Goal: Task Accomplishment & Management: Contribute content

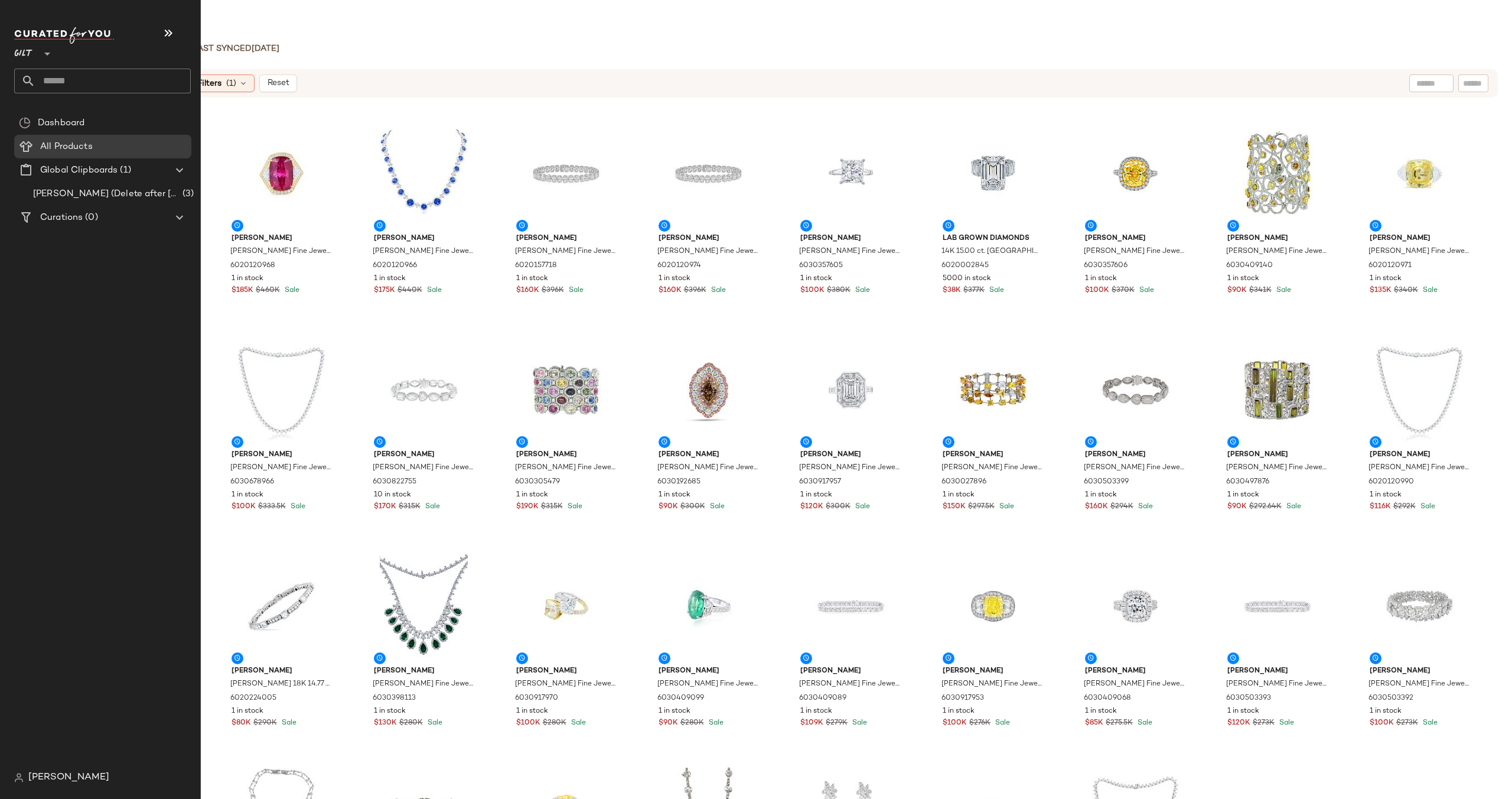
click at [39, 54] on div at bounding box center [46, 47] width 17 height 30
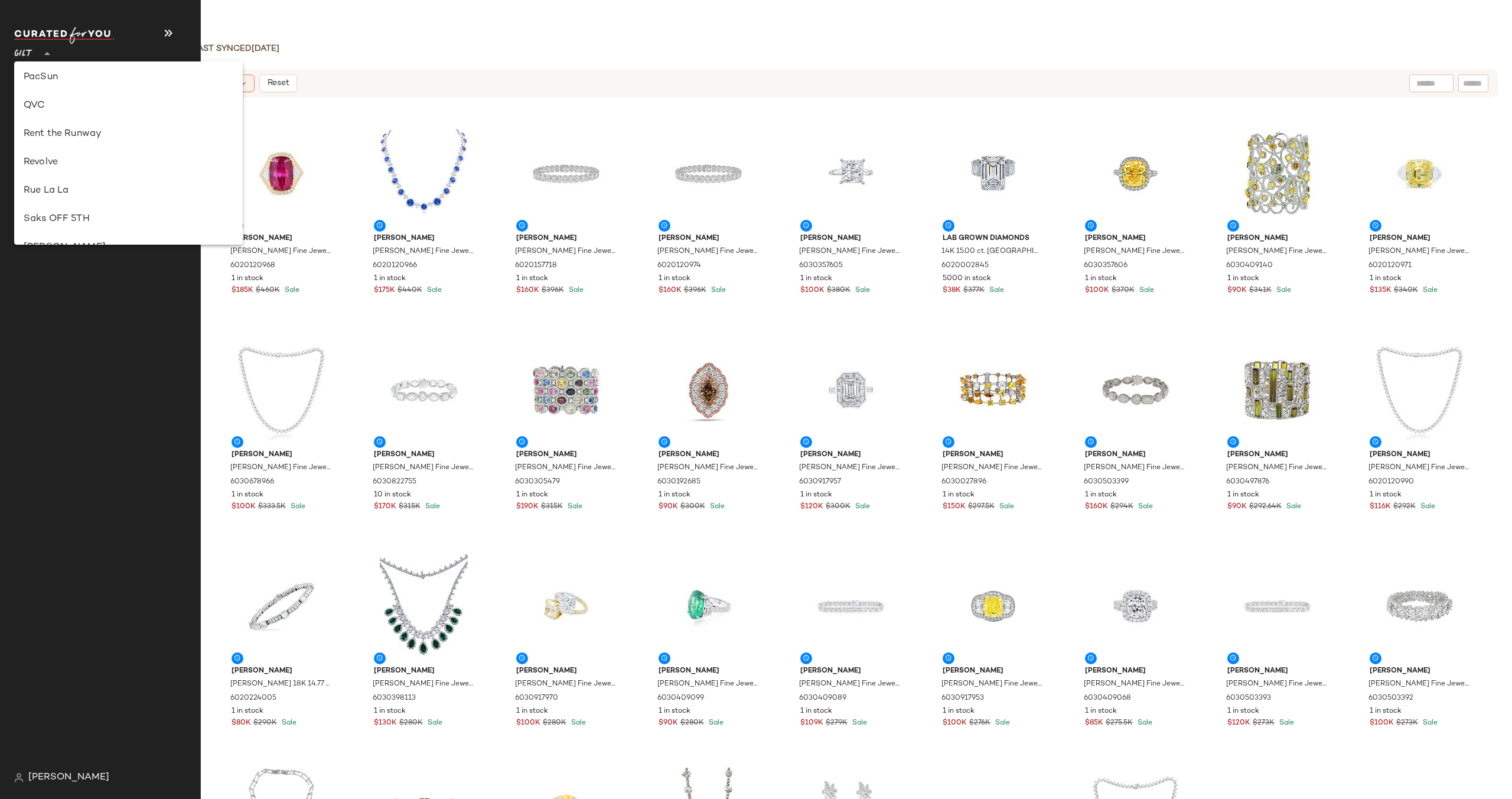
scroll to position [545, 0]
click at [75, 156] on div "Revolve" at bounding box center [129, 159] width 210 height 14
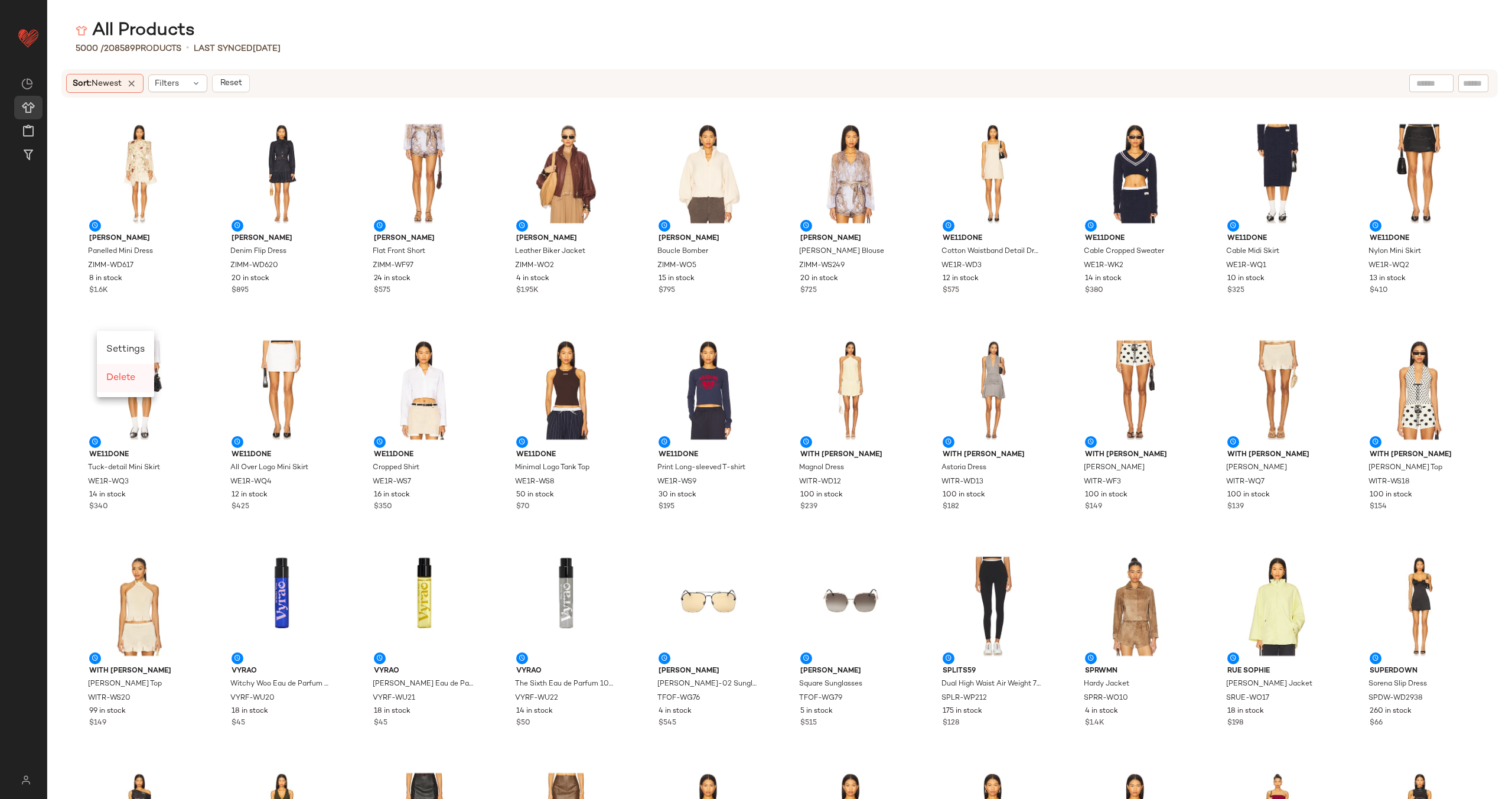
click at [132, 380] on span "Delete" at bounding box center [121, 377] width 29 height 10
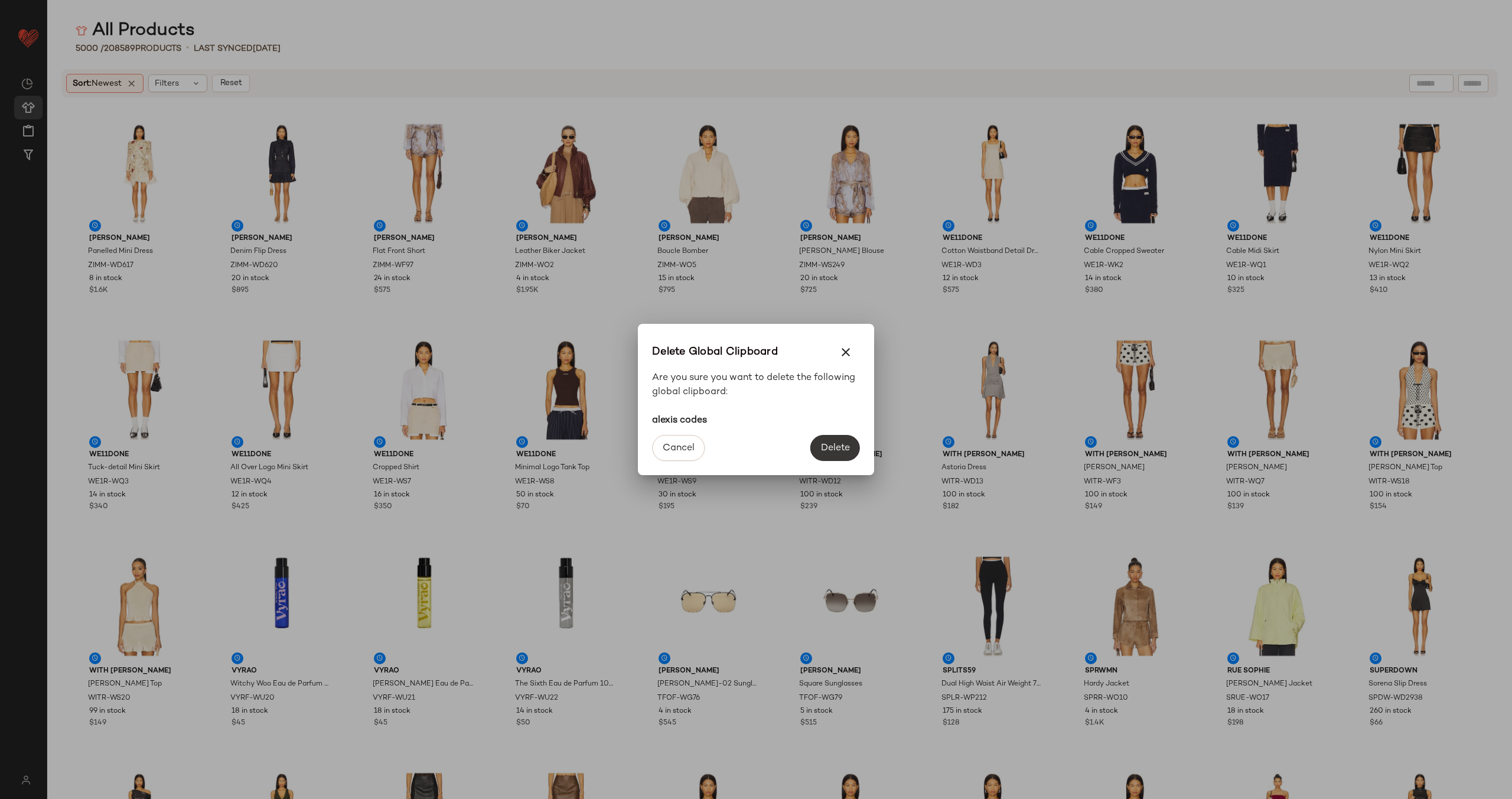
click at [837, 451] on span "Delete" at bounding box center [836, 448] width 30 height 11
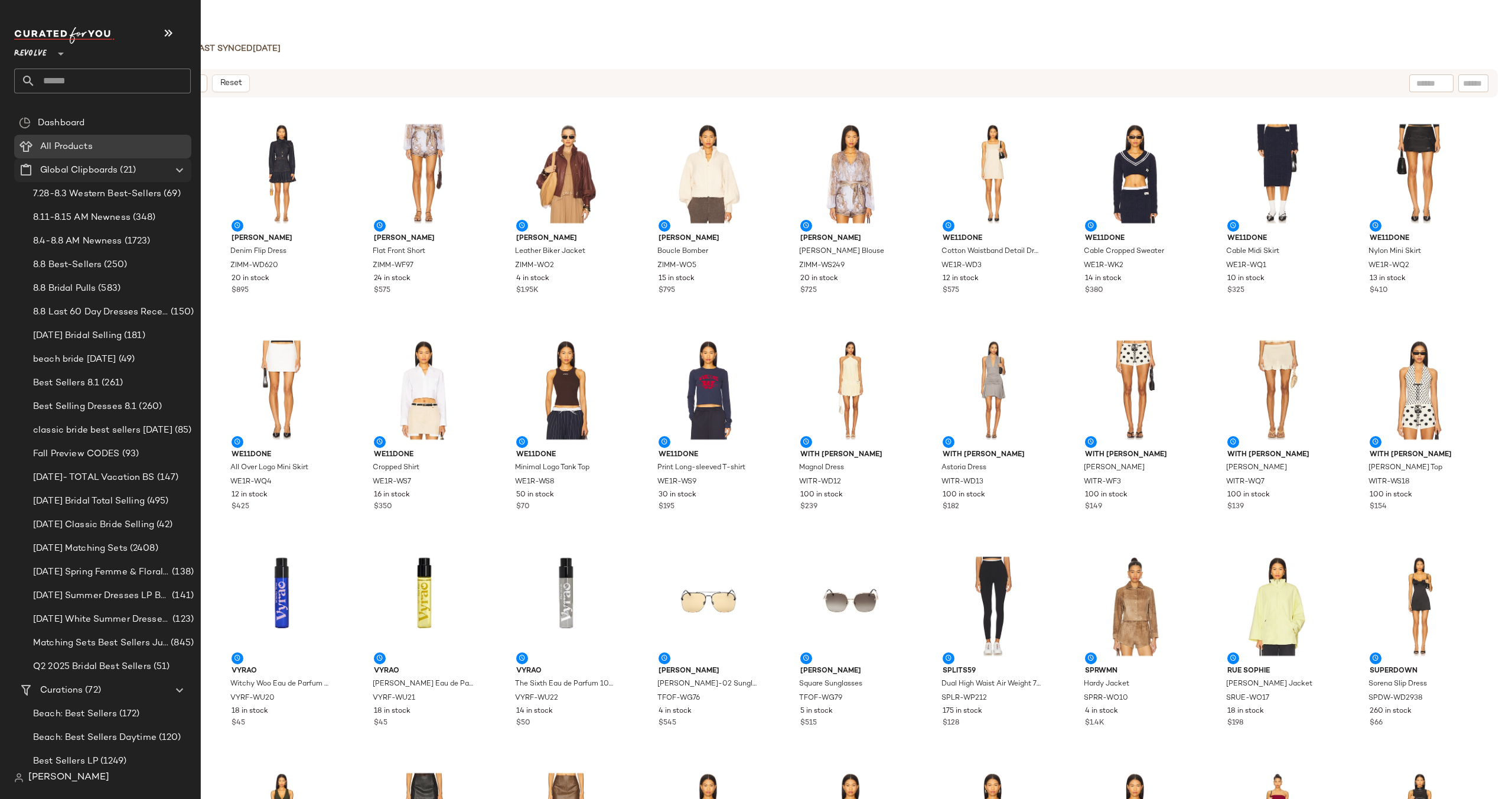
click at [178, 170] on icon at bounding box center [180, 170] width 14 height 14
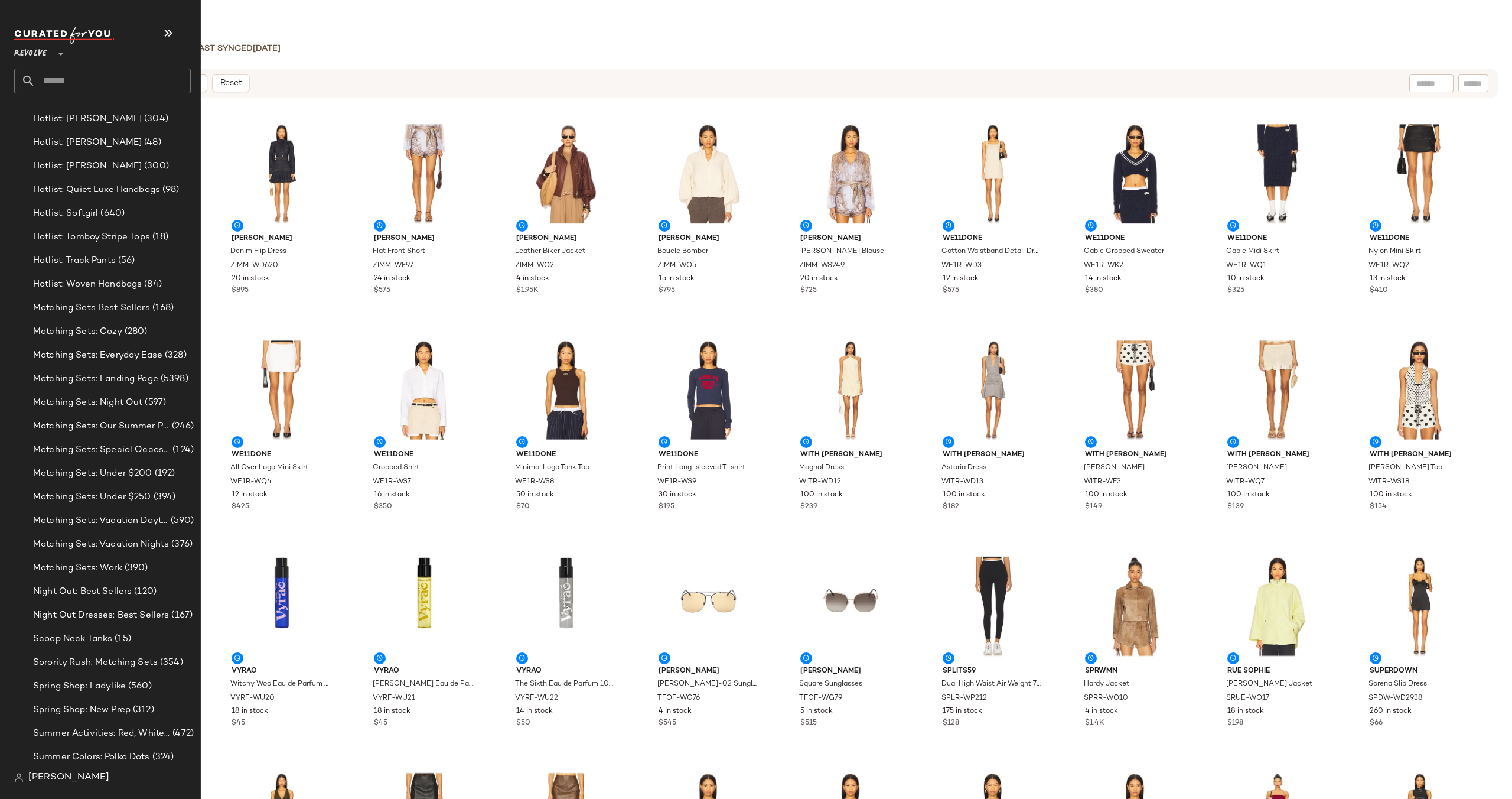
scroll to position [601, 0]
click at [73, 374] on span "Matching Sets: Landing Page" at bounding box center [96, 373] width 125 height 13
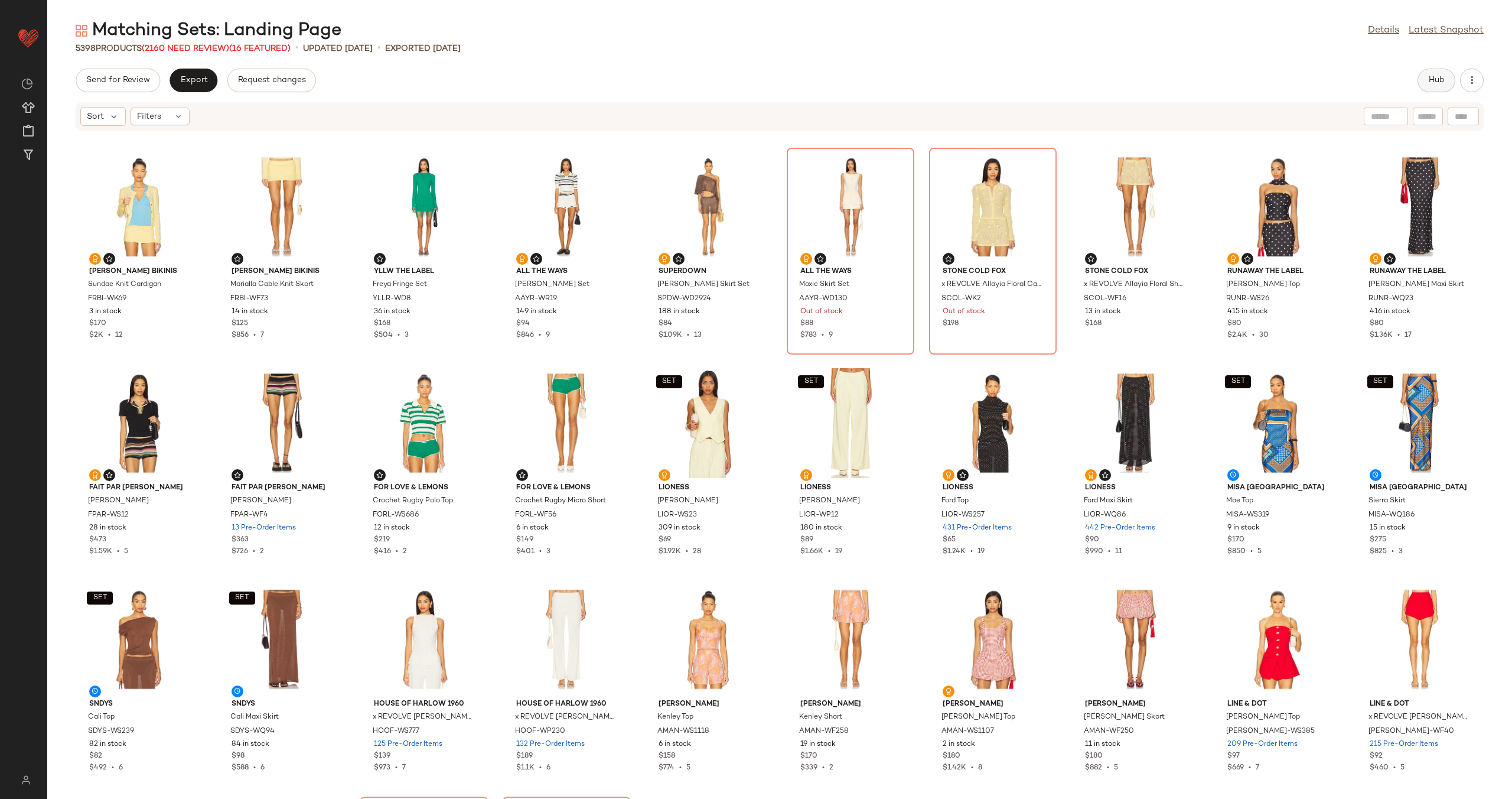
click at [1423, 84] on button "Hub" at bounding box center [1436, 80] width 38 height 24
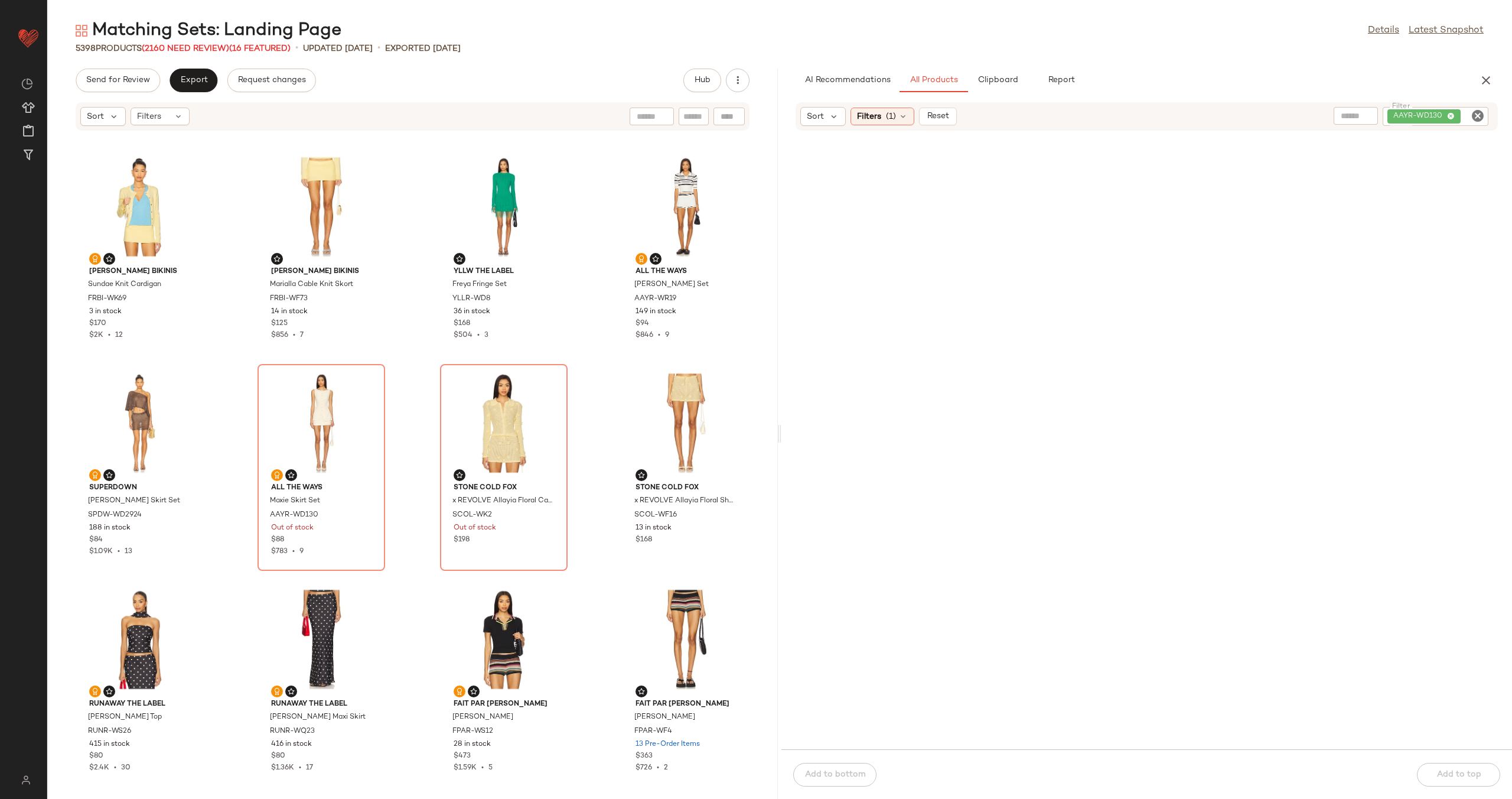
click at [1481, 114] on icon "Clear Filter" at bounding box center [1478, 115] width 14 height 14
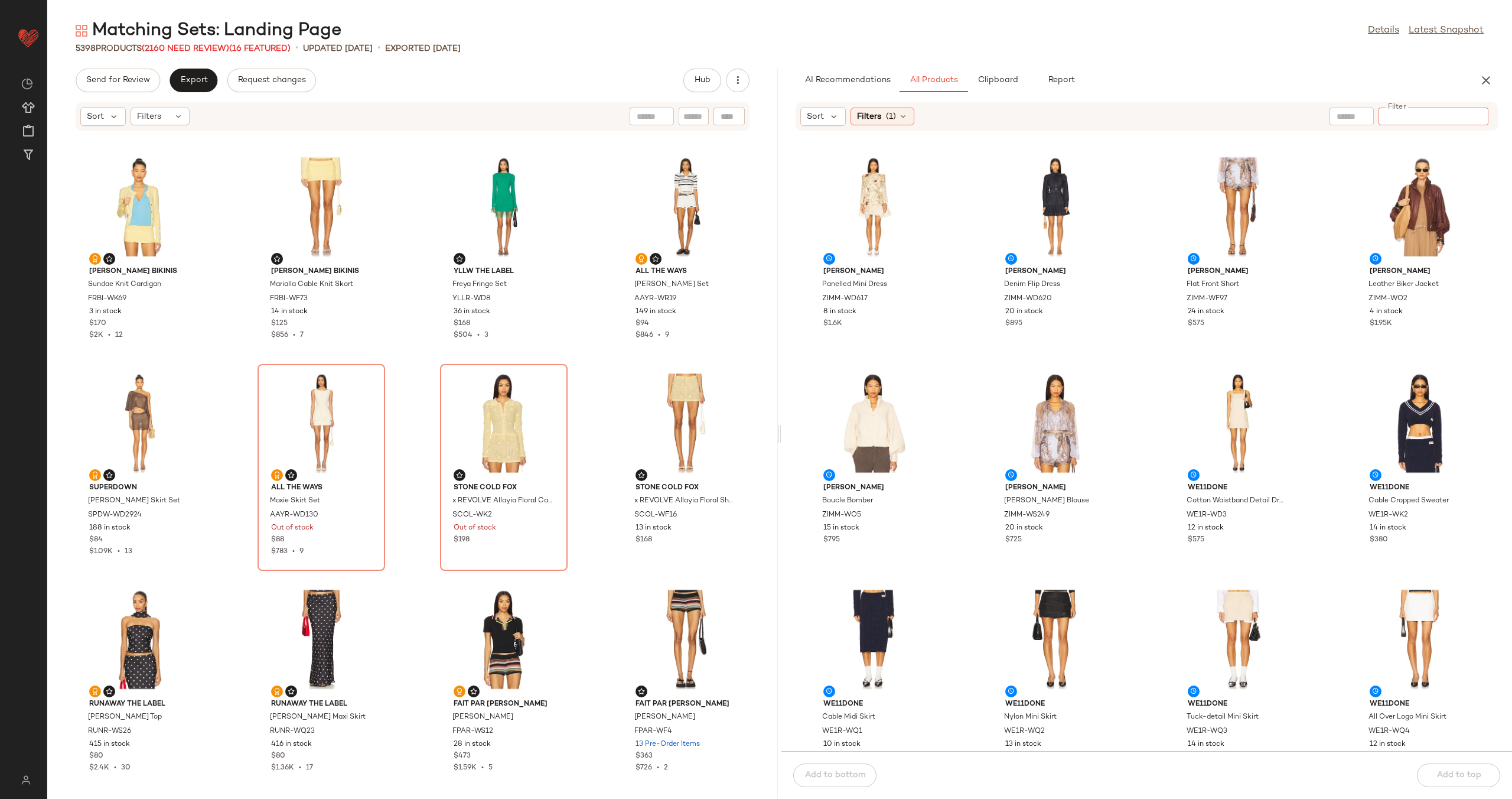
click at [1133, 211] on div "Zimmermann Panelled Mini Dress ZIMM-WD617 8 in stock $1.6K Zimmermann Denim Fli…" at bounding box center [1147, 448] width 731 height 606
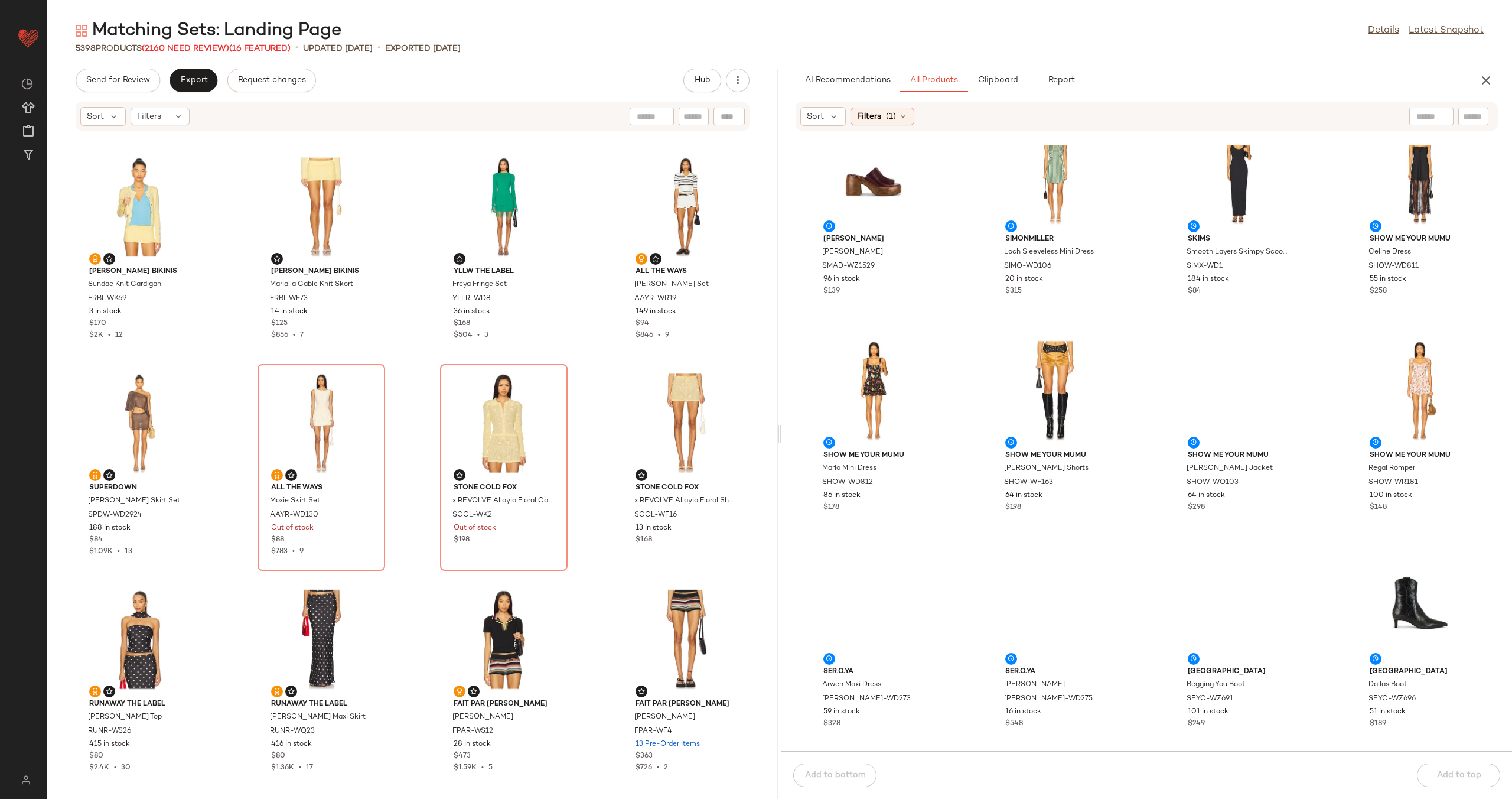
scroll to position [2507, 0]
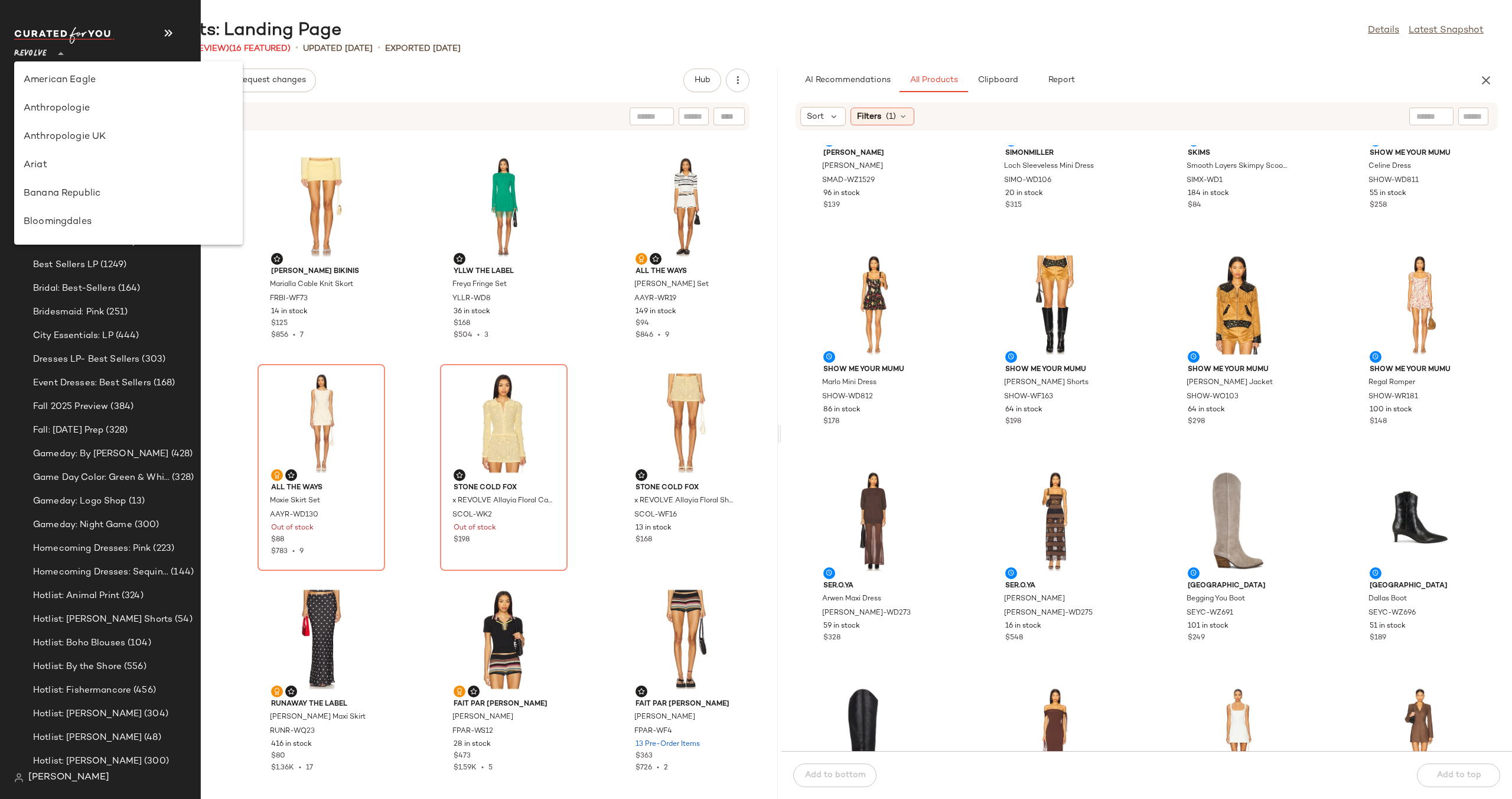
click at [51, 53] on div "Revolve **" at bounding box center [33, 47] width 37 height 30
click at [58, 123] on div "Gilt" at bounding box center [129, 129] width 210 height 14
type input "**"
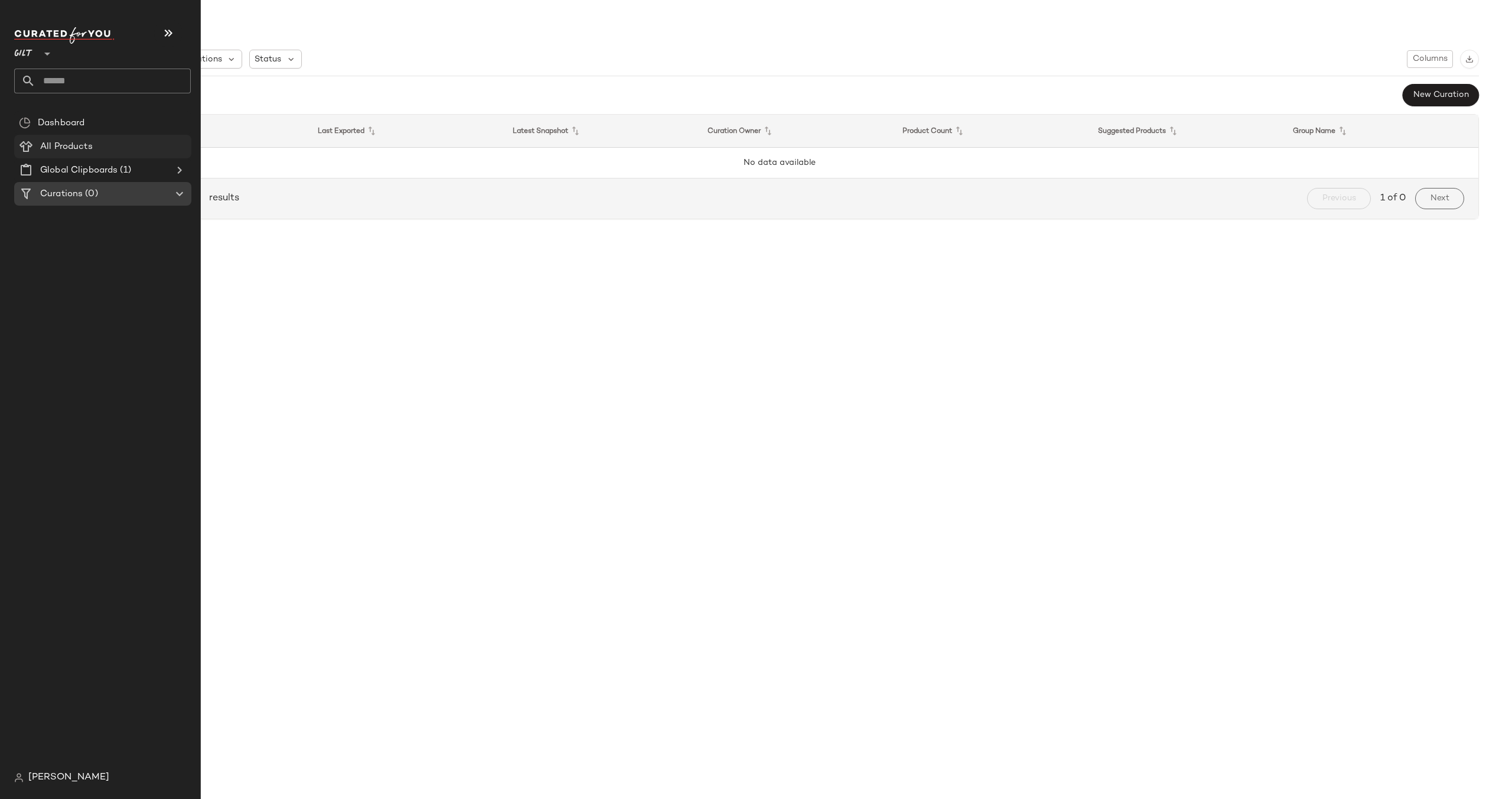
click at [94, 150] on span at bounding box center [93, 146] width 3 height 13
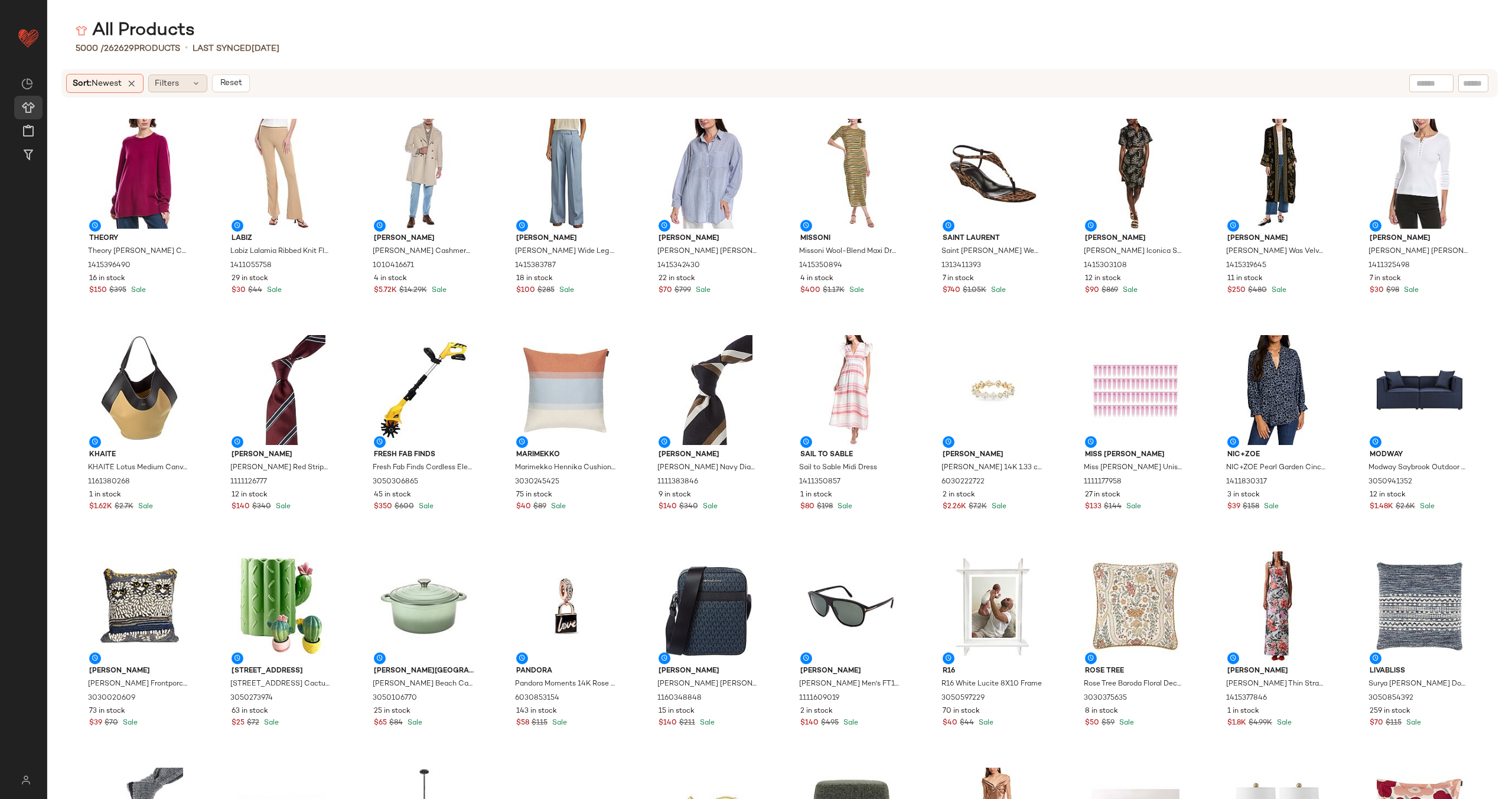
click at [201, 85] on icon at bounding box center [195, 83] width 10 height 10
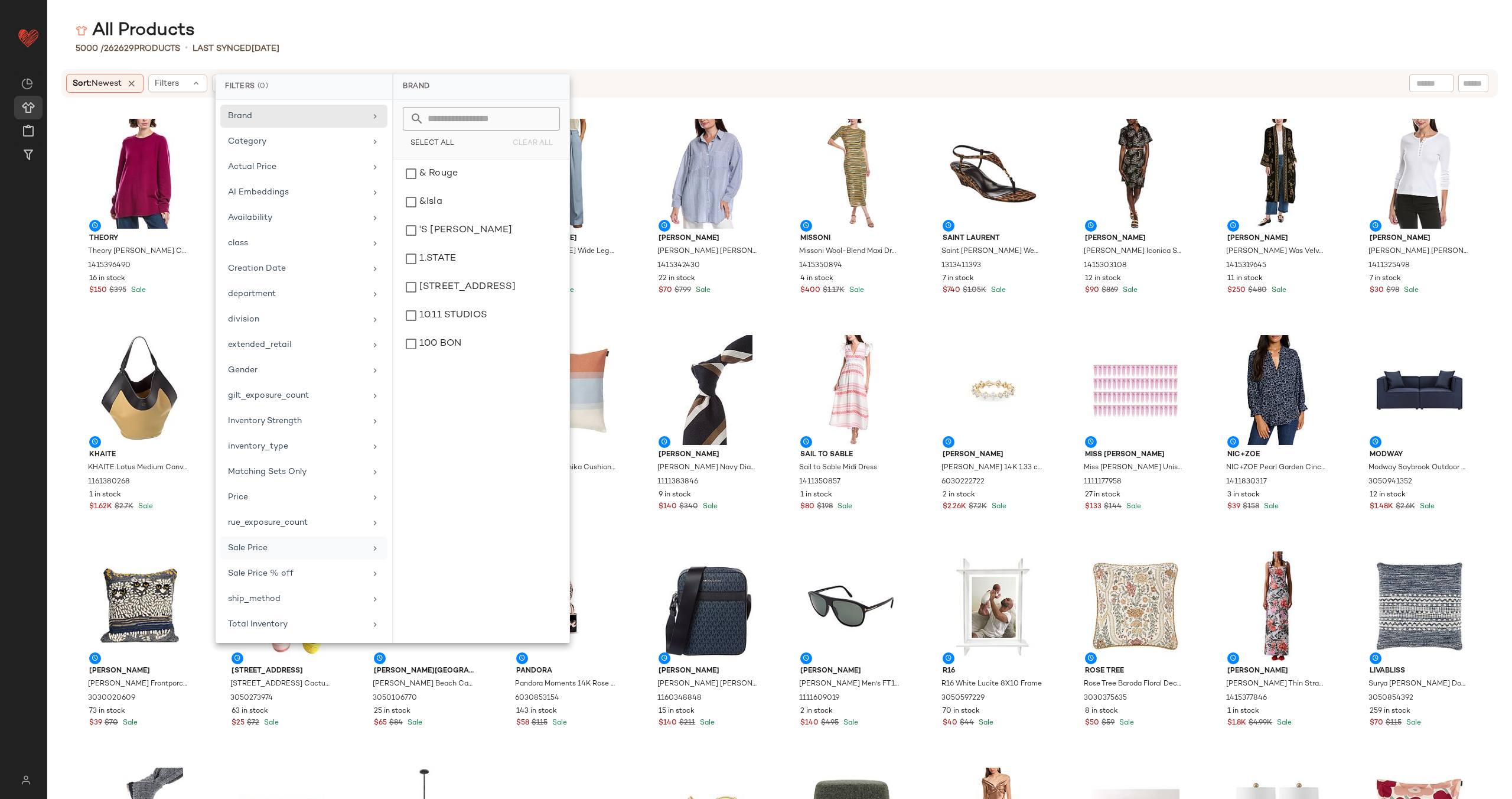
click at [328, 551] on div "Sale Price" at bounding box center [297, 548] width 137 height 12
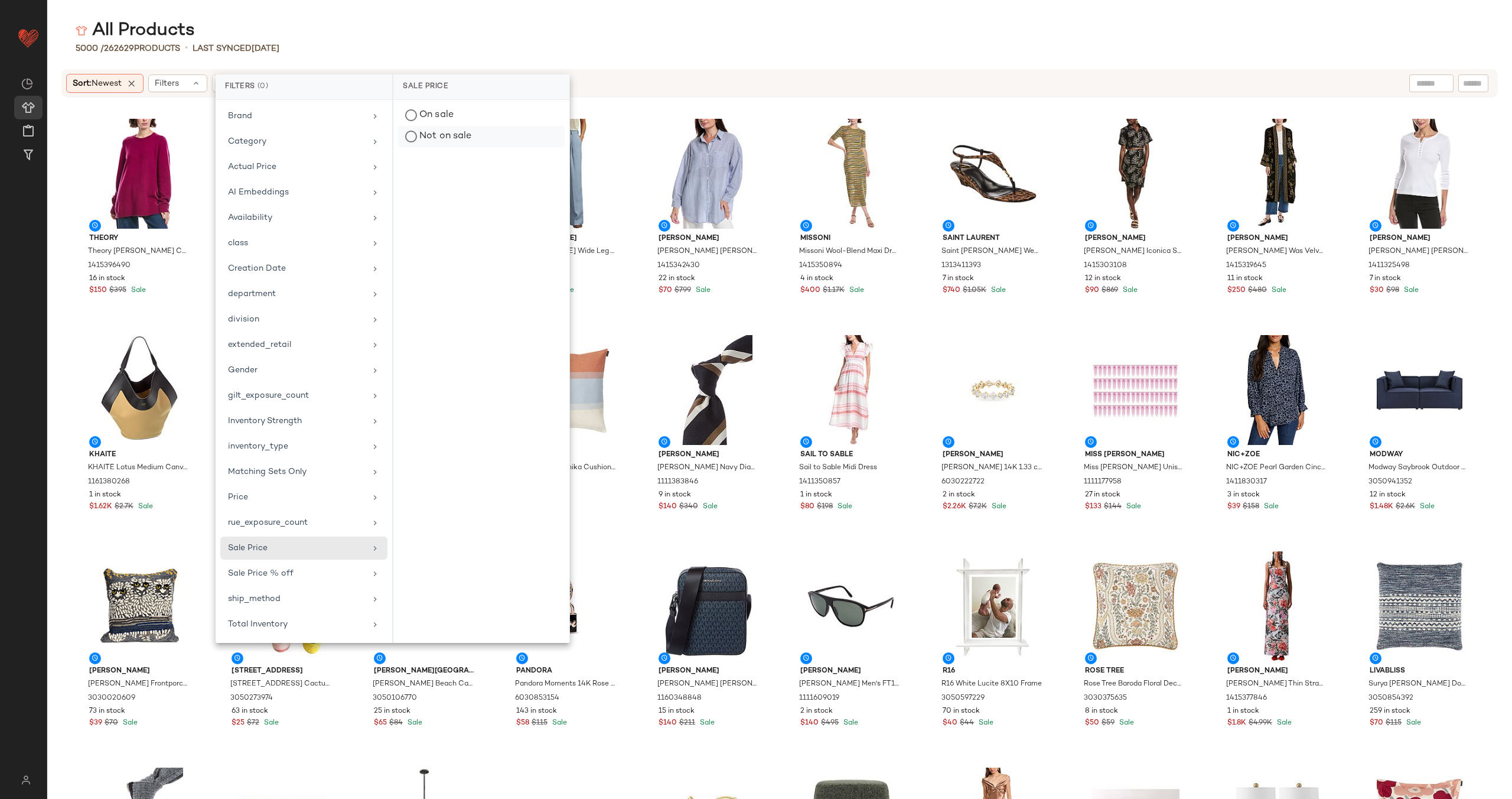
click at [439, 134] on div "Not on sale" at bounding box center [481, 137] width 166 height 21
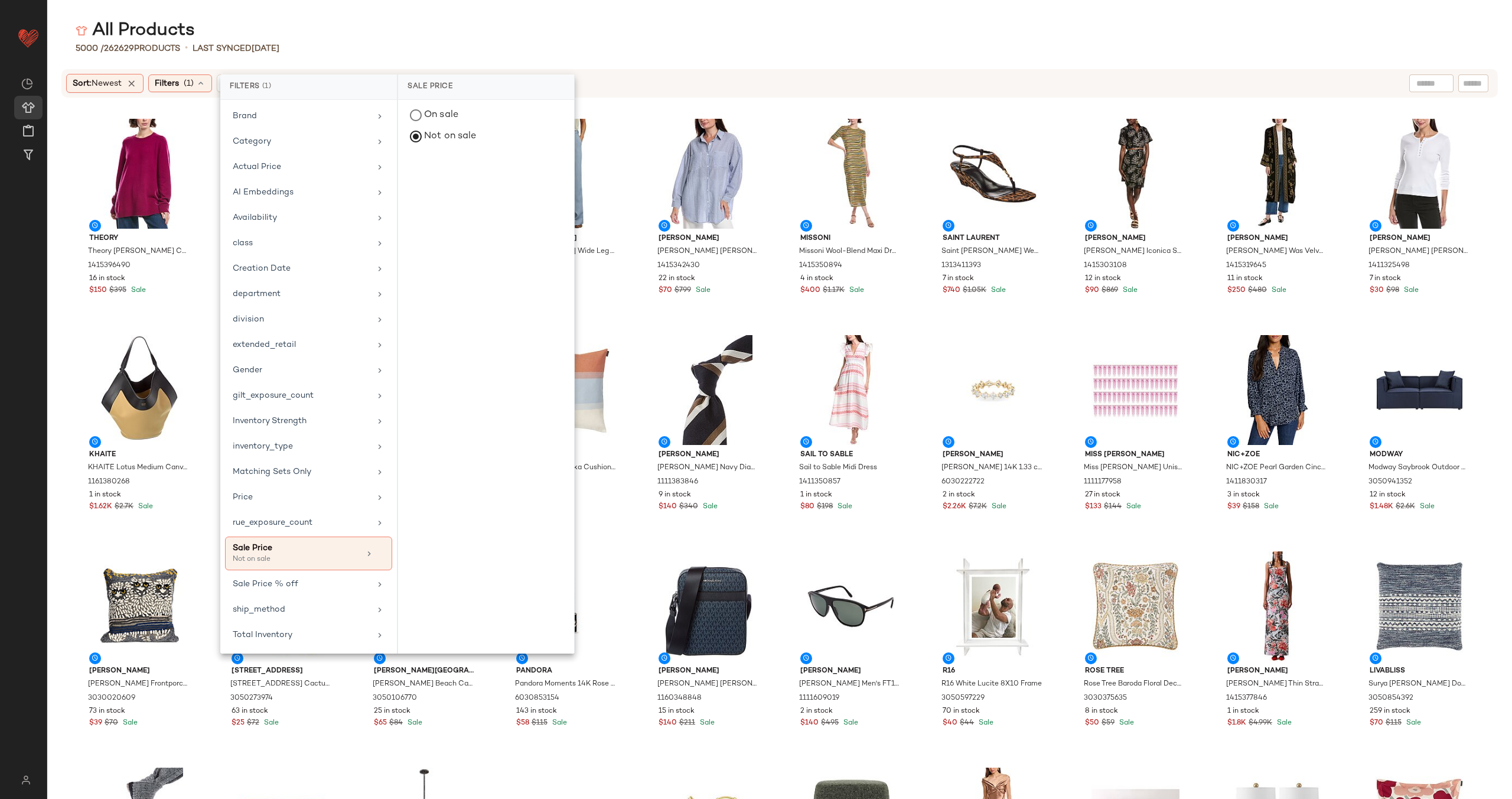
click at [656, 102] on div "Sort: Newest Filters (1) Reset Theory Theory Karenia Crewneck Cashmere Sweater …" at bounding box center [780, 433] width 1465 height 730
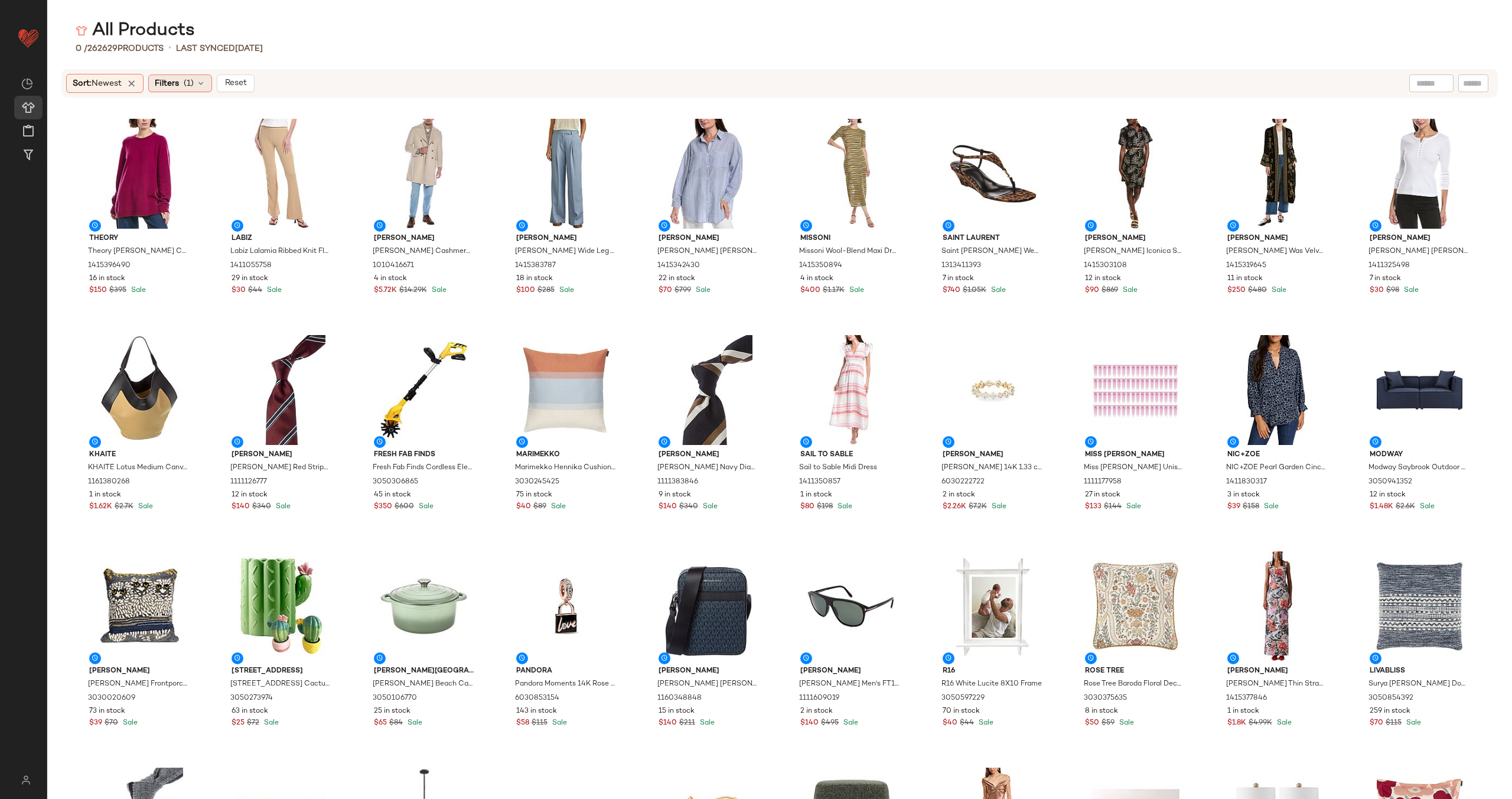
click at [203, 85] on icon at bounding box center [201, 83] width 10 height 10
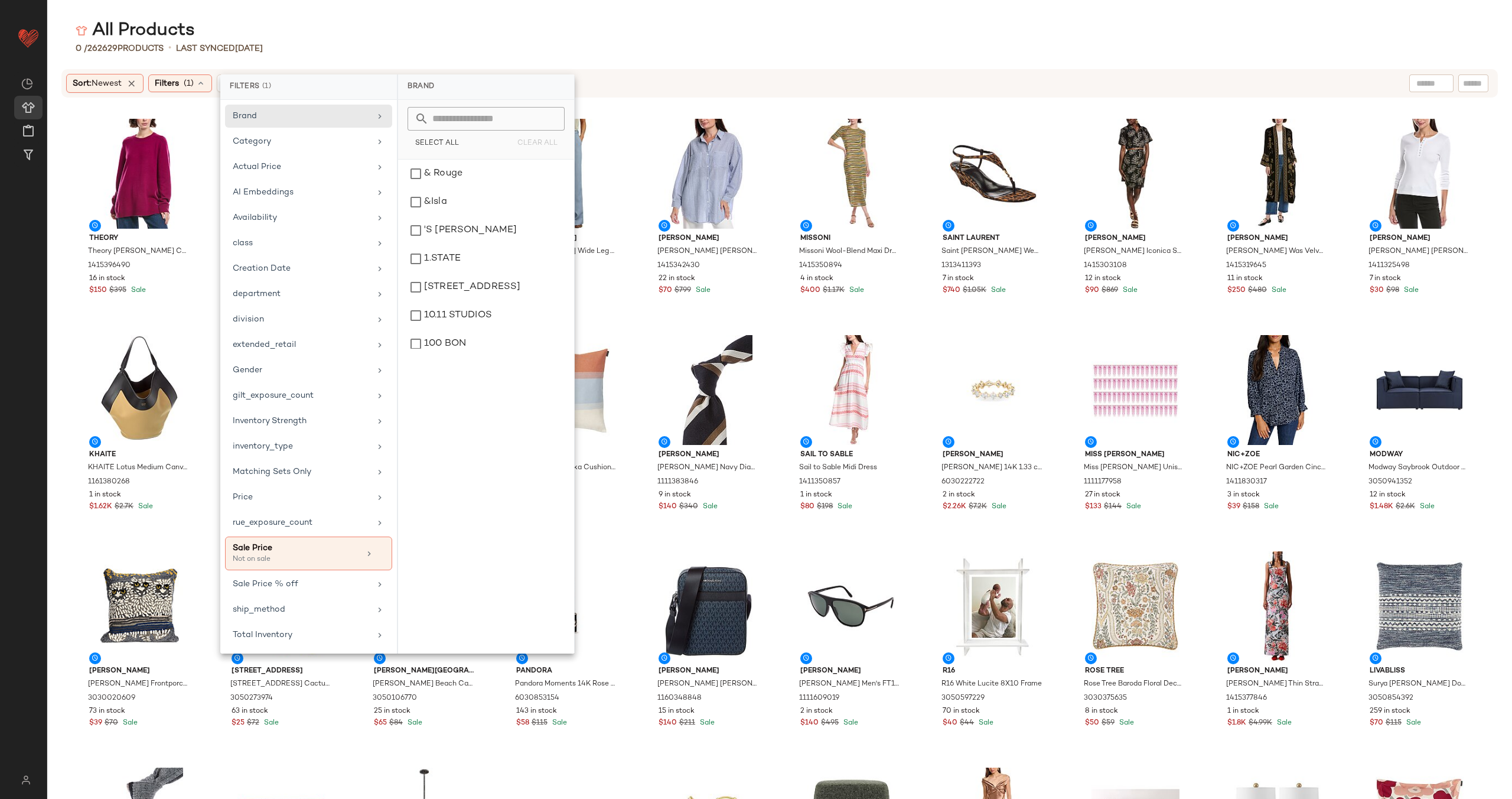
click at [644, 107] on div "Sort: Newest Filters (1) Reset Theory Theory Karenia Crewneck Cashmere Sweater …" at bounding box center [780, 433] width 1465 height 730
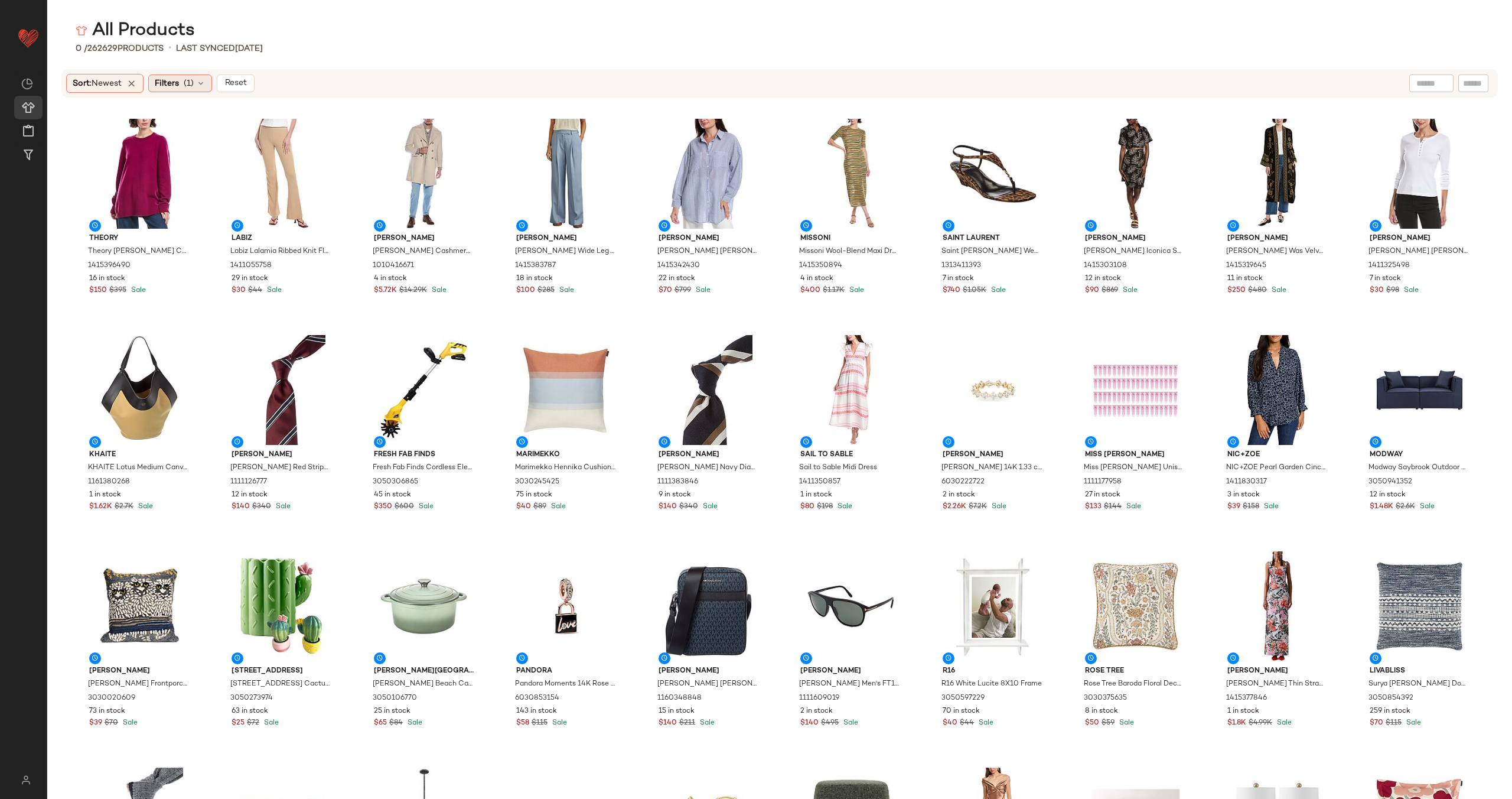
click at [200, 80] on icon at bounding box center [201, 83] width 10 height 10
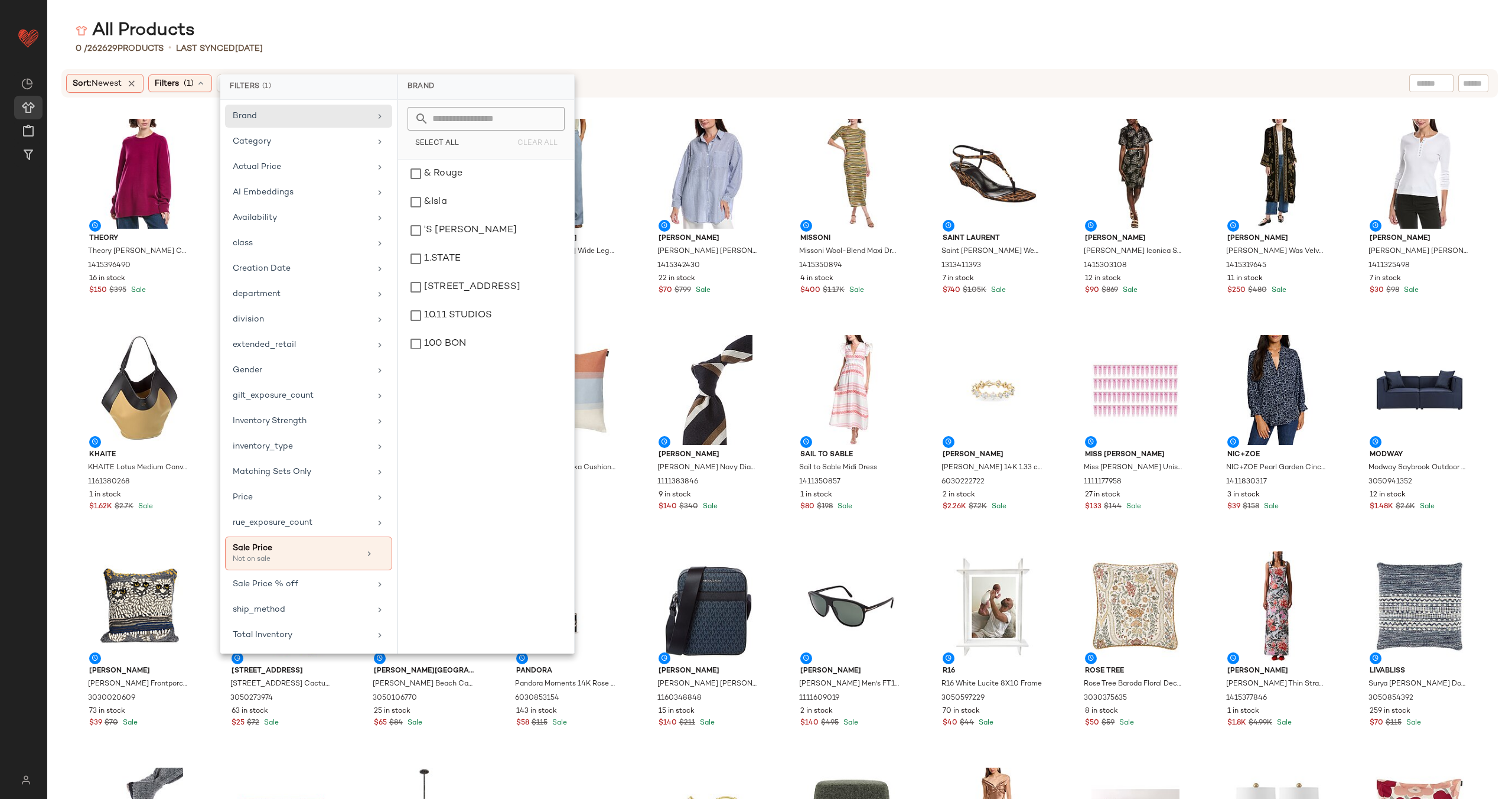
click at [645, 115] on div "ANNA KAY ANNA KAY Griham Emmie Blouse 1415342430 22 in stock $70 $799 Sale" at bounding box center [709, 218] width 128 height 207
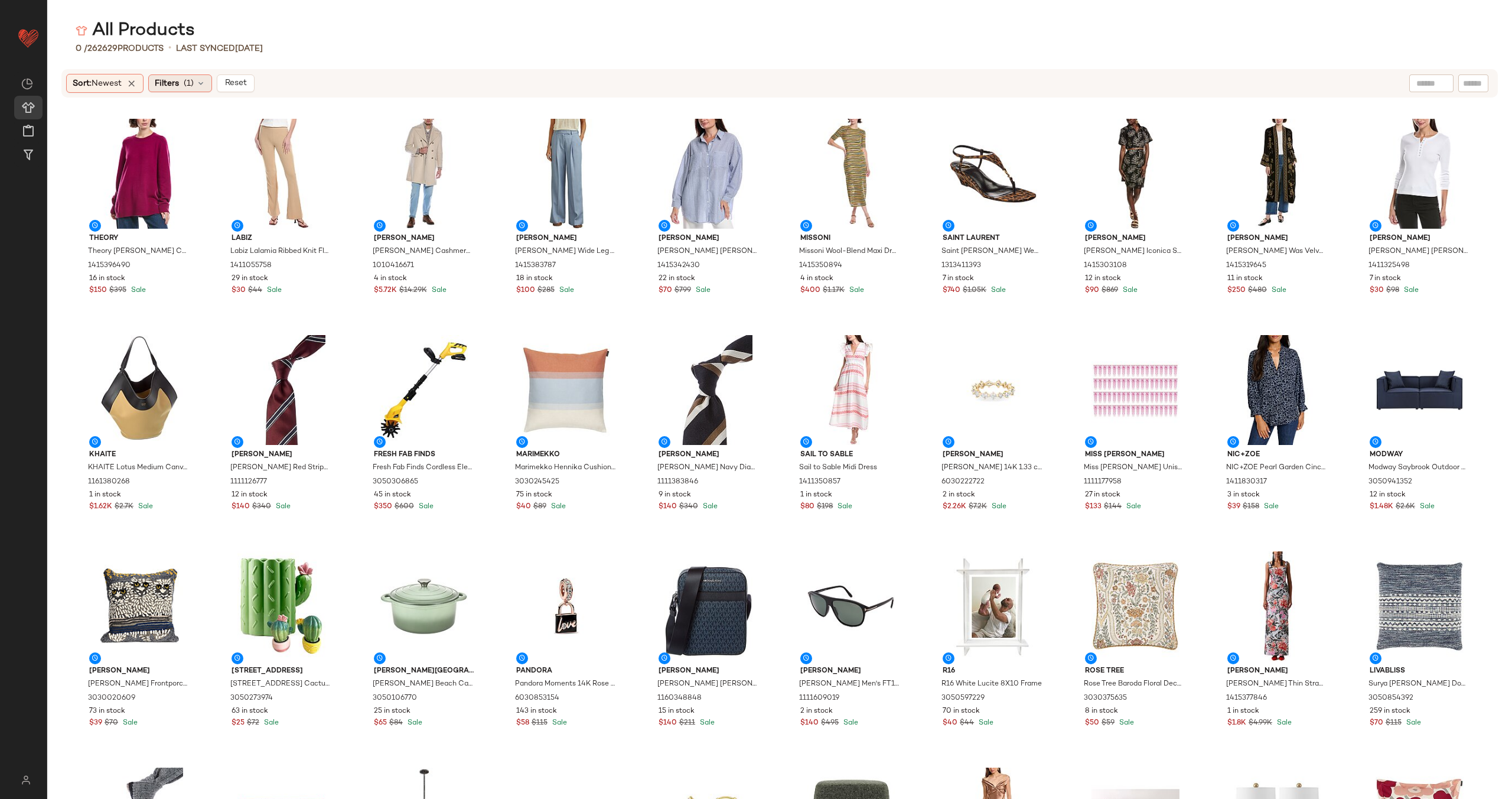
click at [205, 84] on icon at bounding box center [201, 83] width 10 height 10
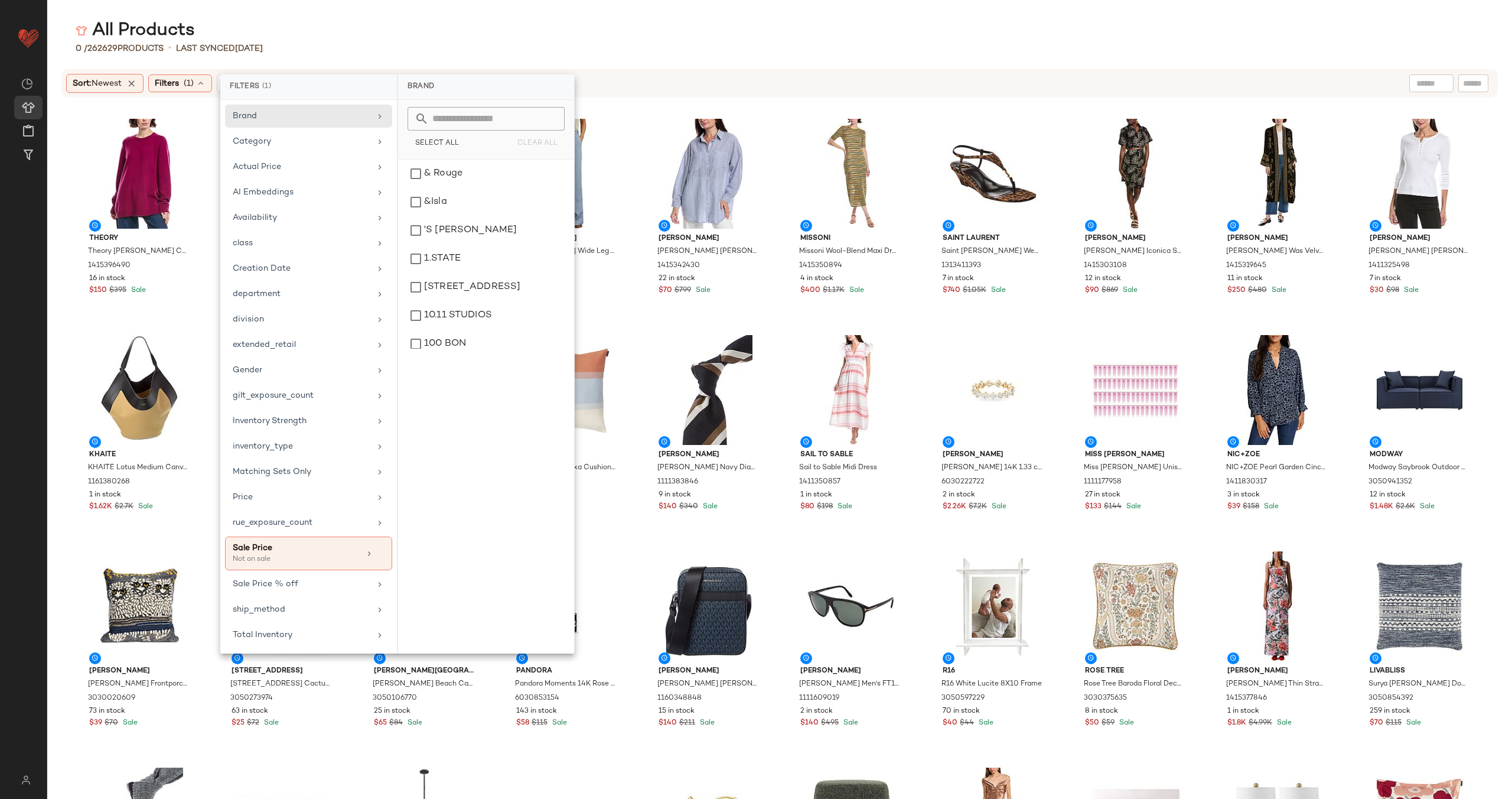
click at [424, 51] on div "0 / 262629 Products • Last synced 8/11/25" at bounding box center [780, 48] width 1465 height 11
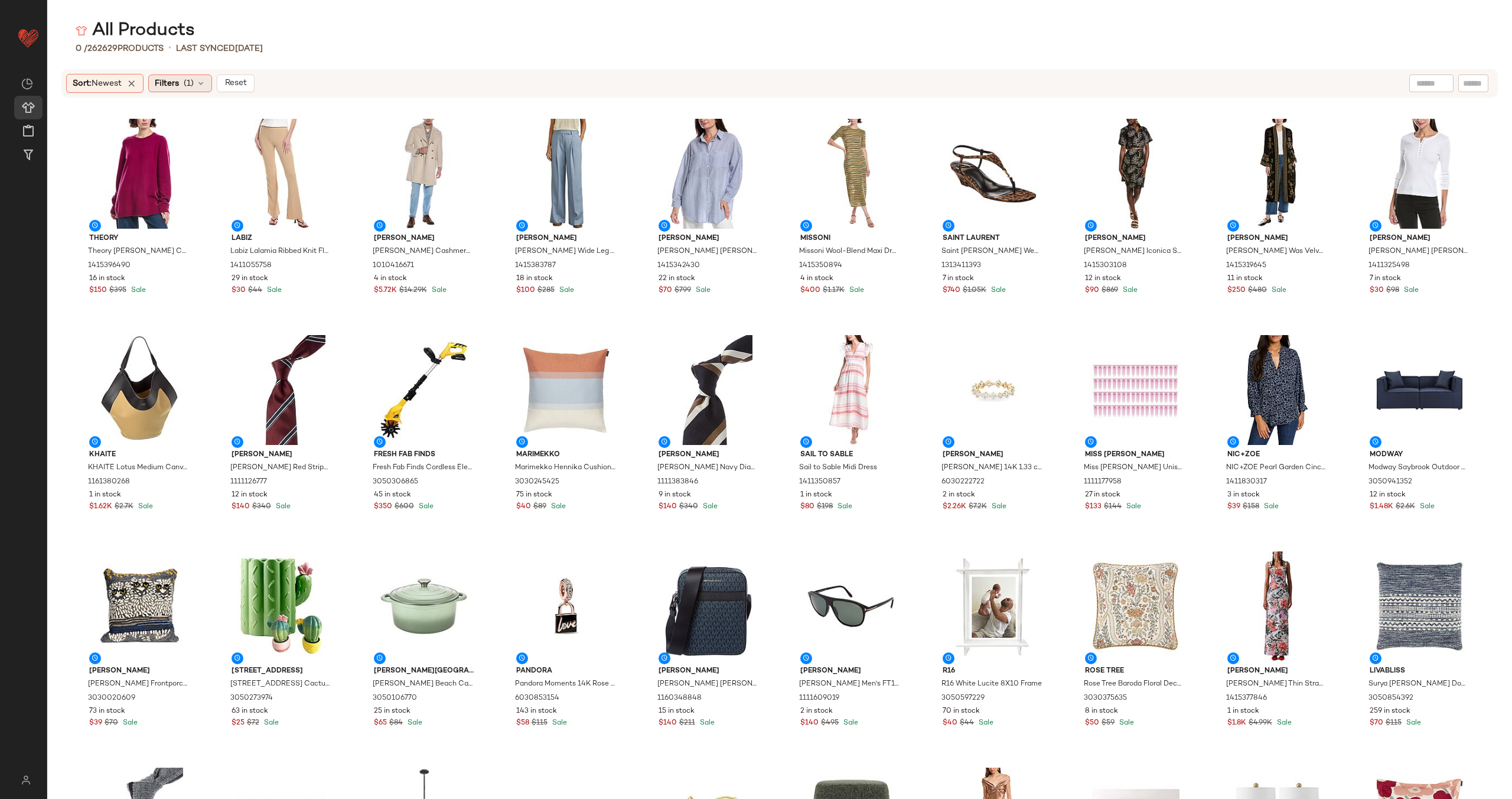
click at [171, 82] on span "Filters" at bounding box center [167, 84] width 25 height 12
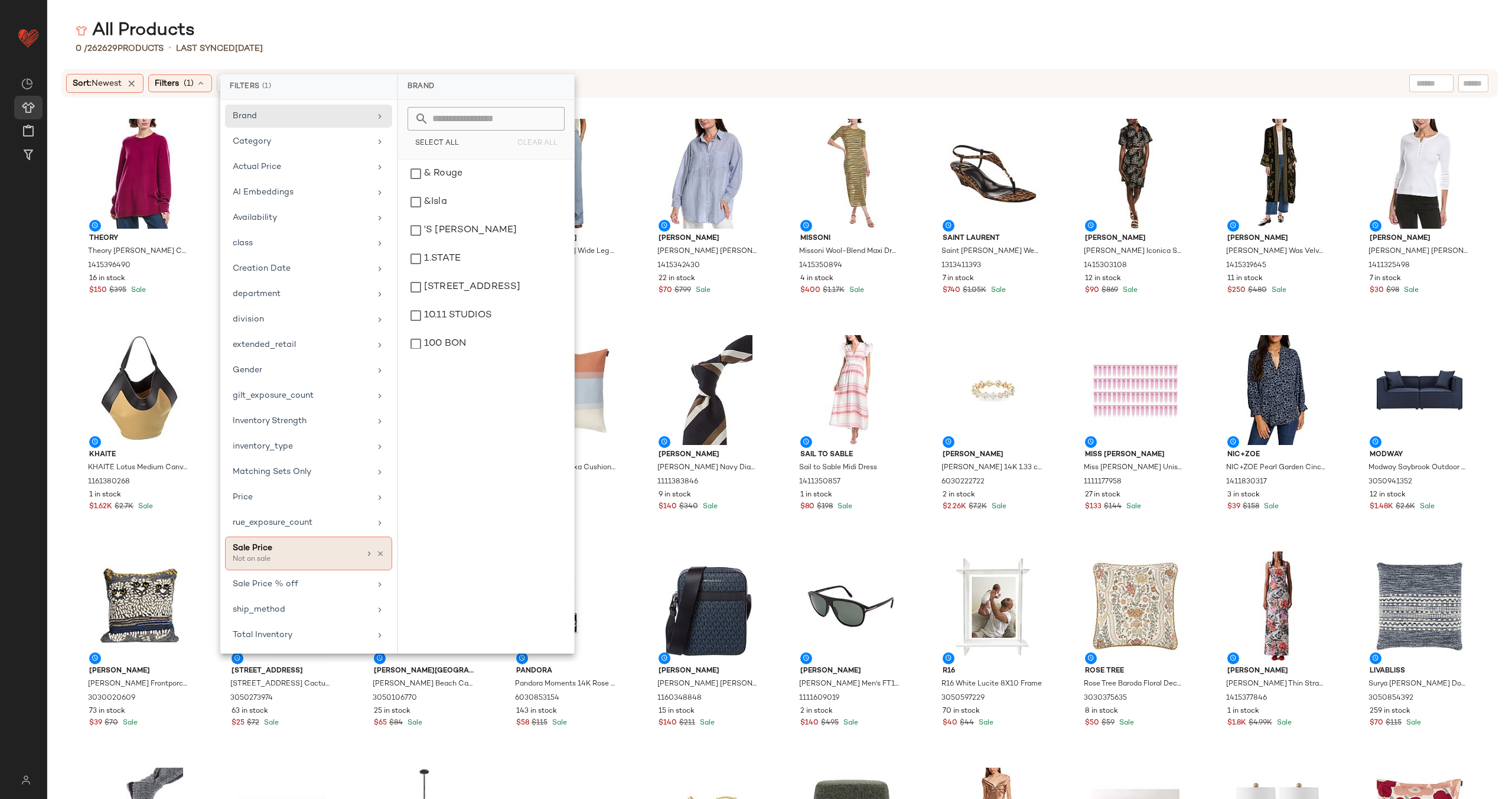
click at [346, 550] on div "Sale Price" at bounding box center [296, 548] width 127 height 12
click at [476, 126] on div "On sale" at bounding box center [486, 137] width 166 height 21
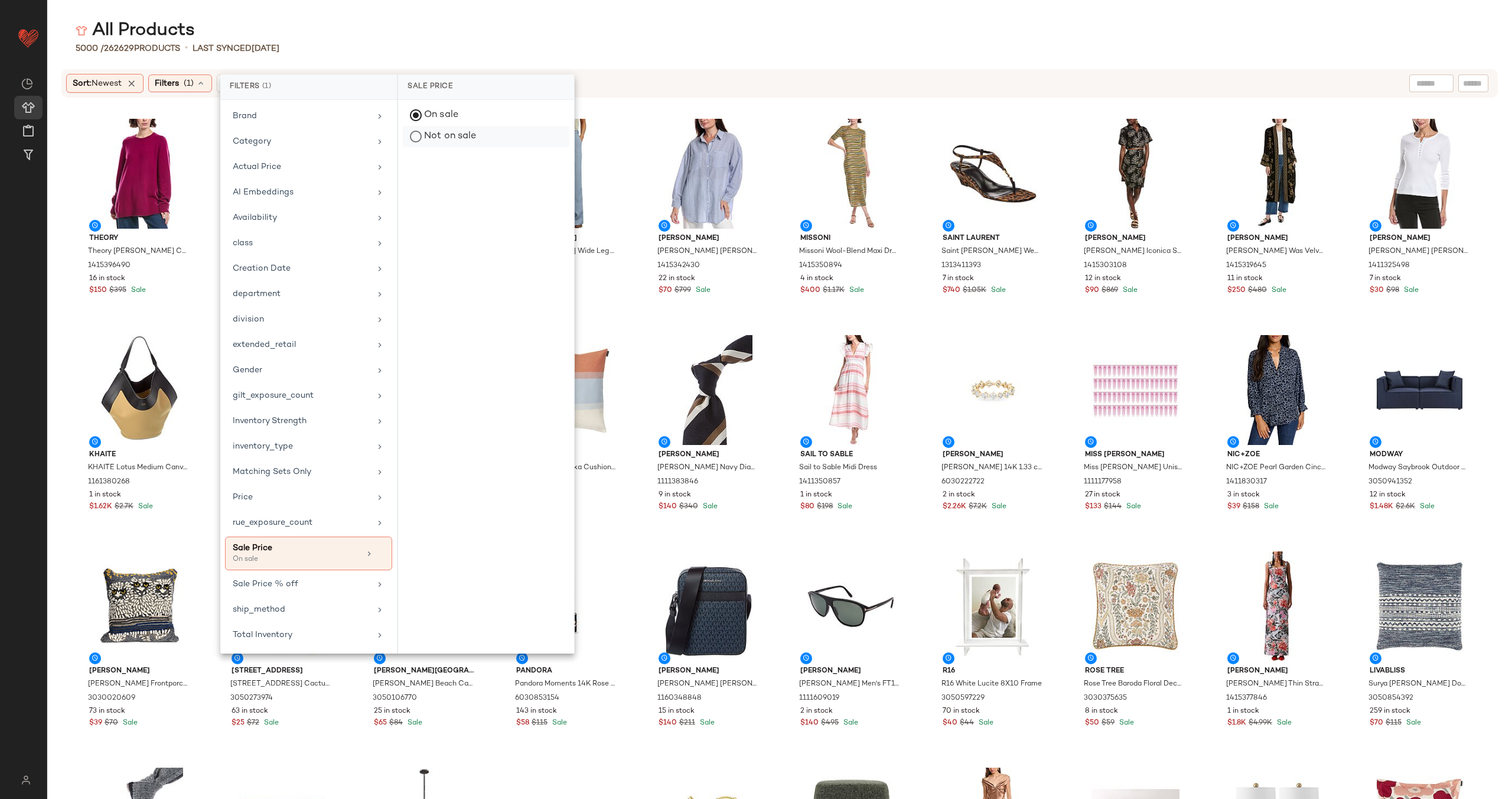
click at [457, 137] on div "Not on sale" at bounding box center [486, 137] width 166 height 21
click at [379, 554] on icon at bounding box center [380, 553] width 8 height 8
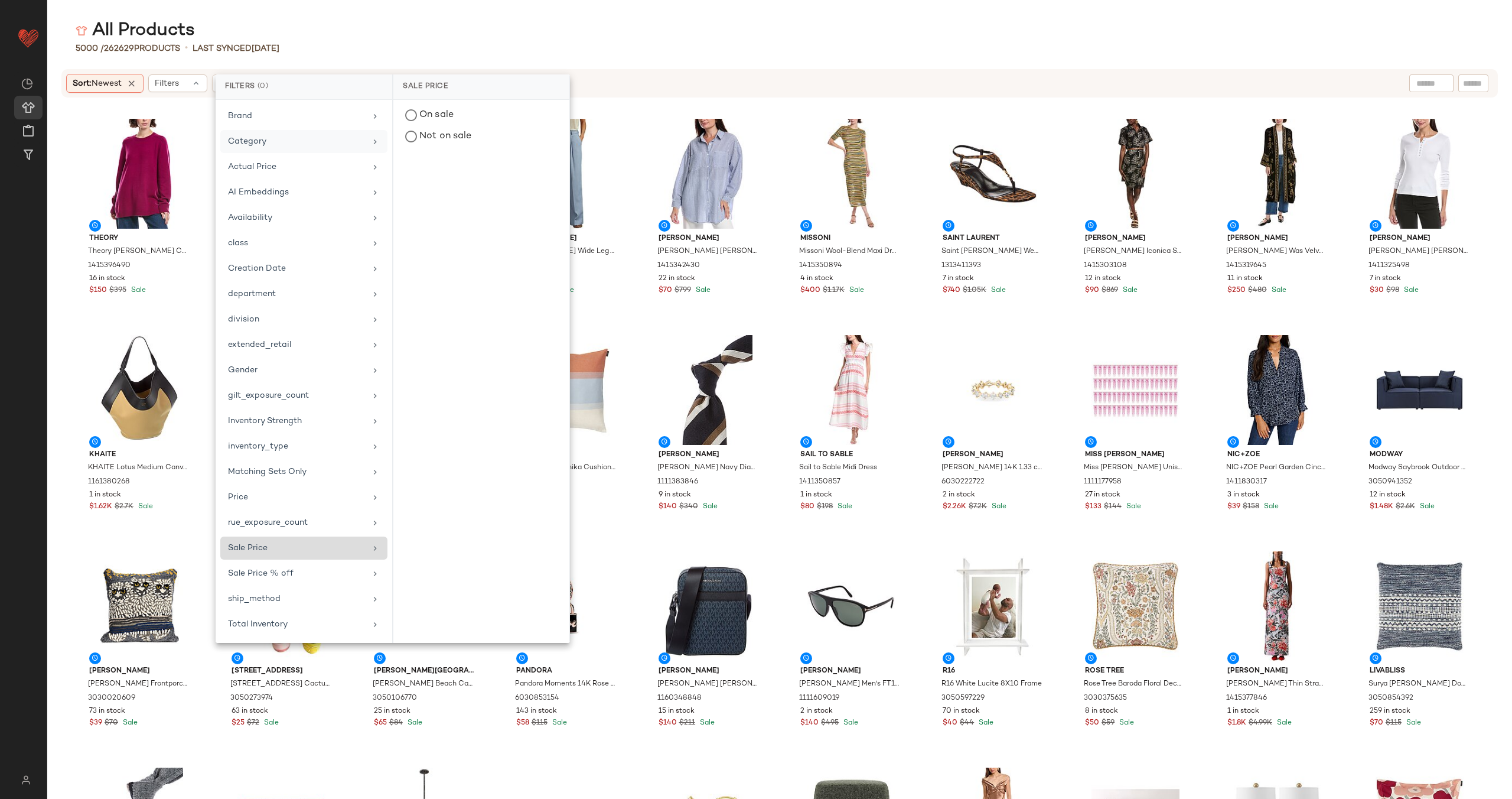
click at [276, 144] on div "Category" at bounding box center [297, 142] width 137 height 12
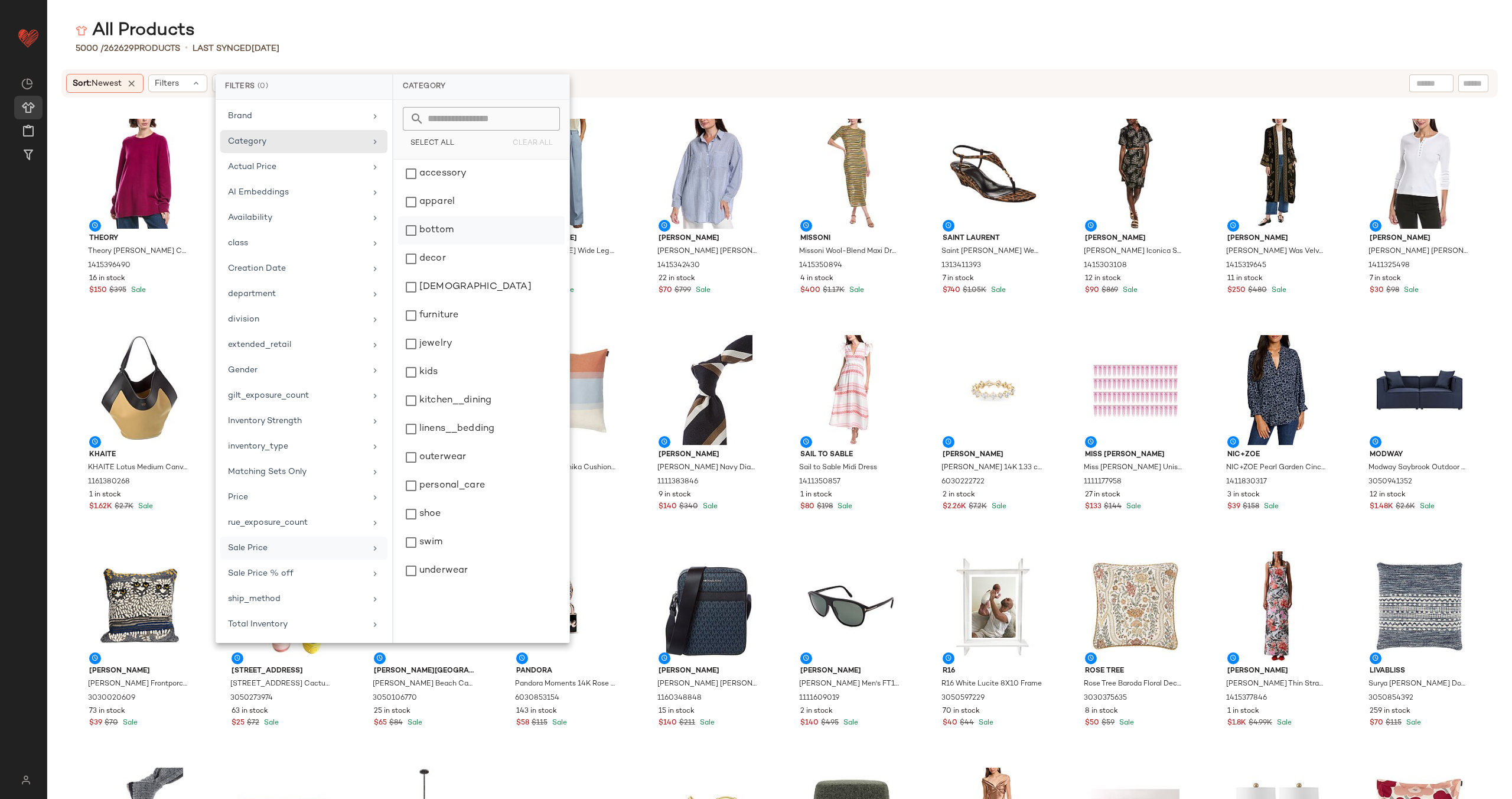
click at [462, 245] on div "bottom" at bounding box center [481, 259] width 166 height 28
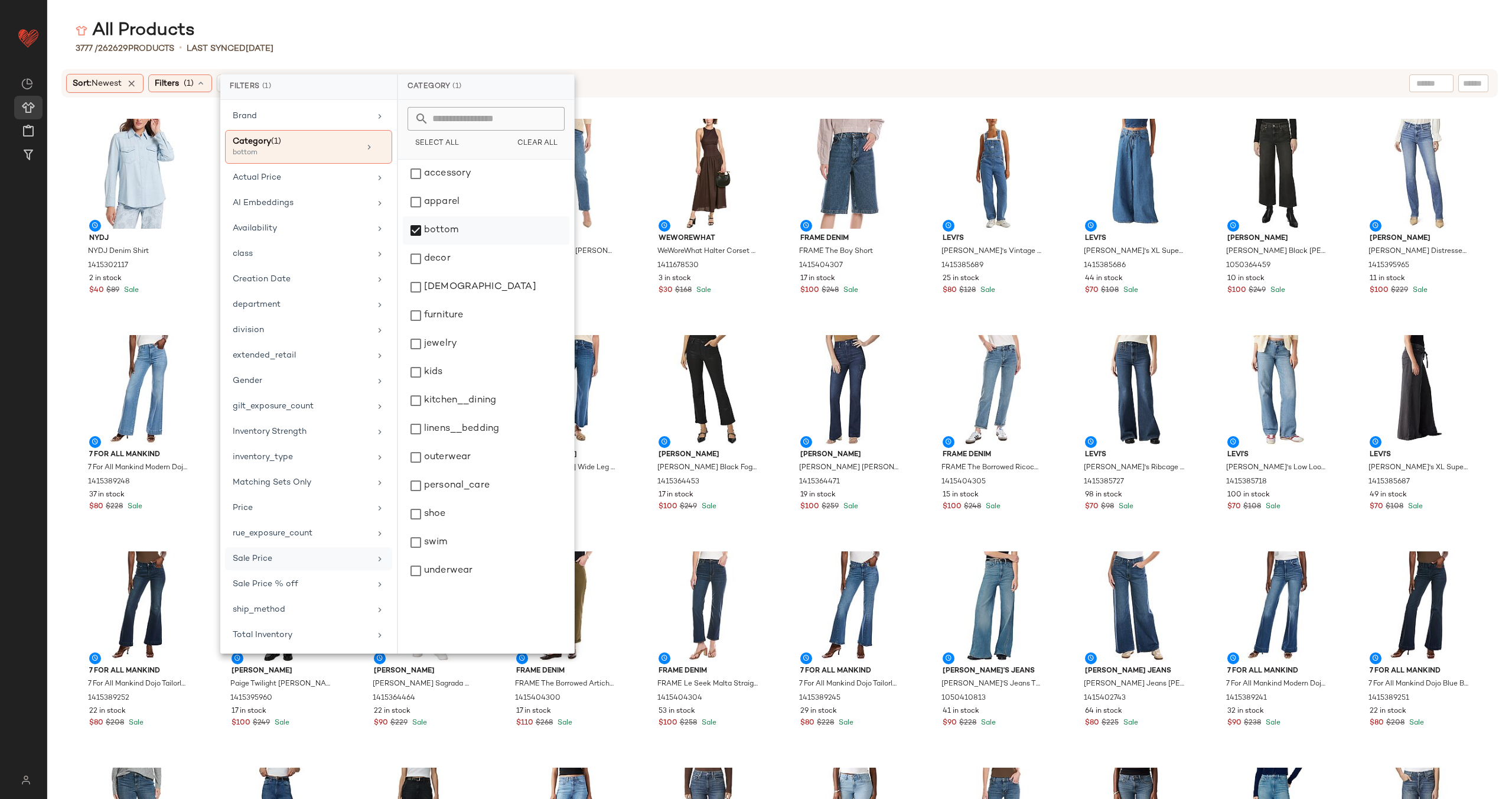
click at [462, 245] on div "bottom" at bounding box center [486, 259] width 166 height 28
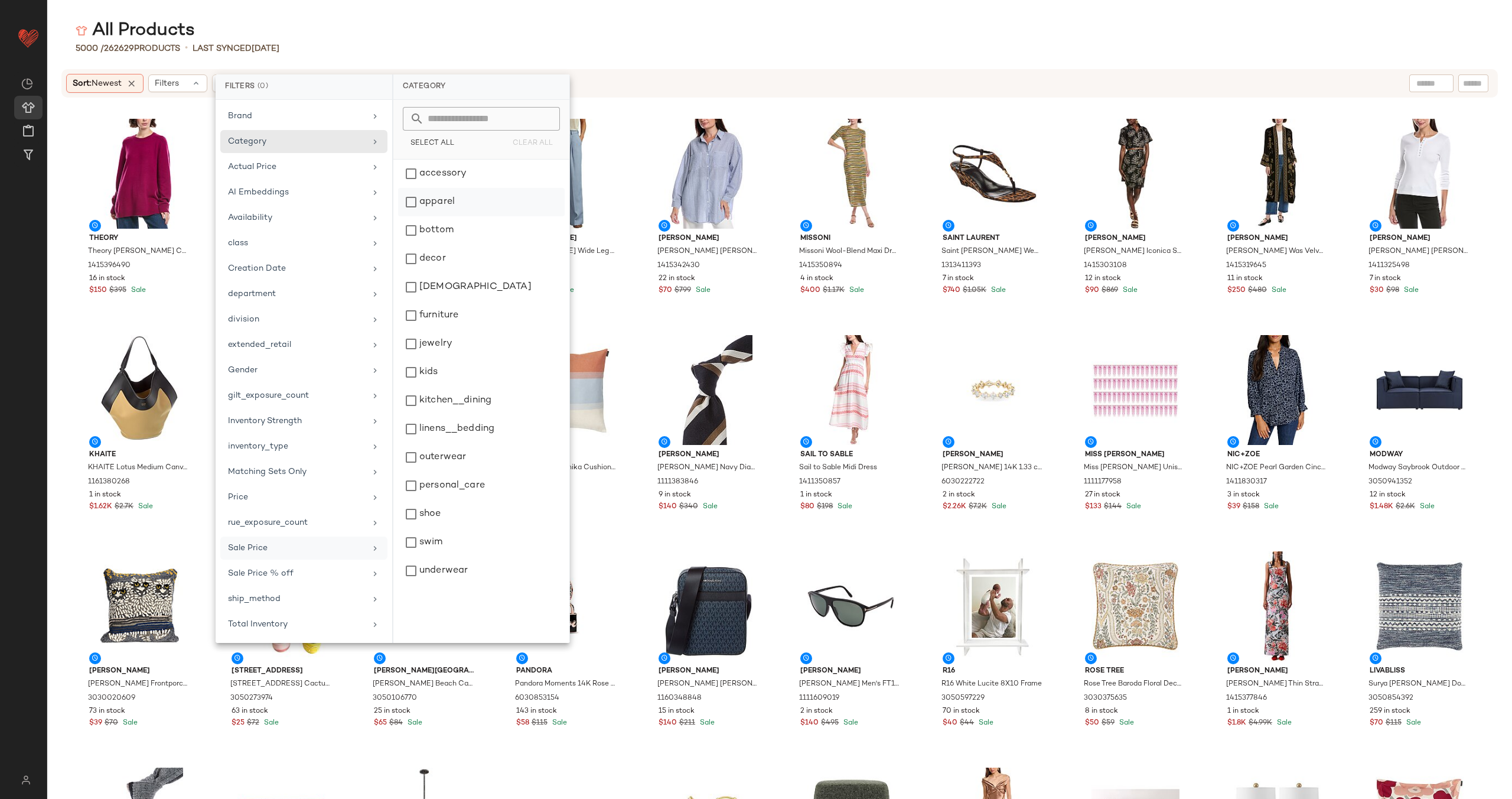
click at [452, 217] on div "apparel" at bounding box center [481, 231] width 166 height 28
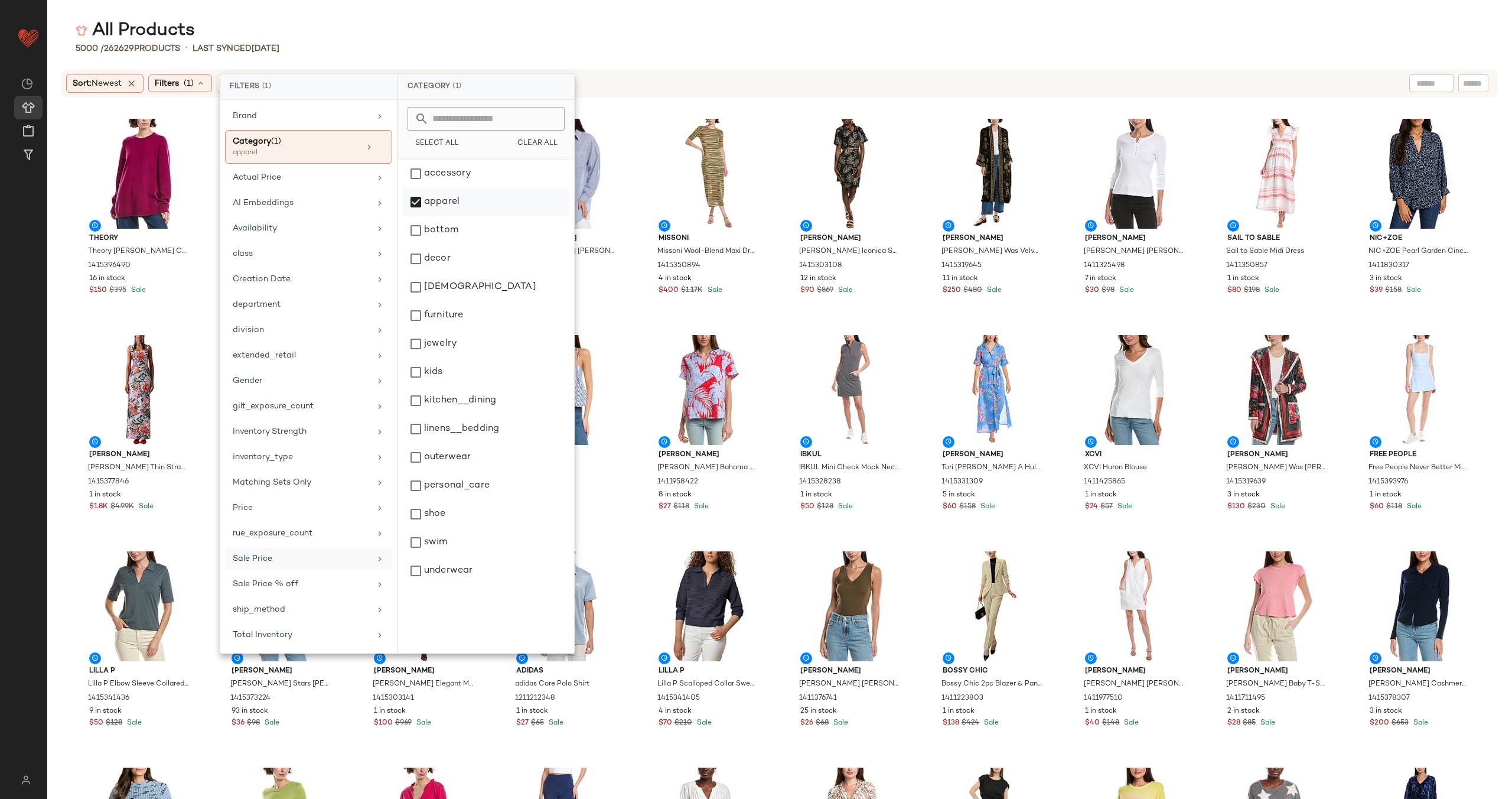
click at [452, 217] on div "apparel" at bounding box center [486, 231] width 166 height 28
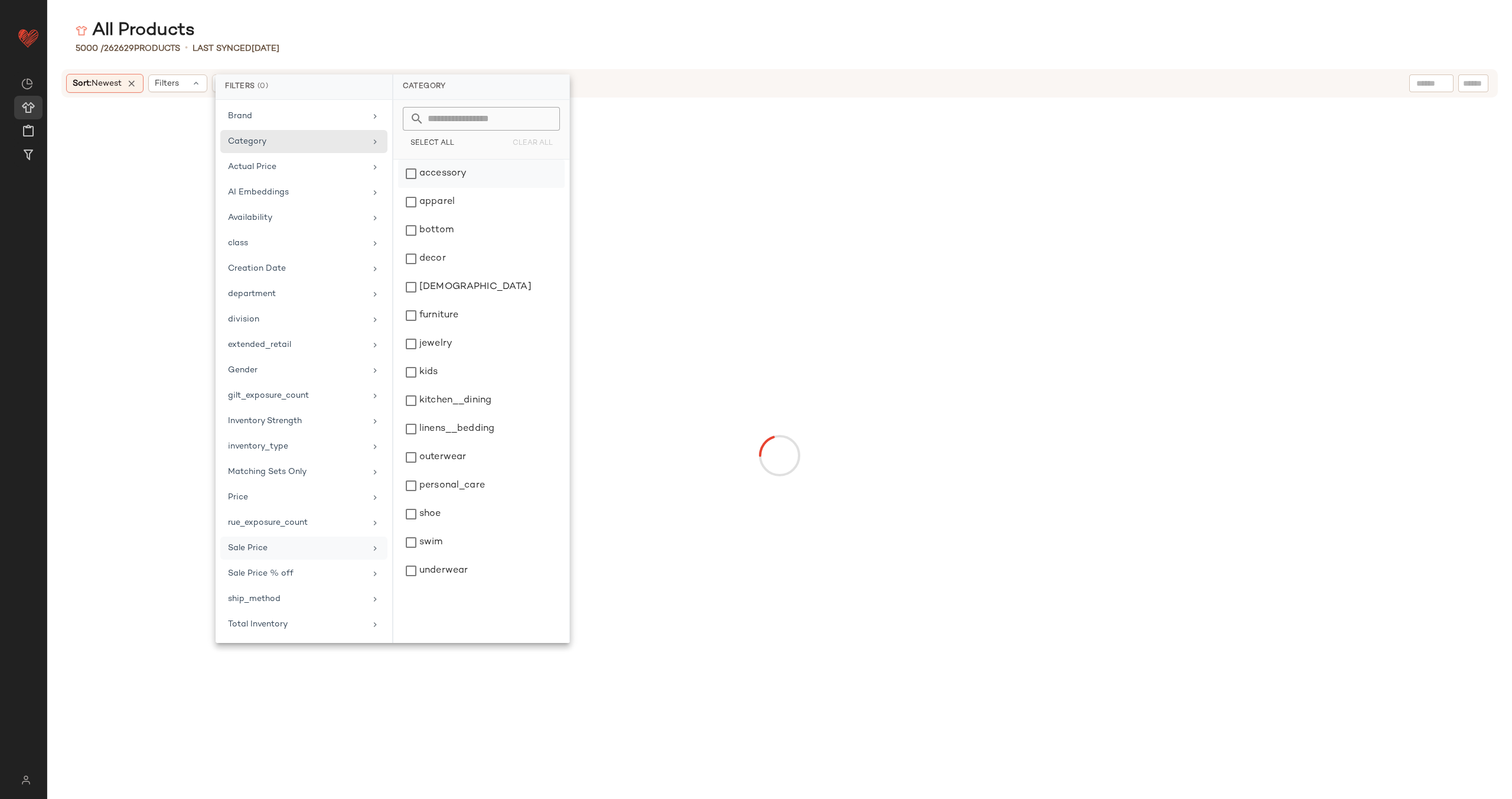
click at [453, 188] on div "accessory" at bounding box center [481, 202] width 166 height 28
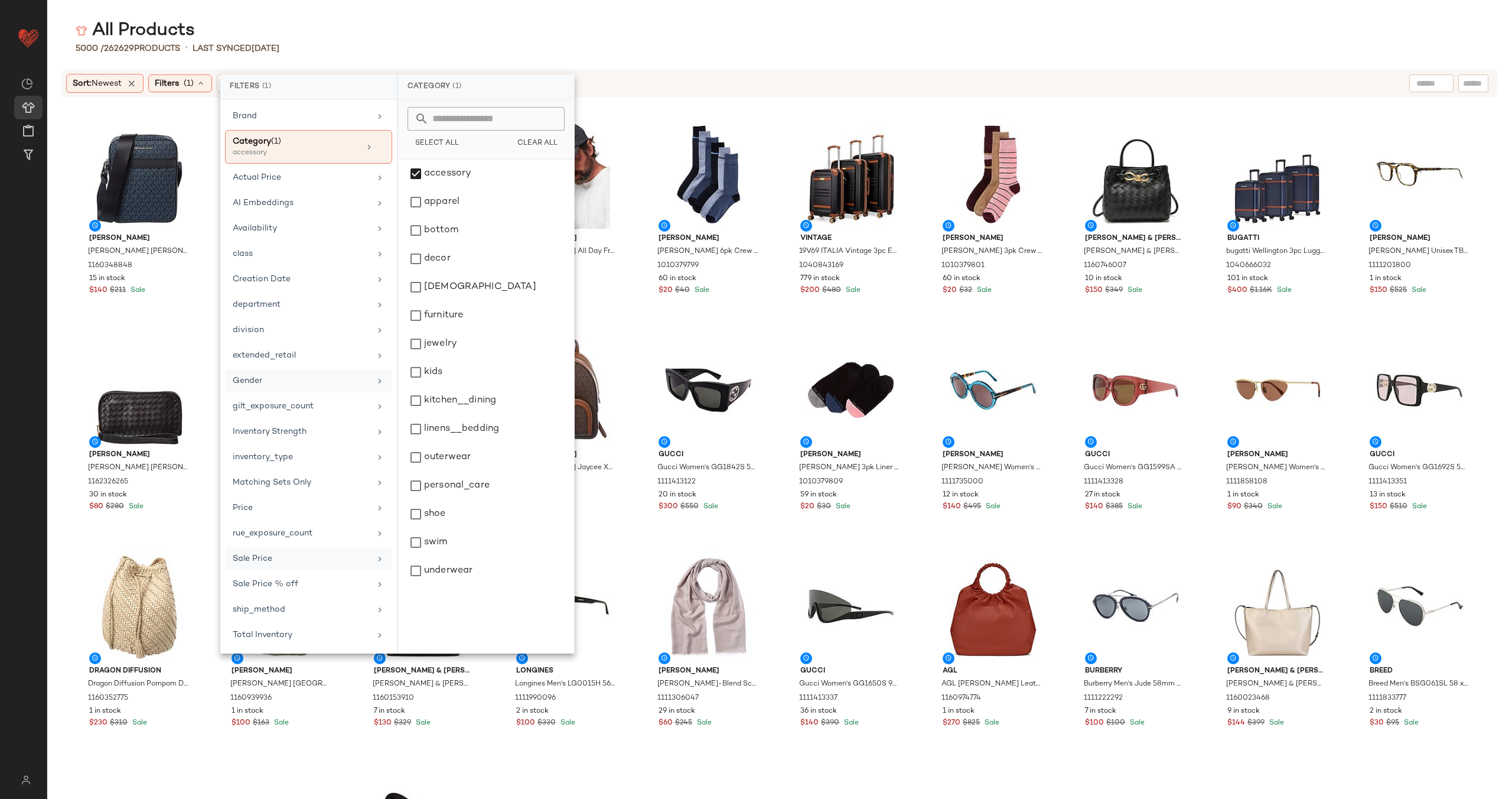
click at [327, 378] on div "Gender" at bounding box center [301, 381] width 137 height 12
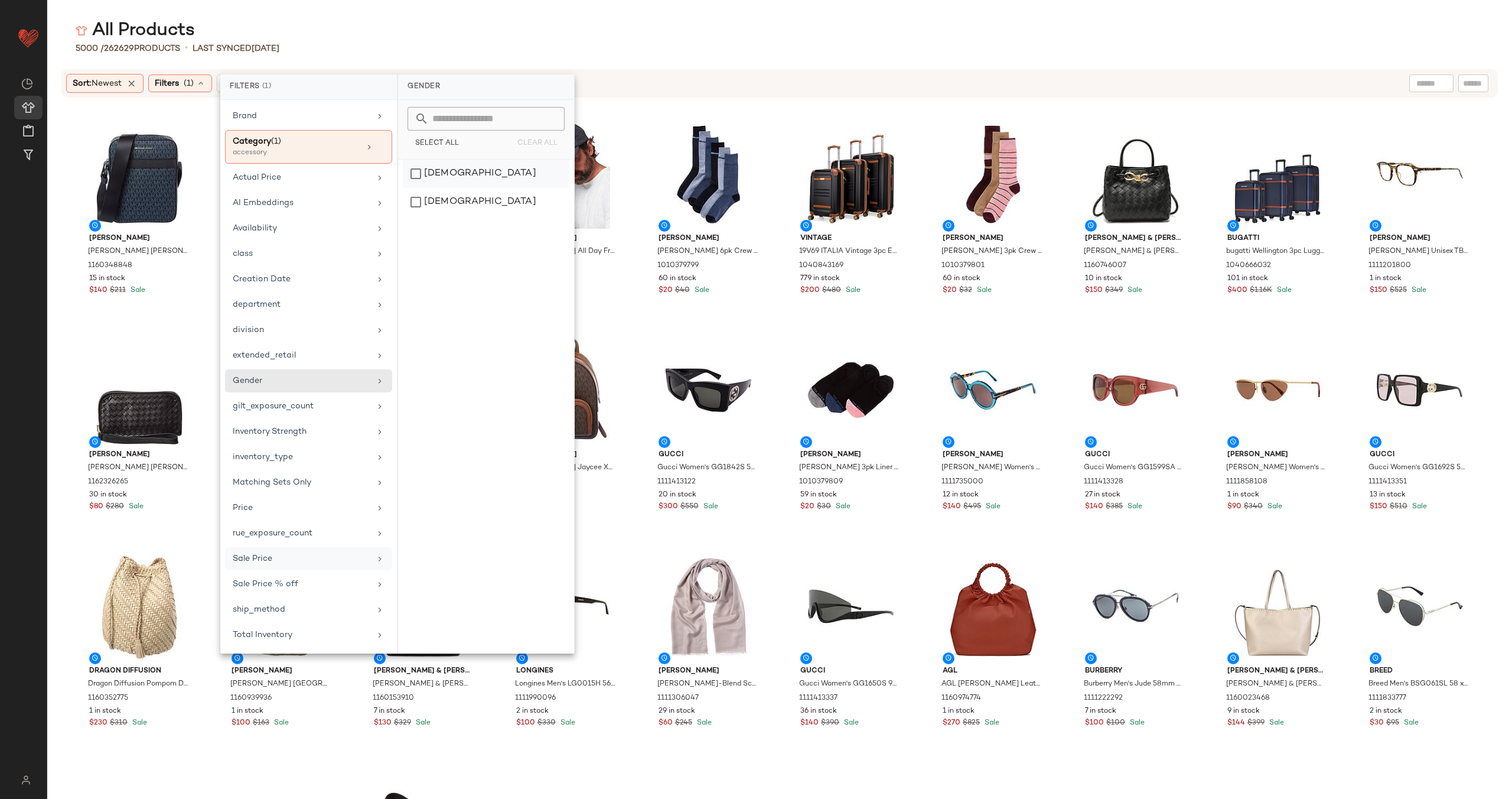
click at [430, 188] on div "female" at bounding box center [486, 202] width 166 height 28
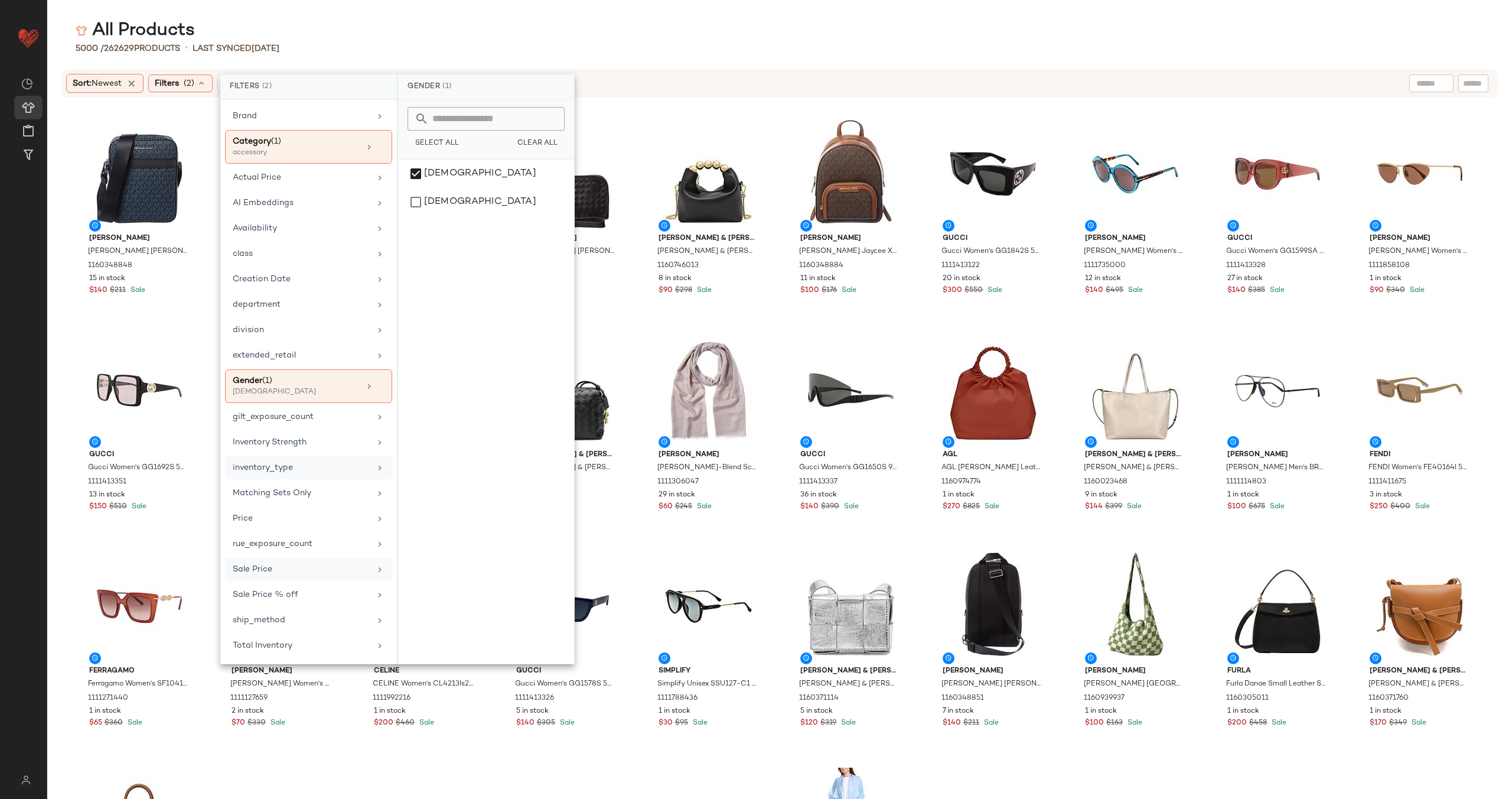
click at [354, 462] on div "inventory_type" at bounding box center [301, 468] width 137 height 12
click at [414, 259] on div "Residual" at bounding box center [486, 259] width 166 height 28
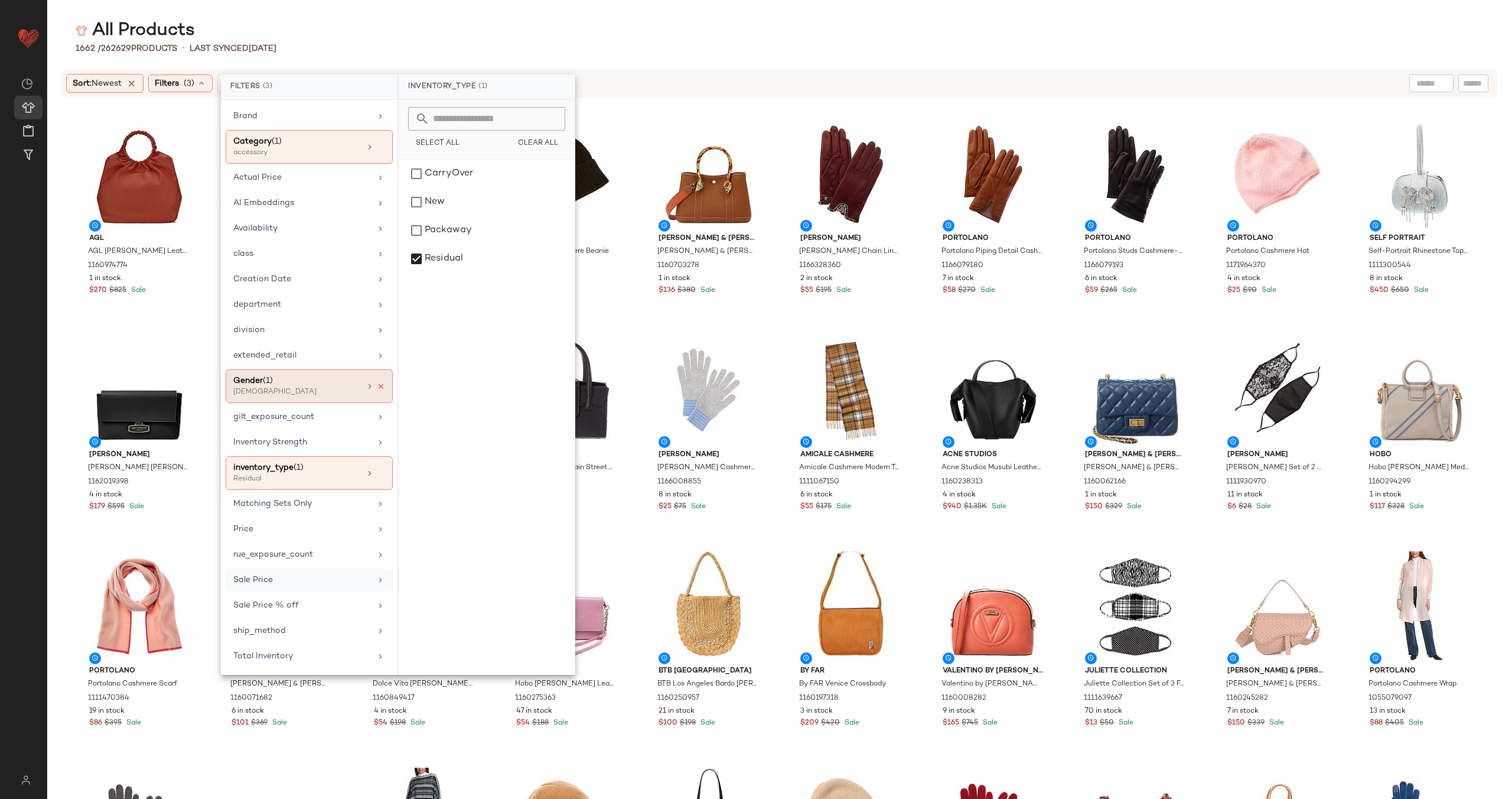
click at [383, 388] on icon at bounding box center [380, 386] width 8 height 8
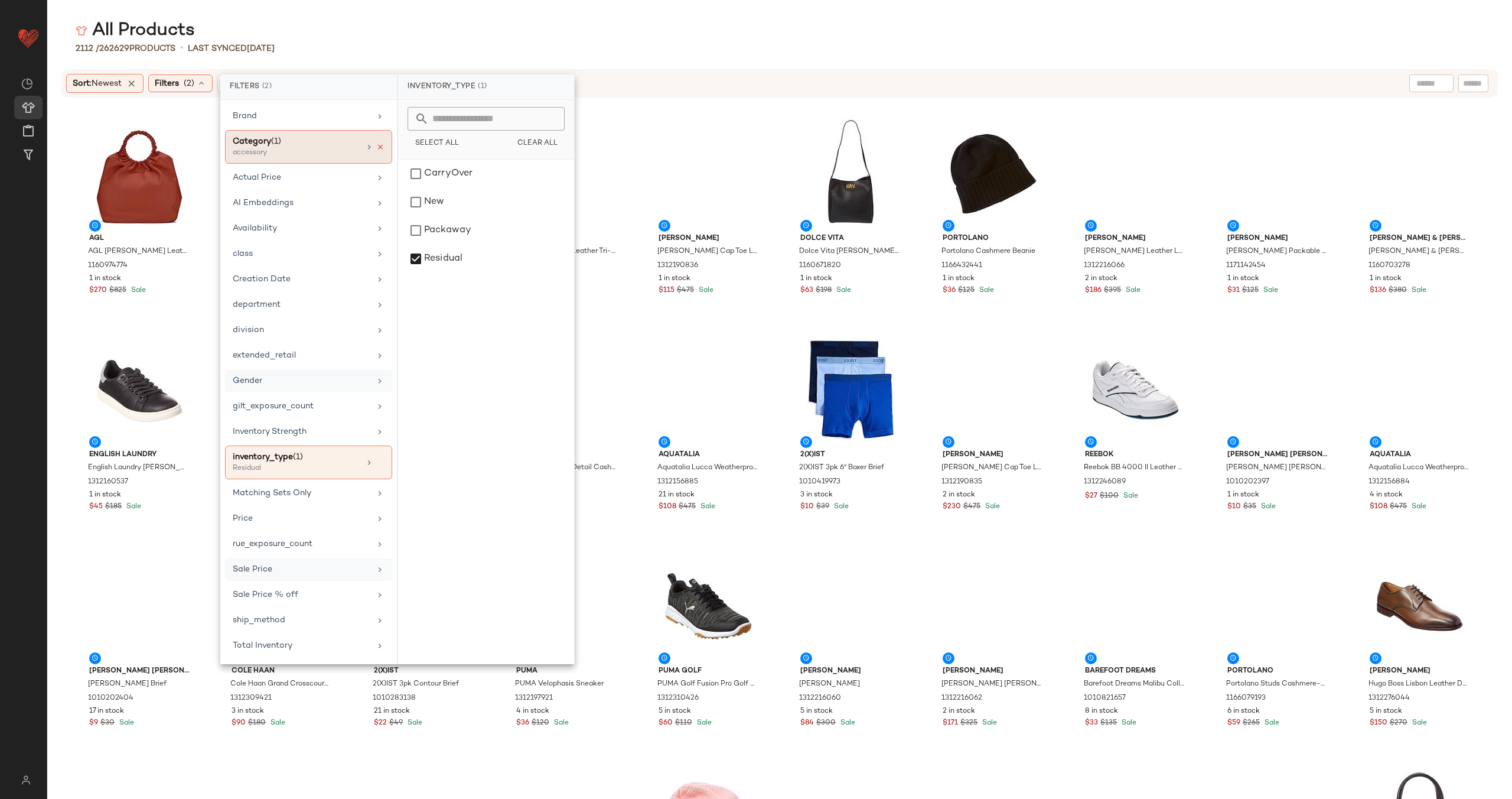
click at [378, 145] on icon at bounding box center [380, 146] width 8 height 8
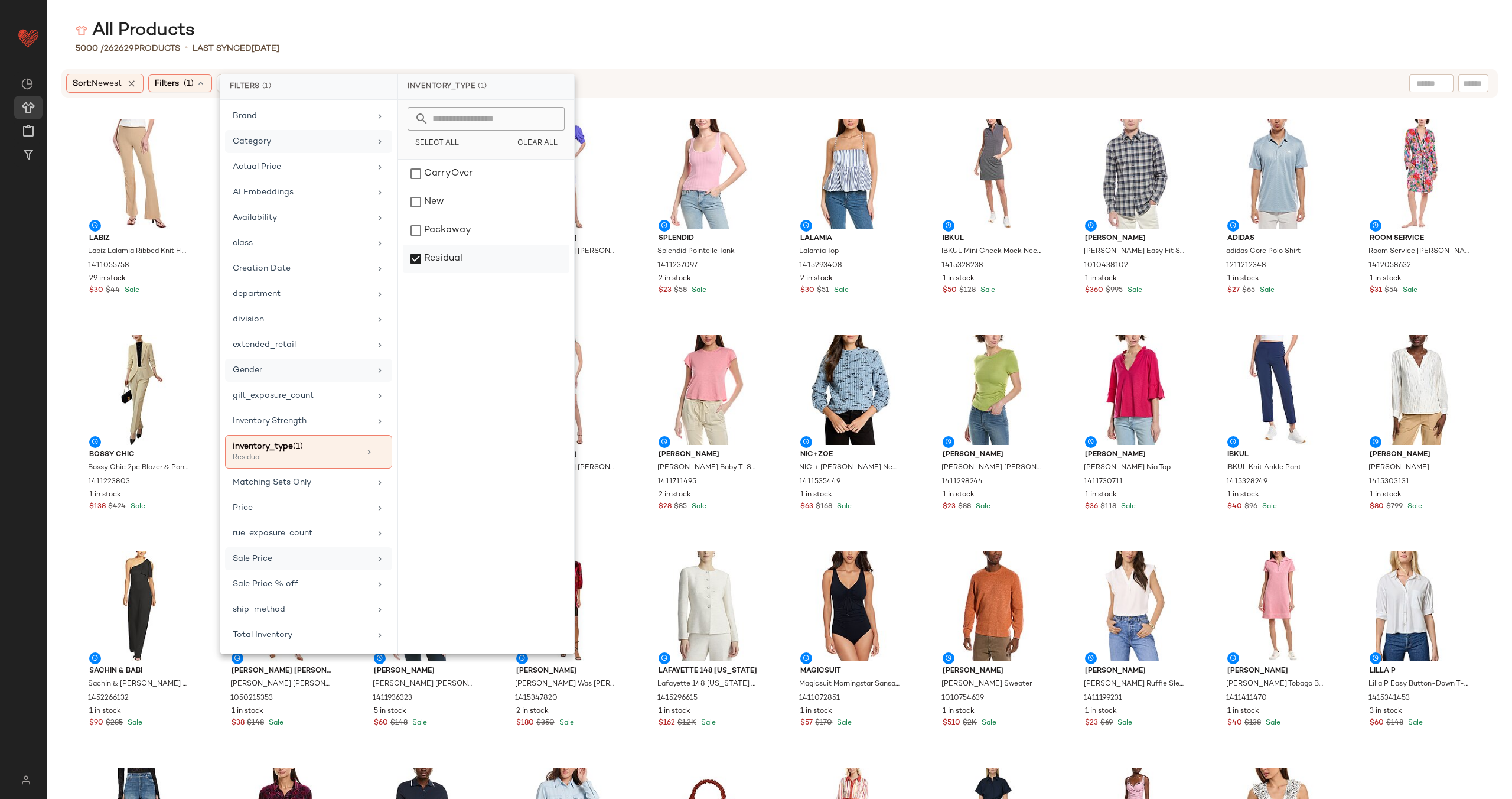
click at [443, 253] on div "Residual" at bounding box center [486, 259] width 166 height 28
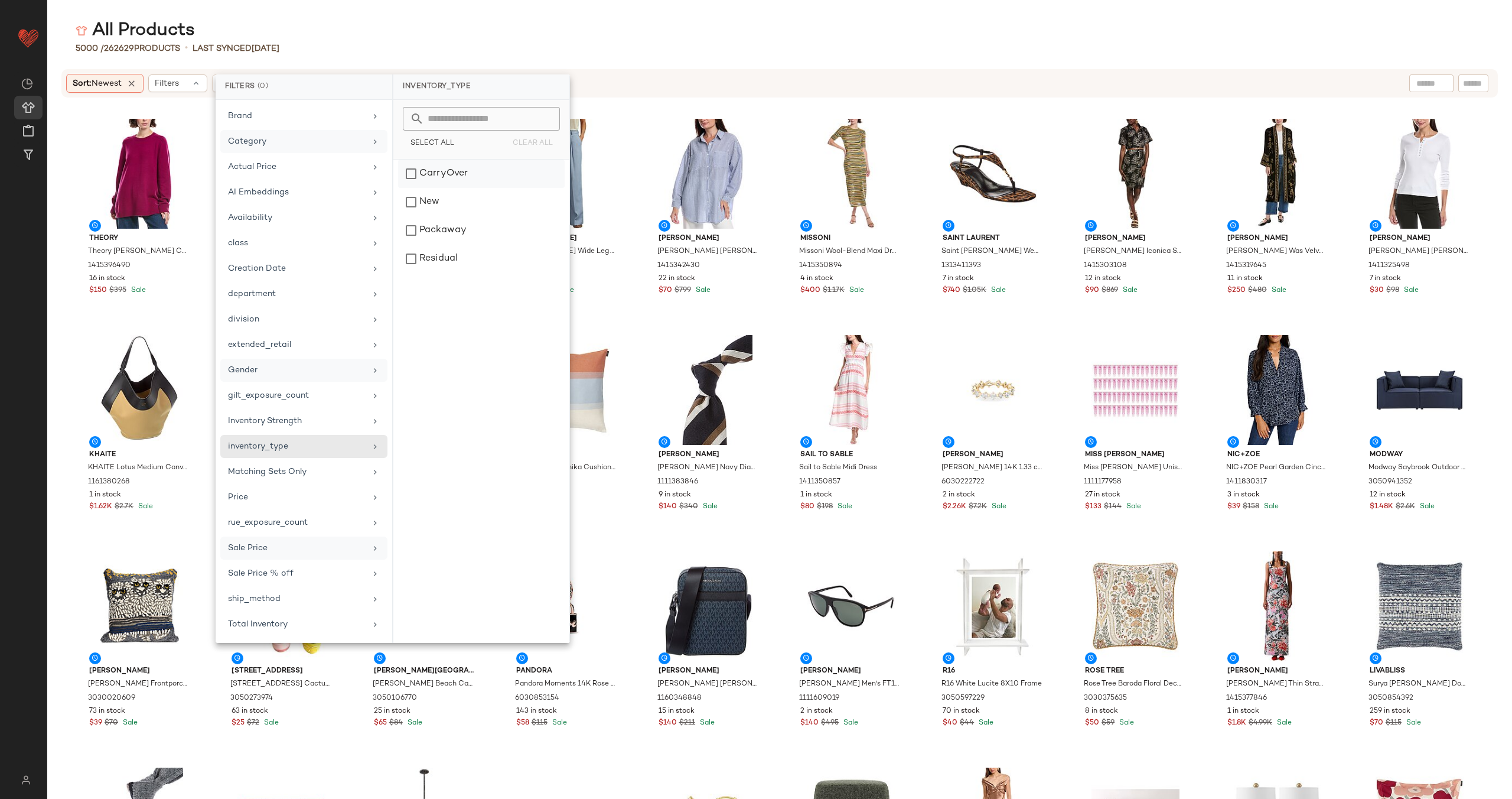
click at [443, 188] on div "CarryOver" at bounding box center [481, 202] width 166 height 28
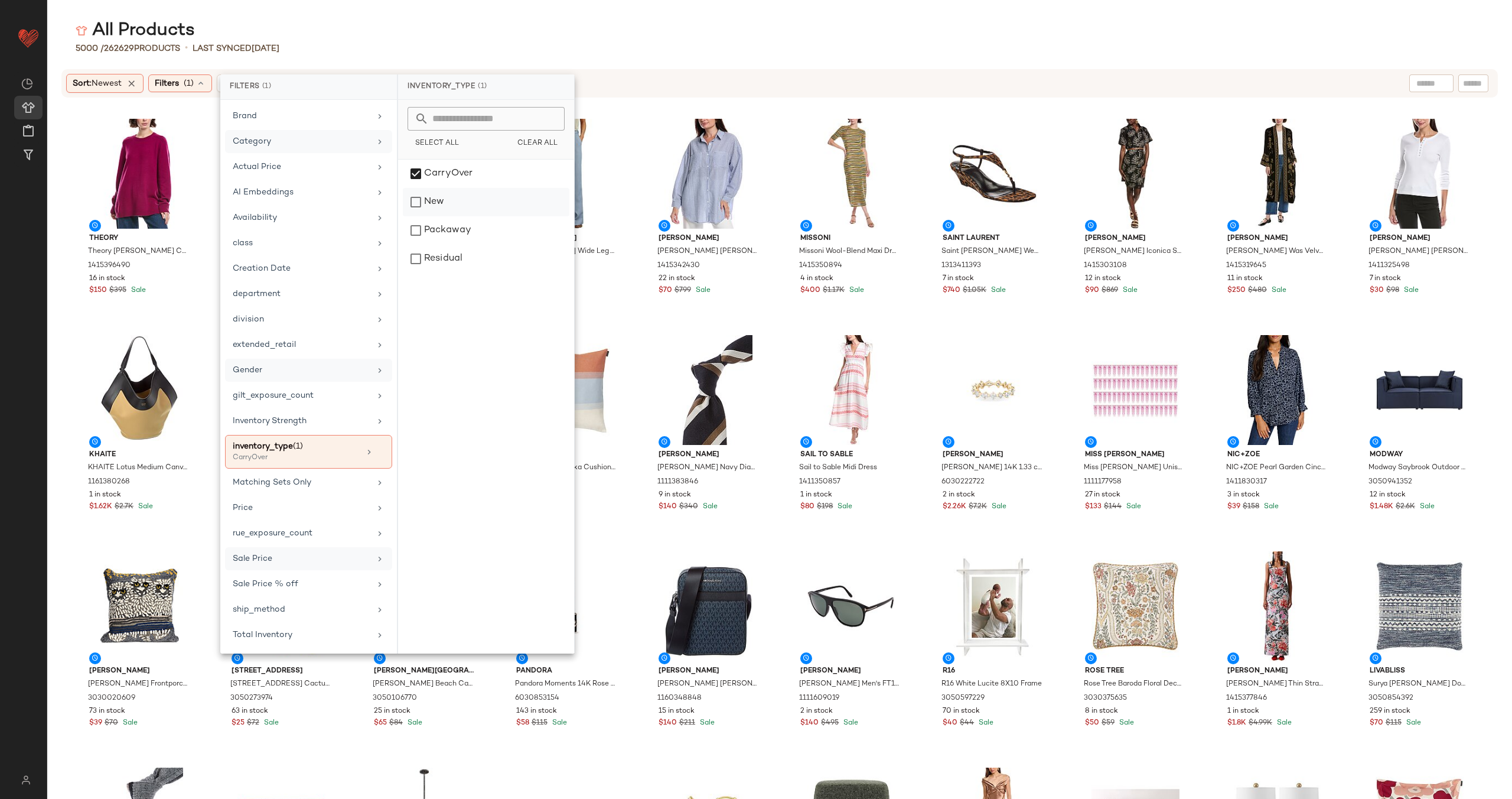
click at [447, 217] on div "New" at bounding box center [486, 231] width 166 height 28
click at [449, 245] on div "Packaway" at bounding box center [486, 259] width 166 height 28
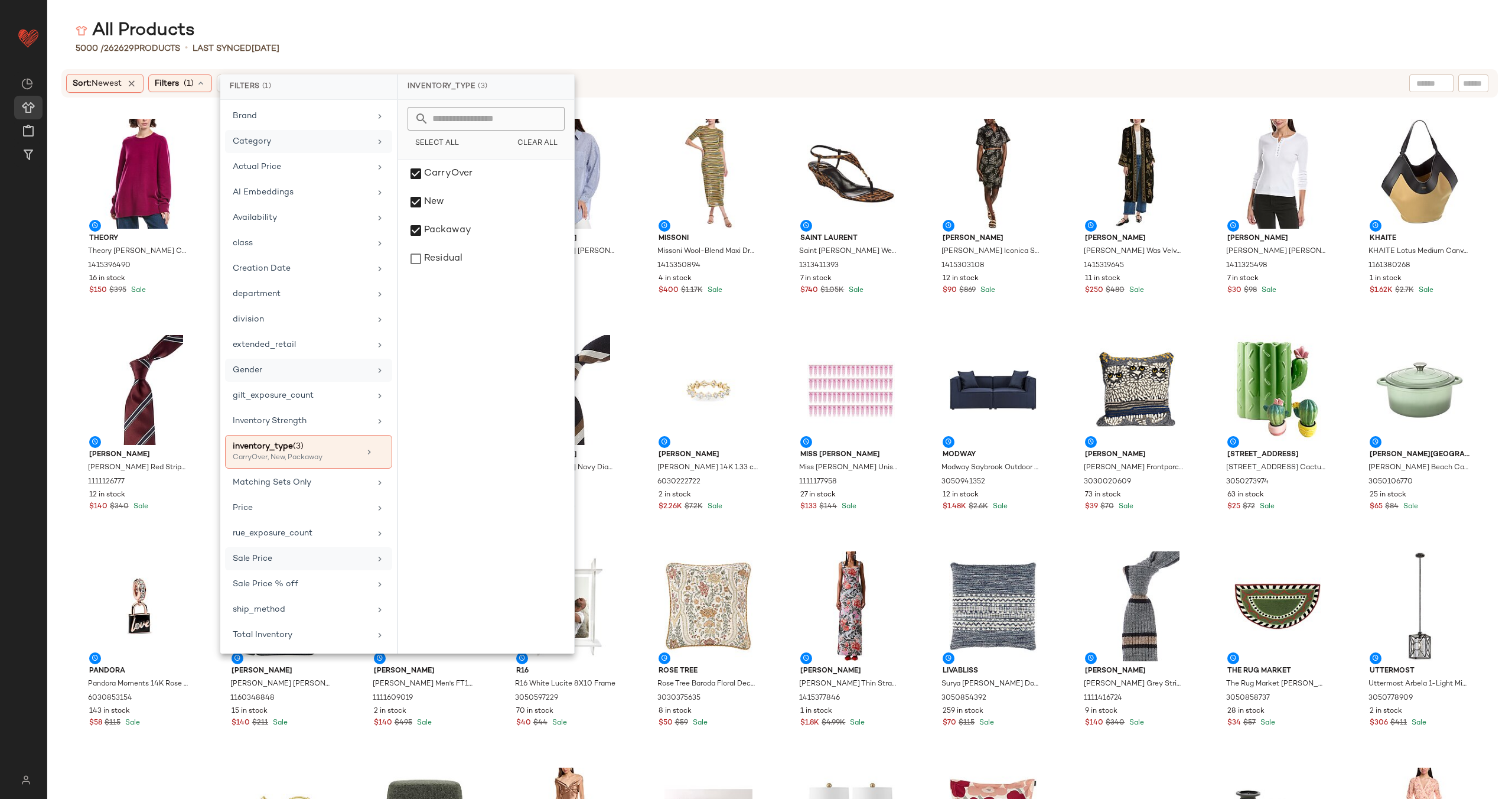
click at [465, 49] on div "5000 / 262629 Products • Last synced 8/11/25" at bounding box center [780, 48] width 1465 height 11
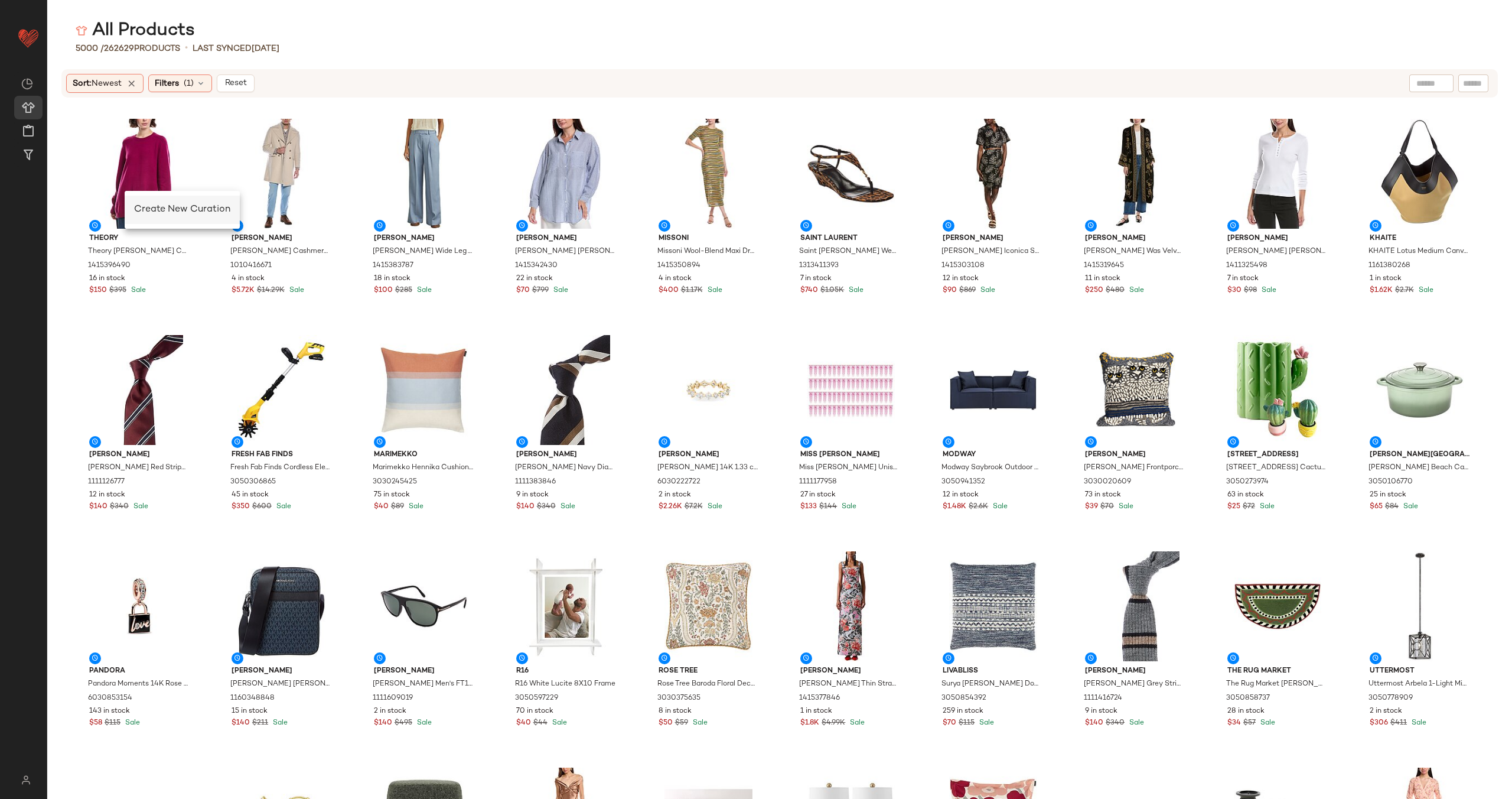
click at [169, 209] on span "Create New Curation" at bounding box center [181, 209] width 96 height 10
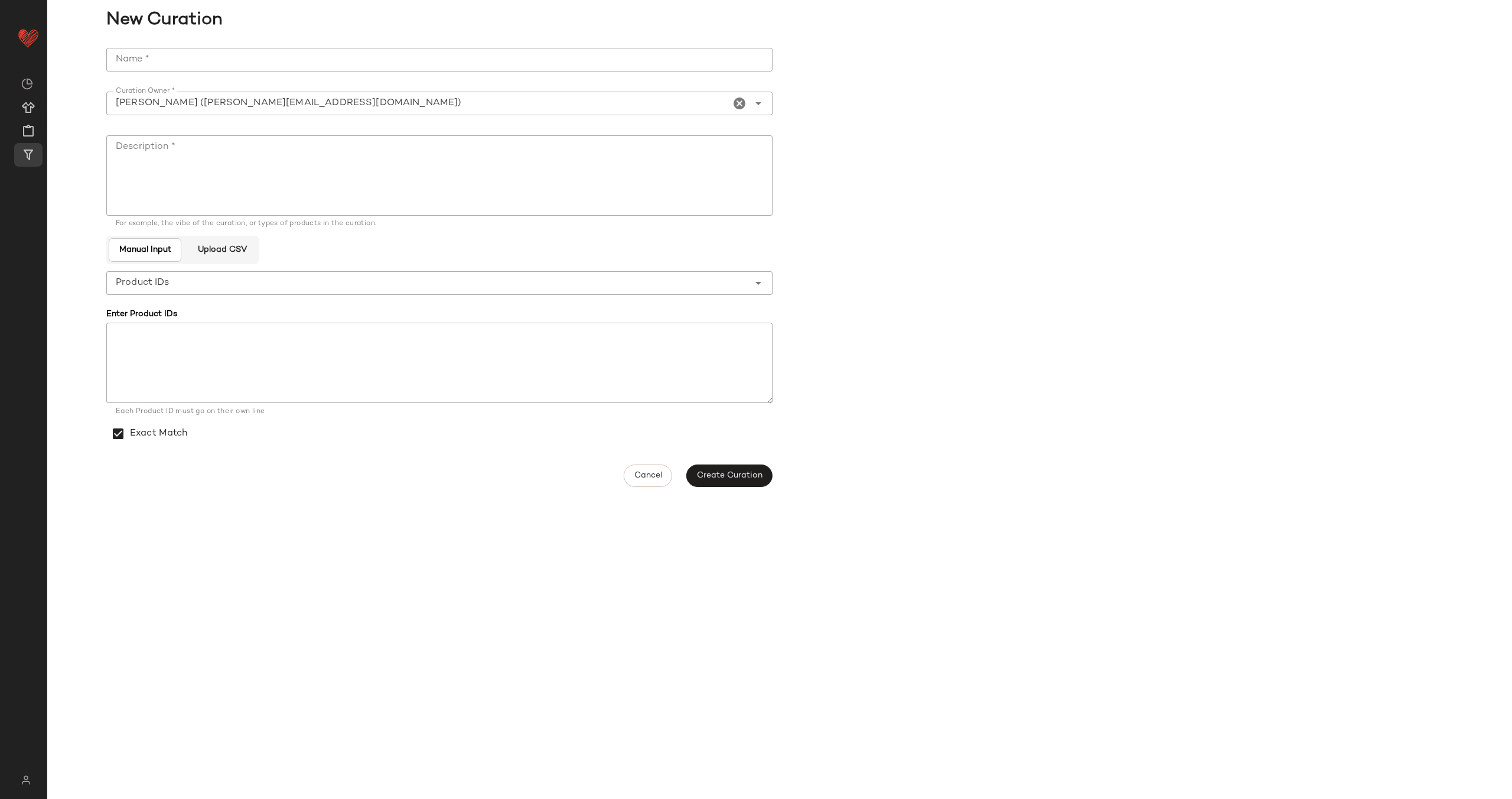
click at [374, 62] on input "Name *" at bounding box center [439, 59] width 667 height 24
type input "**********"
click at [274, 168] on textarea "Description *" at bounding box center [439, 175] width 667 height 80
paste textarea "**********"
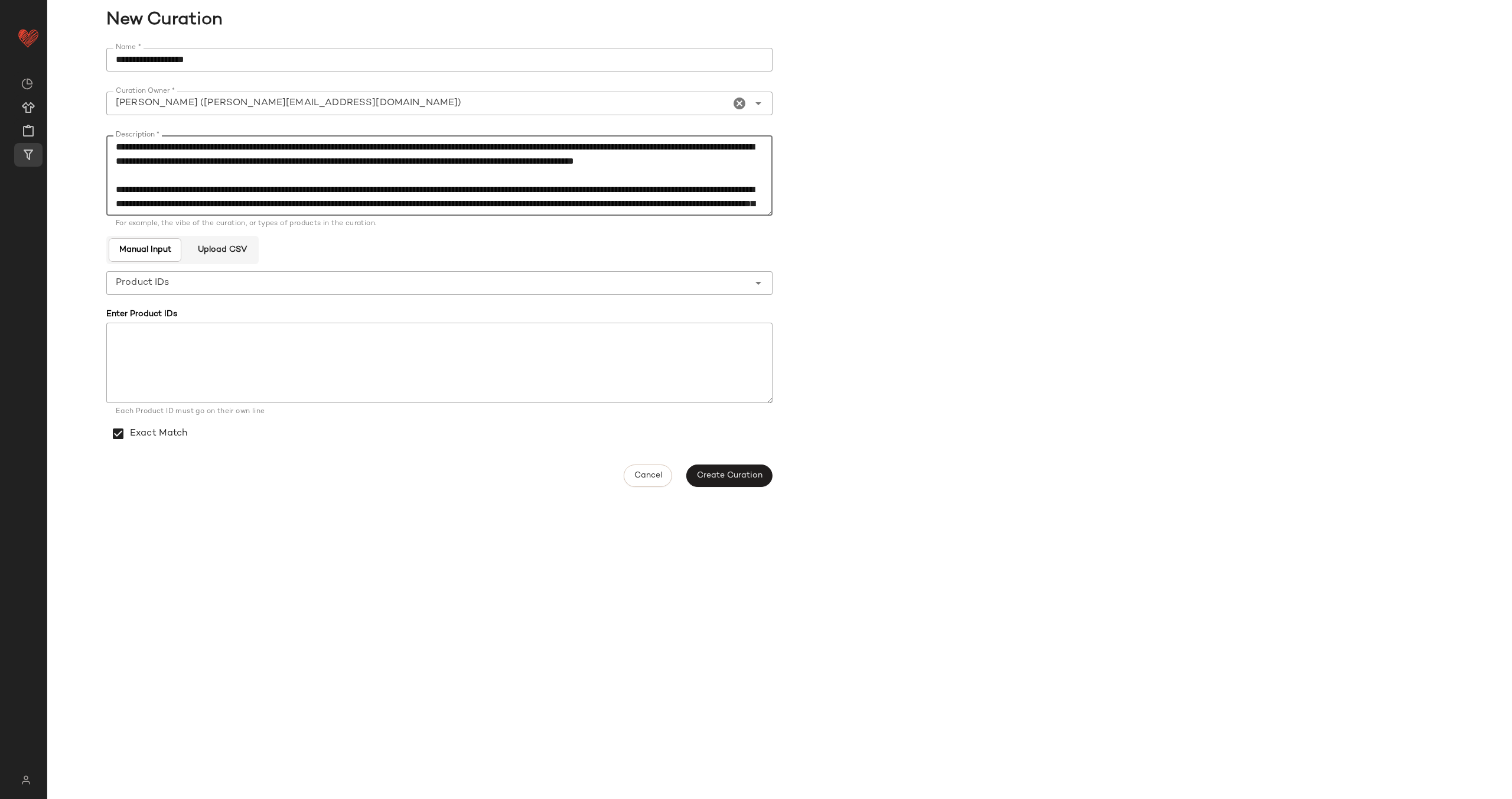
scroll to position [121, 0]
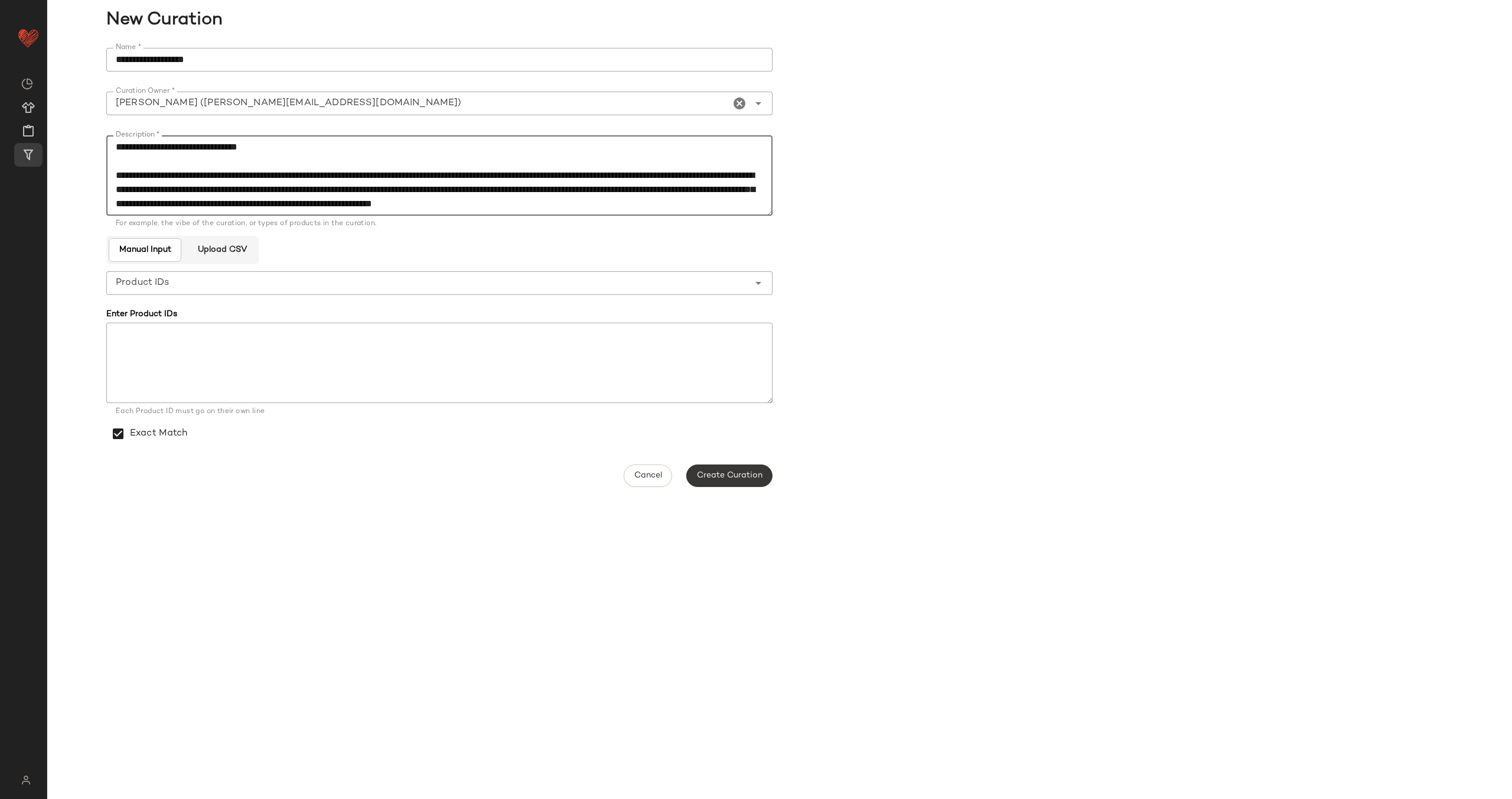
type textarea "**********"
click at [719, 480] on span "Create Curation" at bounding box center [729, 476] width 66 height 10
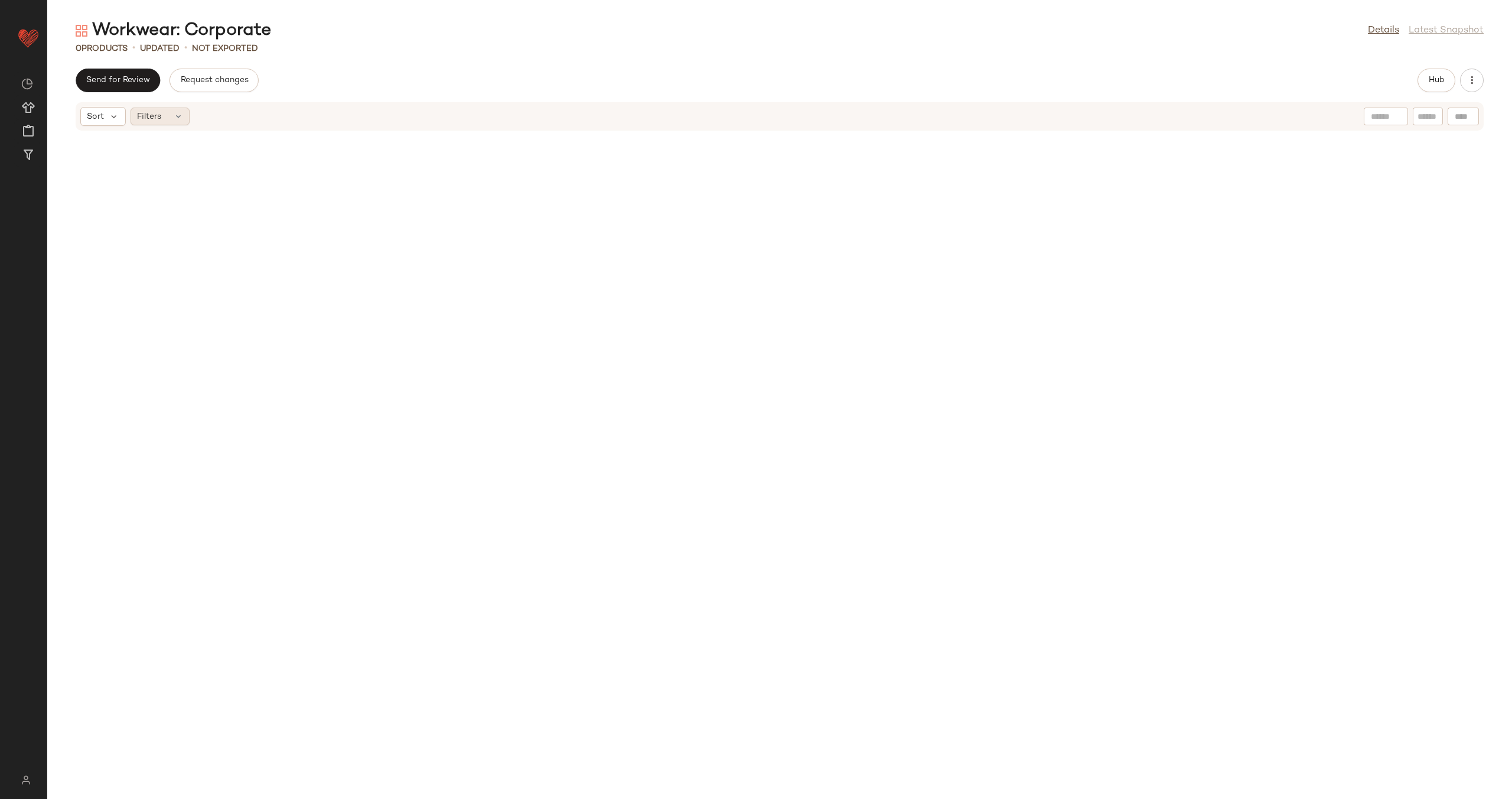
click at [177, 117] on icon at bounding box center [178, 116] width 10 height 10
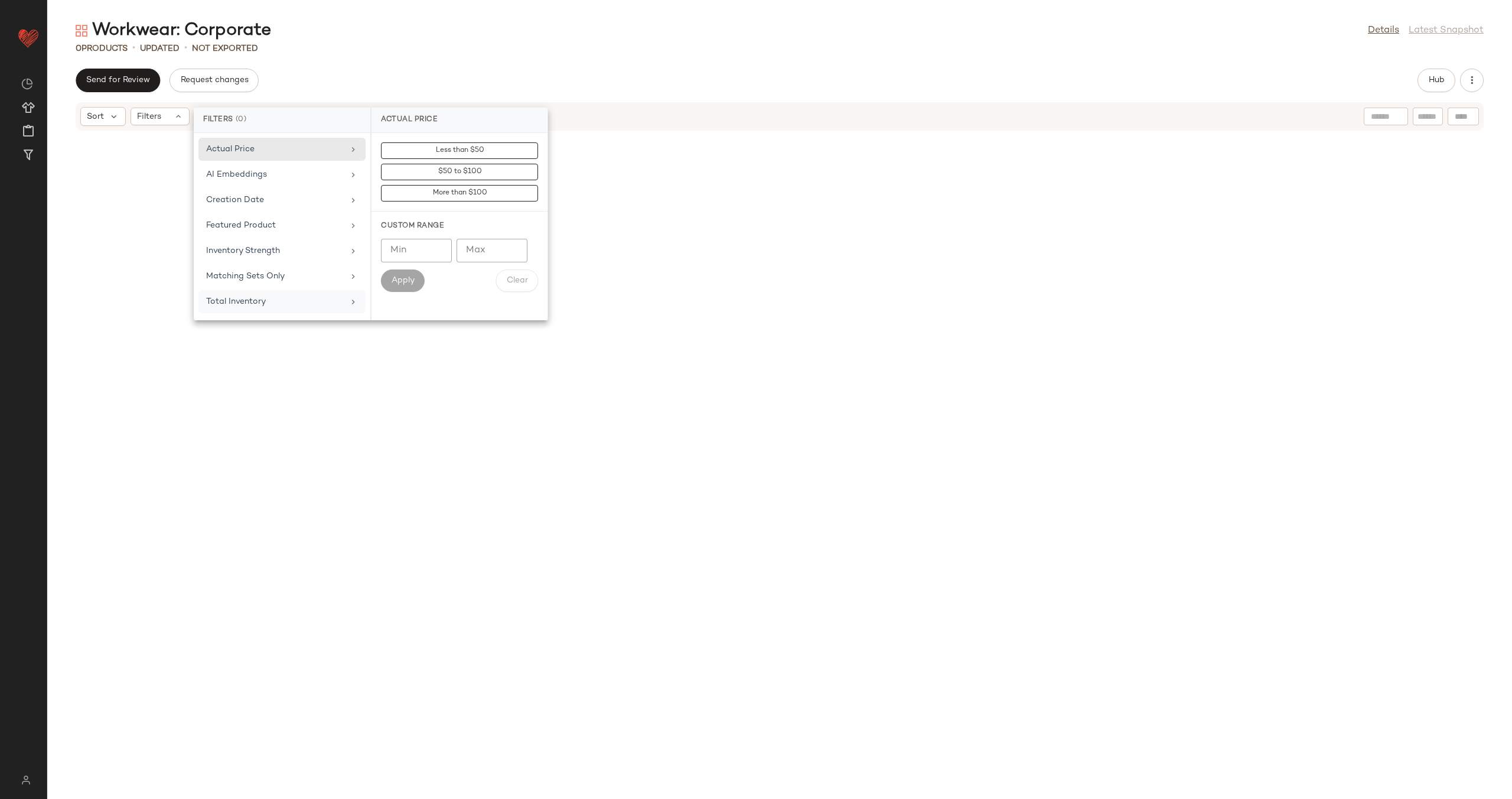
click at [316, 295] on div "Total Inventory" at bounding box center [275, 301] width 137 height 12
click at [316, 280] on div "Matching Sets Only" at bounding box center [275, 277] width 137 height 12
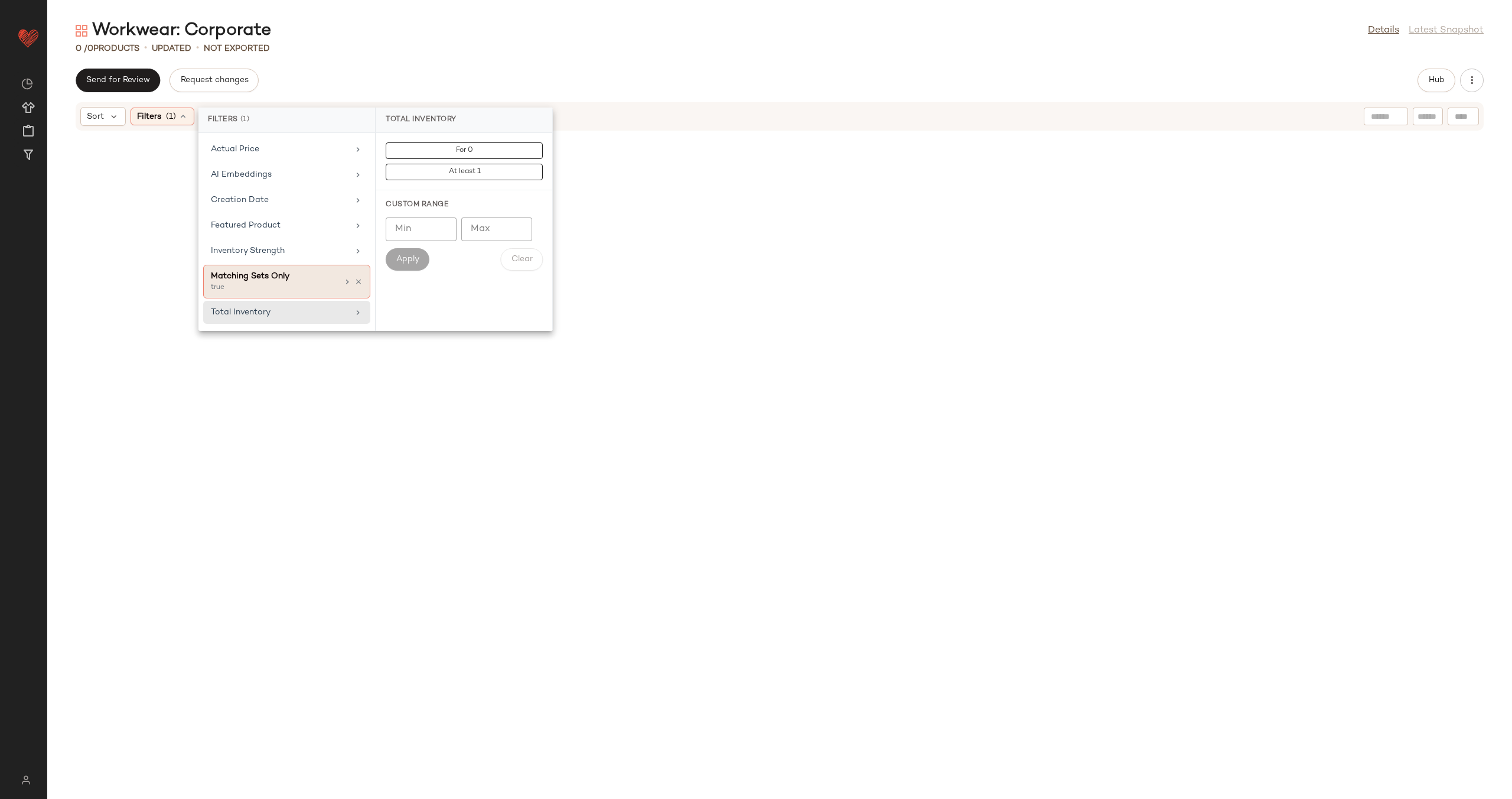
click at [363, 279] on div "Matching Sets Only true" at bounding box center [287, 282] width 167 height 33
click at [306, 251] on div "Inventory Strength" at bounding box center [275, 251] width 137 height 12
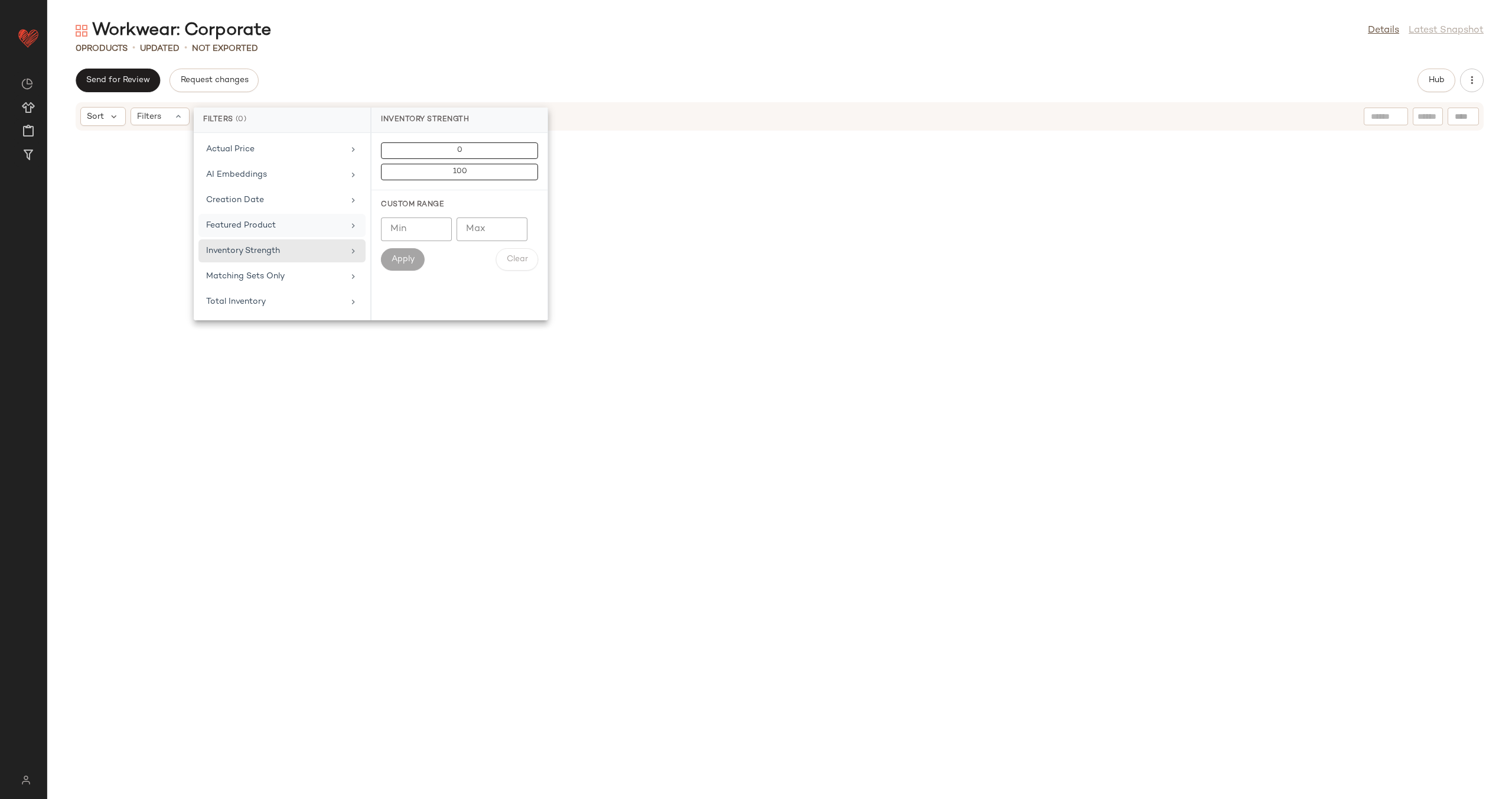
click at [300, 227] on div "Featured Product" at bounding box center [275, 226] width 137 height 12
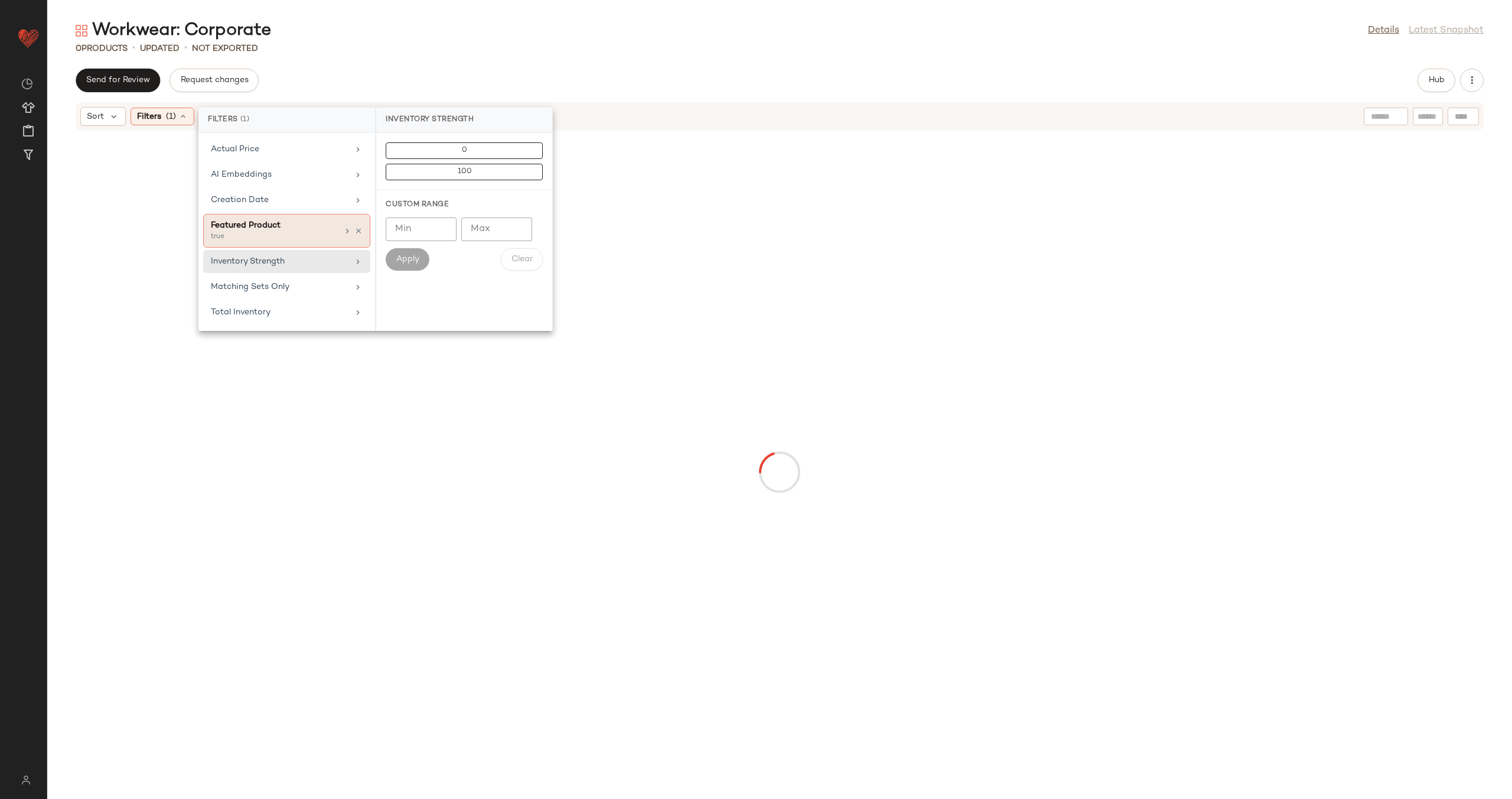
click at [364, 229] on div "Featured Product true" at bounding box center [287, 231] width 167 height 33
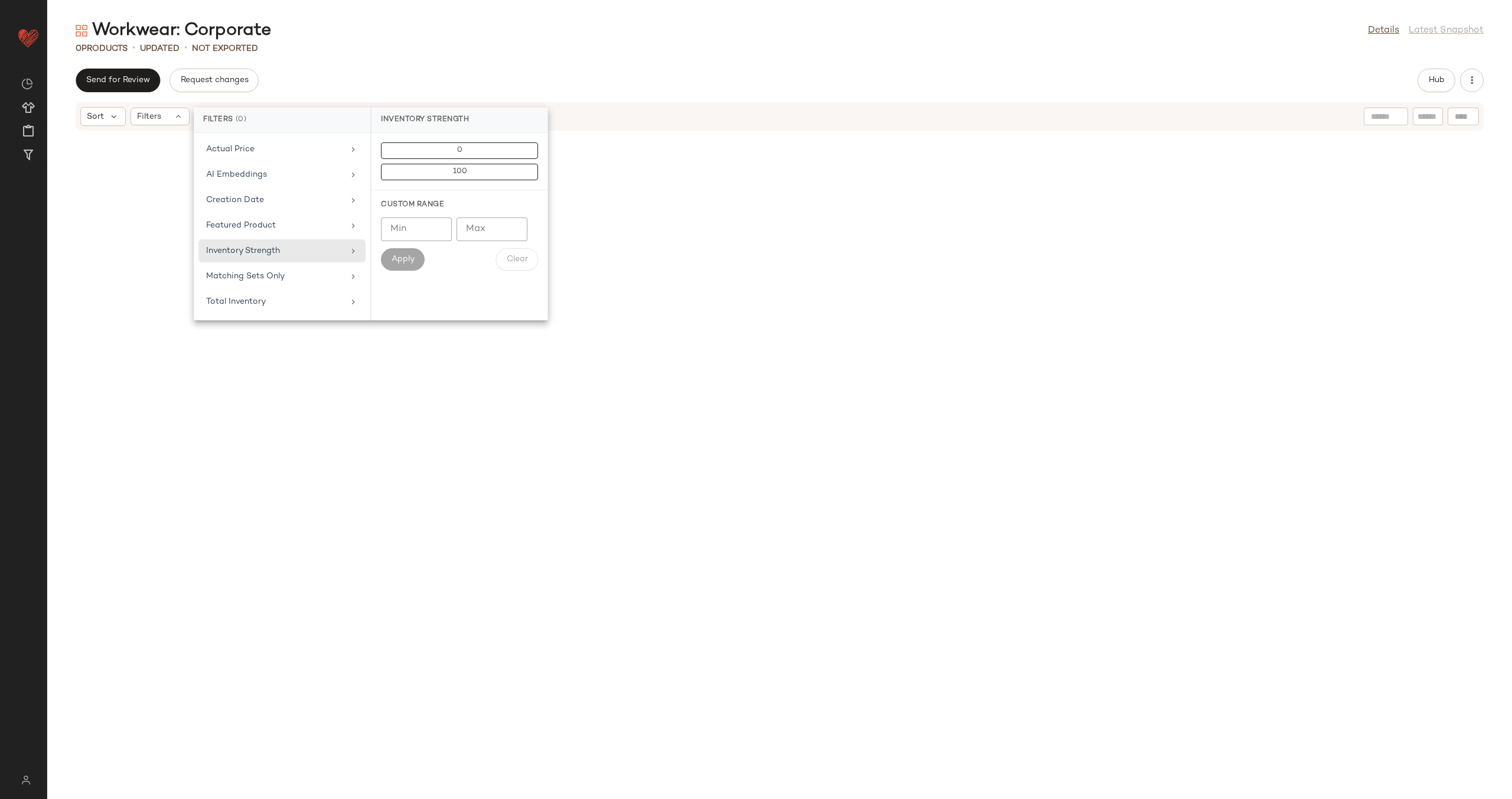
click at [403, 51] on div "0 Products • updated • Not Exported" at bounding box center [780, 48] width 1465 height 11
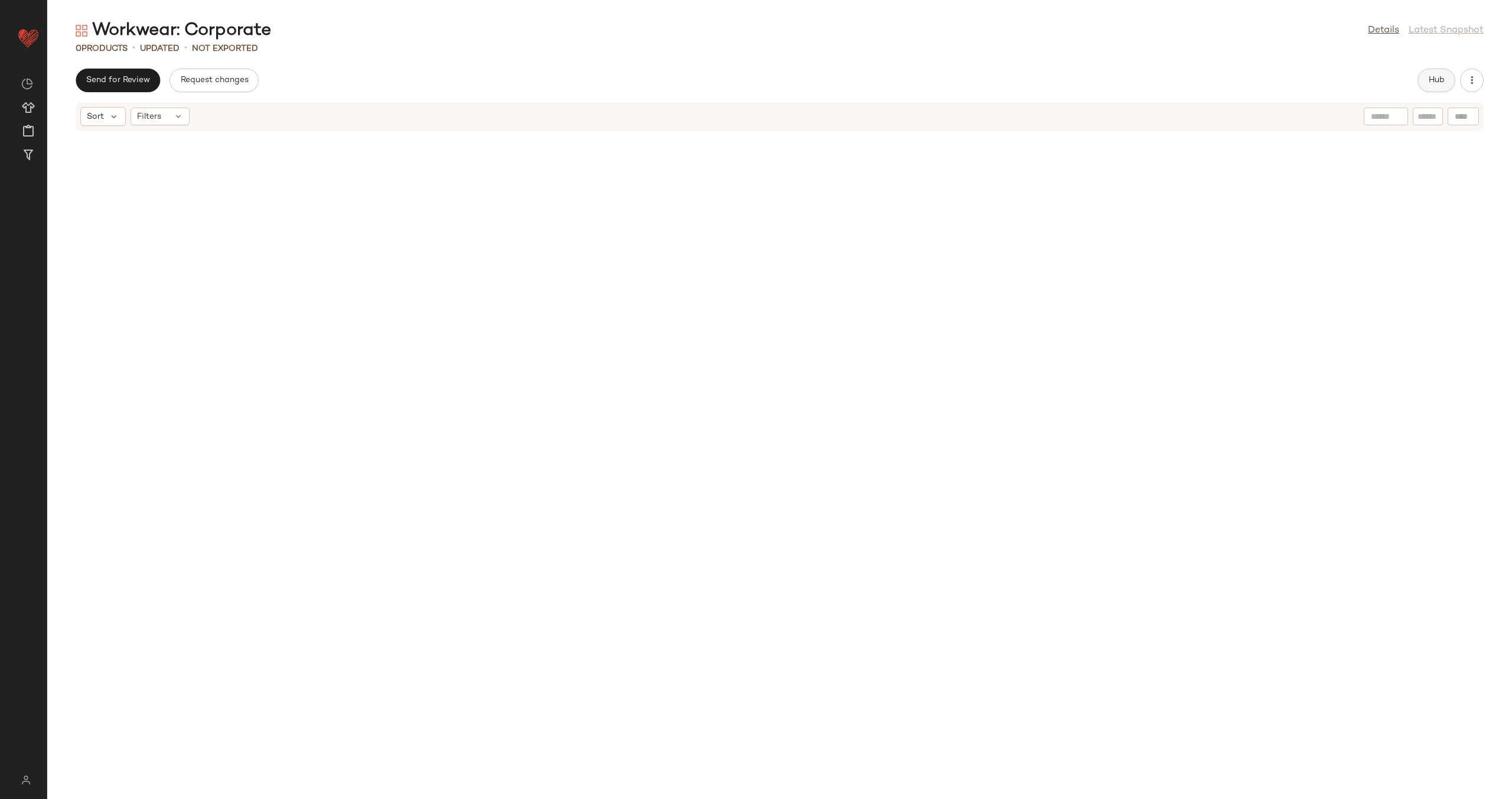
click at [1432, 82] on span "Hub" at bounding box center [1436, 80] width 17 height 10
click at [926, 117] on span "(1)" at bounding box center [922, 116] width 10 height 12
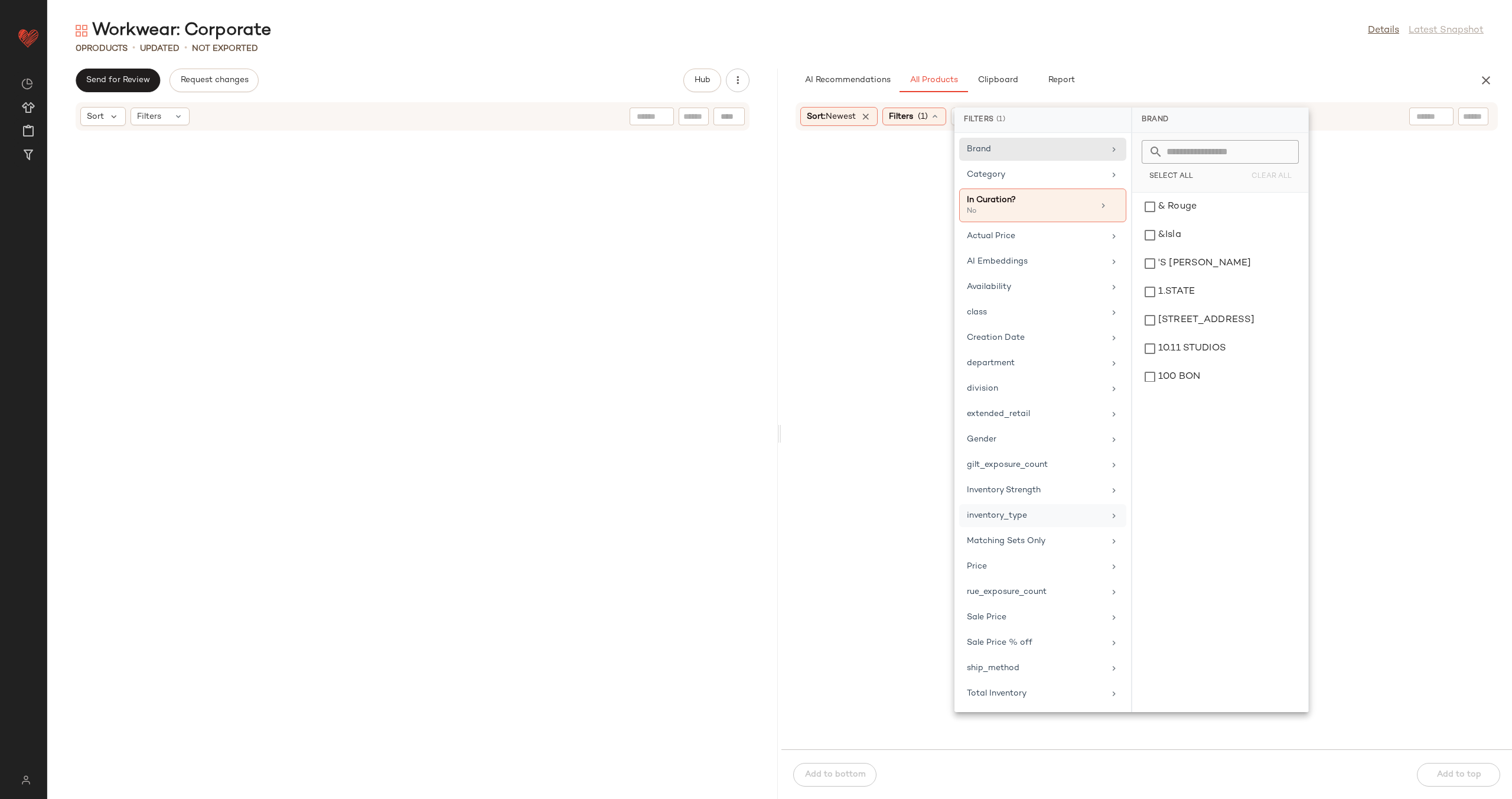
click at [1032, 514] on div "inventory_type" at bounding box center [1036, 515] width 137 height 12
click at [1166, 277] on div "Packaway" at bounding box center [1220, 292] width 166 height 28
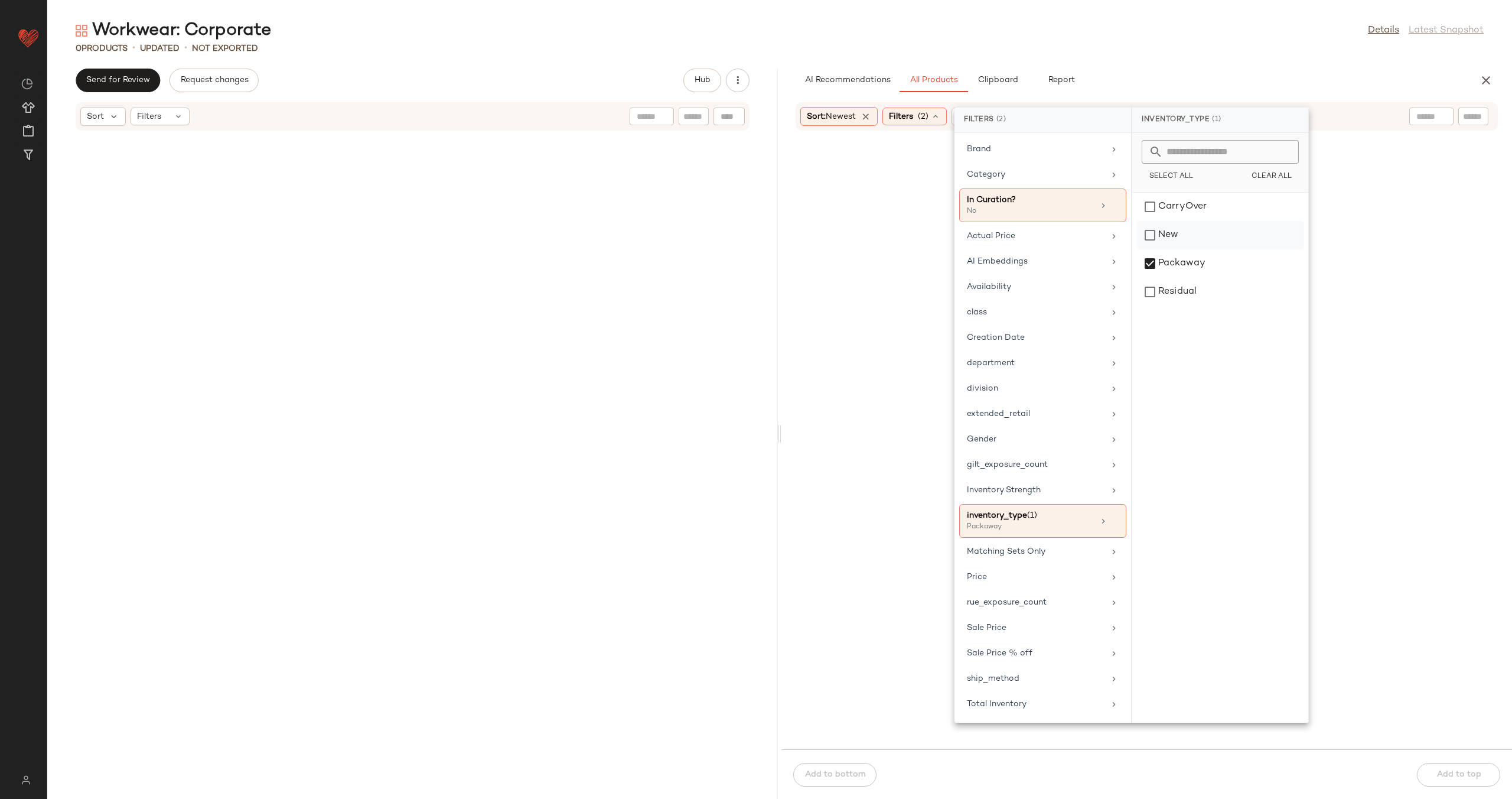
click at [1168, 249] on div "New" at bounding box center [1220, 263] width 166 height 28
click at [1176, 221] on div "CarryOver" at bounding box center [1220, 235] width 166 height 28
click at [786, 227] on div at bounding box center [1147, 470] width 726 height 643
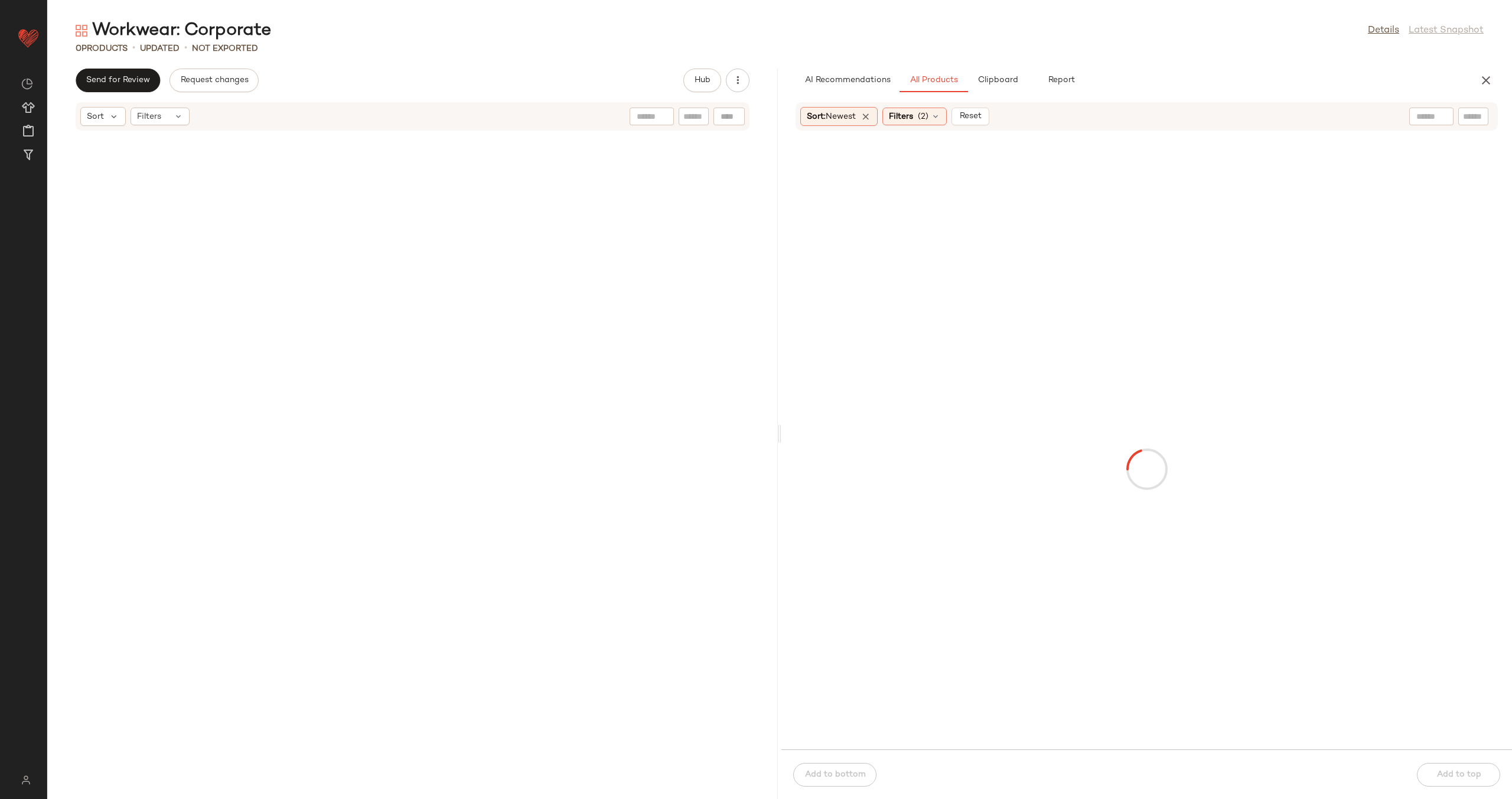
click at [1424, 119] on input "text" at bounding box center [1432, 116] width 30 height 12
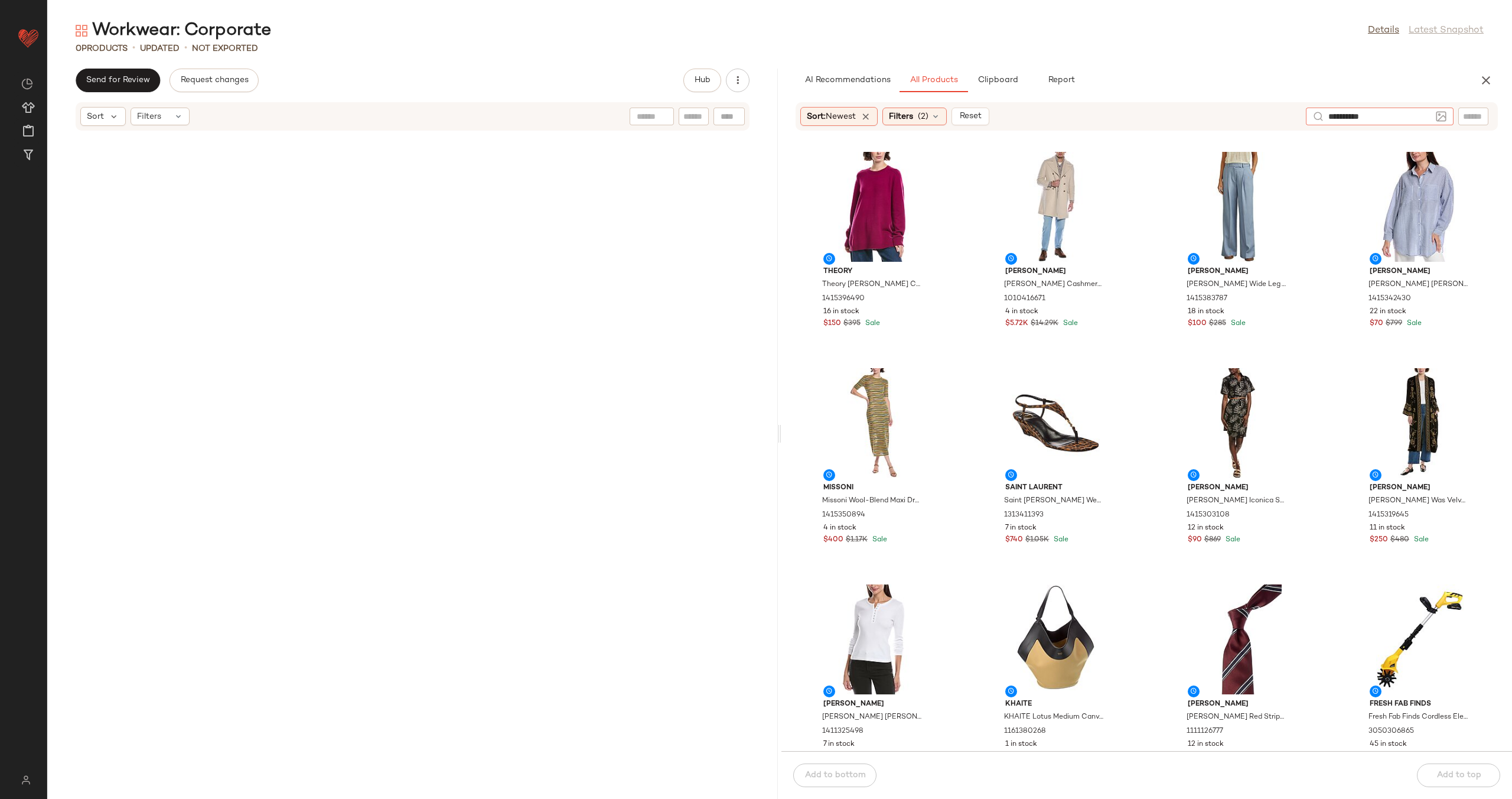
type input "**********"
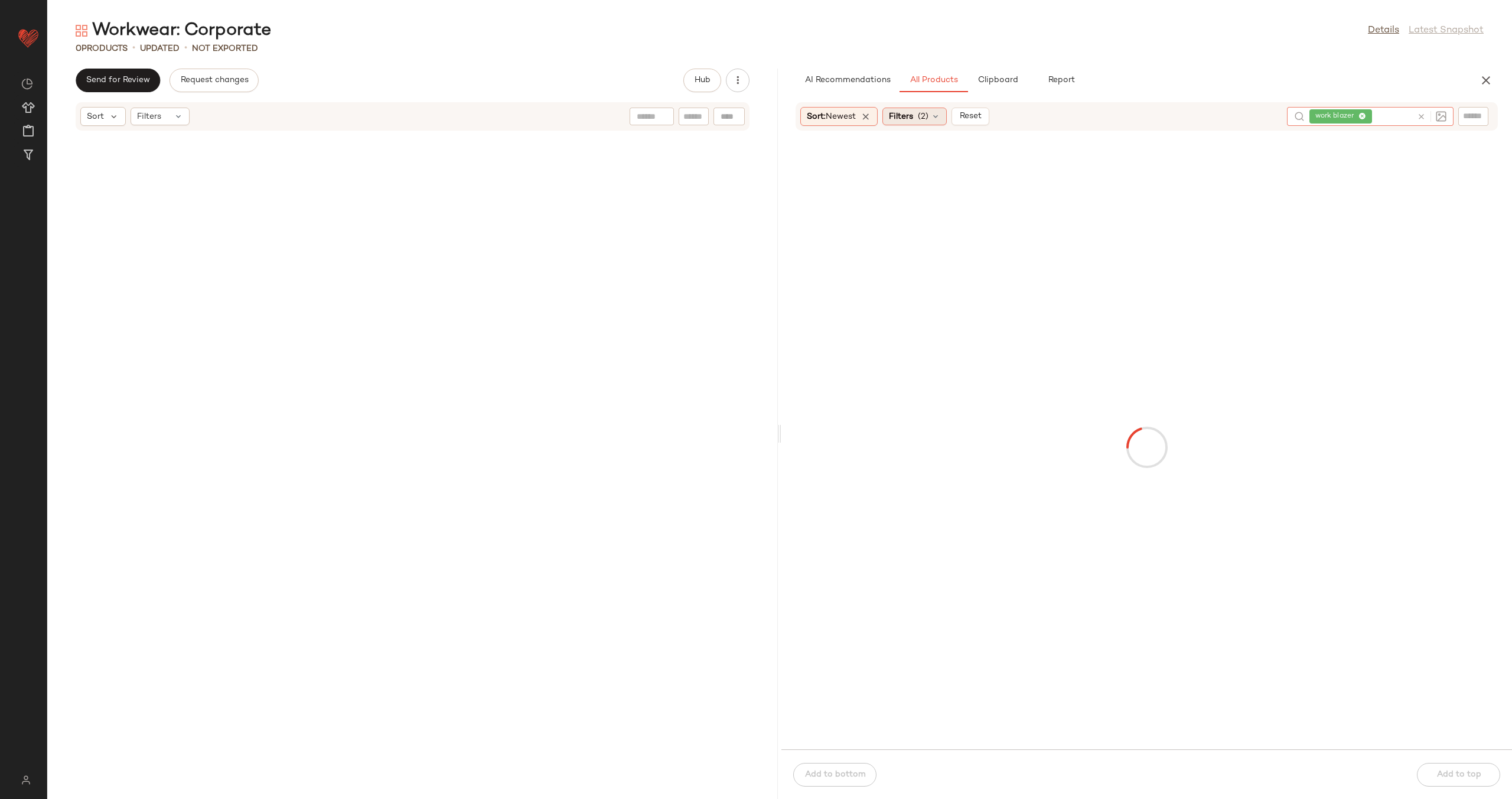
click at [909, 115] on span "Filters" at bounding box center [902, 116] width 25 height 12
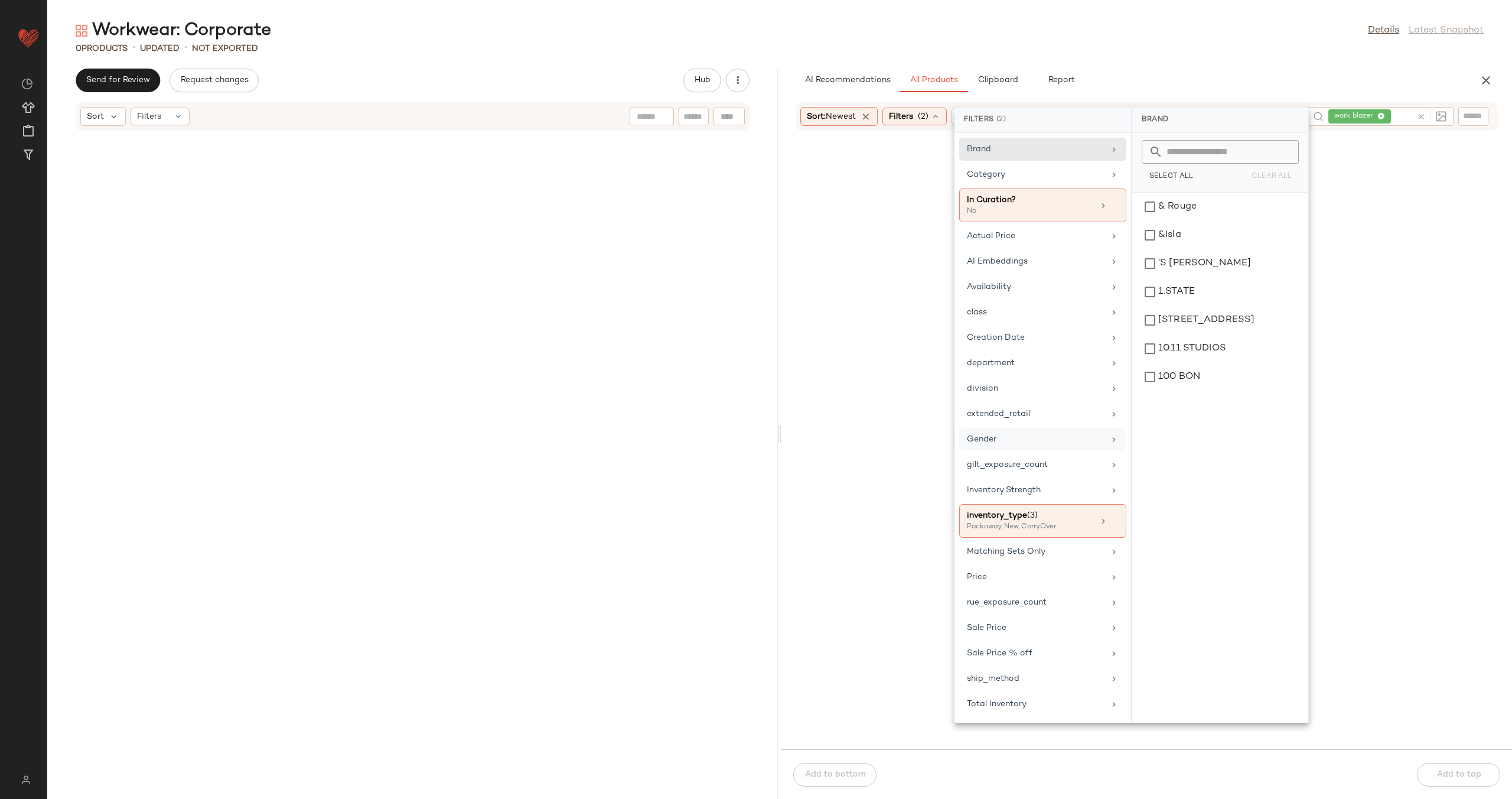
click at [1056, 438] on div "Gender" at bounding box center [1036, 440] width 137 height 12
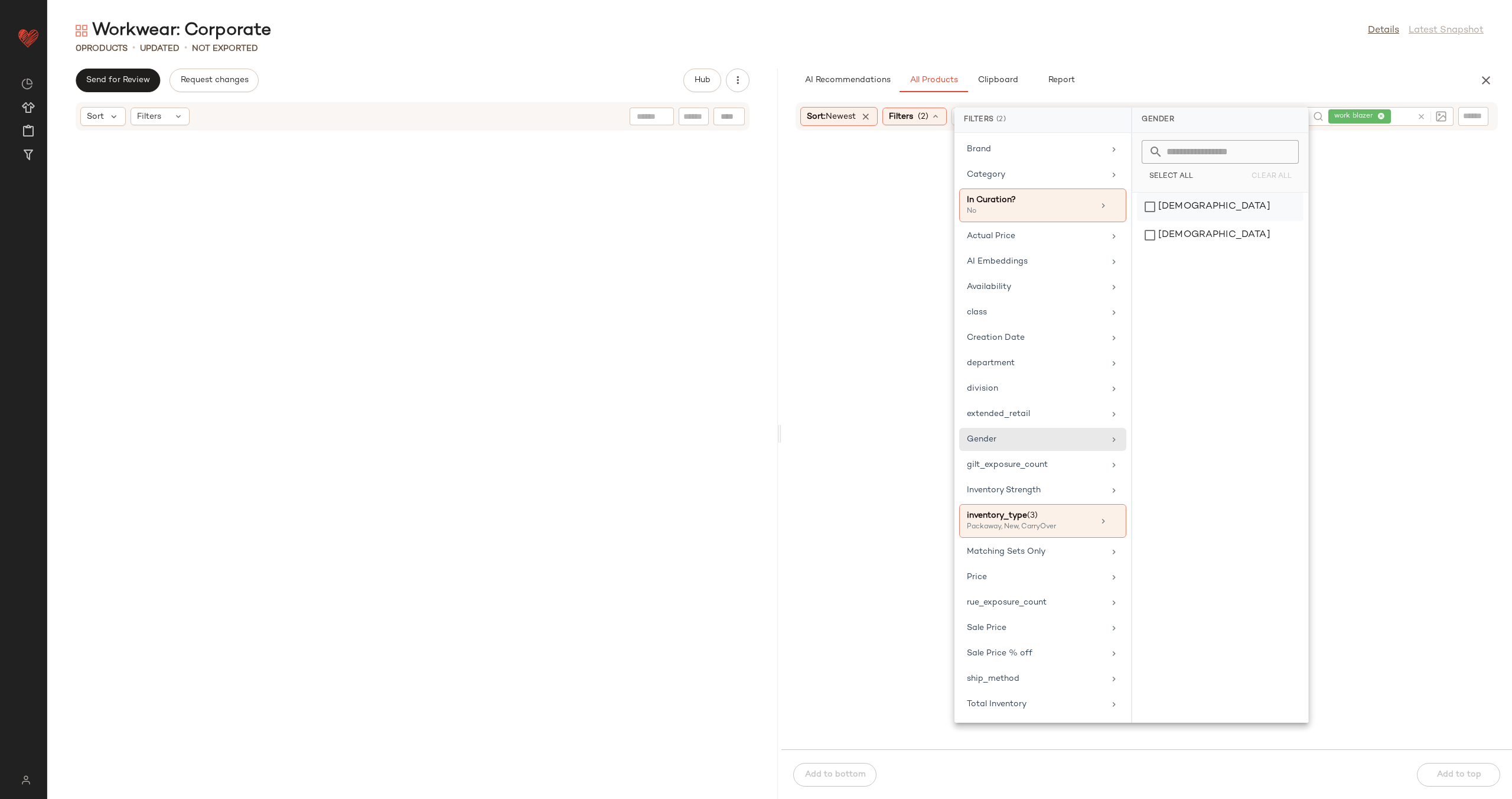
click at [1196, 221] on div "female" at bounding box center [1220, 235] width 166 height 28
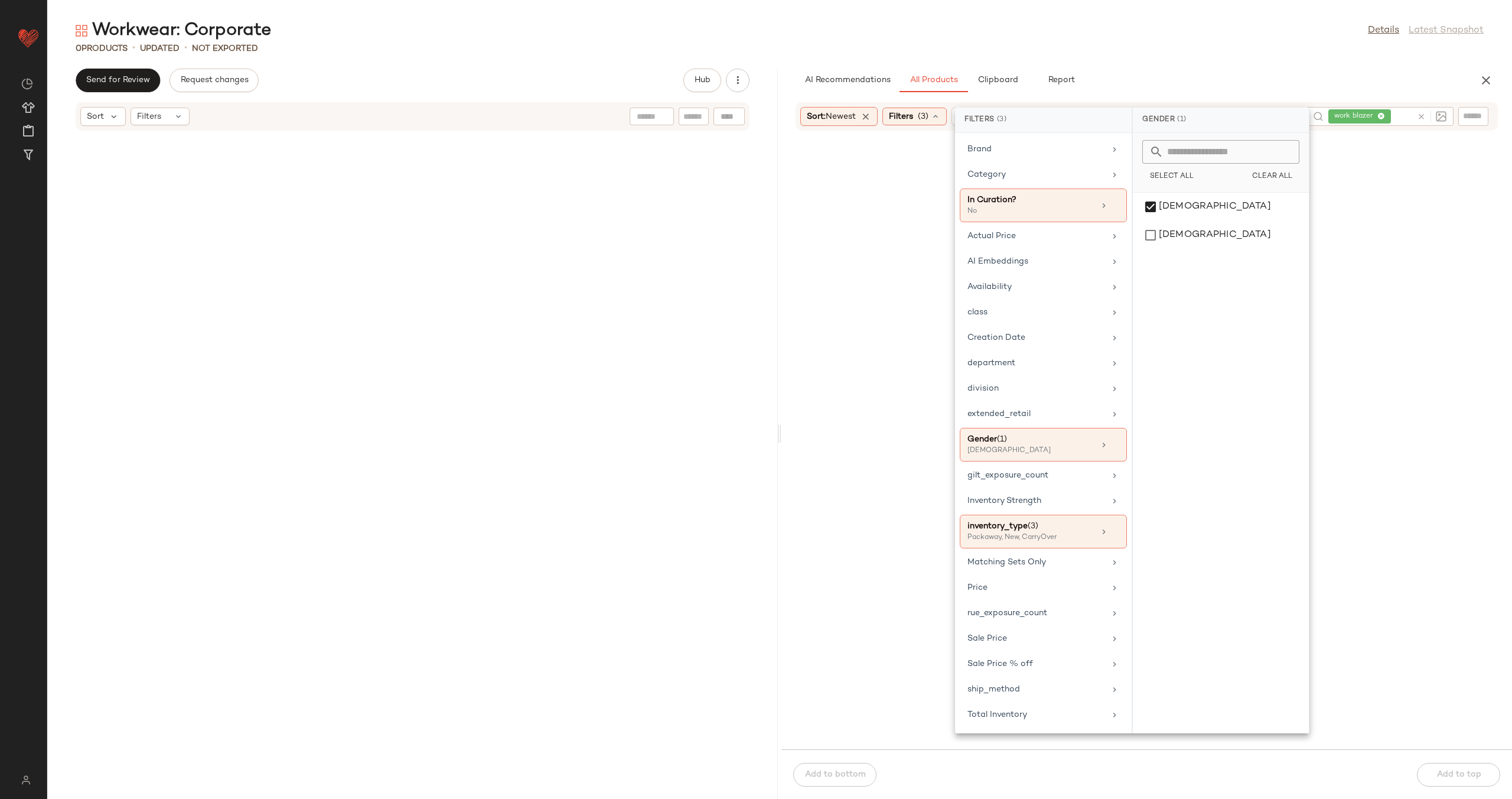
click at [1381, 245] on div at bounding box center [1147, 448] width 726 height 599
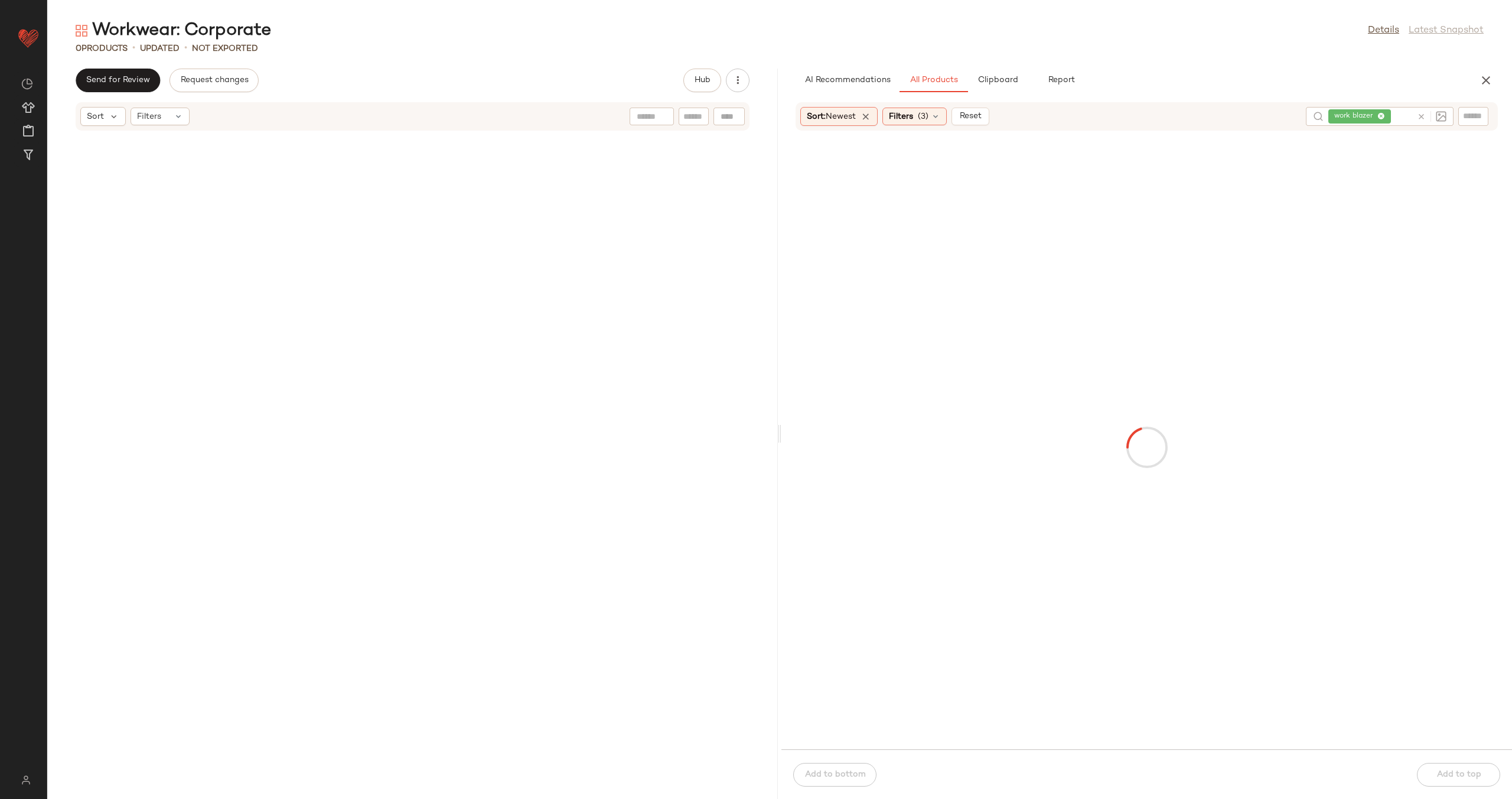
click at [1421, 117] on icon at bounding box center [1421, 116] width 9 height 9
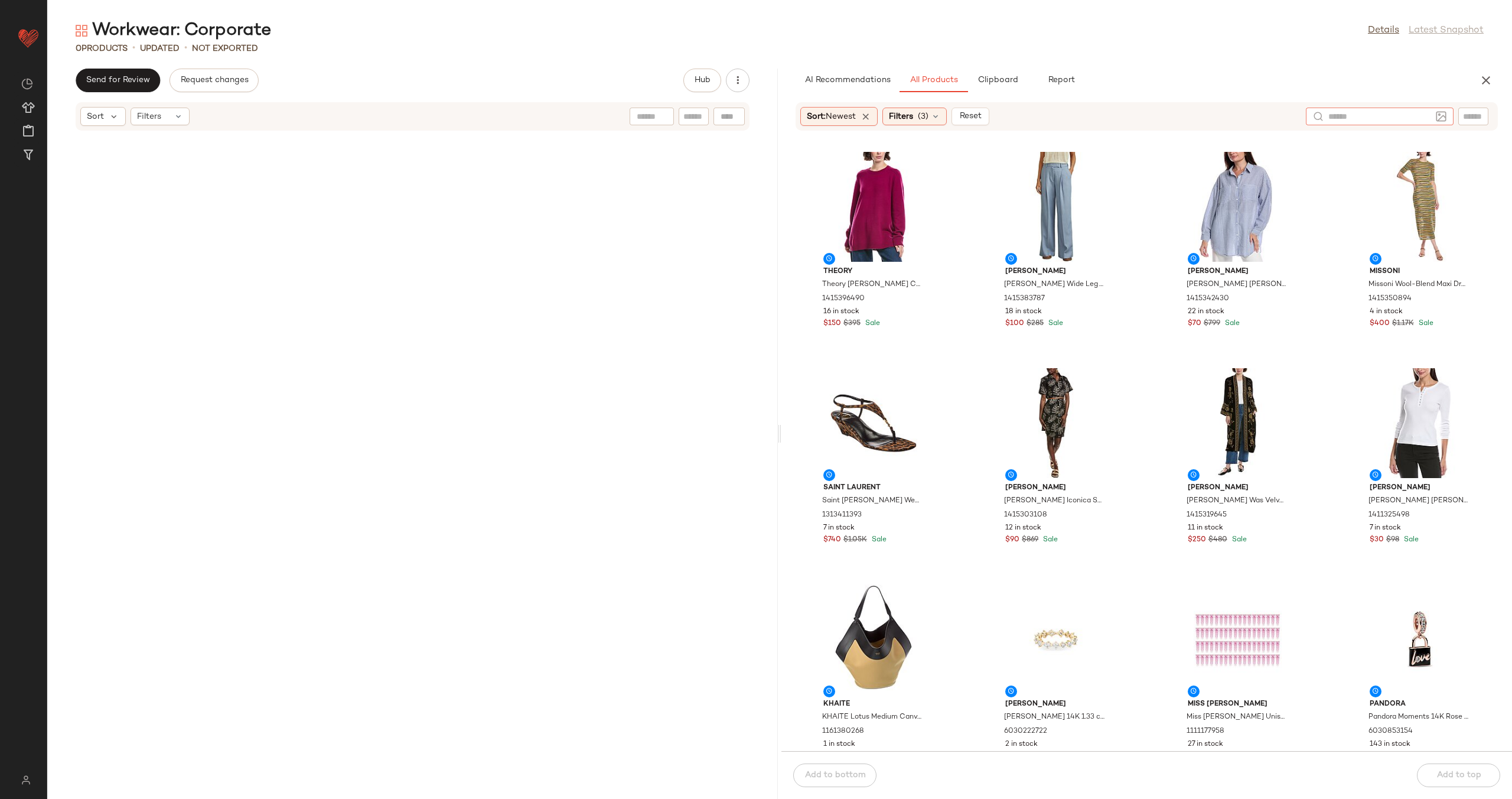
click at [1367, 114] on input "text" at bounding box center [1380, 116] width 103 height 12
type input "*"
type input "**********"
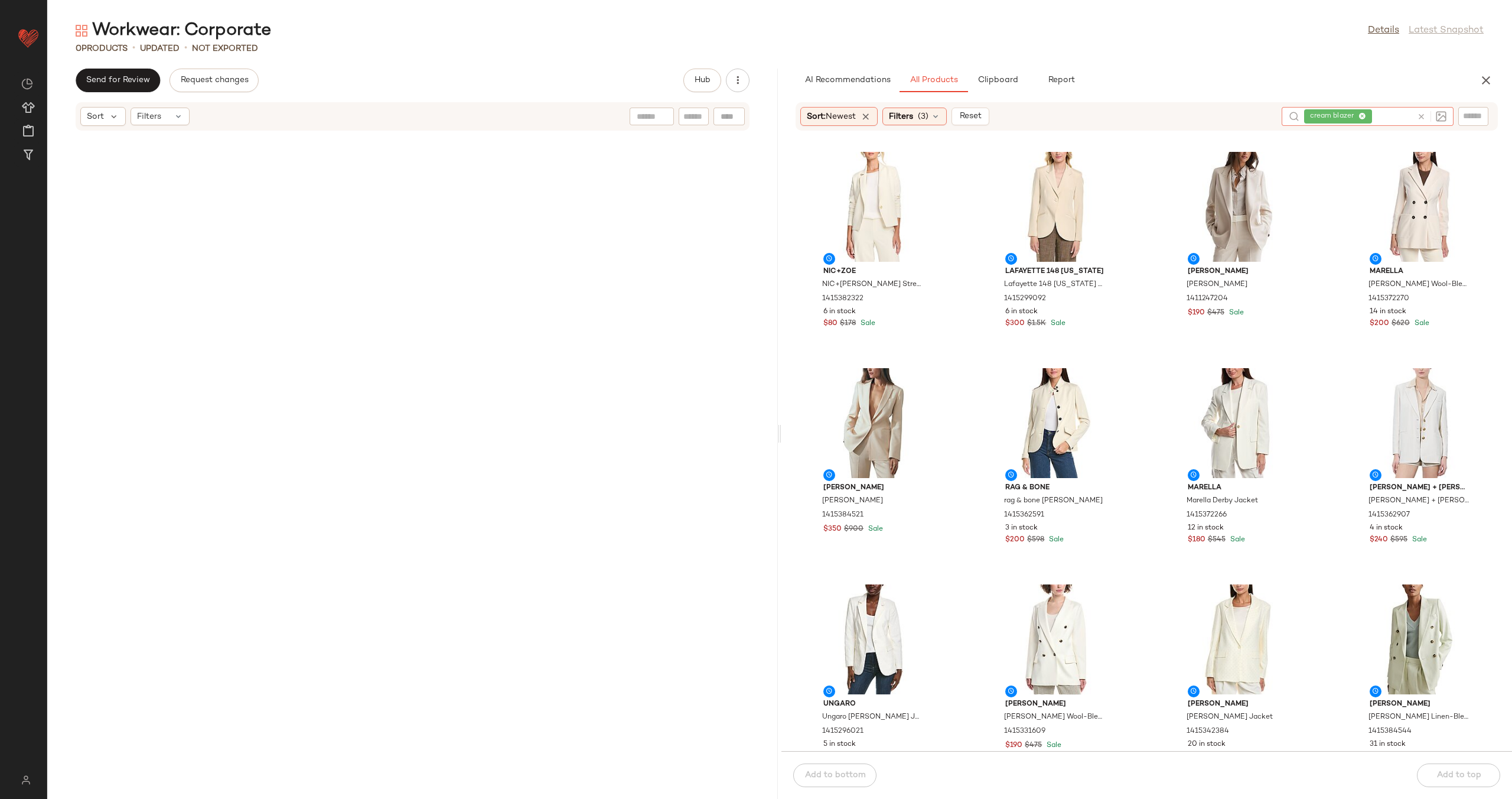
click at [1464, 120] on input "text" at bounding box center [1473, 116] width 20 height 12
type input "*****"
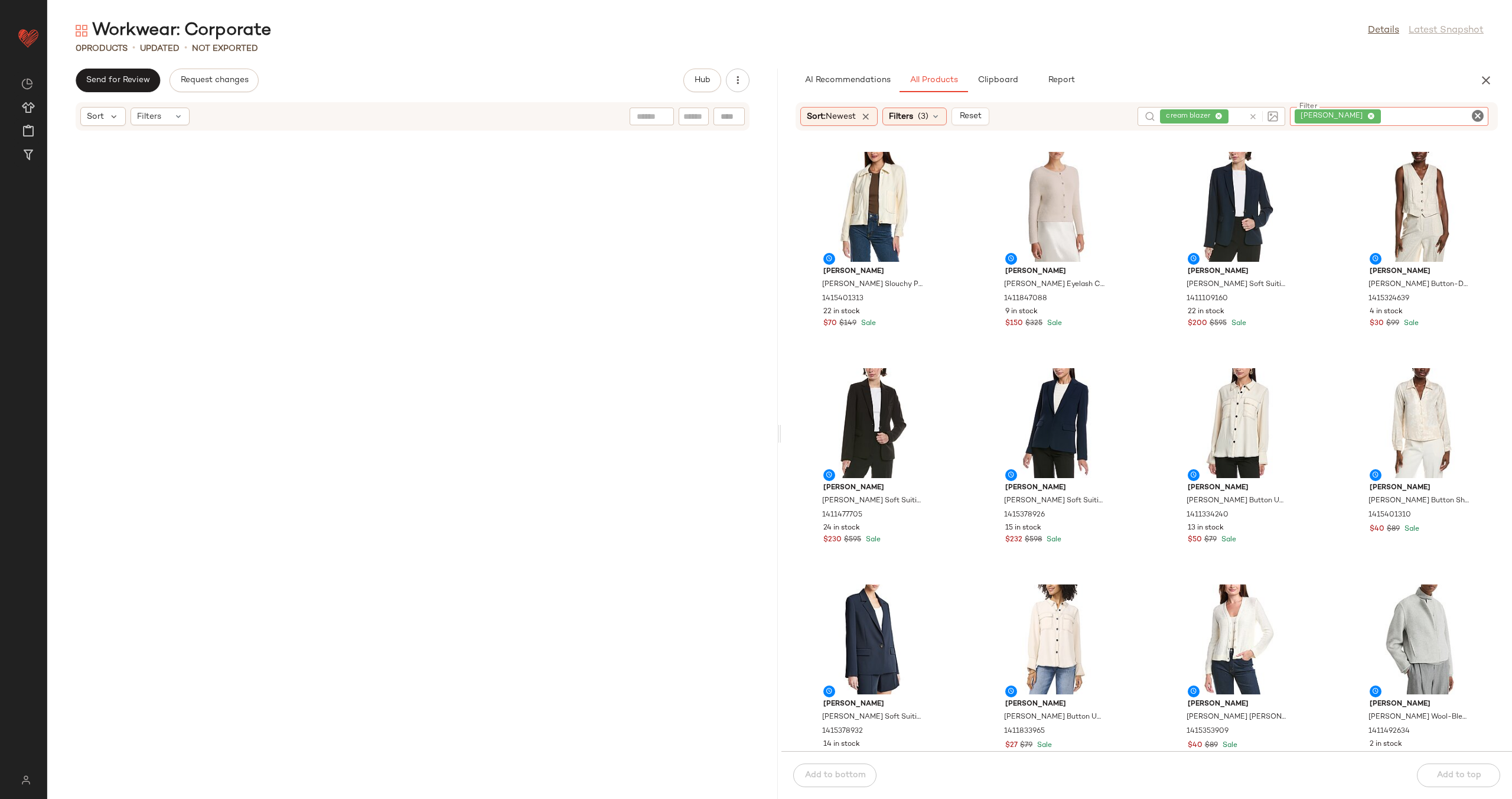
click at [1477, 114] on icon "Clear Filter" at bounding box center [1478, 115] width 14 height 14
click at [940, 119] on icon at bounding box center [935, 116] width 10 height 10
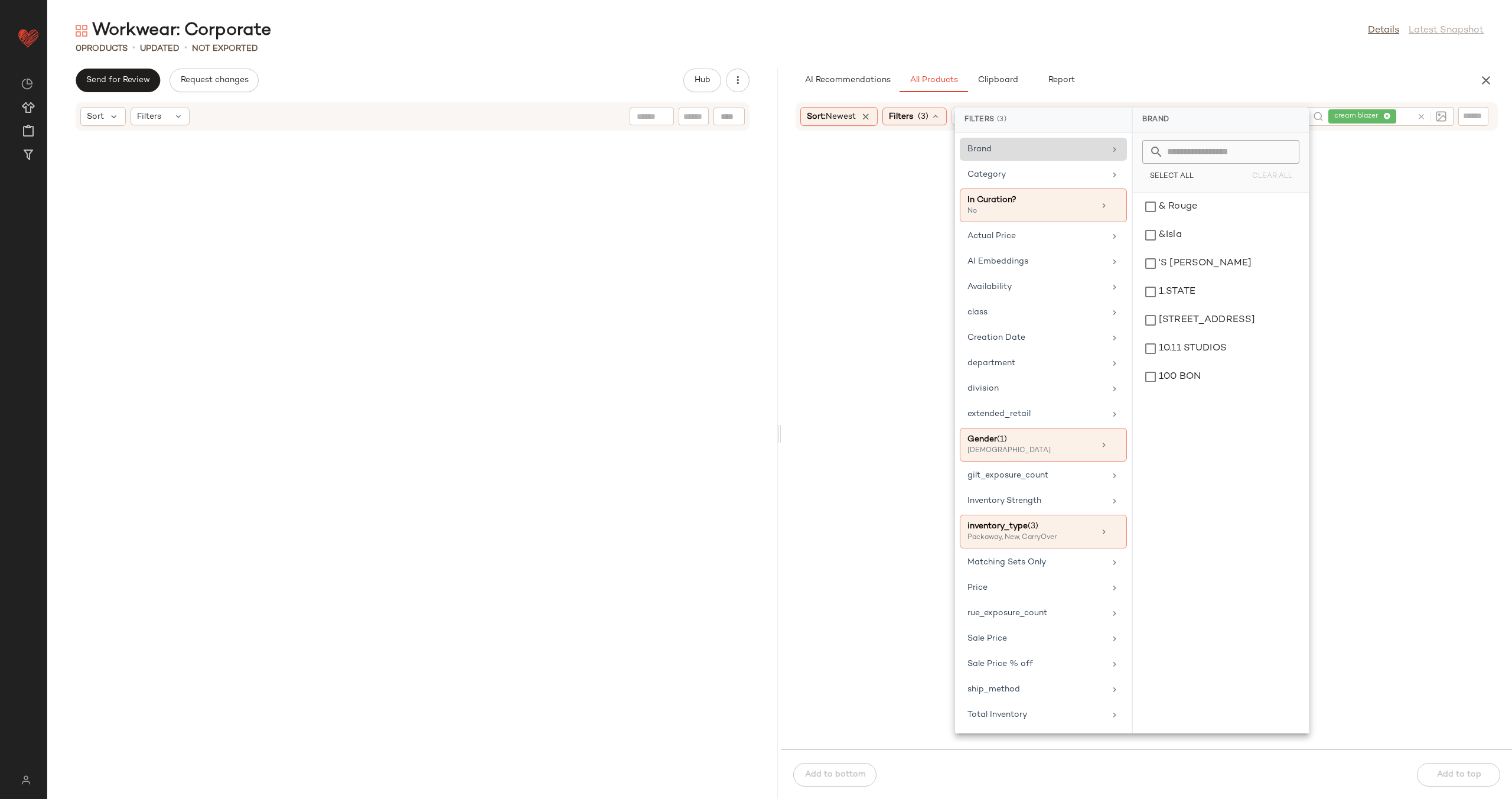
click at [1051, 148] on div "Brand" at bounding box center [1036, 149] width 137 height 12
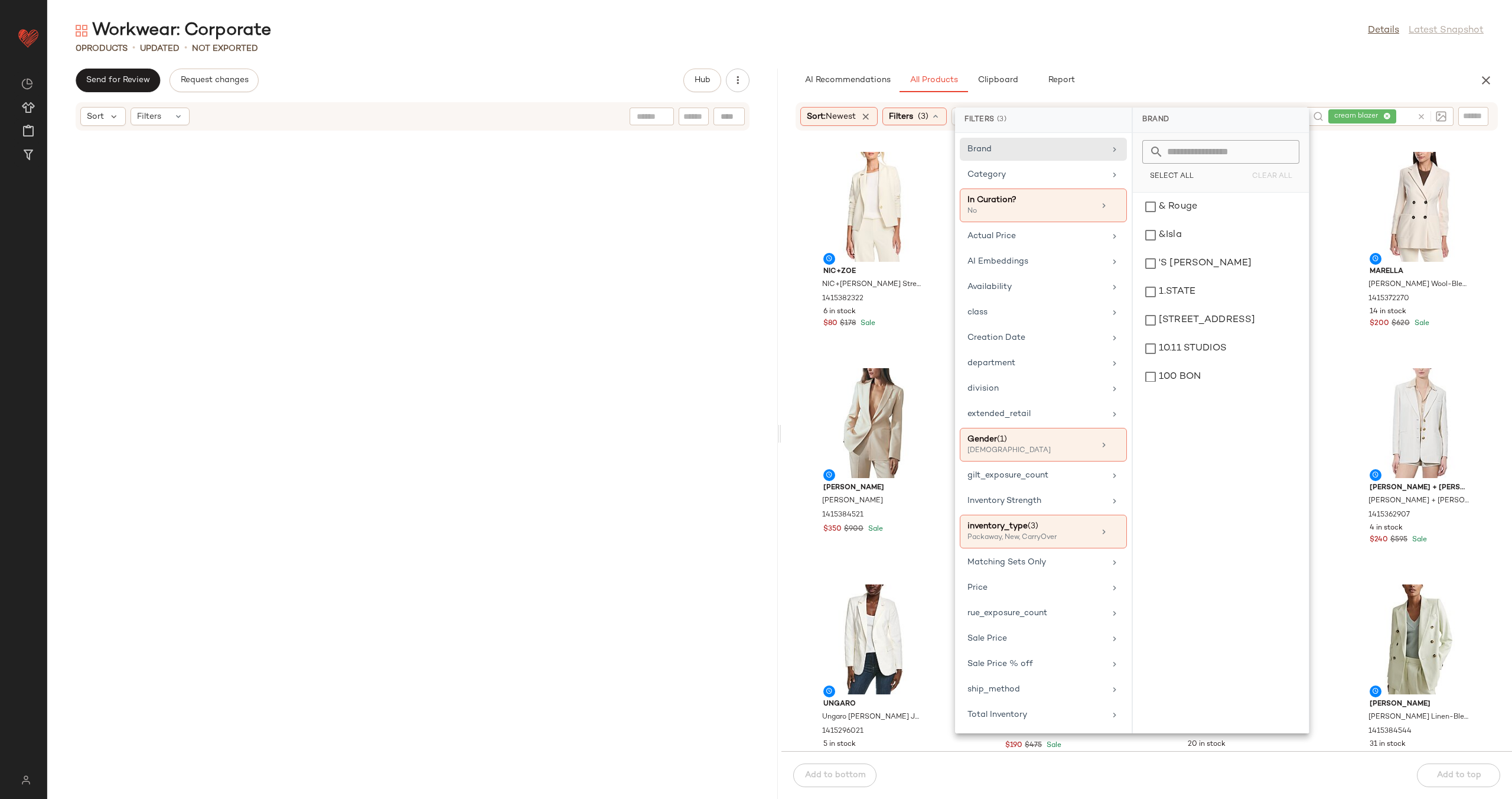
click at [1201, 156] on input "text" at bounding box center [1228, 152] width 129 height 24
type input "****"
click at [1201, 277] on div "[PERSON_NAME]" at bounding box center [1221, 292] width 166 height 28
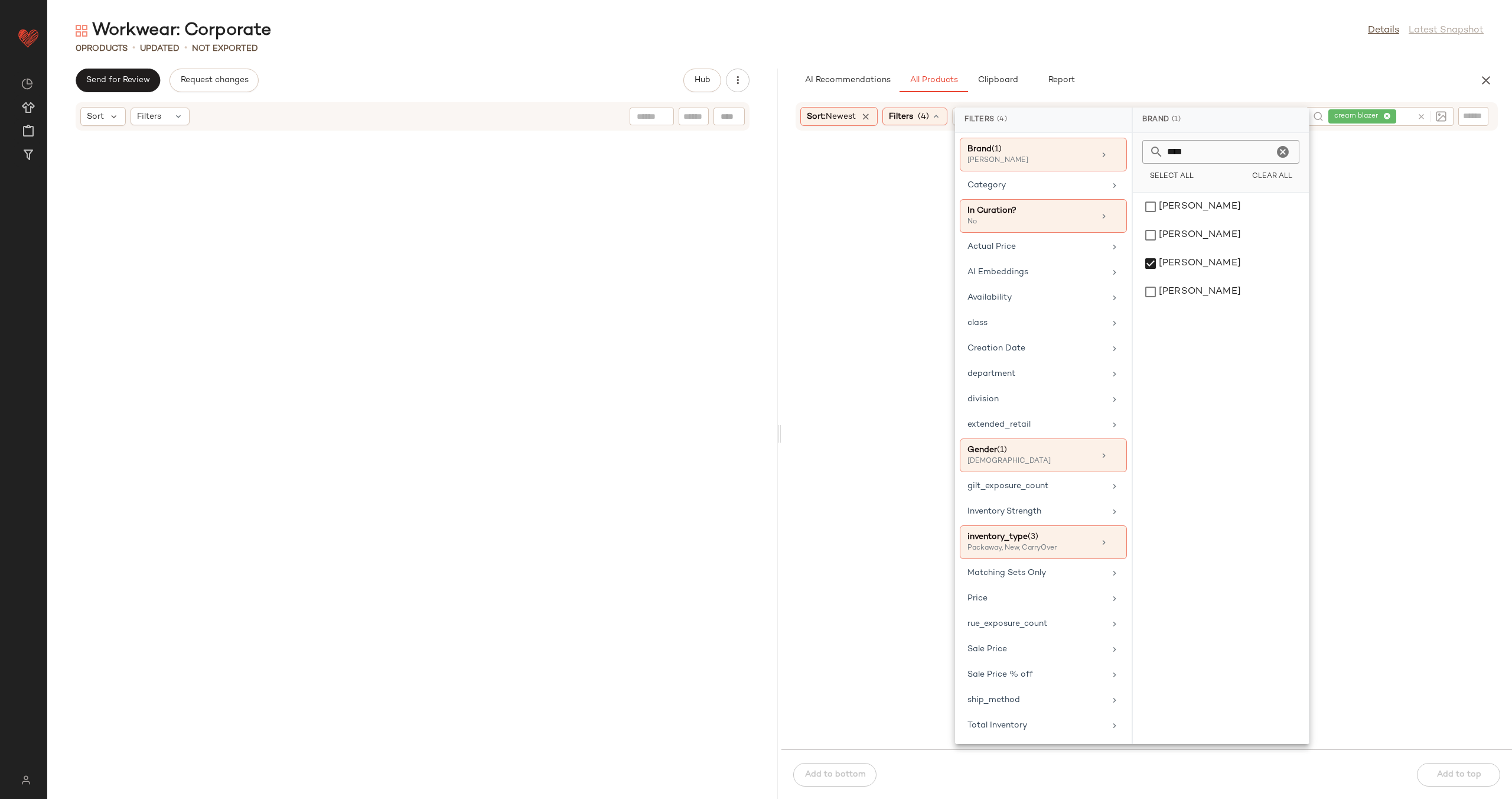
click at [1287, 152] on icon "Clear" at bounding box center [1283, 152] width 14 height 14
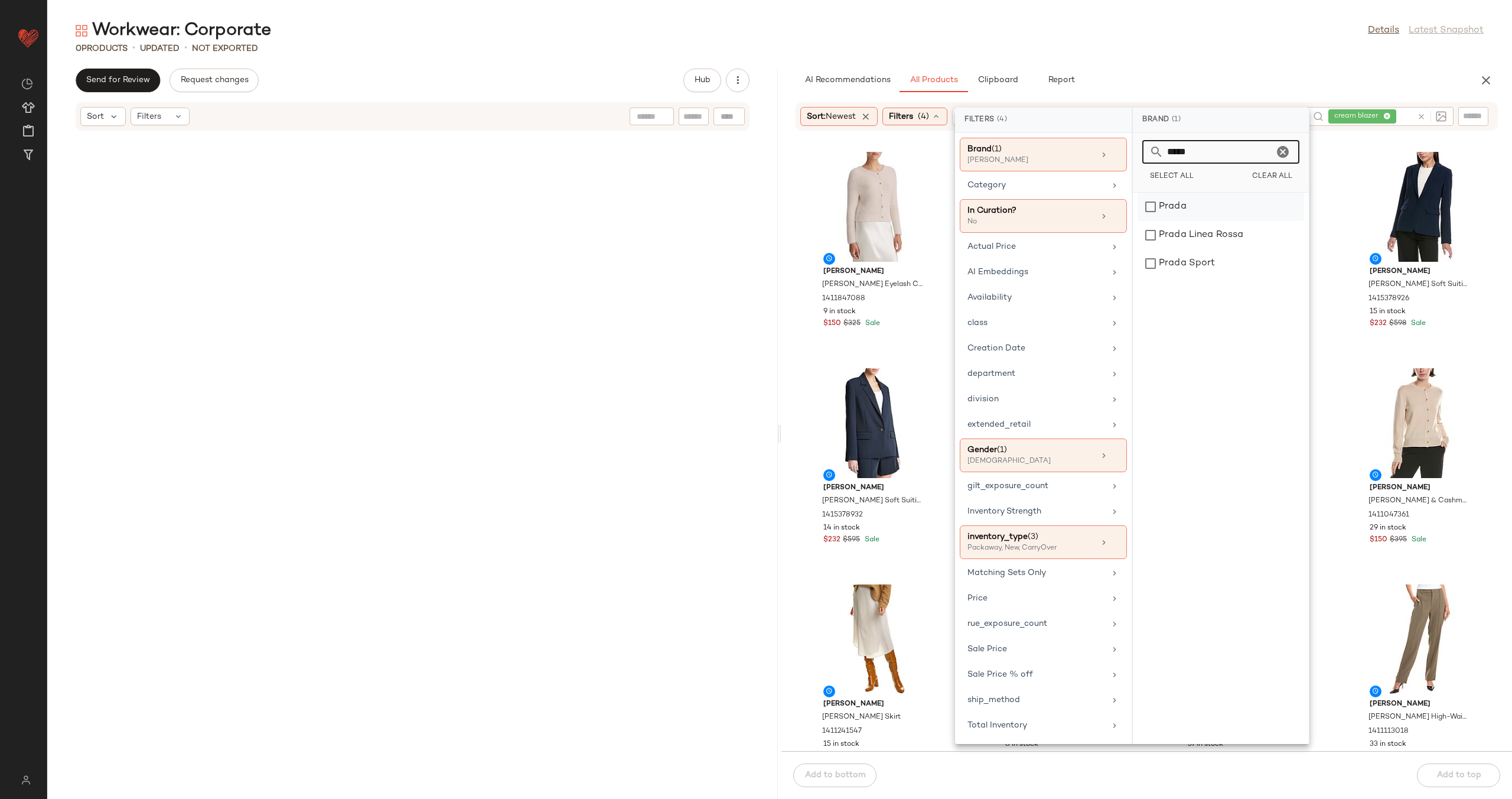
type input "*****"
click at [1243, 221] on div "Prada" at bounding box center [1221, 235] width 166 height 28
click at [1283, 153] on icon "Clear" at bounding box center [1283, 152] width 14 height 14
click at [1230, 221] on div "[PERSON_NAME]" at bounding box center [1221, 235] width 166 height 28
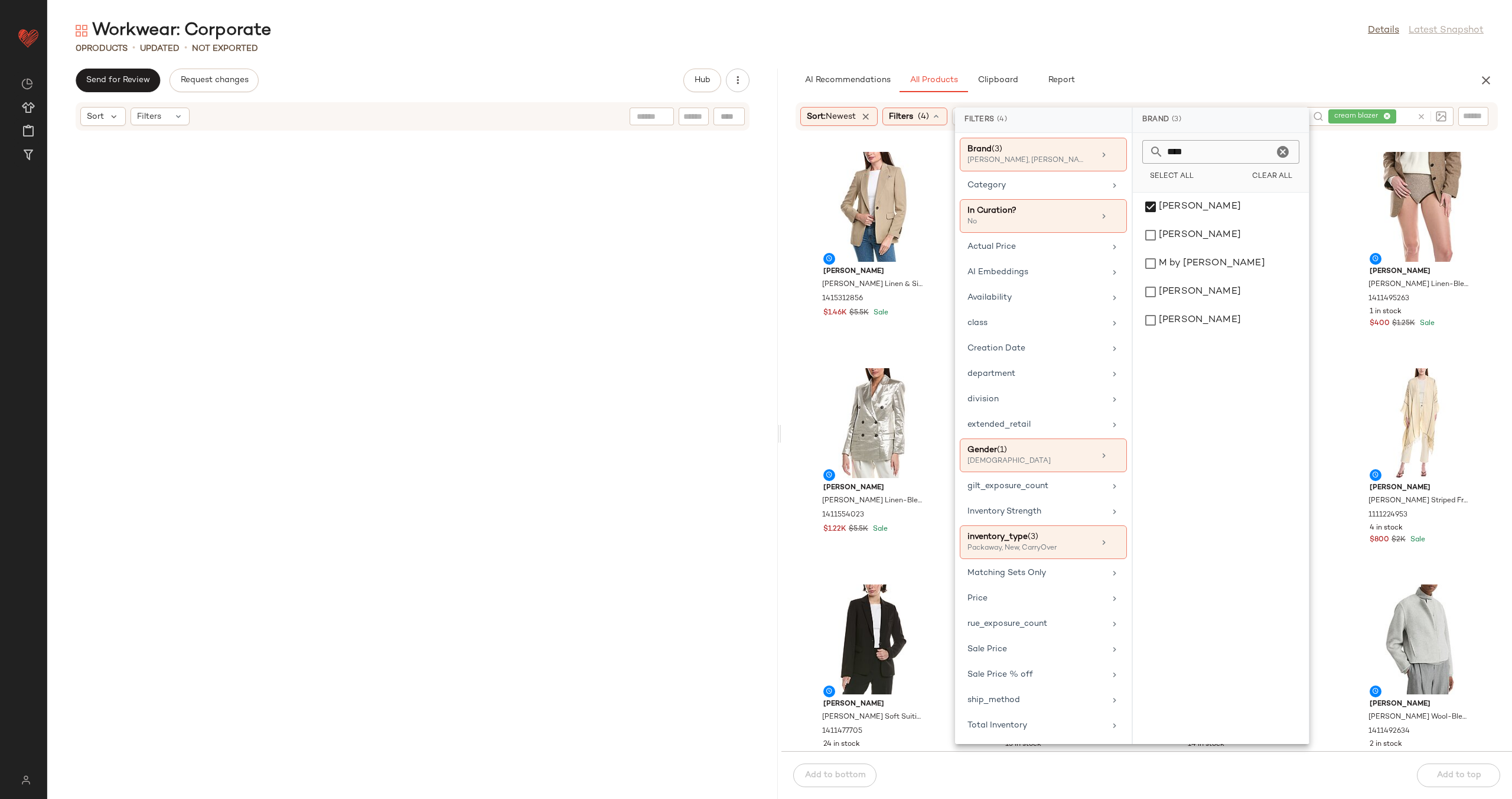
click at [1211, 153] on input "****" at bounding box center [1219, 152] width 110 height 24
type input "*****"
click at [1209, 207] on div "Gucci" at bounding box center [1221, 207] width 166 height 28
click at [1286, 149] on icon "Clear" at bounding box center [1283, 152] width 14 height 14
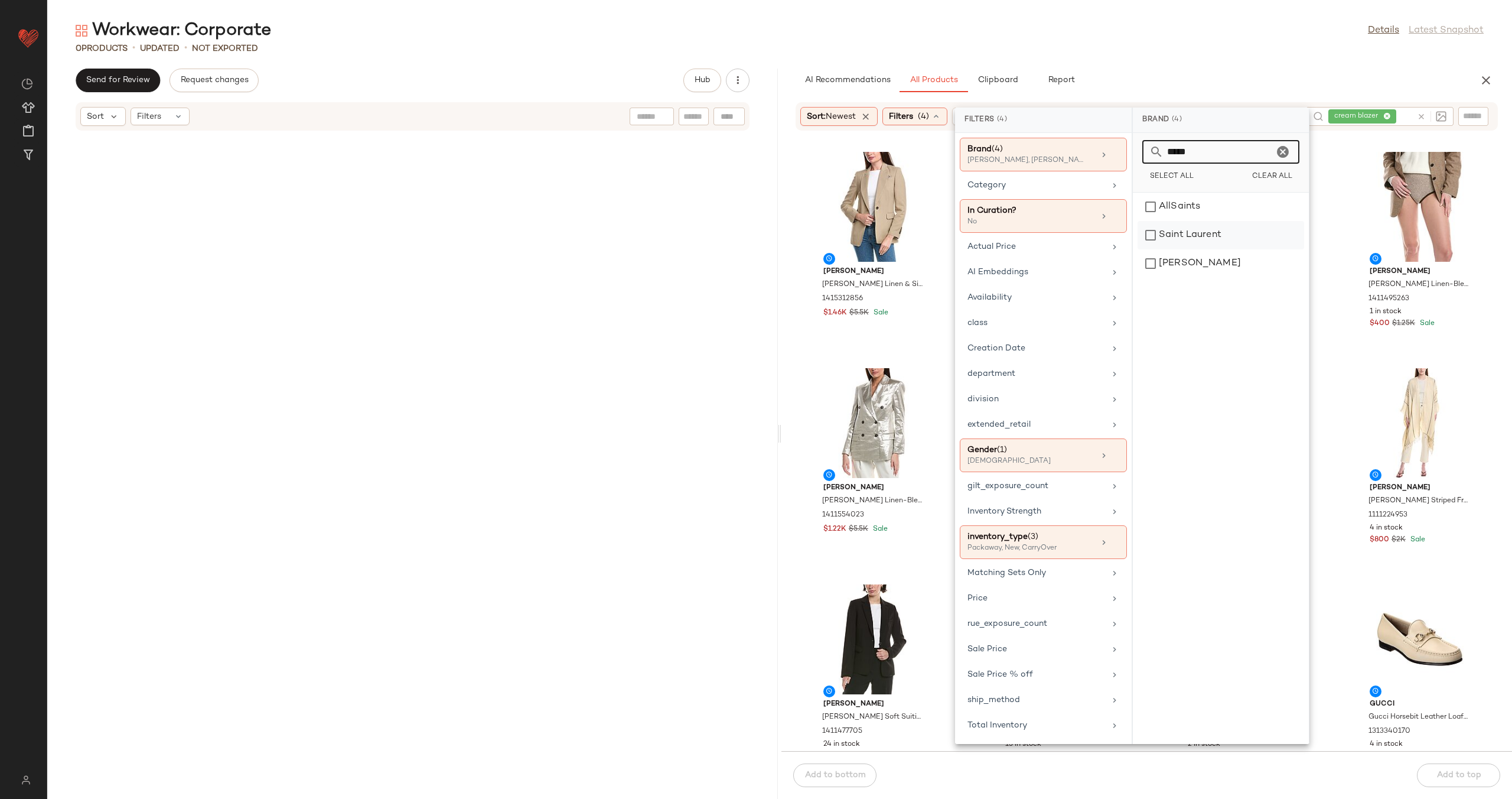
type input "*****"
click at [1213, 249] on div "Saint Laurent" at bounding box center [1221, 263] width 166 height 28
click at [1279, 150] on icon "Clear" at bounding box center [1283, 152] width 14 height 14
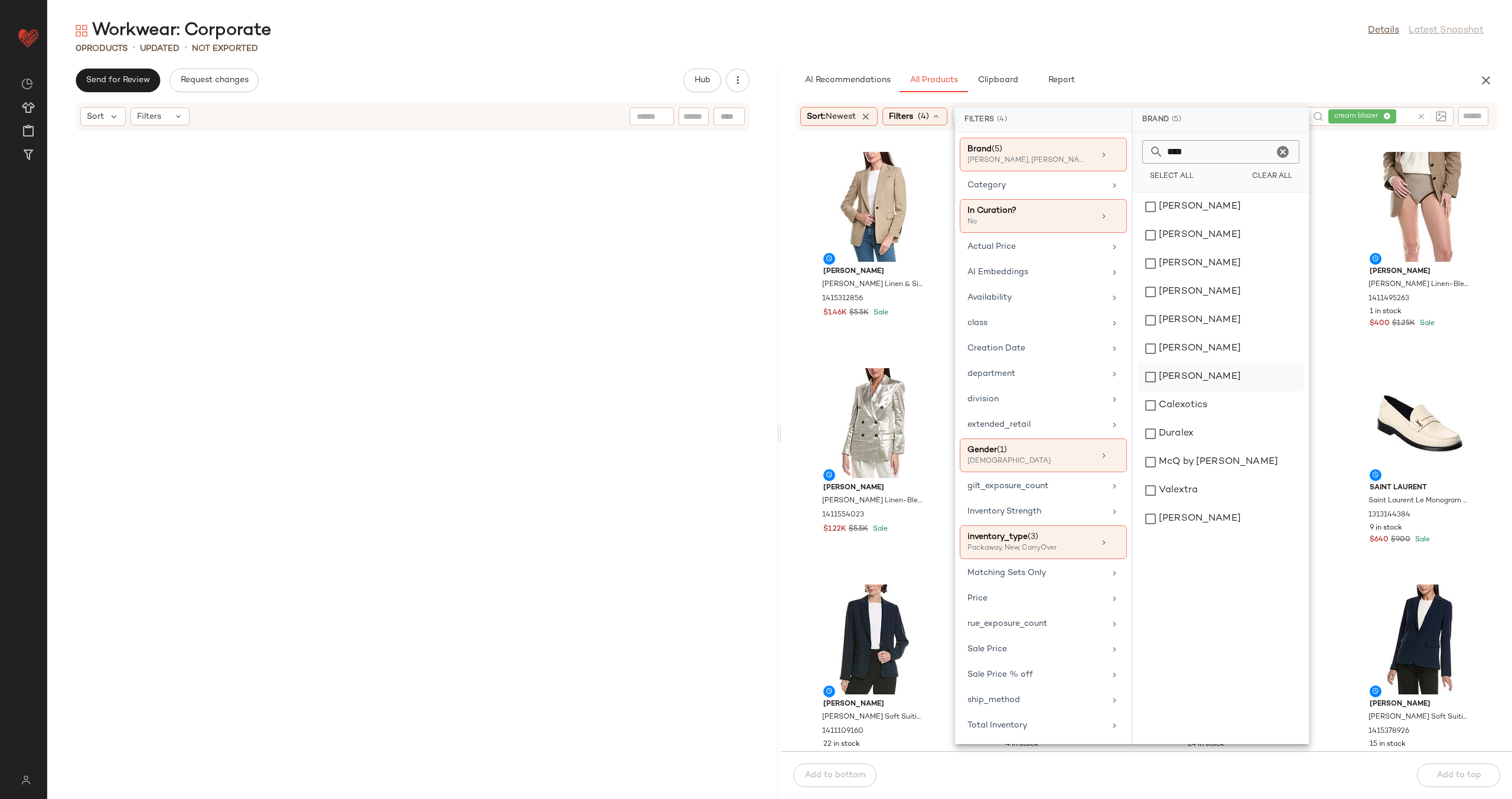
click at [1219, 391] on div "[MEDICAL_DATA][PERSON_NAME]" at bounding box center [1221, 405] width 166 height 28
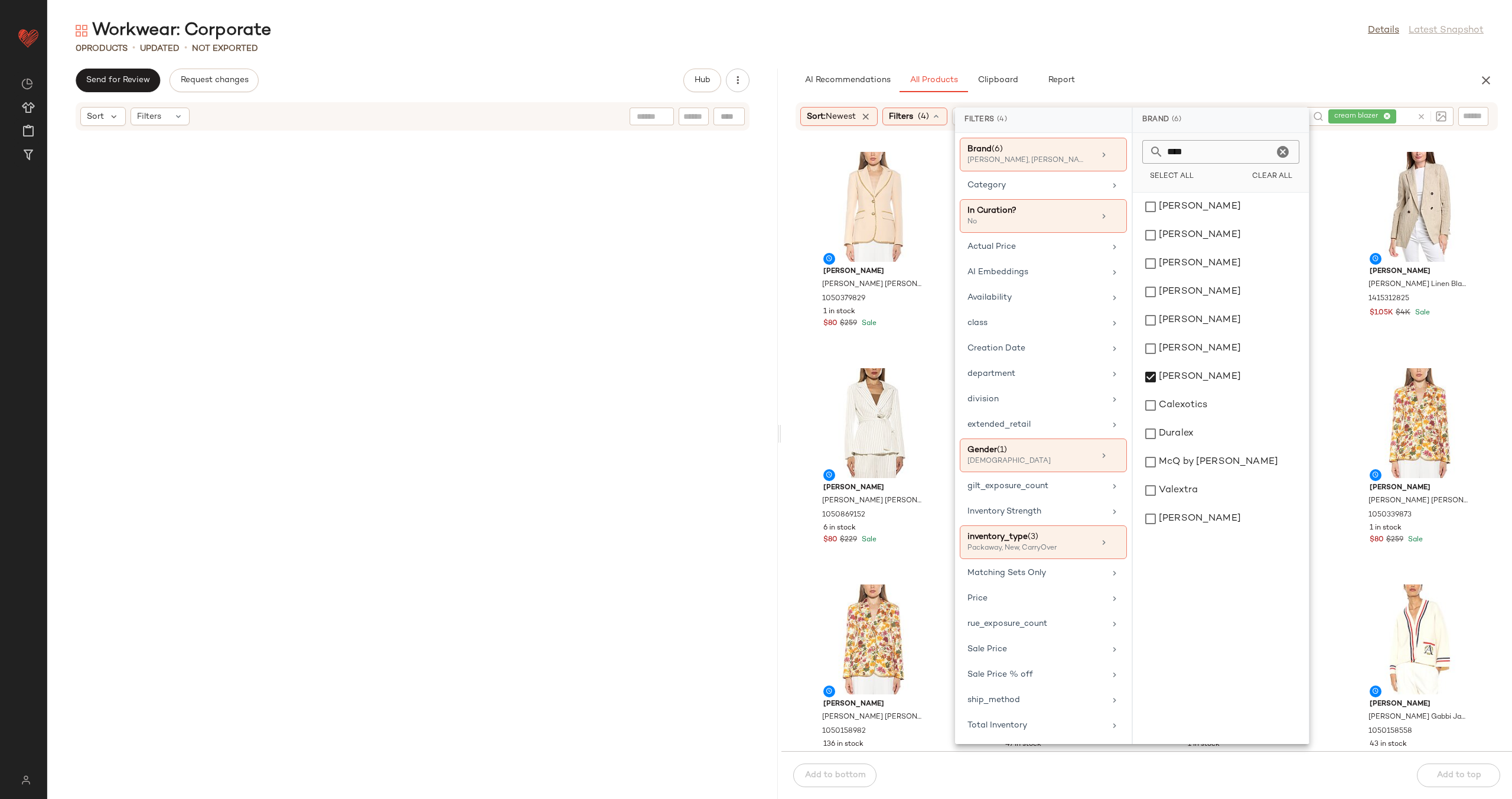
click at [1202, 146] on input "****" at bounding box center [1219, 152] width 110 height 24
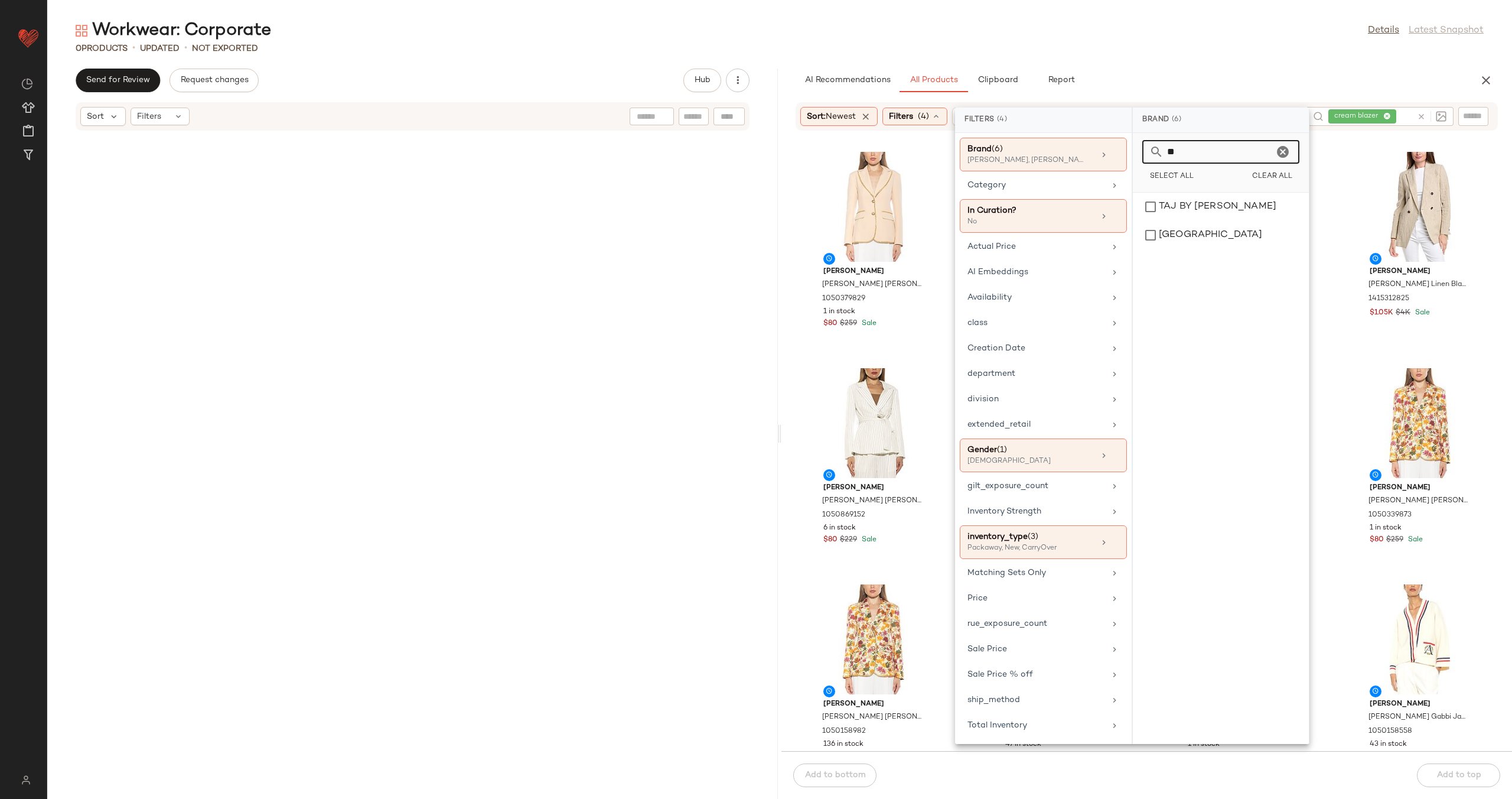
type input "*"
type input "***"
click at [1182, 207] on div "[PERSON_NAME]" at bounding box center [1221, 207] width 166 height 28
click at [1284, 152] on icon "Clear" at bounding box center [1283, 152] width 14 height 14
type input "***"
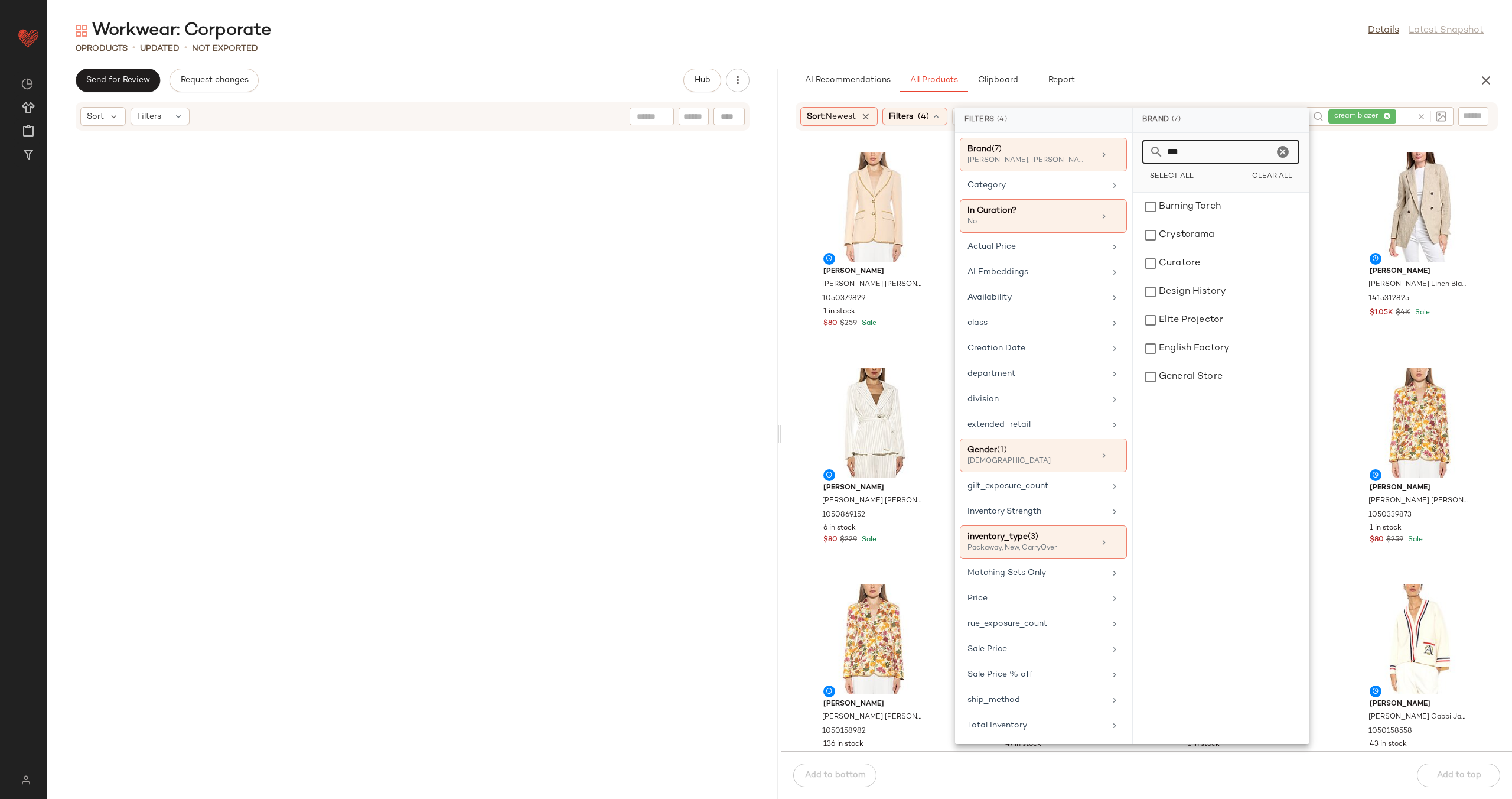
click at [1287, 156] on icon "Clear" at bounding box center [1283, 152] width 14 height 14
type input "*****"
click at [1285, 149] on icon "Clear" at bounding box center [1283, 152] width 14 height 14
type input "***"
click at [1250, 200] on div "BGL" at bounding box center [1221, 207] width 166 height 28
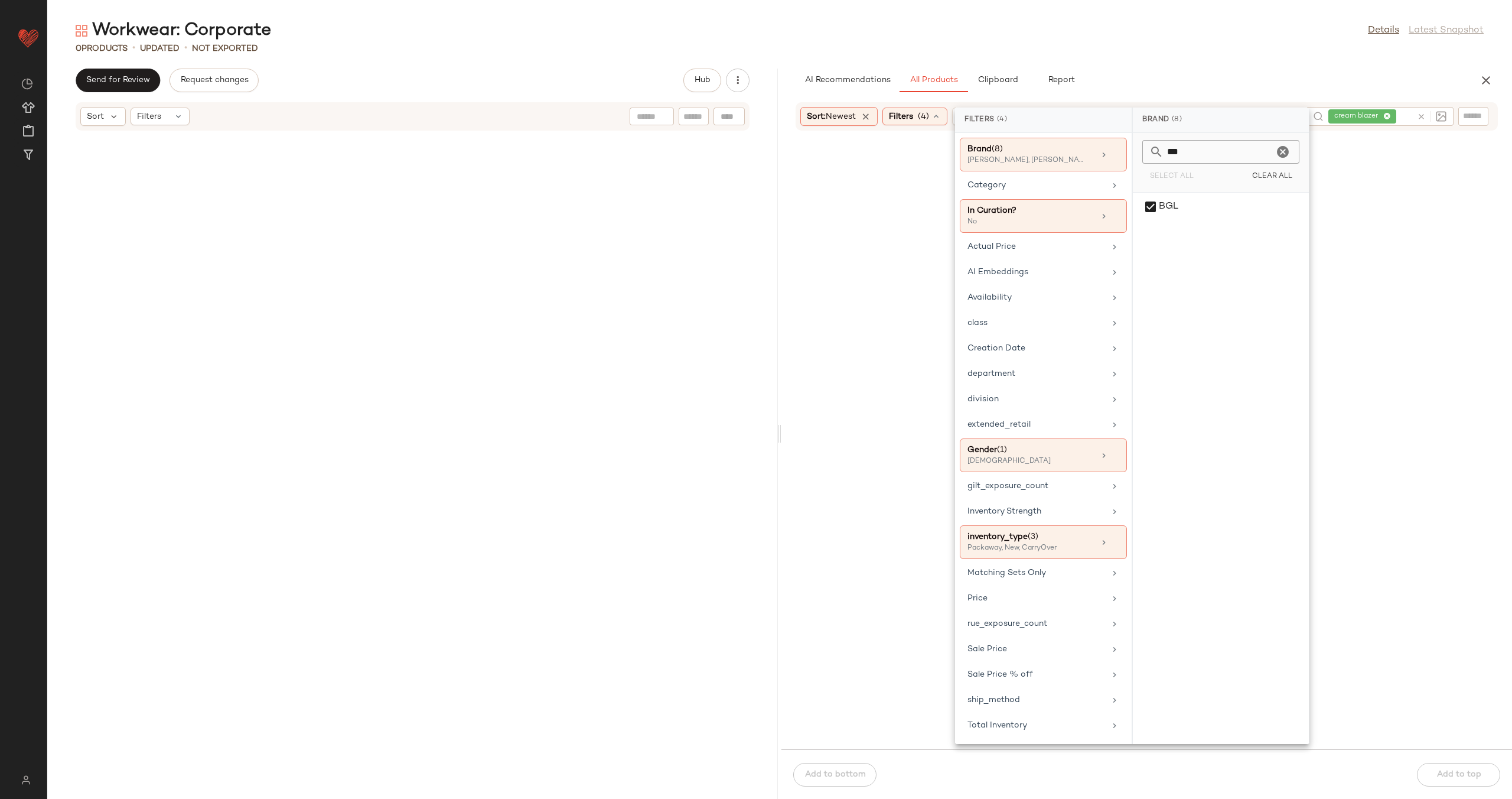
click at [1285, 152] on icon "Clear" at bounding box center [1283, 152] width 14 height 14
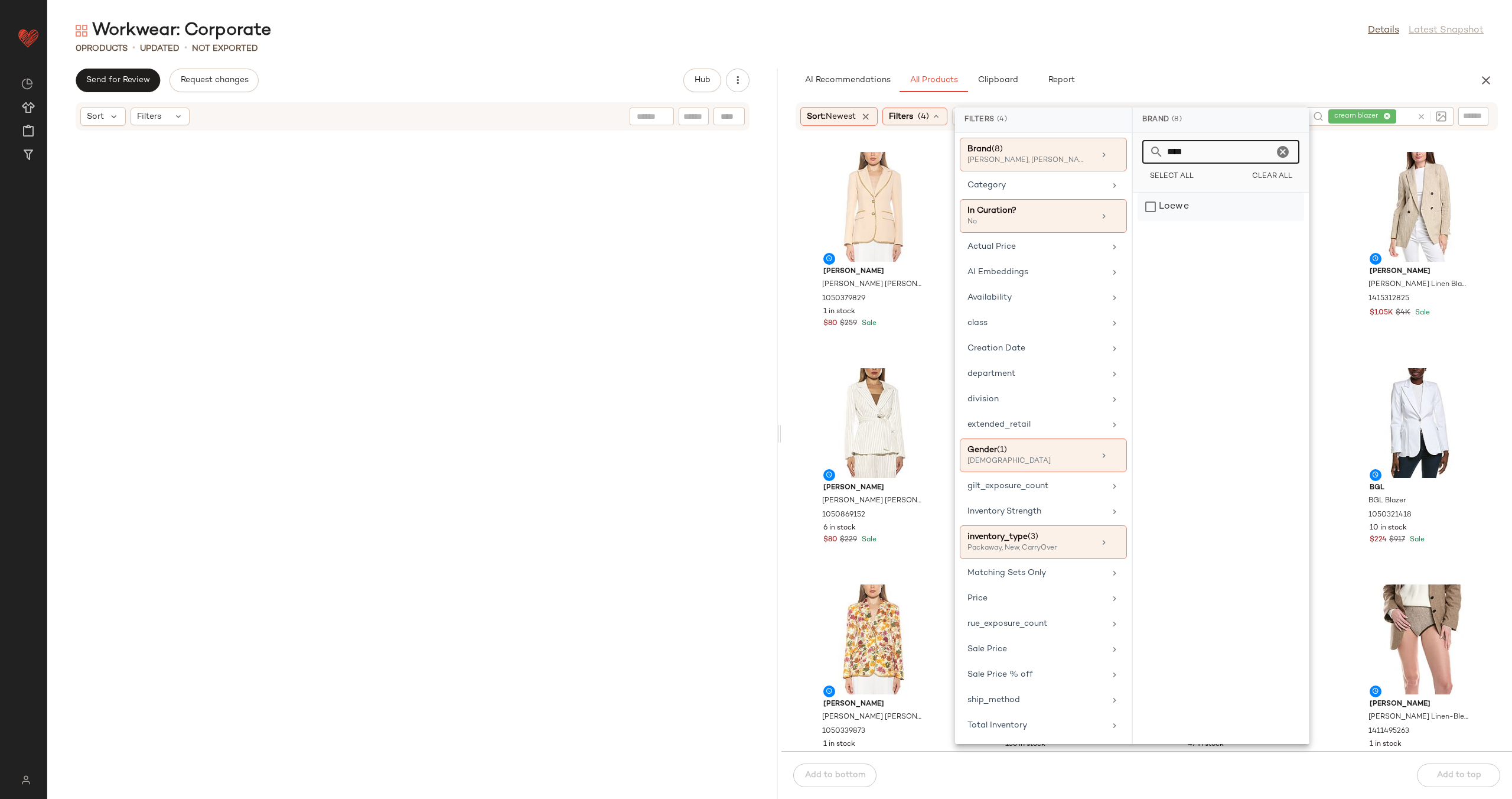
type input "****"
click at [1253, 205] on div "Loewe" at bounding box center [1221, 207] width 166 height 28
click at [1283, 148] on icon "Clear" at bounding box center [1283, 152] width 14 height 14
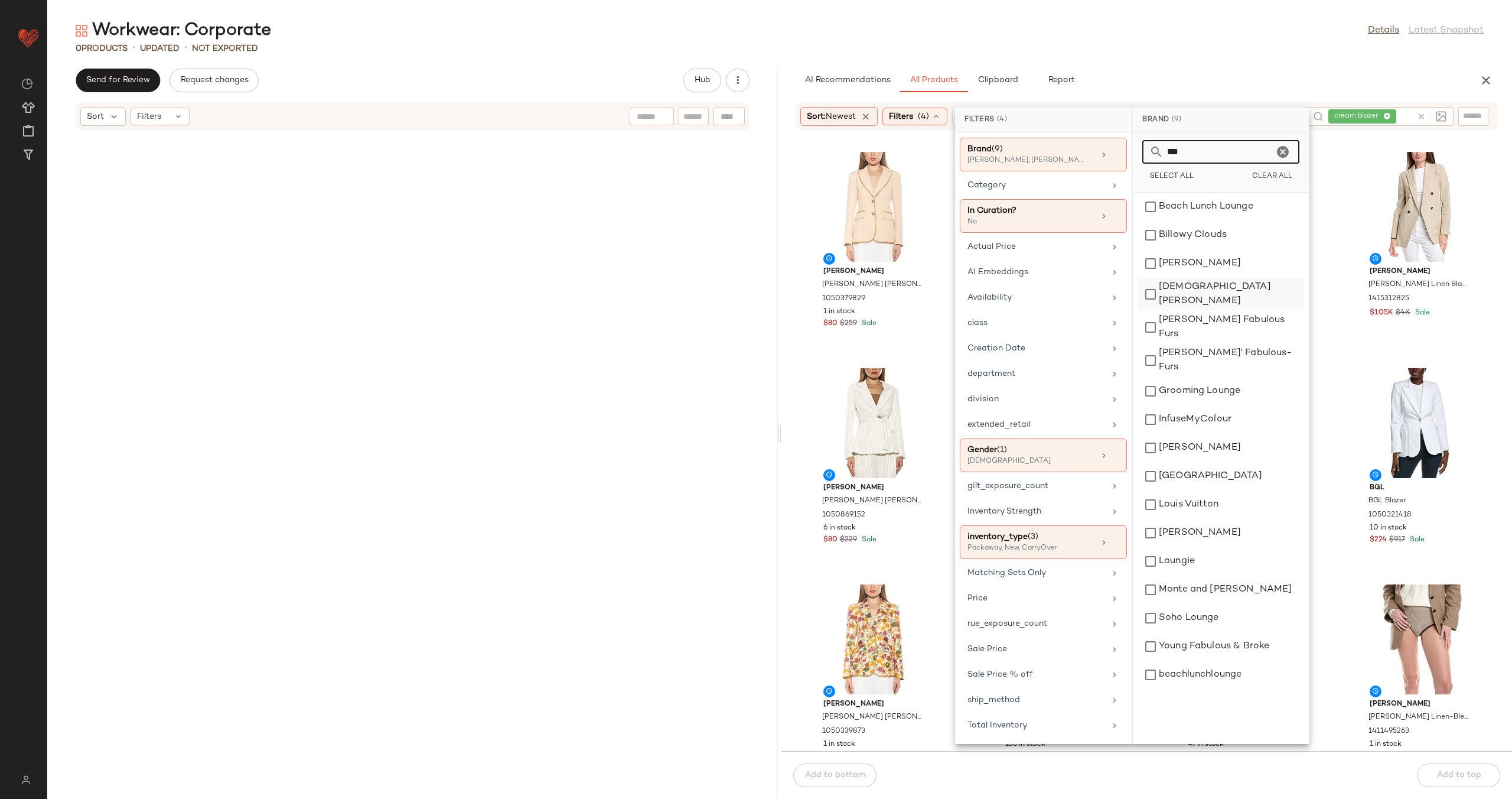
type input "***"
click at [1228, 311] on div "[DEMOGRAPHIC_DATA][PERSON_NAME]" at bounding box center [1221, 328] width 166 height 33
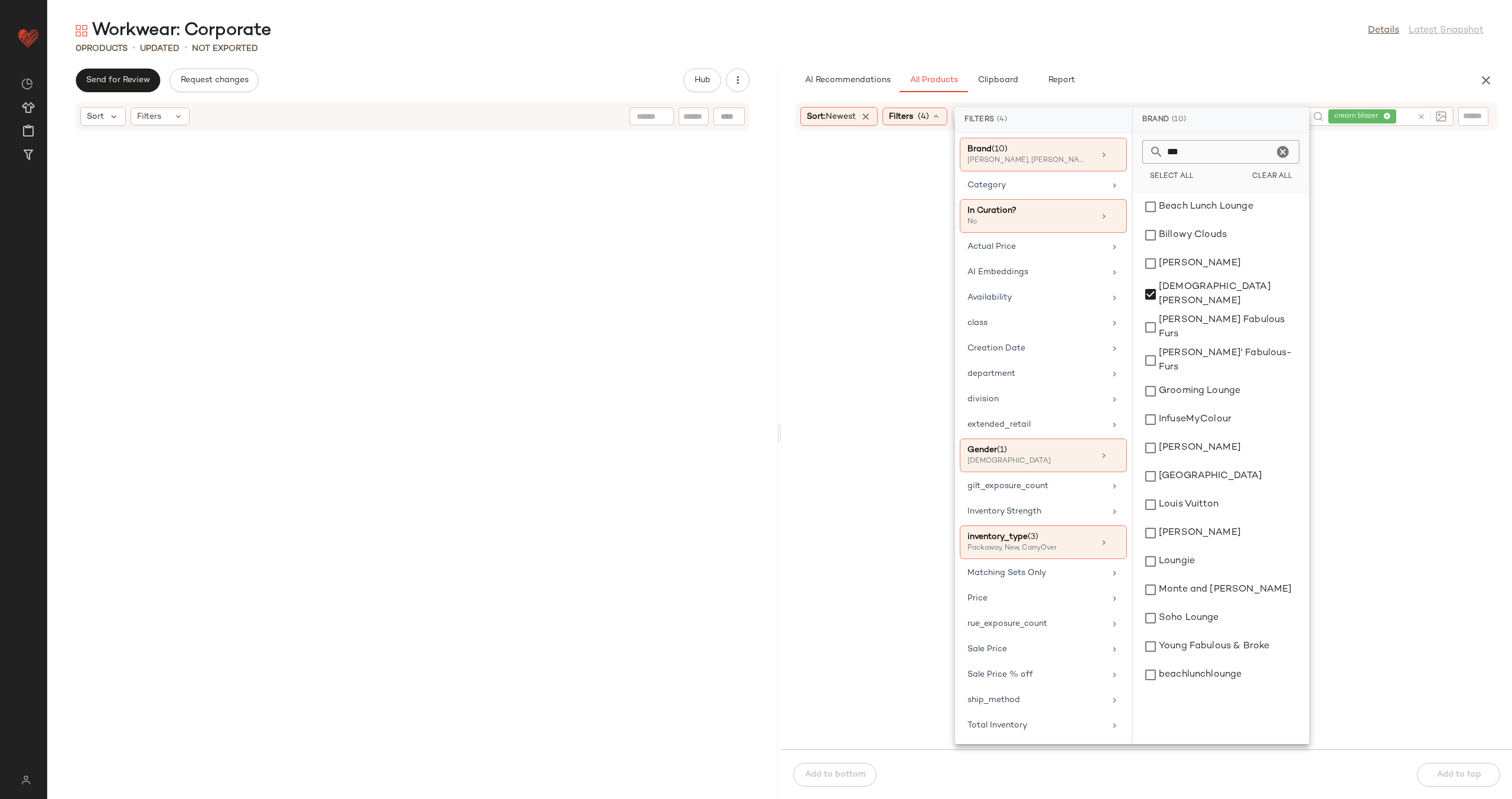
click at [1339, 153] on div at bounding box center [1147, 448] width 726 height 599
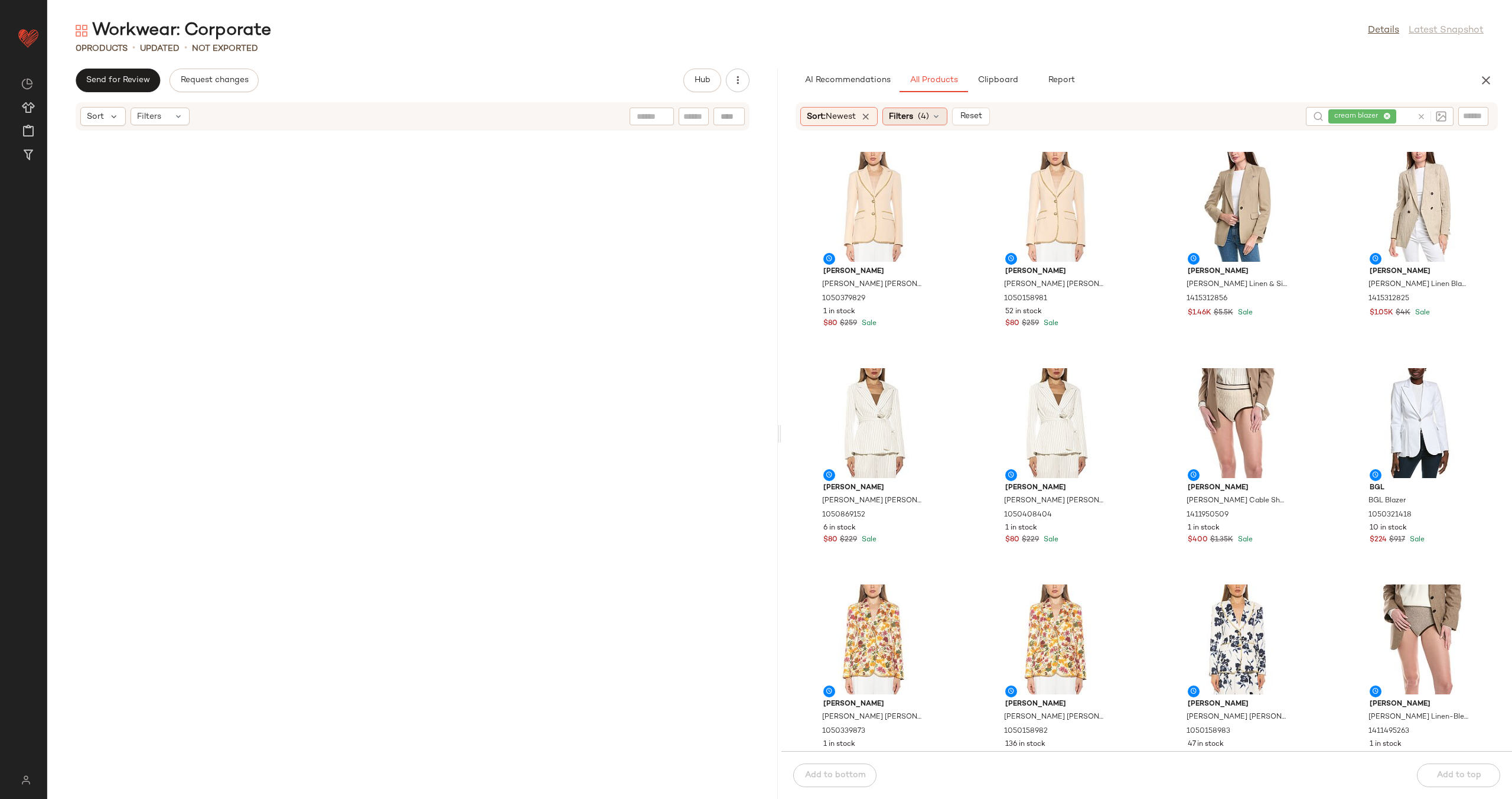
click at [941, 115] on icon at bounding box center [936, 116] width 10 height 10
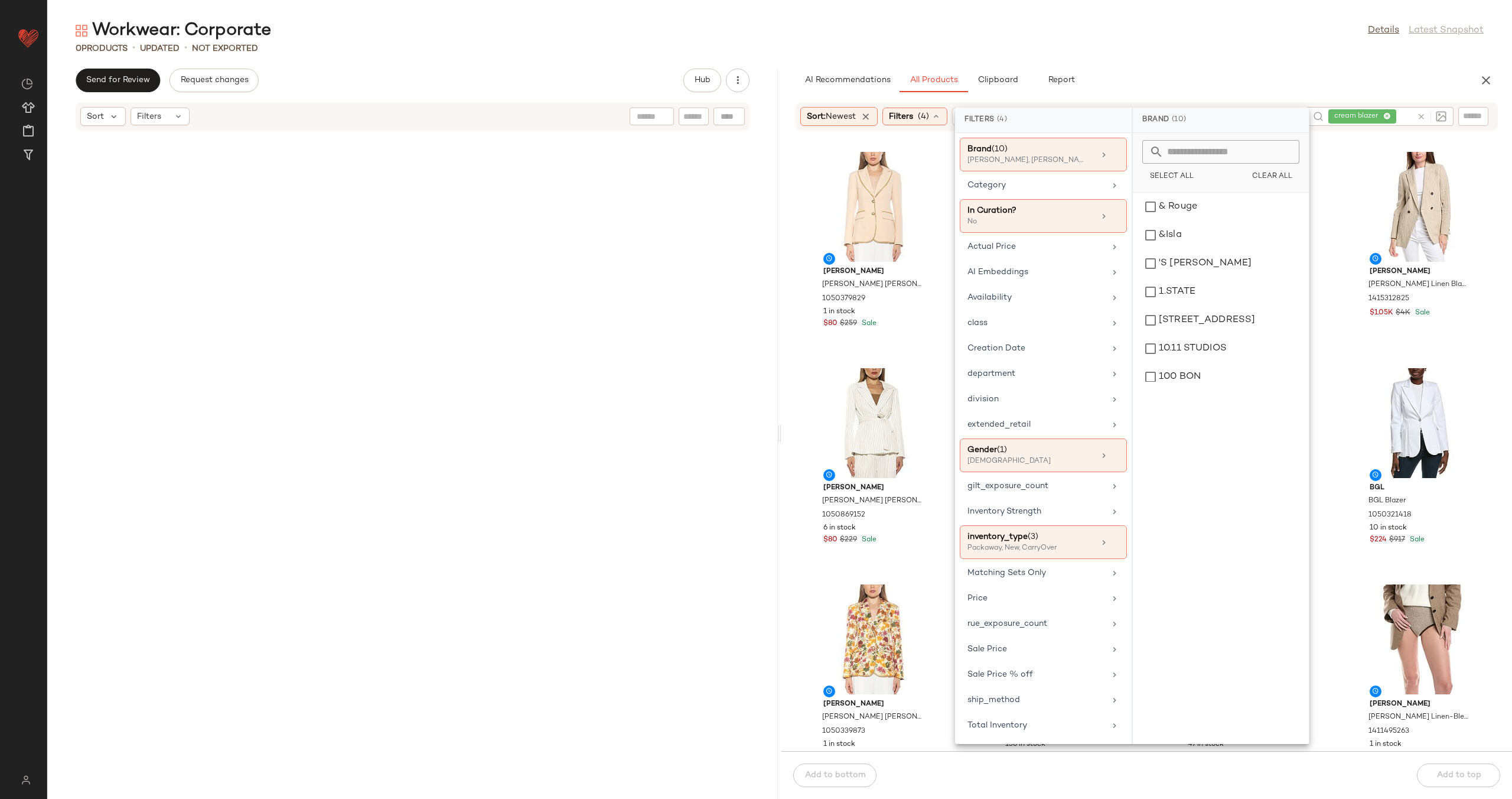
click at [791, 233] on div "Alexia Admor Alexia Admor Janet Blazer 1050379829 1 in stock $80 $259 Sale Alex…" at bounding box center [1147, 448] width 731 height 606
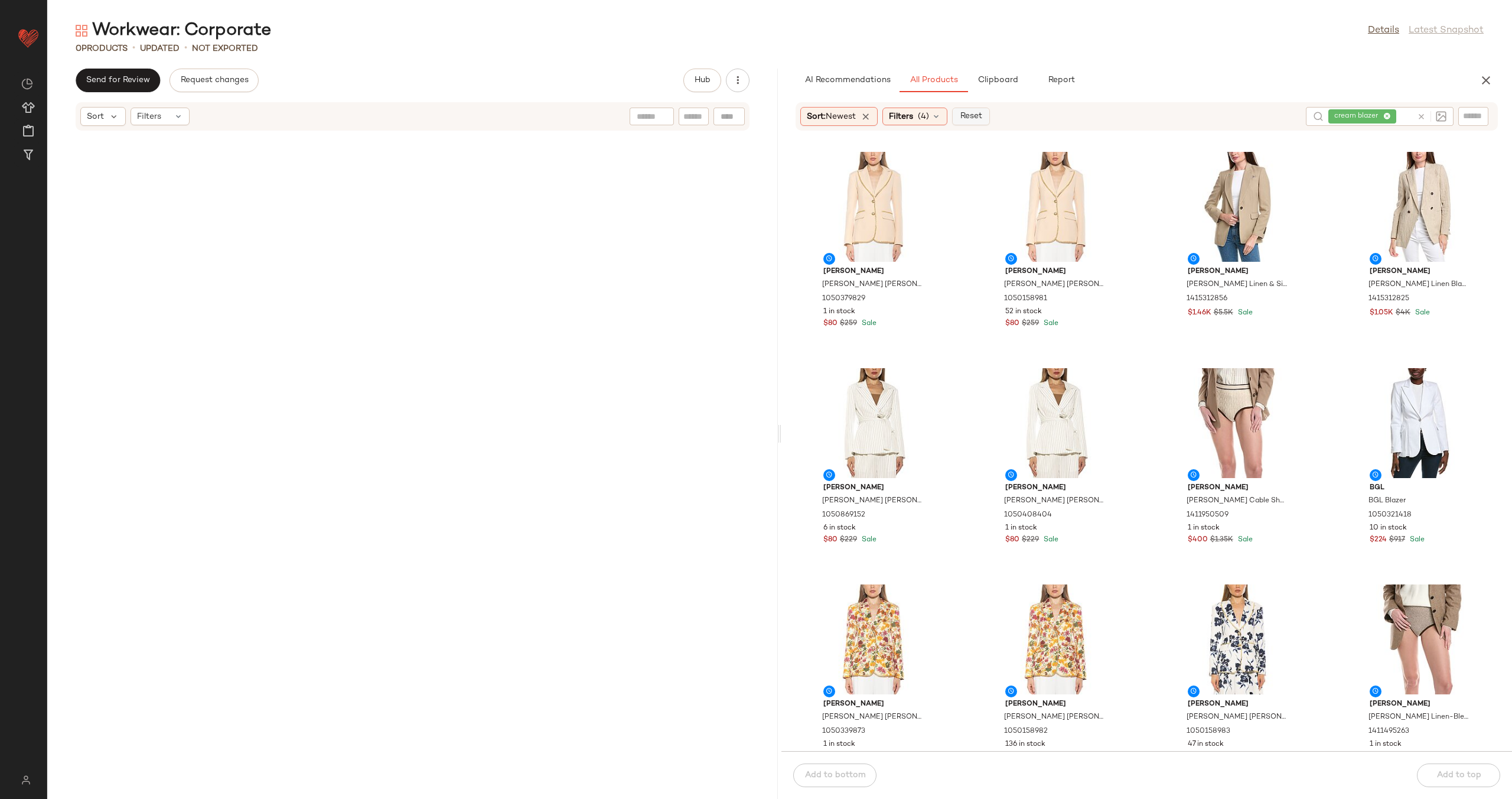
click at [982, 115] on span "Reset" at bounding box center [970, 116] width 22 height 10
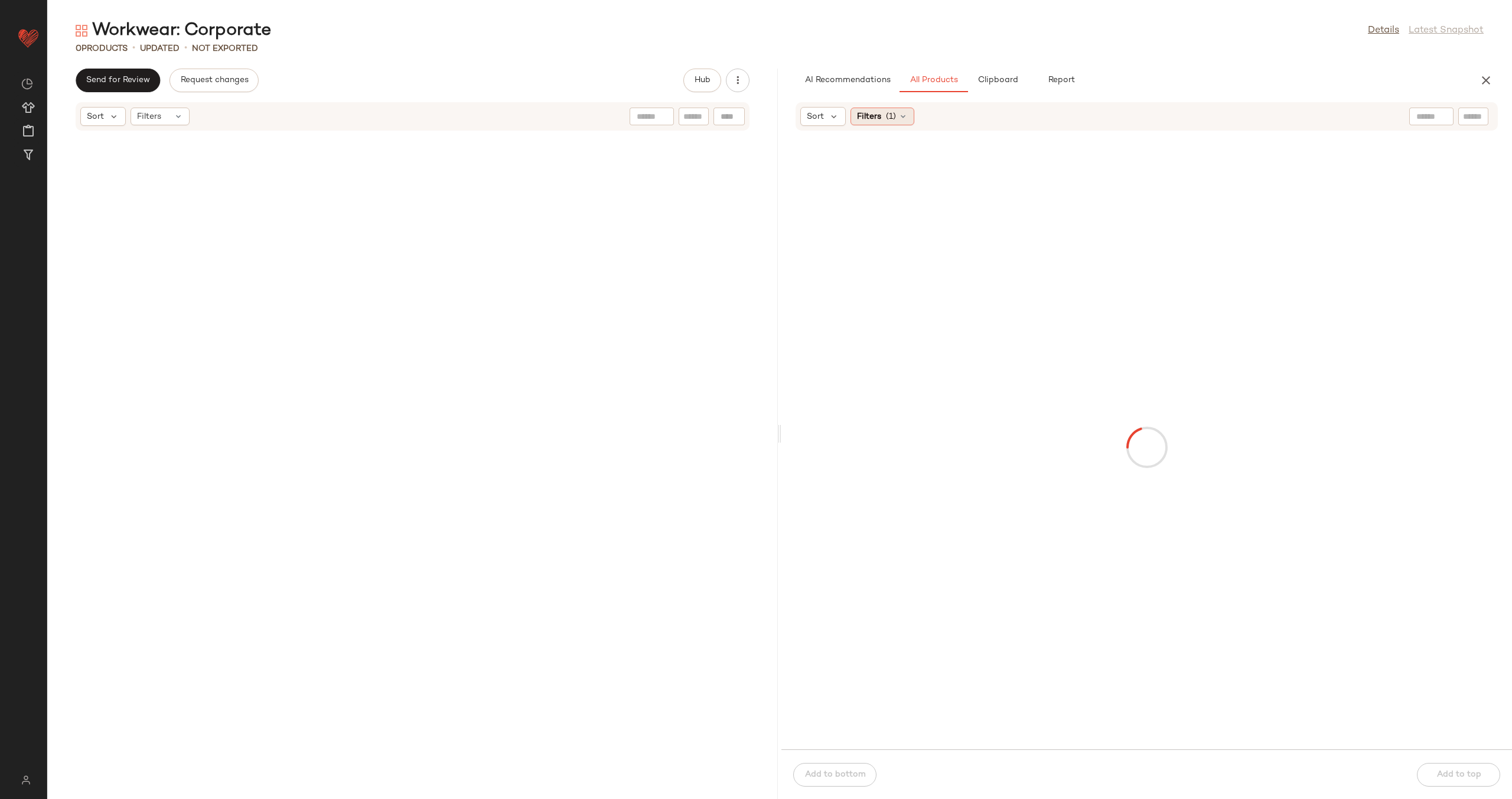
click at [894, 115] on span "(1)" at bounding box center [890, 116] width 10 height 12
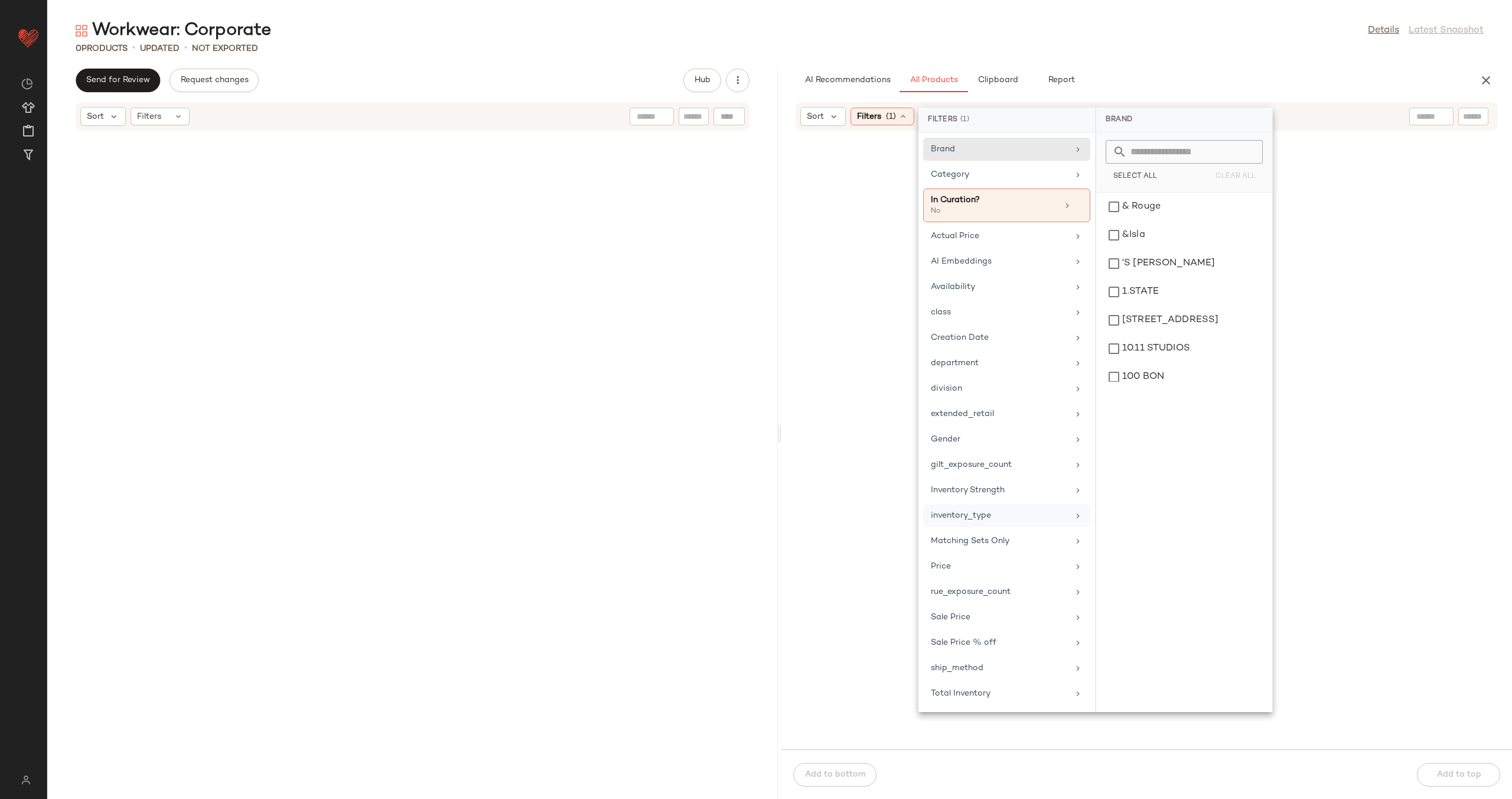
click at [1010, 516] on div "inventory_type" at bounding box center [999, 515] width 137 height 12
click at [1135, 277] on div "Packaway" at bounding box center [1184, 292] width 166 height 28
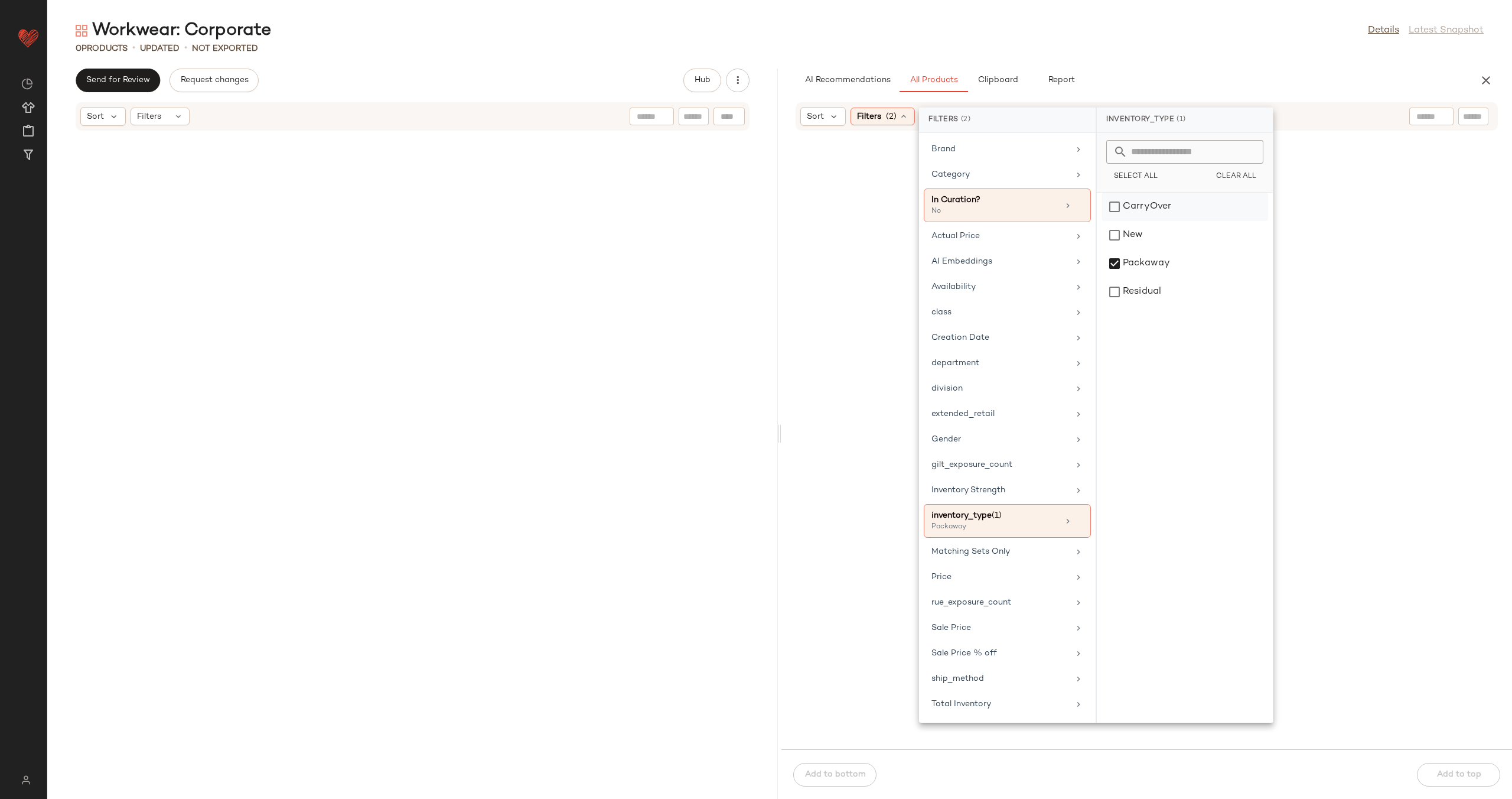
drag, startPoint x: 1140, startPoint y: 245, endPoint x: 1158, endPoint y: 213, distance: 36.7
click at [1140, 249] on div "New" at bounding box center [1184, 263] width 166 height 28
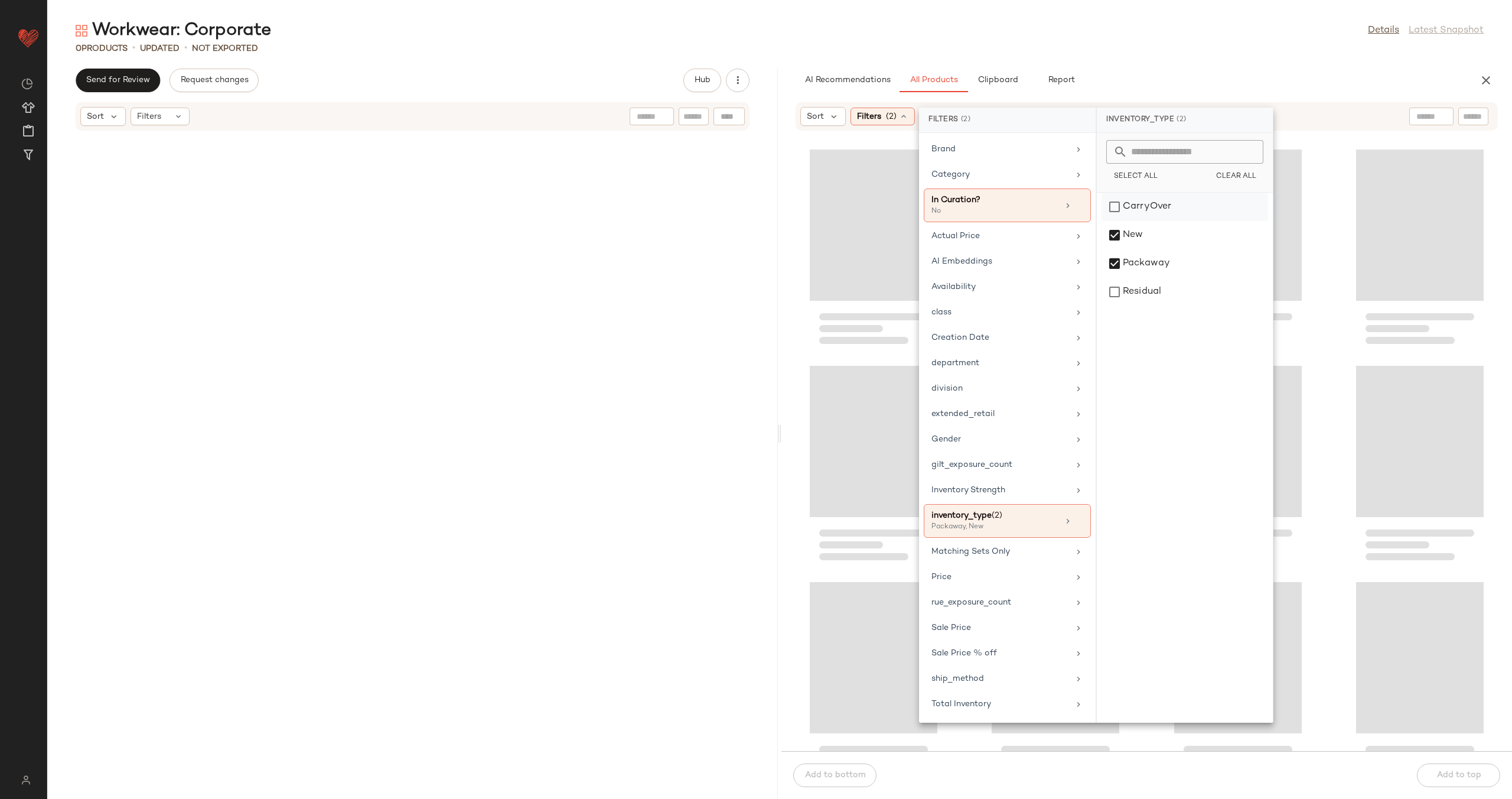
click at [1162, 221] on div "CarryOver" at bounding box center [1184, 235] width 166 height 28
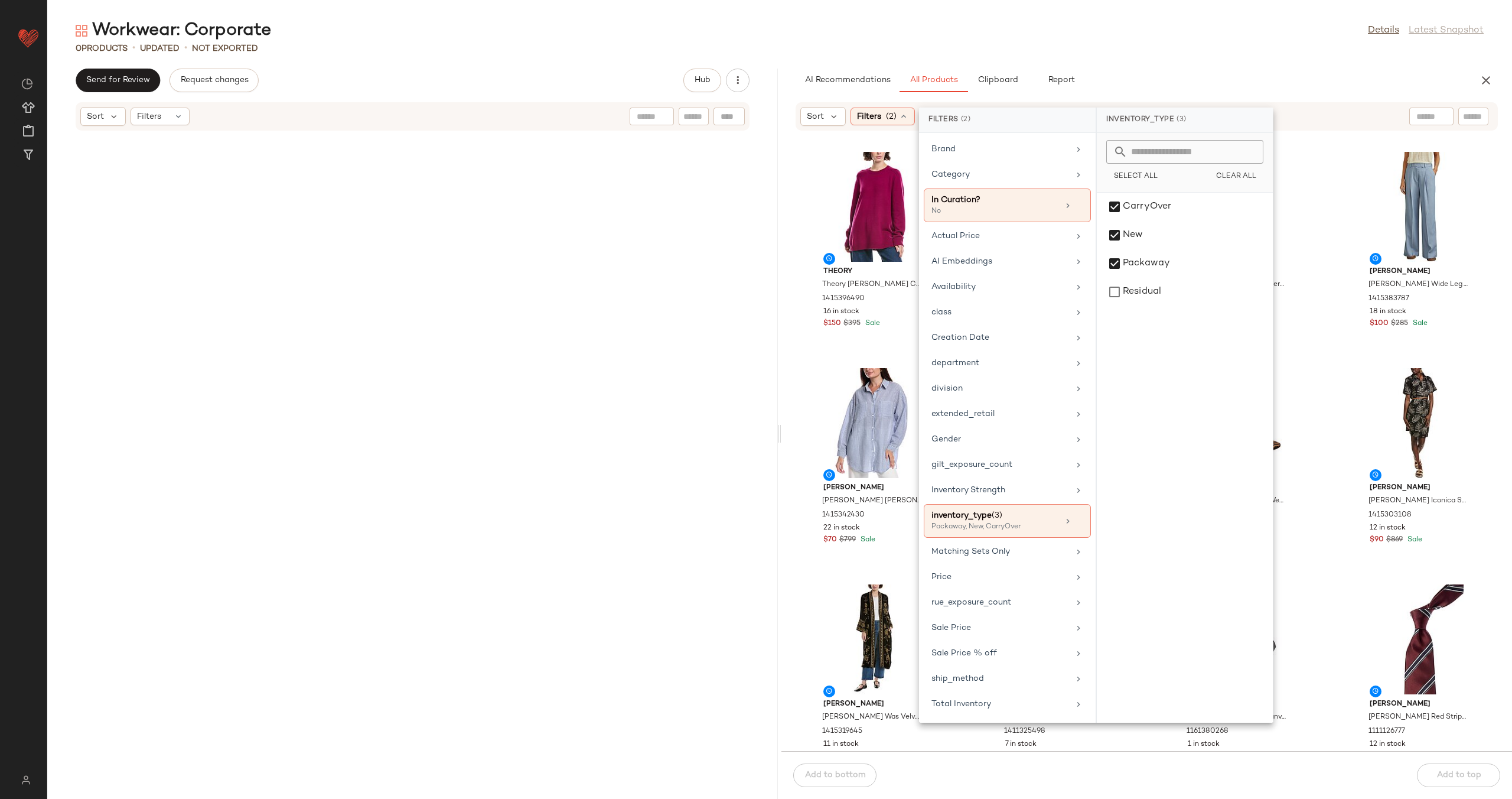
click at [1432, 117] on input "text" at bounding box center [1432, 116] width 30 height 12
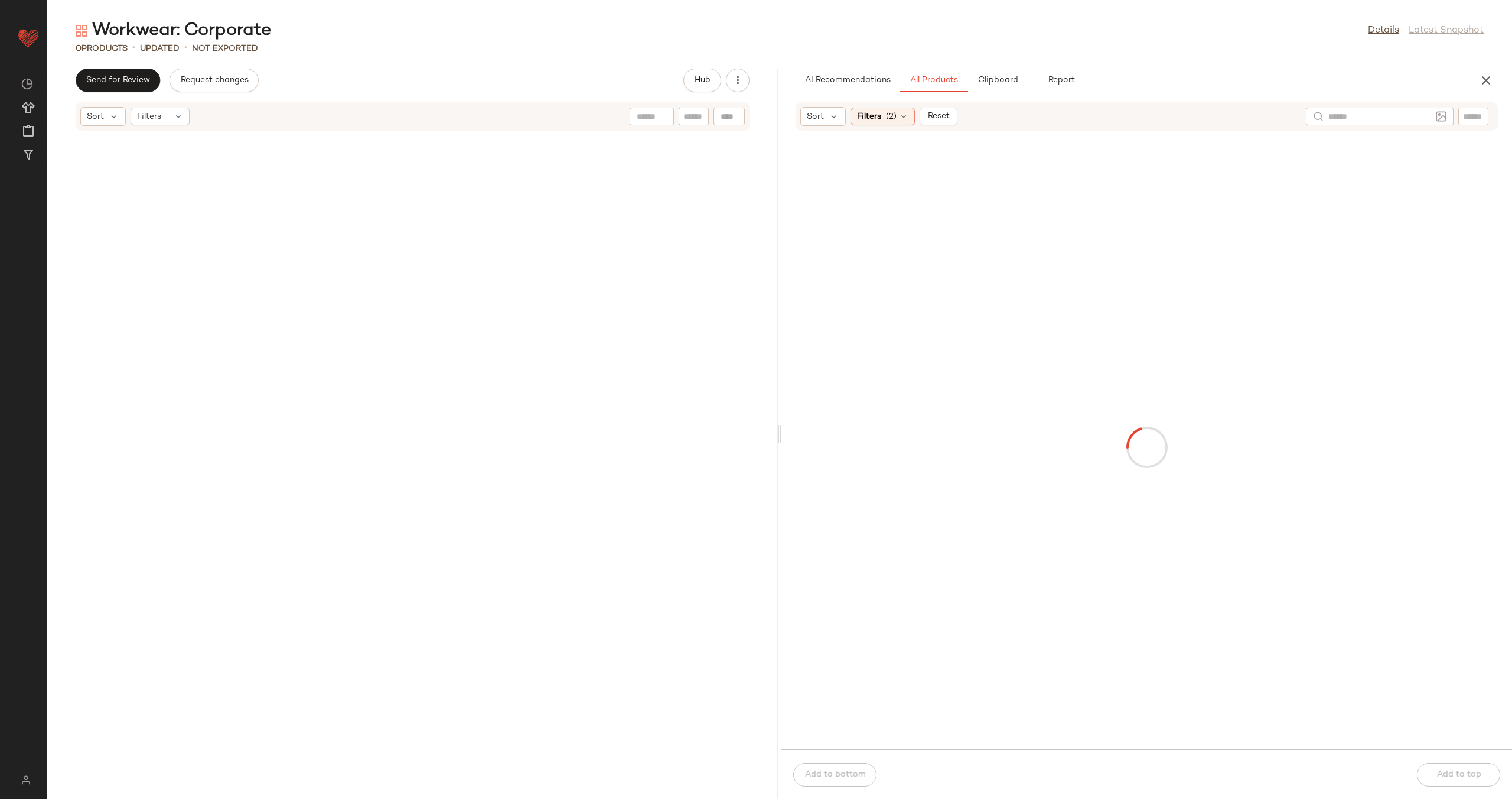
click at [1184, 146] on div at bounding box center [1147, 448] width 731 height 604
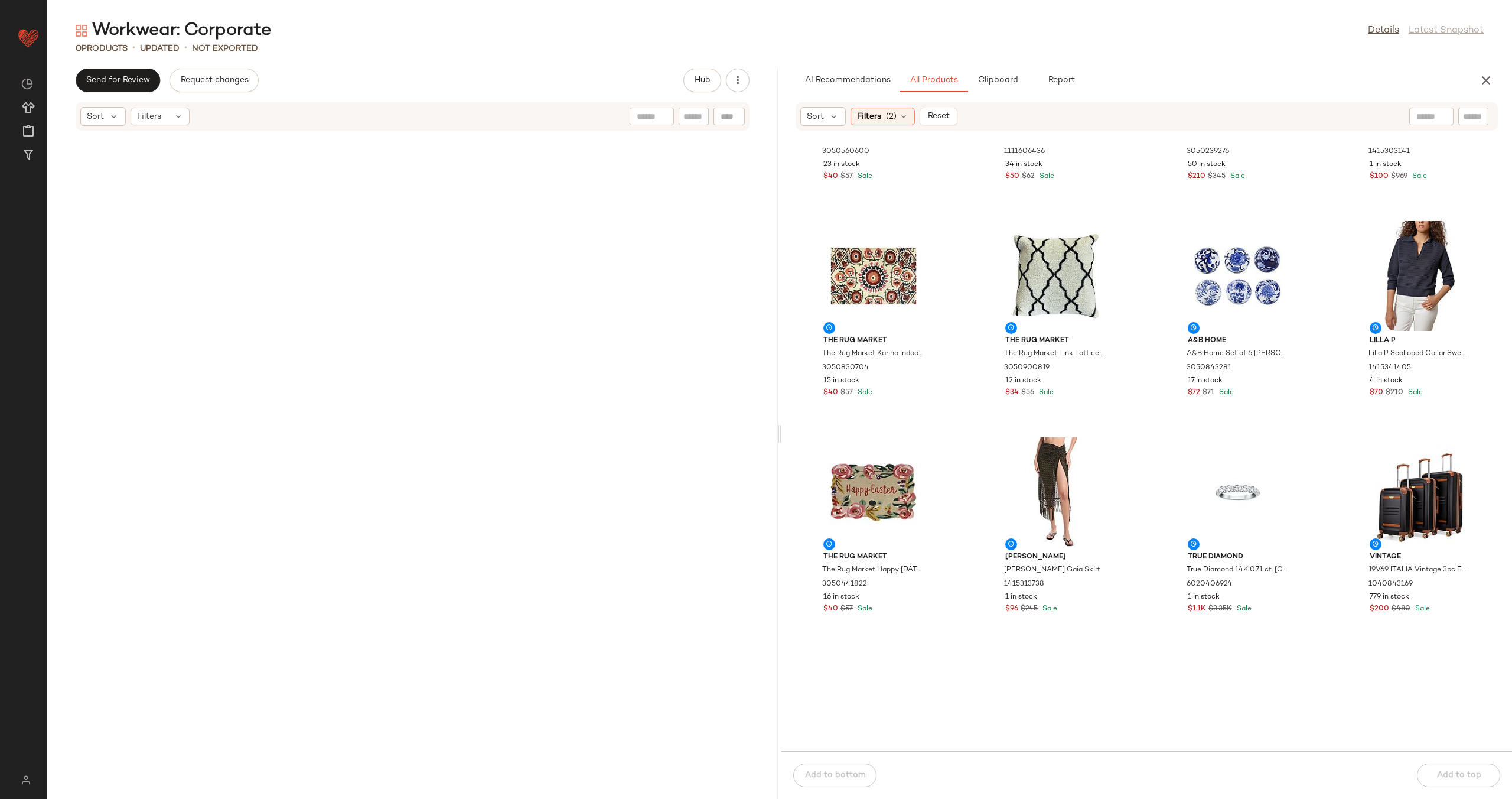
scroll to position [6092, 0]
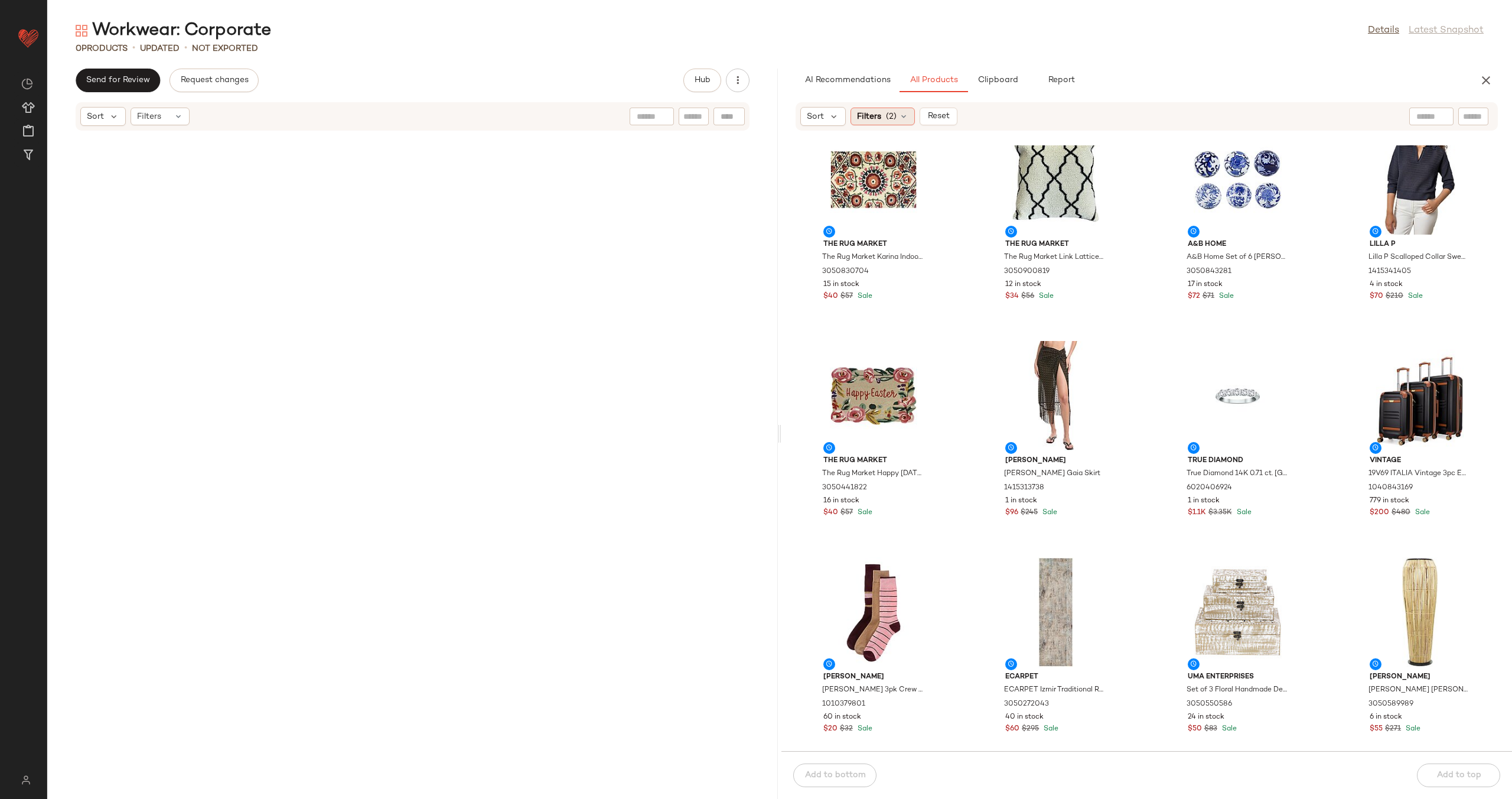
click at [890, 116] on span "(2)" at bounding box center [891, 116] width 11 height 12
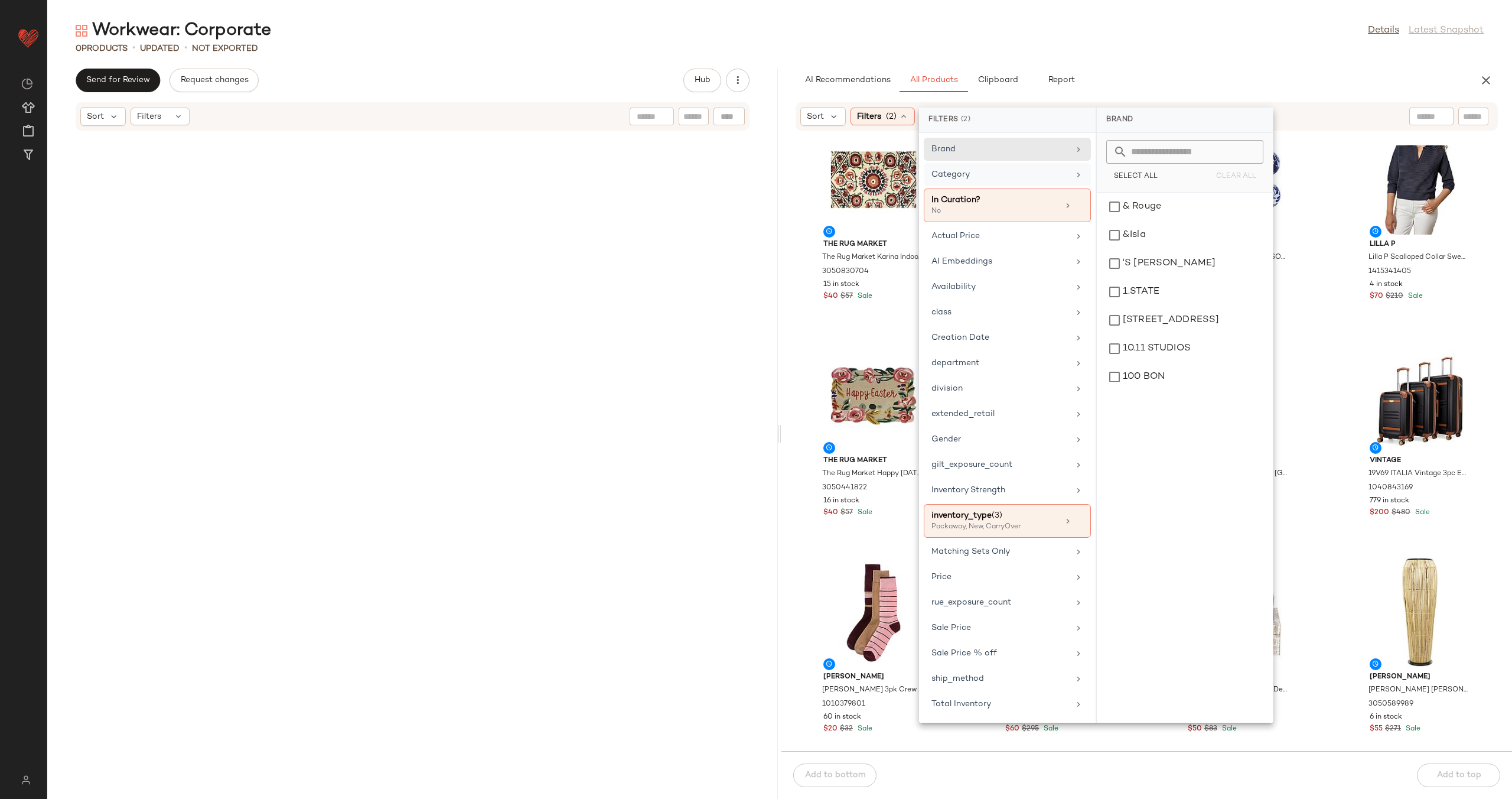
click at [995, 189] on div "Category" at bounding box center [1007, 205] width 167 height 33
click at [1174, 249] on div "apparel" at bounding box center [1184, 263] width 166 height 28
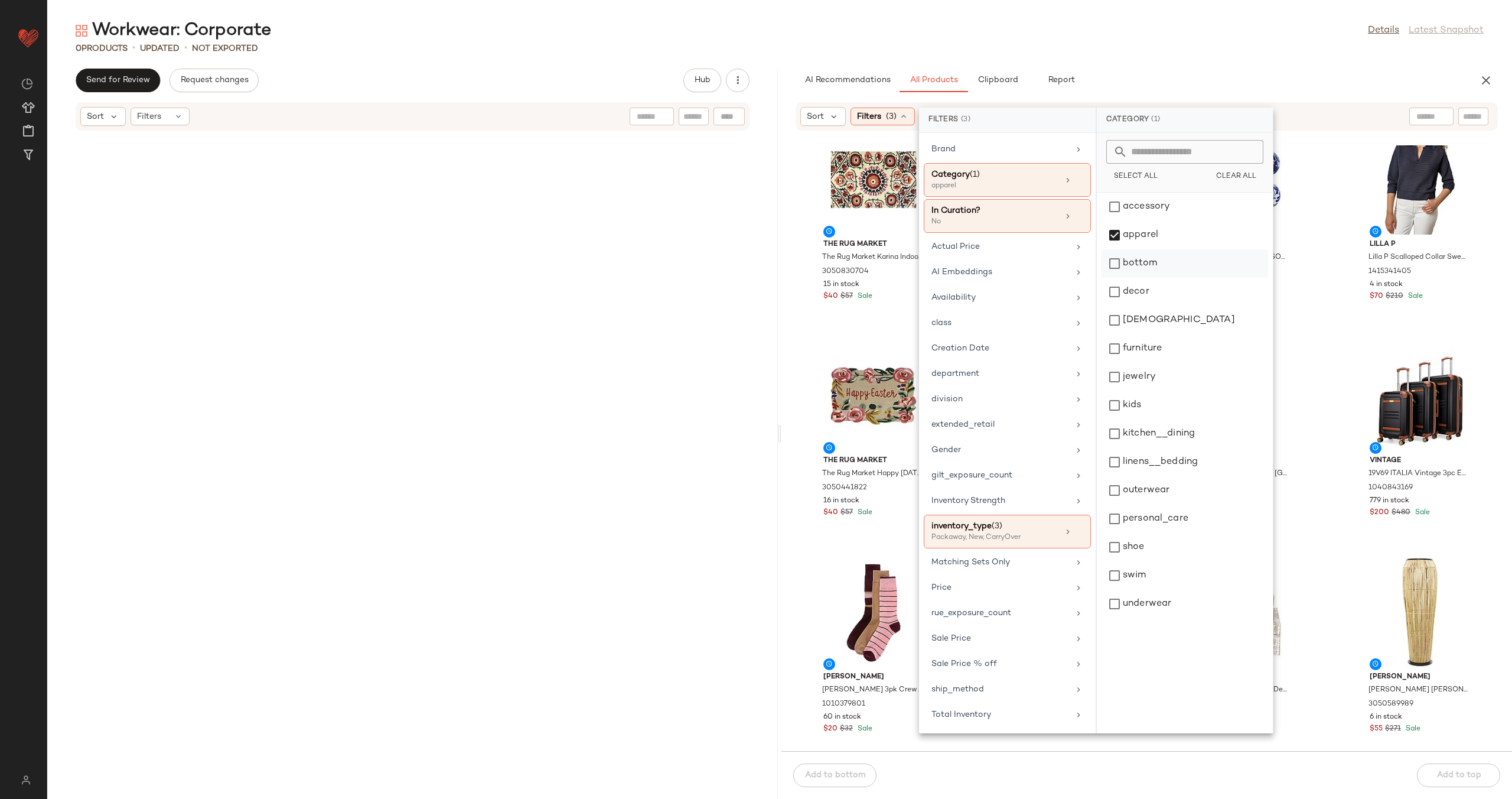
click at [1175, 277] on div "bottom" at bounding box center [1184, 292] width 166 height 28
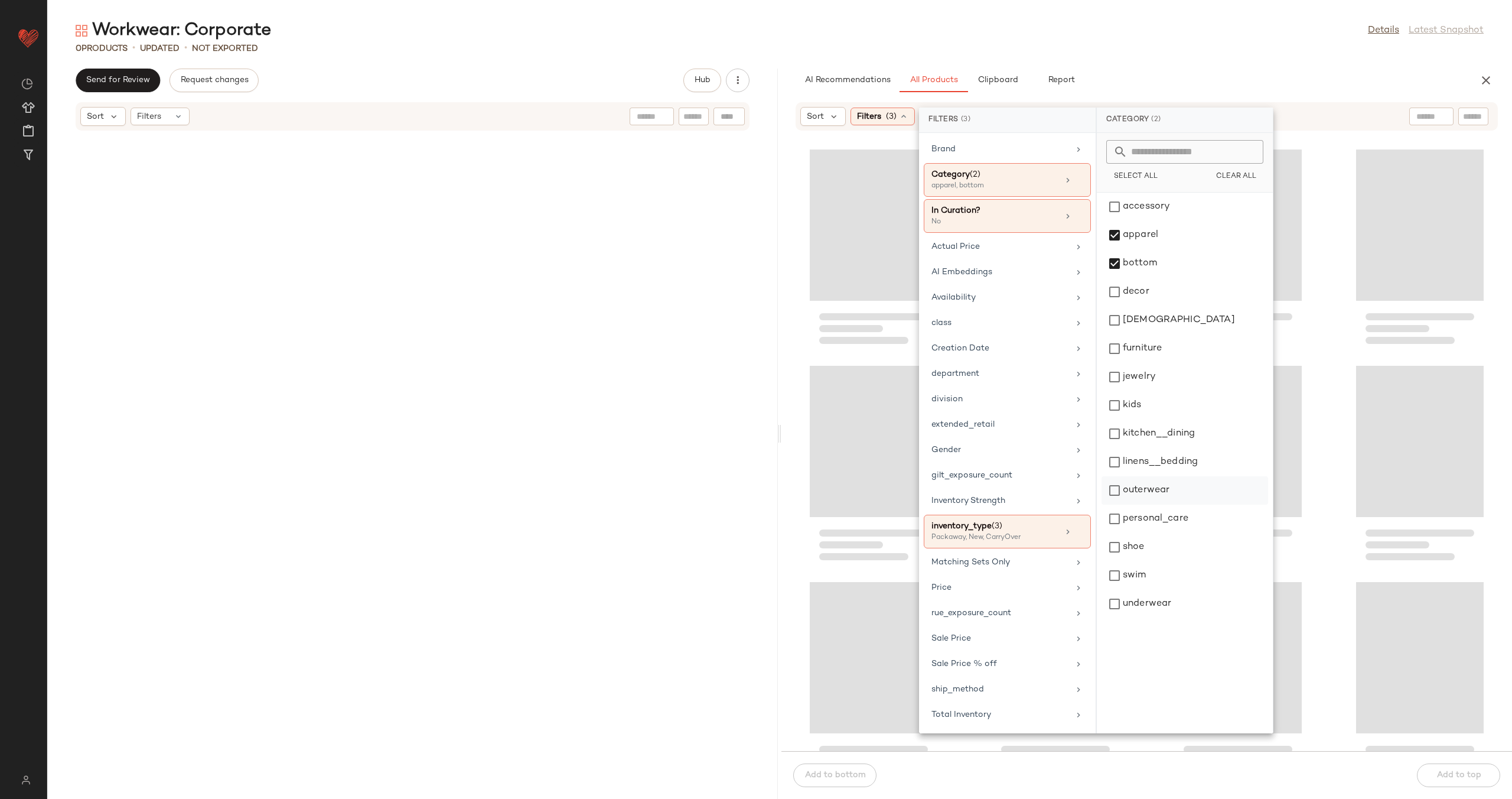
click at [1184, 505] on div "outerwear" at bounding box center [1184, 519] width 166 height 28
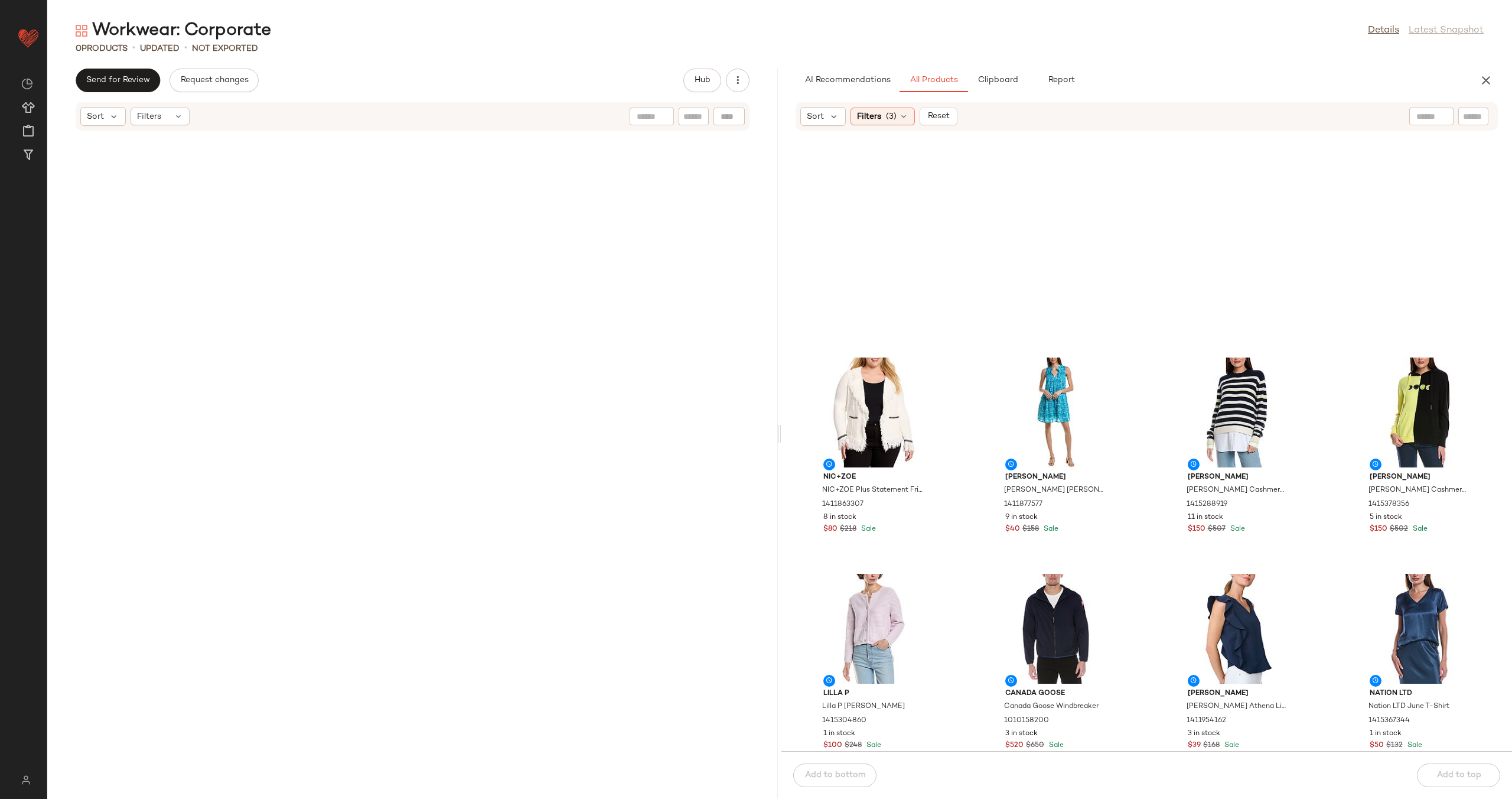
scroll to position [3570, 0]
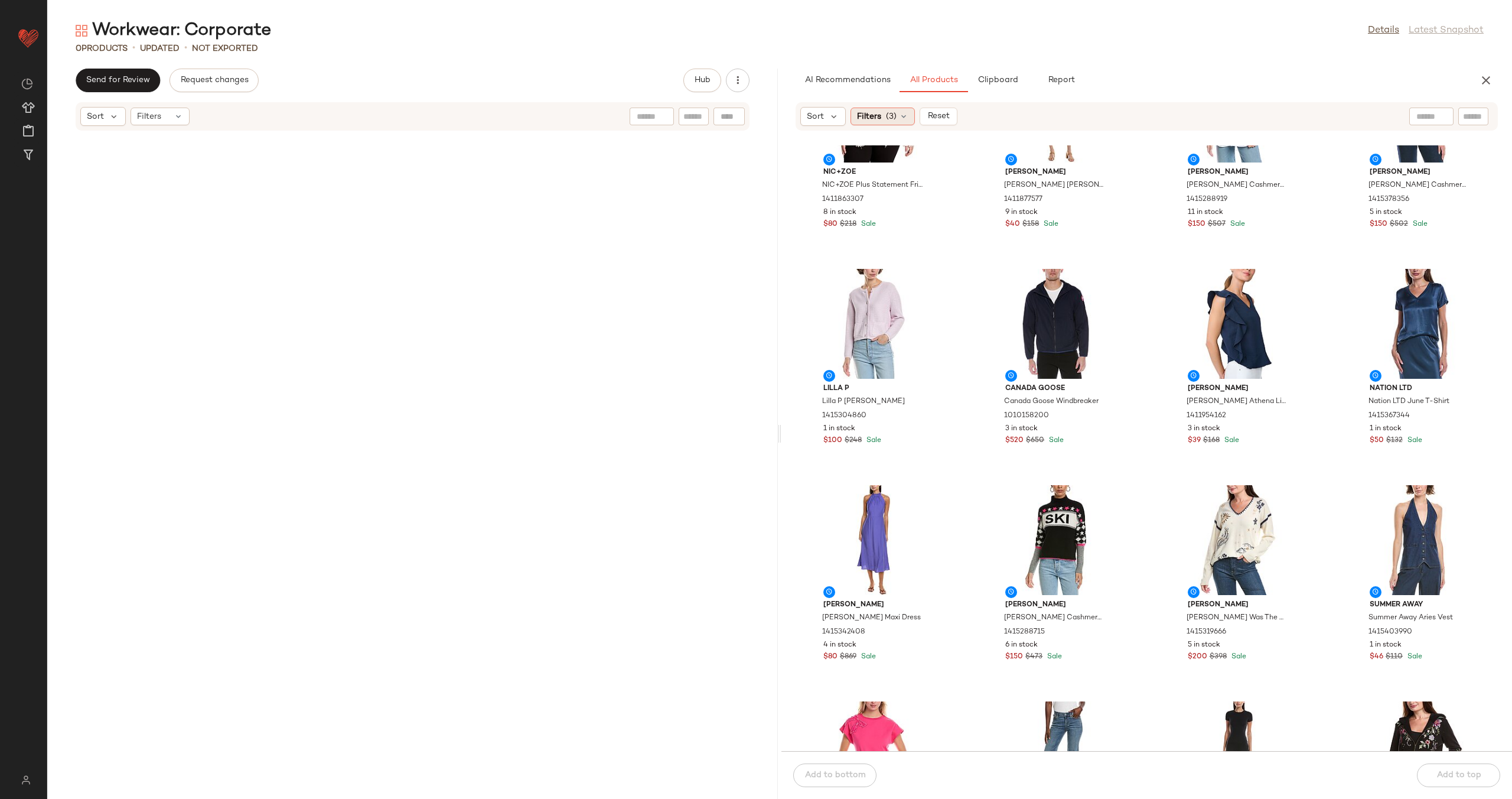
click at [899, 119] on icon at bounding box center [904, 116] width 10 height 10
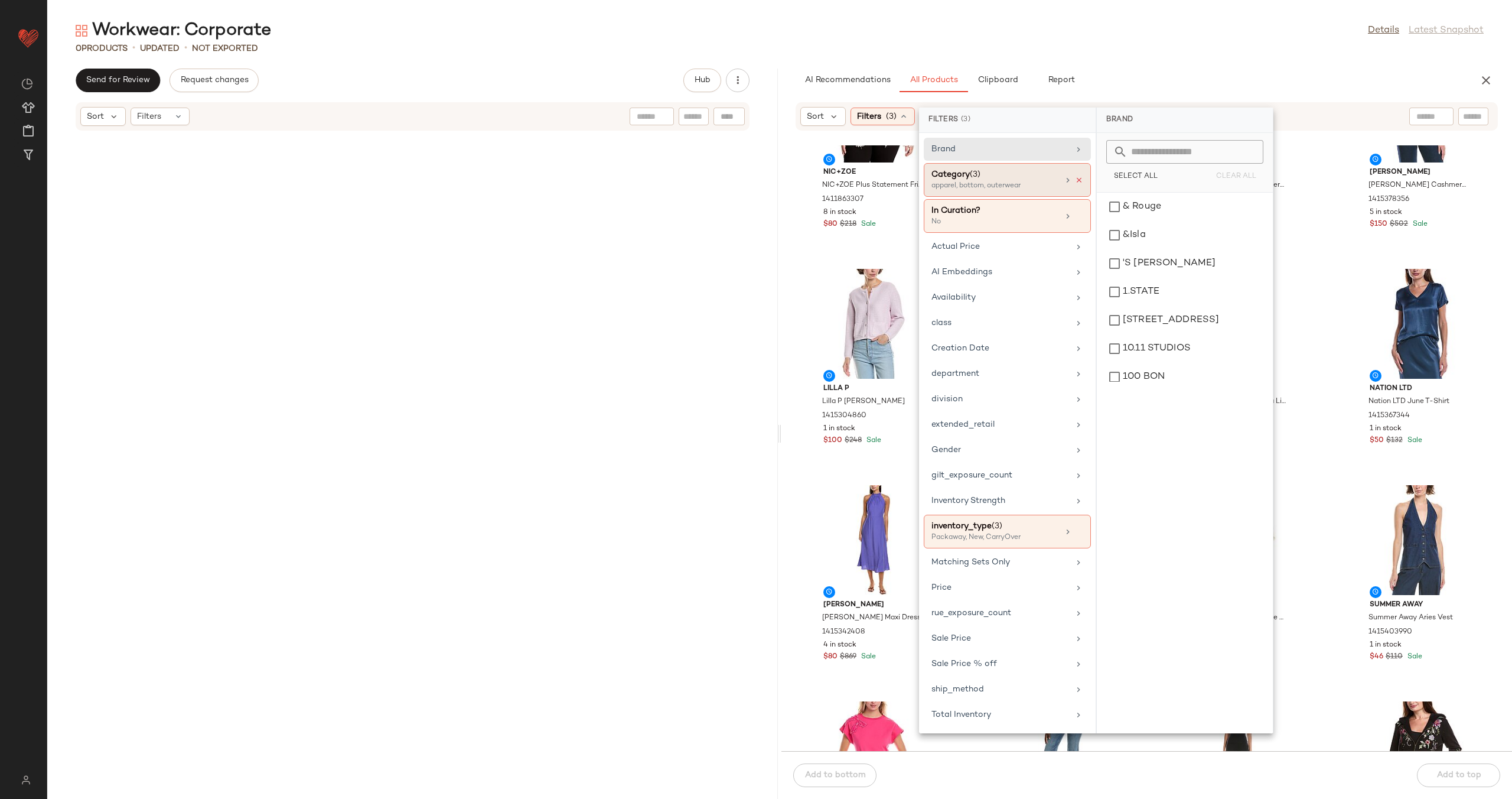
click at [1080, 181] on icon at bounding box center [1079, 180] width 8 height 8
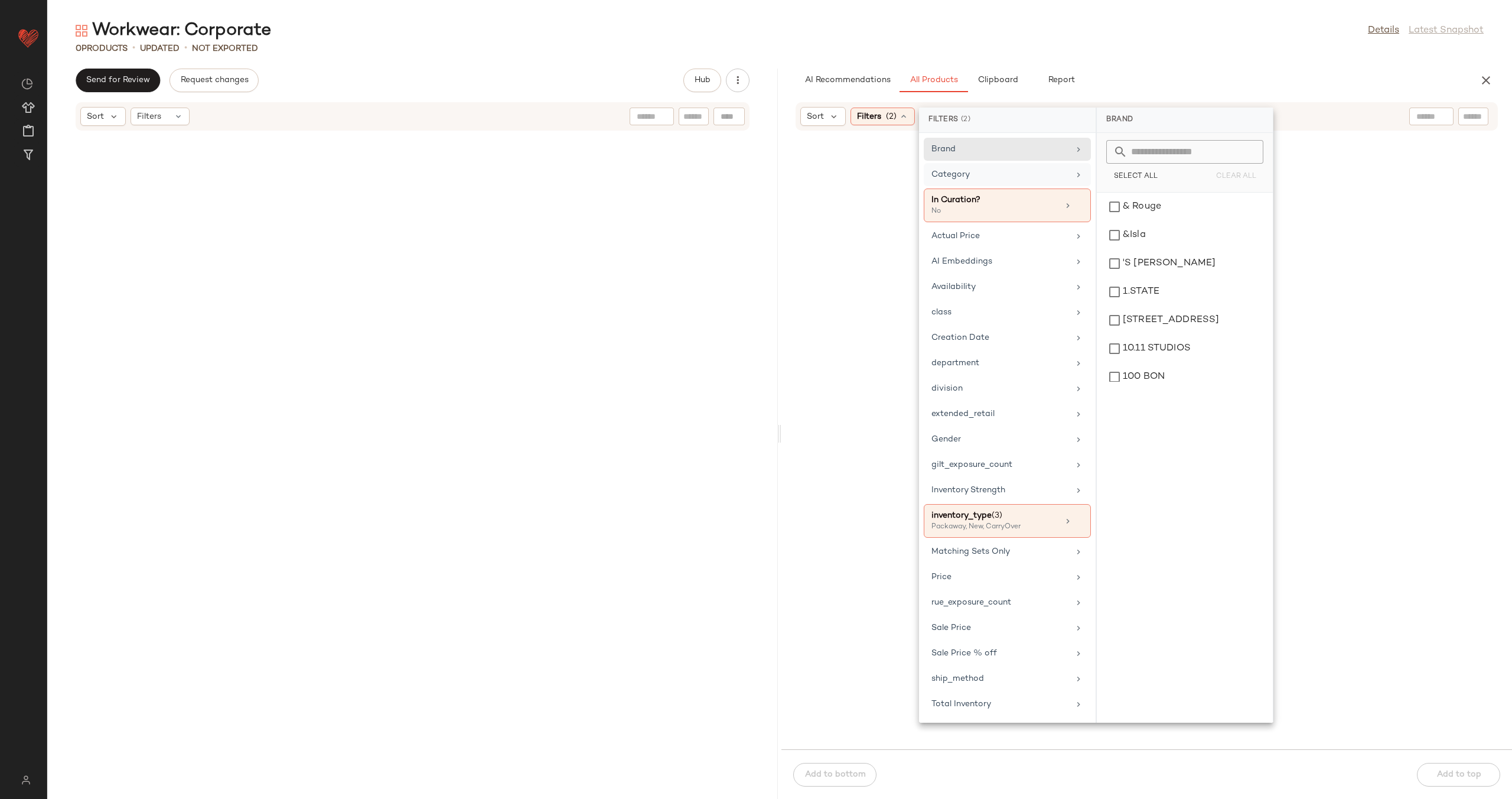
click at [1433, 120] on div at bounding box center [1432, 116] width 44 height 18
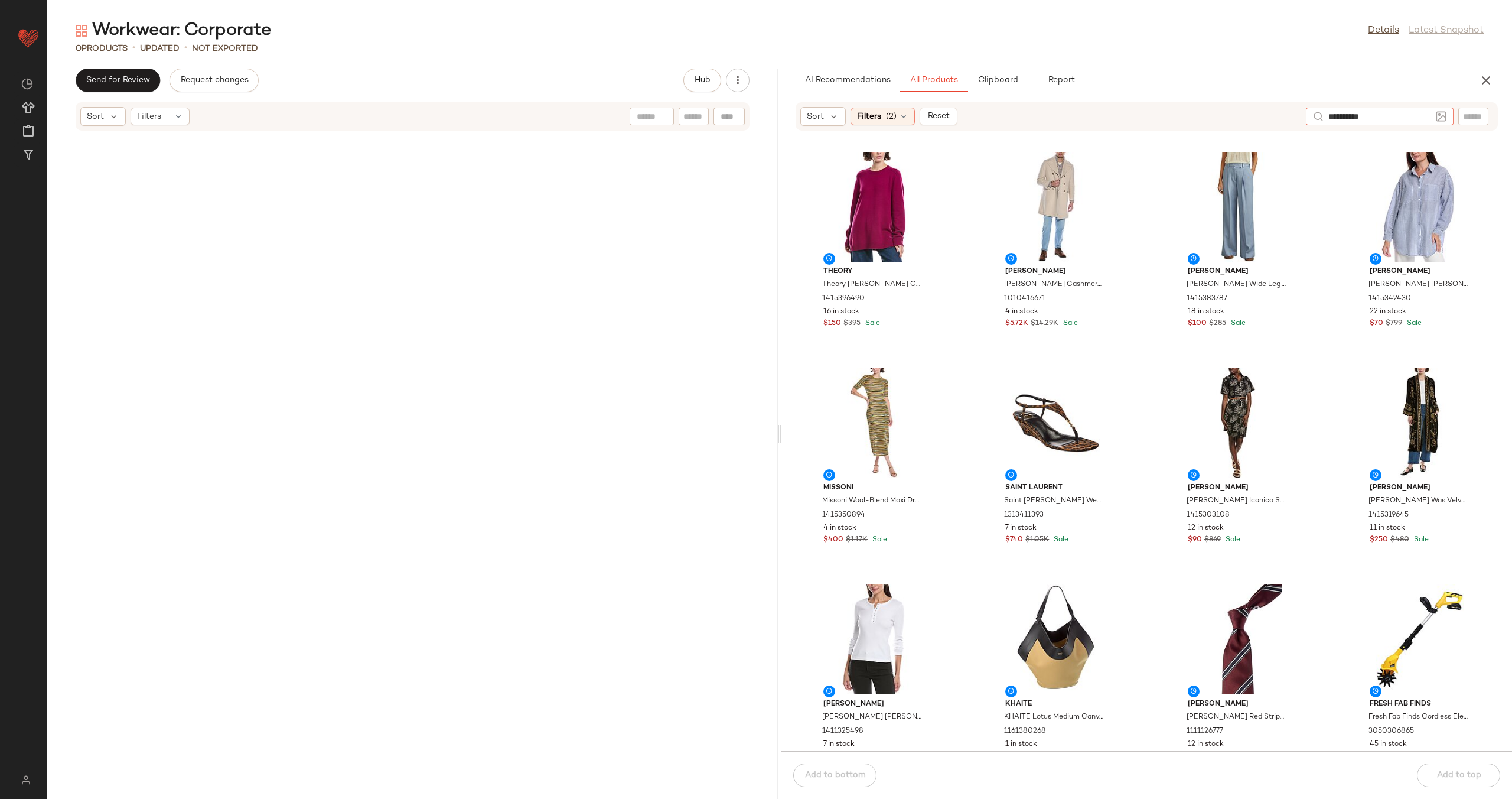
type input "**********"
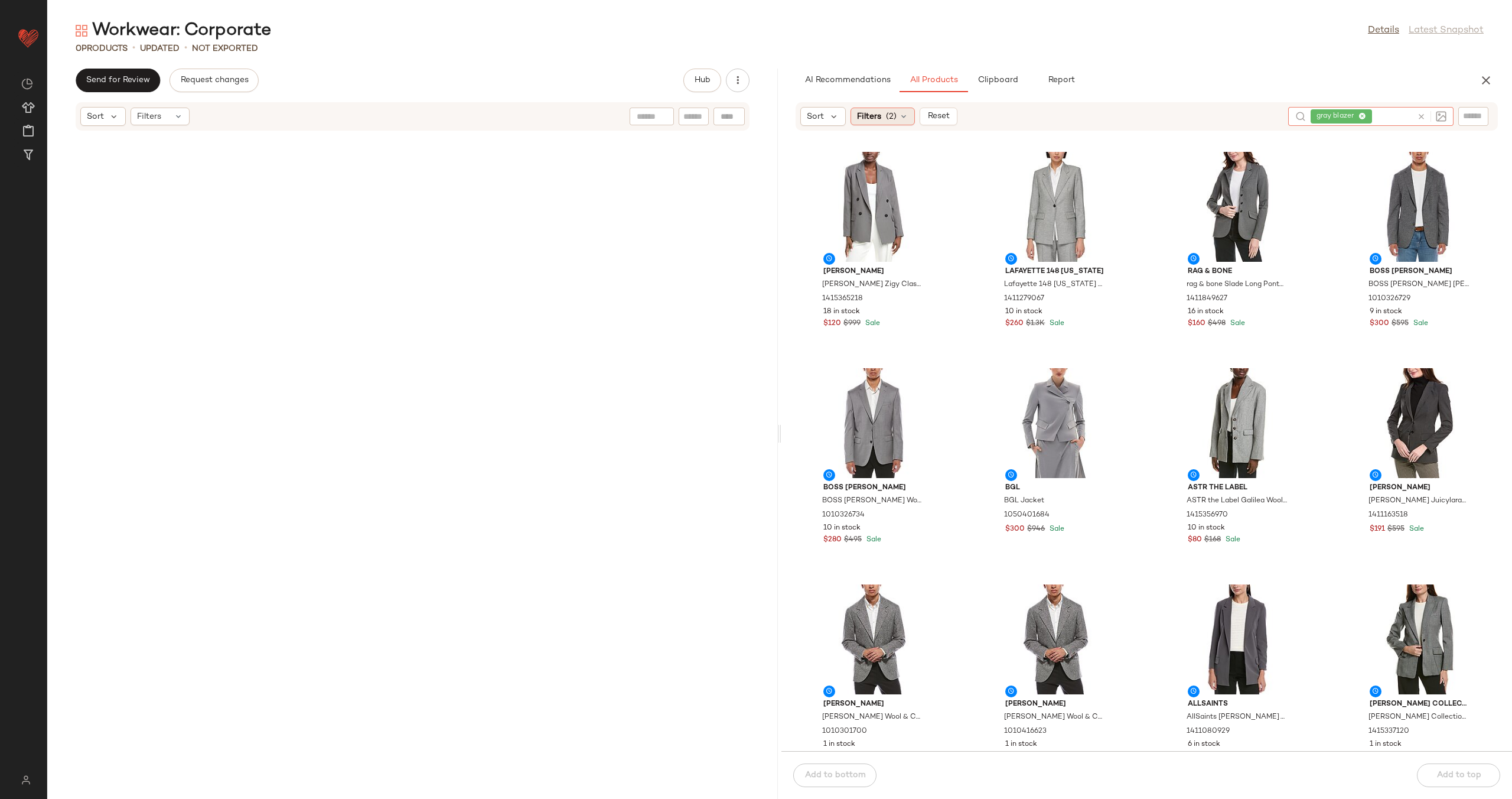
click at [898, 110] on div "Filters (2)" at bounding box center [882, 116] width 64 height 18
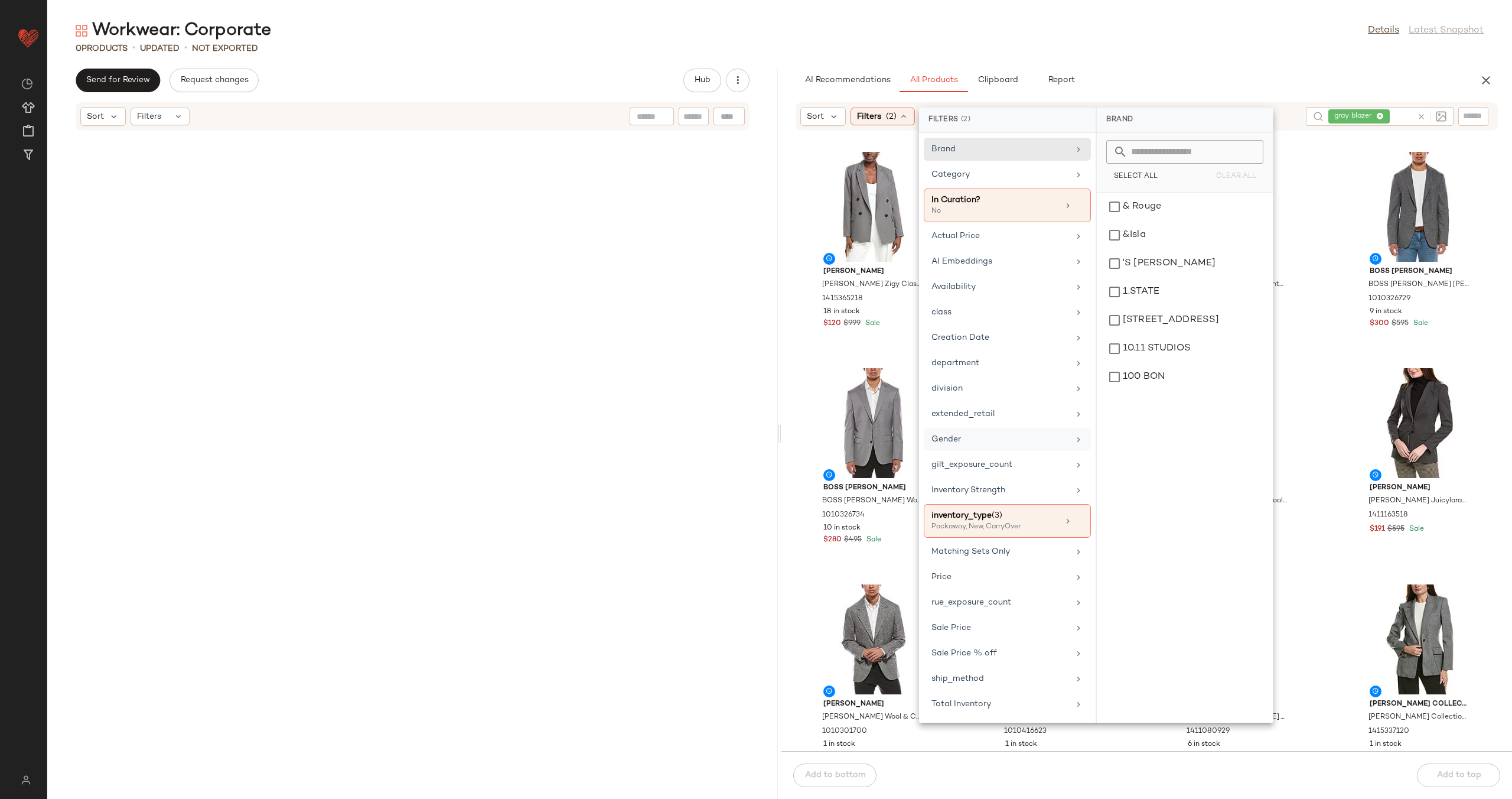
click at [1028, 433] on div "Gender" at bounding box center [1000, 440] width 137 height 12
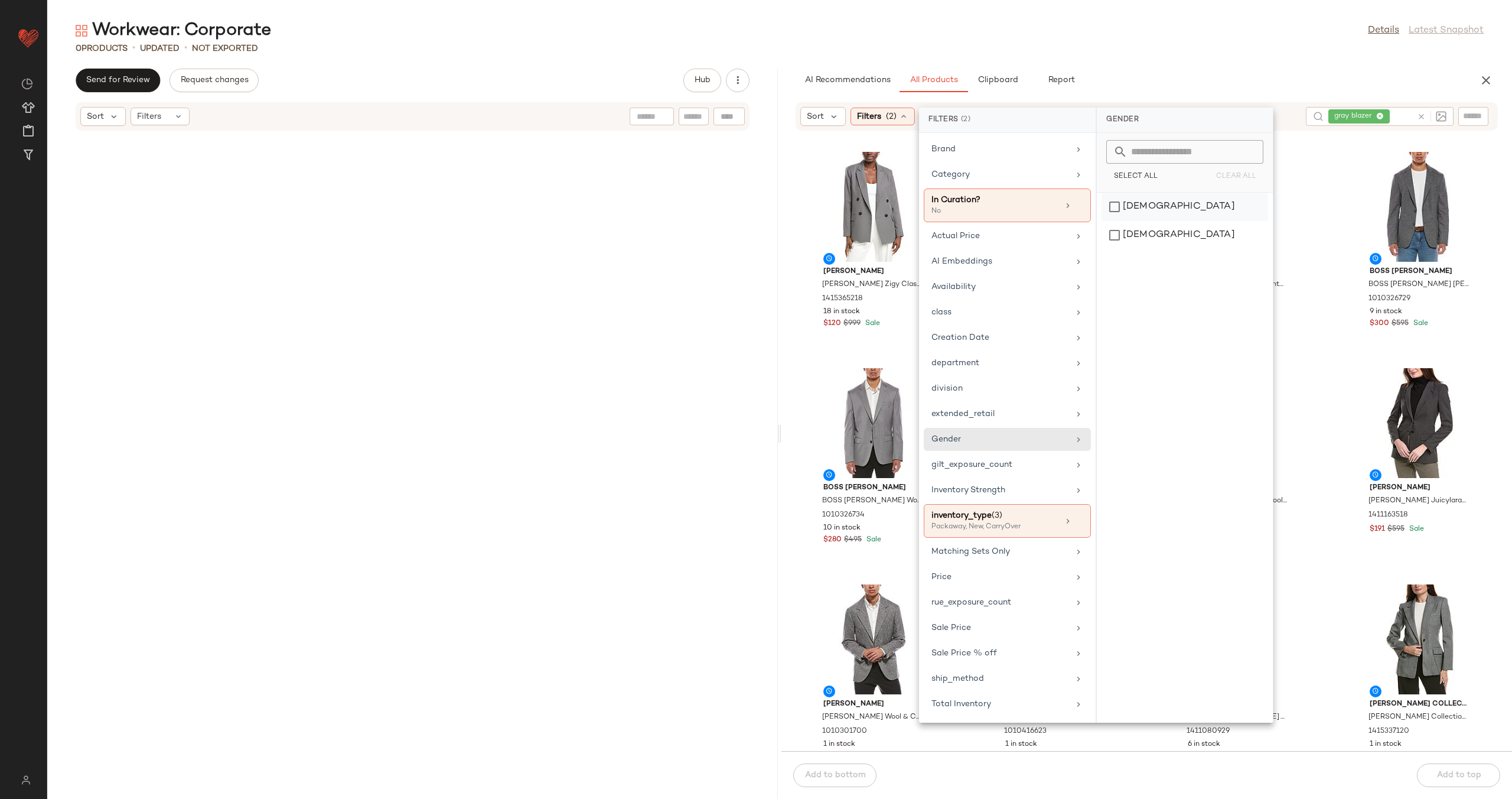
click at [1165, 221] on div "female" at bounding box center [1184, 235] width 166 height 28
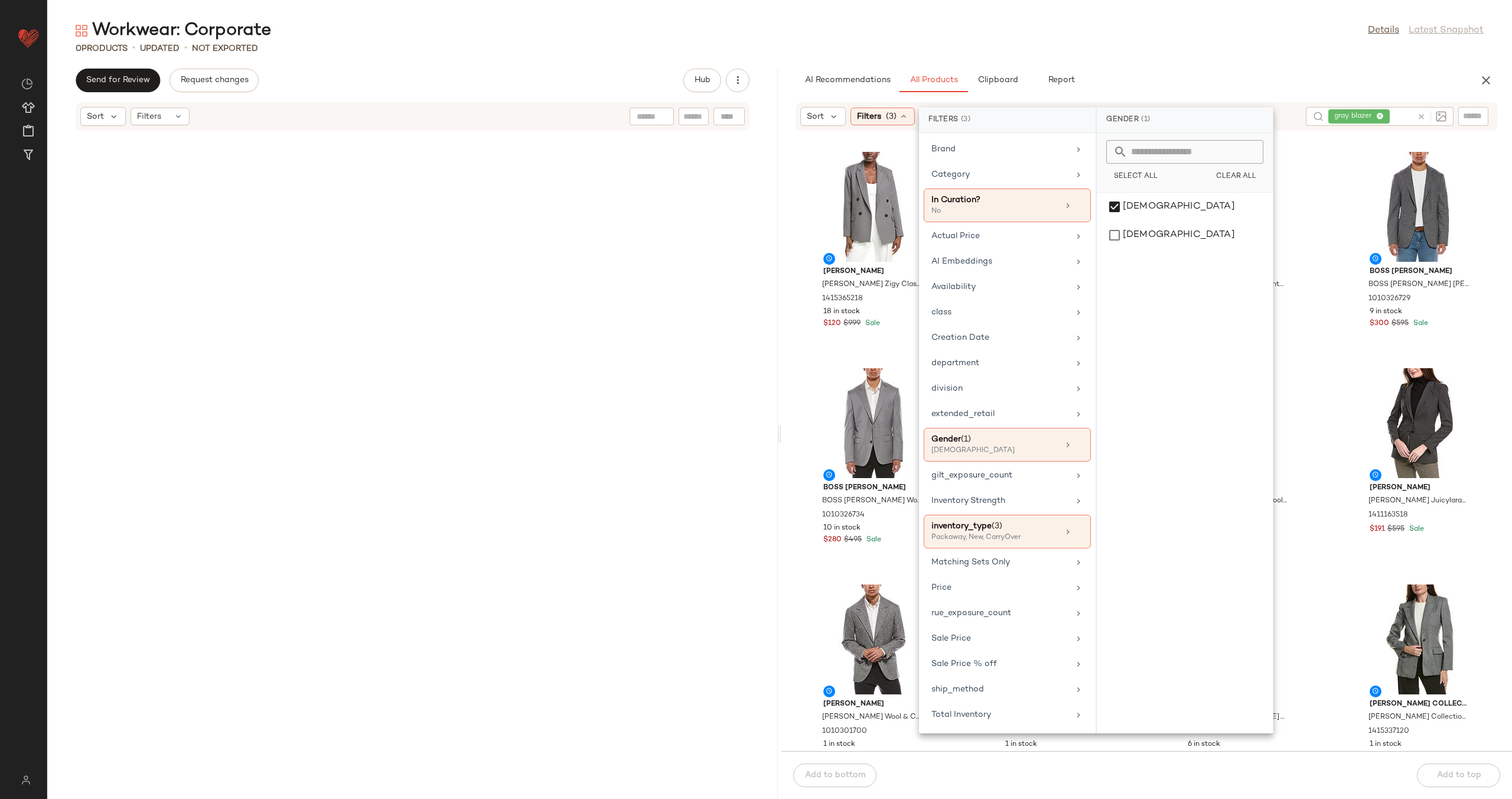
click at [1325, 306] on div "ANNA KAY ANNA KAY Zigy Classic Blazer 1415365218 18 in stock $120 $999 Sale Laf…" at bounding box center [1147, 448] width 731 height 606
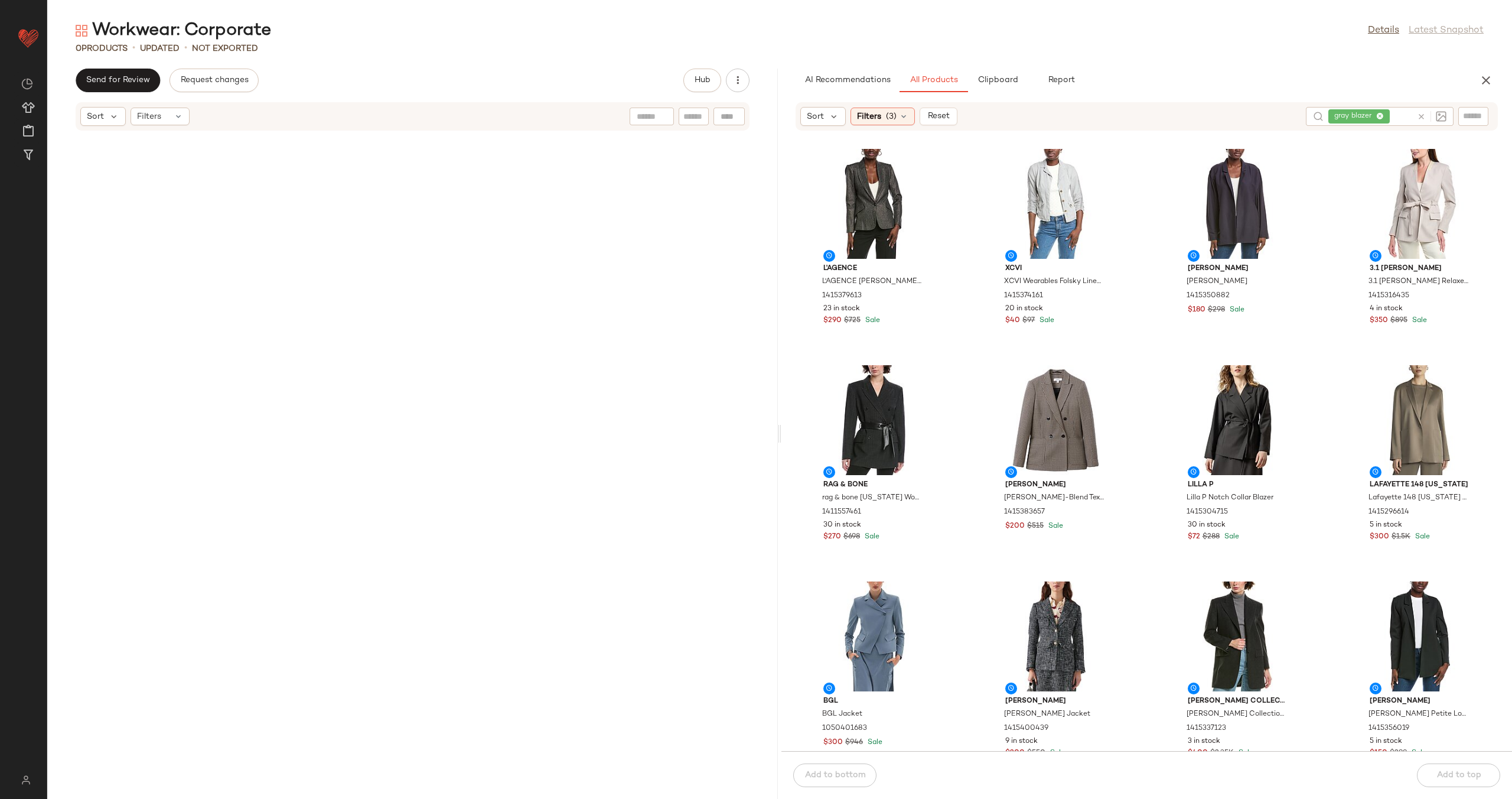
scroll to position [1956, 0]
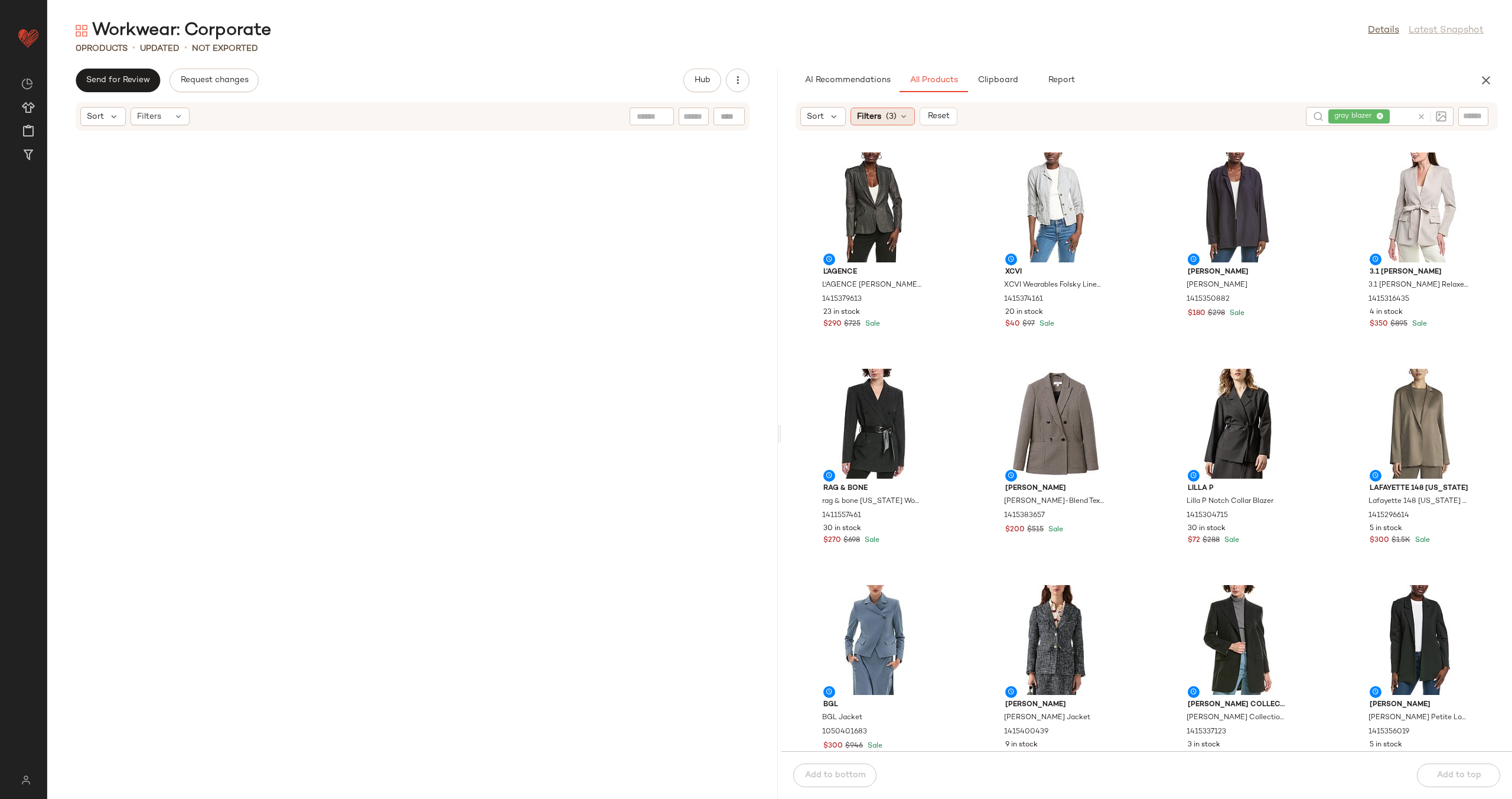
click at [899, 112] on icon at bounding box center [904, 116] width 10 height 10
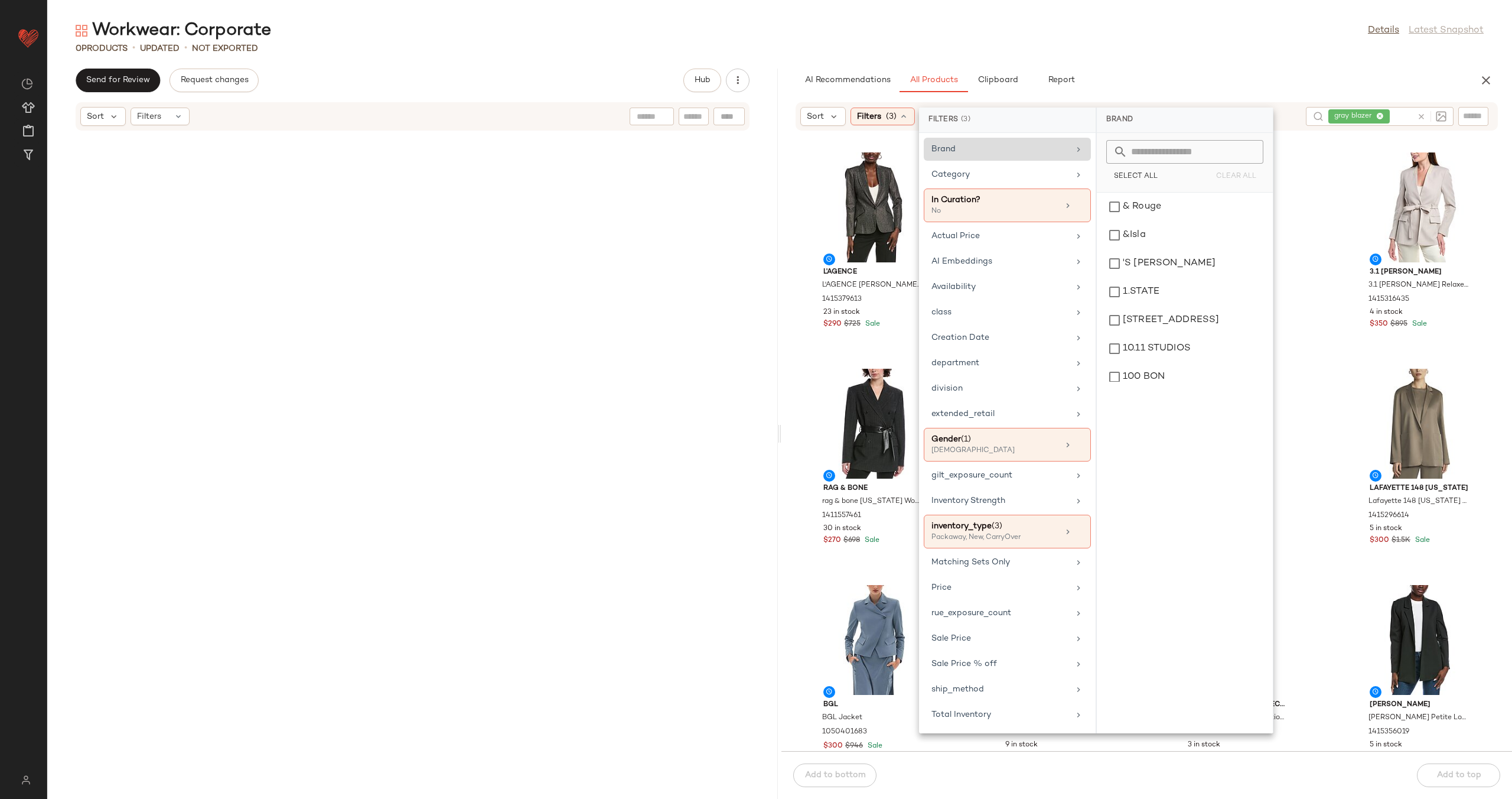
click at [1015, 152] on div "Brand" at bounding box center [1000, 149] width 137 height 12
click at [1176, 159] on input "text" at bounding box center [1192, 152] width 129 height 24
type input "***"
click at [1160, 209] on div "BGL" at bounding box center [1184, 207] width 166 height 28
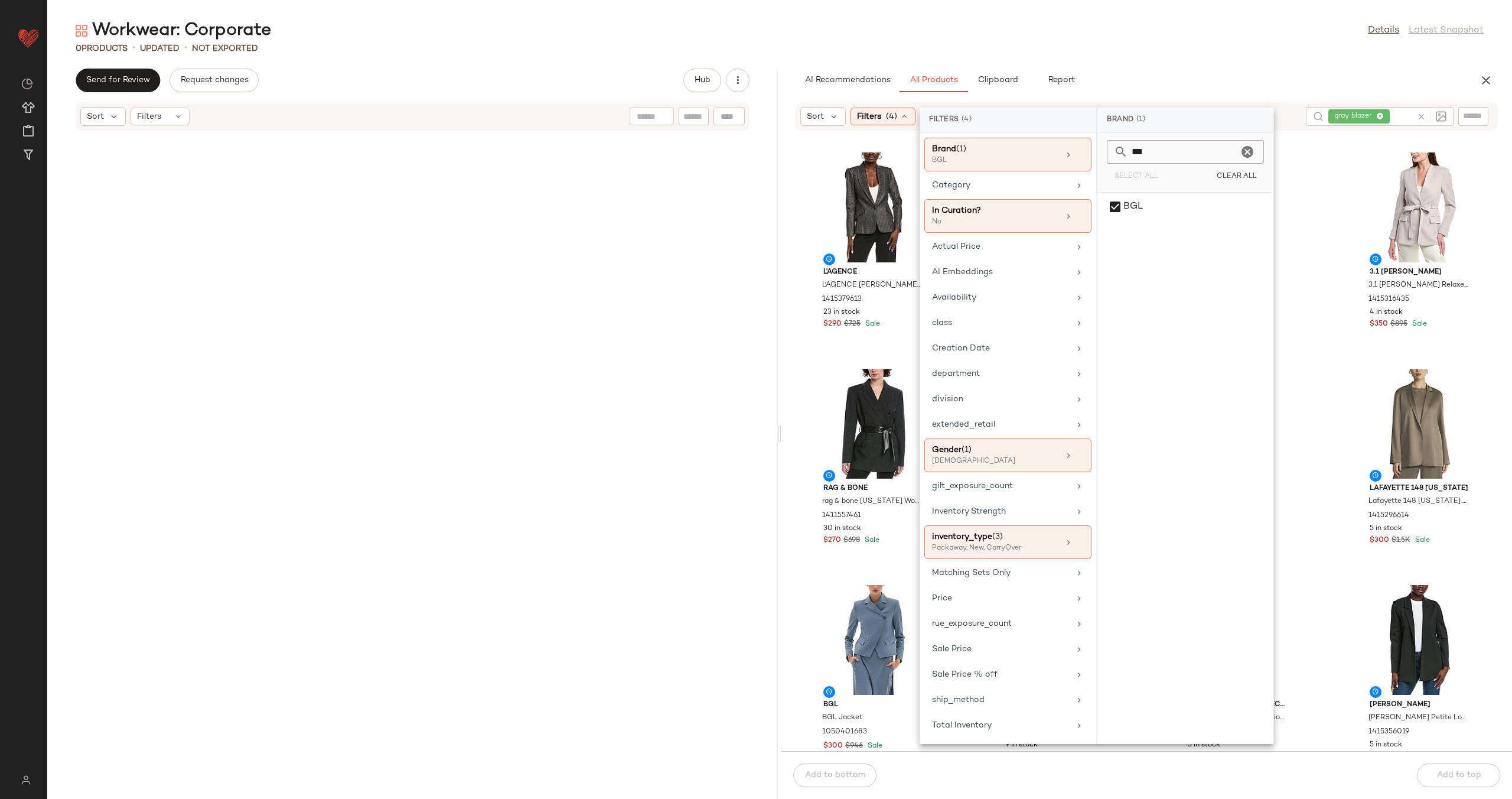
click at [1248, 152] on icon "Clear" at bounding box center [1248, 152] width 14 height 14
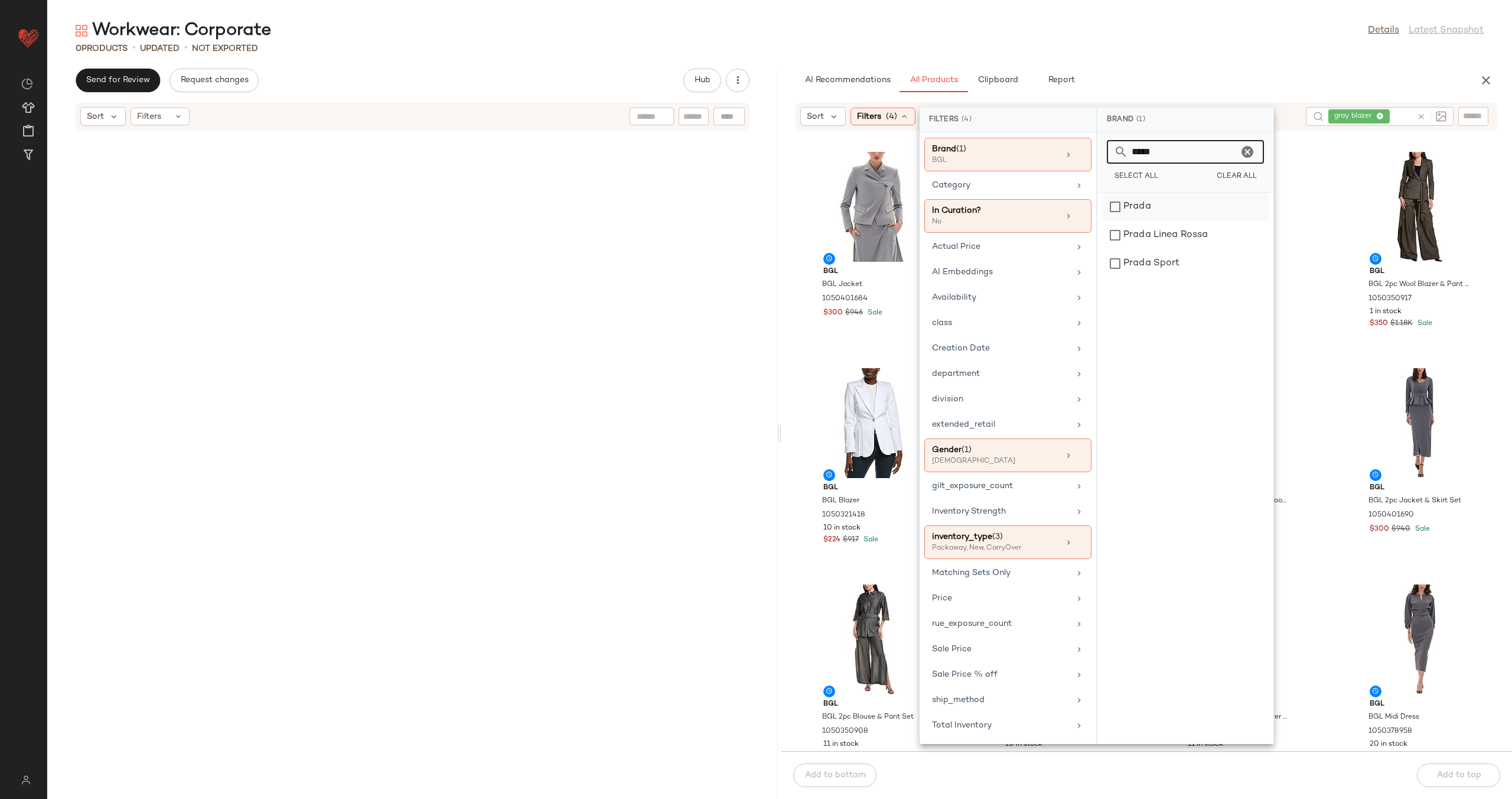
type input "*****"
click at [1192, 221] on div "Prada" at bounding box center [1185, 235] width 166 height 28
click at [1250, 152] on icon "Clear" at bounding box center [1248, 152] width 14 height 14
type input "******"
click at [1220, 206] on div "[PERSON_NAME]" at bounding box center [1185, 207] width 166 height 28
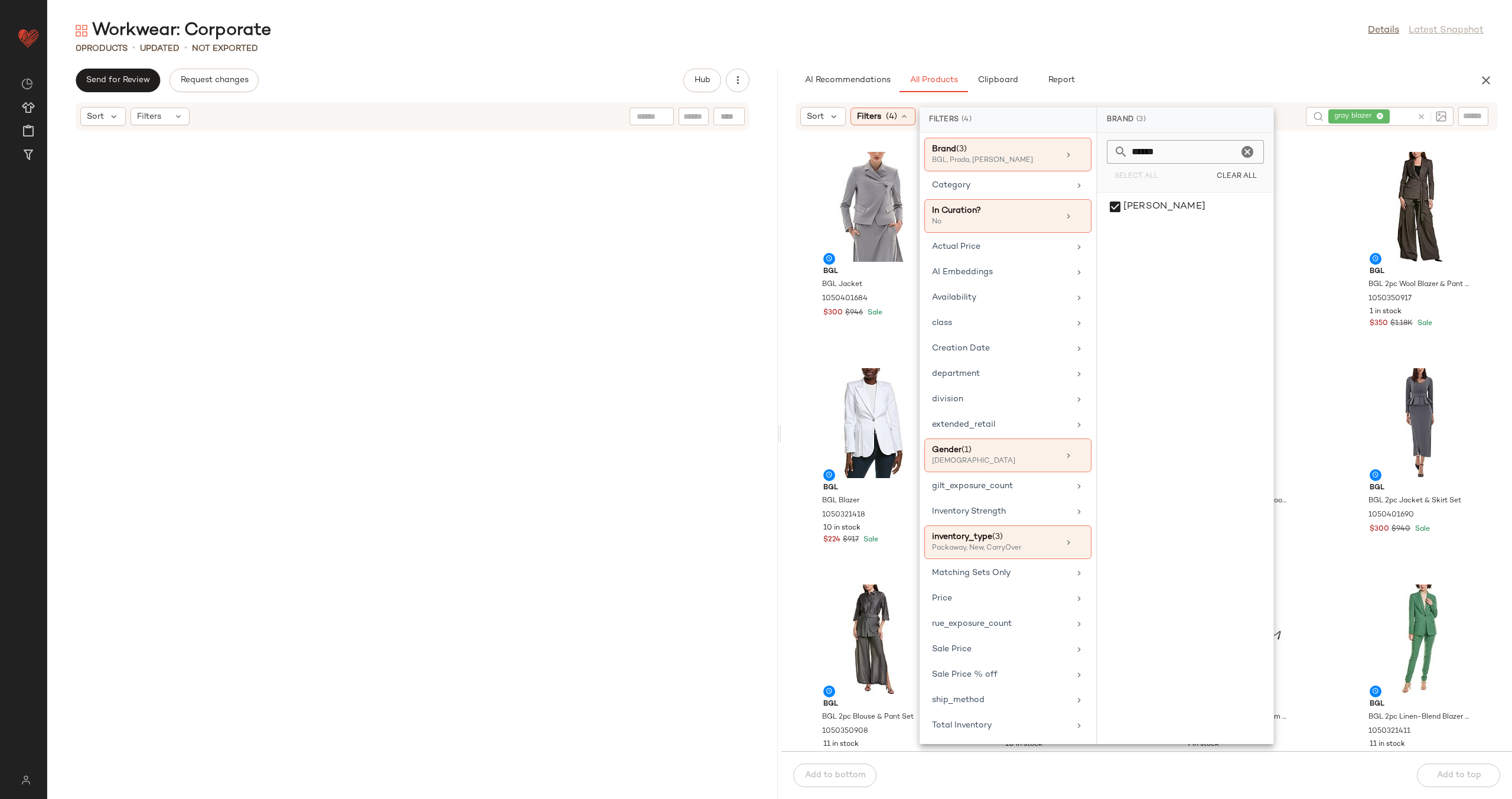
click at [1250, 152] on icon "Clear" at bounding box center [1248, 152] width 14 height 14
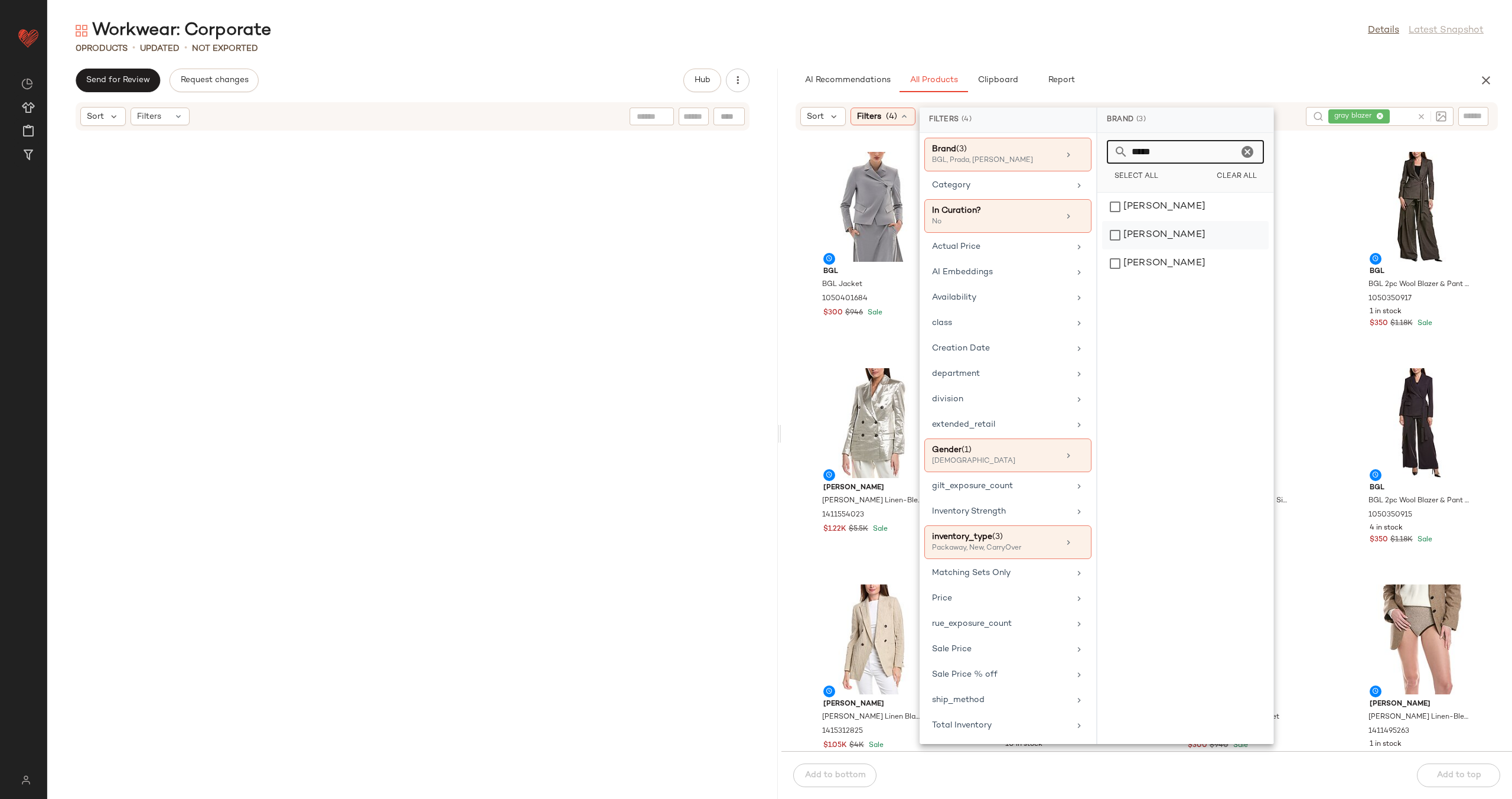
type input "*****"
click at [1194, 249] on div "[PERSON_NAME]" at bounding box center [1185, 263] width 166 height 28
click at [1247, 148] on icon "Clear" at bounding box center [1248, 152] width 14 height 14
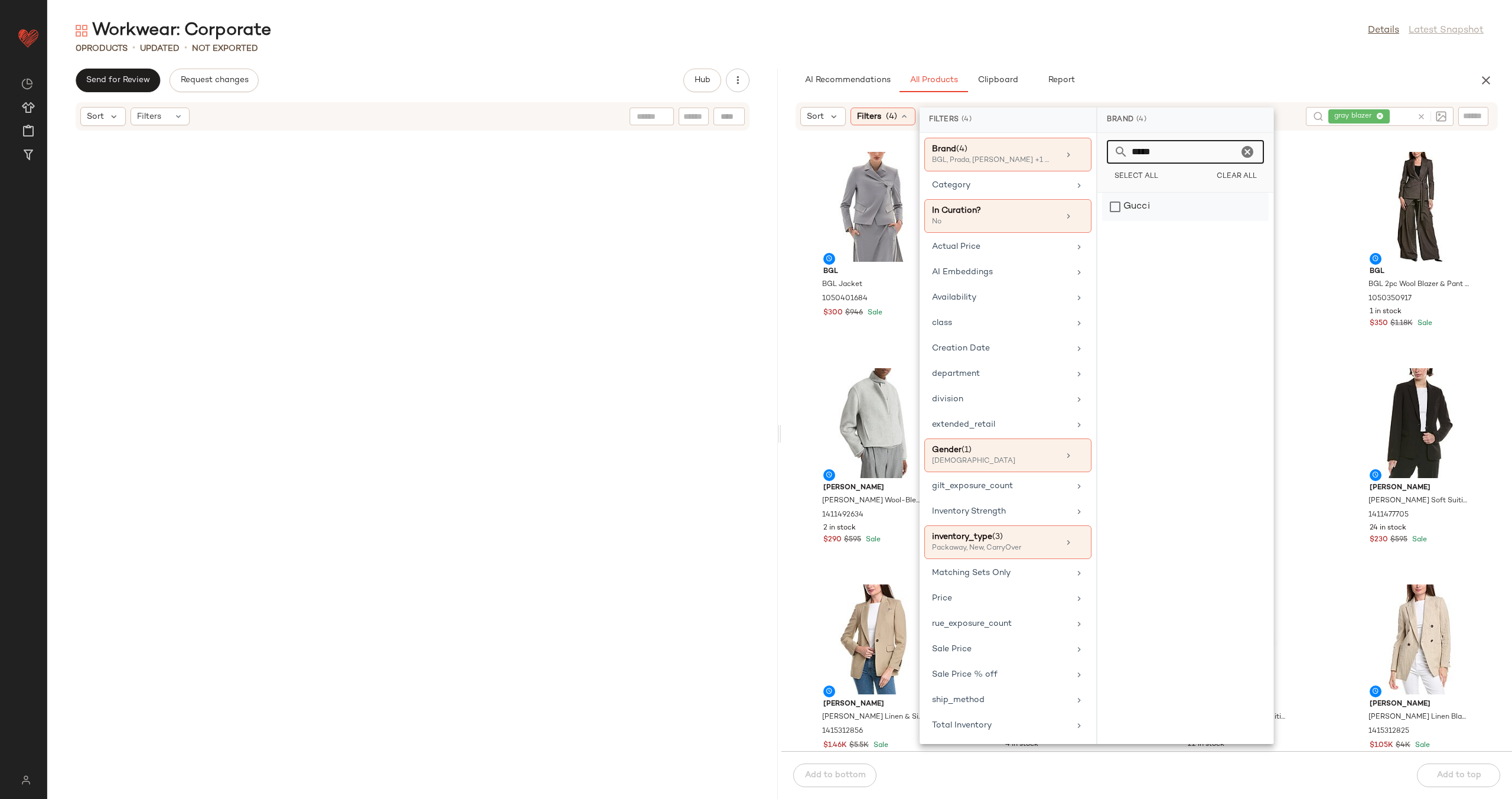
type input "*****"
click at [1225, 209] on div "Gucci" at bounding box center [1185, 207] width 166 height 28
click at [1247, 155] on icon "Clear" at bounding box center [1248, 152] width 14 height 14
type input "*****"
click at [1216, 249] on div "Saint Laurent" at bounding box center [1185, 263] width 166 height 28
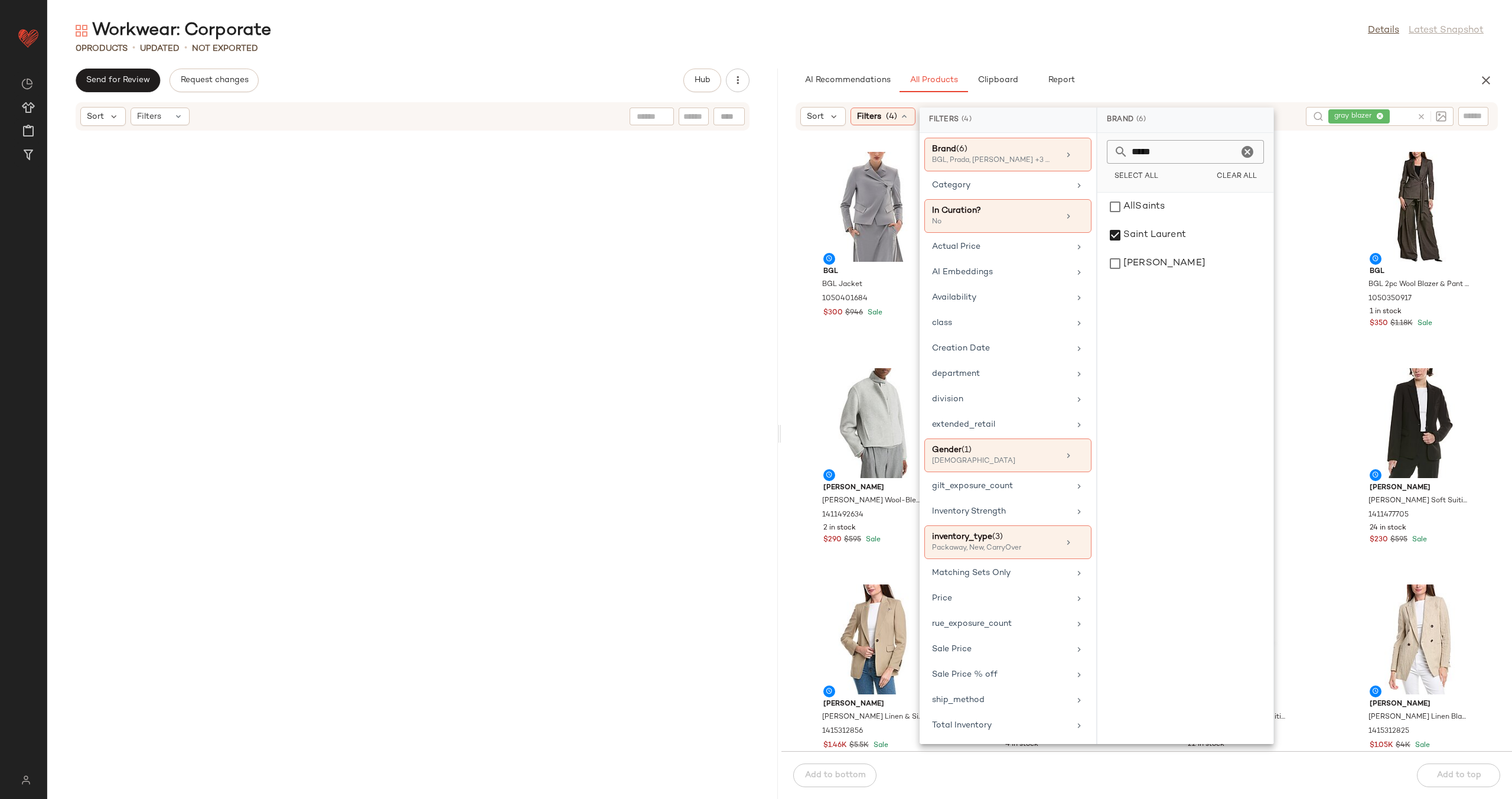
click at [1329, 341] on div "BGL BGL Jacket 1050401684 $300 $946 Sale BGL BGL 2pc Wool Blazer & Pant Set 105…" at bounding box center [1147, 448] width 731 height 606
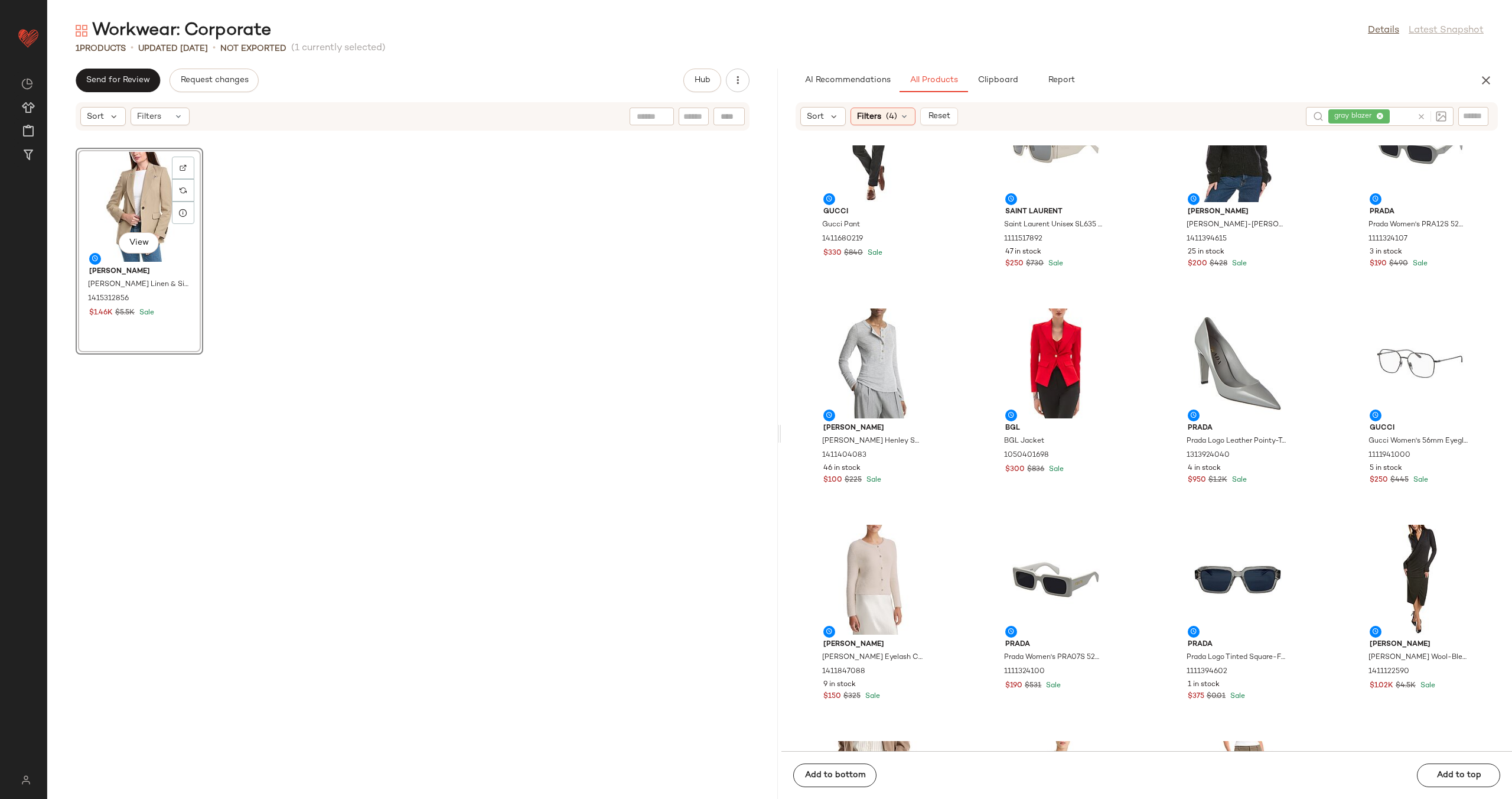
scroll to position [1970, 0]
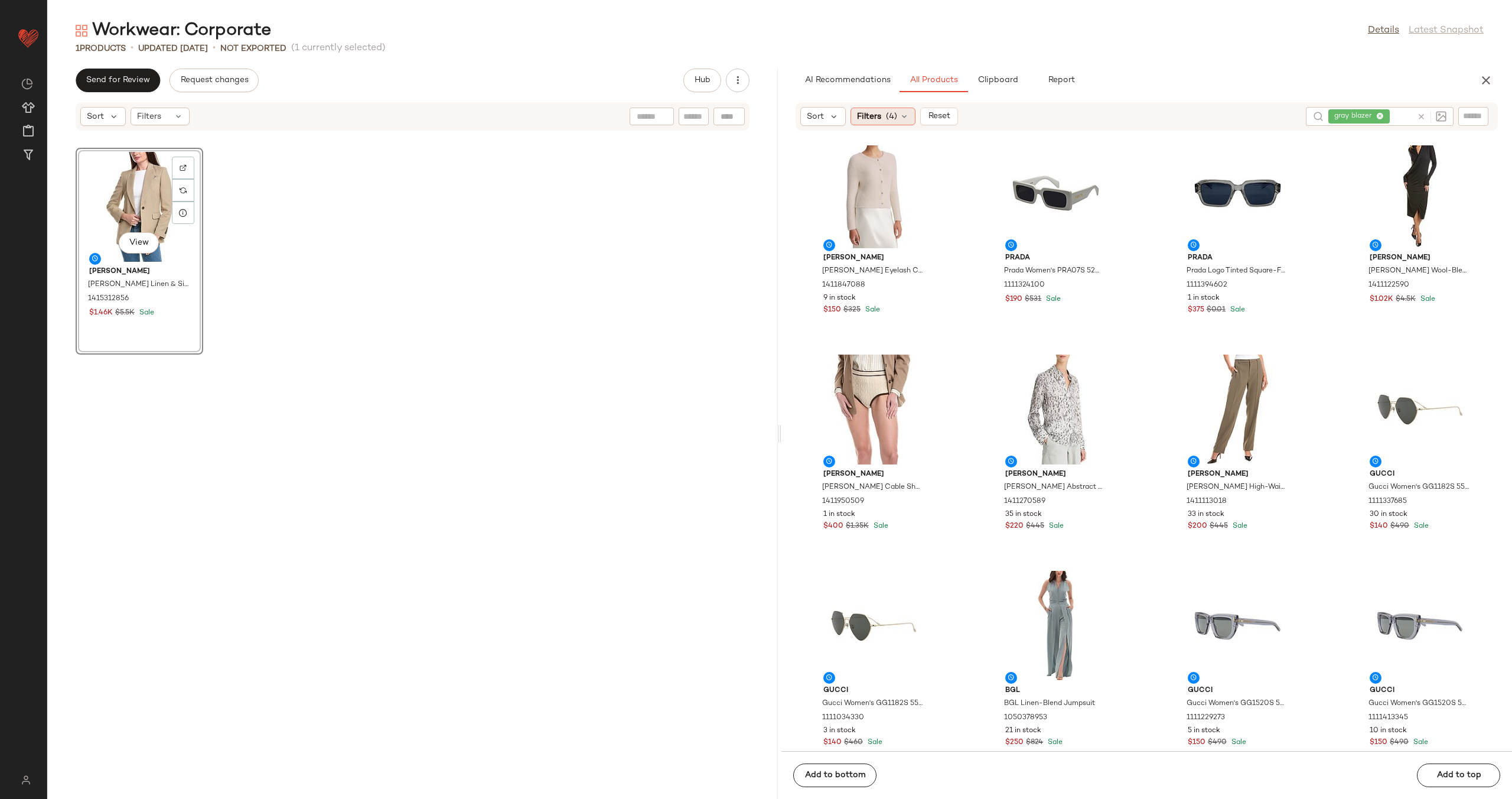
click at [883, 110] on div "Filters (4)" at bounding box center [883, 116] width 65 height 18
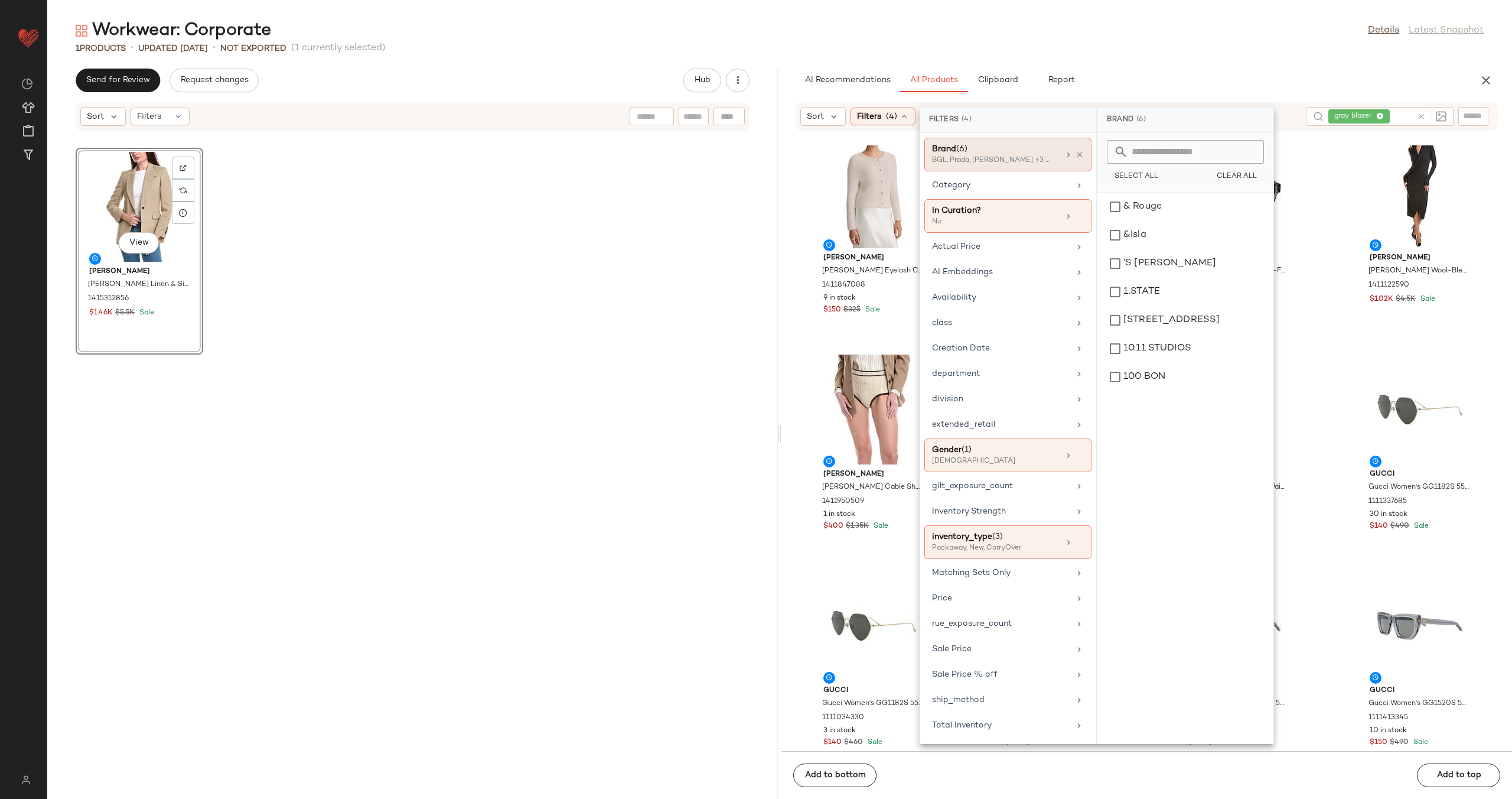
click at [1022, 153] on div "Brand (6)" at bounding box center [996, 149] width 127 height 12
click at [1157, 153] on input "text" at bounding box center [1192, 152] width 129 height 24
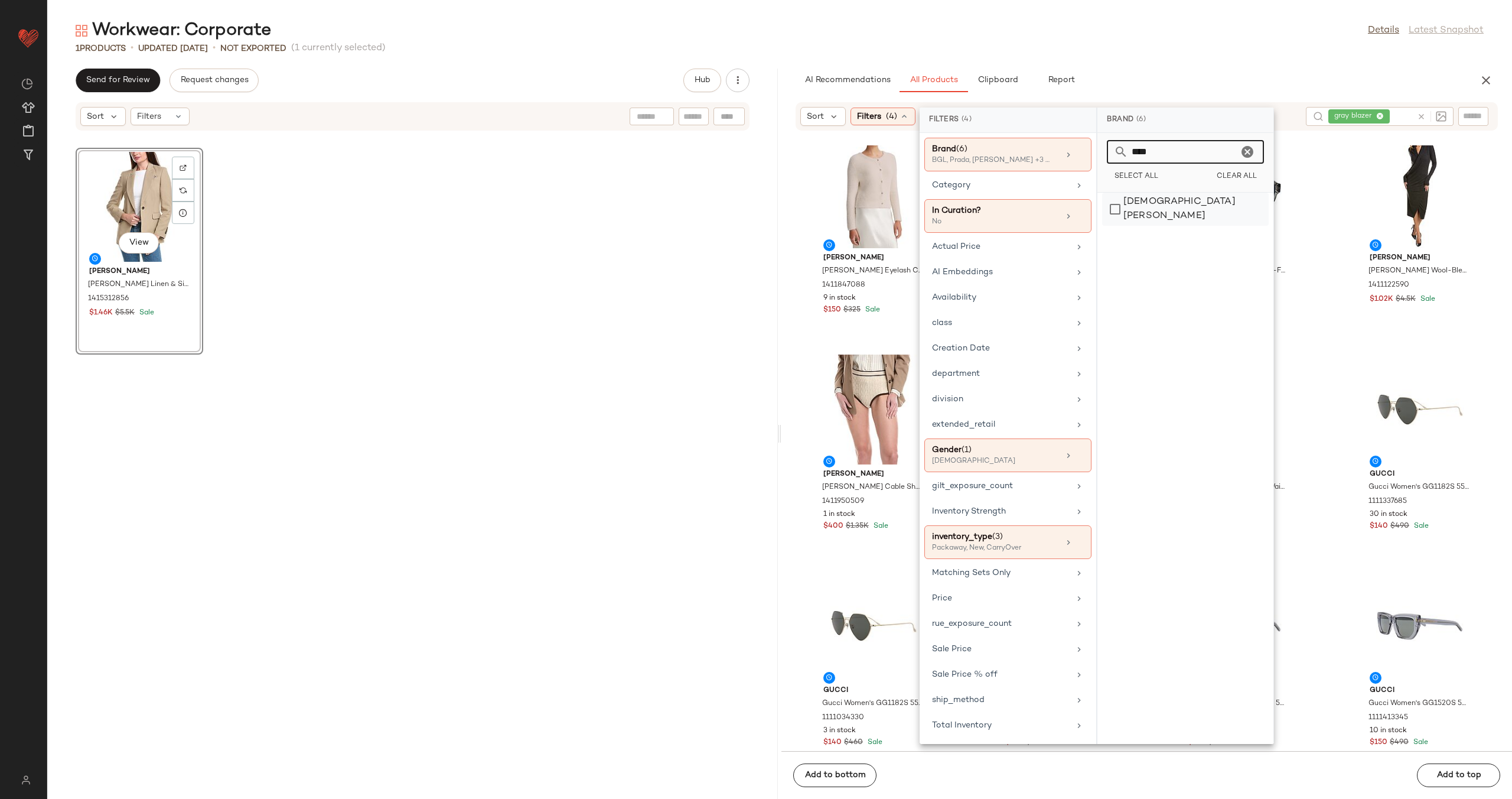
type input "****"
click at [1171, 207] on div "[DEMOGRAPHIC_DATA][PERSON_NAME]" at bounding box center [1185, 210] width 166 height 33
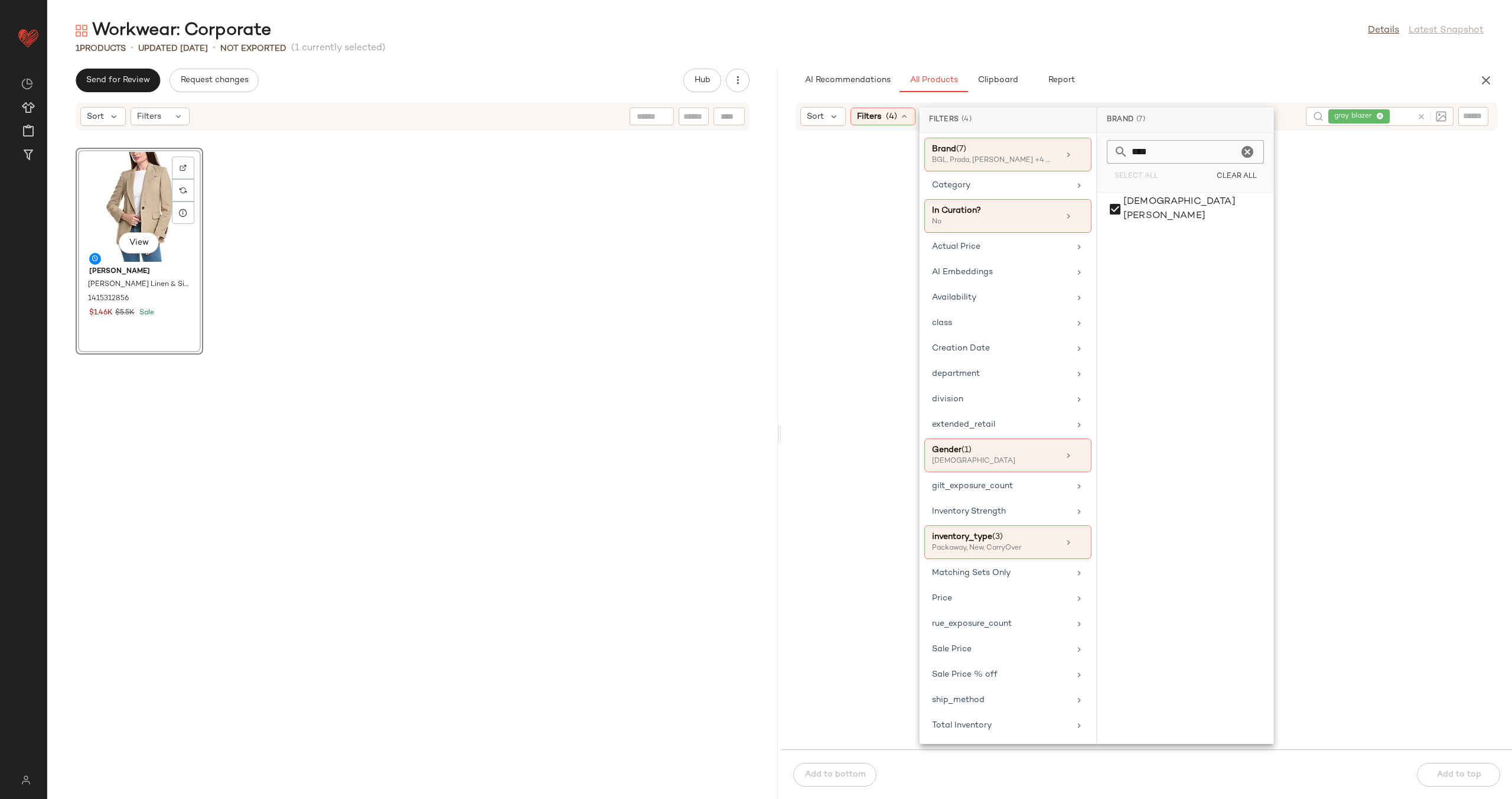
click at [1250, 152] on icon "Clear" at bounding box center [1248, 152] width 14 height 14
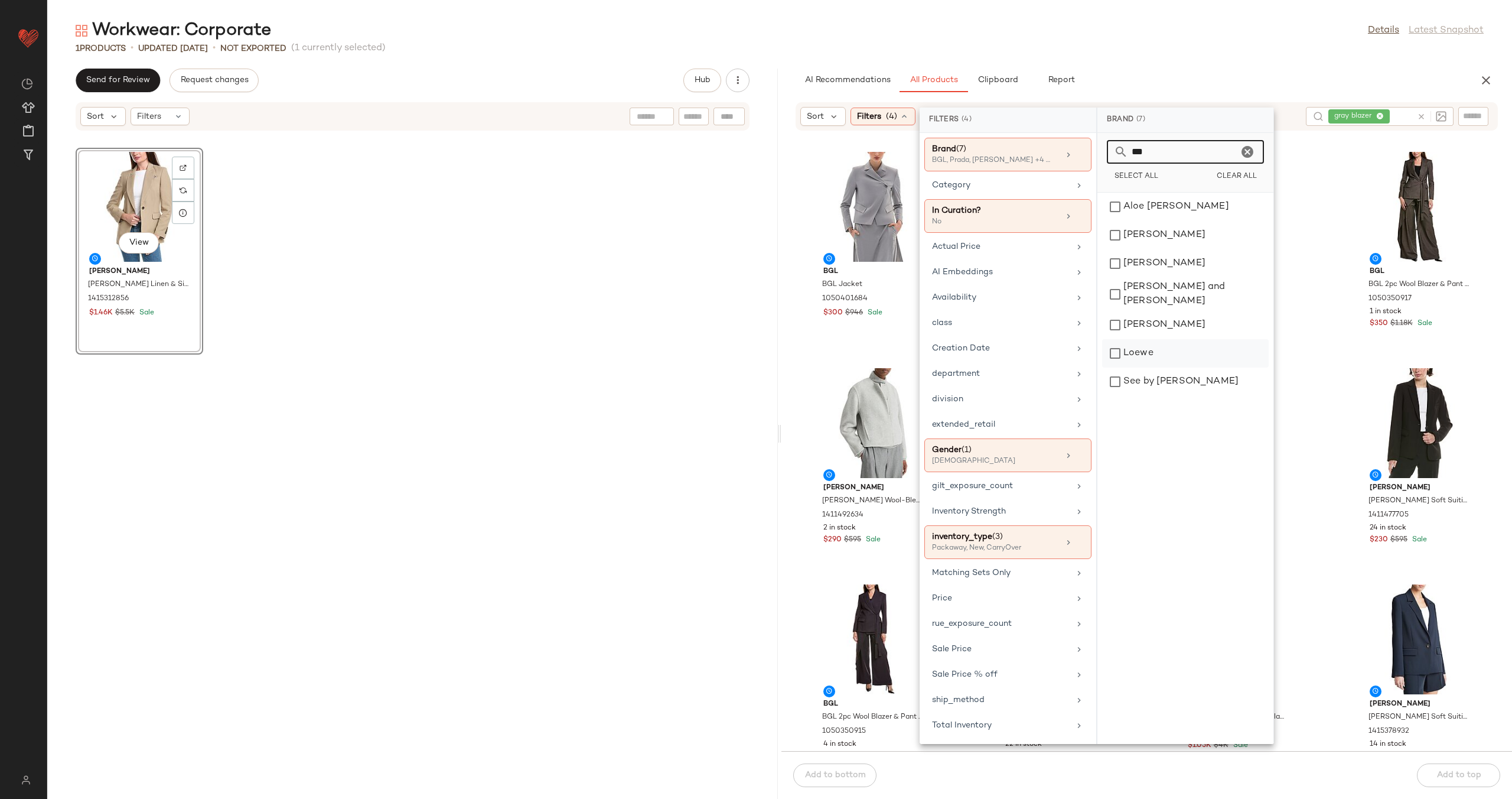
type input "***"
click at [1173, 367] on div "Loewe" at bounding box center [1185, 381] width 166 height 28
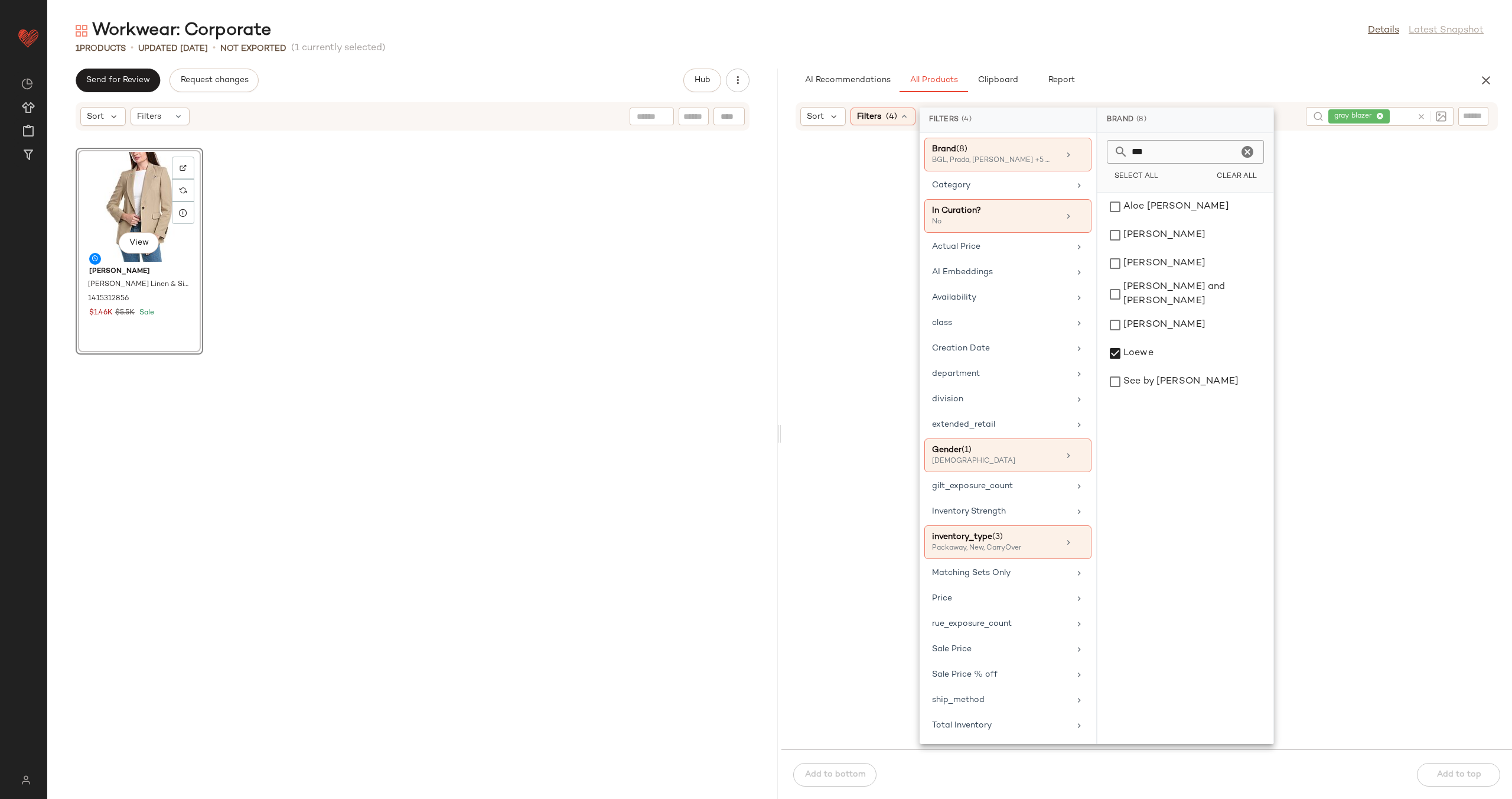
click at [1243, 152] on icon "Clear" at bounding box center [1248, 152] width 14 height 14
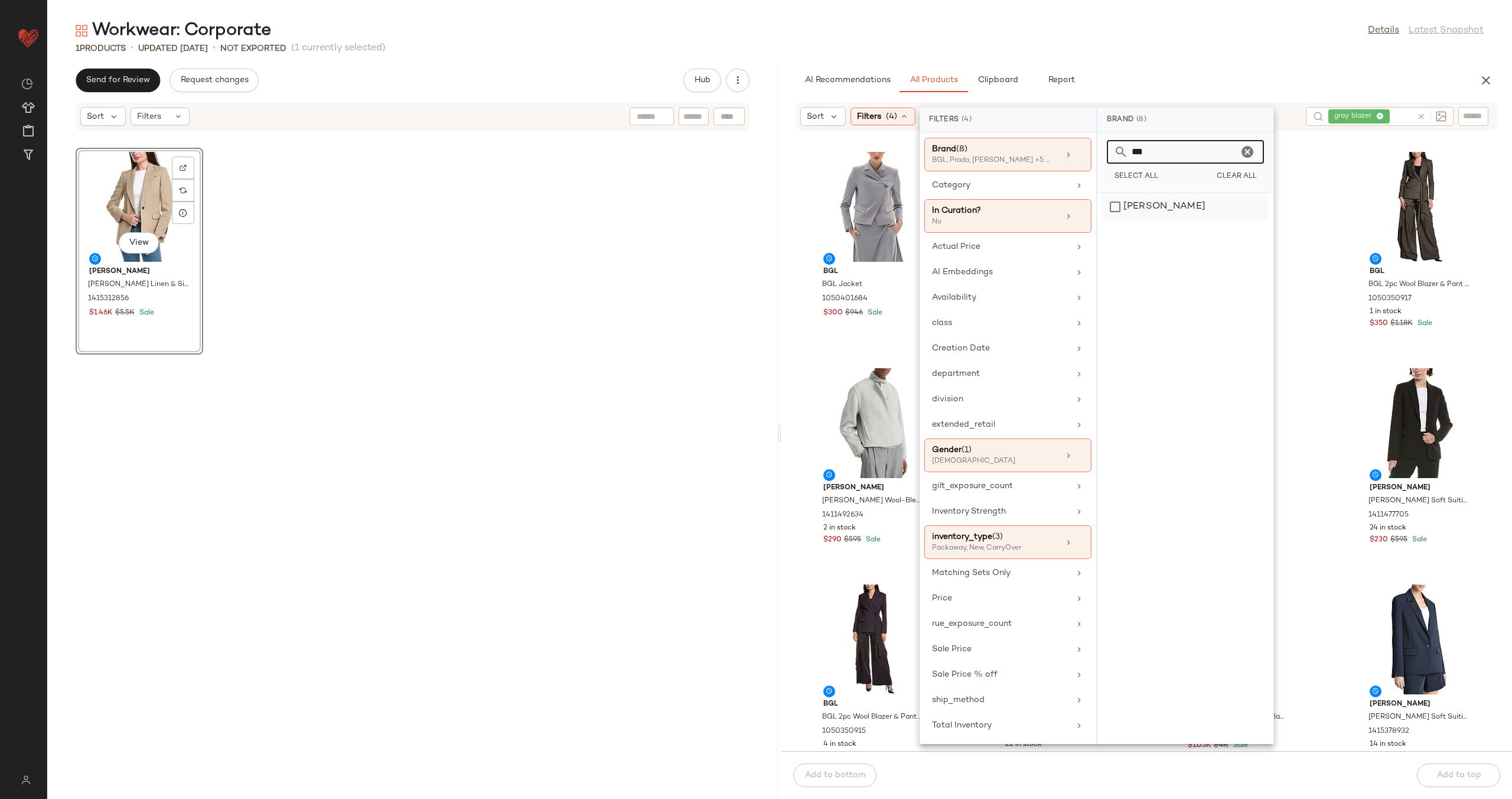
type input "***"
click at [1236, 220] on div "[PERSON_NAME]" at bounding box center [1185, 207] width 166 height 28
click at [1250, 148] on icon "Clear" at bounding box center [1248, 152] width 14 height 14
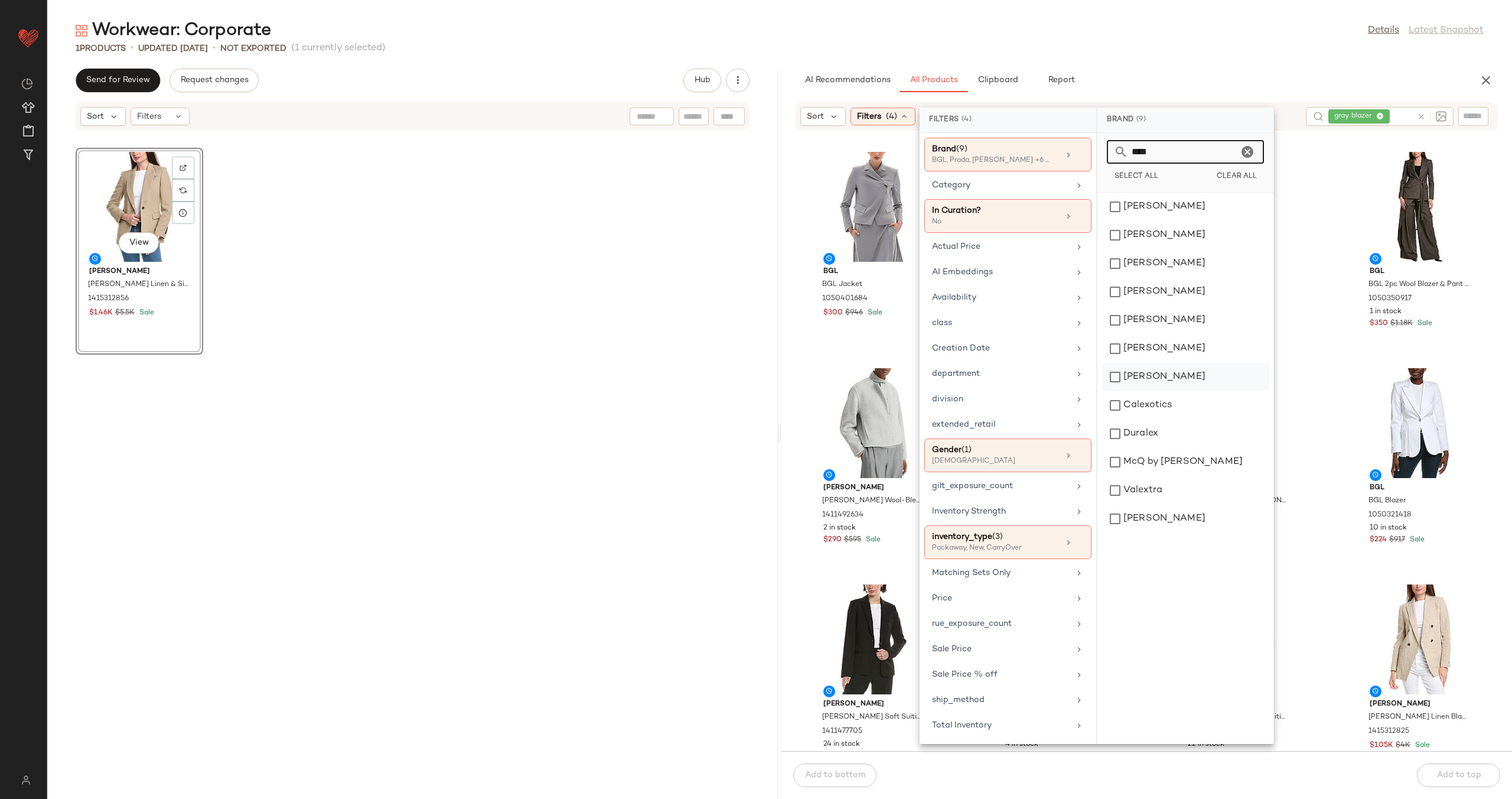
type input "****"
click at [1197, 391] on div "[MEDICAL_DATA][PERSON_NAME]" at bounding box center [1185, 405] width 166 height 28
click at [802, 352] on div "BGL BGL Jacket 1050401684 $300 $946 Sale BGL BGL 2pc Wool Blazer & Pant Set 105…" at bounding box center [1147, 448] width 731 height 606
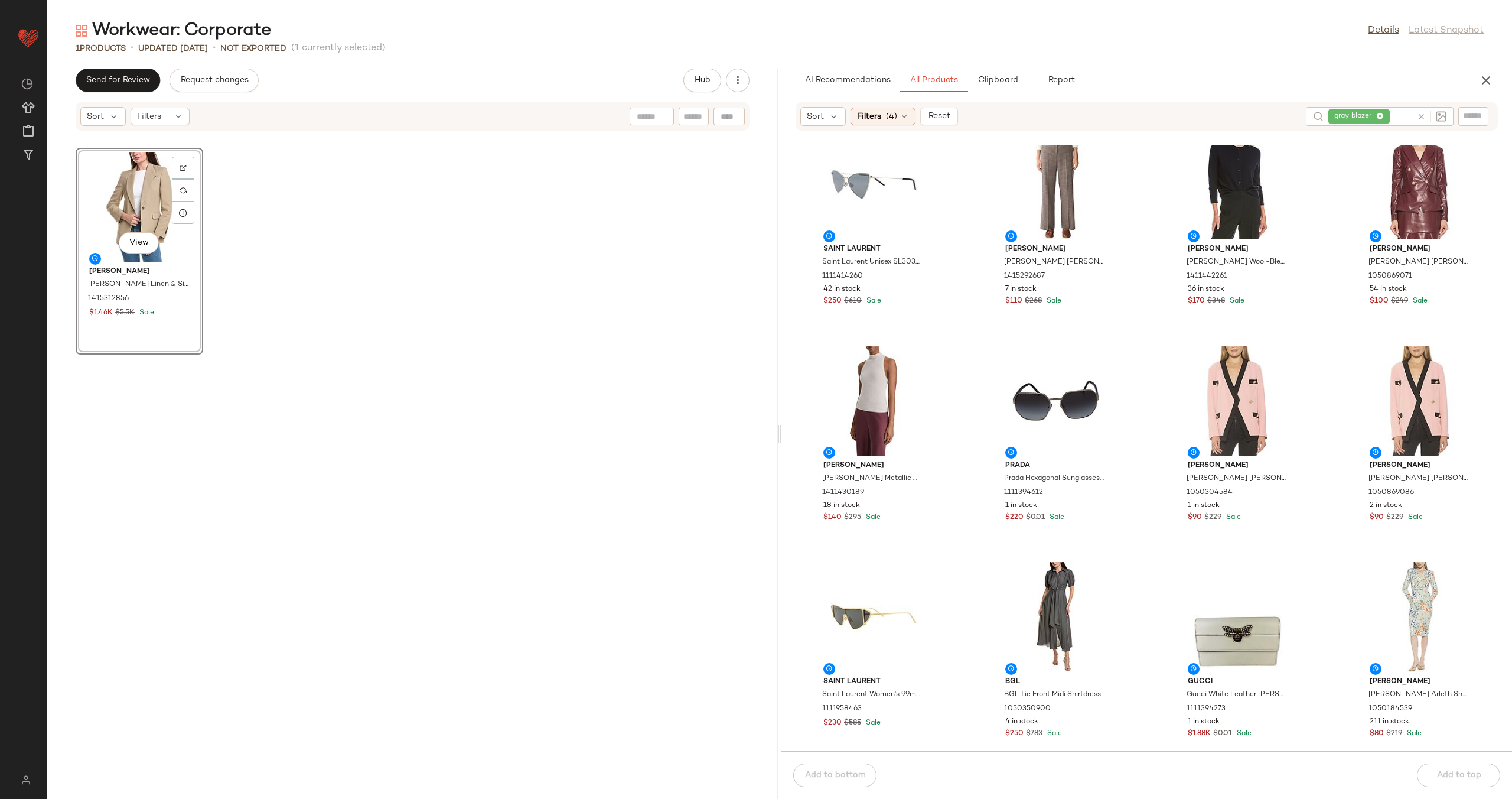
scroll to position [7231, 0]
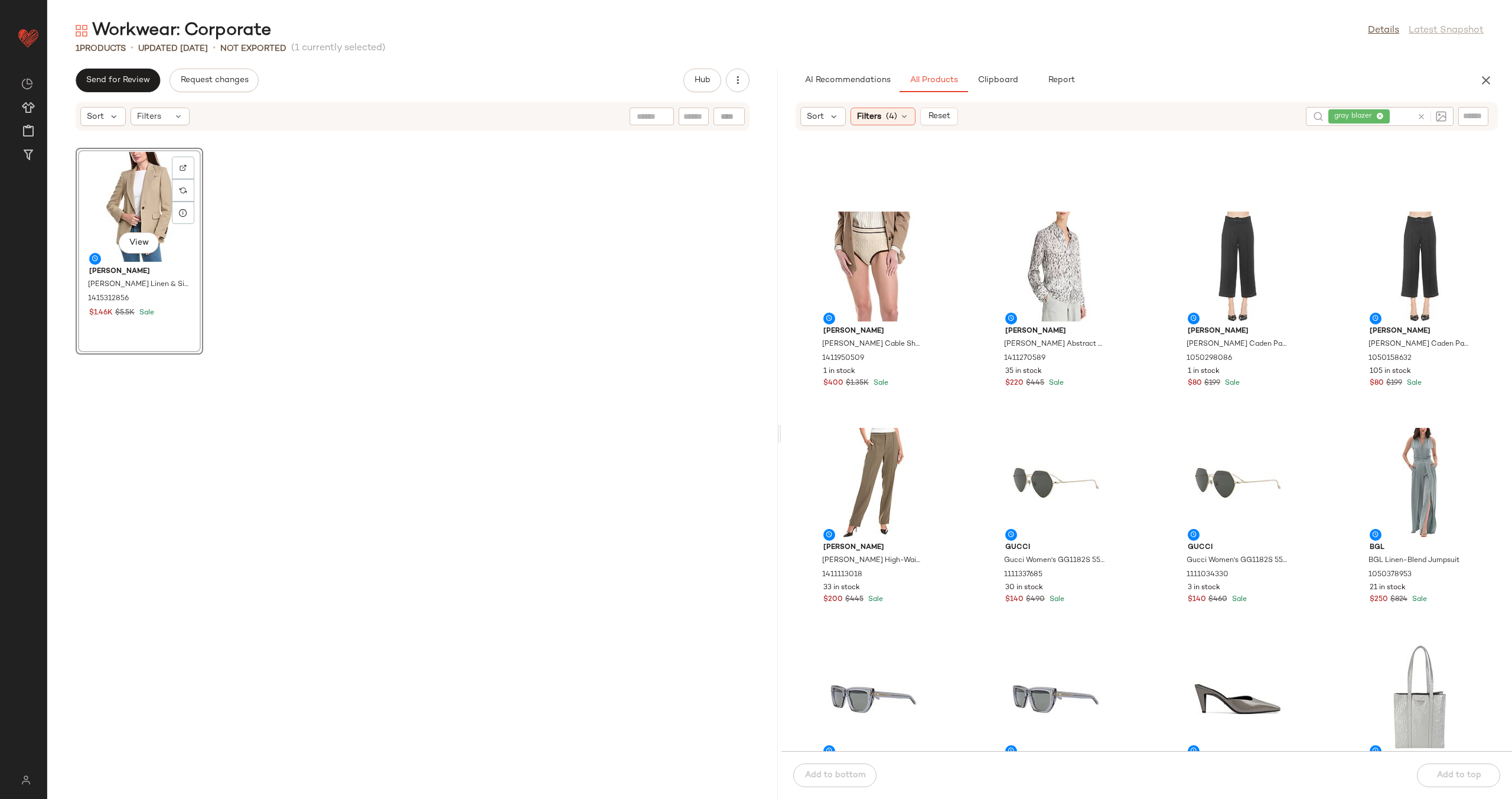
scroll to position [4435, 0]
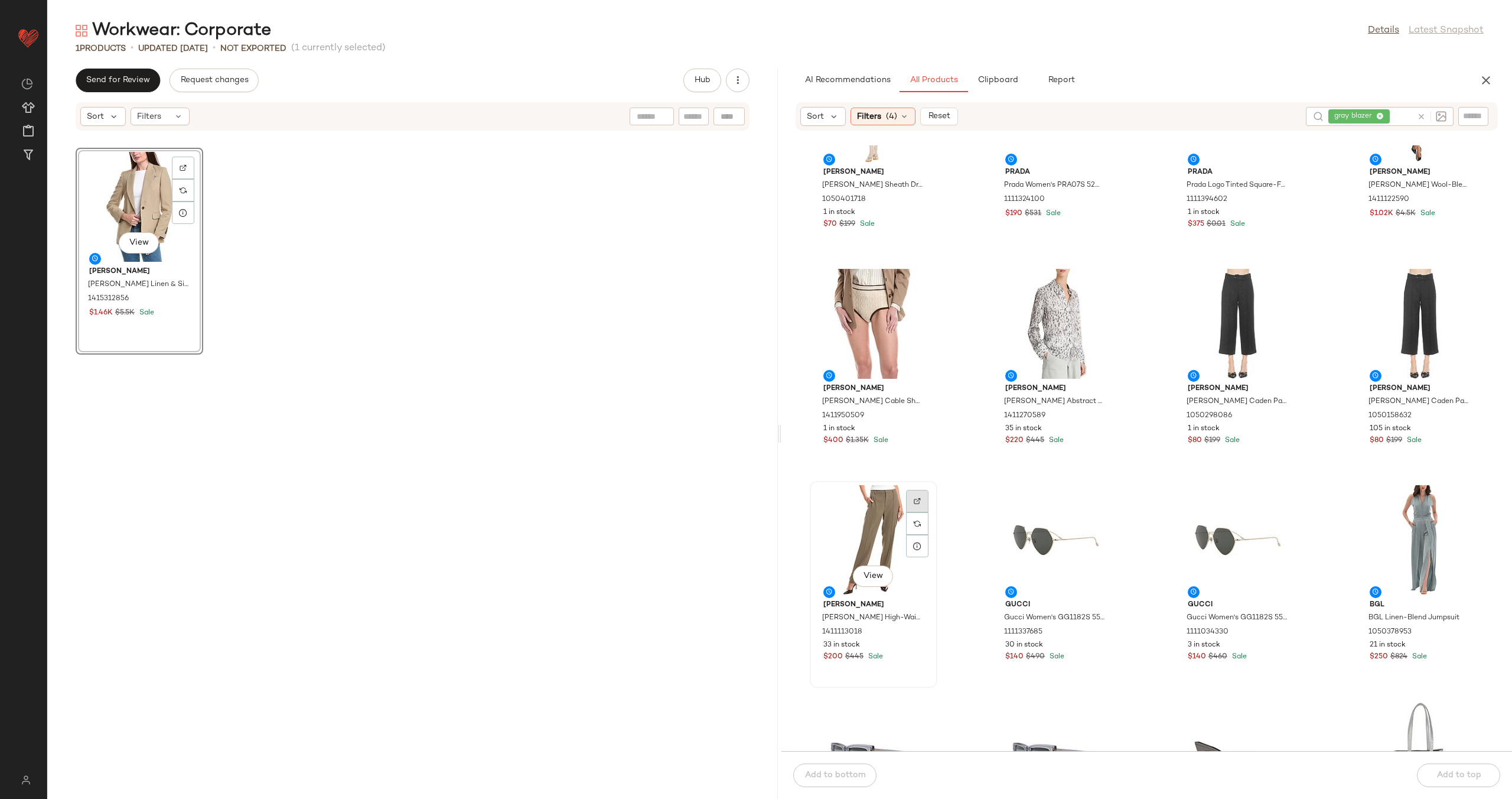
click at [928, 513] on div at bounding box center [917, 523] width 22 height 22
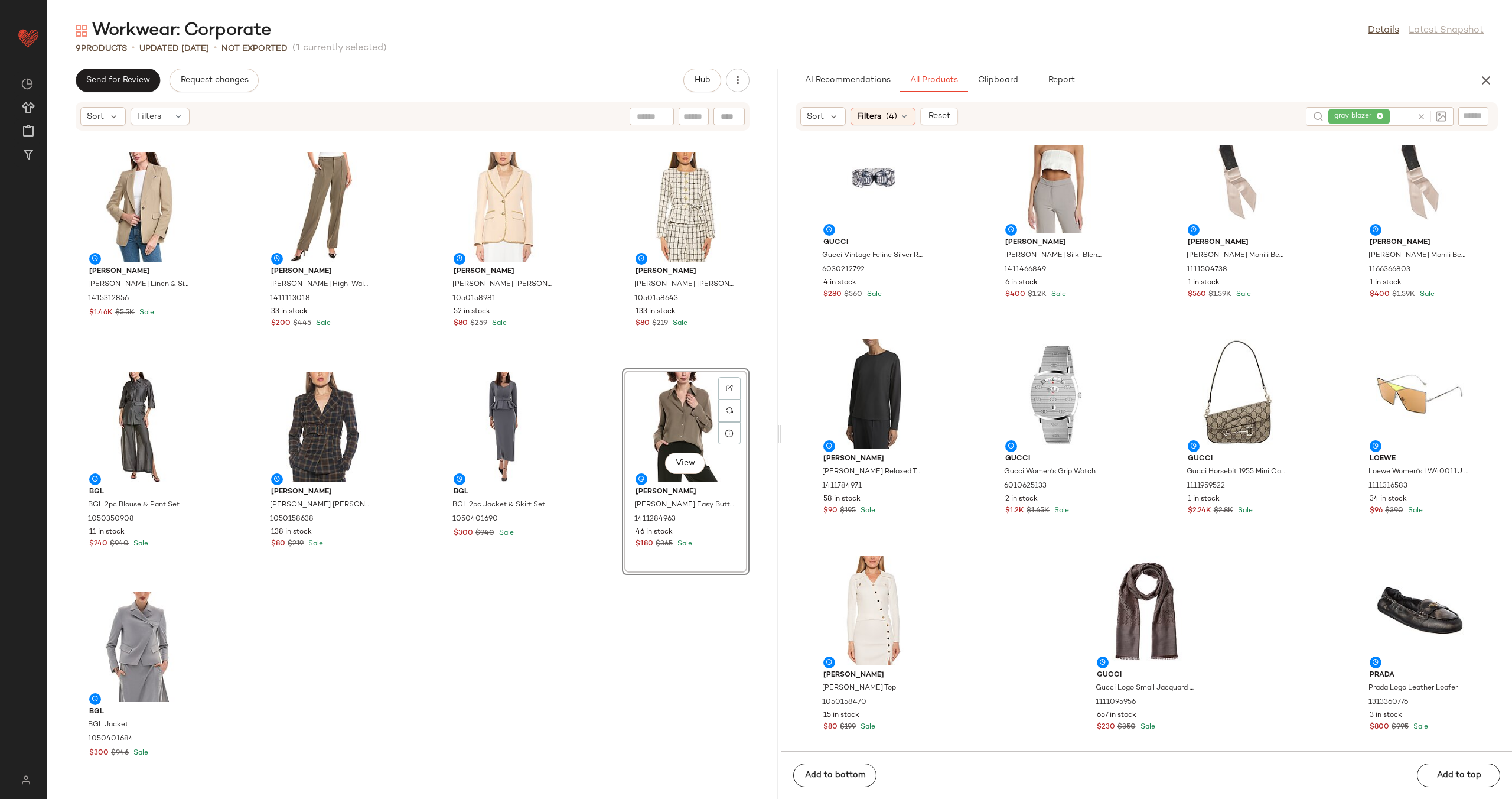
scroll to position [15185, 0]
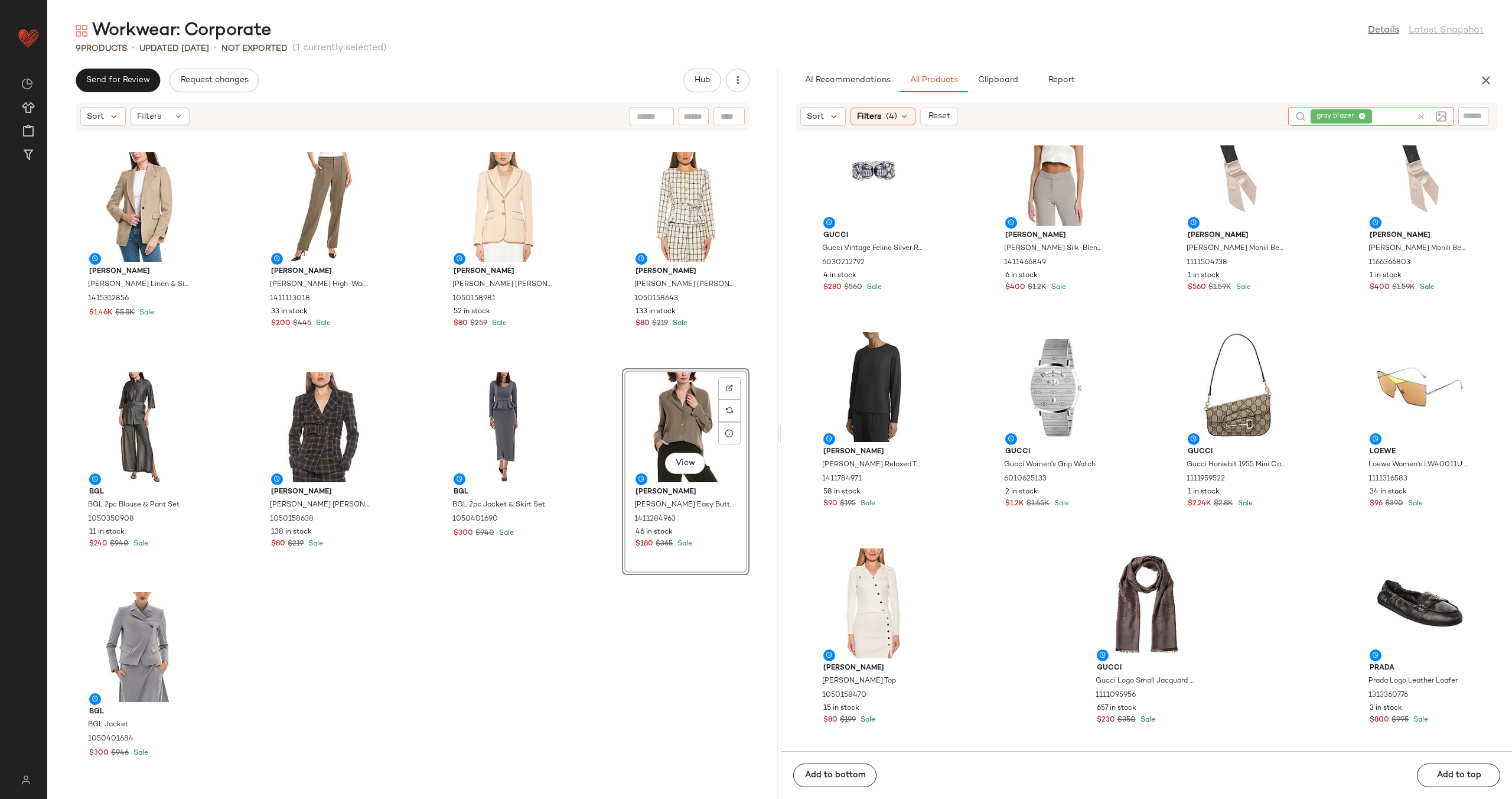
click at [1422, 114] on icon at bounding box center [1421, 116] width 9 height 9
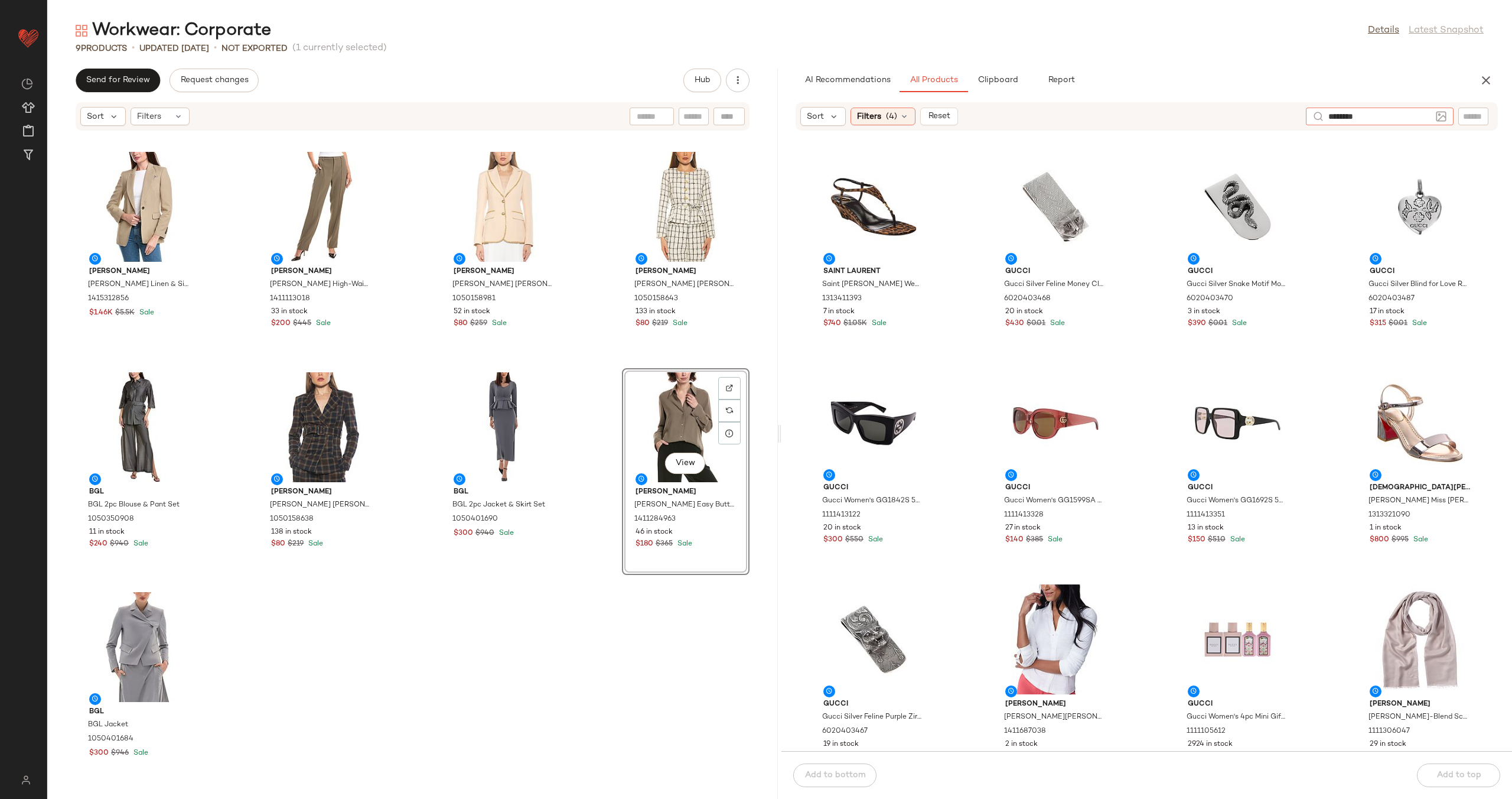
type input "*********"
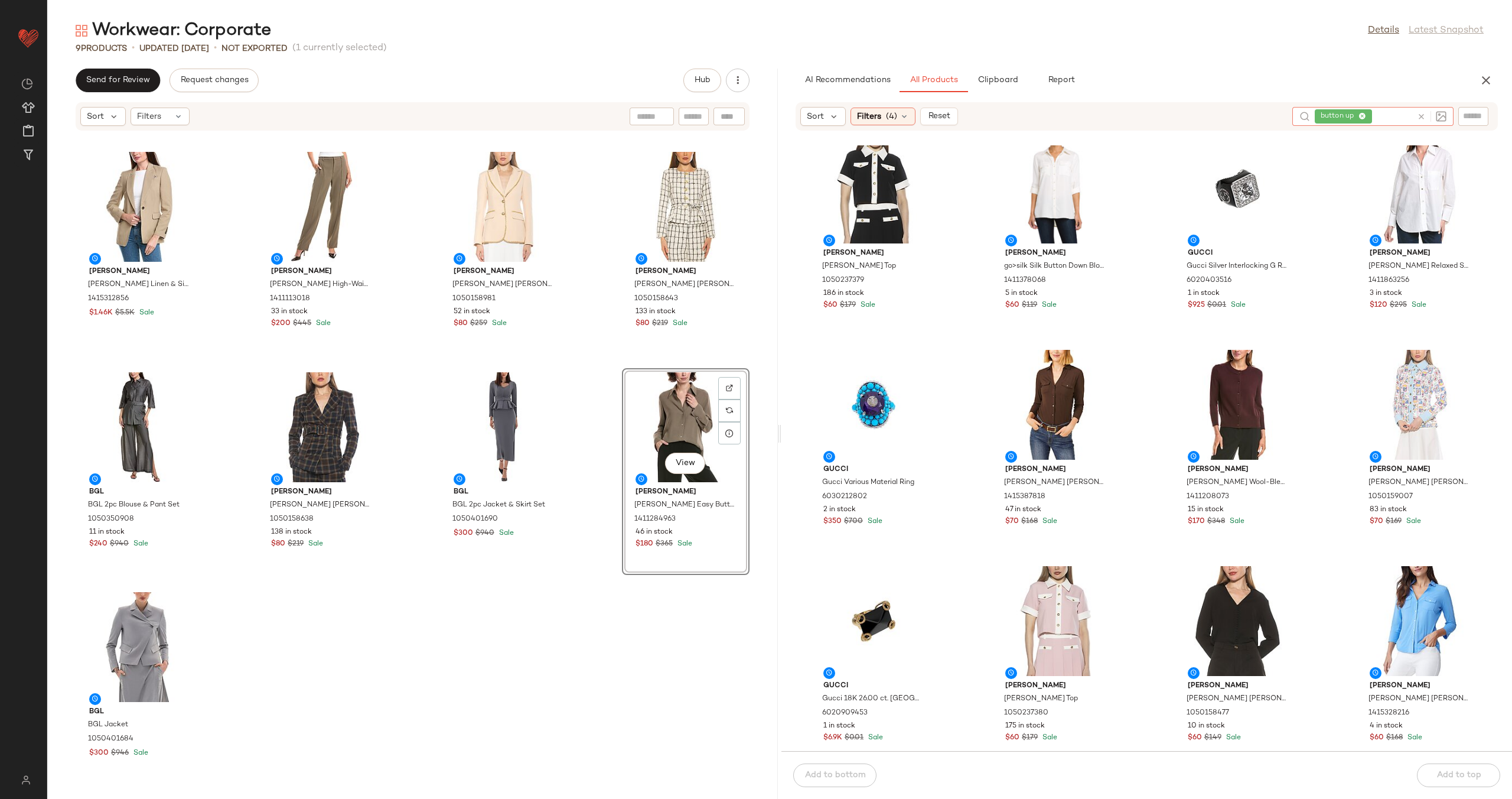
scroll to position [246, 0]
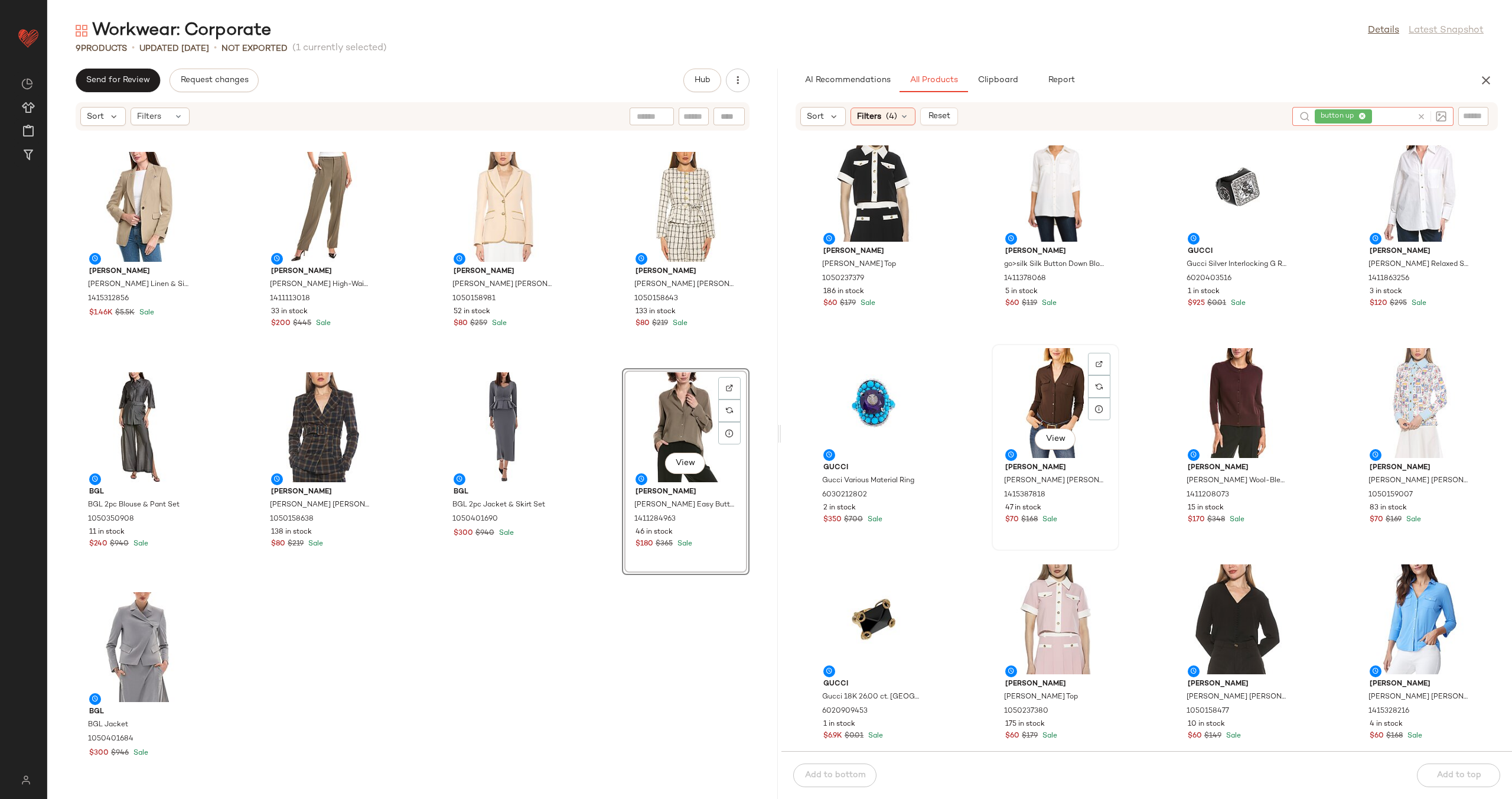
click at [1053, 385] on div "View" at bounding box center [1056, 403] width 120 height 110
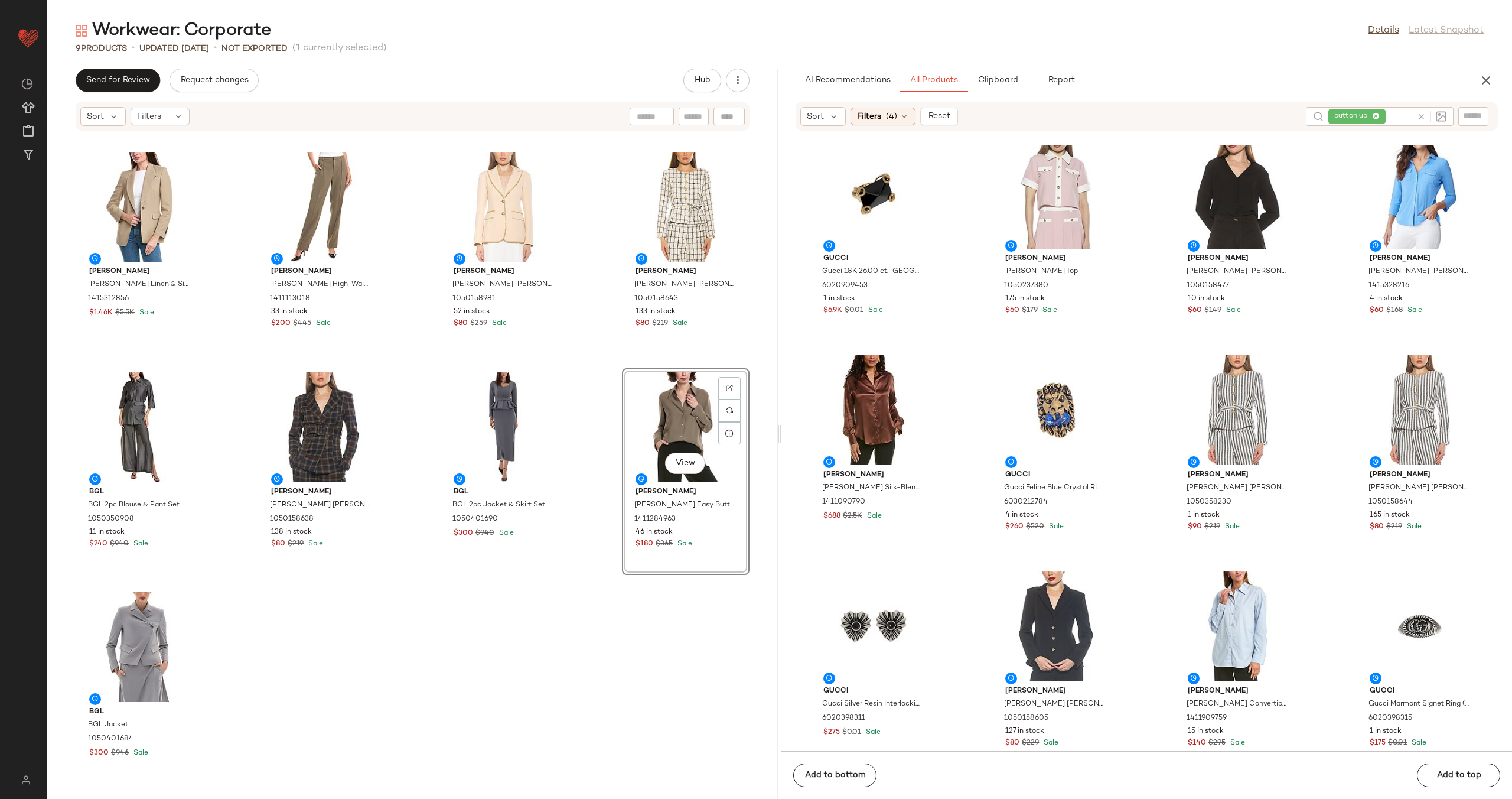
scroll to position [673, 0]
click at [864, 401] on div "View" at bounding box center [874, 408] width 120 height 110
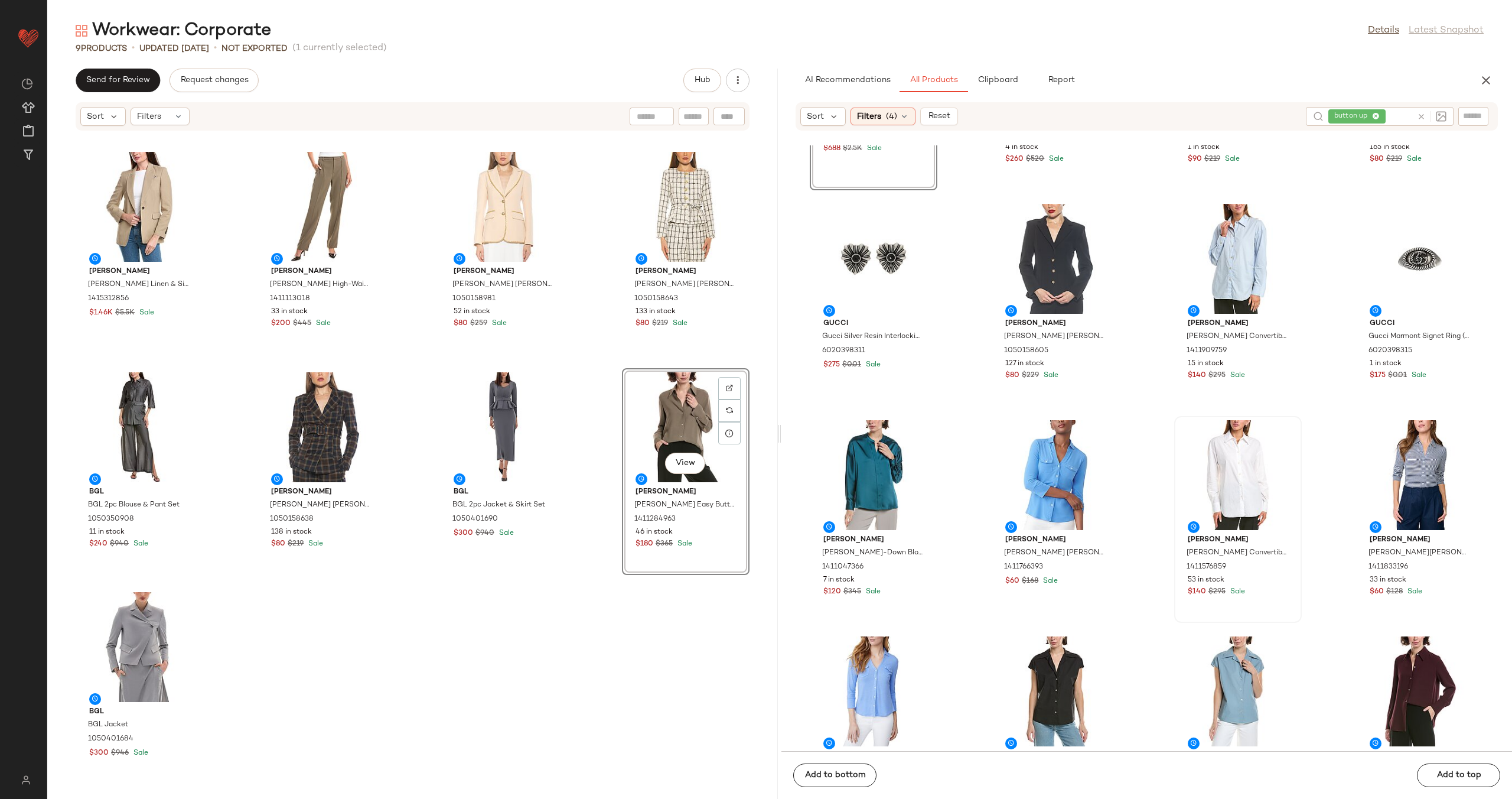
scroll to position [1066, 0]
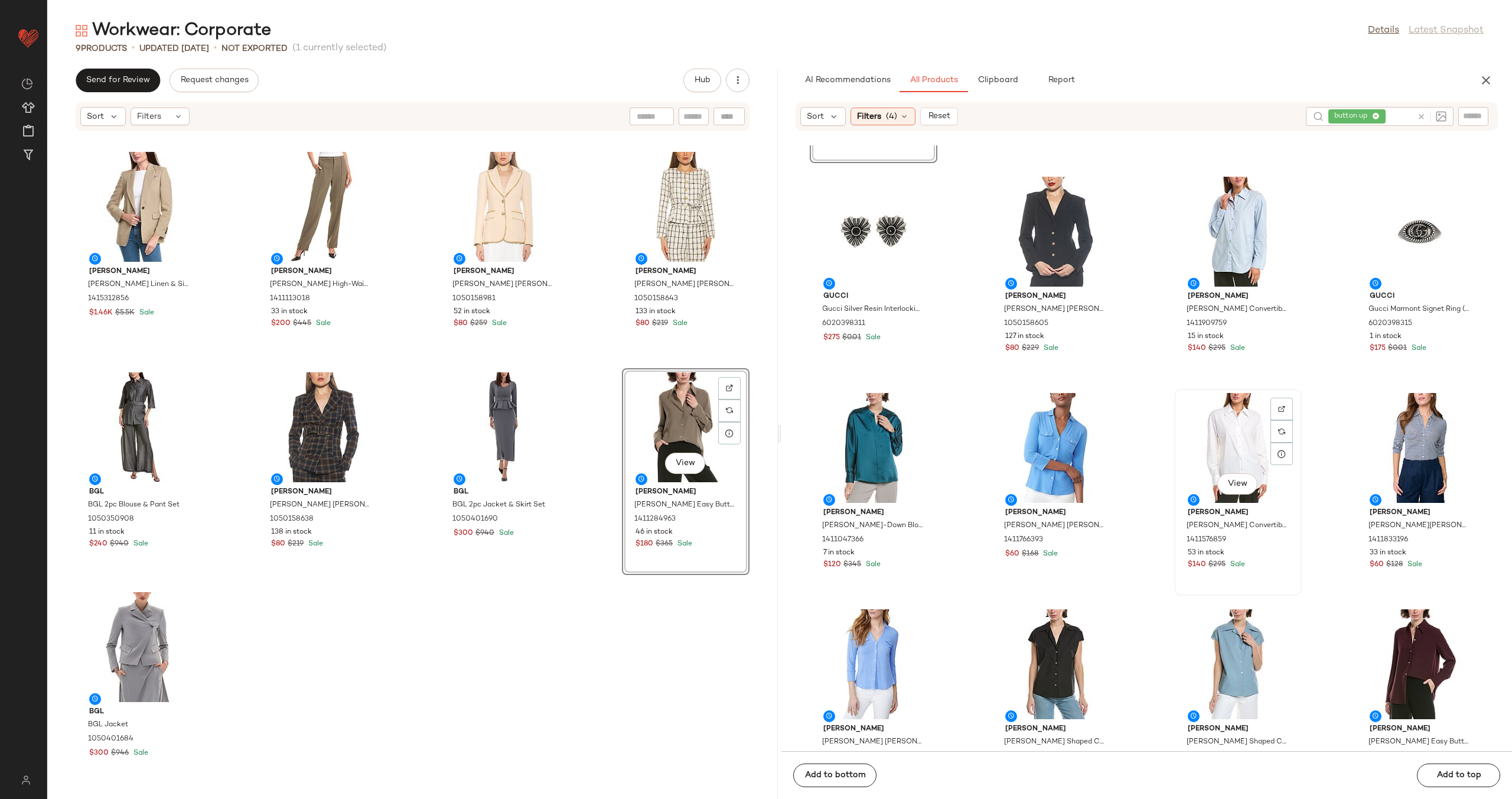
click at [1234, 446] on div "View" at bounding box center [1238, 448] width 120 height 110
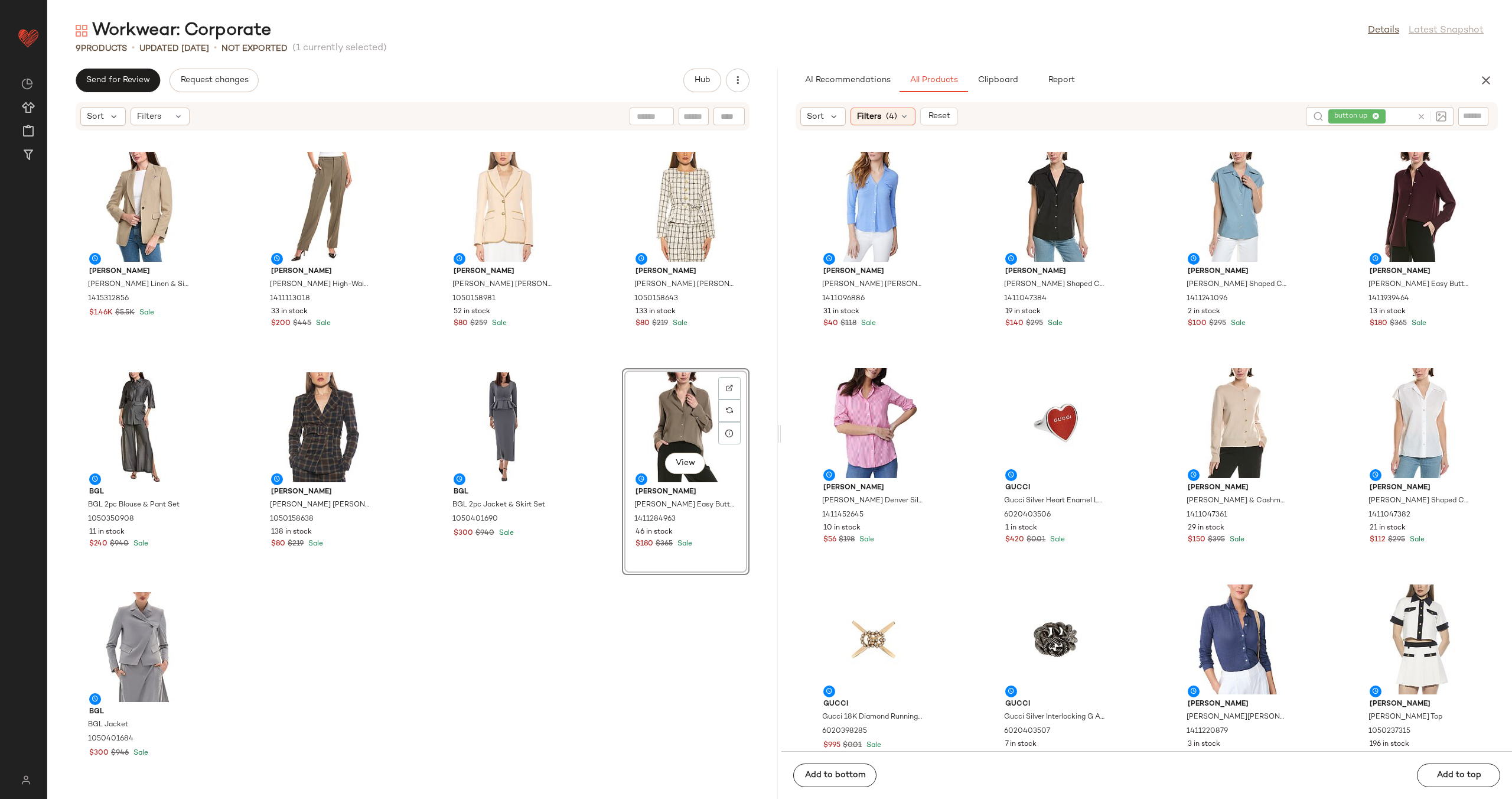
scroll to position [1524, 0]
click at [1220, 397] on div "View" at bounding box center [1238, 422] width 120 height 110
click at [1413, 426] on div "View" at bounding box center [1420, 422] width 120 height 110
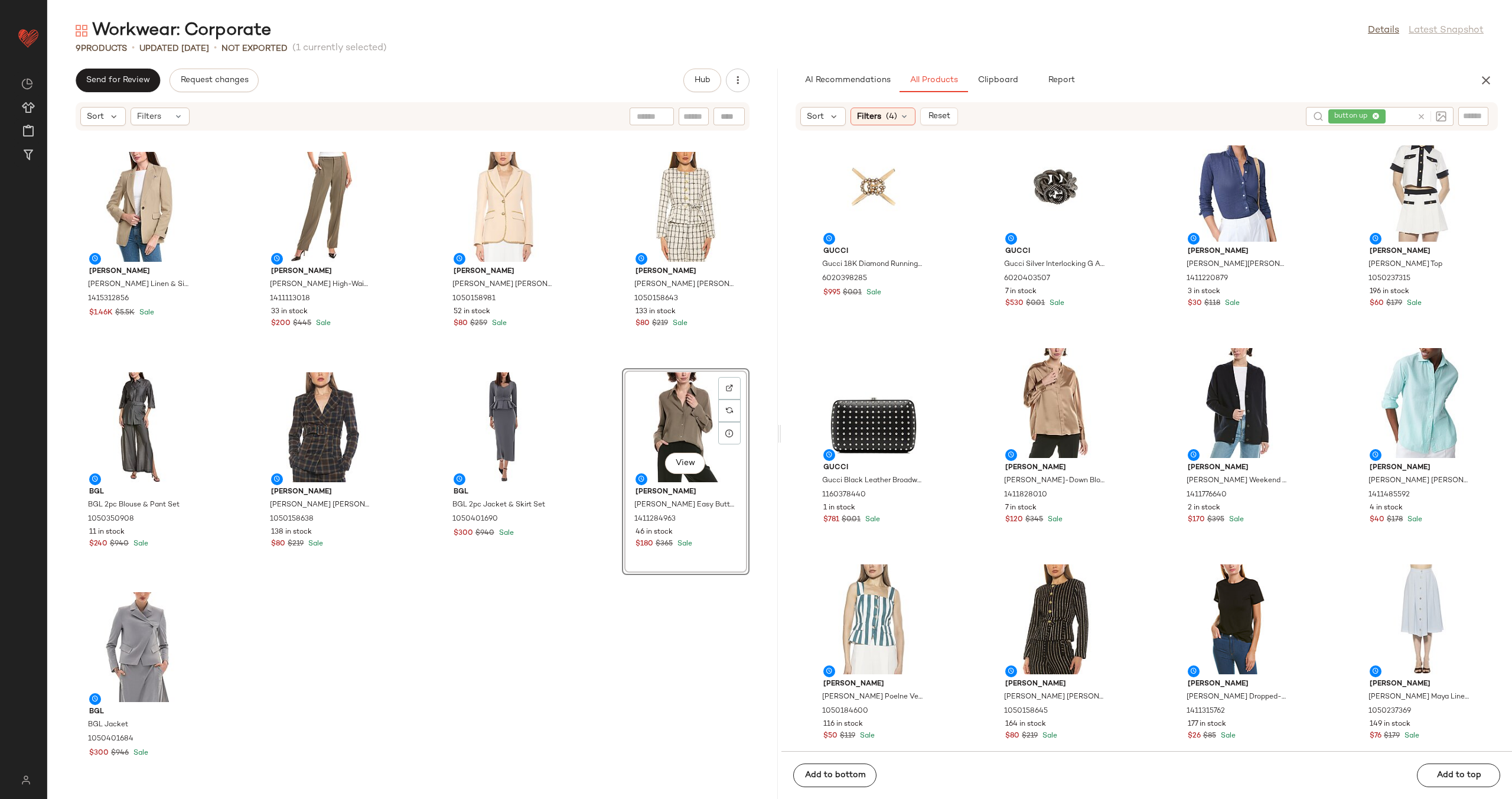
scroll to position [2056, 0]
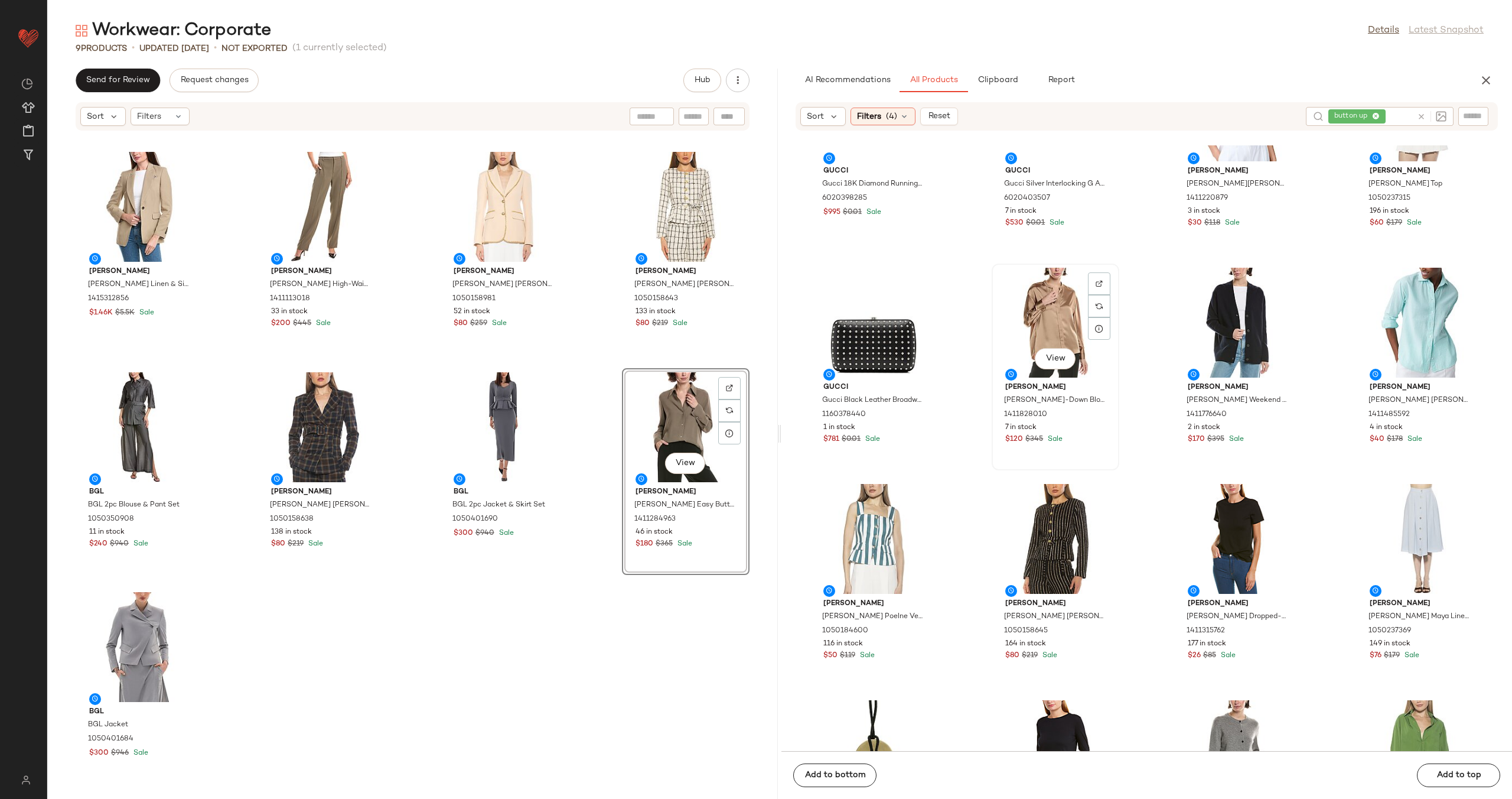
click at [1066, 312] on div "View" at bounding box center [1056, 322] width 120 height 110
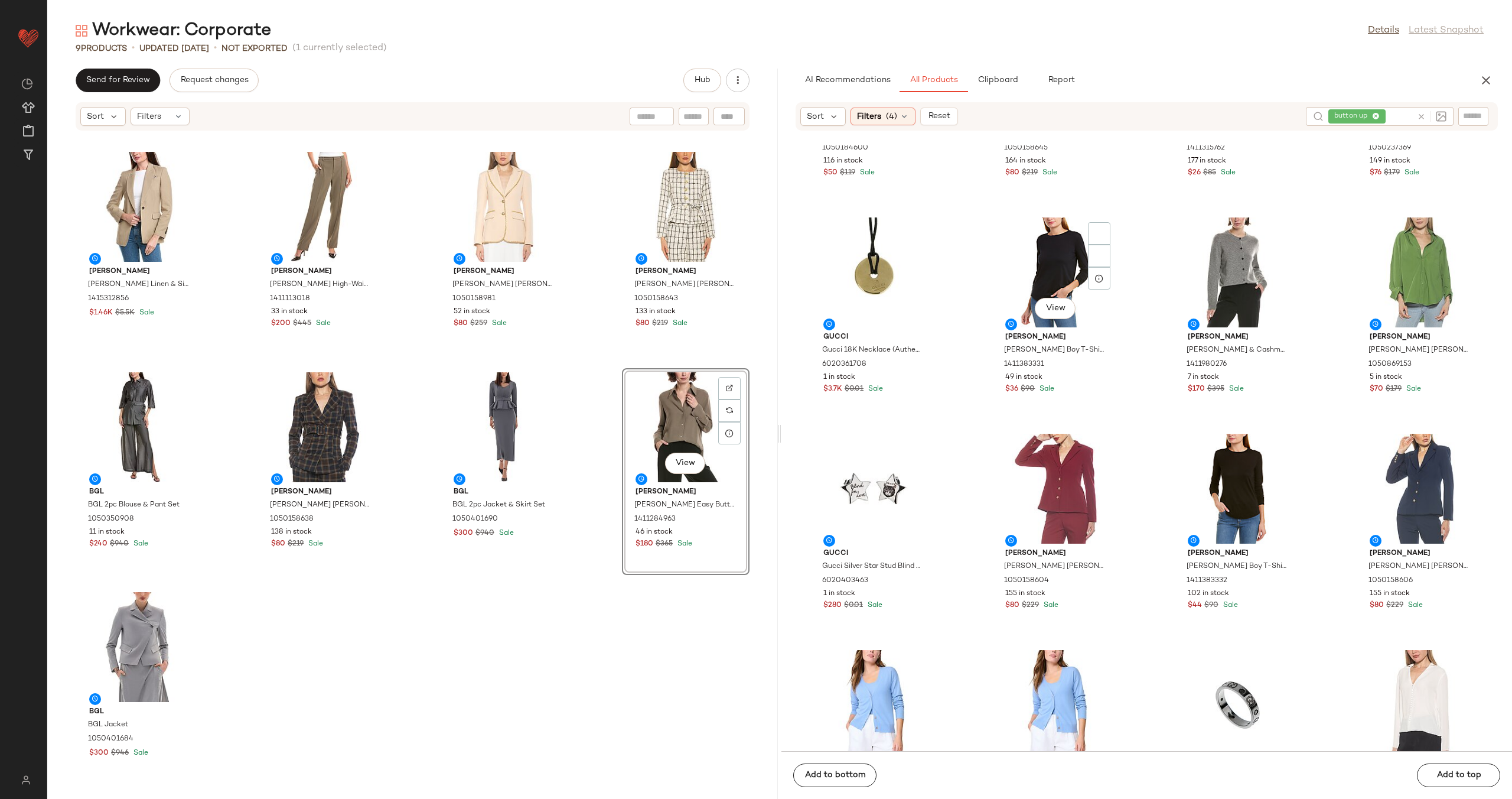
scroll to position [2445, 0]
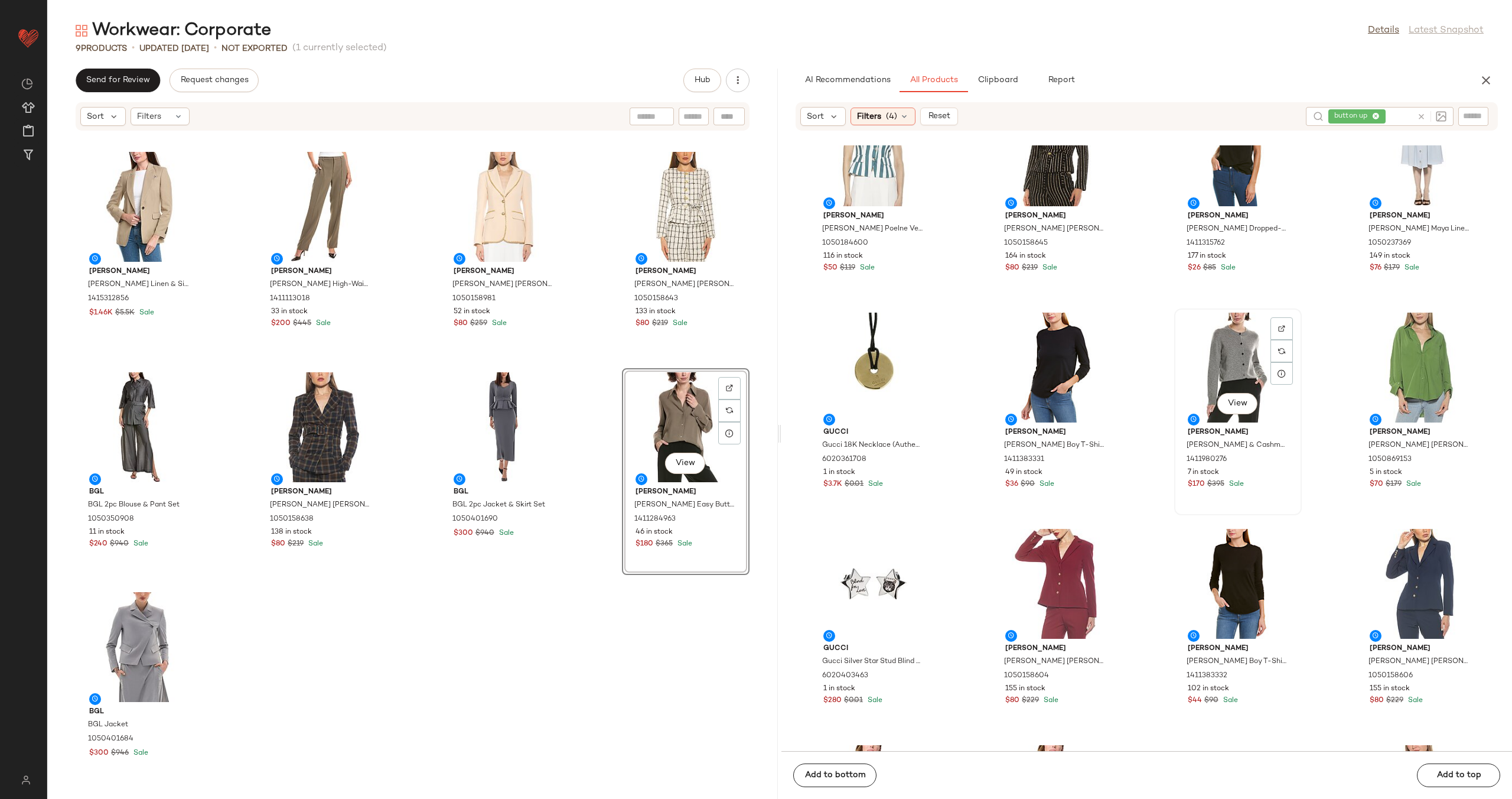
click at [1199, 369] on div "View" at bounding box center [1238, 367] width 120 height 110
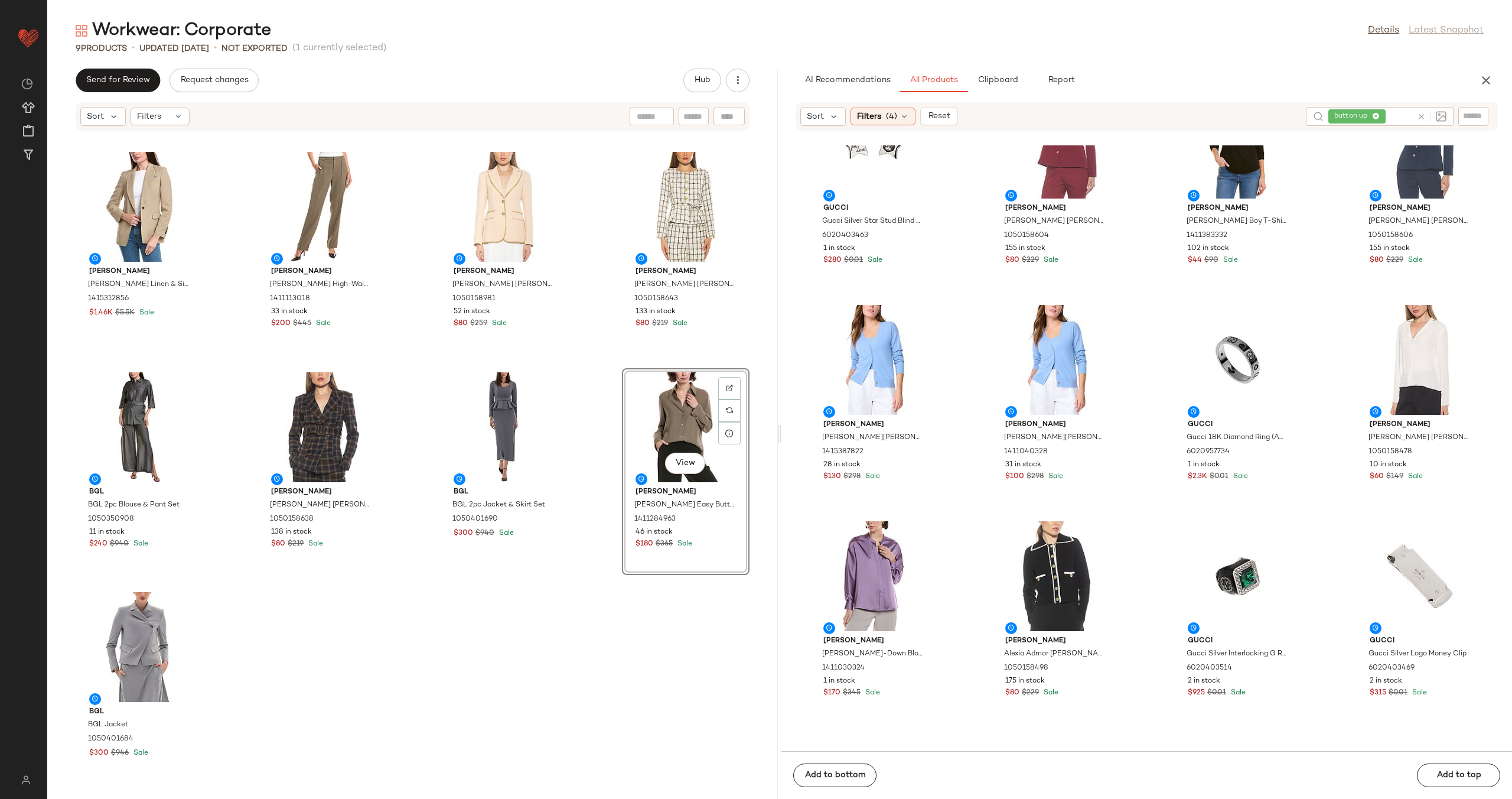
scroll to position [2886, 0]
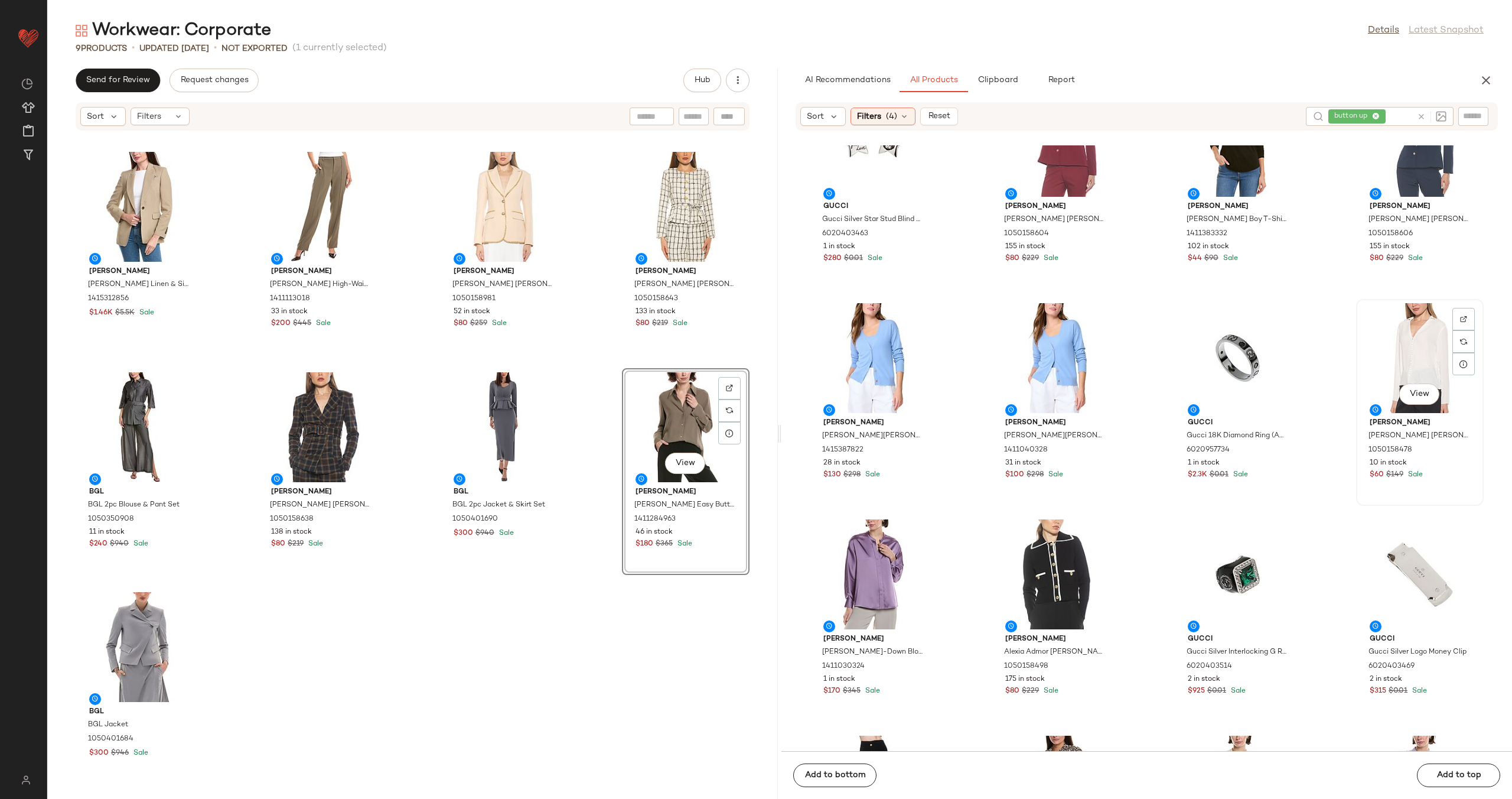
click at [1405, 363] on div "View" at bounding box center [1420, 358] width 120 height 110
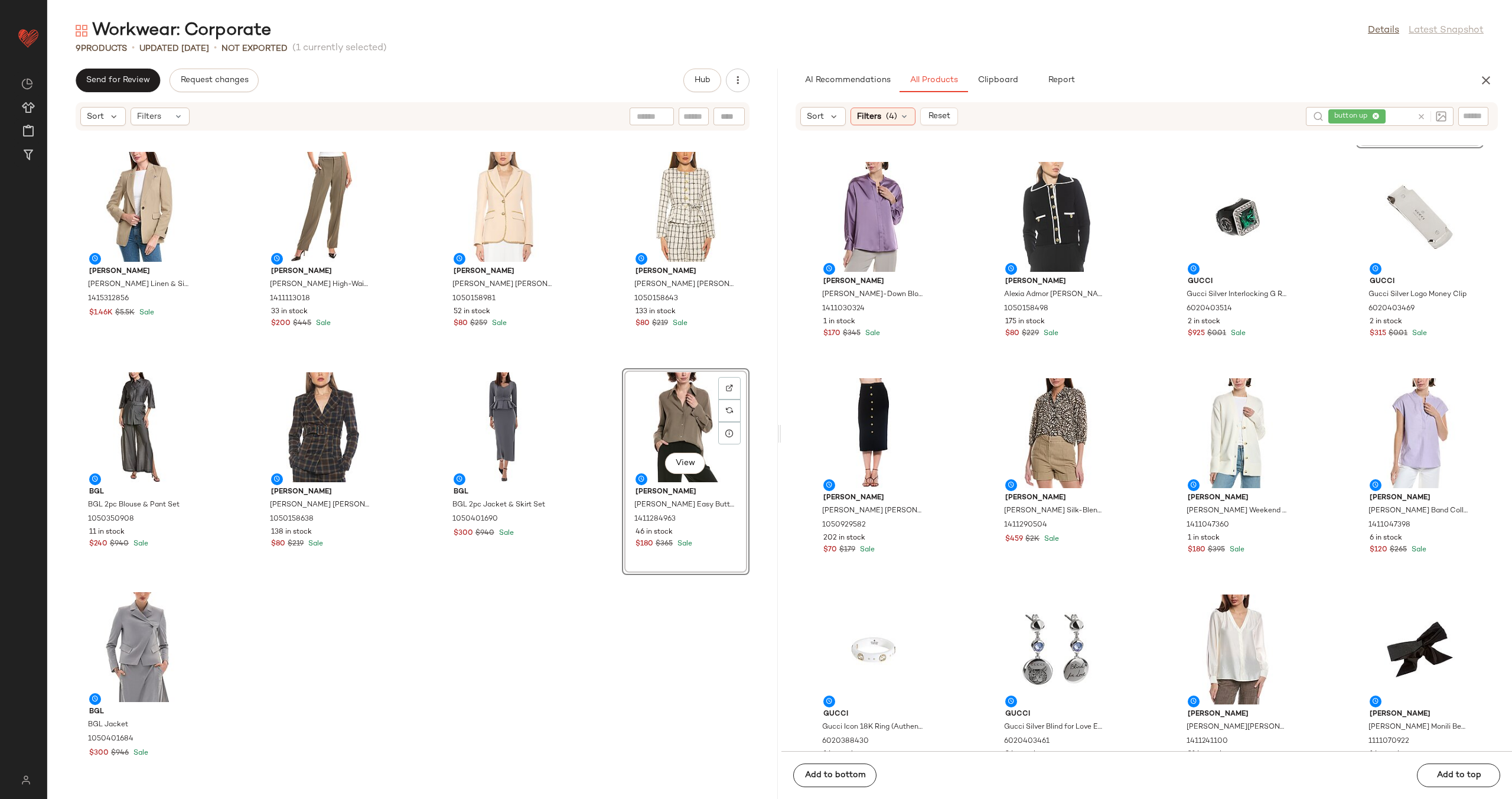
scroll to position [3324, 0]
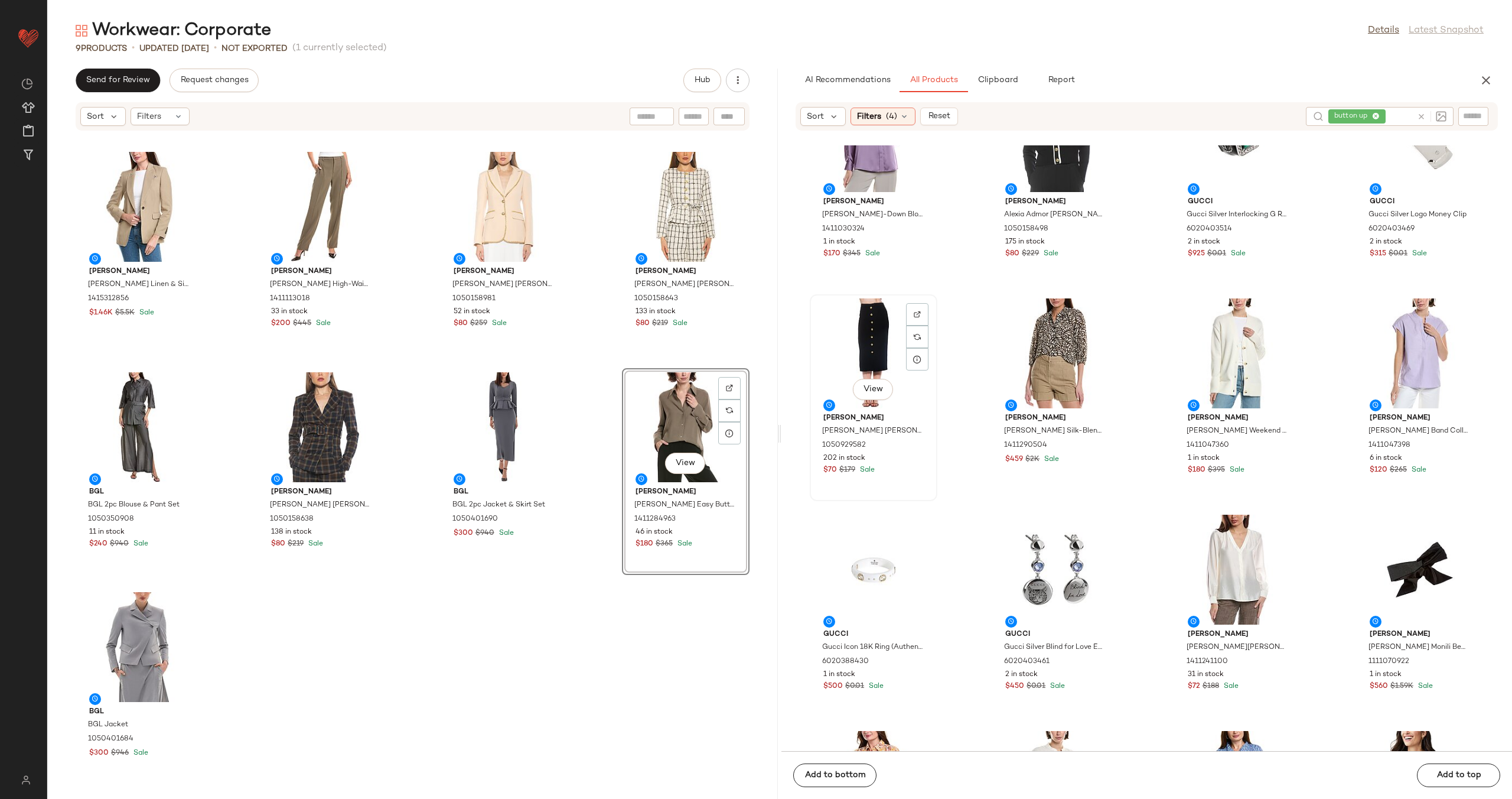
click at [864, 339] on div "View" at bounding box center [874, 353] width 120 height 110
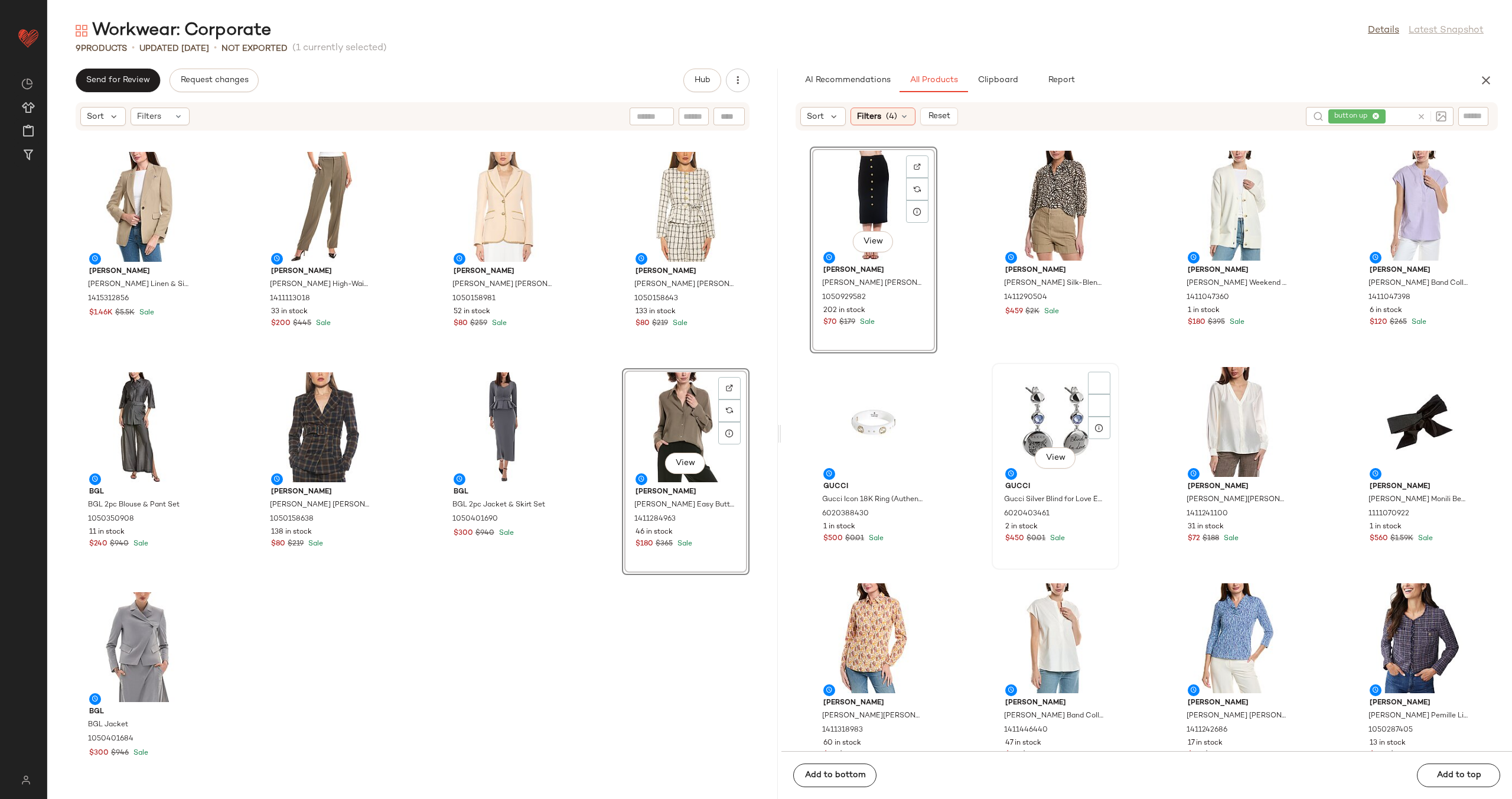
scroll to position [3492, 0]
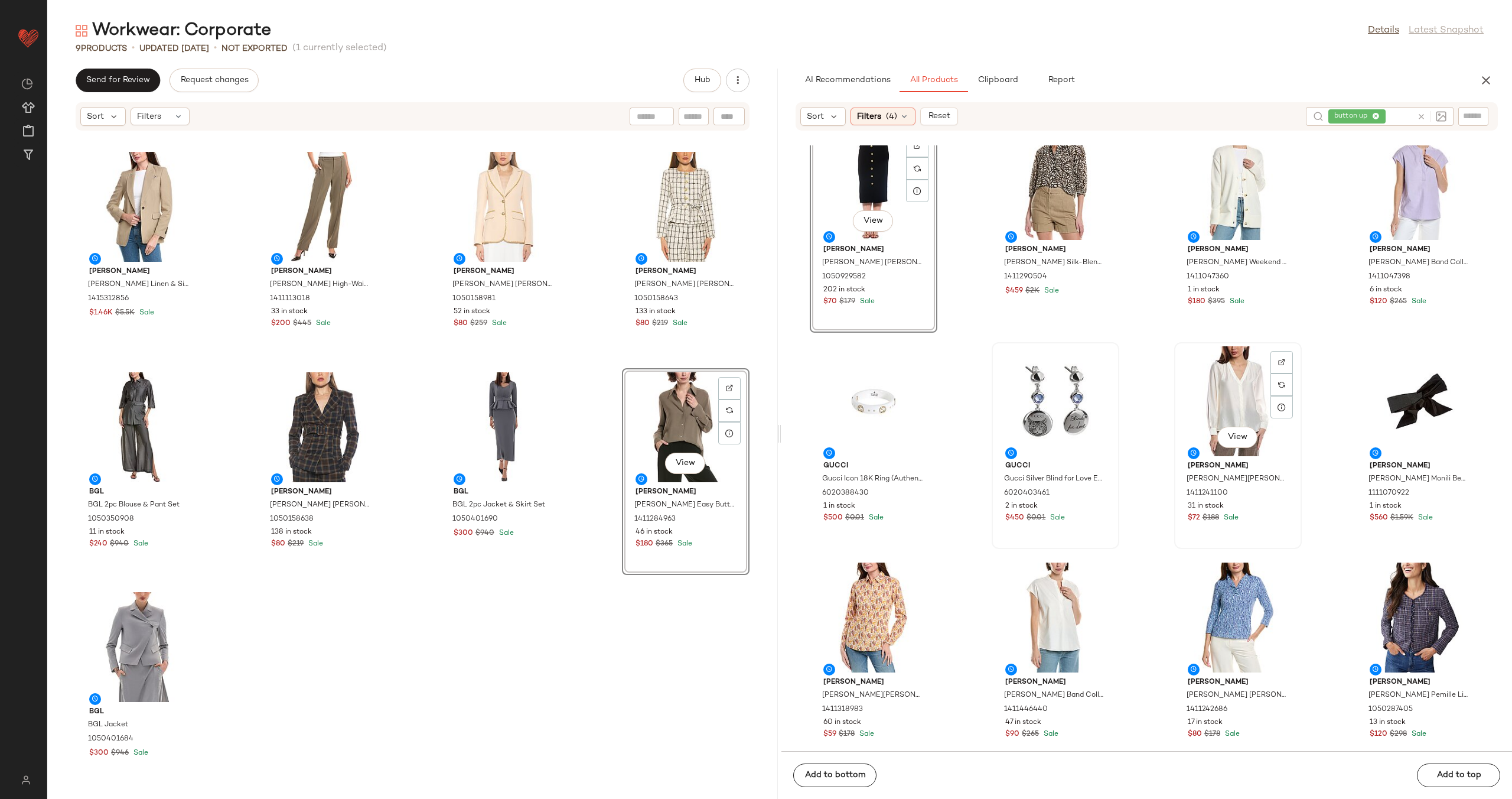
click at [1218, 381] on div "View" at bounding box center [1238, 401] width 120 height 110
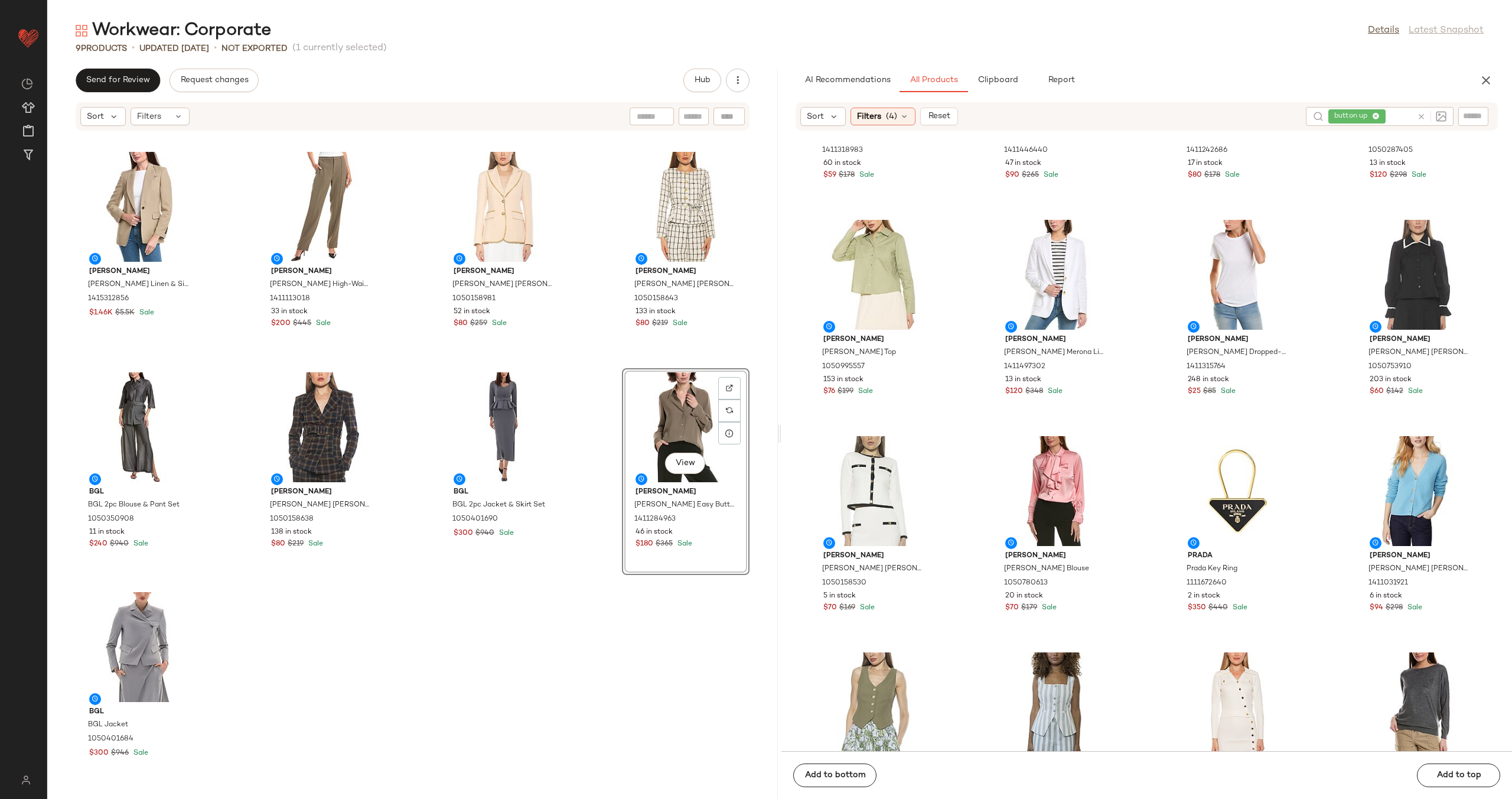
scroll to position [4042, 0]
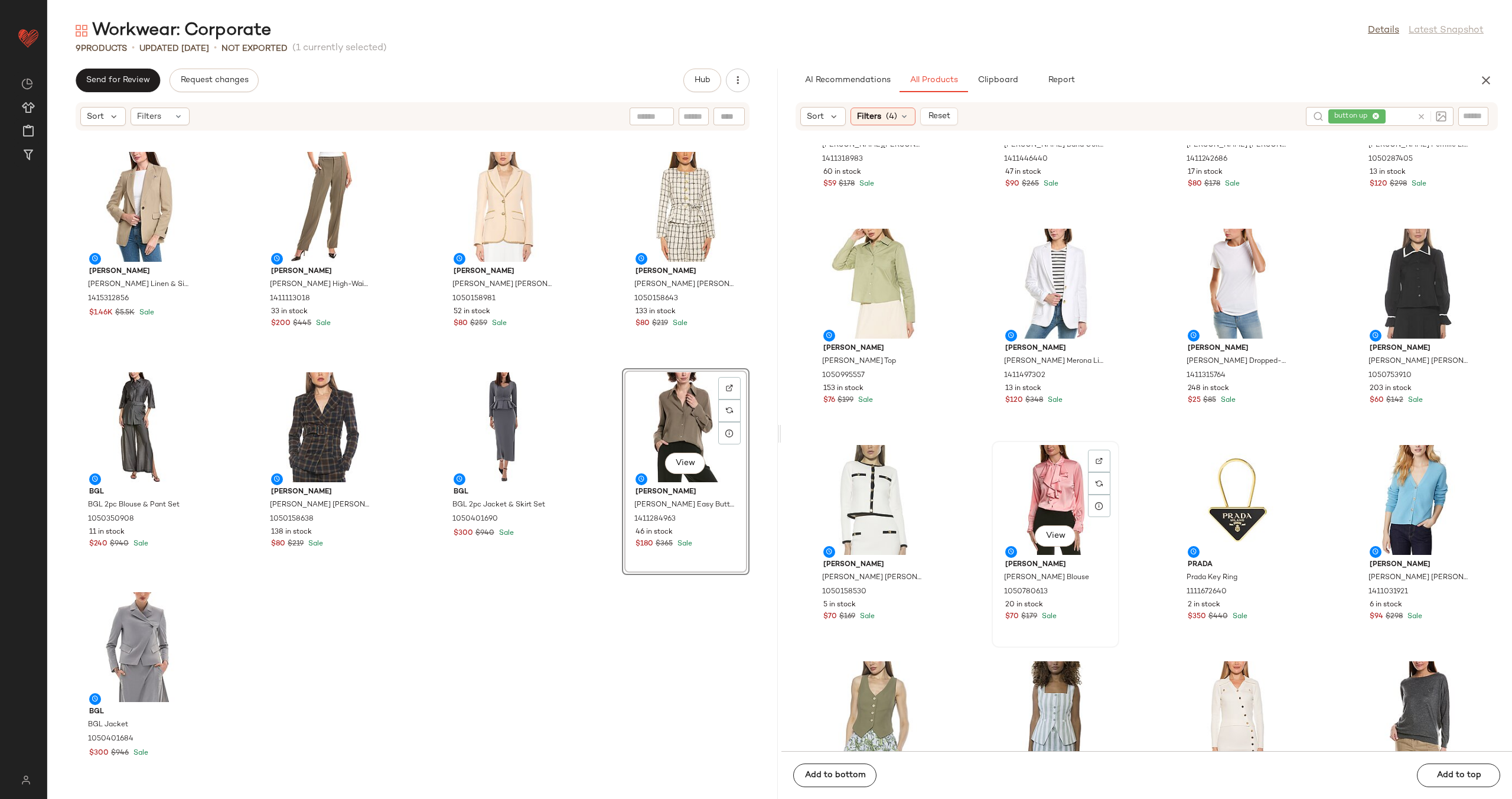
click at [1026, 462] on div "View" at bounding box center [1056, 499] width 120 height 110
click at [1044, 276] on div "View" at bounding box center [1056, 284] width 120 height 110
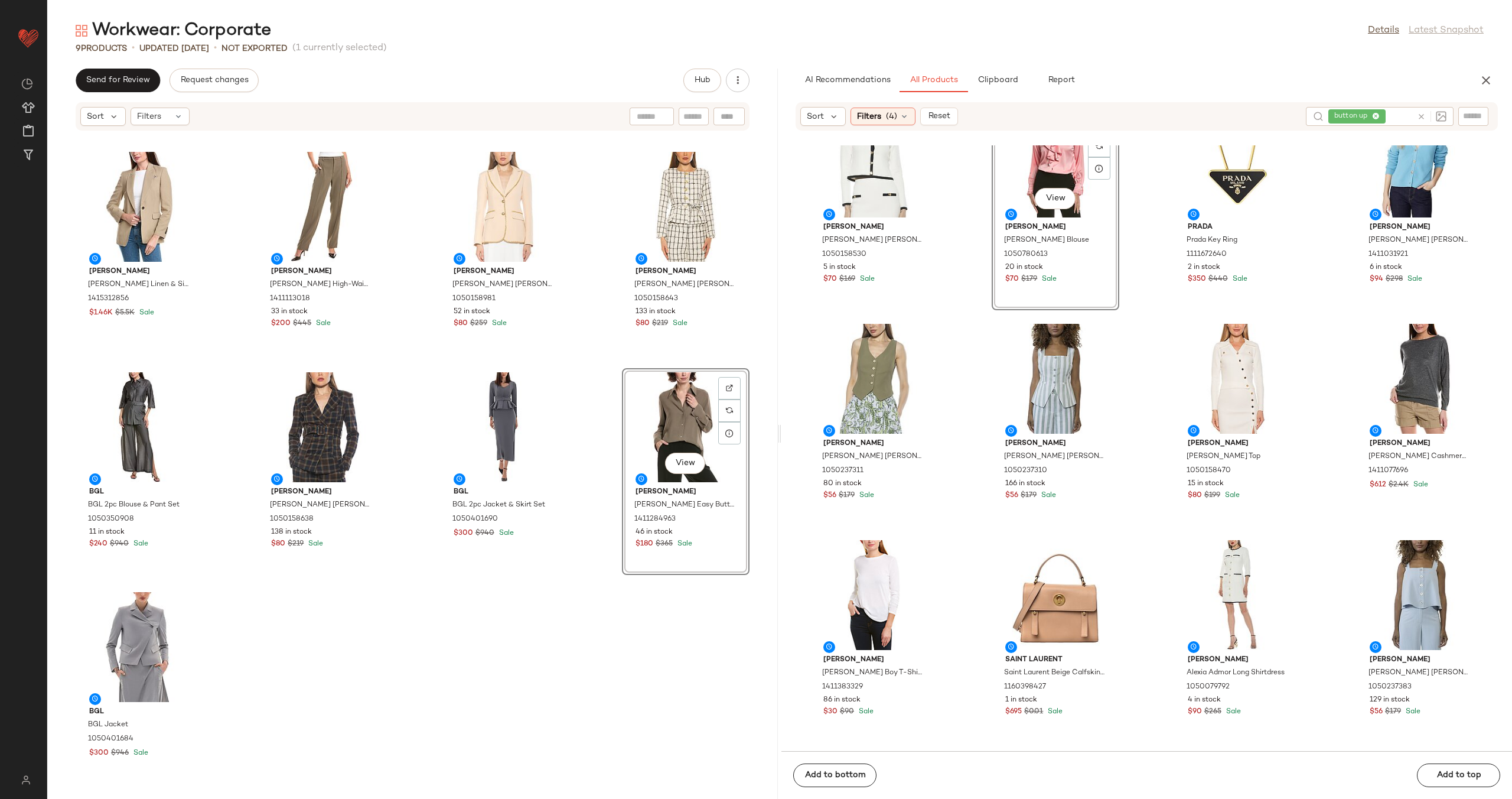
scroll to position [4406, 0]
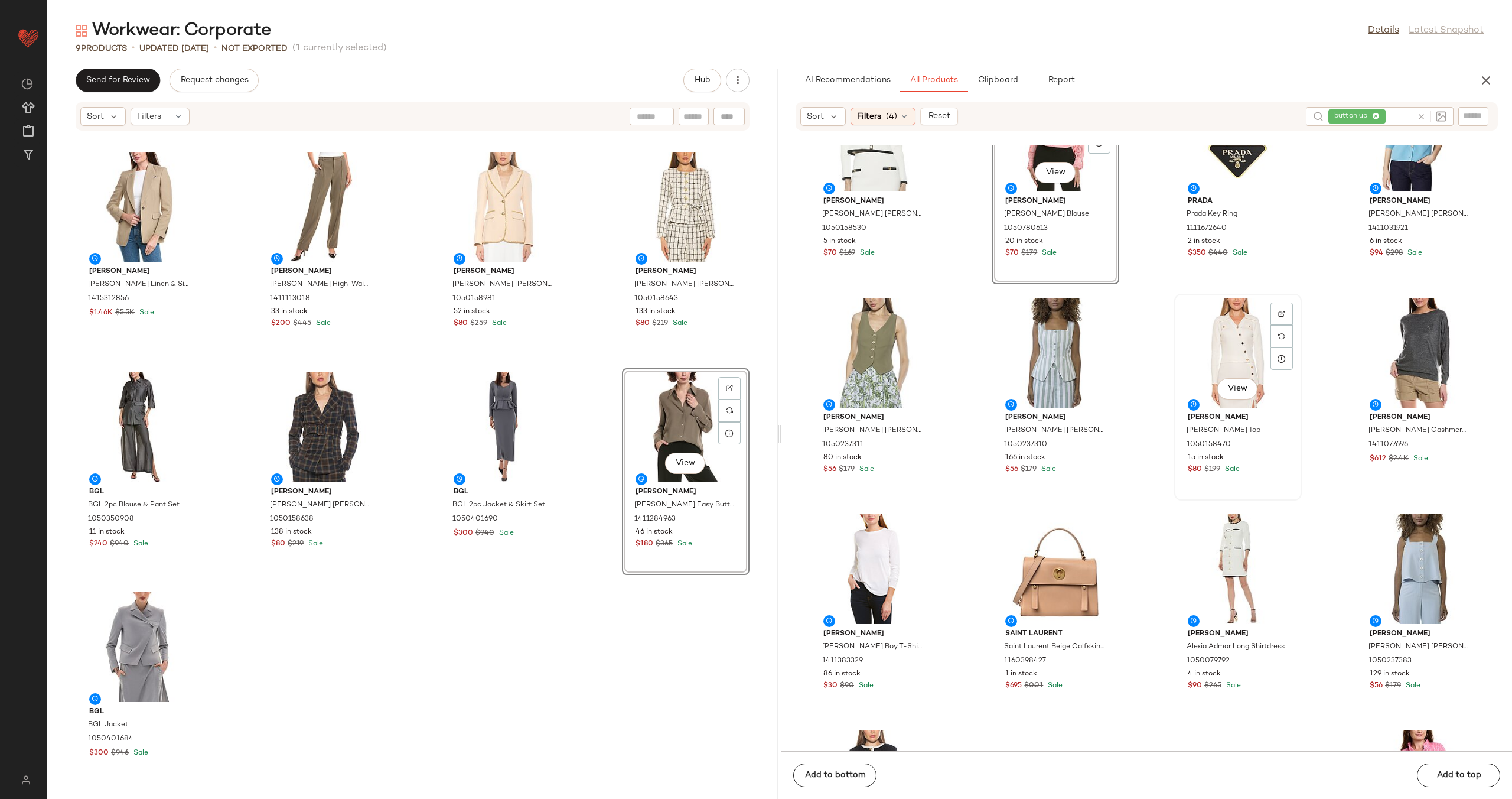
click at [1242, 352] on div "View" at bounding box center [1238, 352] width 120 height 110
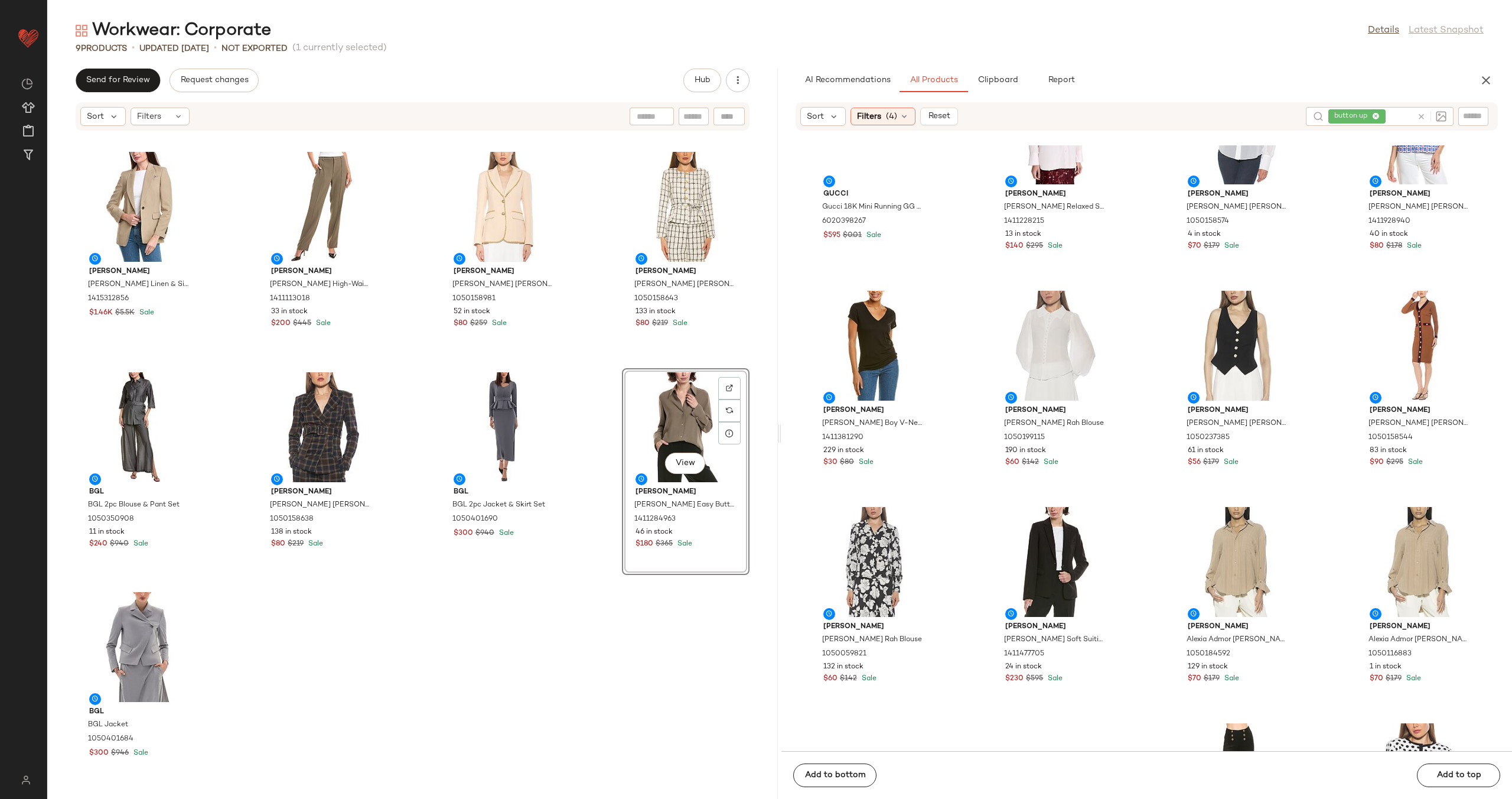
scroll to position [8093, 0]
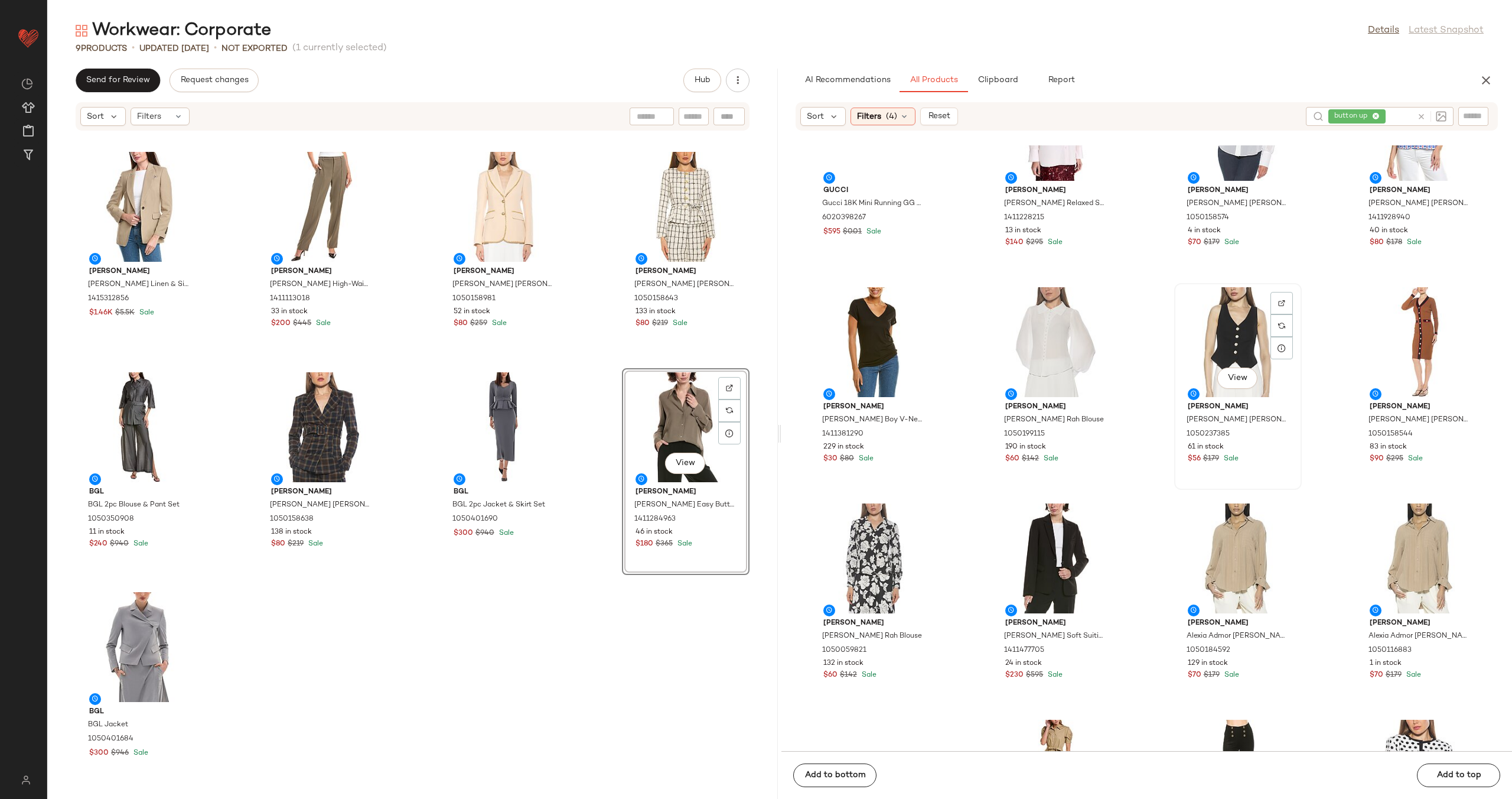
click at [1227, 334] on div "View" at bounding box center [1238, 342] width 120 height 110
click at [1234, 560] on div "View" at bounding box center [1238, 559] width 120 height 110
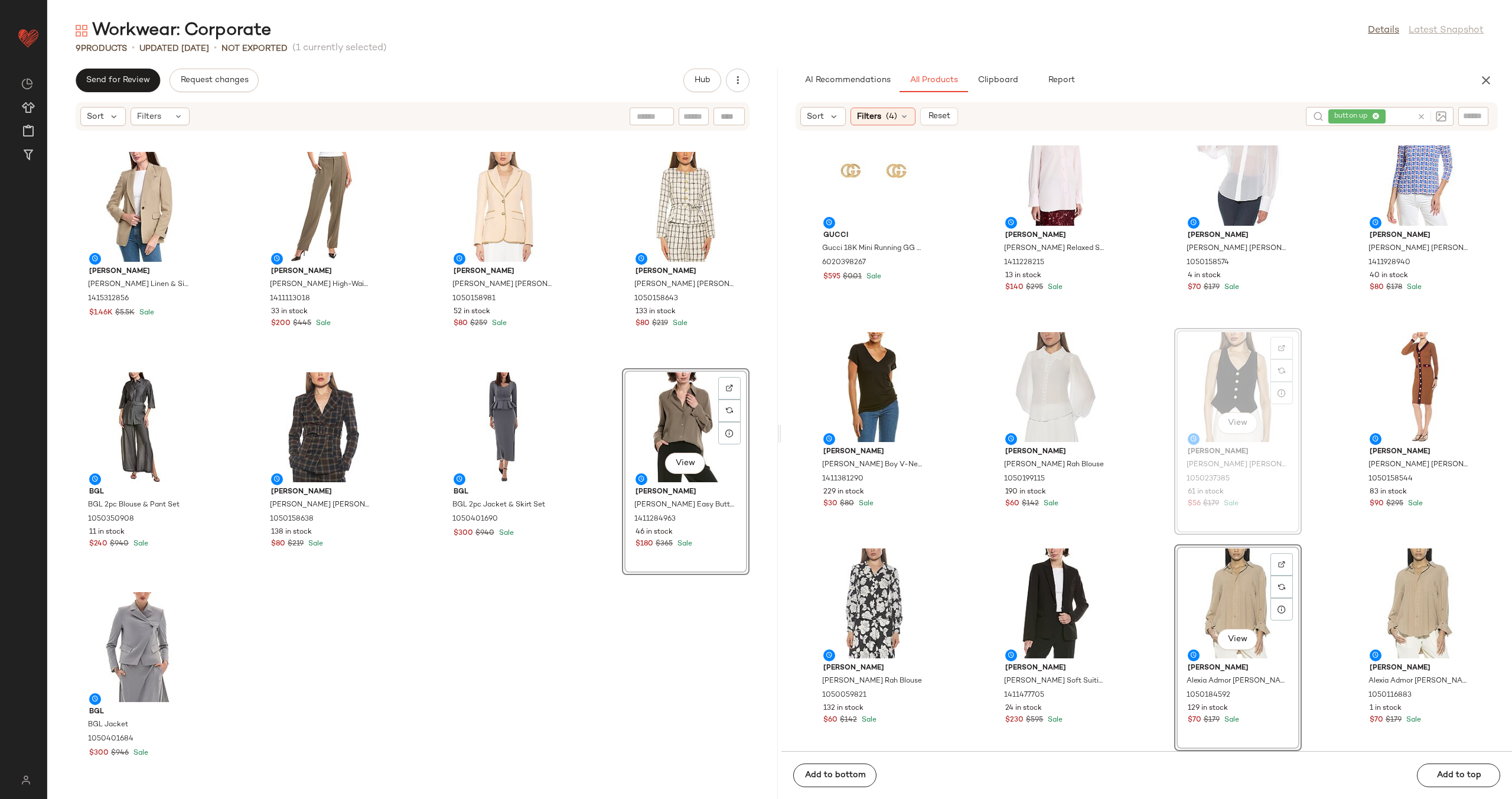
scroll to position [8031, 0]
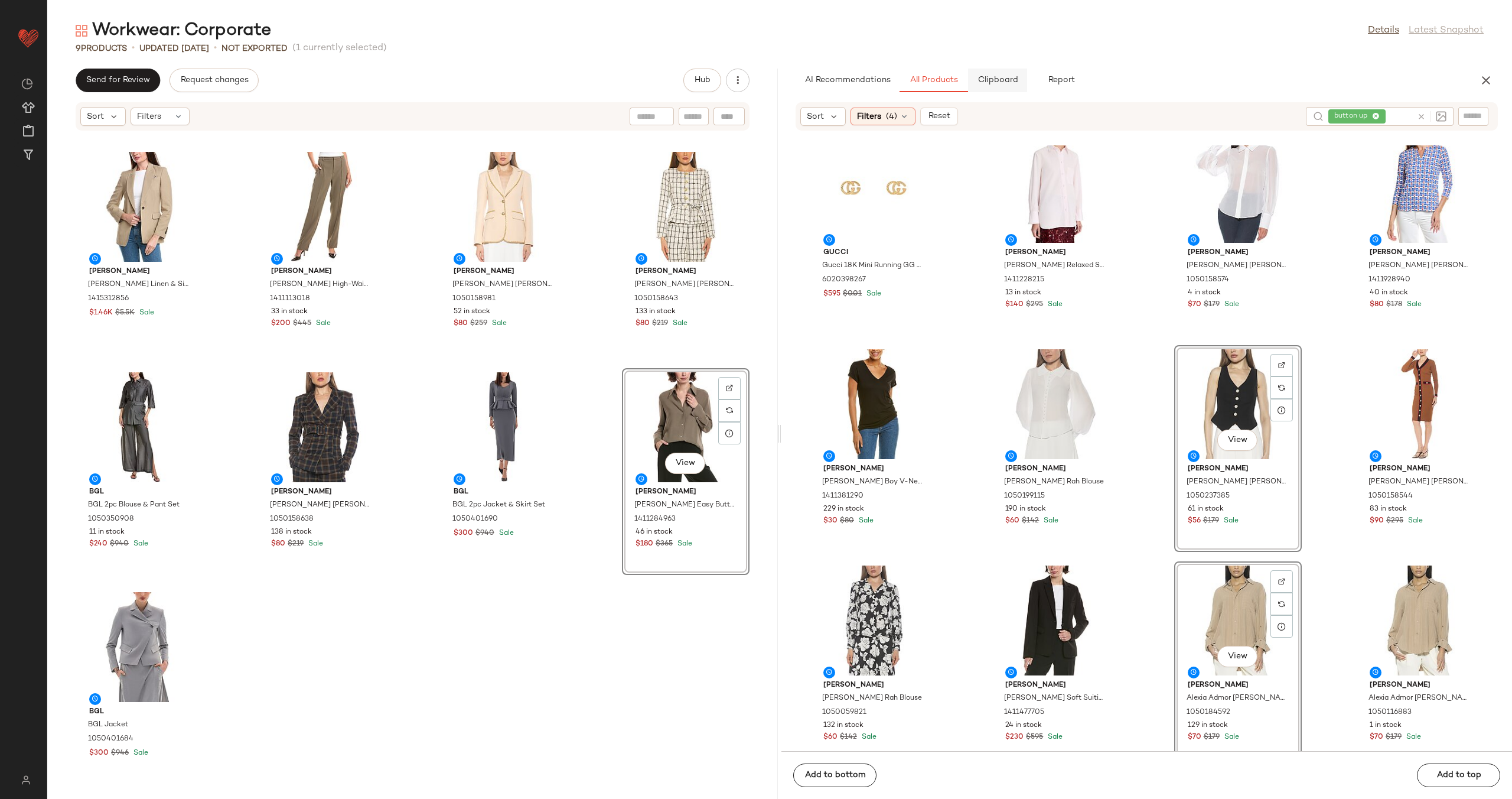
click at [995, 80] on span "Clipboard" at bounding box center [998, 80] width 41 height 10
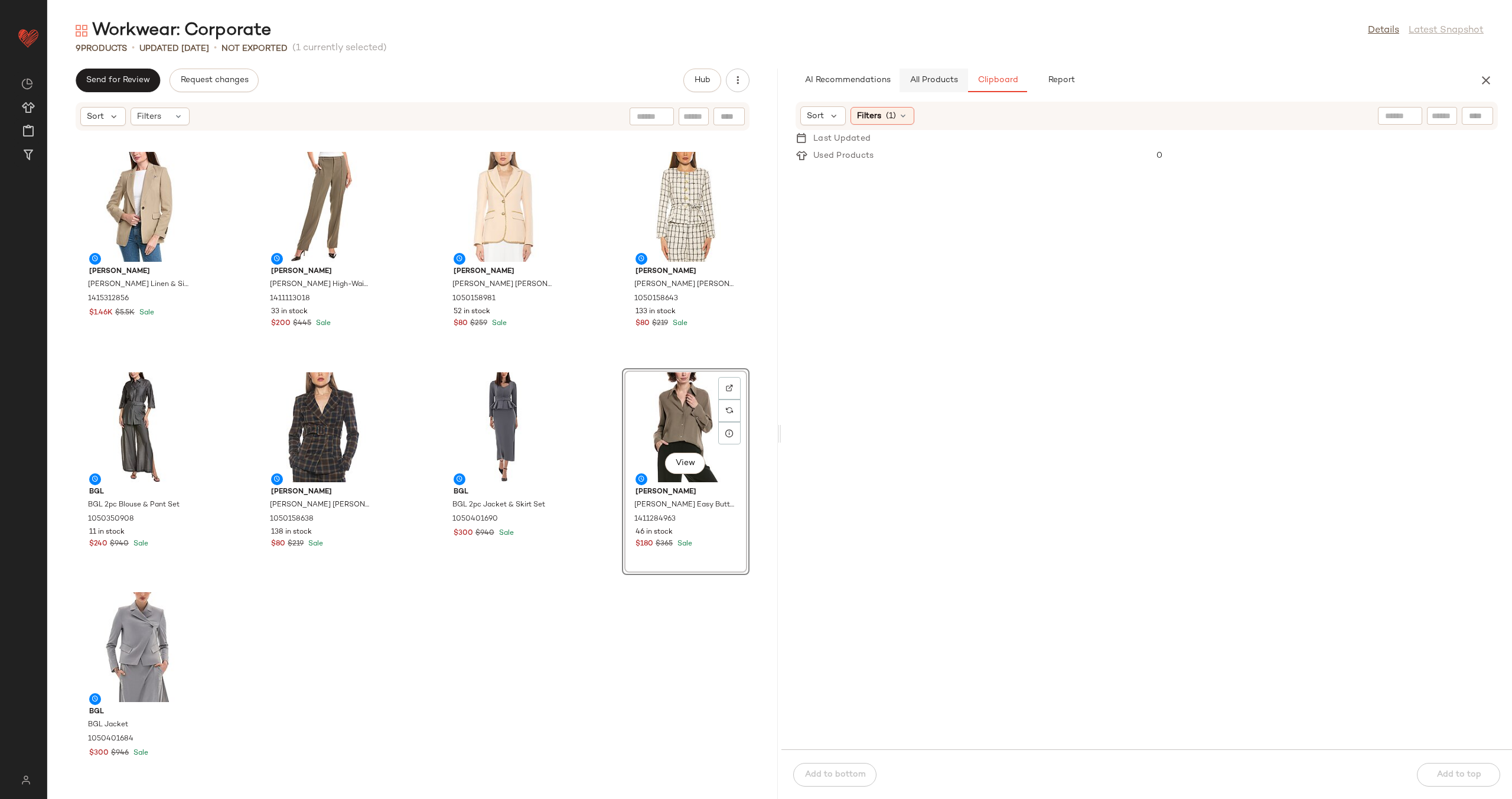
click at [935, 80] on span "All Products" at bounding box center [933, 80] width 48 height 10
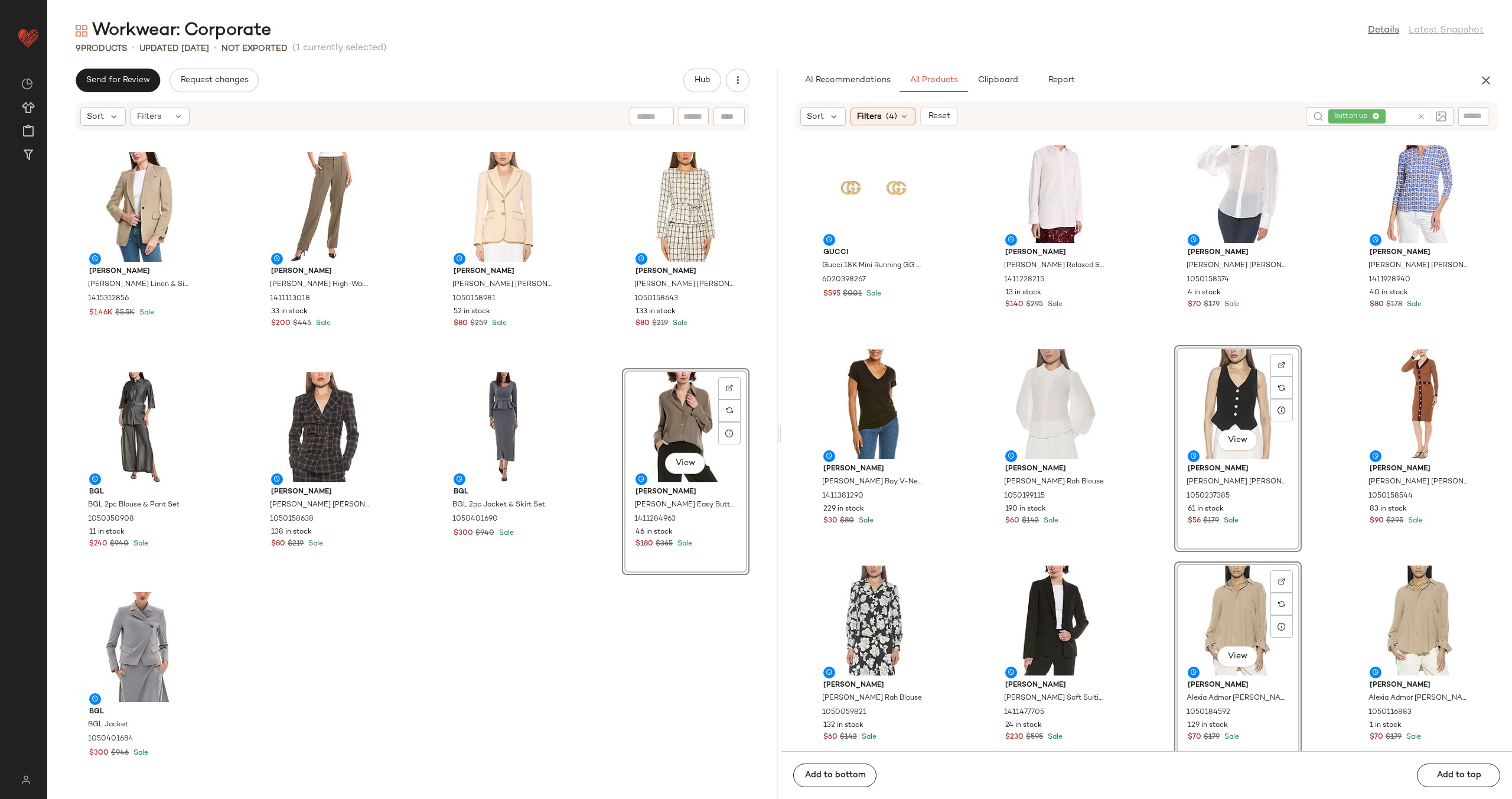
scroll to position [8020, 0]
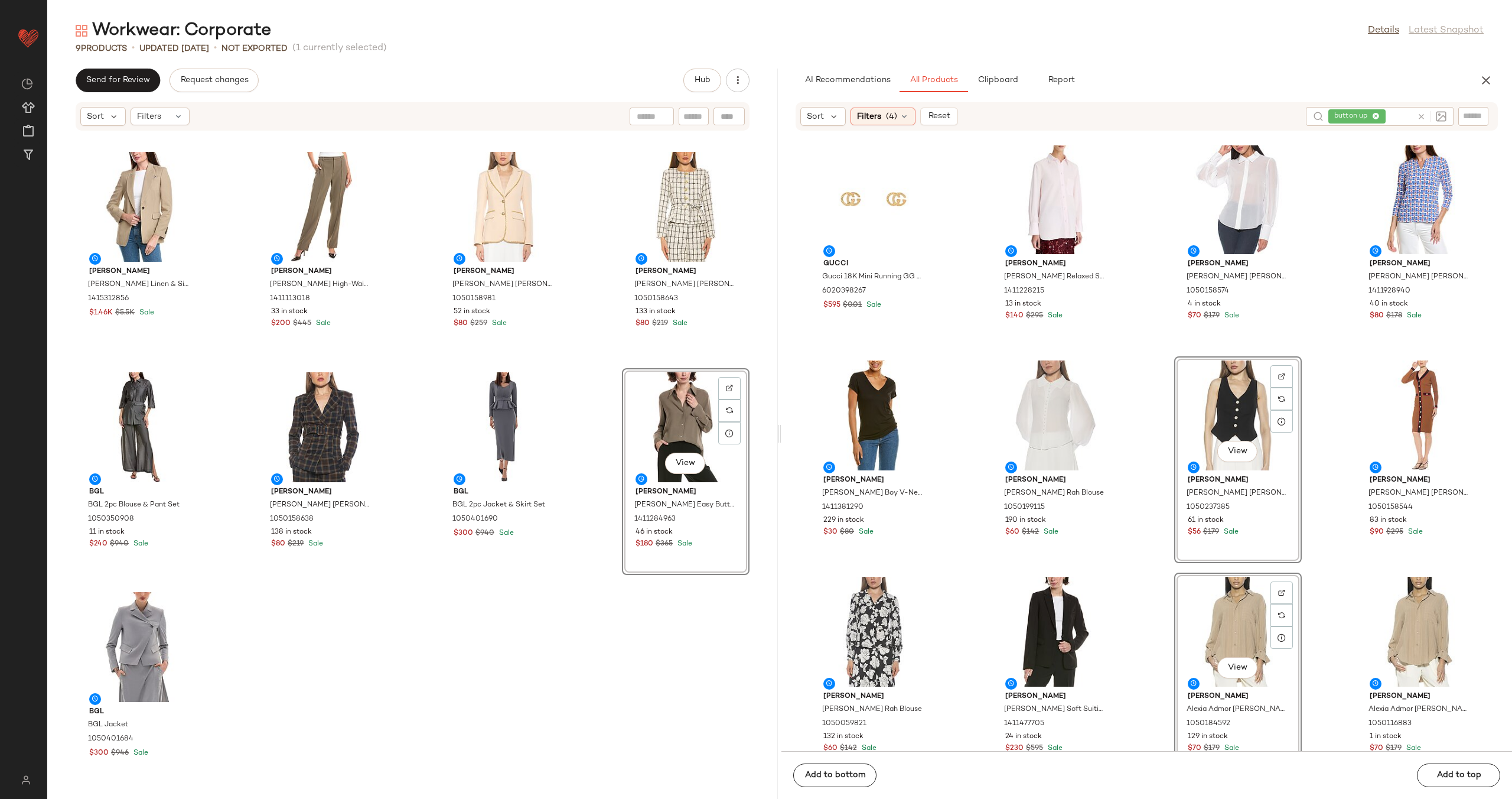
click at [1168, 454] on div "Alexia Admor Alexia Admor Gulianna Top 1050199934 151 in stock $60 $179 Sale Al…" at bounding box center [1147, 448] width 731 height 606
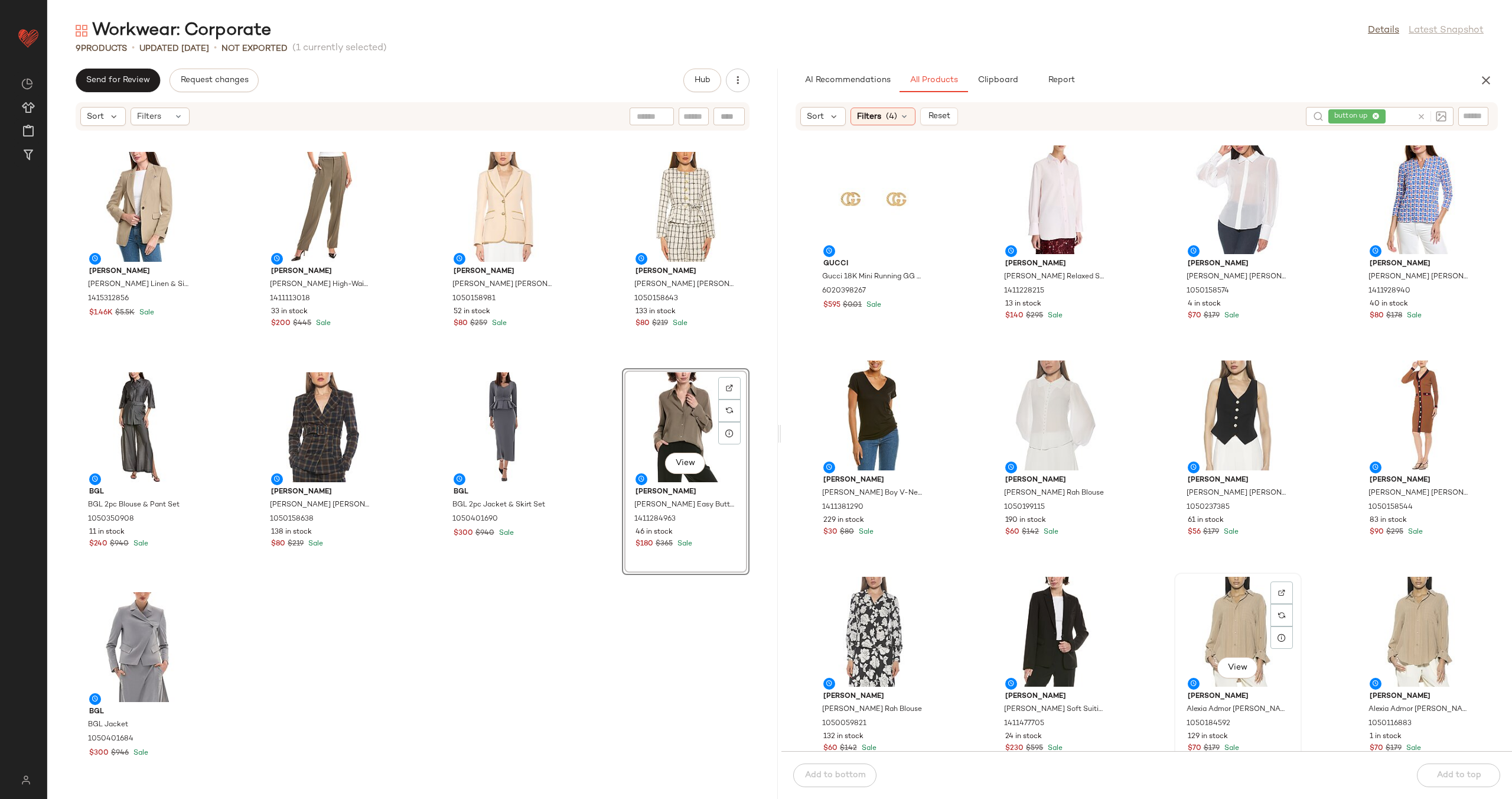
click at [1248, 604] on div "View" at bounding box center [1238, 632] width 120 height 110
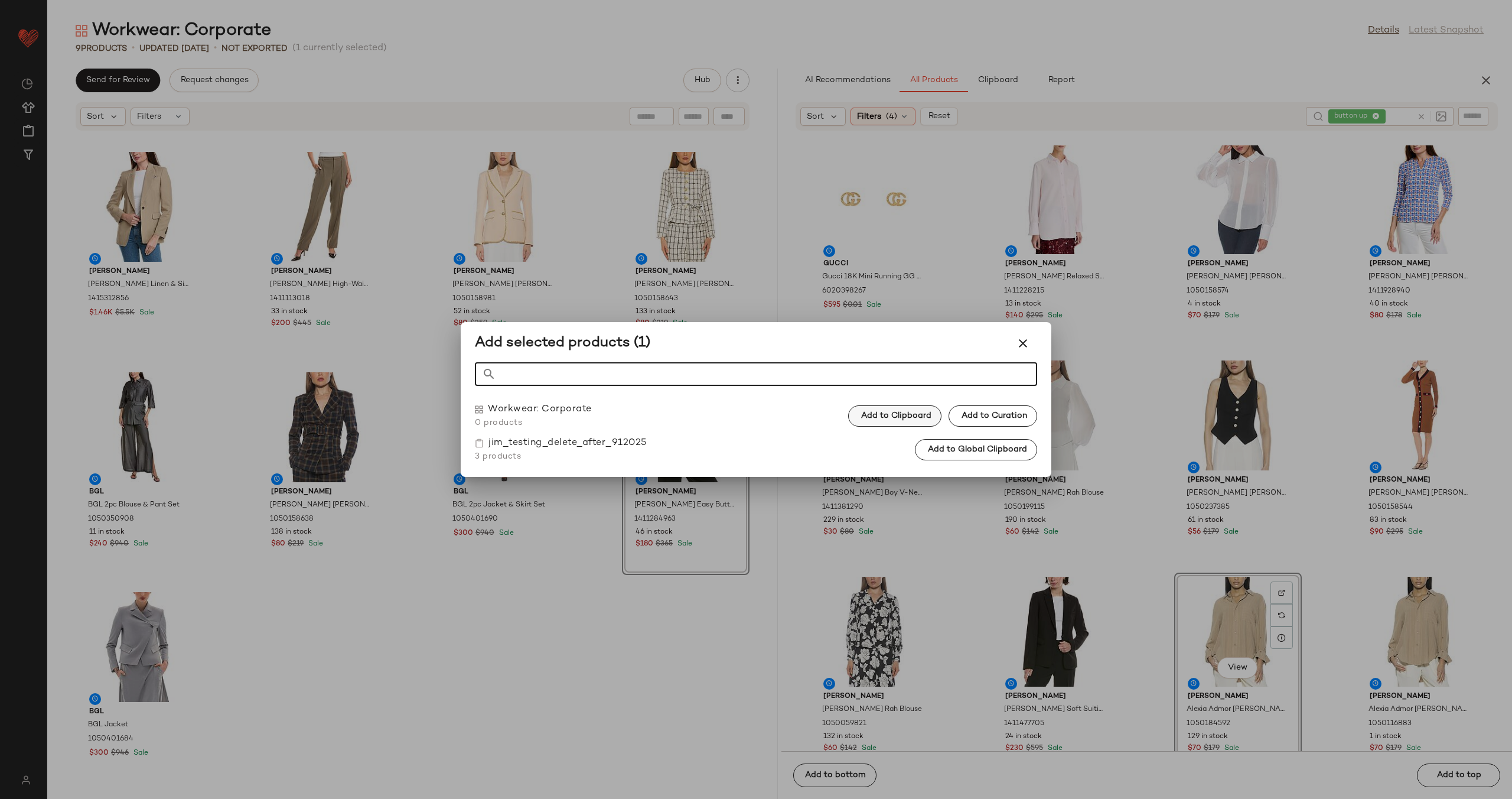
click at [898, 411] on span "Add to Clipboard" at bounding box center [896, 416] width 70 height 10
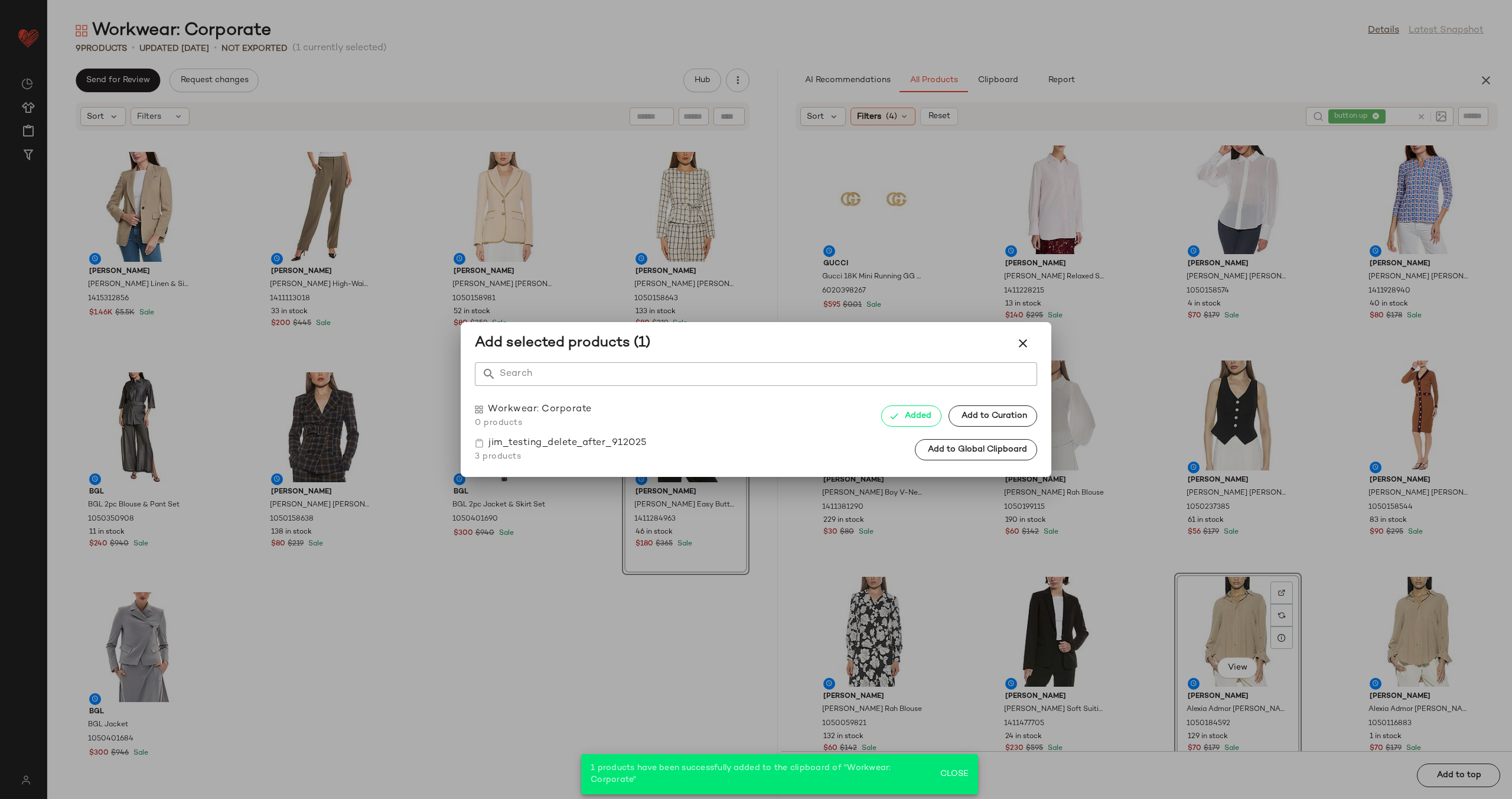
click at [972, 313] on div at bounding box center [756, 399] width 1512 height 799
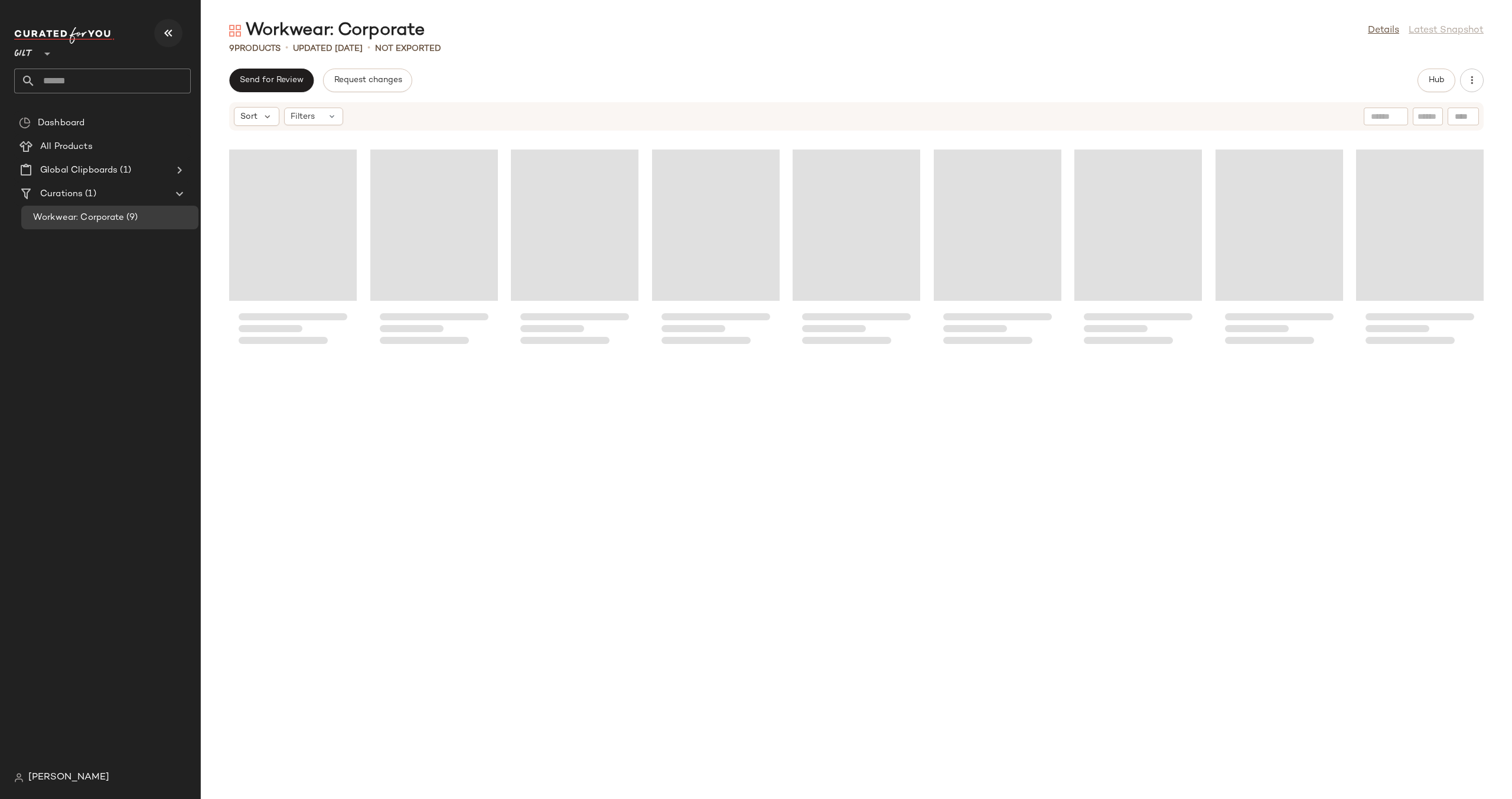
click at [166, 32] on icon "button" at bounding box center [168, 33] width 14 height 14
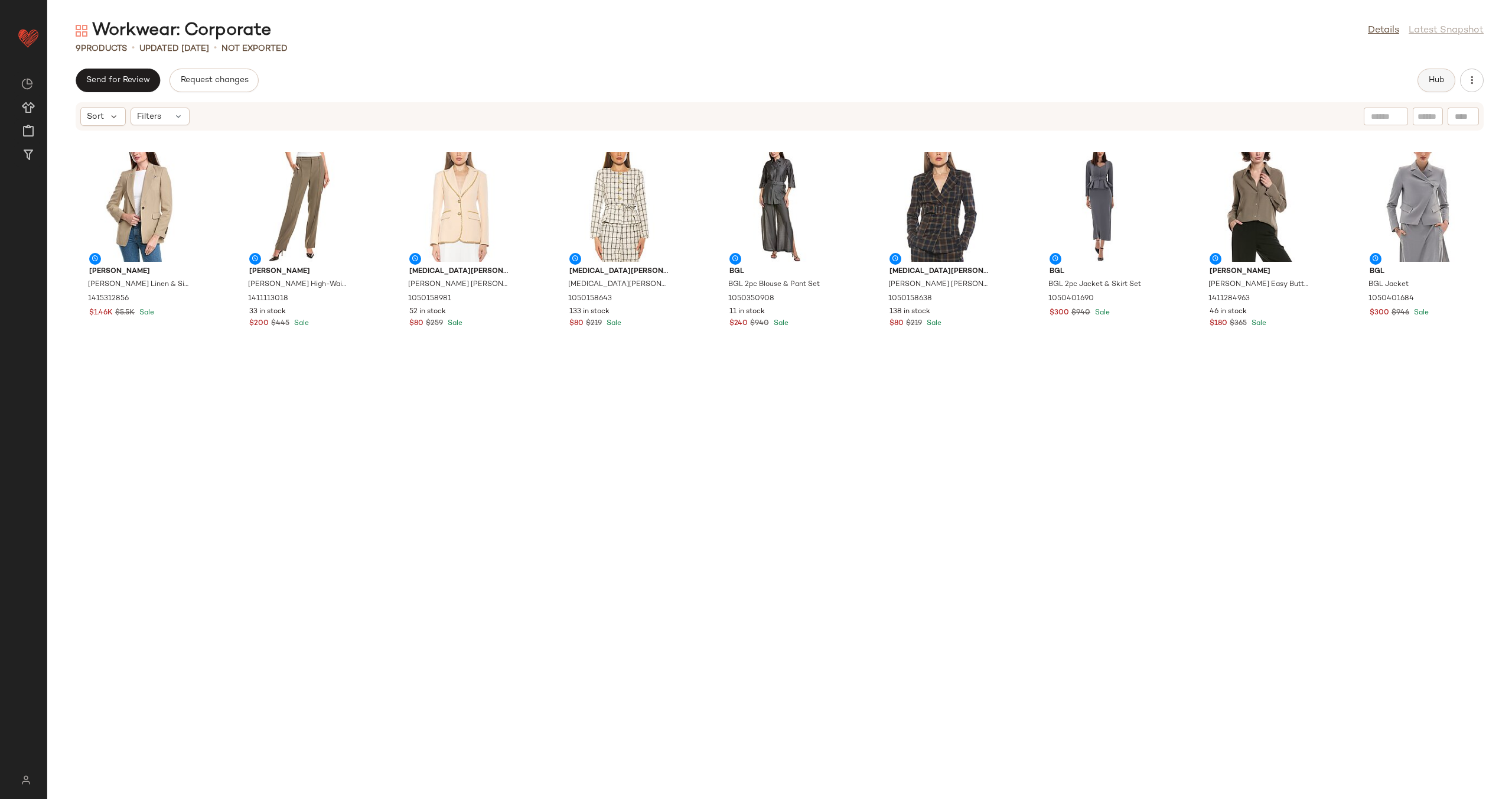
click at [1448, 82] on button "Hub" at bounding box center [1436, 80] width 38 height 24
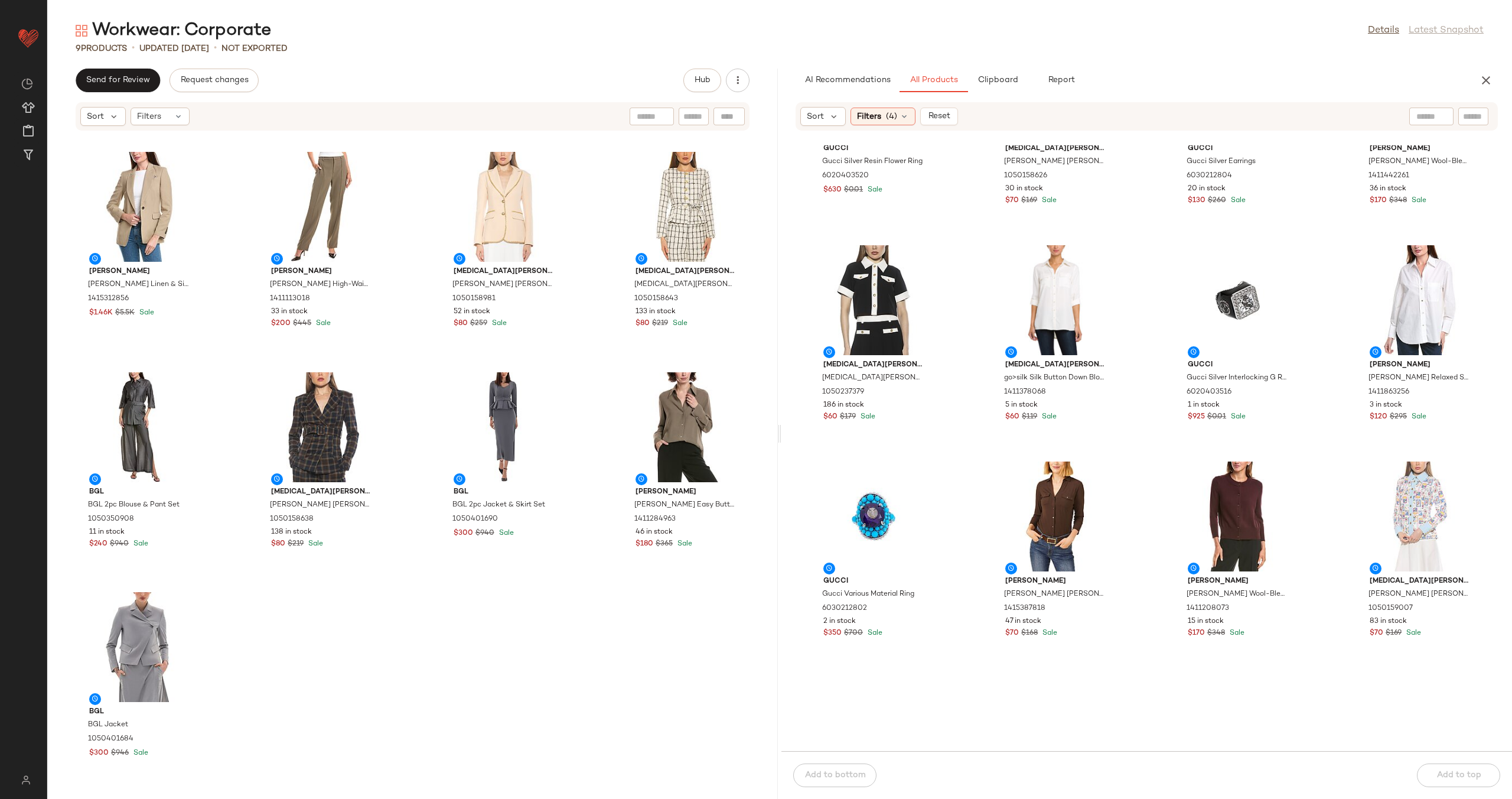
scroll to position [196, 0]
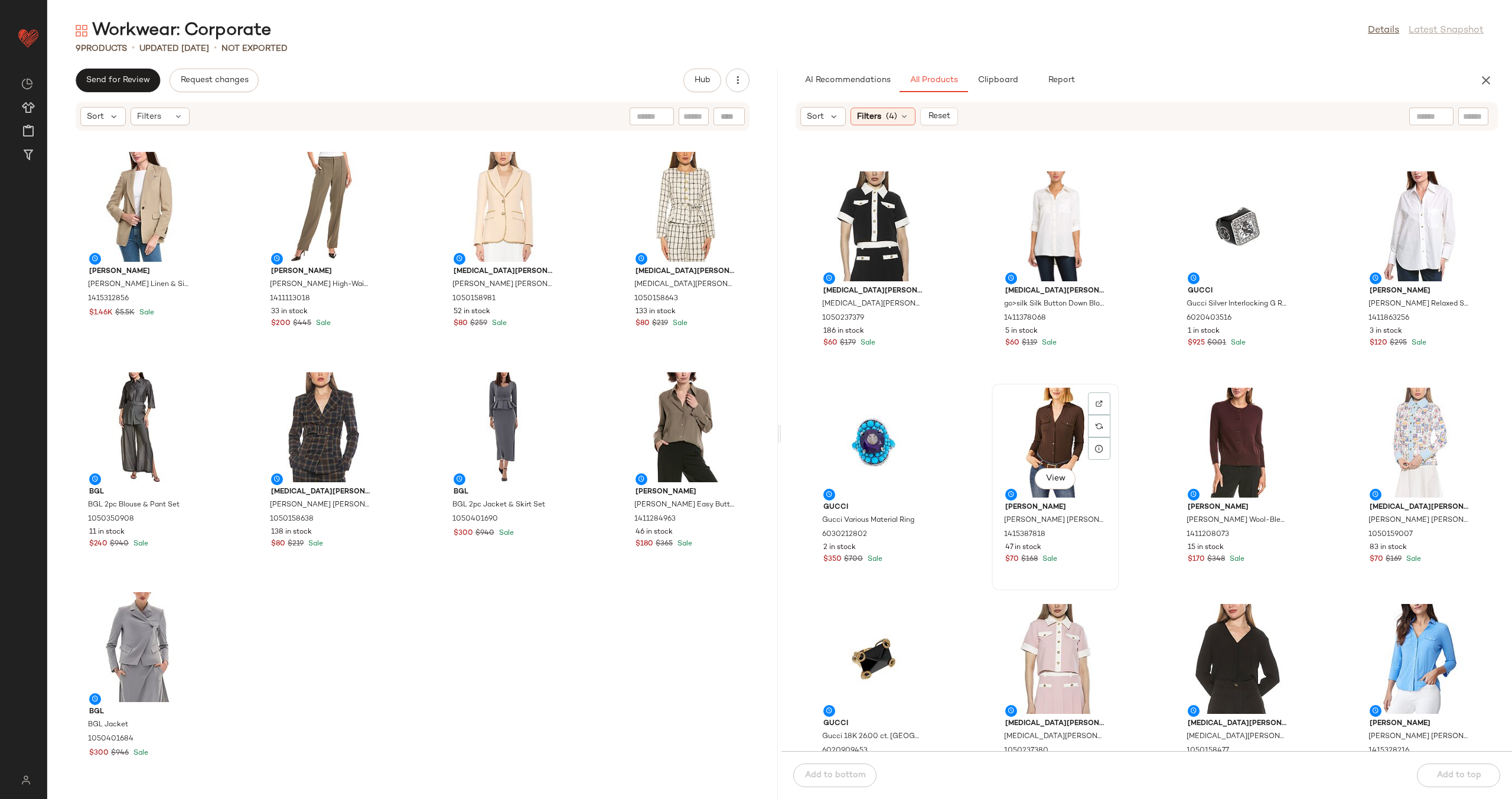
click at [1013, 444] on div "View" at bounding box center [1056, 442] width 120 height 110
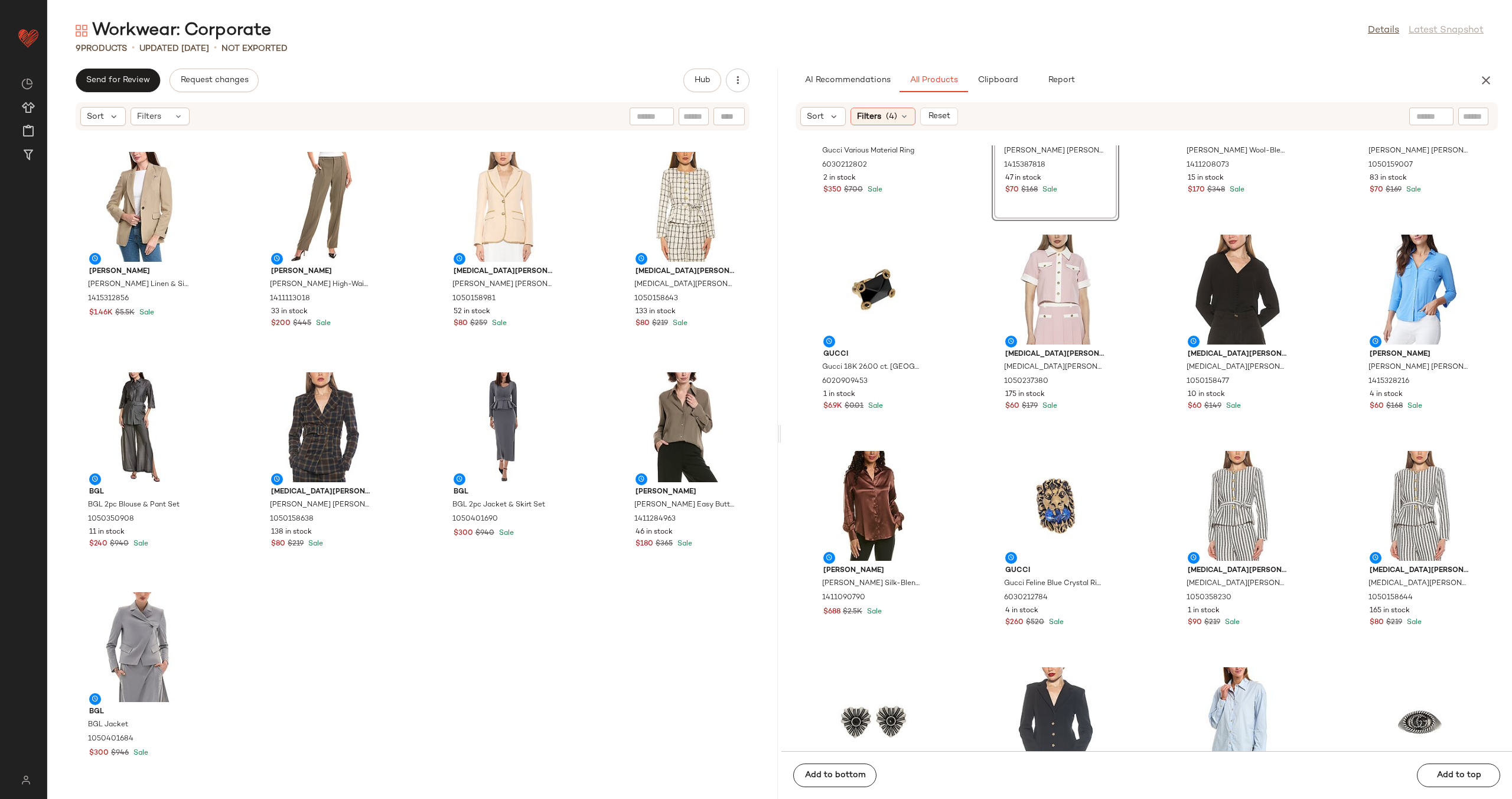
scroll to position [625, 0]
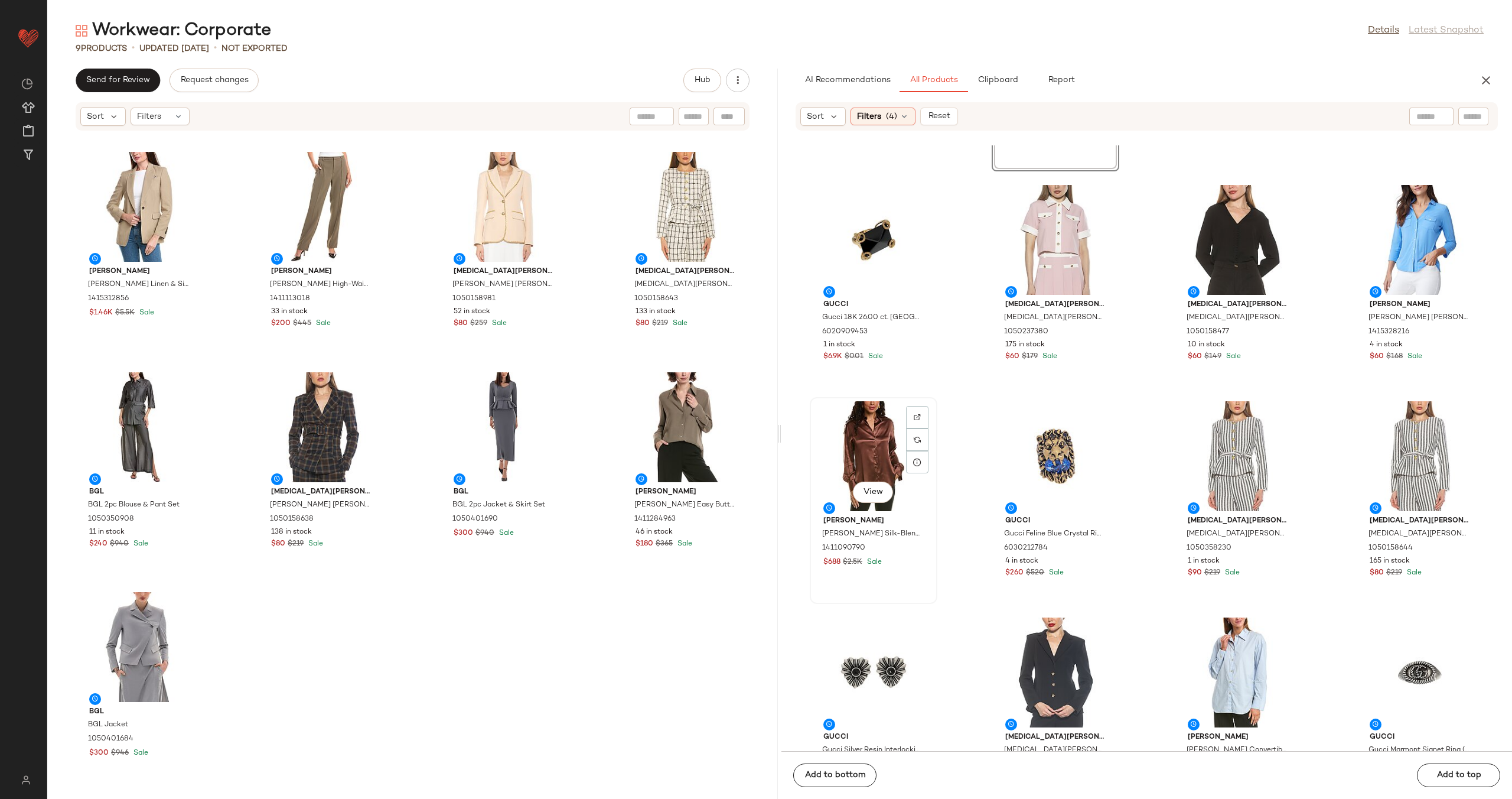
click at [855, 448] on div "View" at bounding box center [874, 455] width 120 height 110
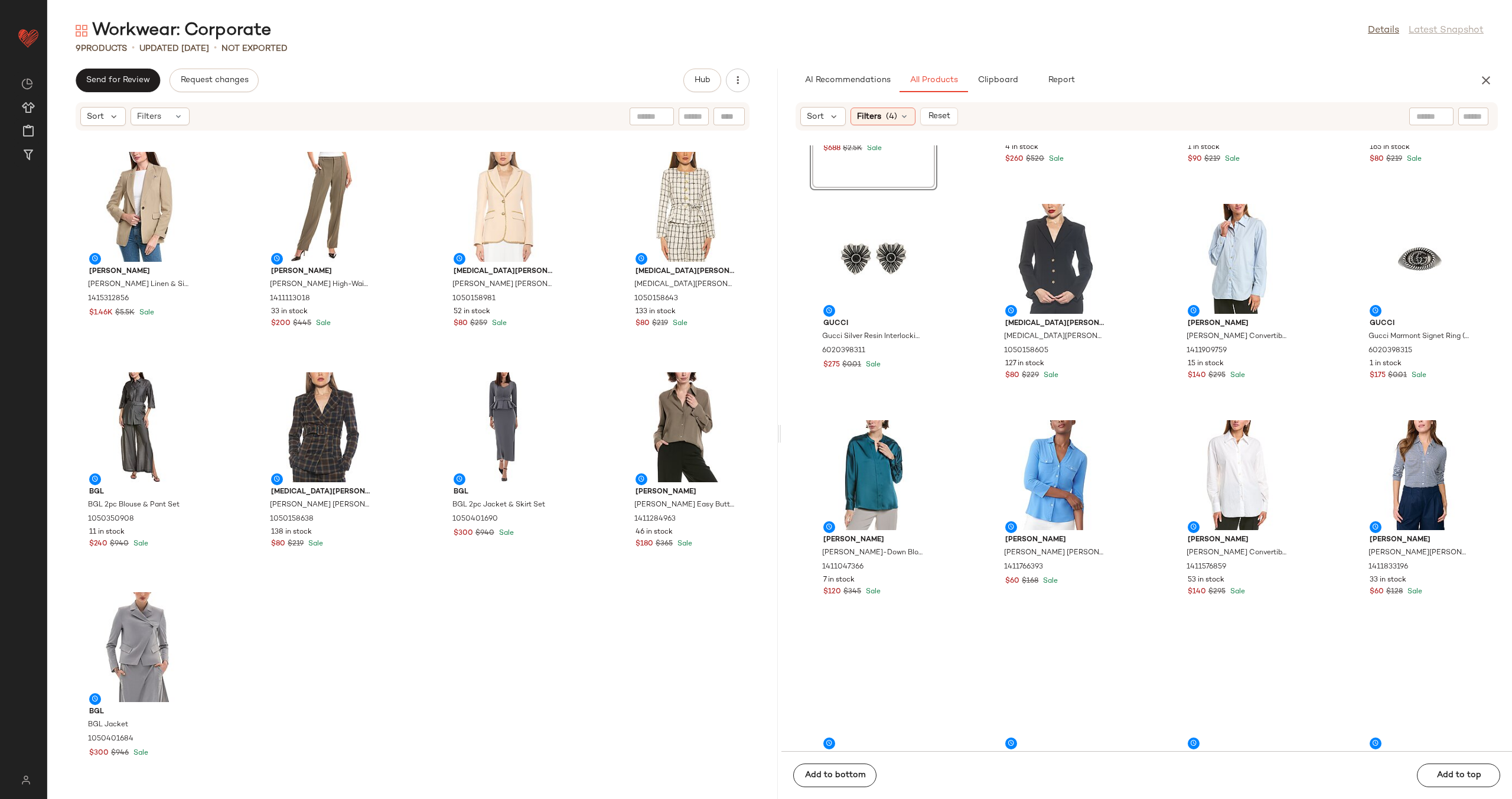
scroll to position [1116, 0]
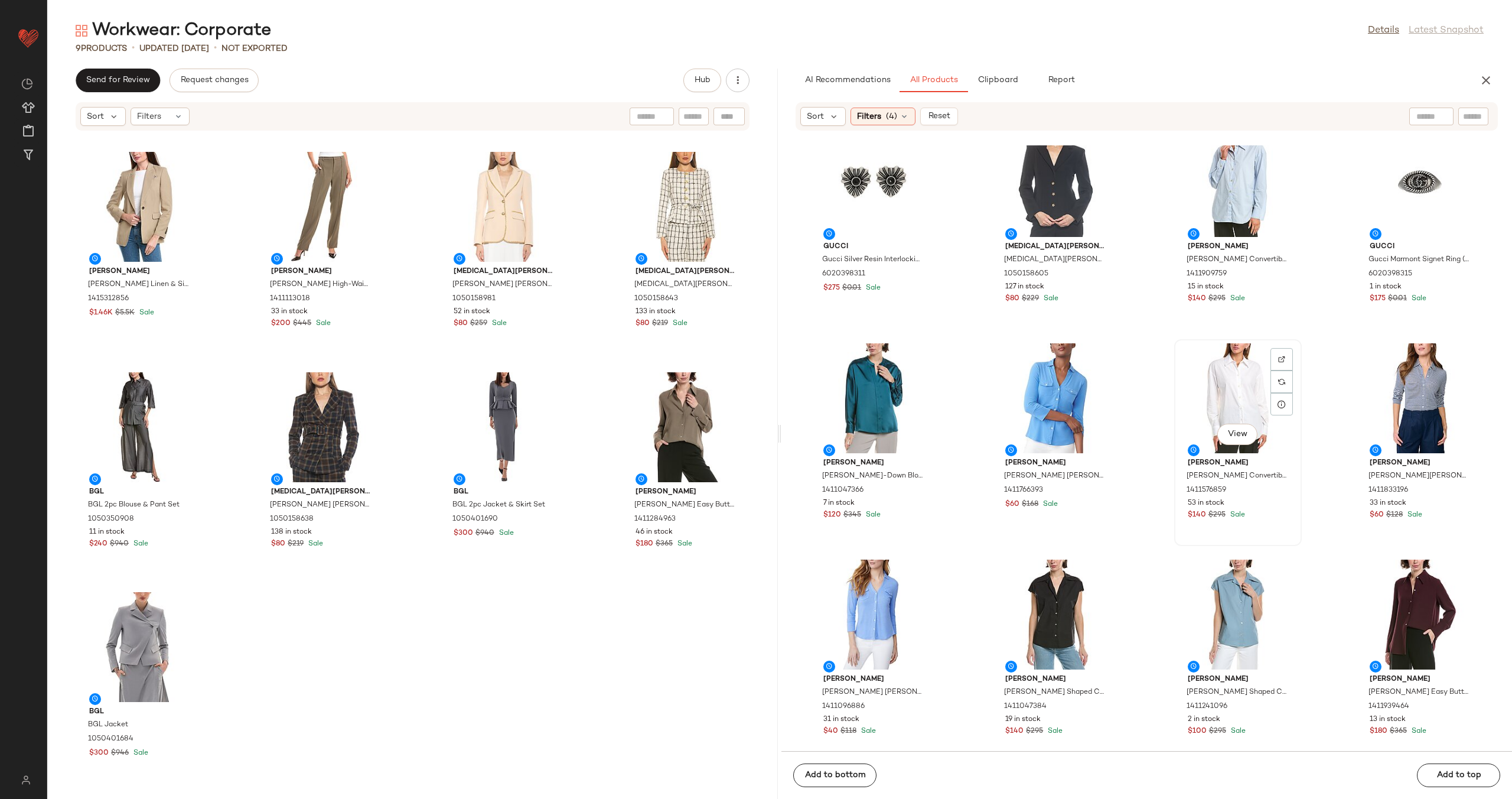
click at [1214, 385] on div "View" at bounding box center [1238, 398] width 120 height 110
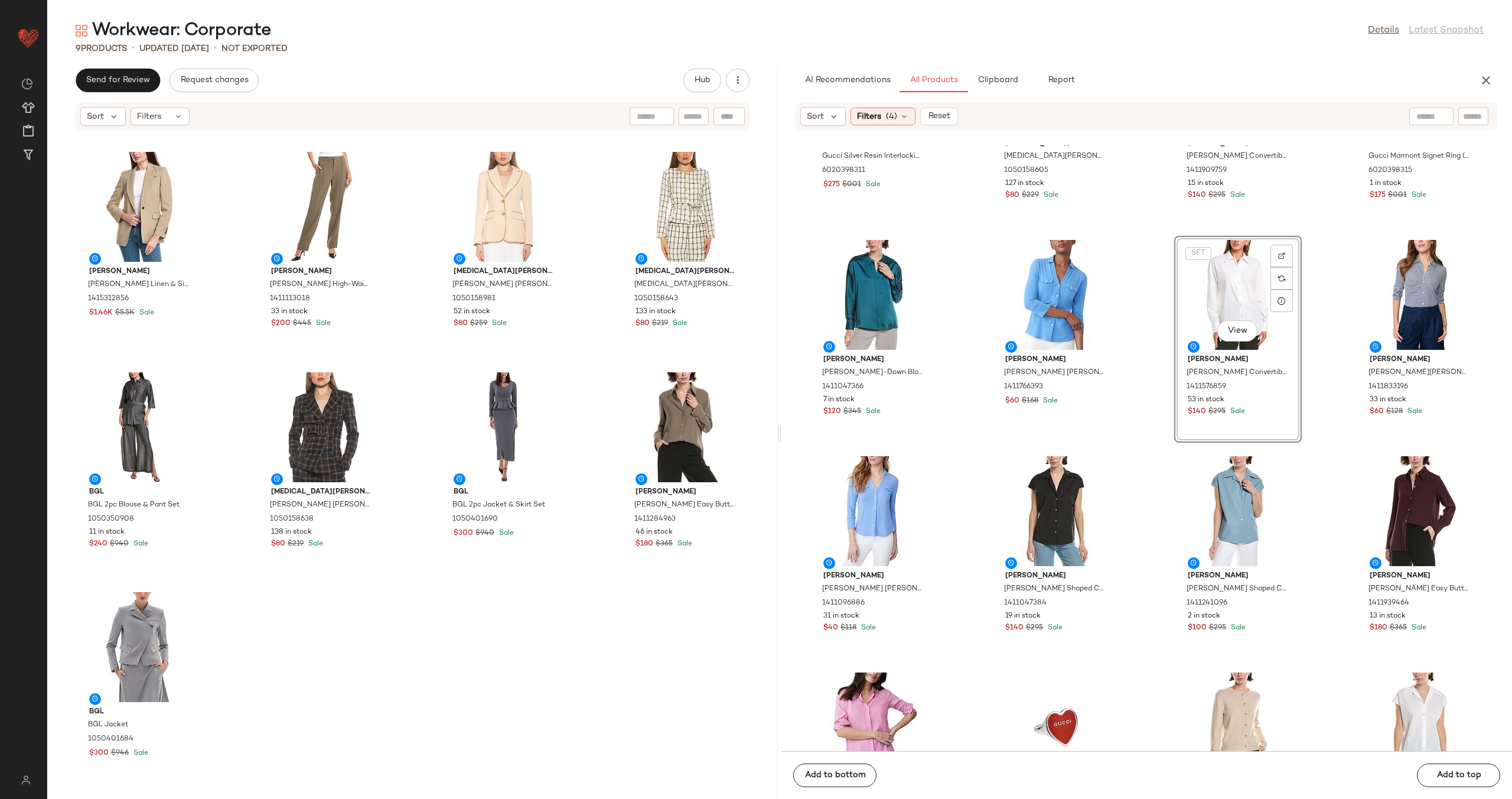
scroll to position [1311, 0]
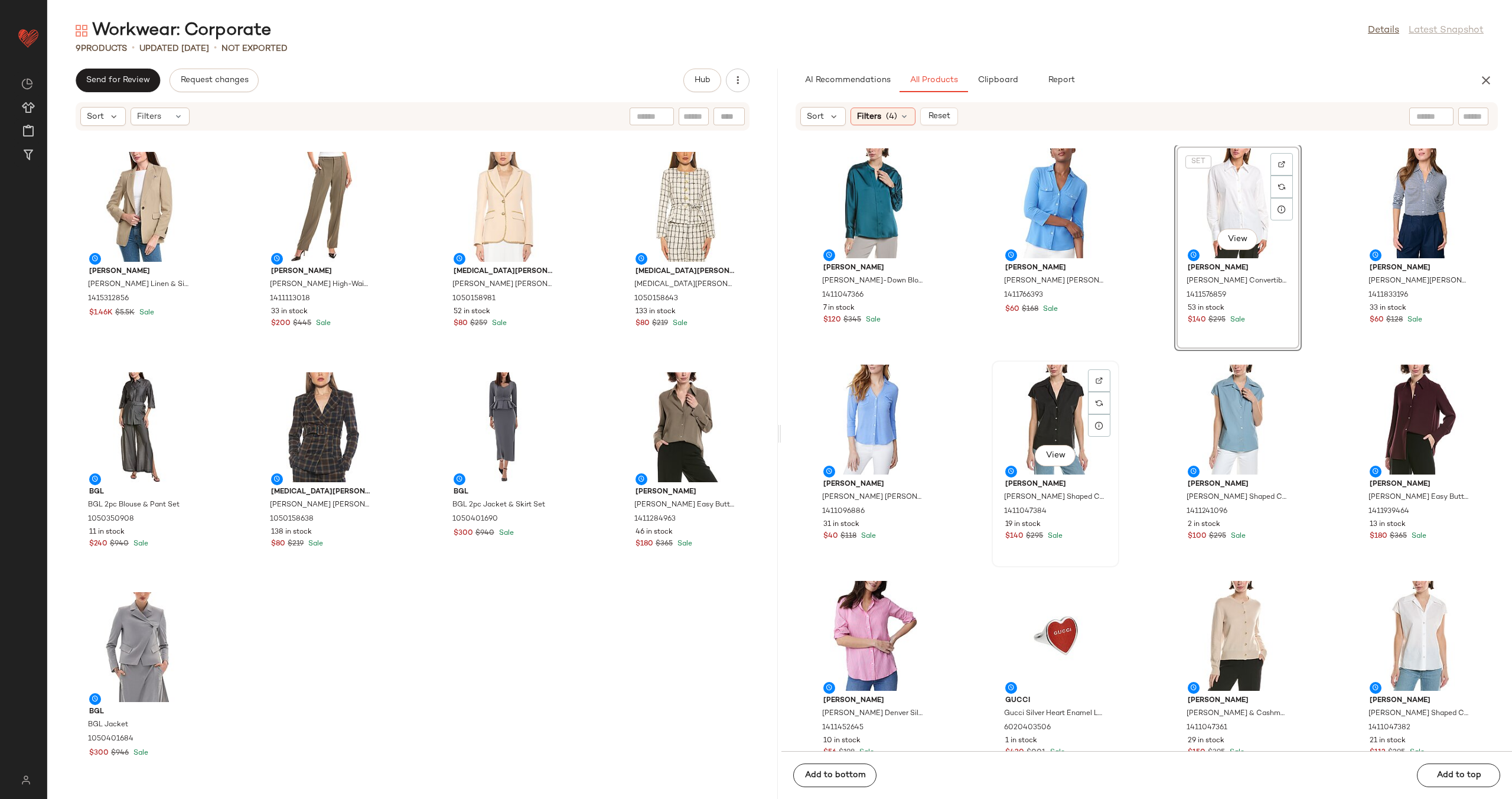
click at [1027, 422] on div "View" at bounding box center [1056, 419] width 120 height 110
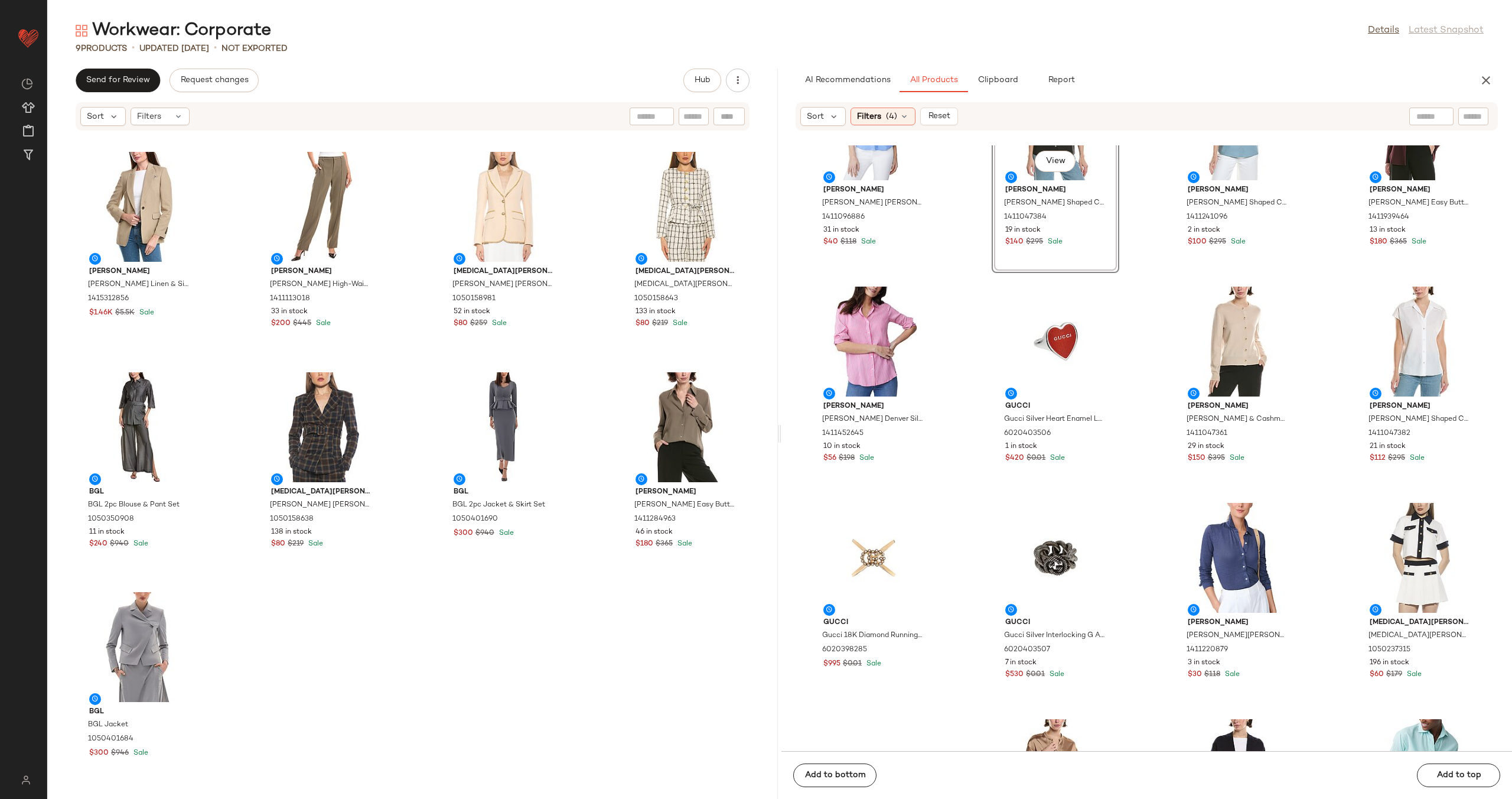
scroll to position [1627, 0]
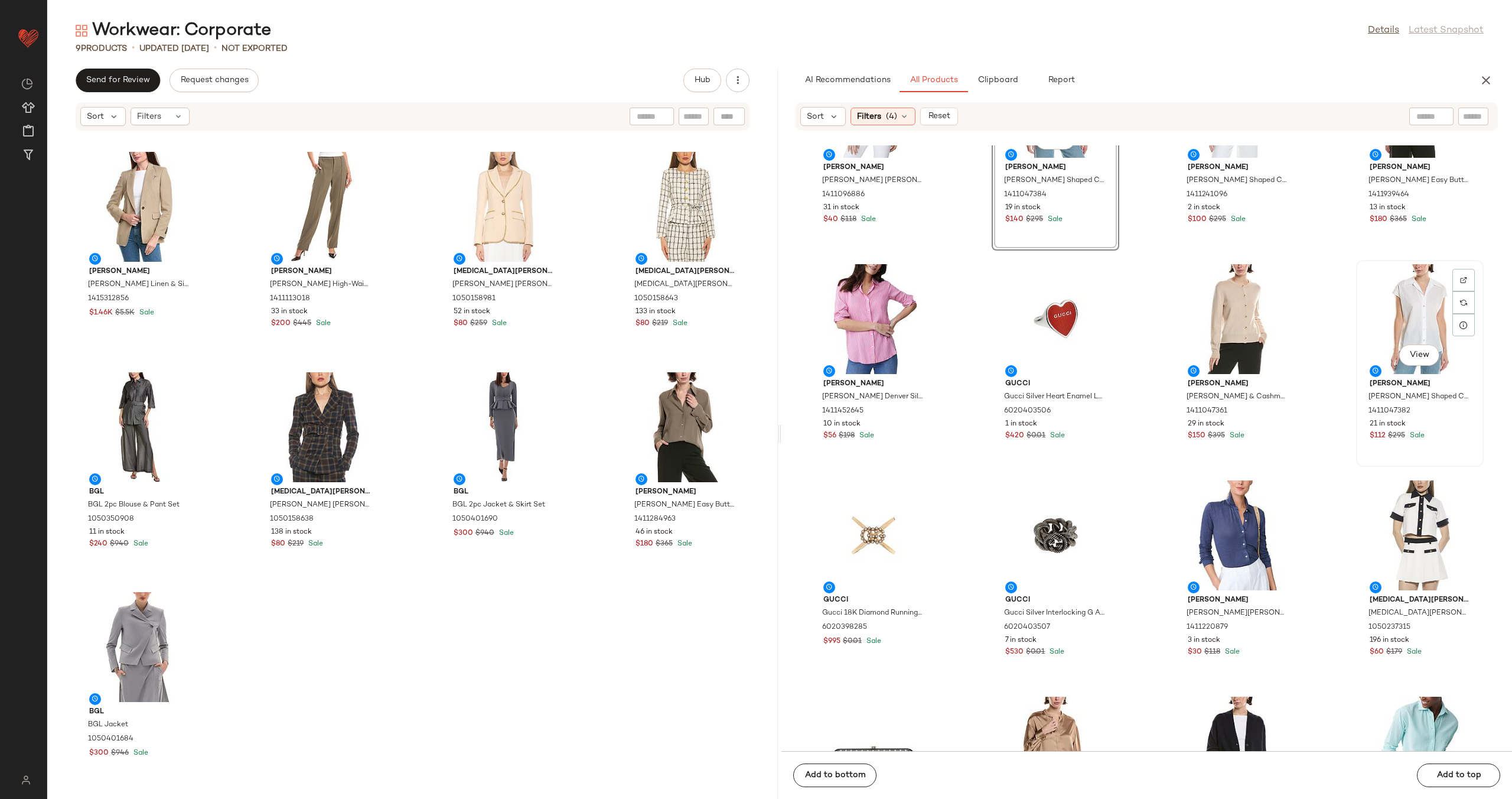
click at [1395, 315] on div "View" at bounding box center [1420, 319] width 120 height 110
click at [1228, 315] on div "View" at bounding box center [1238, 319] width 120 height 110
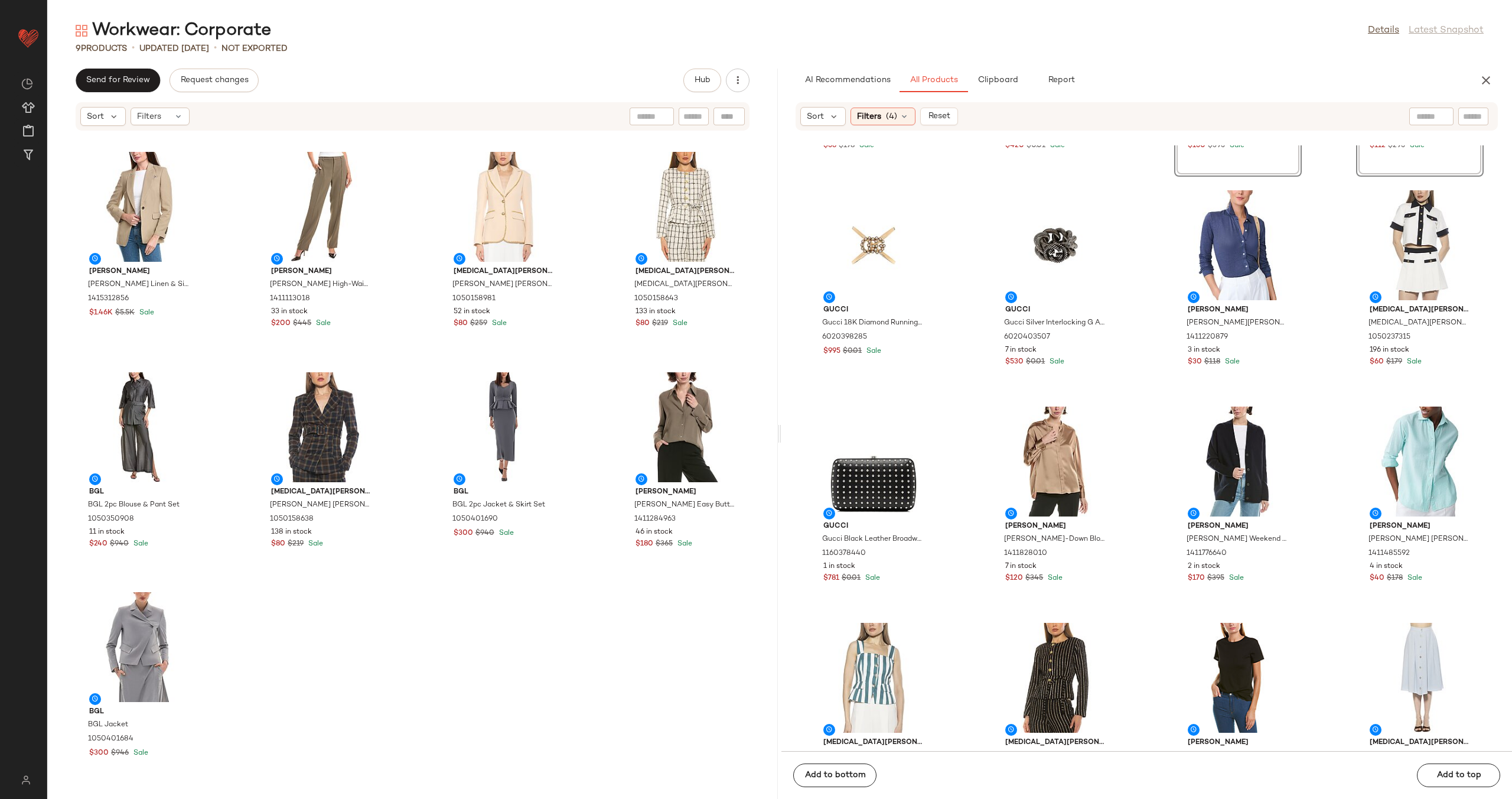
scroll to position [1943, 0]
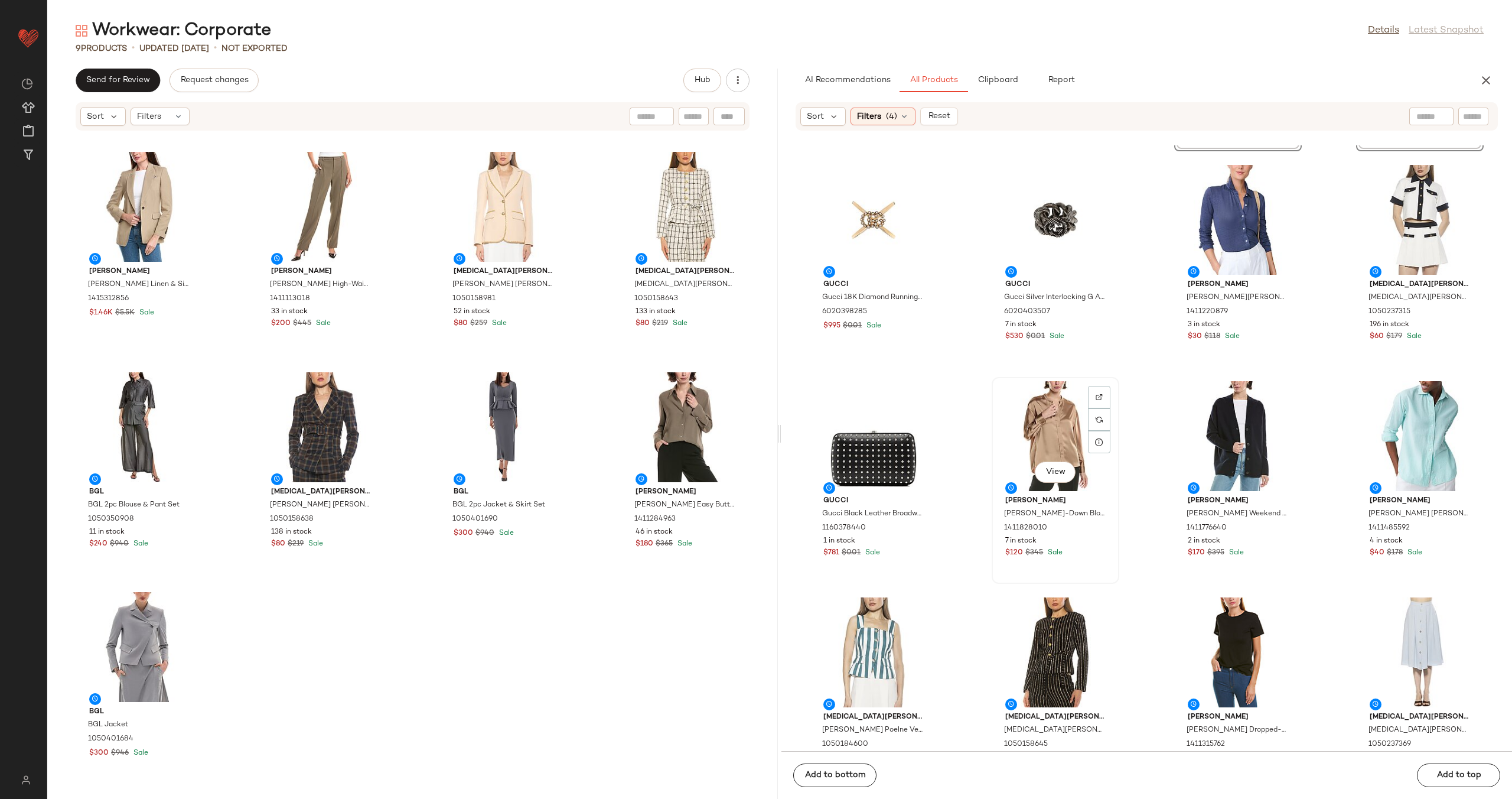
click at [1036, 435] on div "View" at bounding box center [1056, 436] width 120 height 110
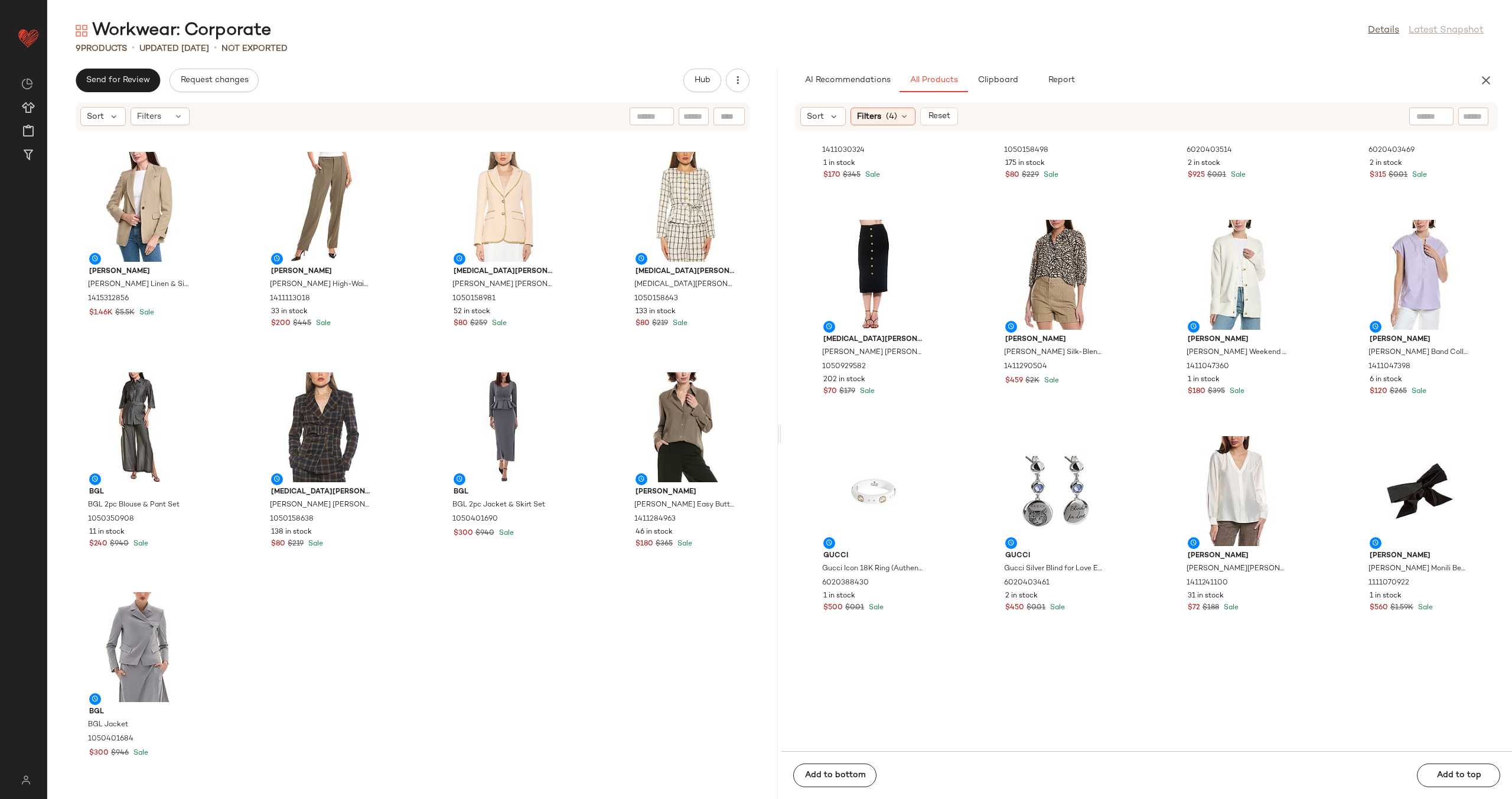
scroll to position [3464, 0]
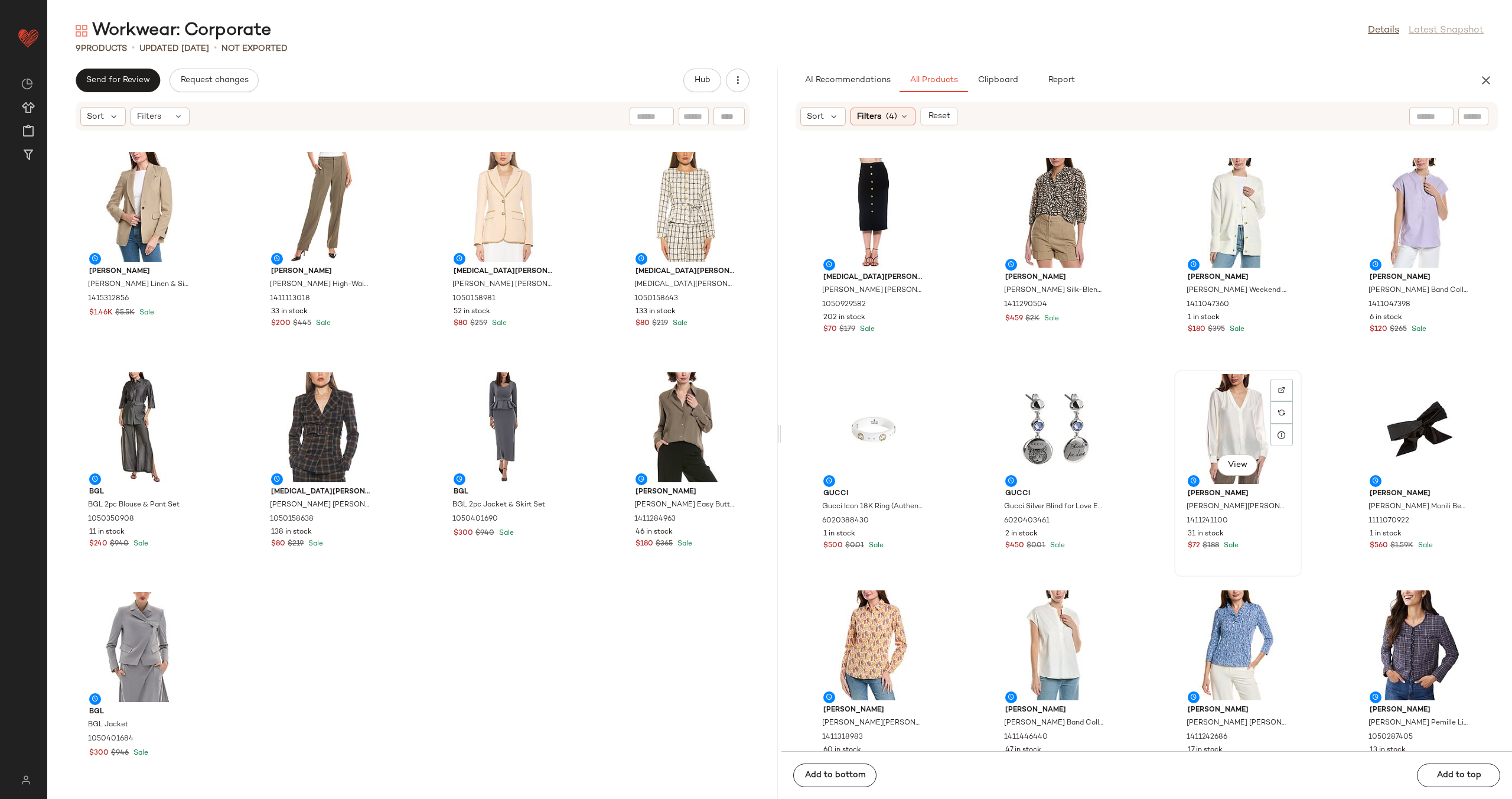
click at [1221, 424] on div "View" at bounding box center [1238, 429] width 120 height 110
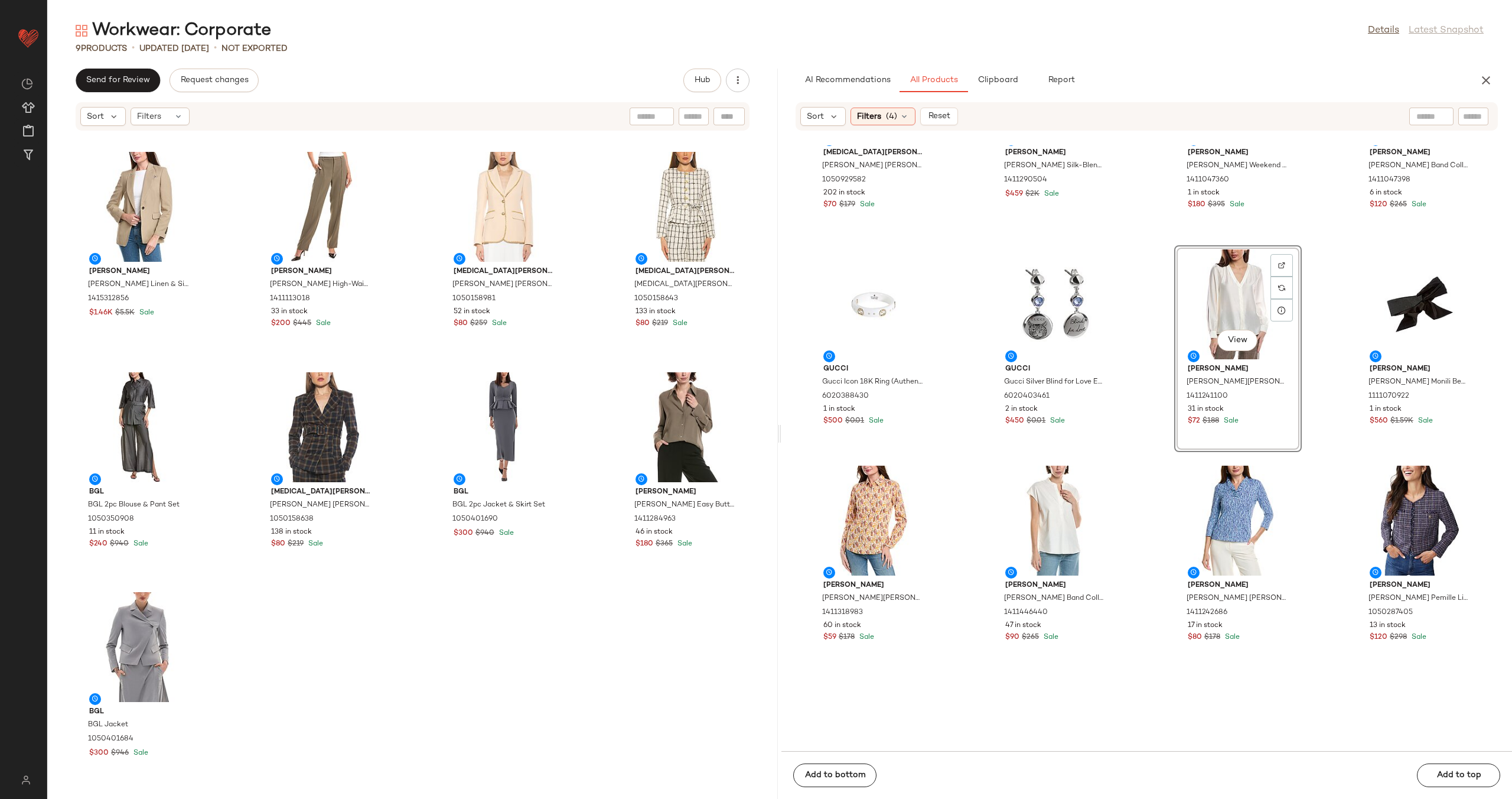
scroll to position [3674, 0]
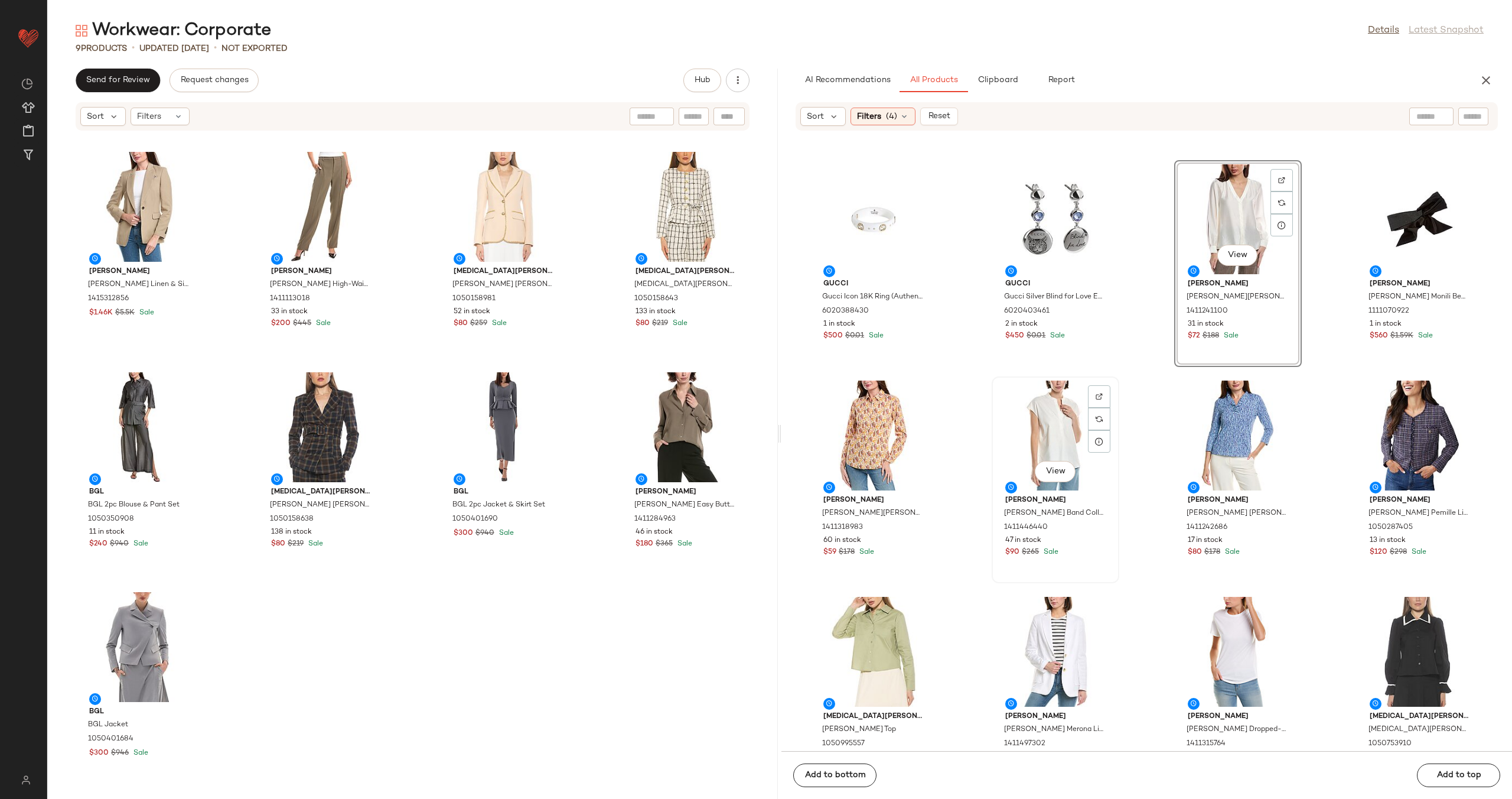
click at [1051, 446] on div "View" at bounding box center [1056, 435] width 120 height 110
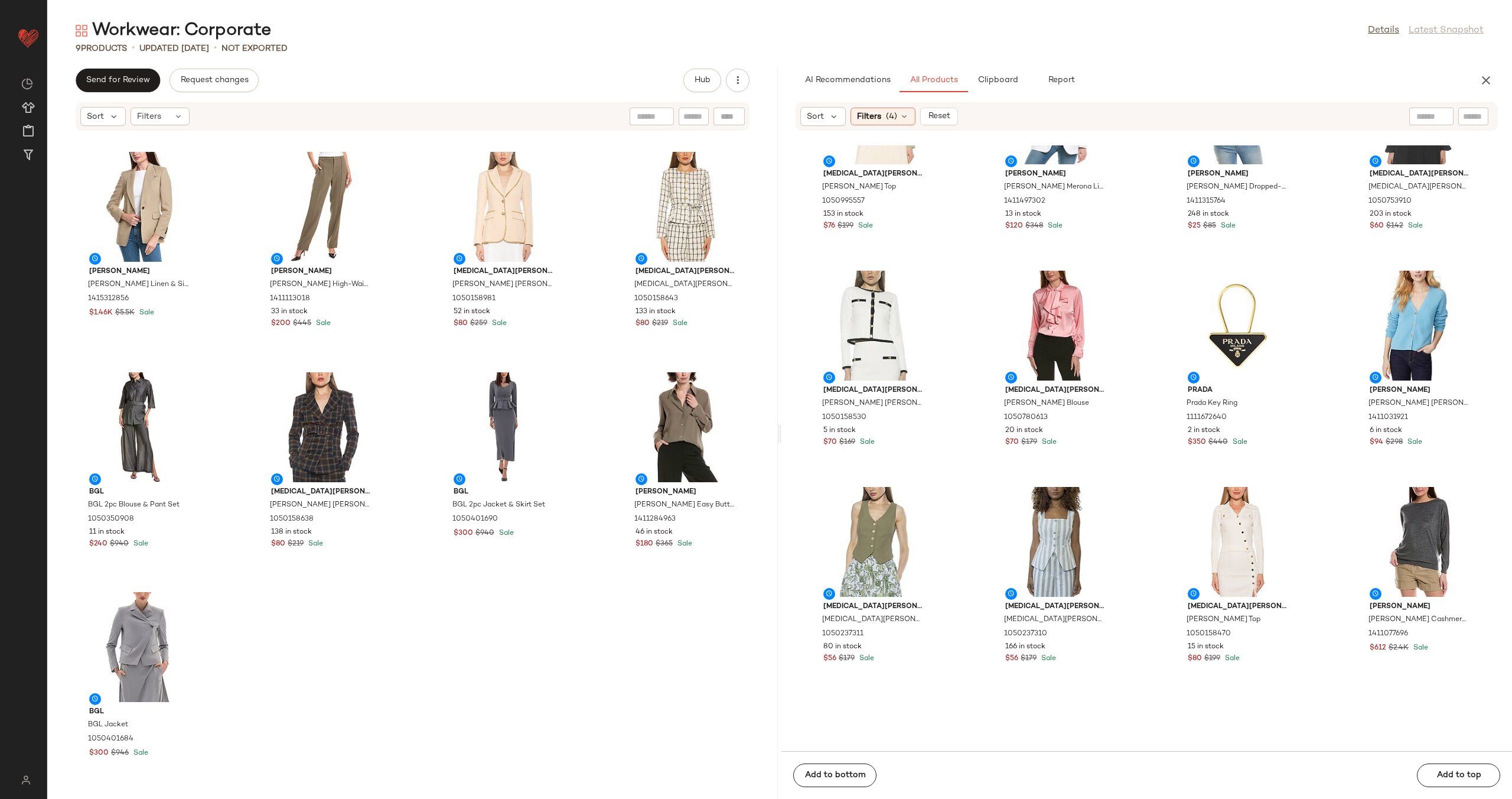
scroll to position [4430, 0]
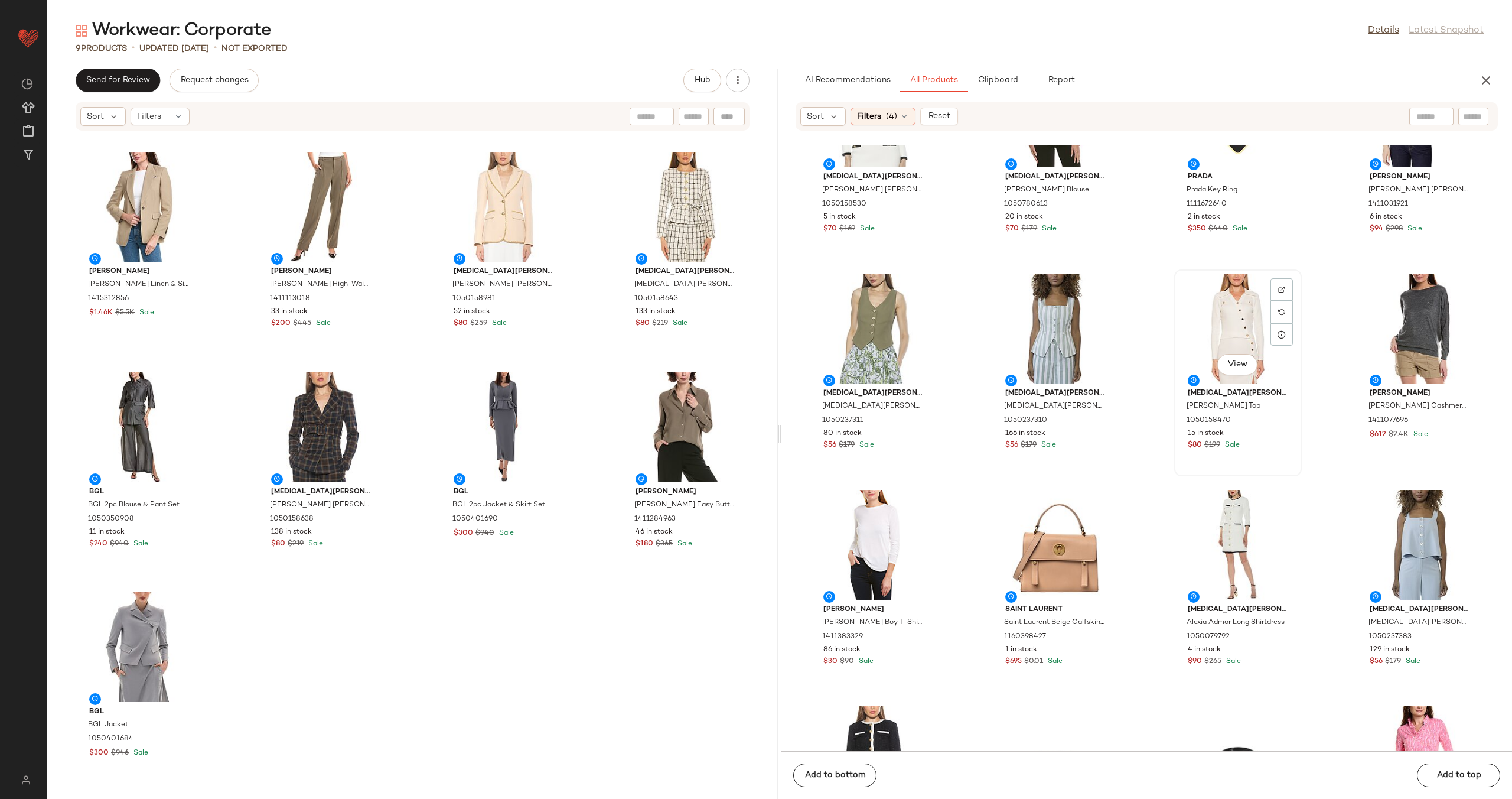
click at [1239, 328] on div "View" at bounding box center [1238, 329] width 120 height 110
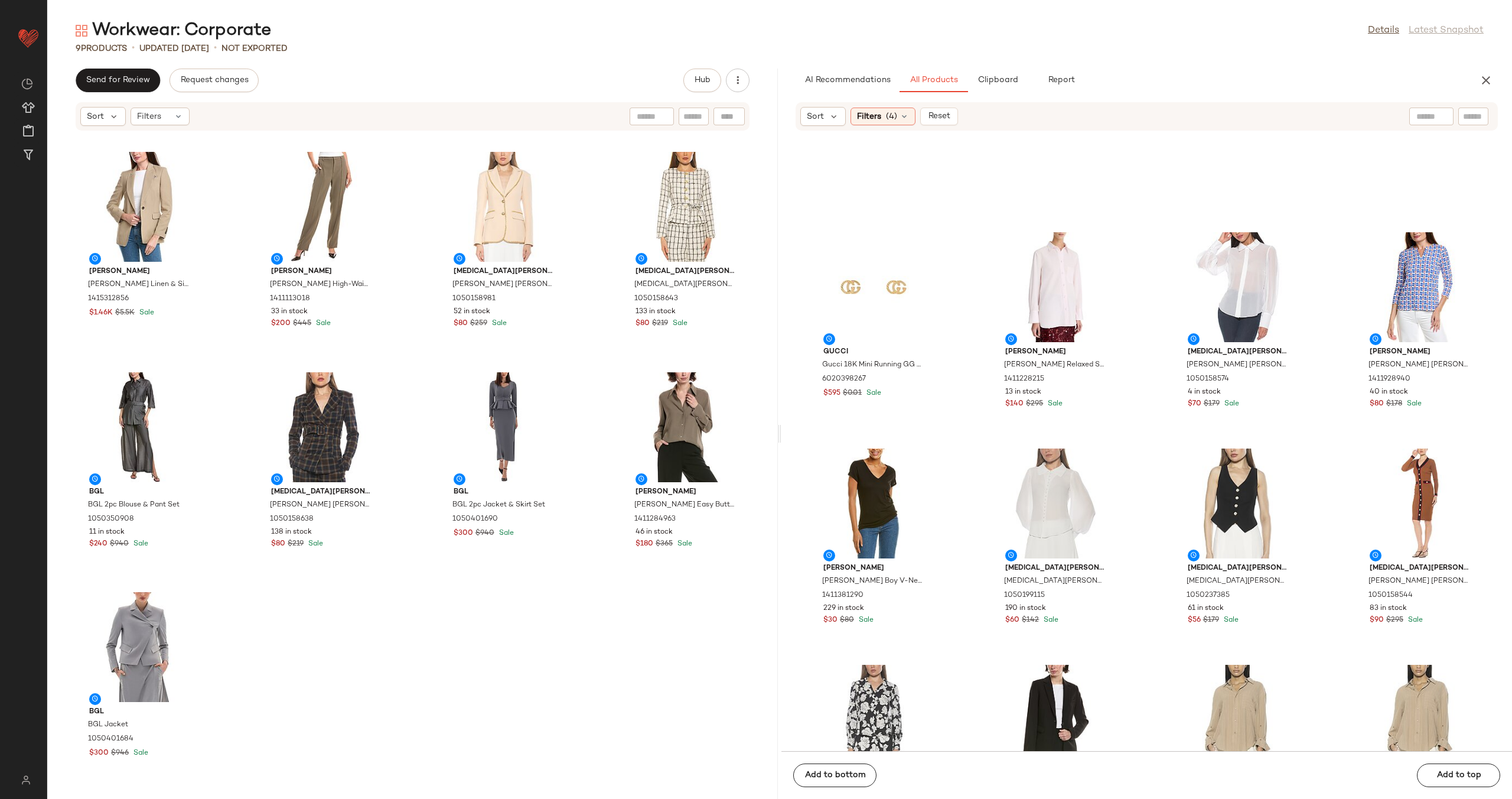
scroll to position [8146, 0]
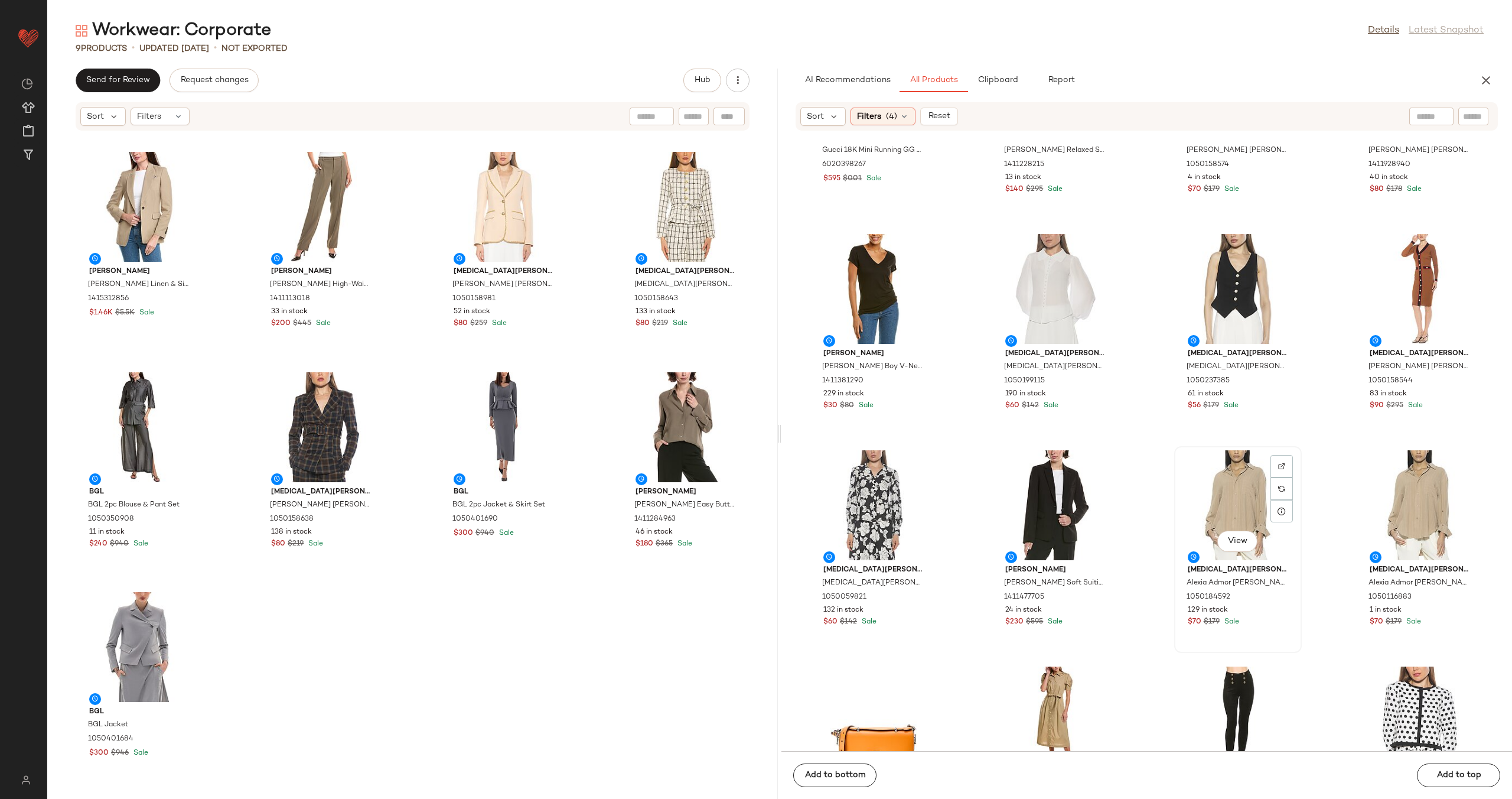
click at [1231, 485] on div "View" at bounding box center [1238, 505] width 120 height 110
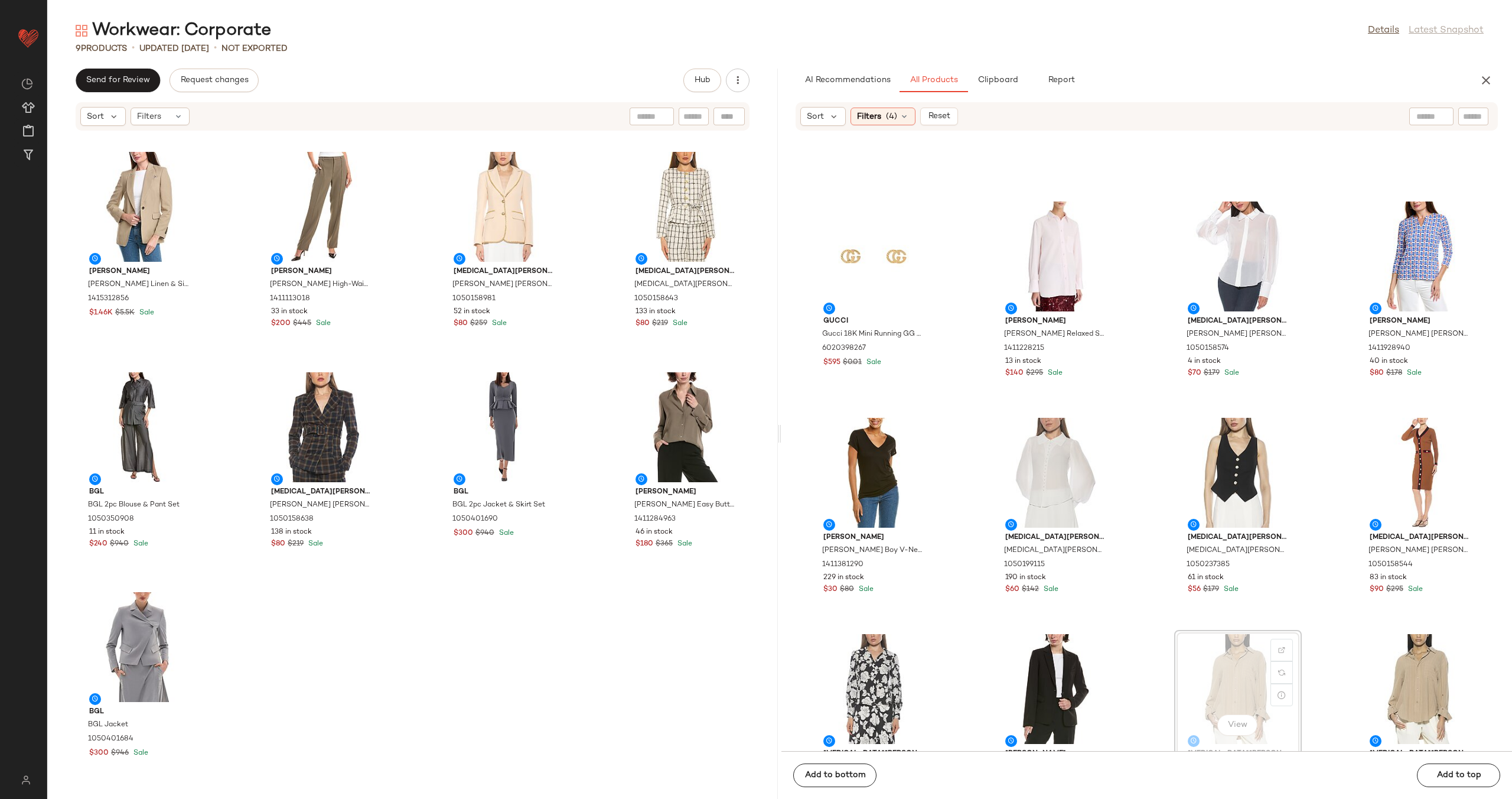
scroll to position [7907, 0]
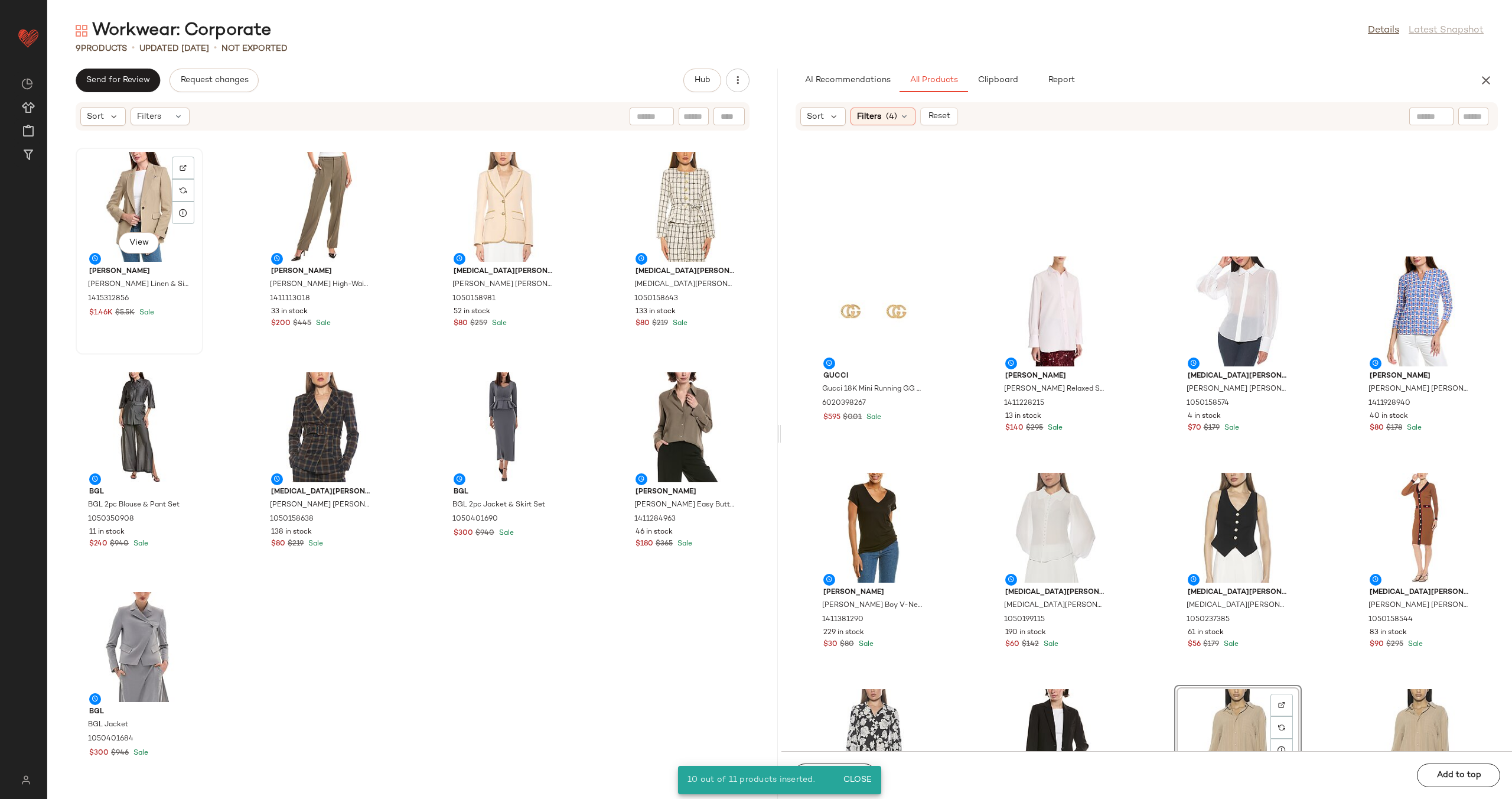
click at [153, 207] on div "View" at bounding box center [140, 206] width 120 height 110
click at [137, 649] on div "View" at bounding box center [140, 647] width 120 height 110
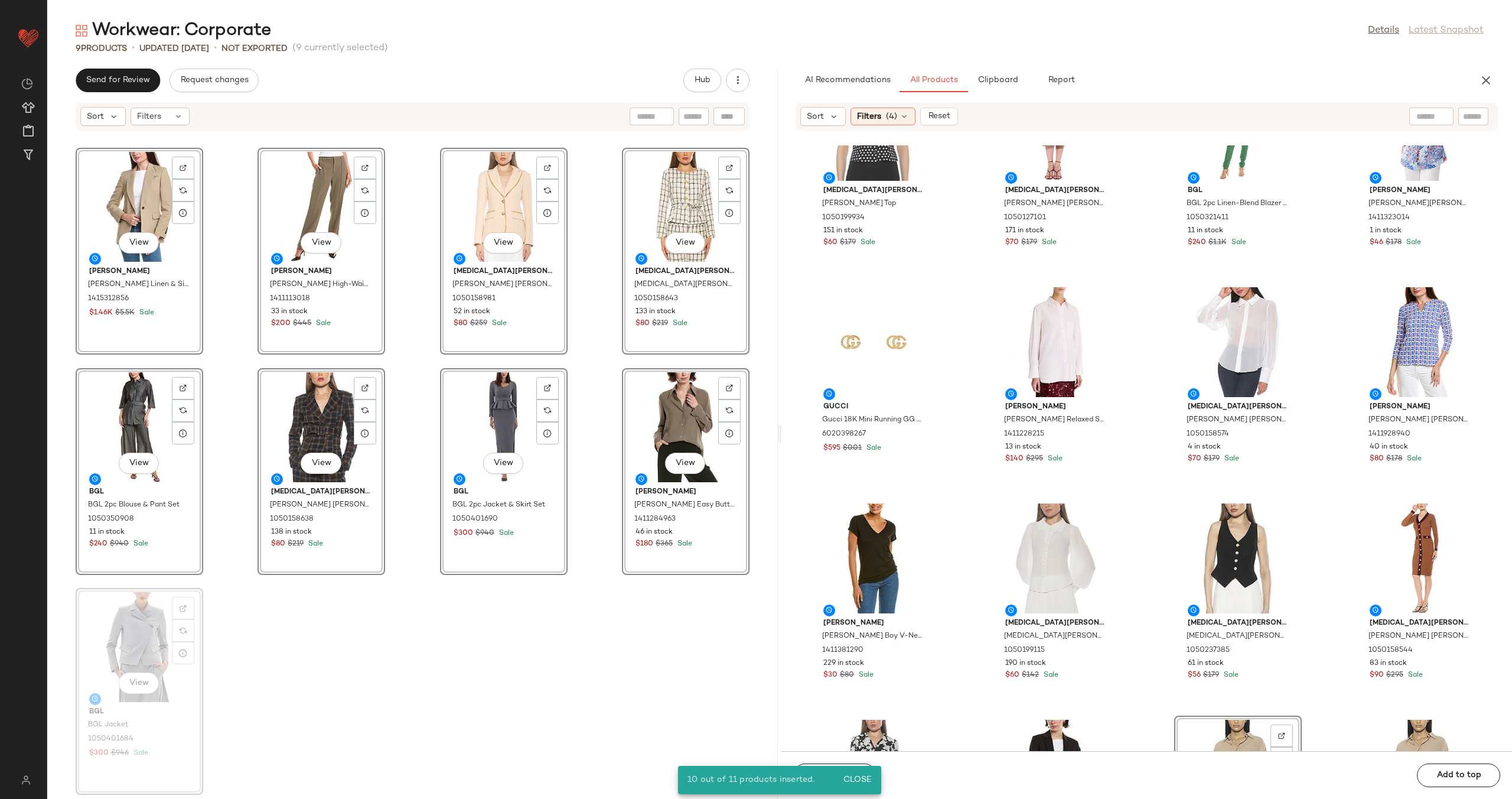
scroll to position [7875, 0]
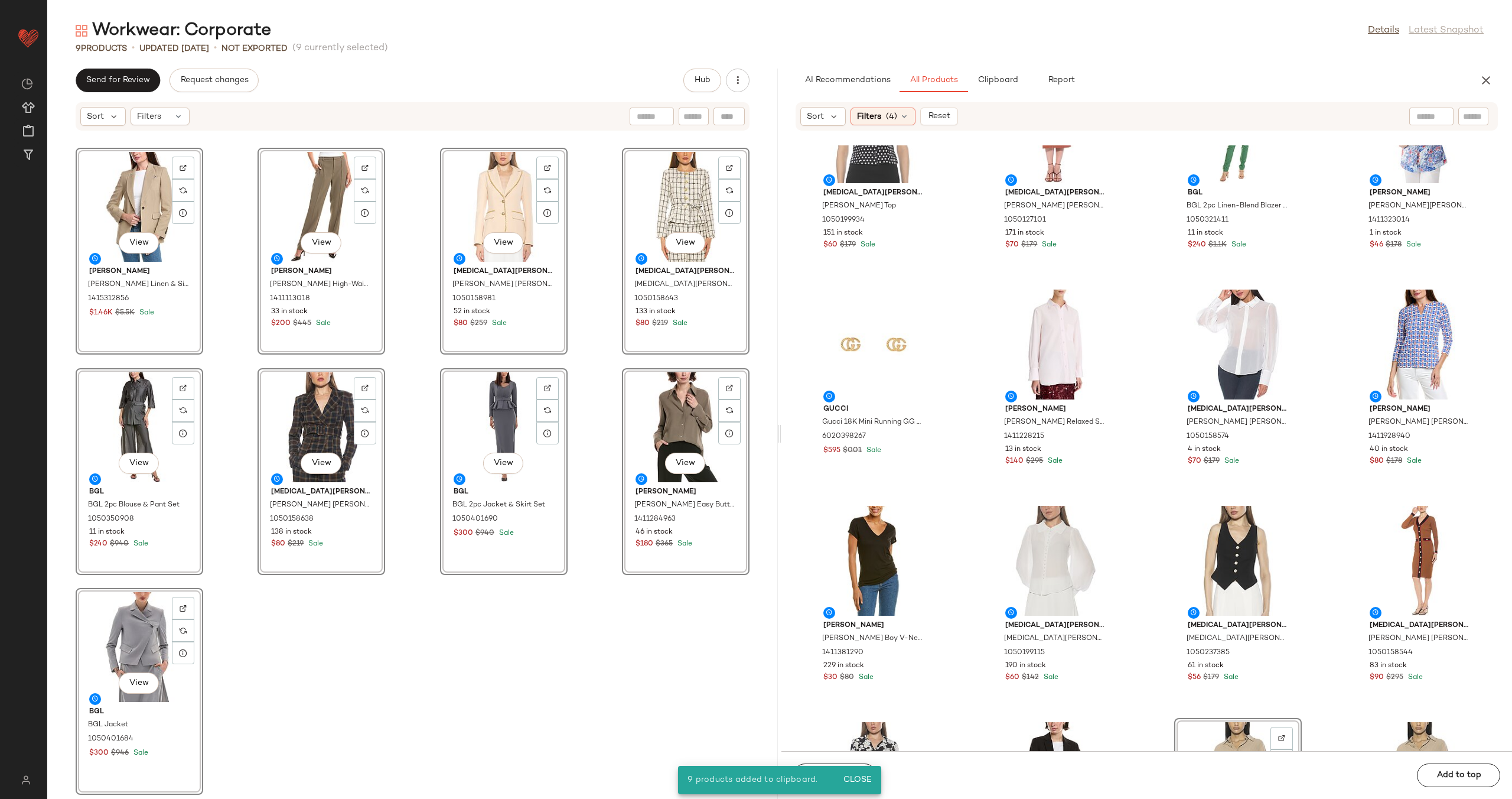
click at [593, 311] on div "View [PERSON_NAME] [PERSON_NAME] Linen & Silk-Blend Blazer 1415312856 $1.46K $5…" at bounding box center [413, 472] width 731 height 654
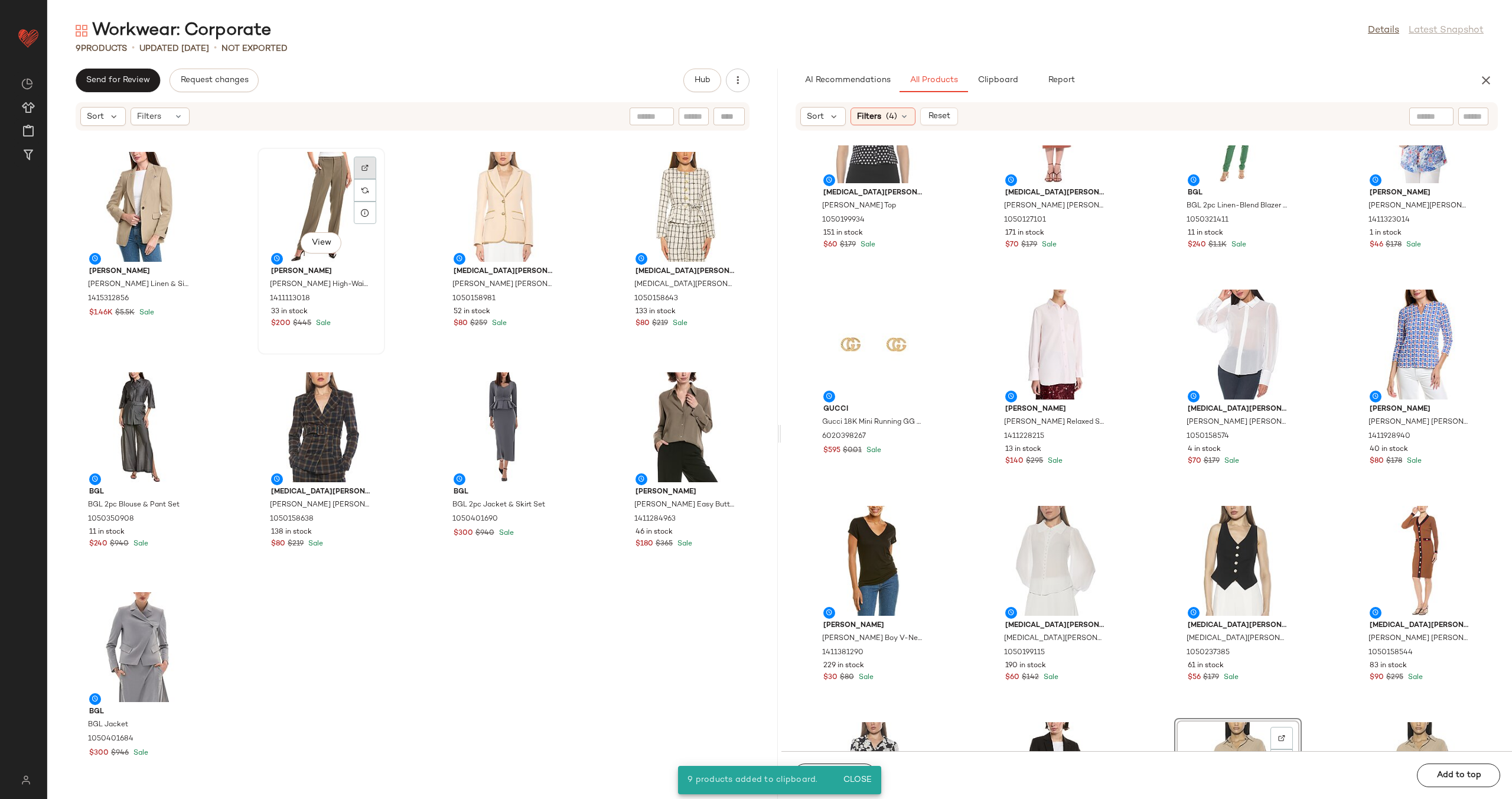
click at [356, 179] on div at bounding box center [365, 189] width 22 height 22
click at [544, 171] on img at bounding box center [548, 167] width 7 height 7
click at [1478, 116] on input "Filter" at bounding box center [1434, 116] width 100 height 12
paste input "**********"
type input "**********"
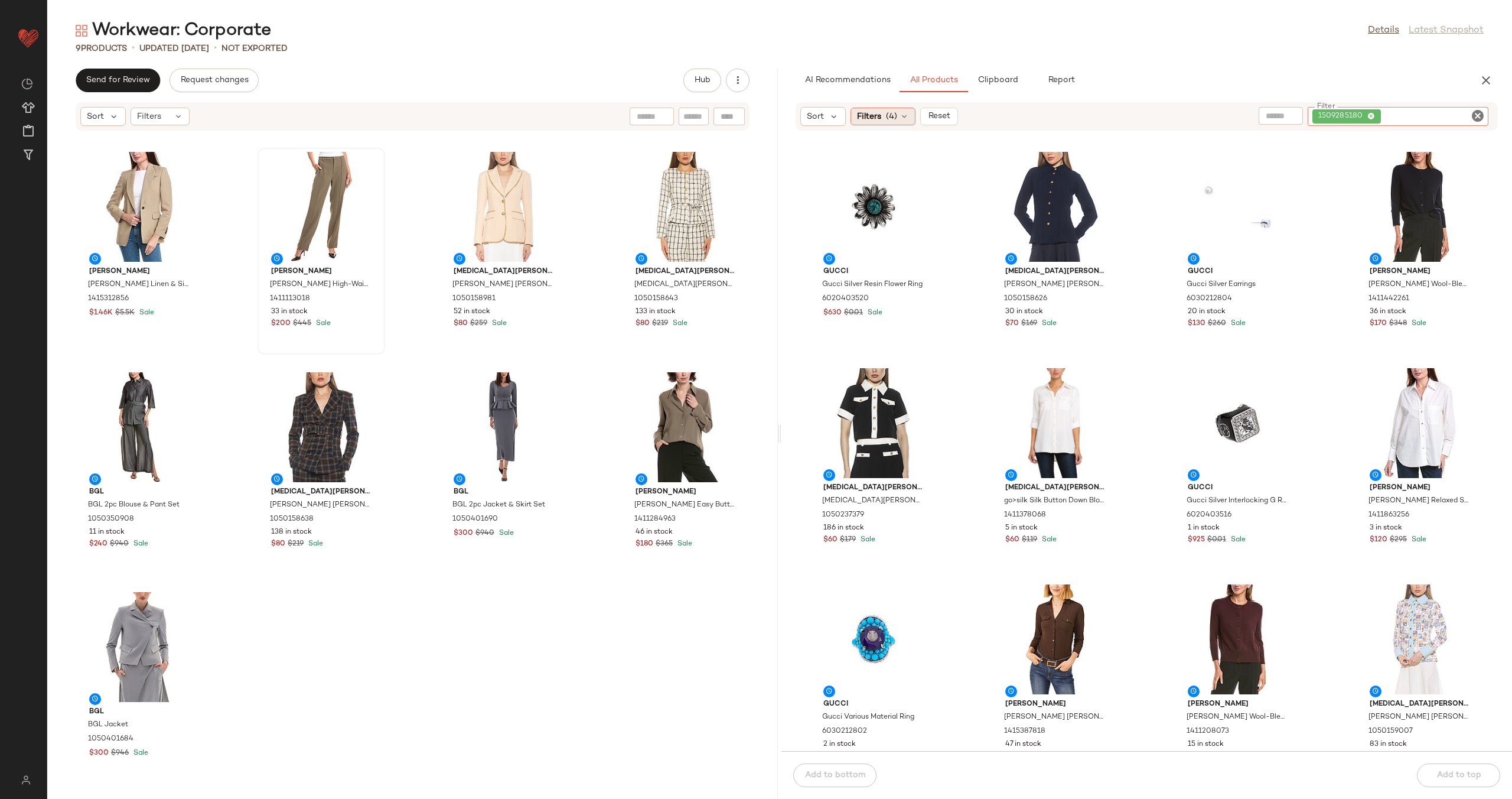
click at [902, 117] on icon at bounding box center [904, 116] width 10 height 10
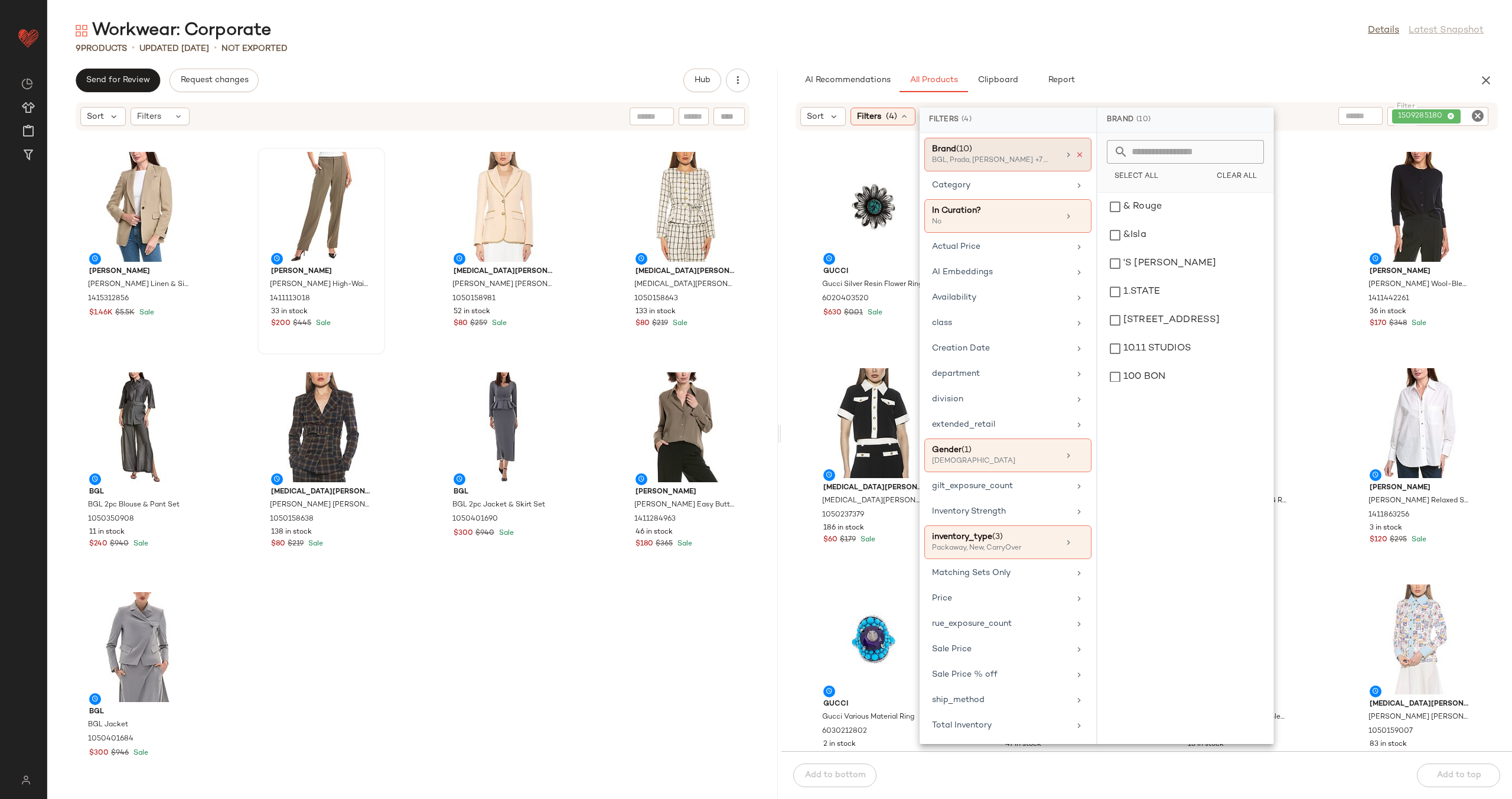
click at [1082, 154] on icon at bounding box center [1080, 154] width 8 height 8
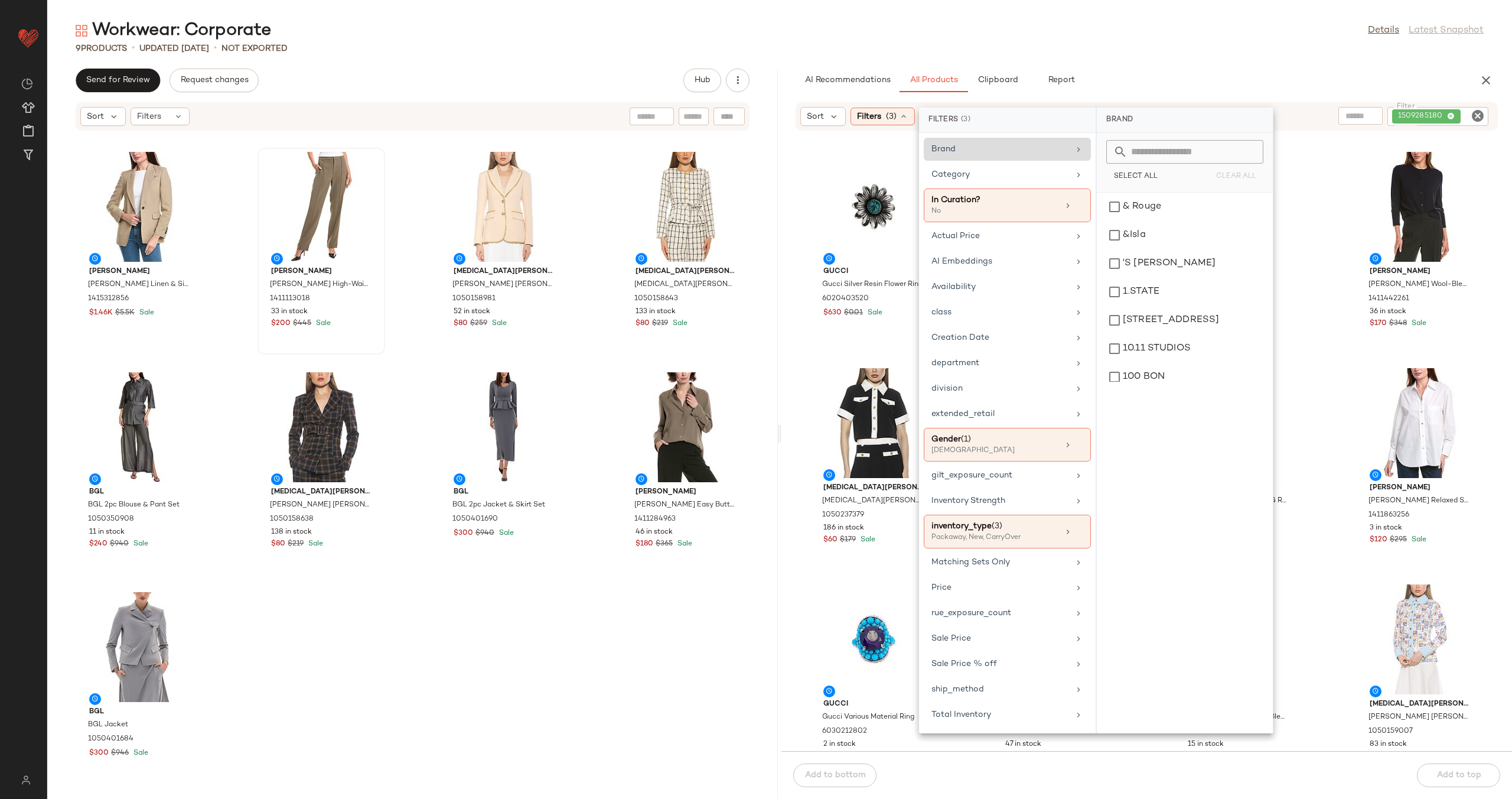
click at [800, 209] on div "Gucci Gucci Silver Resin Flower Ring 6020403520 $630 $0.01 Sale [MEDICAL_DATA][…" at bounding box center [1147, 448] width 731 height 606
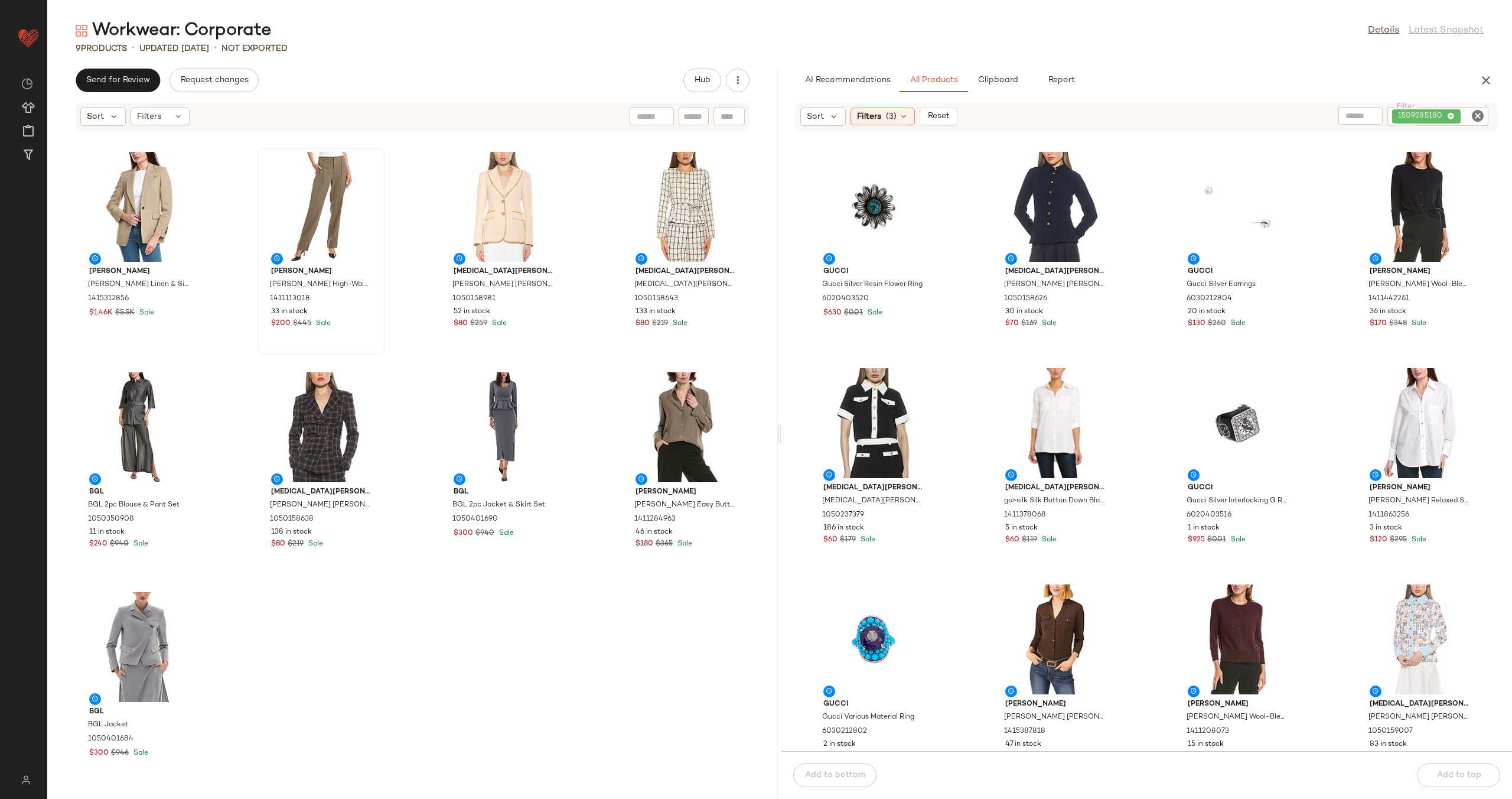
click at [903, 127] on div "Sort Filters (3) Reset Filter 1509285180 Filter" at bounding box center [1147, 116] width 703 height 28
click at [907, 115] on icon at bounding box center [904, 116] width 10 height 10
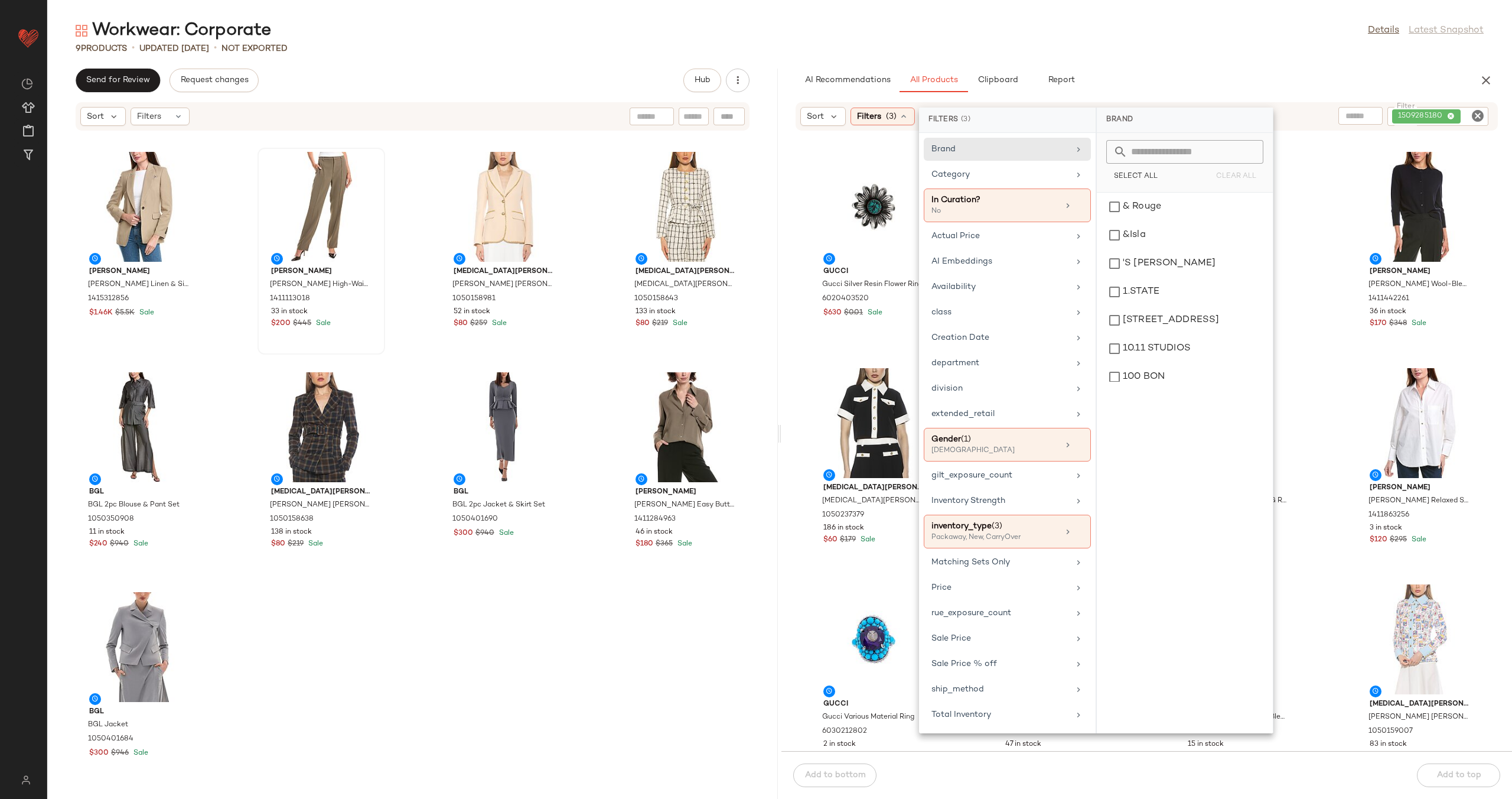
click at [795, 203] on div "Gucci Gucci Silver Resin Flower Ring 6020403520 $630 $0.01 Sale [MEDICAL_DATA][…" at bounding box center [1147, 448] width 731 height 606
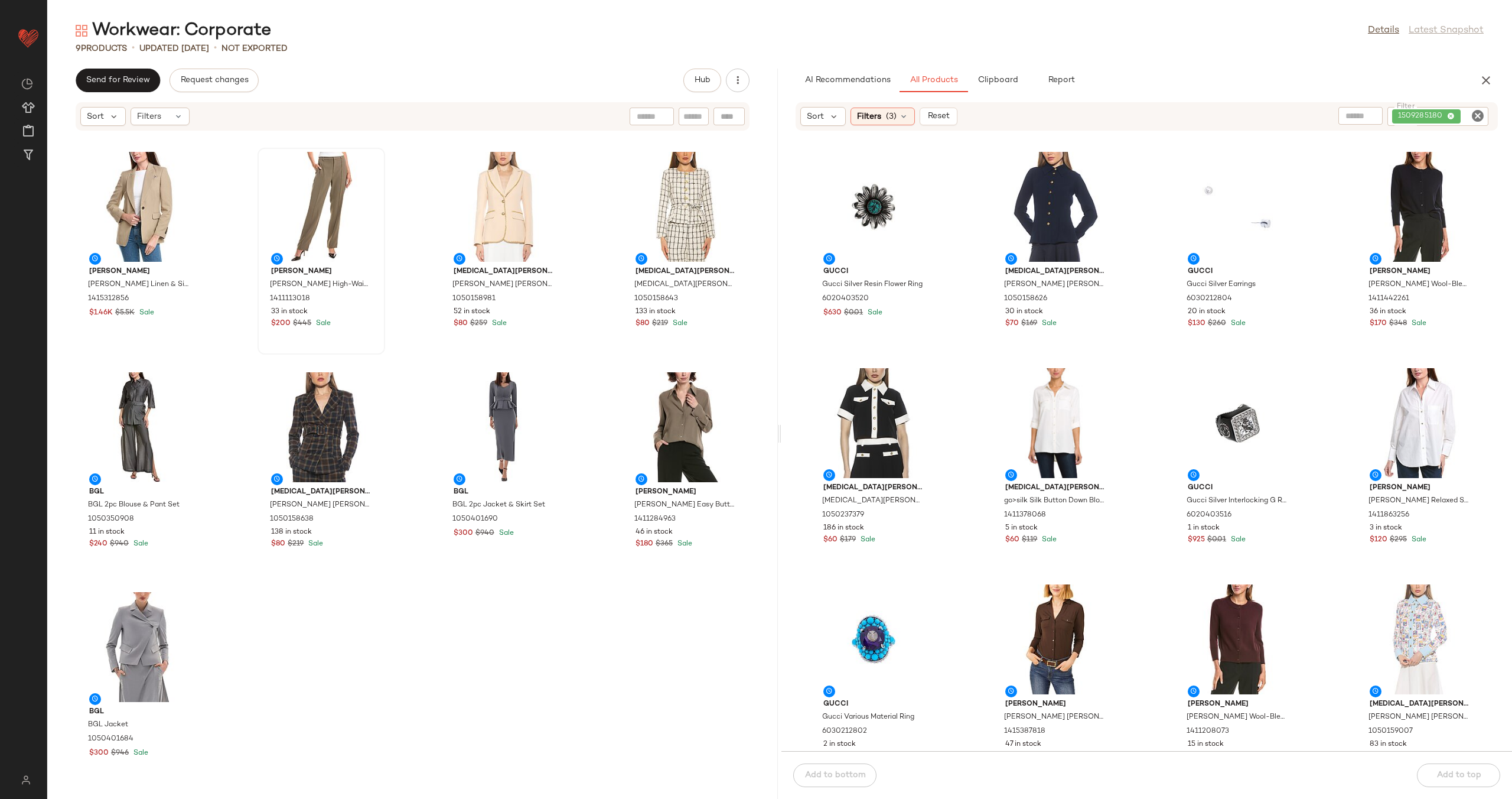
click at [1483, 113] on icon "Clear Filter" at bounding box center [1478, 115] width 14 height 14
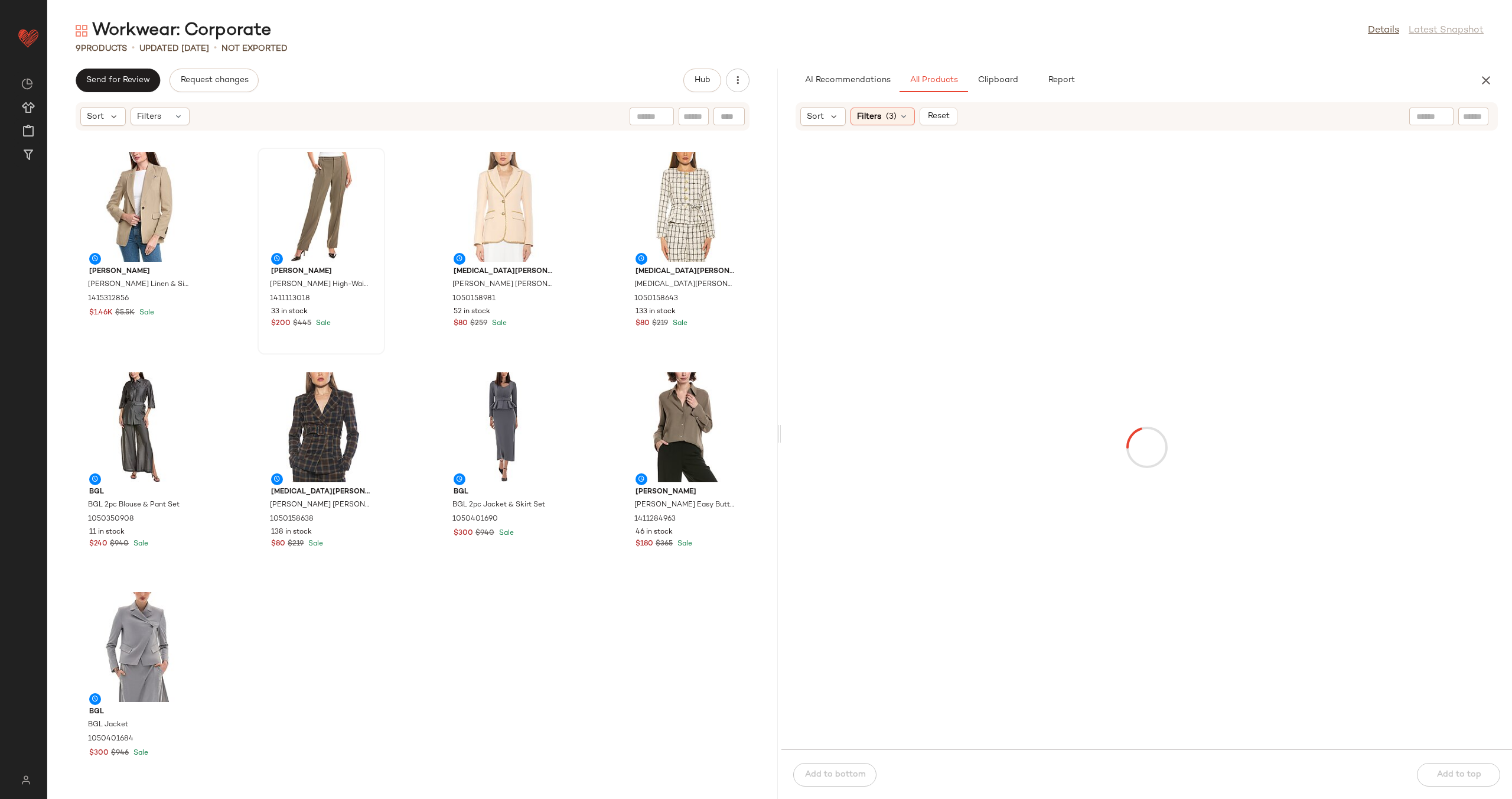
click at [970, 307] on div at bounding box center [1147, 448] width 726 height 599
click at [137, 201] on div "View" at bounding box center [140, 206] width 120 height 110
click at [139, 629] on div "View" at bounding box center [140, 647] width 120 height 110
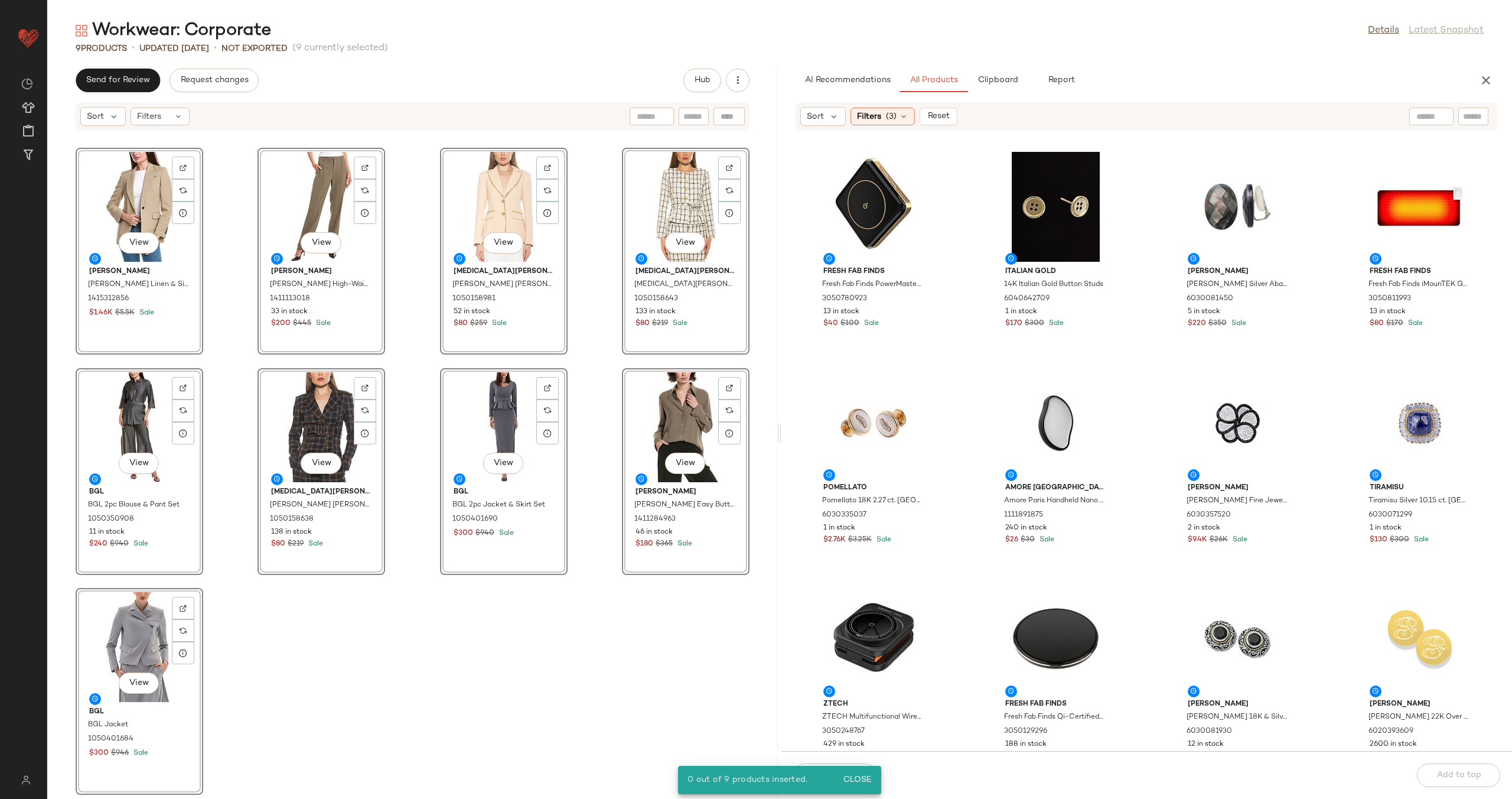
click at [580, 314] on div "View [PERSON_NAME] [PERSON_NAME] Linen & Silk-Blend Blazer 1415312856 $1.46K $5…" at bounding box center [413, 472] width 731 height 654
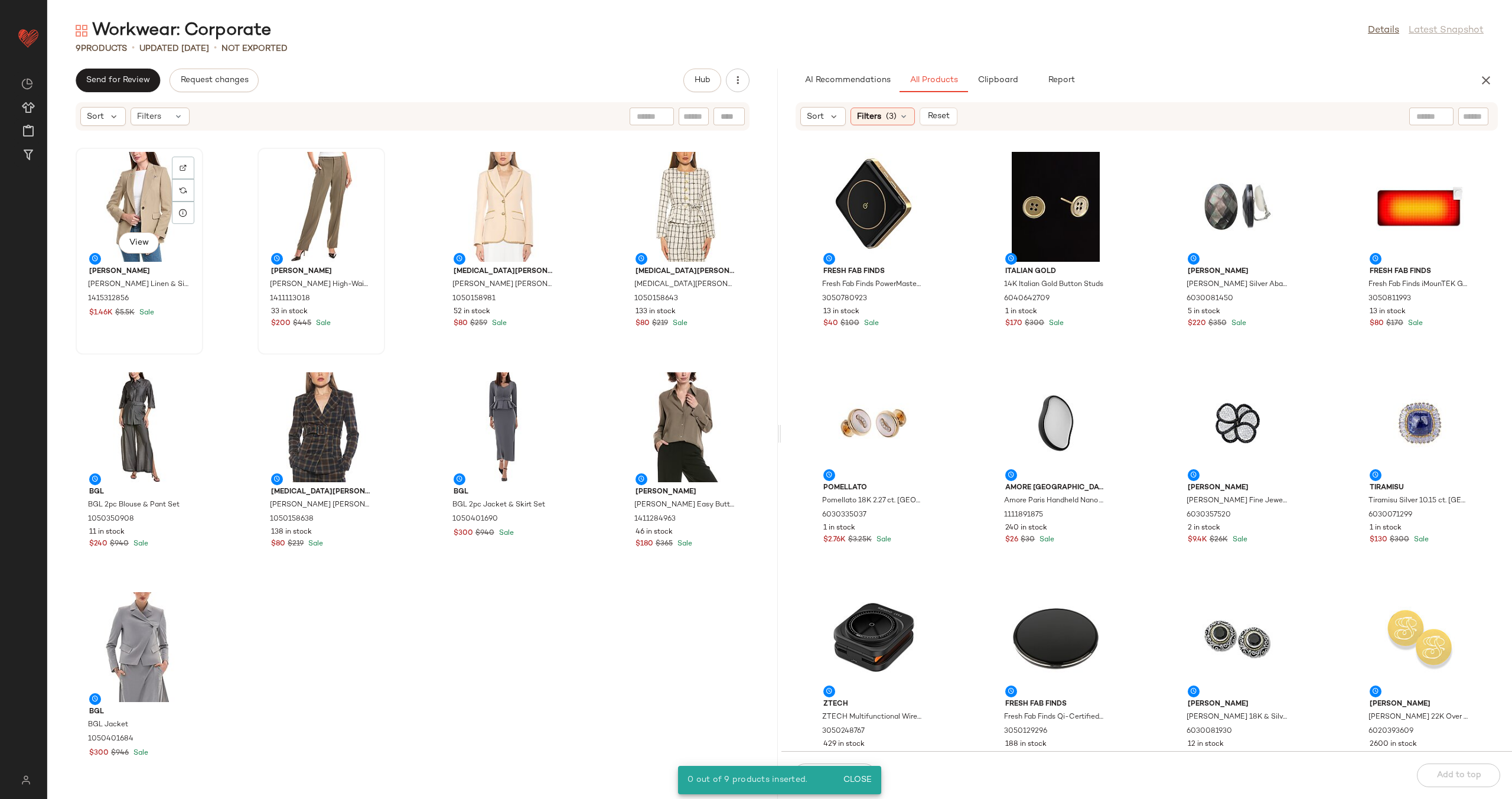
click at [139, 195] on div "View" at bounding box center [140, 206] width 120 height 110
click at [132, 624] on div "View" at bounding box center [140, 647] width 120 height 110
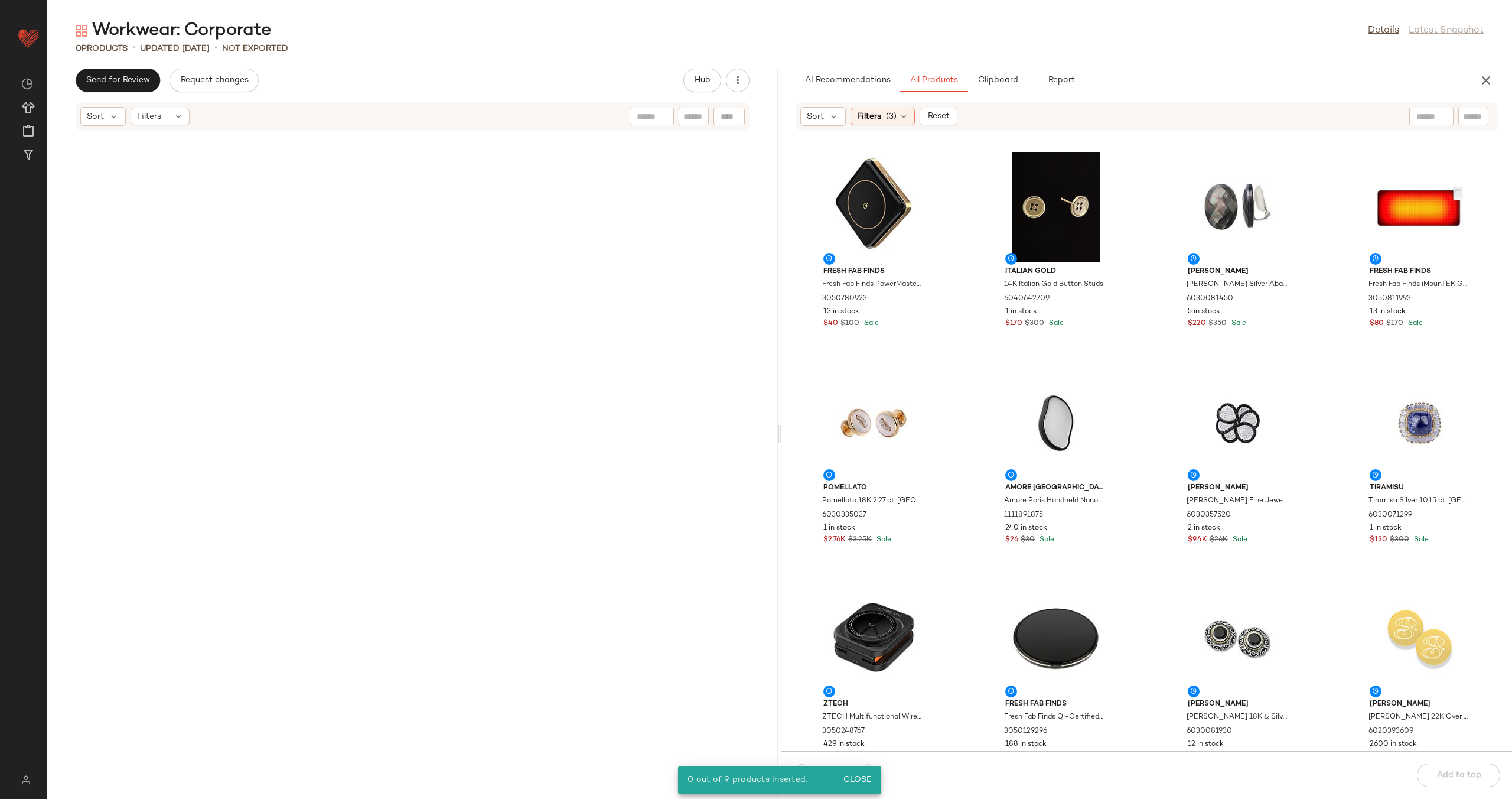
click at [990, 63] on div "Workwear: Corporate Details Latest Snapshot 0 Products • updated Aug 11th • Not…" at bounding box center [780, 408] width 1465 height 780
click at [993, 73] on button "Clipboard" at bounding box center [997, 80] width 59 height 24
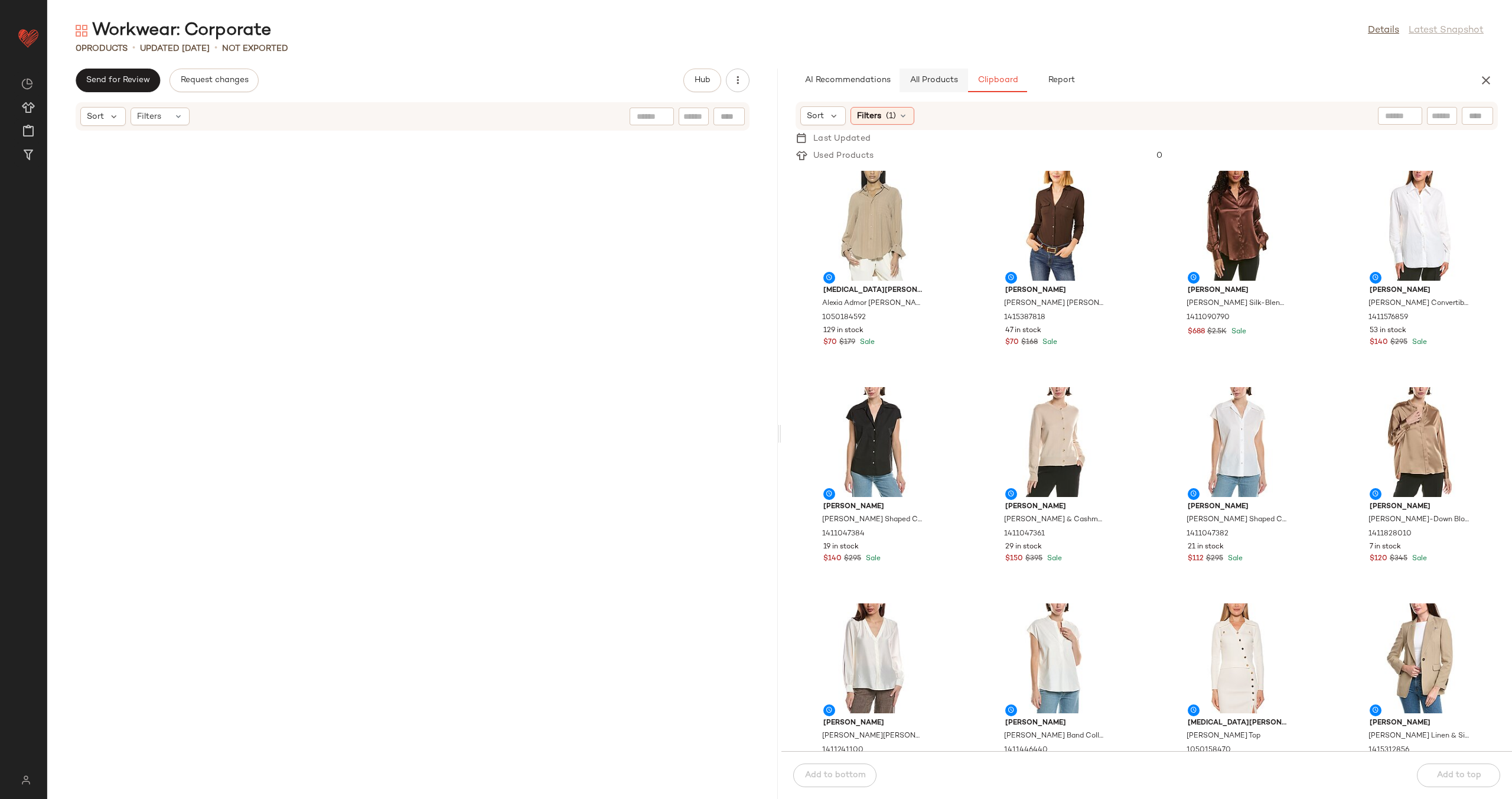
click at [938, 85] on button "All Products" at bounding box center [934, 80] width 69 height 24
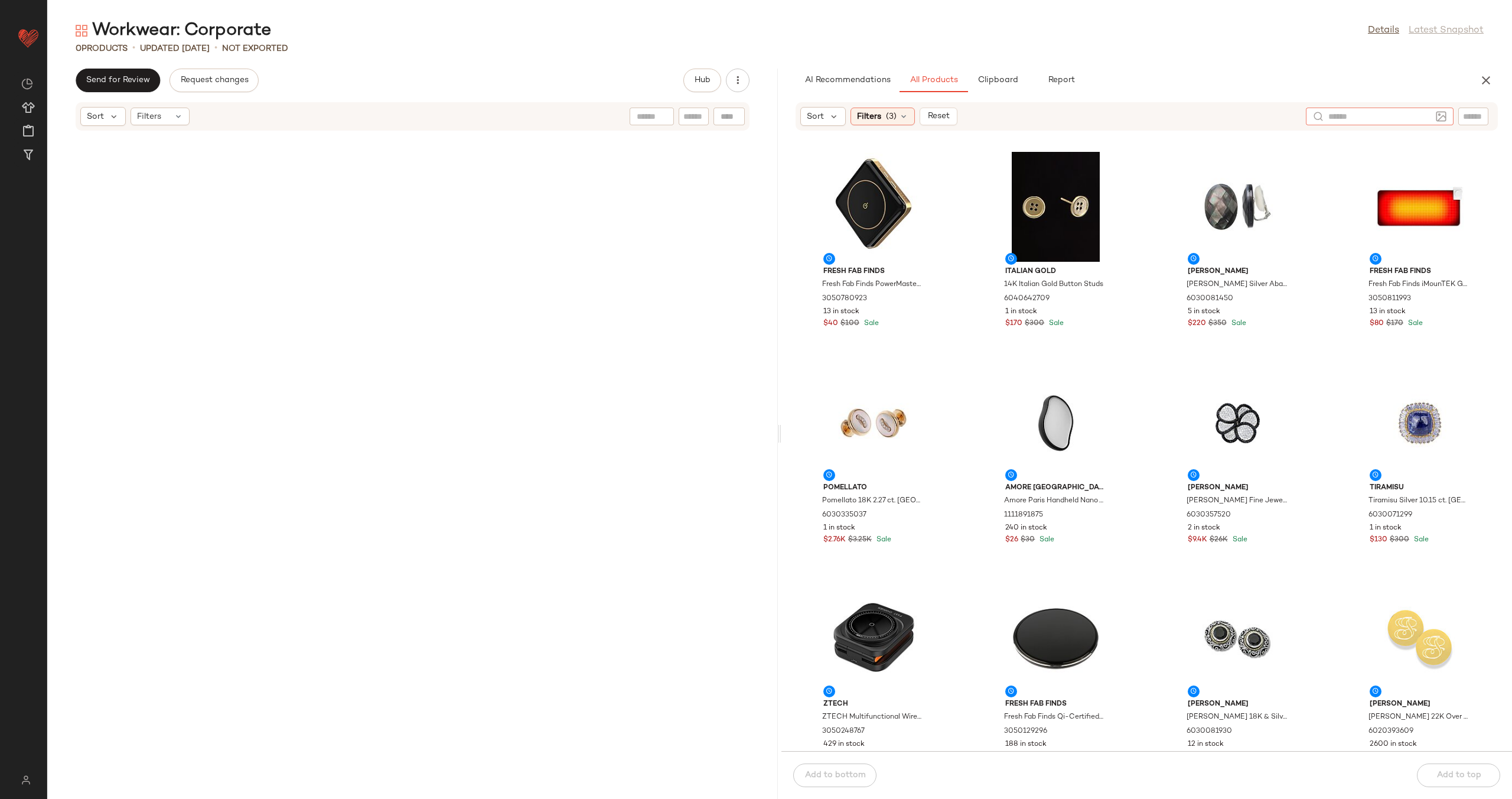
click at [1447, 114] on div at bounding box center [1380, 116] width 148 height 18
type input "**********"
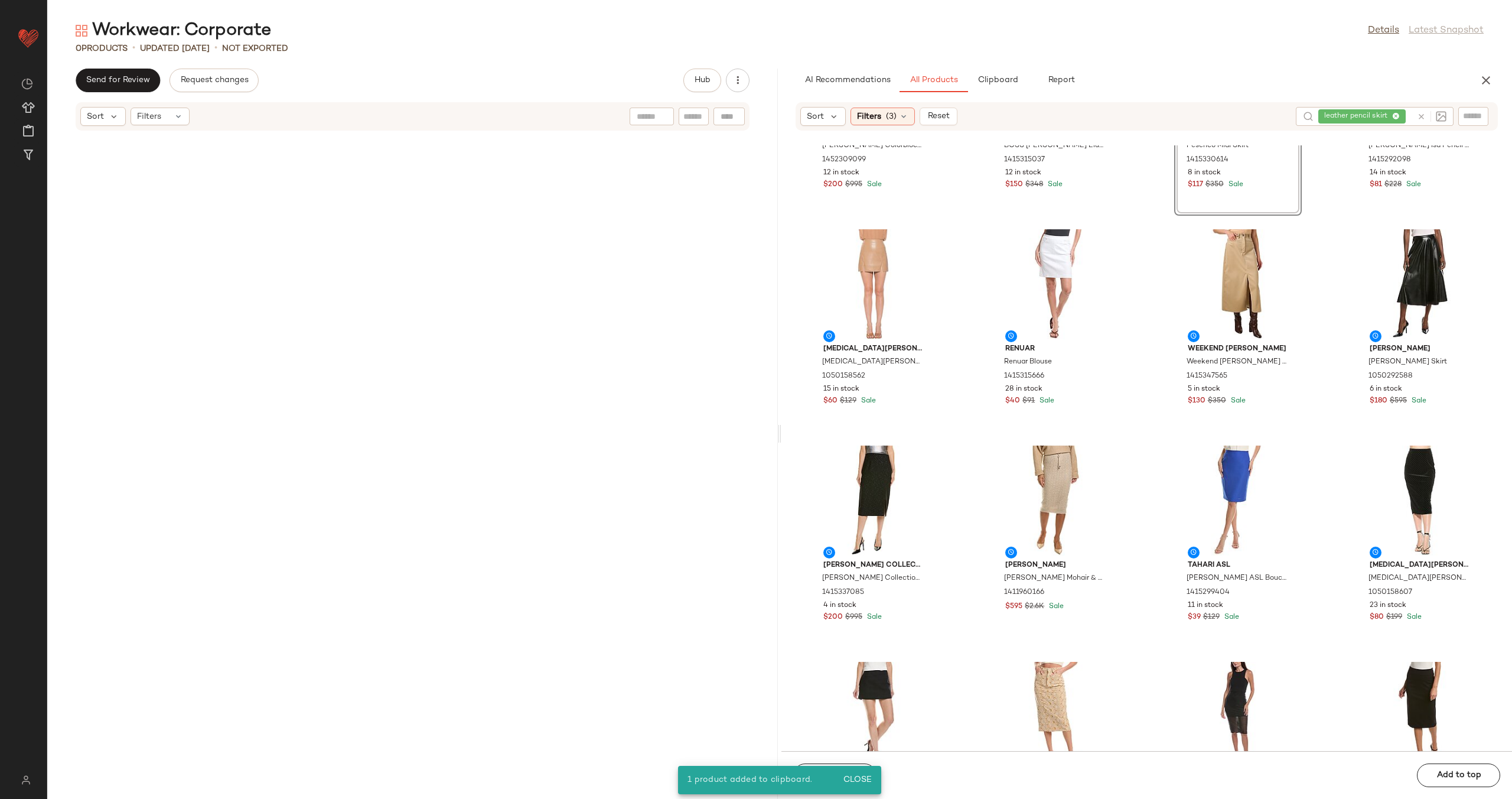
scroll to position [1324, 0]
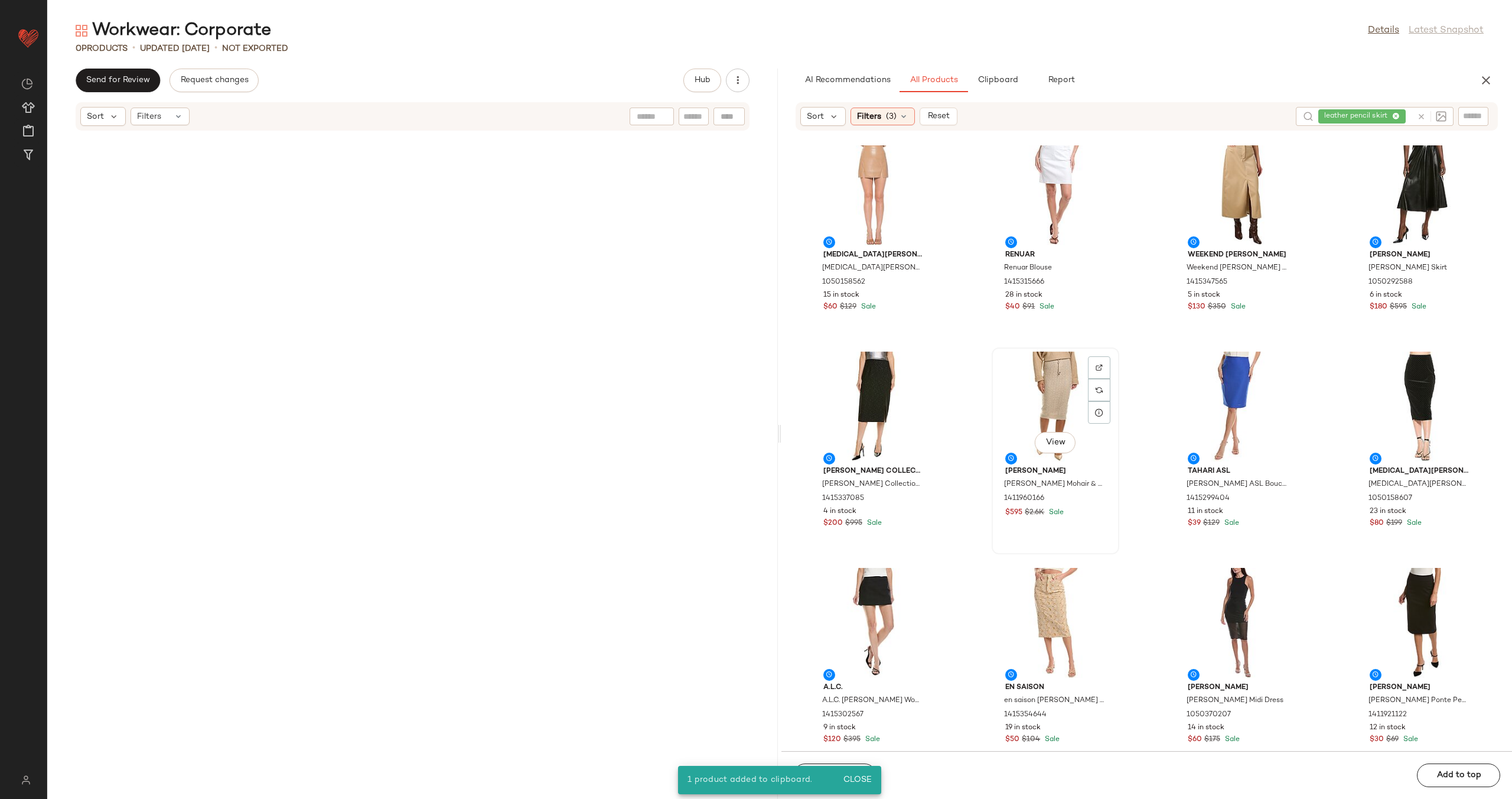
click at [1031, 398] on div "View" at bounding box center [1056, 406] width 120 height 110
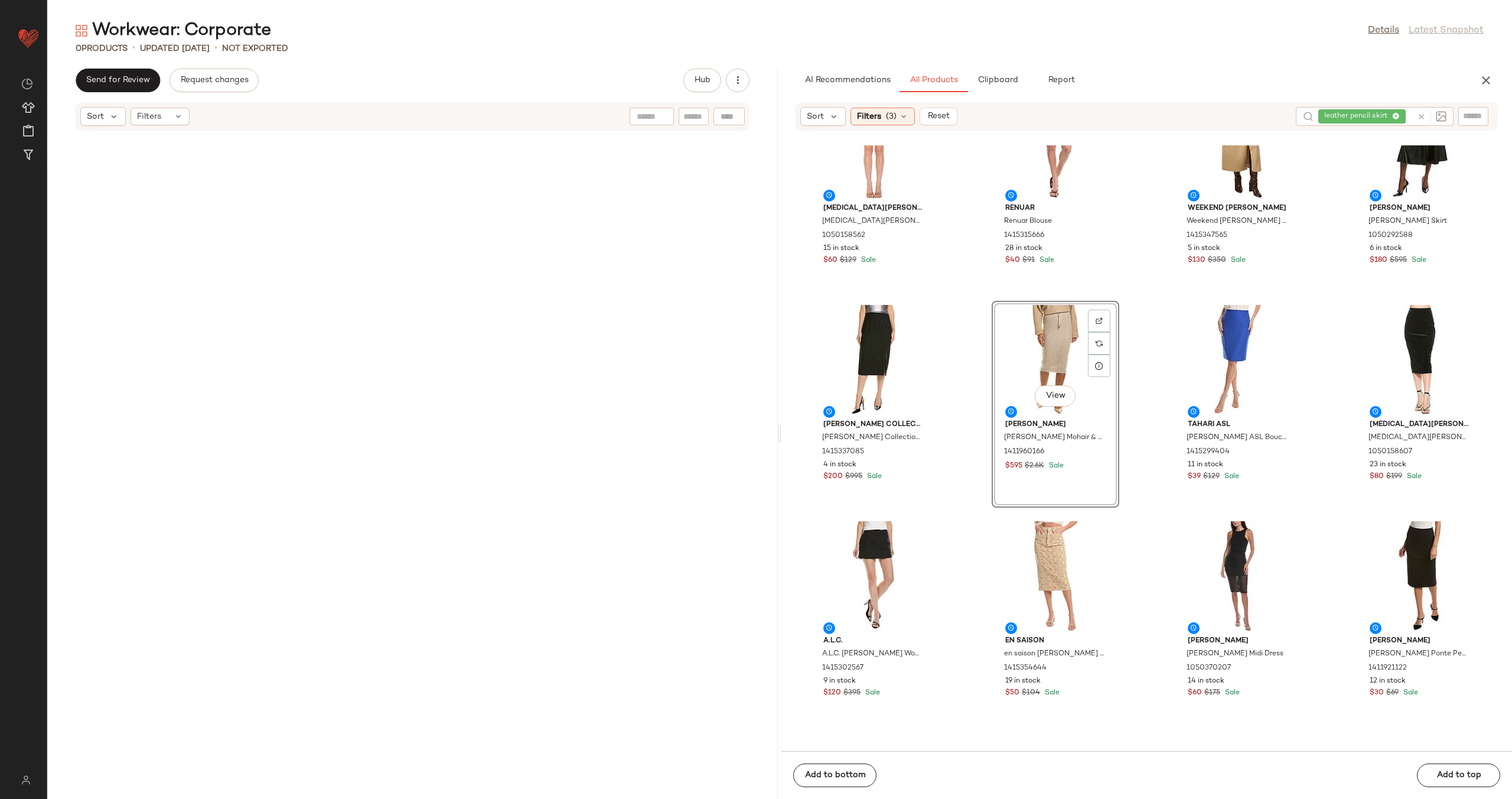
scroll to position [1539, 0]
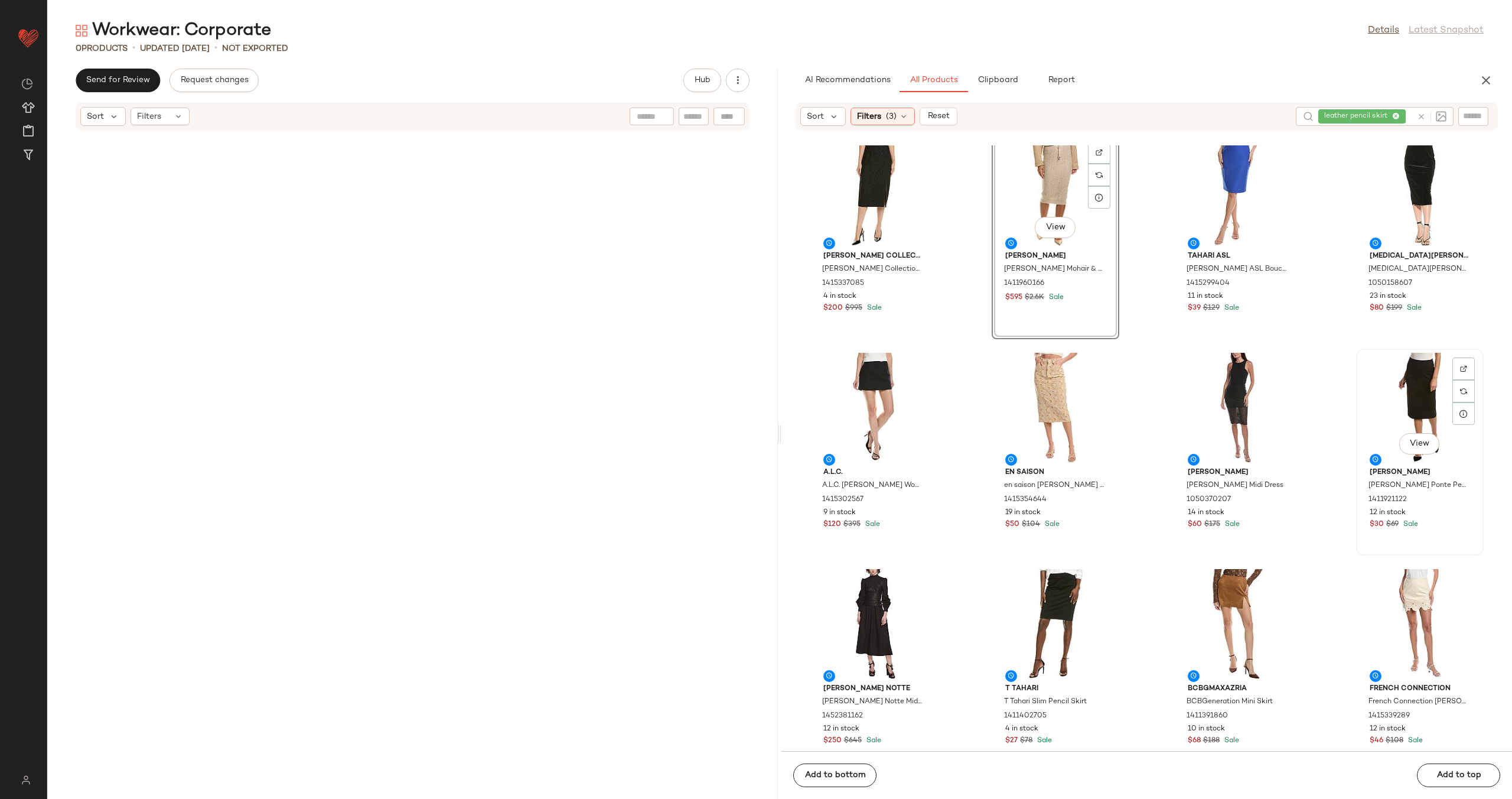
click at [1386, 407] on div "View" at bounding box center [1420, 407] width 120 height 110
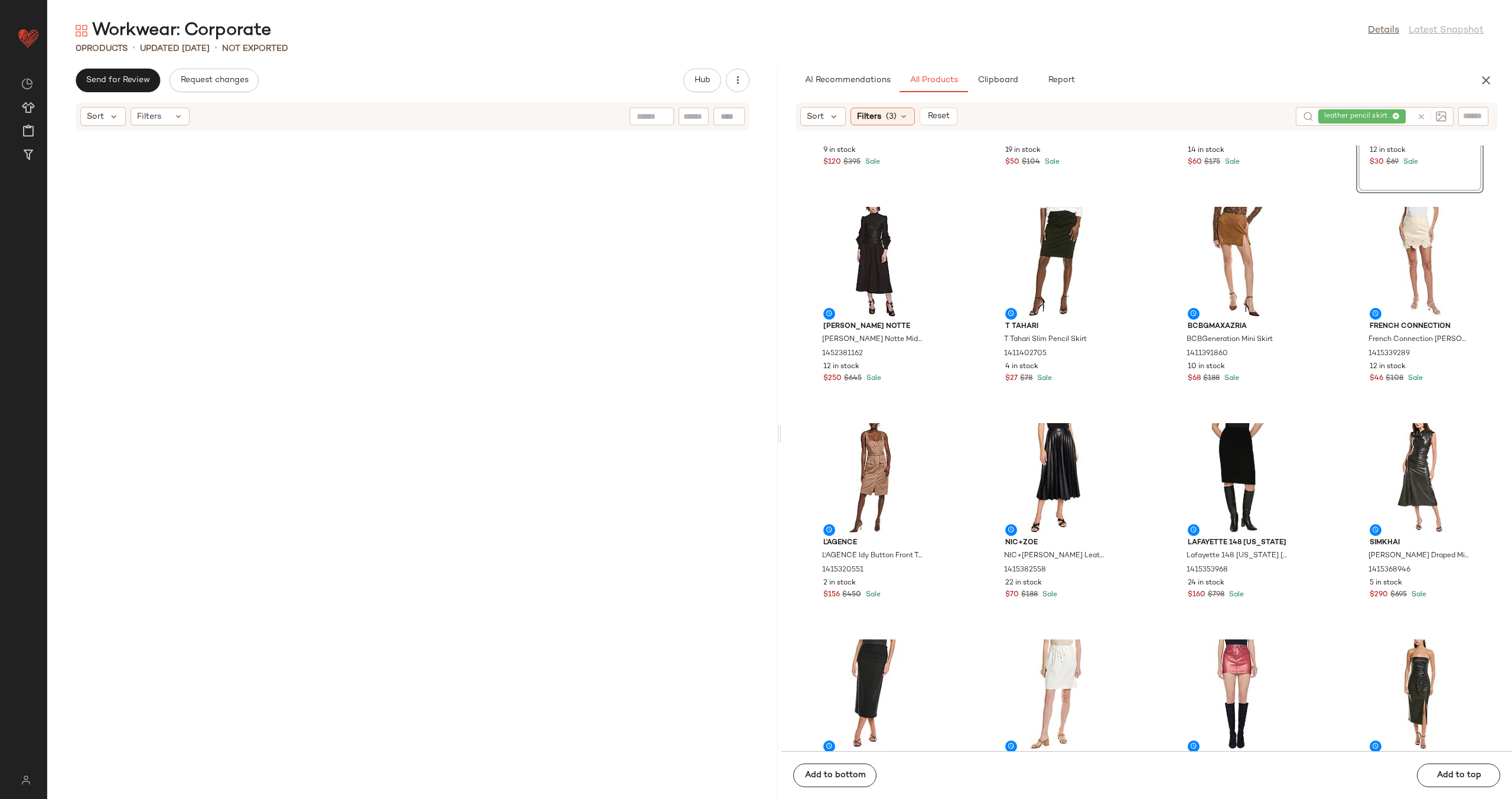
scroll to position [1909, 0]
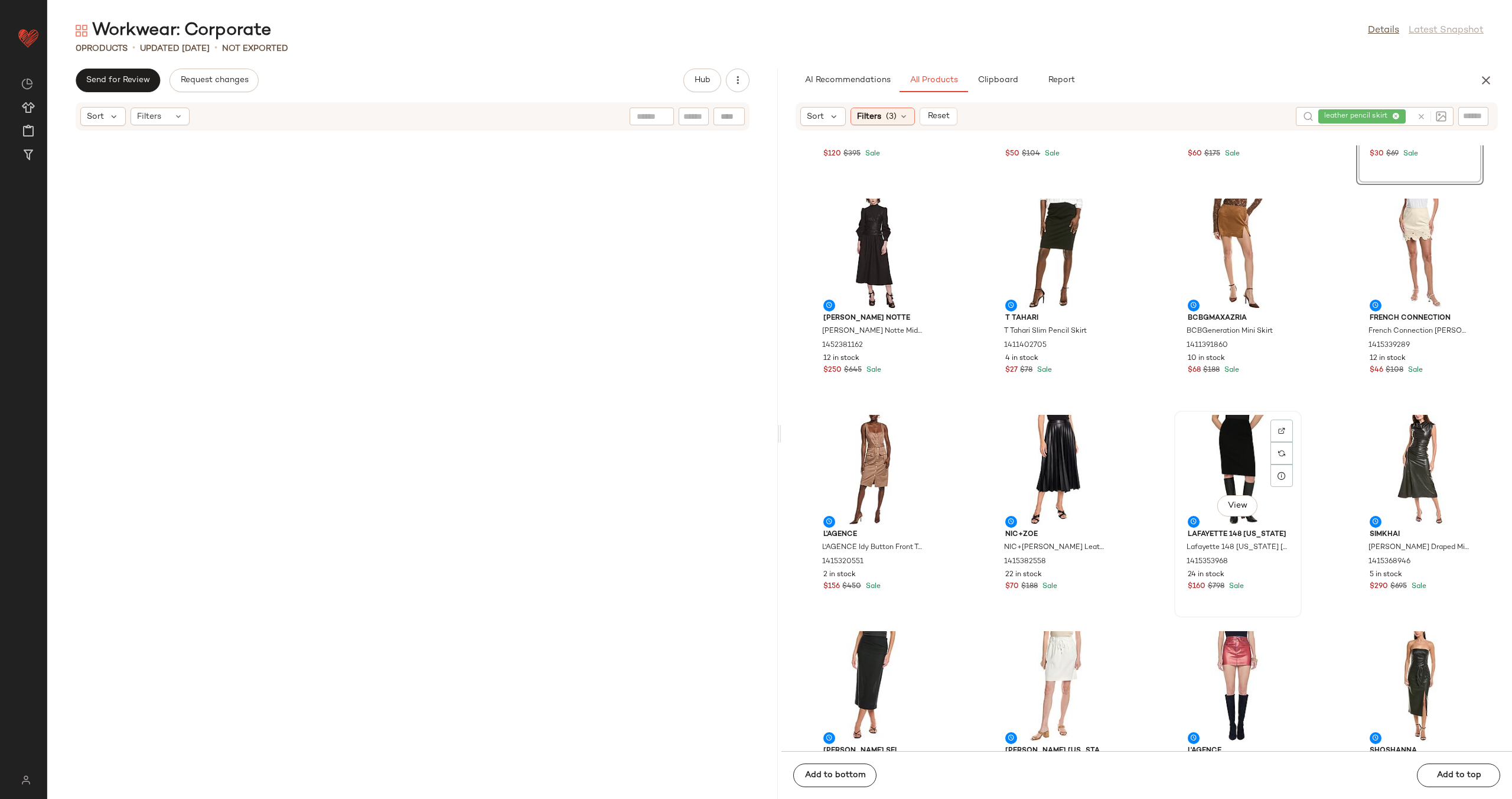
click at [1191, 461] on div "View" at bounding box center [1238, 470] width 120 height 110
click at [1038, 464] on div "View" at bounding box center [1056, 470] width 120 height 110
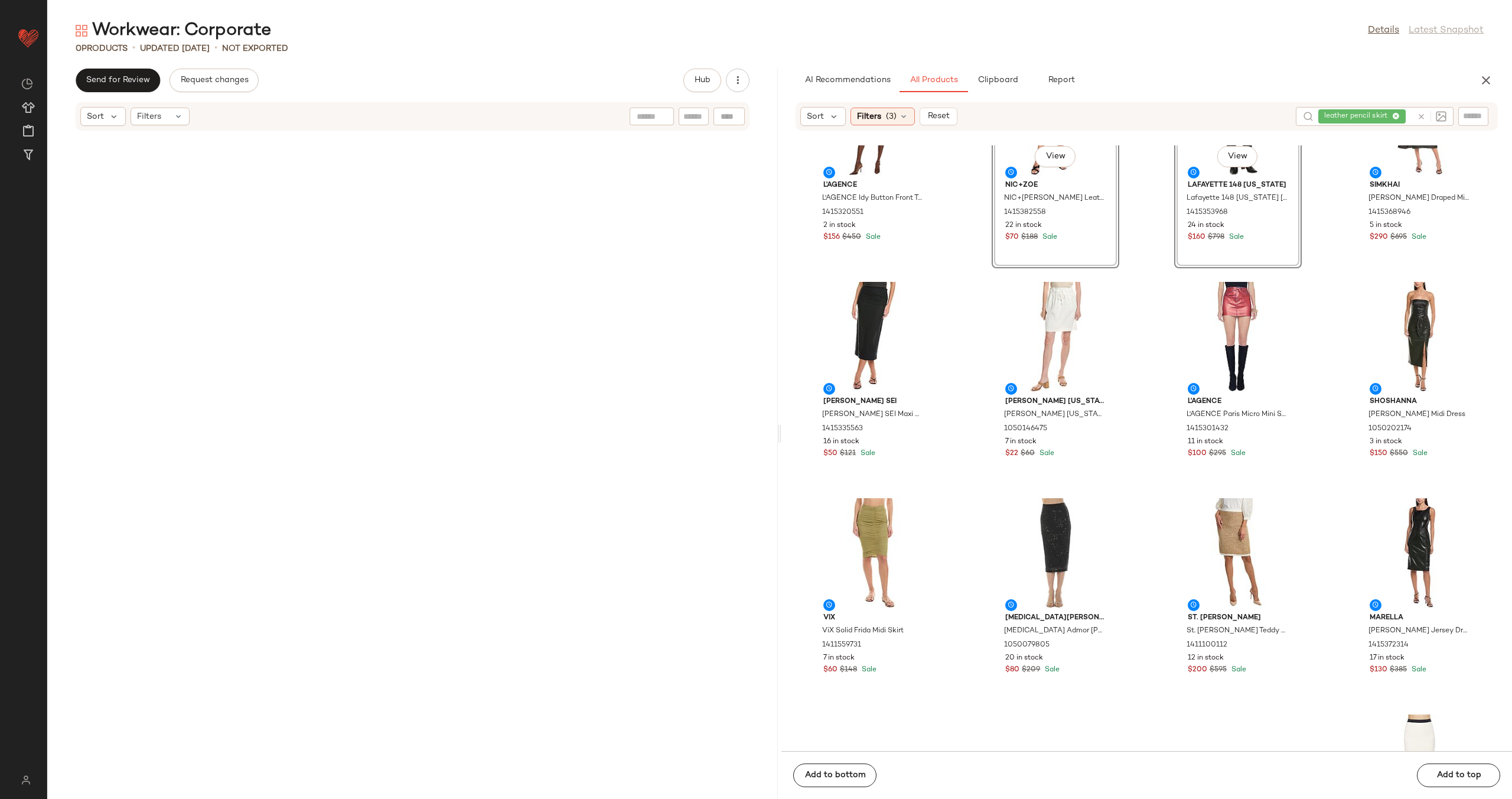
scroll to position [2404, 0]
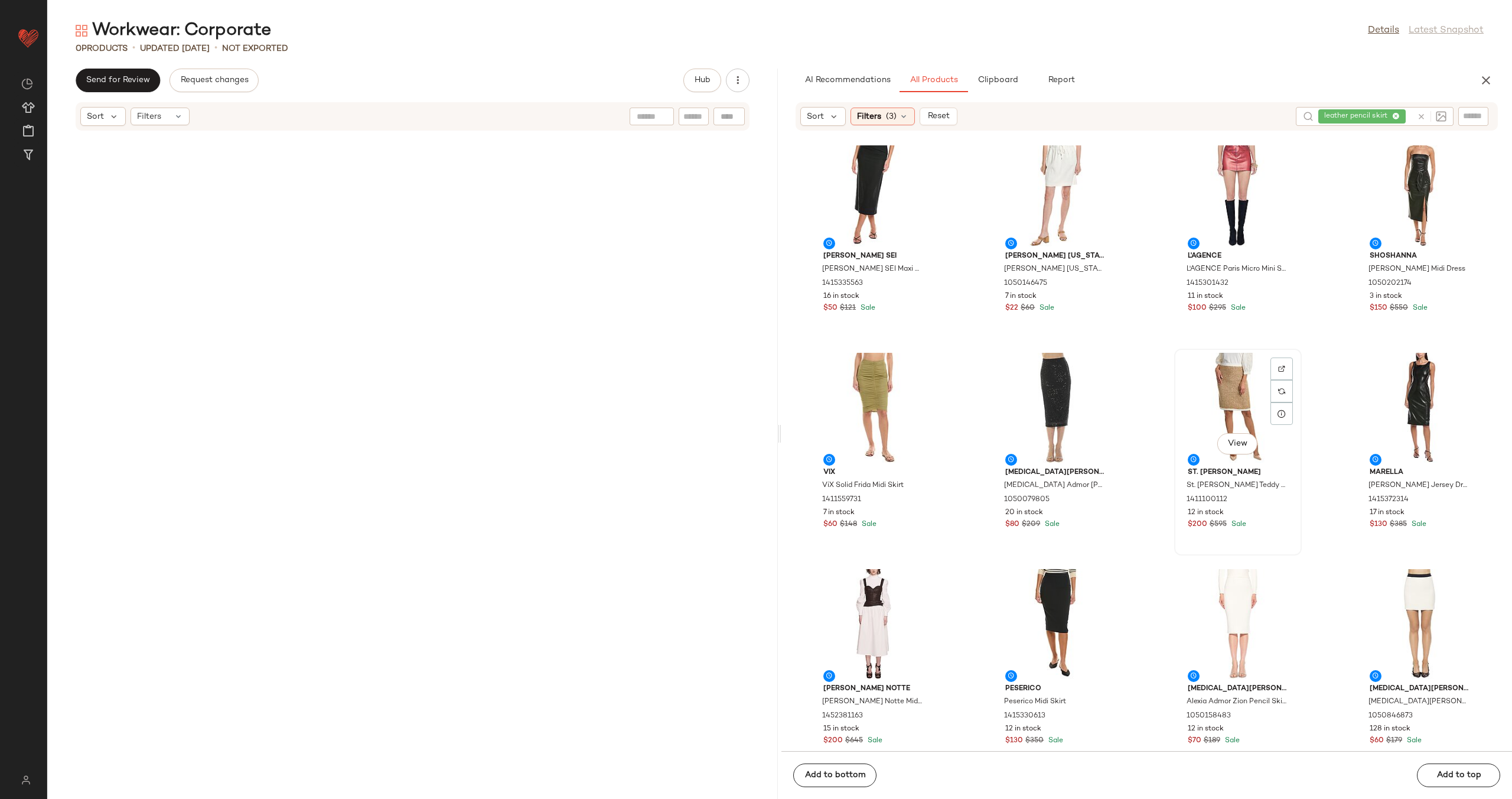
click at [1203, 397] on div "View" at bounding box center [1238, 407] width 120 height 110
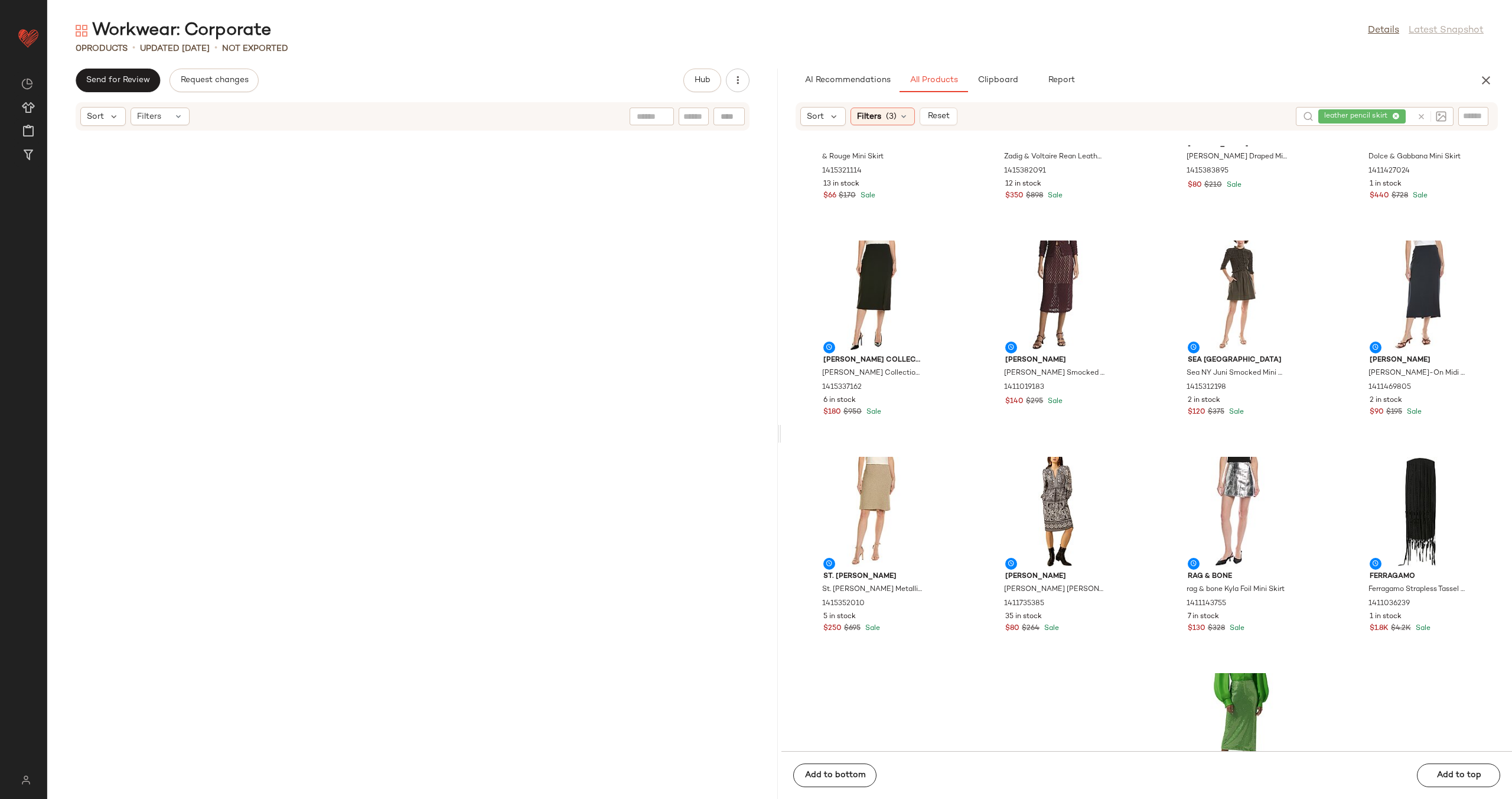
scroll to position [7153, 0]
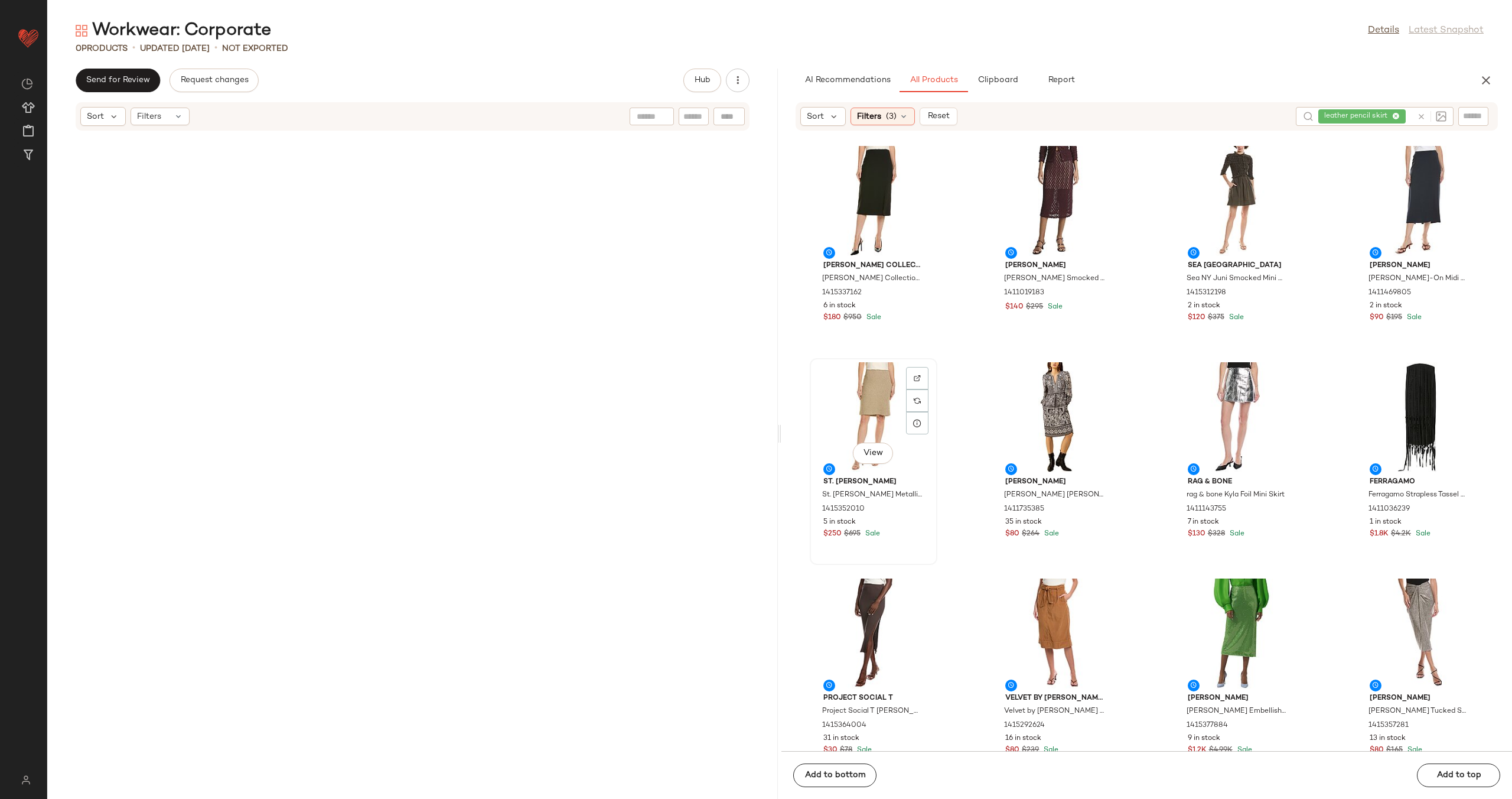
click at [871, 409] on div "View" at bounding box center [874, 417] width 120 height 110
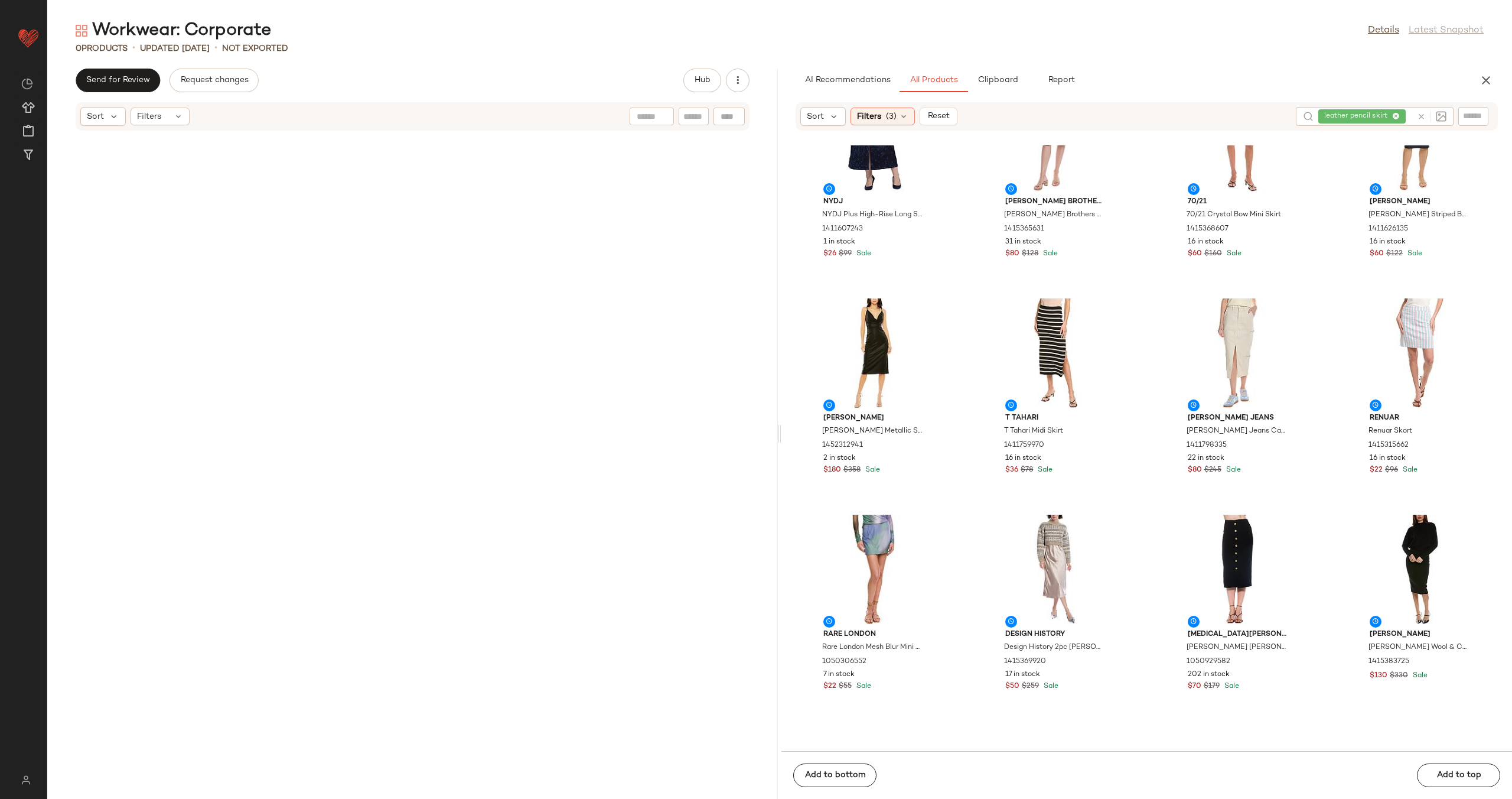
scroll to position [8127, 0]
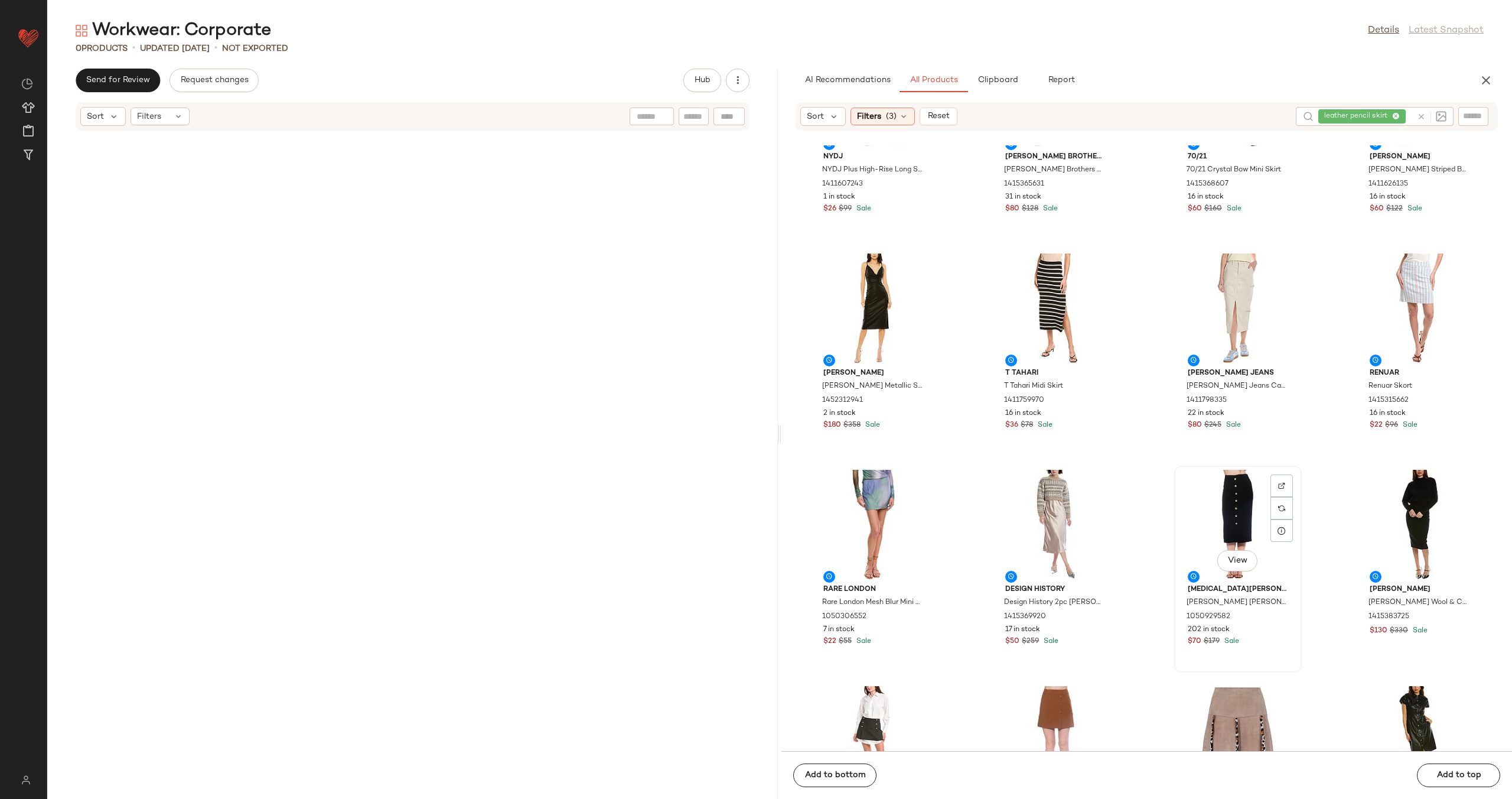
click at [1208, 506] on div "View" at bounding box center [1238, 524] width 120 height 110
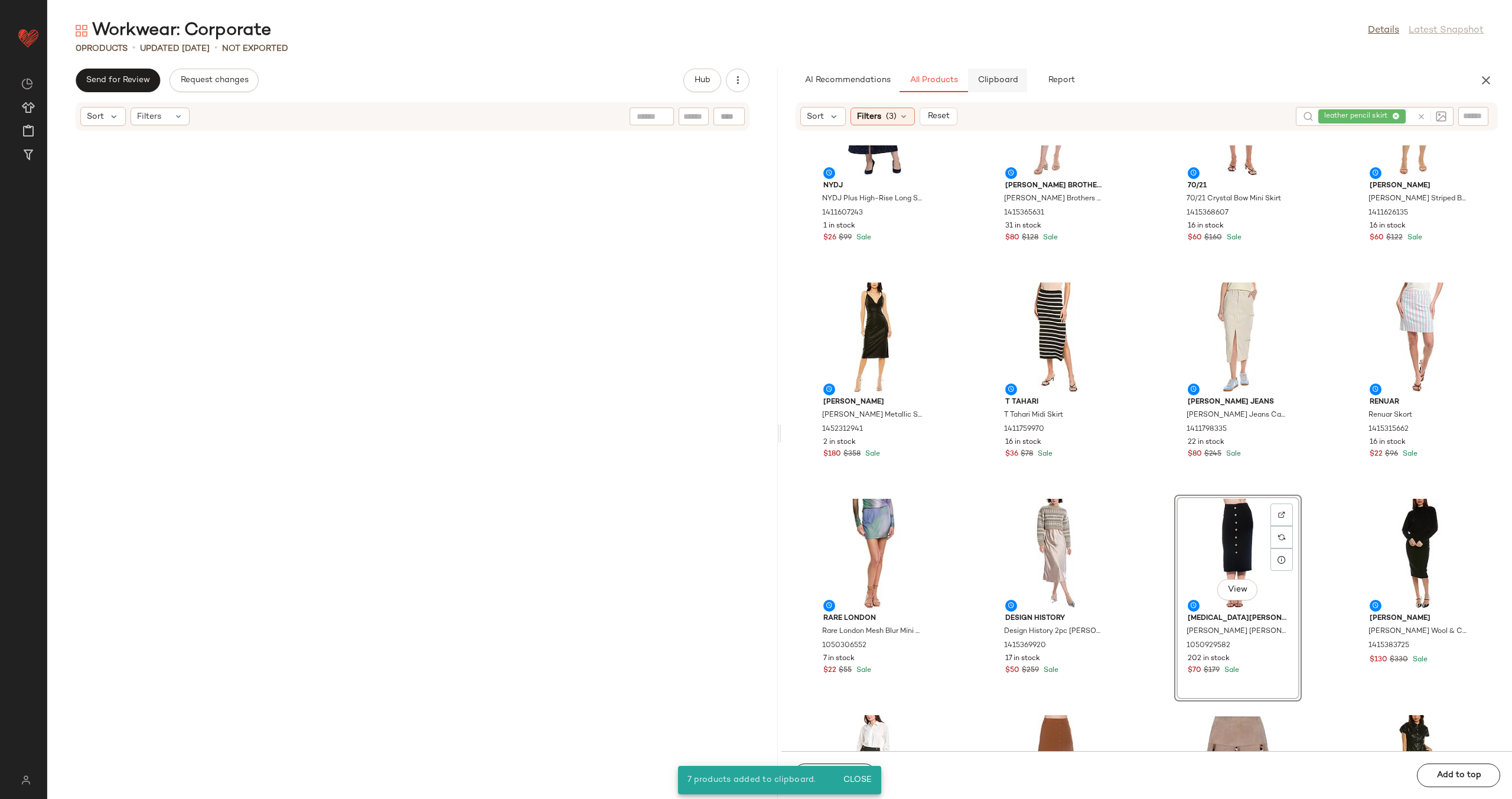
click at [992, 77] on span "Clipboard" at bounding box center [998, 80] width 41 height 10
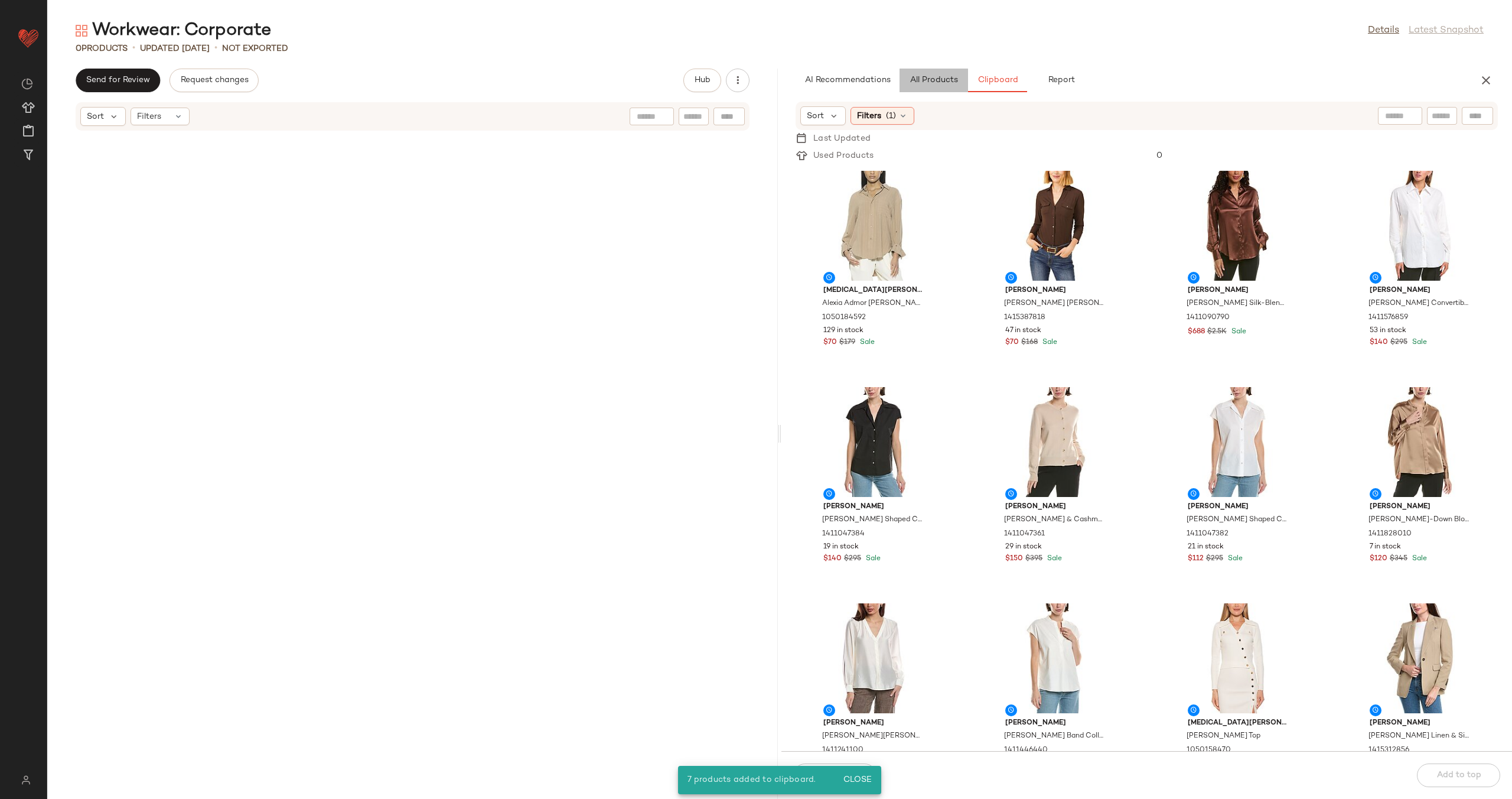
click at [941, 77] on span "All Products" at bounding box center [933, 80] width 48 height 10
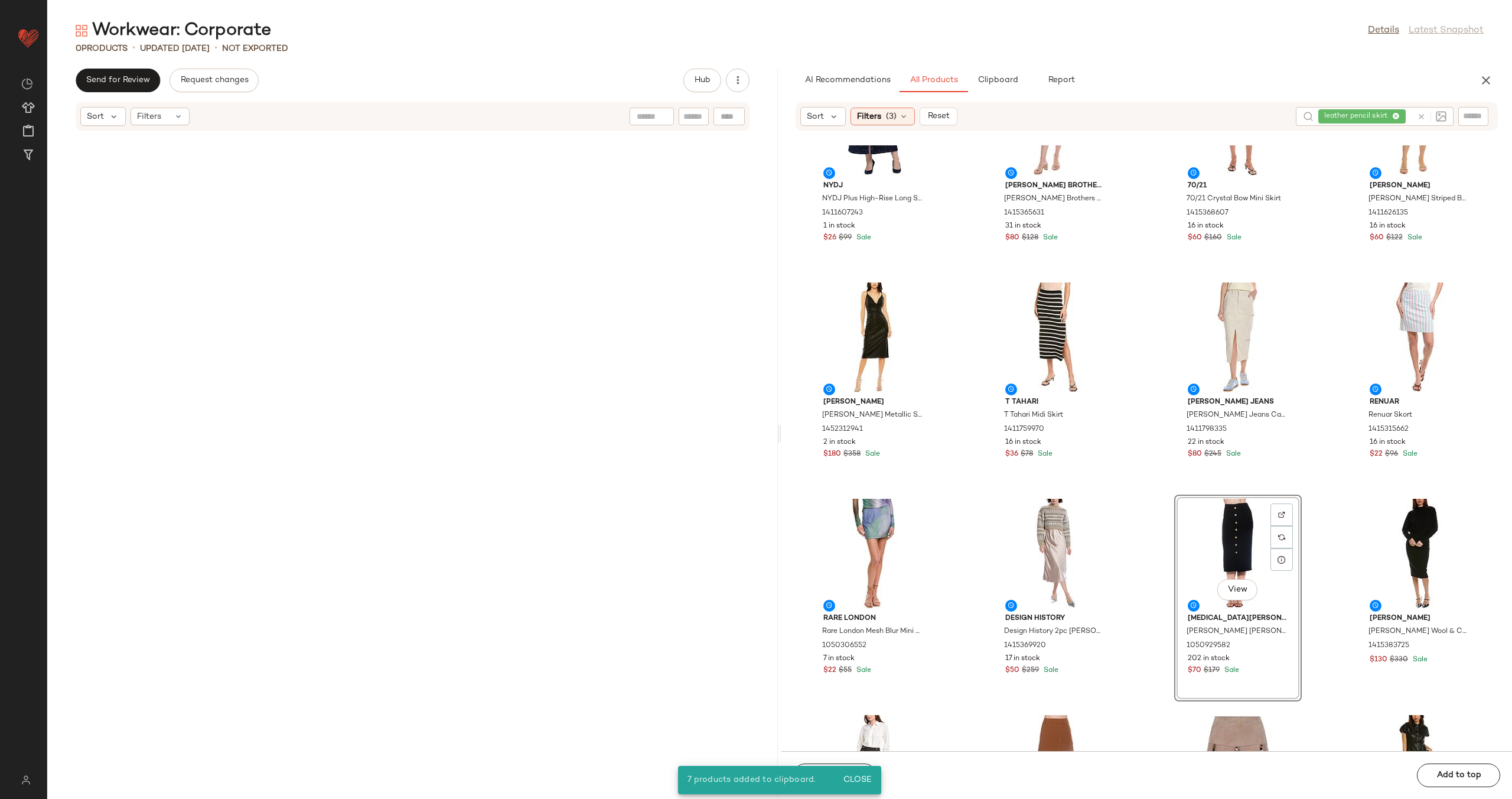
click at [1420, 116] on icon at bounding box center [1421, 116] width 9 height 9
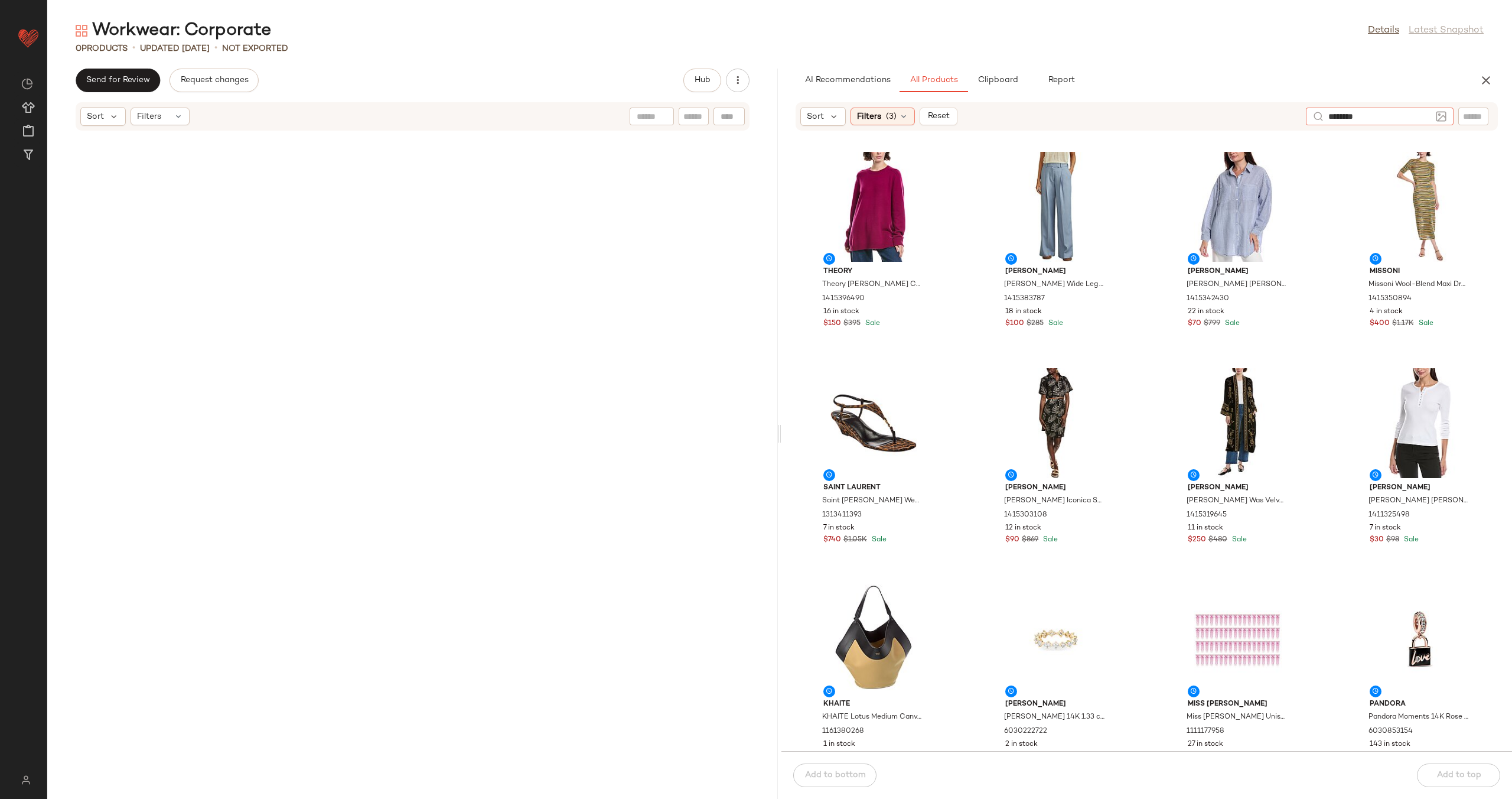
type input "*********"
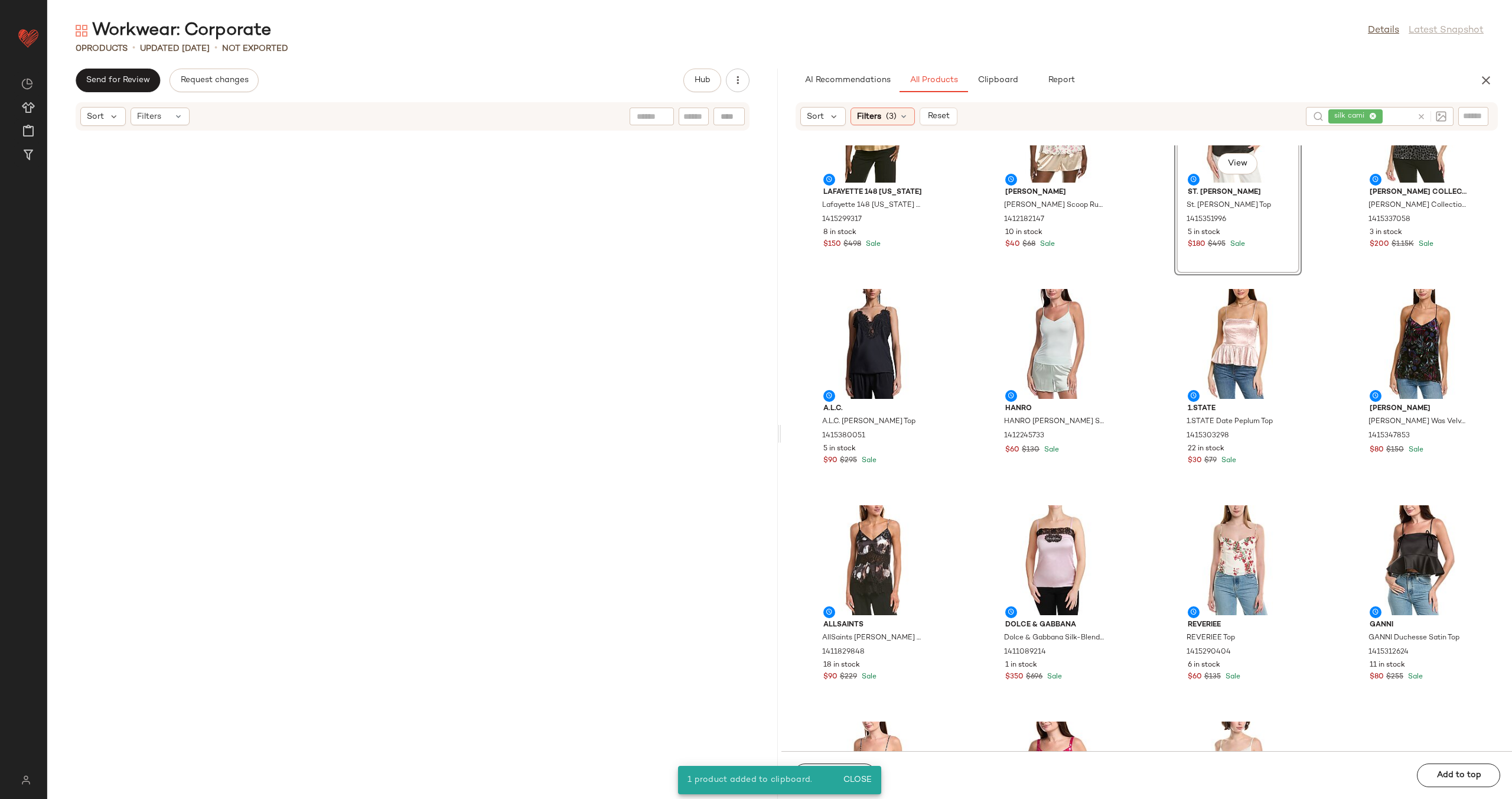
scroll to position [744, 0]
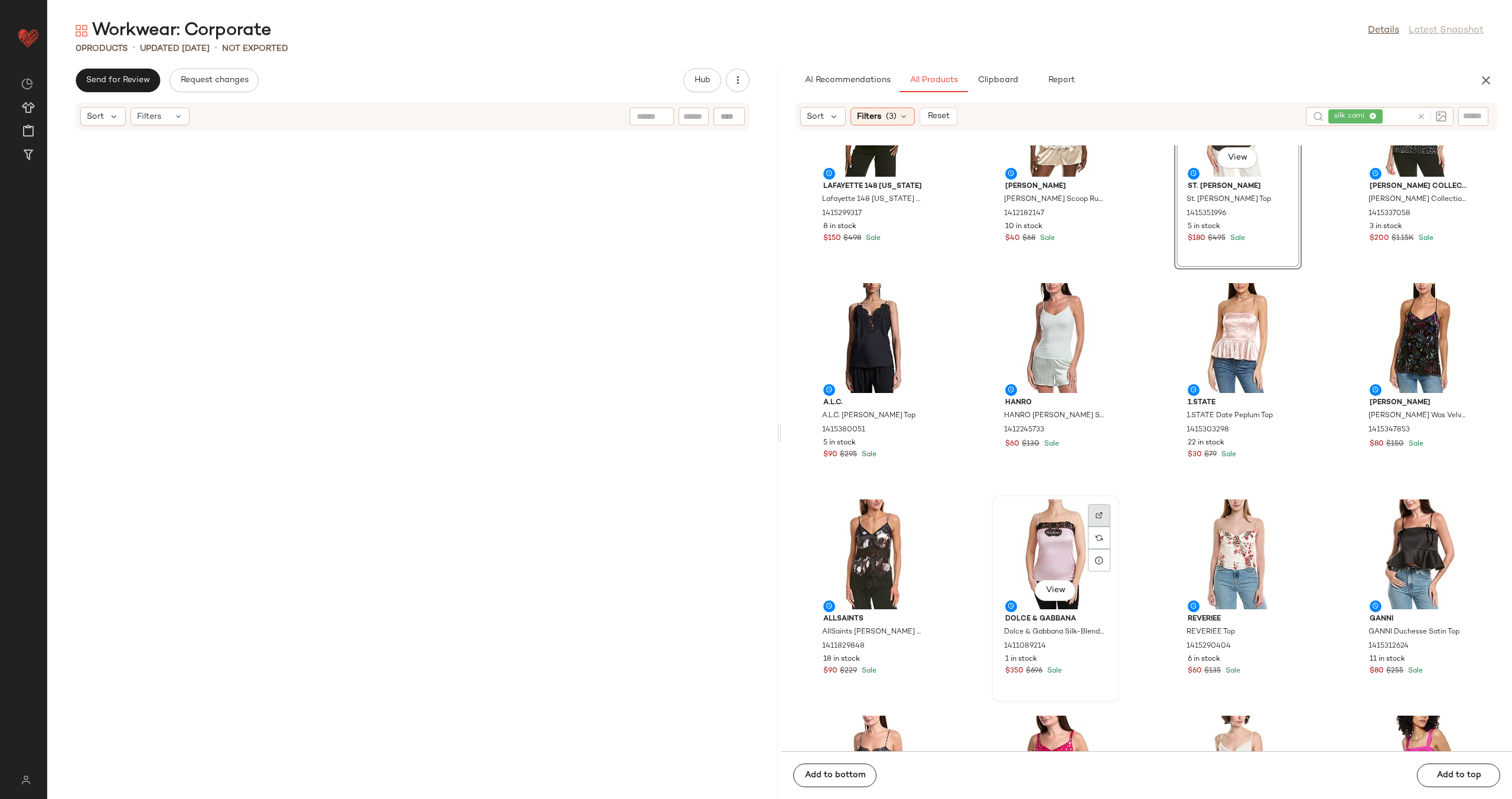
click at [1095, 516] on img at bounding box center [1099, 515] width 7 height 7
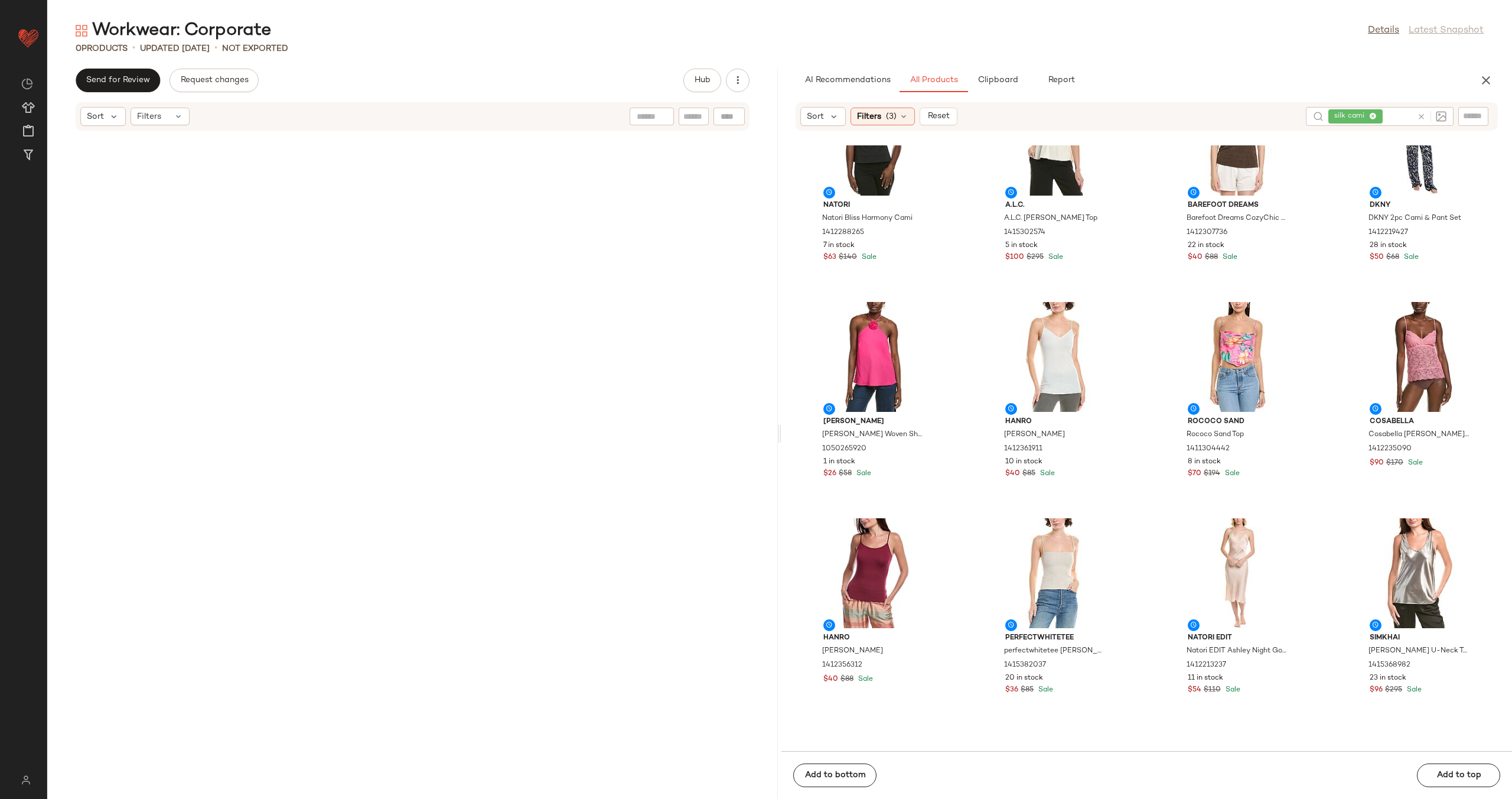
scroll to position [3414, 0]
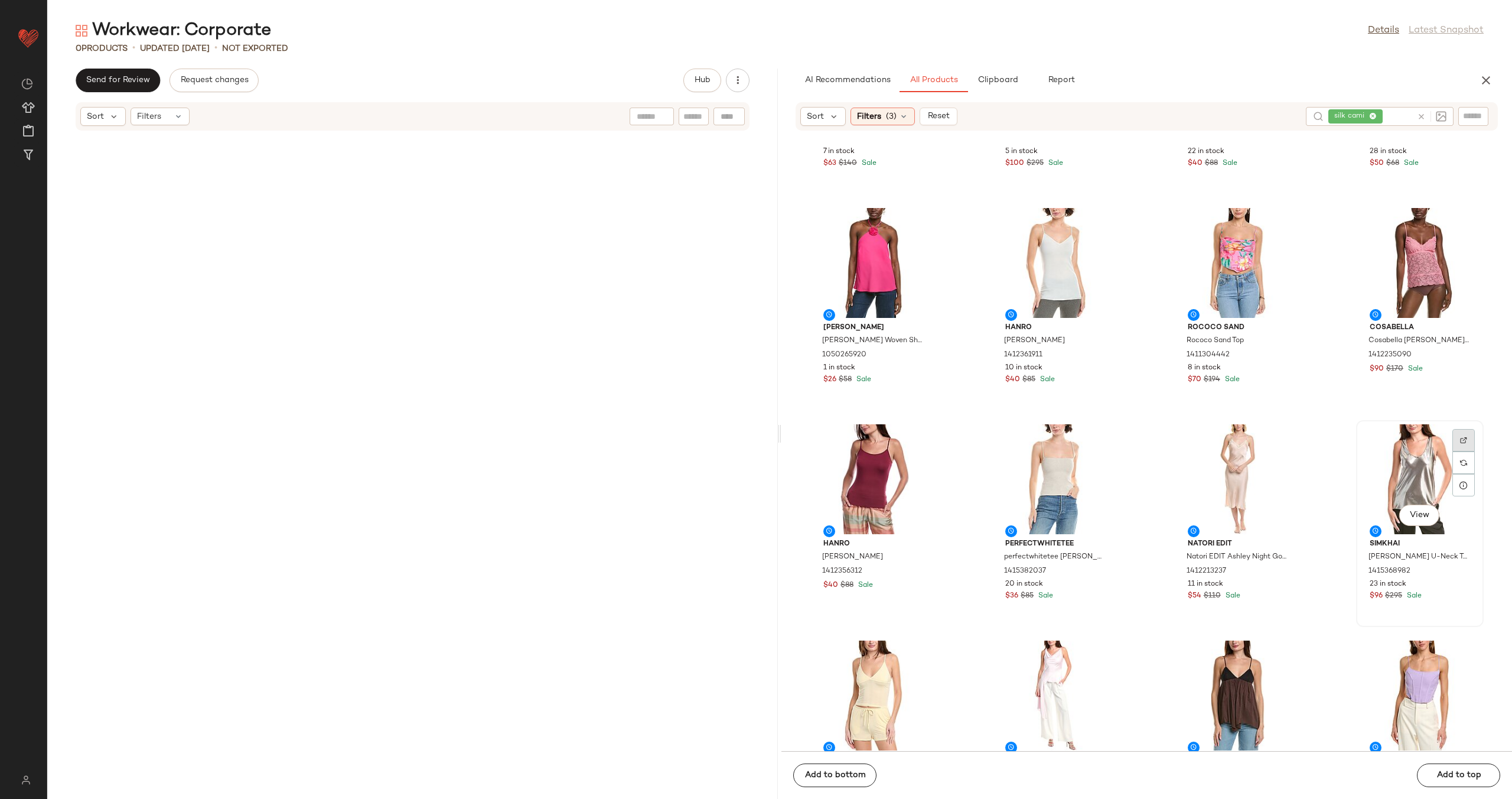
click at [1458, 452] on div at bounding box center [1464, 462] width 22 height 22
click at [997, 73] on button "Clipboard" at bounding box center [997, 80] width 59 height 24
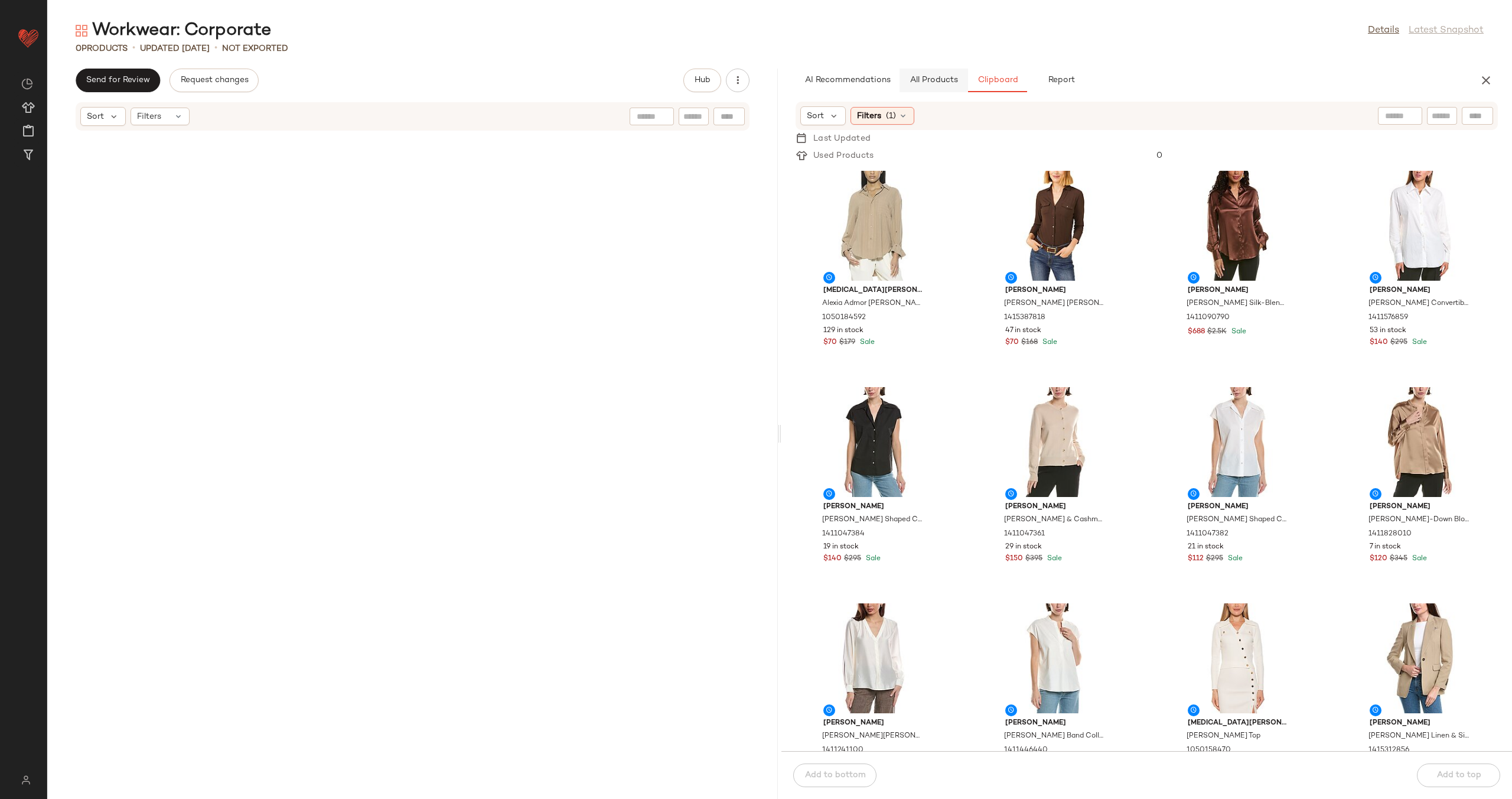
click at [917, 77] on span "All Products" at bounding box center [933, 80] width 48 height 10
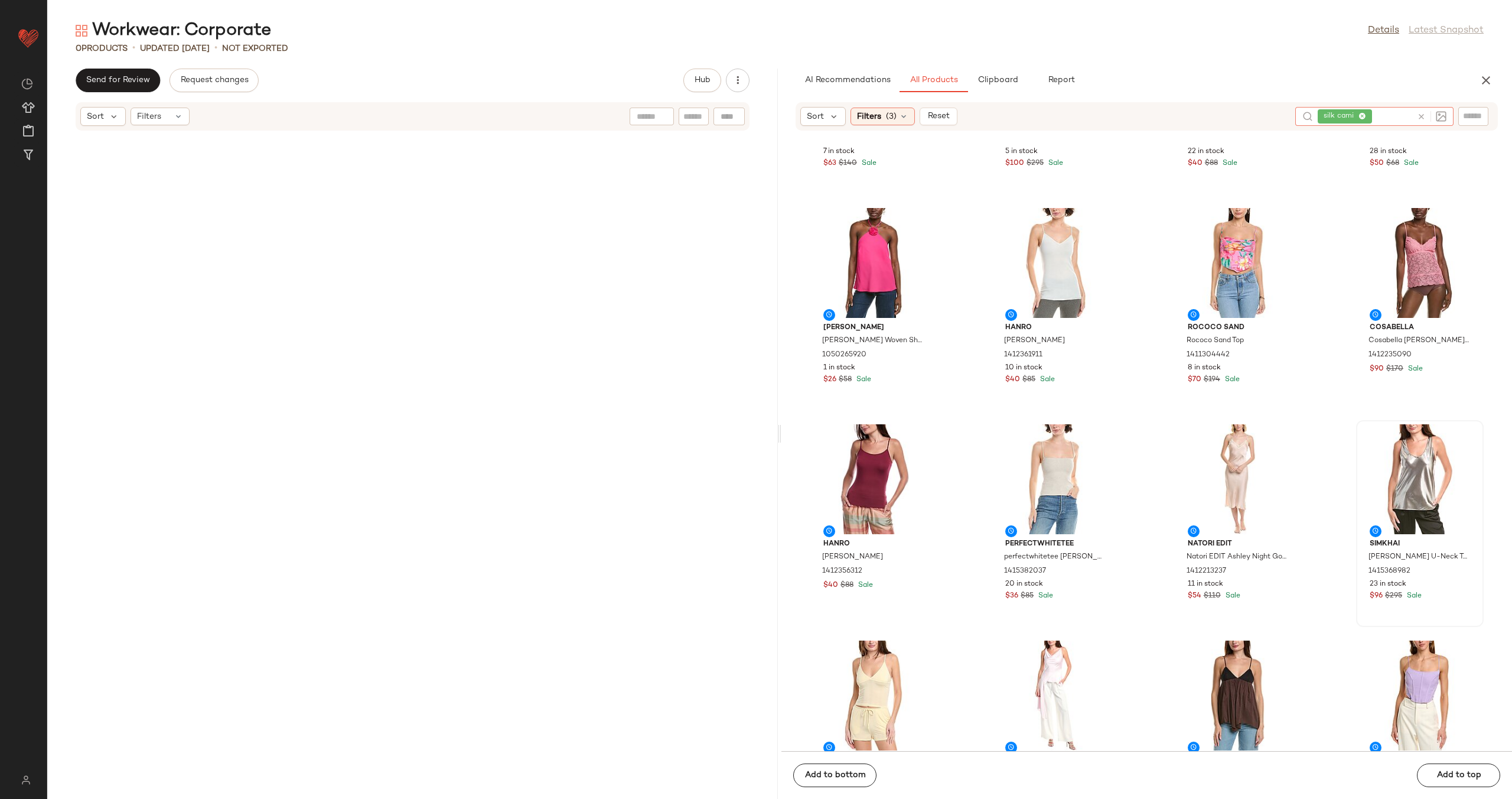
click at [1417, 117] on icon at bounding box center [1421, 116] width 9 height 9
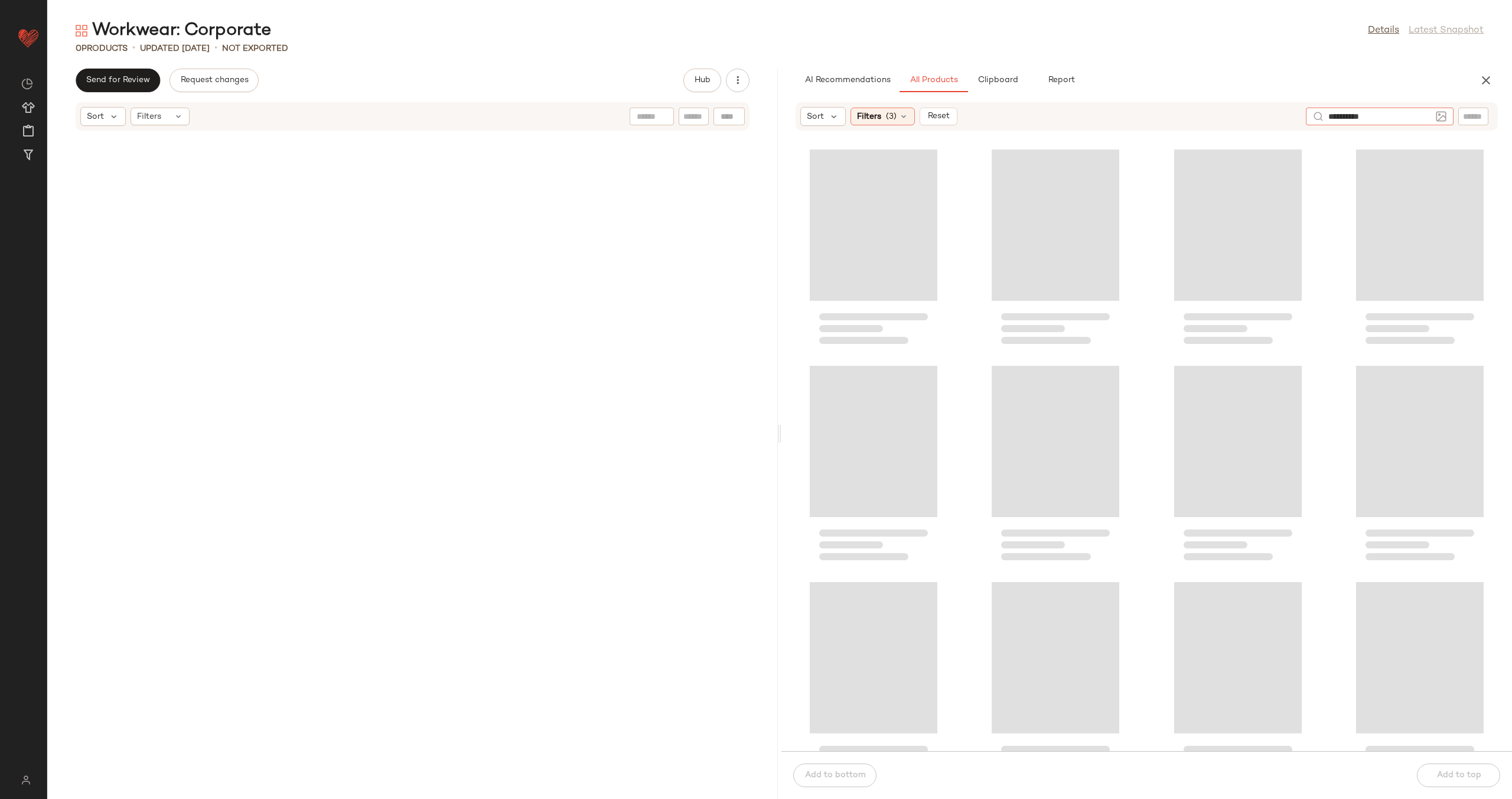
type input "**********"
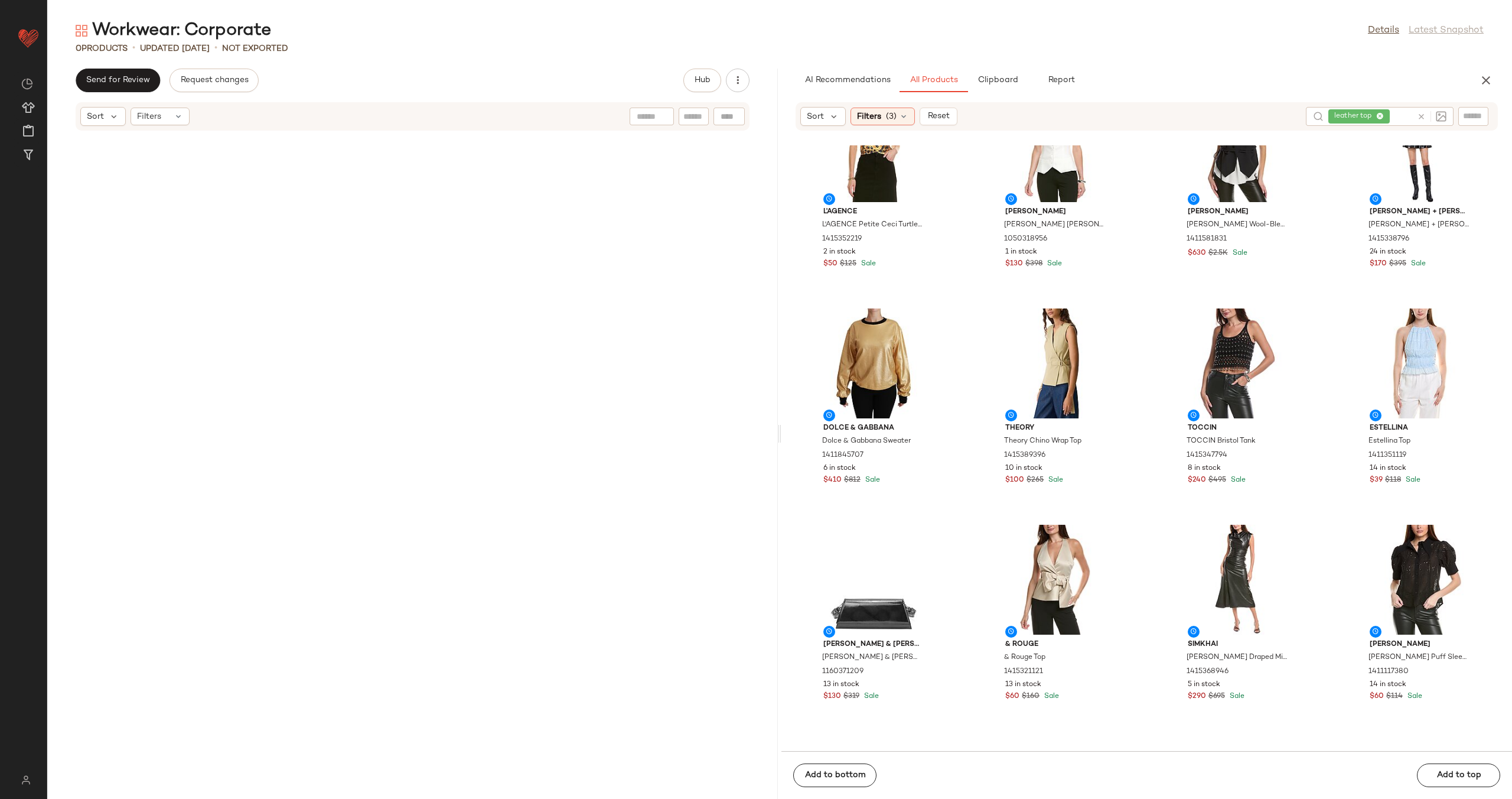
scroll to position [5675, 0]
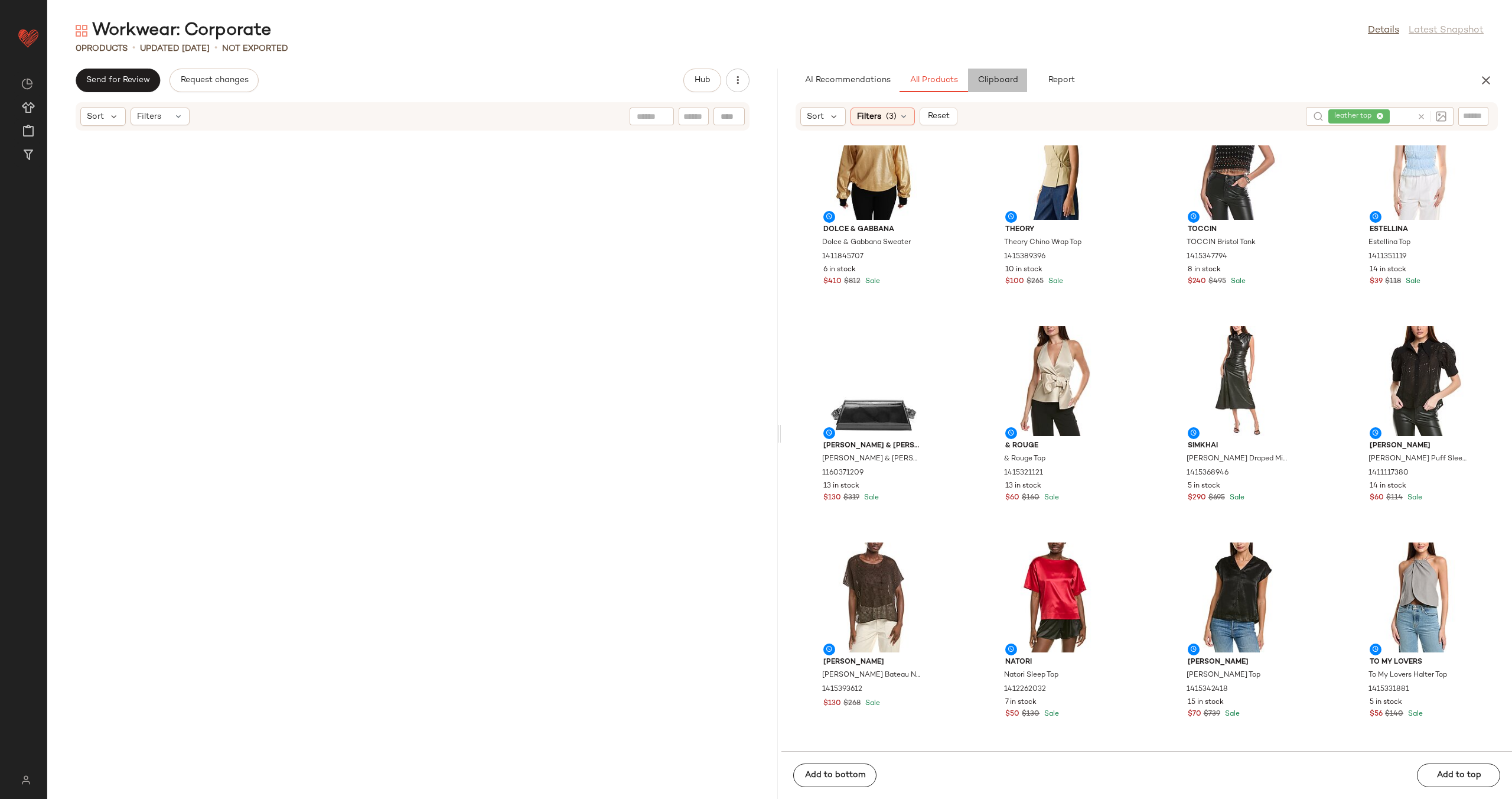
click at [1016, 78] on span "Clipboard" at bounding box center [998, 80] width 41 height 10
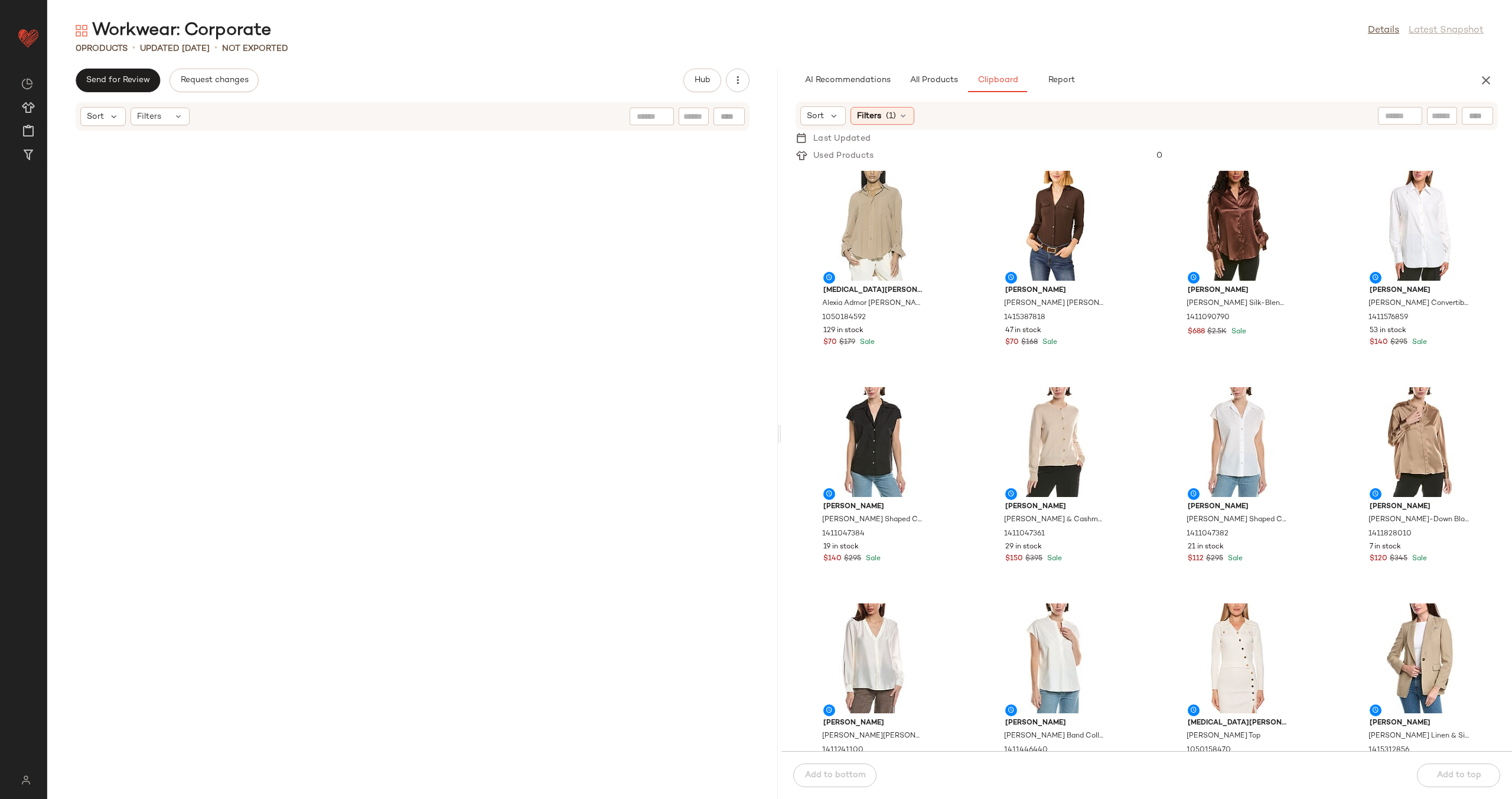
click at [923, 65] on div "Workwear: Corporate Details Latest Snapshot 0 Products • updated Aug 11th • Not…" at bounding box center [780, 408] width 1465 height 780
click at [924, 88] on button "All Products" at bounding box center [934, 80] width 69 height 24
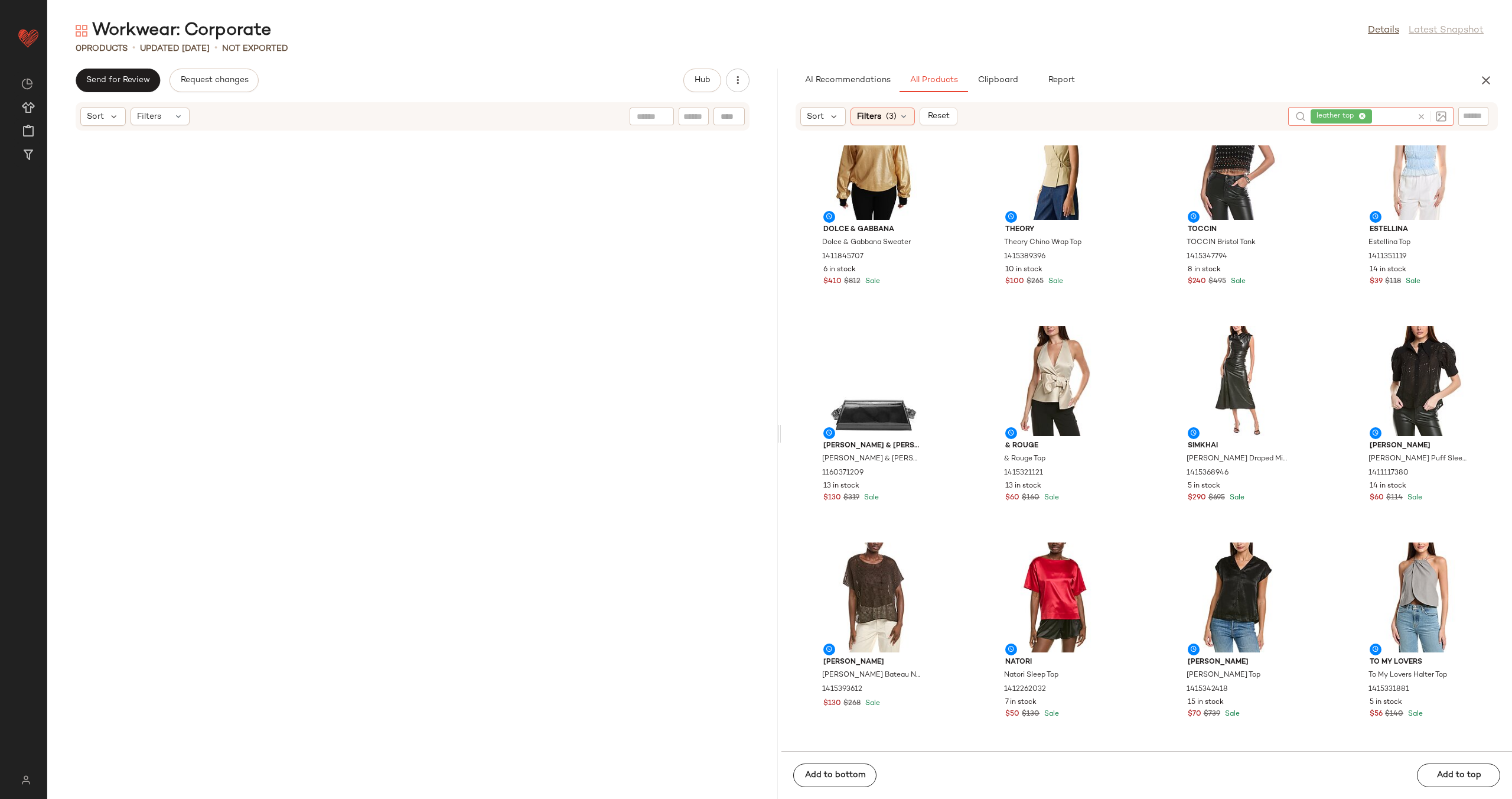
click at [1421, 119] on icon at bounding box center [1421, 116] width 9 height 9
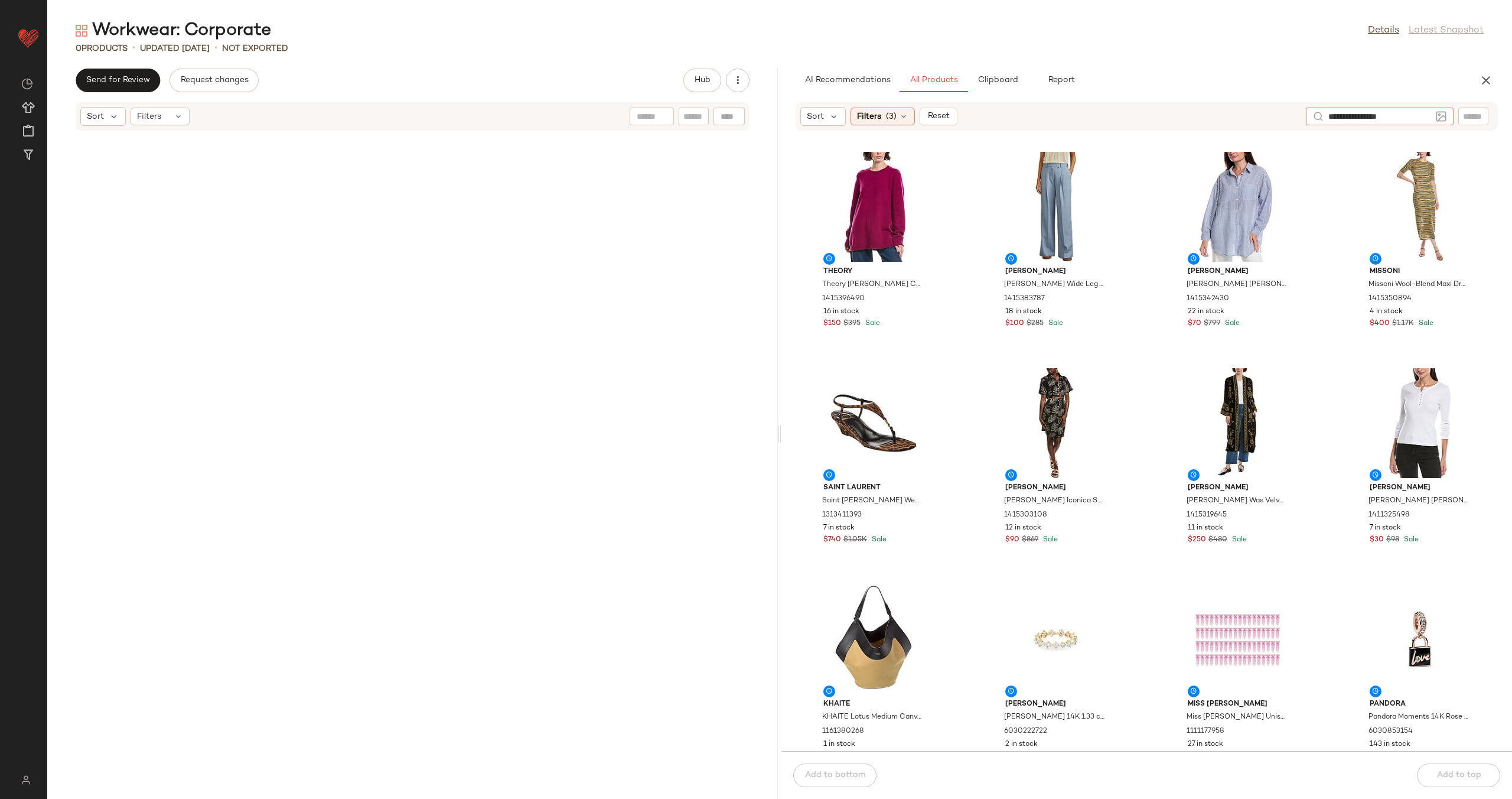
type input "**********"
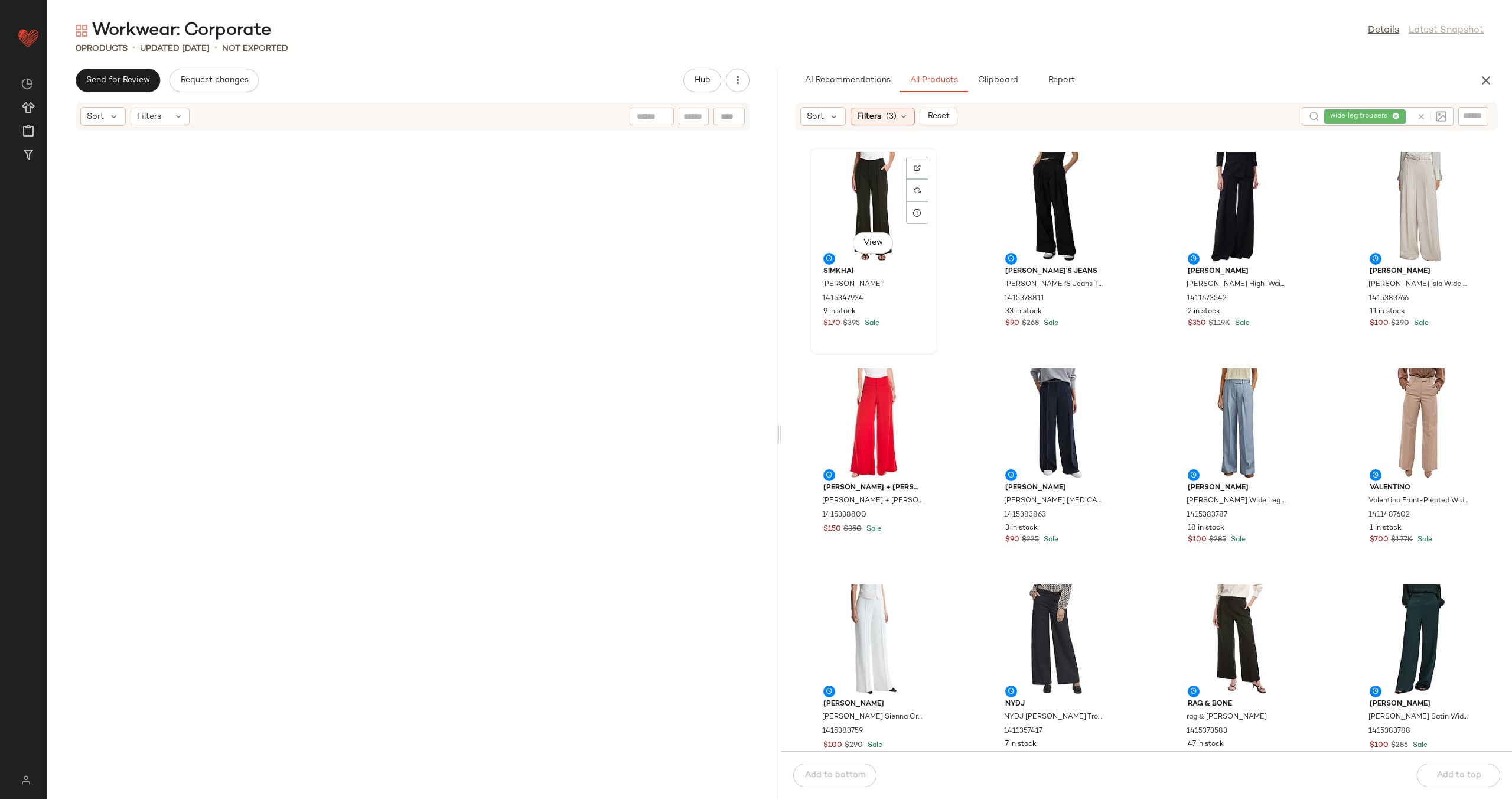
click at [873, 204] on div "View" at bounding box center [874, 206] width 120 height 110
click at [1404, 203] on div "View" at bounding box center [1420, 206] width 120 height 110
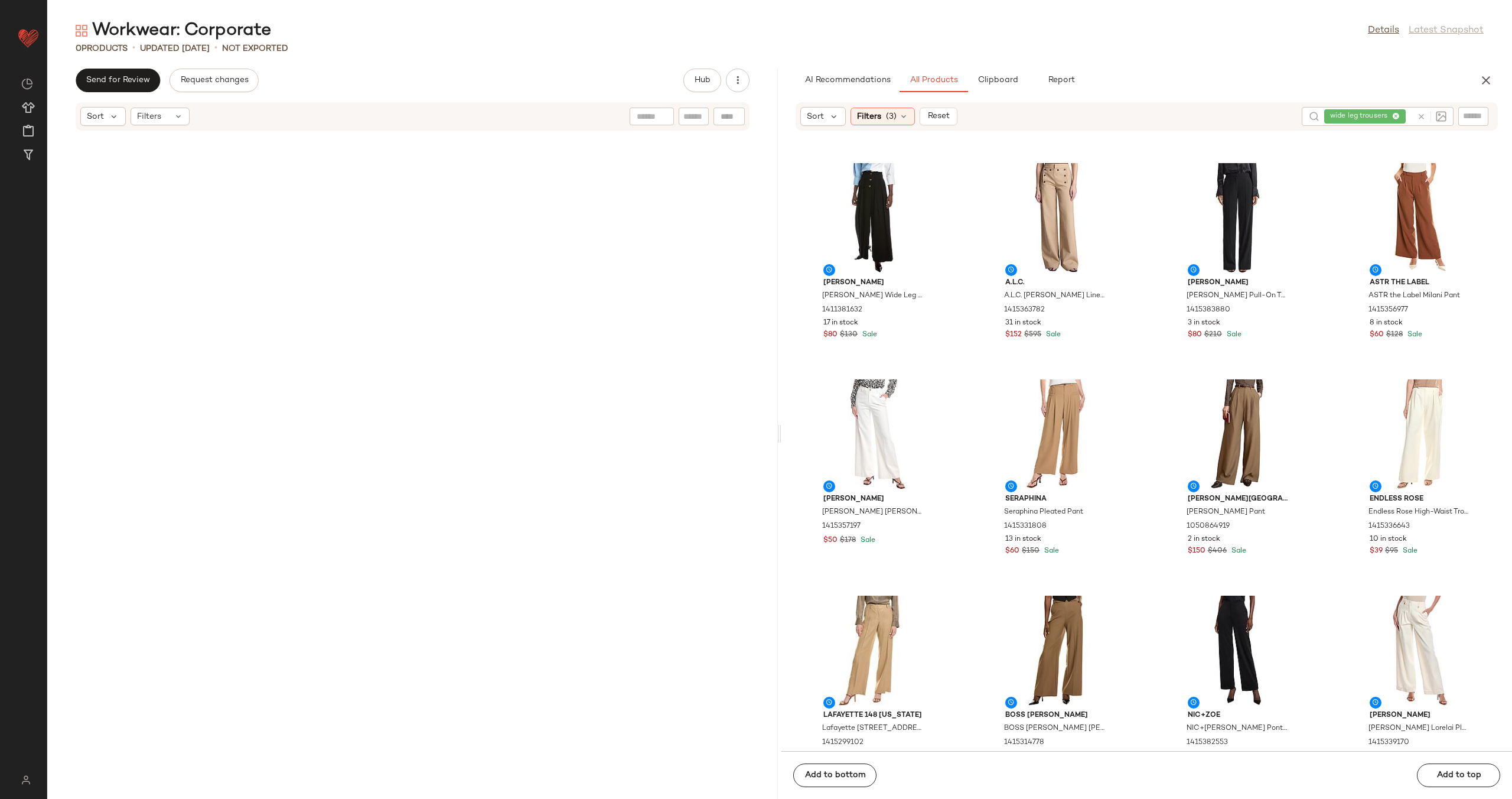
scroll to position [869, 0]
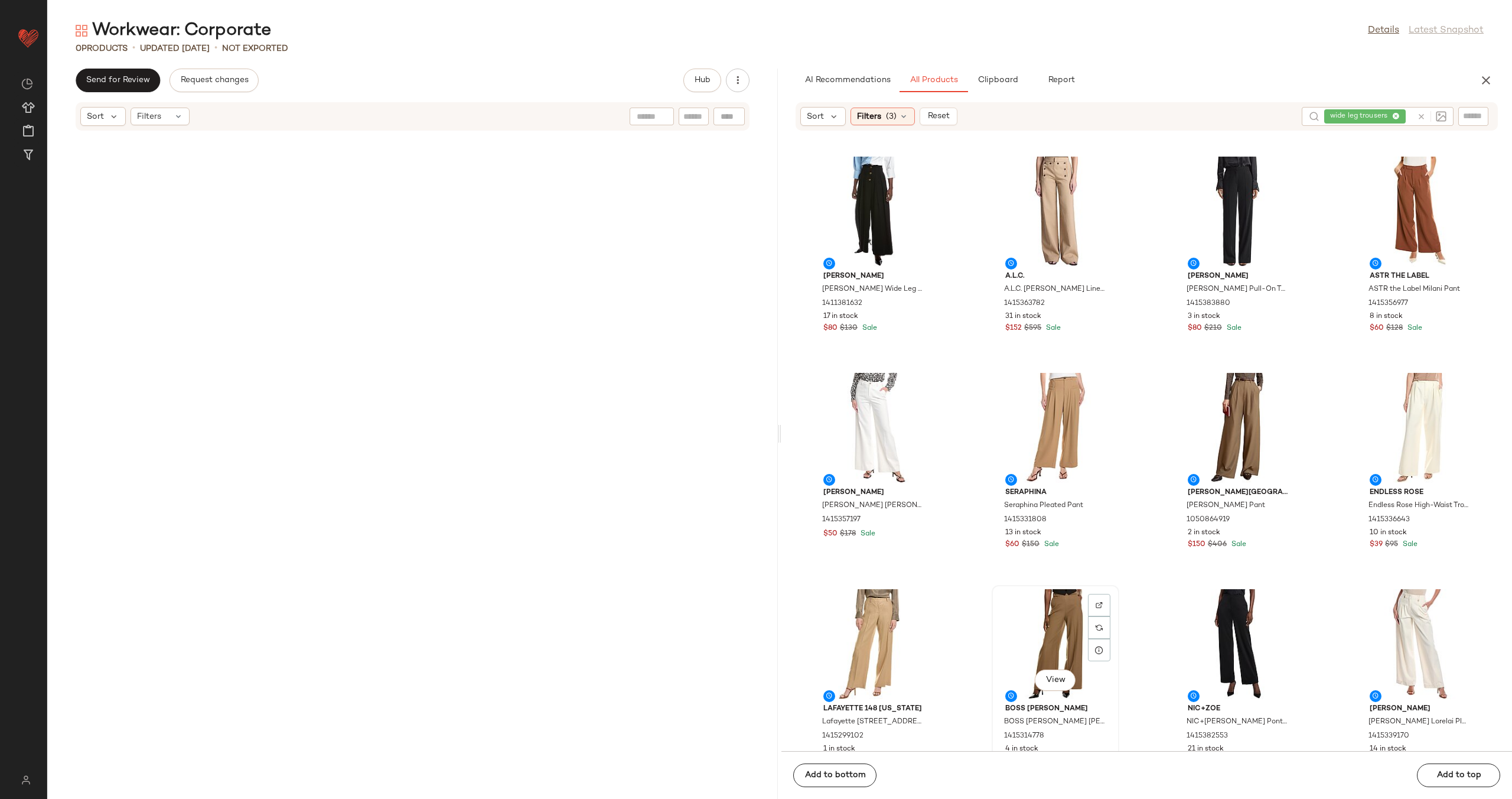
click at [1058, 624] on div "View" at bounding box center [1056, 644] width 120 height 110
click at [867, 428] on div "View" at bounding box center [874, 427] width 120 height 110
click at [1396, 436] on div "View" at bounding box center [1420, 427] width 120 height 110
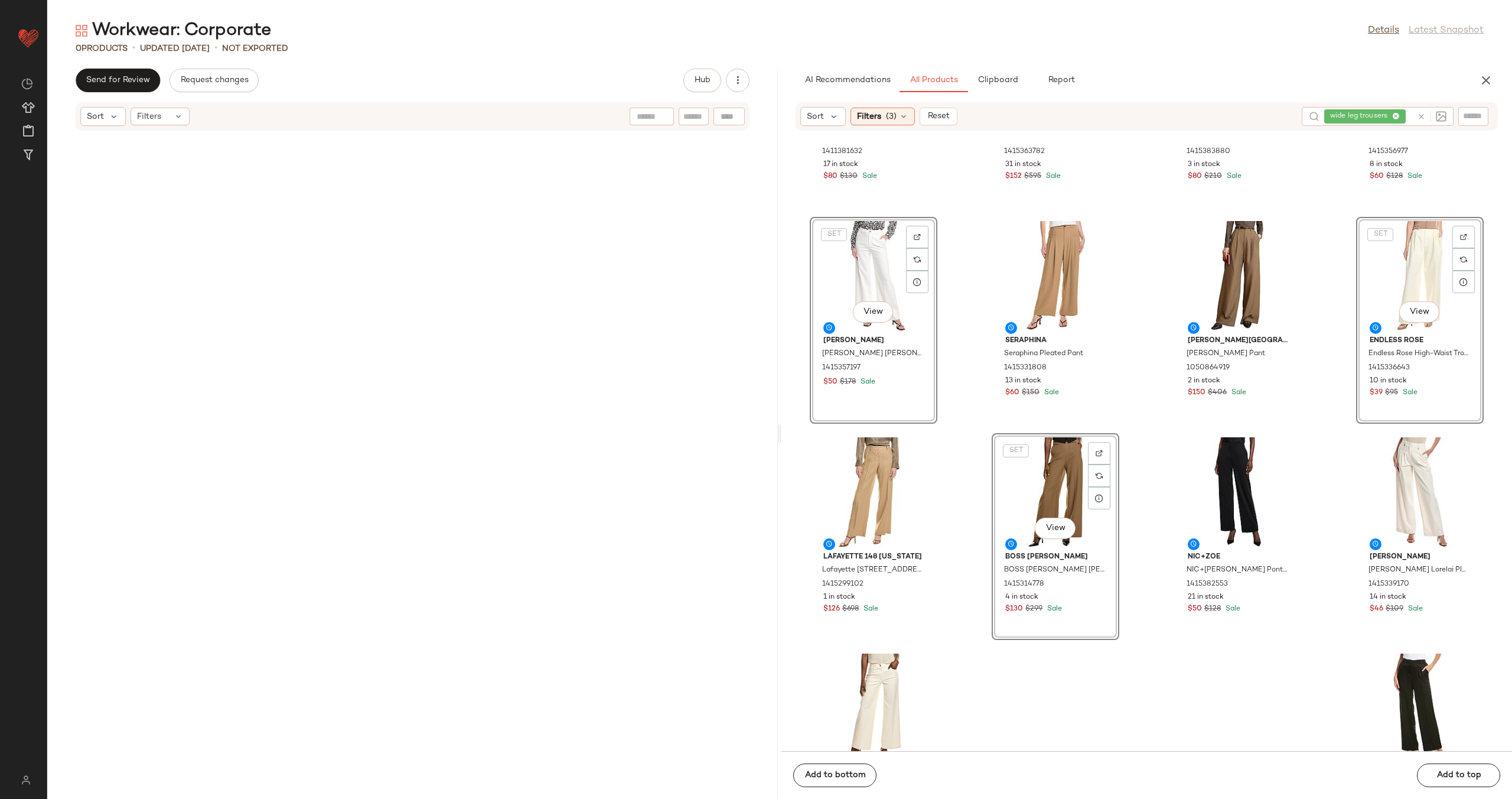
scroll to position [1074, 0]
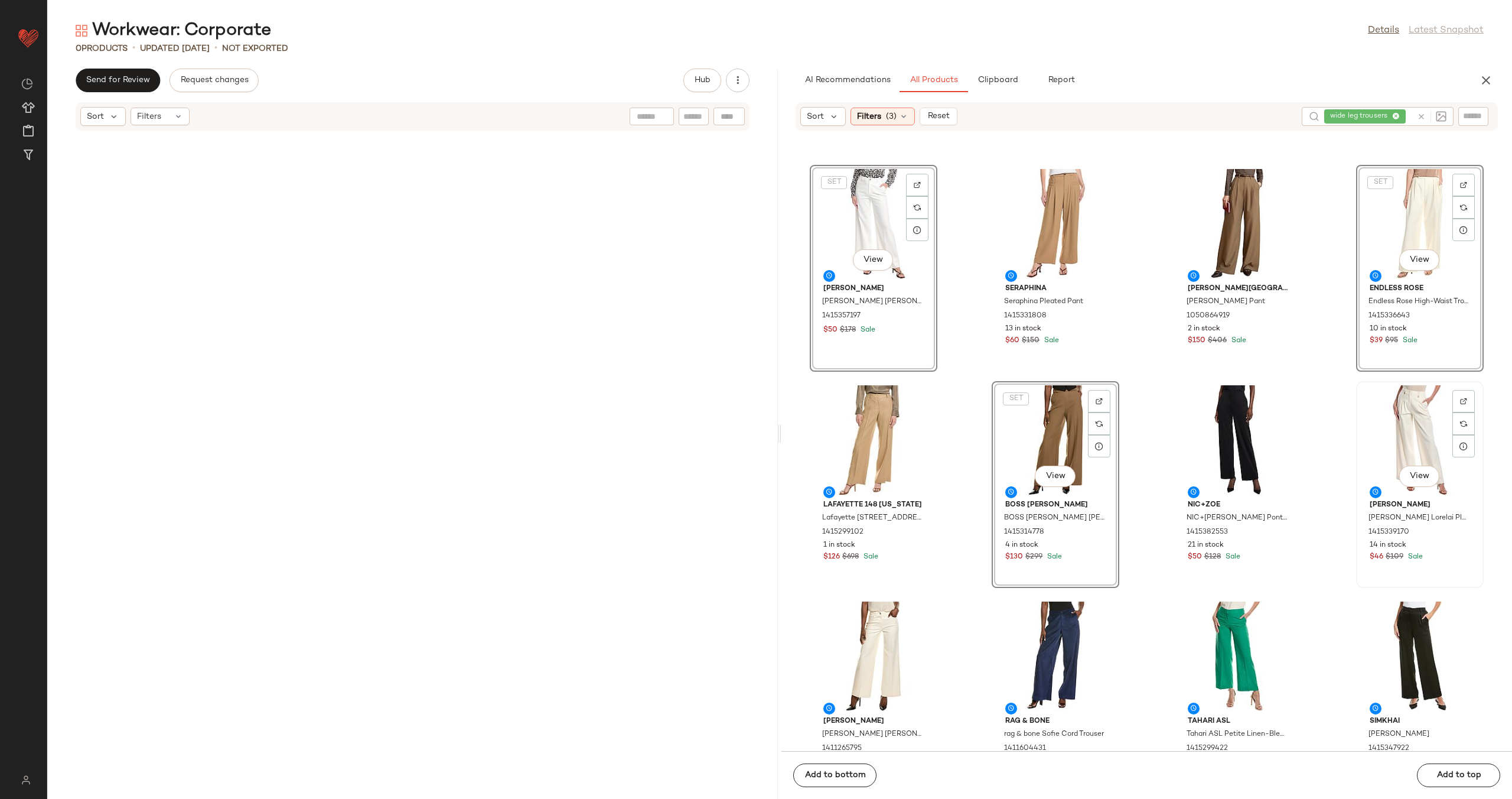
click at [1416, 428] on div "View" at bounding box center [1420, 440] width 120 height 110
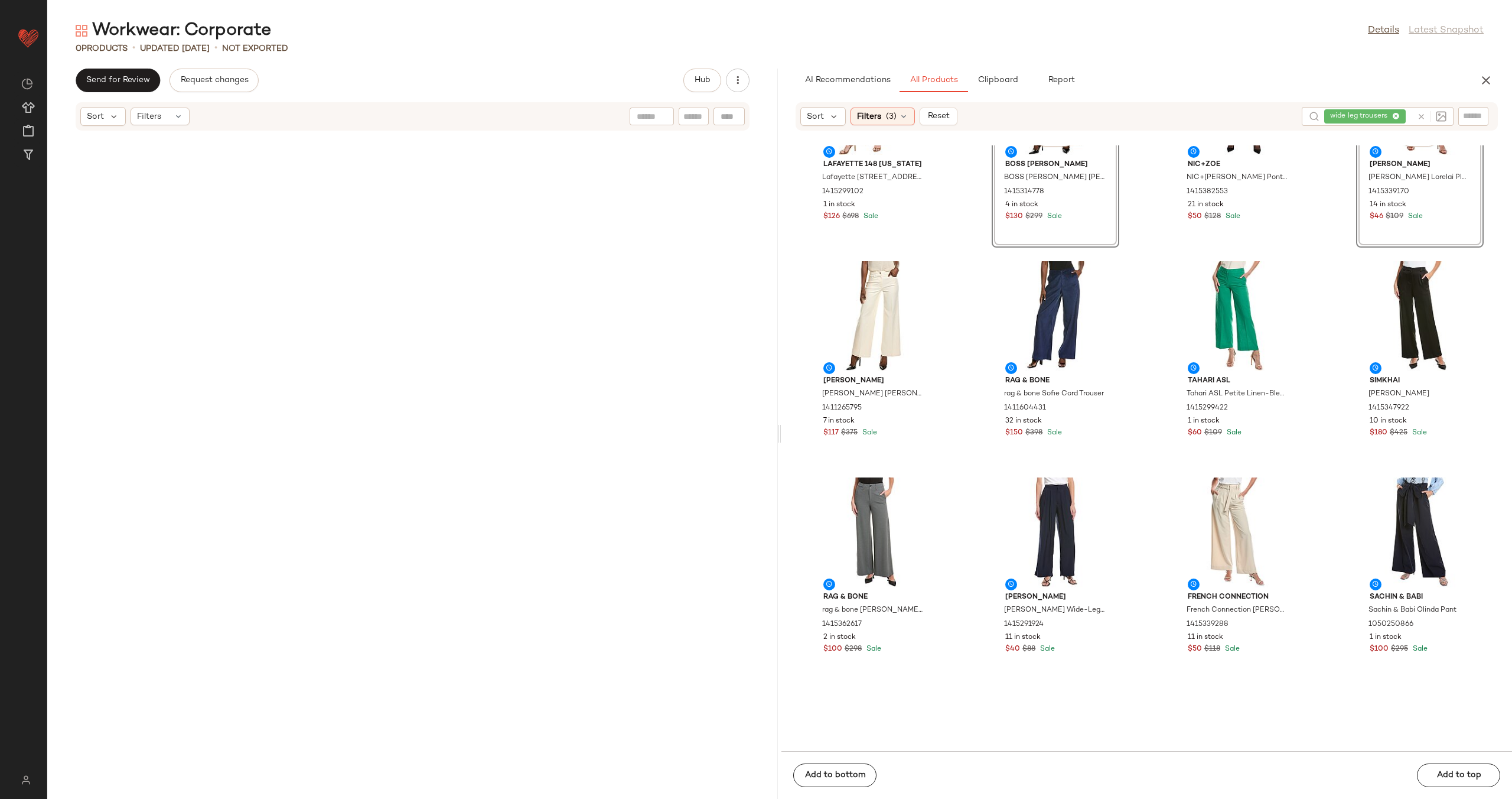
scroll to position [1427, 0]
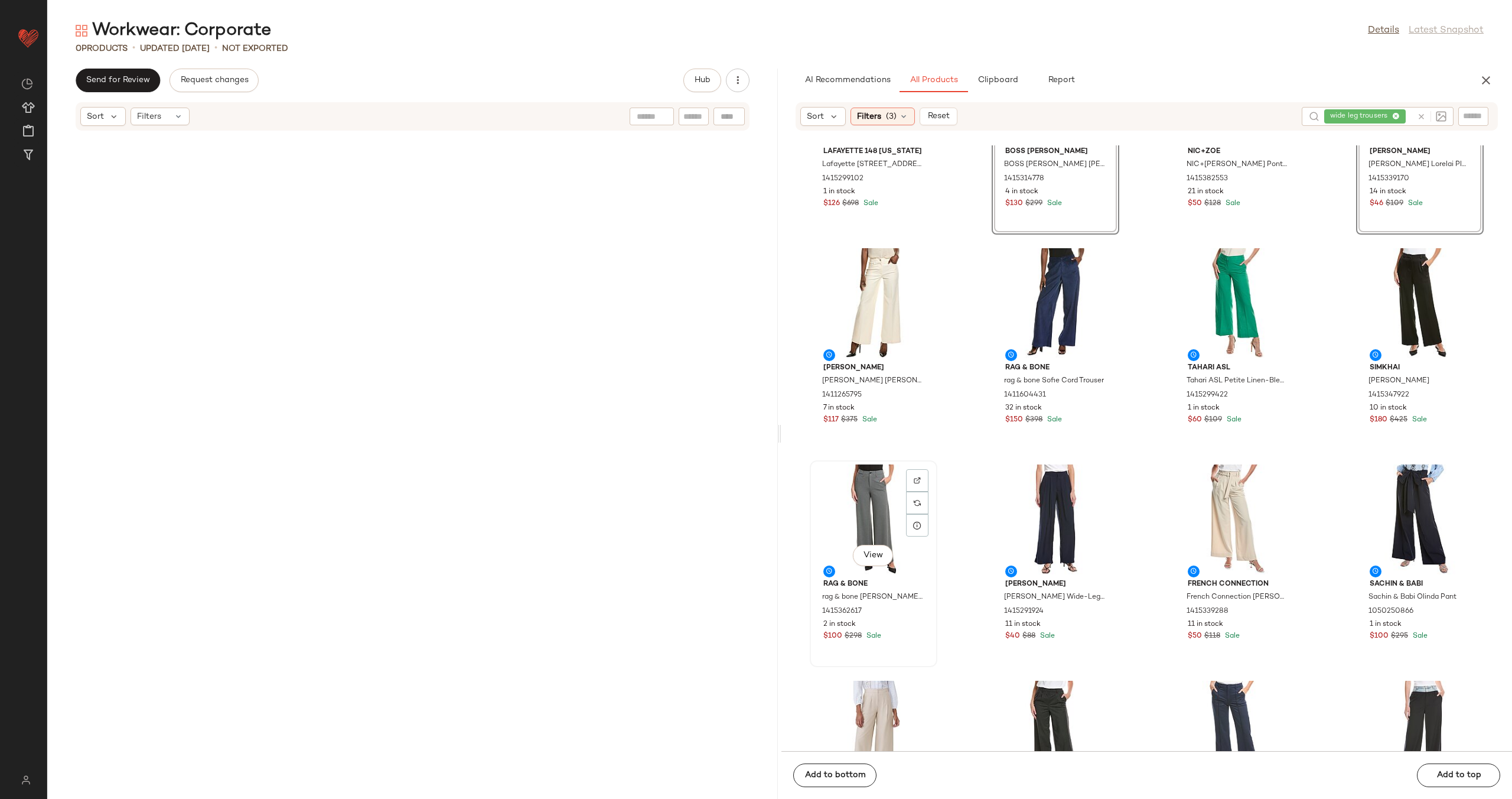
click at [866, 513] on div "View" at bounding box center [874, 519] width 120 height 110
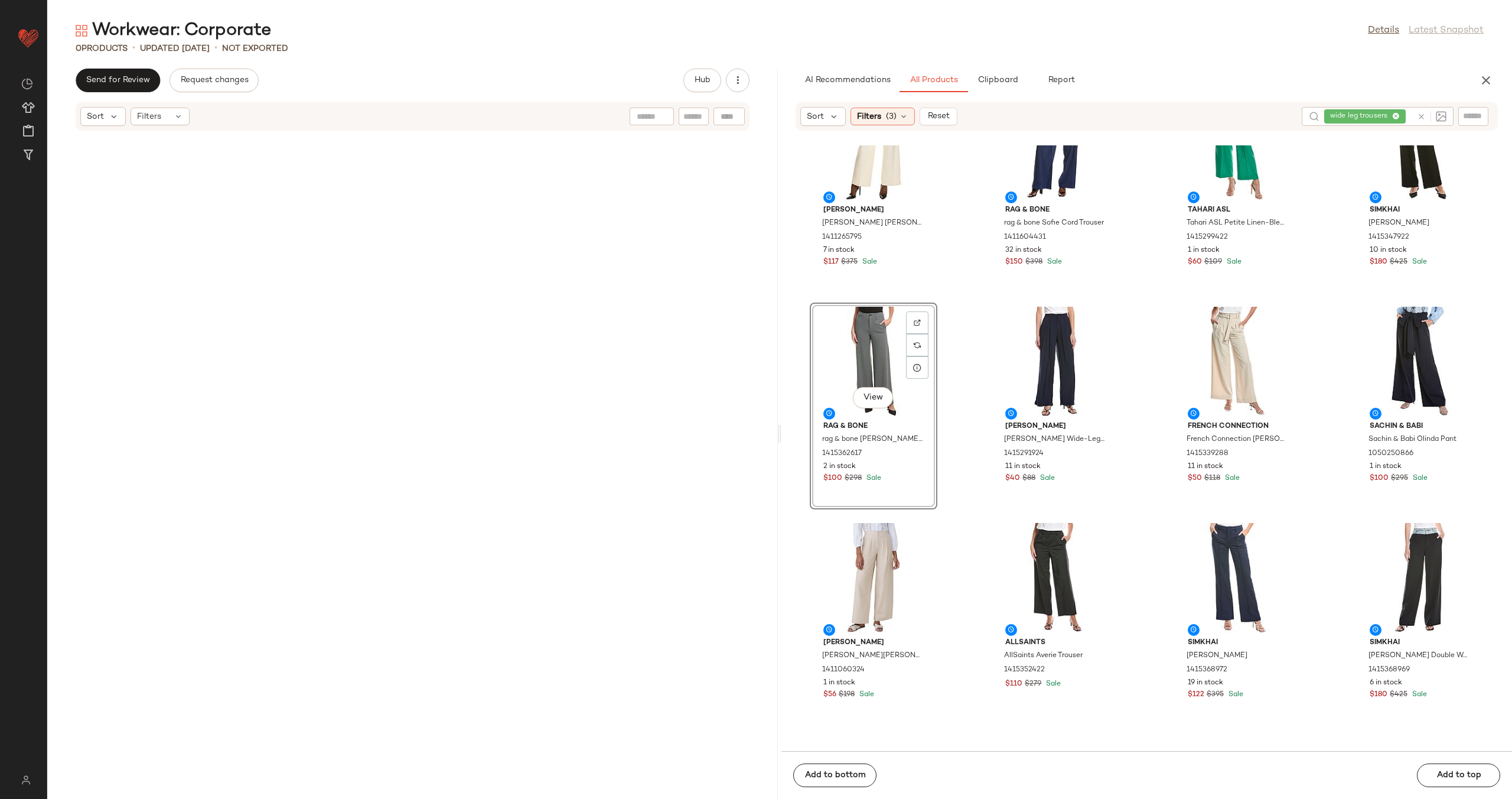
scroll to position [1594, 0]
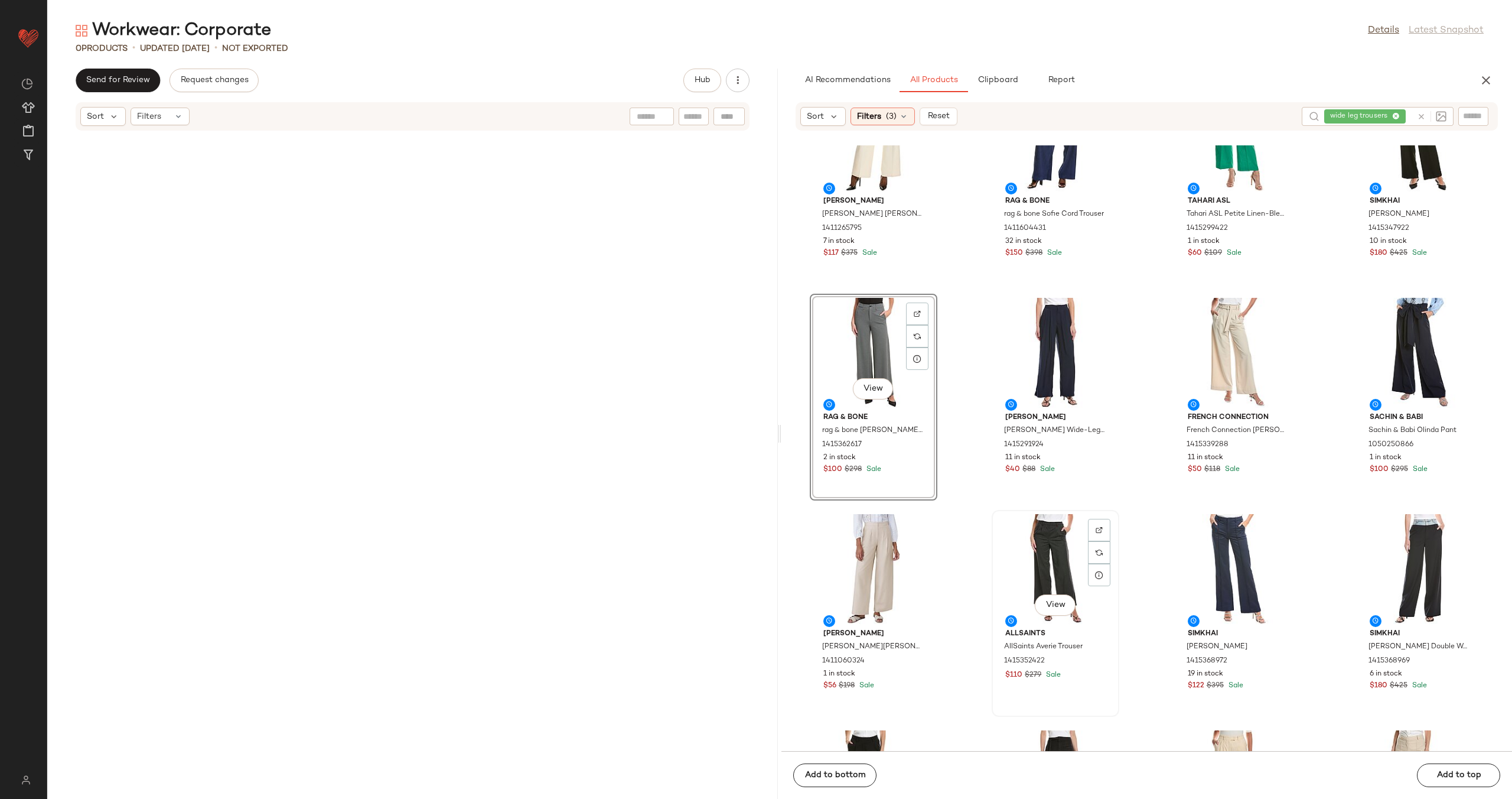
click at [1035, 549] on div "View" at bounding box center [1056, 569] width 120 height 110
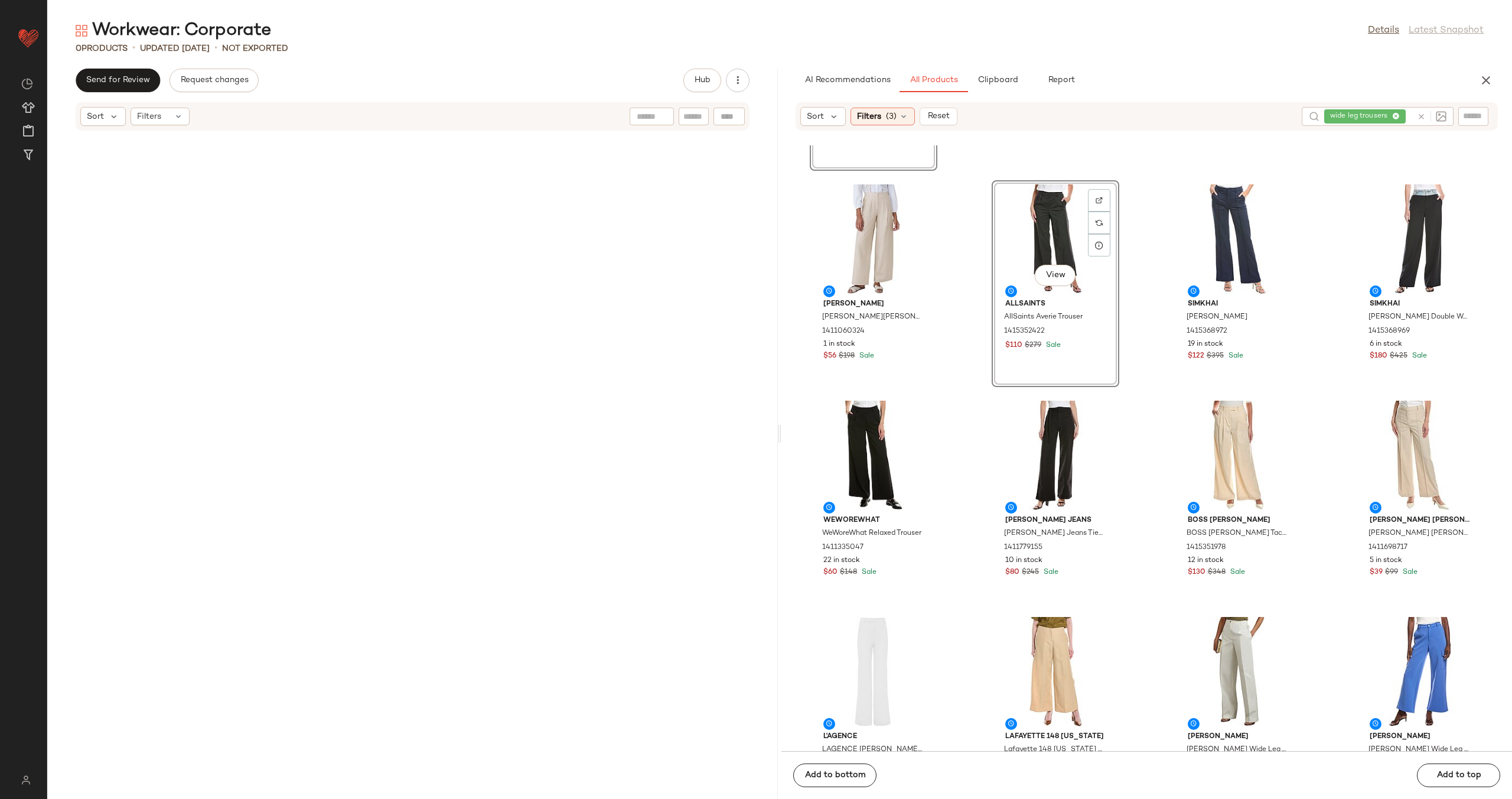
scroll to position [2097, 0]
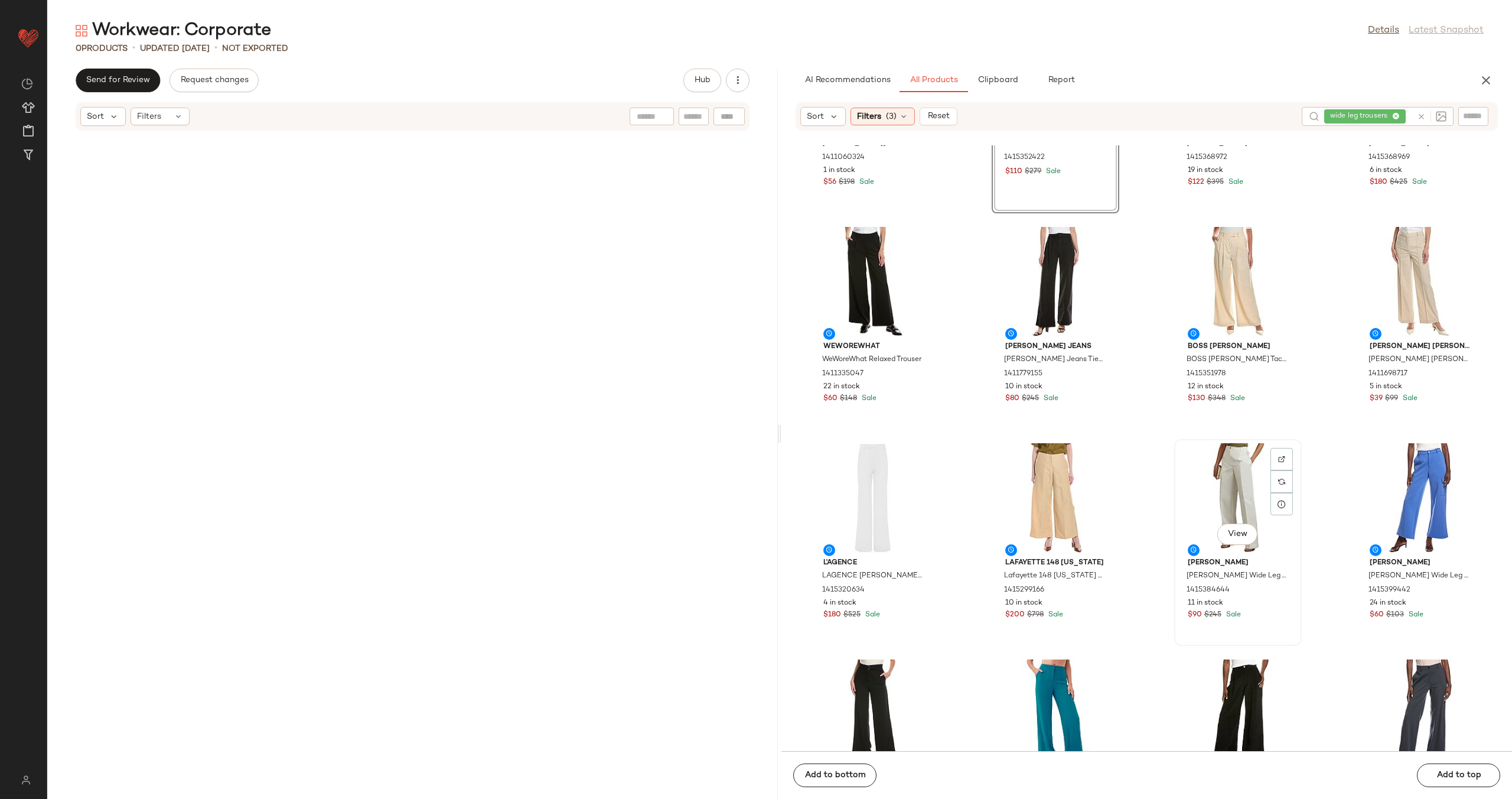
click at [1217, 476] on div "View" at bounding box center [1238, 498] width 120 height 110
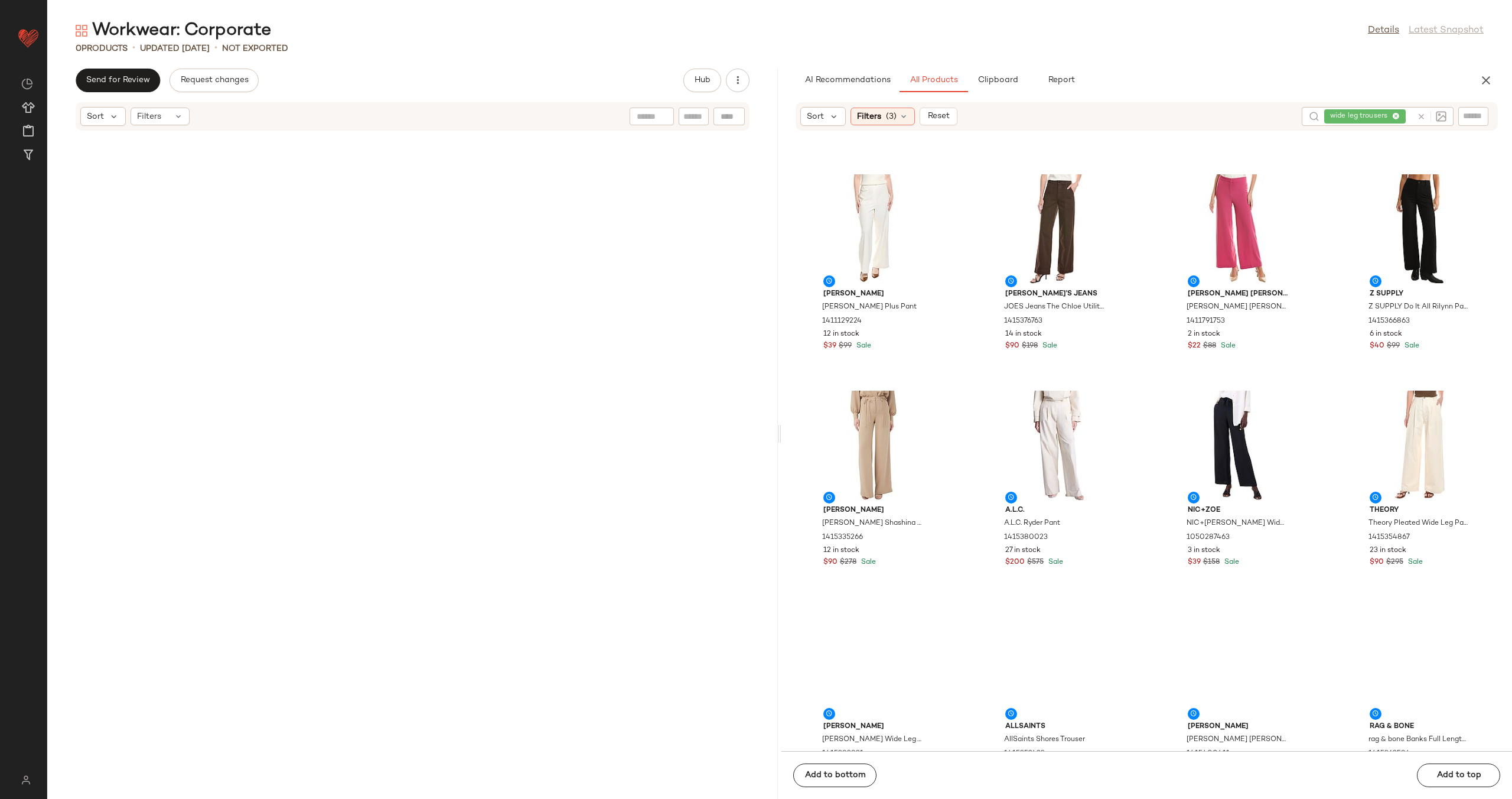
scroll to position [2806, 0]
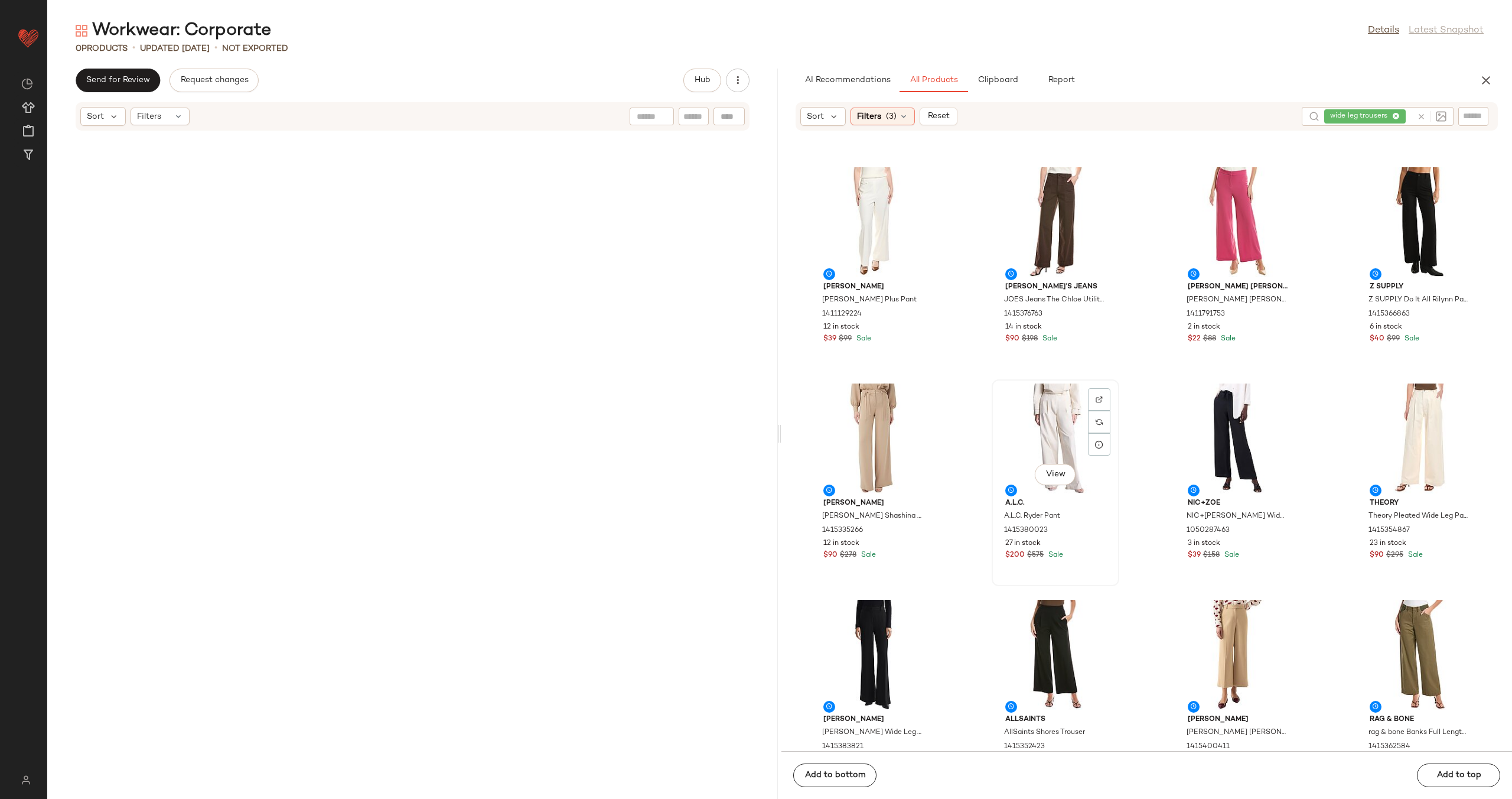
click at [1049, 430] on div "View" at bounding box center [1056, 438] width 120 height 110
click at [1421, 426] on div "View" at bounding box center [1420, 438] width 120 height 110
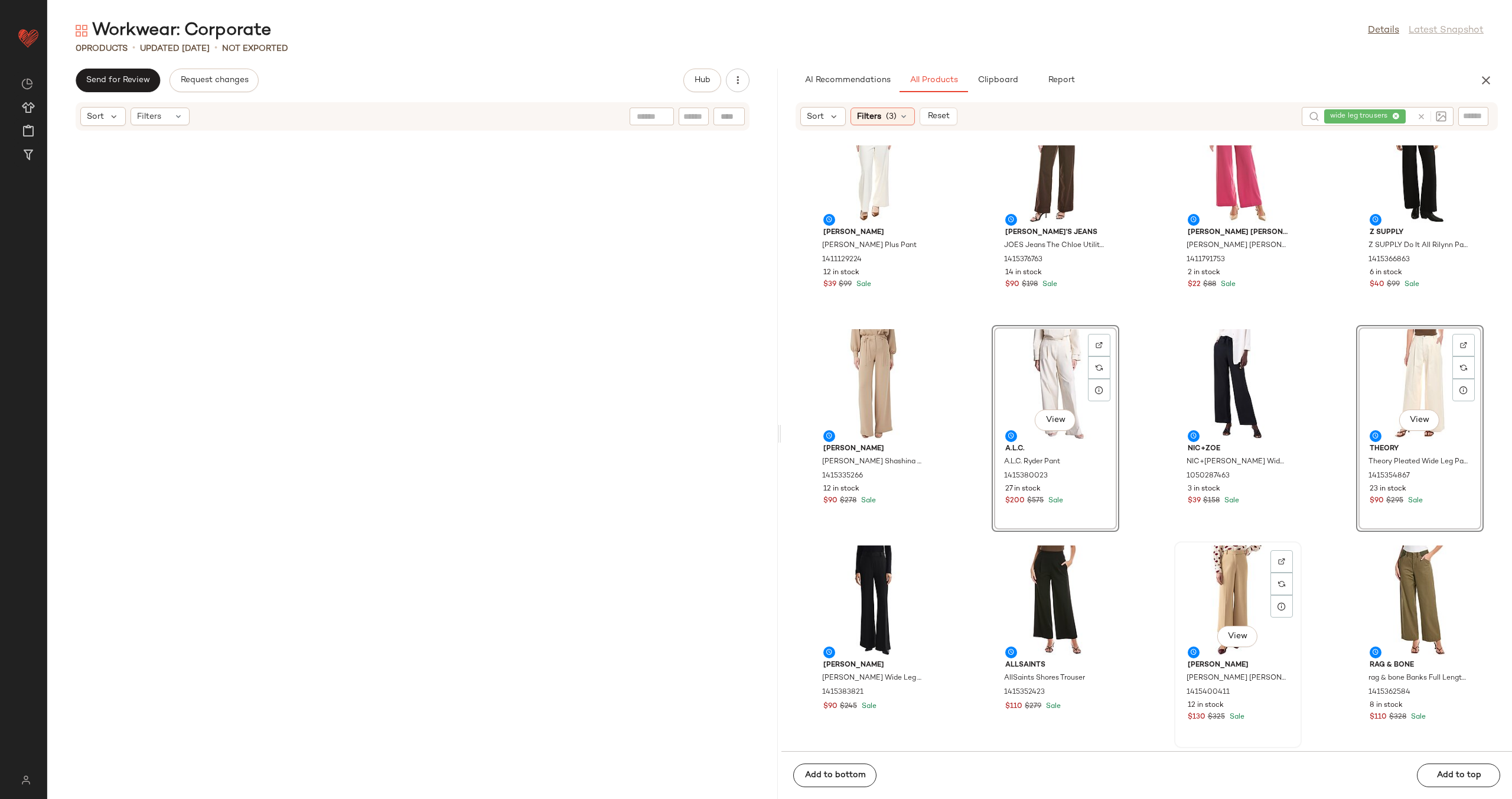
scroll to position [2861, 0]
click at [1219, 583] on div "View" at bounding box center [1238, 599] width 120 height 110
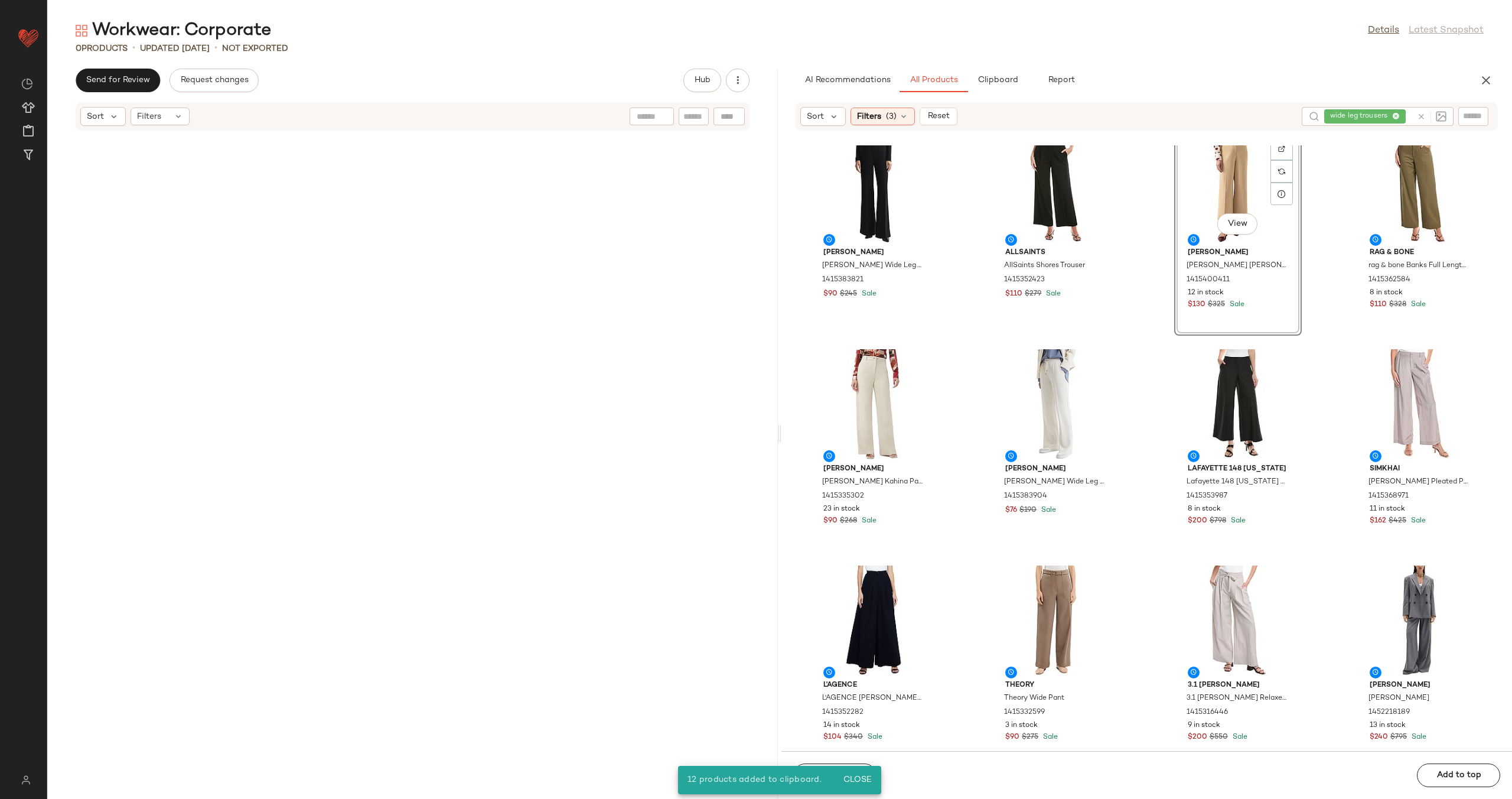
scroll to position [3350, 0]
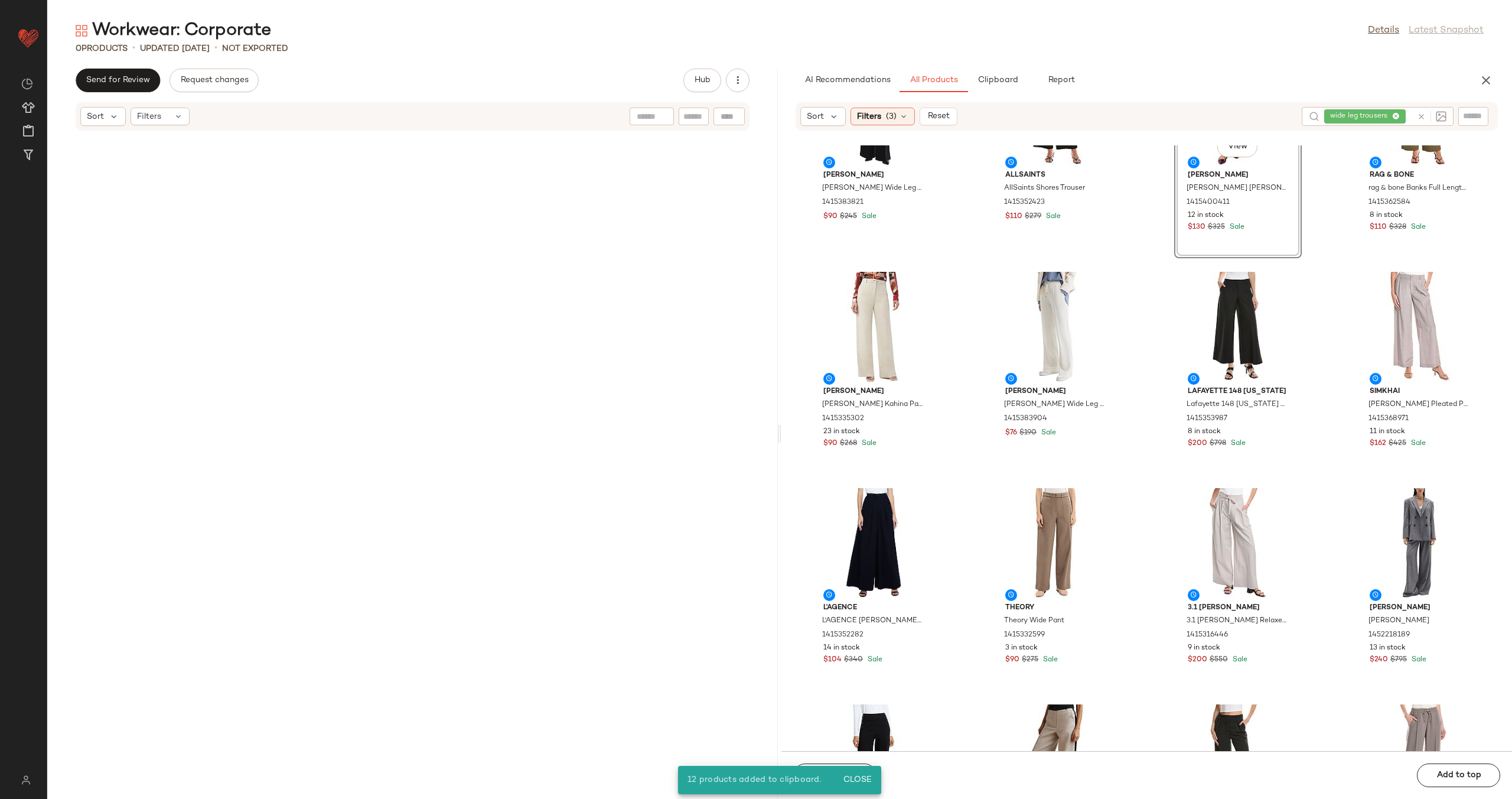
click at [958, 478] on div "Reiss Reiss Margeaux Wide Leg Trouser 1415383821 $90 $245 Sale AllSaints AllSai…" at bounding box center [1147, 448] width 731 height 606
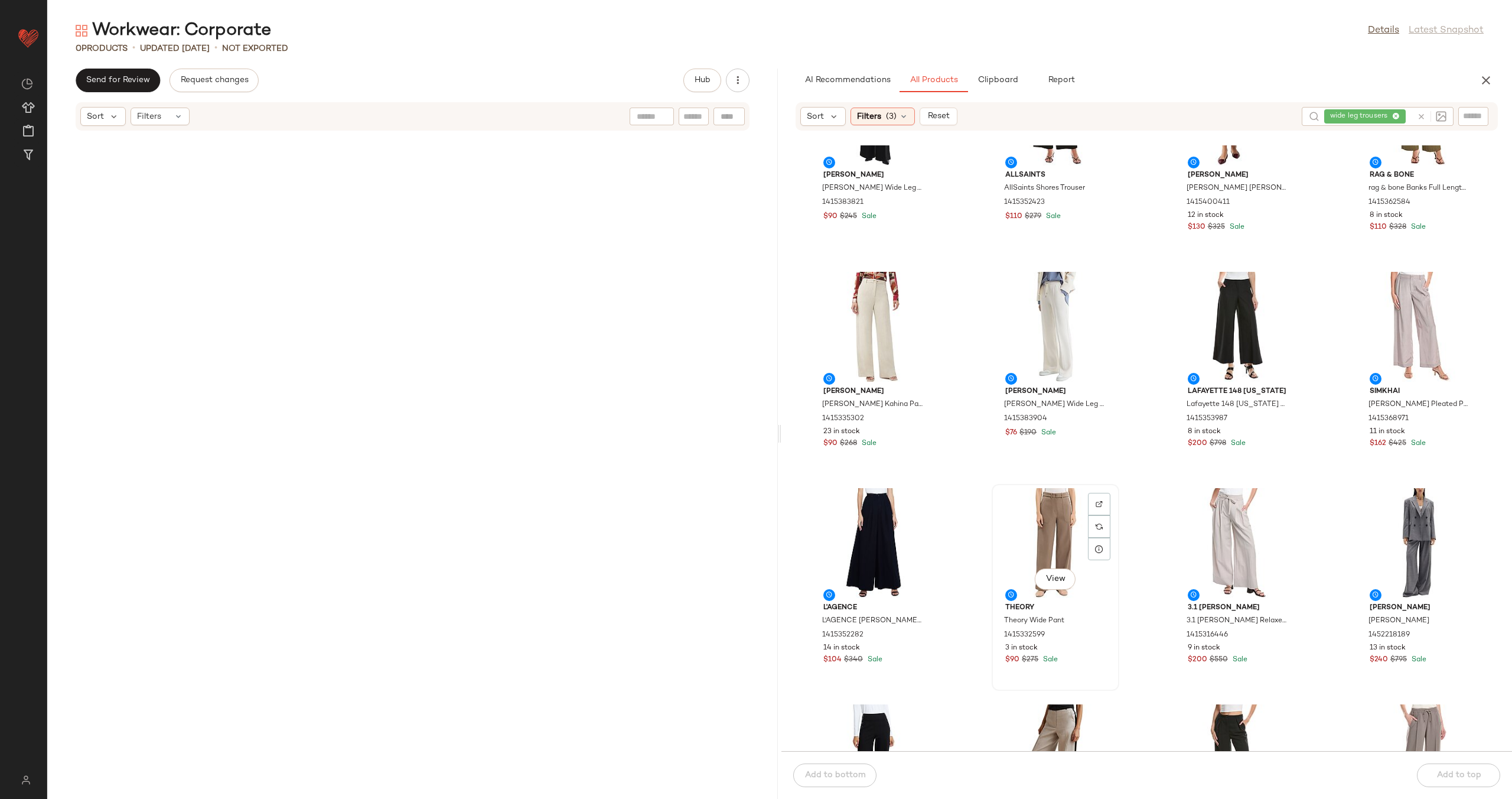
click at [1055, 522] on div "View" at bounding box center [1056, 543] width 120 height 110
click at [1391, 548] on div "View" at bounding box center [1420, 543] width 120 height 110
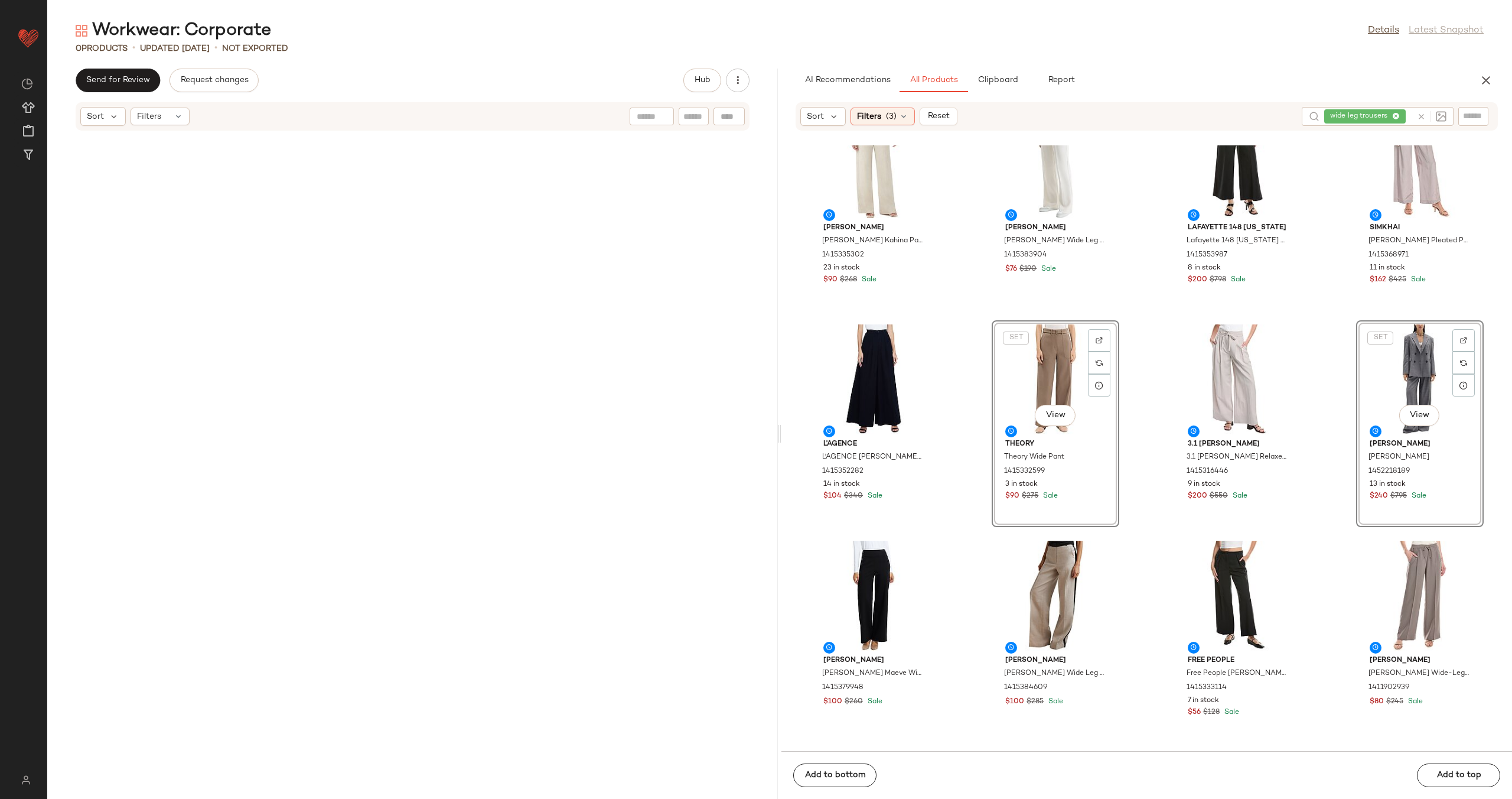
scroll to position [3430, 0]
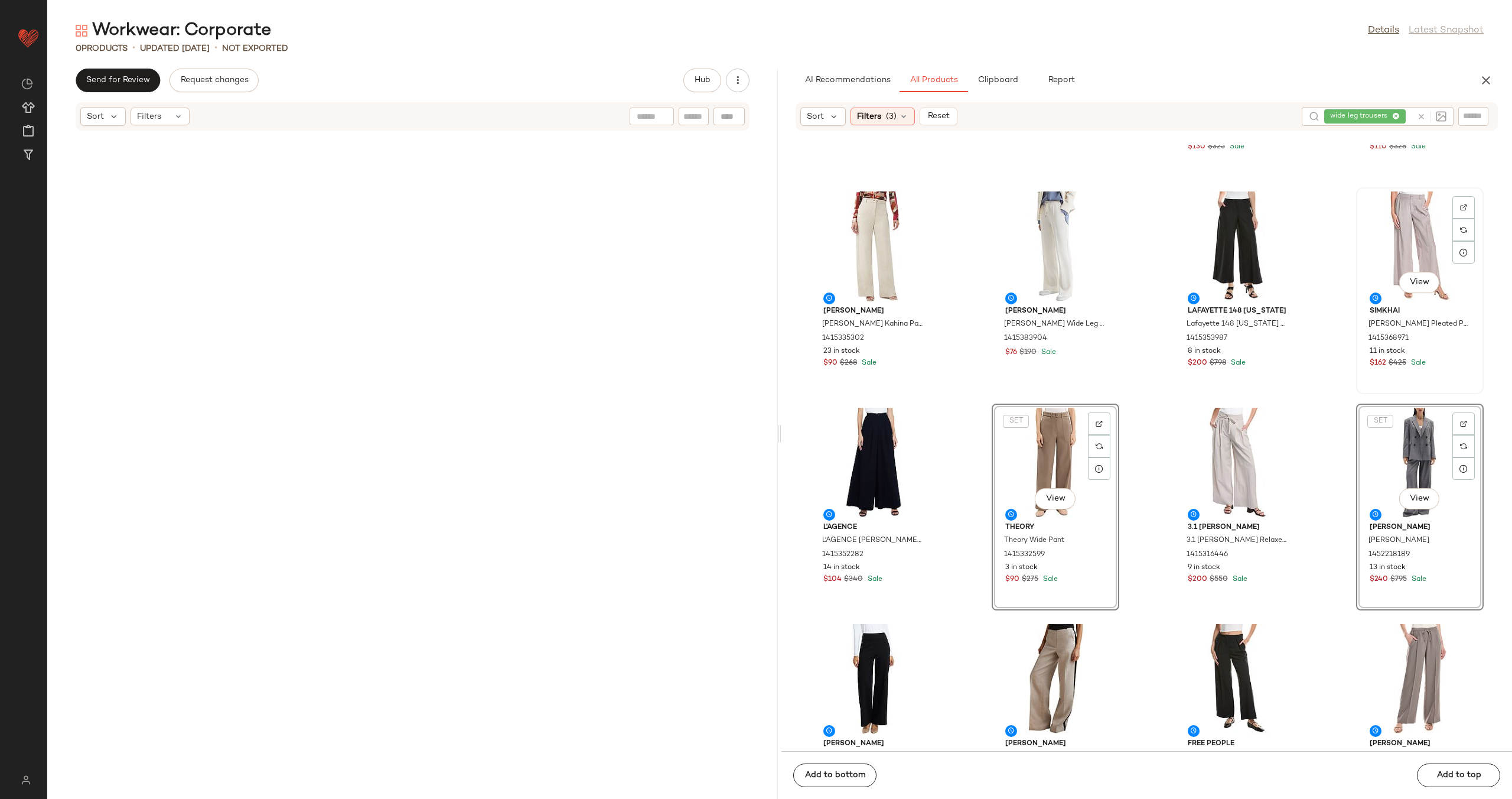
click at [1398, 255] on div "View" at bounding box center [1420, 246] width 120 height 110
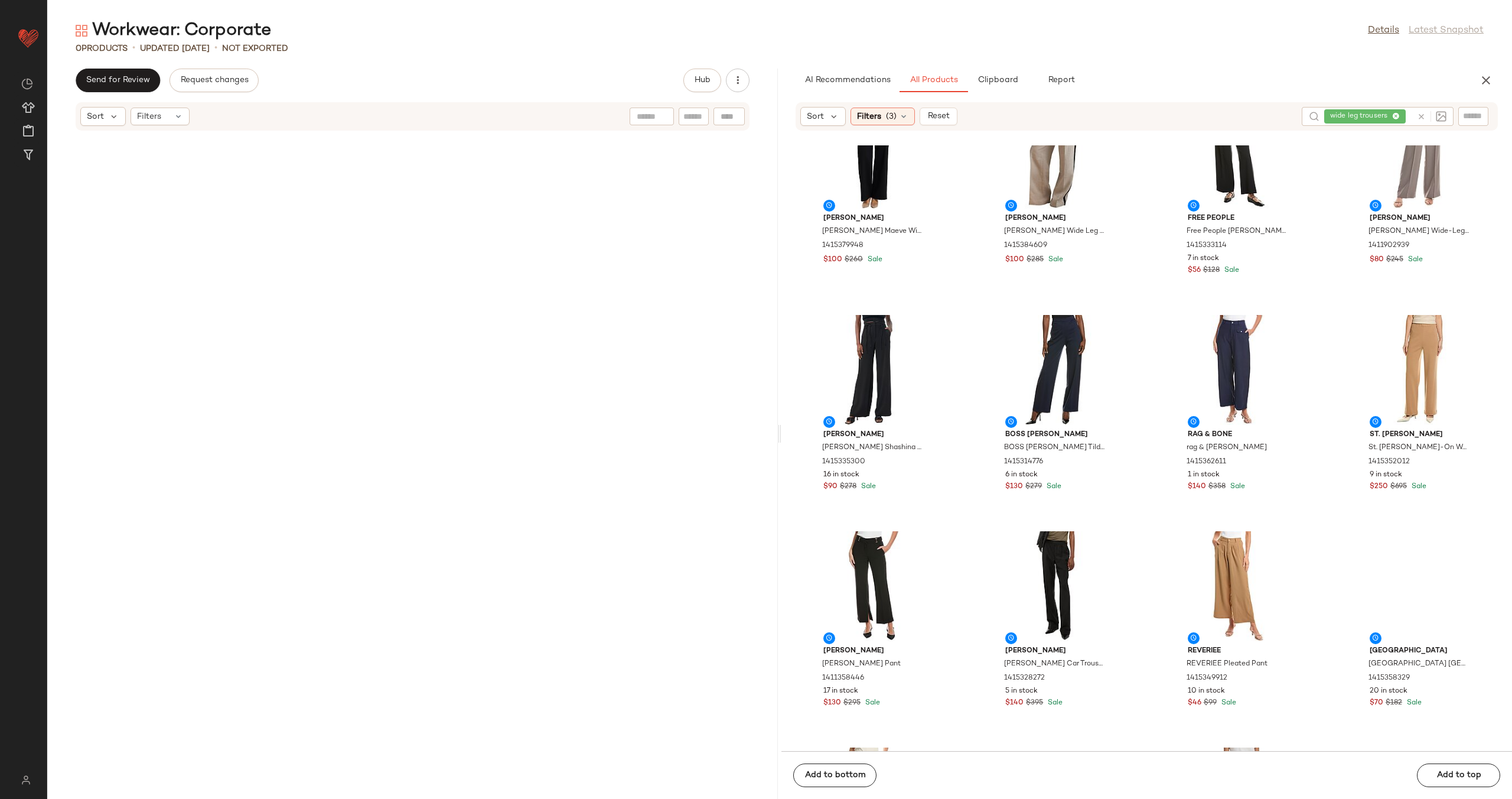
scroll to position [4008, 0]
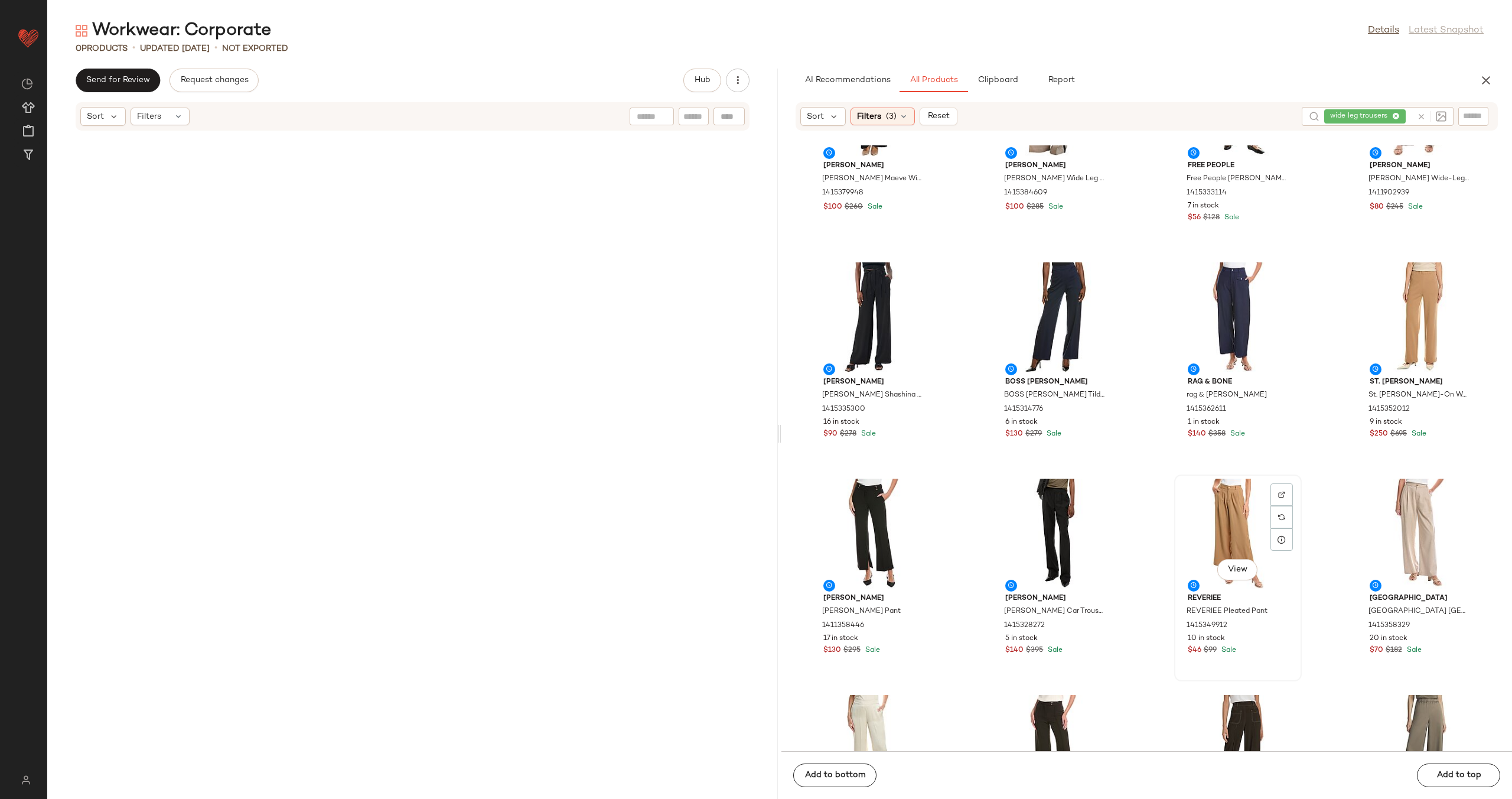
click at [1216, 516] on div "View" at bounding box center [1238, 533] width 120 height 110
click at [1406, 515] on div "View" at bounding box center [1420, 533] width 120 height 110
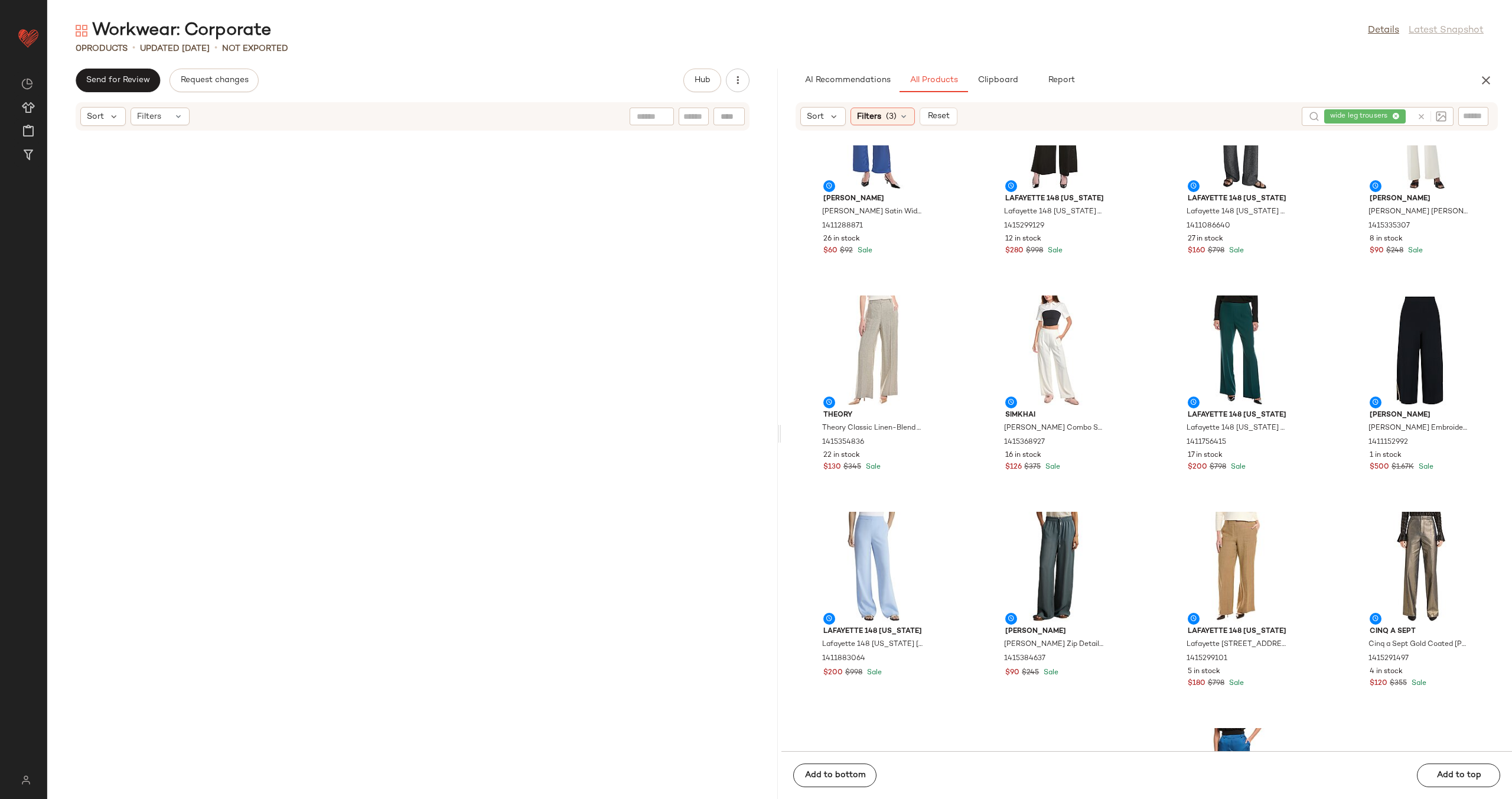
scroll to position [8519, 0]
click at [889, 348] on div "View" at bounding box center [874, 349] width 120 height 110
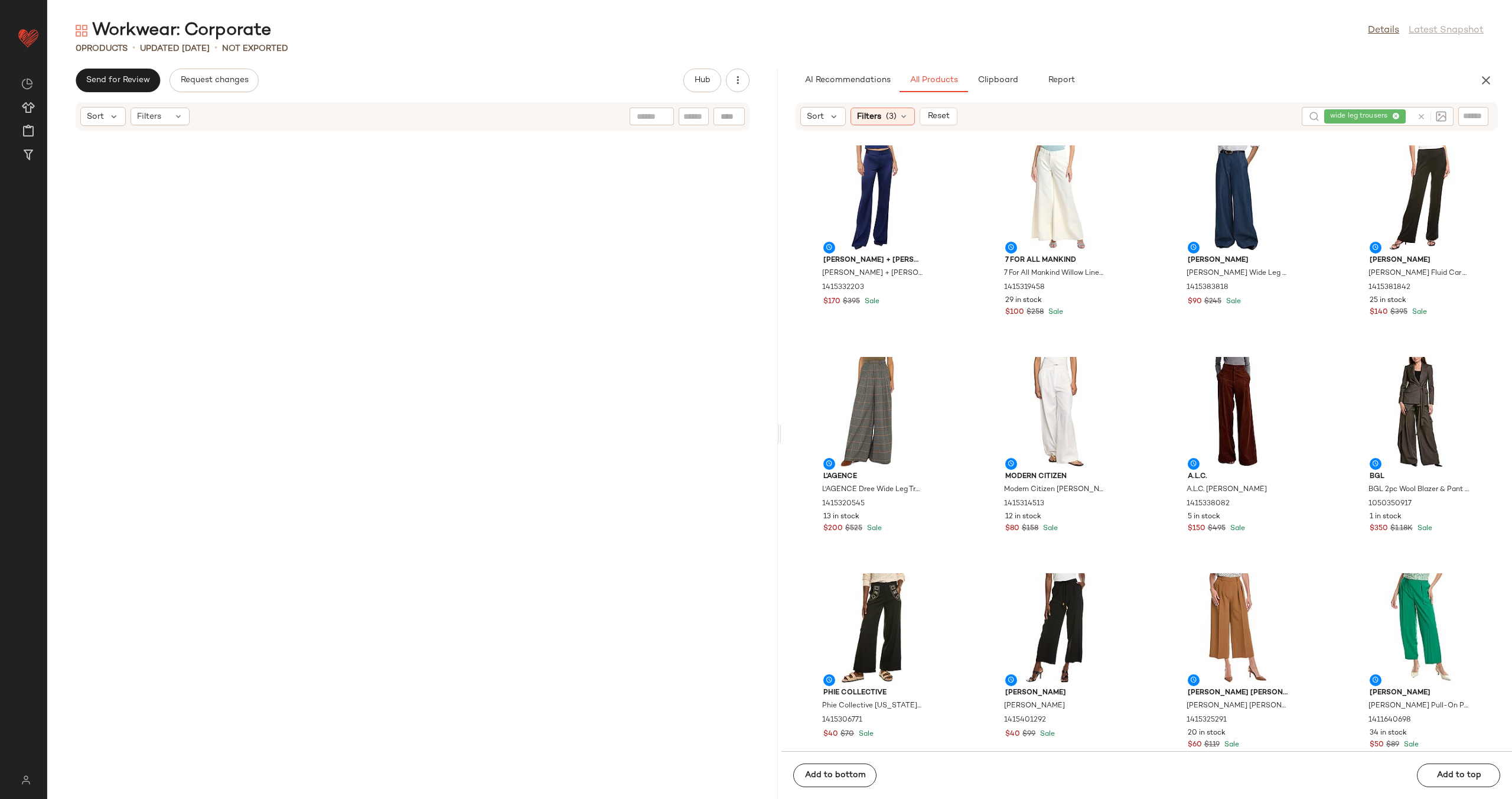
scroll to position [11486, 0]
click at [865, 397] on div "View" at bounding box center [874, 411] width 120 height 110
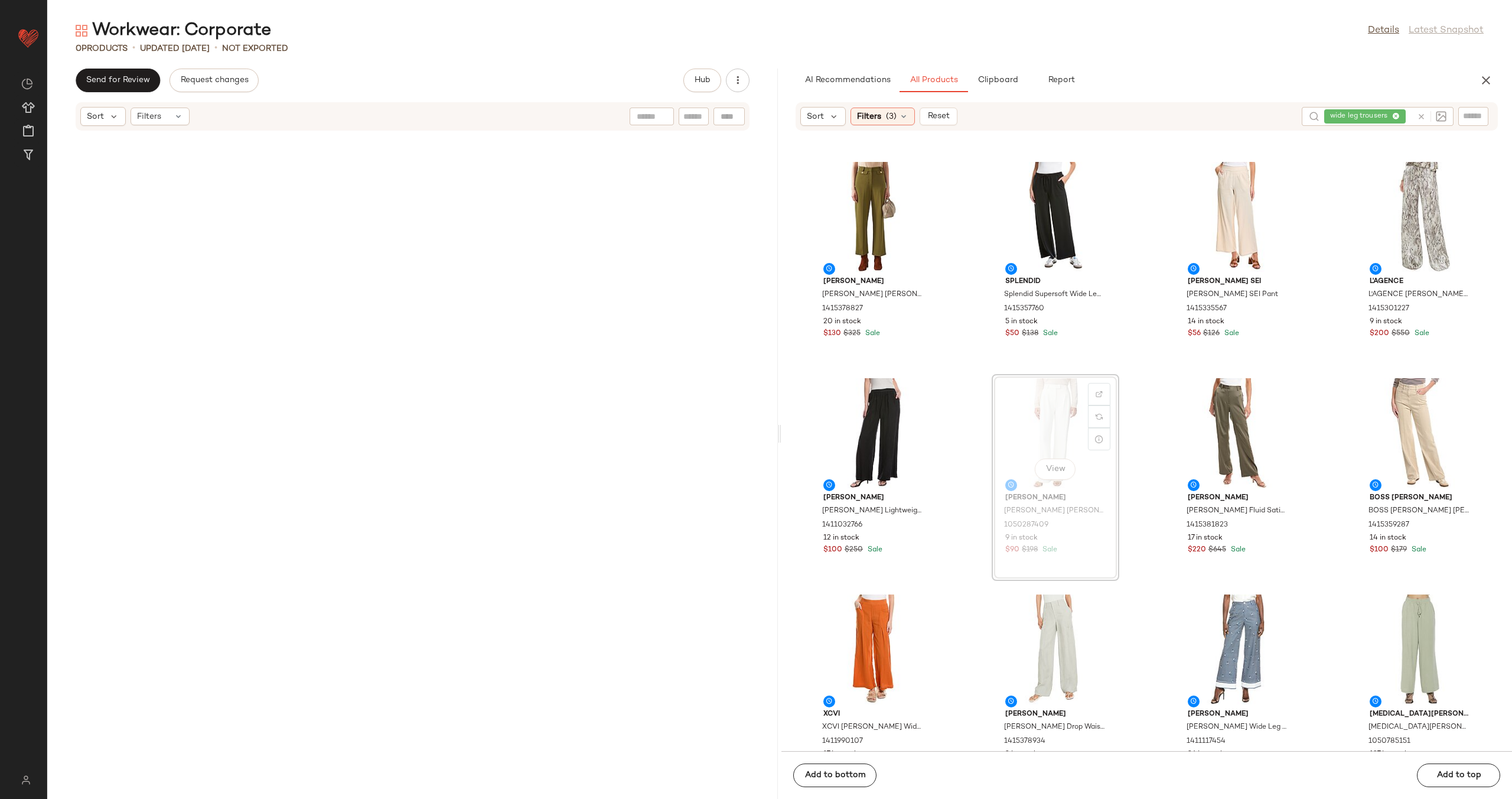
scroll to position [12736, 0]
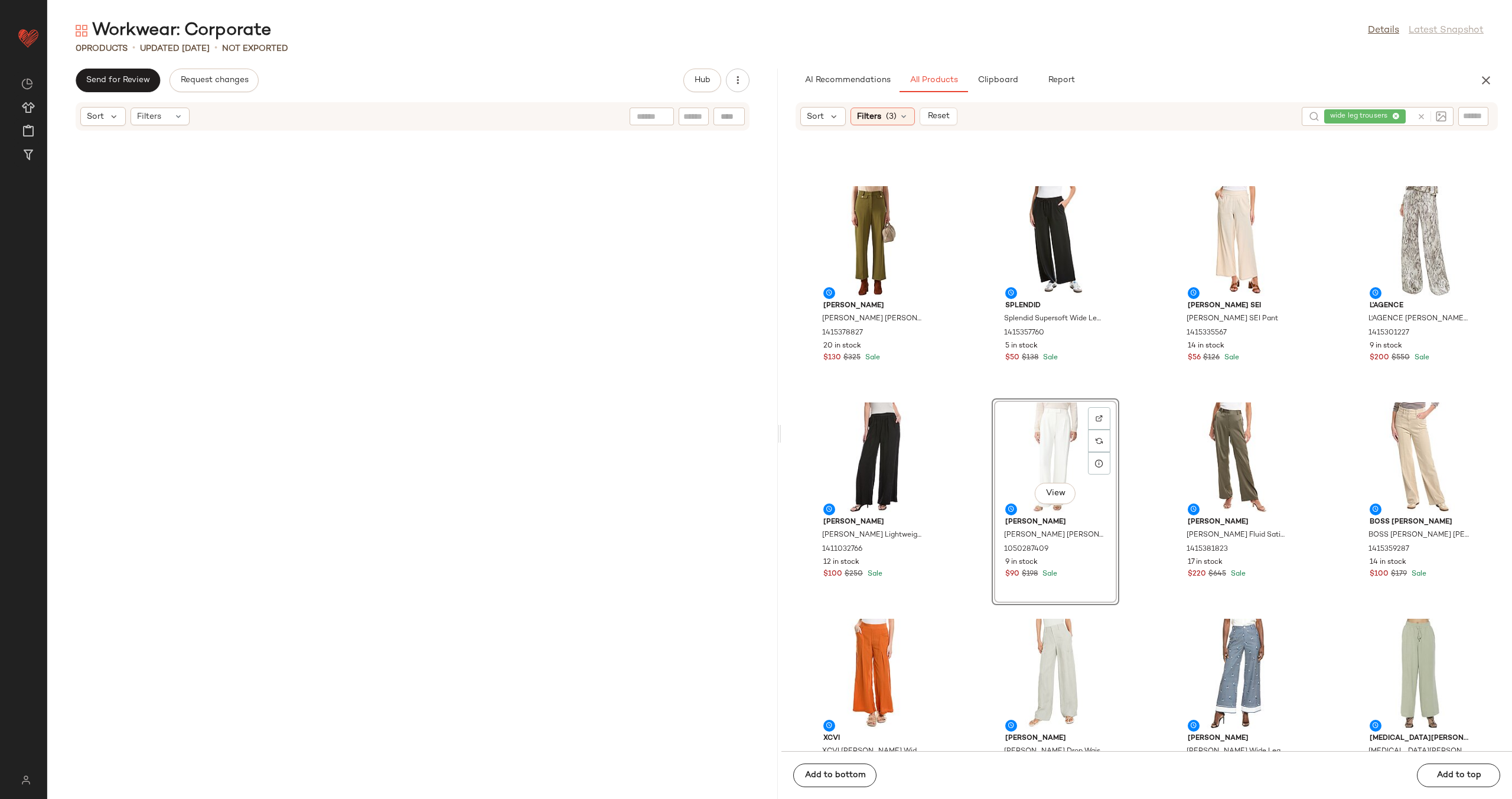
drag, startPoint x: 1039, startPoint y: 385, endPoint x: 464, endPoint y: 8, distance: 687.6
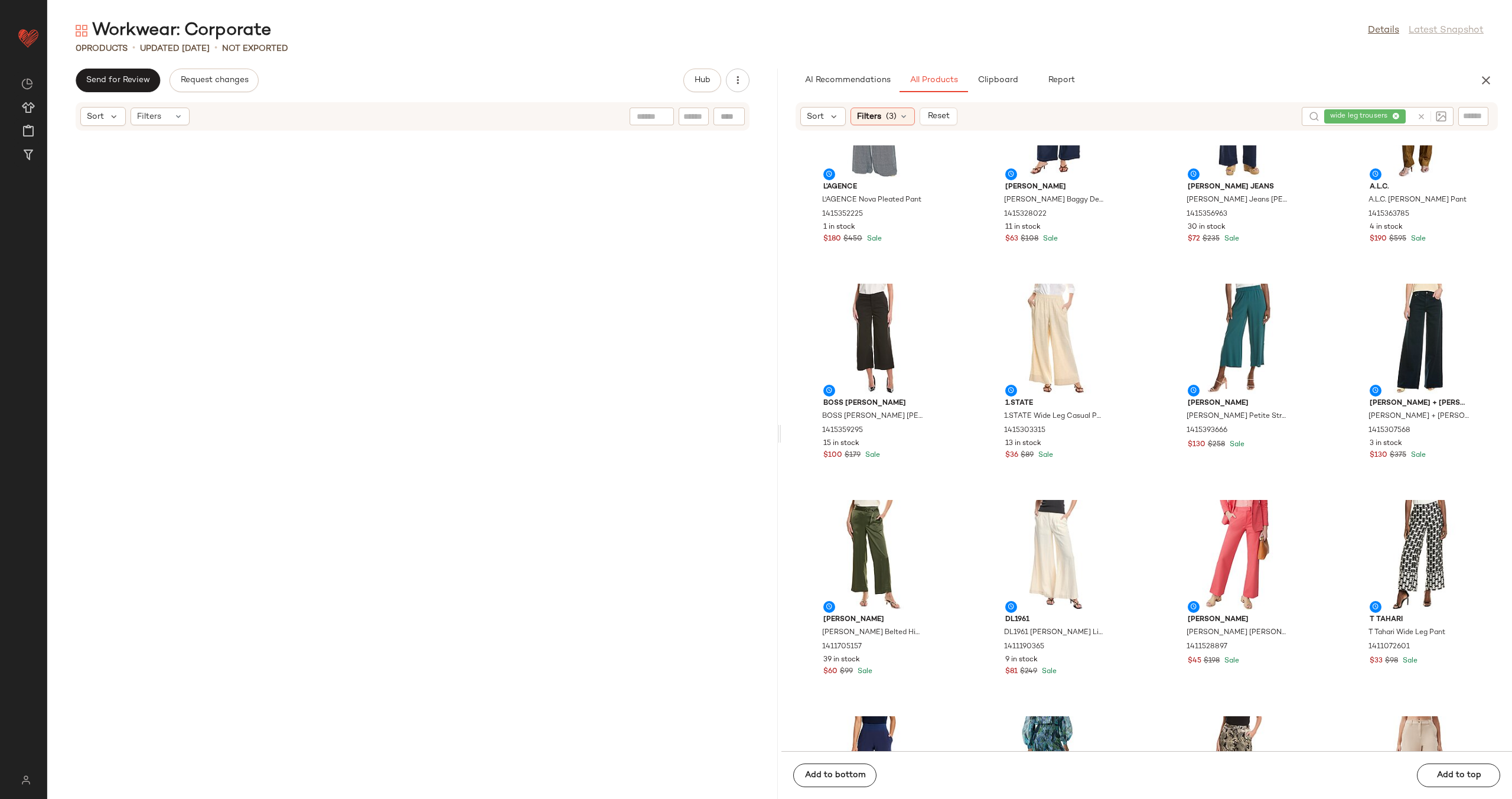
scroll to position [13622, 0]
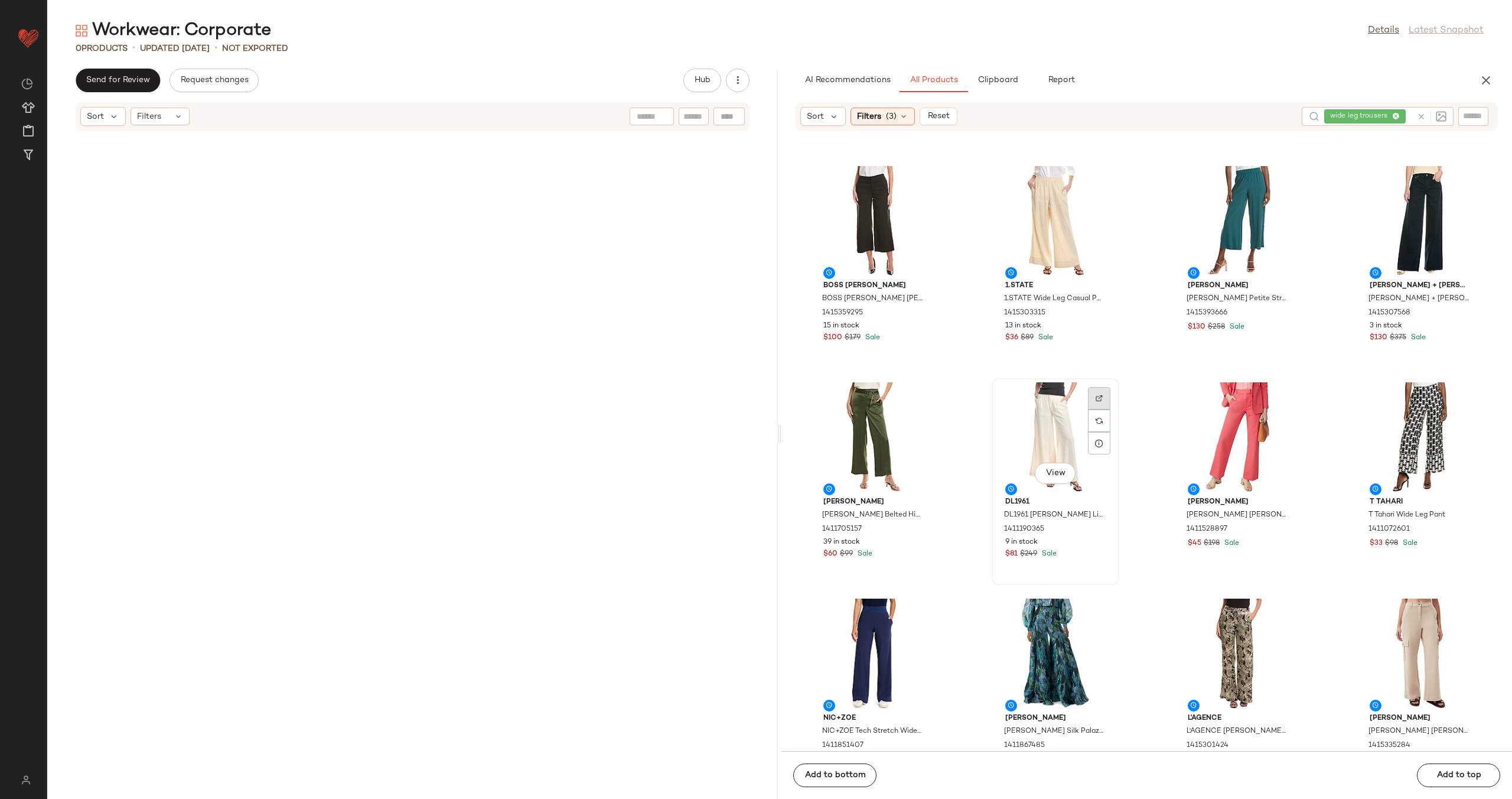
click at [1095, 410] on div at bounding box center [1099, 420] width 22 height 22
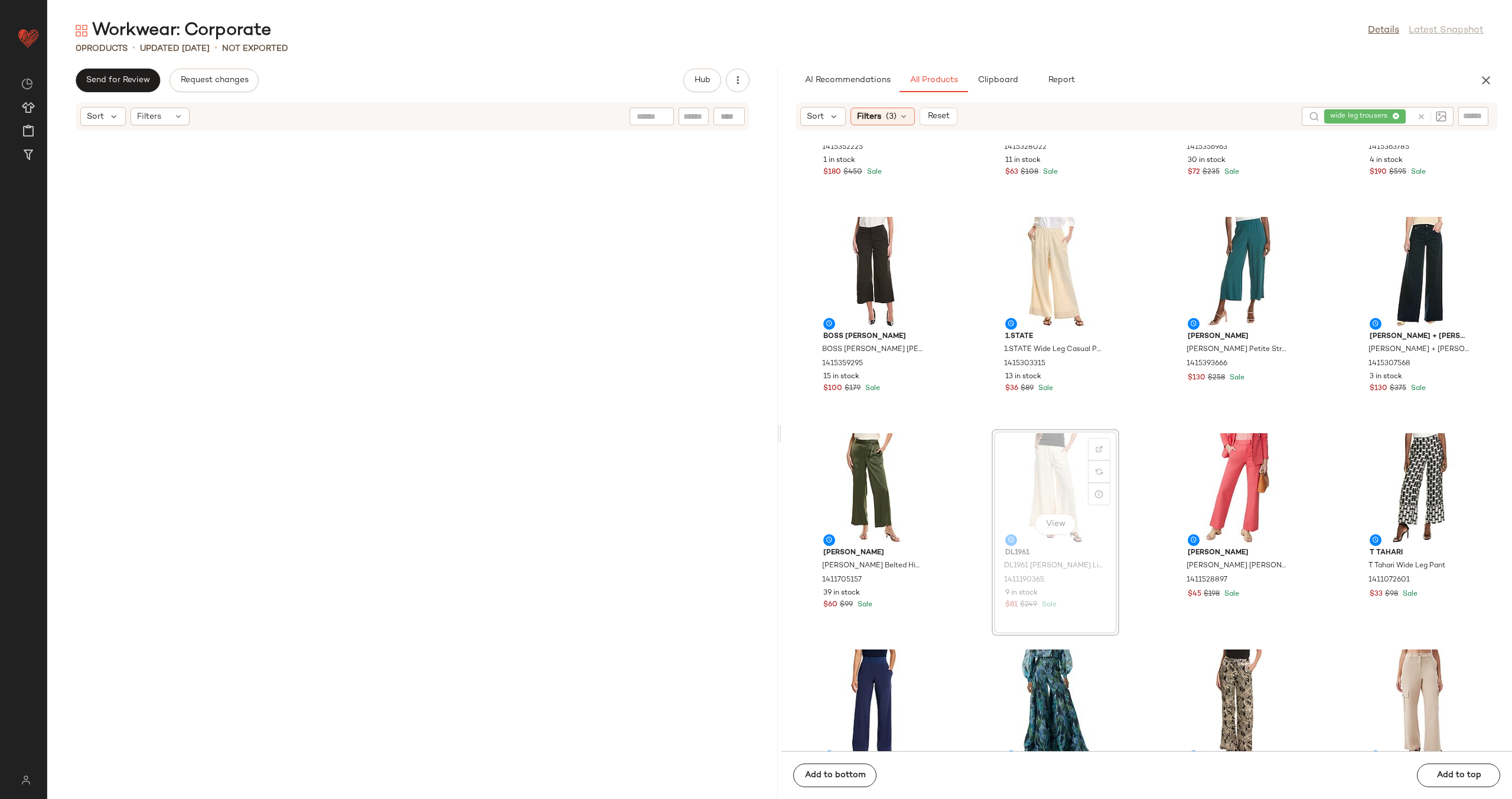
scroll to position [13513, 0]
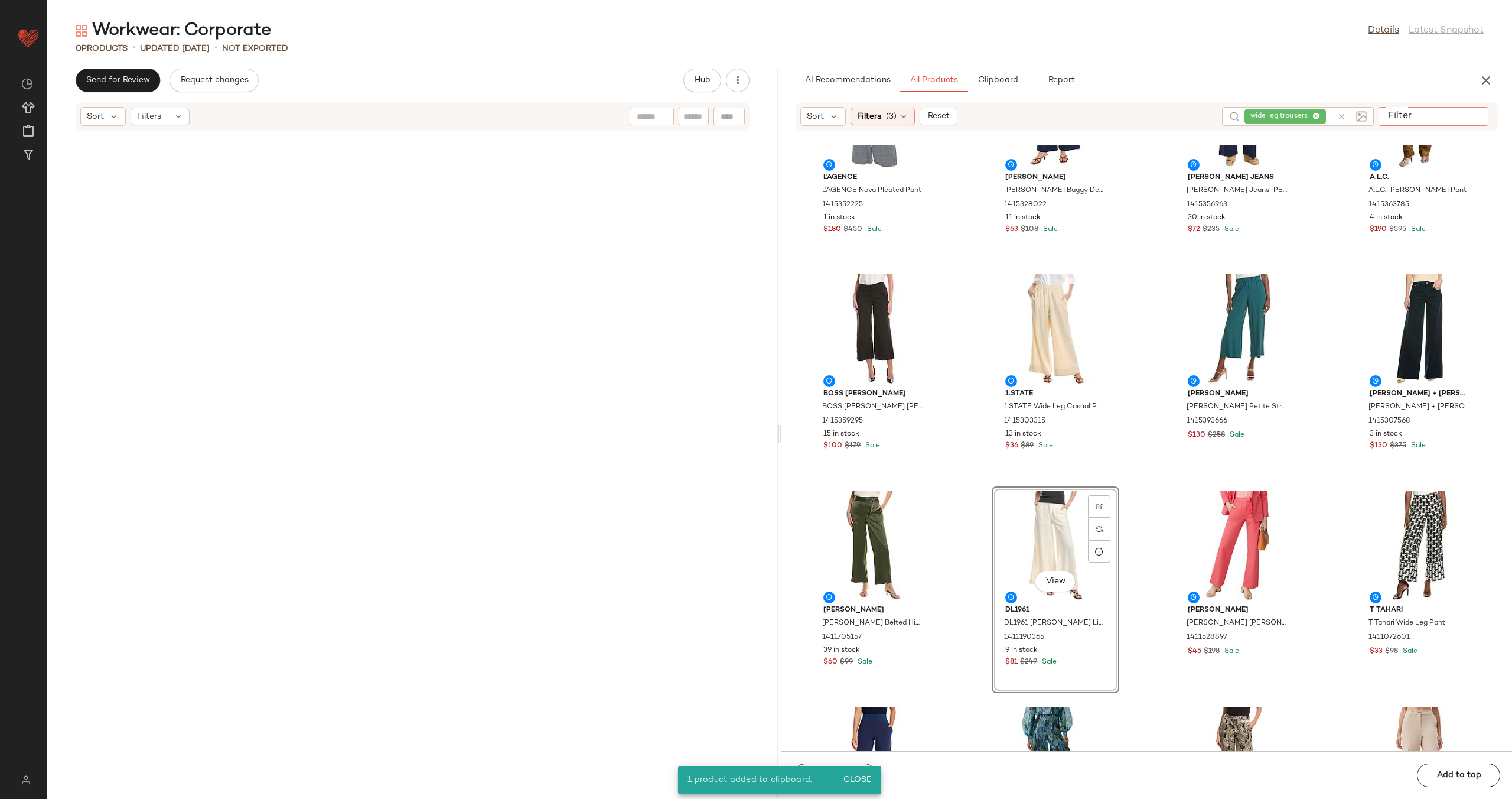
click at [1472, 110] on input "Filter" at bounding box center [1434, 116] width 100 height 12
type input "*****"
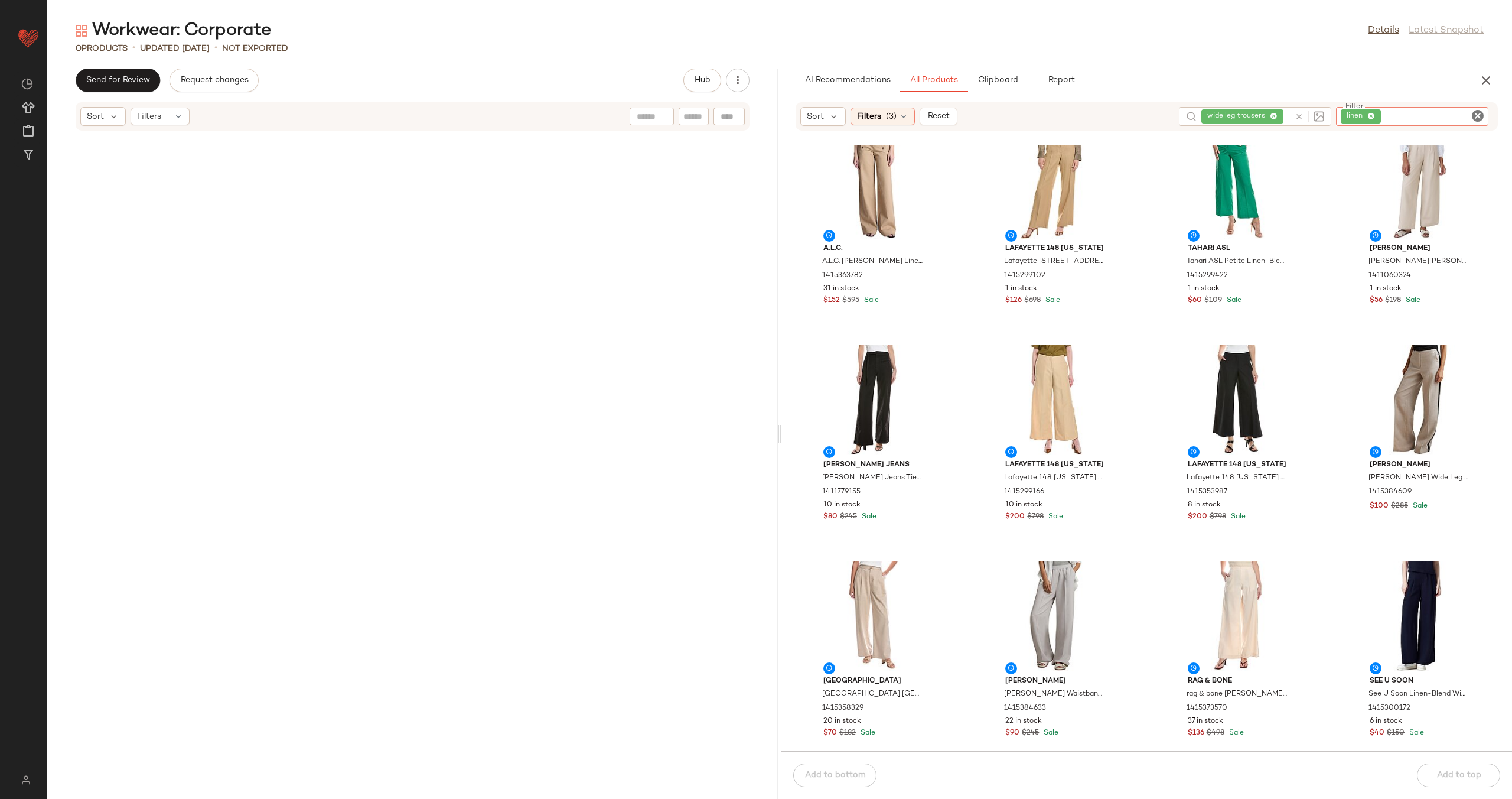
scroll to position [64, 0]
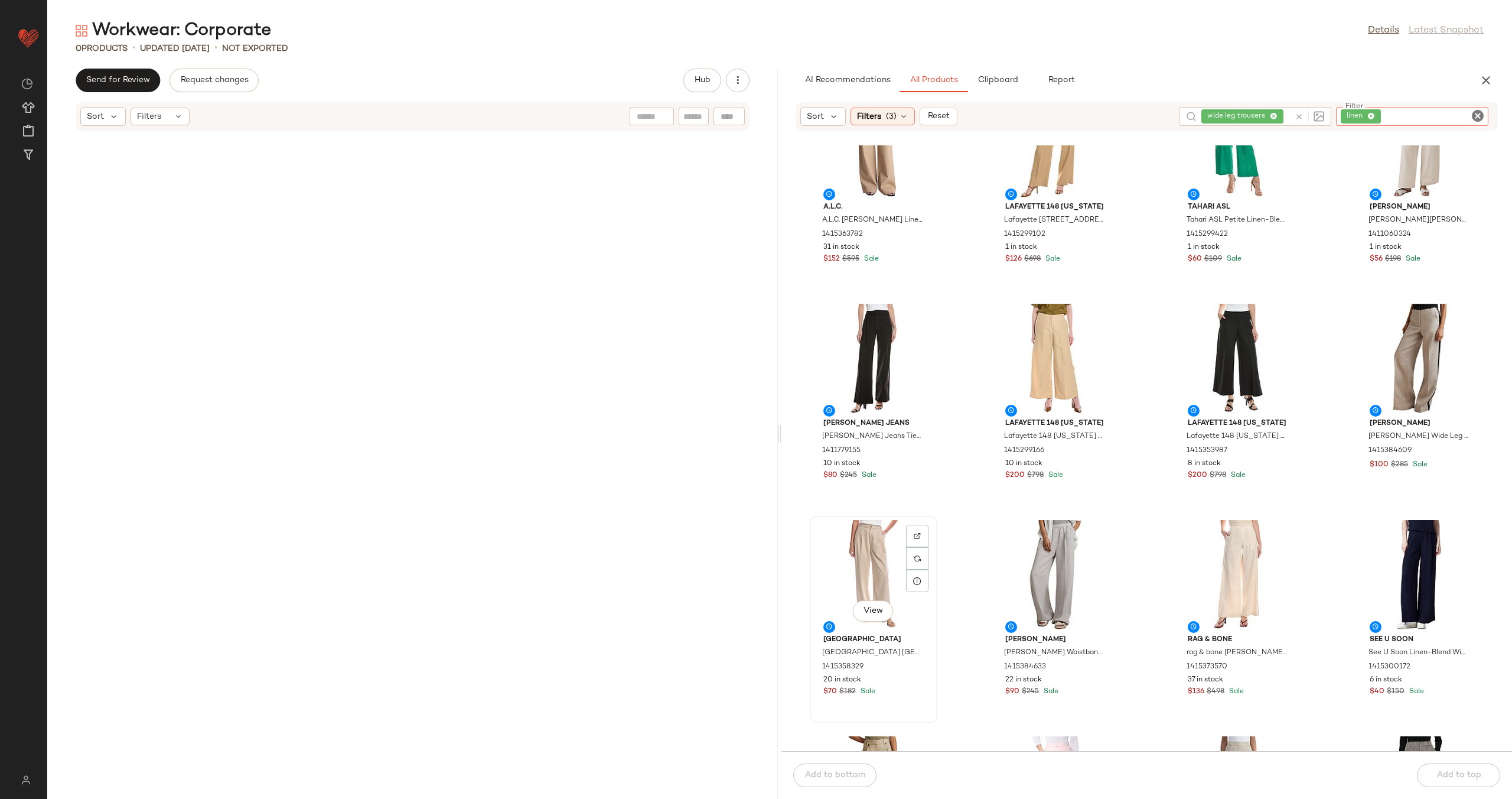
click at [860, 562] on div "View" at bounding box center [874, 574] width 120 height 110
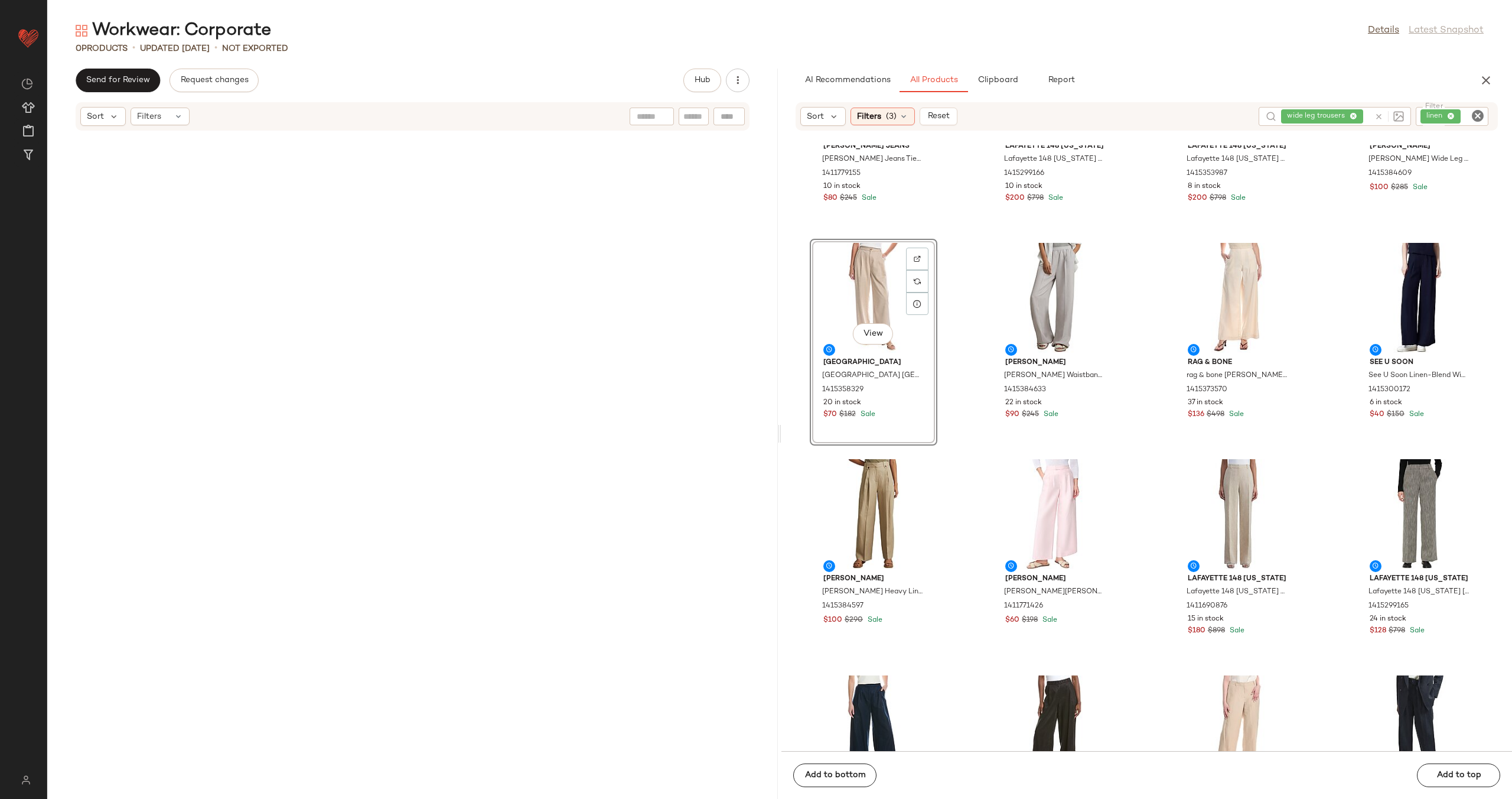
scroll to position [362, 0]
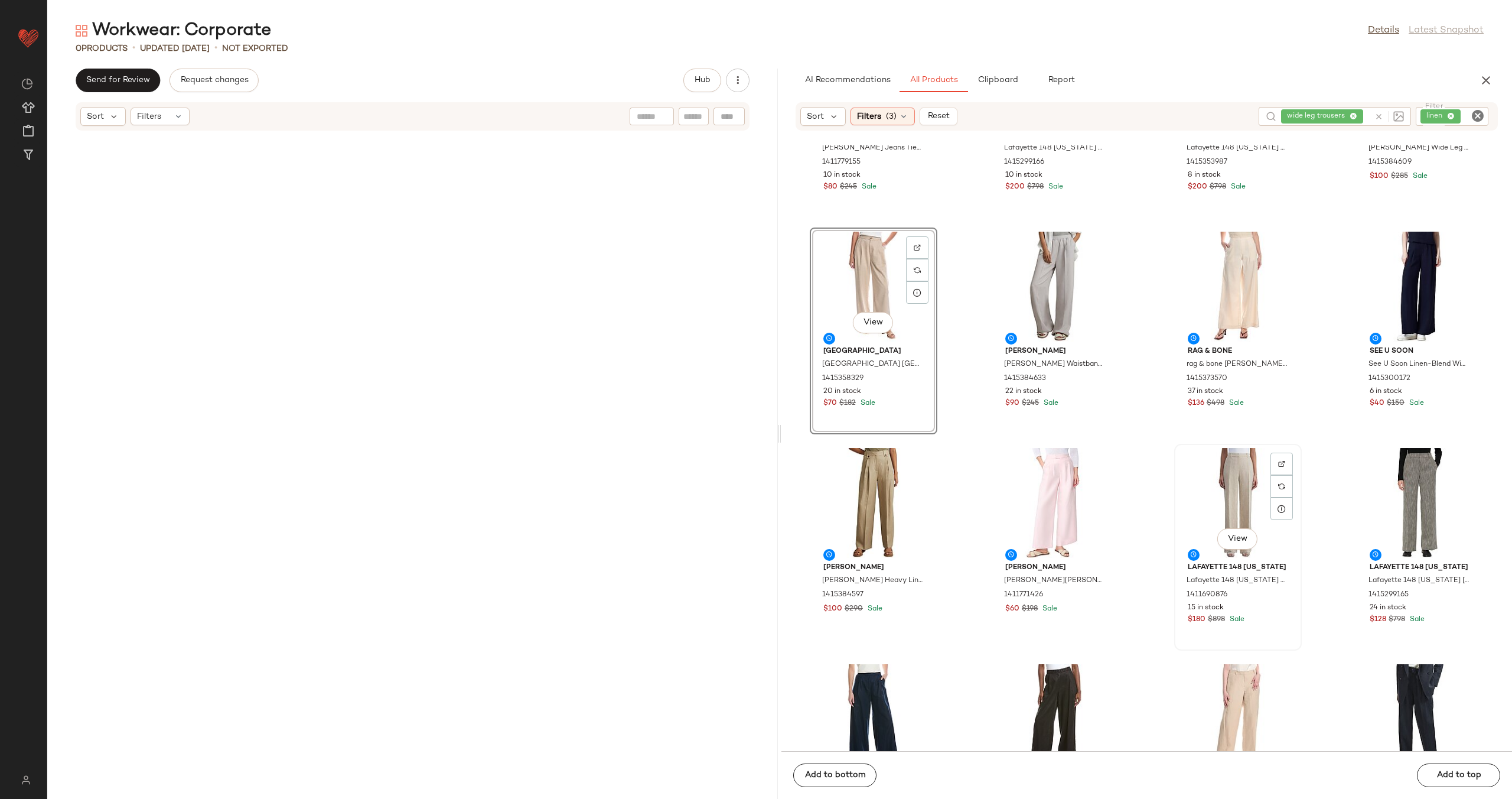
click at [1224, 497] on div "View" at bounding box center [1238, 502] width 120 height 110
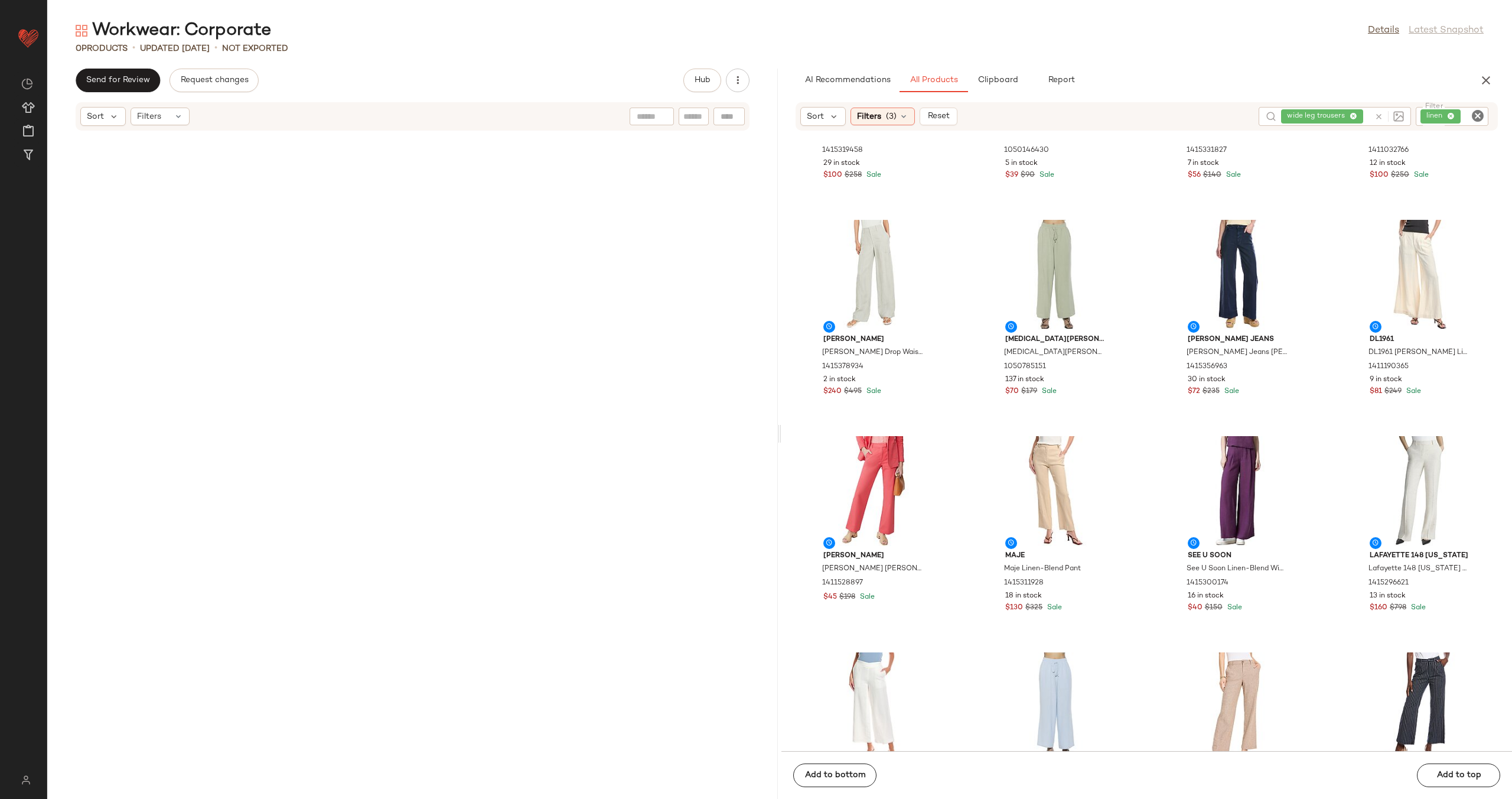
scroll to position [1719, 0]
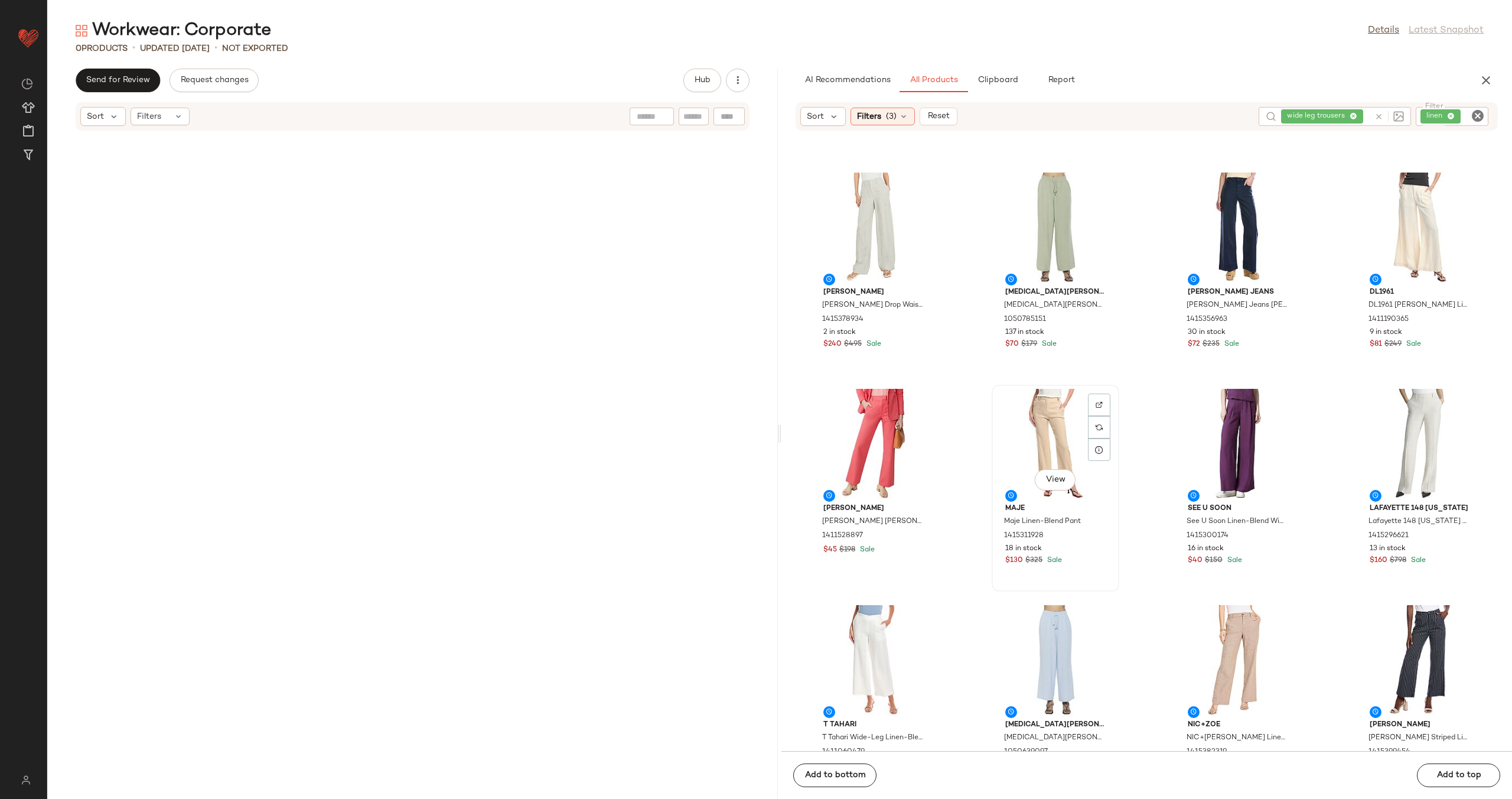
click at [1044, 435] on div "View" at bounding box center [1056, 443] width 120 height 110
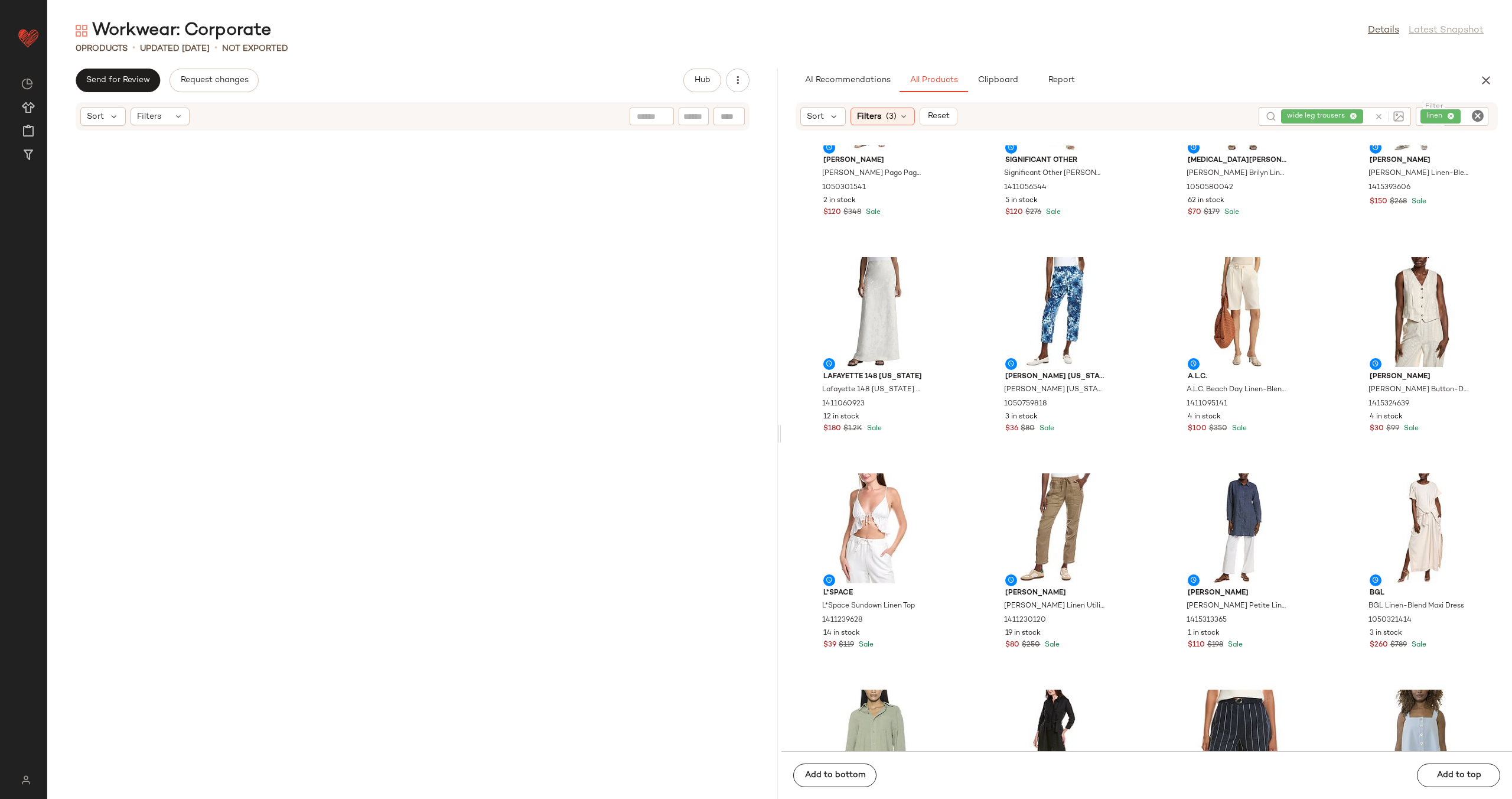
scroll to position [5845, 0]
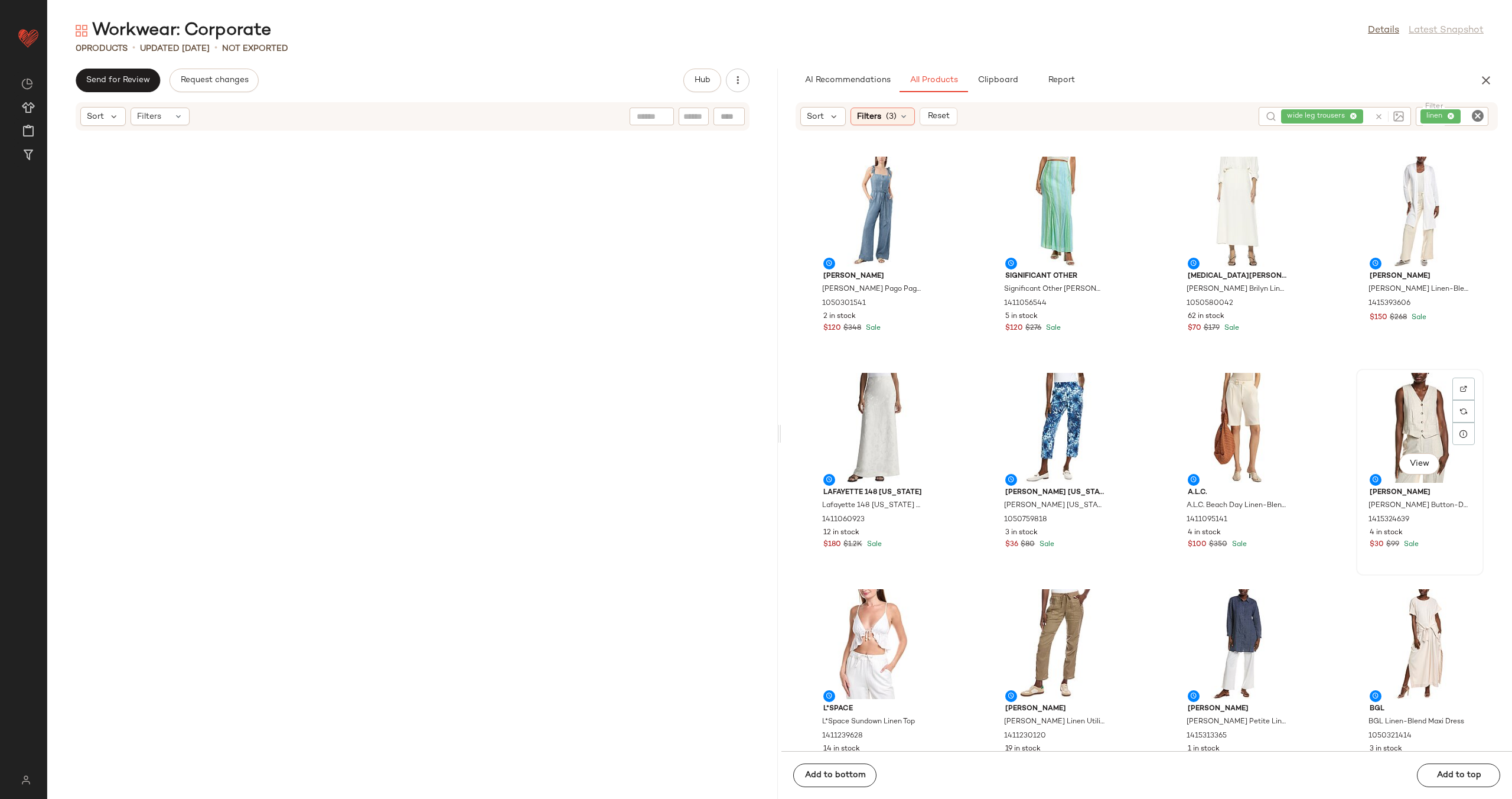
click at [1413, 396] on div "View" at bounding box center [1420, 427] width 120 height 110
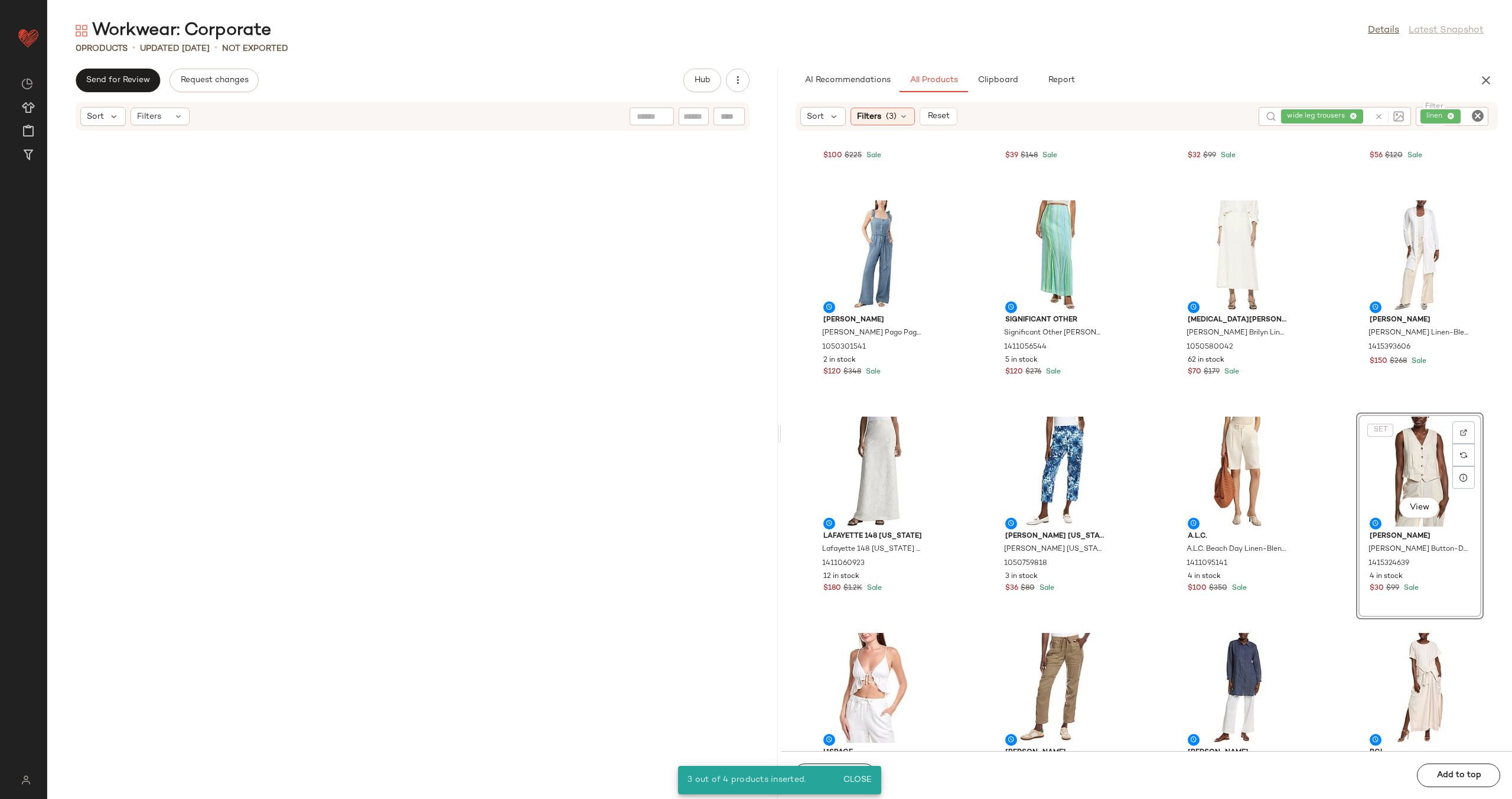
click at [1478, 114] on icon "Clear Filter" at bounding box center [1478, 115] width 14 height 14
click at [1343, 115] on div "wide leg trousers" at bounding box center [1298, 115] width 151 height 18
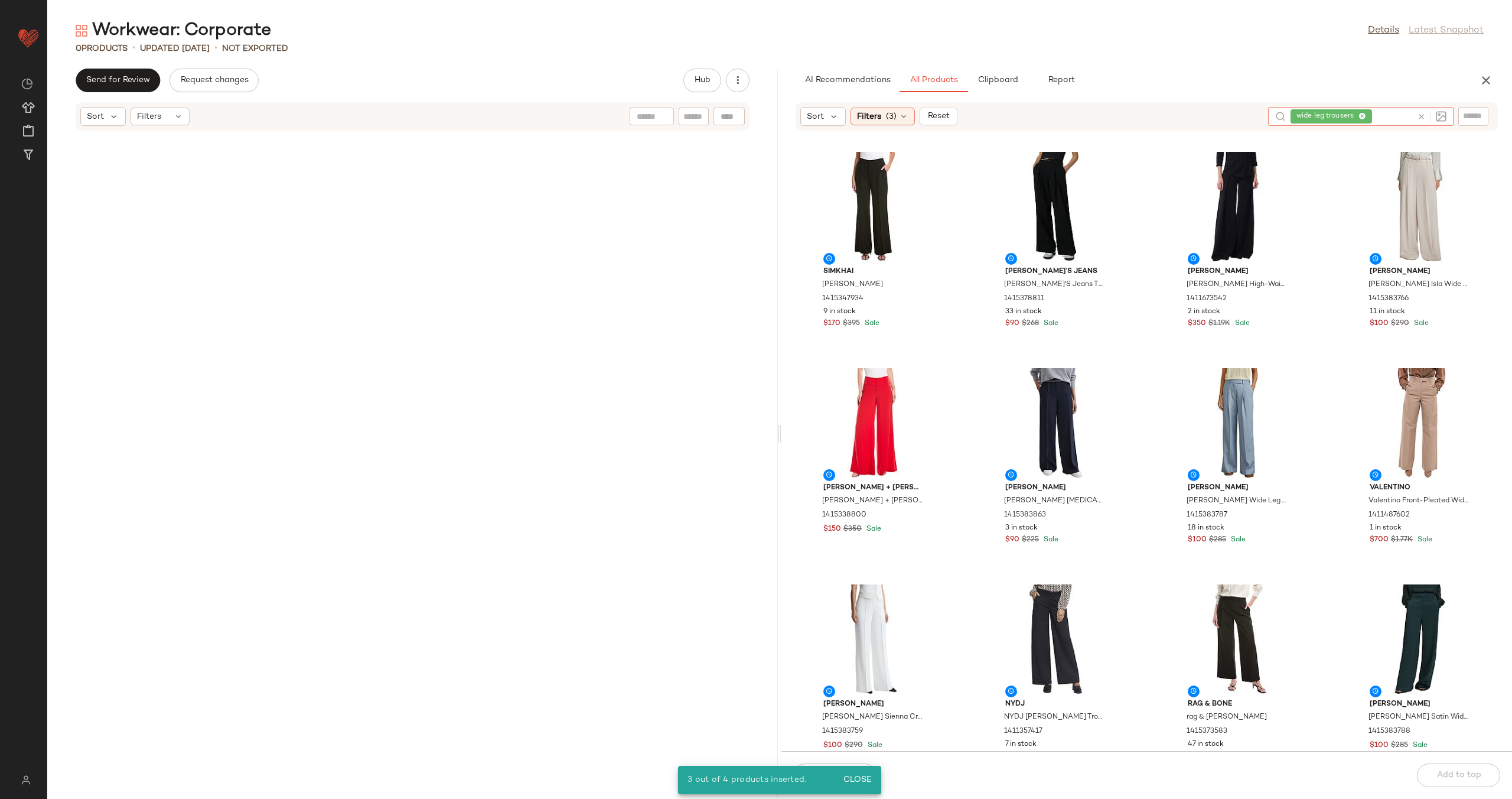
click at [970, 322] on div "SIMKHAI SIMKHAI Ansel Trouser 1415347934 9 in stock $170 $395 Sale JOE'S Jeans …" at bounding box center [1147, 448] width 731 height 606
click at [895, 120] on span "(3)" at bounding box center [891, 116] width 11 height 12
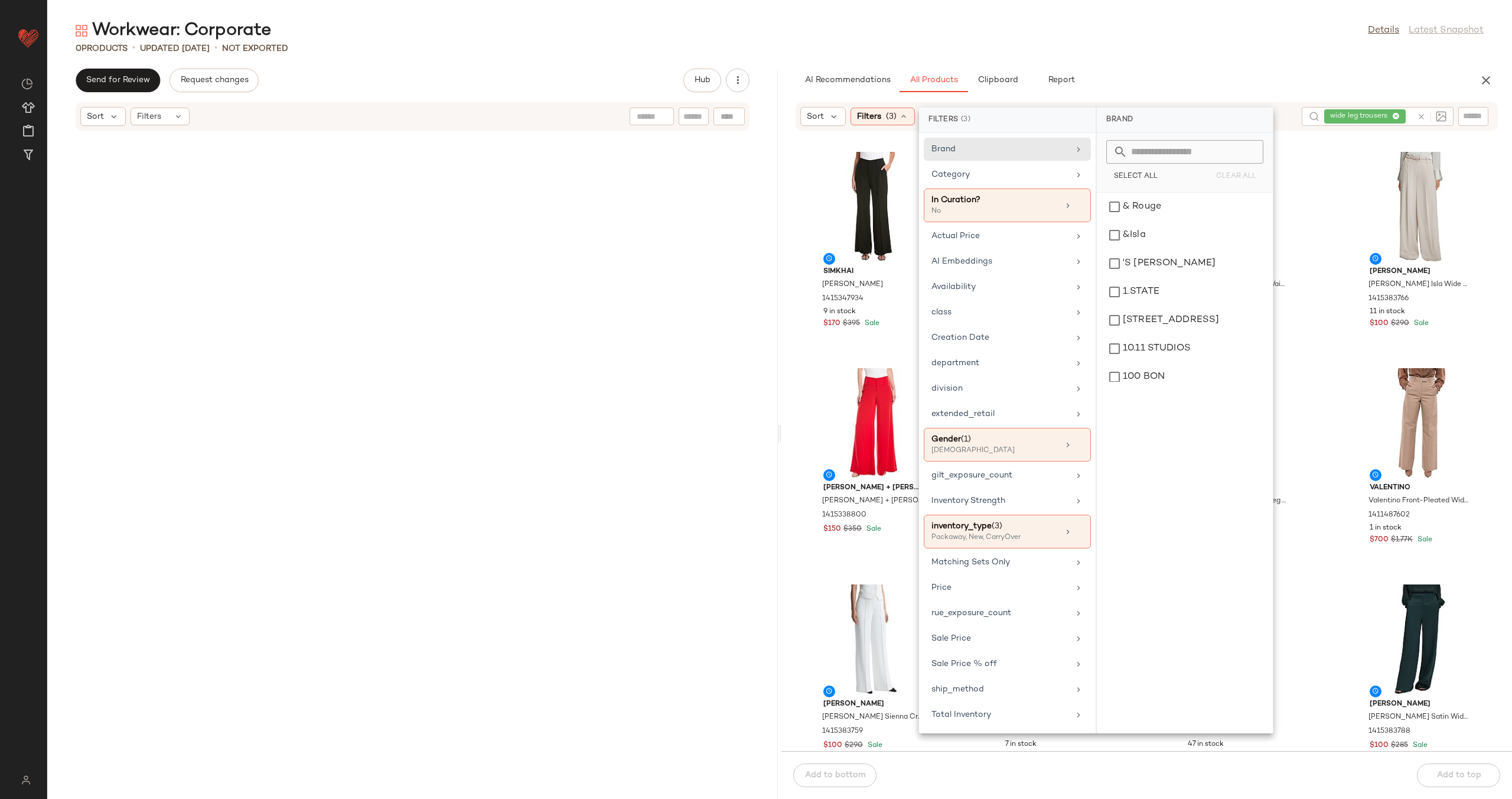
click at [1422, 118] on icon at bounding box center [1421, 116] width 9 height 9
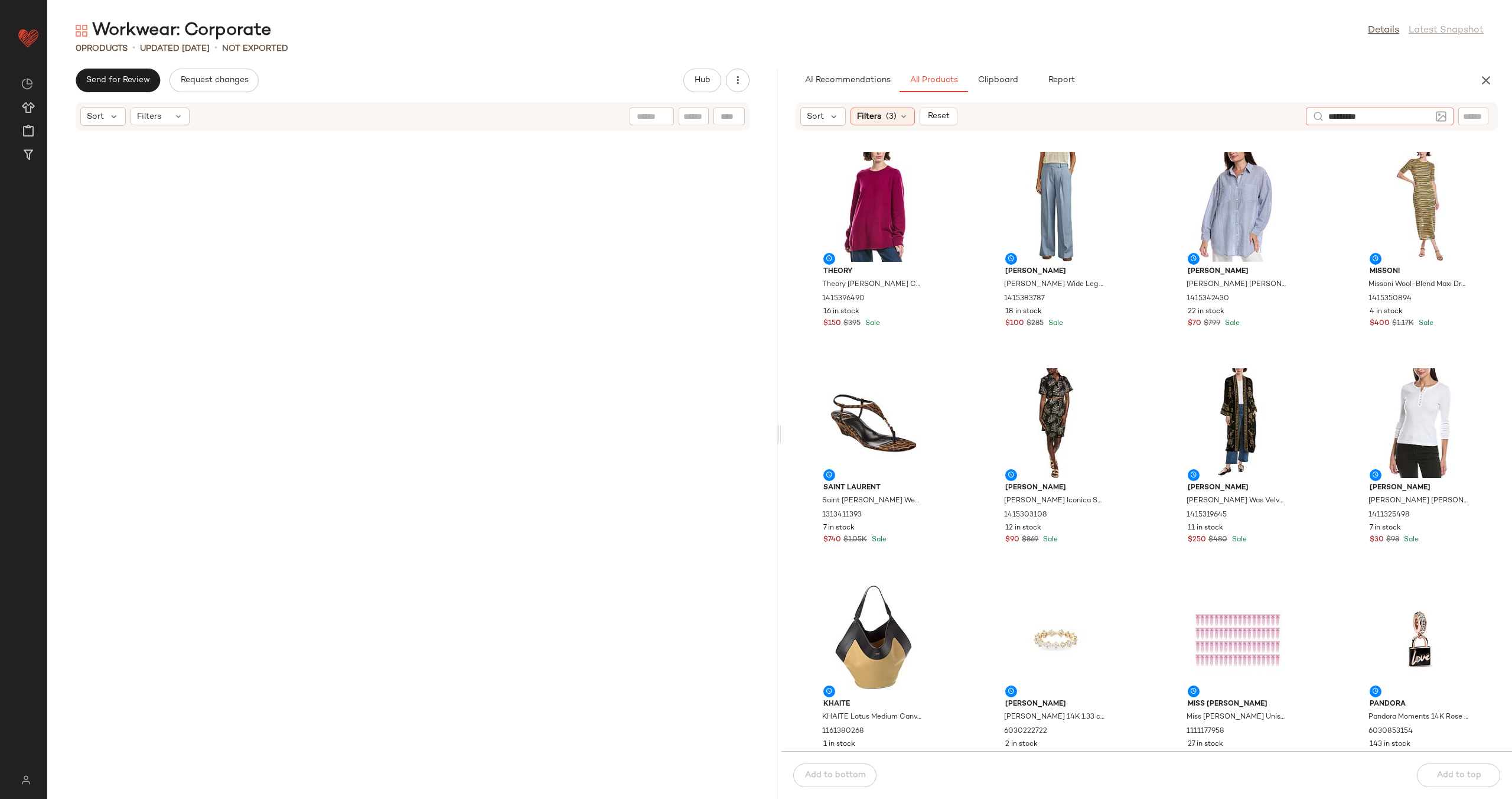
type input "**********"
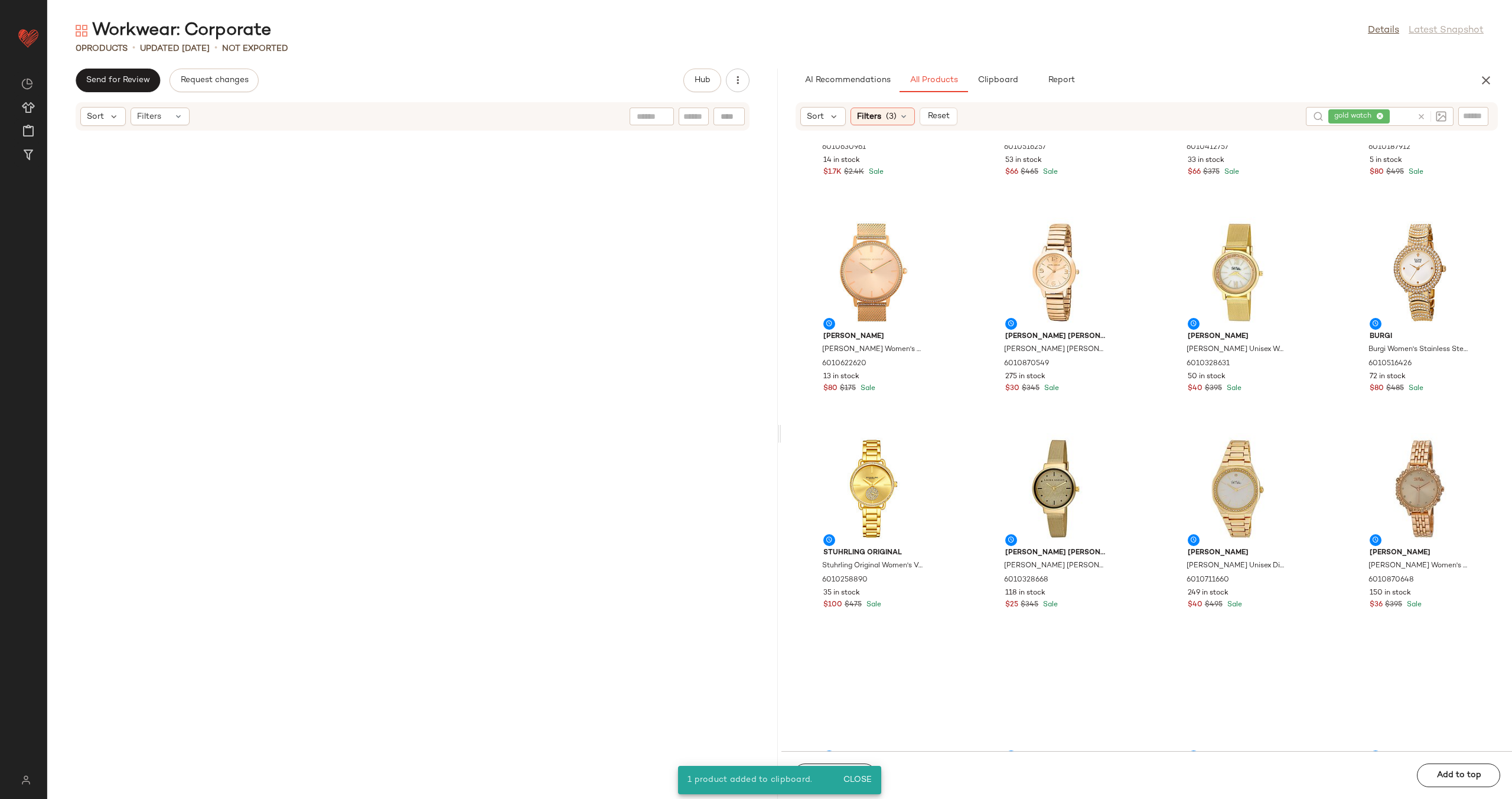
scroll to position [1949, 0]
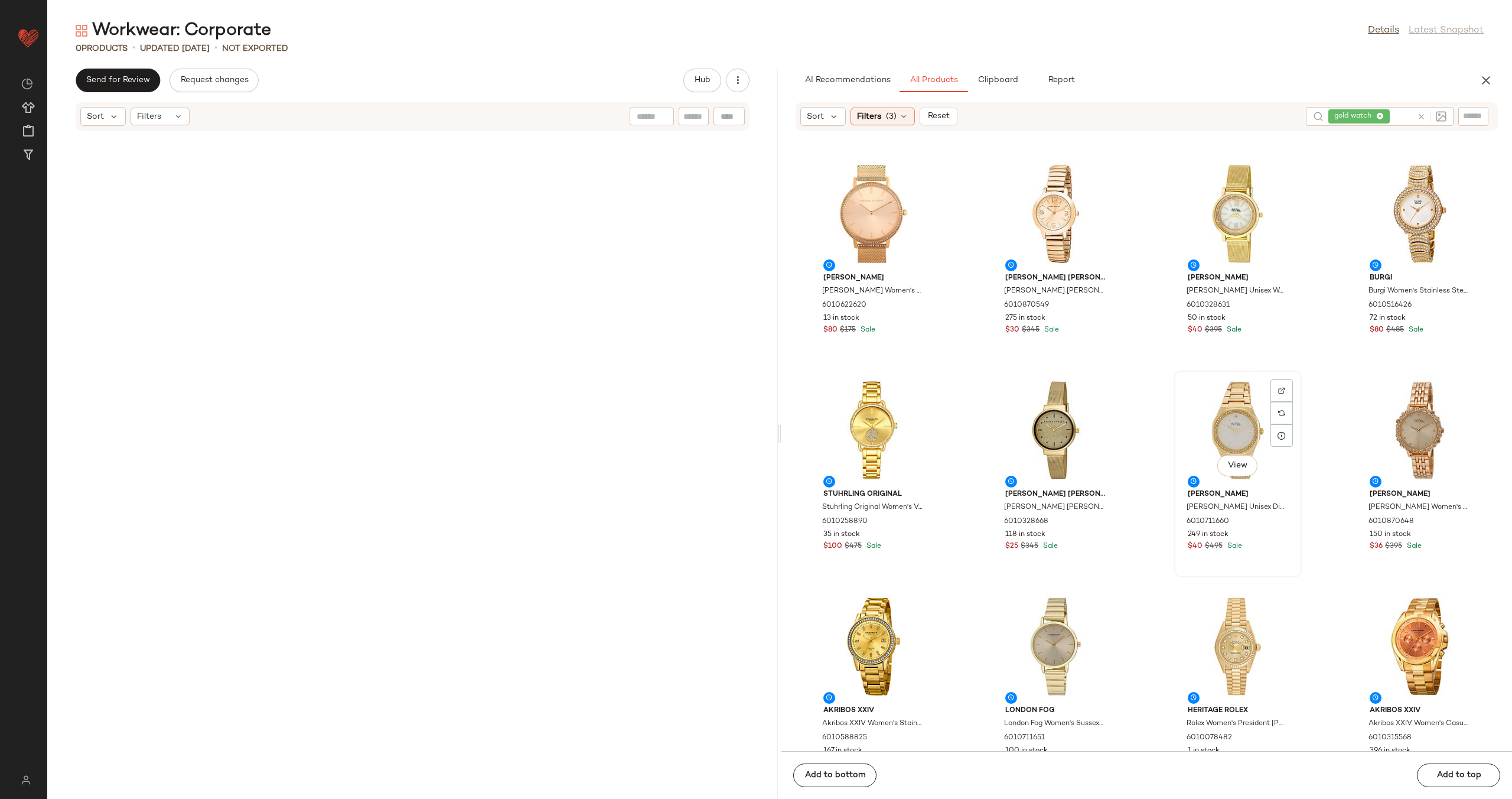
click at [1219, 436] on div "View" at bounding box center [1238, 429] width 120 height 110
click at [1058, 652] on div "View" at bounding box center [1056, 646] width 120 height 110
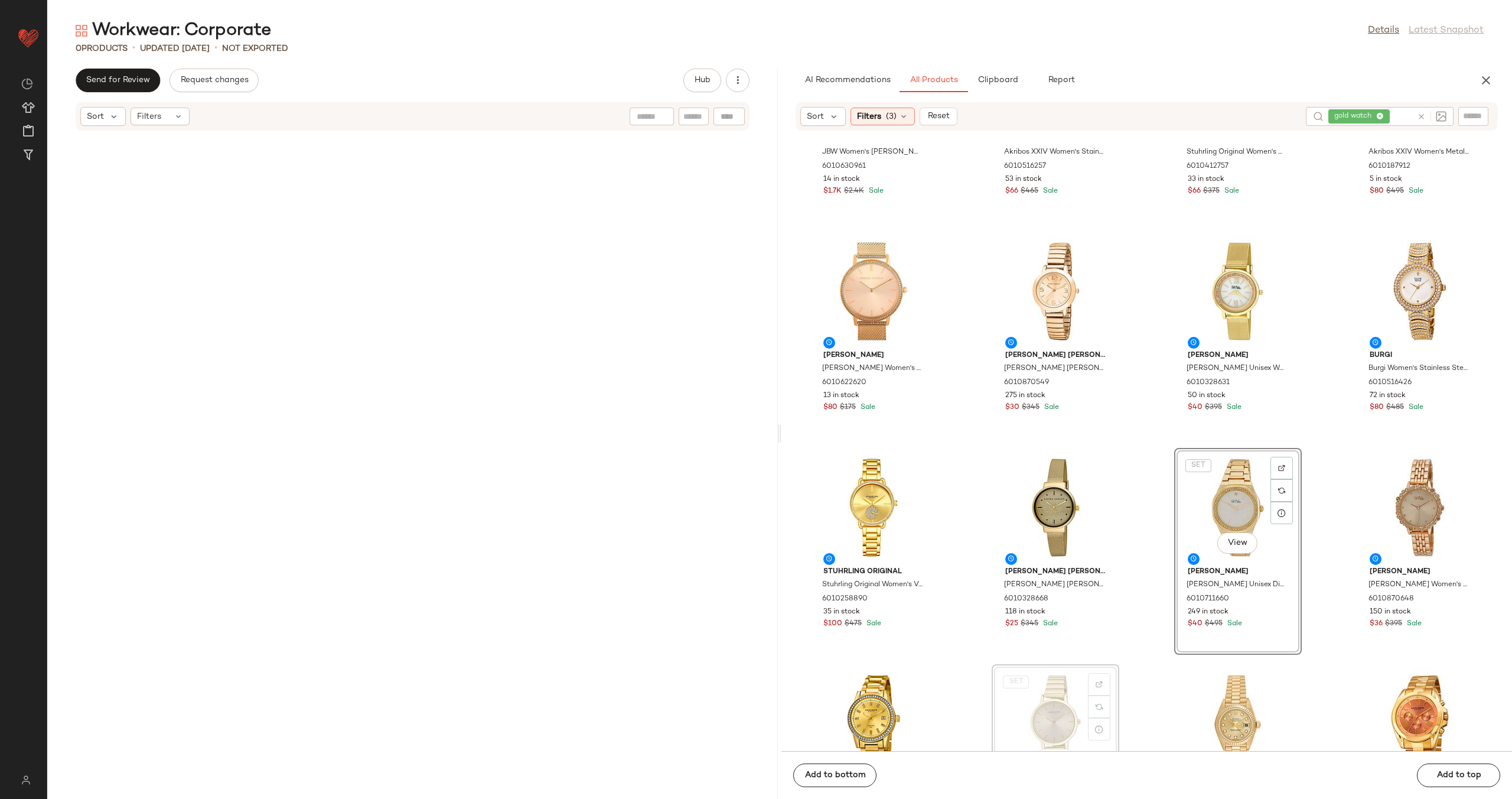
scroll to position [1872, 0]
click at [1004, 77] on span "Clipboard" at bounding box center [998, 80] width 41 height 10
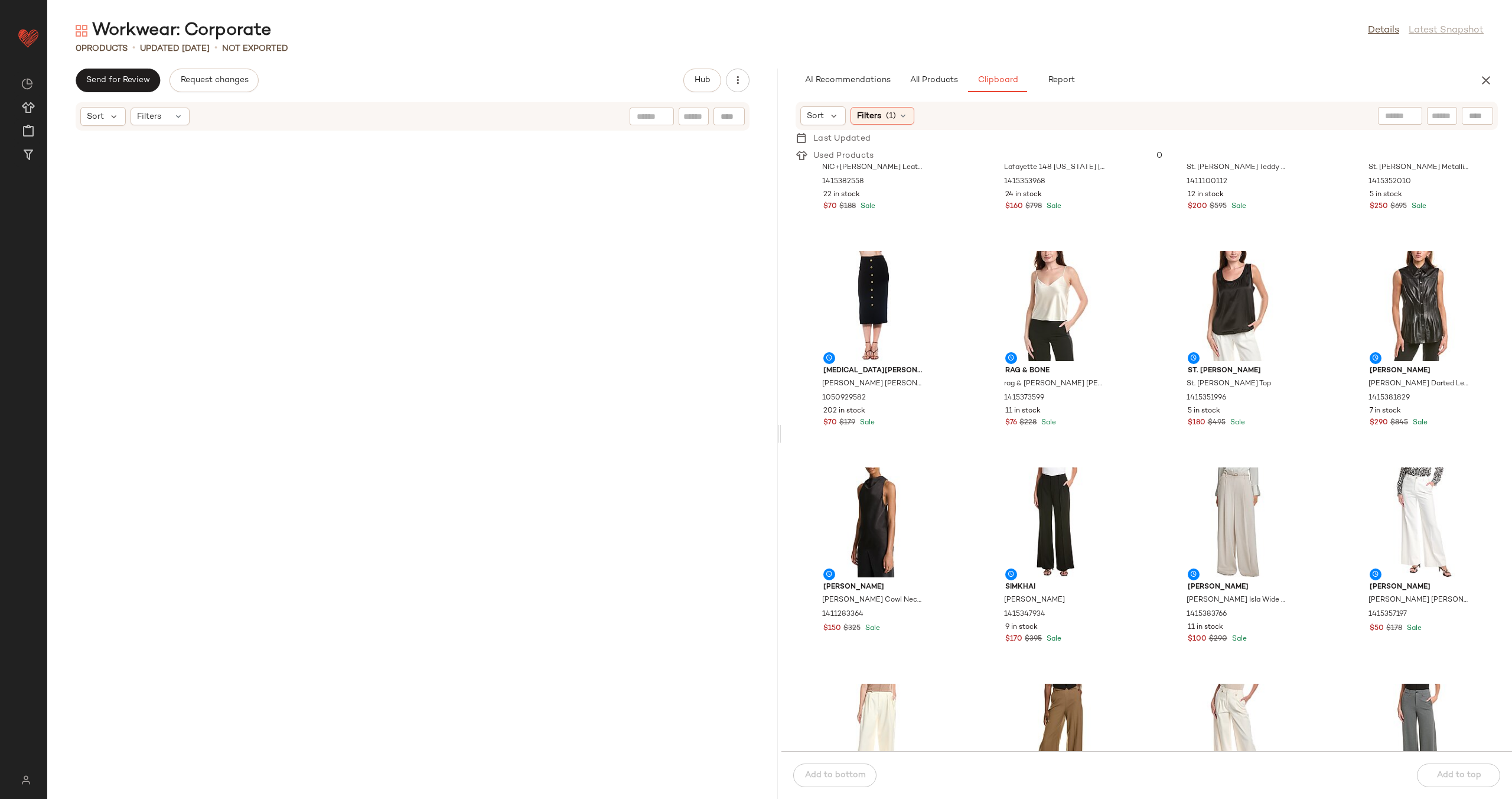
scroll to position [1441, 0]
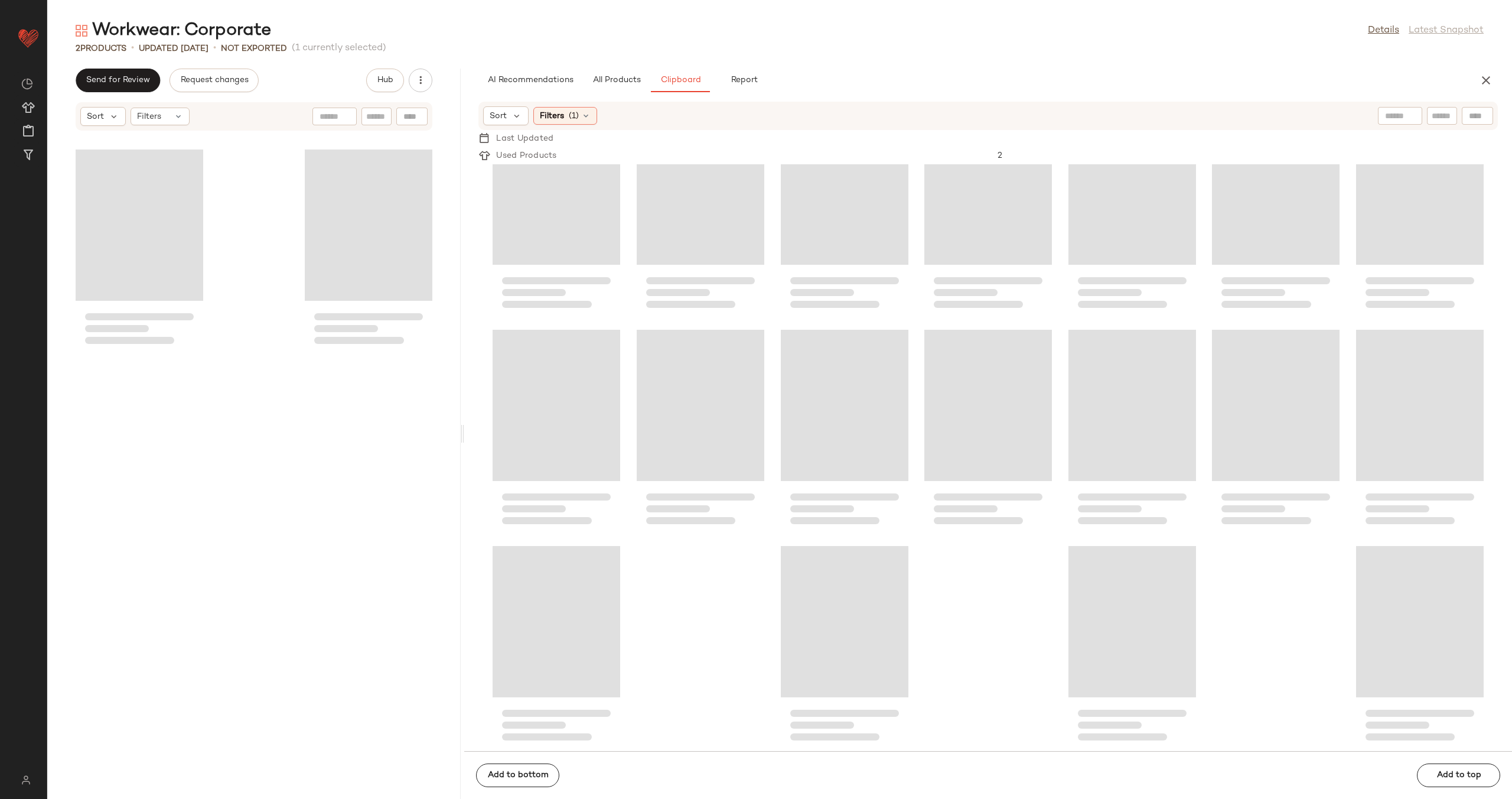
scroll to position [1362, 0]
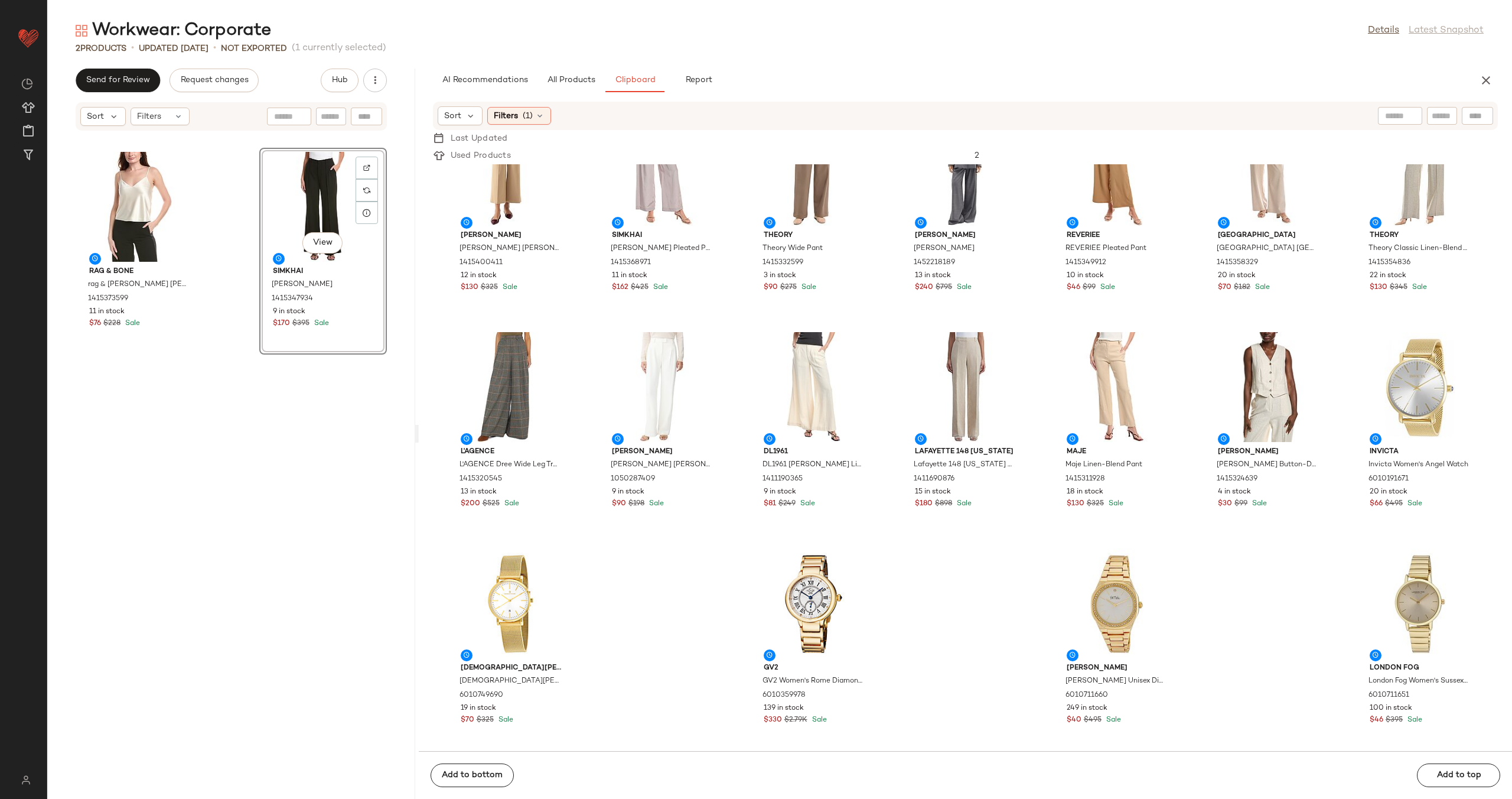
drag, startPoint x: 779, startPoint y: 429, endPoint x: 418, endPoint y: 450, distance: 361.6
click at [418, 450] on div "Workwear: Corporate Details Latest Snapshot 2 Products • updated Aug 11th • Not…" at bounding box center [780, 408] width 1465 height 780
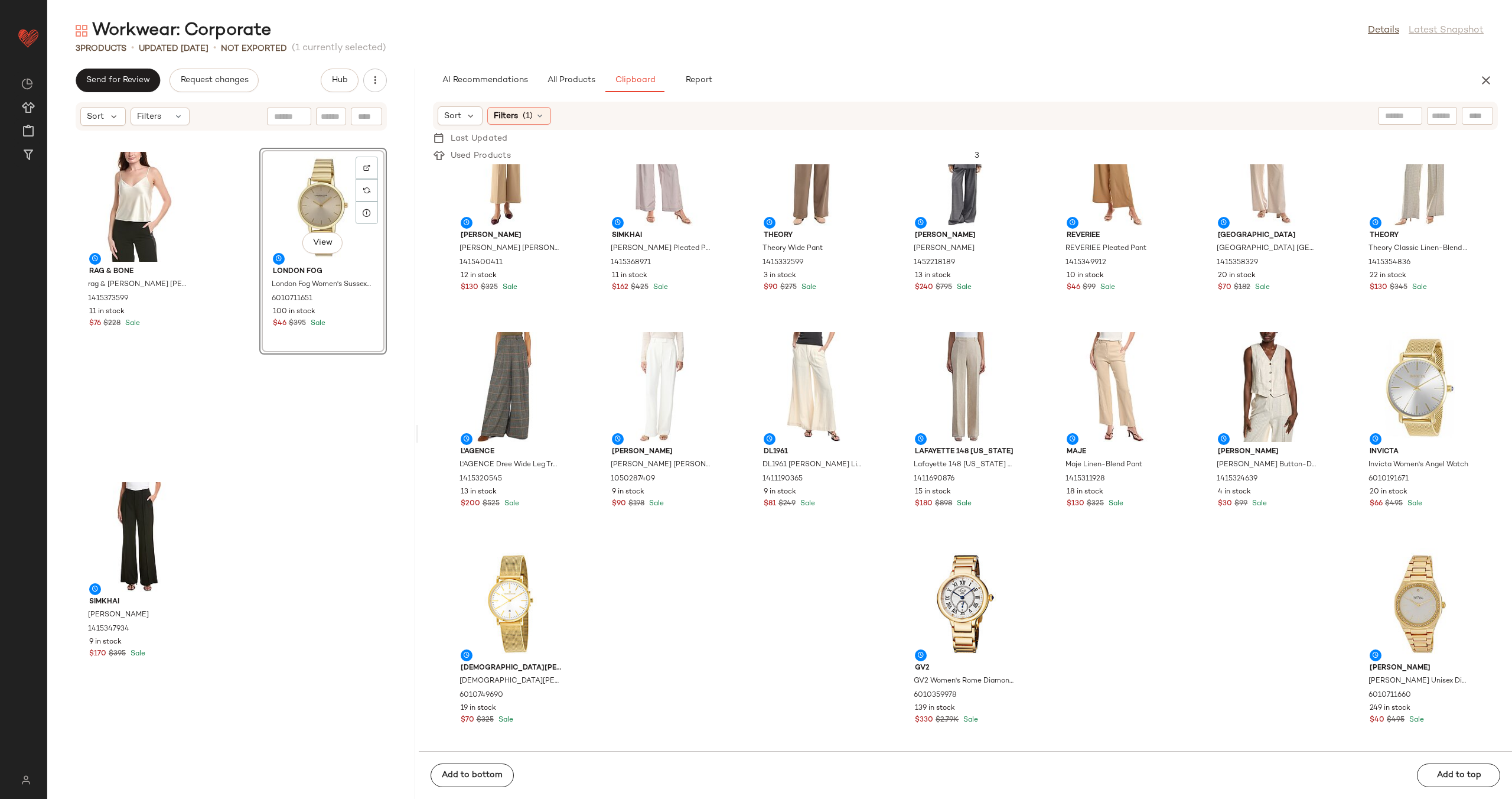
click at [222, 360] on div "rag & bone rag & bone Samantha Cami 1415373599 11 in stock $76 $228 Sale View L…" at bounding box center [232, 472] width 368 height 654
click at [563, 85] on button "All Products" at bounding box center [572, 80] width 69 height 24
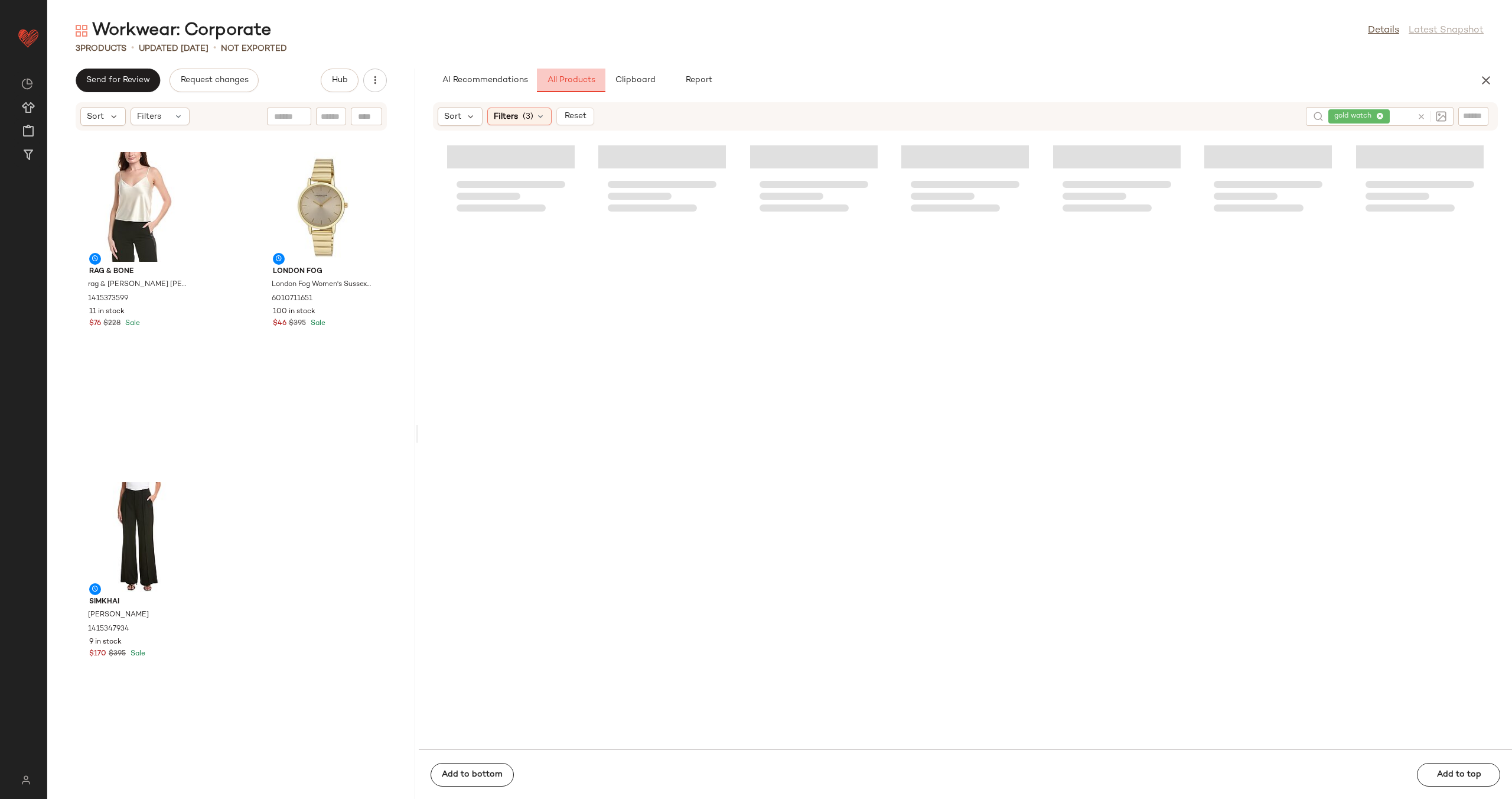
scroll to position [1007, 0]
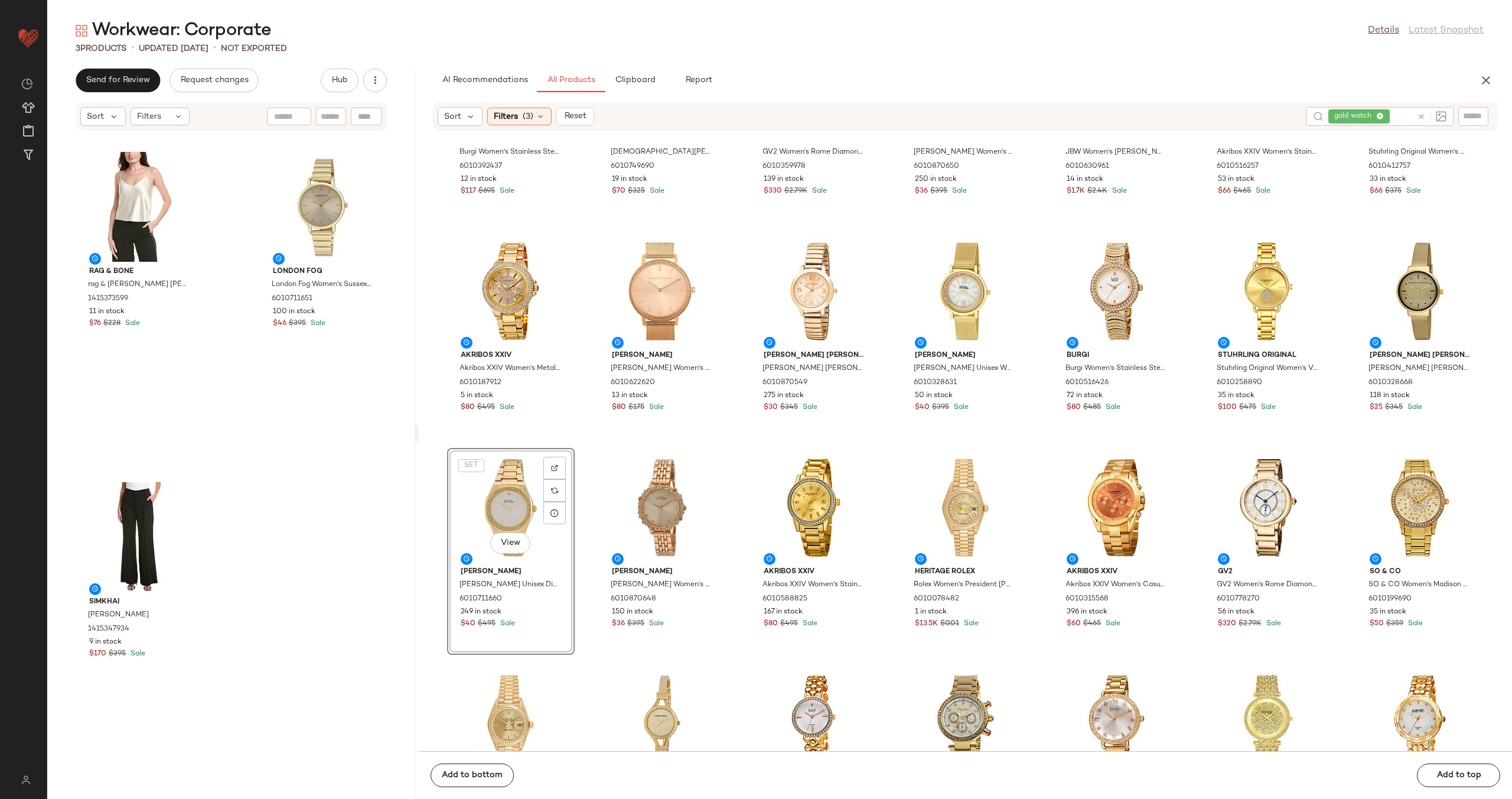
click at [1422, 118] on icon at bounding box center [1421, 116] width 9 height 9
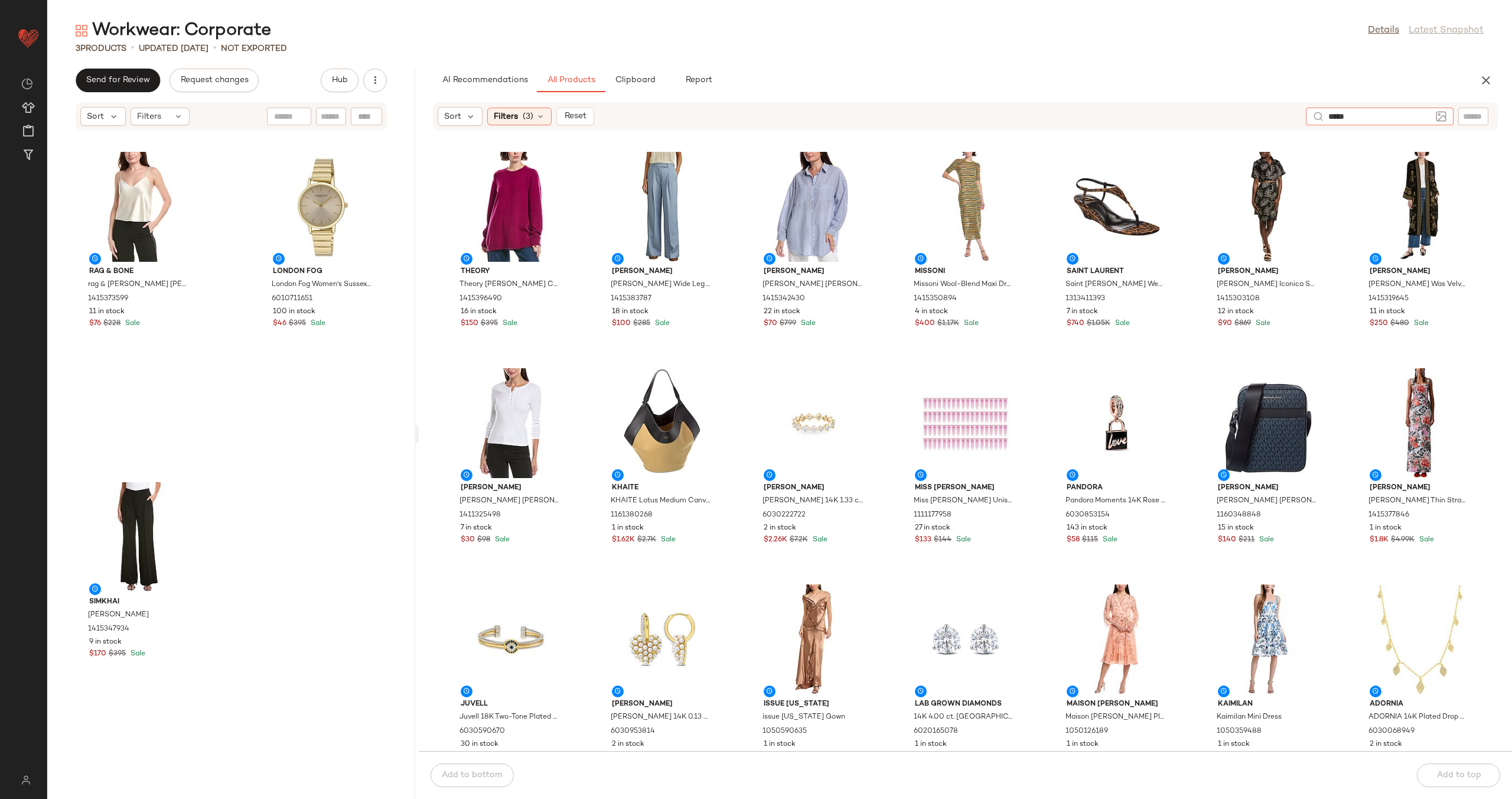
type input "******"
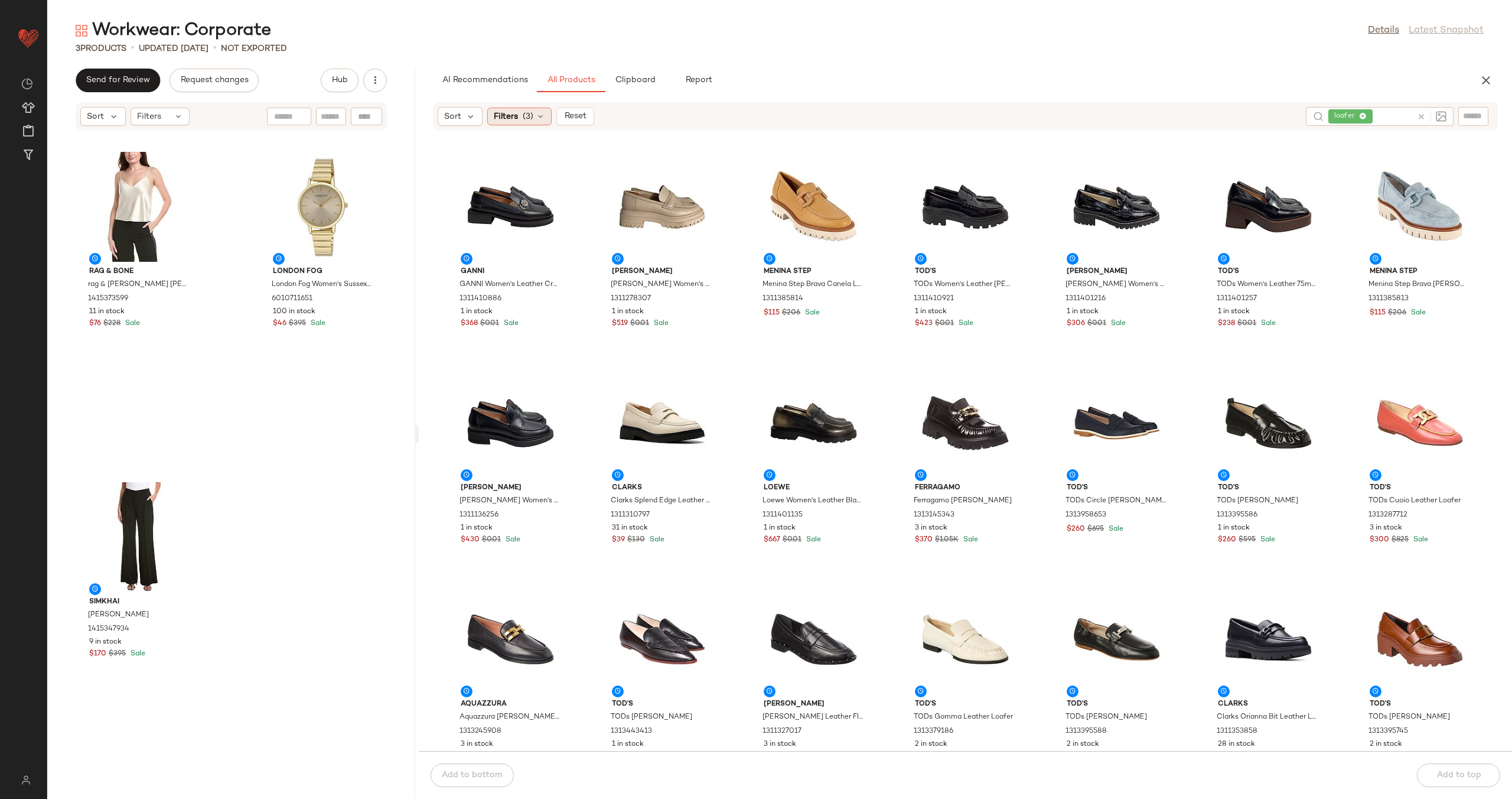
click at [528, 115] on span "(3)" at bounding box center [528, 116] width 11 height 12
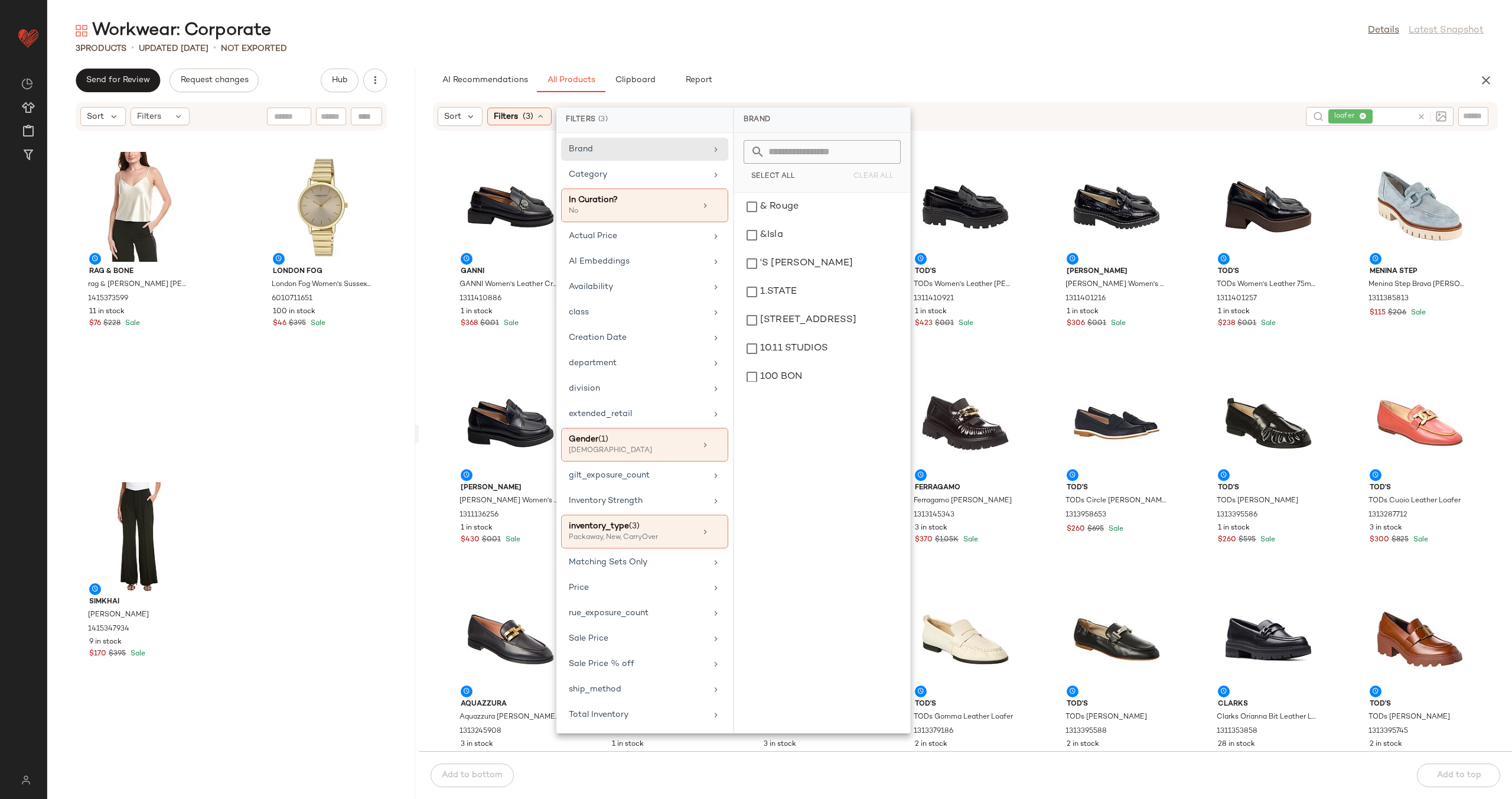
click at [1088, 144] on div "Sort Filters (3) Reset loafer GANNI GANNI Women's Leather Crystal-Embellished L…" at bounding box center [966, 425] width 1094 height 649
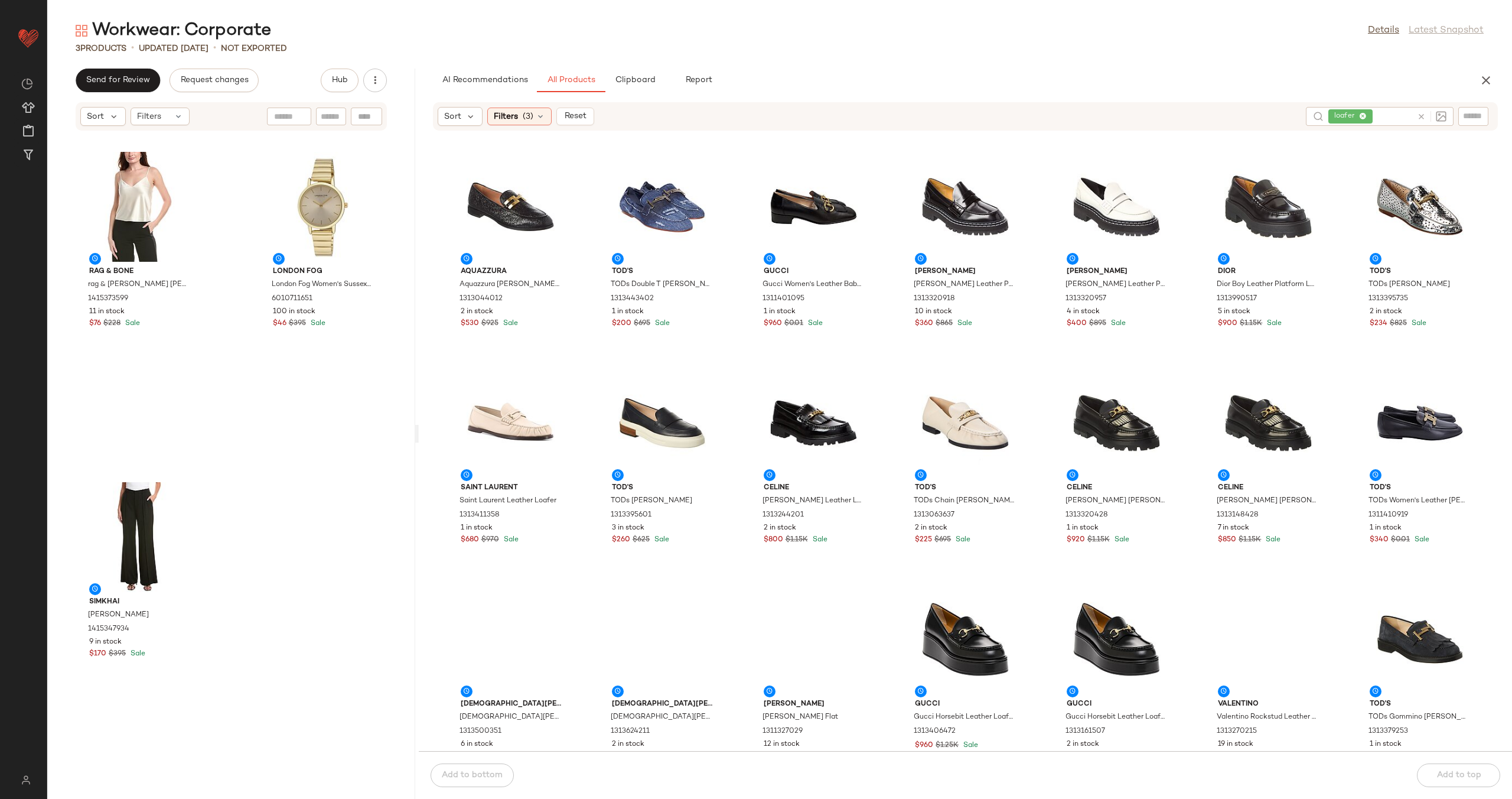
scroll to position [916, 0]
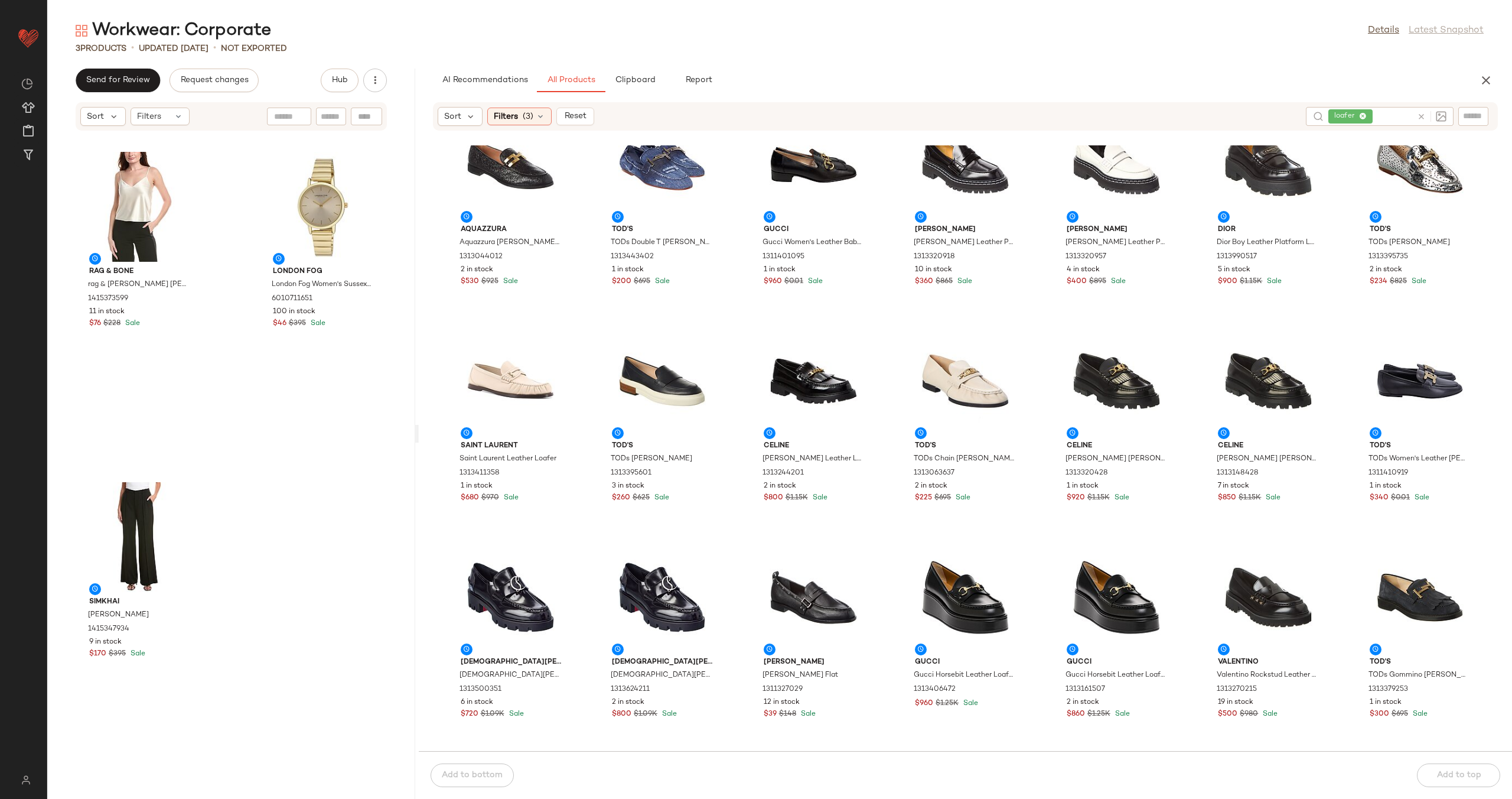
click at [1484, 115] on div at bounding box center [1473, 115] width 30 height 18
type input "*****"
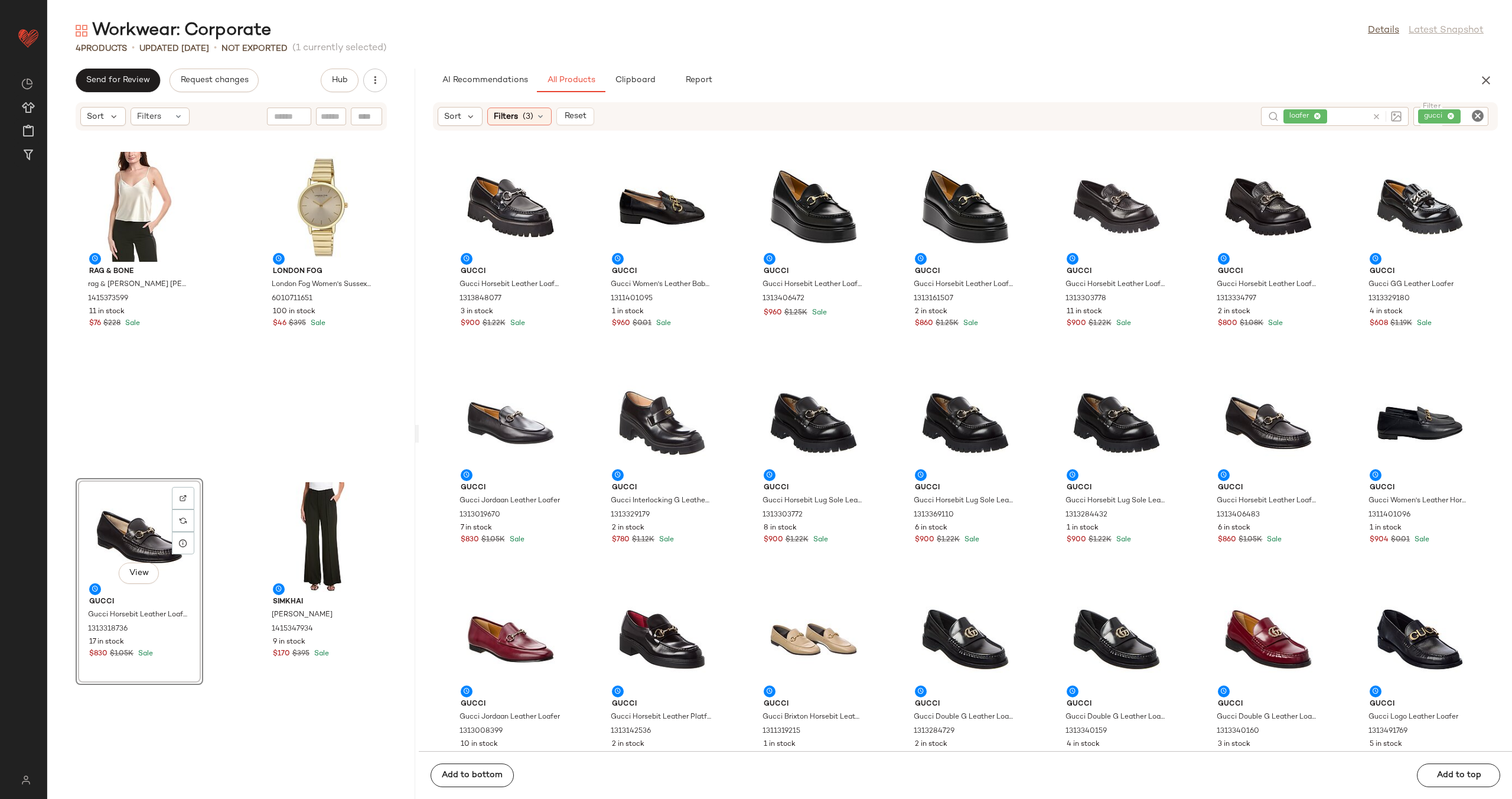
click at [235, 450] on div "rag & bone rag & bone Samantha Cami 1415373599 11 in stock $76 $228 Sale London…" at bounding box center [232, 472] width 368 height 654
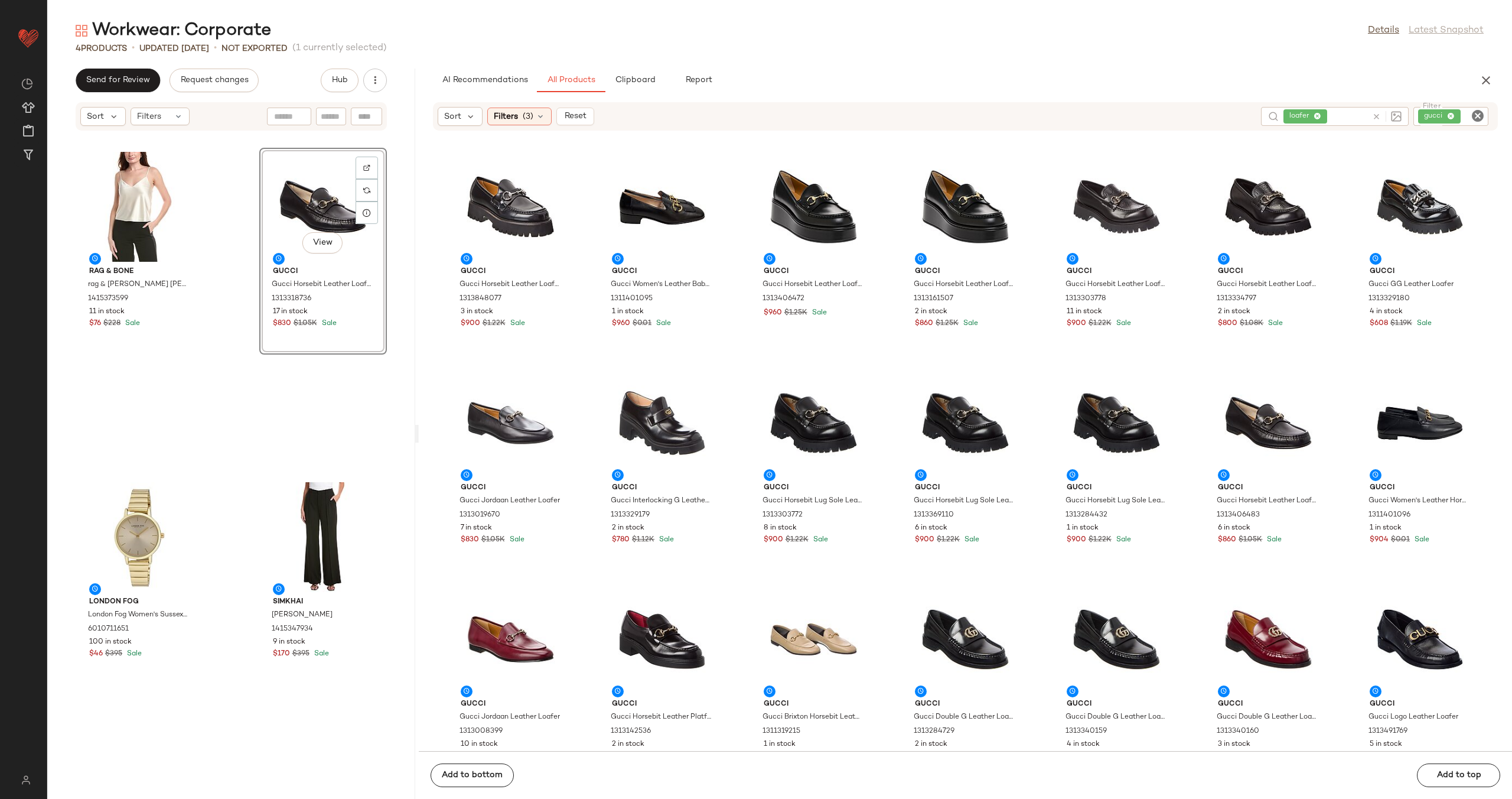
click at [241, 290] on div "rag & bone rag & bone Samantha Cami 1415373599 11 in stock $76 $228 Sale View G…" at bounding box center [232, 472] width 368 height 654
click at [629, 79] on span "Clipboard" at bounding box center [635, 80] width 41 height 10
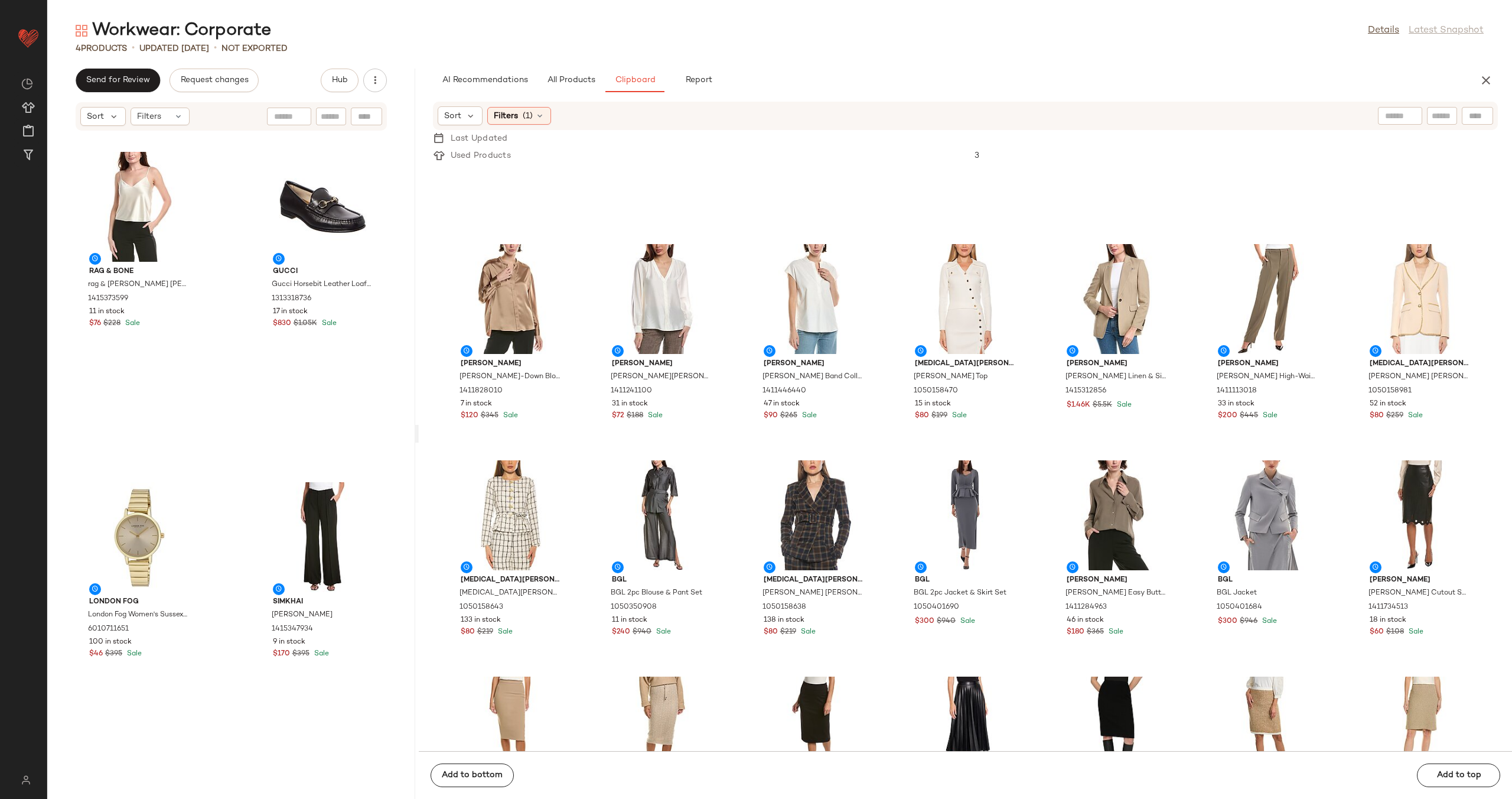
scroll to position [63, 0]
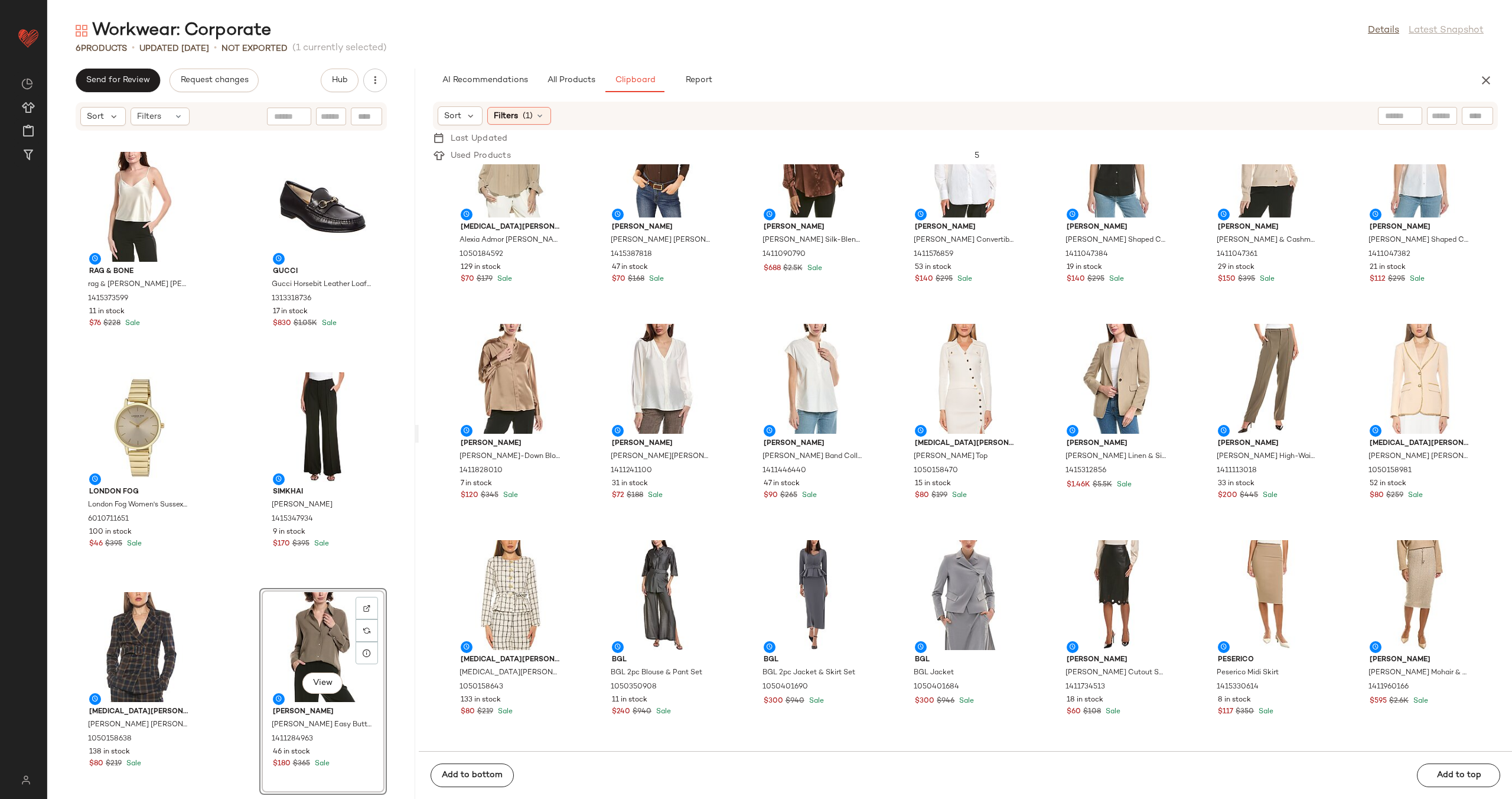
click at [226, 566] on div "rag & bone rag & bone Samantha Cami 1415373599 11 in stock $76 $228 Sale Gucci …" at bounding box center [232, 472] width 368 height 654
click at [559, 82] on span "All Products" at bounding box center [571, 80] width 48 height 10
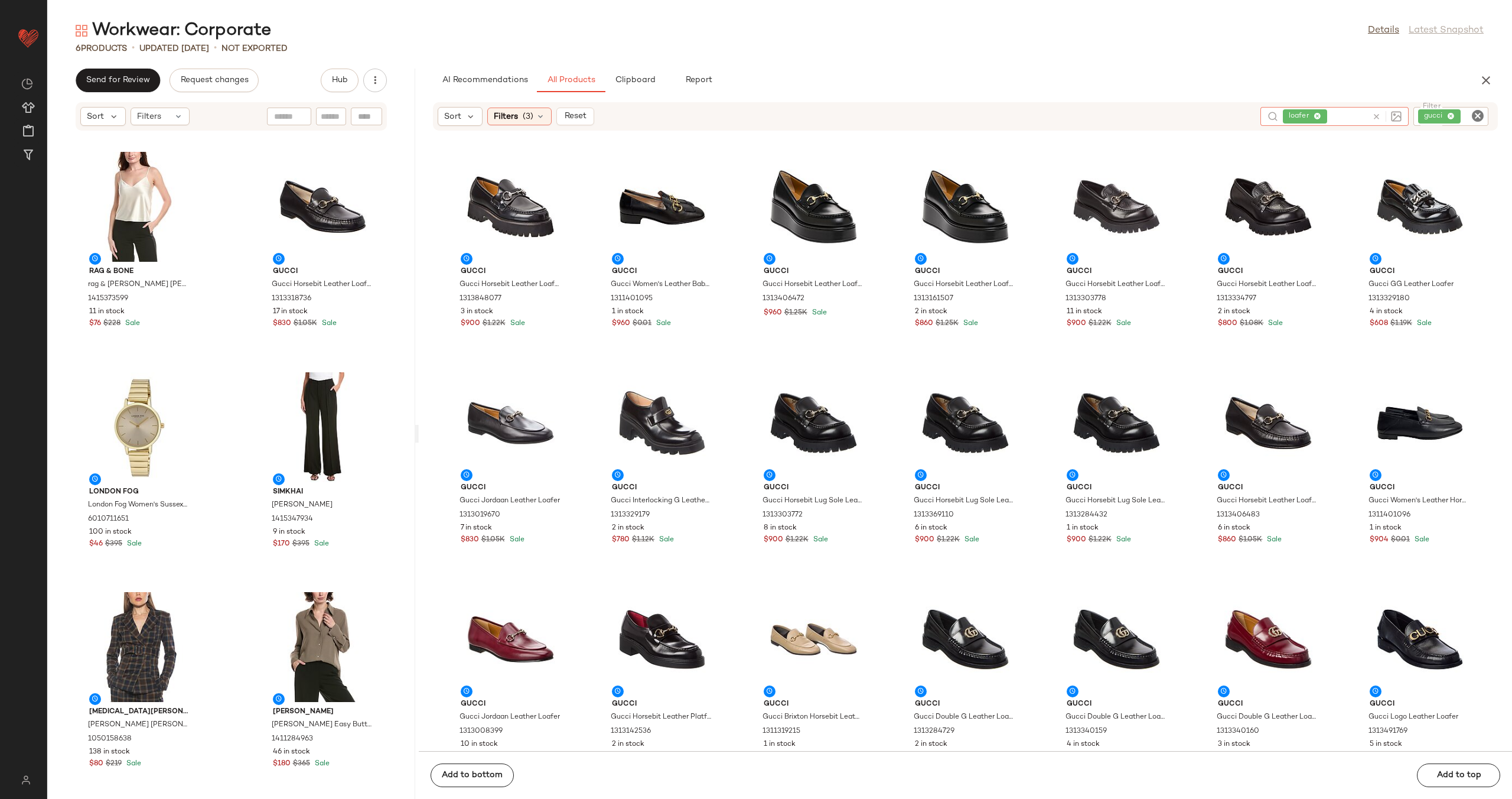
click at [1377, 113] on icon at bounding box center [1376, 116] width 9 height 9
click at [1479, 112] on icon "Clear Filter" at bounding box center [1478, 115] width 14 height 14
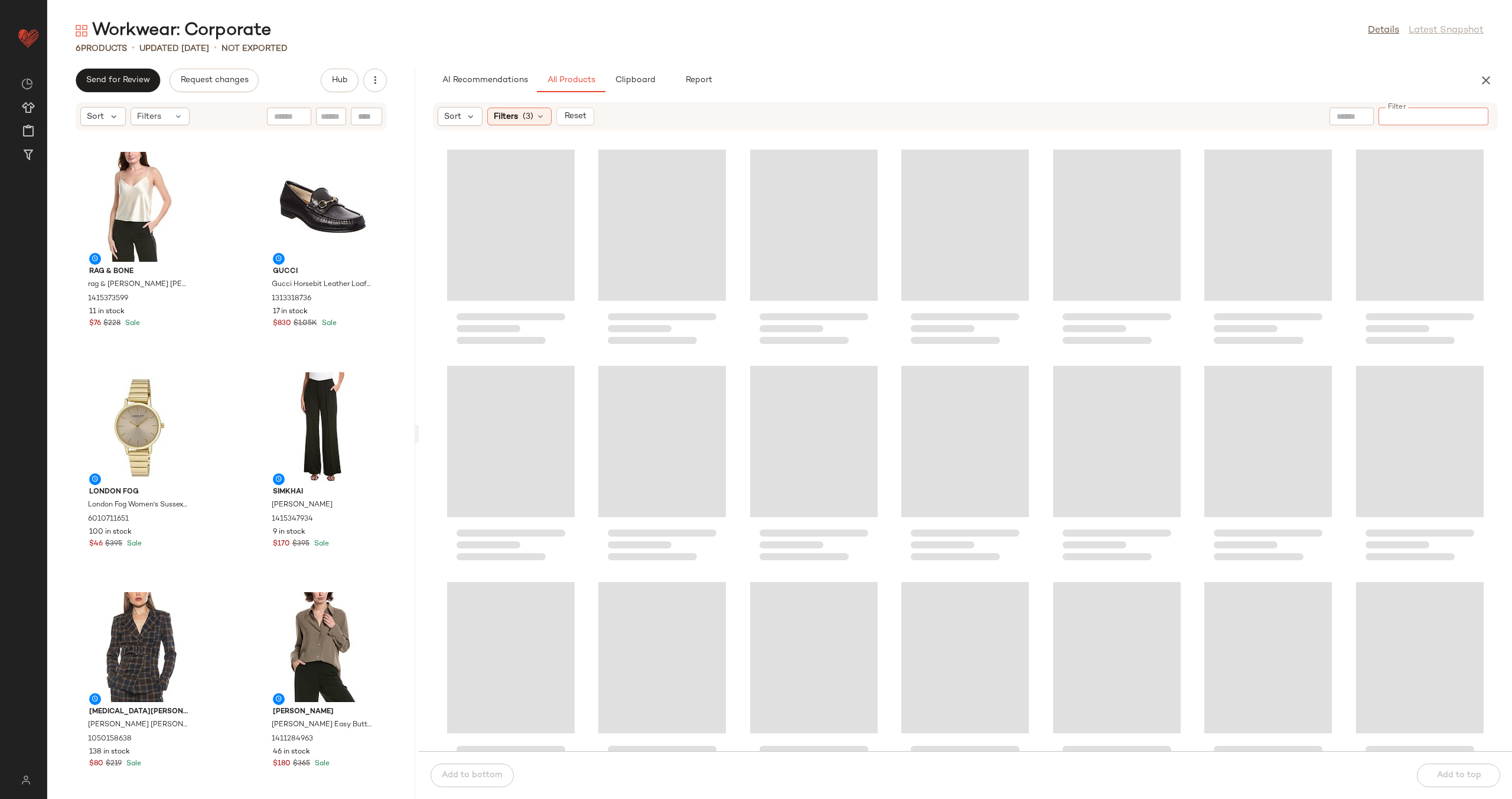
click at [1347, 115] on input "text" at bounding box center [1352, 116] width 30 height 12
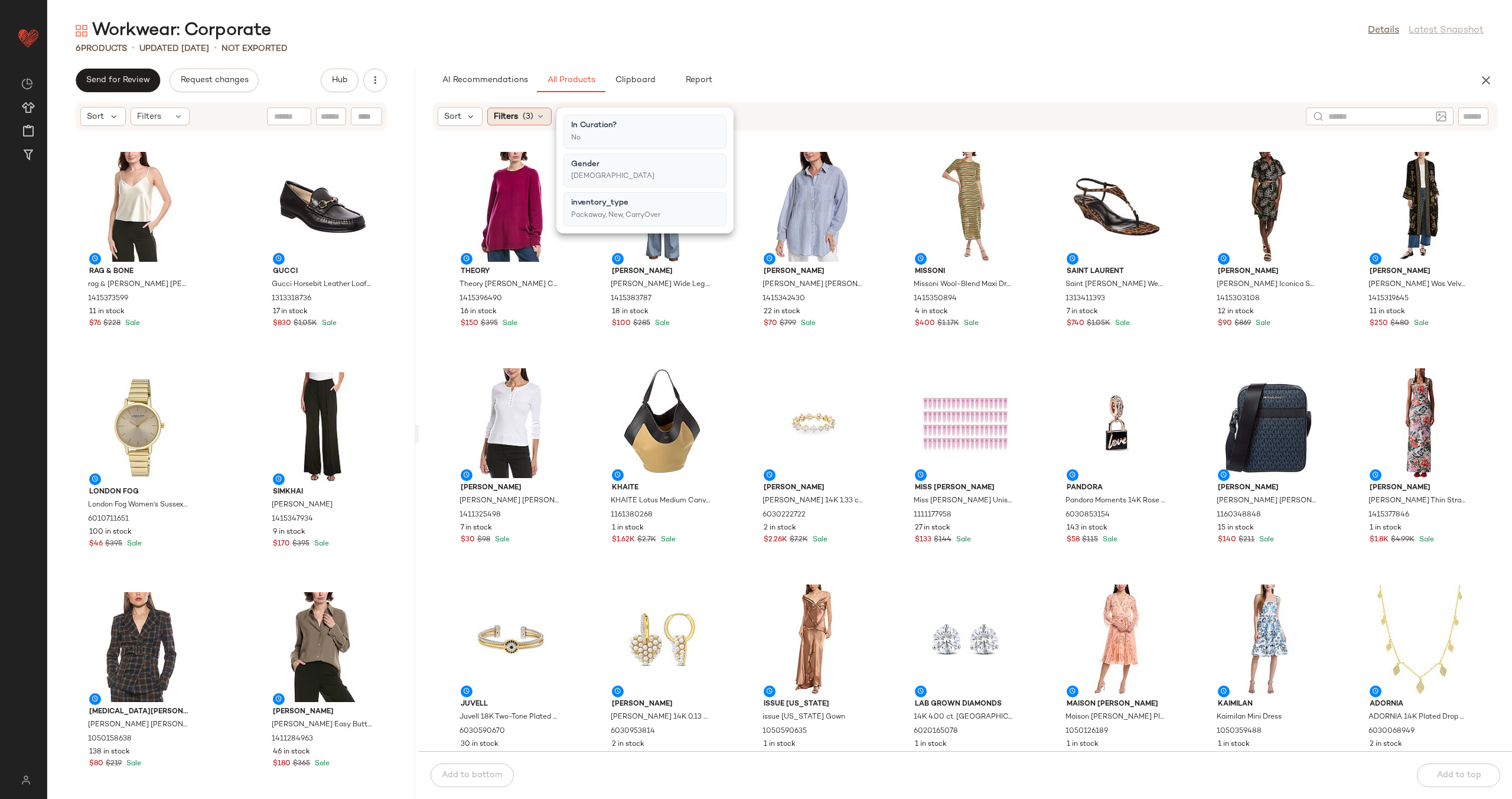
click at [535, 112] on icon at bounding box center [540, 116] width 10 height 10
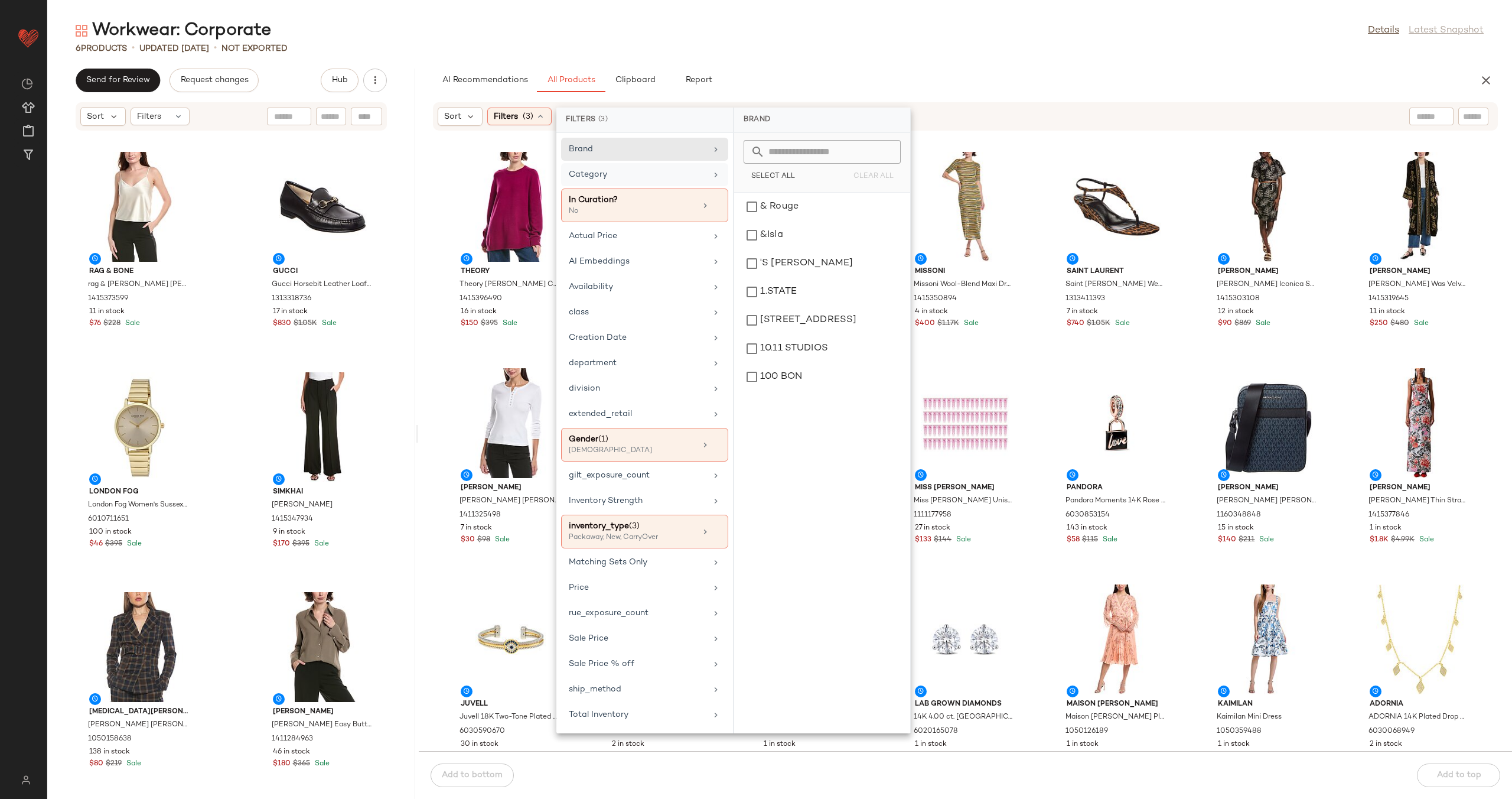
click at [638, 172] on div "Category" at bounding box center [638, 174] width 137 height 12
click at [655, 152] on div "Brand" at bounding box center [638, 149] width 137 height 12
click at [787, 150] on input "text" at bounding box center [830, 152] width 129 height 24
type input "****"
click at [772, 277] on div "[PERSON_NAME]" at bounding box center [822, 292] width 166 height 28
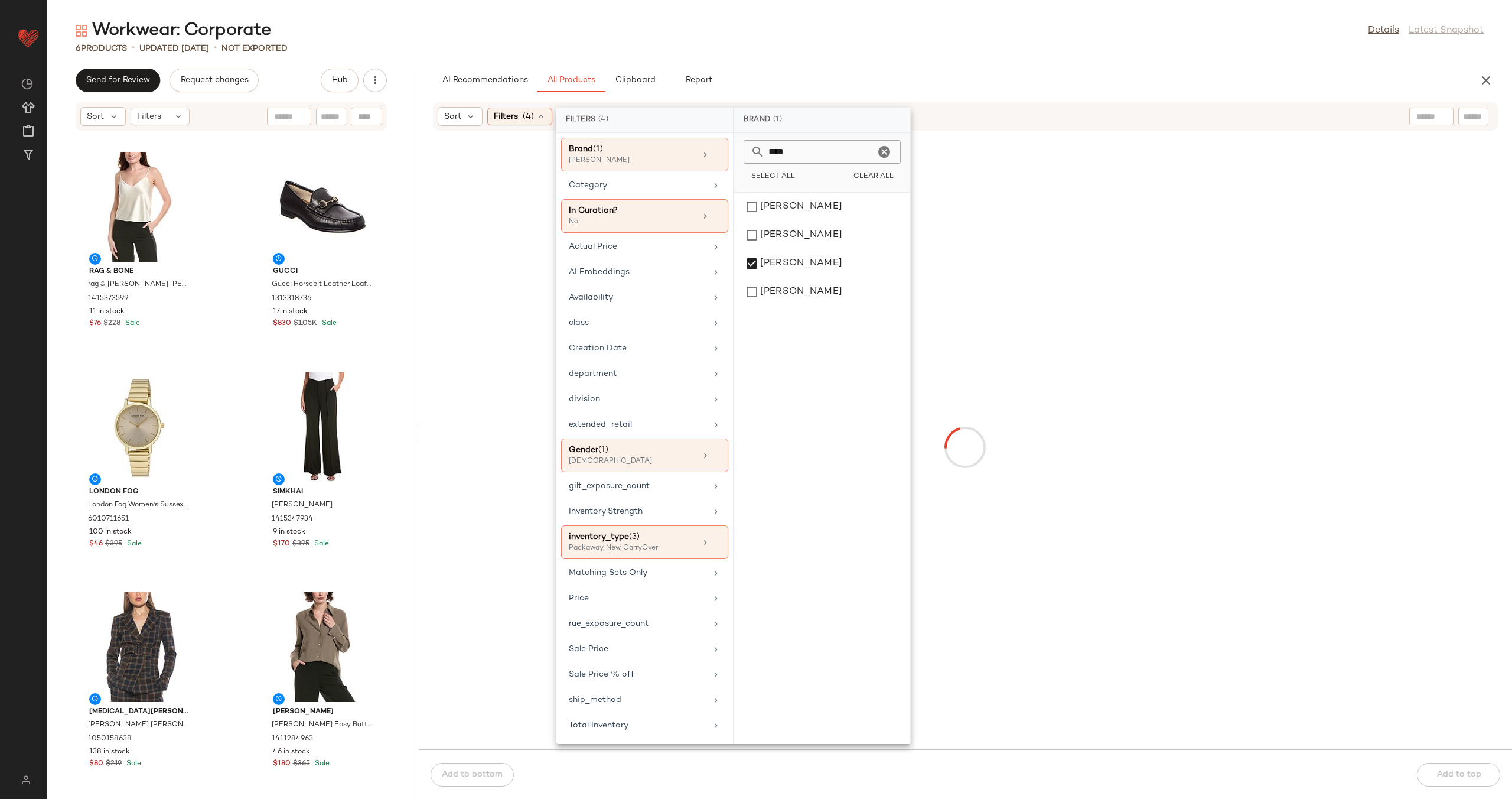
click at [879, 153] on icon "Clear" at bounding box center [884, 152] width 14 height 14
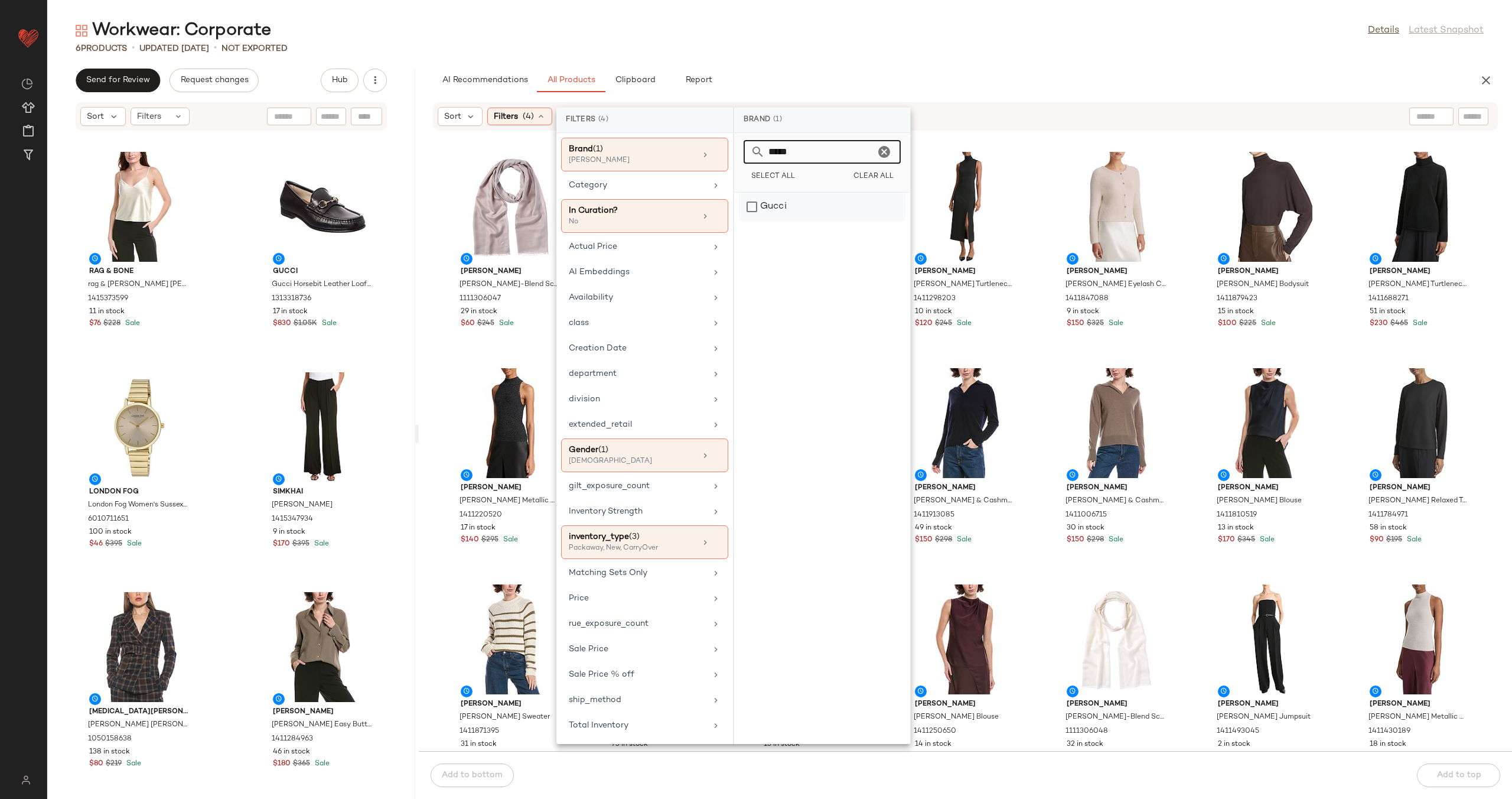
type input "*****"
click at [867, 196] on div "Gucci" at bounding box center [822, 207] width 166 height 28
click at [884, 148] on icon "Clear" at bounding box center [884, 152] width 14 height 14
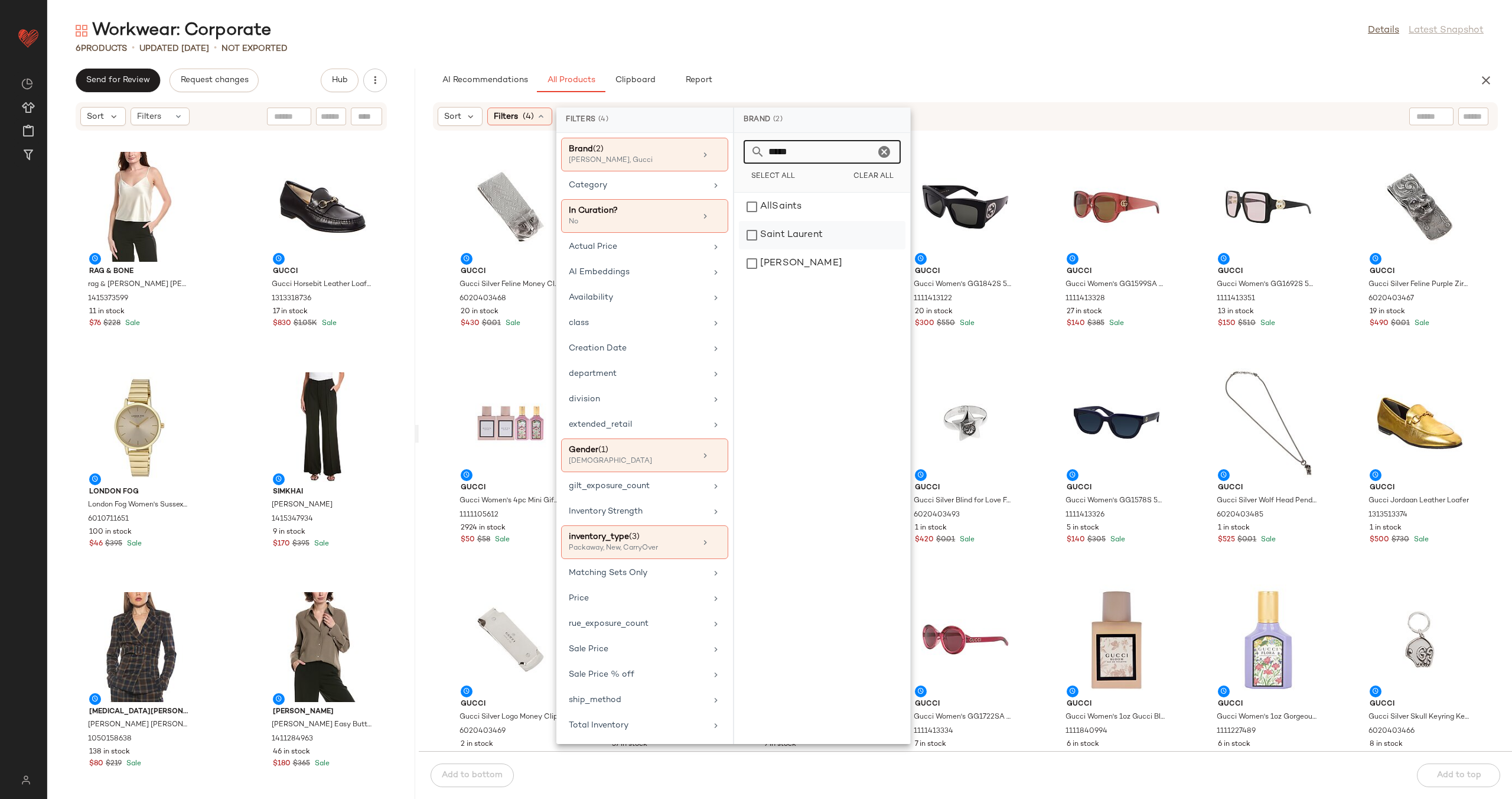
type input "*****"
click at [842, 249] on div "Saint Laurent" at bounding box center [822, 263] width 166 height 28
click at [883, 151] on icon "Clear" at bounding box center [884, 152] width 14 height 14
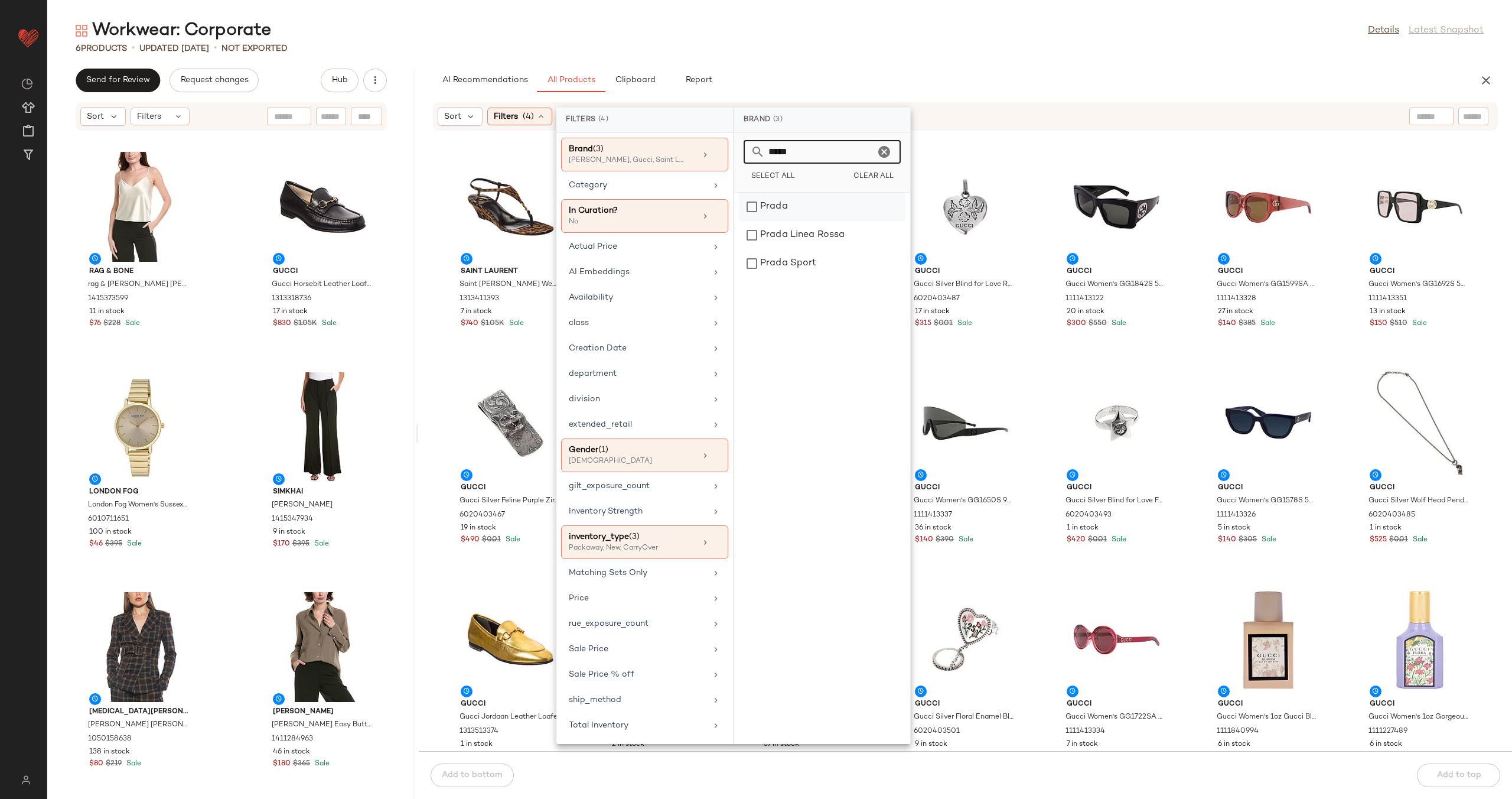
type input "*****"
click at [869, 221] on div "Prada" at bounding box center [822, 235] width 166 height 28
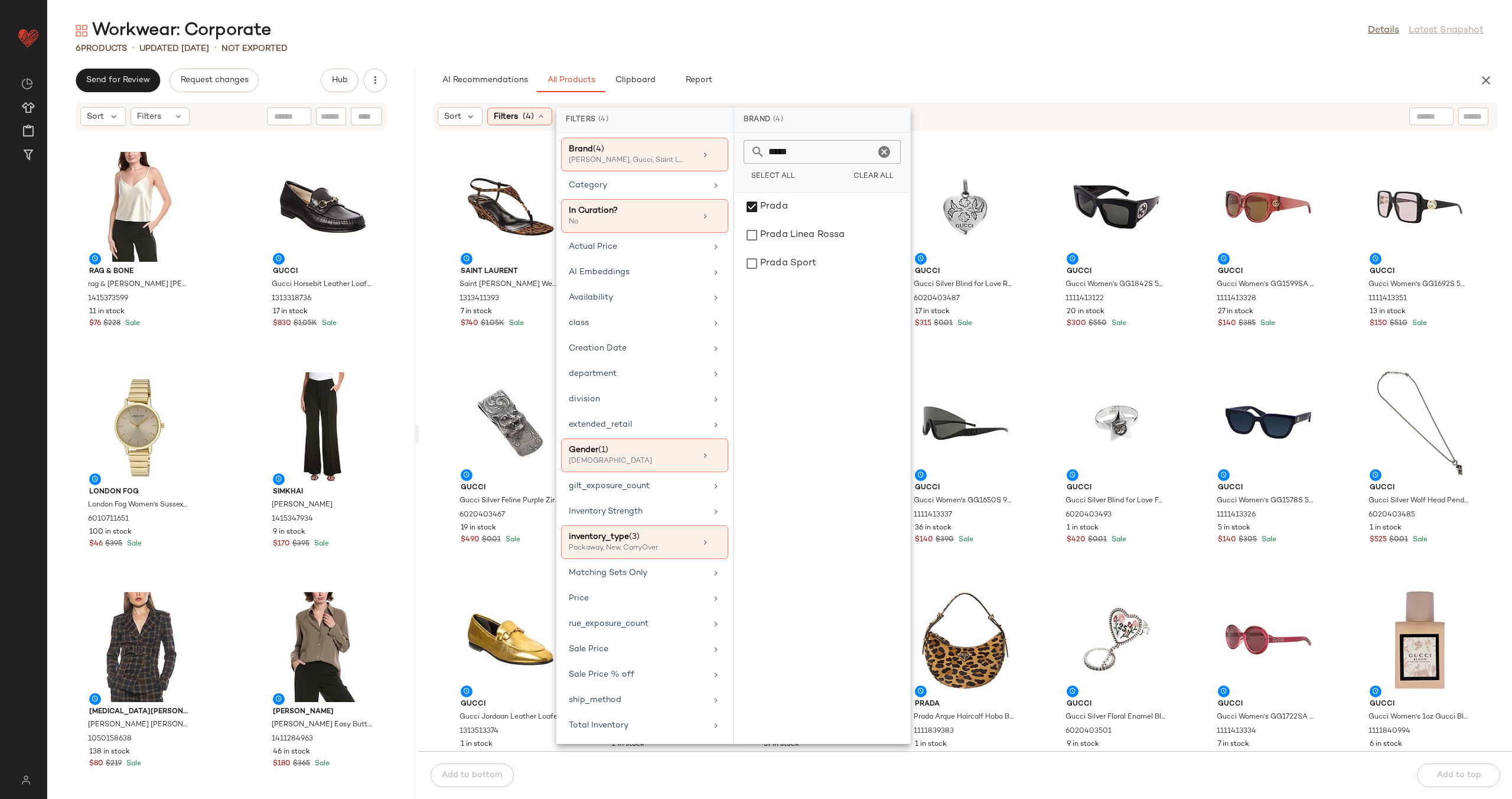
click at [884, 152] on icon "Clear" at bounding box center [884, 152] width 14 height 14
type input "*****"
click at [882, 203] on div "[PERSON_NAME]" at bounding box center [822, 207] width 166 height 28
click at [882, 148] on icon "Clear" at bounding box center [884, 152] width 14 height 14
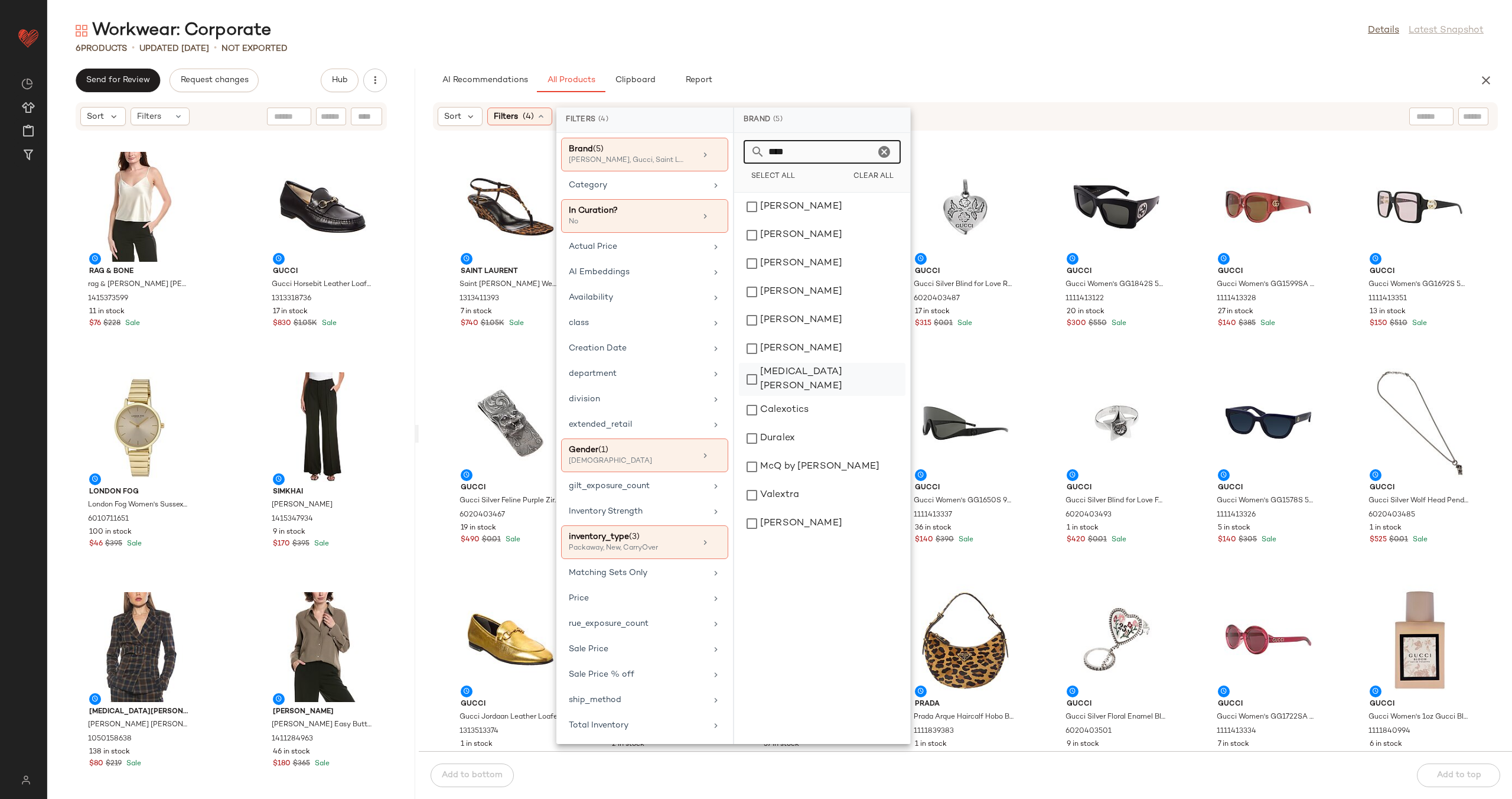
type input "****"
click at [802, 396] on div "[PERSON_NAME]" at bounding box center [822, 410] width 166 height 28
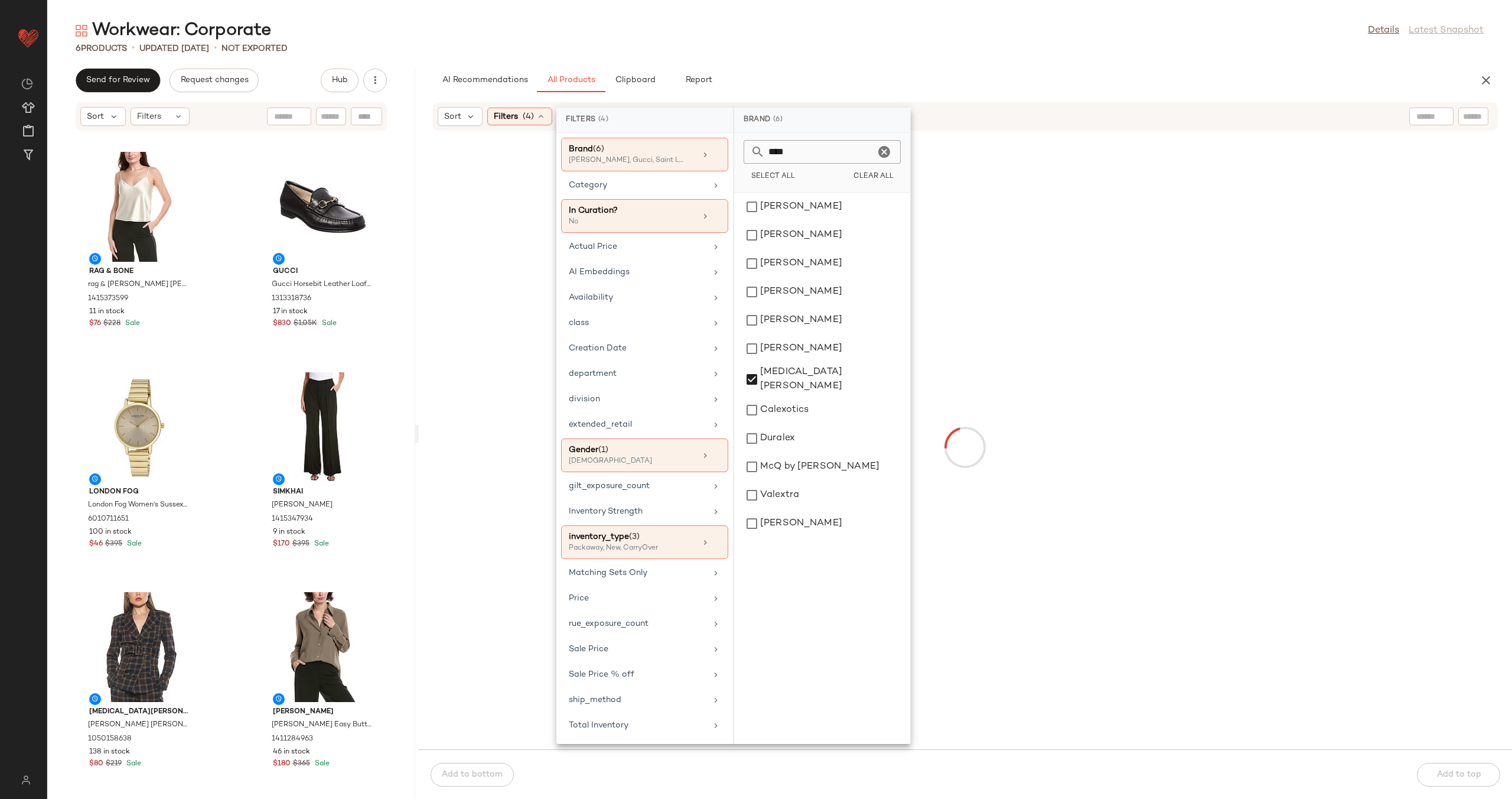
click at [881, 150] on icon "Clear" at bounding box center [884, 152] width 14 height 14
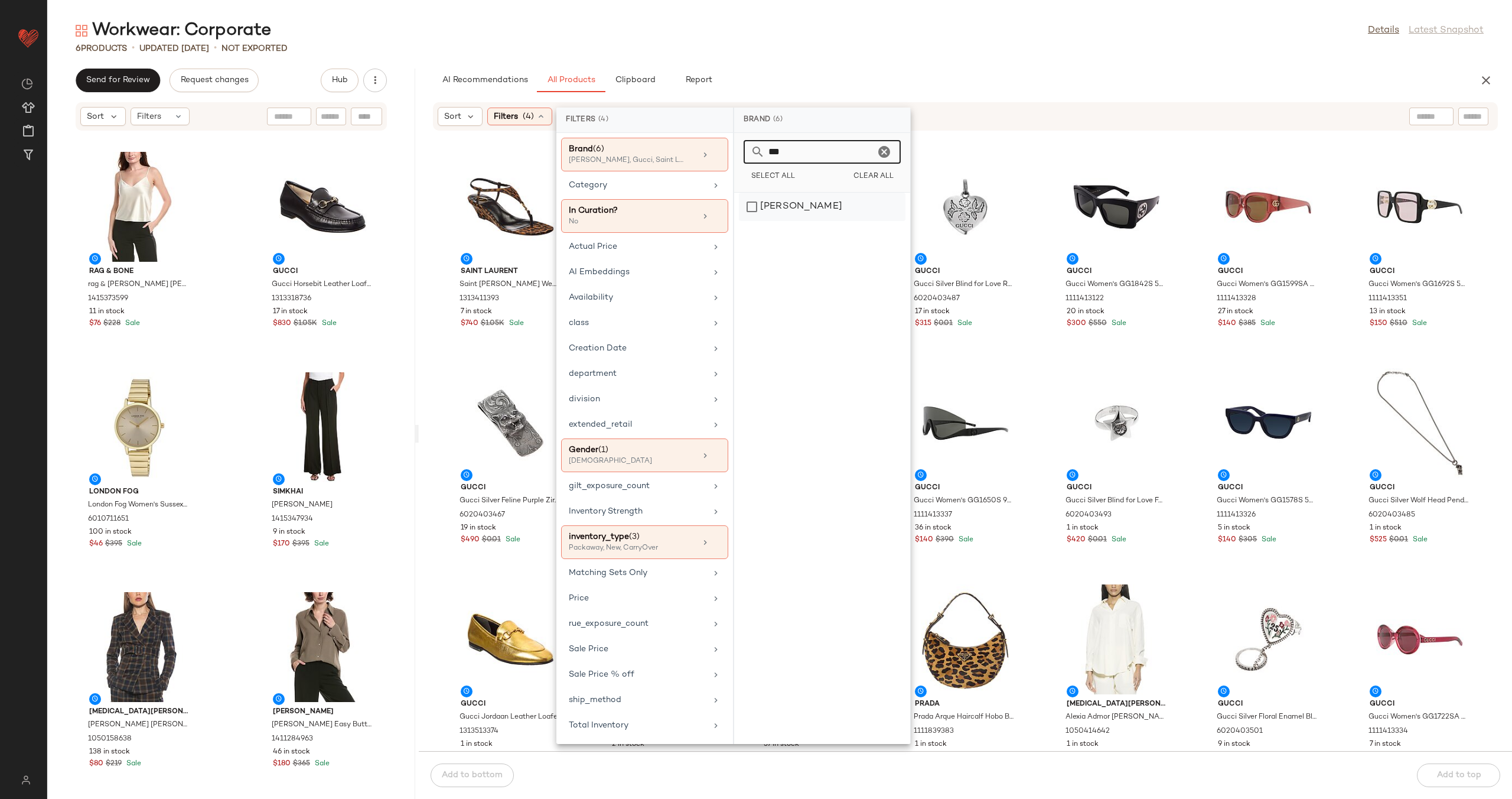
type input "***"
click at [824, 211] on div "[PERSON_NAME]" at bounding box center [822, 207] width 166 height 28
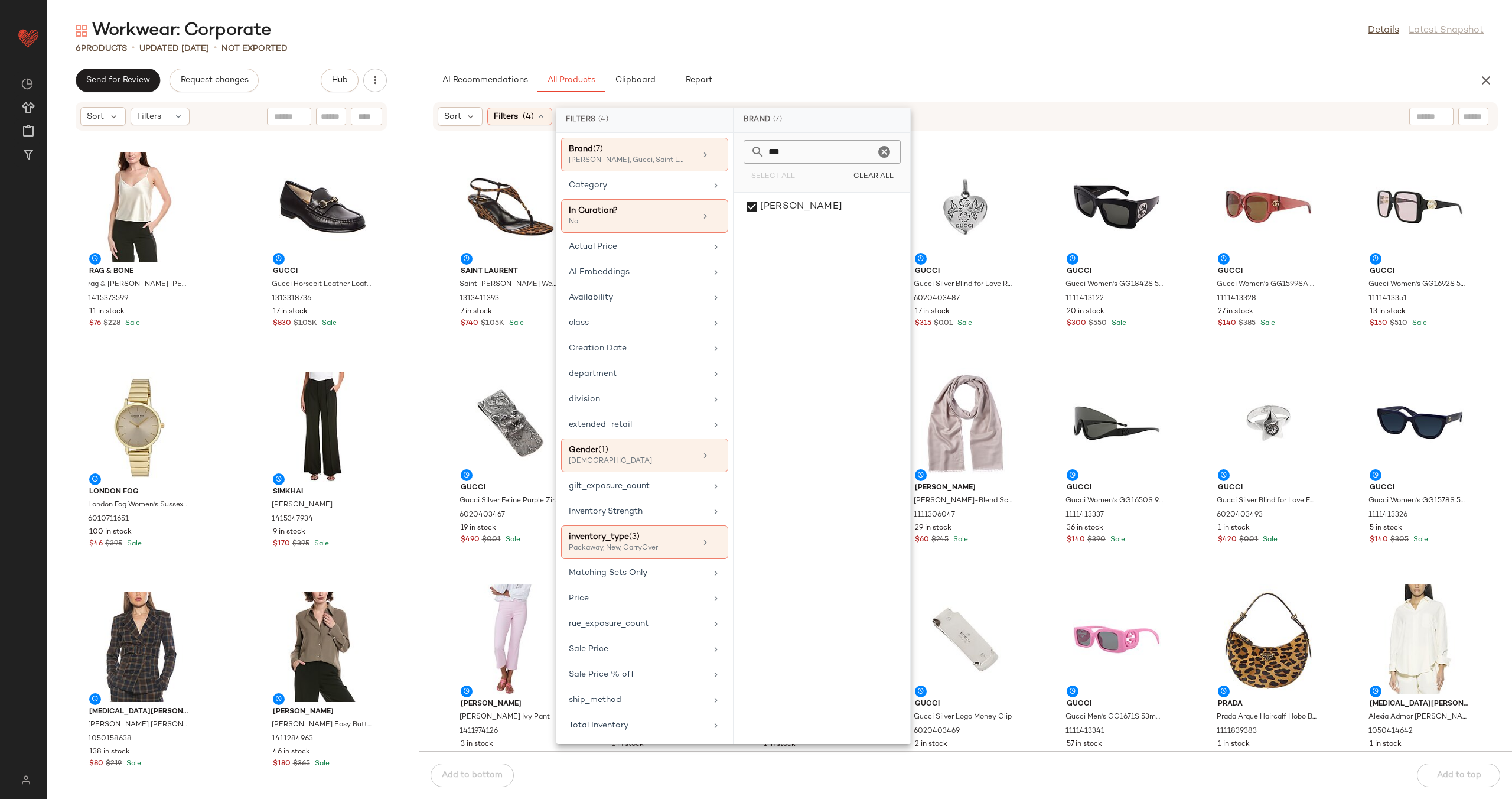
click at [889, 148] on icon "Clear" at bounding box center [884, 152] width 14 height 14
type input "***"
drag, startPoint x: 831, startPoint y: 207, endPoint x: 837, endPoint y: 202, distance: 7.8
click at [832, 207] on div "BGL" at bounding box center [822, 207] width 166 height 28
click at [888, 152] on icon "Clear" at bounding box center [884, 152] width 14 height 14
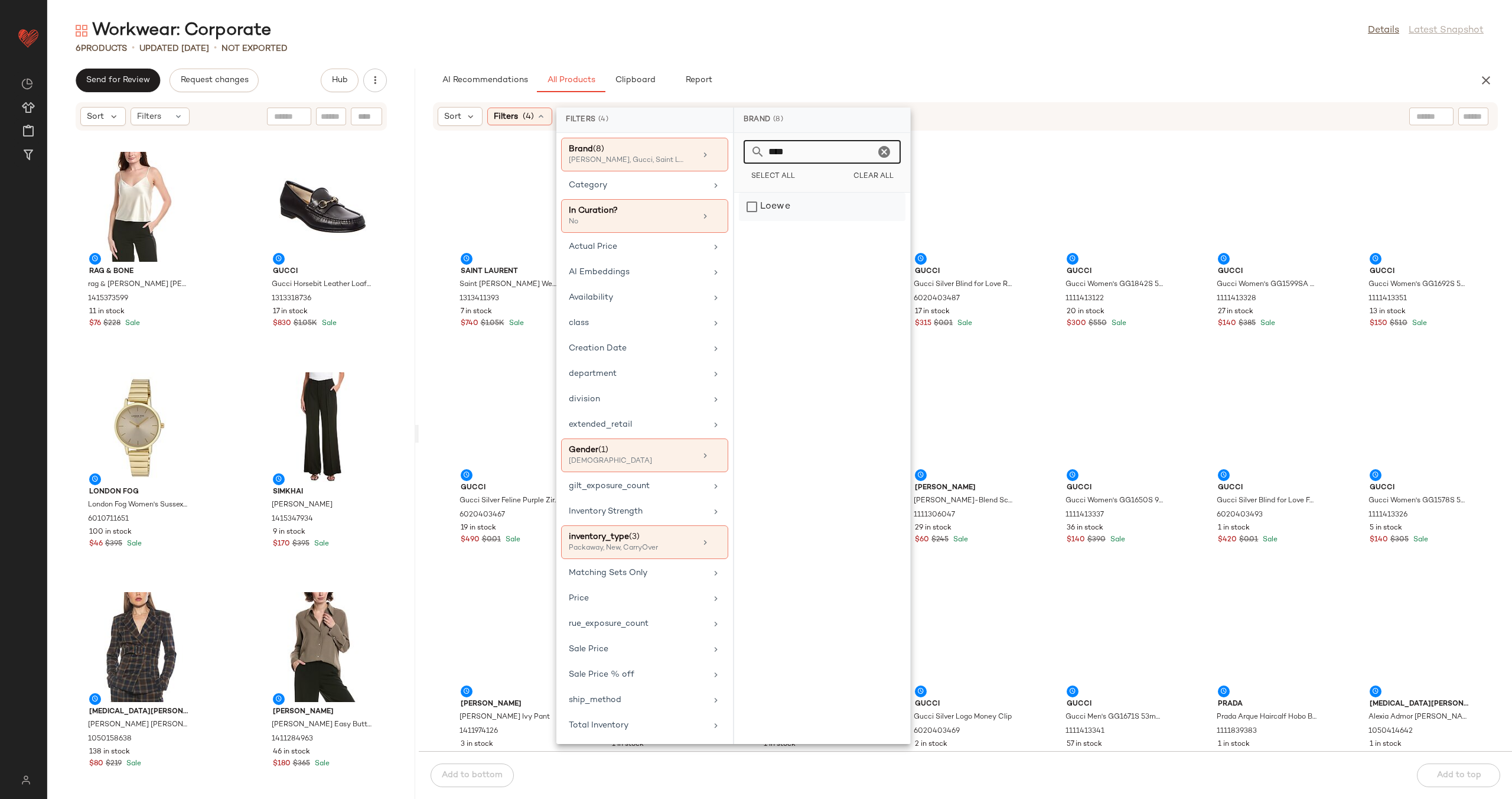
type input "****"
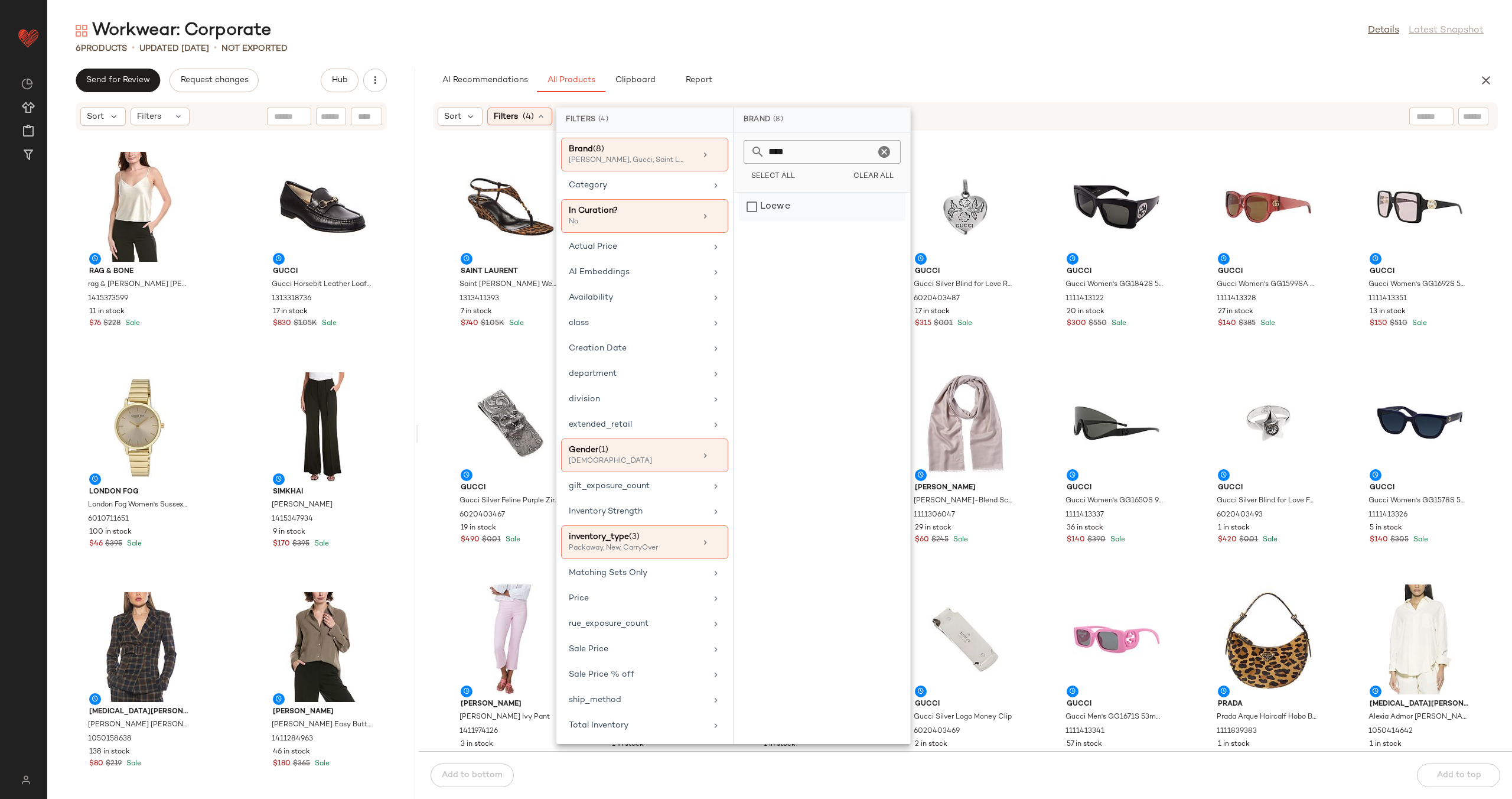
click at [882, 202] on div "Loewe" at bounding box center [822, 207] width 166 height 28
click at [887, 149] on icon "Clear" at bounding box center [884, 152] width 14 height 14
type input "****"
click at [864, 203] on div "[DEMOGRAPHIC_DATA][PERSON_NAME]" at bounding box center [822, 210] width 166 height 33
click at [941, 139] on div "Sort Filters (4) Reset Saint Laurent Saint Laurent Cassandra Grosgrain Wedge Sa…" at bounding box center [966, 425] width 1094 height 649
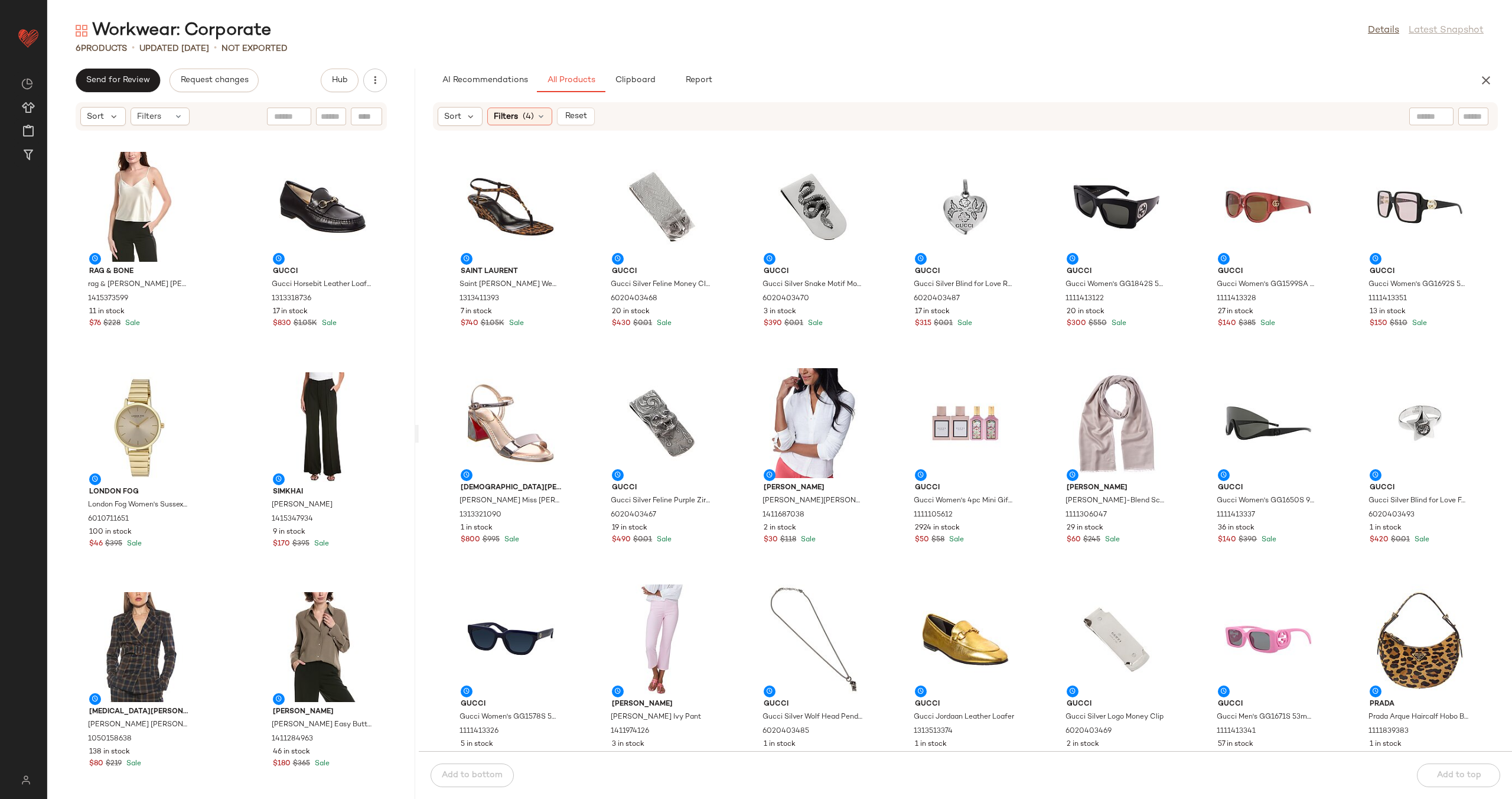
click at [594, 362] on div "Saint Laurent Saint Laurent Cassandra Grosgrain Wedge Sandal 1313411393 7 in st…" at bounding box center [966, 448] width 1094 height 606
click at [1421, 114] on input "text" at bounding box center [1432, 116] width 30 height 12
type input "*********"
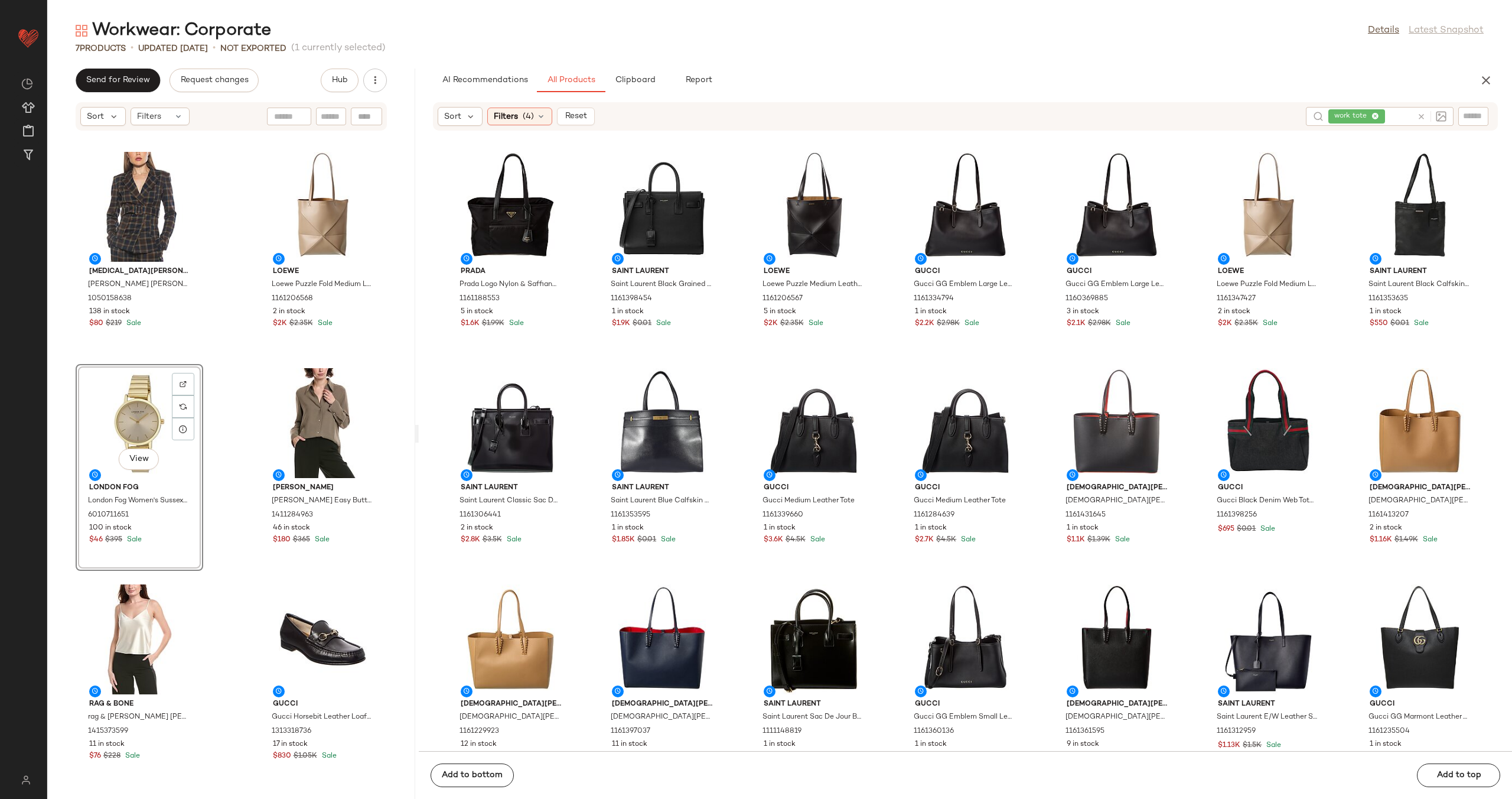
click at [225, 434] on div "Alexia Admor Alexia Admor Janna Blazer 1050158638 138 in stock $80 $219 Sale Lo…" at bounding box center [232, 472] width 368 height 654
click at [1424, 115] on icon at bounding box center [1421, 116] width 9 height 9
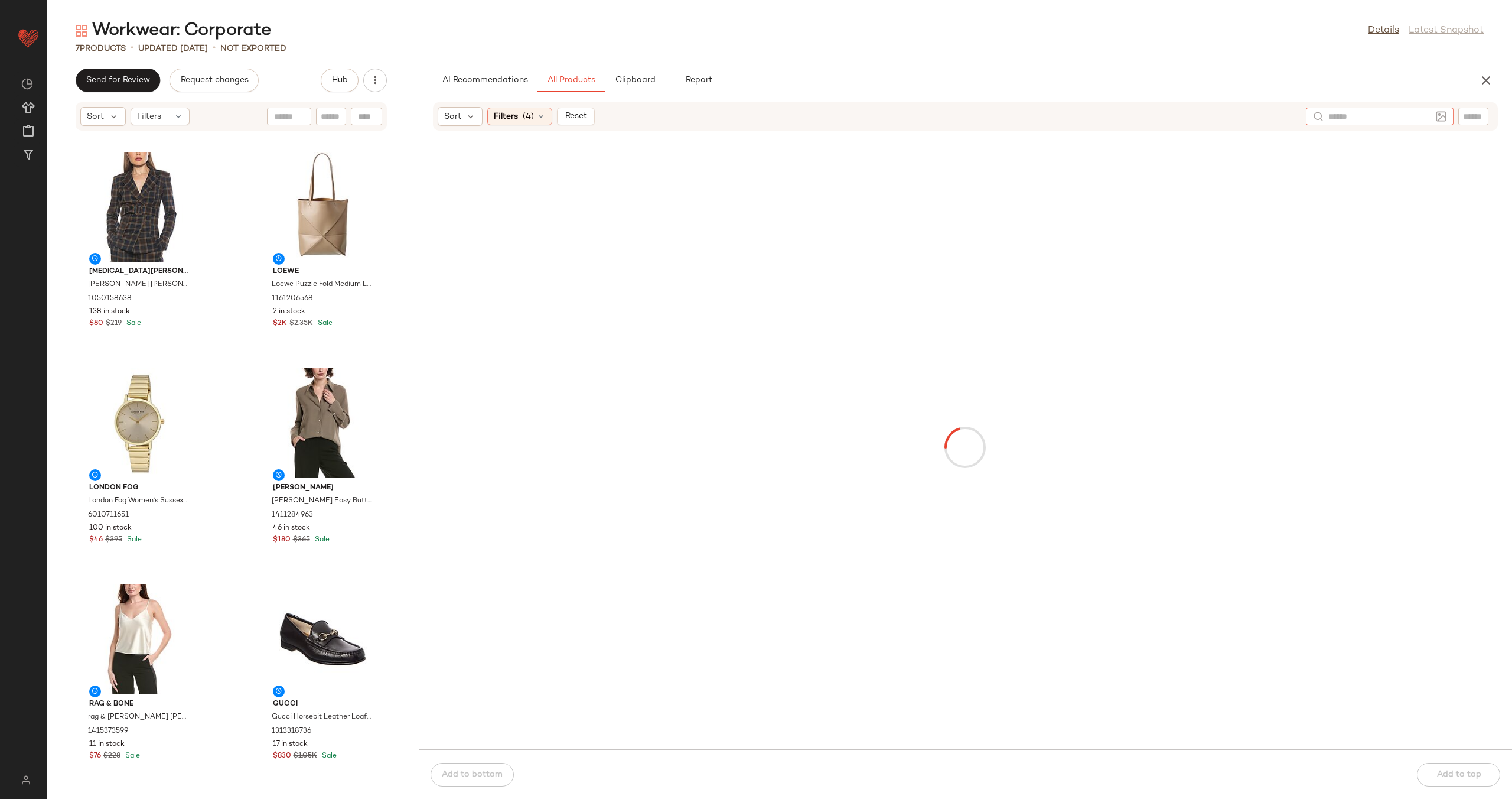
click at [1476, 117] on input "text" at bounding box center [1473, 116] width 20 height 12
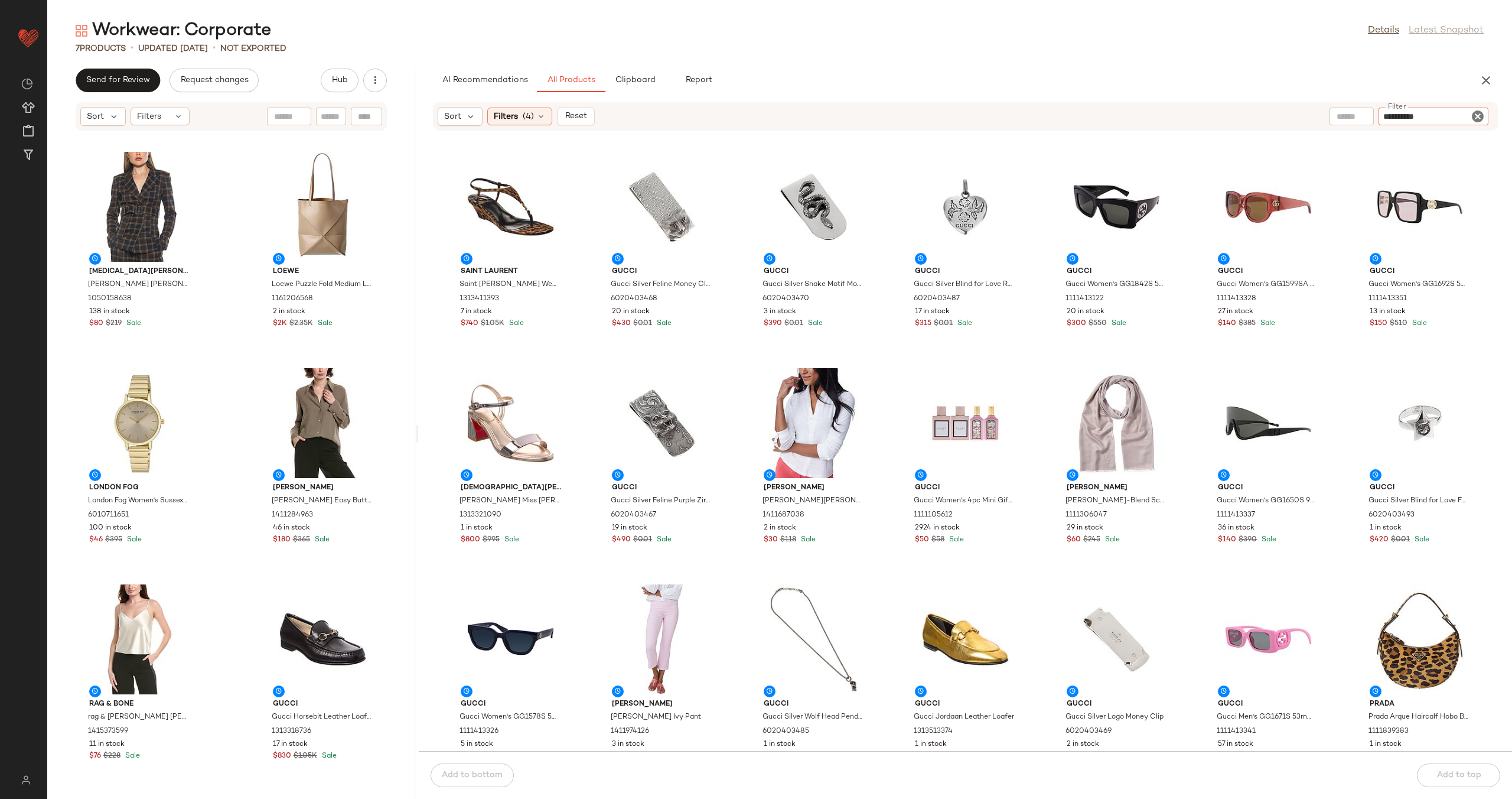
type input "**********"
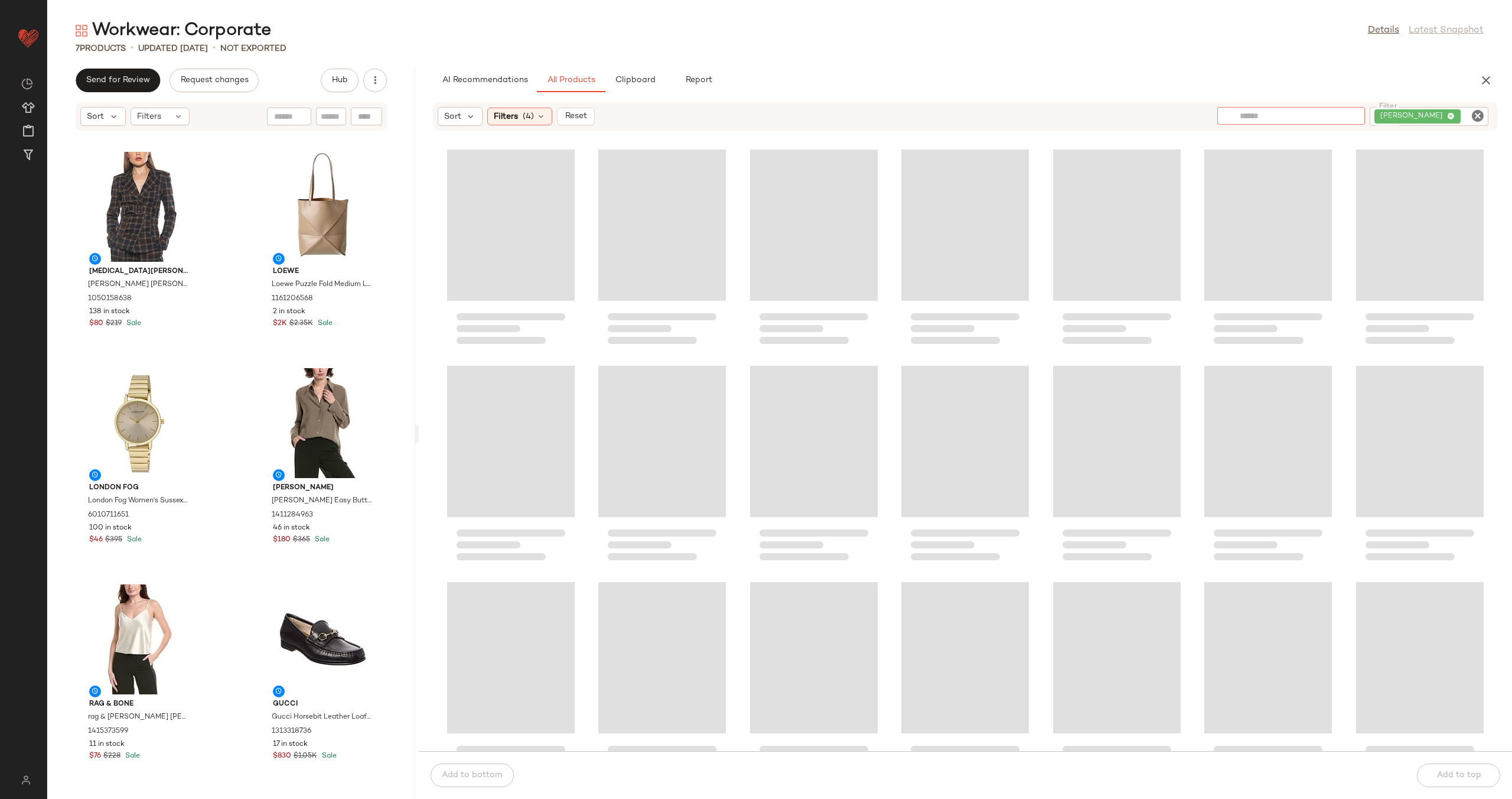
click at [1275, 116] on input "text" at bounding box center [1291, 116] width 103 height 12
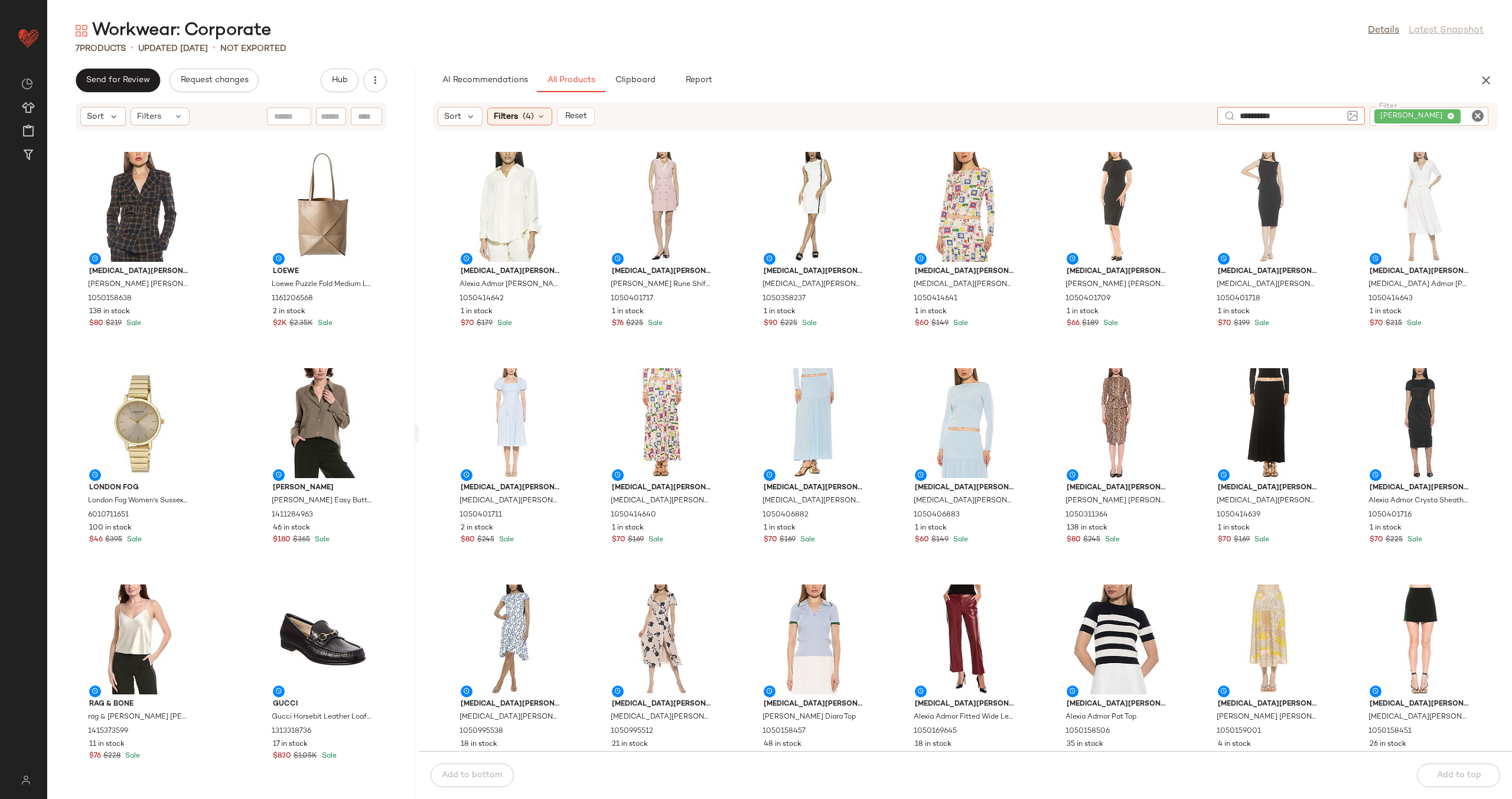
type input "**********"
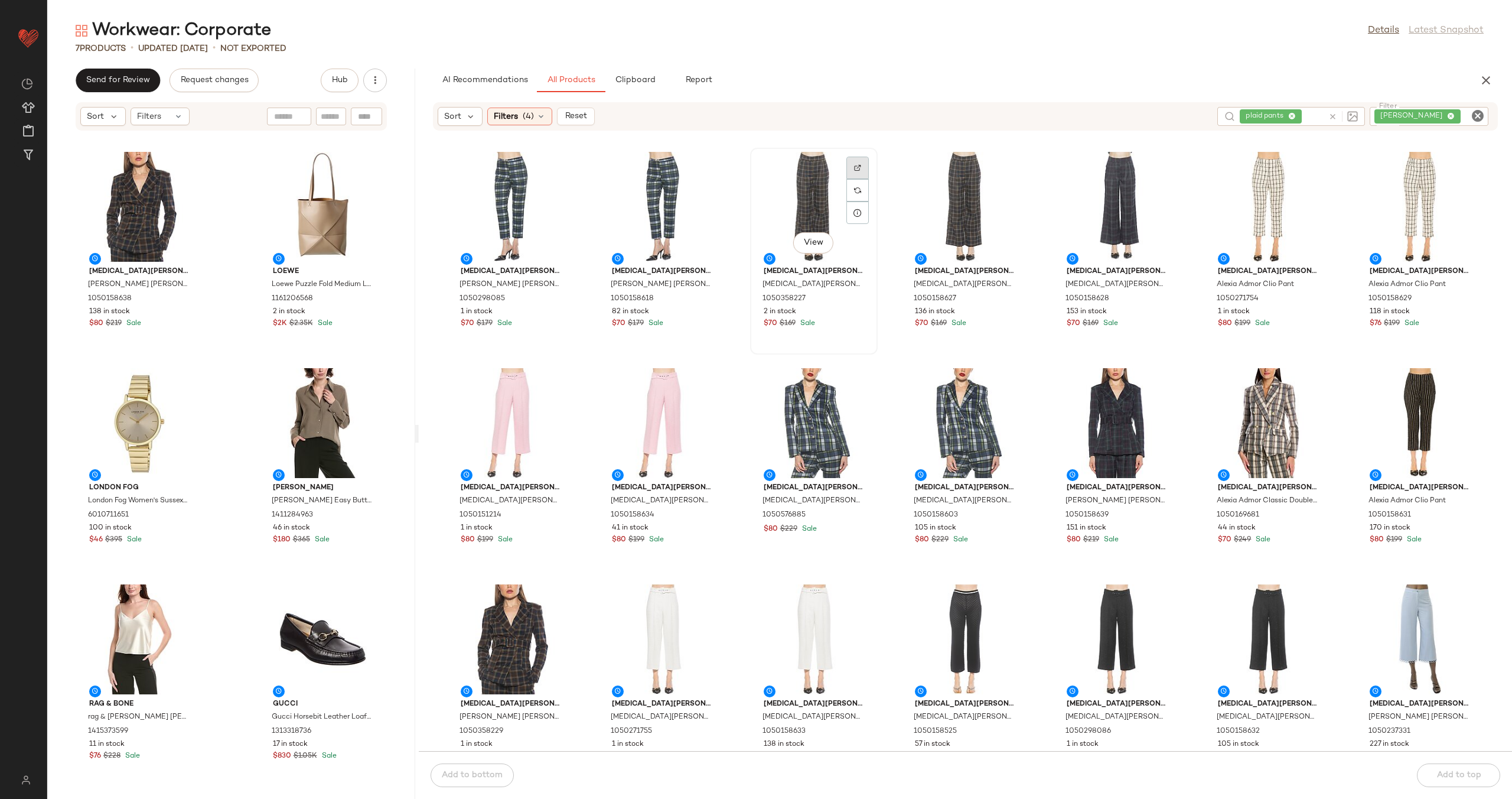
click at [854, 170] on img at bounding box center [858, 167] width 7 height 7
click at [181, 179] on div at bounding box center [182, 189] width 22 height 22
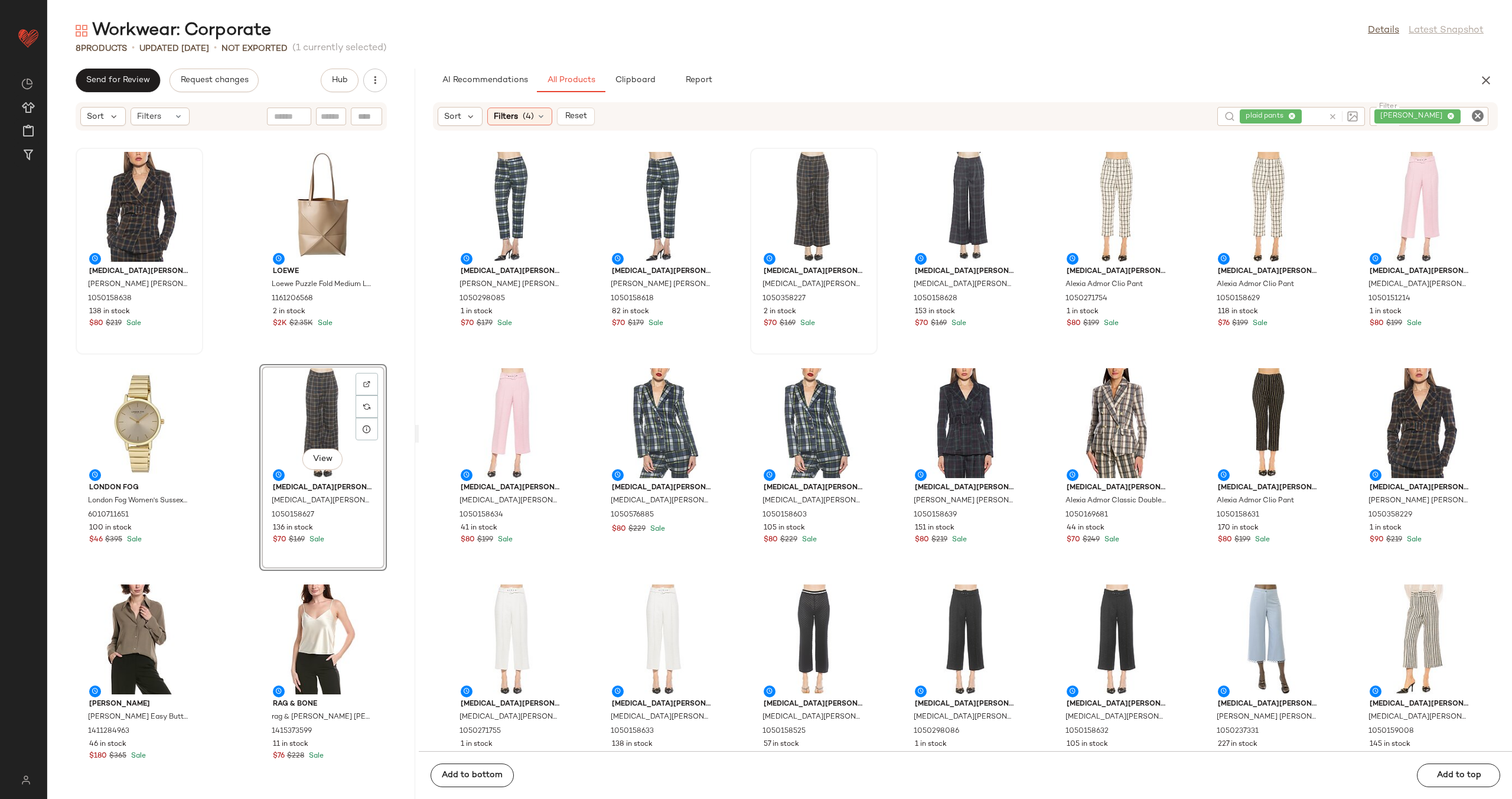
click at [238, 390] on div "Alexia Admor Alexia Admor Janna Blazer 1050158638 138 in stock $80 $219 Sale Lo…" at bounding box center [232, 472] width 368 height 654
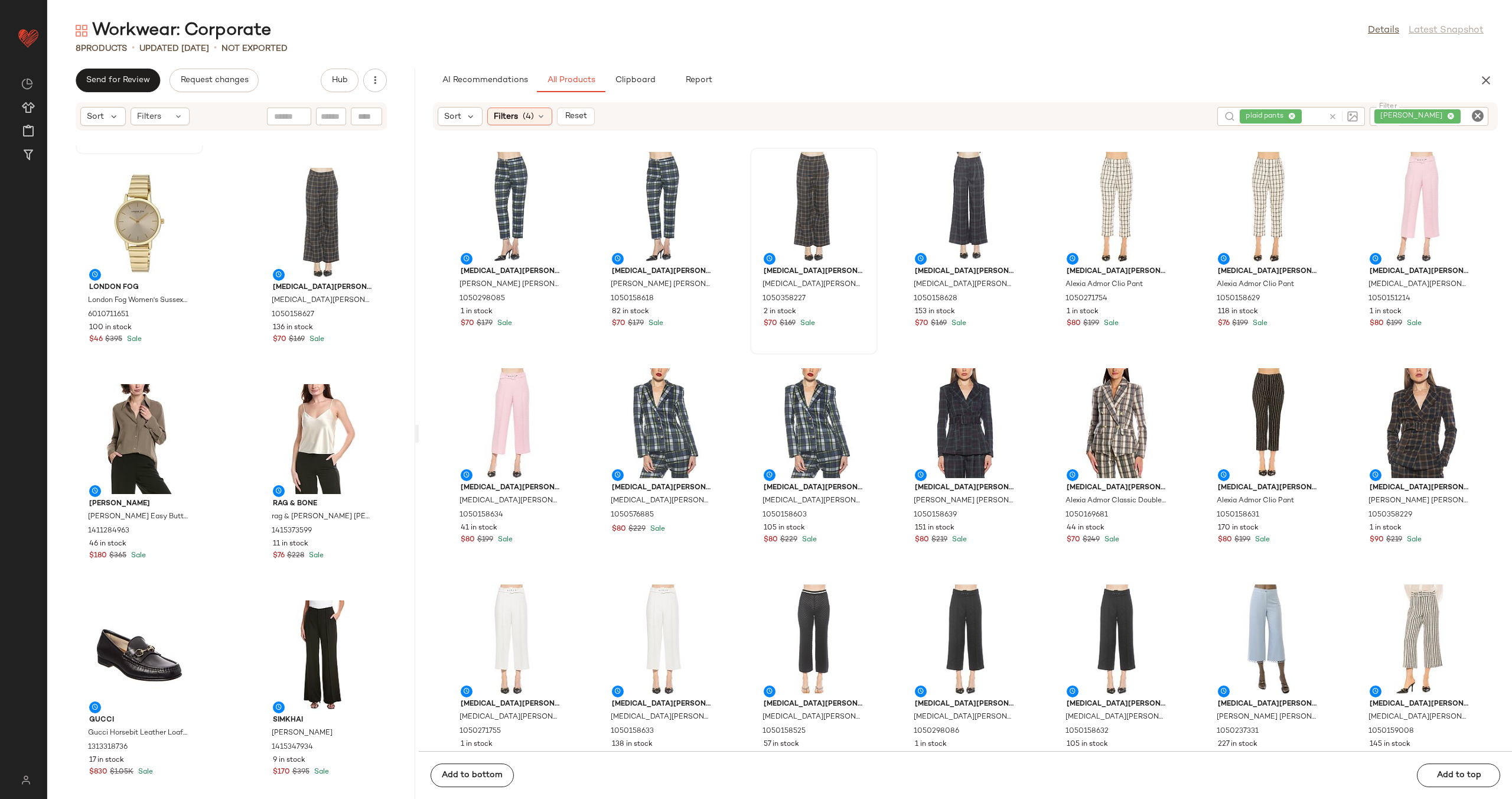
scroll to position [204, 0]
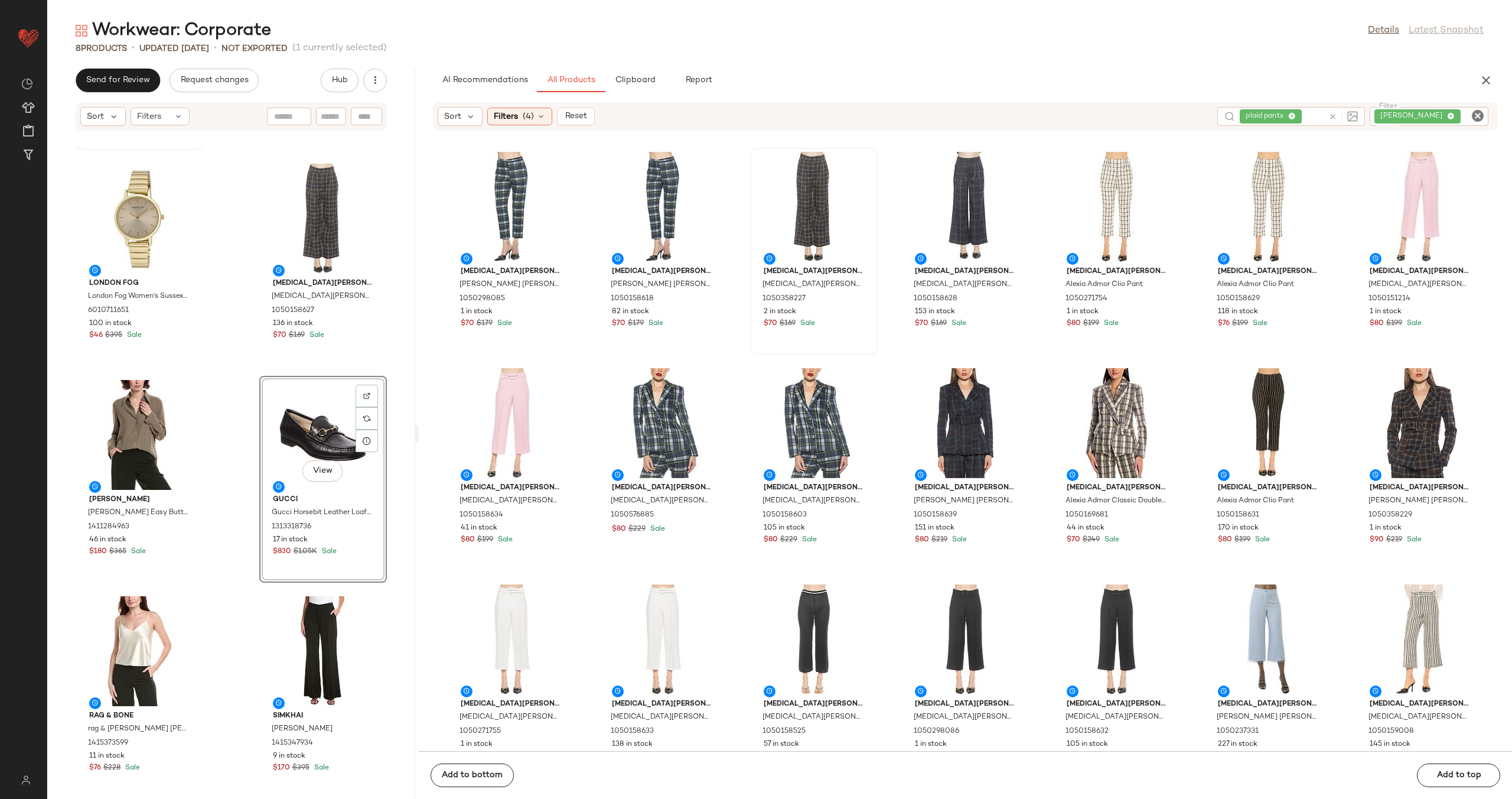
click at [237, 450] on div "Alexia Admor Alexia Admor Janna Blazer 1050158638 138 in stock $80 $219 Sale Lo…" at bounding box center [232, 472] width 368 height 654
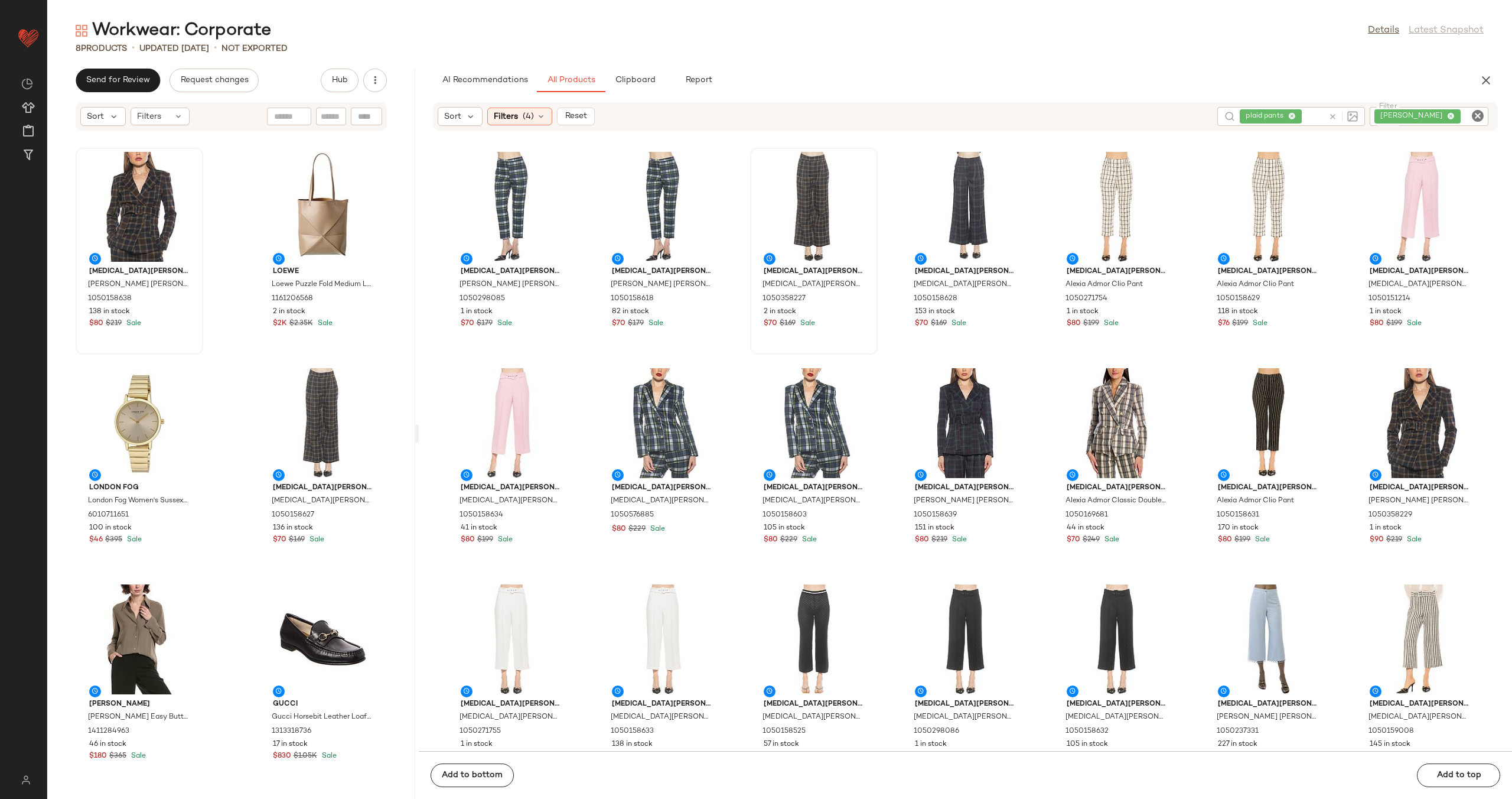
click at [1338, 117] on icon at bounding box center [1333, 116] width 9 height 9
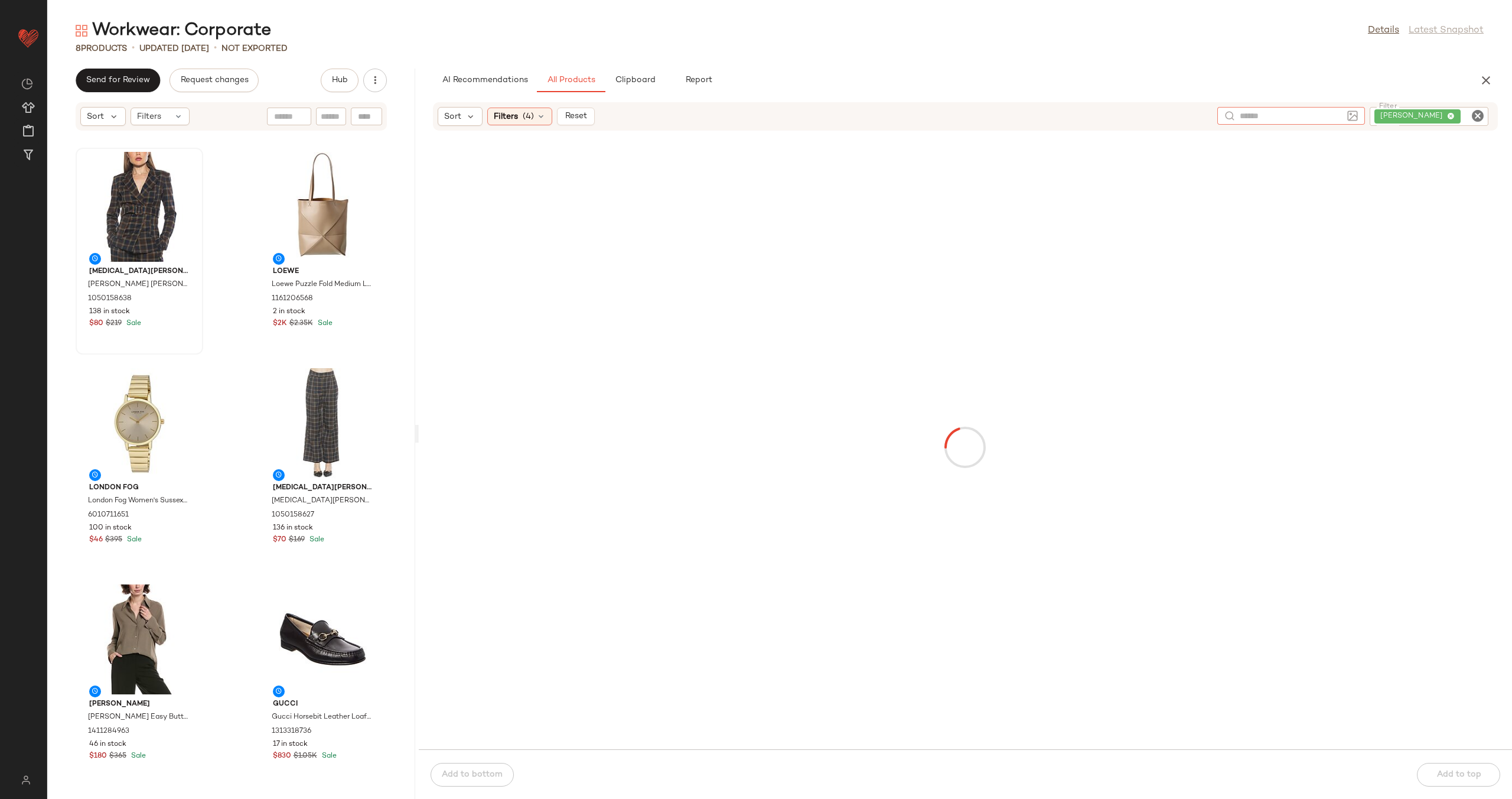
click at [1479, 115] on icon "Clear Filter" at bounding box center [1478, 115] width 14 height 14
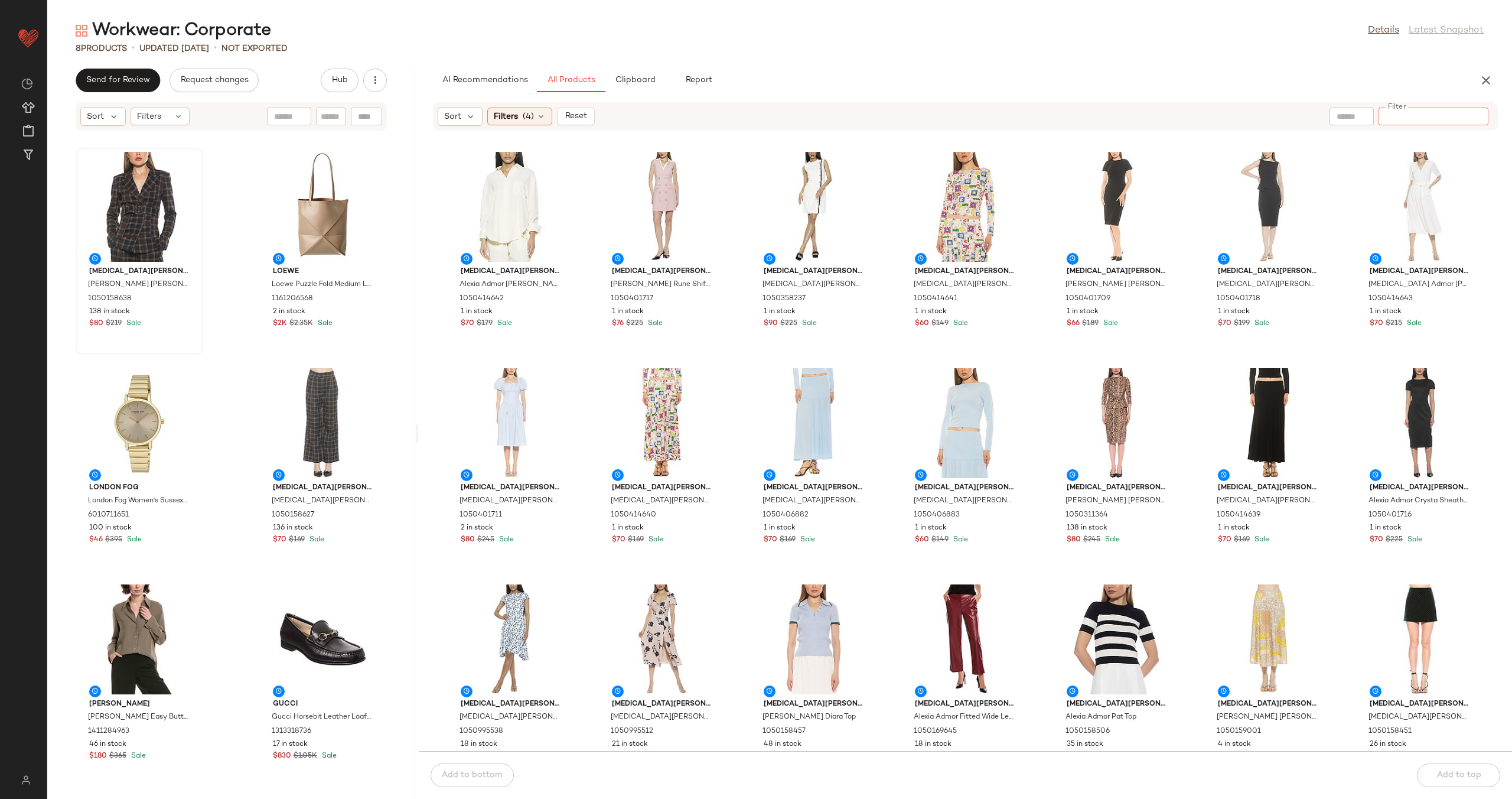
click at [1347, 115] on input "text" at bounding box center [1352, 116] width 30 height 12
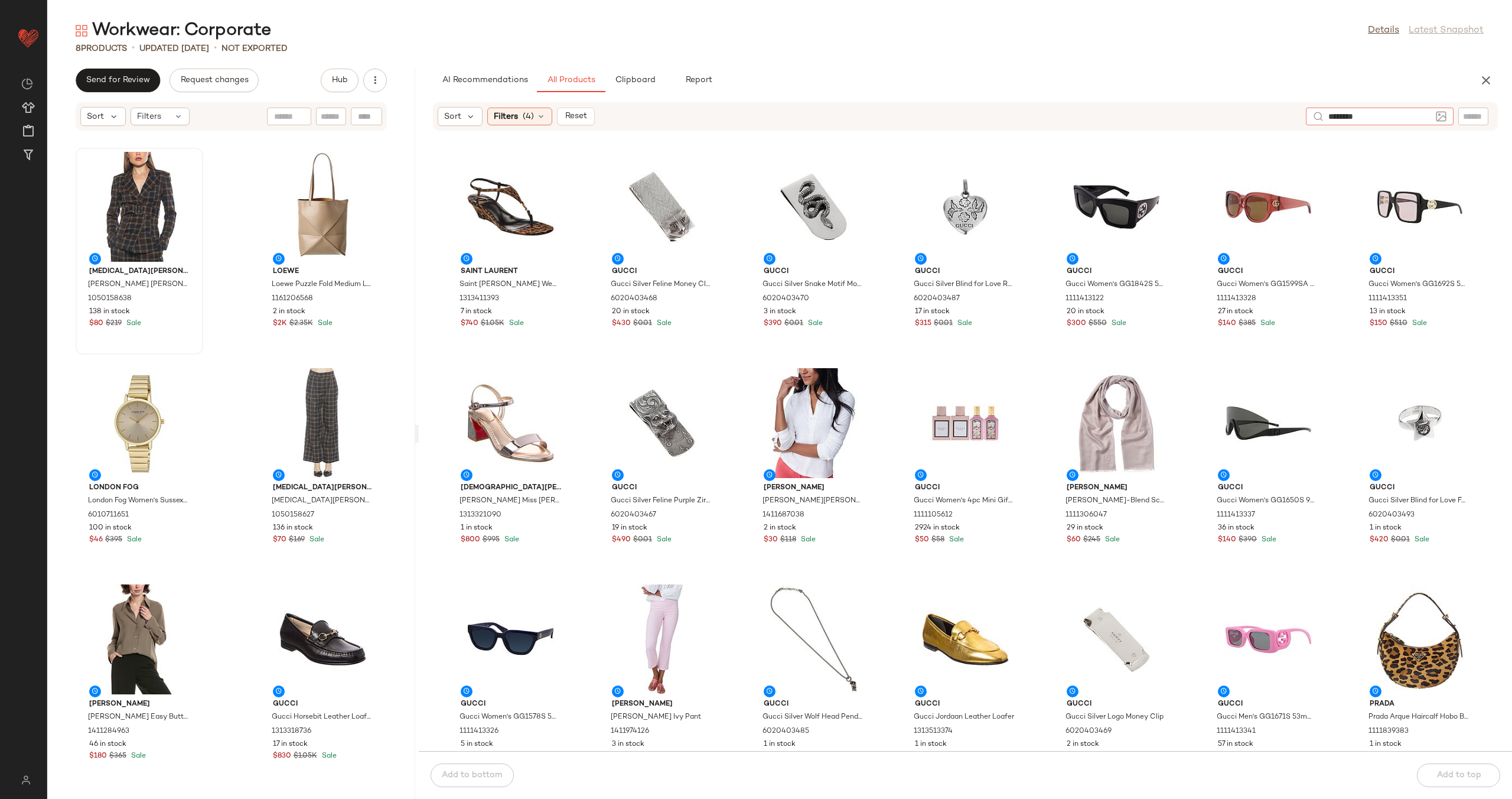
type input "*********"
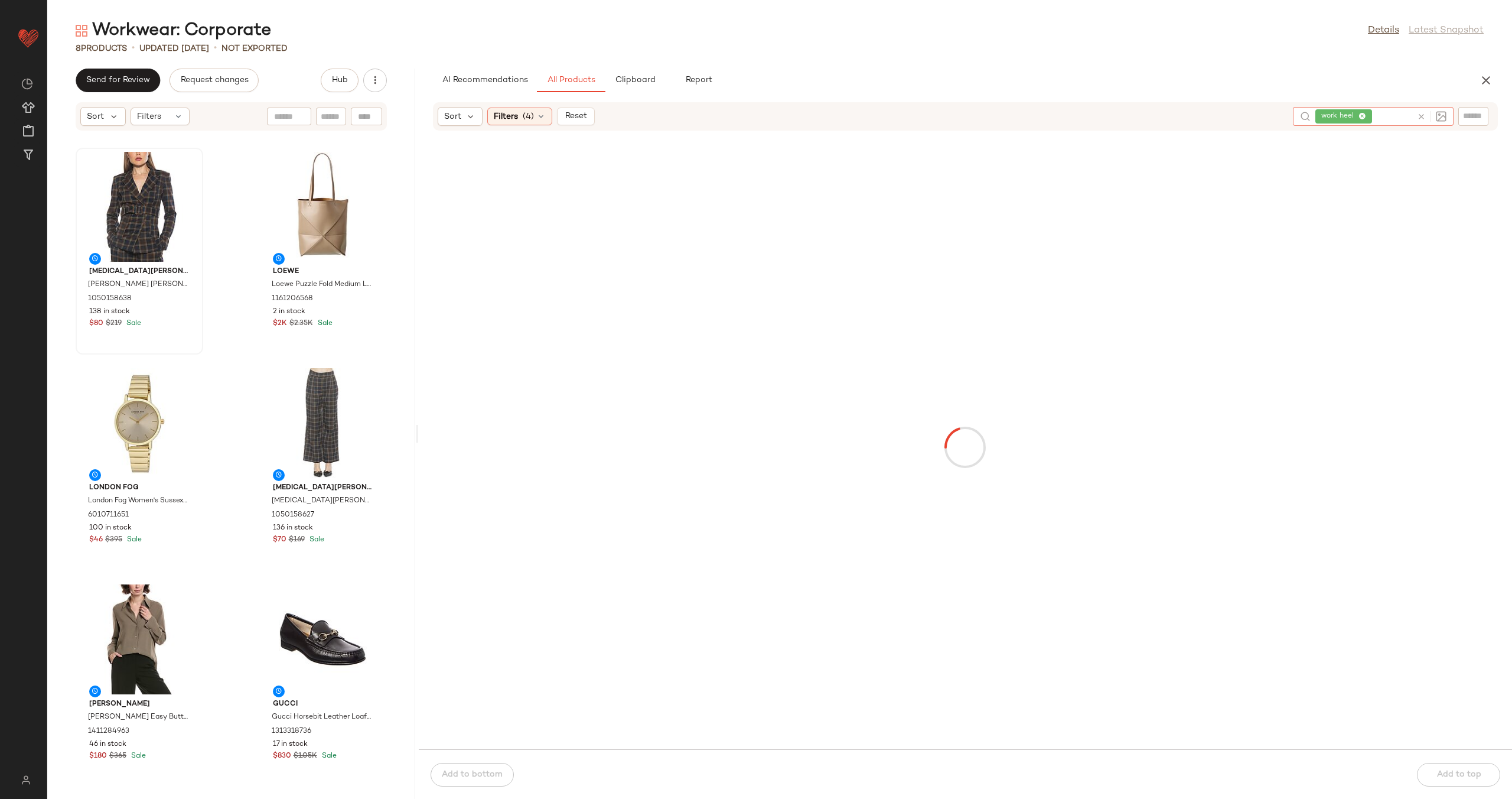
click at [1482, 121] on input "text" at bounding box center [1473, 116] width 20 height 12
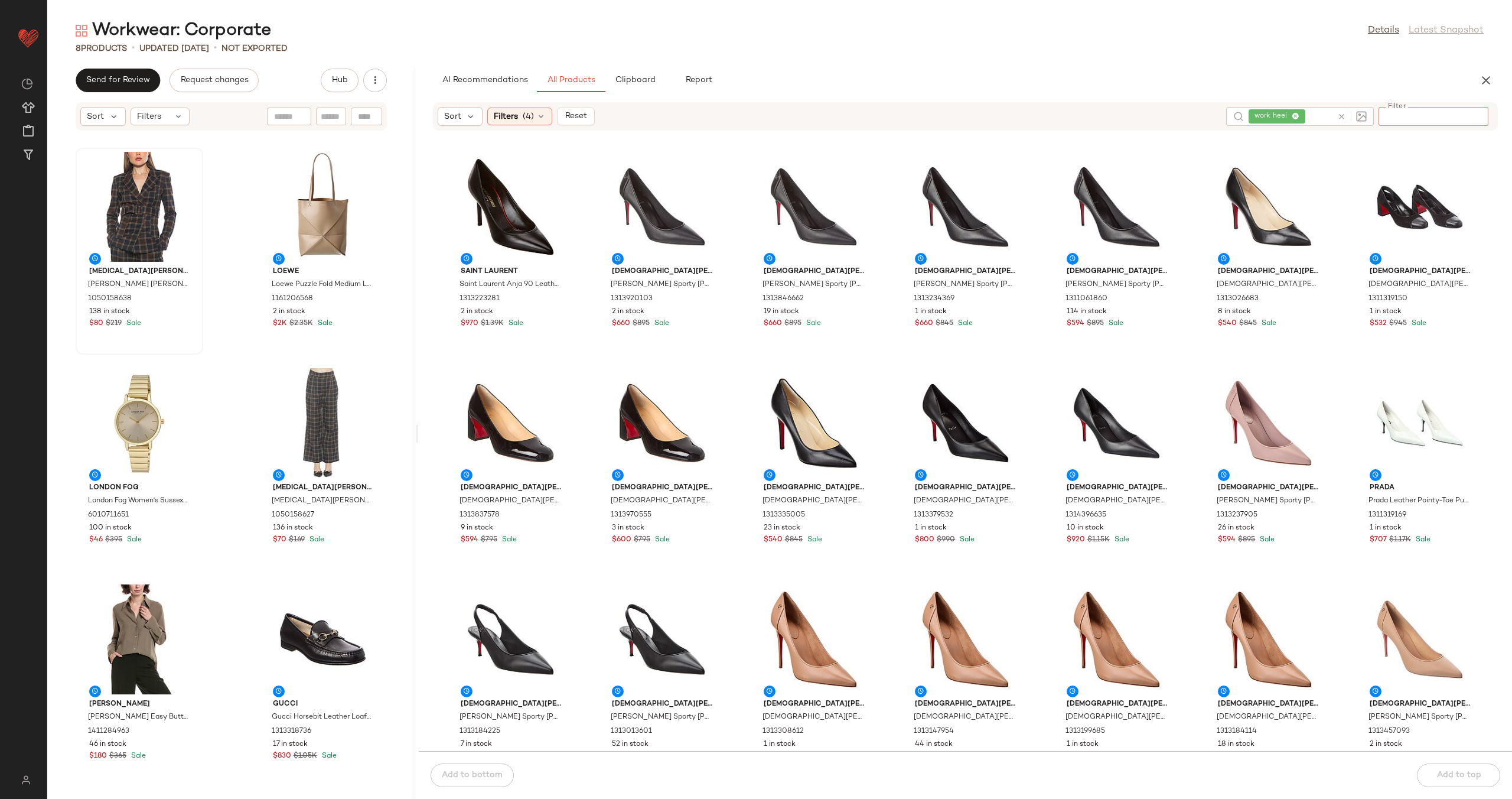
click at [593, 295] on div "Saint Laurent Saint Laurent Anja 90 Leather Pump 1313223281 2 in stock $970 $1.…" at bounding box center [966, 448] width 1094 height 606
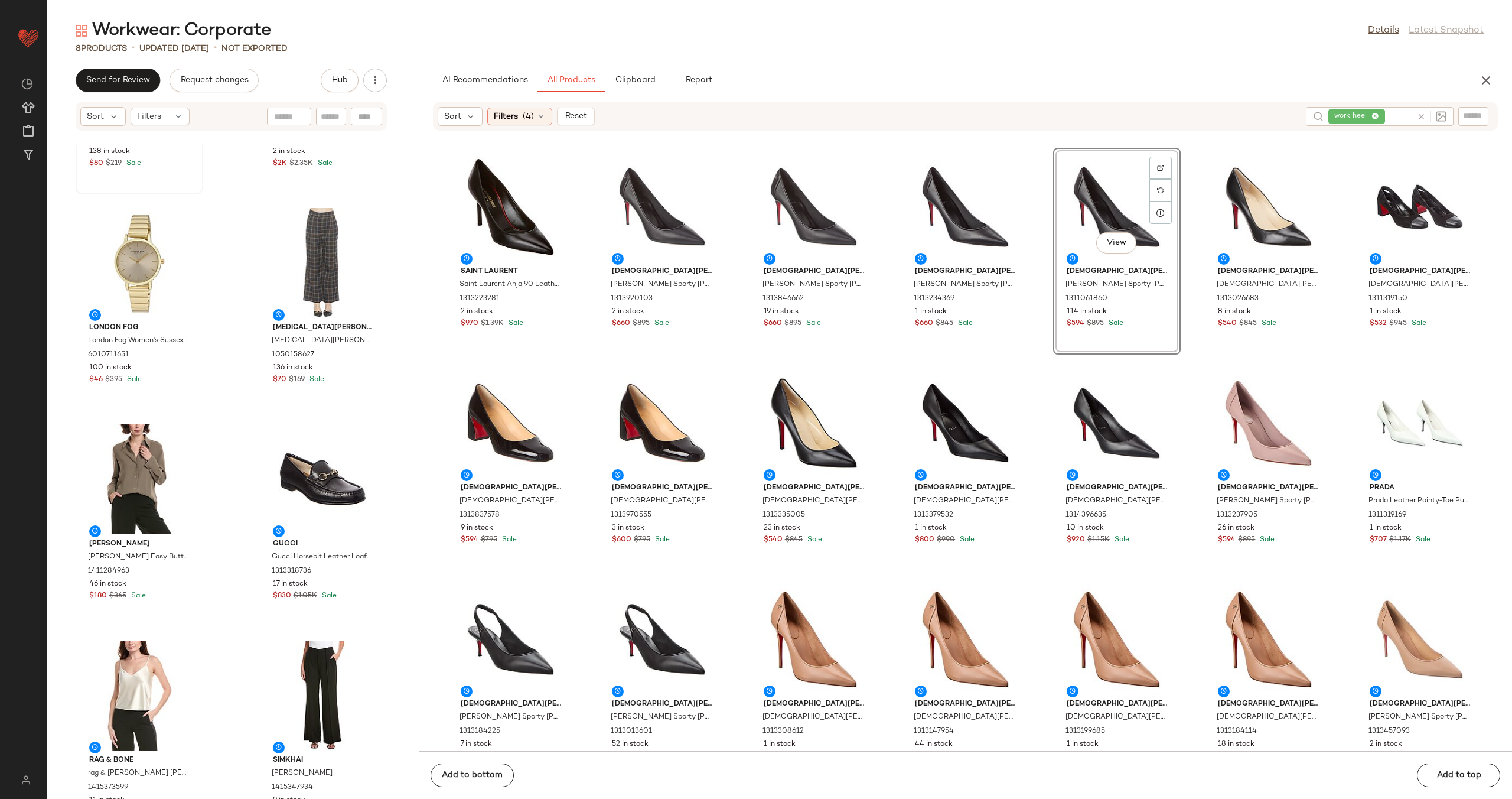
scroll to position [161, 0]
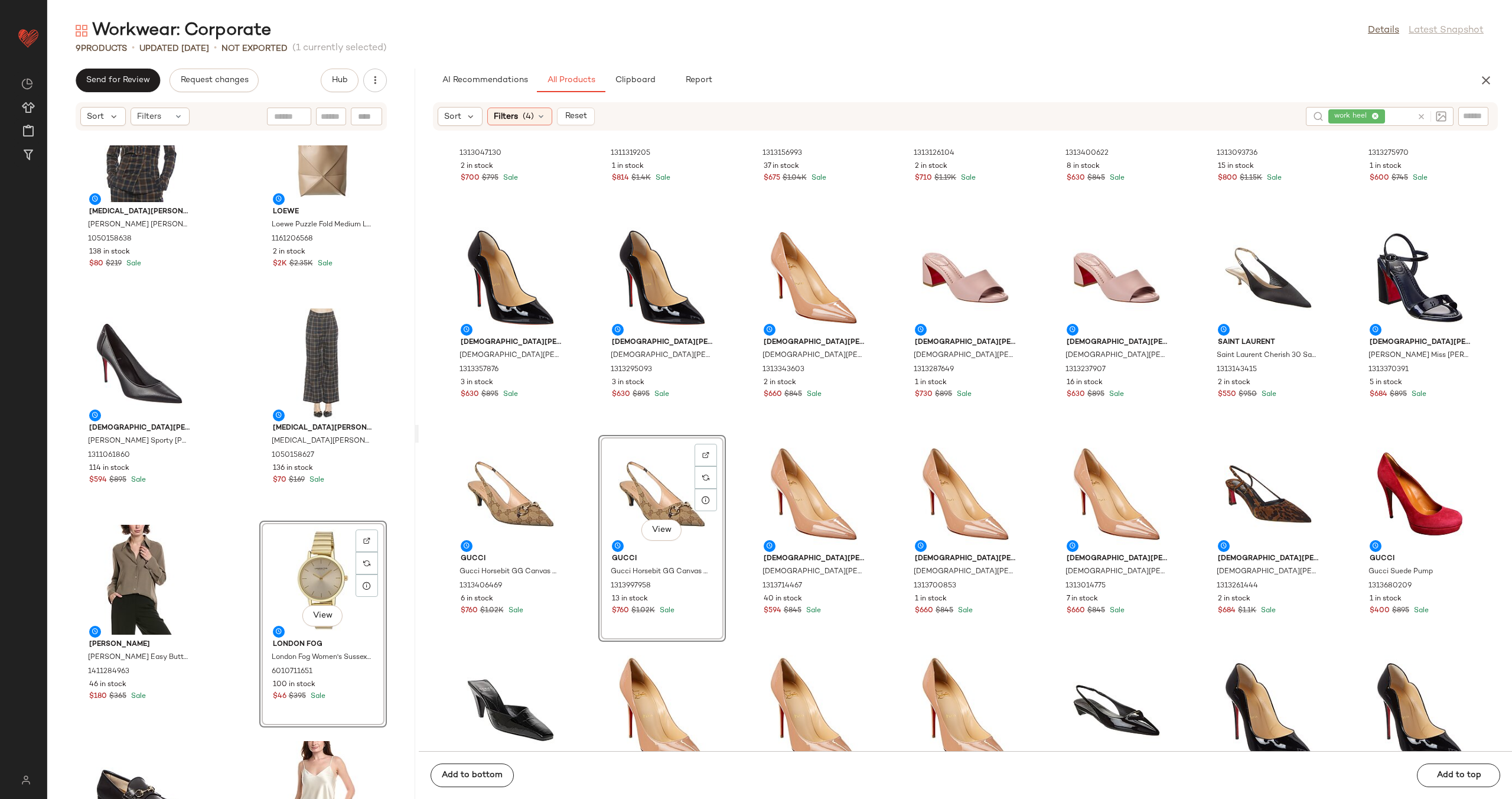
scroll to position [57, 0]
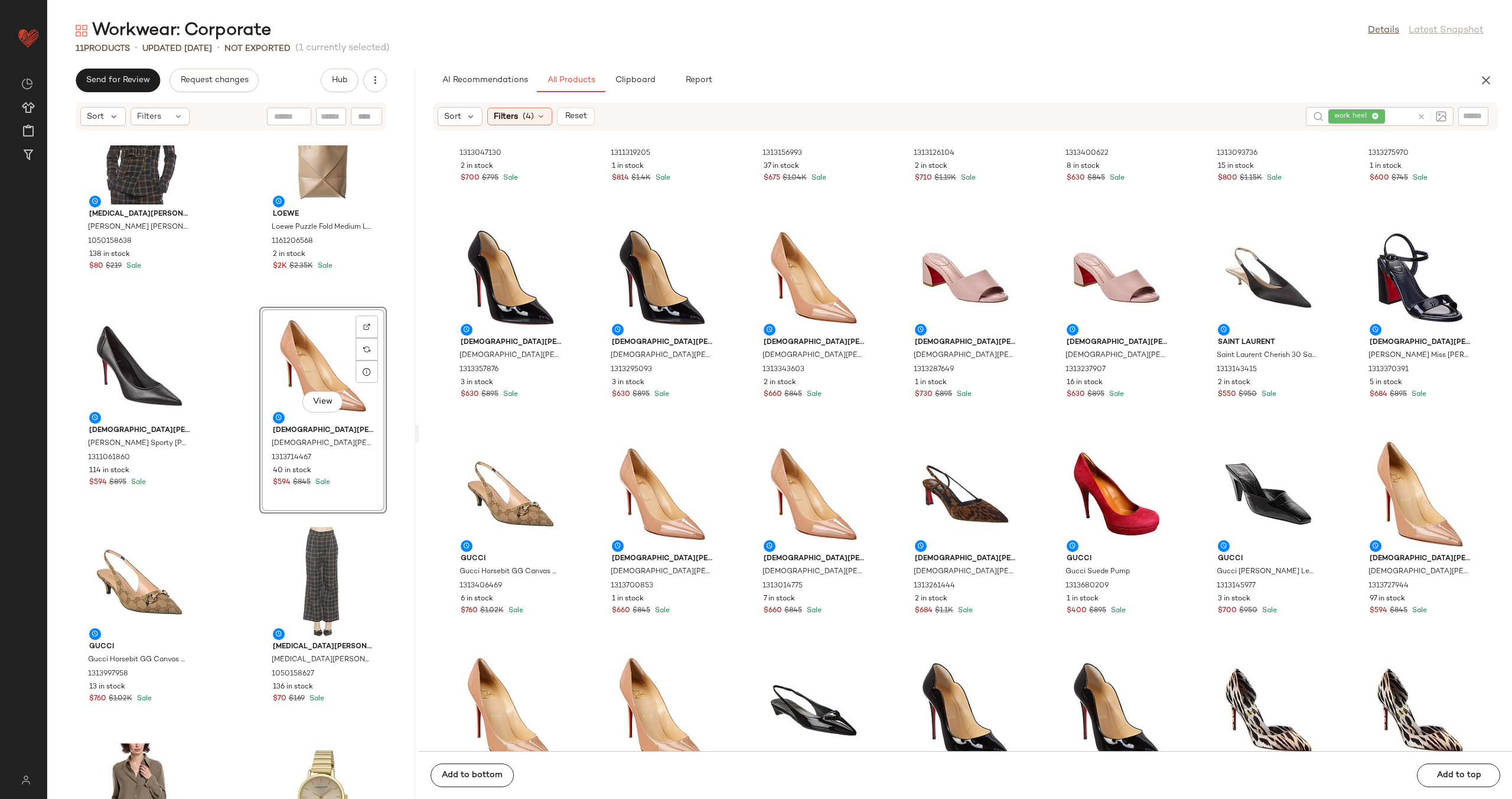
click at [225, 403] on div "Alexia Admor Alexia Admor Janna Blazer 1050158638 138 in stock $80 $219 Sale Lo…" at bounding box center [232, 472] width 368 height 654
click at [284, 371] on div "View" at bounding box center [323, 366] width 120 height 110
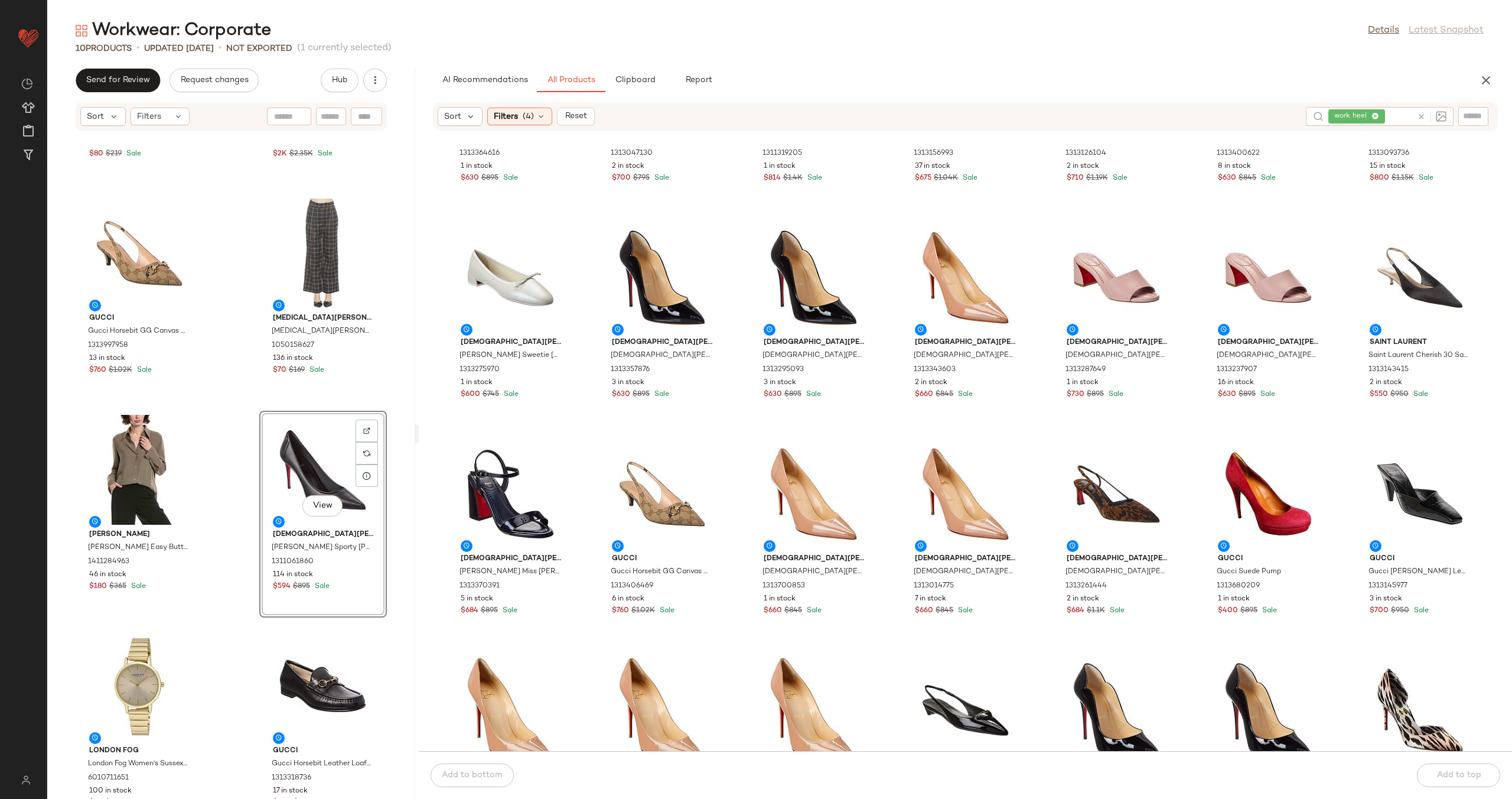
scroll to position [216, 0]
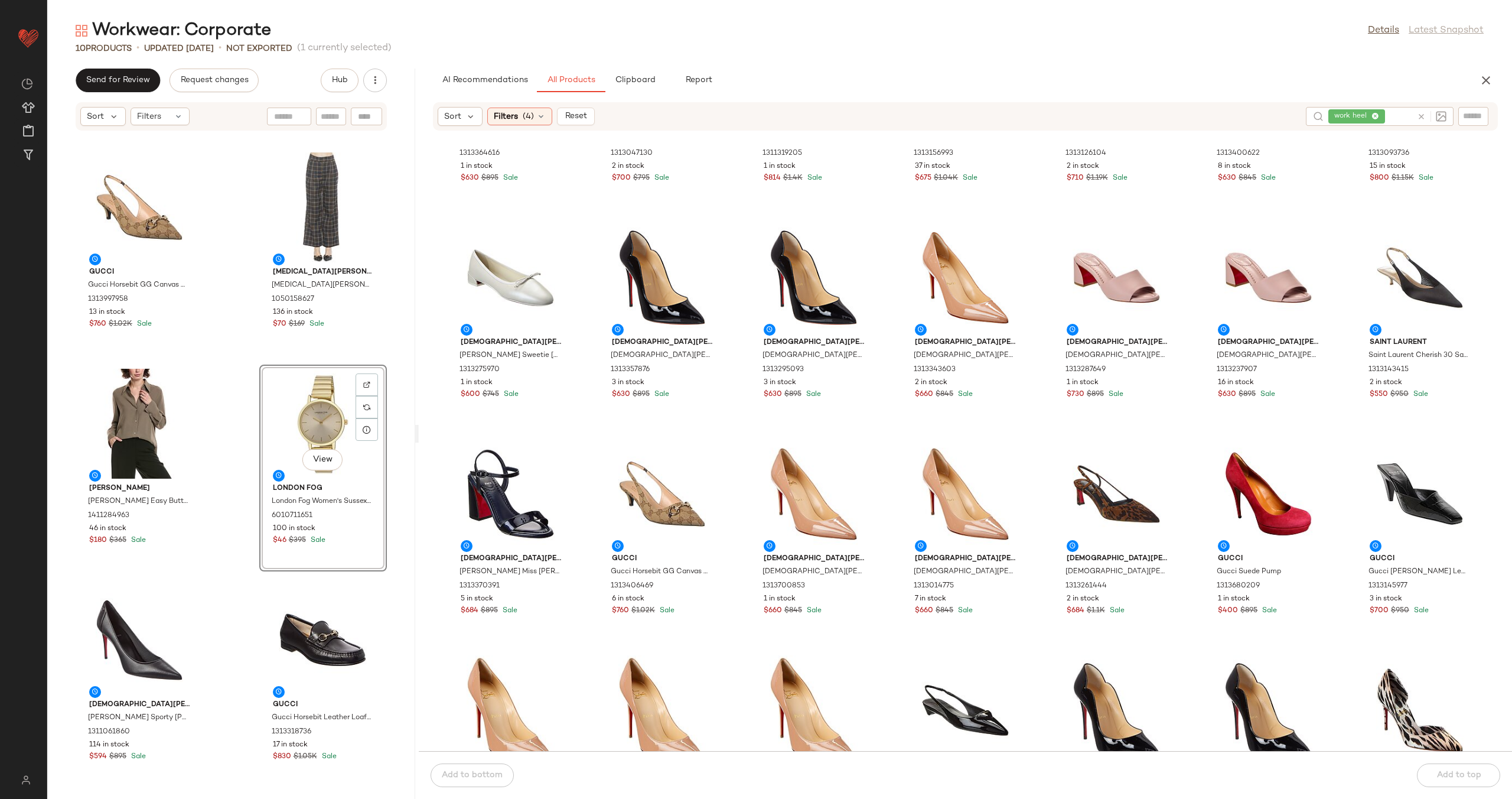
click at [231, 455] on div "Alexia Admor Alexia Admor Janna Blazer 1050158638 138 in stock $80 $219 Sale Lo…" at bounding box center [232, 472] width 368 height 654
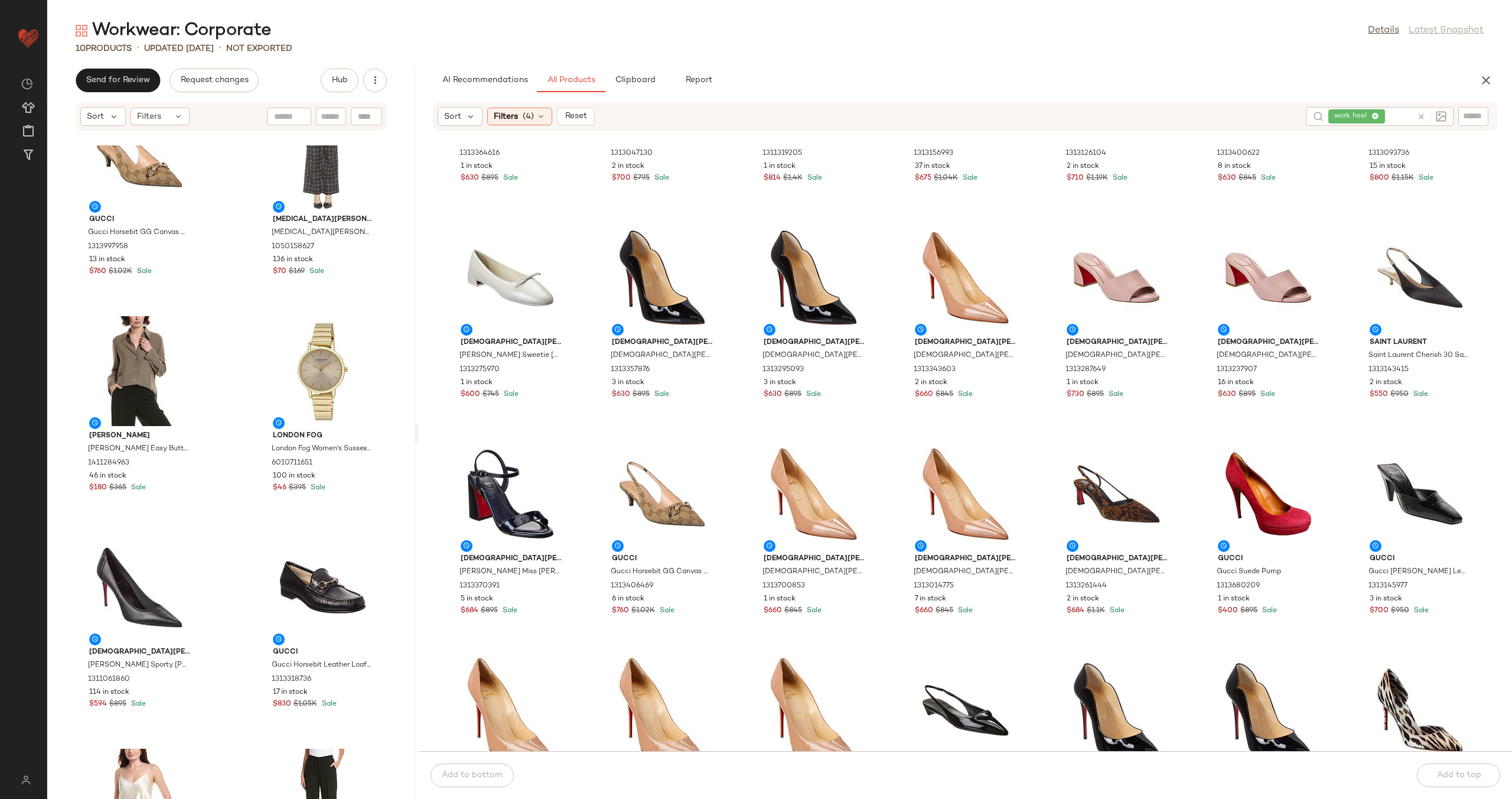
scroll to position [430, 0]
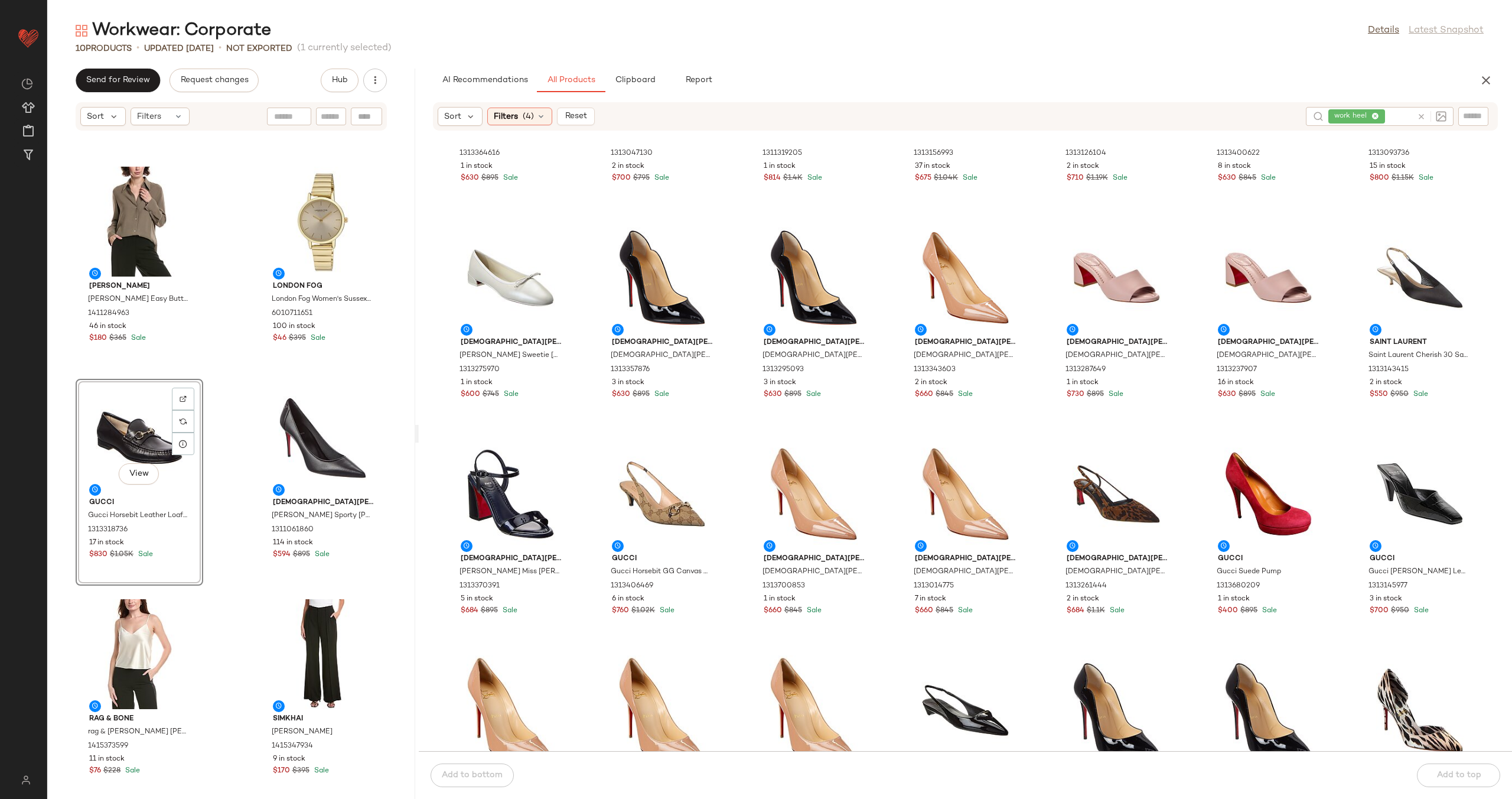
scroll to position [430, 0]
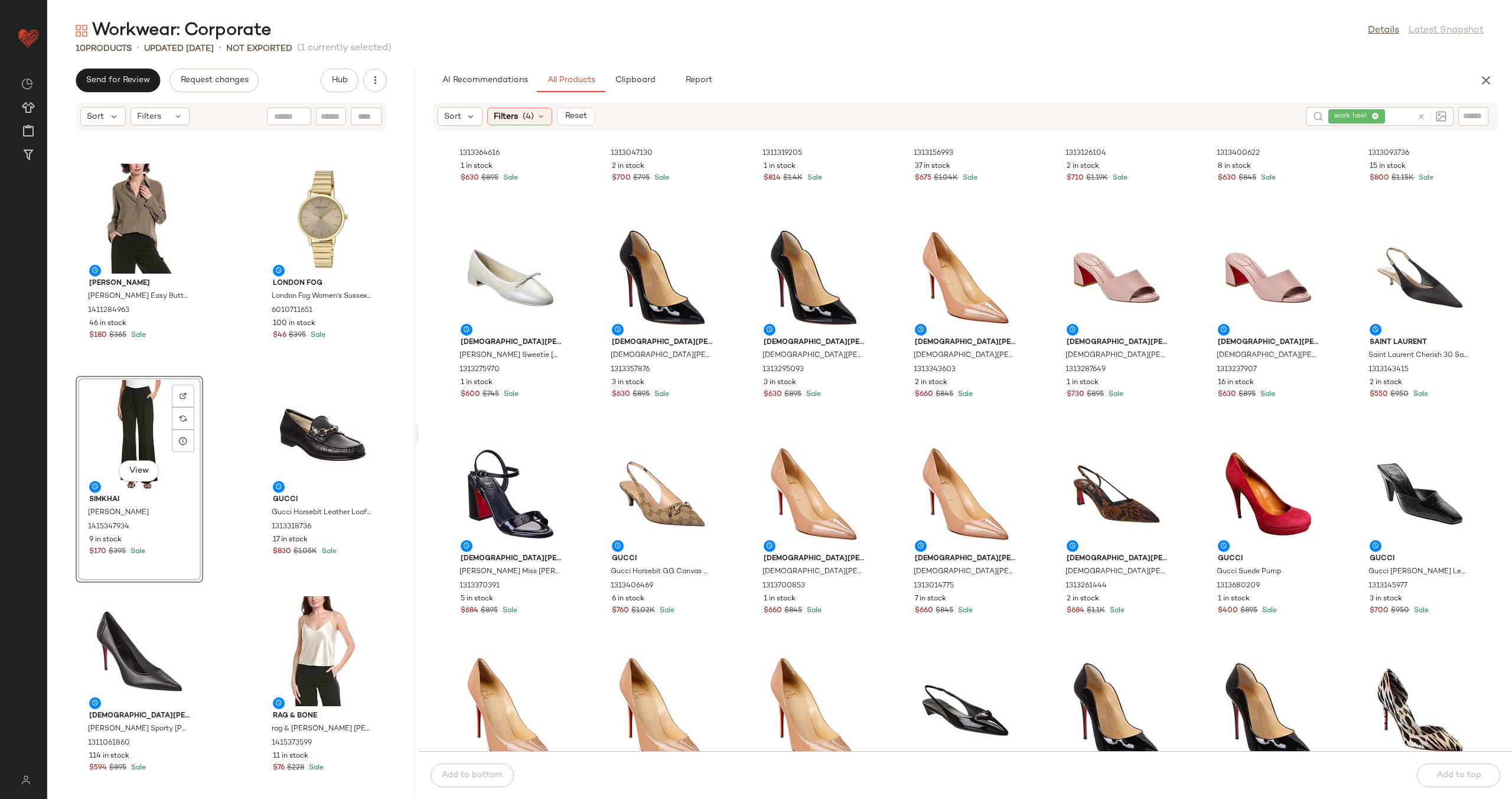
click at [218, 405] on div "Gucci Gucci Horsebit GG Canvas Slingback Pump 1313997958 13 in stock $760 $1.02…" at bounding box center [232, 472] width 368 height 654
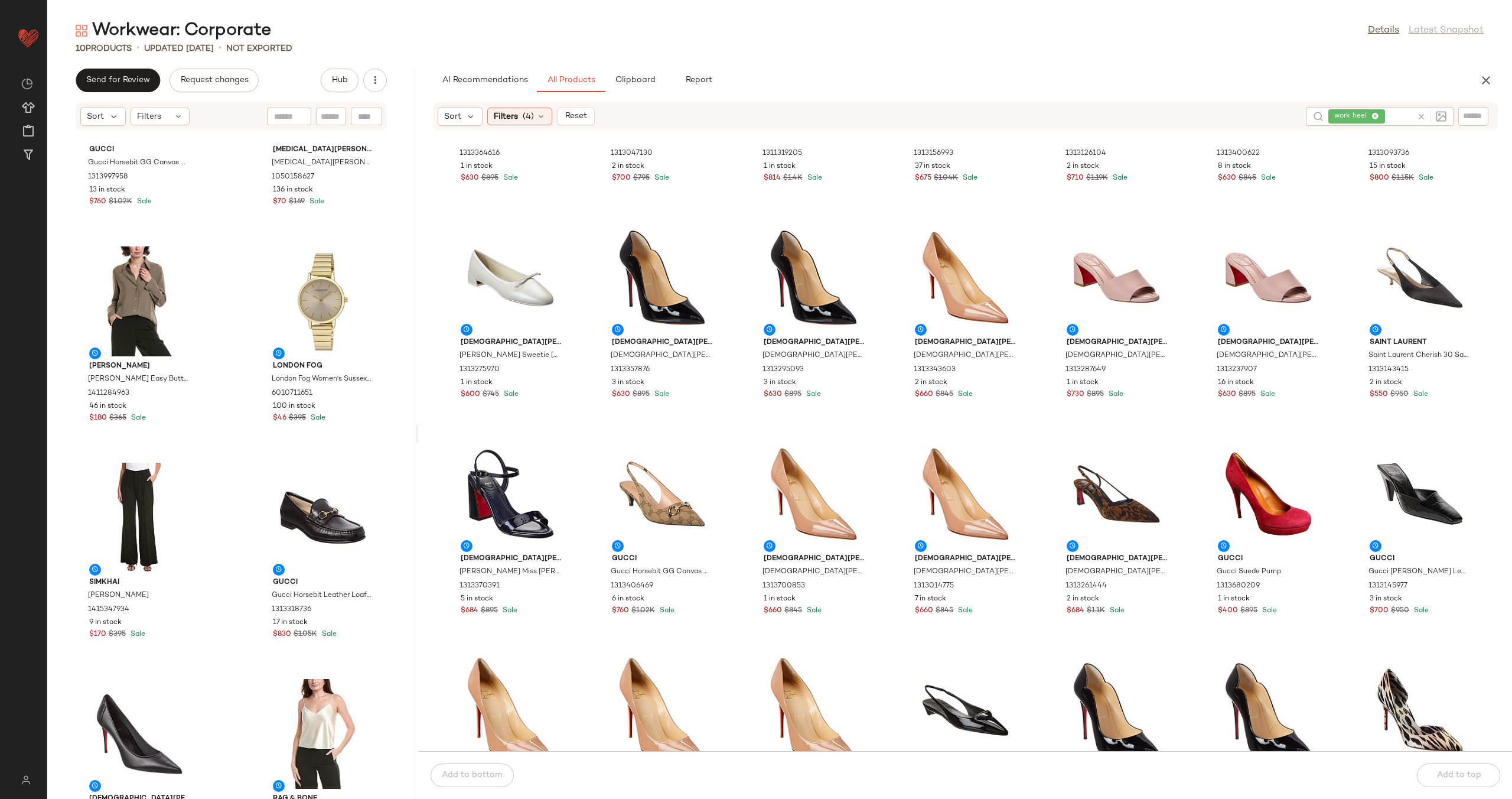
scroll to position [375, 0]
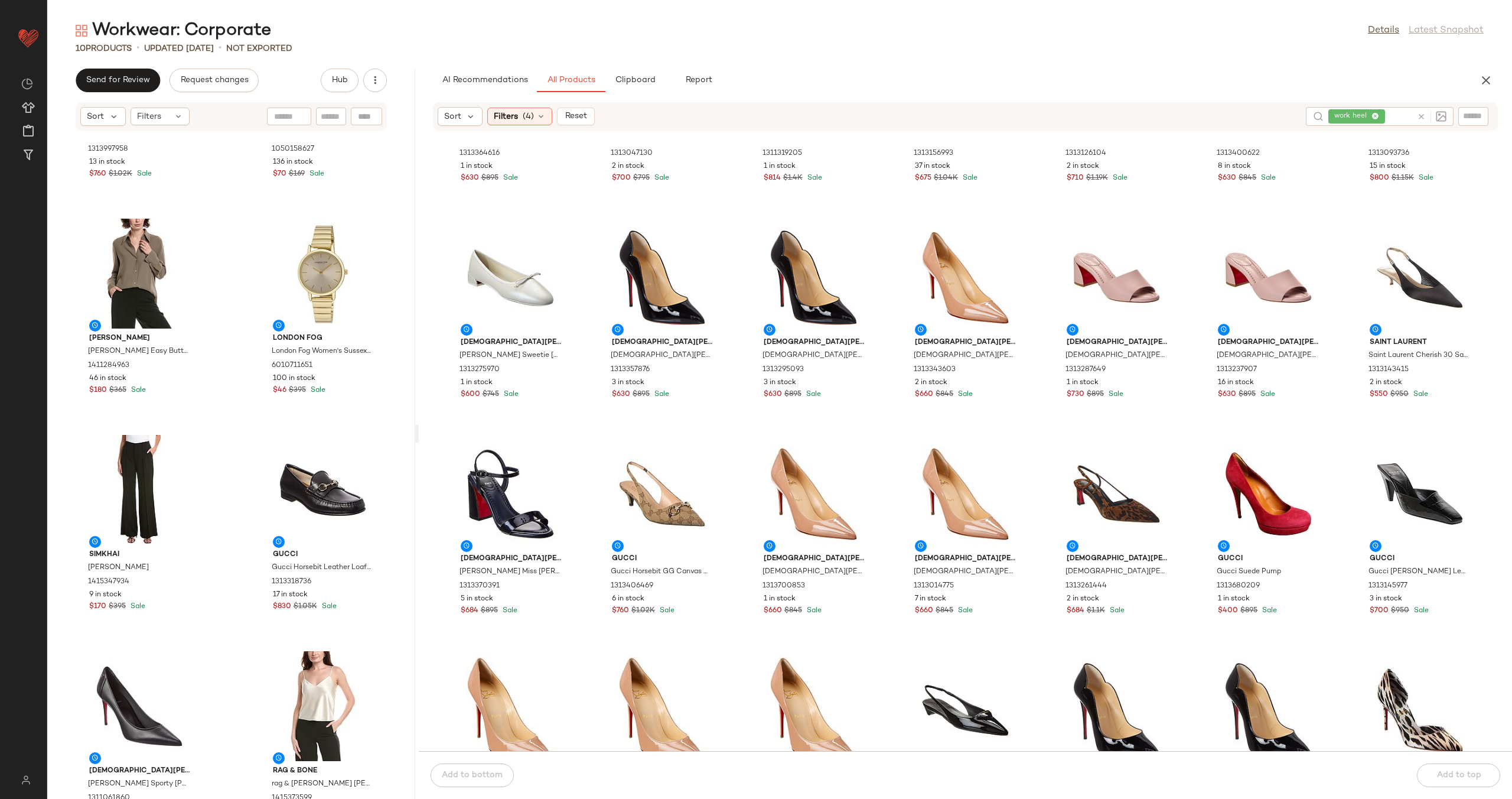
click at [1423, 115] on icon at bounding box center [1421, 116] width 9 height 9
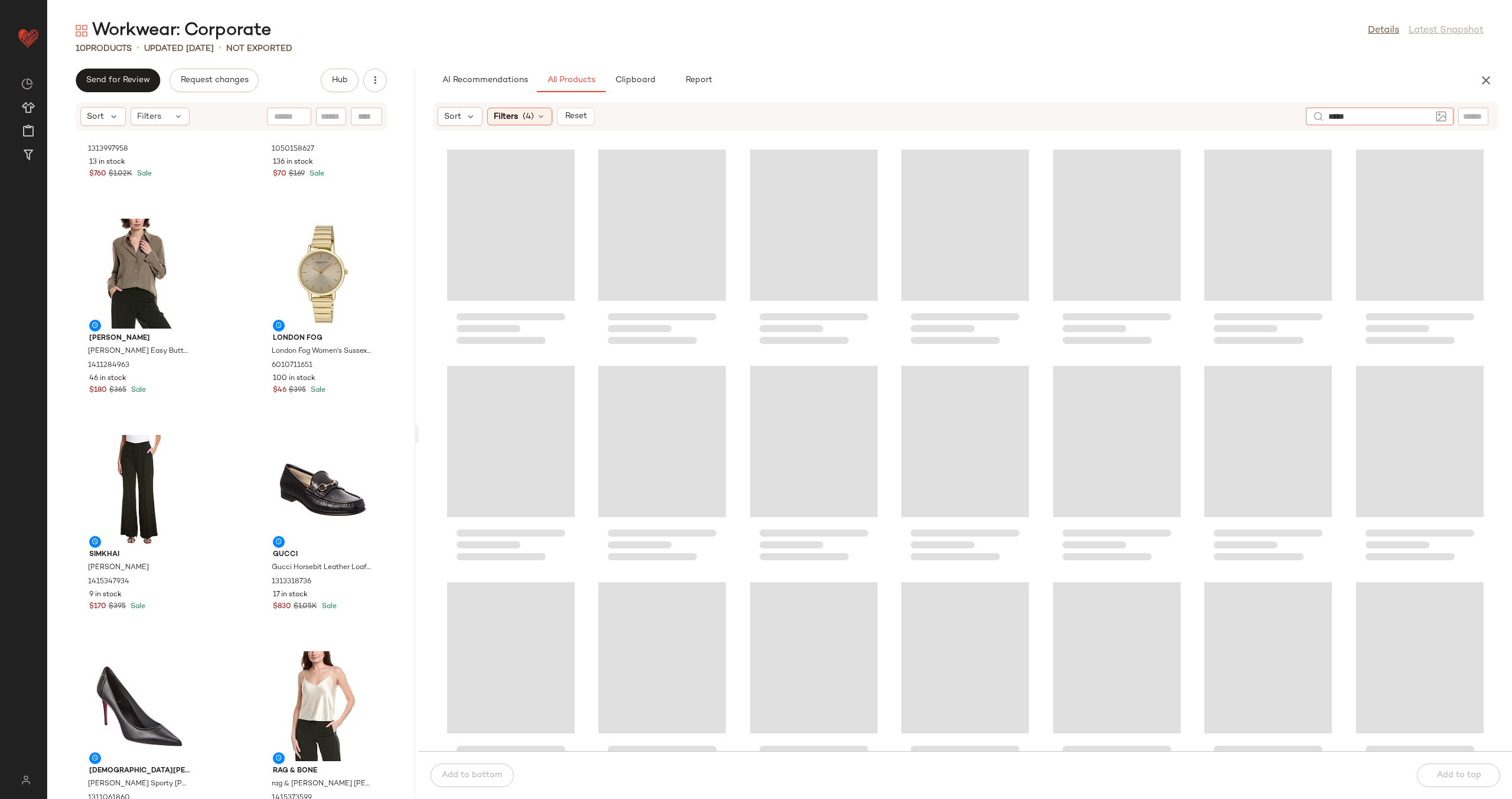
type input "******"
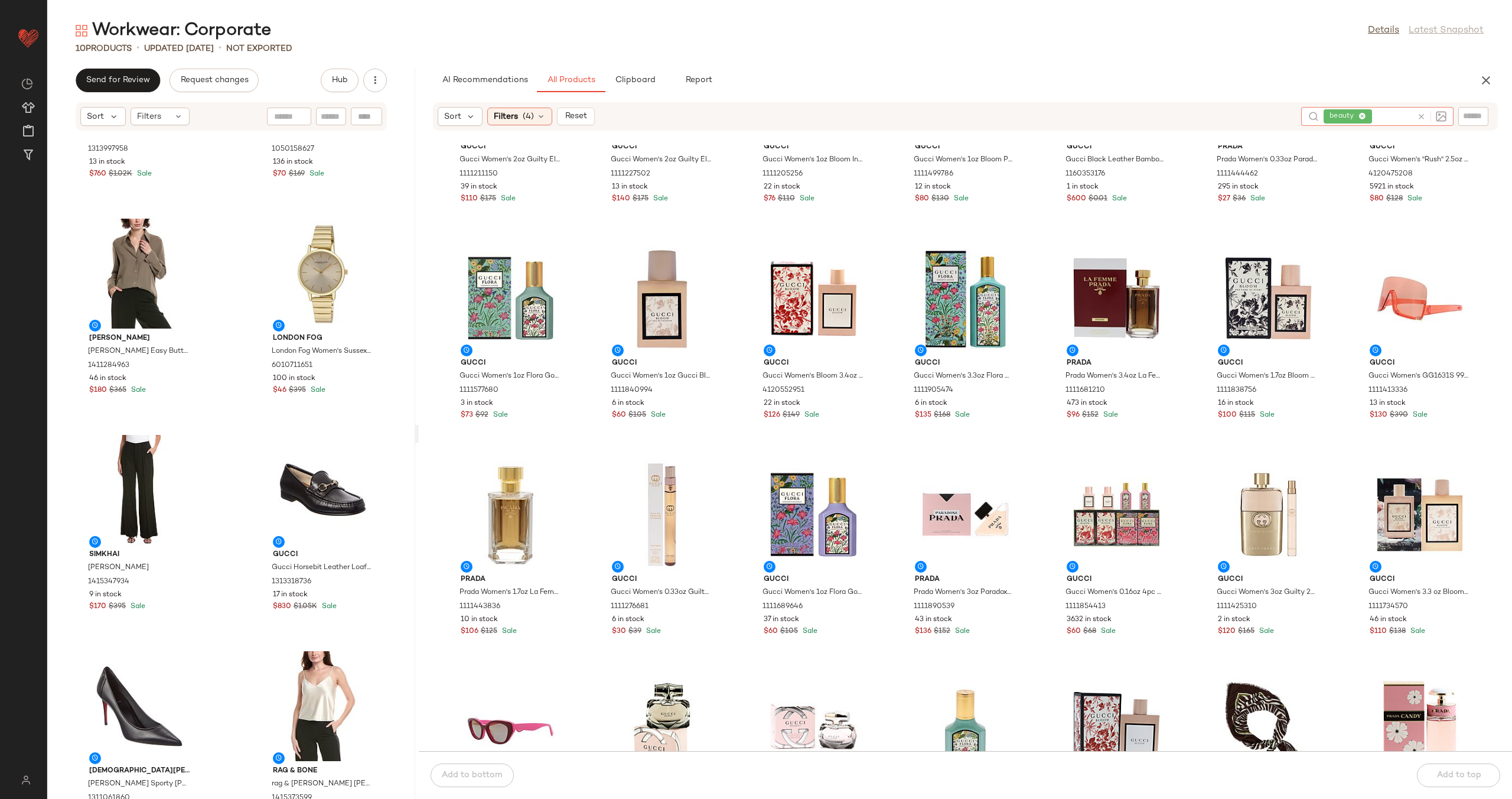
scroll to position [2327, 0]
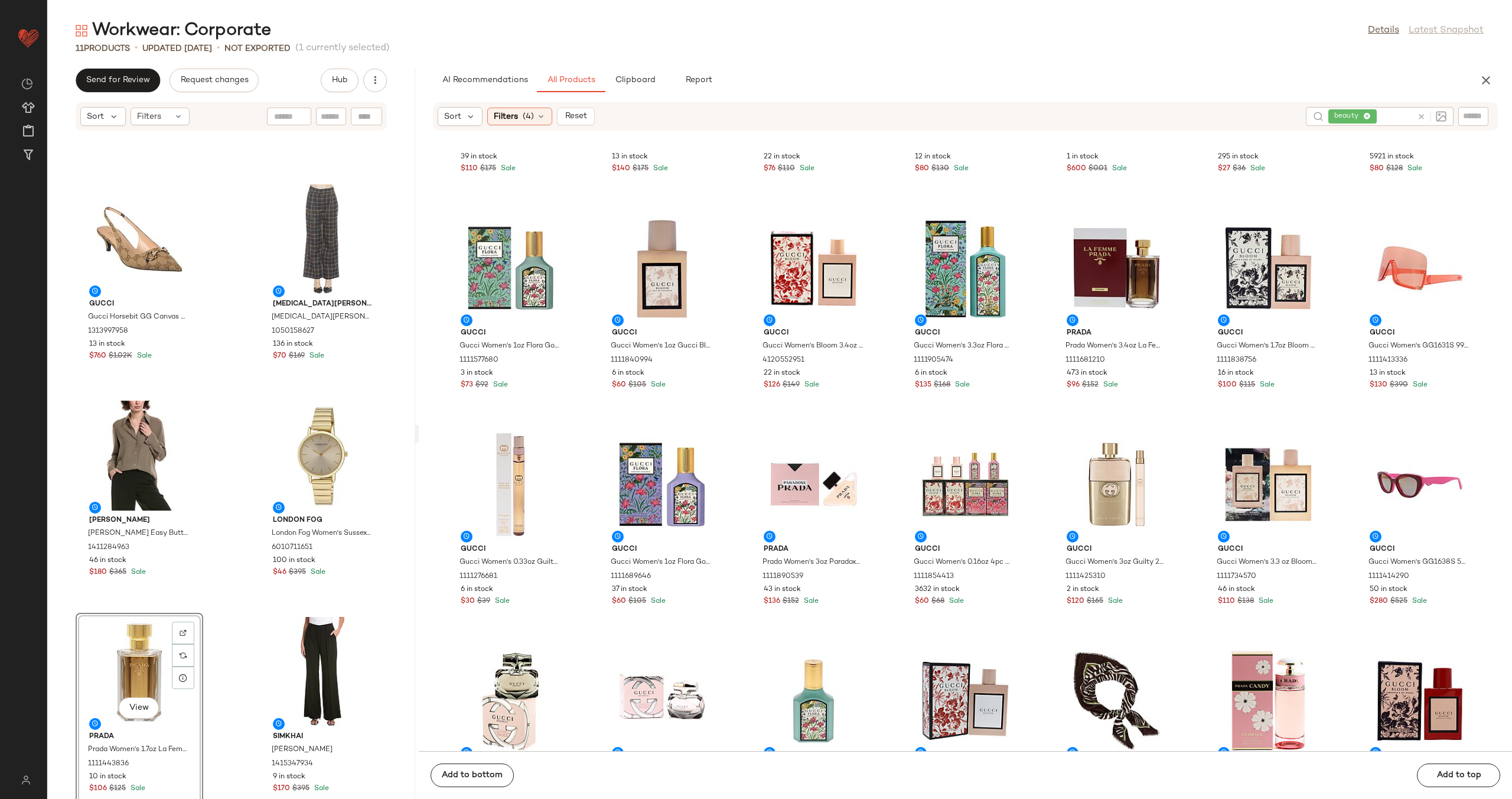
click at [218, 494] on div "Gucci Gucci Horsebit GG Canvas Slingback Pump 1313997958 13 in stock $760 $1.02…" at bounding box center [232, 472] width 368 height 654
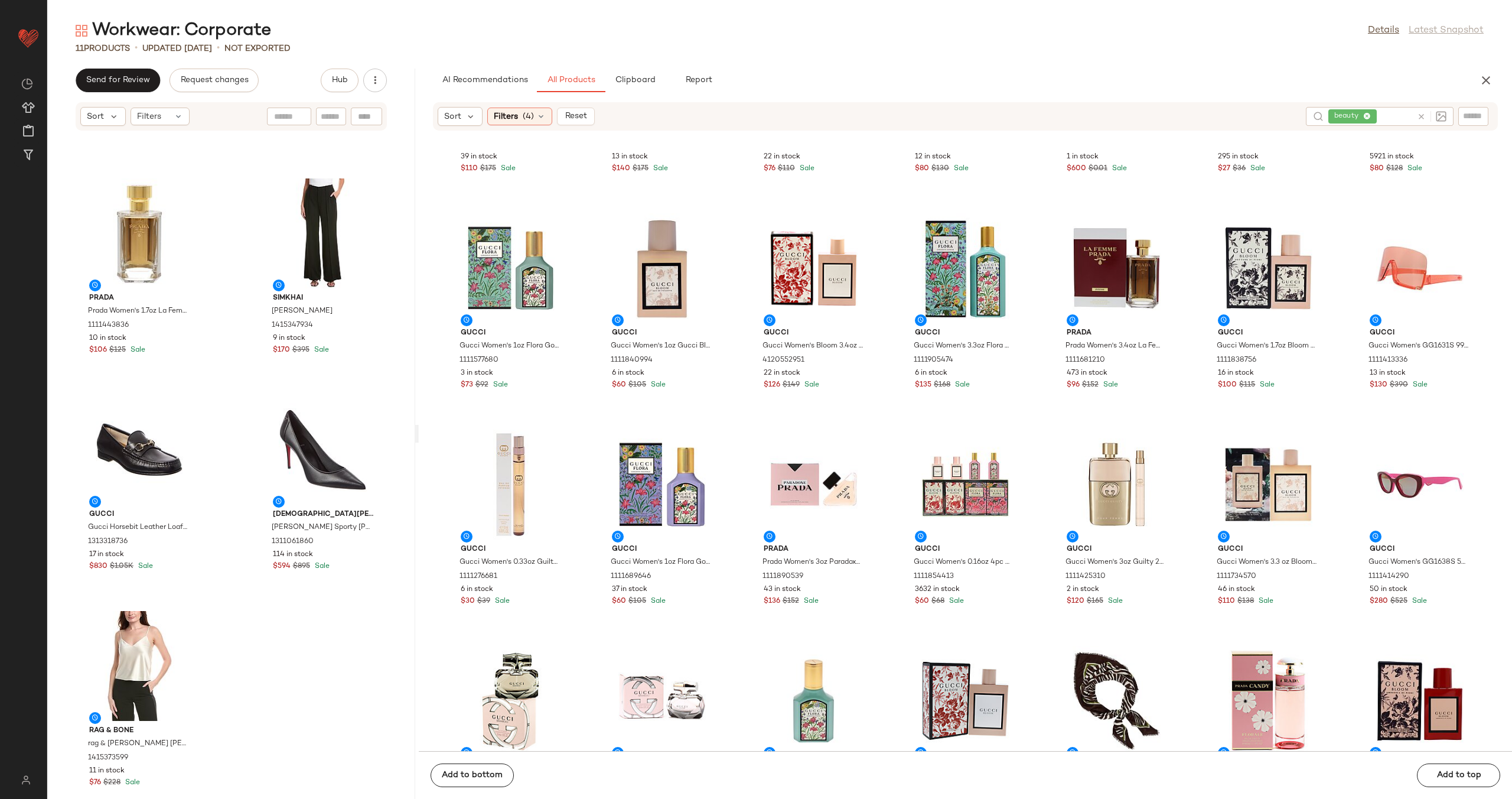
scroll to position [647, 0]
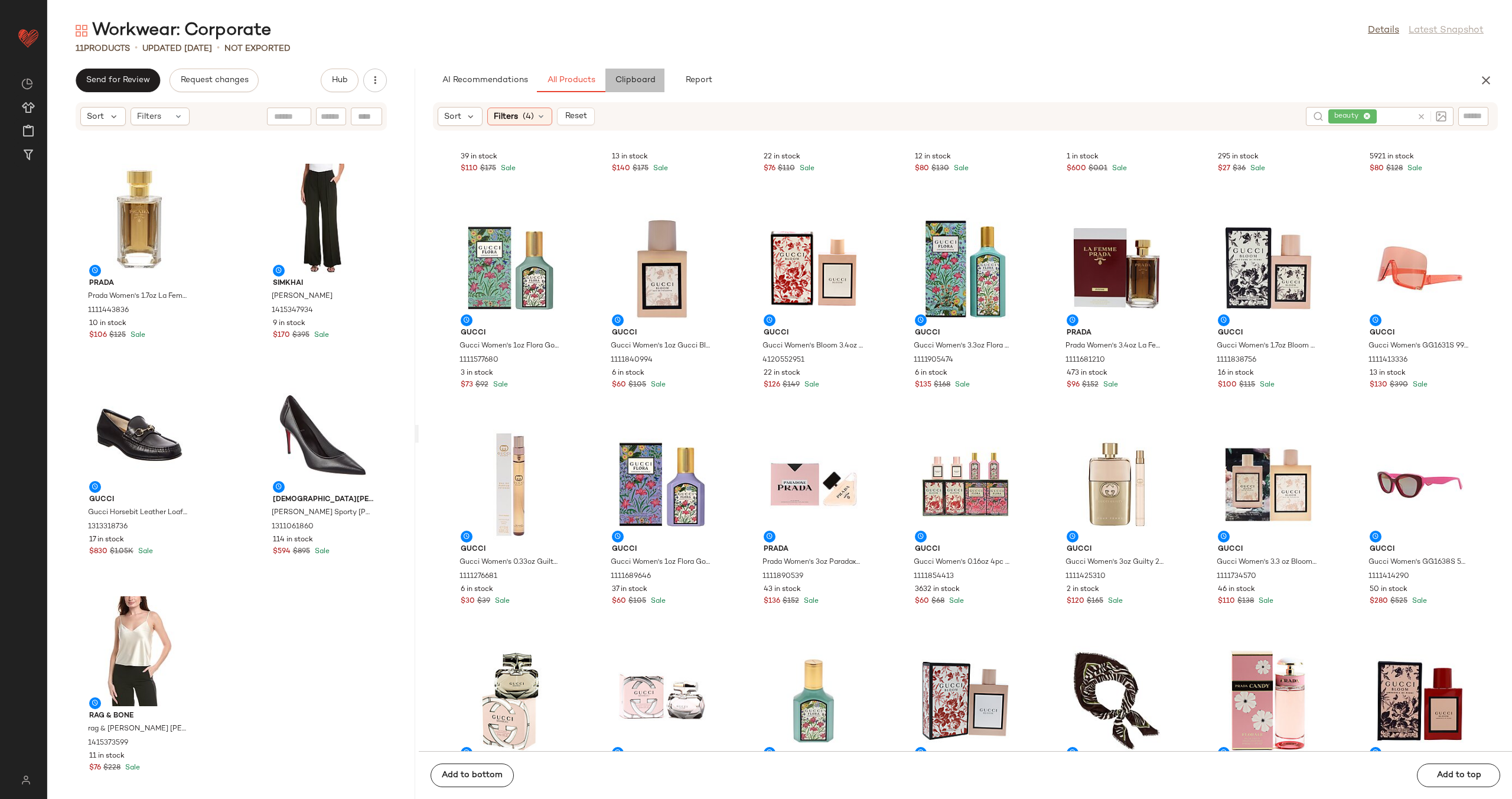
click at [627, 85] on button "Clipboard" at bounding box center [635, 80] width 59 height 24
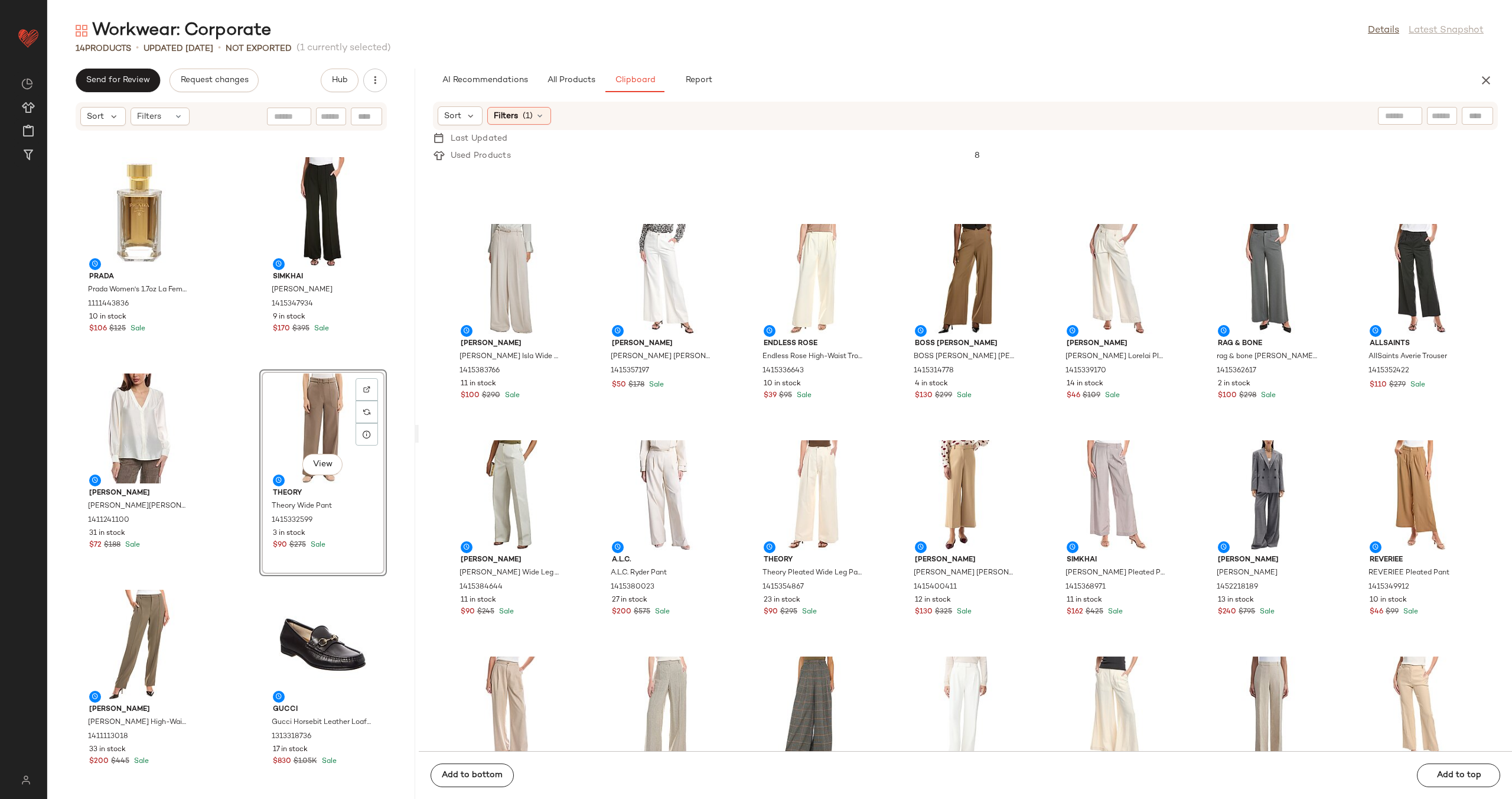
scroll to position [676, 0]
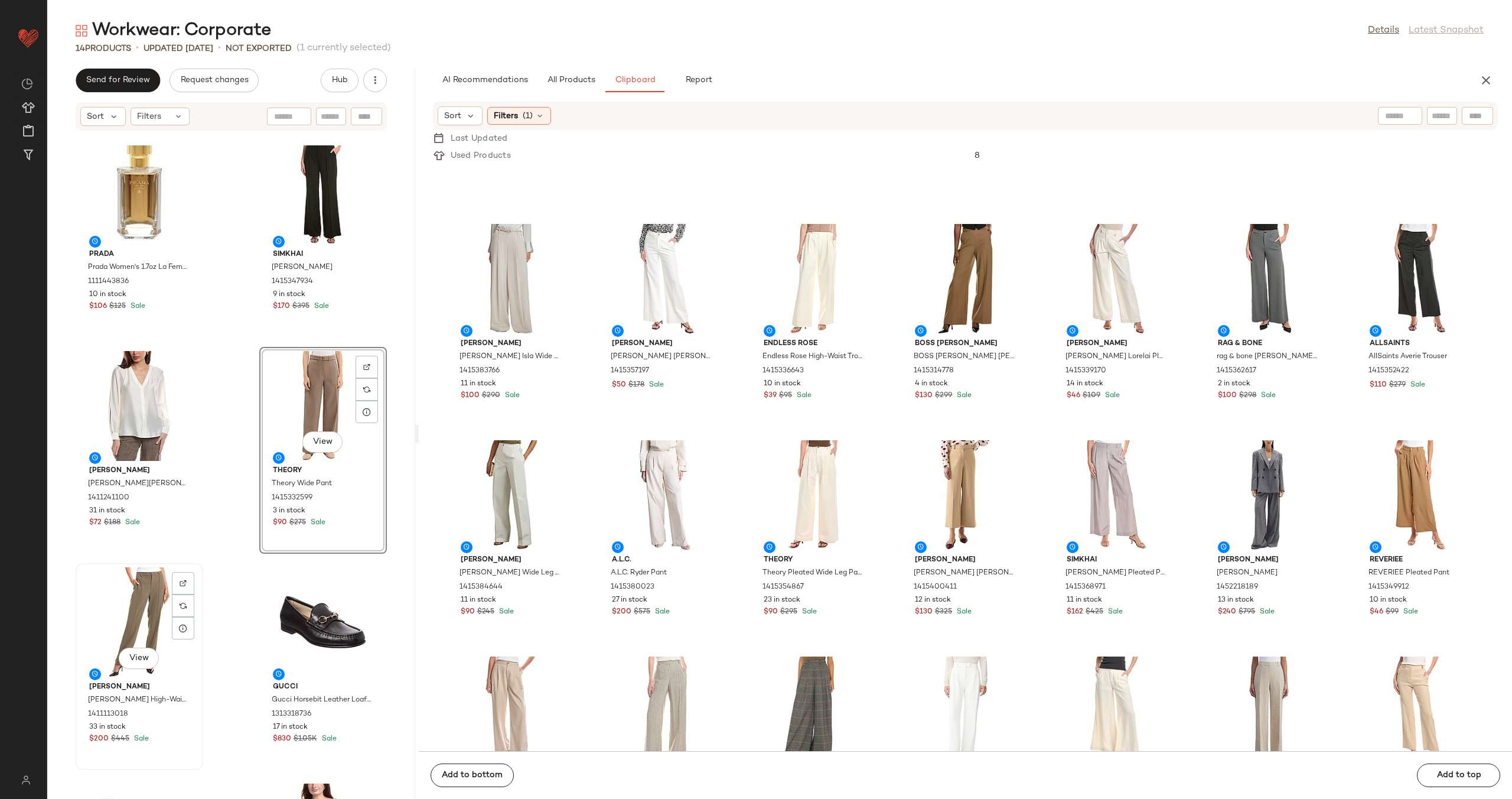
click at [133, 577] on div "View" at bounding box center [140, 622] width 120 height 110
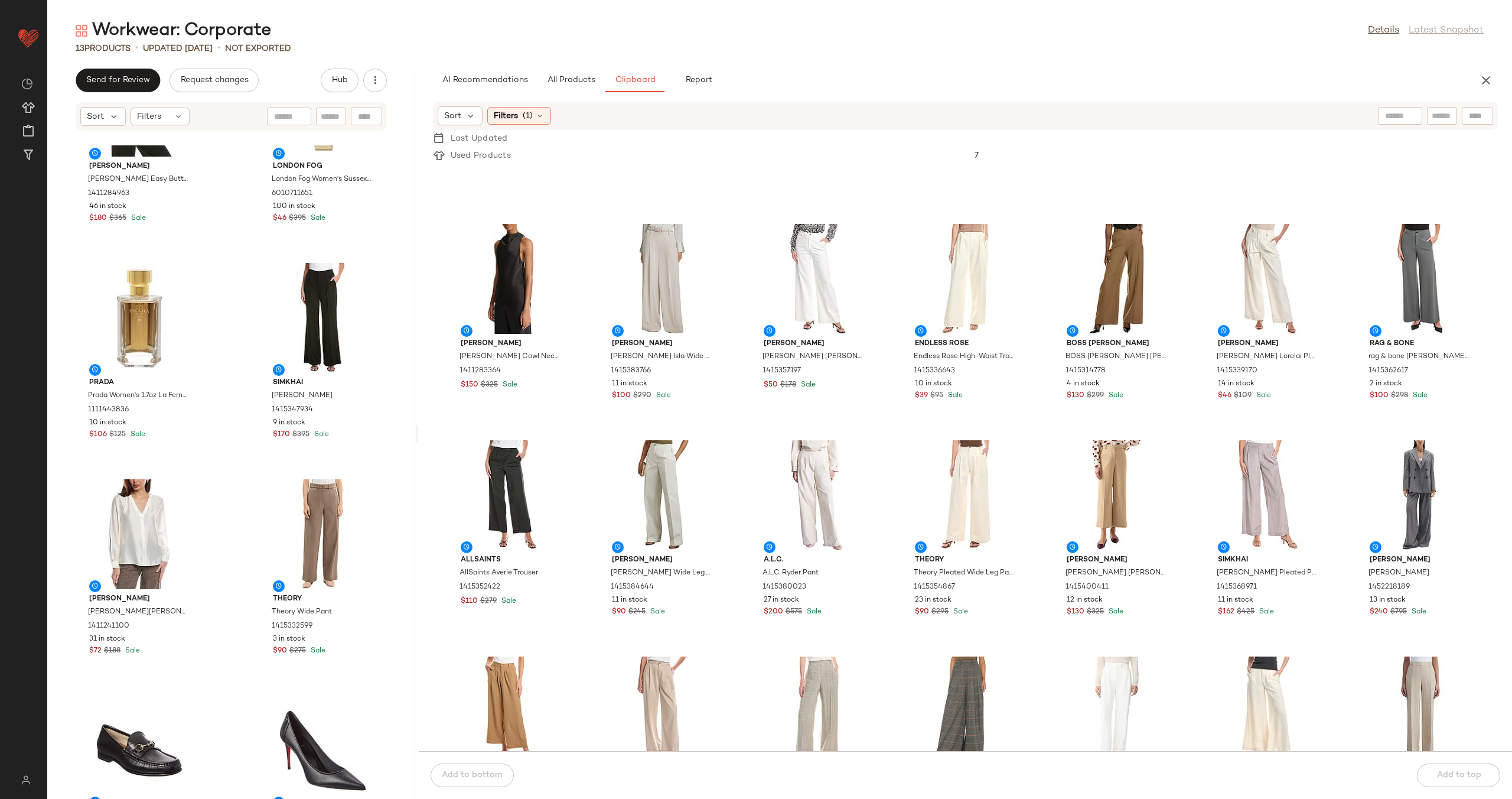
scroll to position [563, 0]
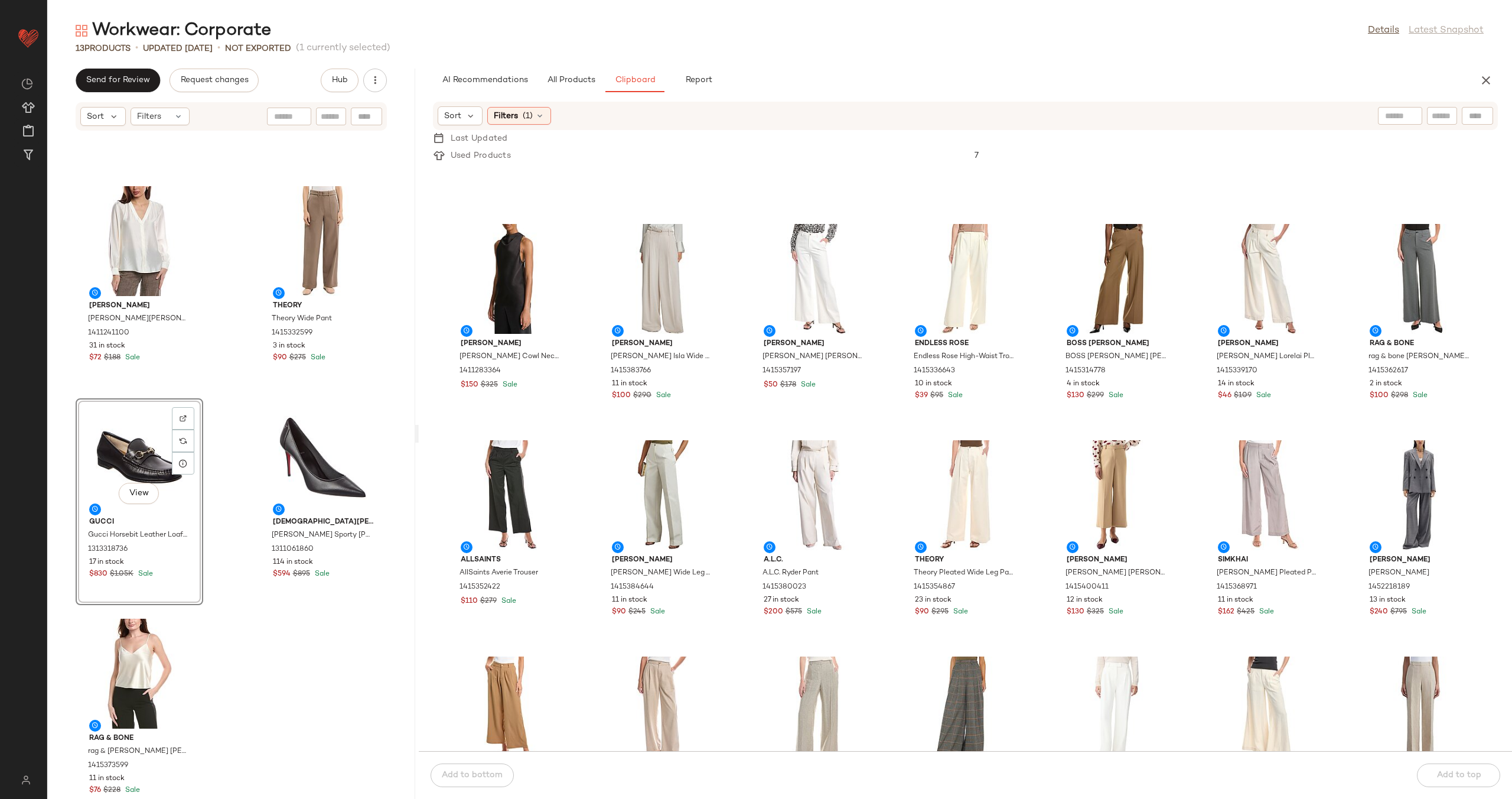
scroll to position [862, 0]
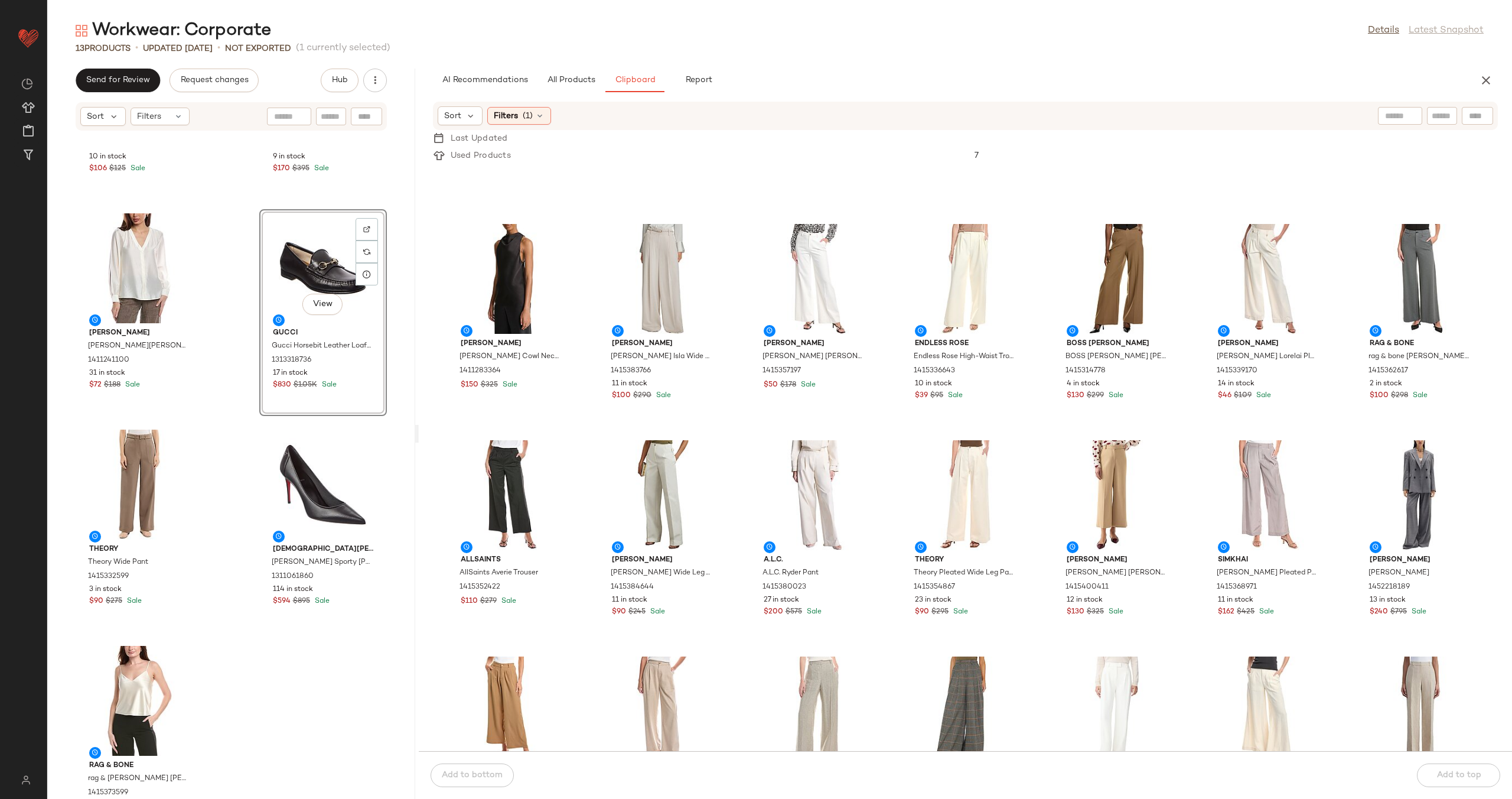
scroll to position [805, 0]
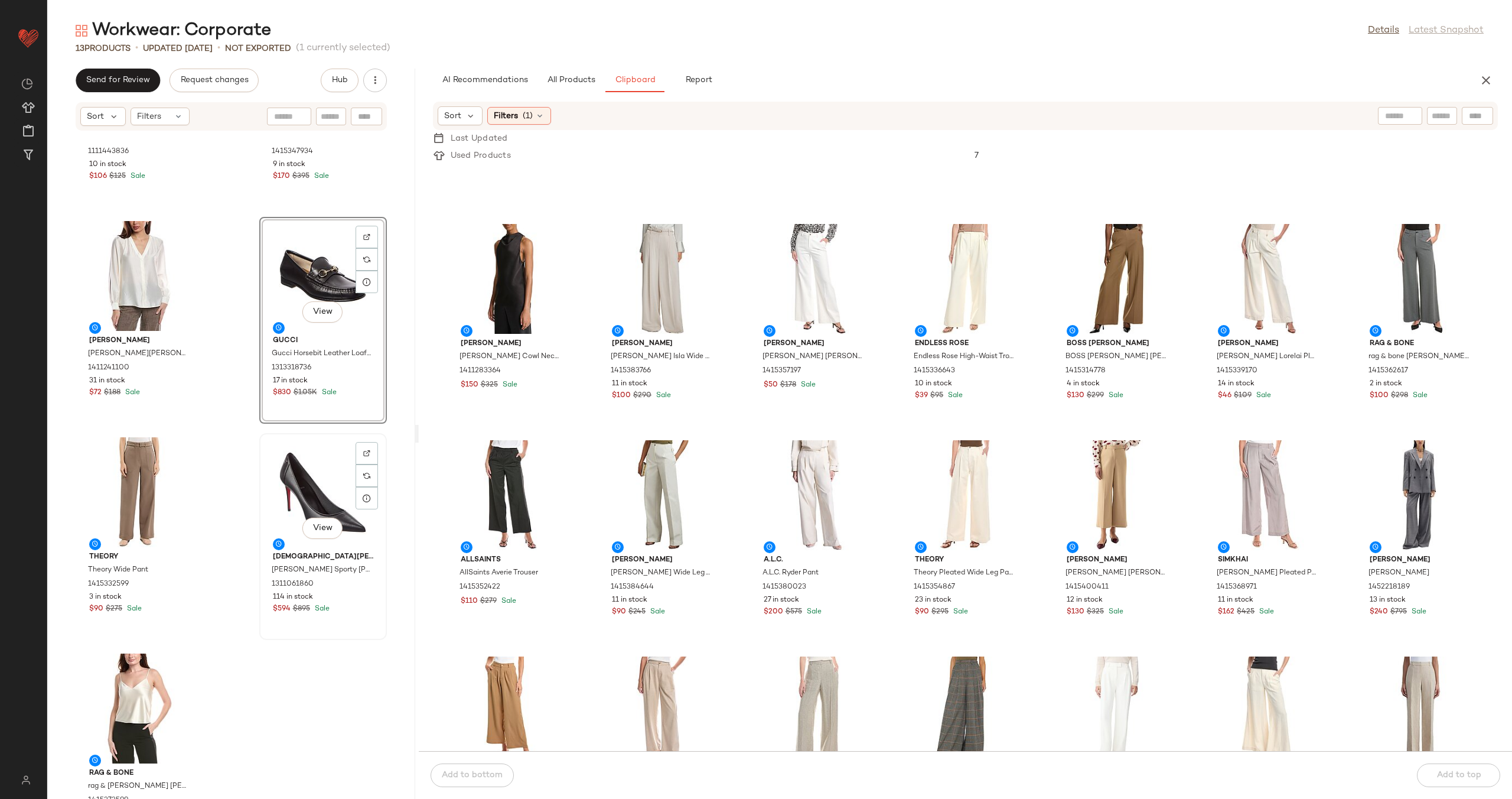
click at [303, 502] on div "View" at bounding box center [323, 492] width 120 height 110
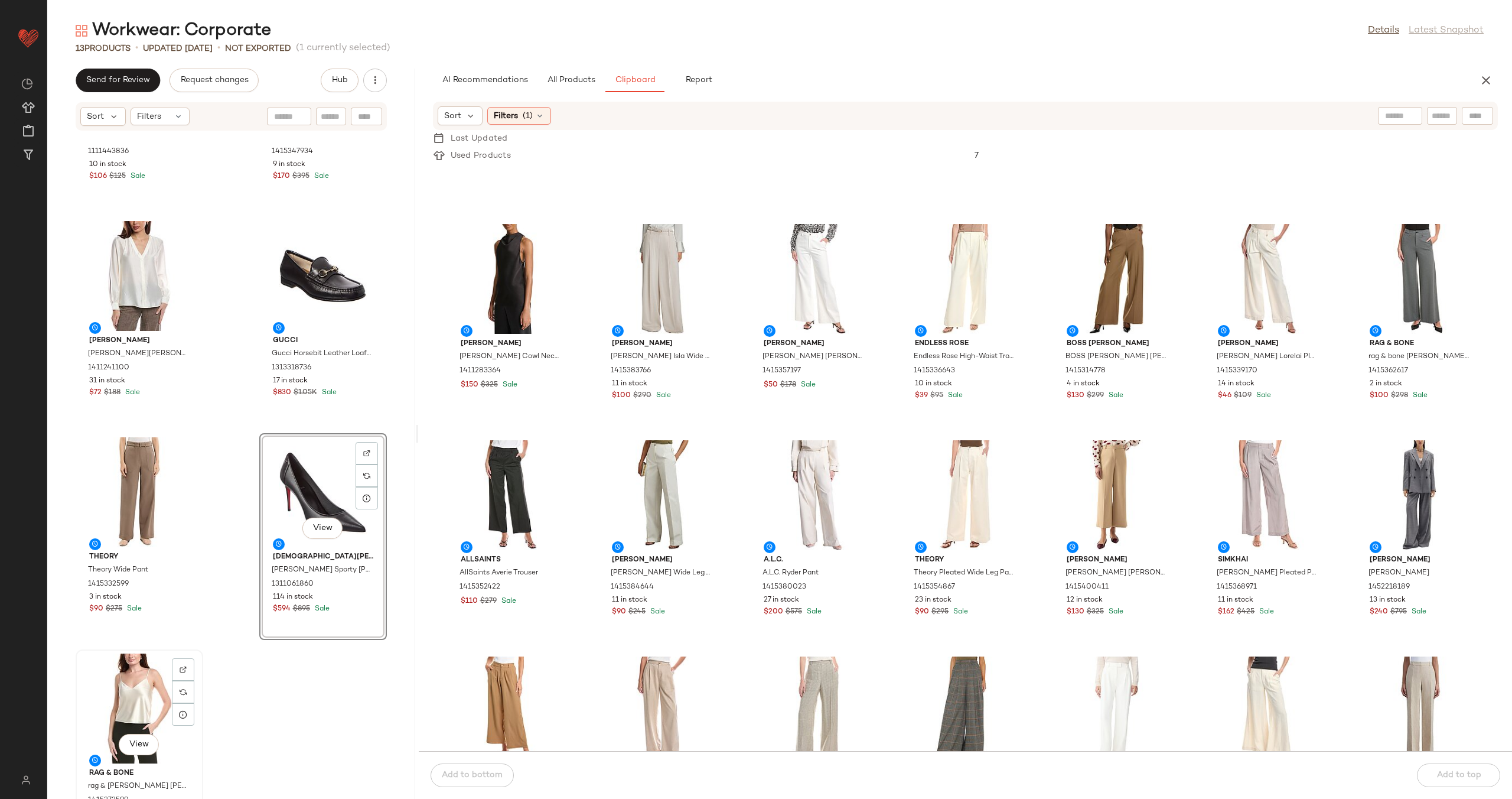
click at [144, 679] on div "View" at bounding box center [140, 708] width 120 height 110
click at [234, 504] on div "Prada Prada Women's 1.7oz La Femme Prada EDP Spray 1111443836 10 in stock $106 …" at bounding box center [232, 472] width 368 height 654
click at [286, 491] on div "View" at bounding box center [323, 492] width 120 height 110
click at [125, 694] on div "View" at bounding box center [140, 708] width 120 height 110
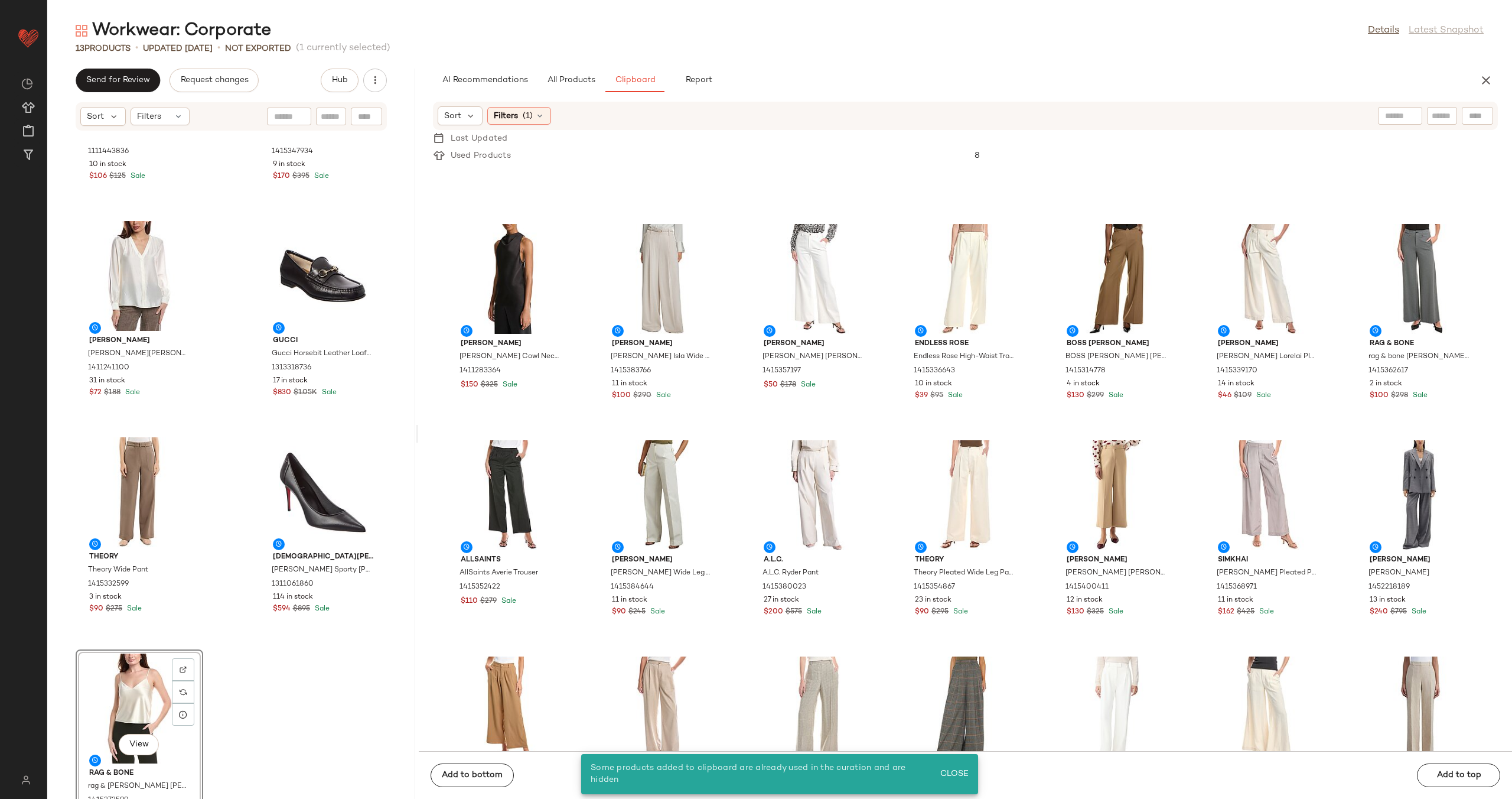
scroll to position [647, 0]
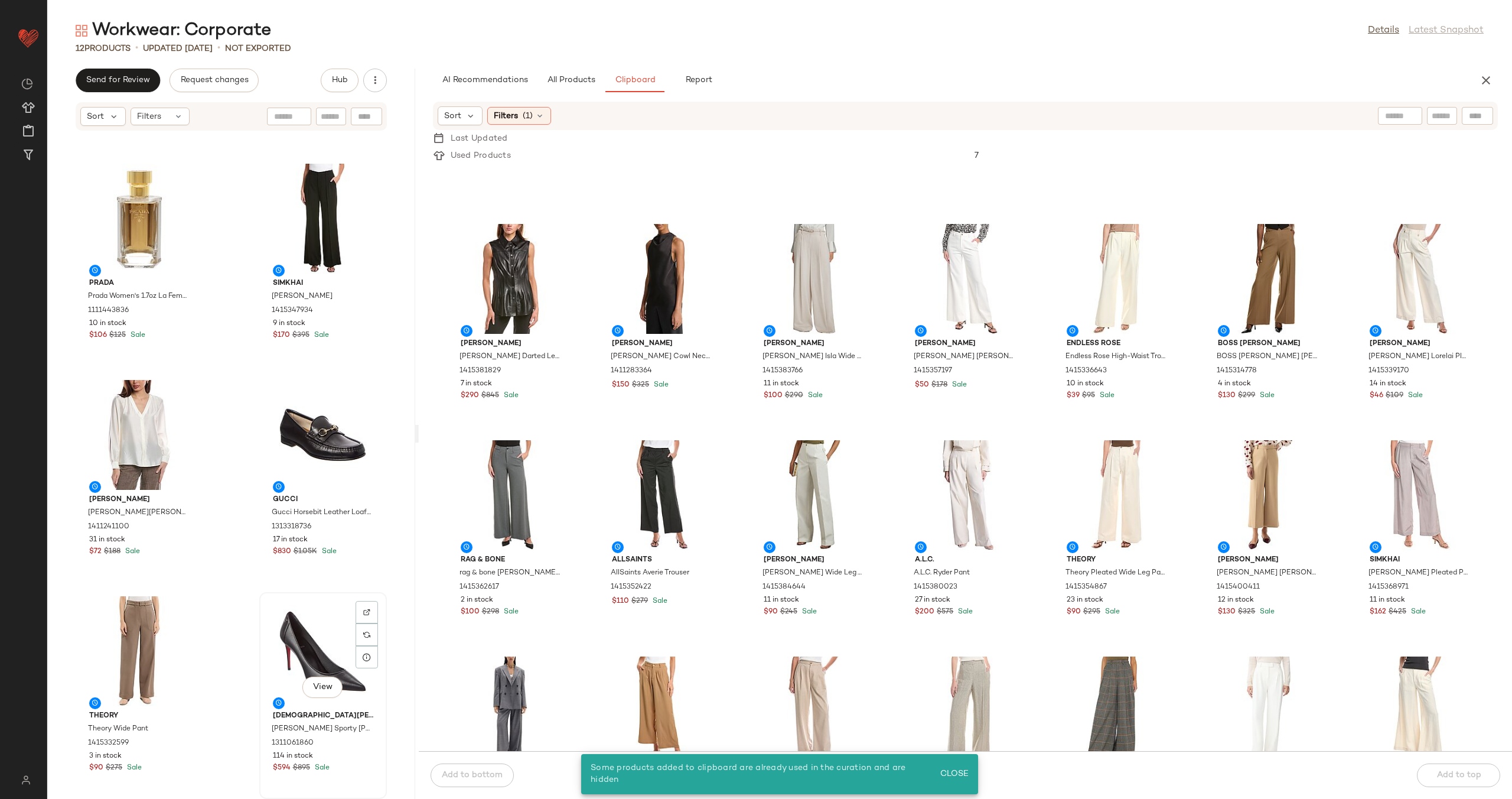
click at [284, 640] on div "View" at bounding box center [323, 651] width 120 height 110
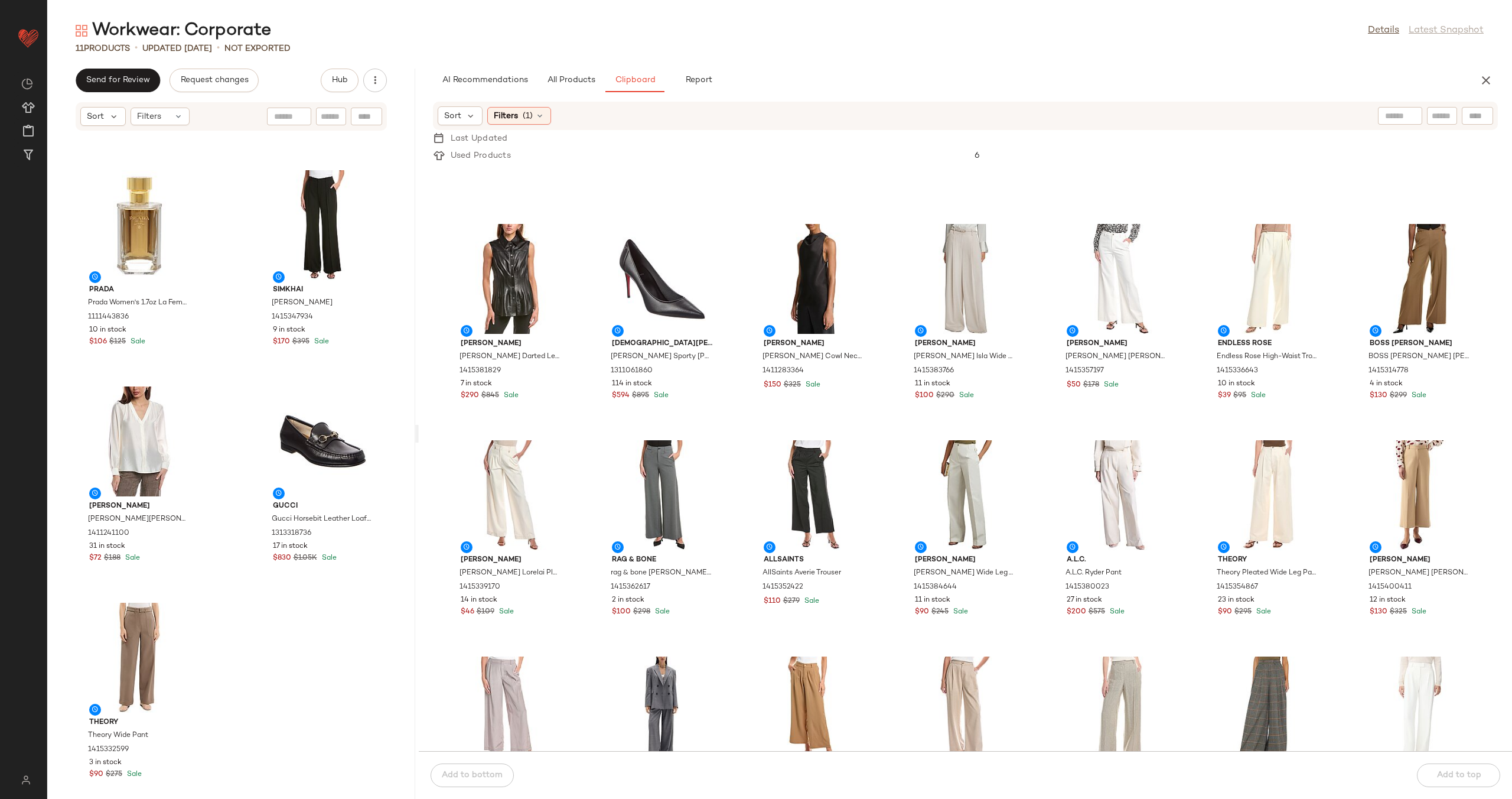
scroll to position [647, 0]
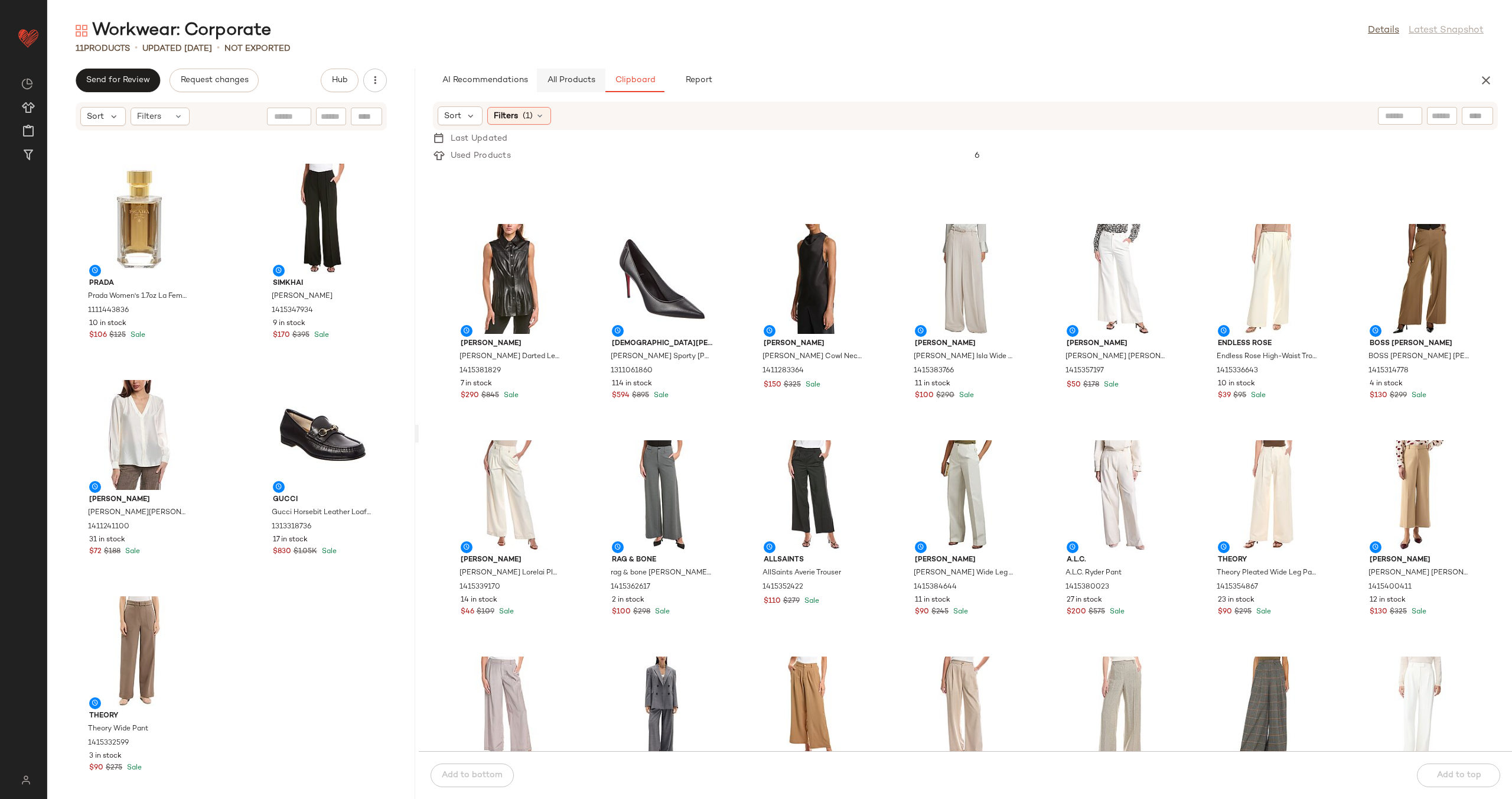
click at [578, 87] on button "All Products" at bounding box center [572, 80] width 69 height 24
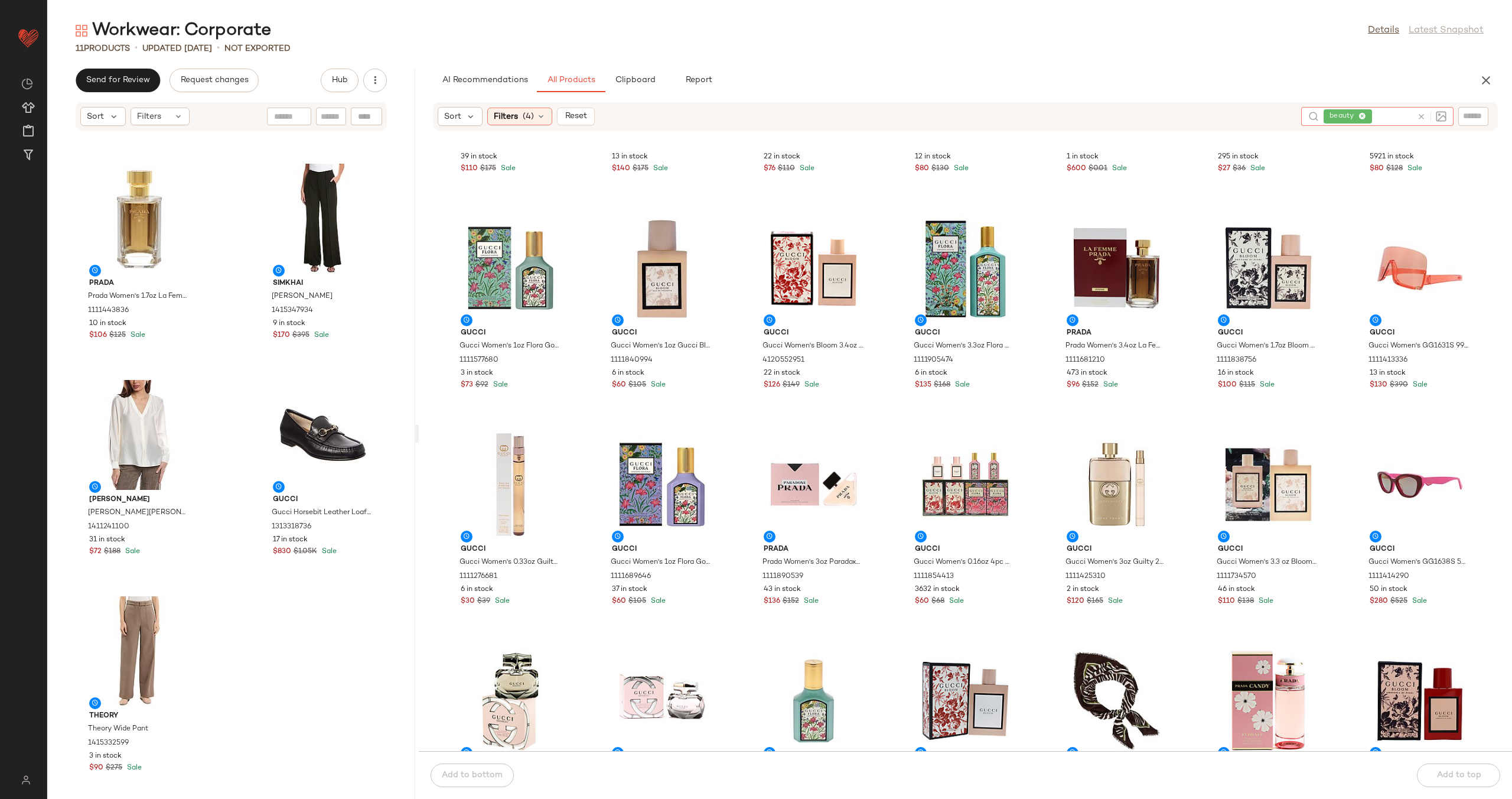
click at [1415, 118] on div at bounding box center [1429, 115] width 34 height 18
click at [1420, 115] on icon at bounding box center [1421, 116] width 9 height 9
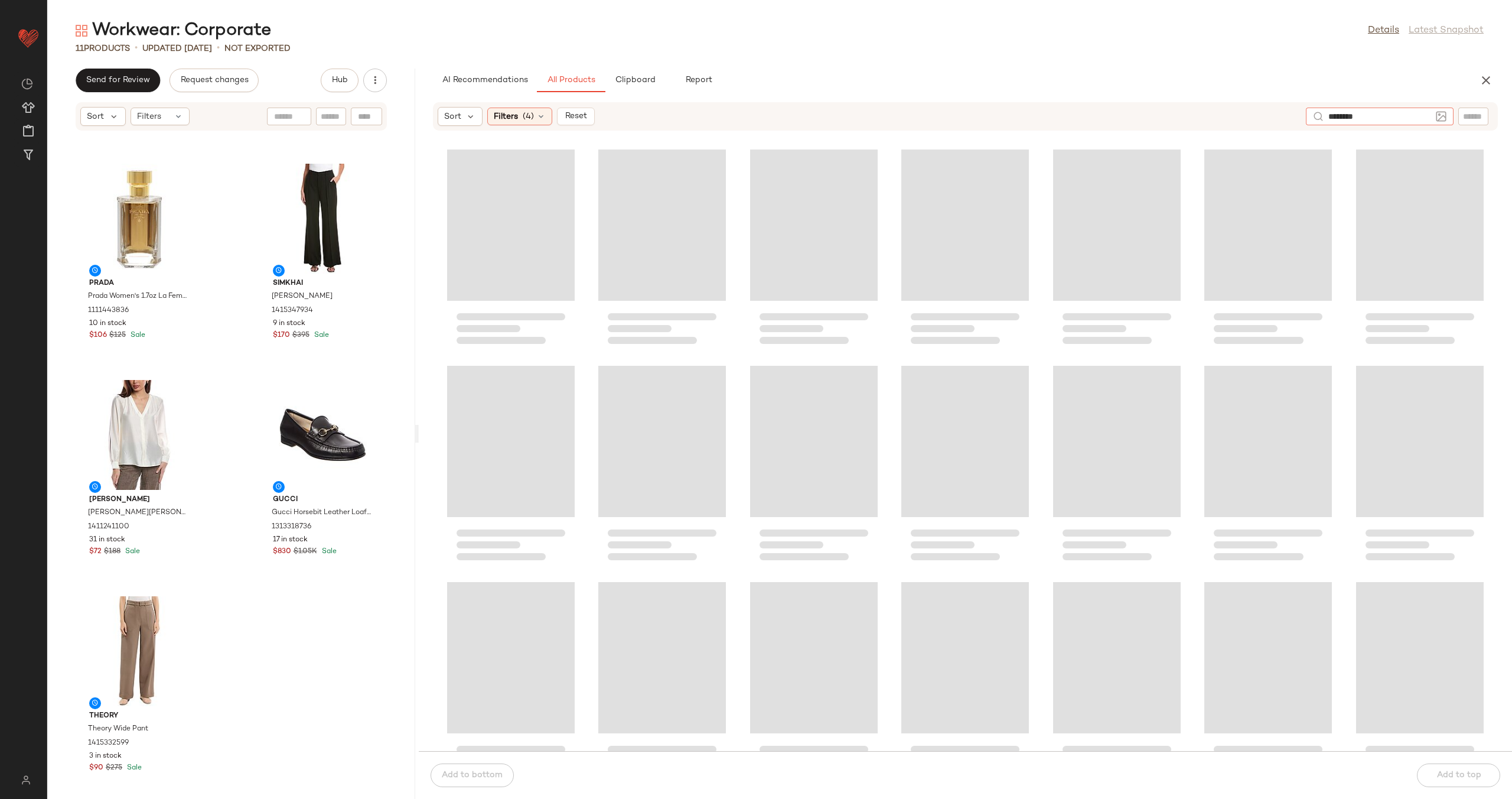
type input "*********"
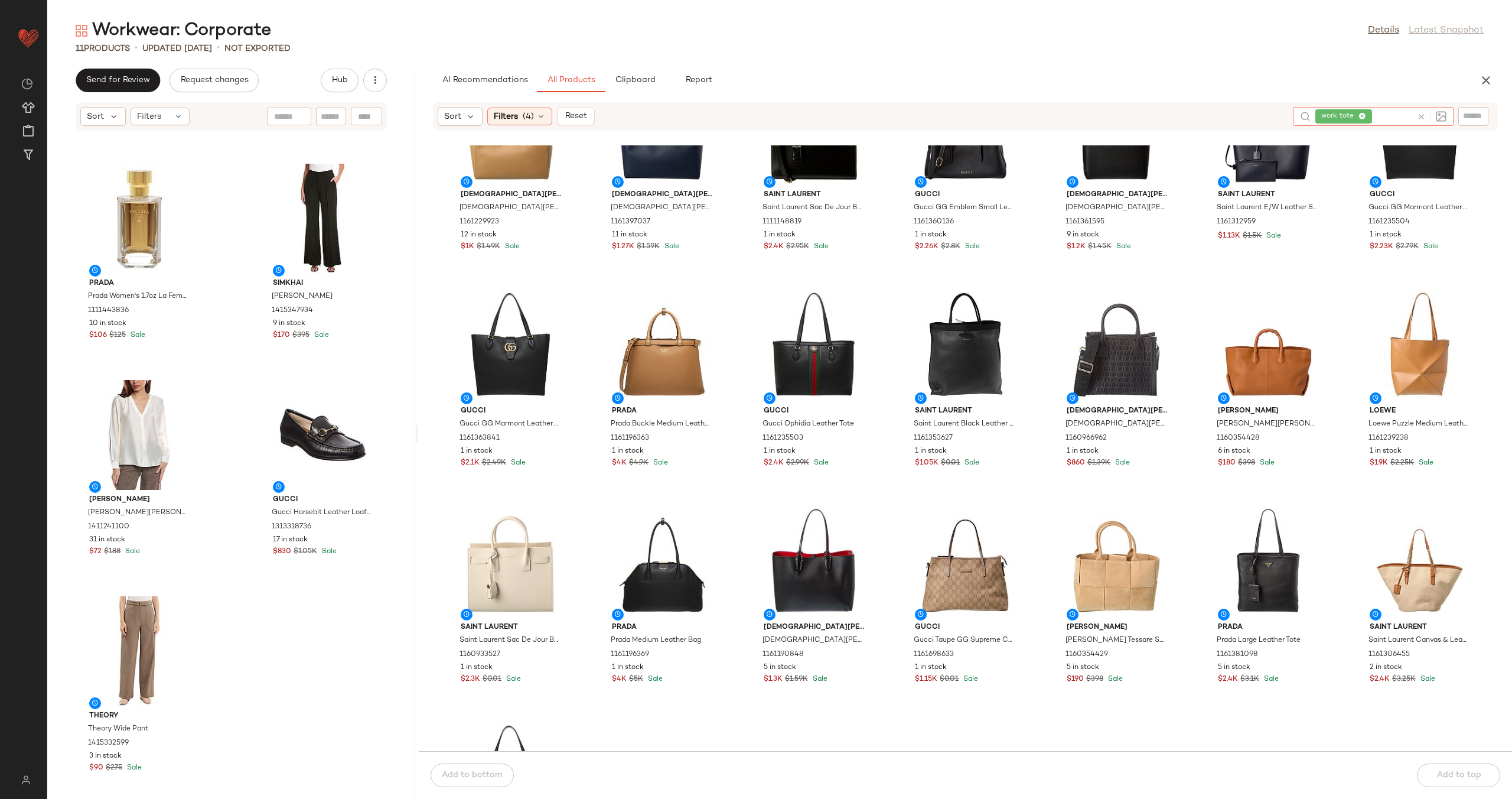
scroll to position [599, 0]
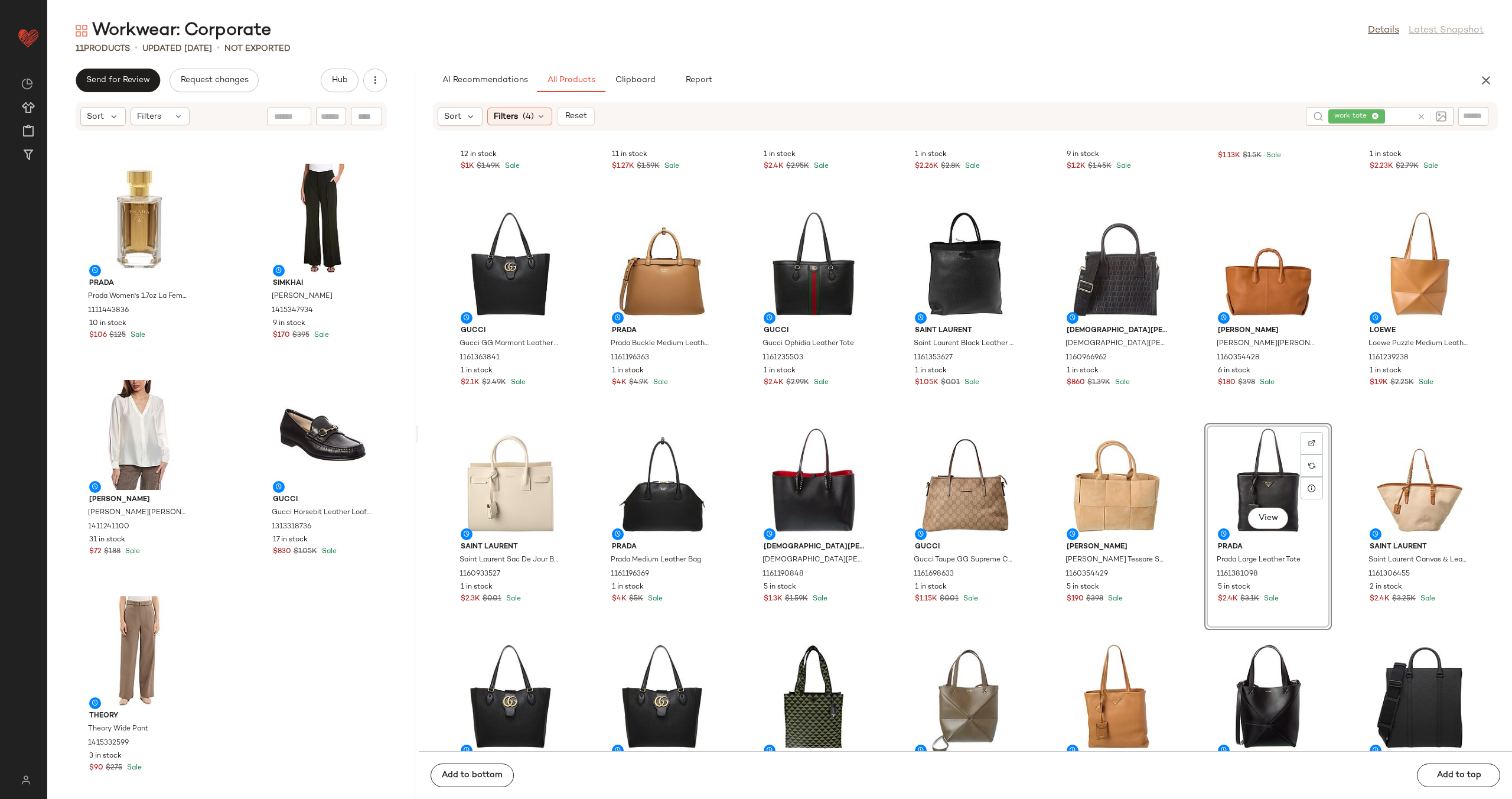
click at [221, 448] on div "Vince Vince Easy Button Blouse 1411284963 46 in stock $180 $365 Sale London Fog…" at bounding box center [232, 472] width 368 height 654
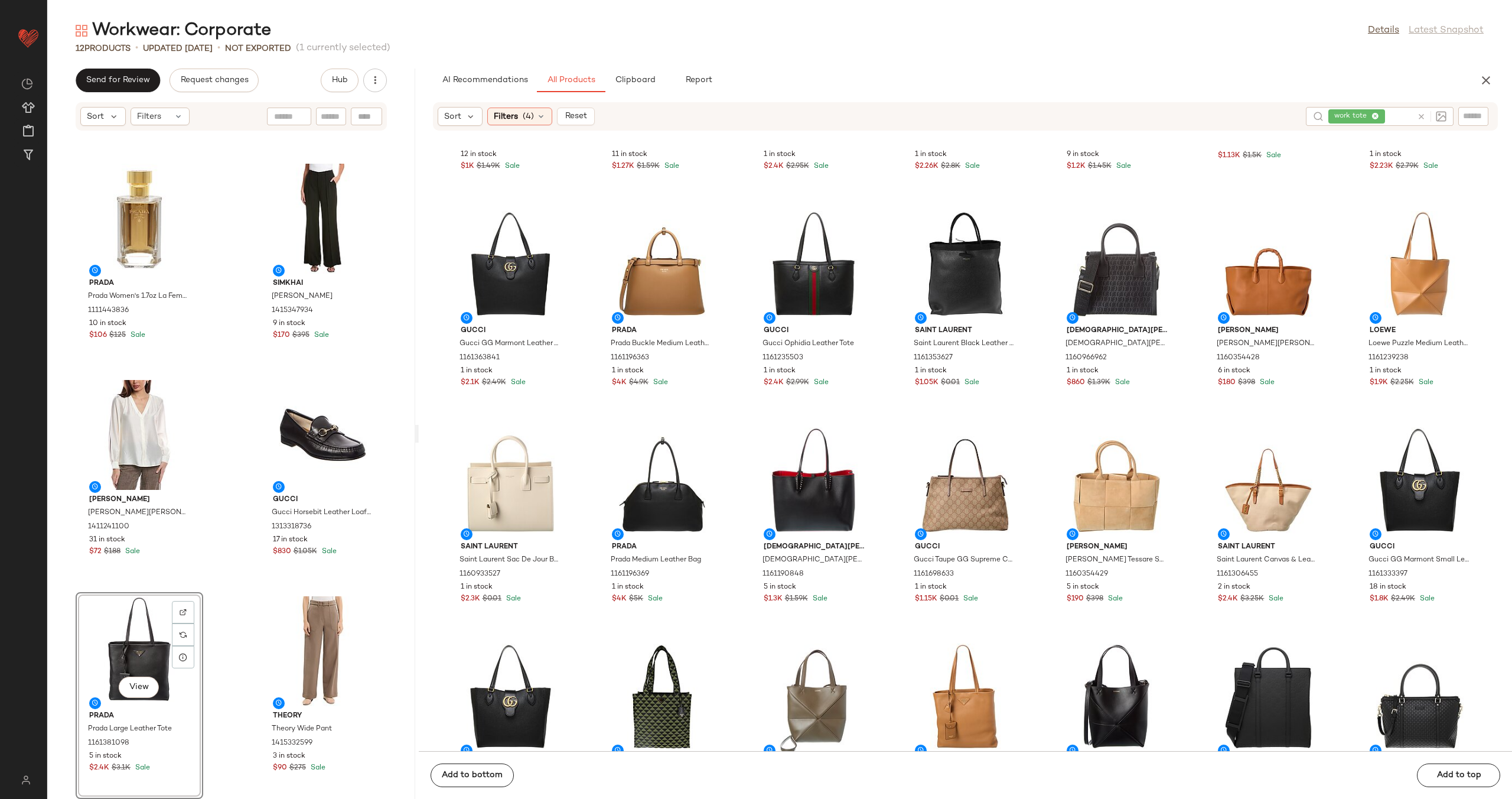
click at [240, 498] on div "Vince Vince Easy Button Blouse 1411284963 46 in stock $180 $365 Sale London Fog…" at bounding box center [232, 472] width 368 height 654
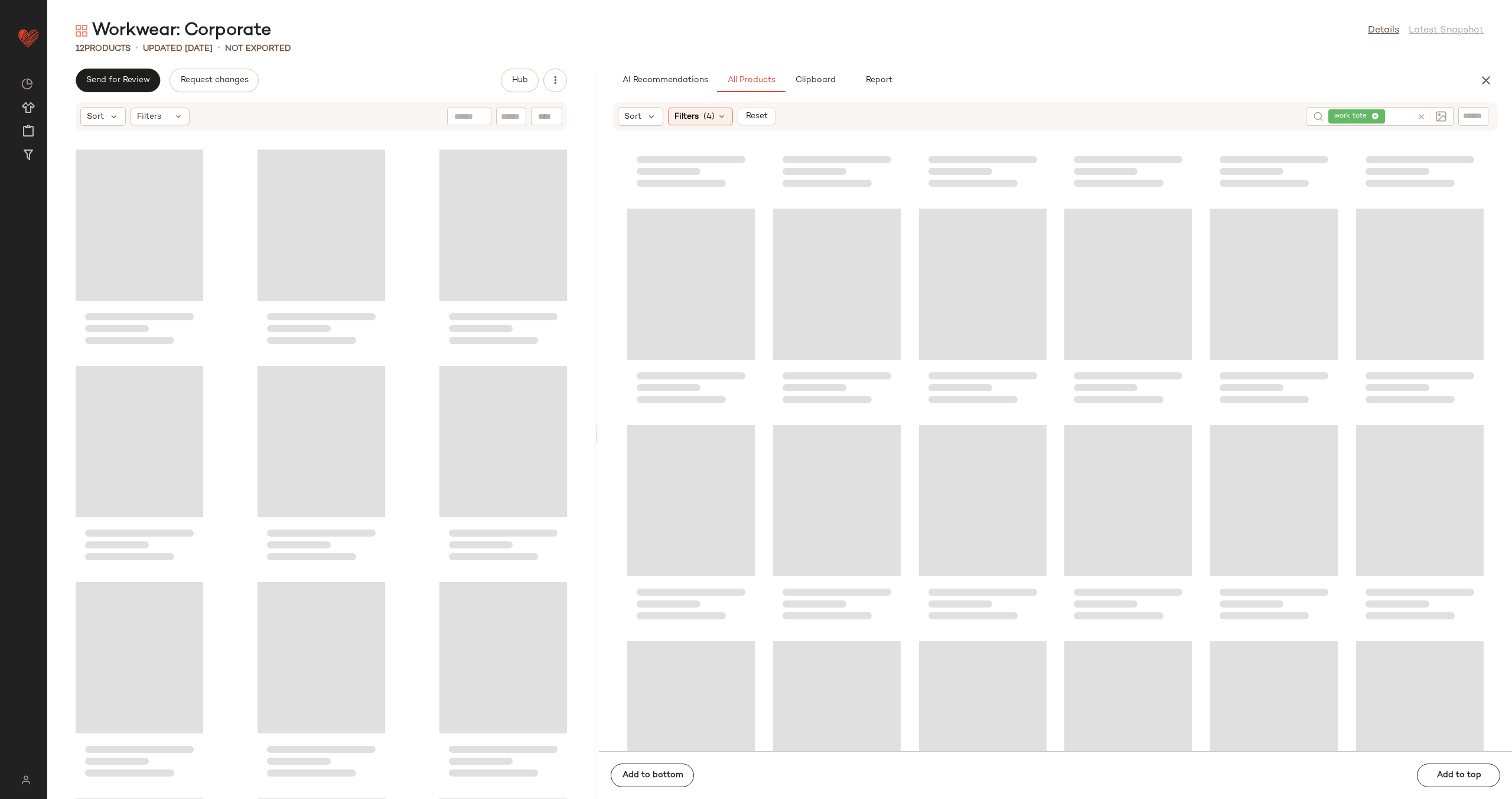
scroll to position [599, 0]
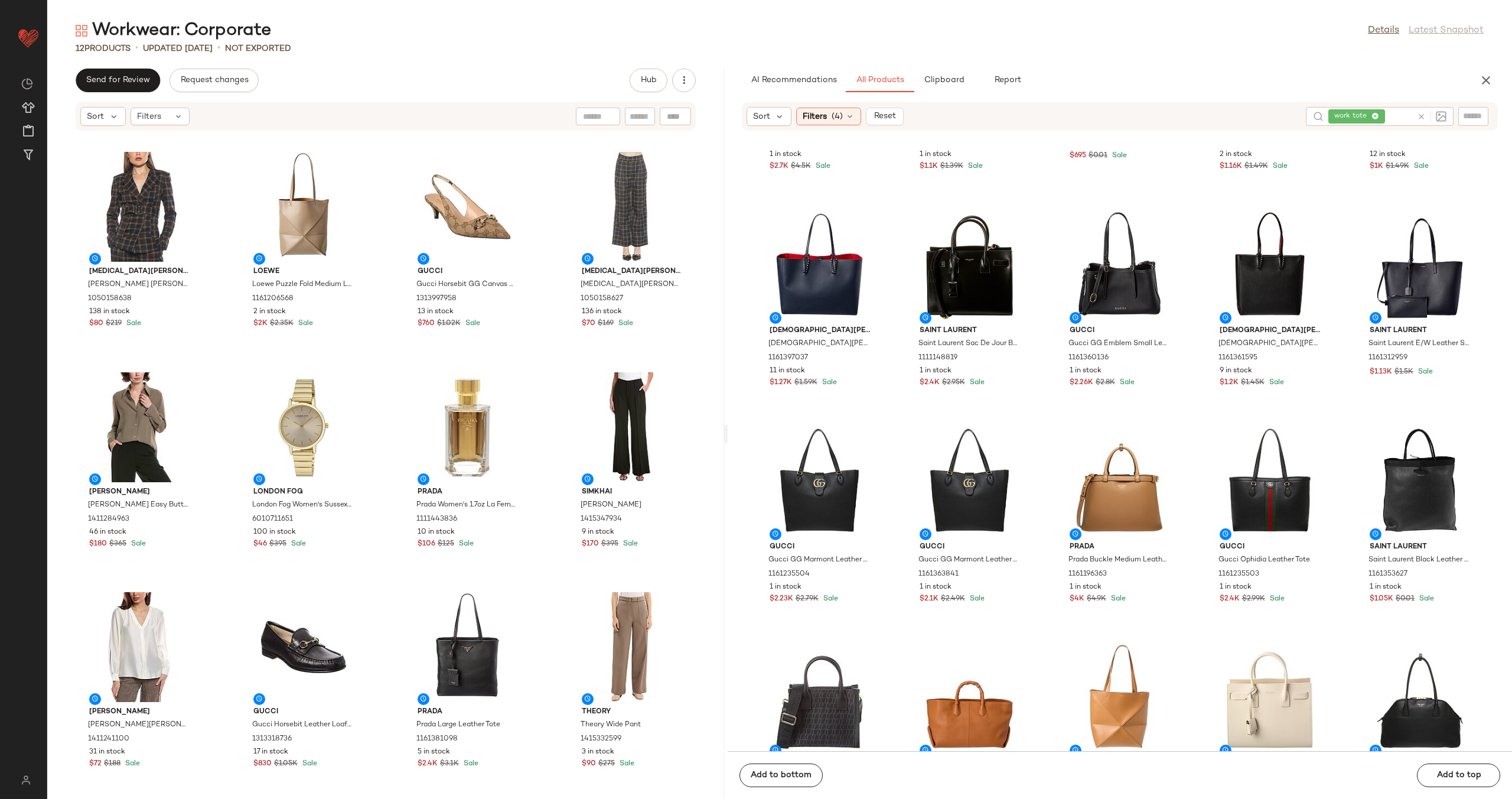
drag, startPoint x: 416, startPoint y: 428, endPoint x: 727, endPoint y: 418, distance: 311.2
click at [727, 418] on div "Workwear: Corporate Details Latest Snapshot 12 Products • updated Aug 11th • No…" at bounding box center [780, 408] width 1465 height 780
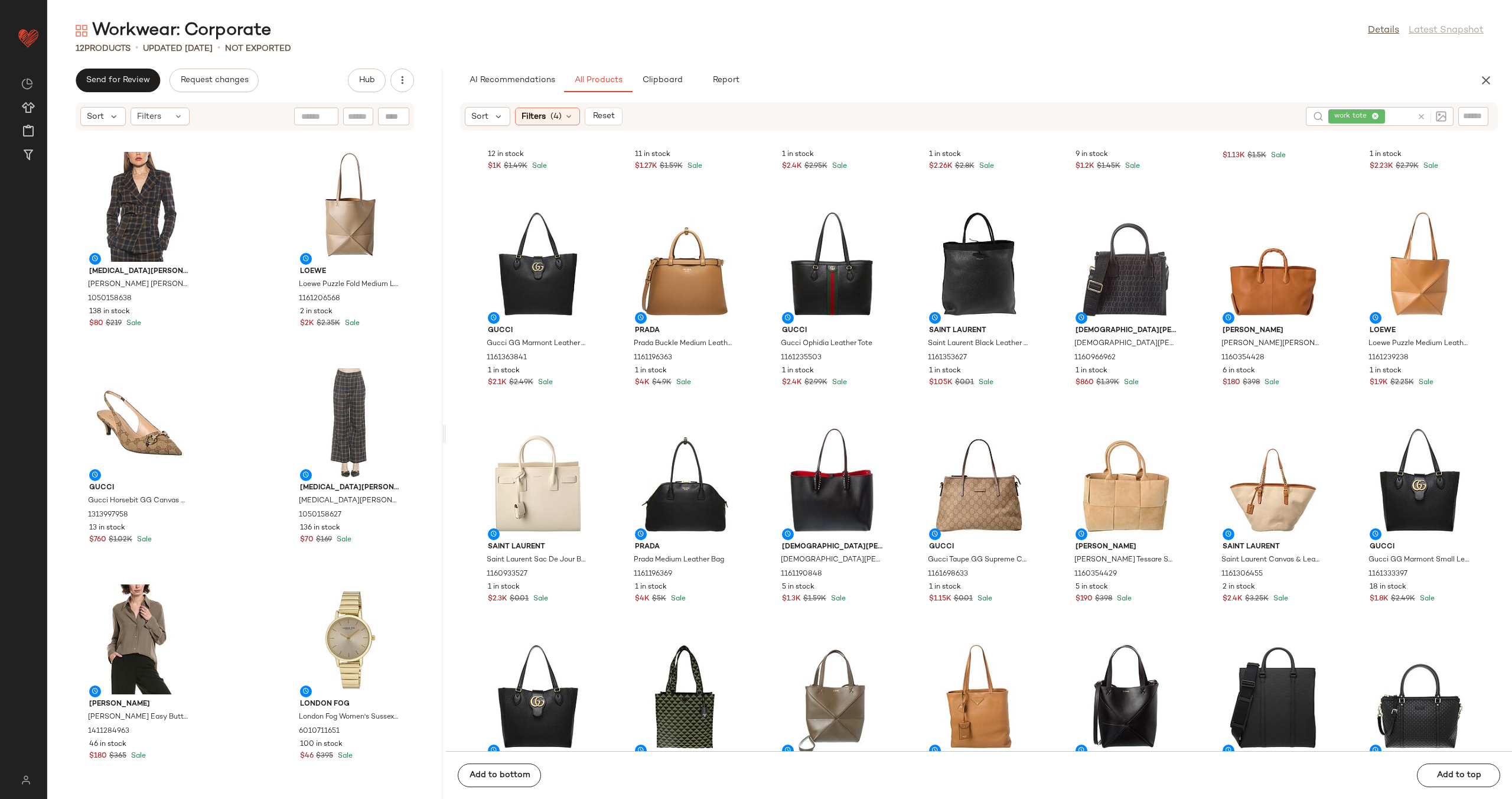
drag, startPoint x: 726, startPoint y: 433, endPoint x: 446, endPoint y: 436, distance: 280.0
click at [446, 435] on div "Workwear: Corporate Details Latest Snapshot 12 Products • updated Aug 11th • No…" at bounding box center [780, 408] width 1465 height 780
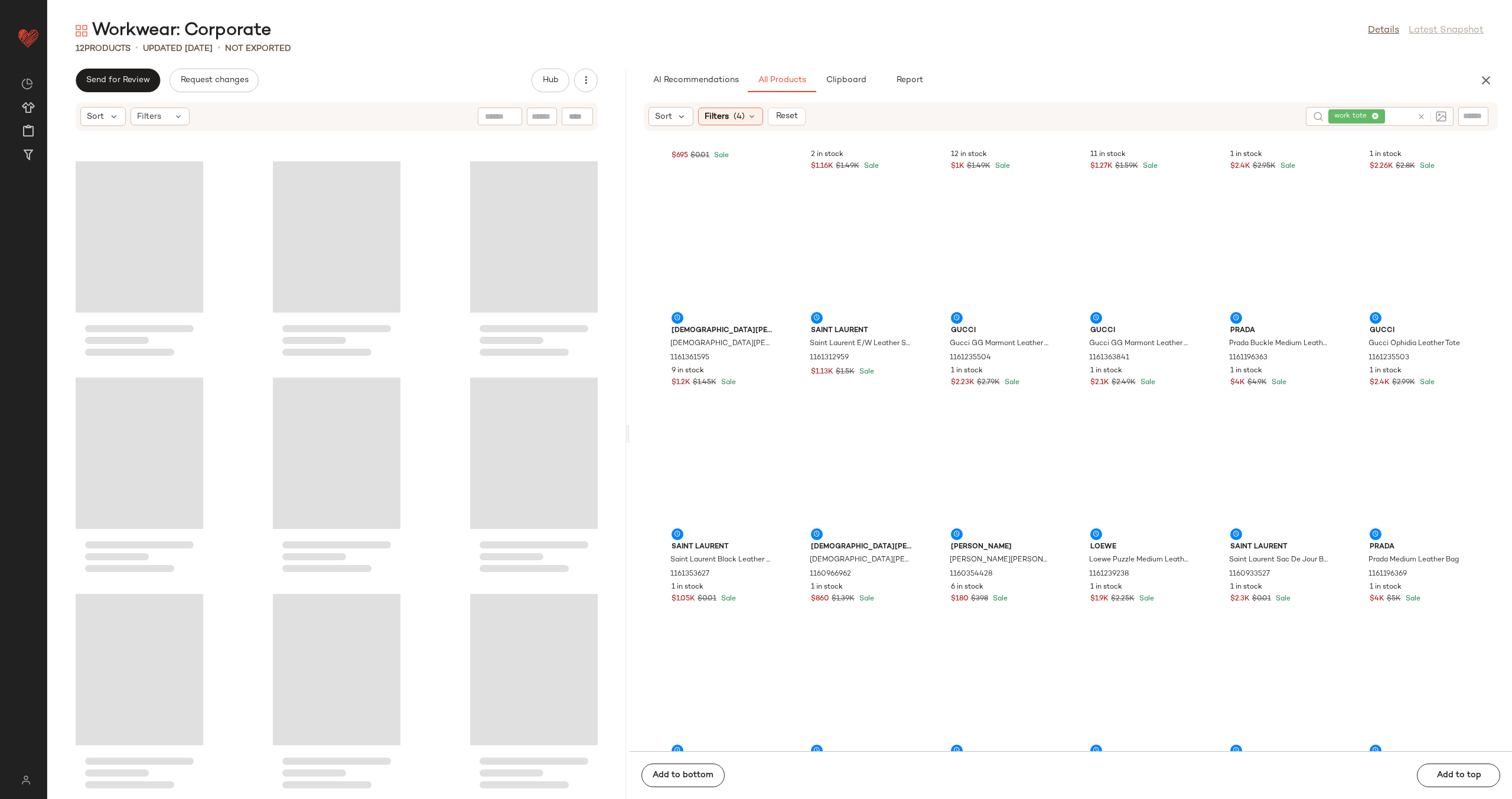
scroll to position [0, 0]
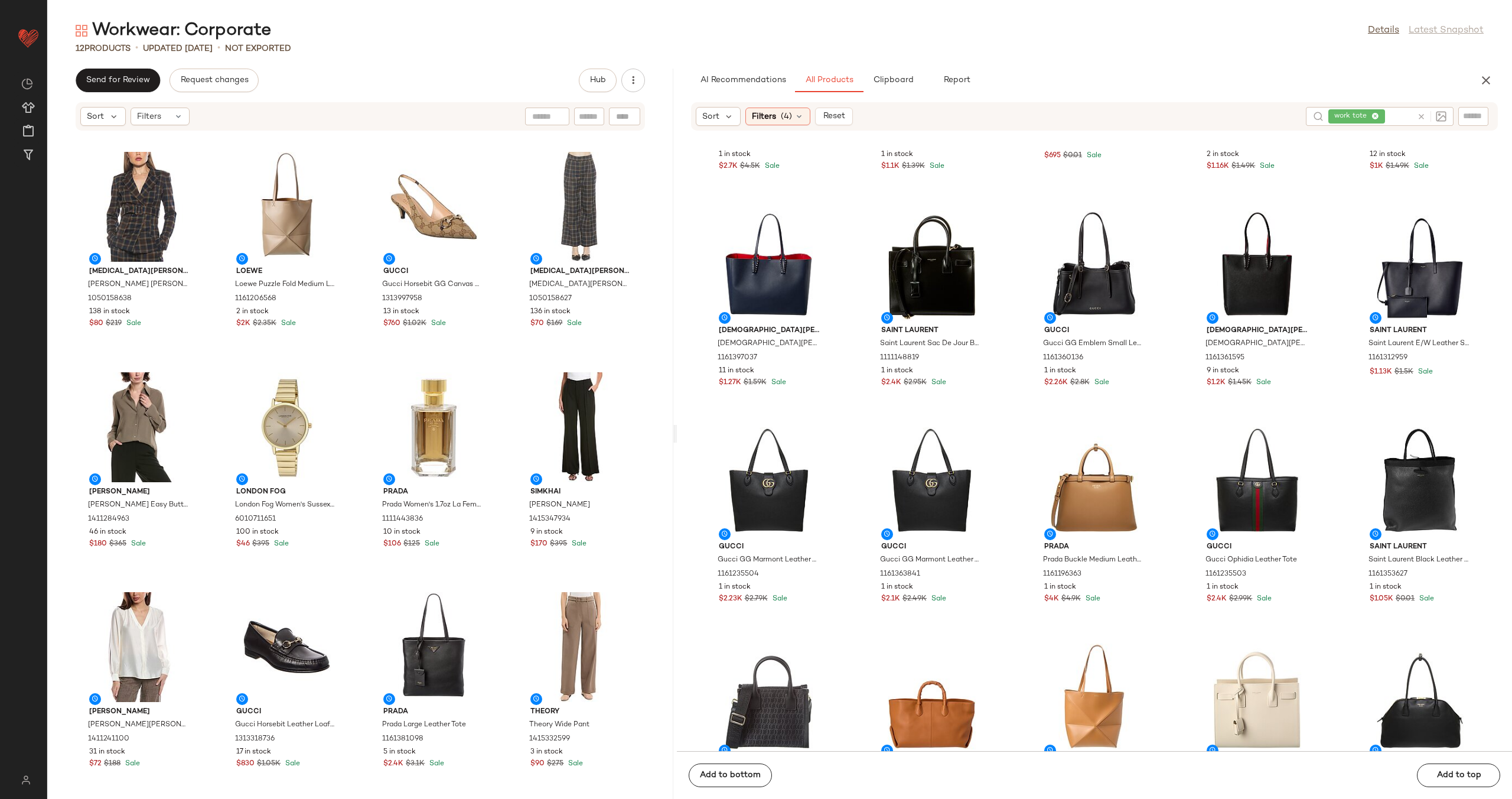
drag, startPoint x: 444, startPoint y: 434, endPoint x: 677, endPoint y: 427, distance: 233.1
click at [677, 427] on div "Workwear: Corporate Details Latest Snapshot 12 Products • updated Aug 11th • No…" at bounding box center [780, 408] width 1465 height 780
click at [135, 629] on div "View" at bounding box center [140, 647] width 120 height 110
click at [502, 594] on div "Alexia Admor Alexia Admor Janna Blazer 1050158638 138 in stock $80 $219 Sale Lo…" at bounding box center [361, 472] width 627 height 654
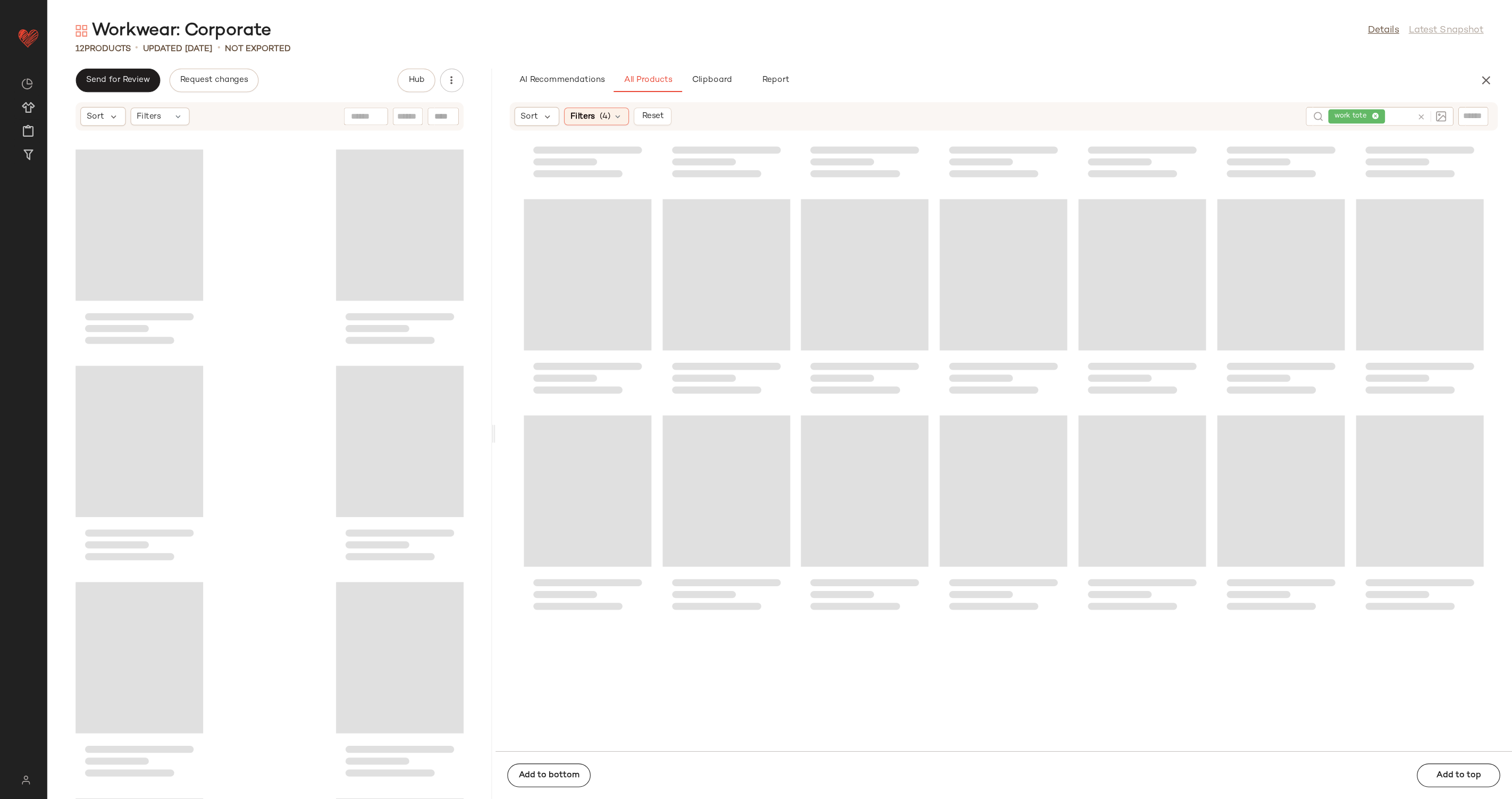
scroll to position [539, 0]
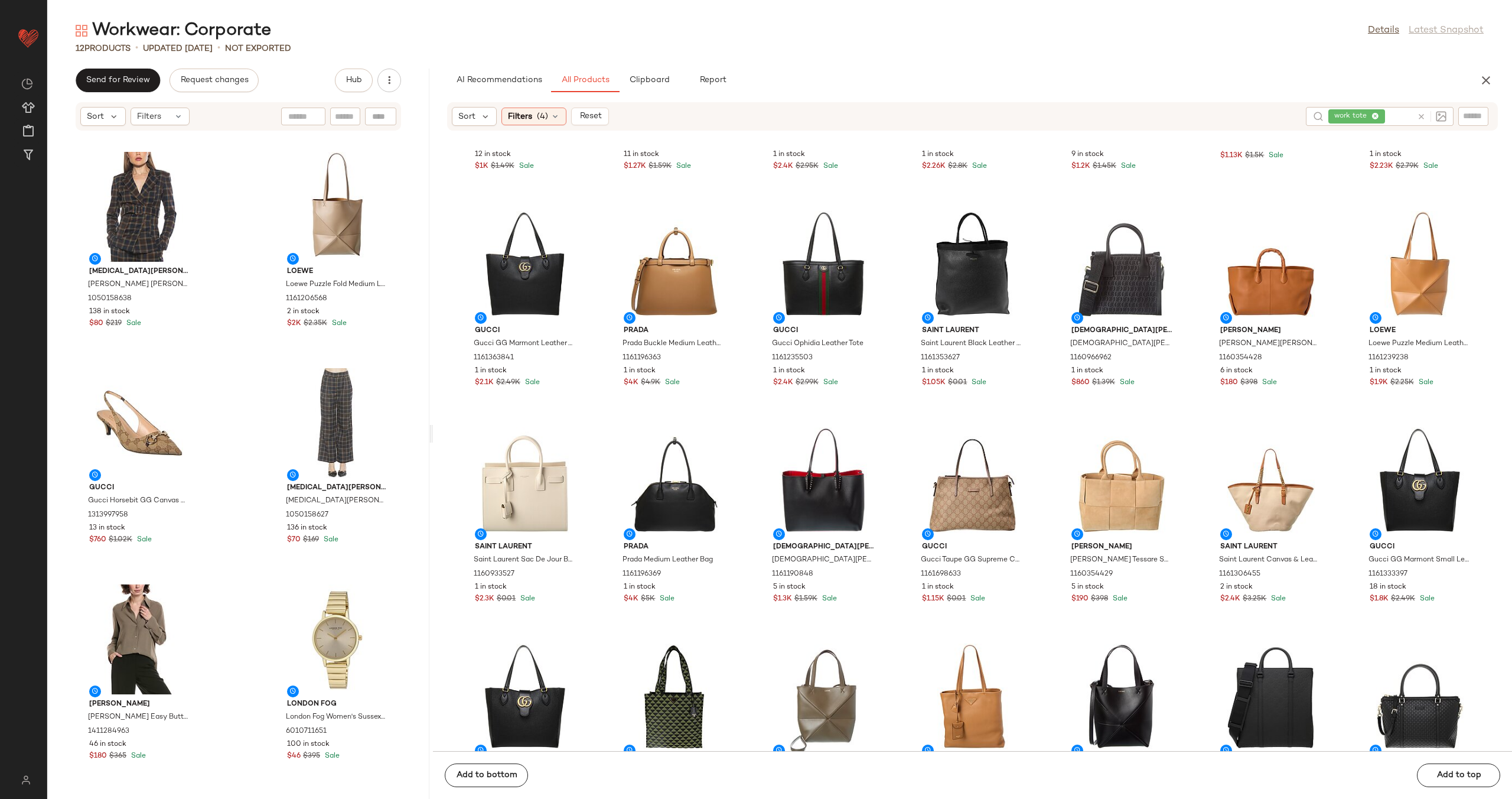
drag, startPoint x: 675, startPoint y: 431, endPoint x: 431, endPoint y: 461, distance: 245.8
click at [431, 461] on div "Workwear: Corporate Details Latest Snapshot 12 Products • updated Aug 11th • No…" at bounding box center [780, 408] width 1465 height 780
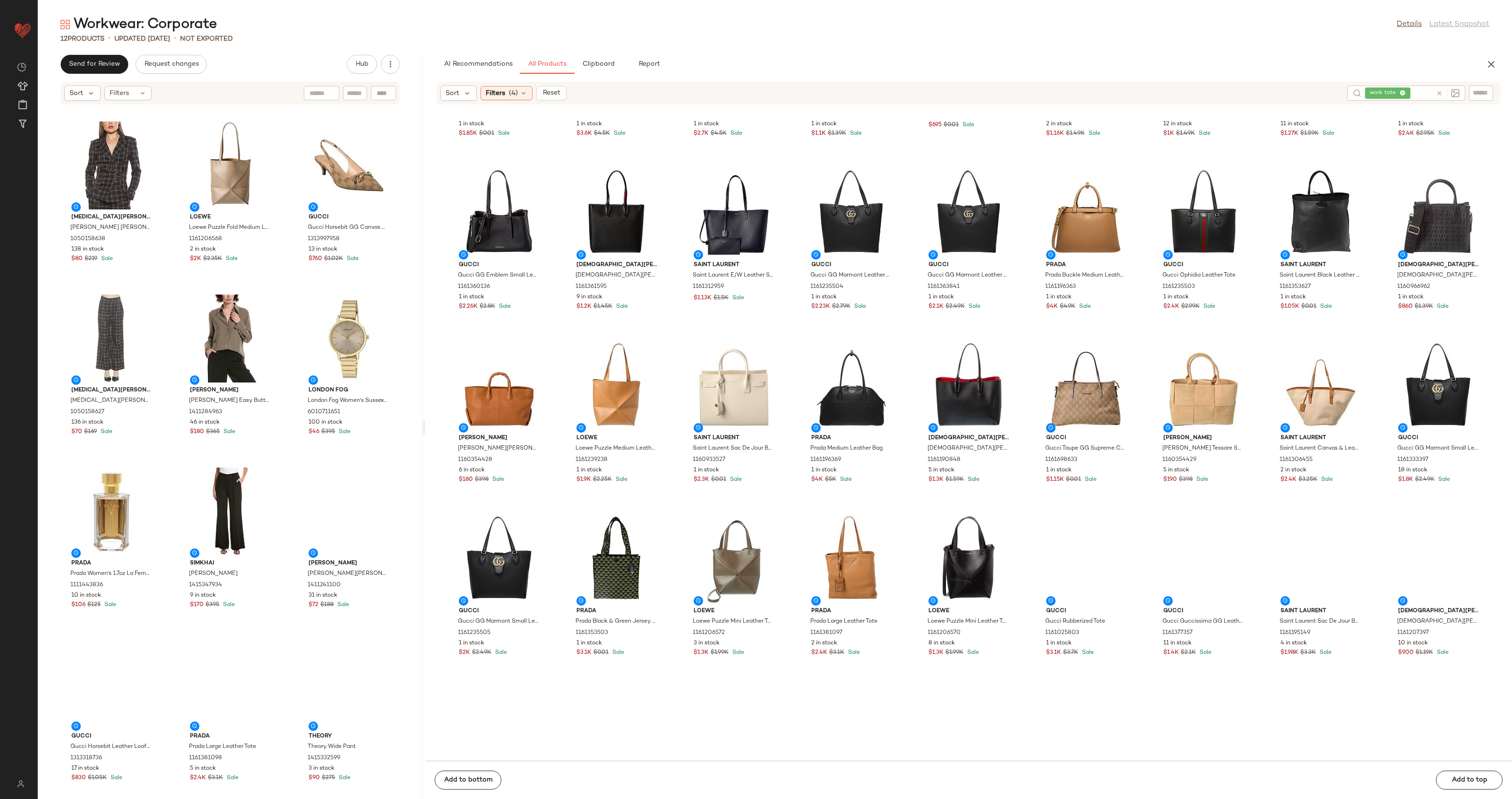
scroll to position [125, 0]
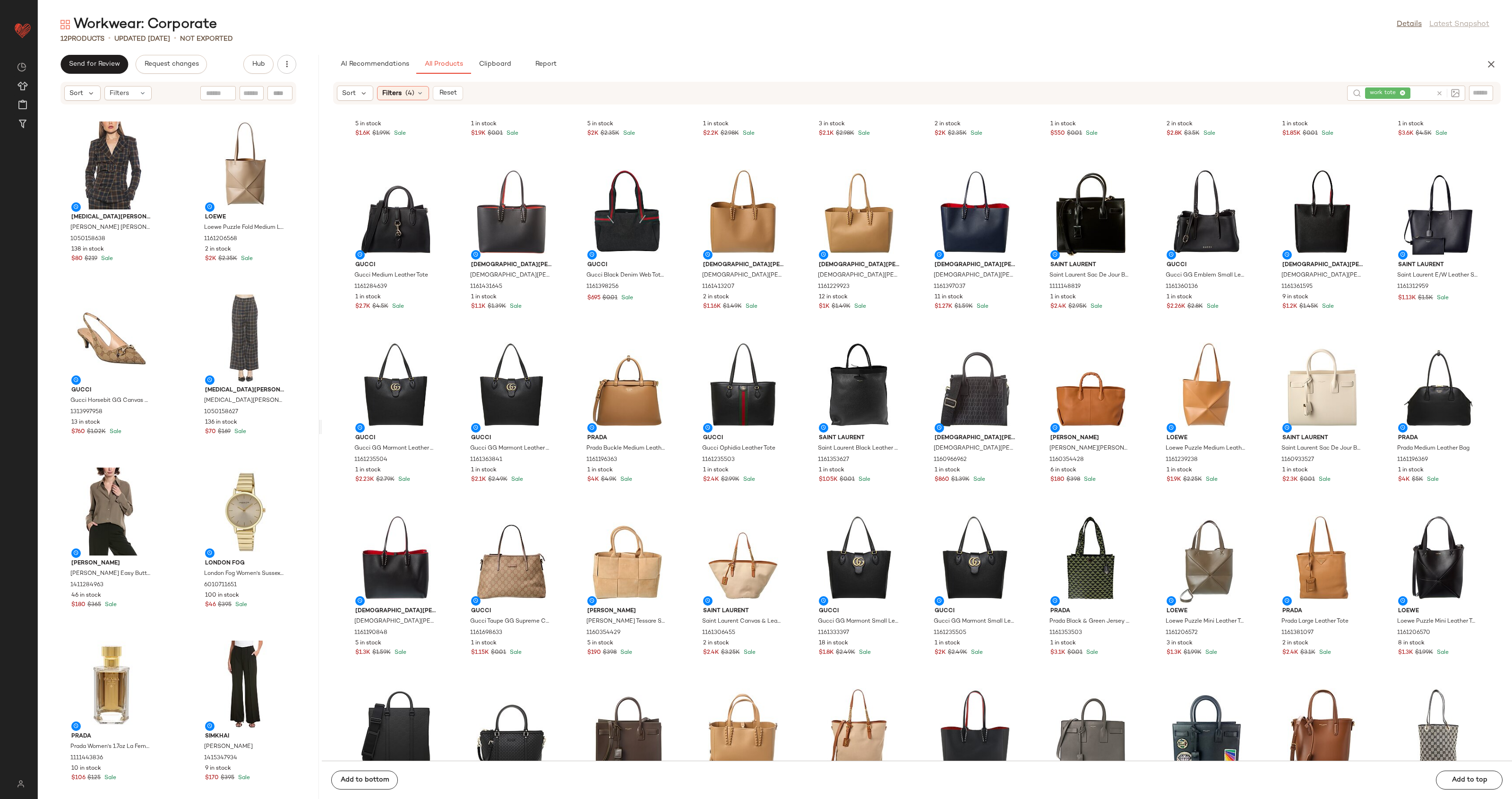
drag, startPoint x: 423, startPoint y: 426, endPoint x: 320, endPoint y: 436, distance: 103.5
click at [320, 436] on div "Workwear: Corporate Details Latest Snapshot 12 Products • updated Aug 11th • No…" at bounding box center [775, 407] width 1474 height 783
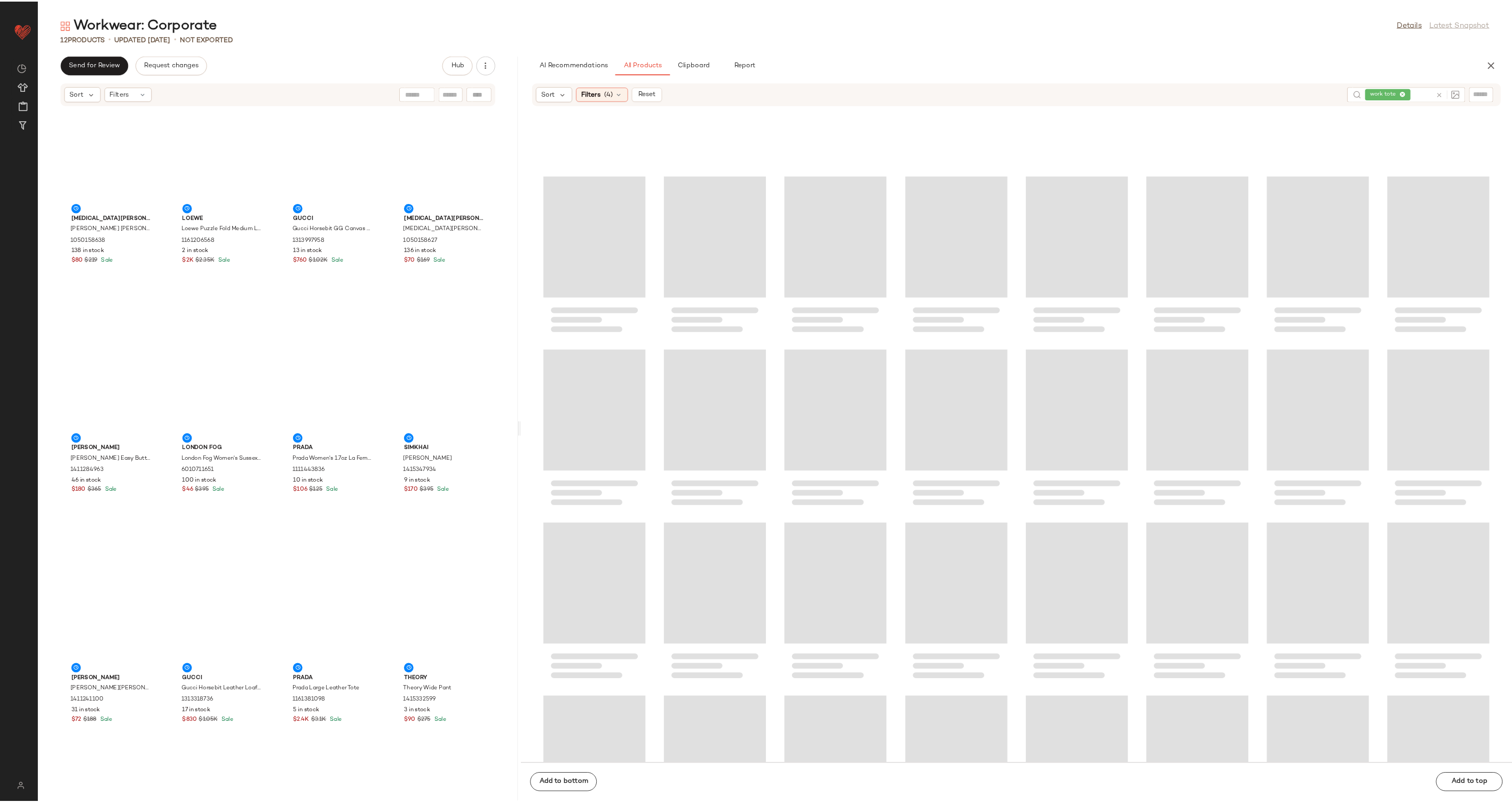
scroll to position [345, 0]
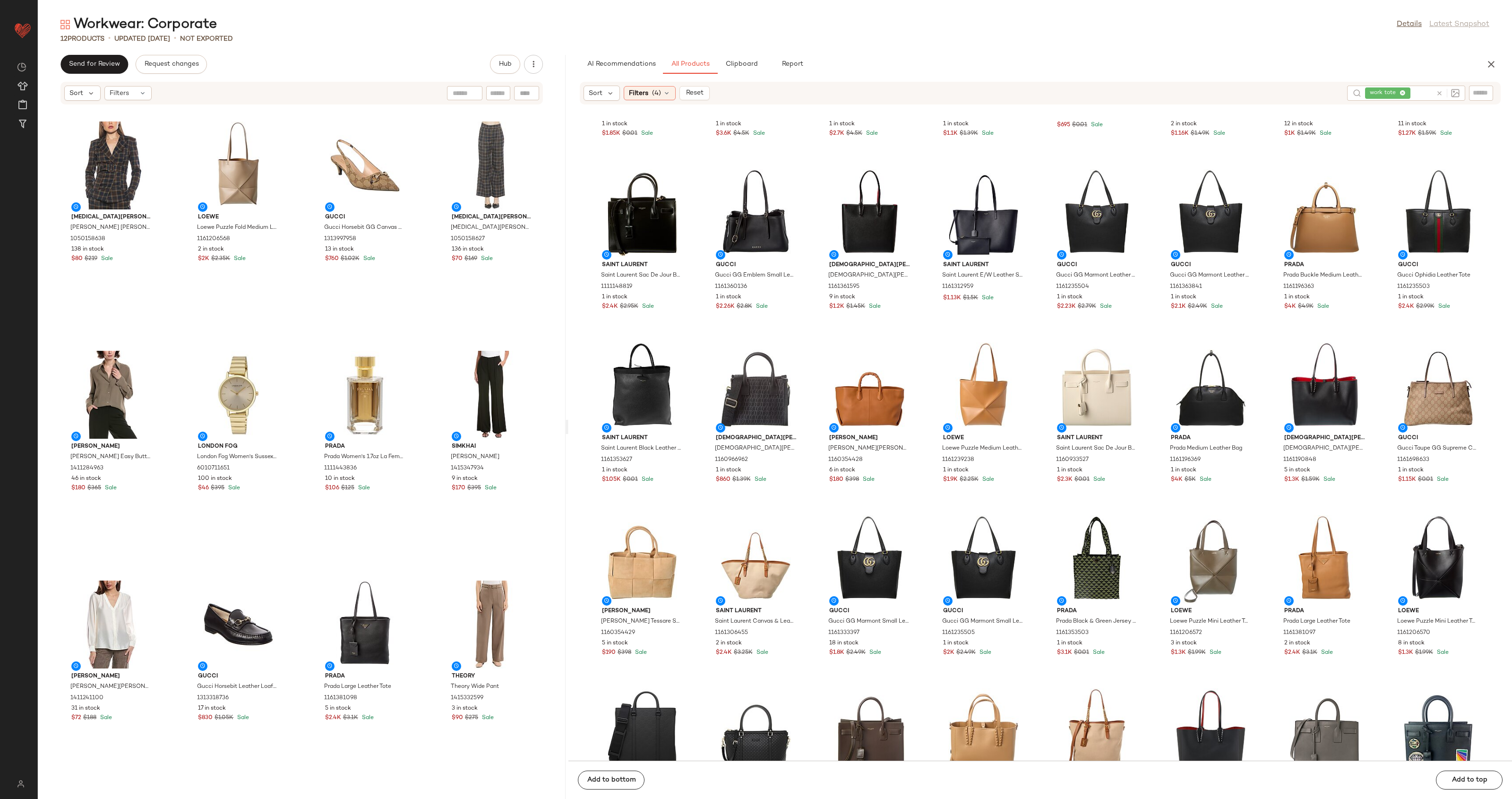
drag, startPoint x: 321, startPoint y: 427, endPoint x: 569, endPoint y: 421, distance: 248.1
click at [569, 421] on div "Workwear: Corporate Details Latest Snapshot 12 Products • updated Aug 11th • No…" at bounding box center [775, 407] width 1474 height 783
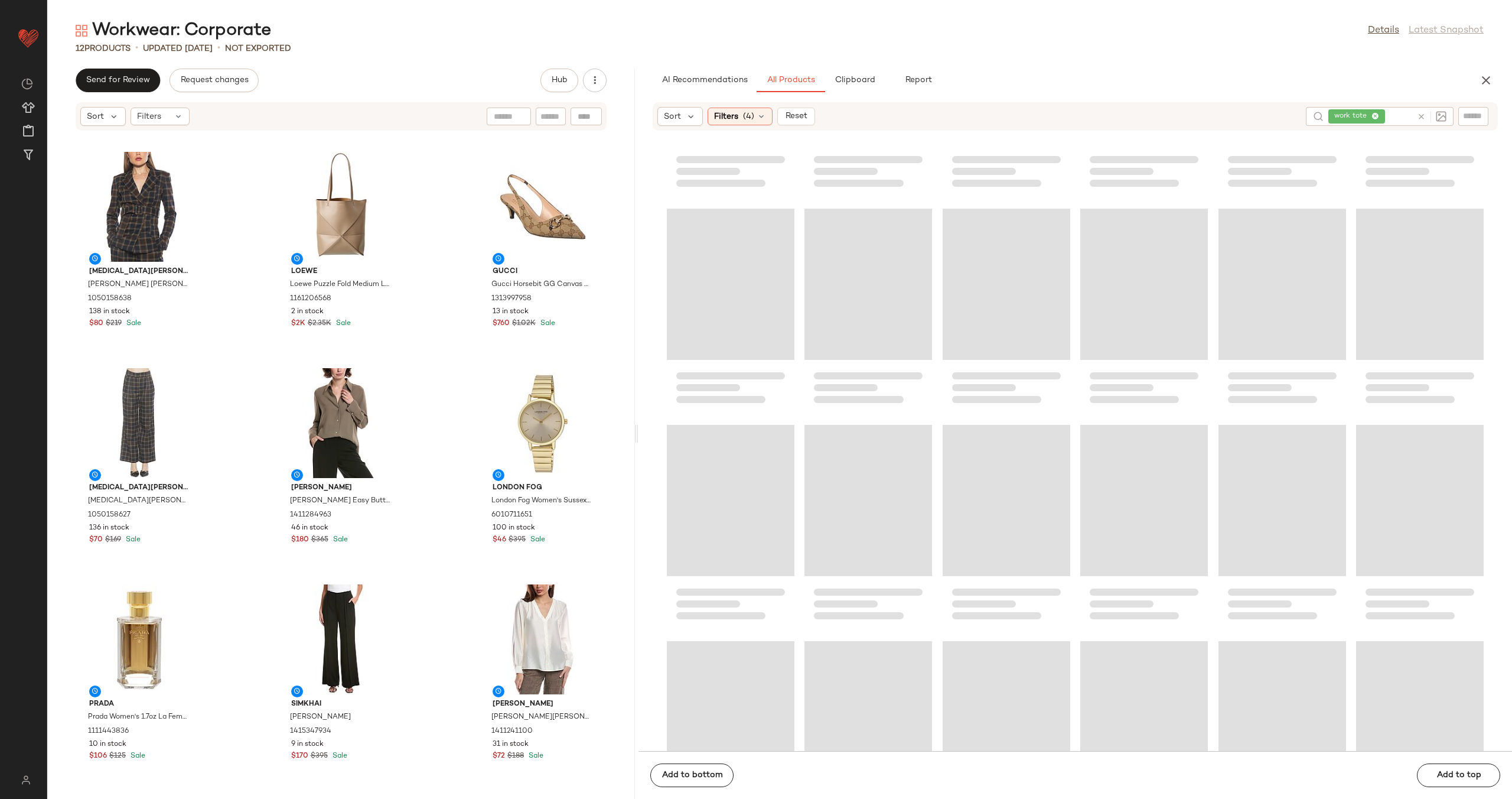
scroll to position [383, 0]
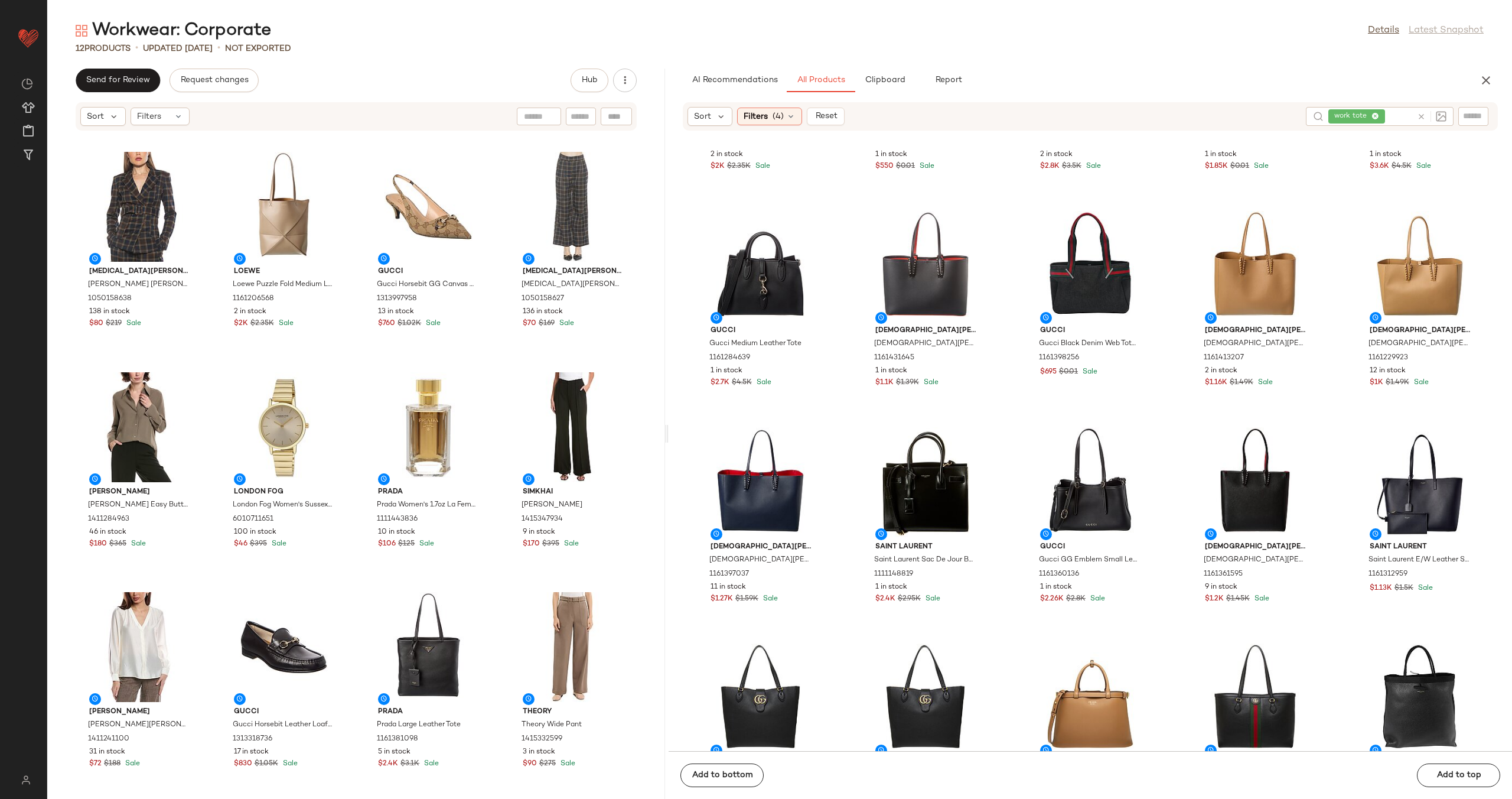
drag, startPoint x: 572, startPoint y: 433, endPoint x: 669, endPoint y: 427, distance: 97.2
click at [668, 428] on div "Workwear: Corporate Details Latest Snapshot 12 Products • updated Aug 11th • No…" at bounding box center [780, 408] width 1465 height 780
click at [106, 216] on span "Create New Curation" at bounding box center [135, 215] width 96 height 10
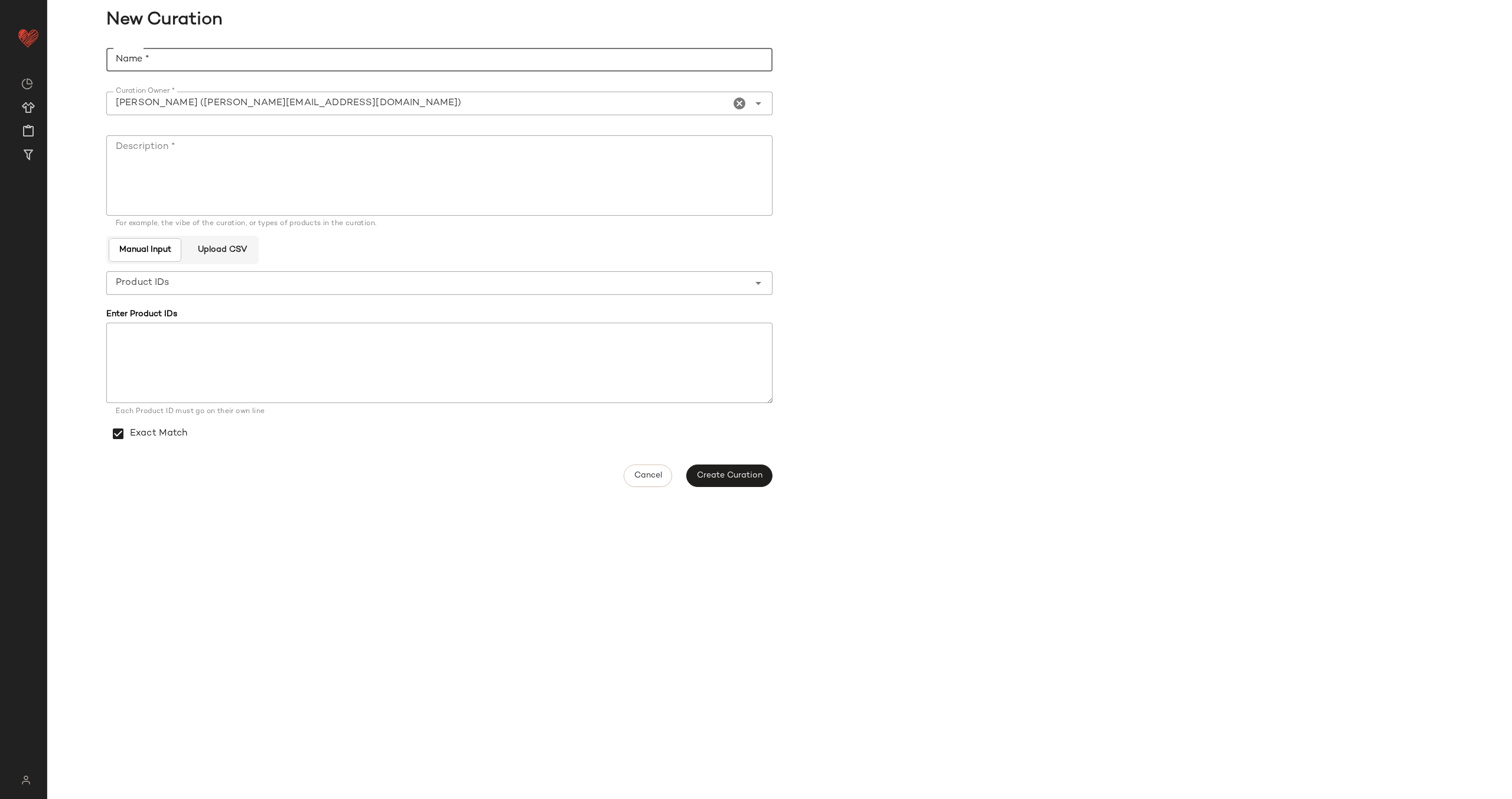
click at [247, 57] on input "Name *" at bounding box center [439, 59] width 667 height 24
type input "**********"
click at [365, 164] on textarea "Description *" at bounding box center [439, 175] width 667 height 80
paste textarea "**********"
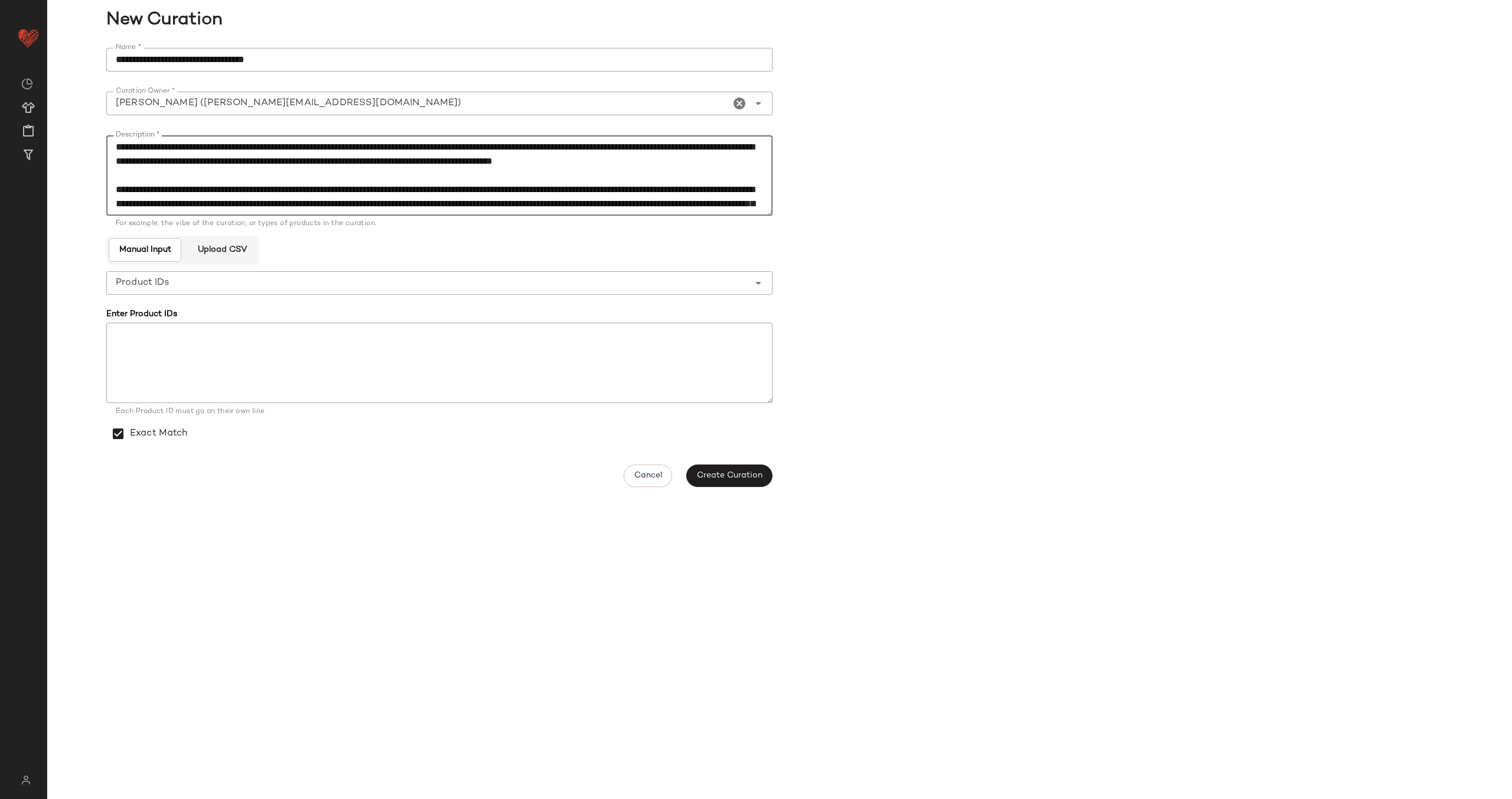
scroll to position [121, 0]
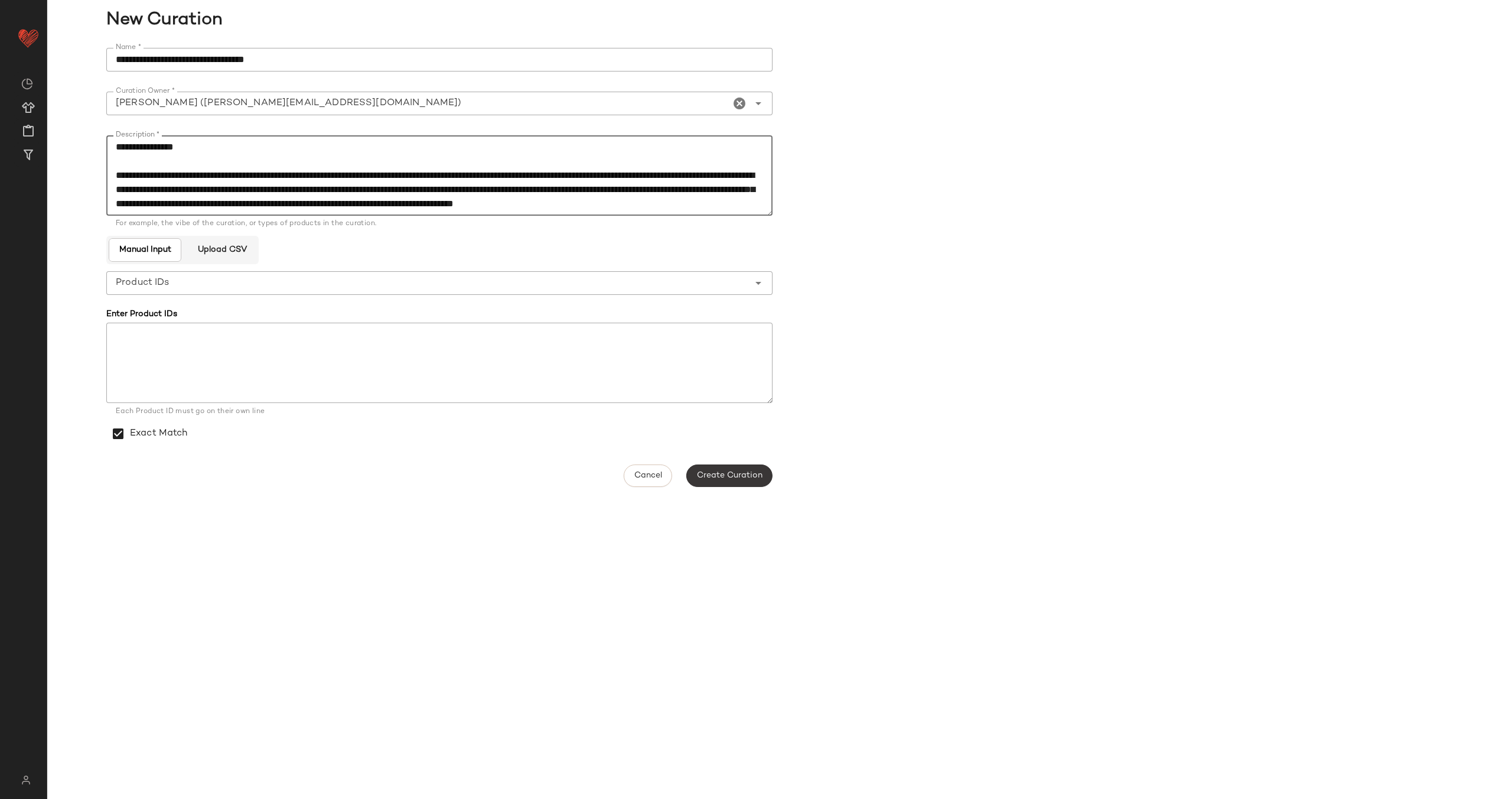
type textarea "**********"
click at [731, 477] on span "Create Curation" at bounding box center [729, 476] width 66 height 10
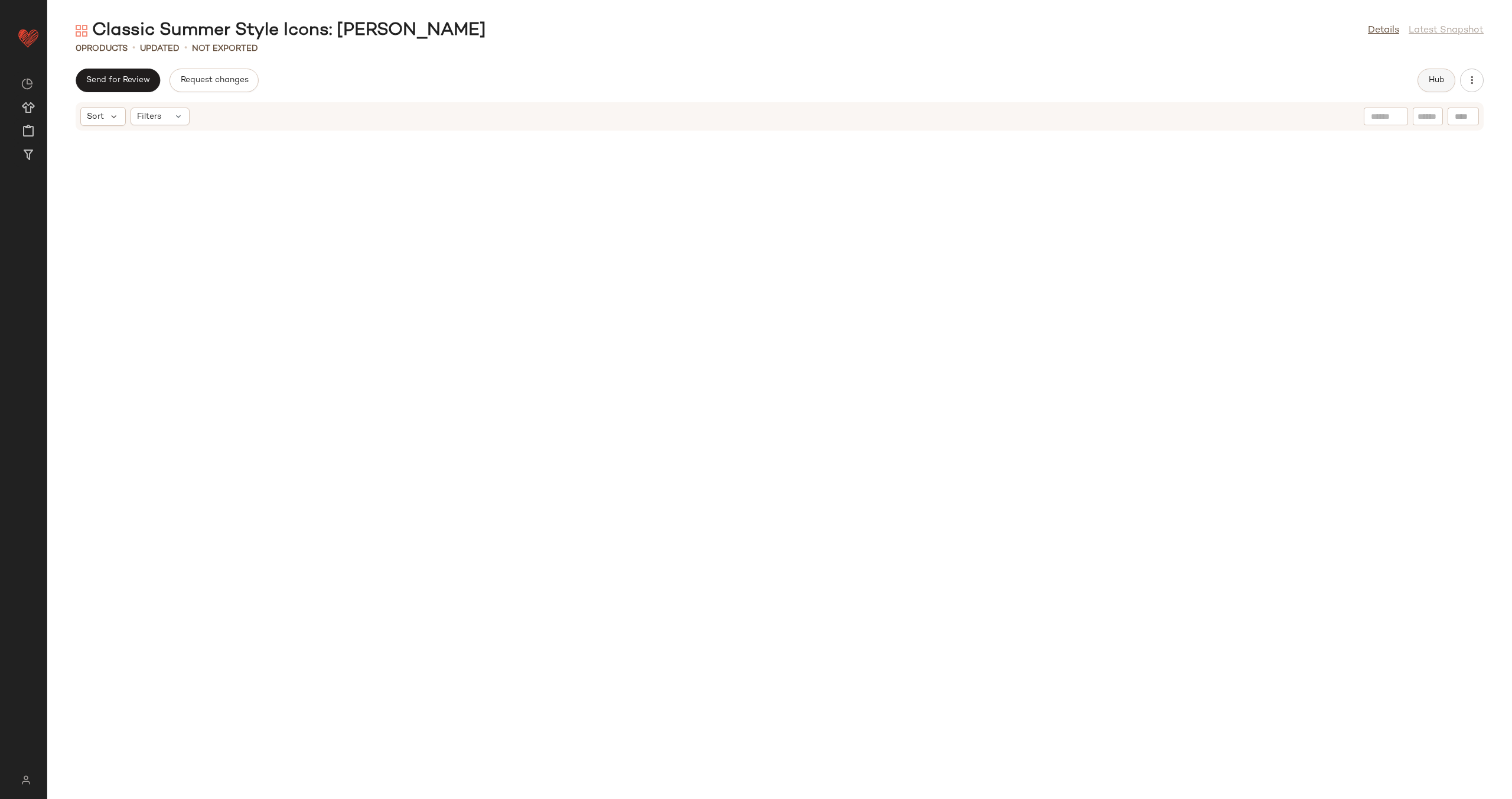
click at [1450, 83] on button "Hub" at bounding box center [1436, 80] width 38 height 24
click at [933, 115] on div "Filters (1)" at bounding box center [914, 116] width 63 height 18
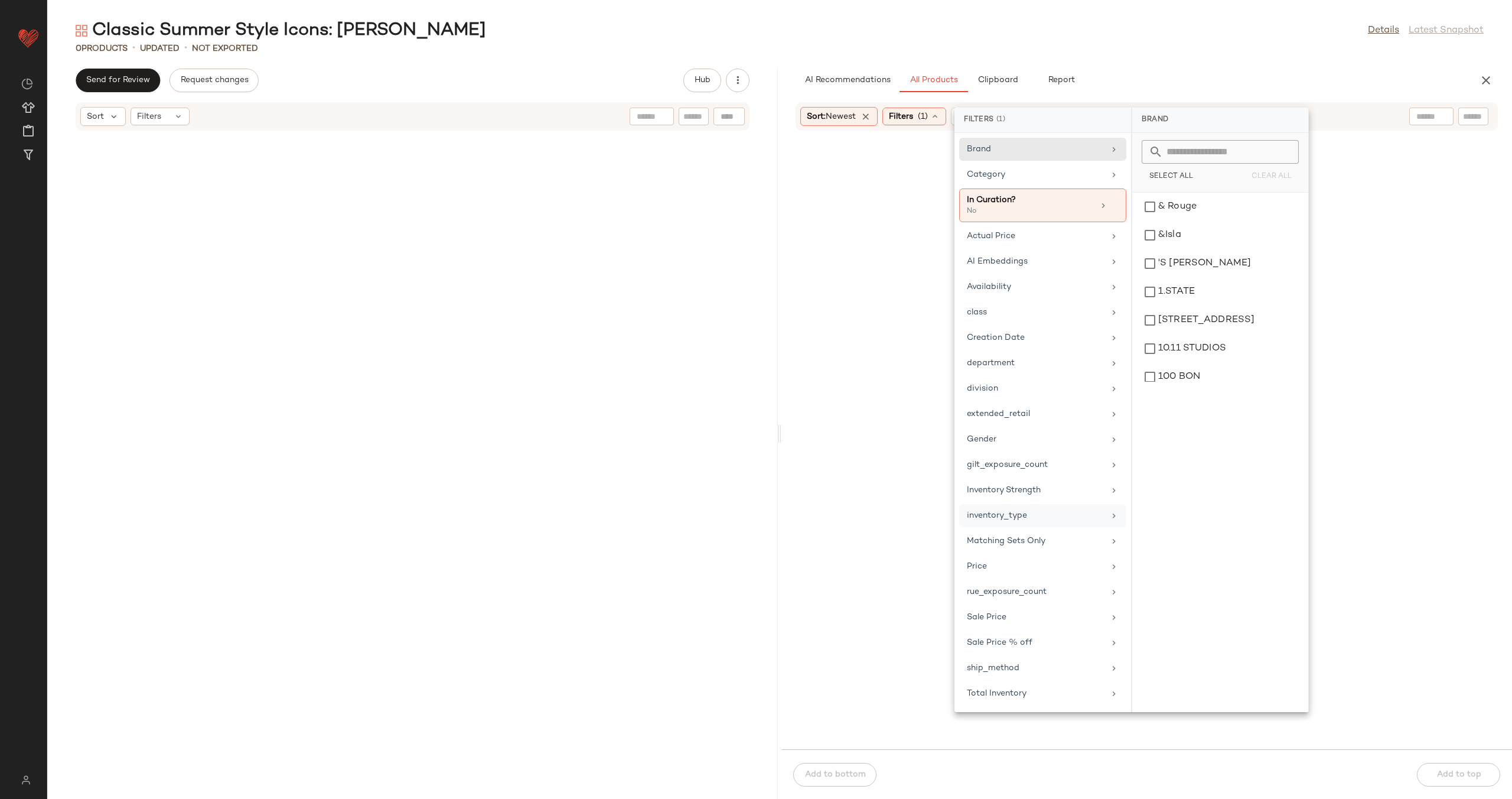
click at [1054, 513] on div "inventory_type" at bounding box center [1036, 515] width 137 height 12
click at [1227, 221] on div "CarryOver" at bounding box center [1220, 235] width 166 height 28
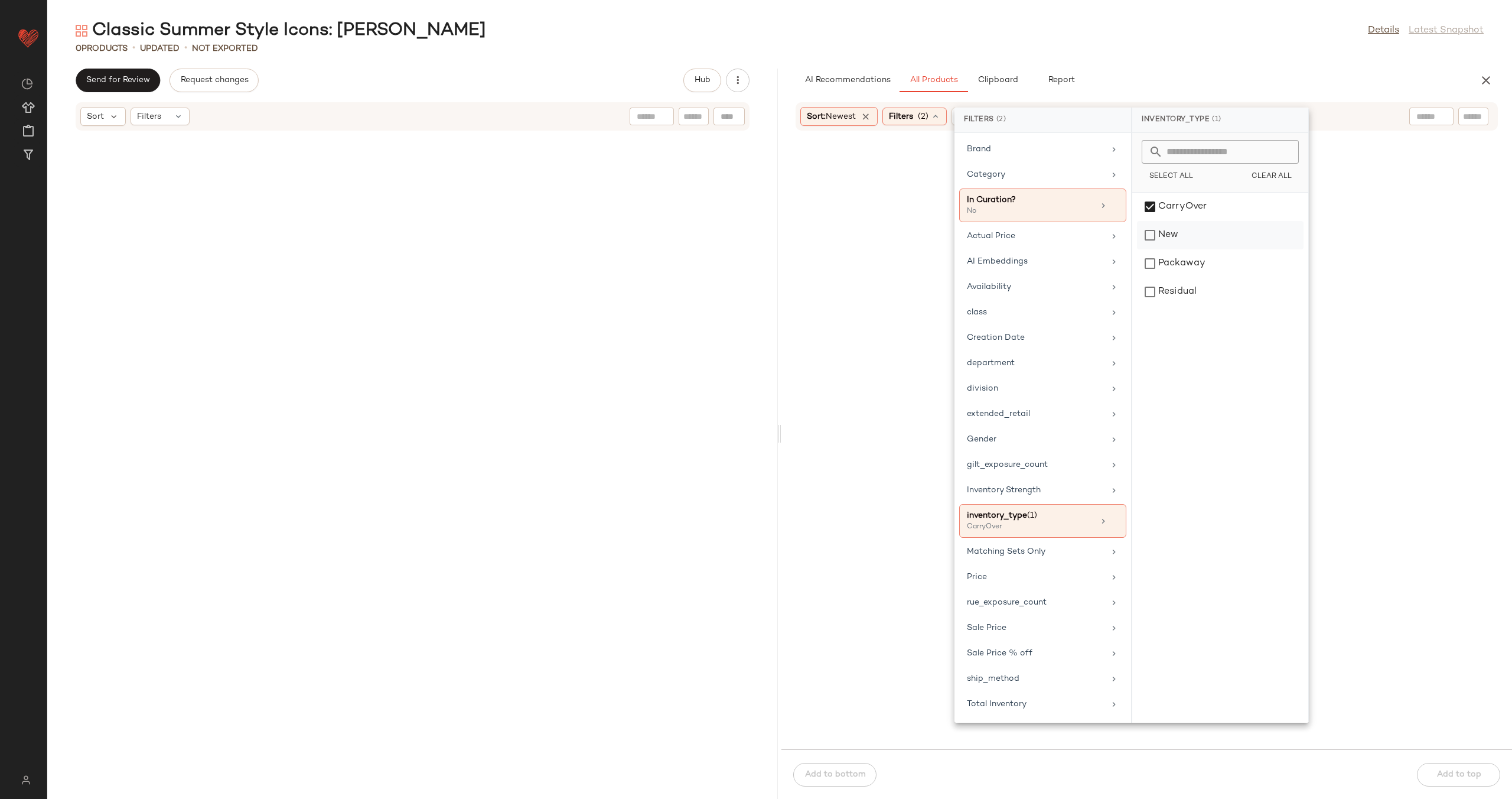
click at [1225, 249] on div "New" at bounding box center [1220, 263] width 166 height 28
click at [1231, 277] on div "Packaway" at bounding box center [1220, 292] width 166 height 28
click at [1313, 270] on div at bounding box center [1147, 470] width 726 height 643
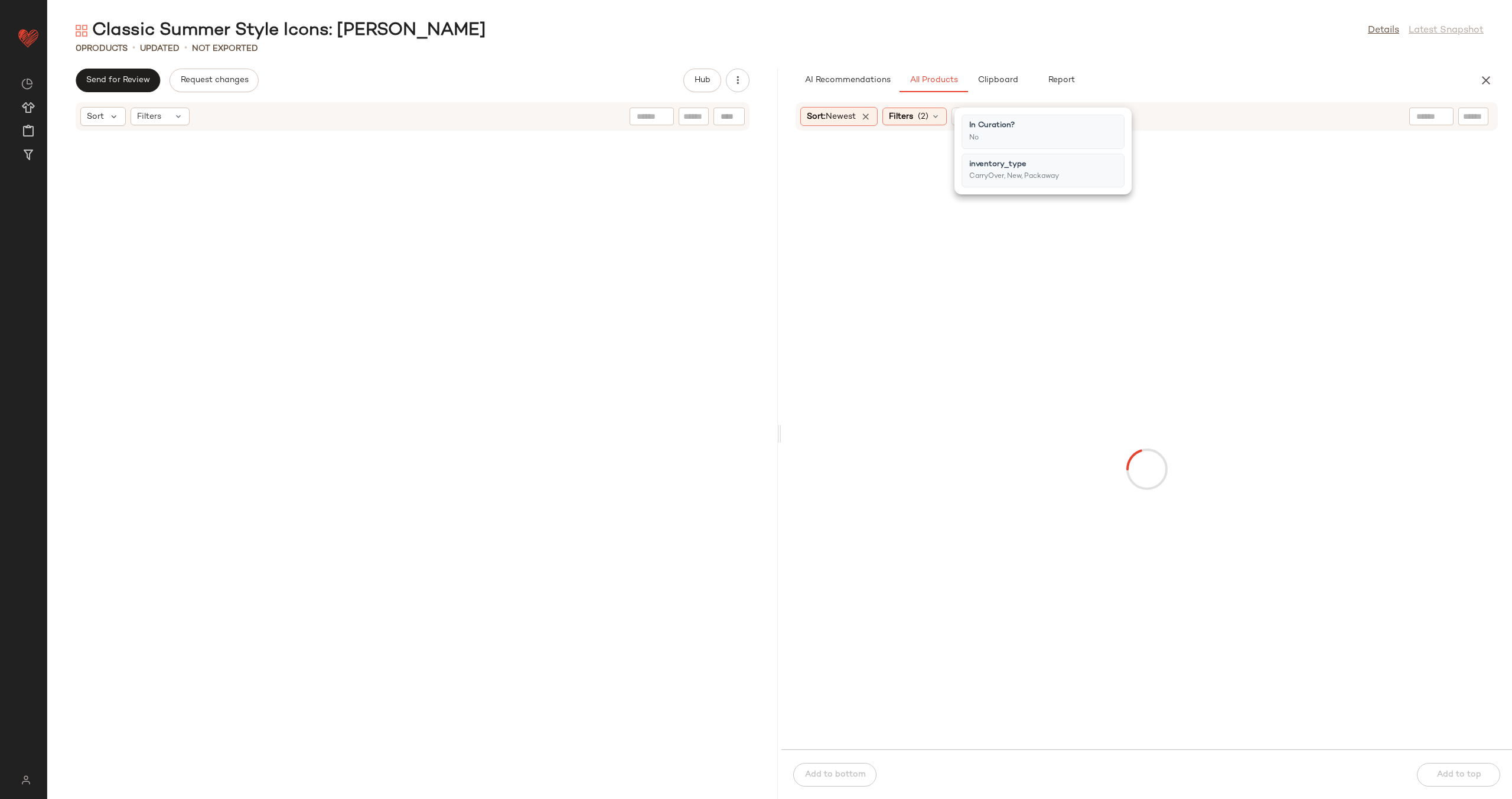
click at [1205, 148] on div at bounding box center [1147, 470] width 726 height 643
click at [1431, 115] on div at bounding box center [1432, 116] width 44 height 18
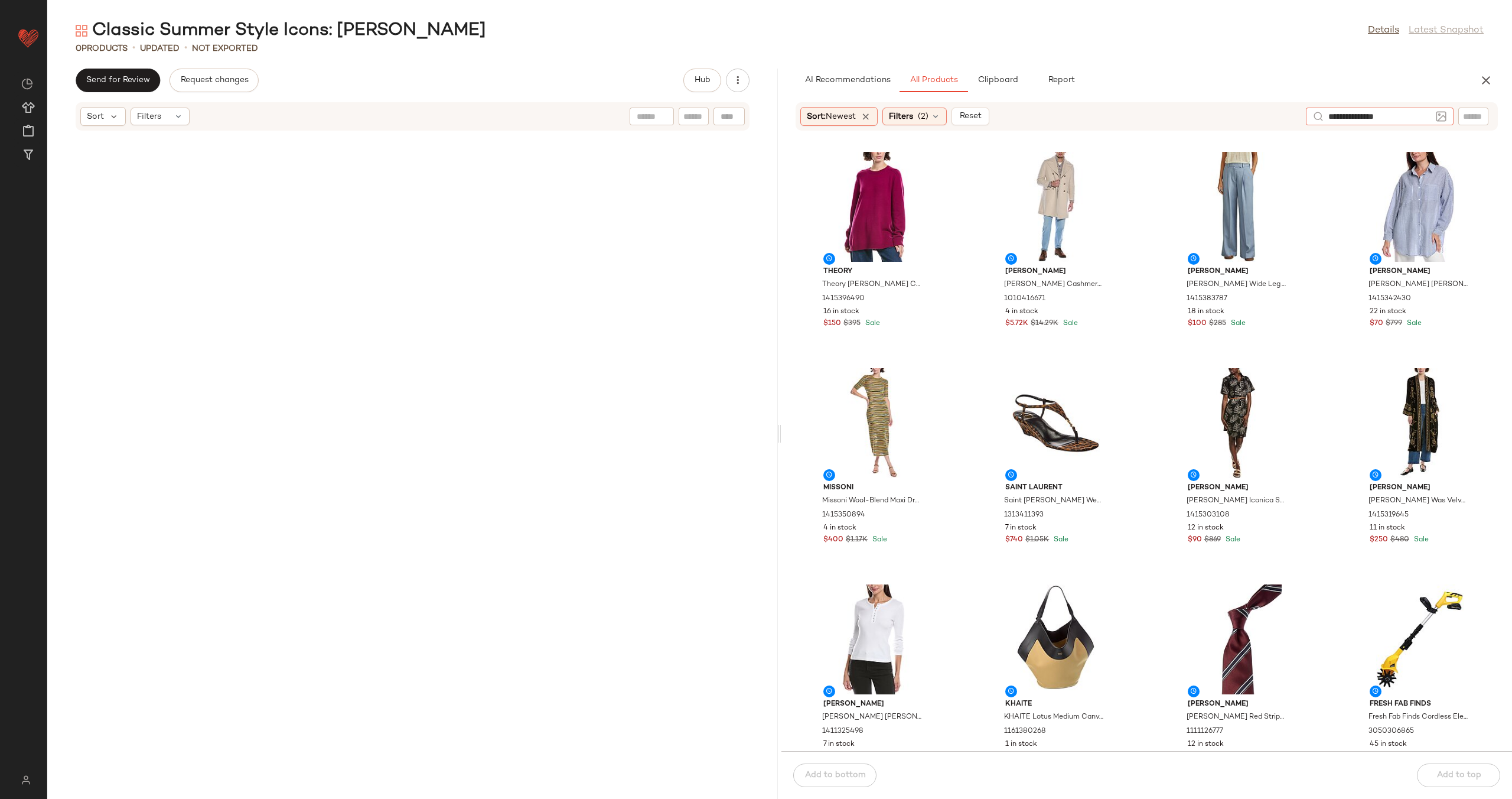
type input "**********"
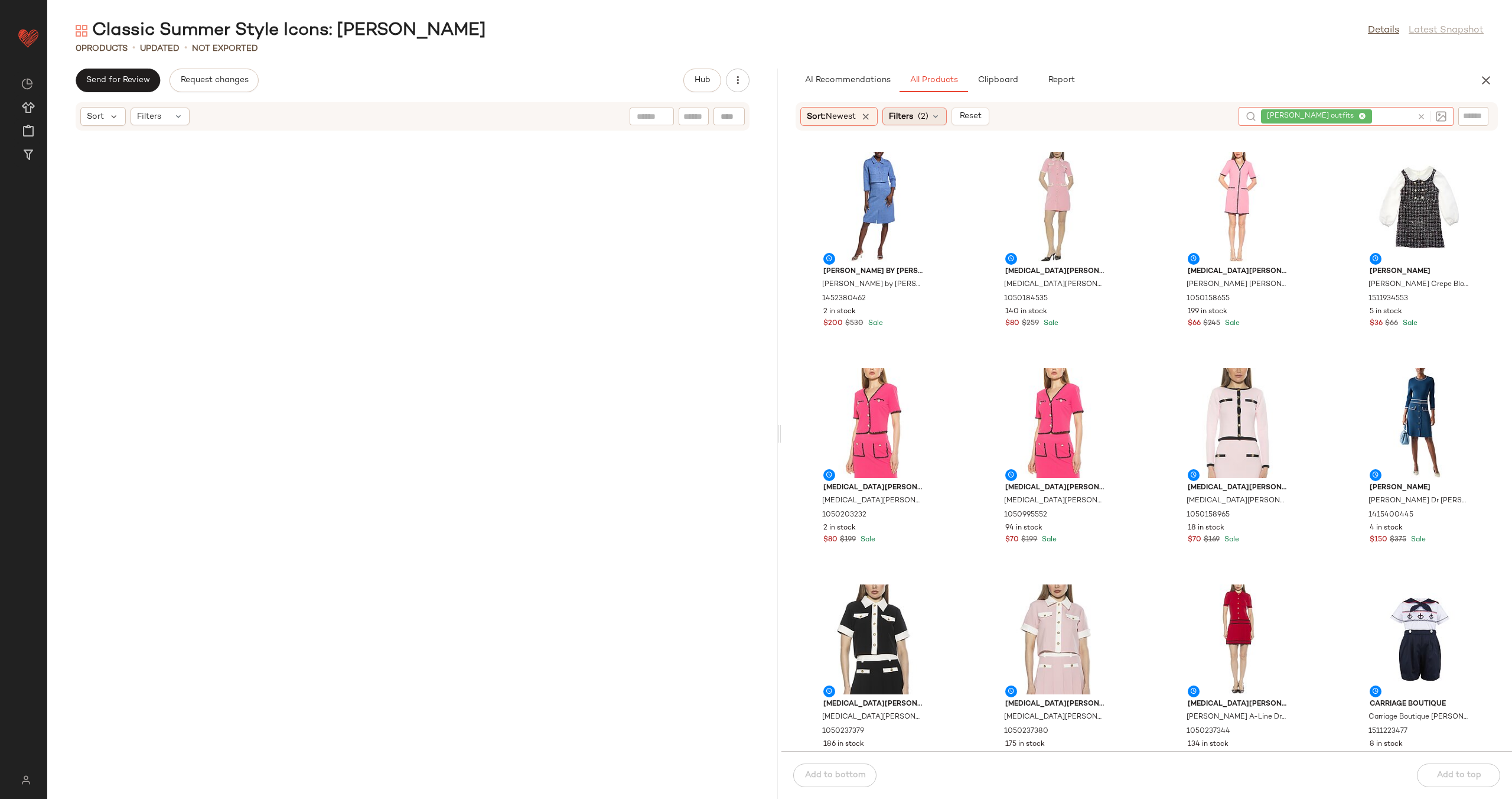
click at [938, 114] on icon at bounding box center [935, 116] width 10 height 10
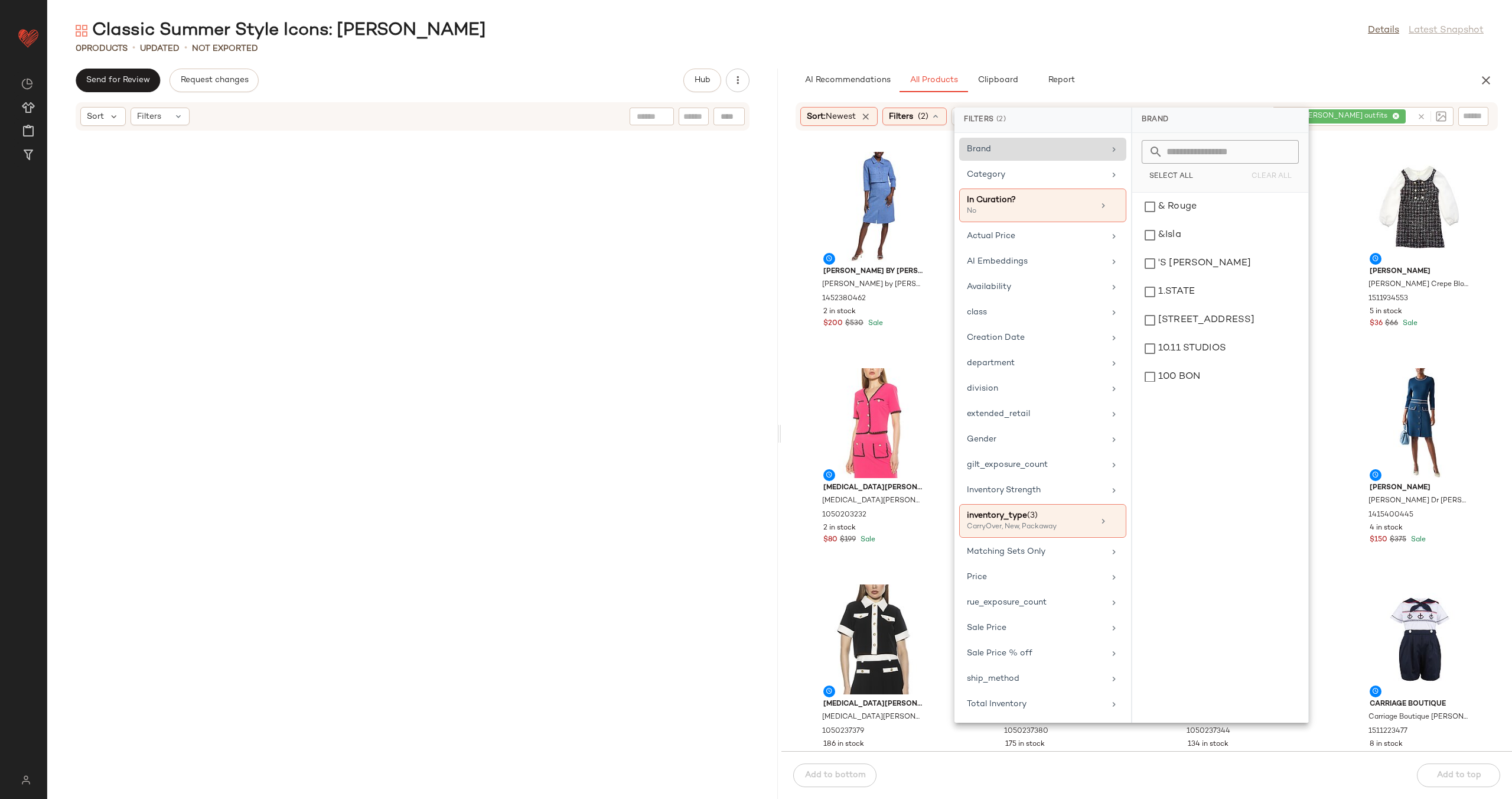
click at [1046, 150] on div "Brand" at bounding box center [1036, 149] width 137 height 12
click at [1225, 154] on input "text" at bounding box center [1228, 152] width 129 height 24
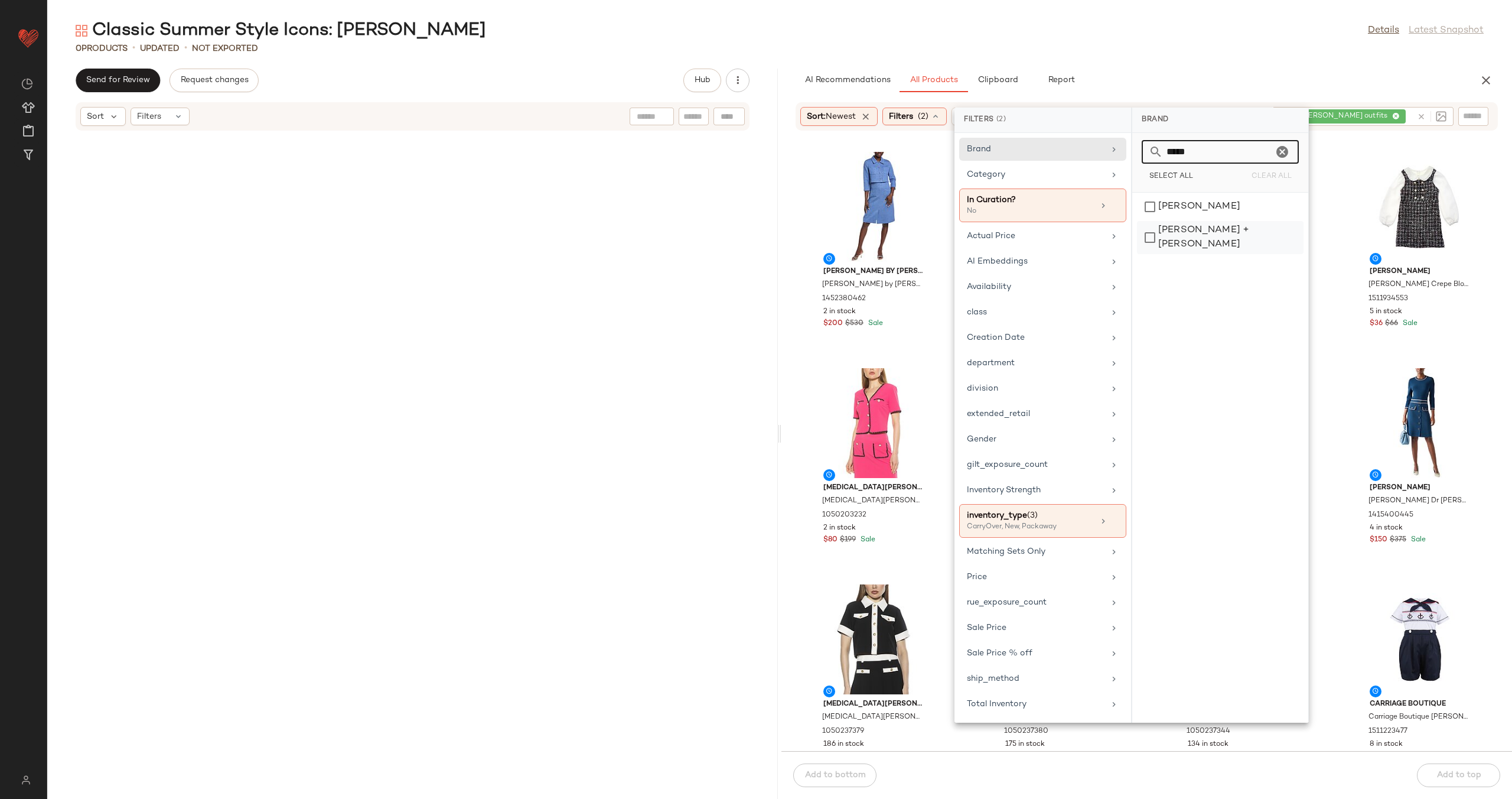
type input "*****"
click at [1229, 234] on div "alice + olivia" at bounding box center [1220, 238] width 166 height 33
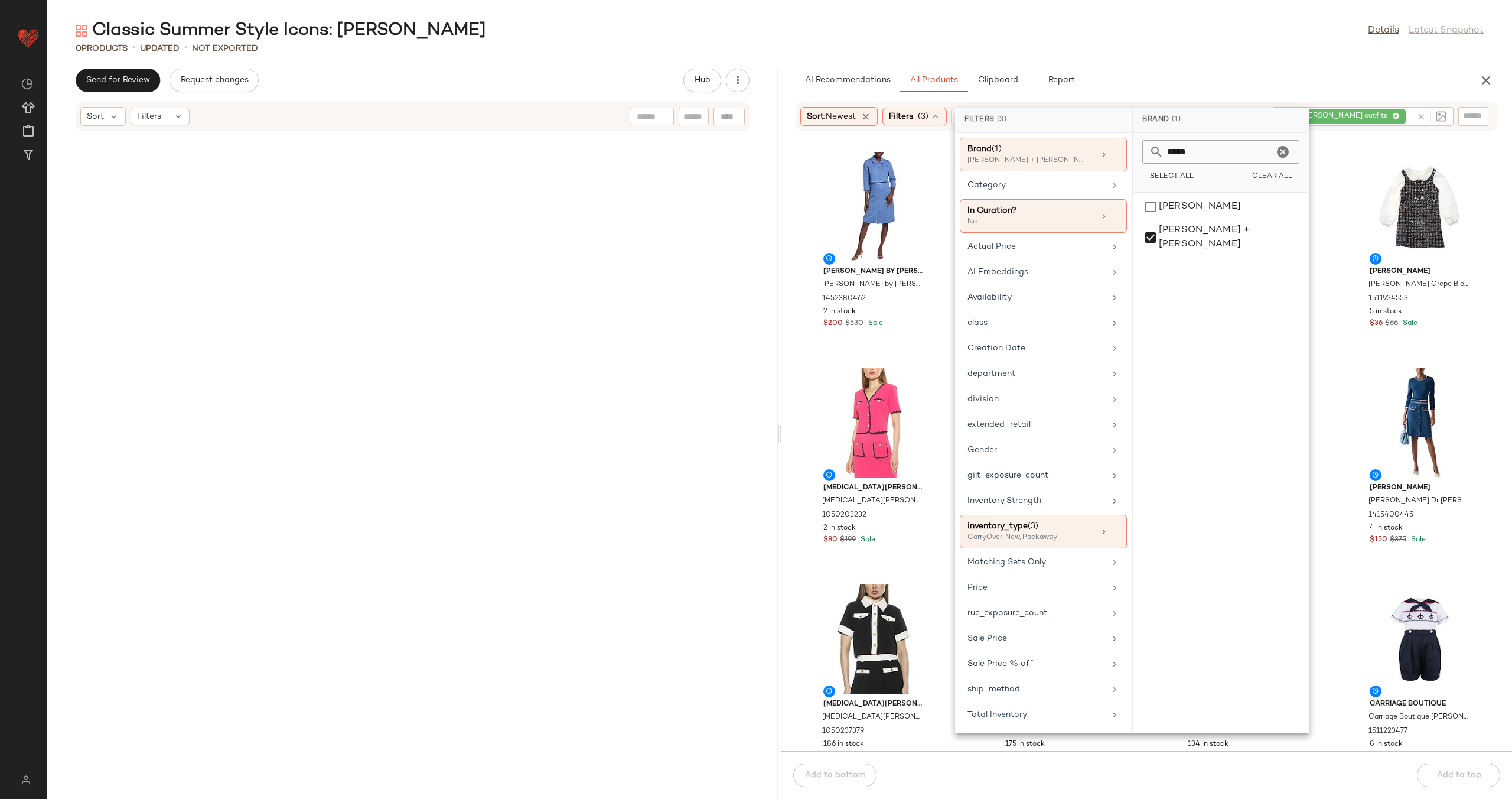
click at [1280, 152] on icon "Clear" at bounding box center [1283, 152] width 14 height 14
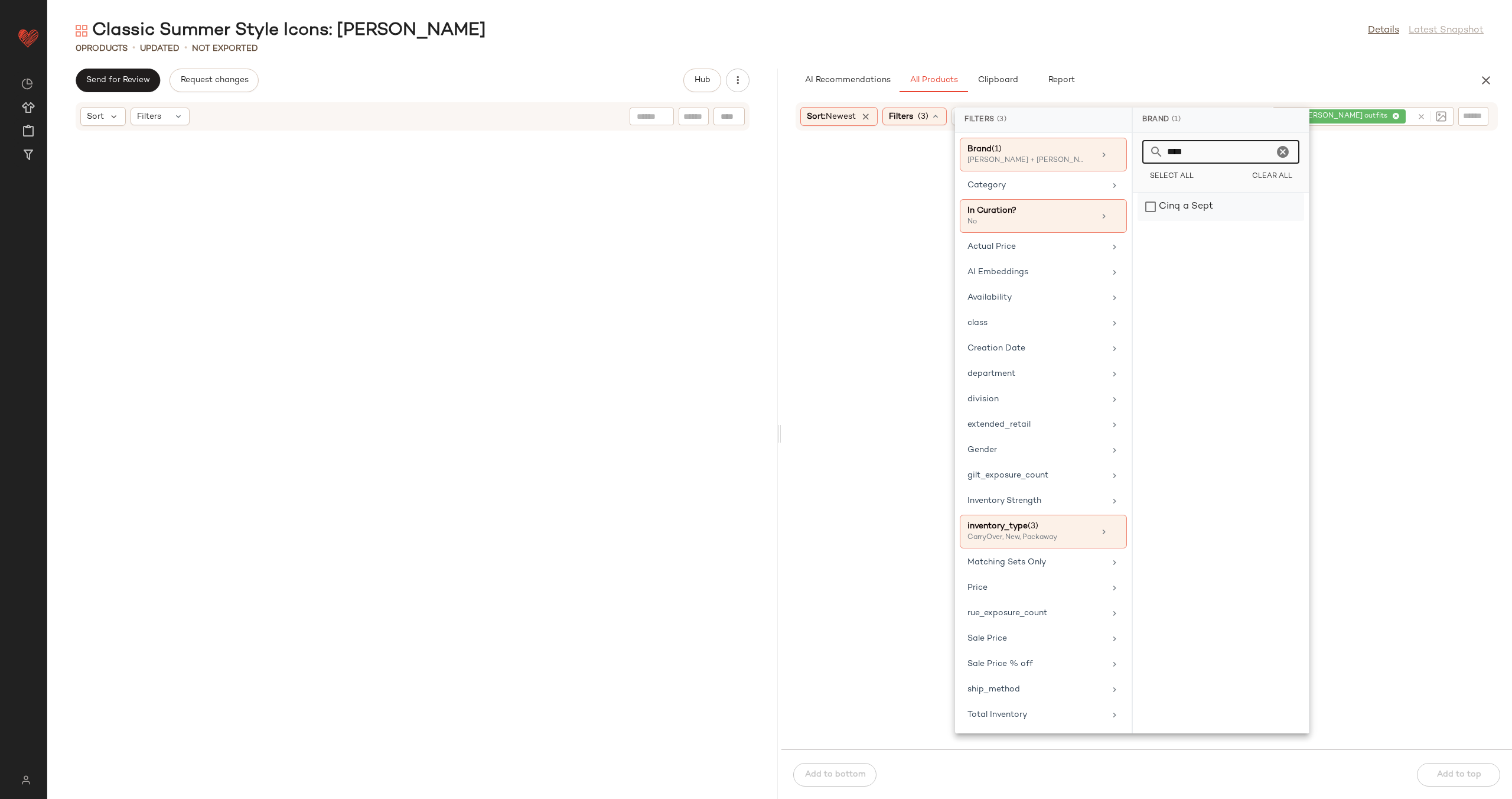
click at [1276, 209] on div "Cinq a Sept" at bounding box center [1221, 207] width 166 height 28
click at [1221, 146] on input "****" at bounding box center [1219, 152] width 110 height 24
type input "***"
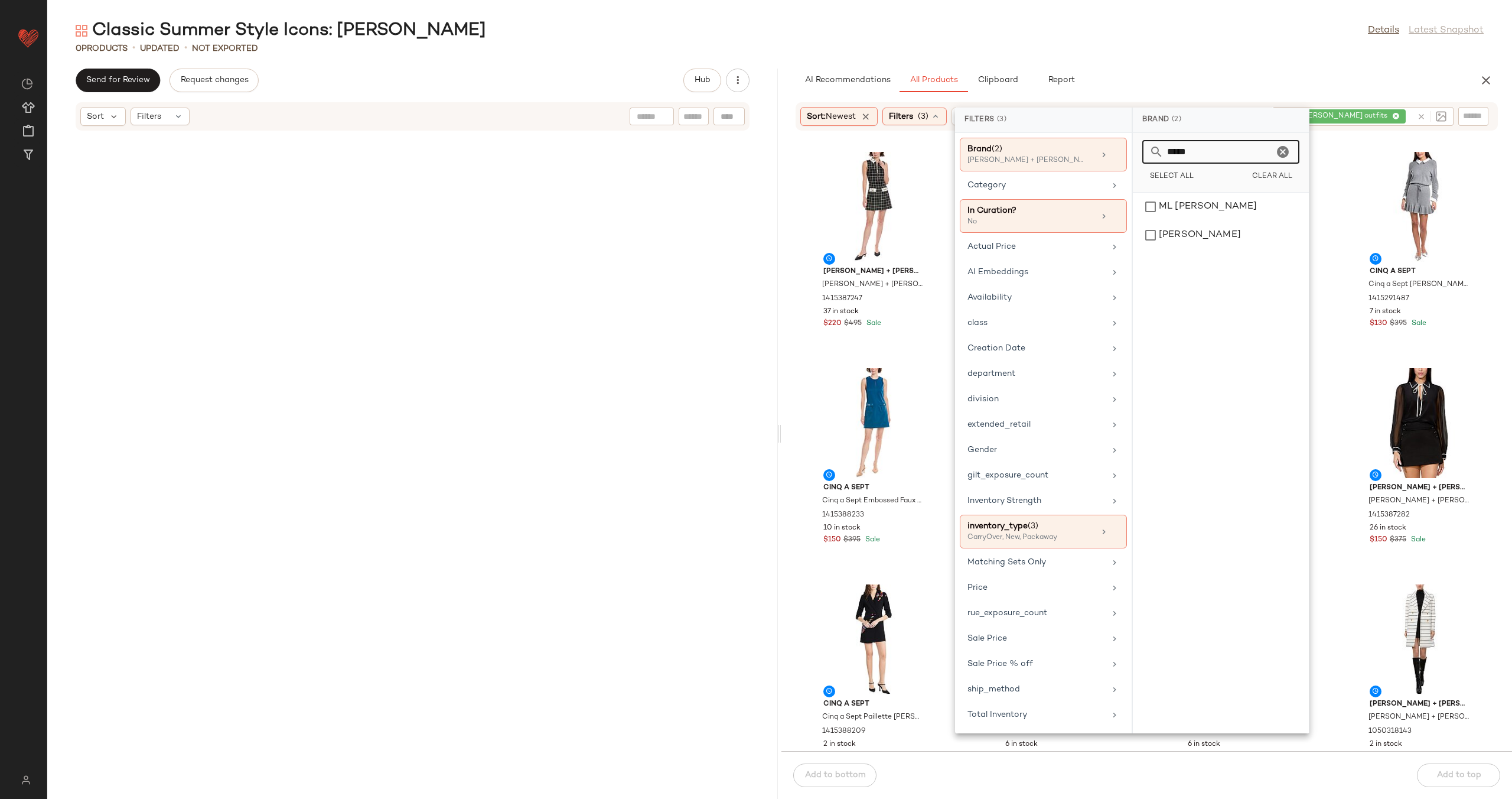
type input "*****"
click at [1285, 153] on icon "Clear" at bounding box center [1283, 152] width 14 height 14
type input "*"
type input "****"
click at [1267, 205] on div "[PERSON_NAME]" at bounding box center [1221, 207] width 166 height 28
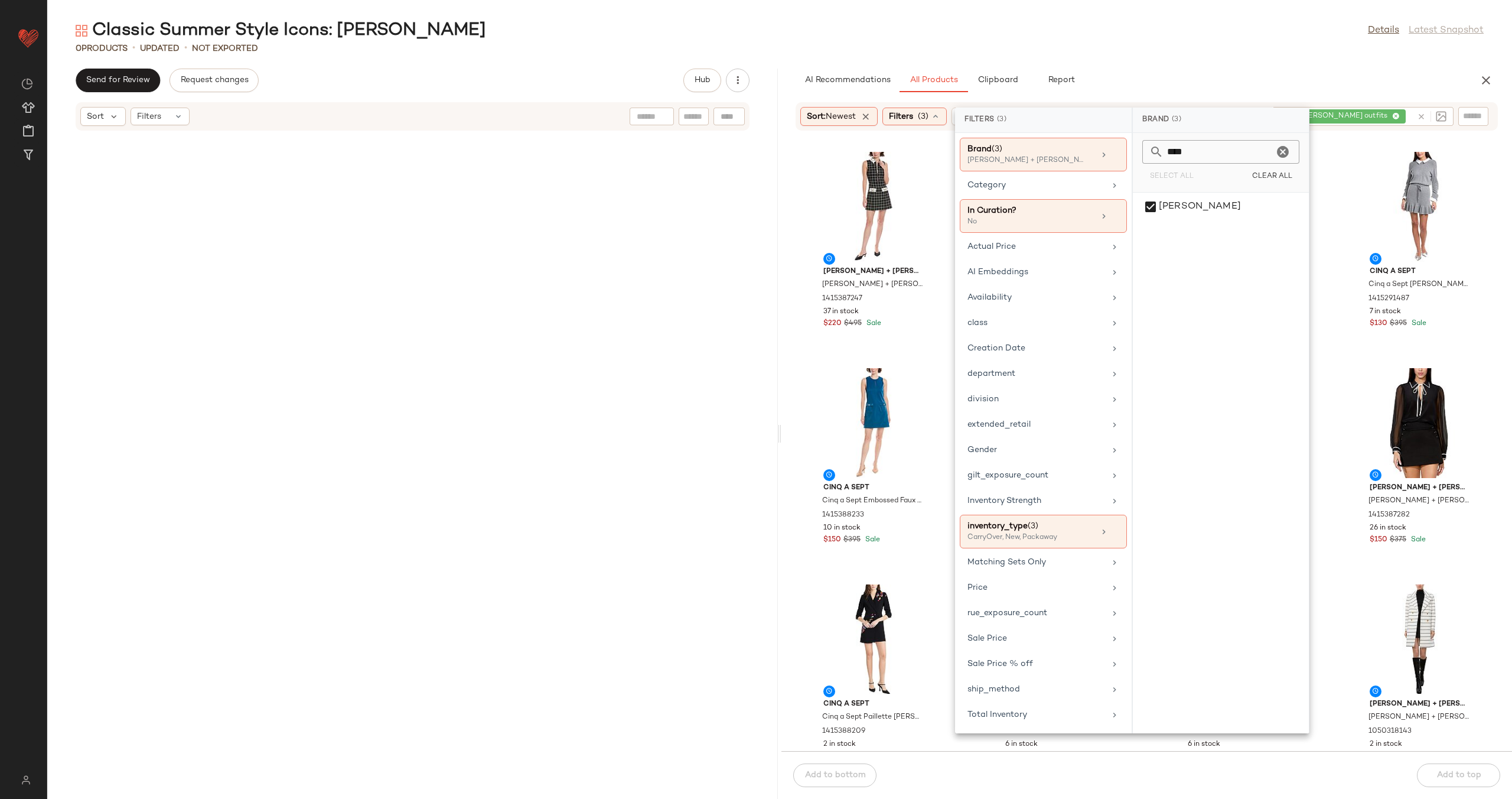
click at [1277, 153] on icon "Clear" at bounding box center [1283, 152] width 14 height 14
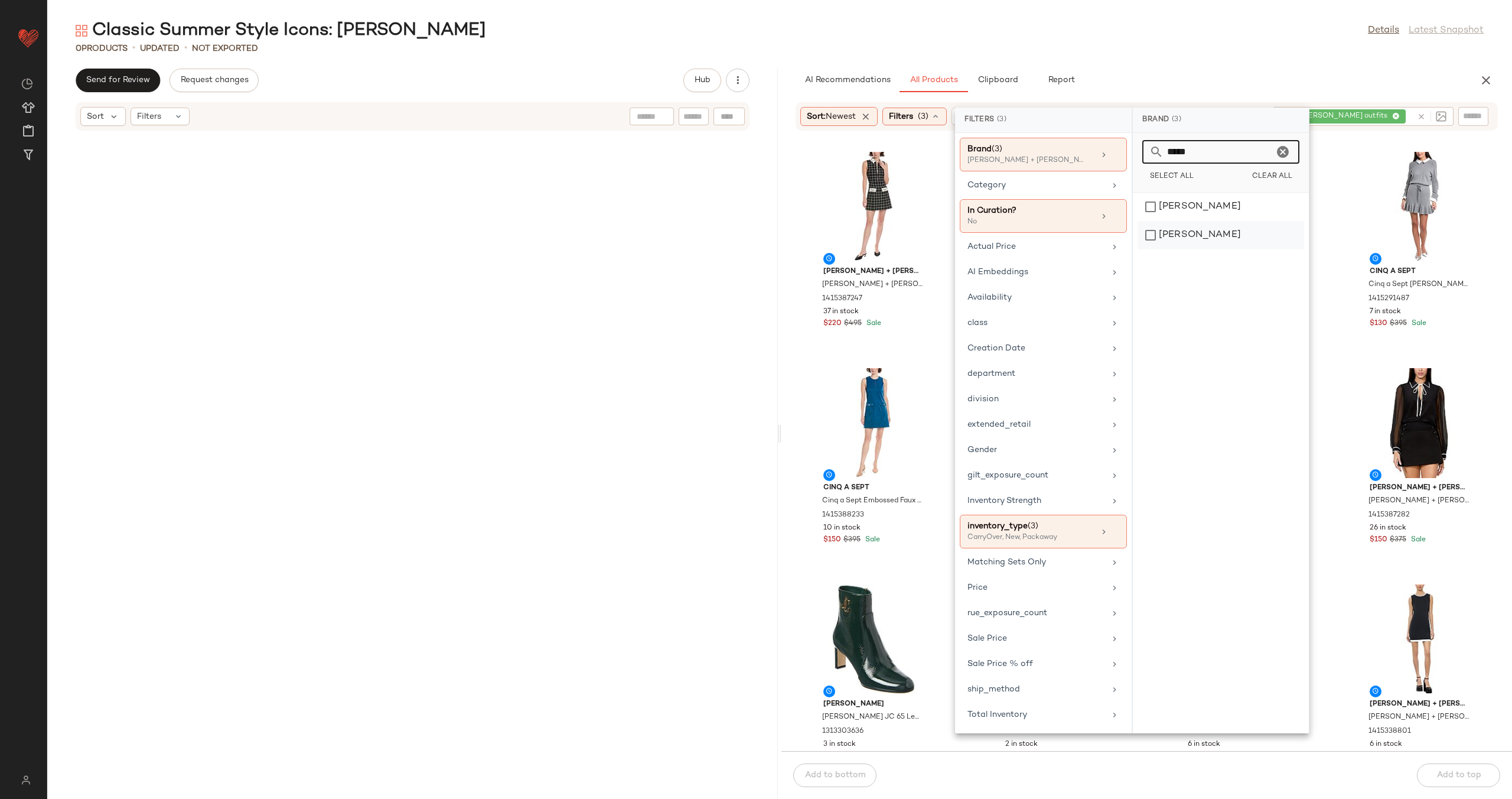
type input "*****"
click at [1169, 231] on div "[MEDICAL_DATA][PERSON_NAME]" at bounding box center [1221, 235] width 166 height 28
click at [1287, 154] on icon "Clear" at bounding box center [1283, 152] width 14 height 14
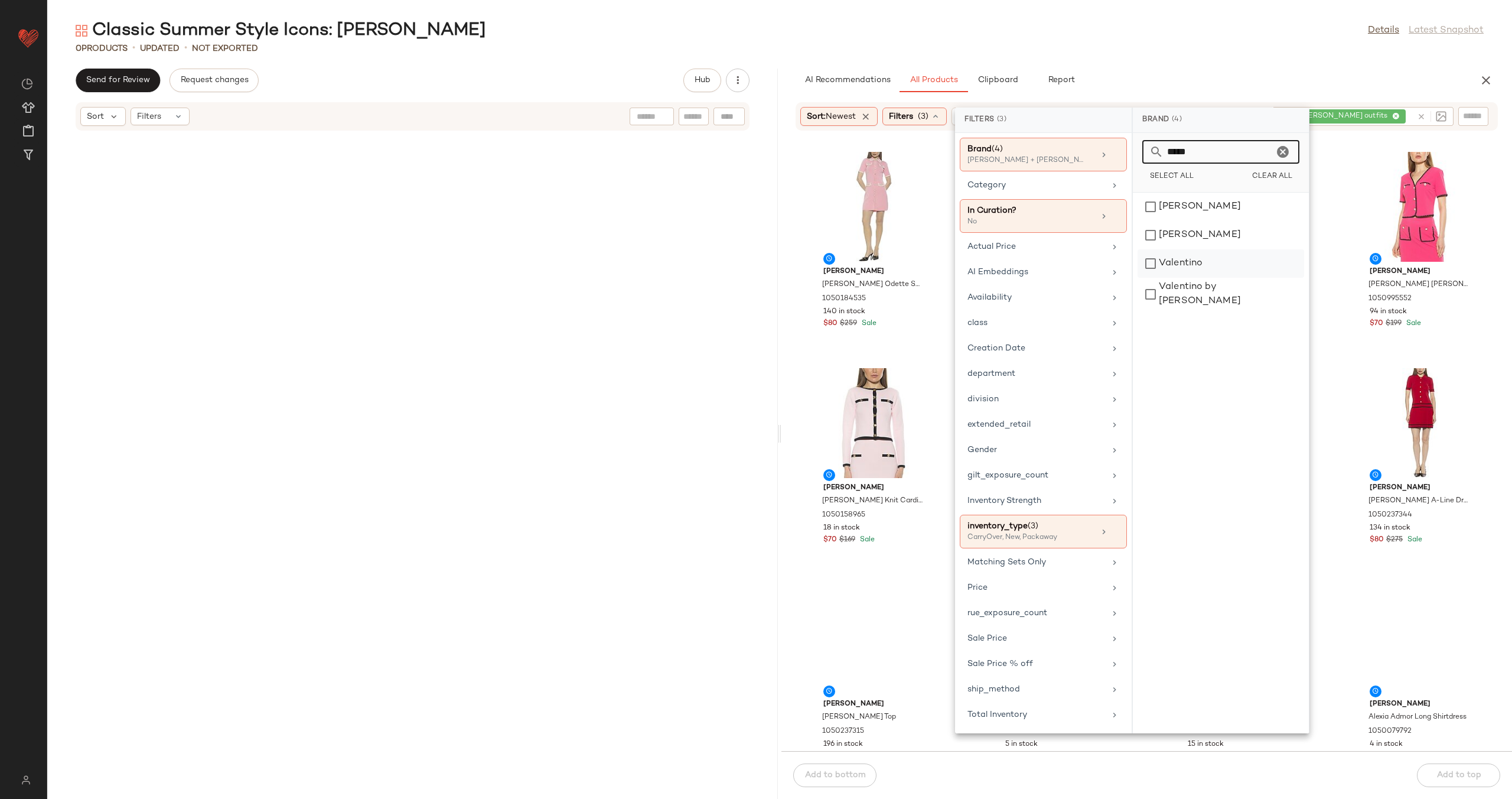
type input "*****"
click at [1238, 277] on div "Valentino" at bounding box center [1221, 294] width 166 height 33
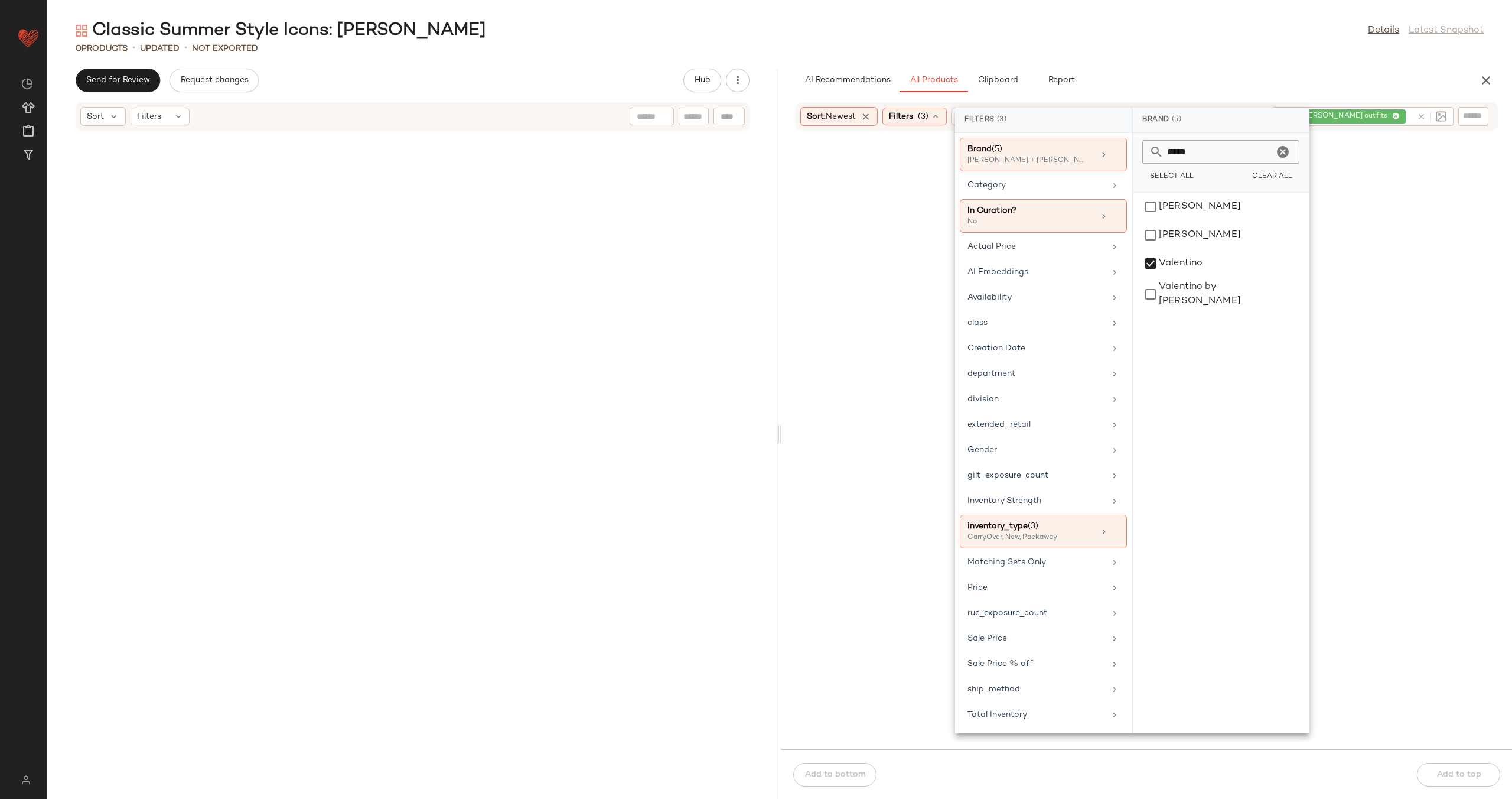
click at [1282, 152] on icon "Clear" at bounding box center [1283, 152] width 14 height 14
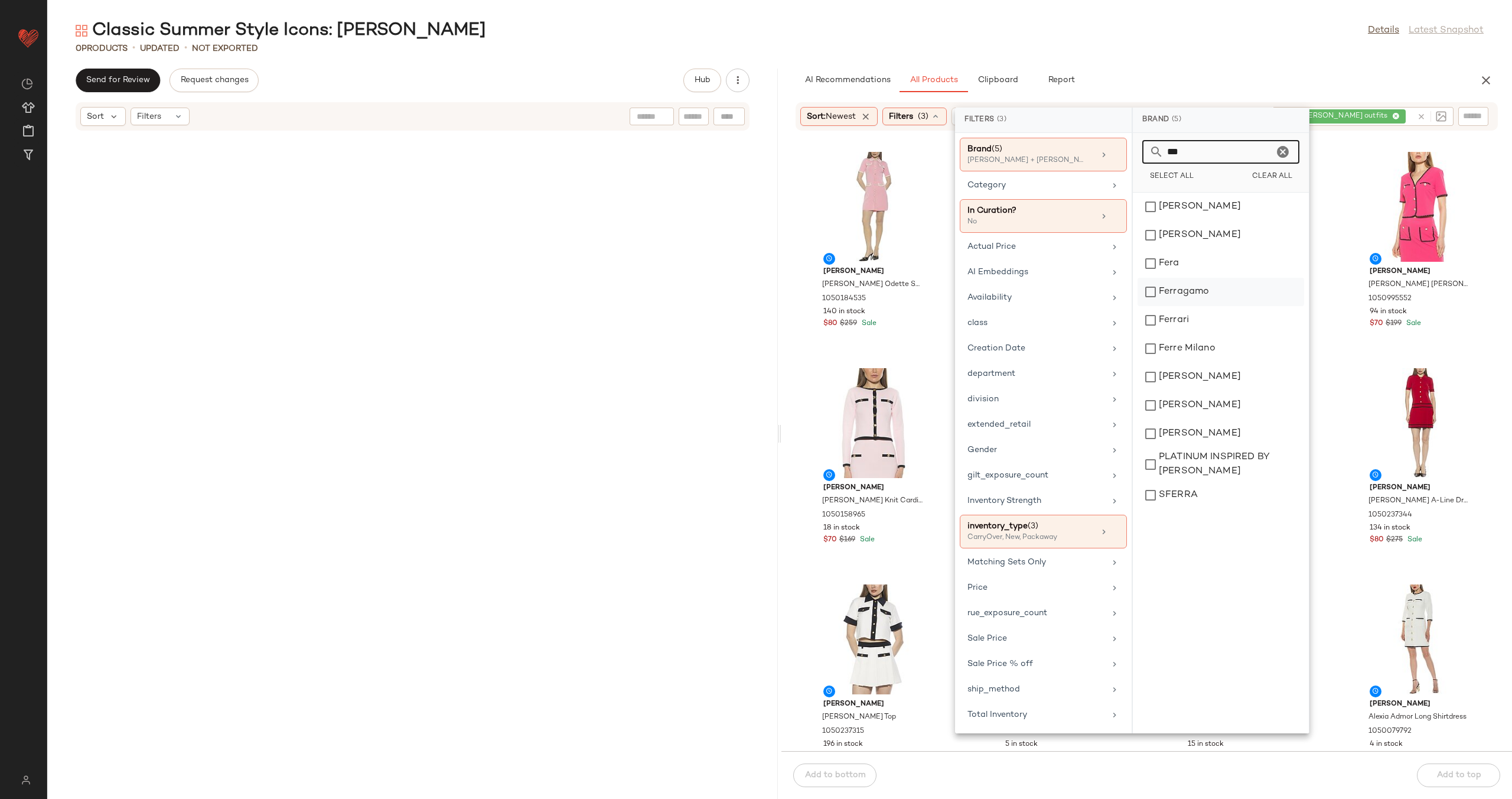
type input "***"
click at [1192, 306] on div "Ferragamo" at bounding box center [1221, 320] width 166 height 28
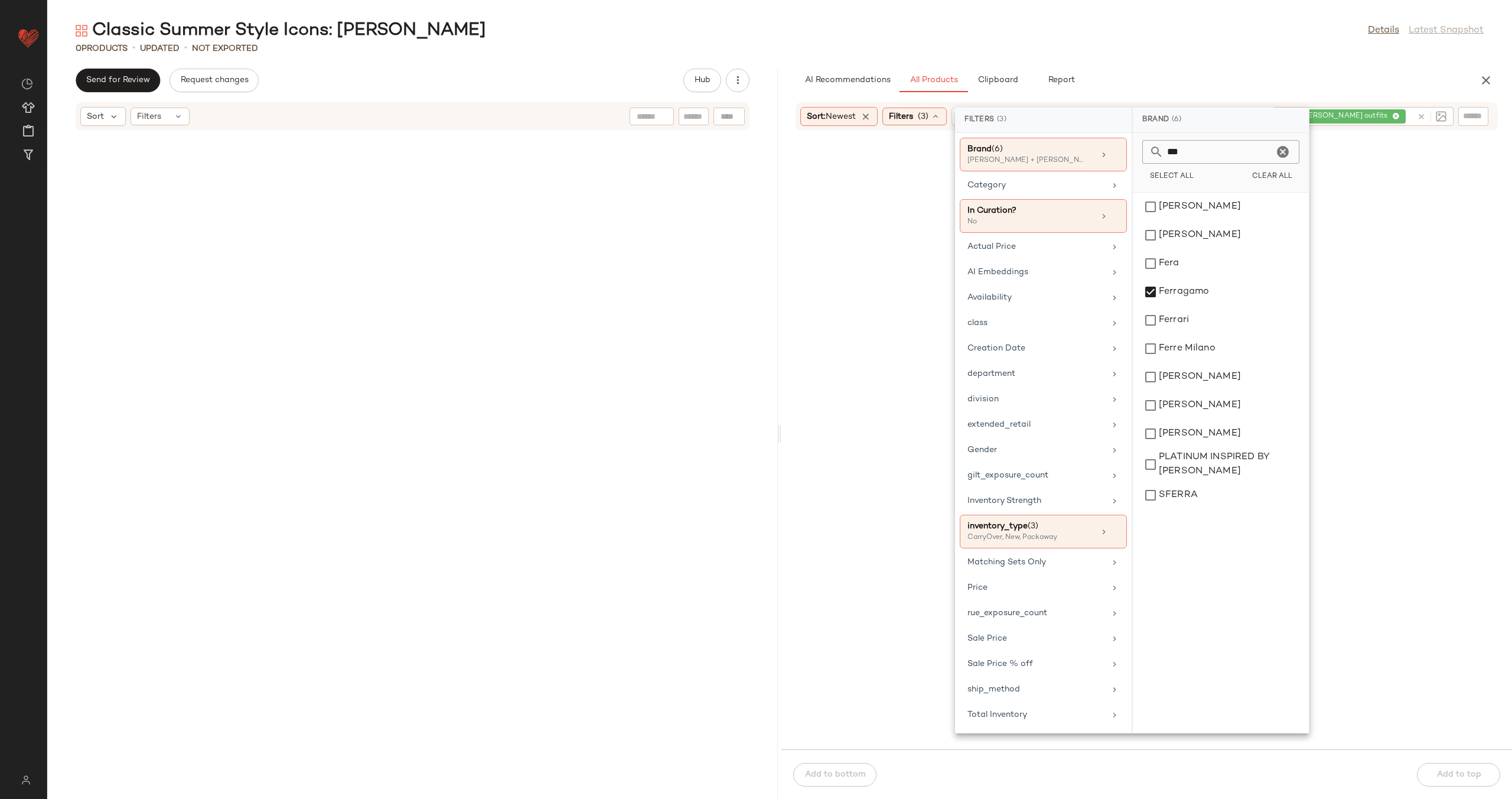
click at [1286, 152] on icon "Clear" at bounding box center [1283, 152] width 14 height 14
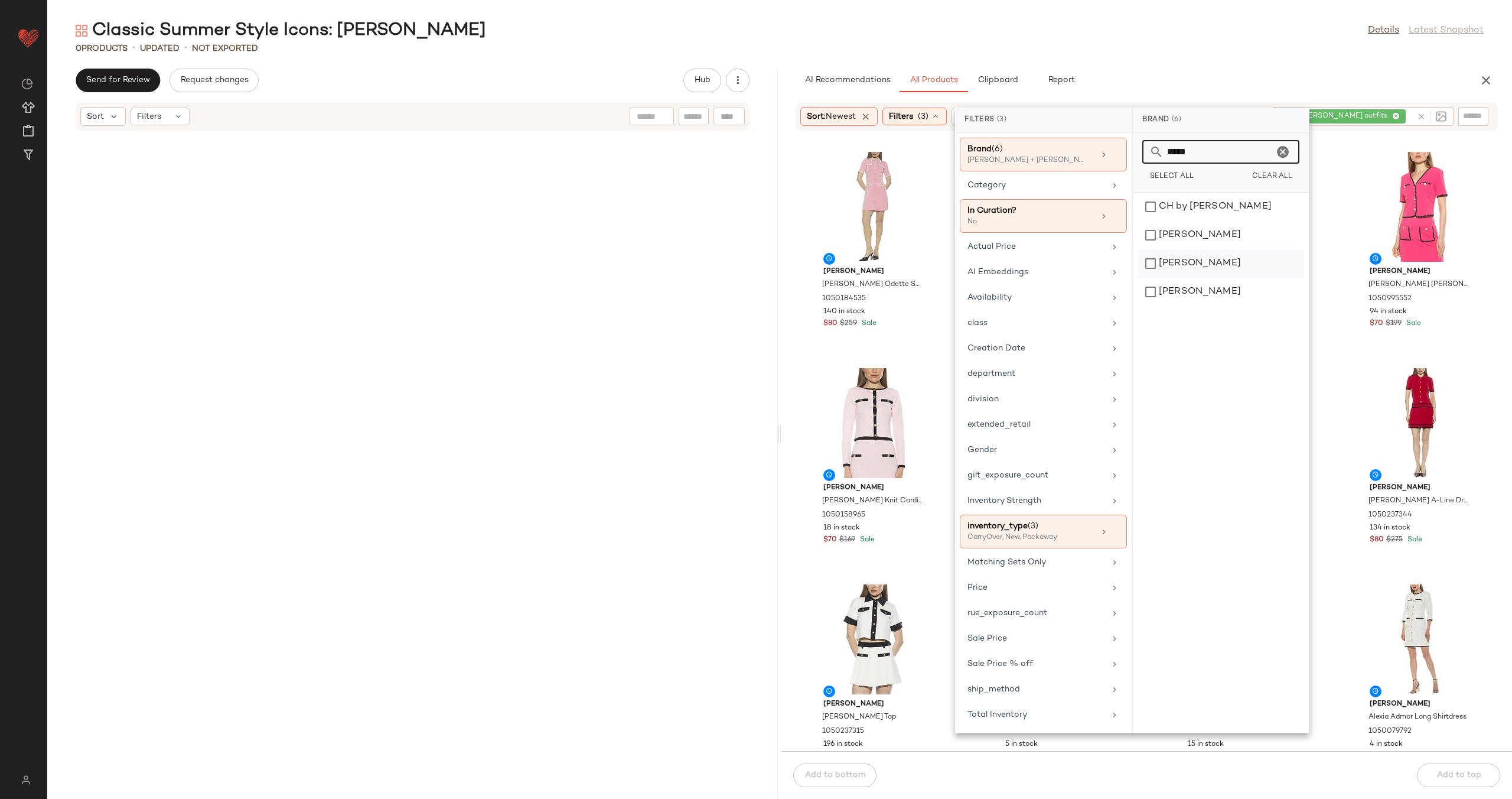
click at [1230, 277] on div "[PERSON_NAME]" at bounding box center [1221, 292] width 166 height 28
click at [1199, 145] on input "*****" at bounding box center [1219, 152] width 110 height 24
type input "****"
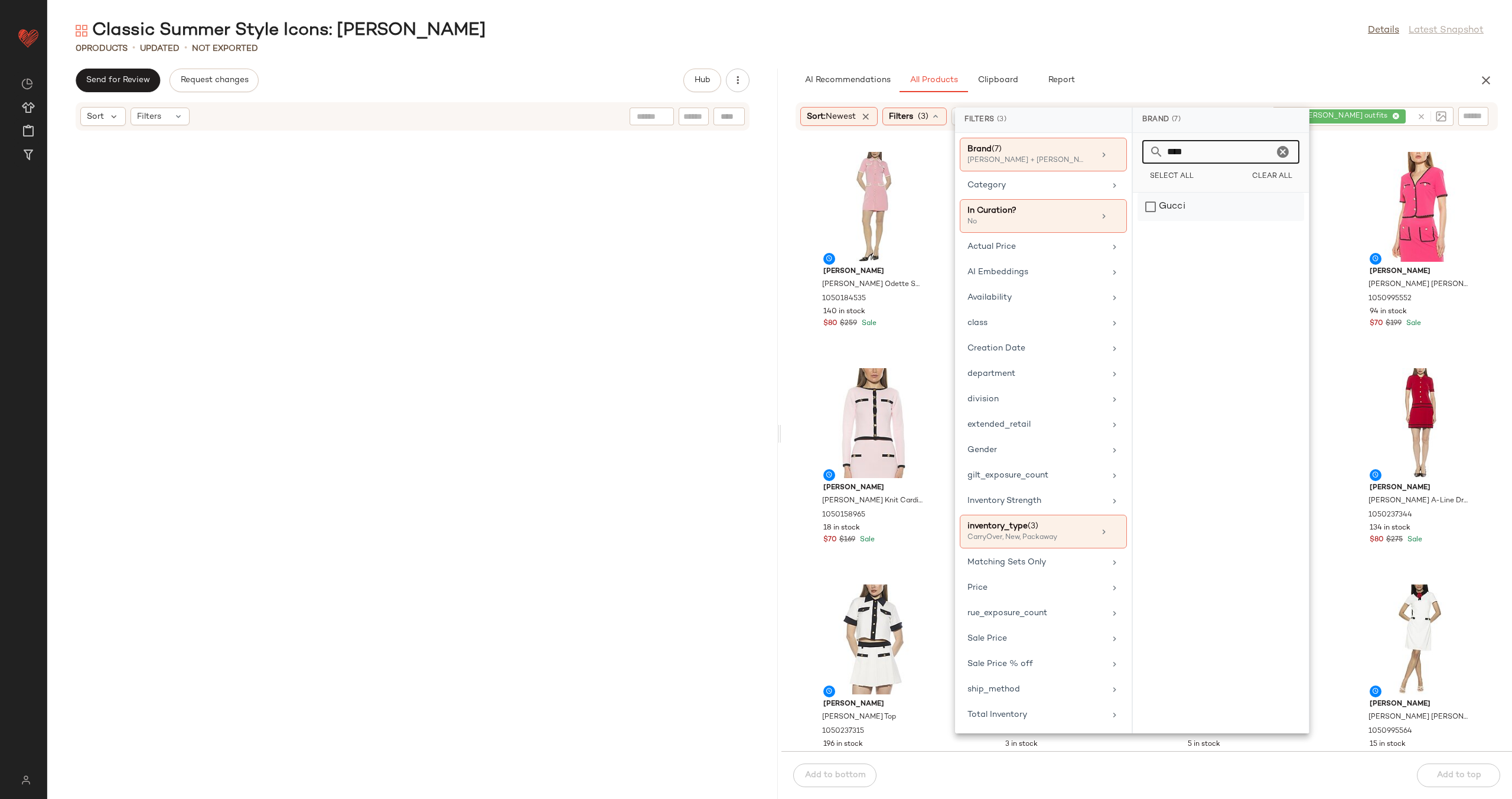
click at [1260, 215] on div "Gucci" at bounding box center [1221, 207] width 166 height 28
click at [1282, 150] on icon "Clear" at bounding box center [1283, 152] width 14 height 14
type input "*****"
click at [1277, 203] on div "Tom Ford" at bounding box center [1221, 207] width 166 height 28
click at [1284, 156] on icon "Clear" at bounding box center [1283, 152] width 14 height 14
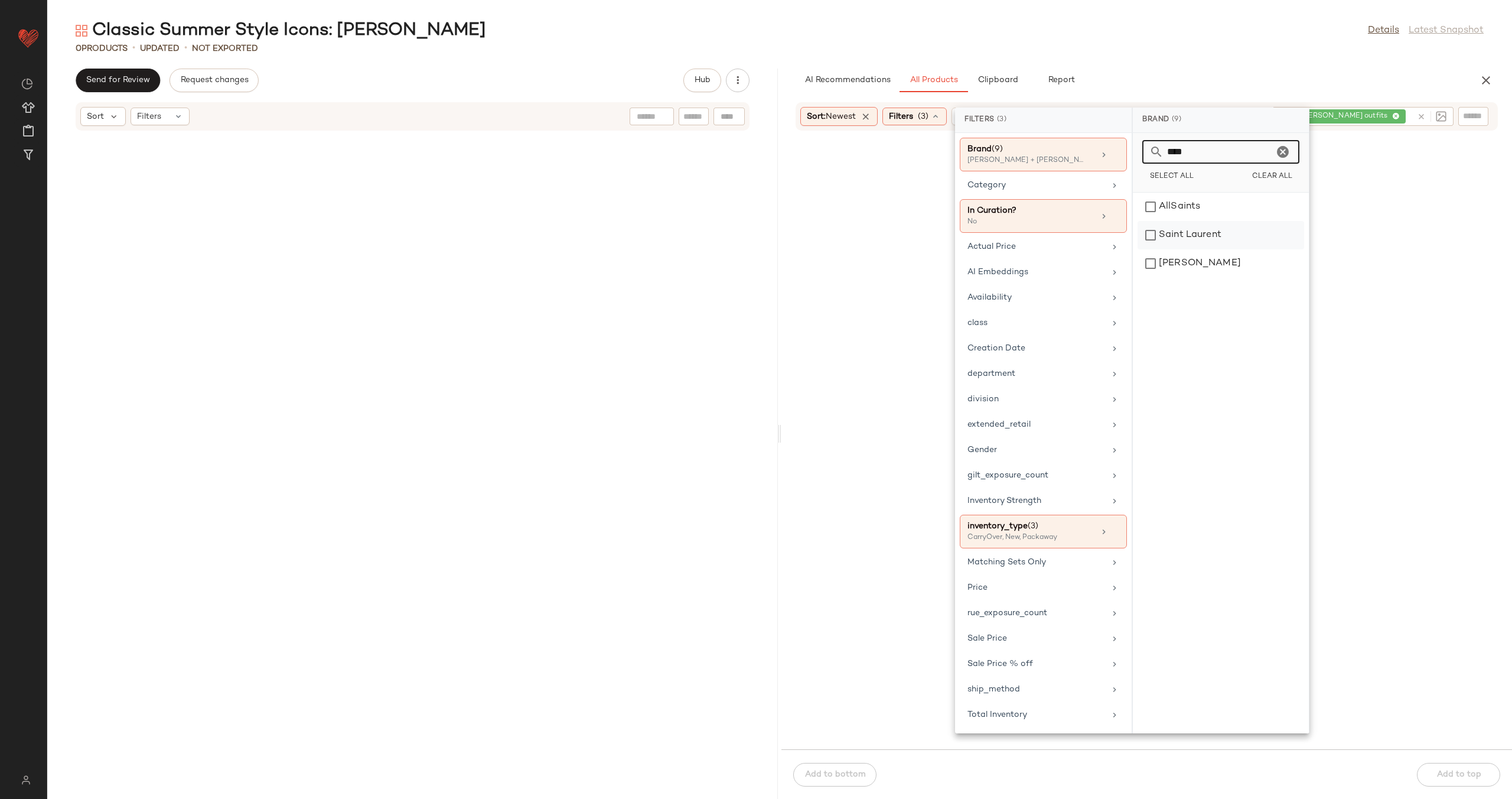
type input "****"
click at [1256, 249] on div "Saint Laurent" at bounding box center [1221, 263] width 166 height 28
click at [799, 153] on div at bounding box center [1147, 448] width 726 height 599
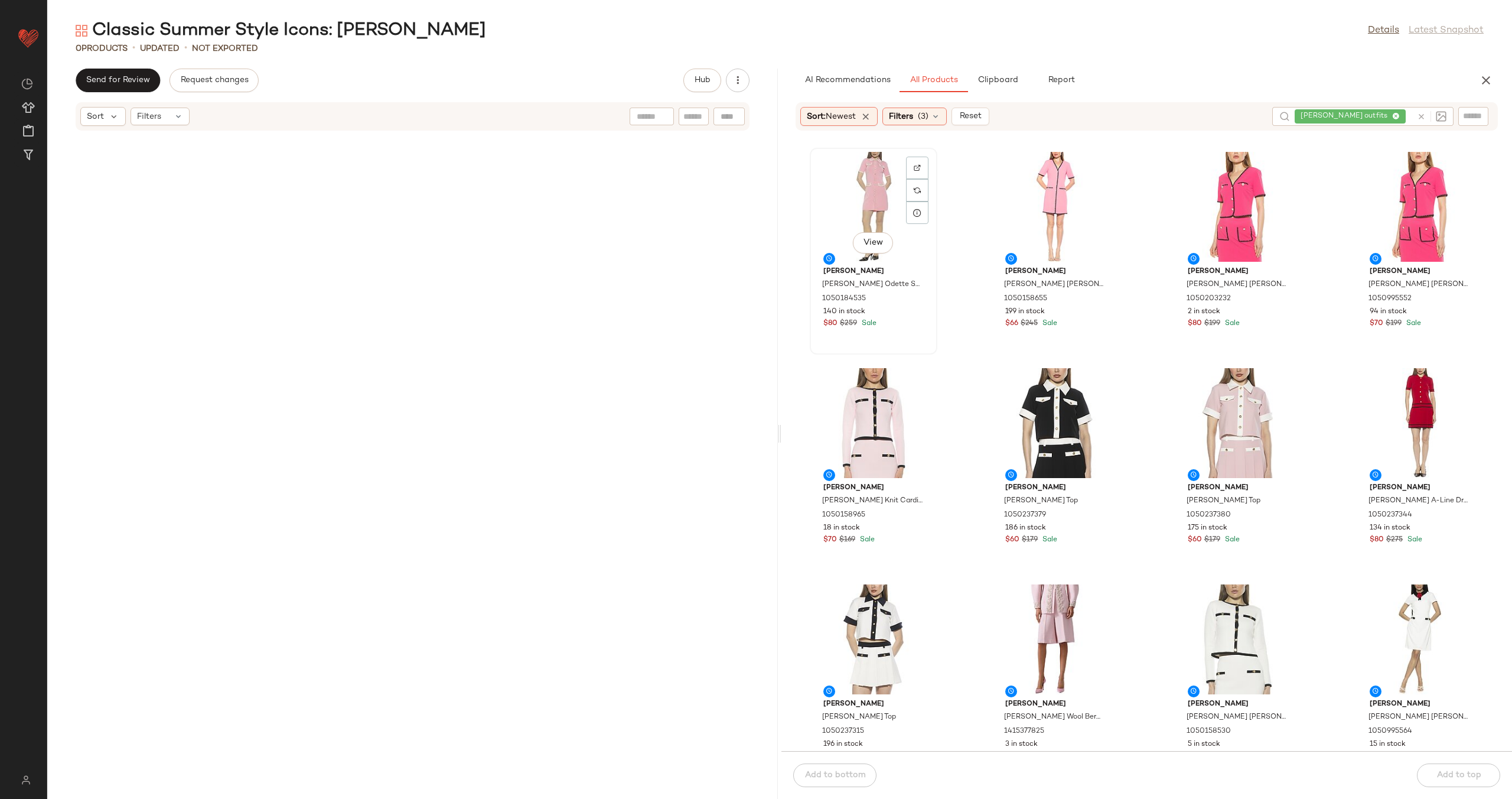
click at [859, 196] on div "View" at bounding box center [874, 206] width 120 height 110
click at [958, 374] on div "View Alexia Admor Alexia Admor Odette Shirtdress 1050184535 140 in stock $80 $2…" at bounding box center [1147, 448] width 731 height 606
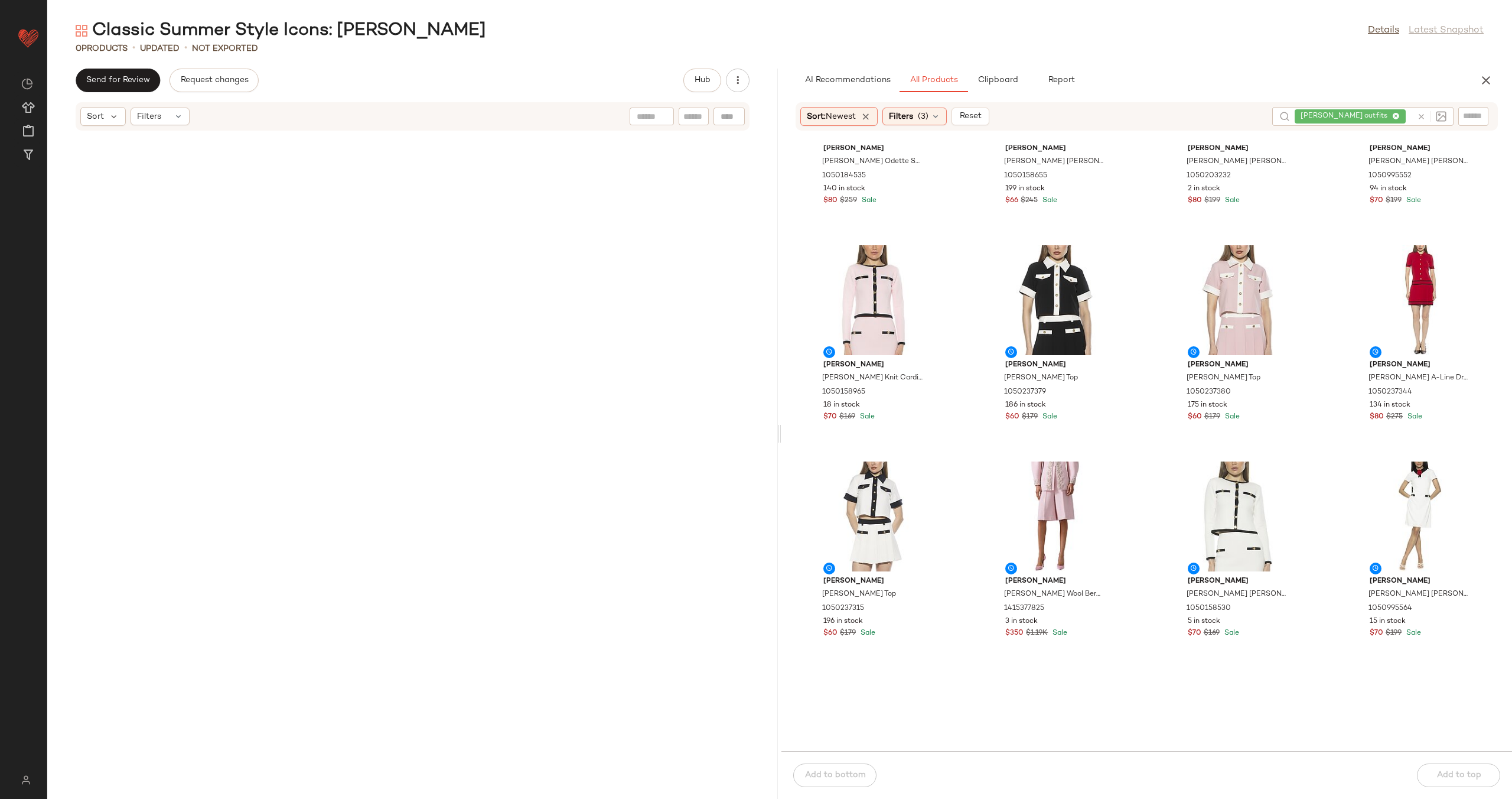
scroll to position [132, 0]
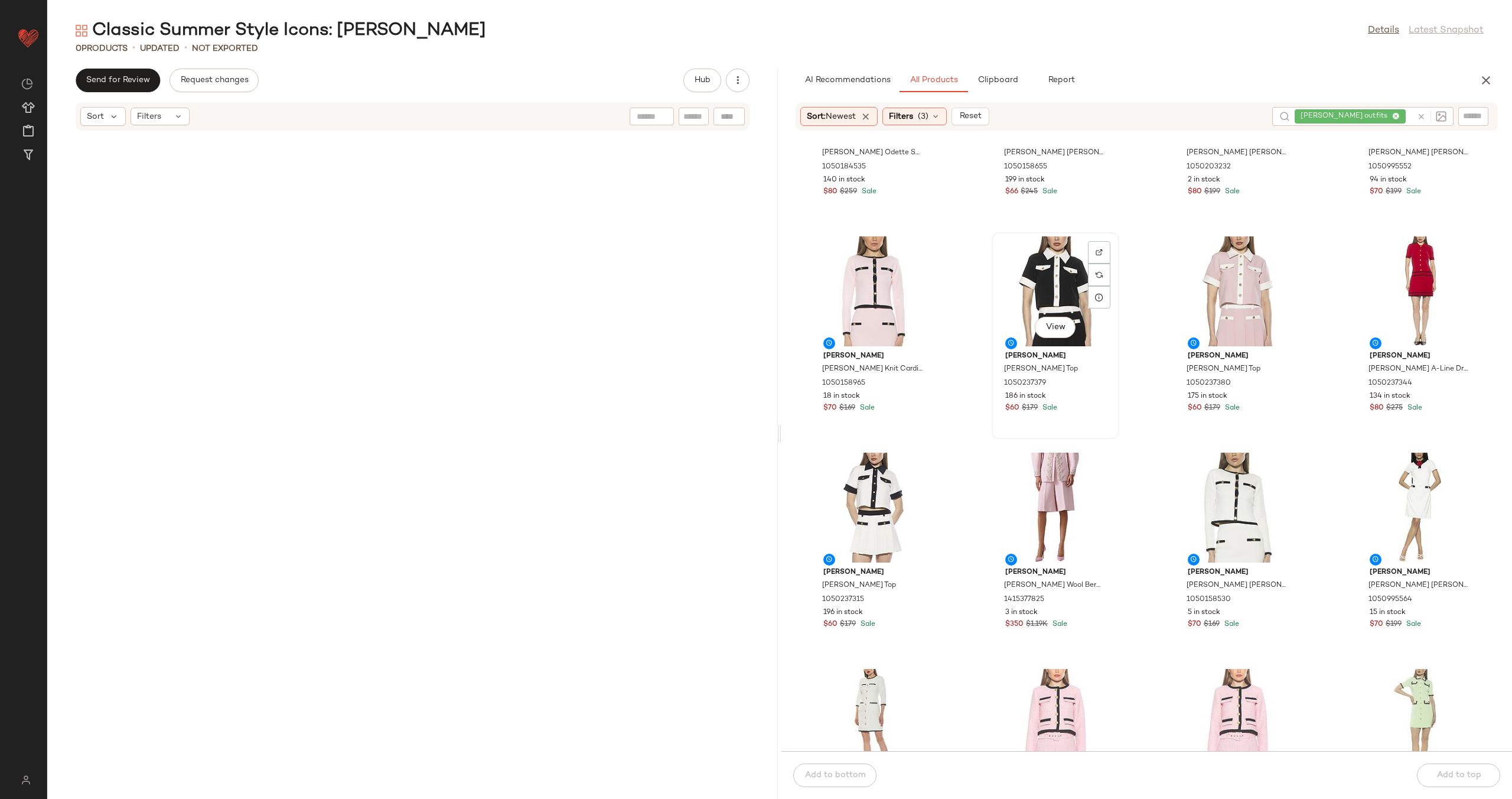
click at [1036, 301] on div "View" at bounding box center [1056, 291] width 120 height 110
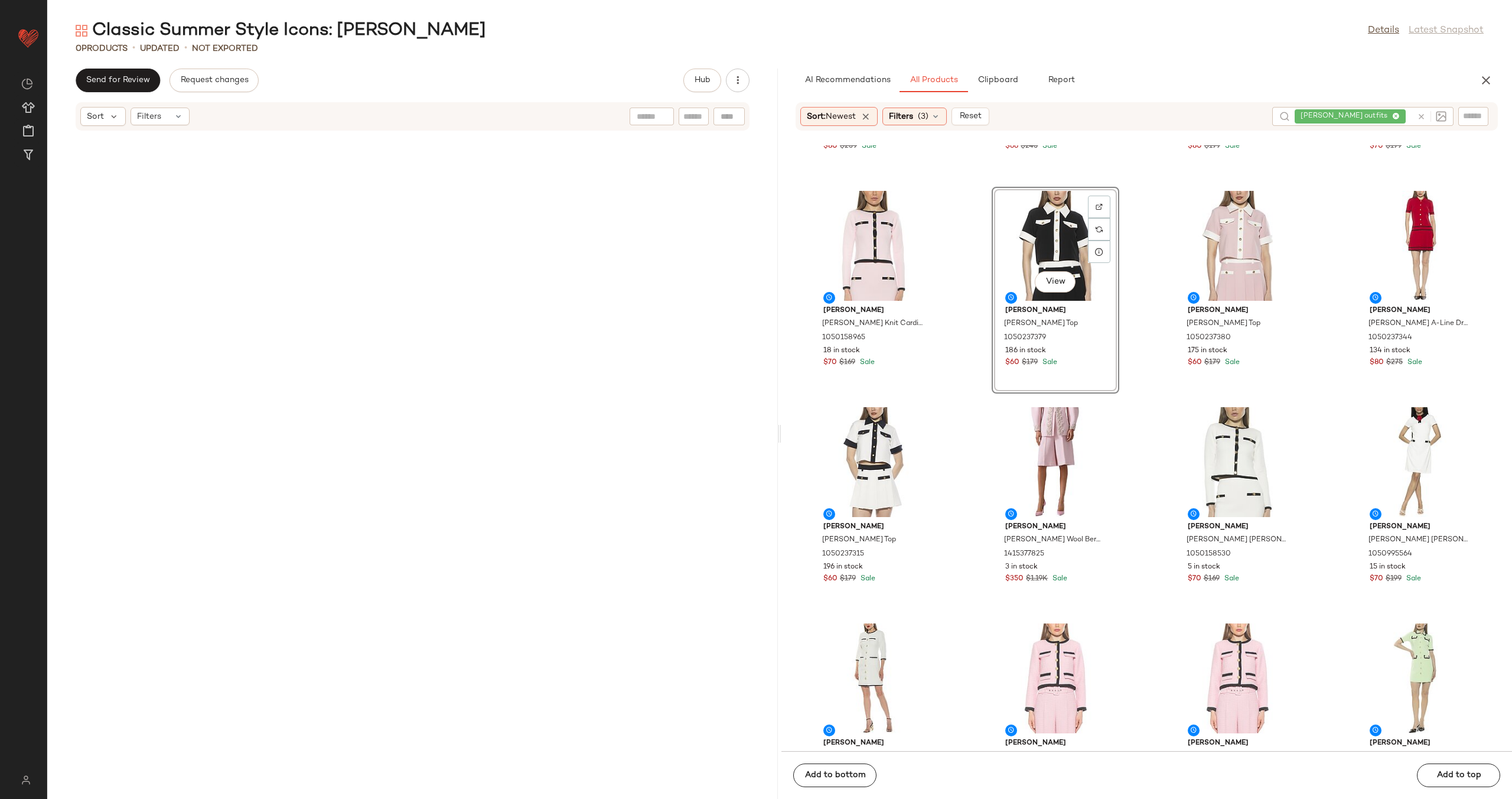
scroll to position [280, 0]
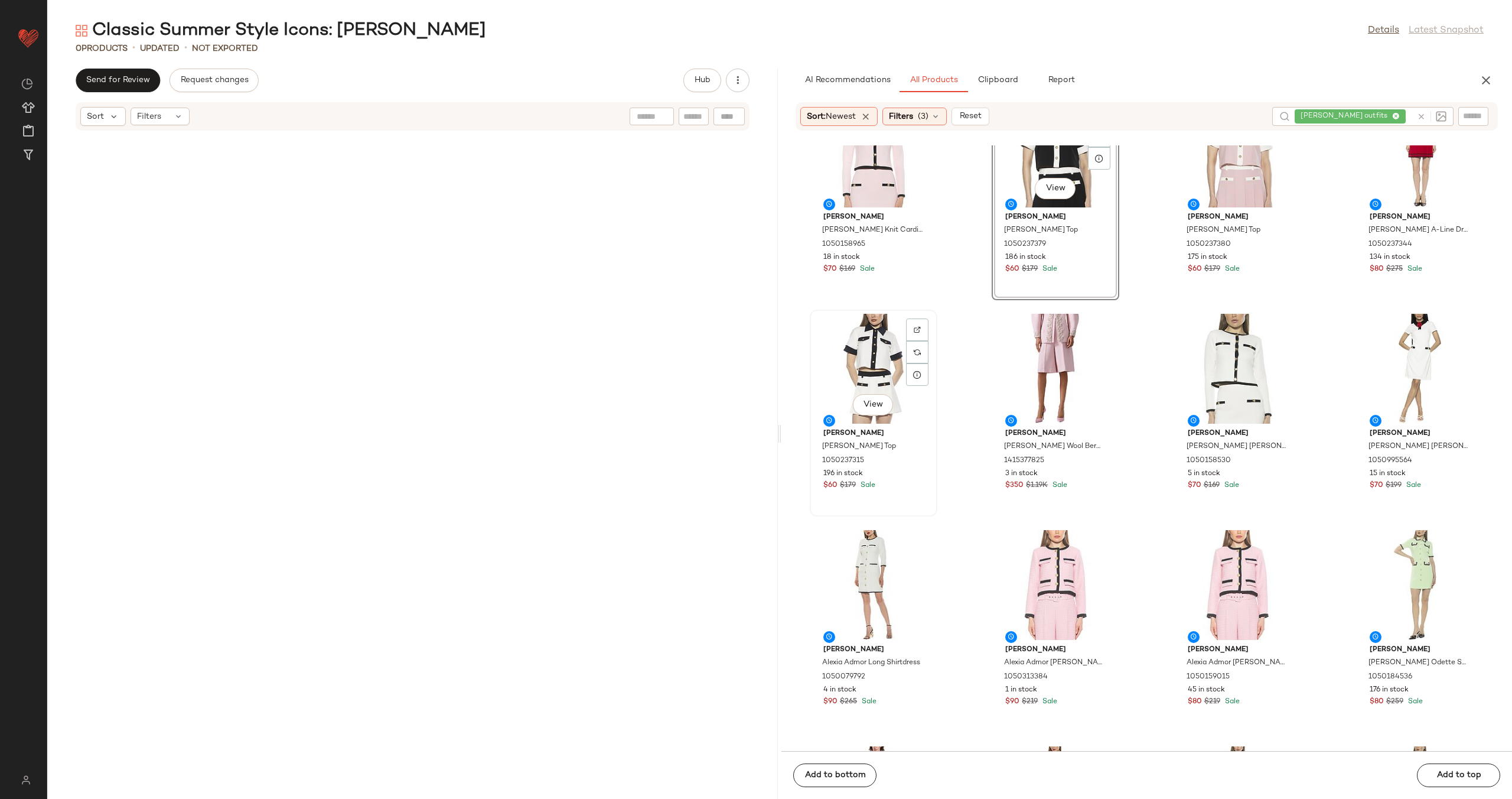
click at [850, 360] on div "View" at bounding box center [874, 368] width 120 height 110
click at [1205, 354] on div "View" at bounding box center [1238, 368] width 120 height 110
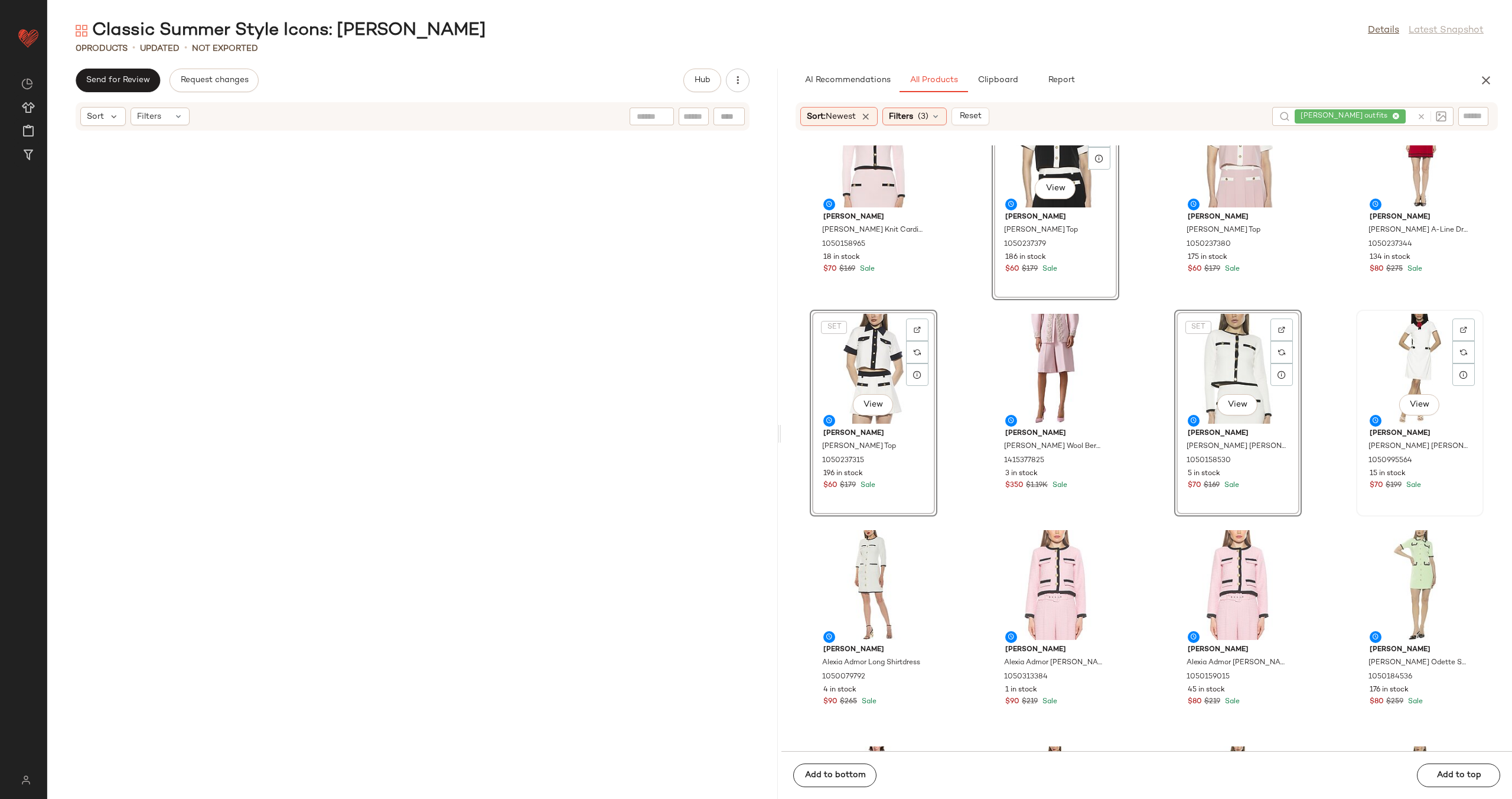
click at [1411, 360] on div "View" at bounding box center [1420, 368] width 120 height 110
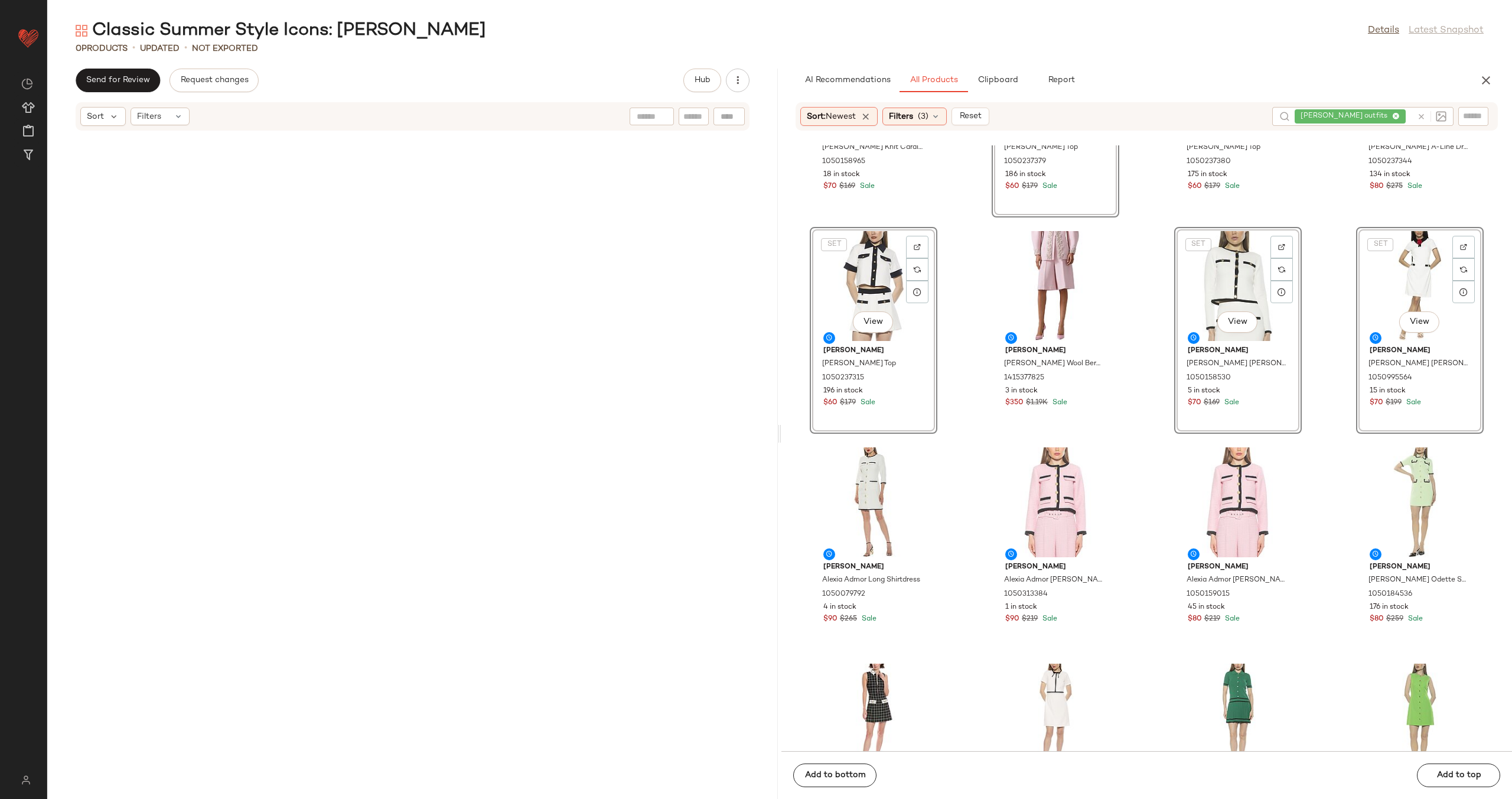
scroll to position [588, 0]
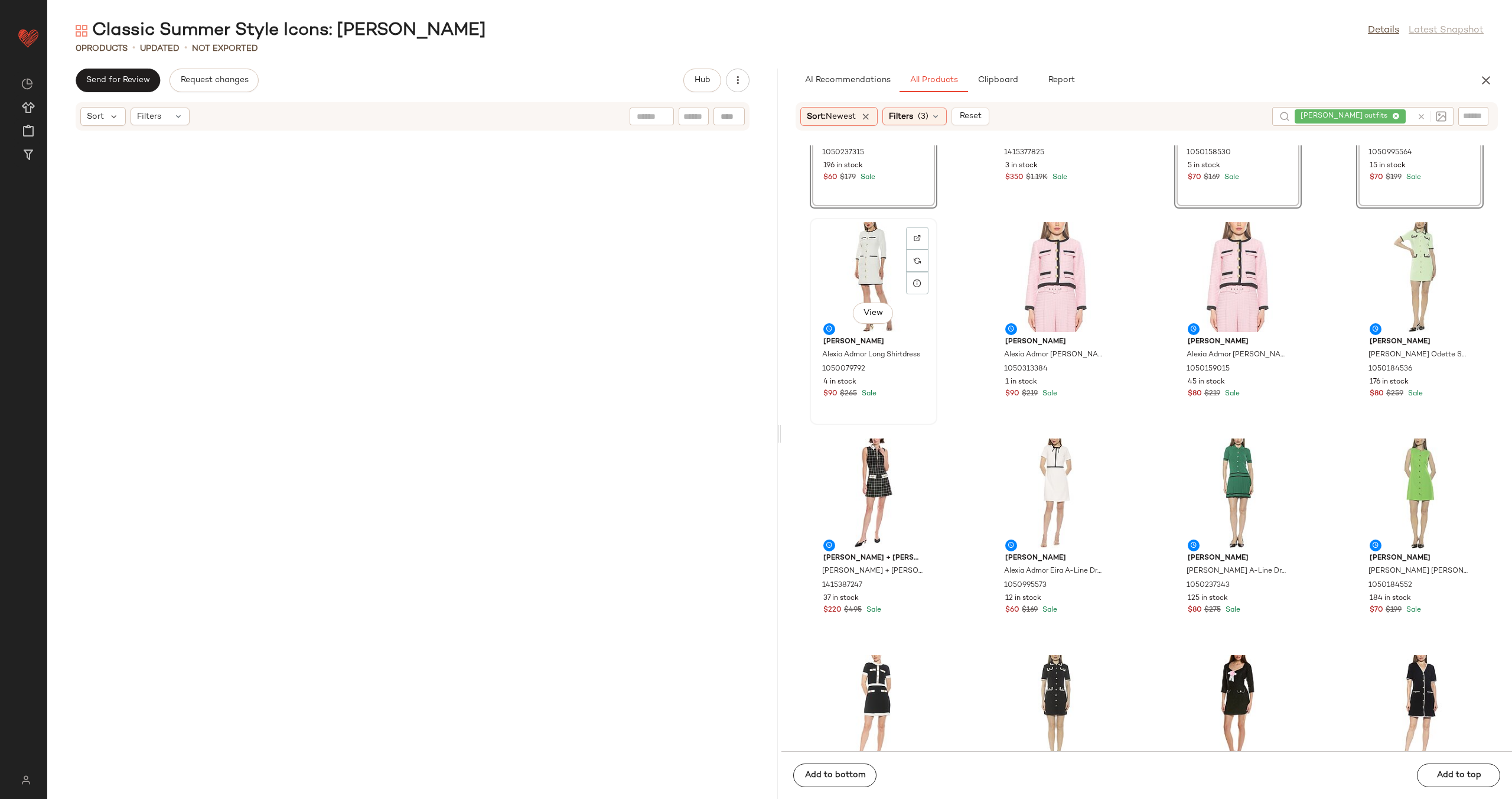
click at [879, 276] on div "View" at bounding box center [874, 277] width 120 height 110
click at [859, 477] on div "View" at bounding box center [874, 493] width 120 height 110
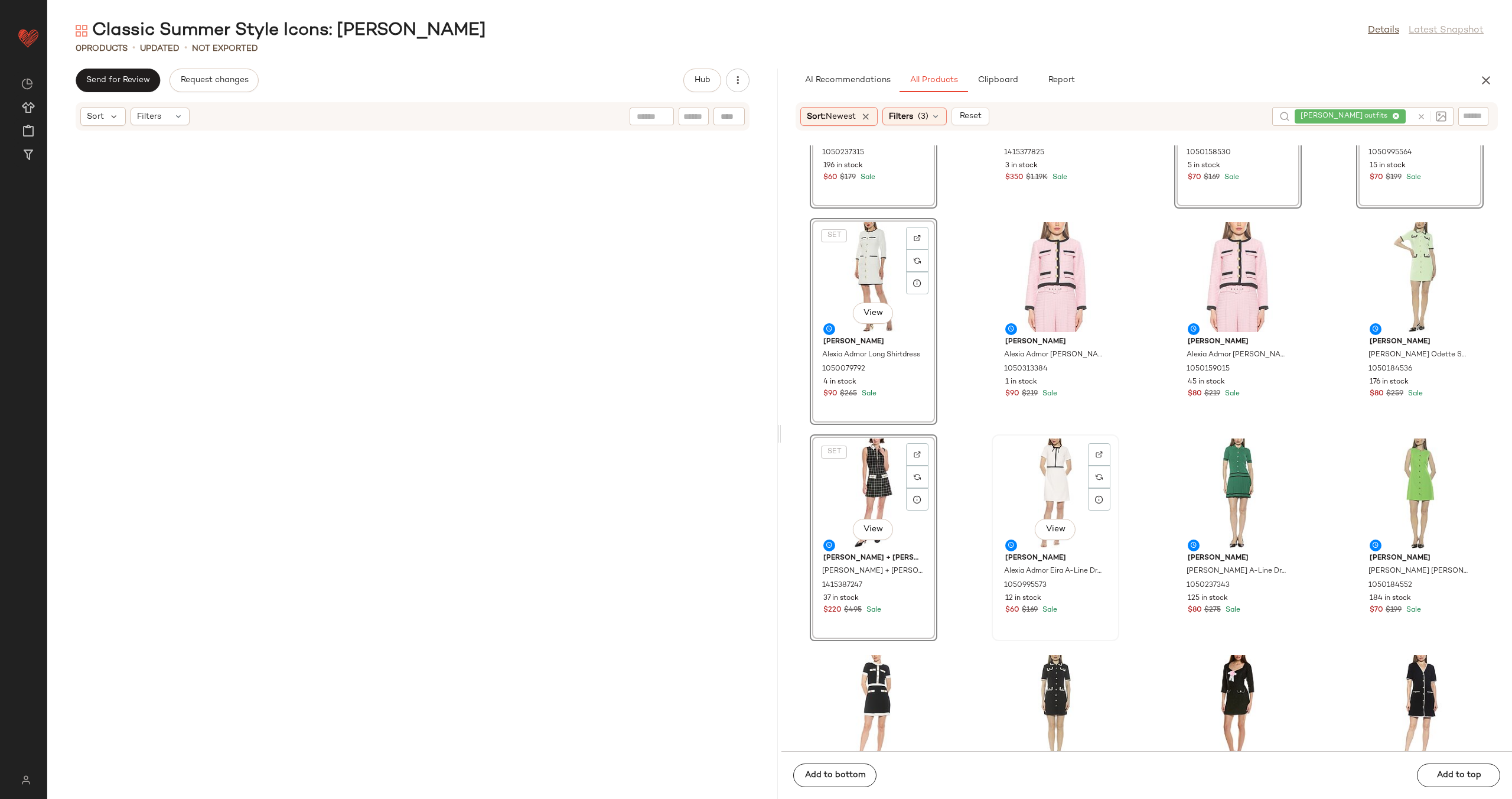
click at [1038, 486] on div "View" at bounding box center [1056, 493] width 120 height 110
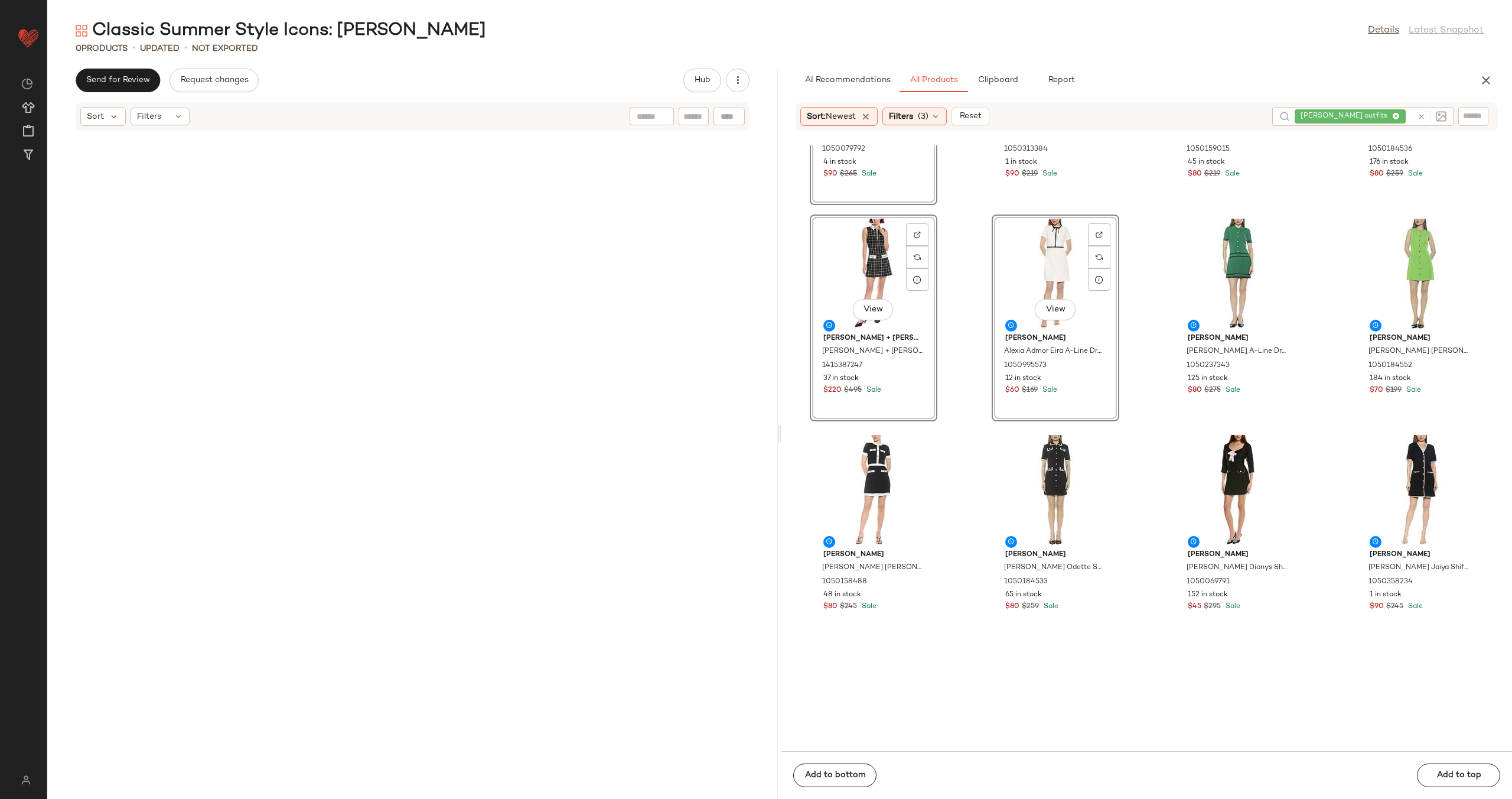
scroll to position [936, 0]
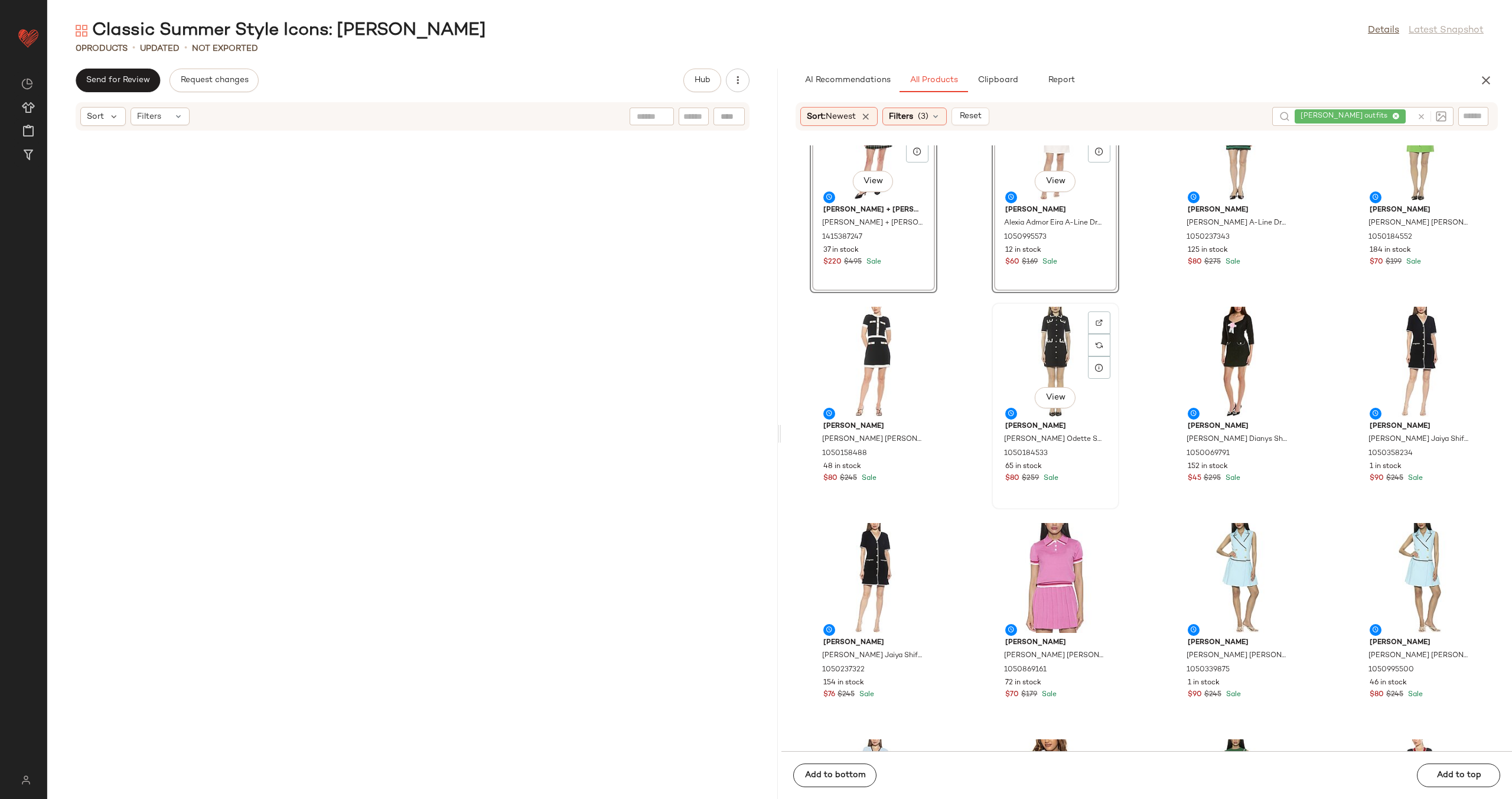
click at [1040, 347] on div "View" at bounding box center [1056, 361] width 120 height 110
click at [851, 351] on div "View" at bounding box center [874, 361] width 120 height 110
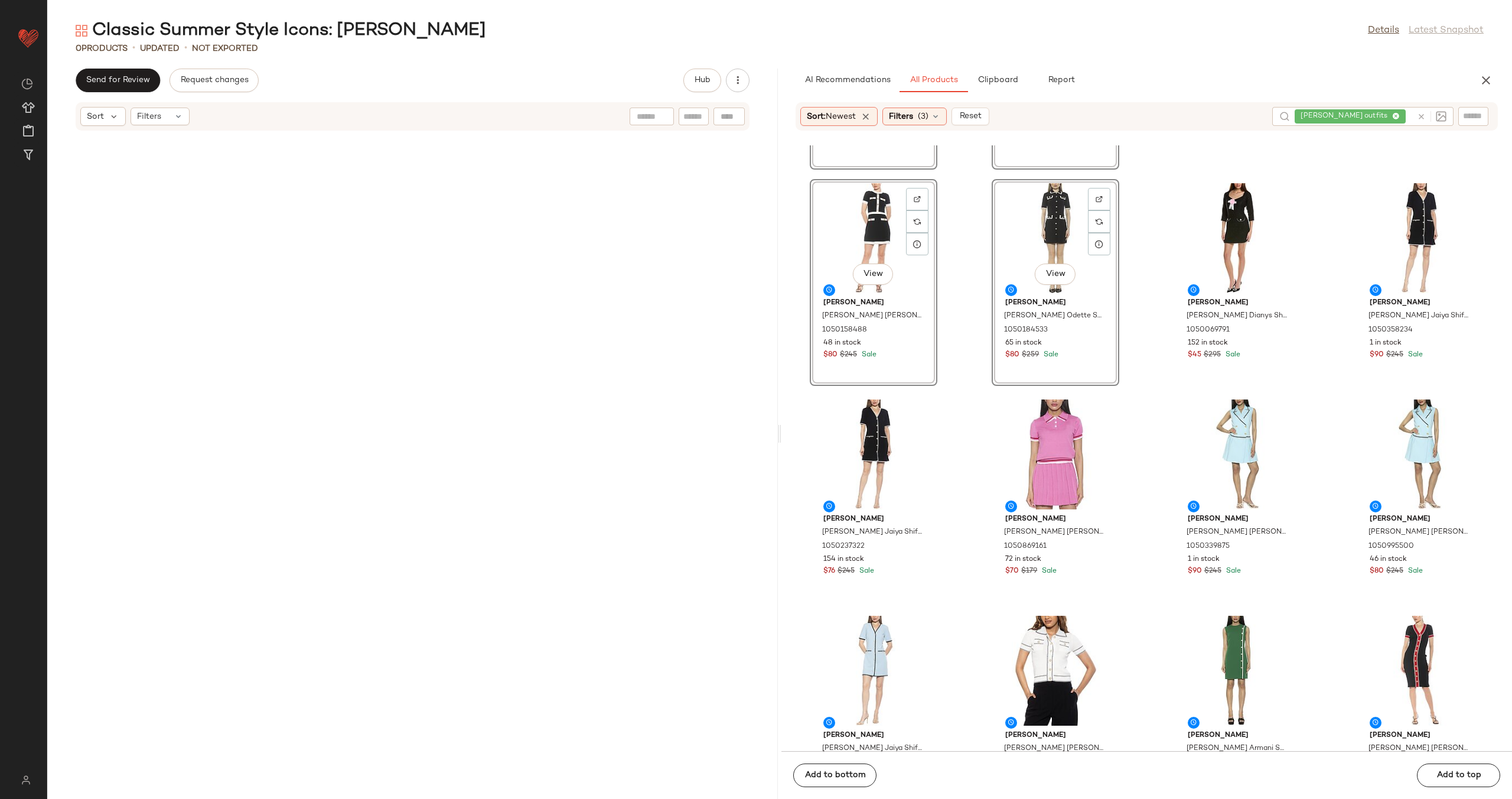
scroll to position [1132, 0]
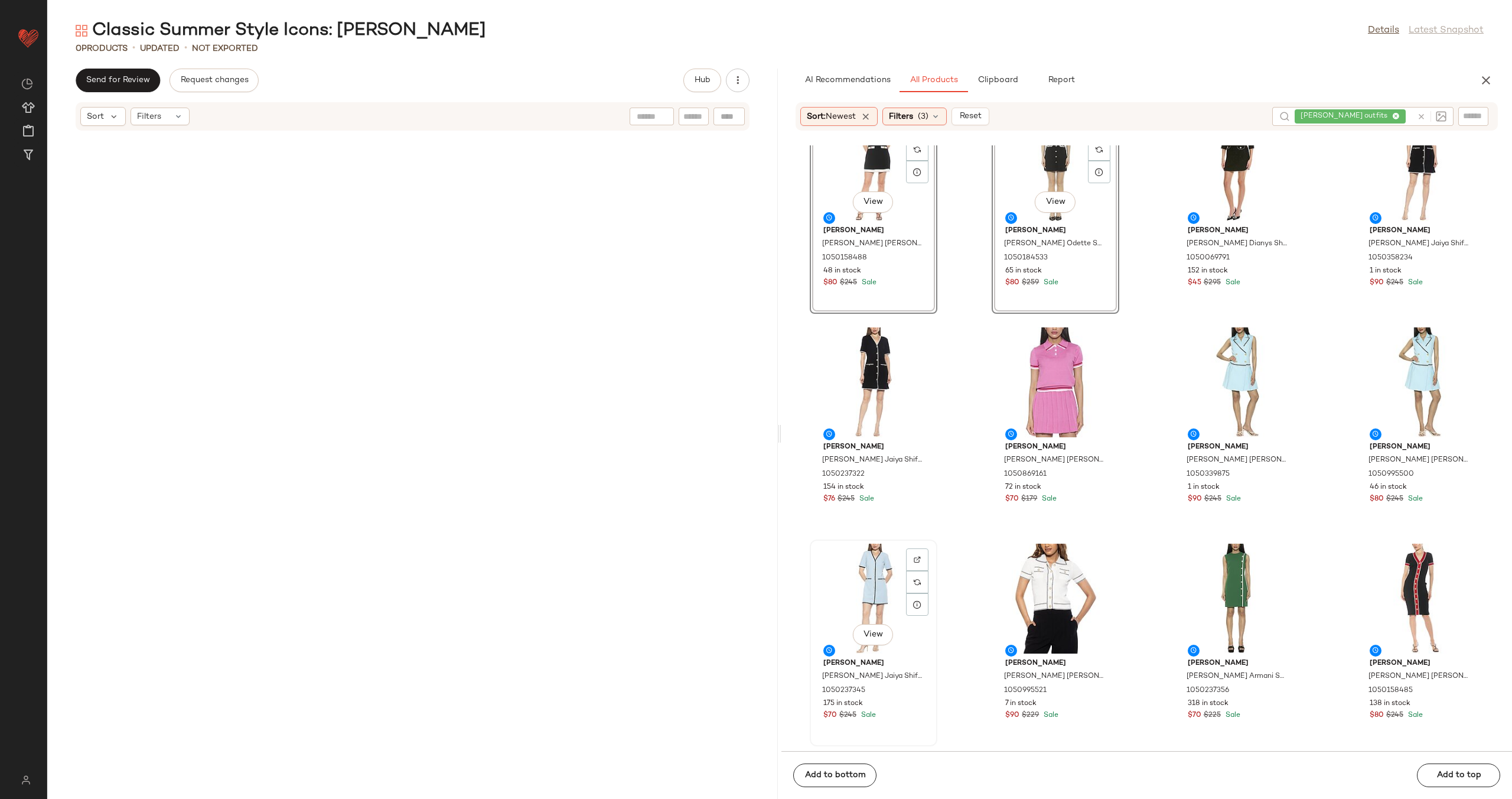
click at [871, 580] on div "View" at bounding box center [874, 598] width 120 height 110
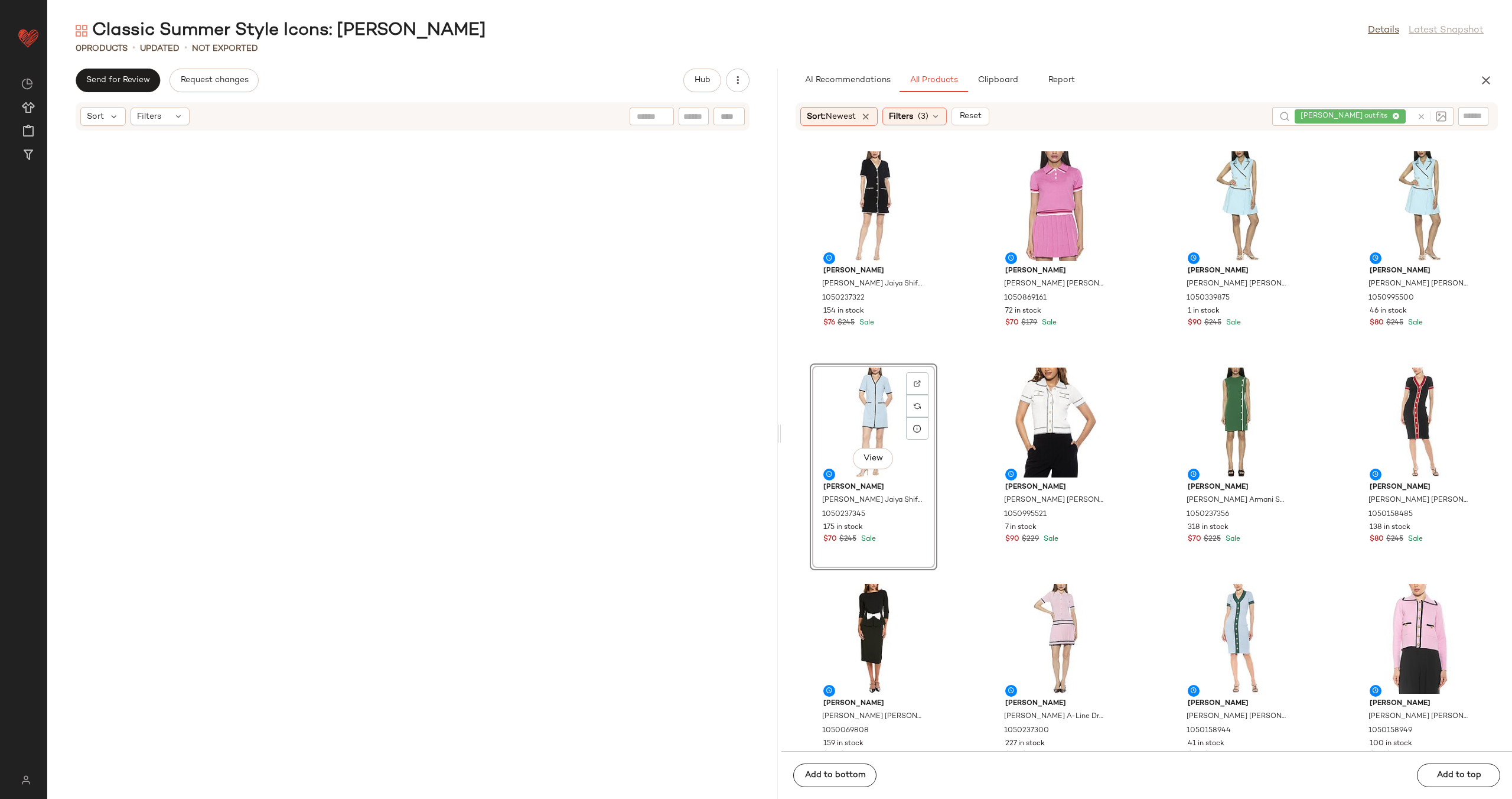
scroll to position [1310, 0]
click at [1412, 215] on div "View" at bounding box center [1420, 203] width 120 height 110
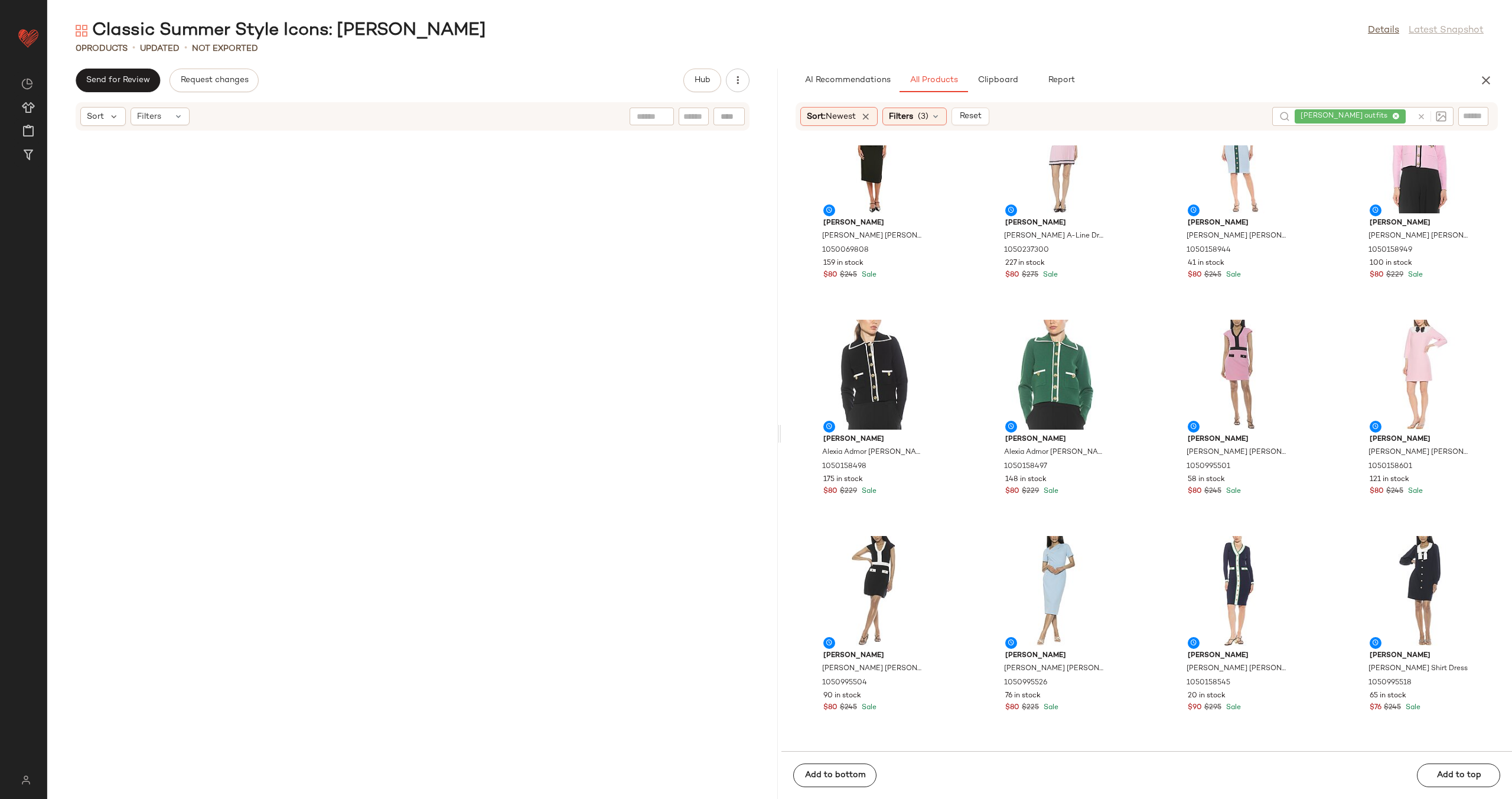
scroll to position [1866, 0]
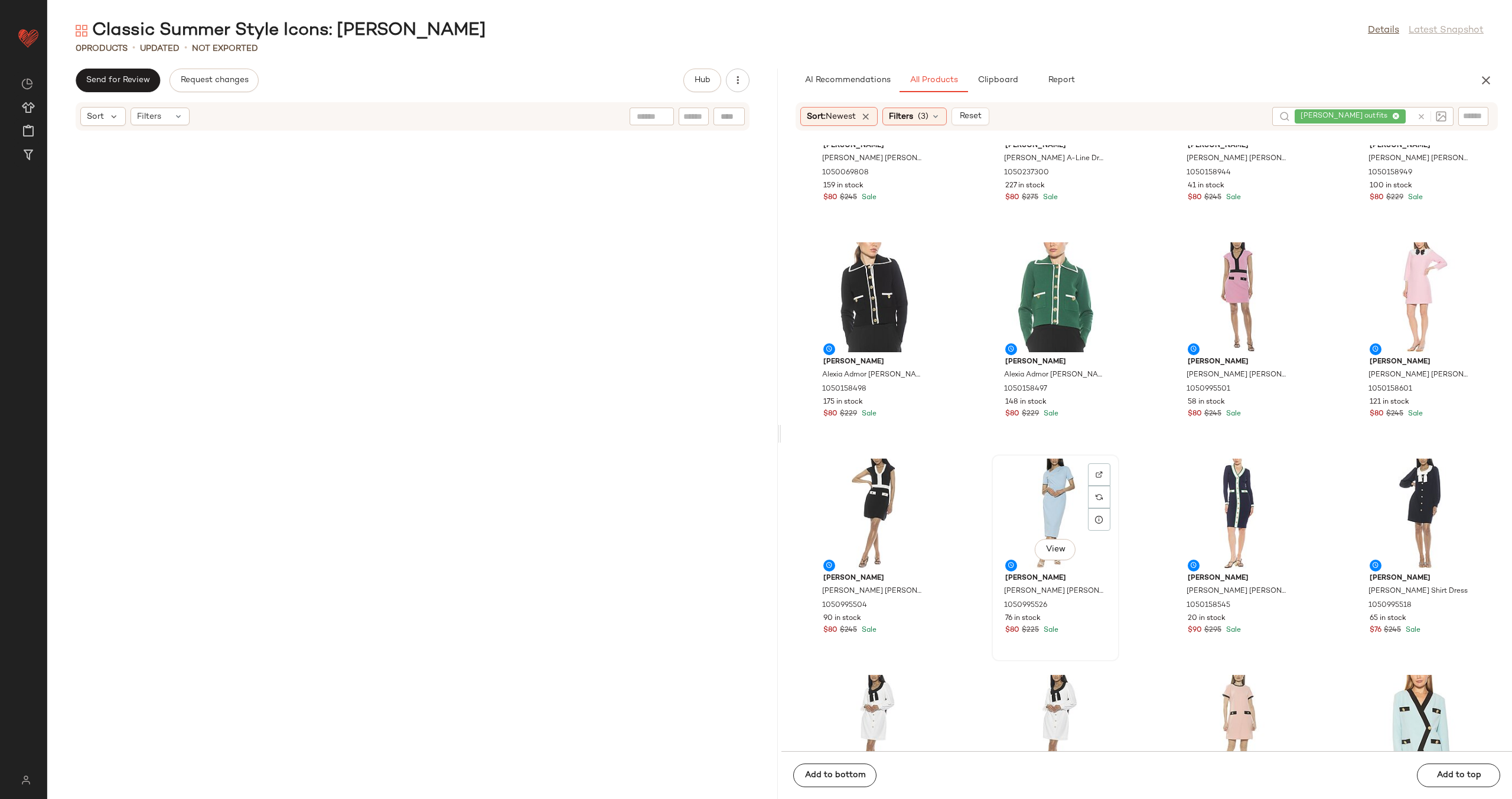
click at [1045, 502] on div "View" at bounding box center [1056, 514] width 120 height 110
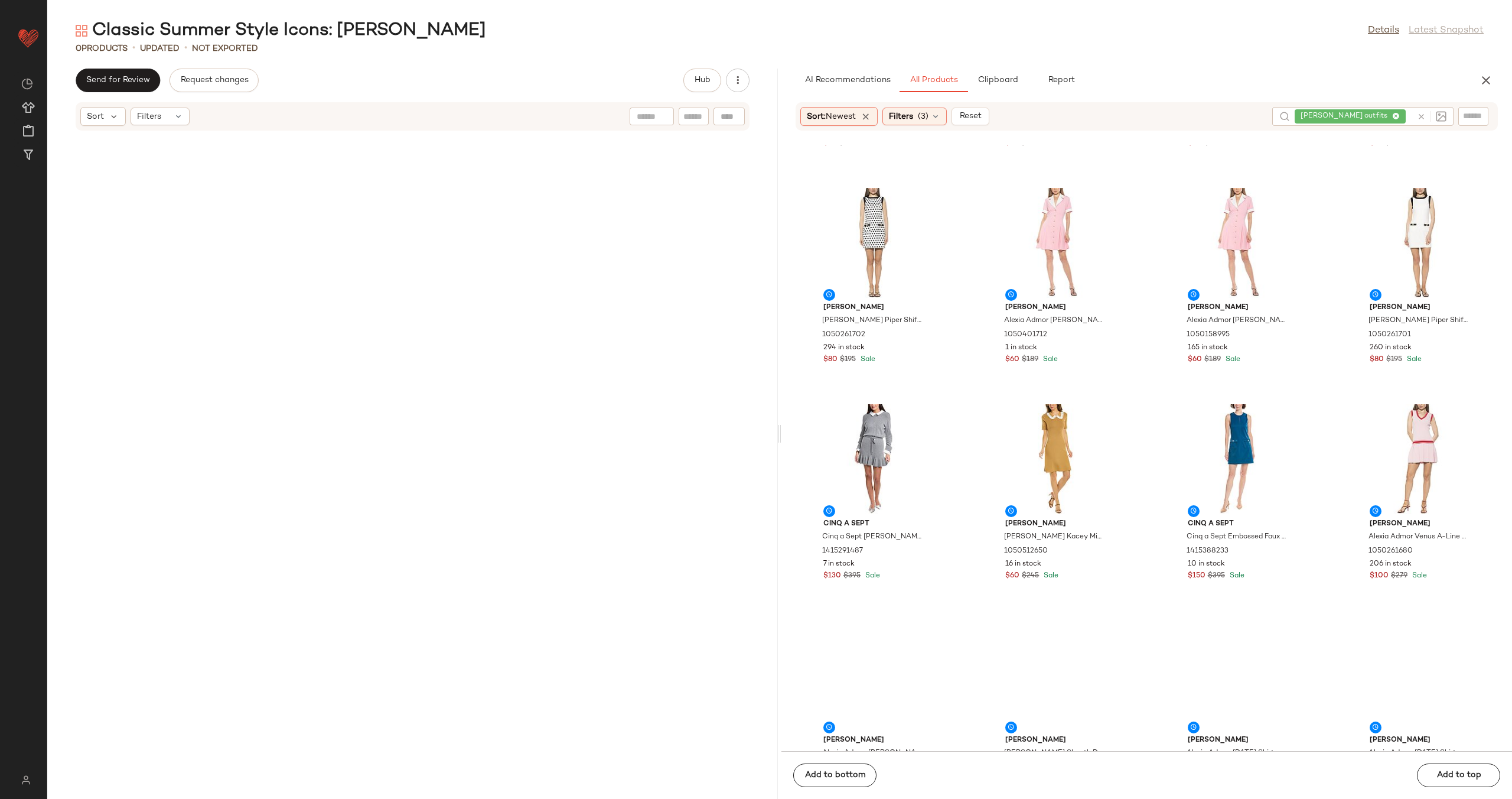
scroll to position [4744, 0]
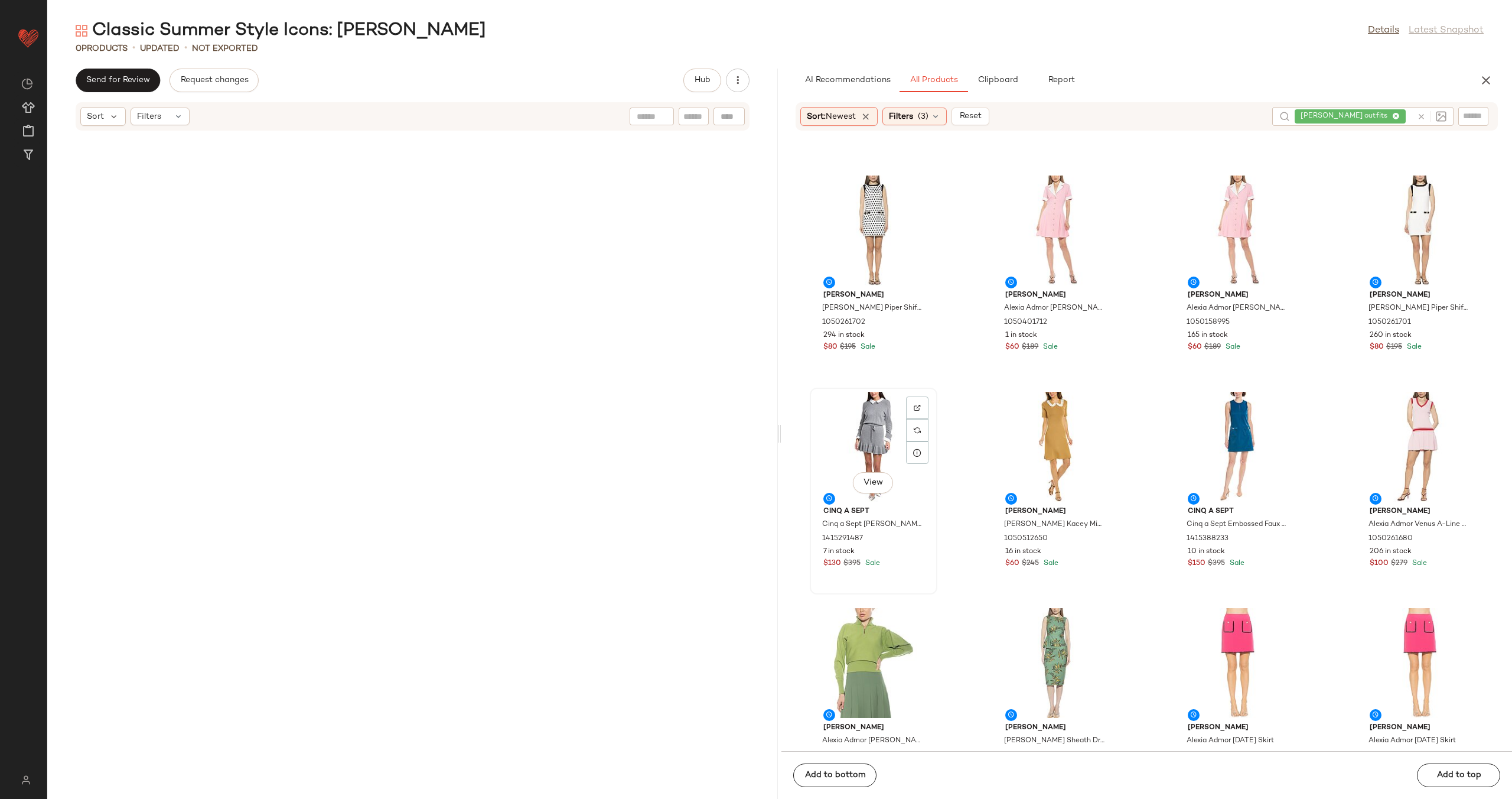
click at [865, 414] on div "View" at bounding box center [874, 447] width 120 height 110
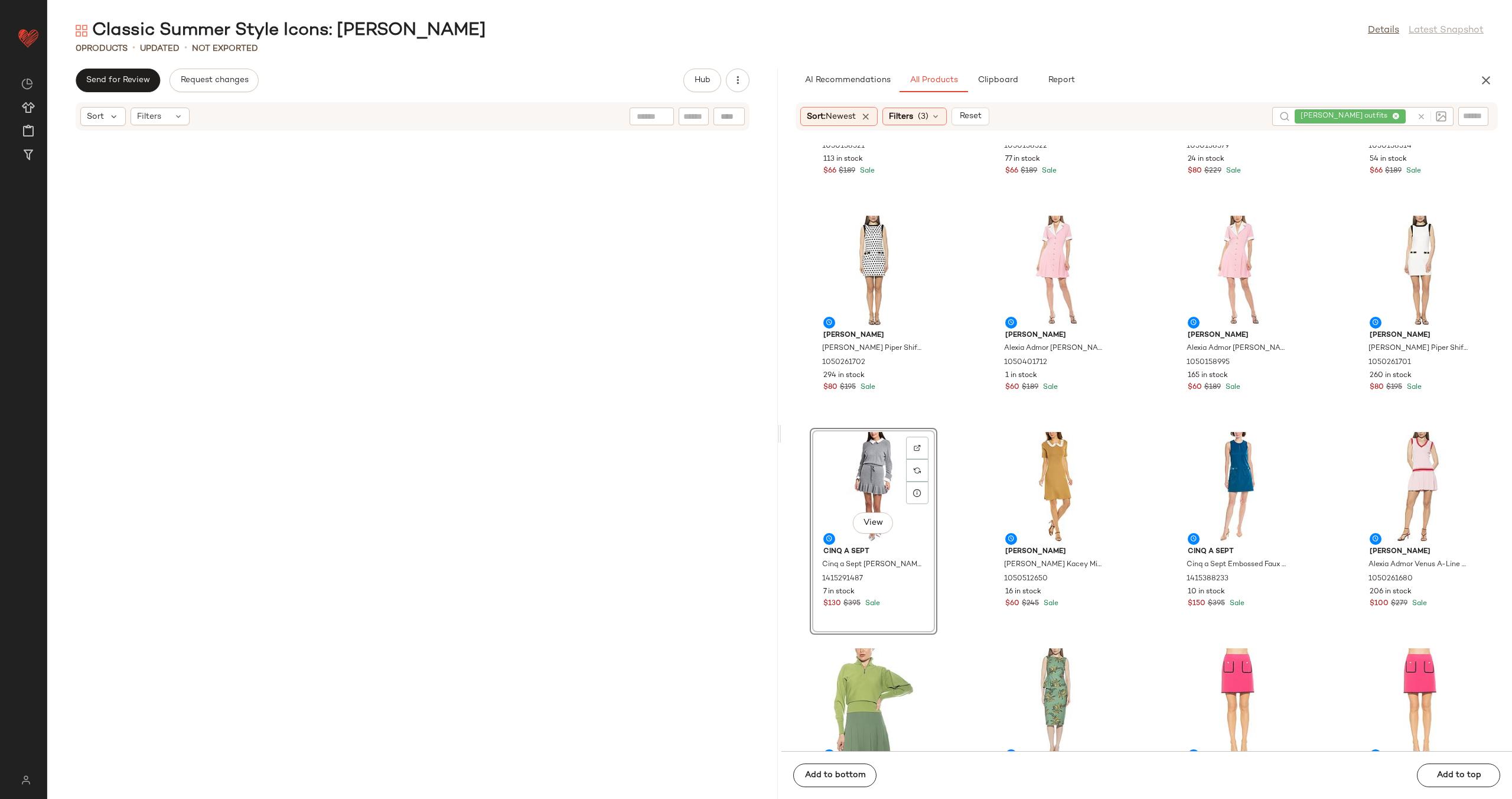
click at [948, 455] on div "Alexia Admor Alexia Admor Wrene Sheath Dress 1050158521 113 in stock $66 $189 S…" at bounding box center [1147, 448] width 731 height 606
click at [860, 492] on div "View" at bounding box center [874, 486] width 120 height 110
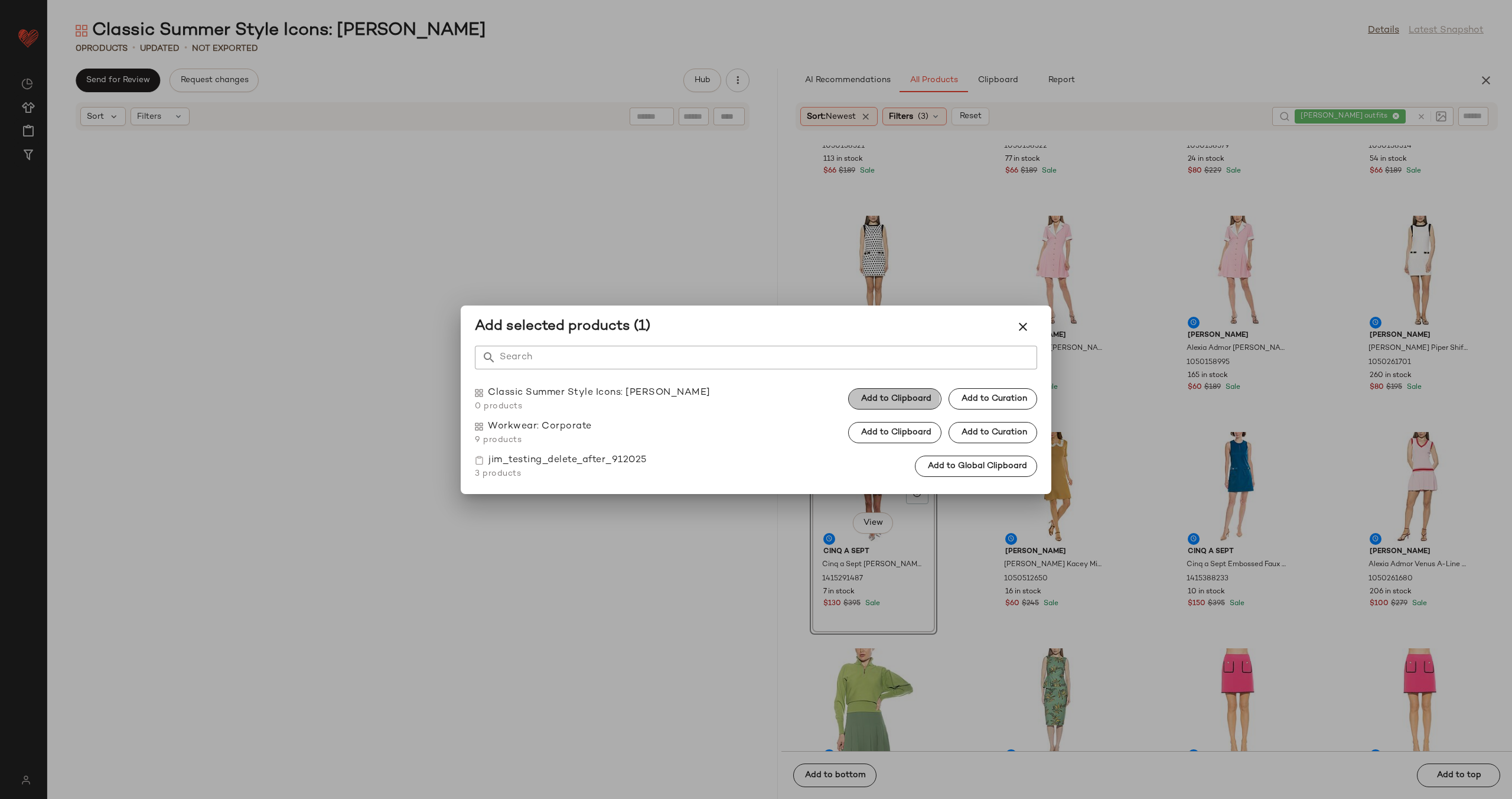
click at [898, 405] on button "Add to Clipboard" at bounding box center [895, 399] width 93 height 21
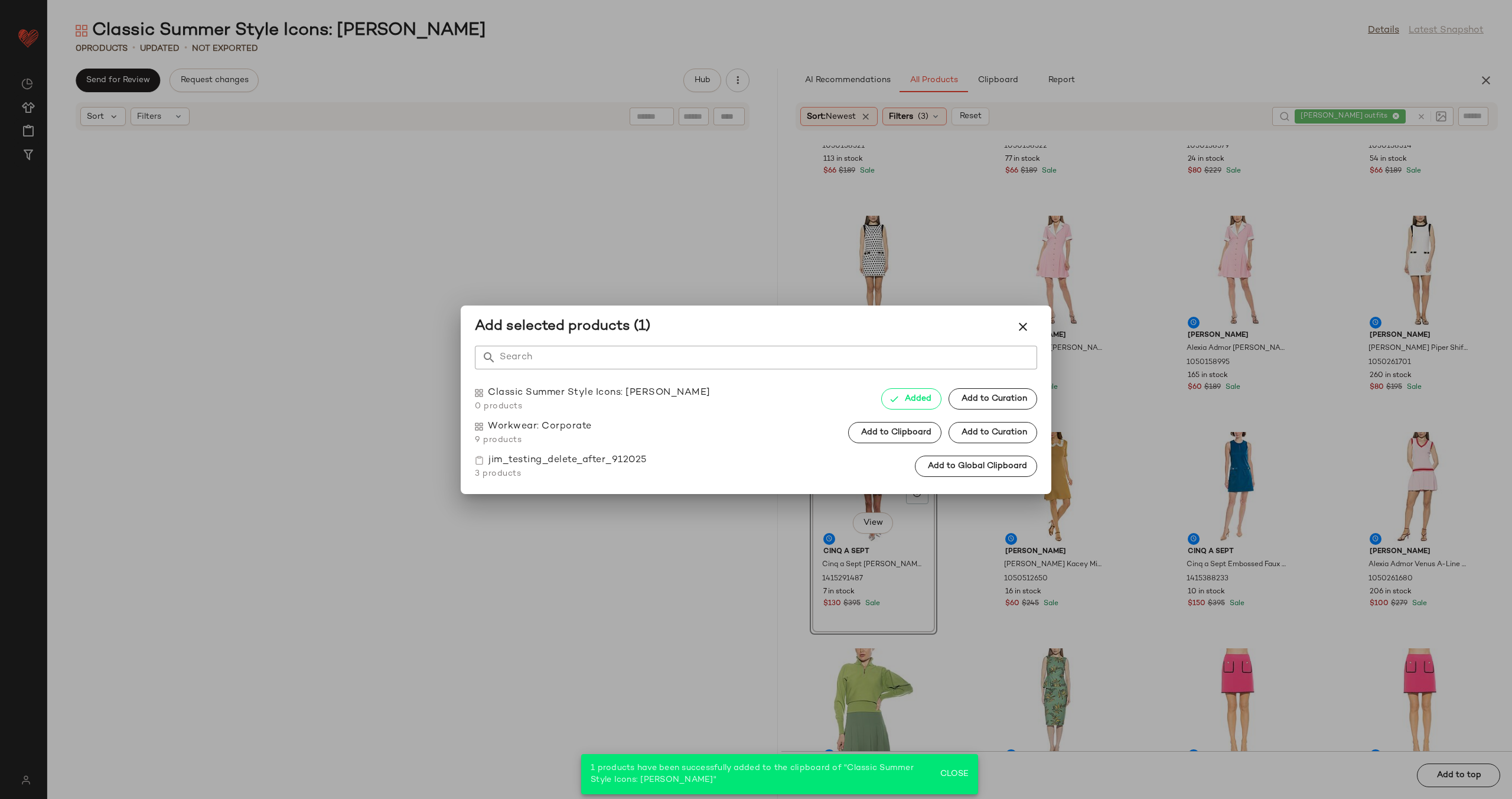
click at [971, 505] on div at bounding box center [756, 399] width 1512 height 799
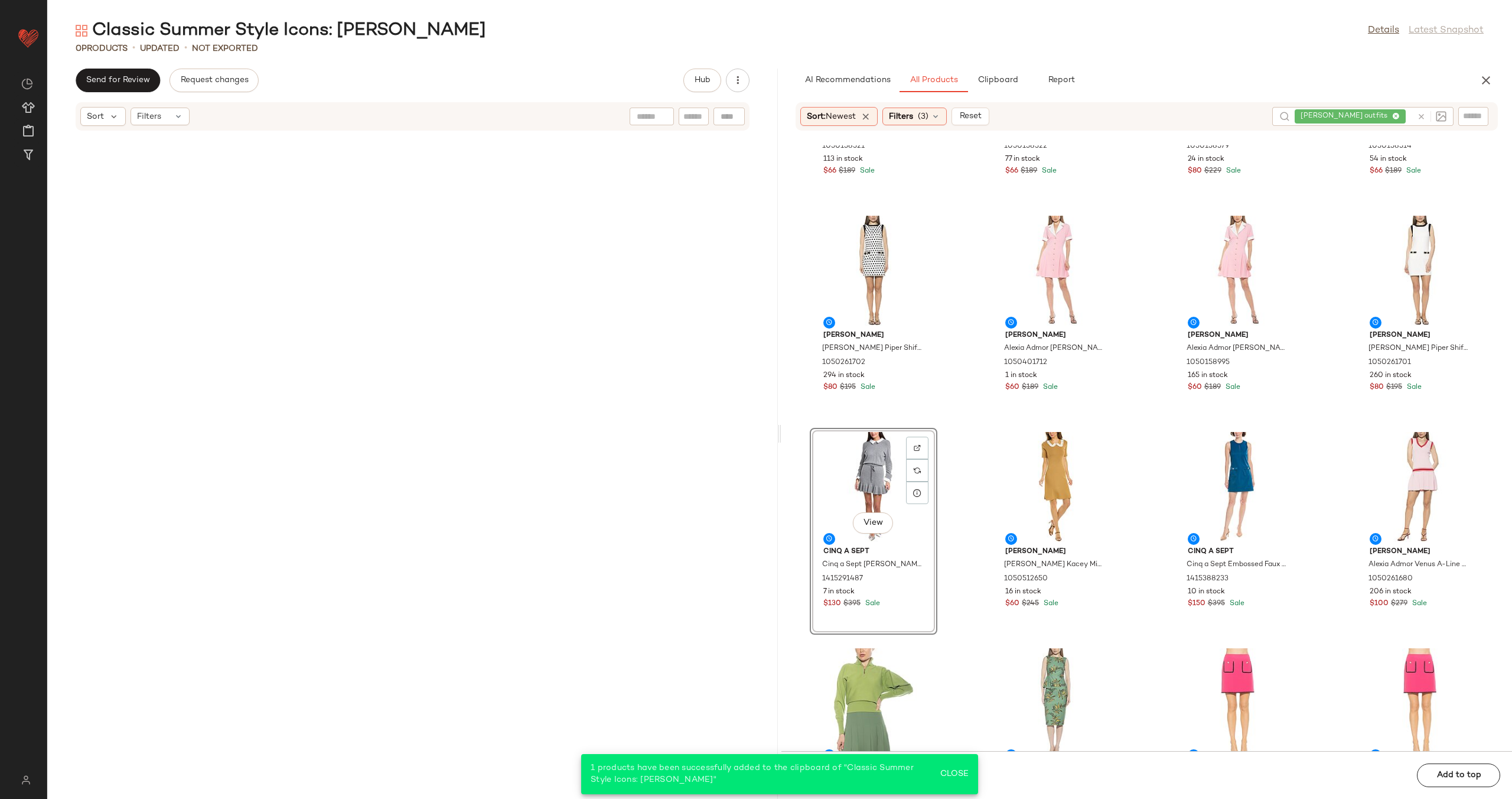
click at [969, 413] on div "Alexia Admor Alexia Admor Wrene Sheath Dress 1050158521 113 in stock $66 $189 S…" at bounding box center [1147, 448] width 731 height 606
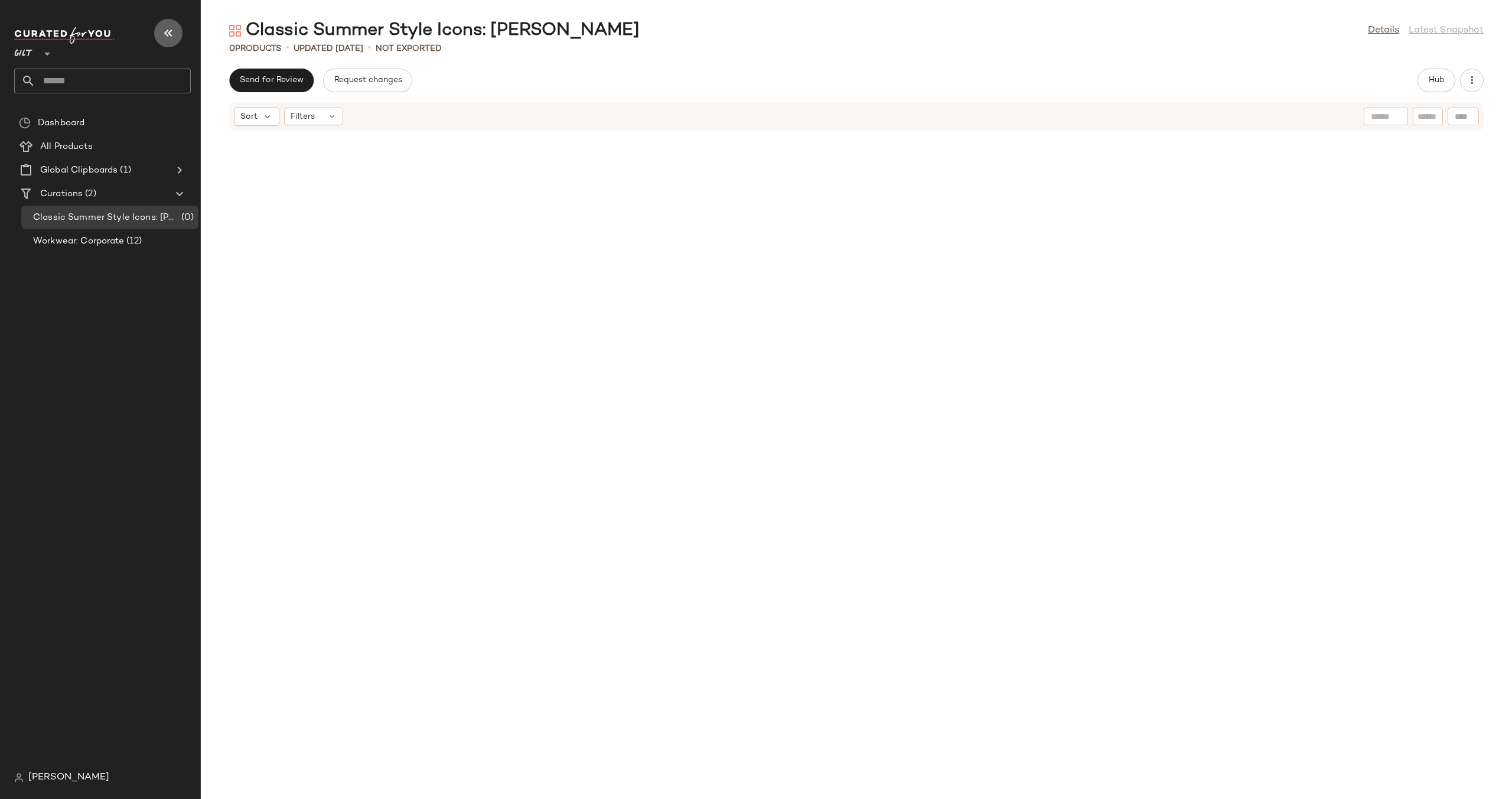
click at [170, 38] on icon "button" at bounding box center [168, 33] width 14 height 14
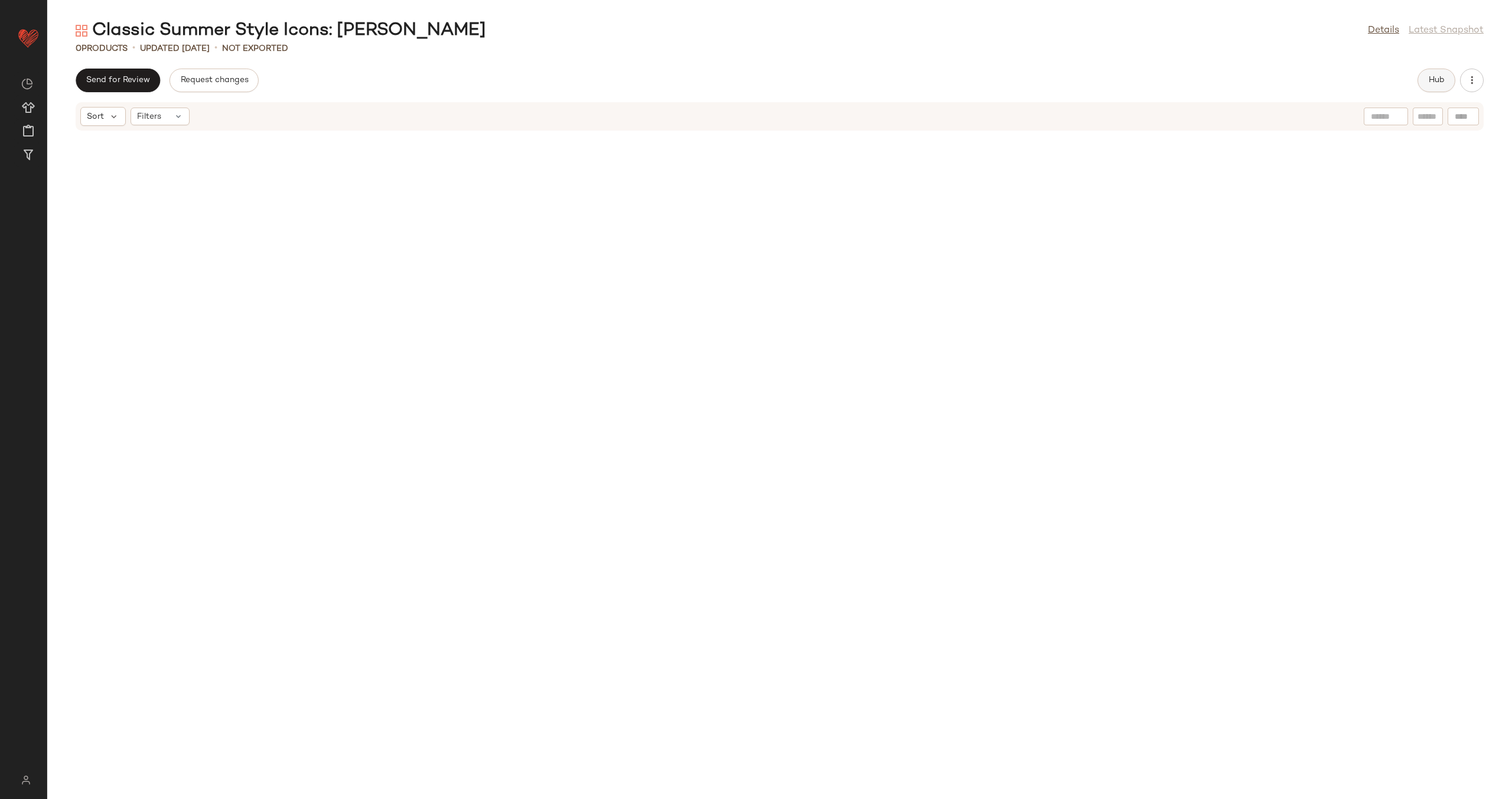
click at [1434, 79] on span "Hub" at bounding box center [1436, 80] width 17 height 10
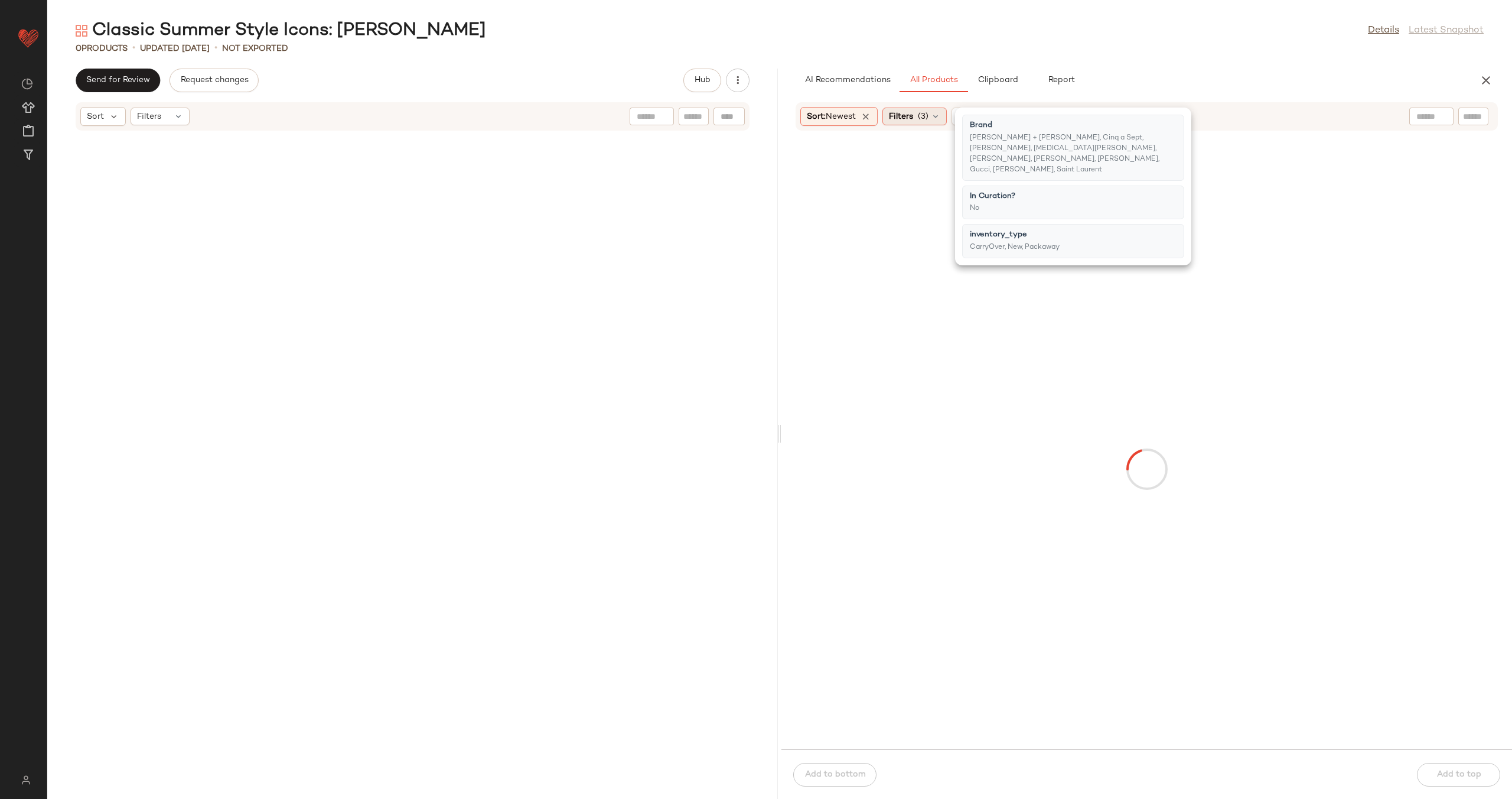
click at [940, 117] on icon at bounding box center [935, 116] width 10 height 10
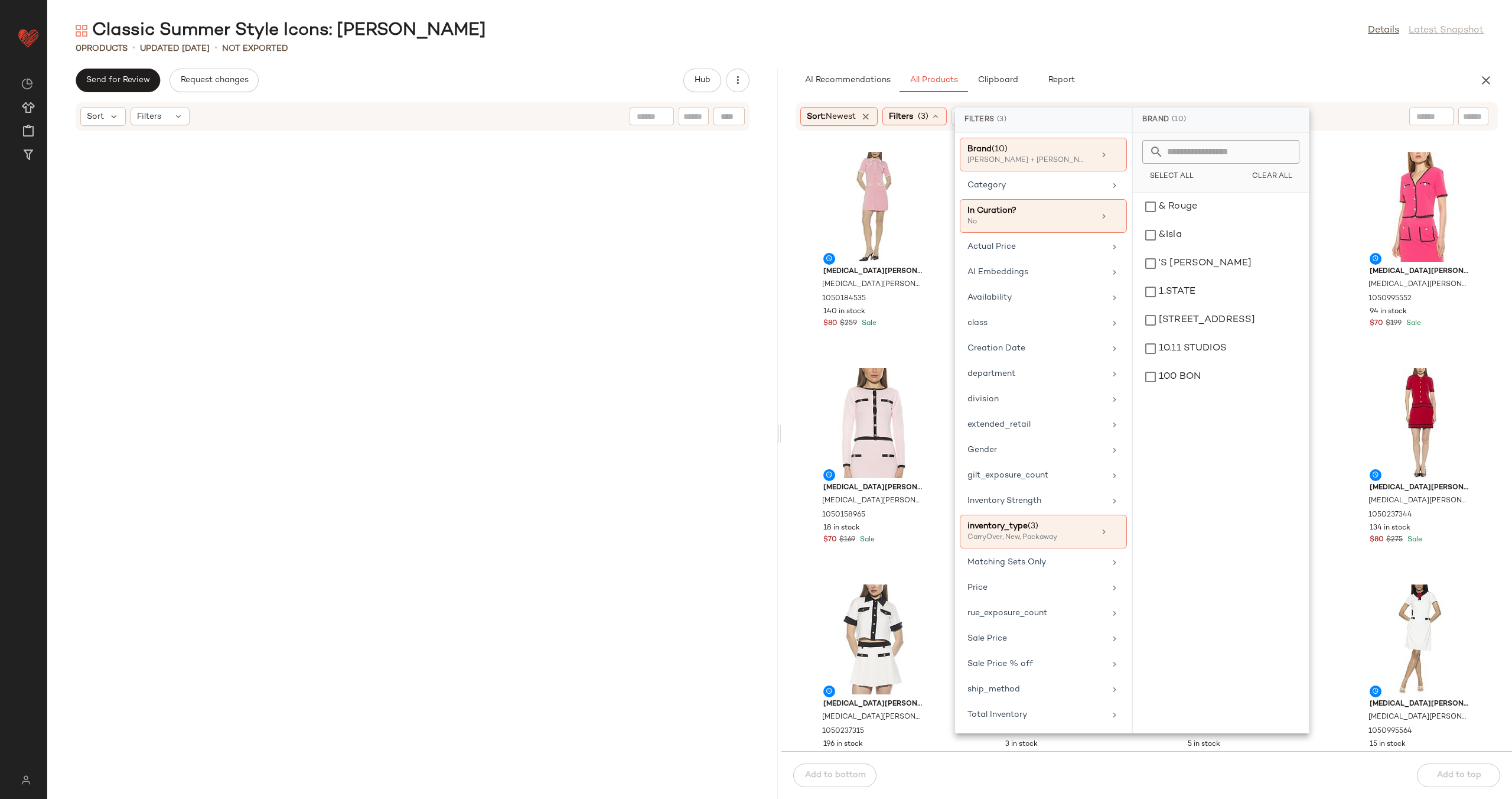
click at [799, 360] on div "[MEDICAL_DATA][PERSON_NAME] [MEDICAL_DATA][PERSON_NAME] Odette Shirtdress 10501…" at bounding box center [1147, 448] width 731 height 606
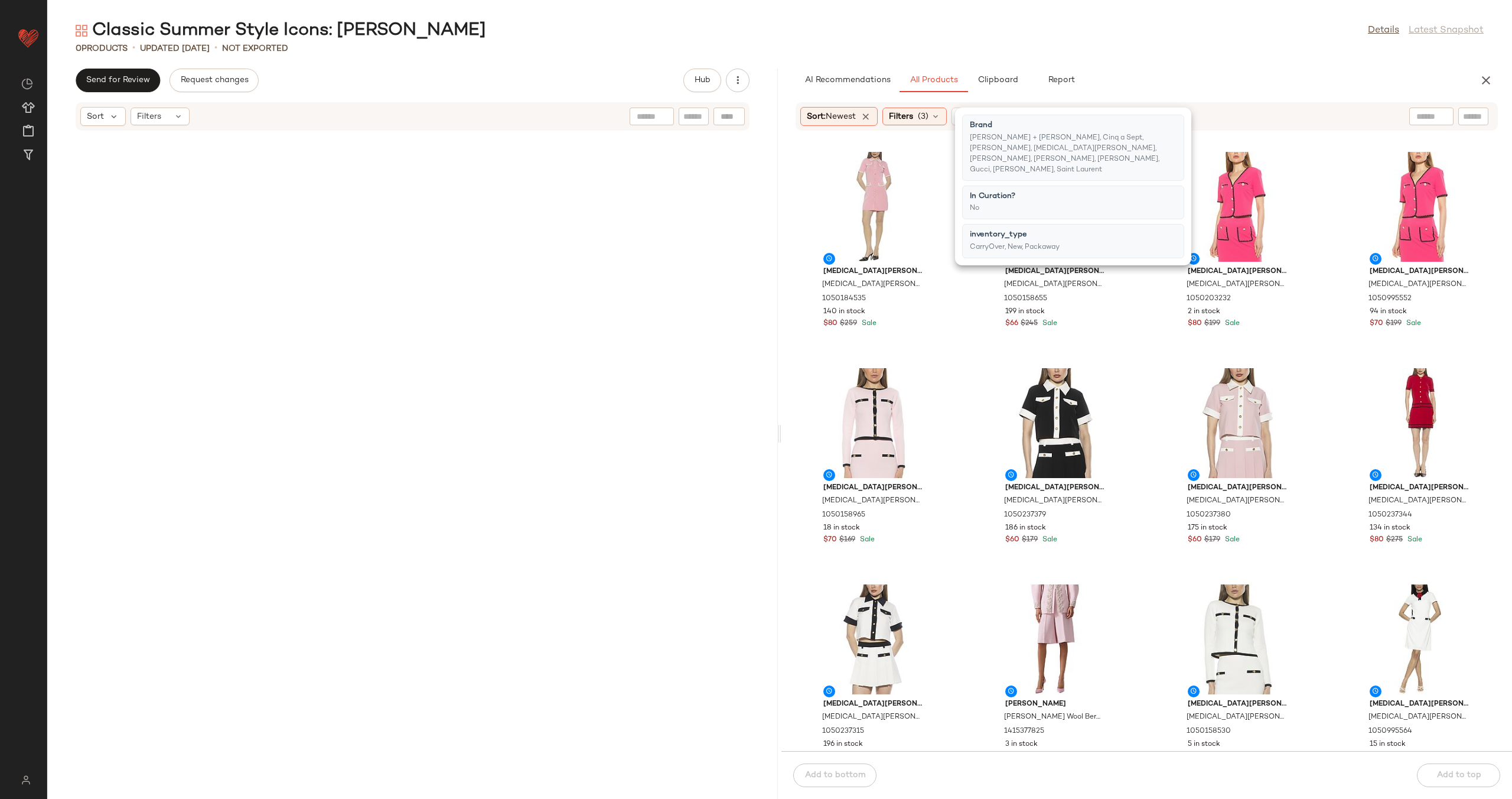
click at [799, 360] on div "[MEDICAL_DATA][PERSON_NAME] [MEDICAL_DATA][PERSON_NAME] Odette Shirtdress 10501…" at bounding box center [1147, 448] width 731 height 606
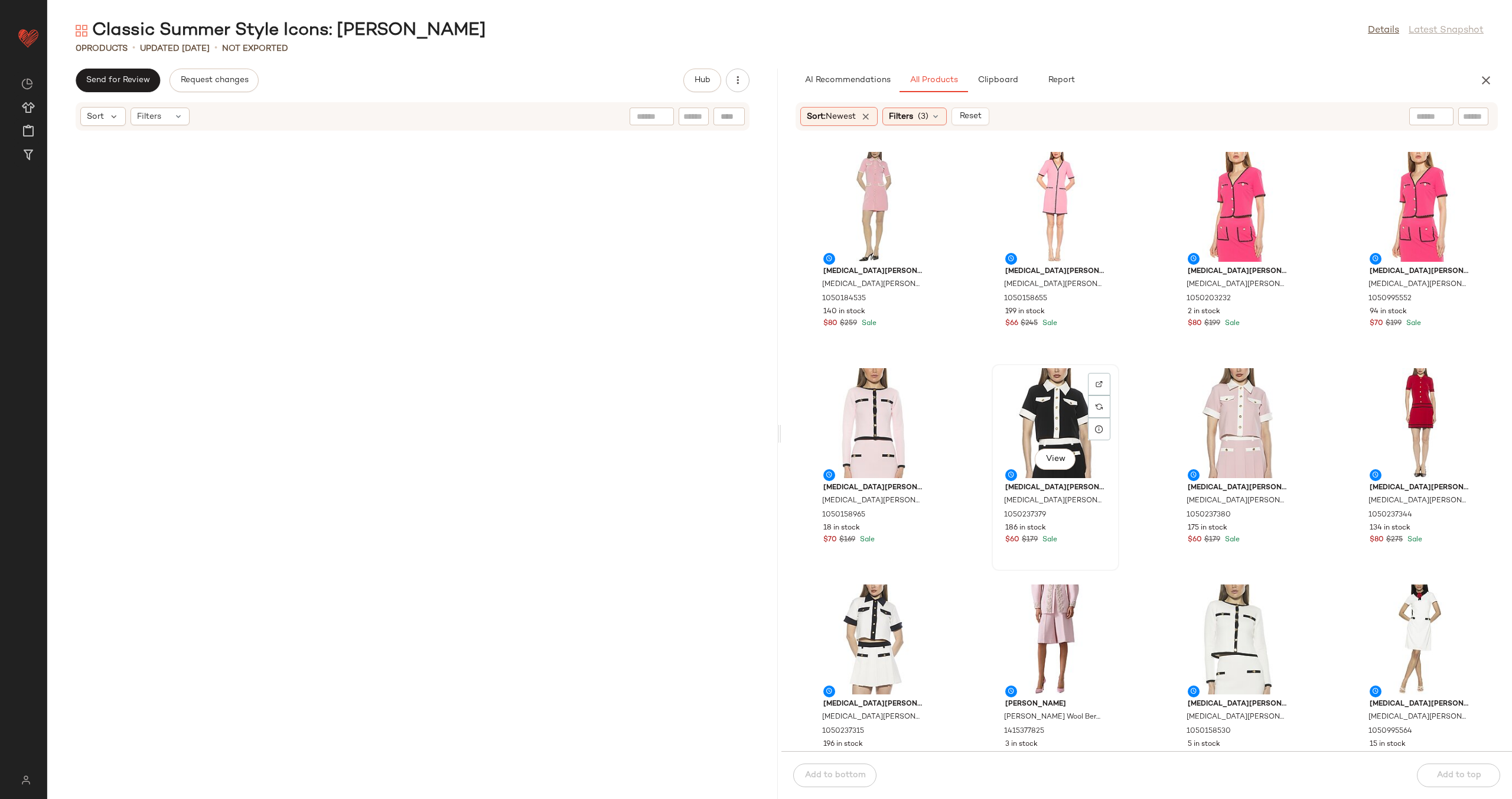
click at [1036, 389] on div "View" at bounding box center [1056, 423] width 120 height 110
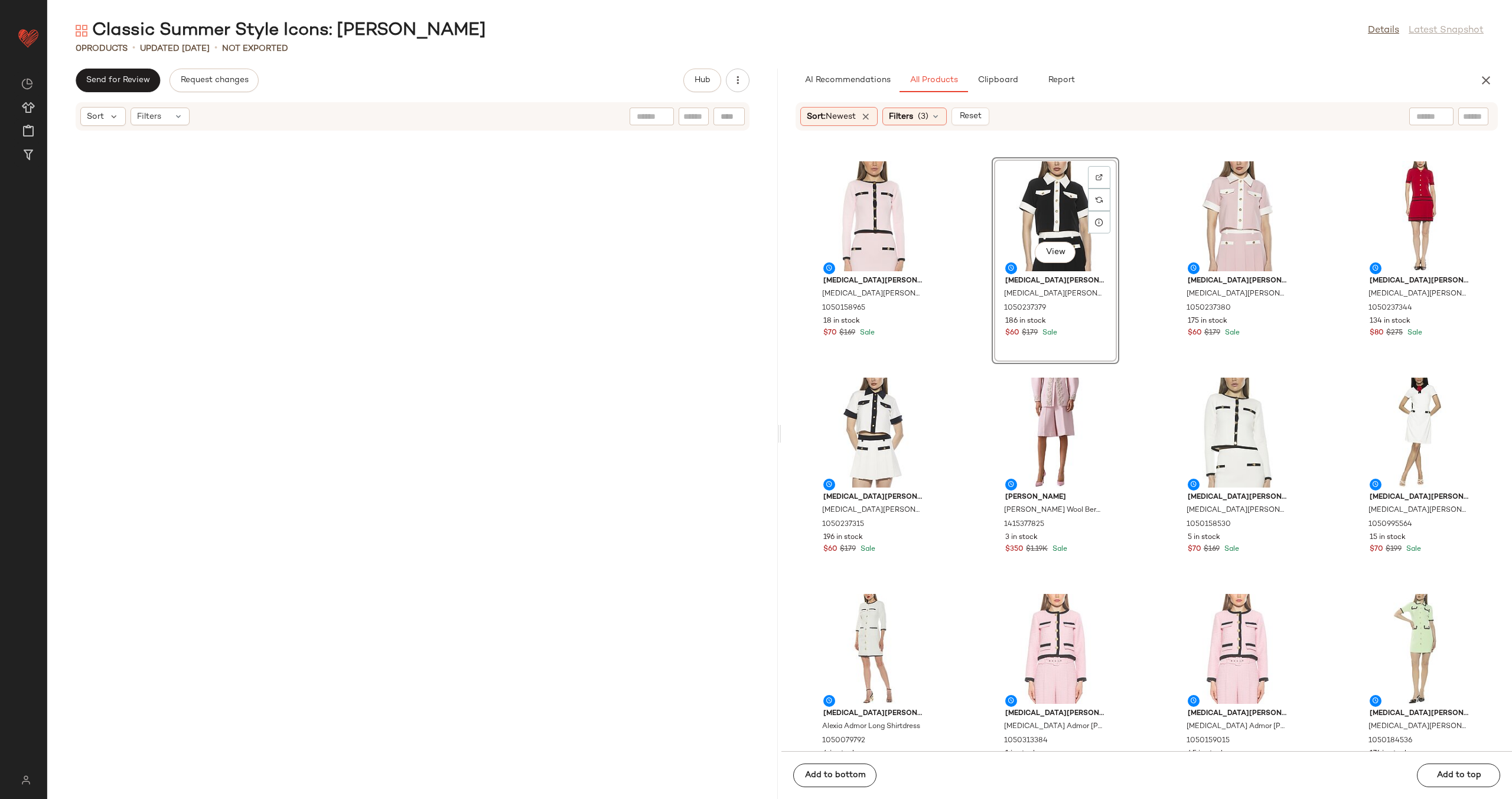
scroll to position [270, 0]
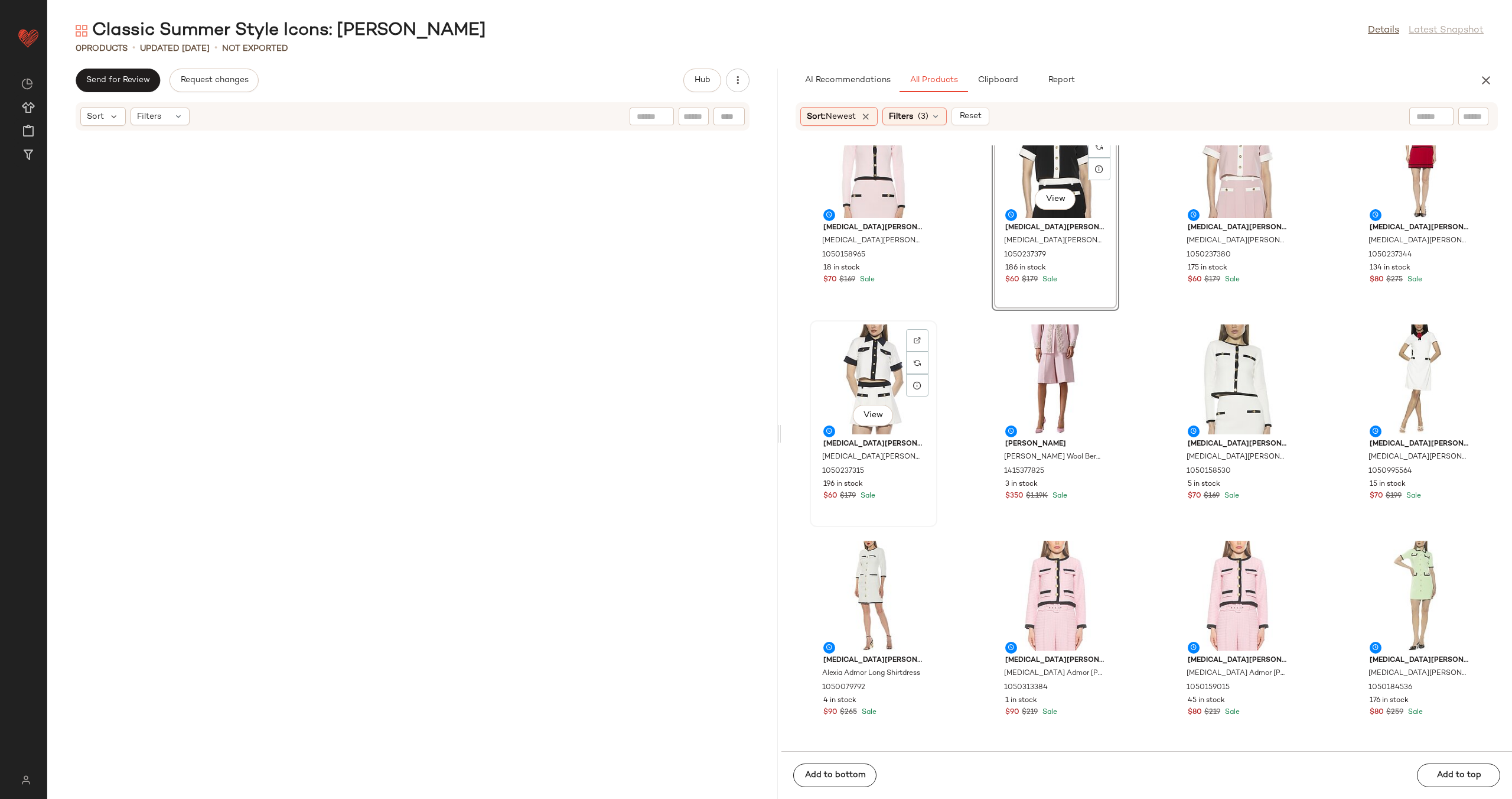
click at [854, 386] on div "View" at bounding box center [874, 379] width 120 height 110
click at [1373, 380] on div "View" at bounding box center [1420, 379] width 120 height 110
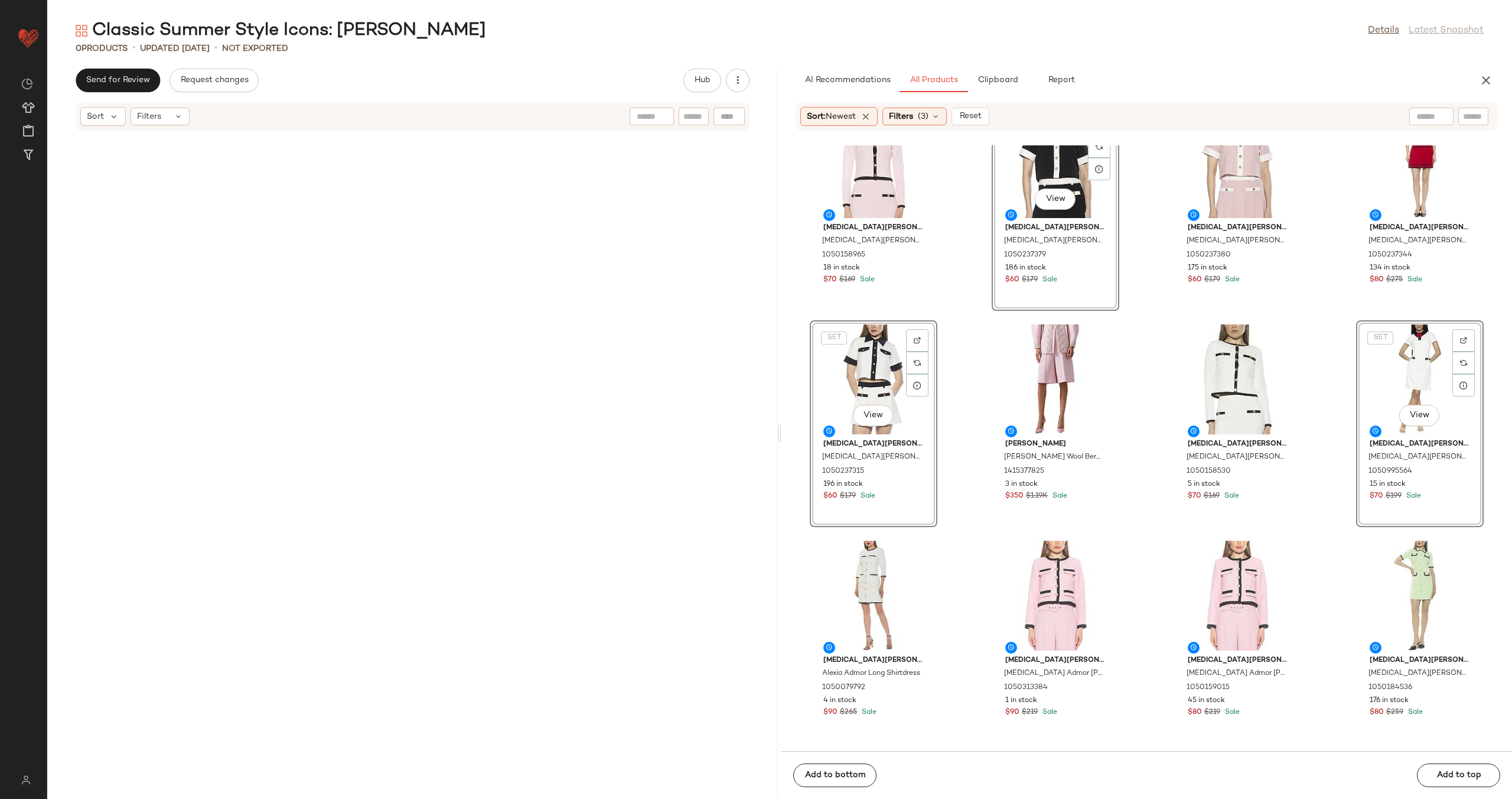
click at [1404, 381] on div "SET View" at bounding box center [1420, 379] width 120 height 110
click at [875, 581] on div "View" at bounding box center [874, 596] width 120 height 110
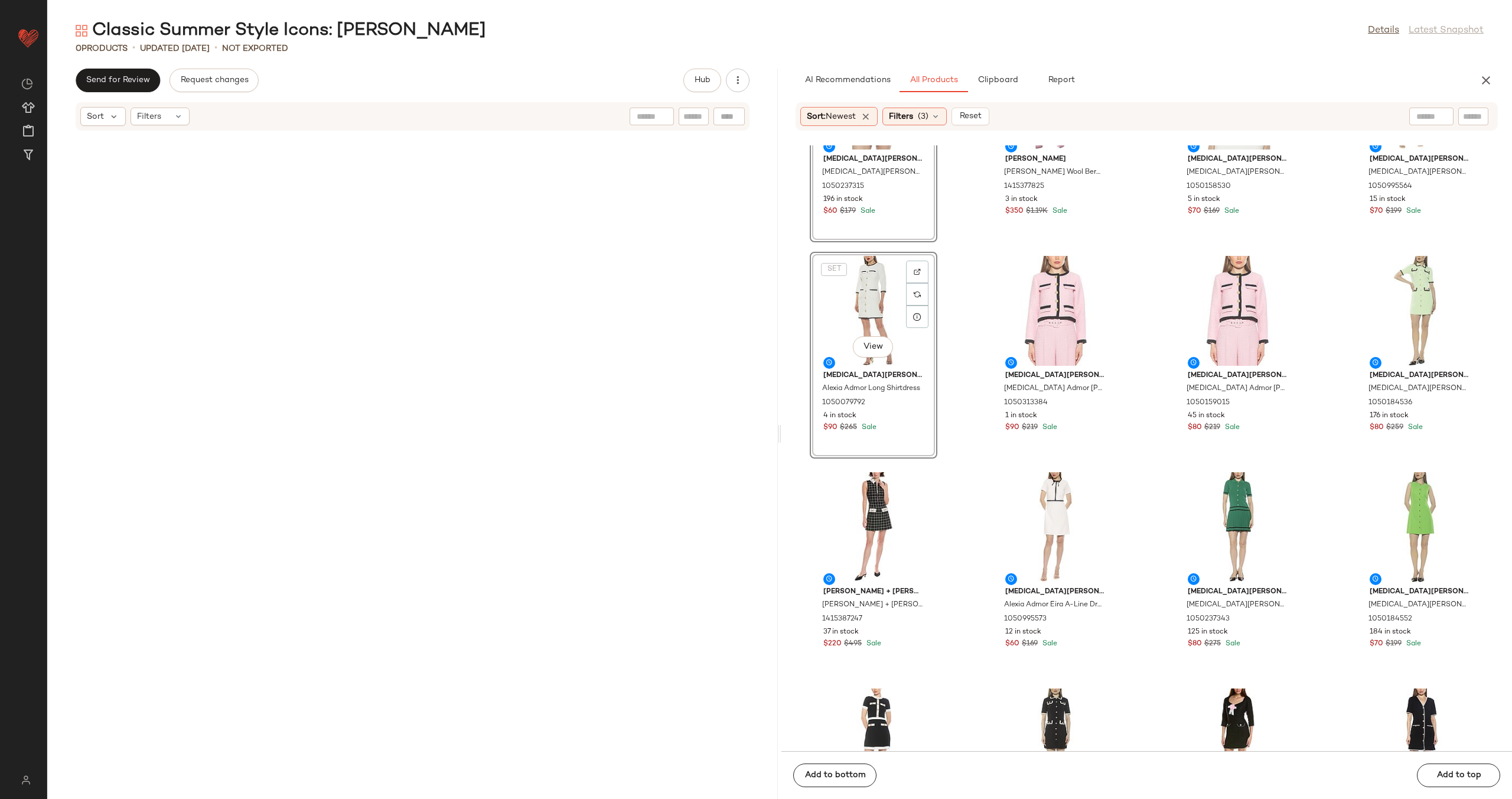
scroll to position [662, 0]
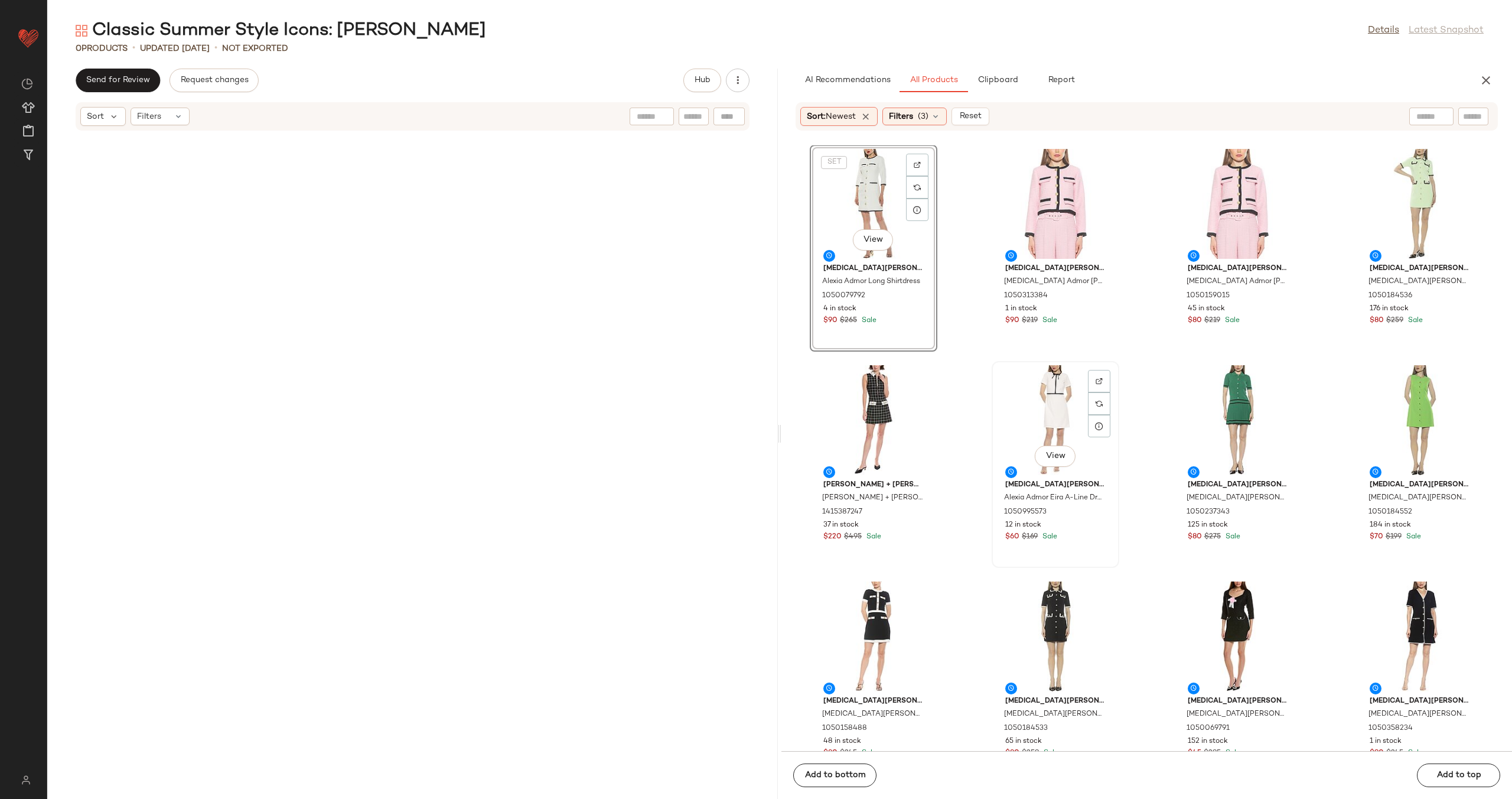
click at [1030, 411] on div "View" at bounding box center [1056, 420] width 120 height 110
click at [850, 203] on div "SET View" at bounding box center [874, 203] width 120 height 110
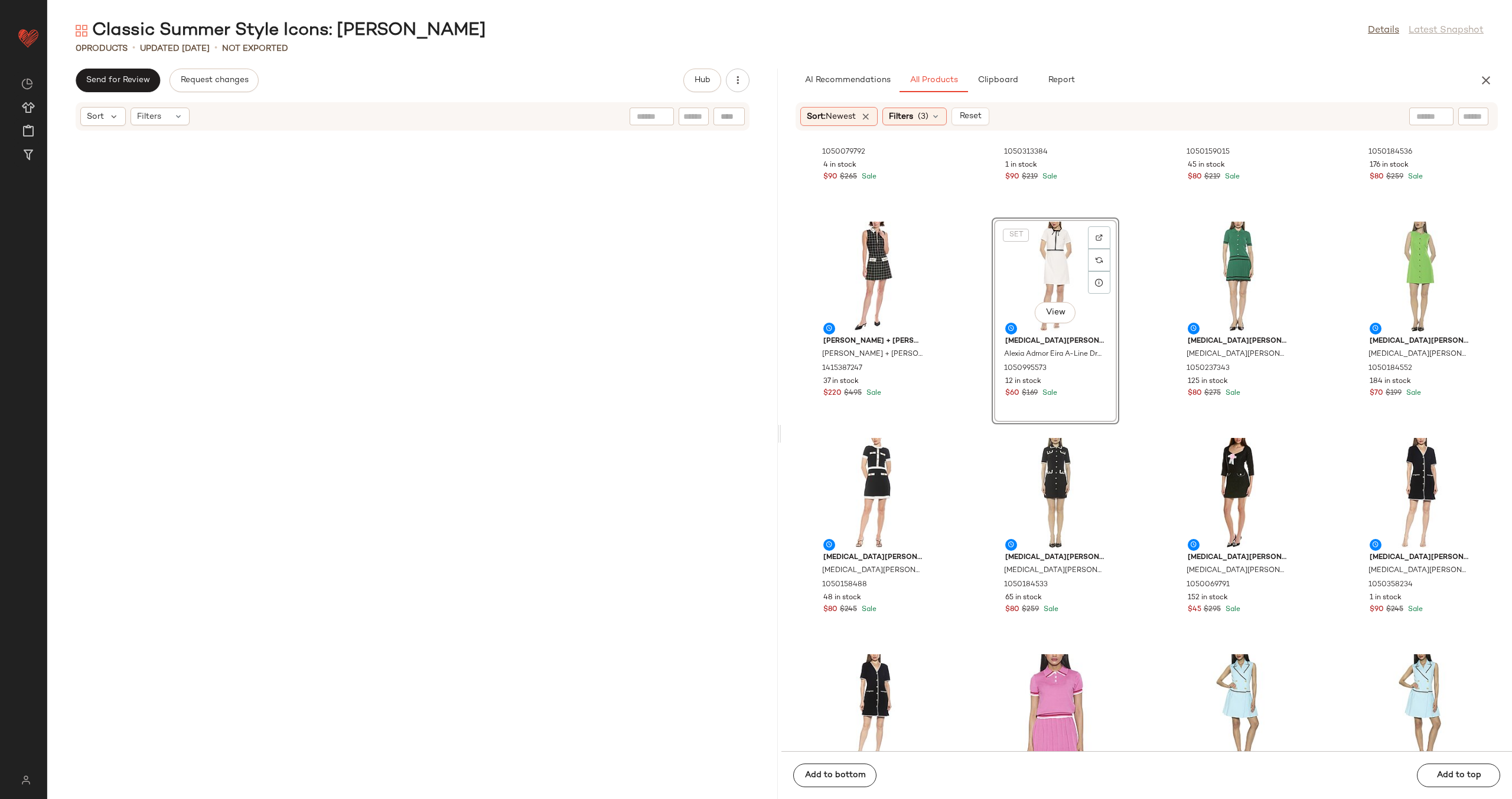
scroll to position [855, 0]
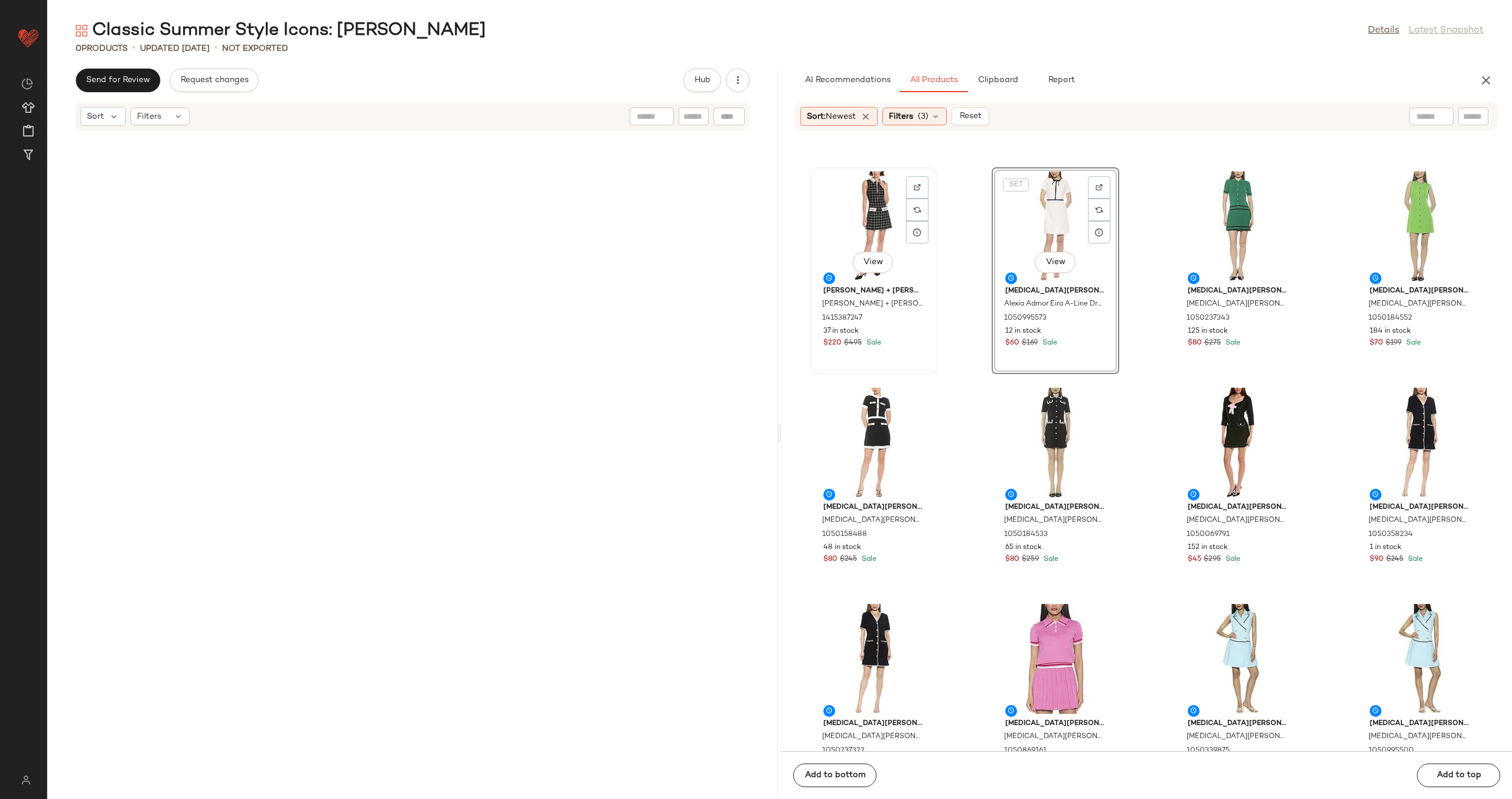
click at [859, 214] on div "View" at bounding box center [874, 226] width 120 height 110
click at [868, 442] on div "View" at bounding box center [874, 442] width 120 height 110
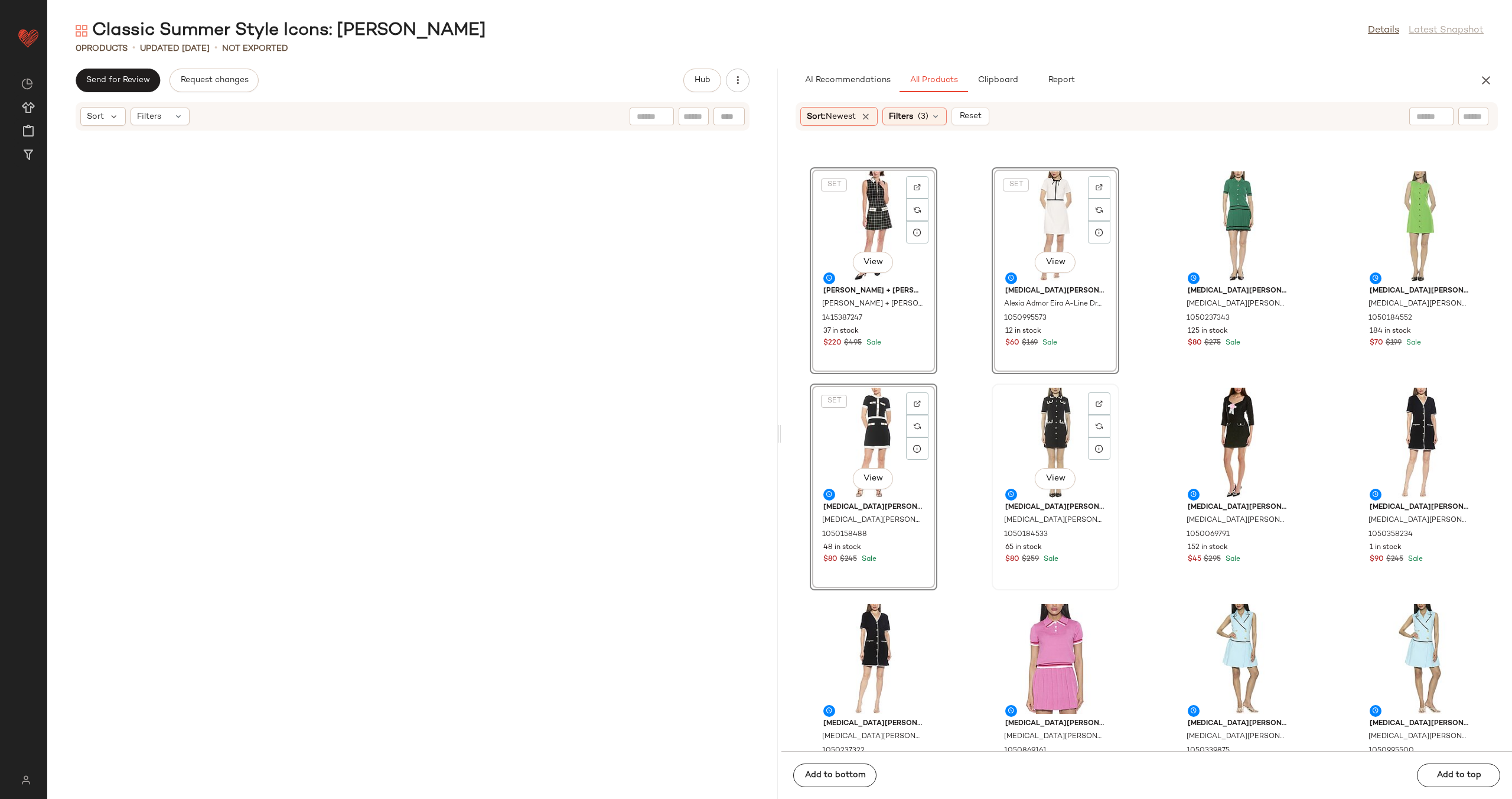
click at [1044, 442] on div "View" at bounding box center [1056, 442] width 120 height 110
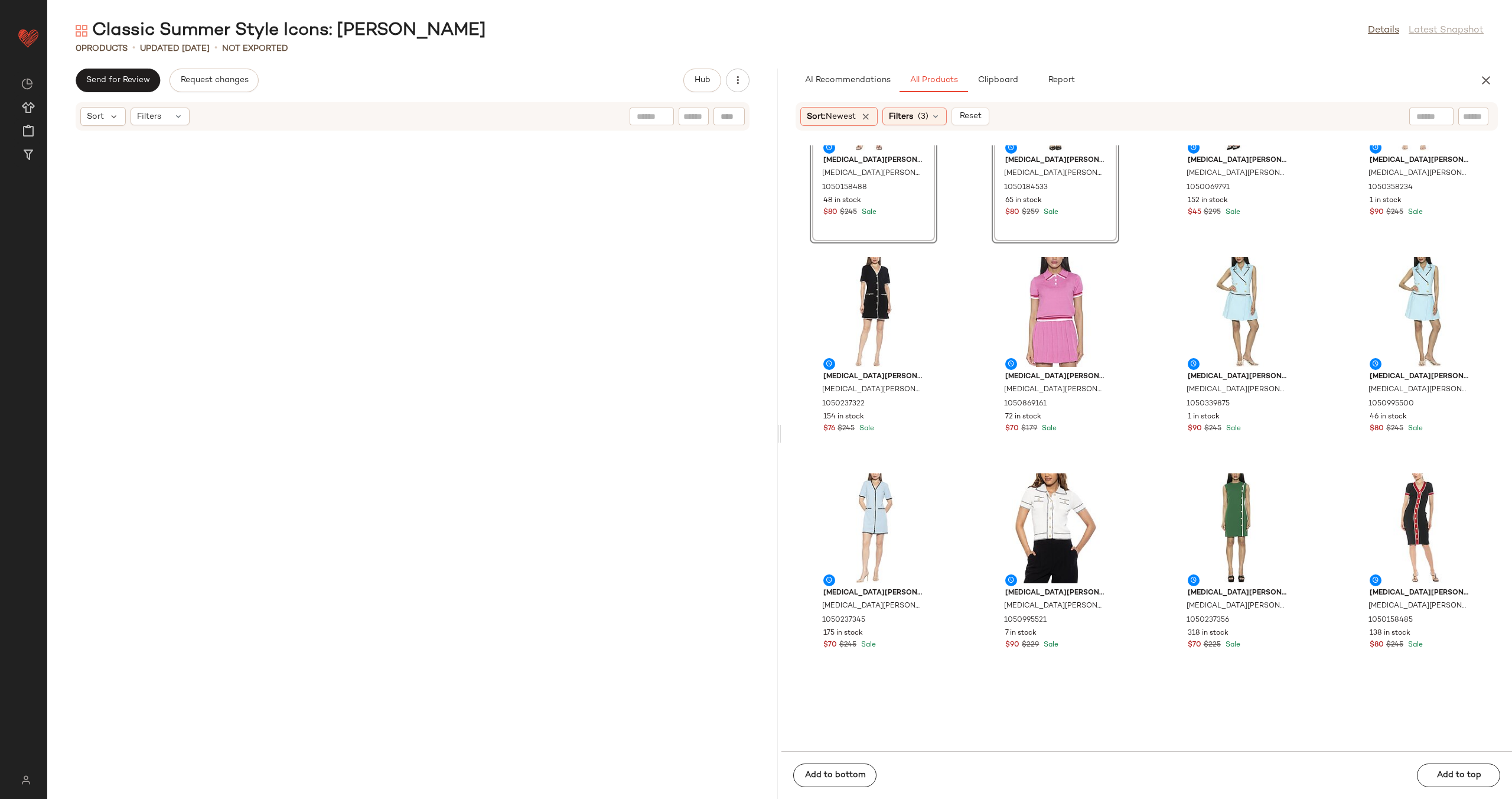
scroll to position [1260, 0]
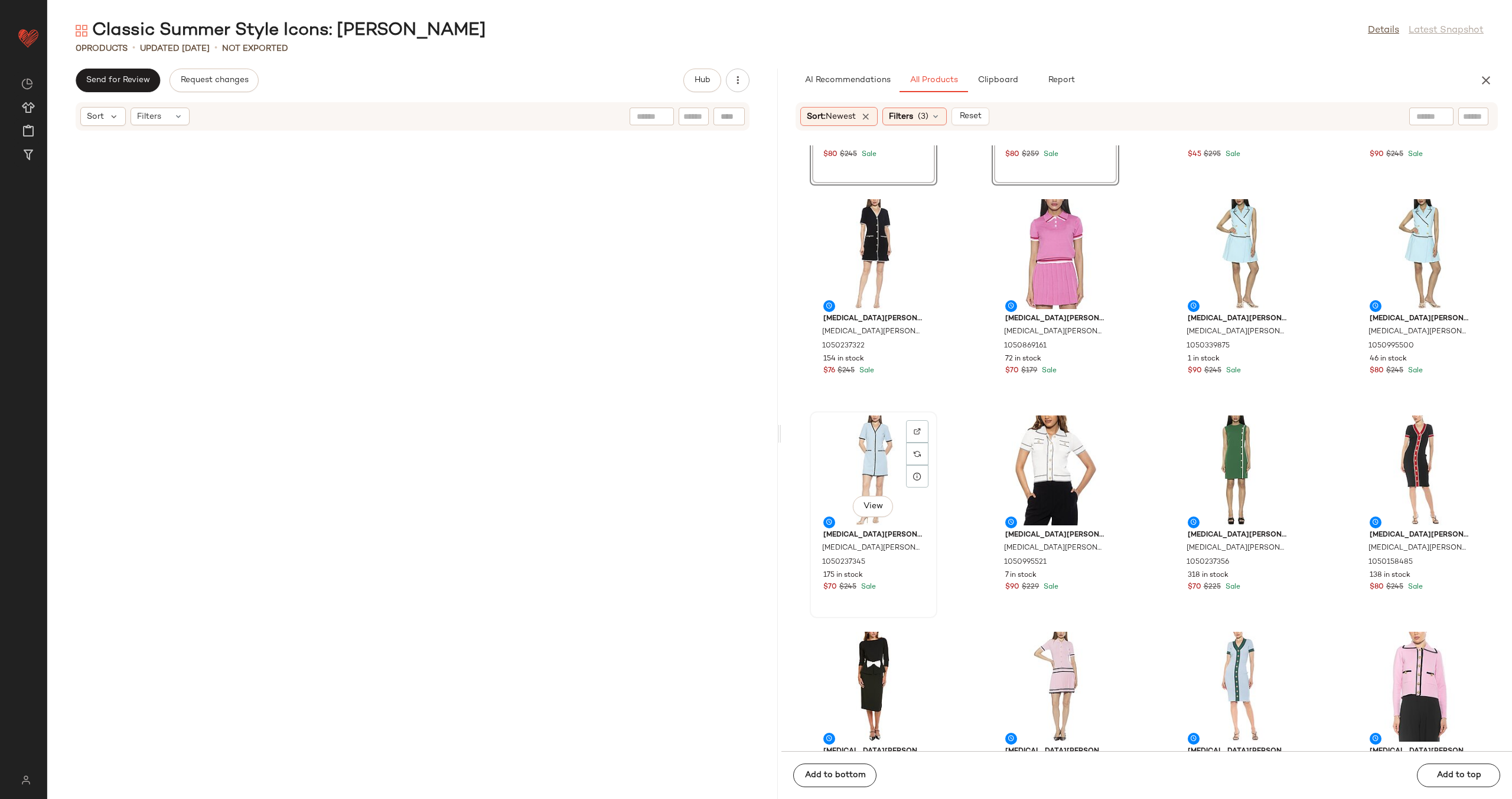
click at [860, 472] on div "View" at bounding box center [874, 470] width 120 height 110
click at [1388, 248] on div "View" at bounding box center [1420, 254] width 120 height 110
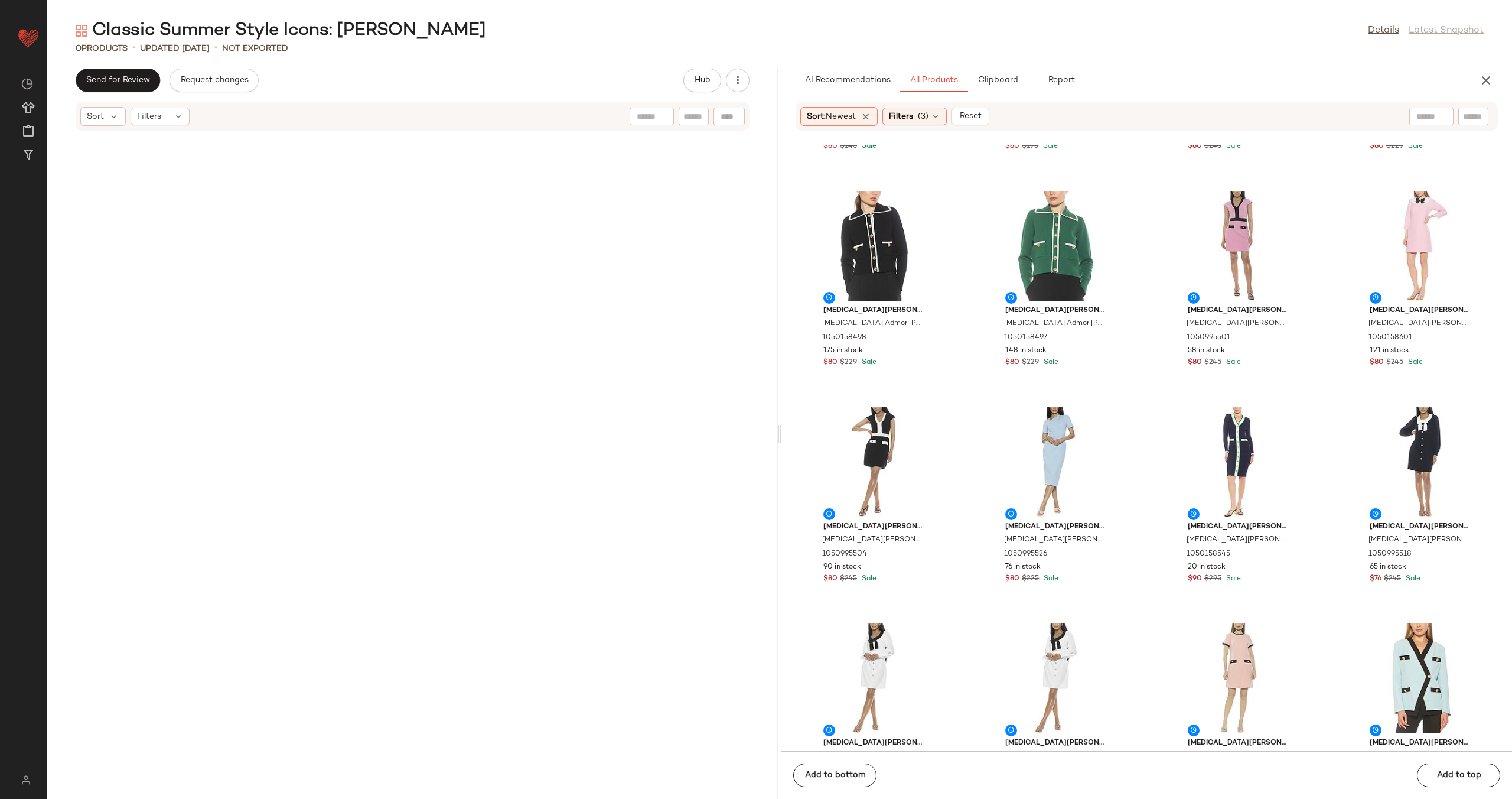
scroll to position [1922, 0]
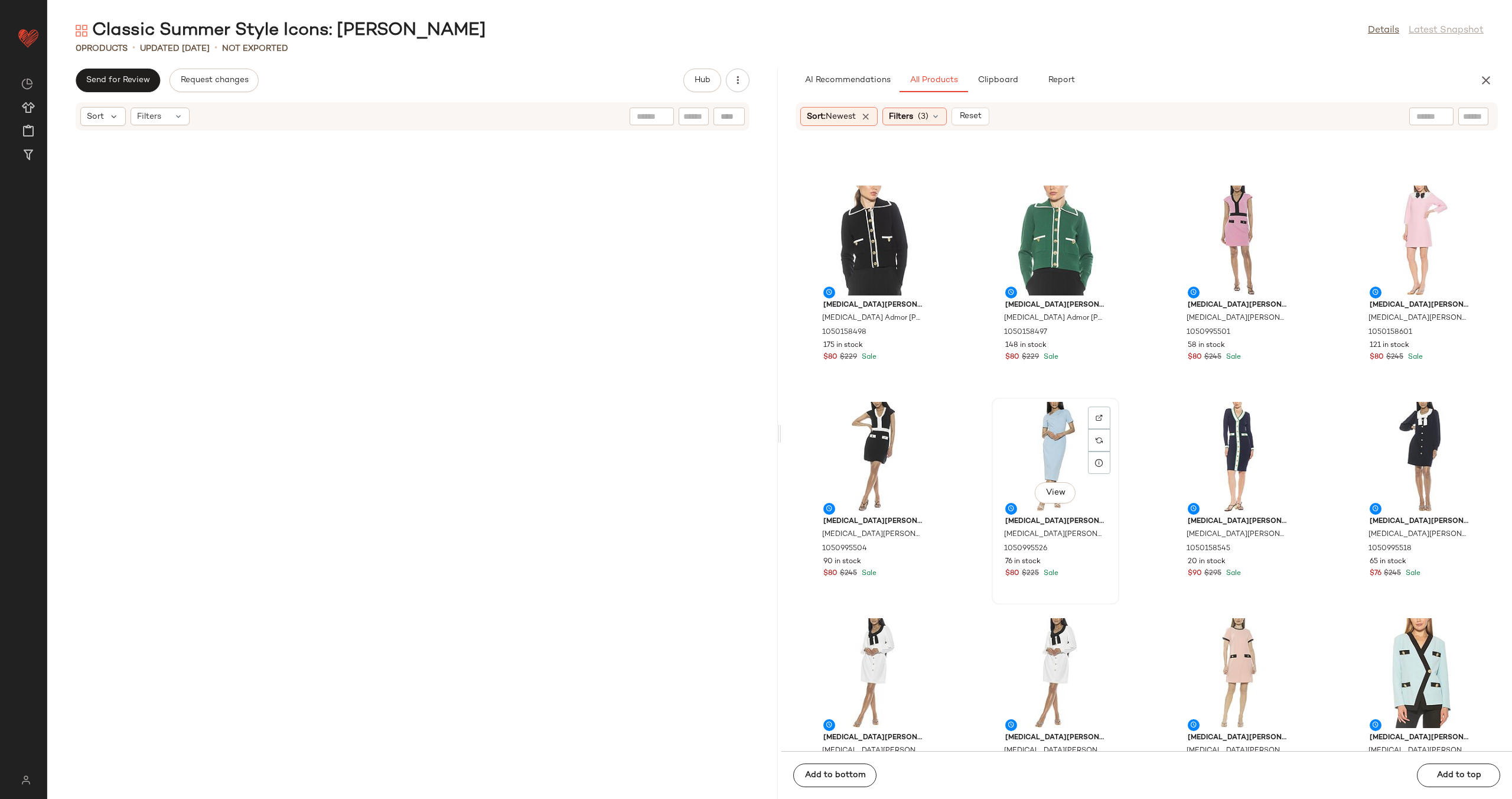
click at [1053, 439] on div "View" at bounding box center [1056, 456] width 120 height 110
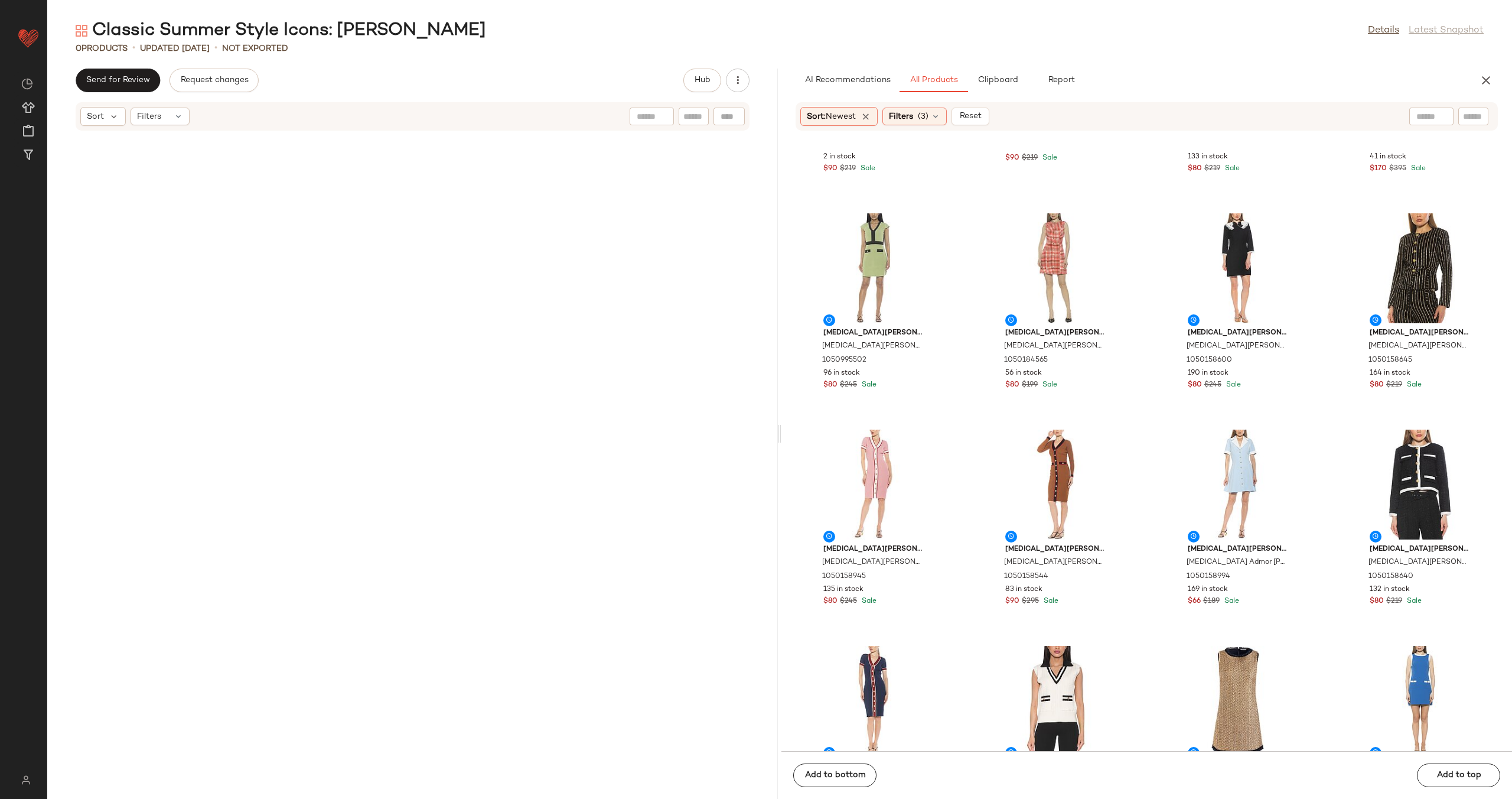
scroll to position [2880, 0]
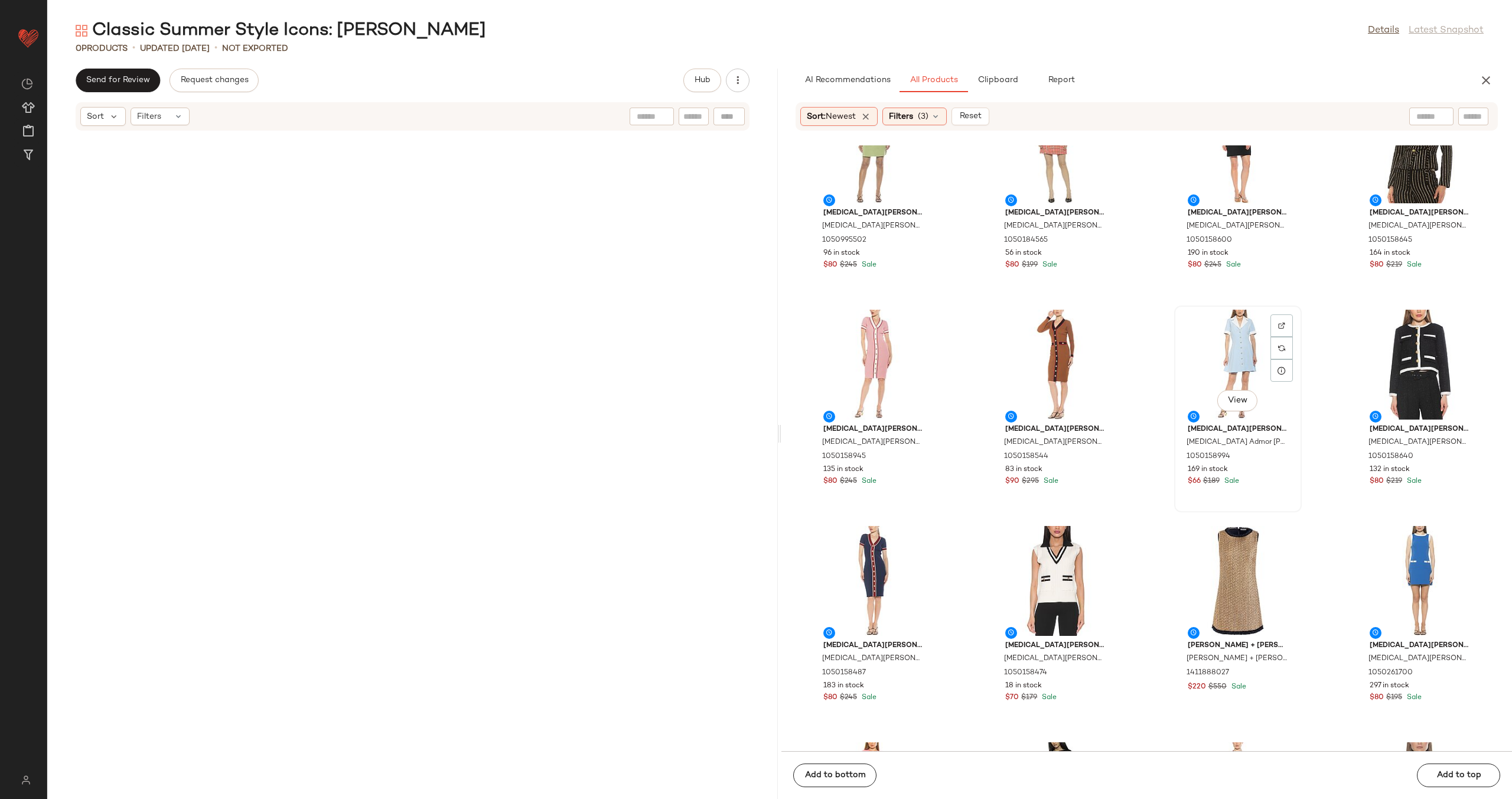
click at [1221, 349] on div "View" at bounding box center [1238, 365] width 120 height 110
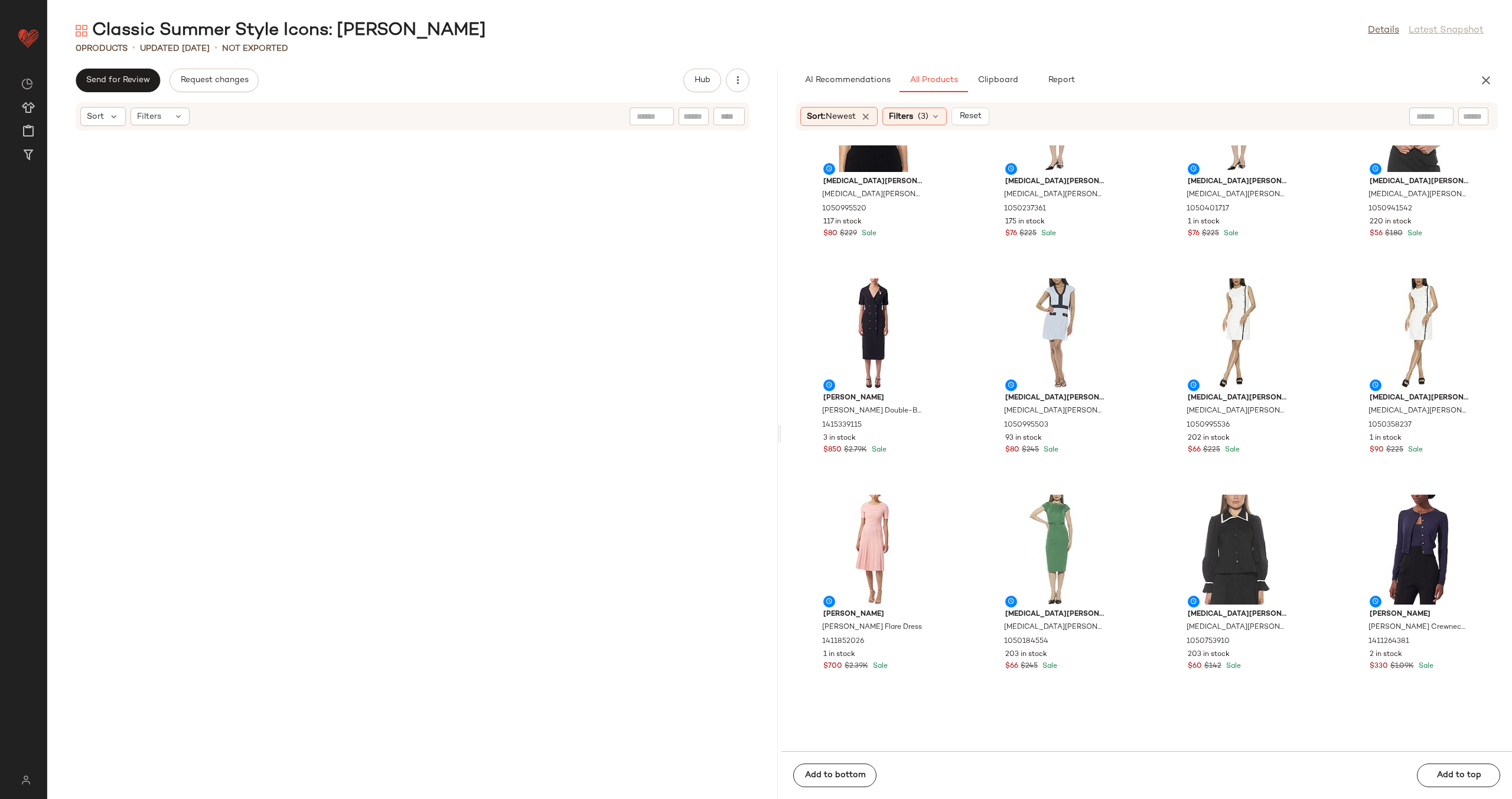
scroll to position [3993, 0]
click at [1223, 329] on div "View" at bounding box center [1238, 332] width 120 height 110
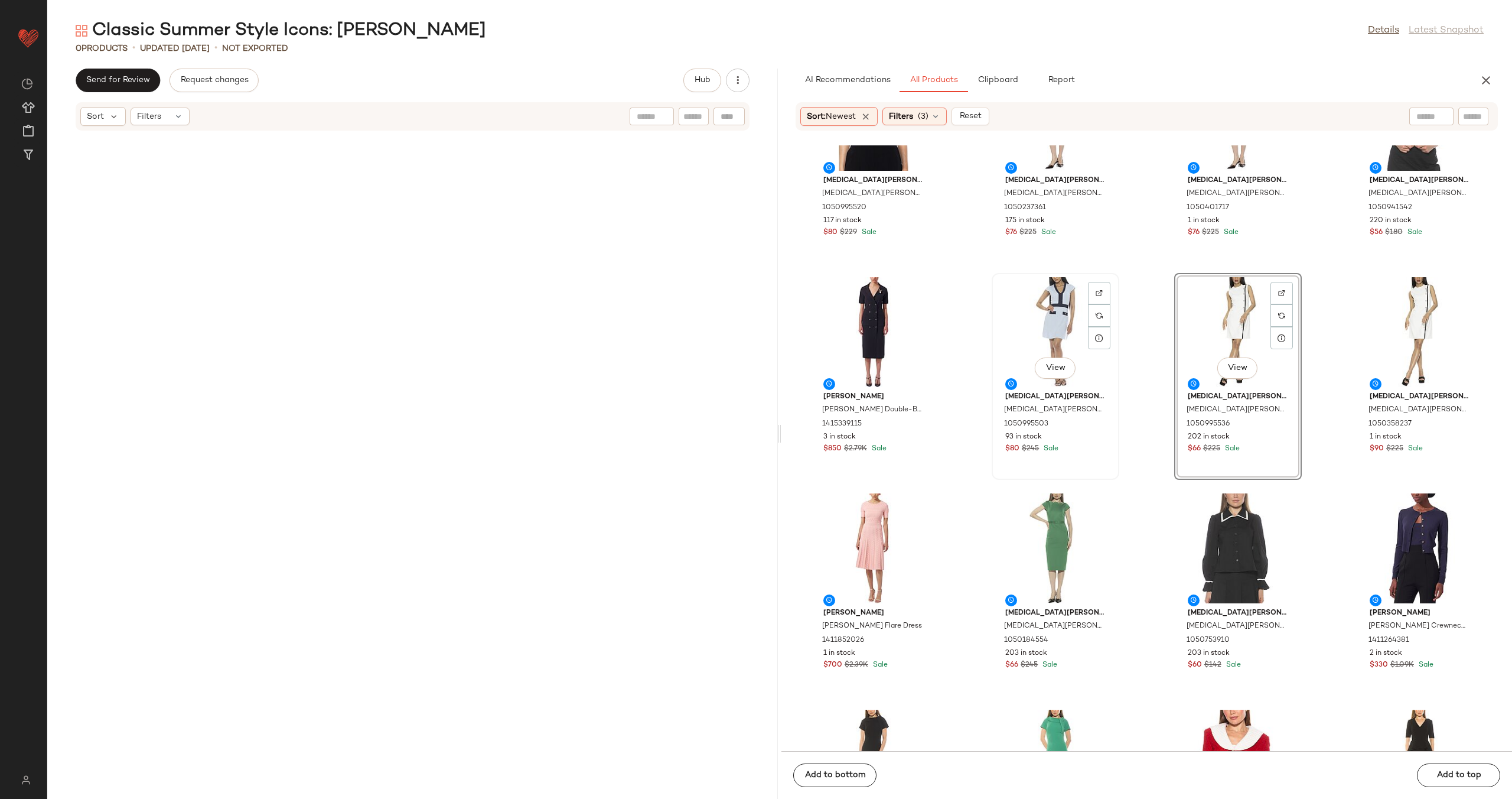
click at [1058, 331] on div "View" at bounding box center [1056, 332] width 120 height 110
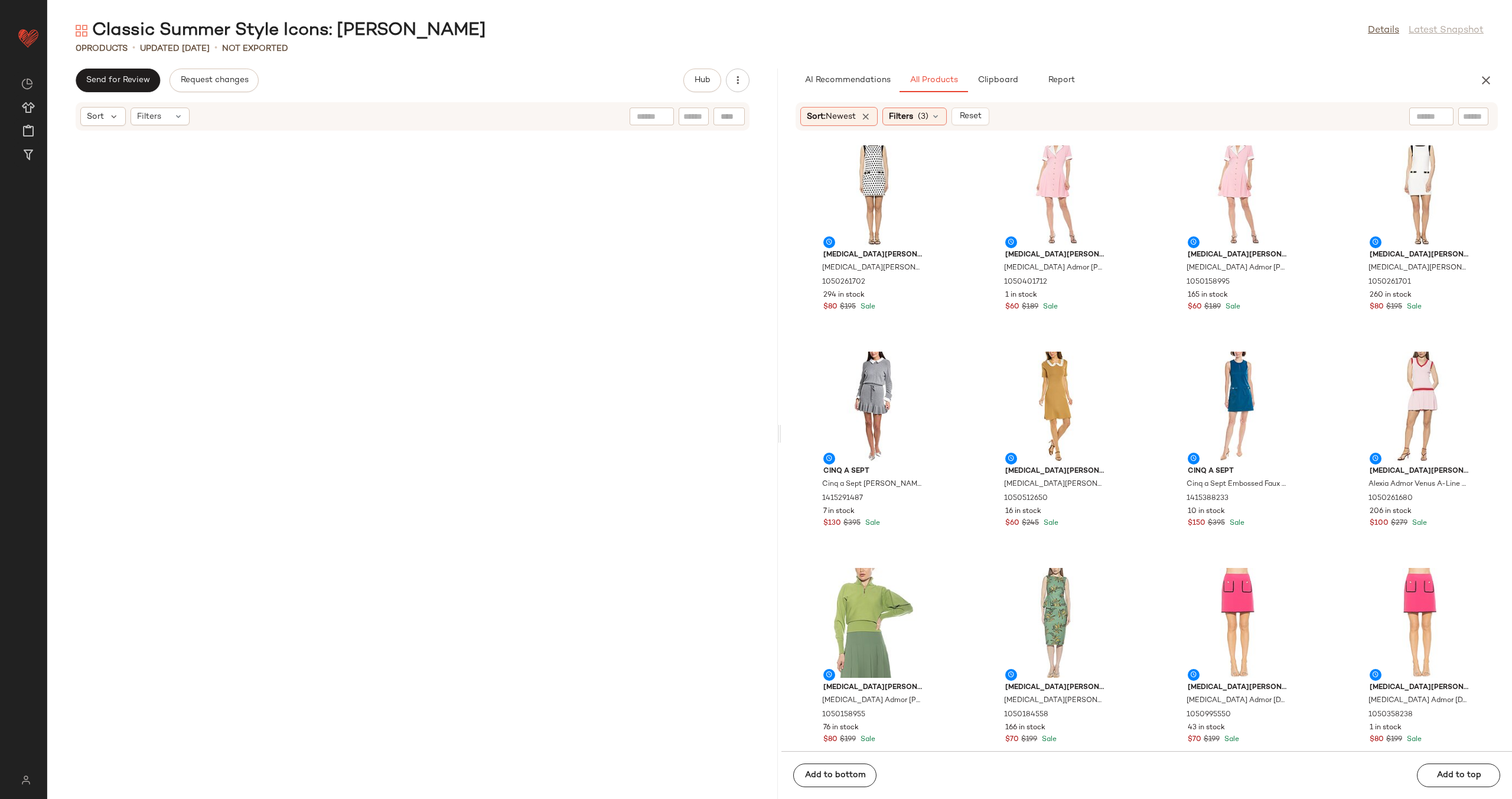
scroll to position [4790, 0]
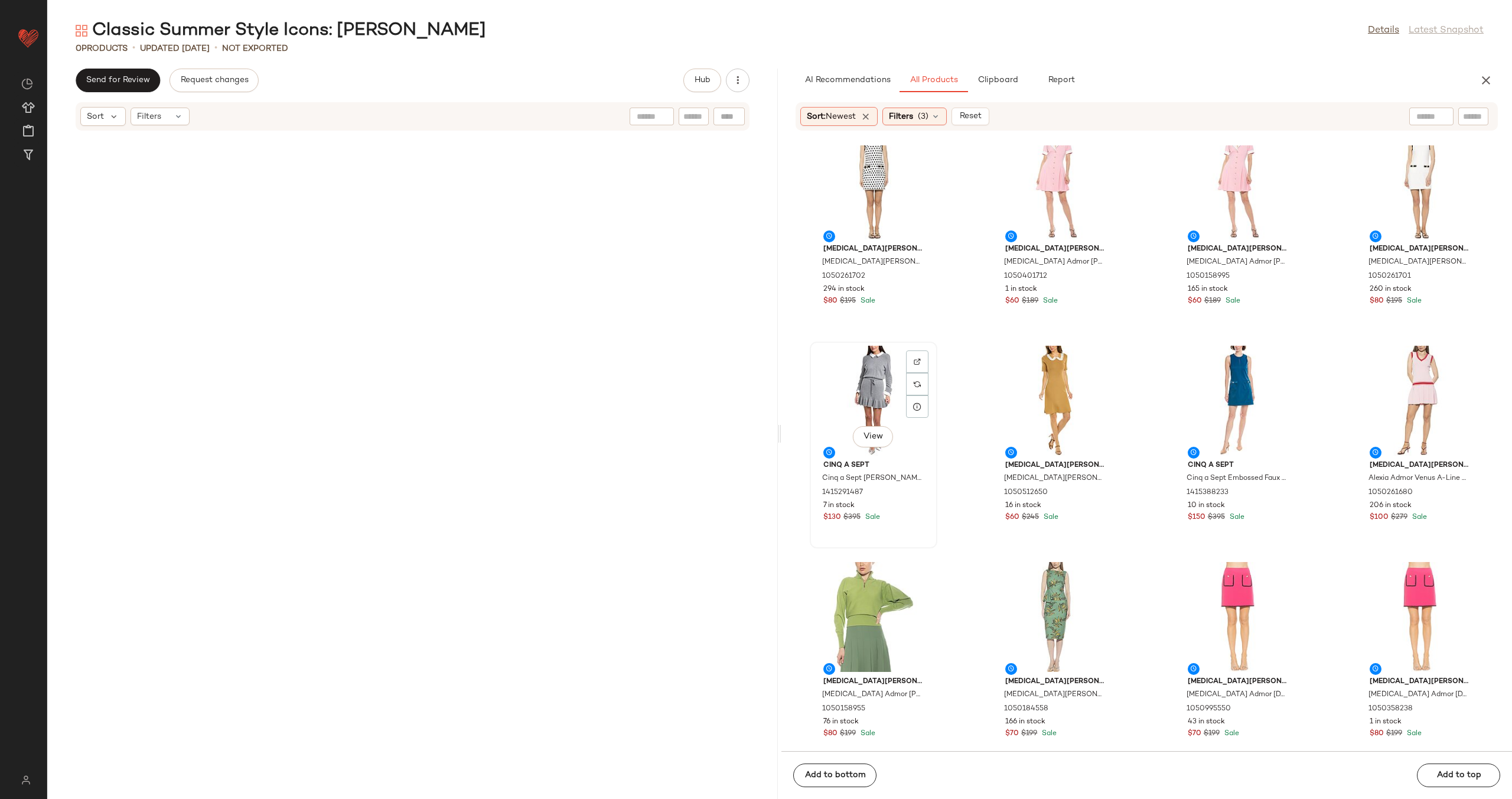
click at [860, 394] on div "View" at bounding box center [874, 400] width 120 height 110
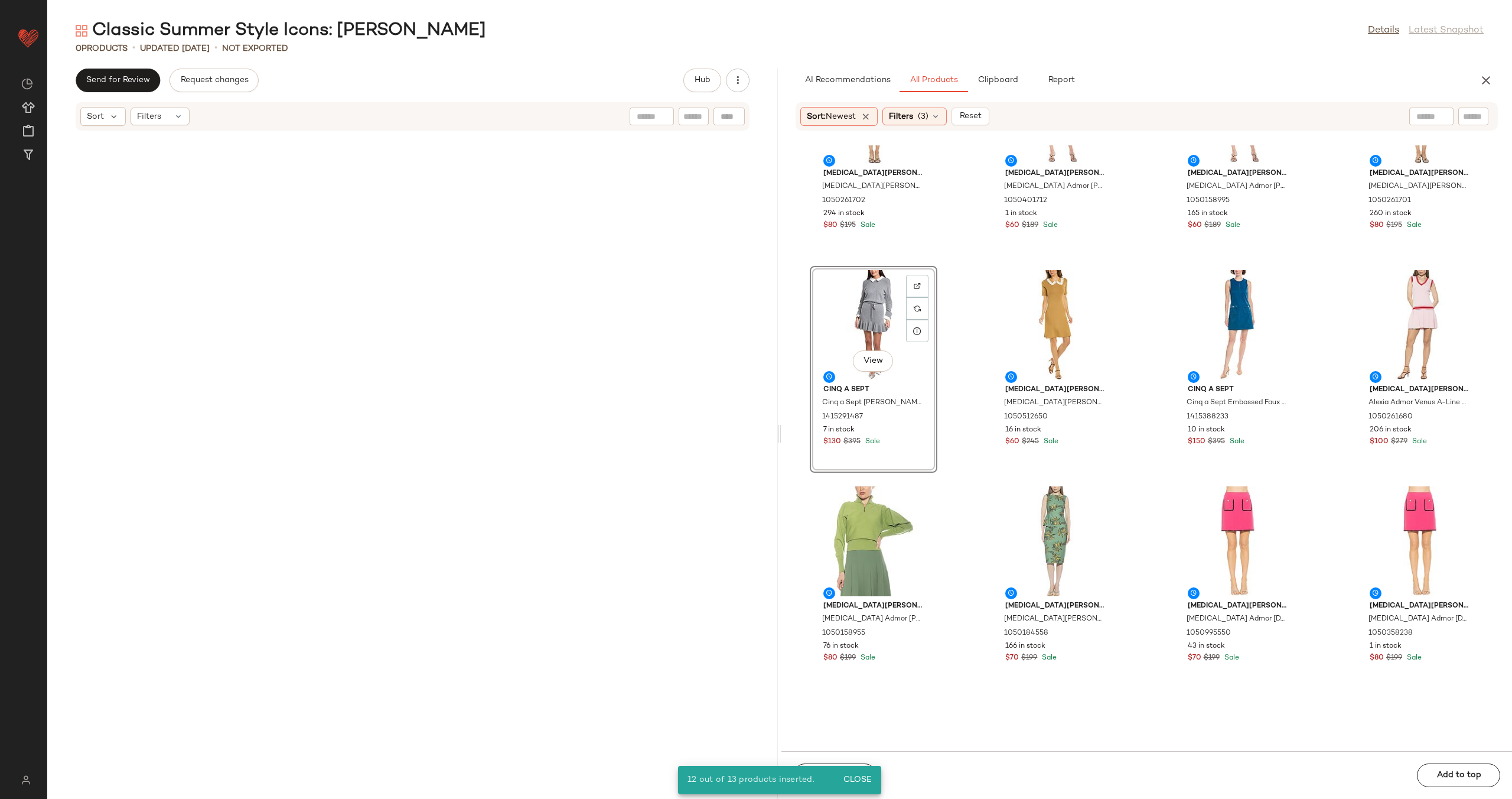
scroll to position [4868, 0]
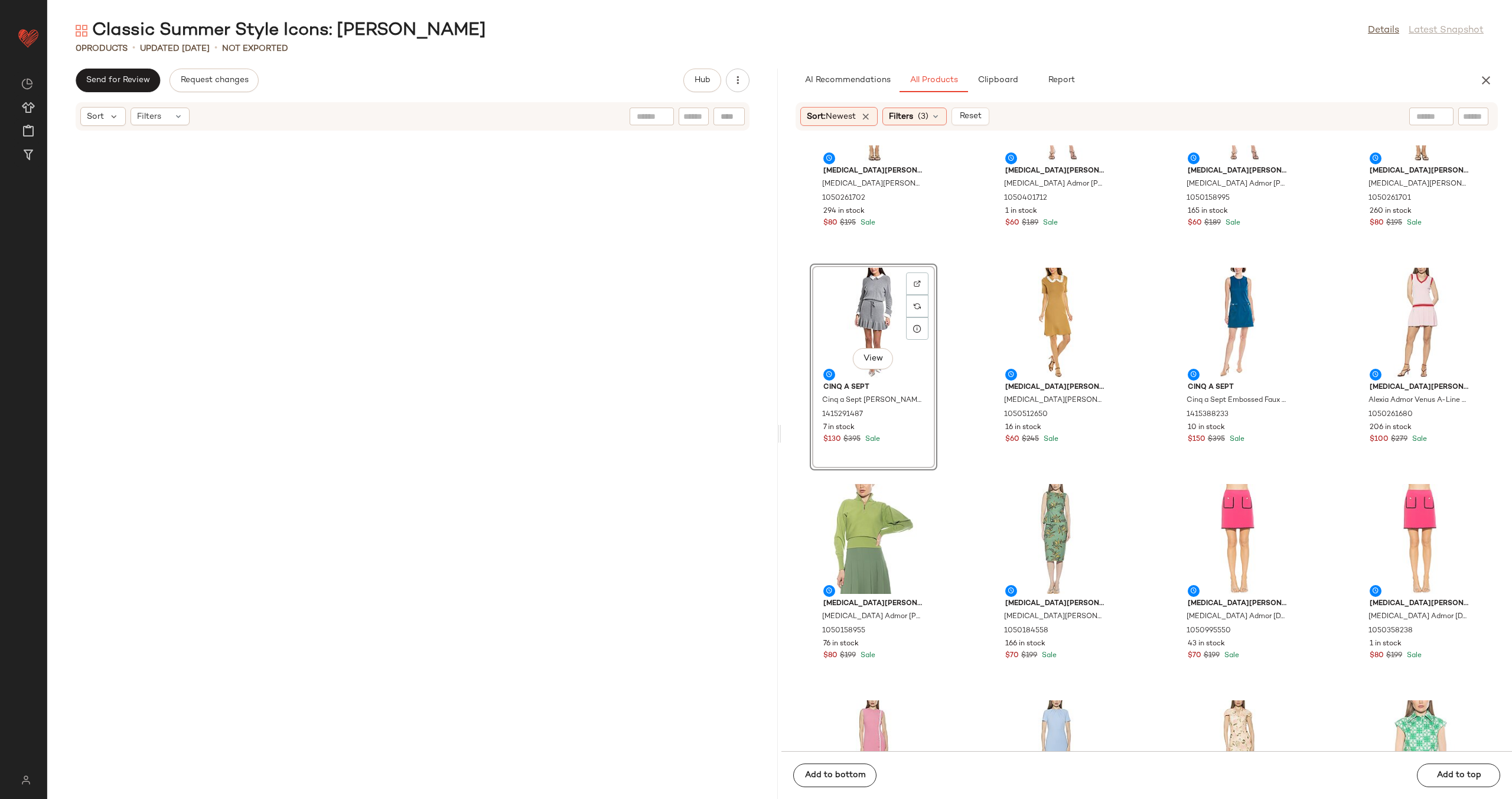
click at [956, 452] on div "[MEDICAL_DATA] Admor [MEDICAL_DATA] Admor Piper Shift Dress 1050261702 294 in s…" at bounding box center [1147, 448] width 731 height 606
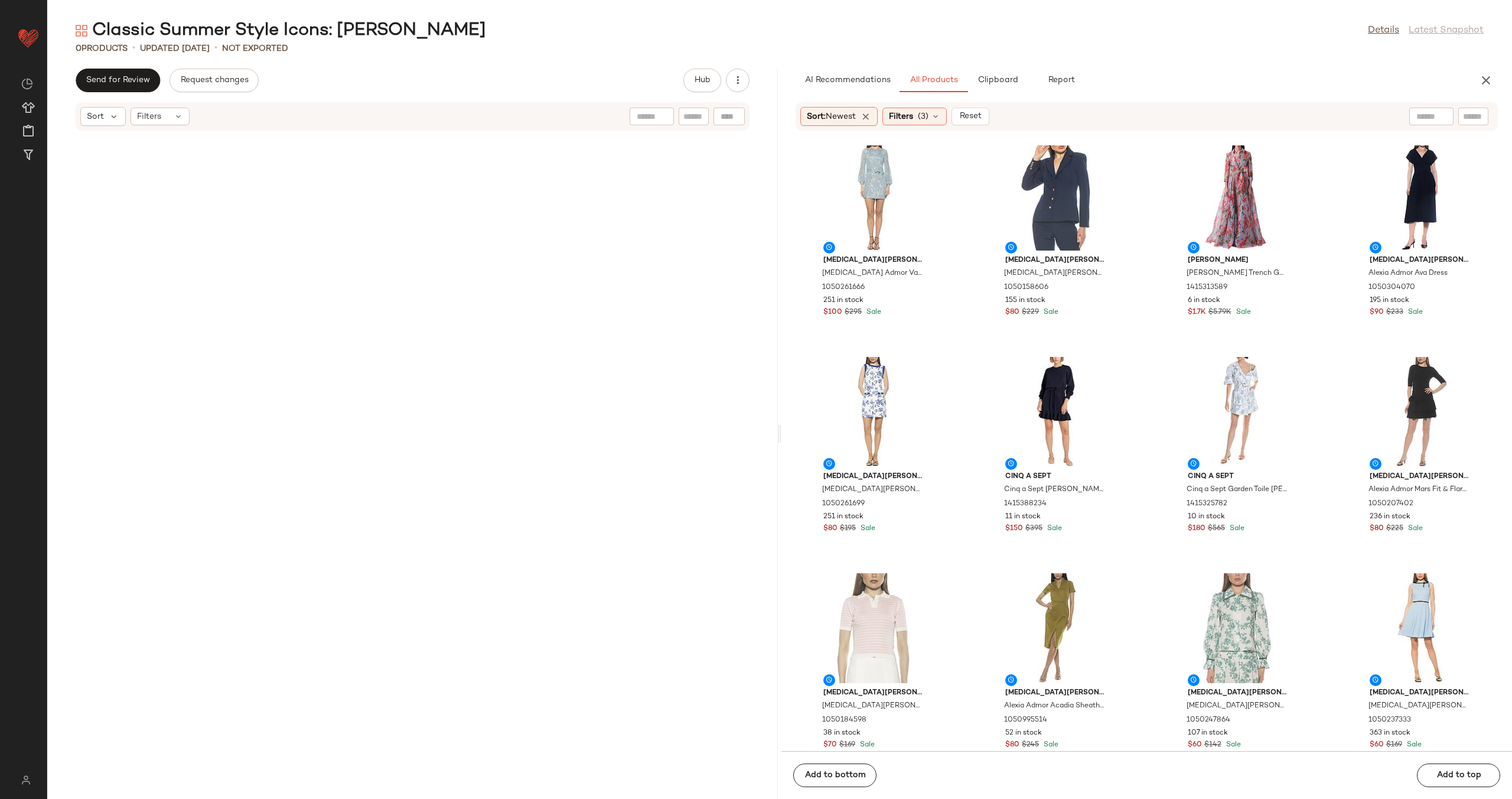
scroll to position [15381, 0]
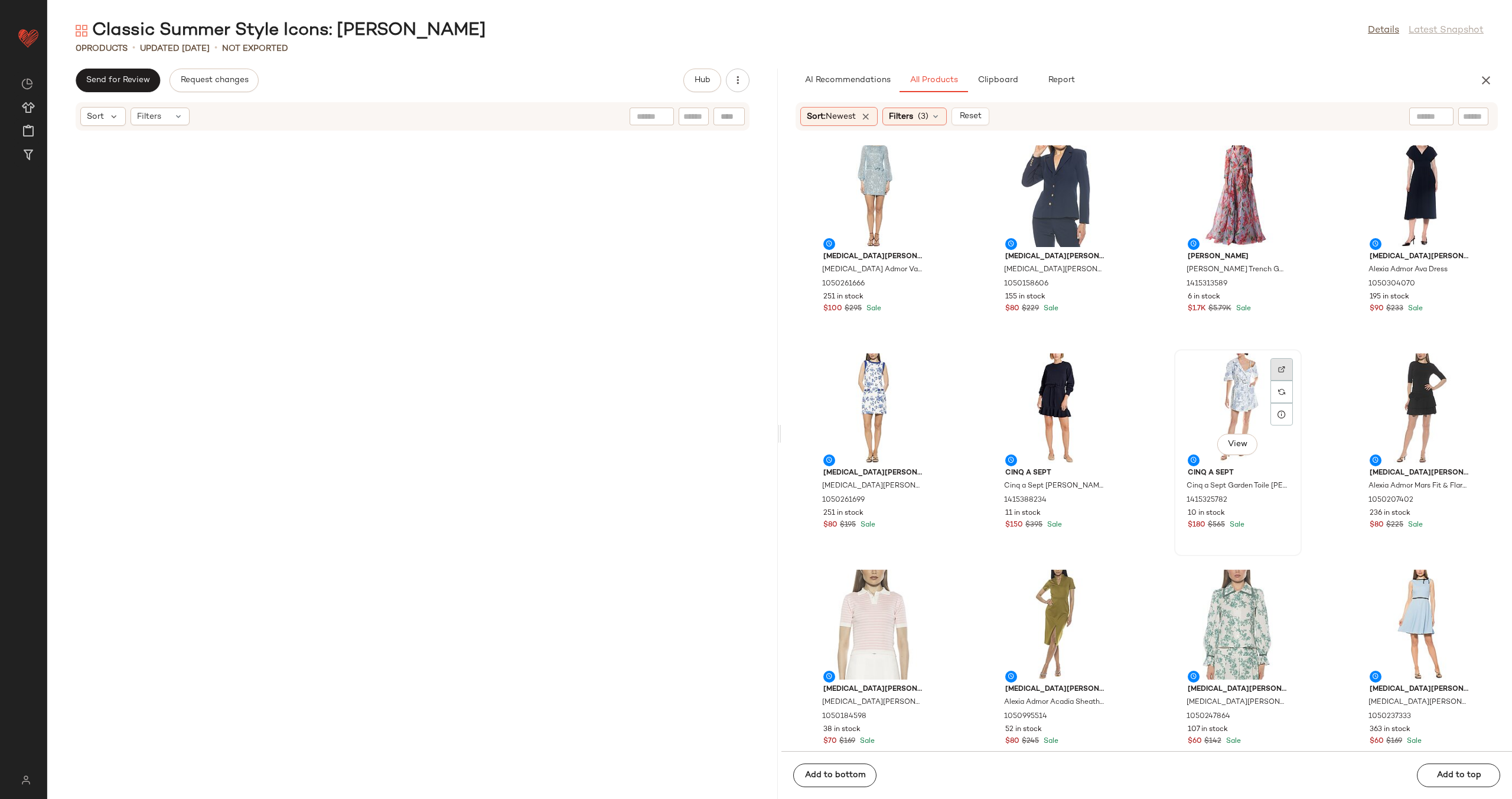
click at [1279, 366] on img at bounding box center [1282, 369] width 7 height 7
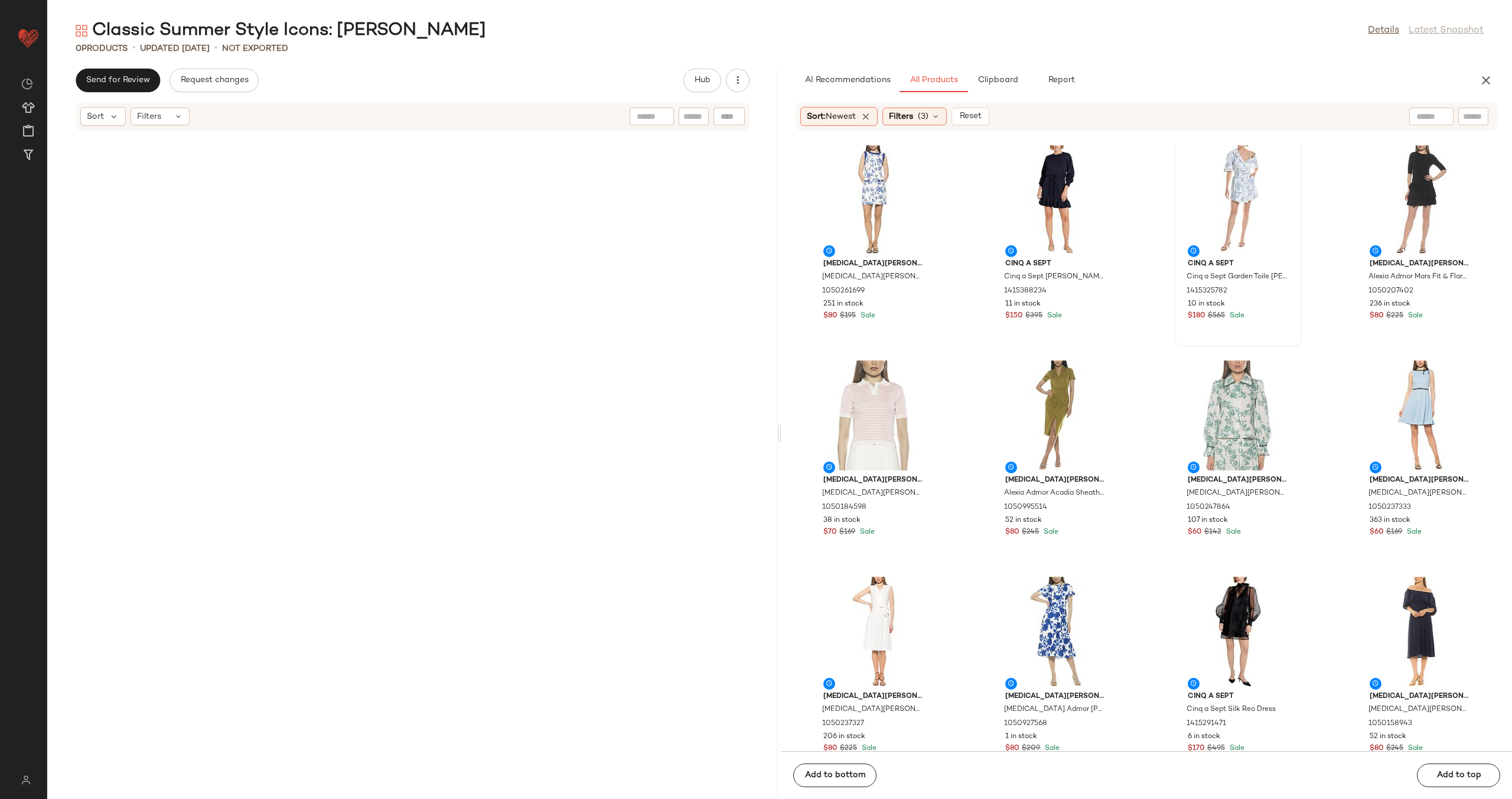
scroll to position [15613, 0]
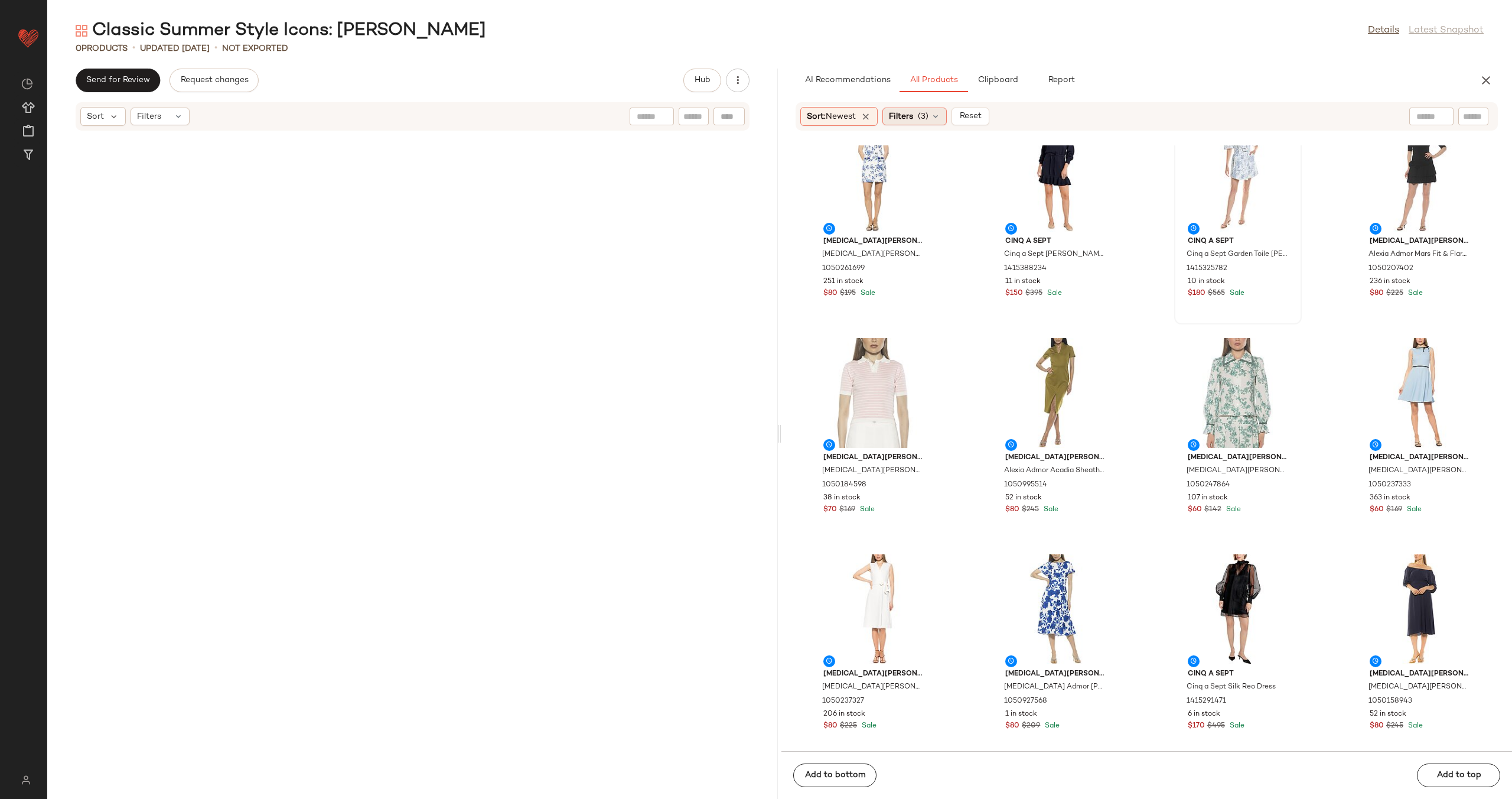
click at [933, 121] on div "Filters (3)" at bounding box center [914, 116] width 64 height 18
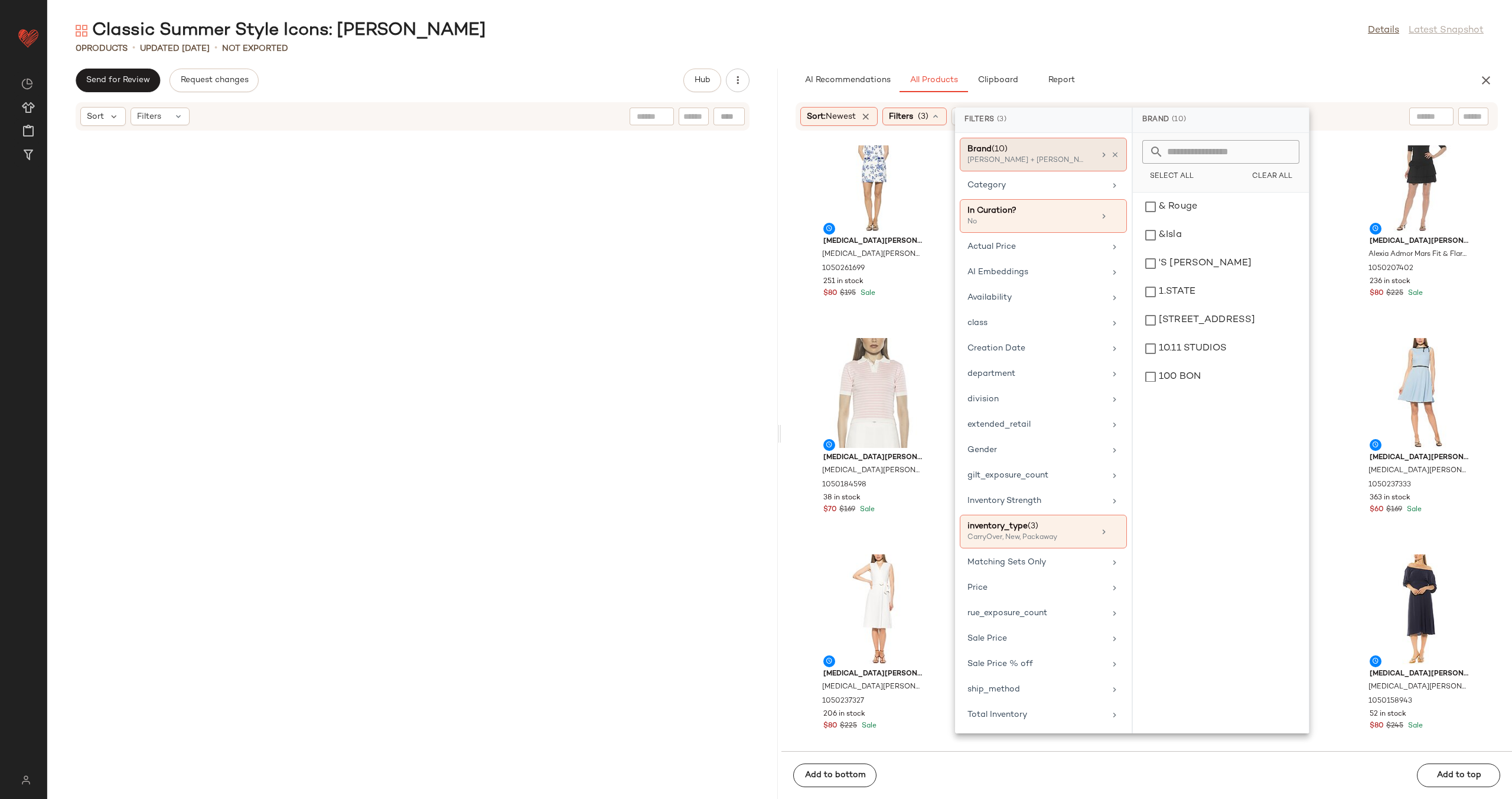
click at [1047, 153] on div "Brand (10)" at bounding box center [1031, 149] width 127 height 12
click at [1098, 152] on div "Brand (10) [PERSON_NAME] + [PERSON_NAME], Cinq a Sept, [PERSON_NAME] +7 more" at bounding box center [1044, 154] width 167 height 33
click at [1061, 151] on div "Brand (10)" at bounding box center [1031, 149] width 127 height 12
click at [1101, 153] on icon at bounding box center [1103, 154] width 10 height 10
click at [1103, 152] on icon at bounding box center [1103, 154] width 10 height 10
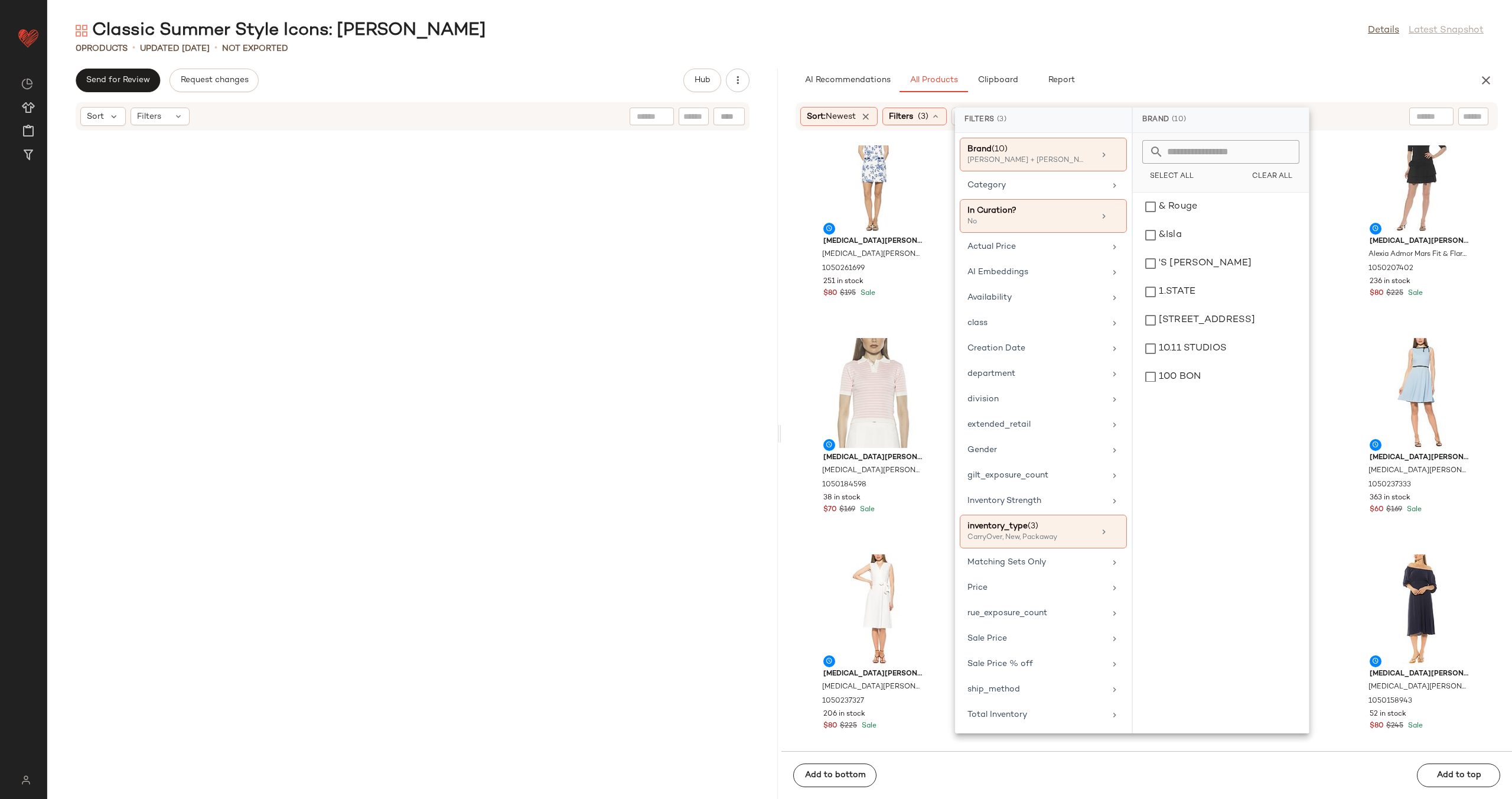
click at [1213, 157] on input "text" at bounding box center [1228, 152] width 129 height 24
type input "*****"
click at [1202, 240] on div "[MEDICAL_DATA][PERSON_NAME]" at bounding box center [1221, 238] width 166 height 33
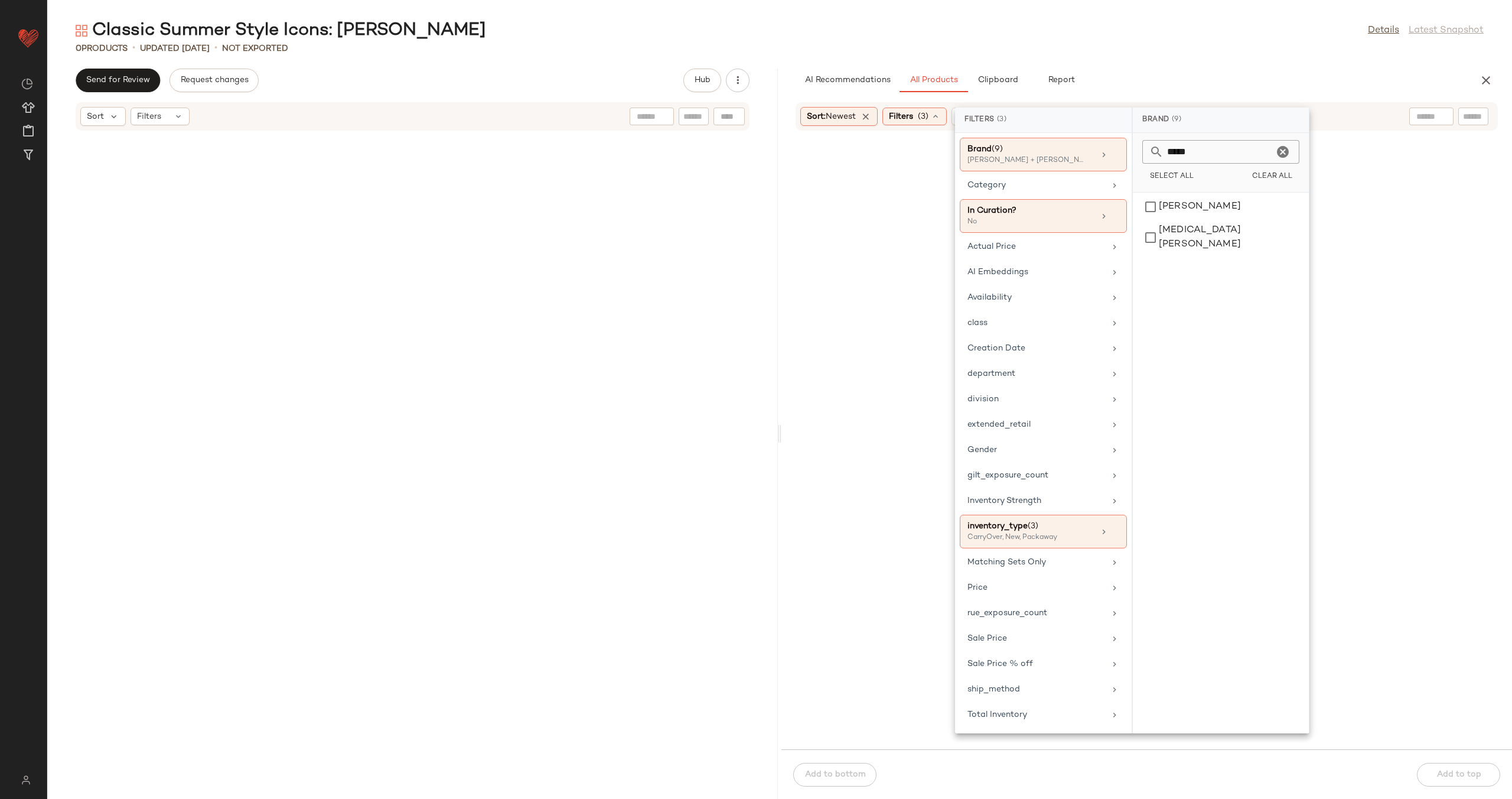
click at [940, 328] on div at bounding box center [1147, 448] width 726 height 599
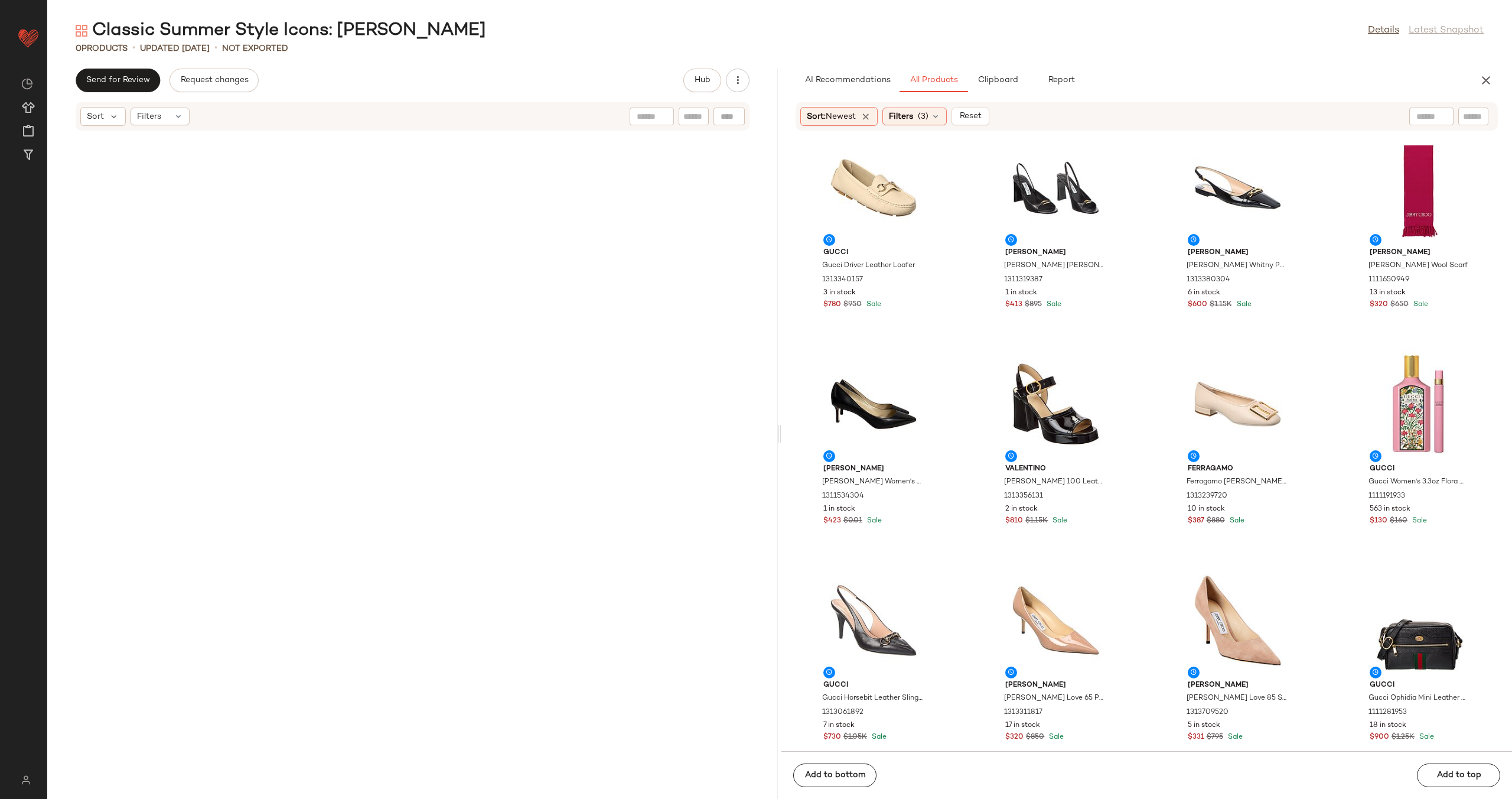
scroll to position [15618, 0]
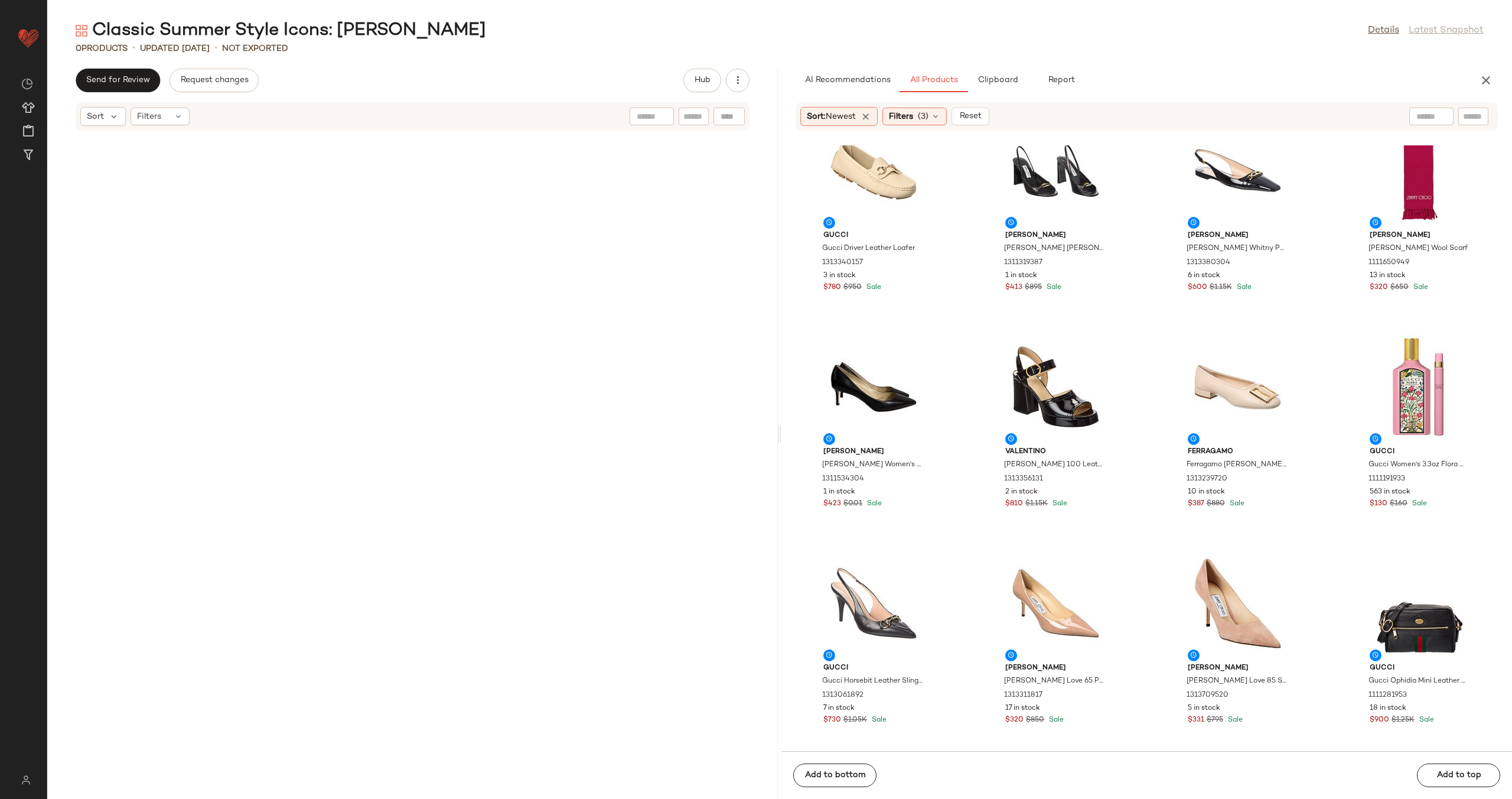
click at [1422, 117] on input "text" at bounding box center [1432, 116] width 30 height 12
type input "**********"
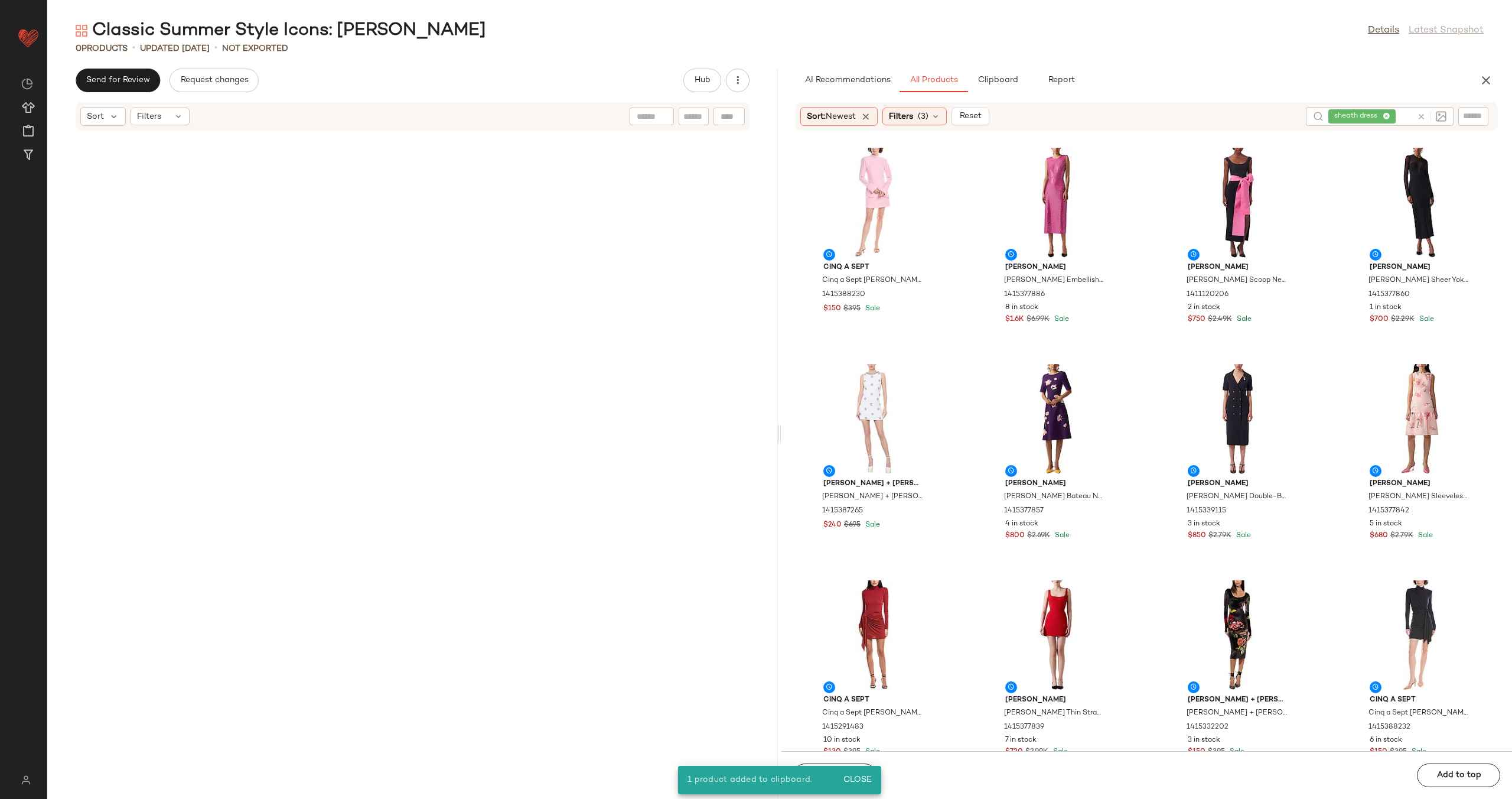
scroll to position [423, 0]
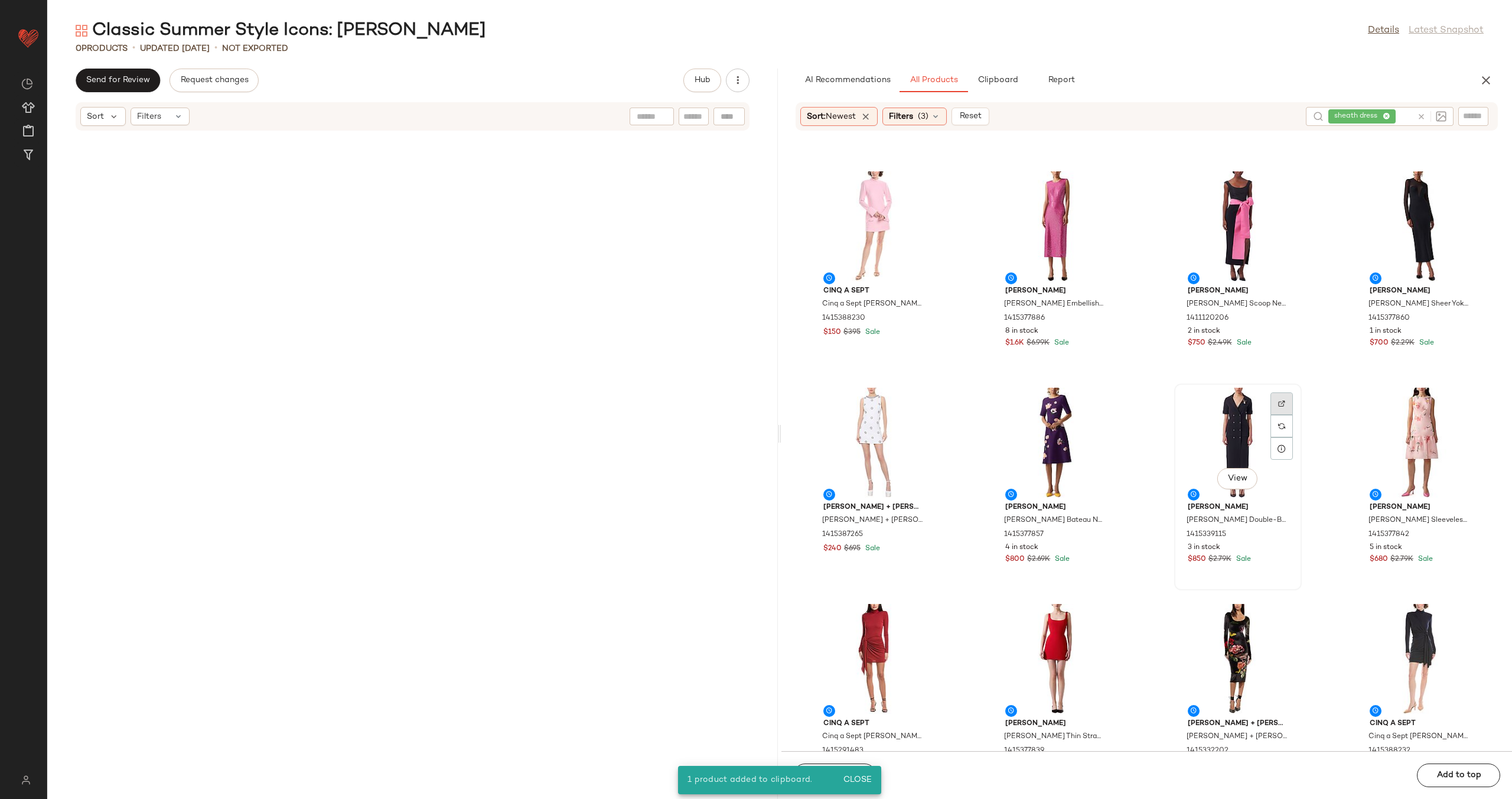
click at [1271, 415] on div at bounding box center [1281, 425] width 22 height 22
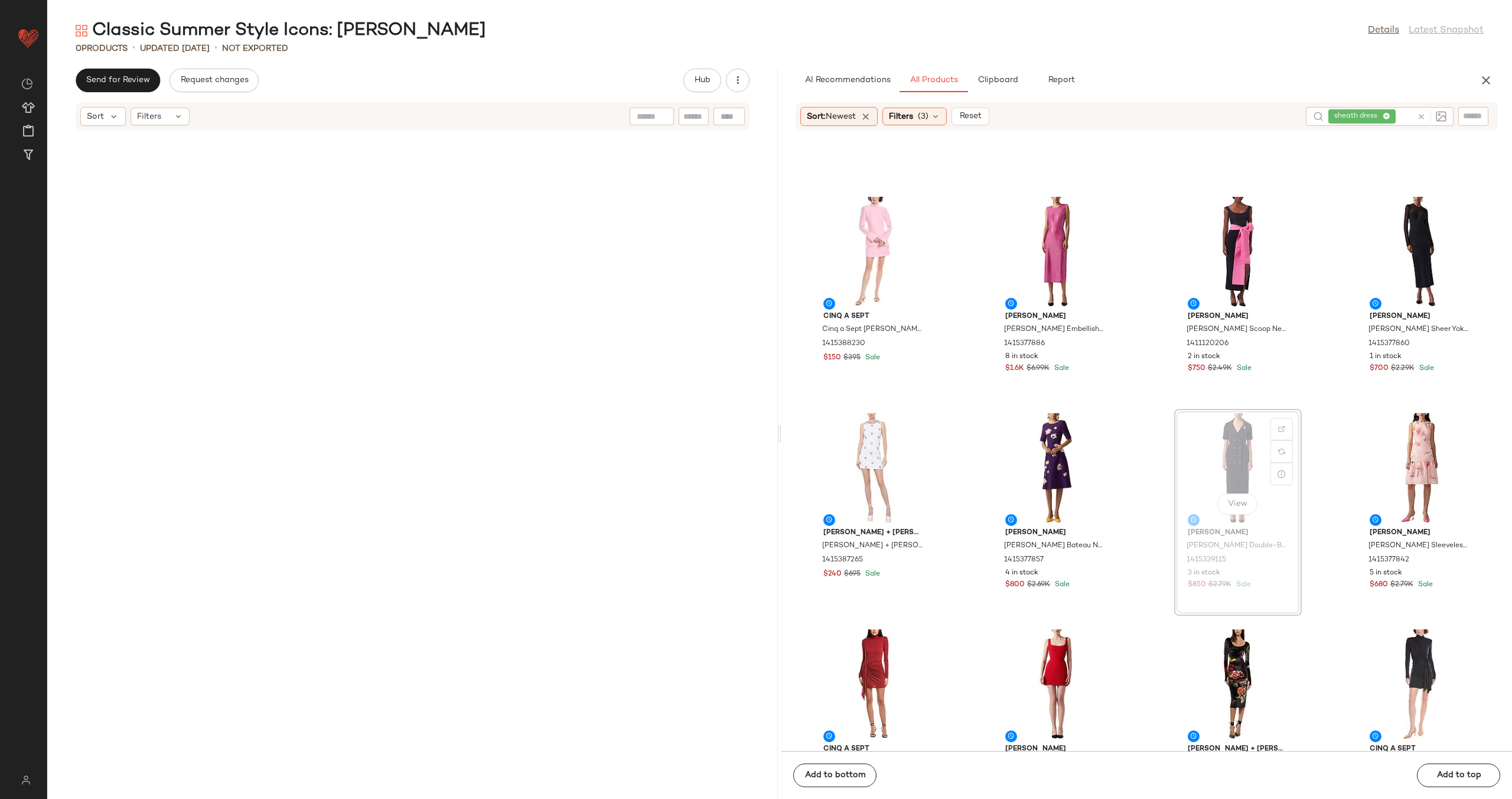
scroll to position [357, 0]
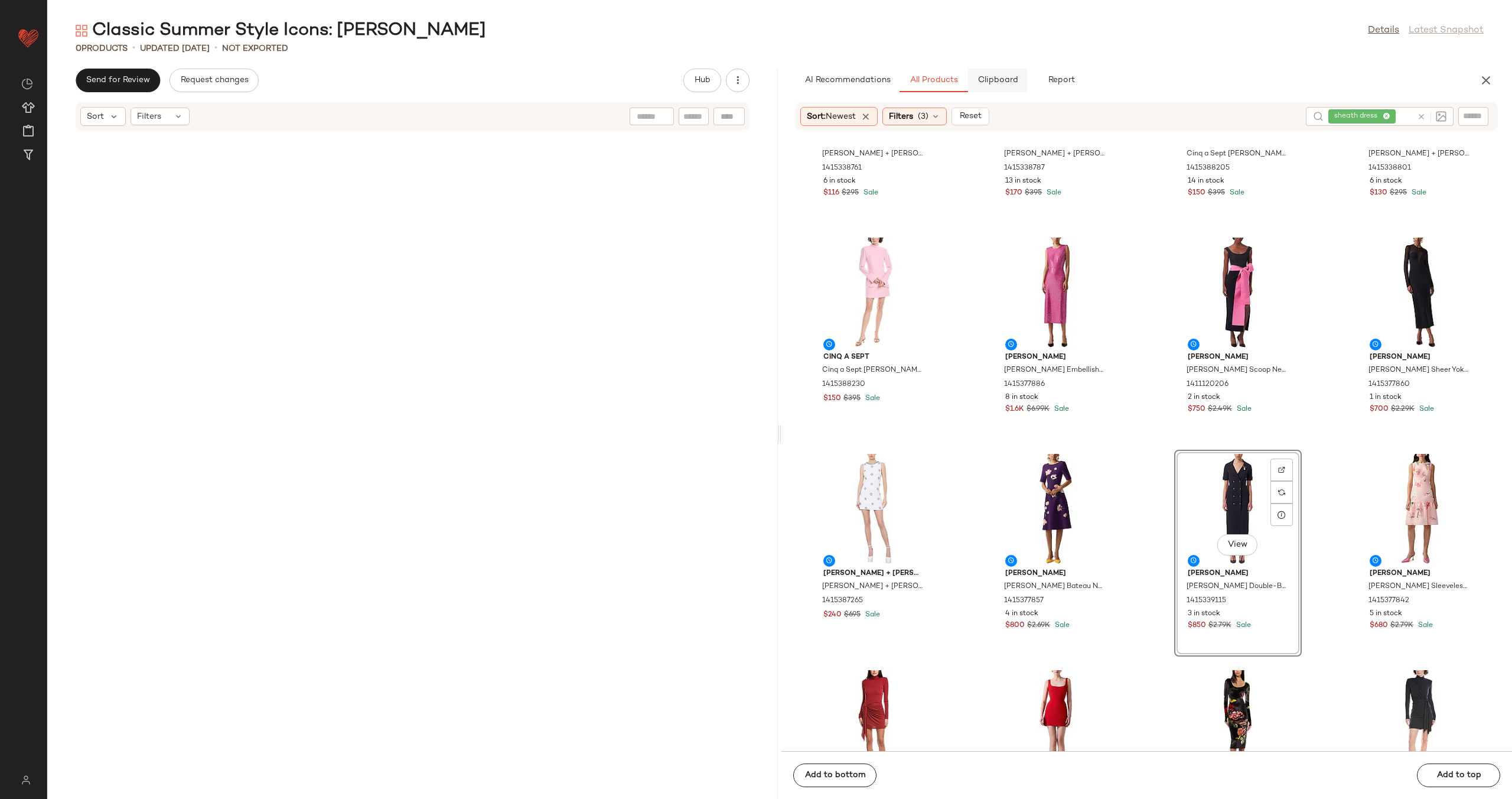
click at [997, 80] on span "Clipboard" at bounding box center [998, 80] width 41 height 10
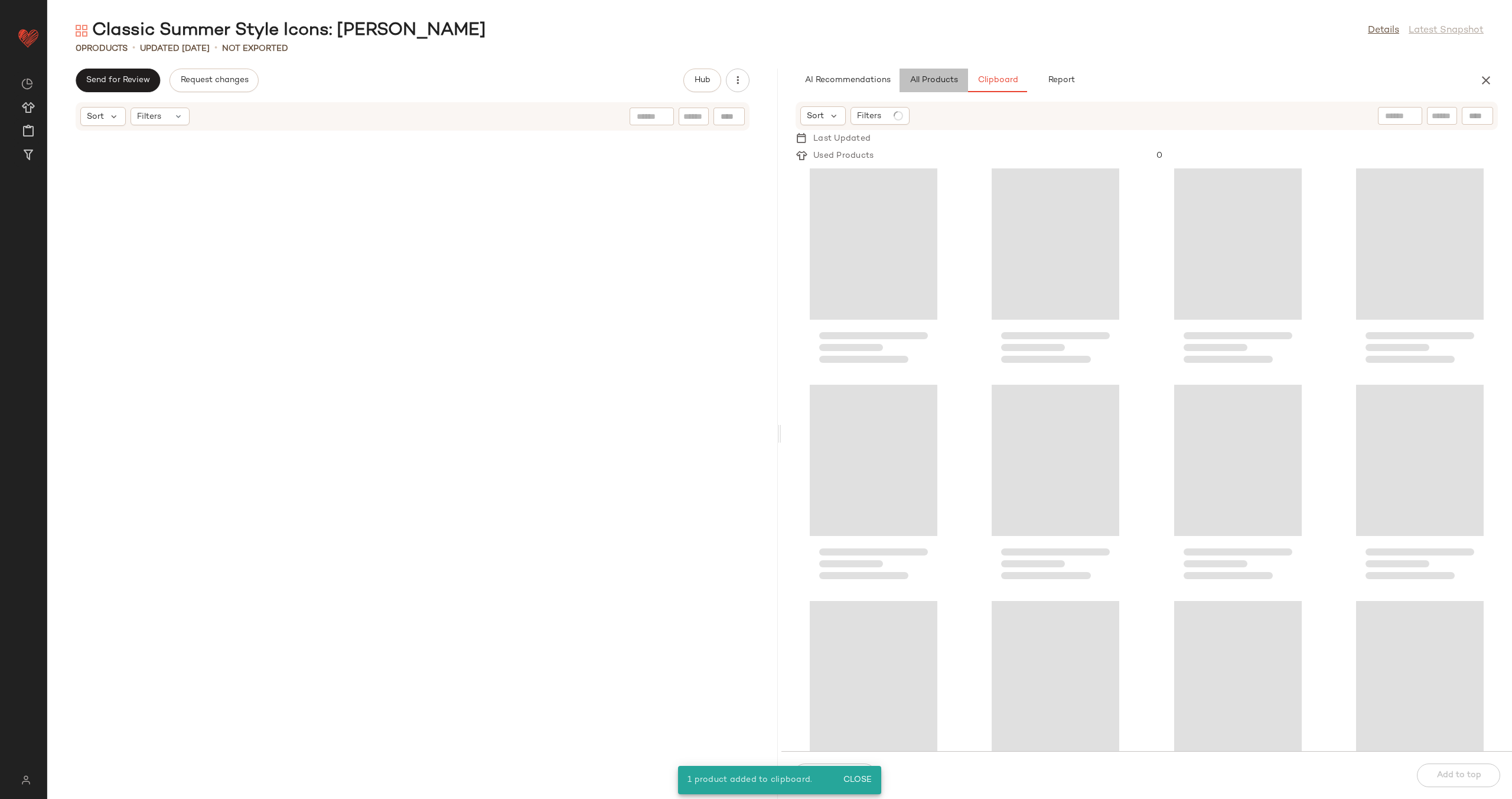
click at [938, 82] on span "All Products" at bounding box center [933, 80] width 48 height 10
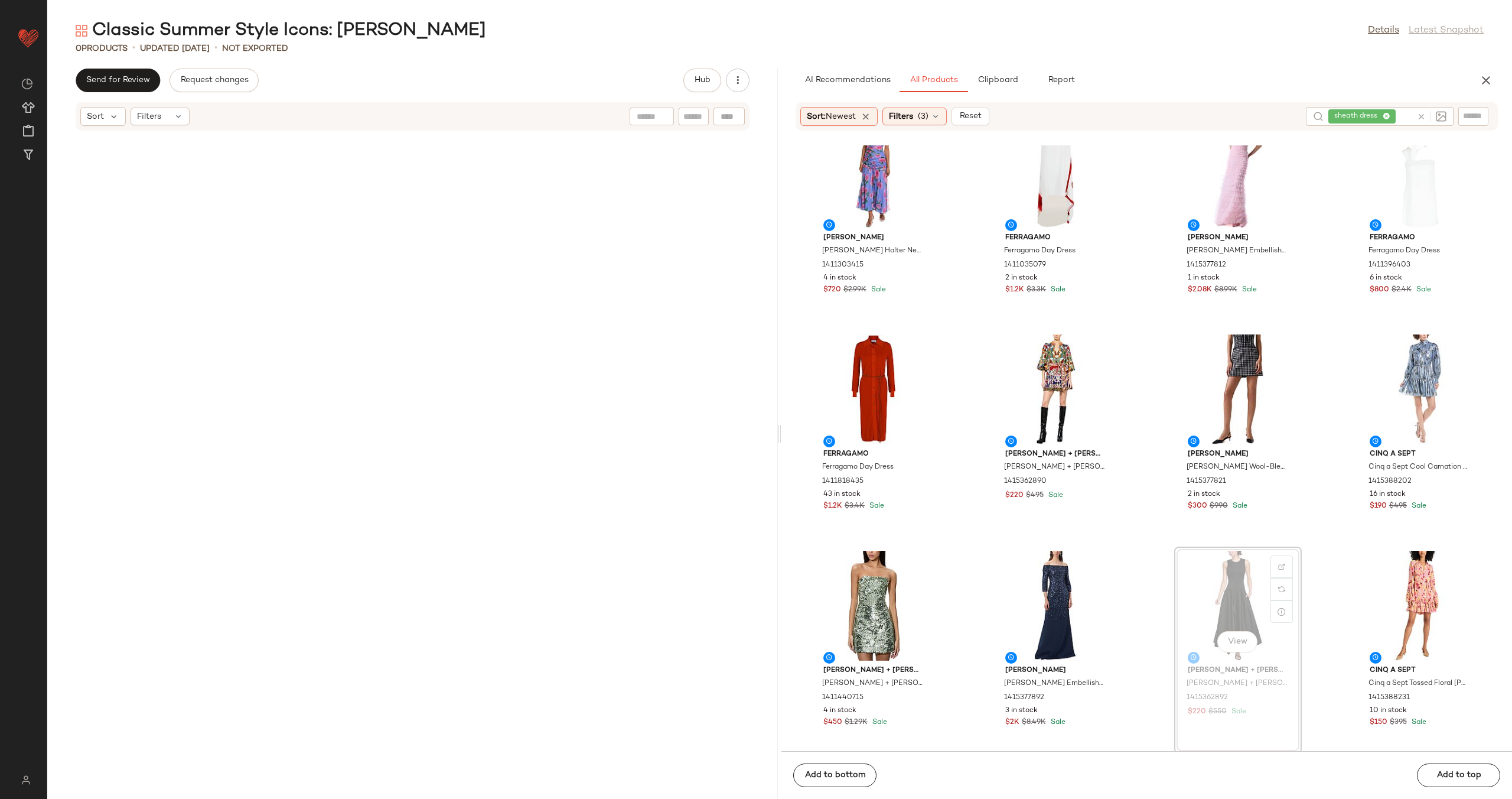
scroll to position [4105, 0]
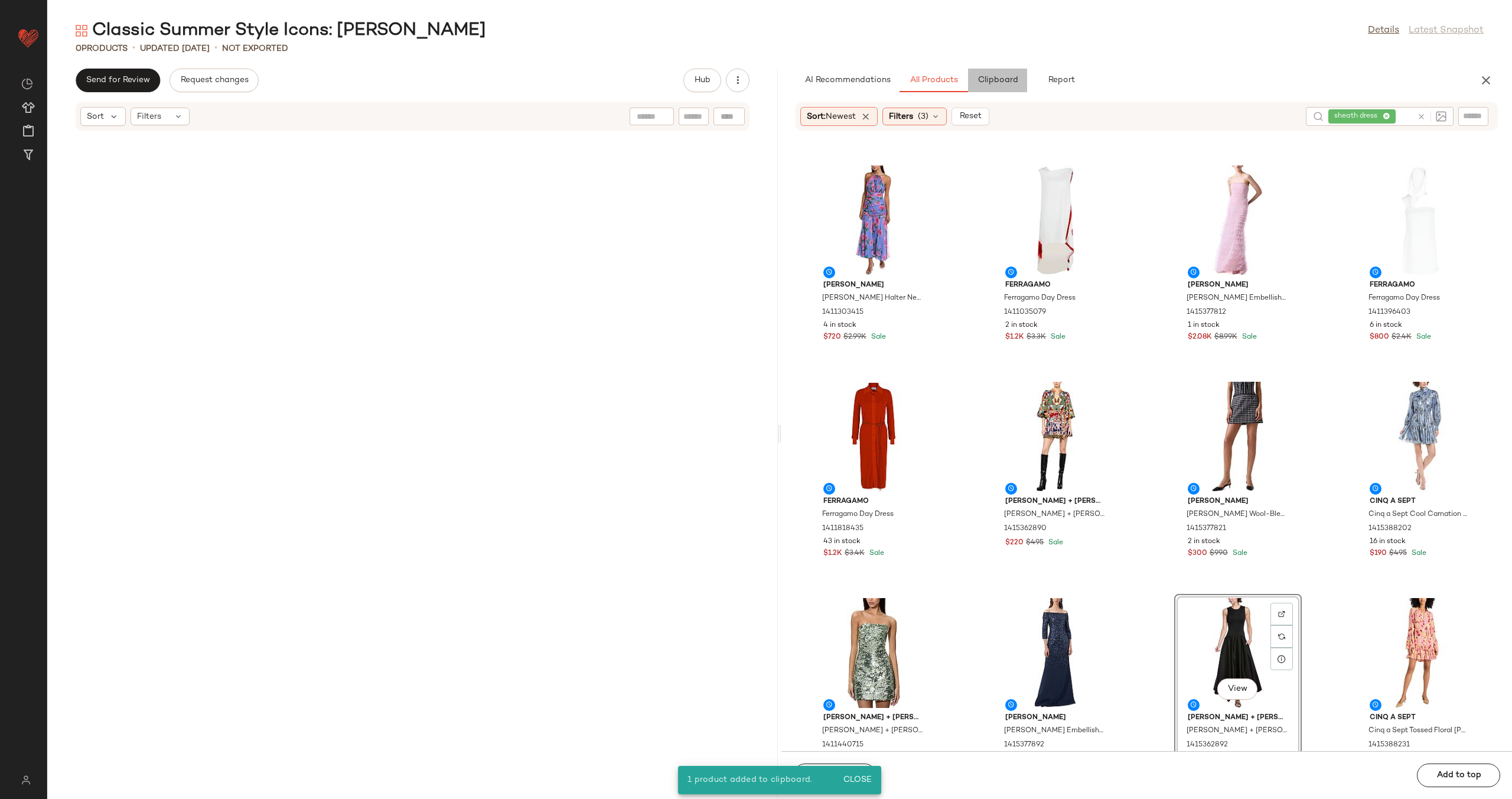
click at [995, 77] on span "Clipboard" at bounding box center [998, 80] width 41 height 10
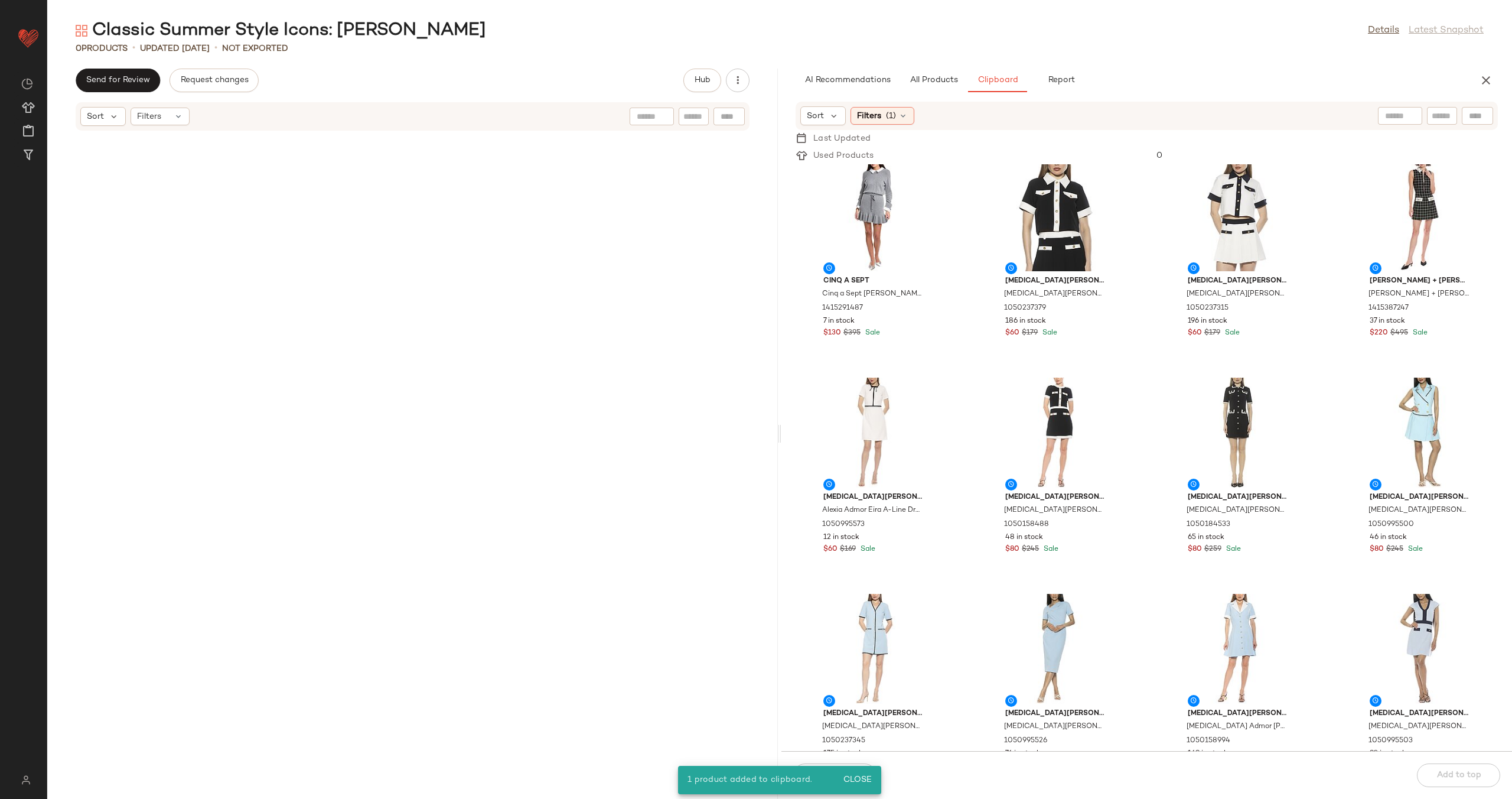
scroll to position [0, 0]
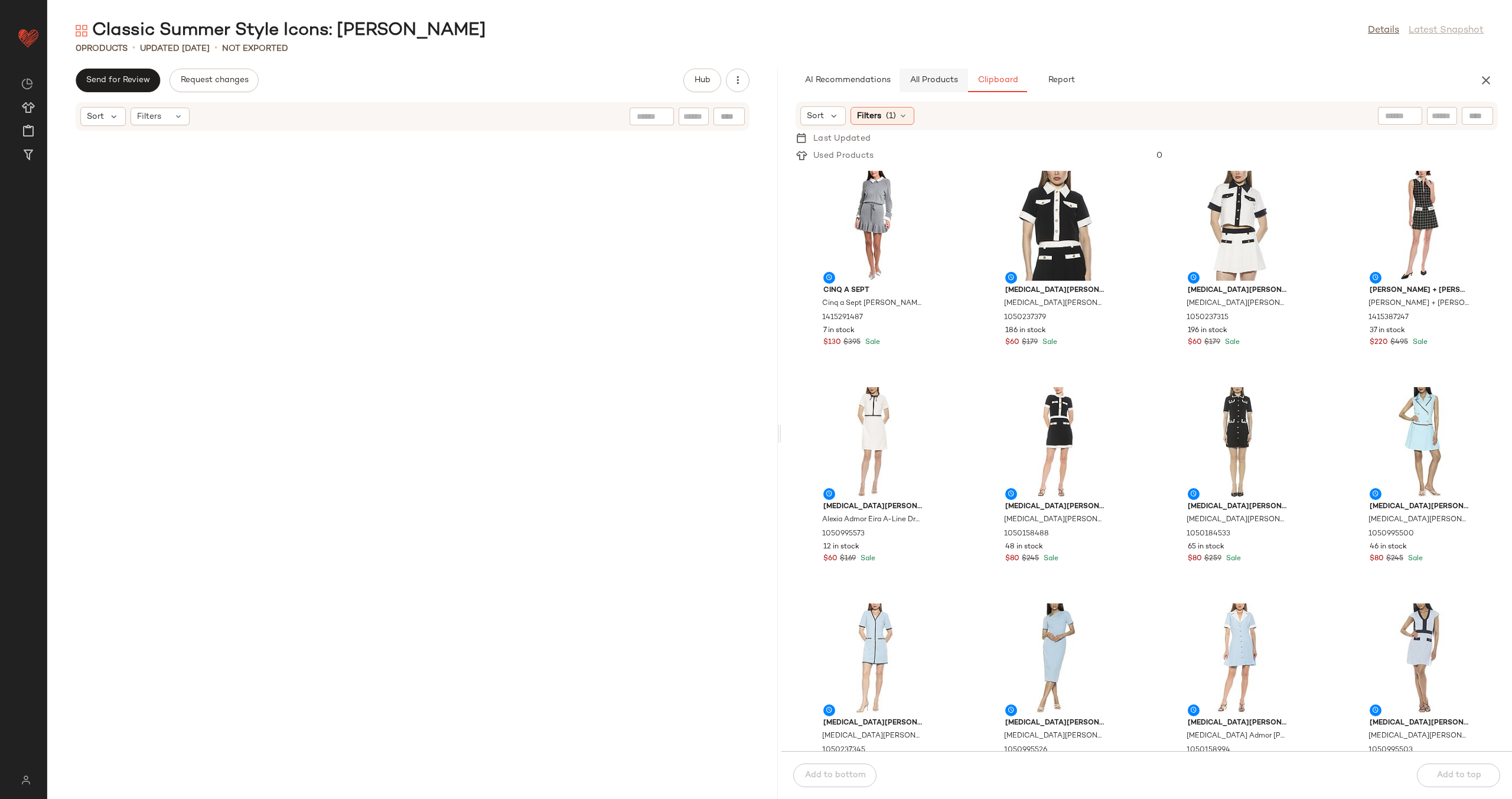
click at [949, 82] on span "All Products" at bounding box center [933, 80] width 48 height 10
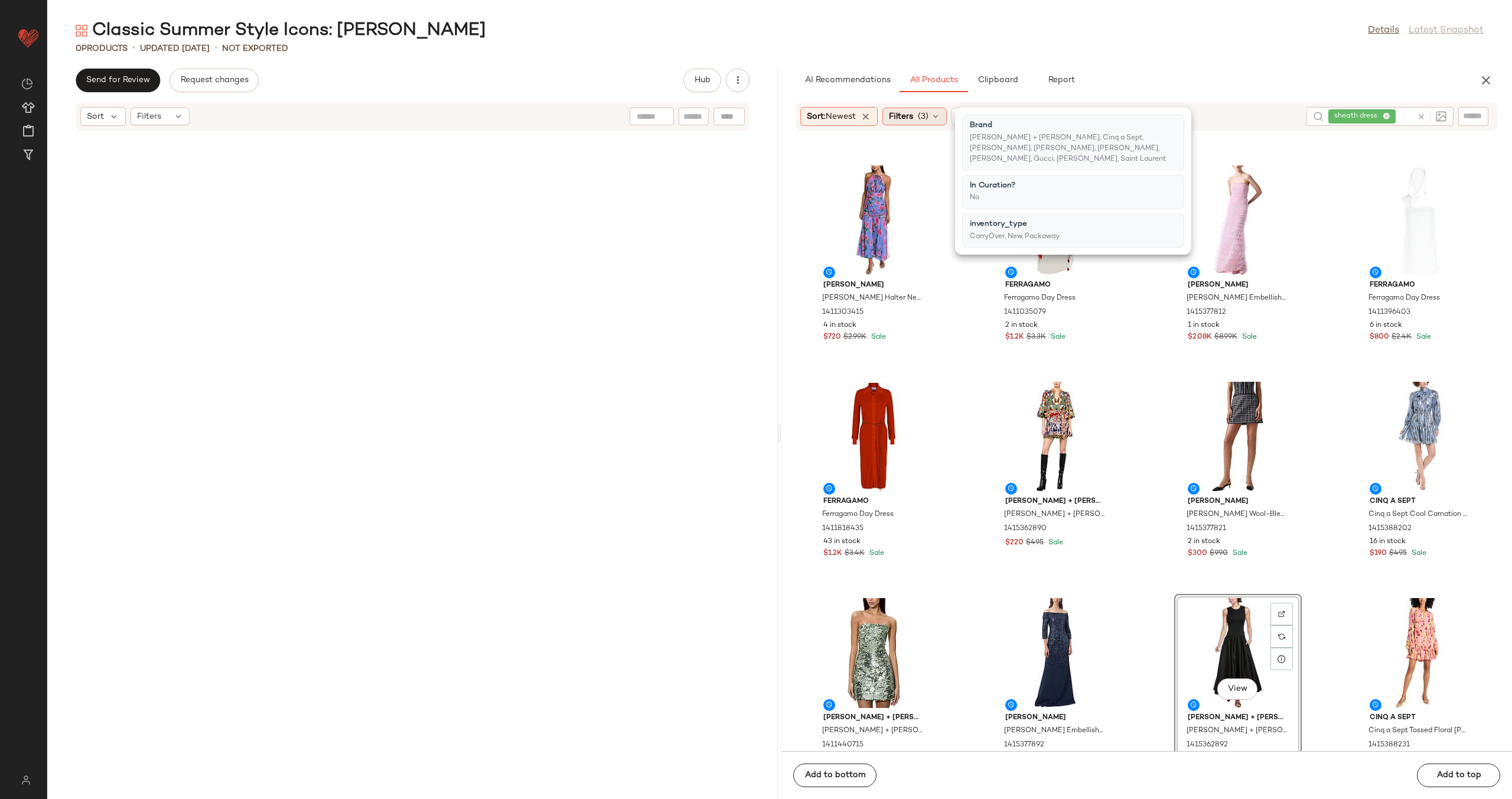
click at [939, 117] on icon at bounding box center [935, 116] width 10 height 10
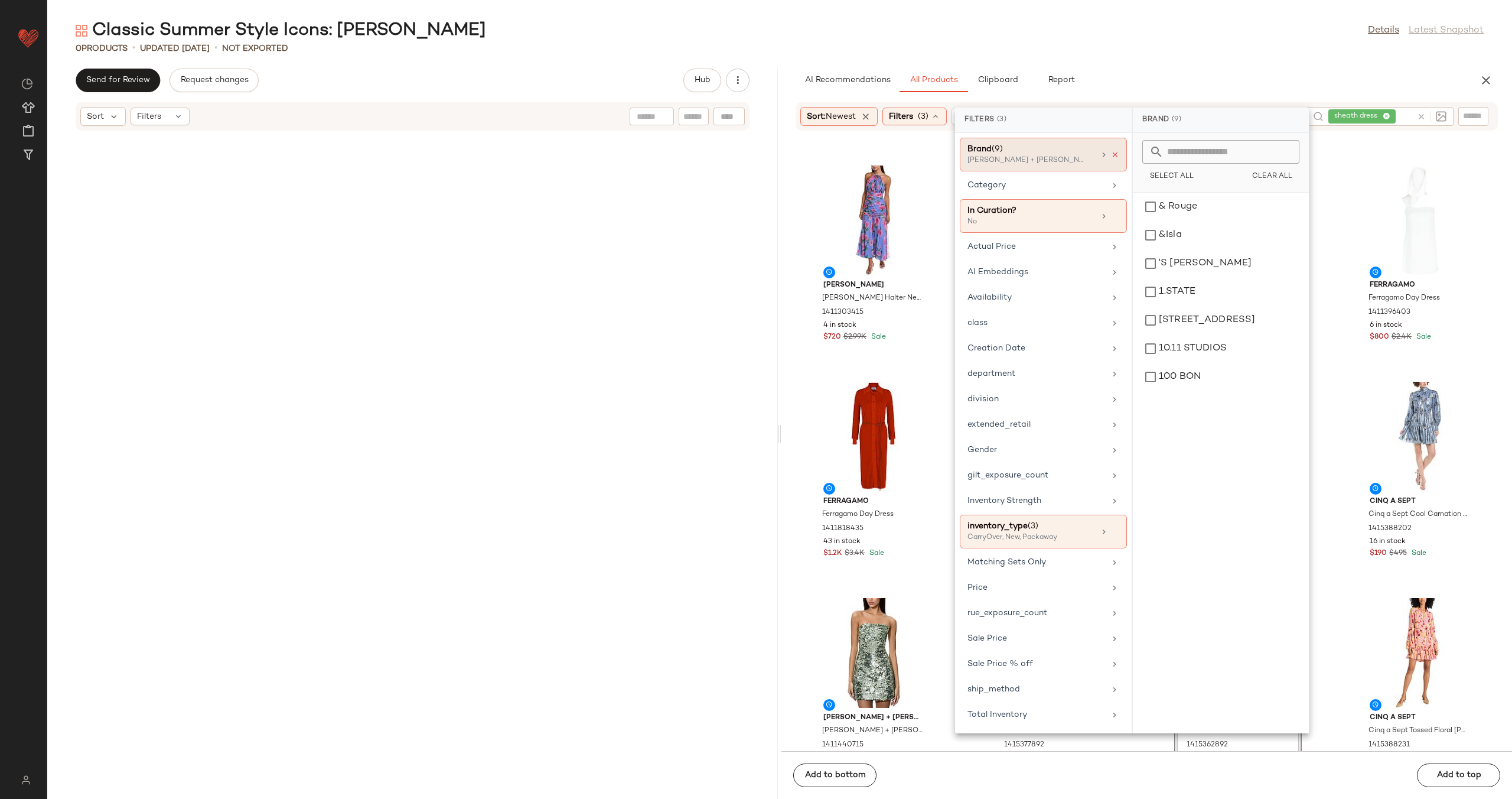
click at [1116, 152] on icon at bounding box center [1115, 154] width 8 height 8
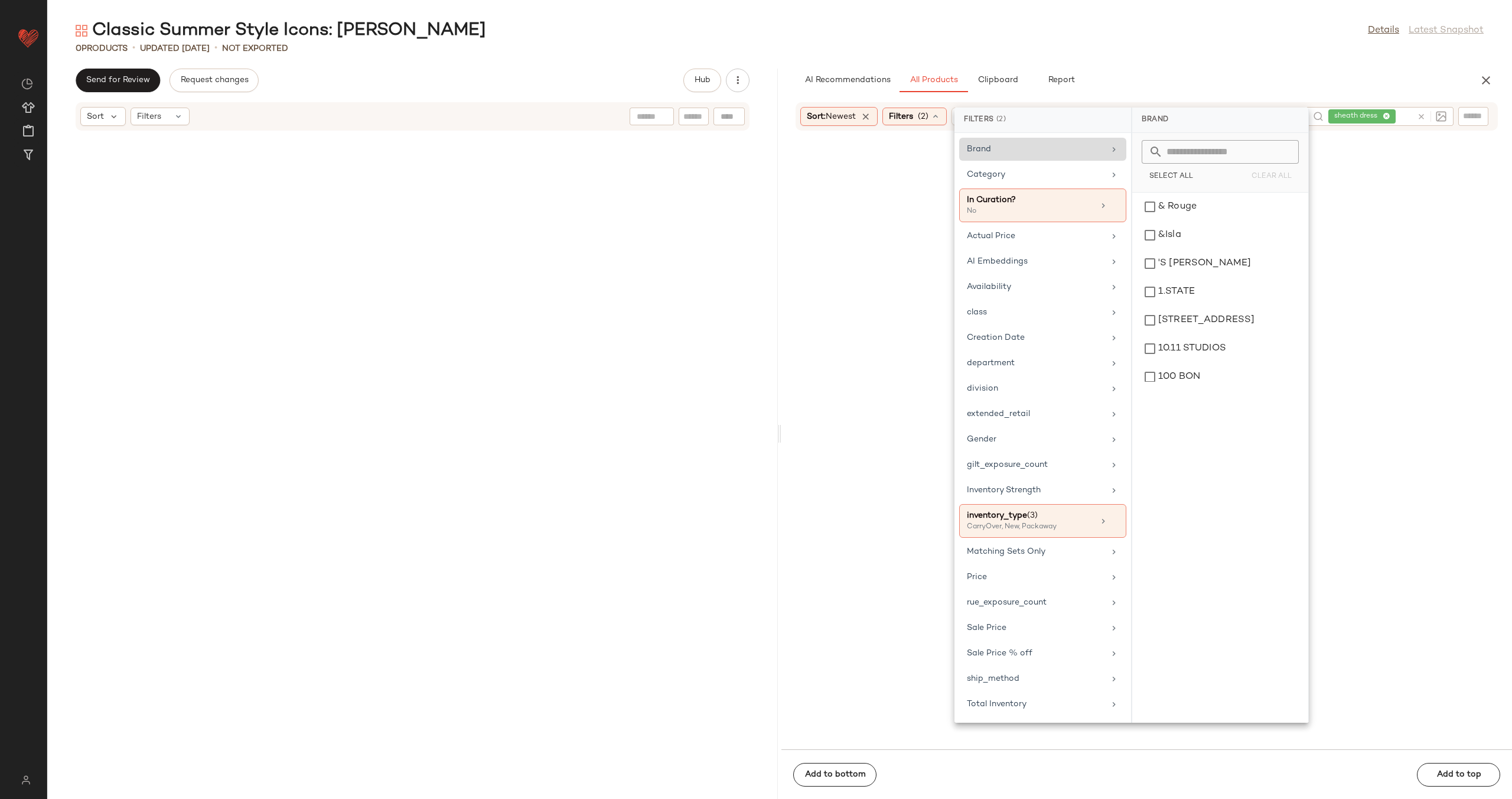
click at [1420, 115] on icon at bounding box center [1421, 116] width 9 height 9
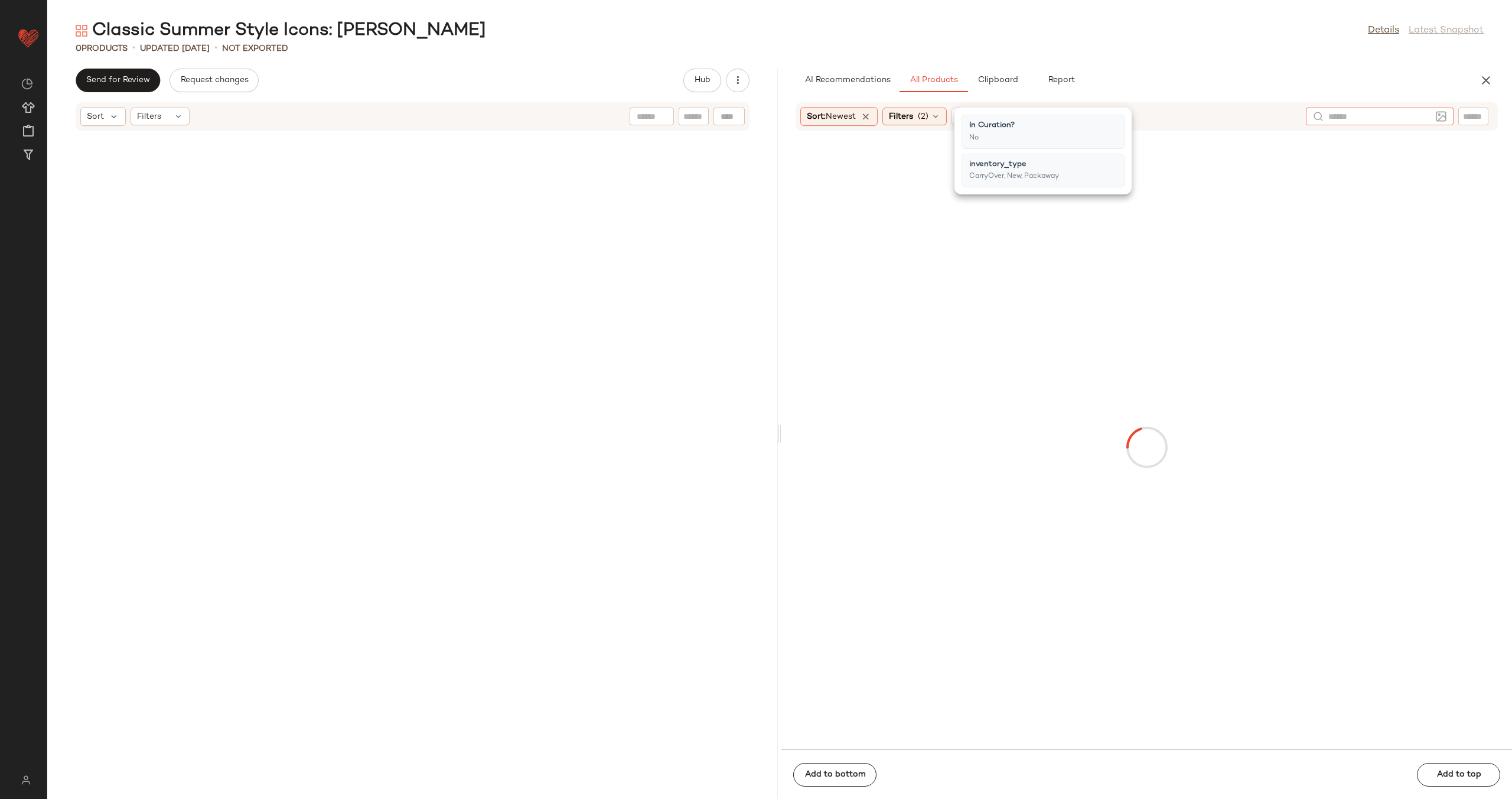
click at [1483, 115] on input "text" at bounding box center [1473, 116] width 20 height 12
type input "**********"
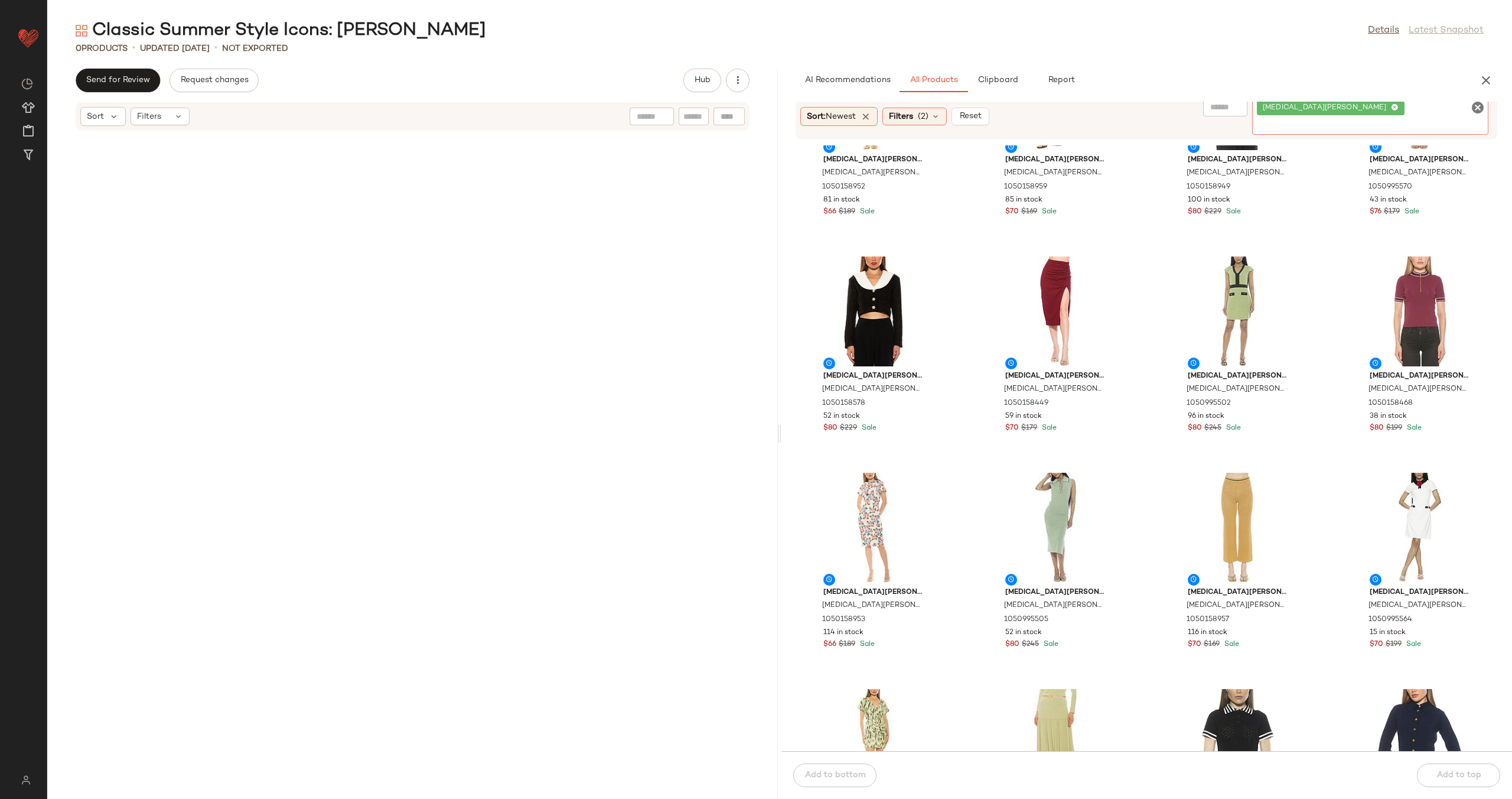
scroll to position [4238, 0]
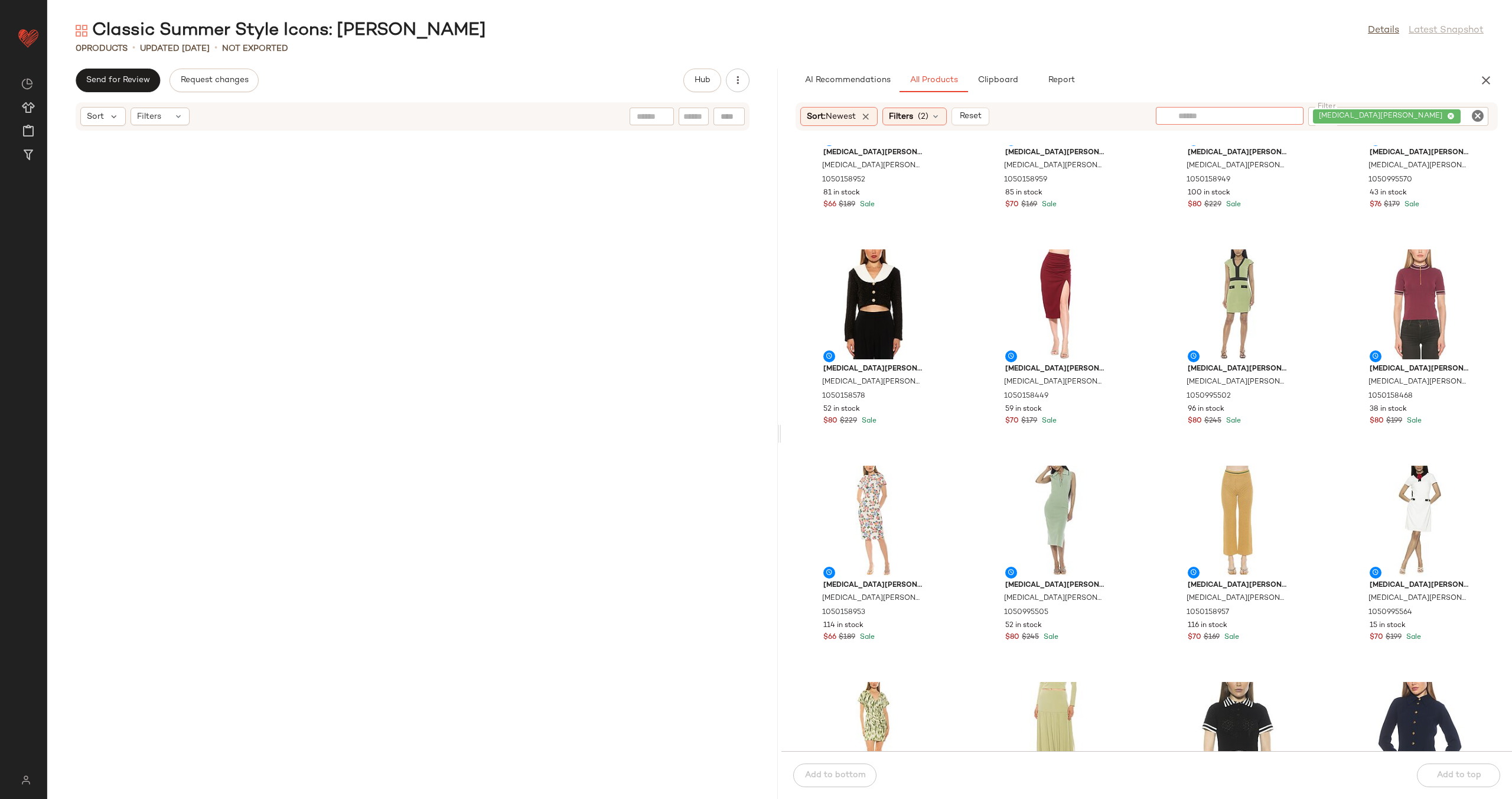
click at [1269, 117] on input "text" at bounding box center [1229, 116] width 103 height 12
type input "**********"
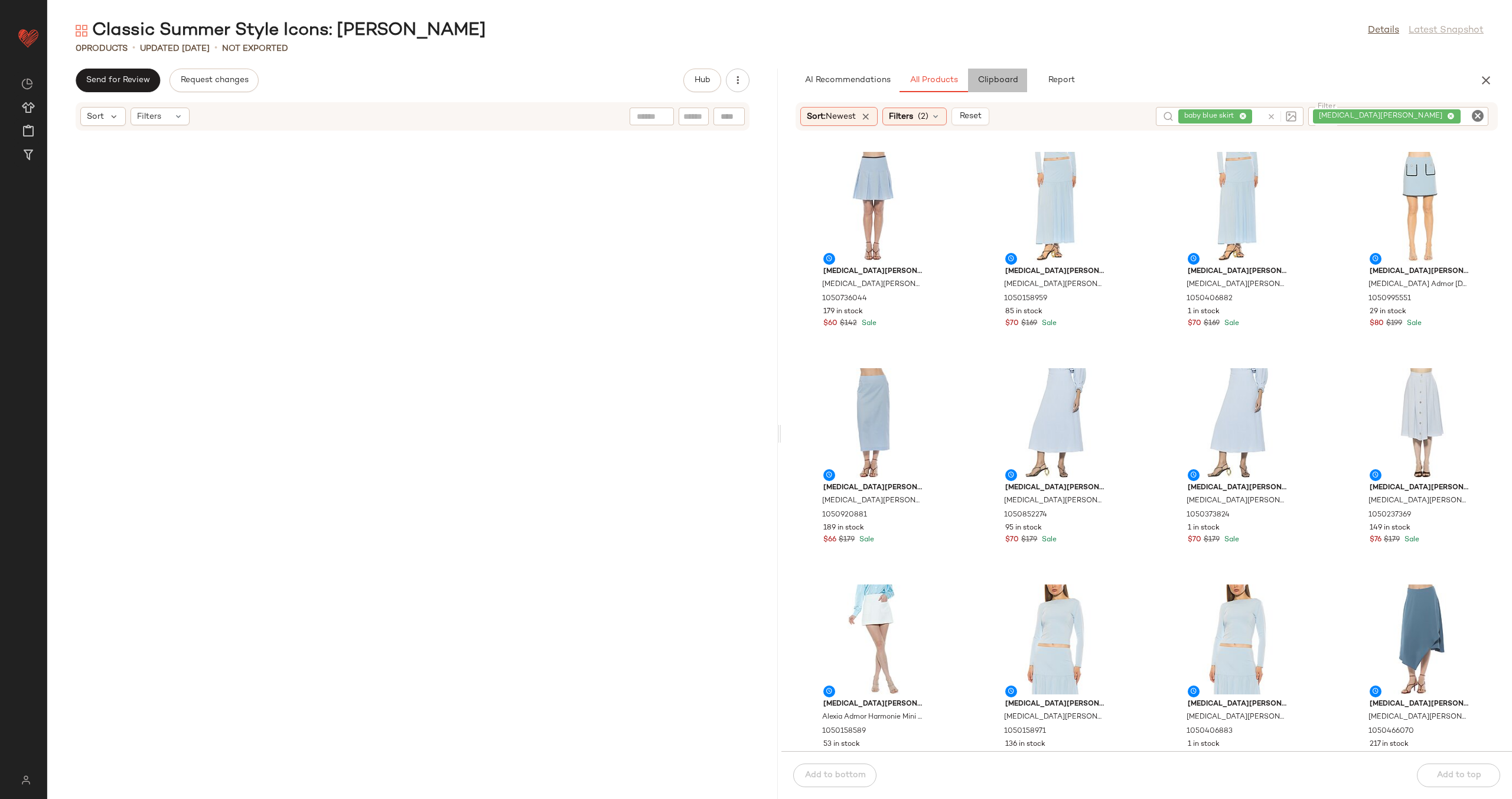
click at [999, 87] on button "Clipboard" at bounding box center [997, 80] width 59 height 24
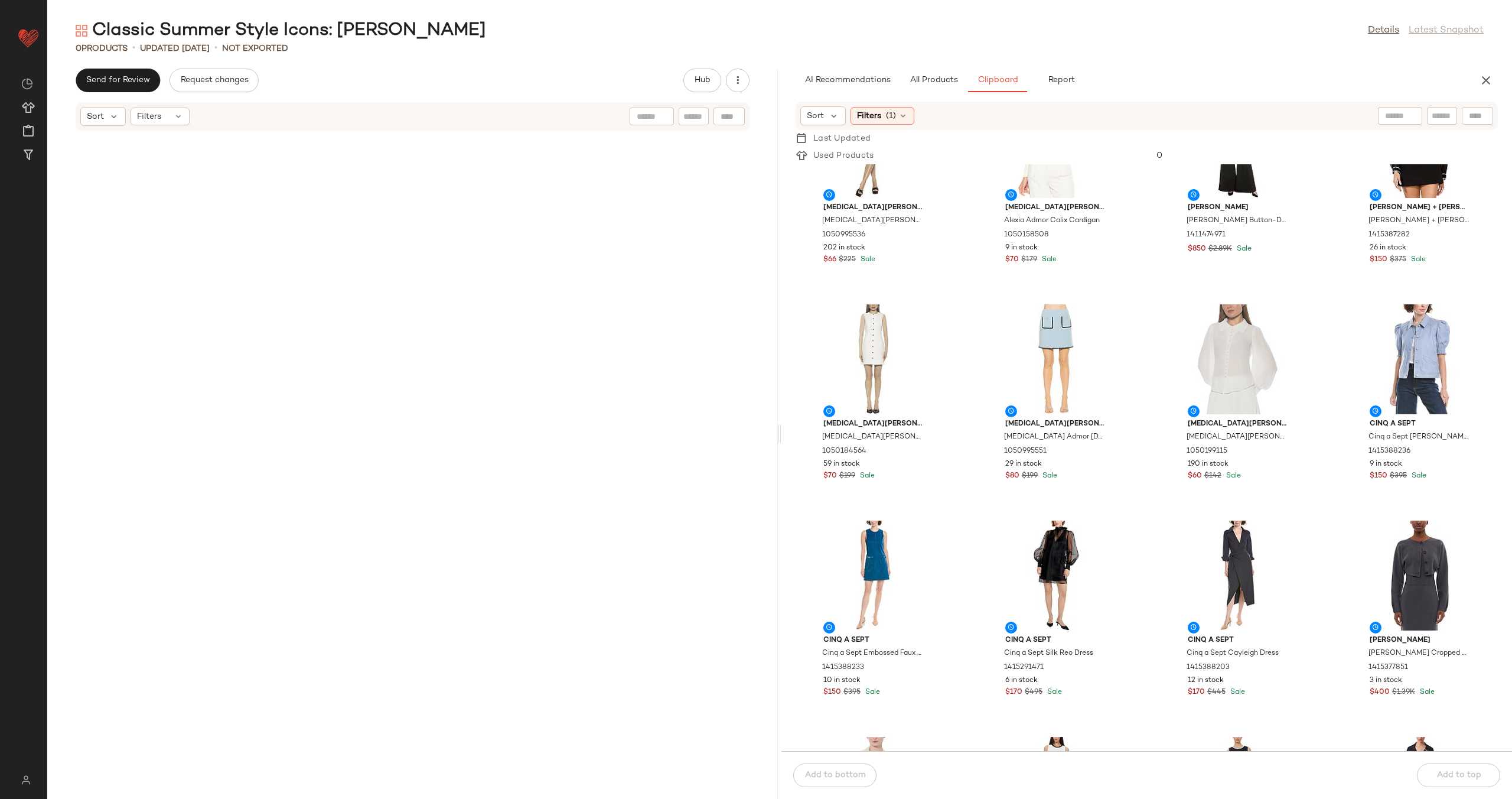
scroll to position [752, 0]
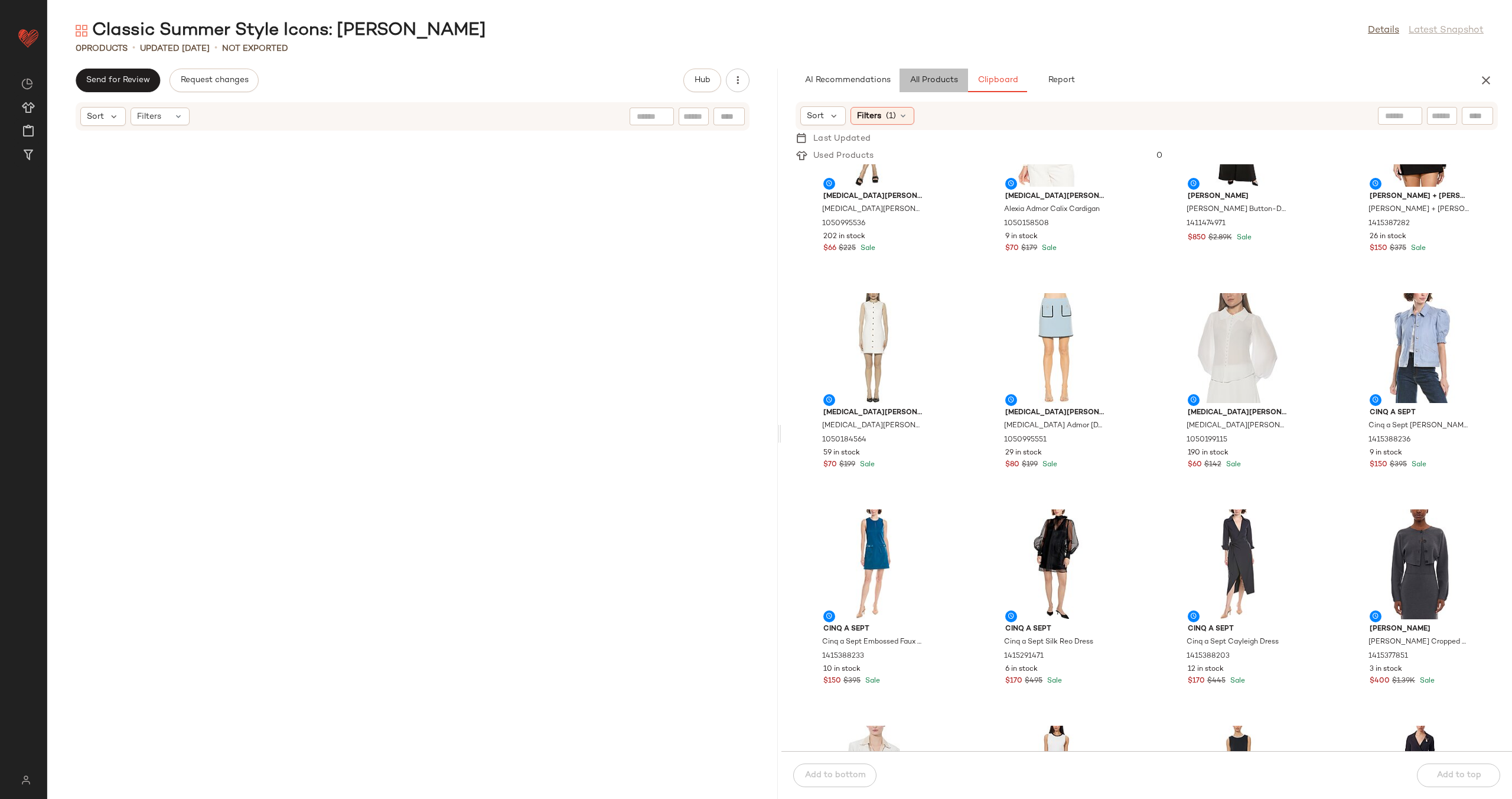
click at [931, 78] on span "All Products" at bounding box center [933, 80] width 48 height 10
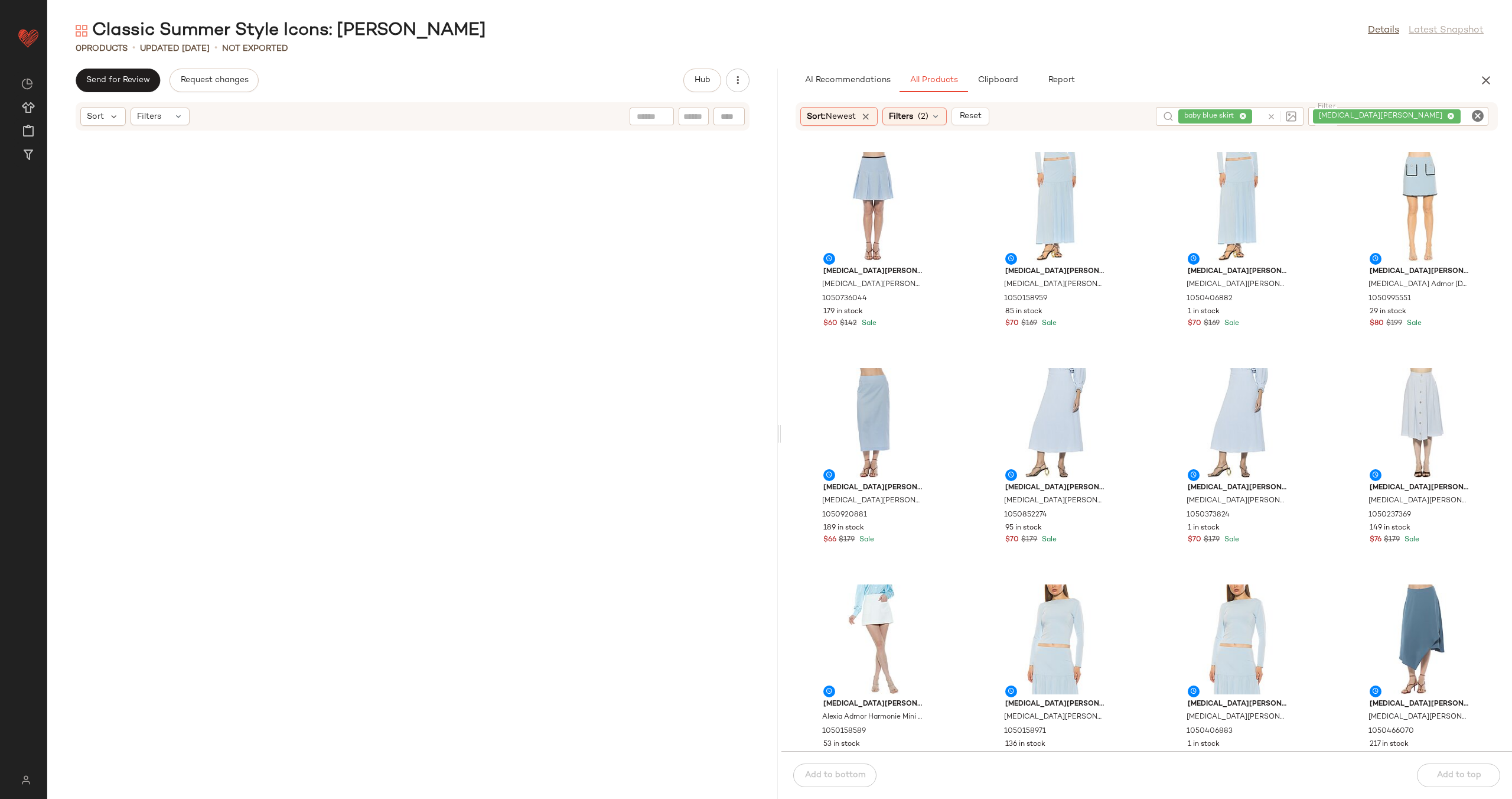
click at [1276, 120] on icon at bounding box center [1272, 116] width 9 height 9
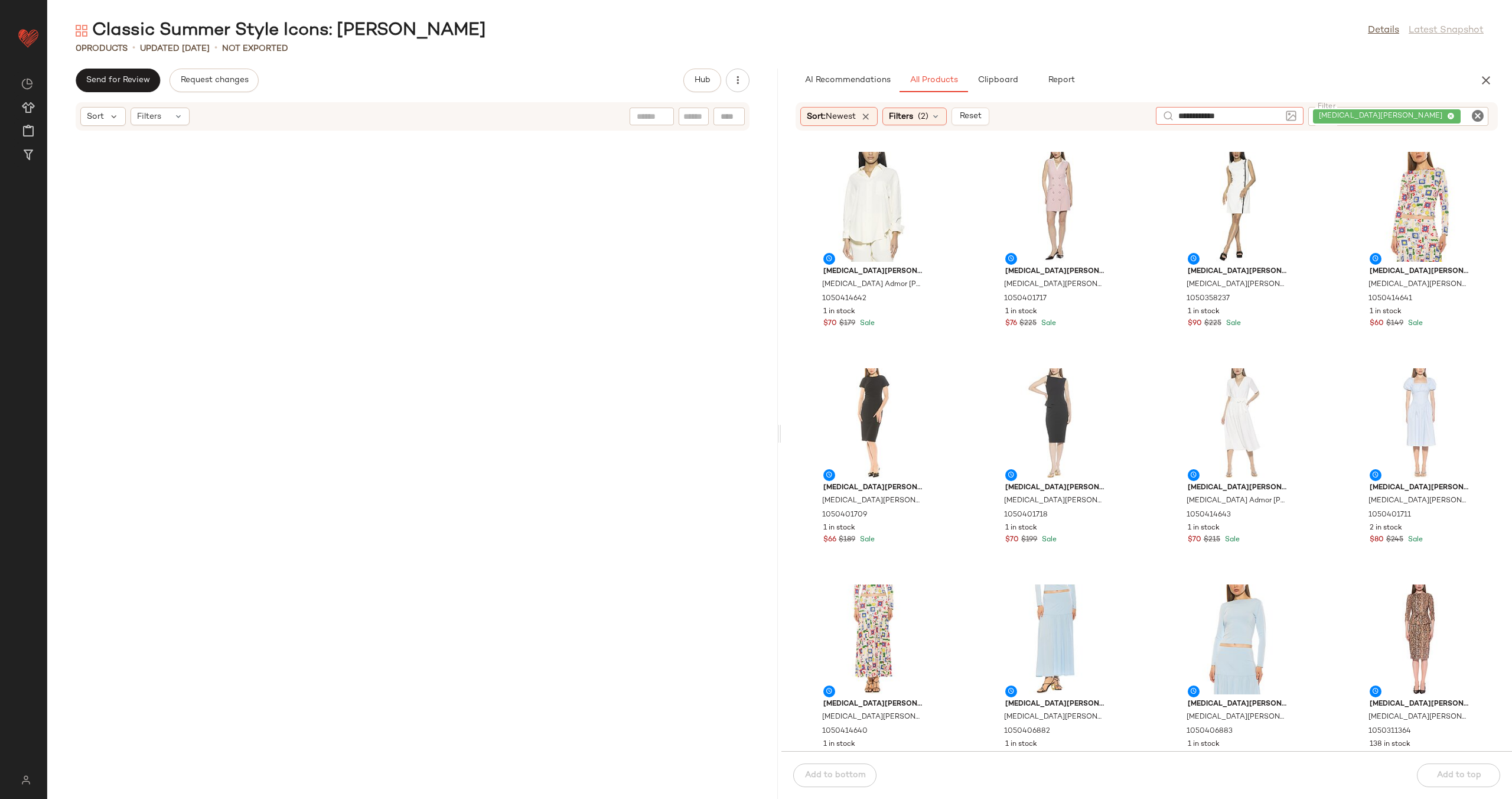
type input "**********"
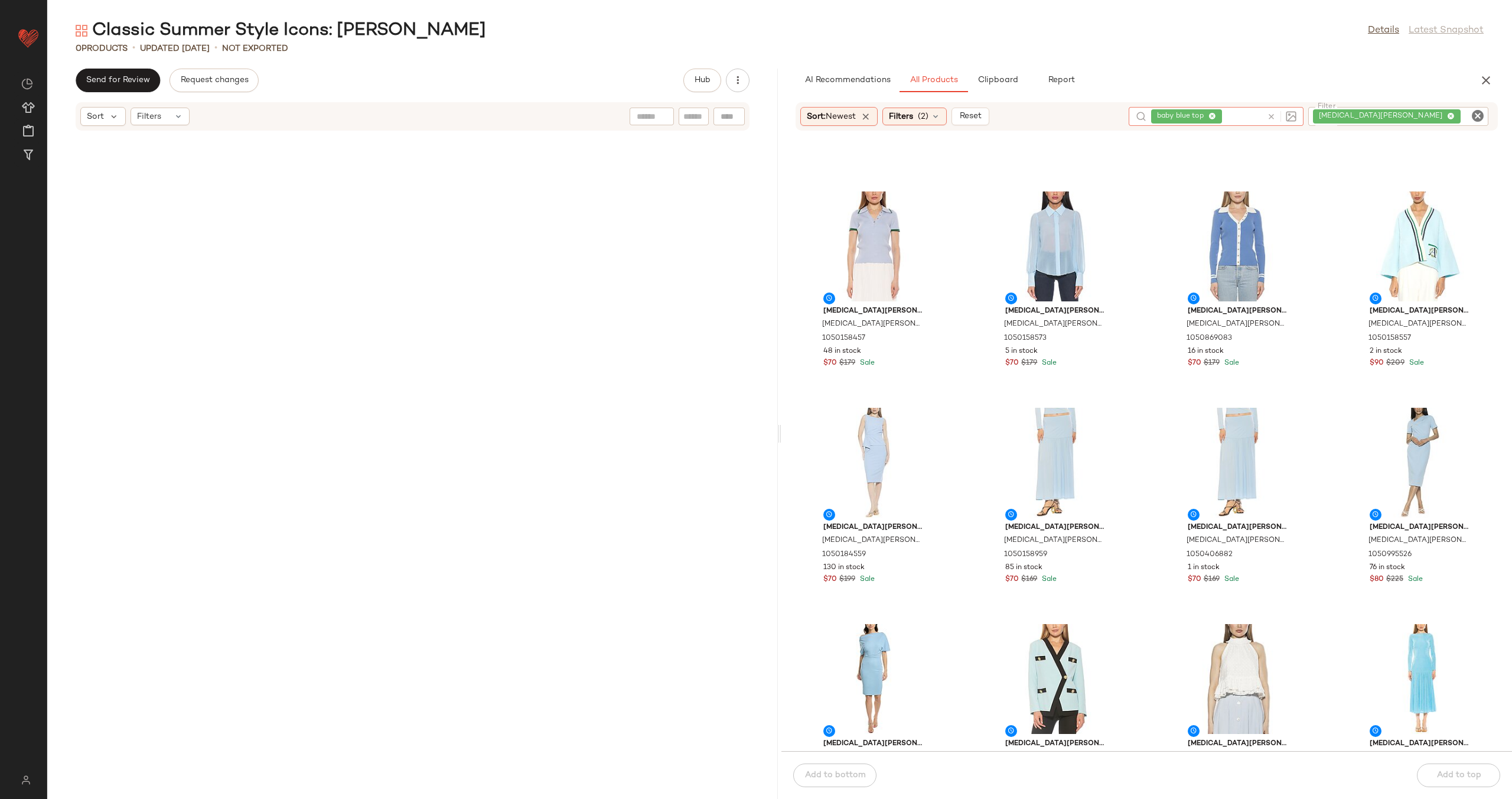
scroll to position [0, 0]
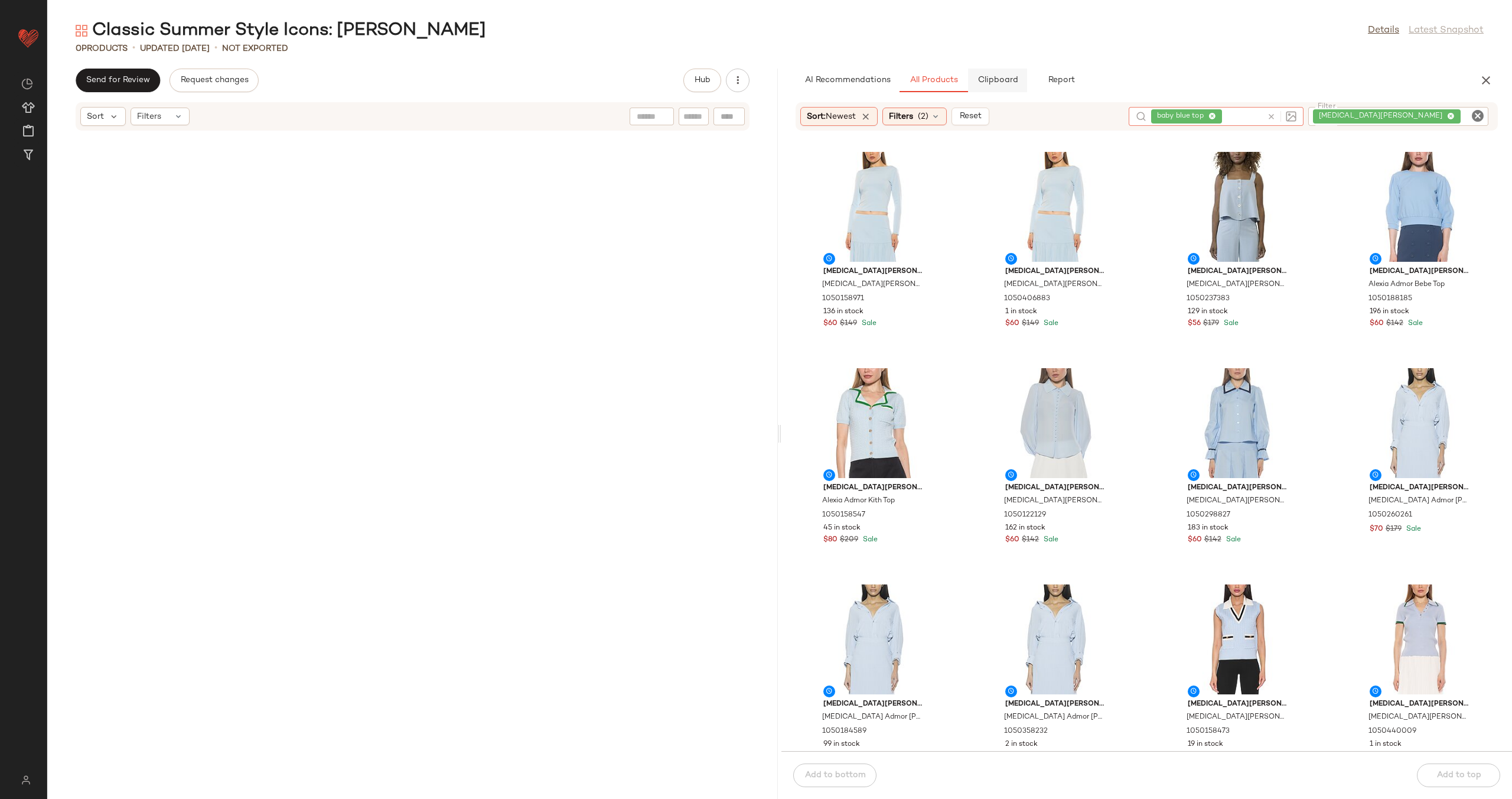
click at [1009, 78] on span "Clipboard" at bounding box center [998, 80] width 41 height 10
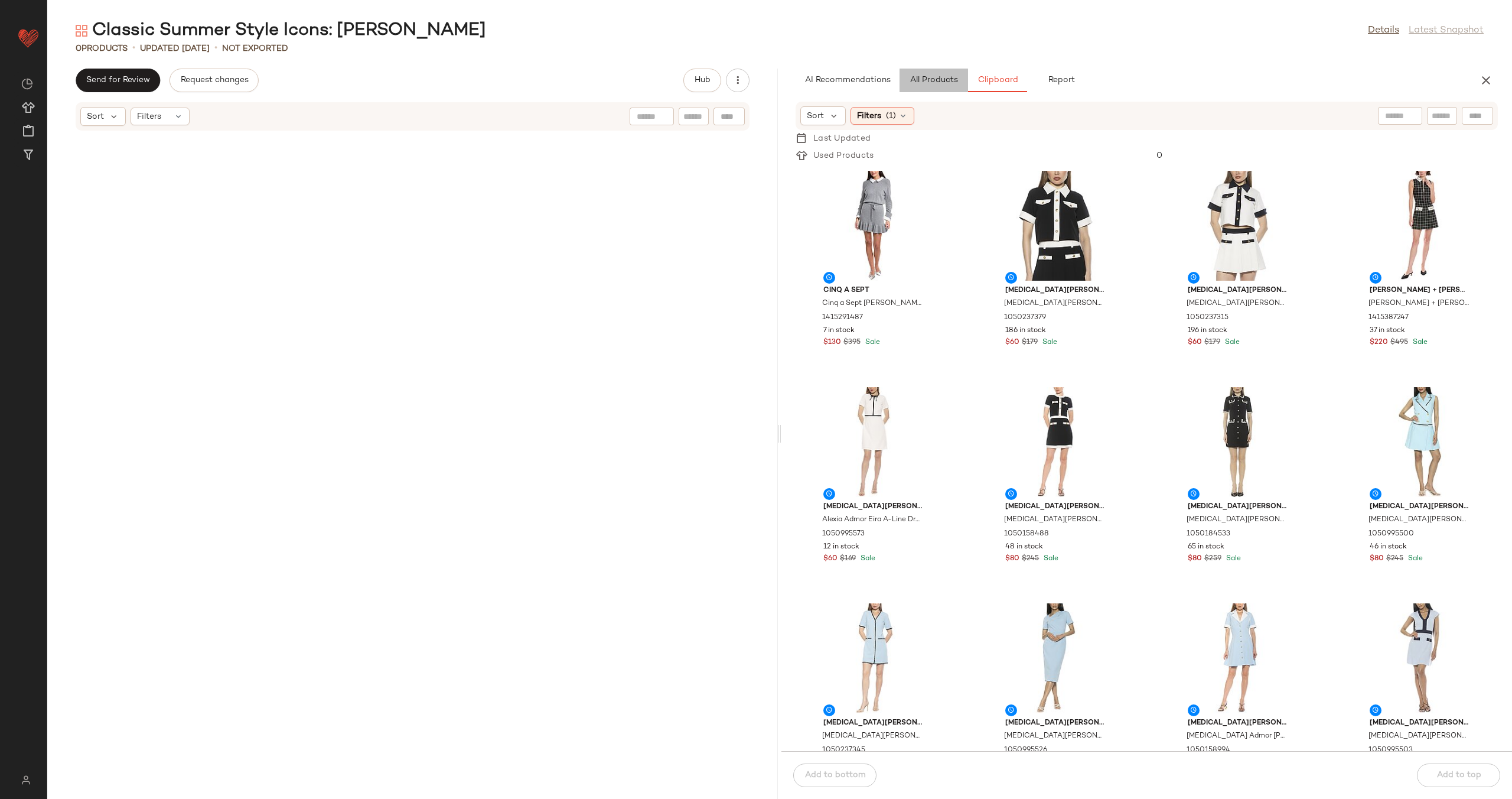
click at [921, 77] on span "All Products" at bounding box center [933, 80] width 48 height 10
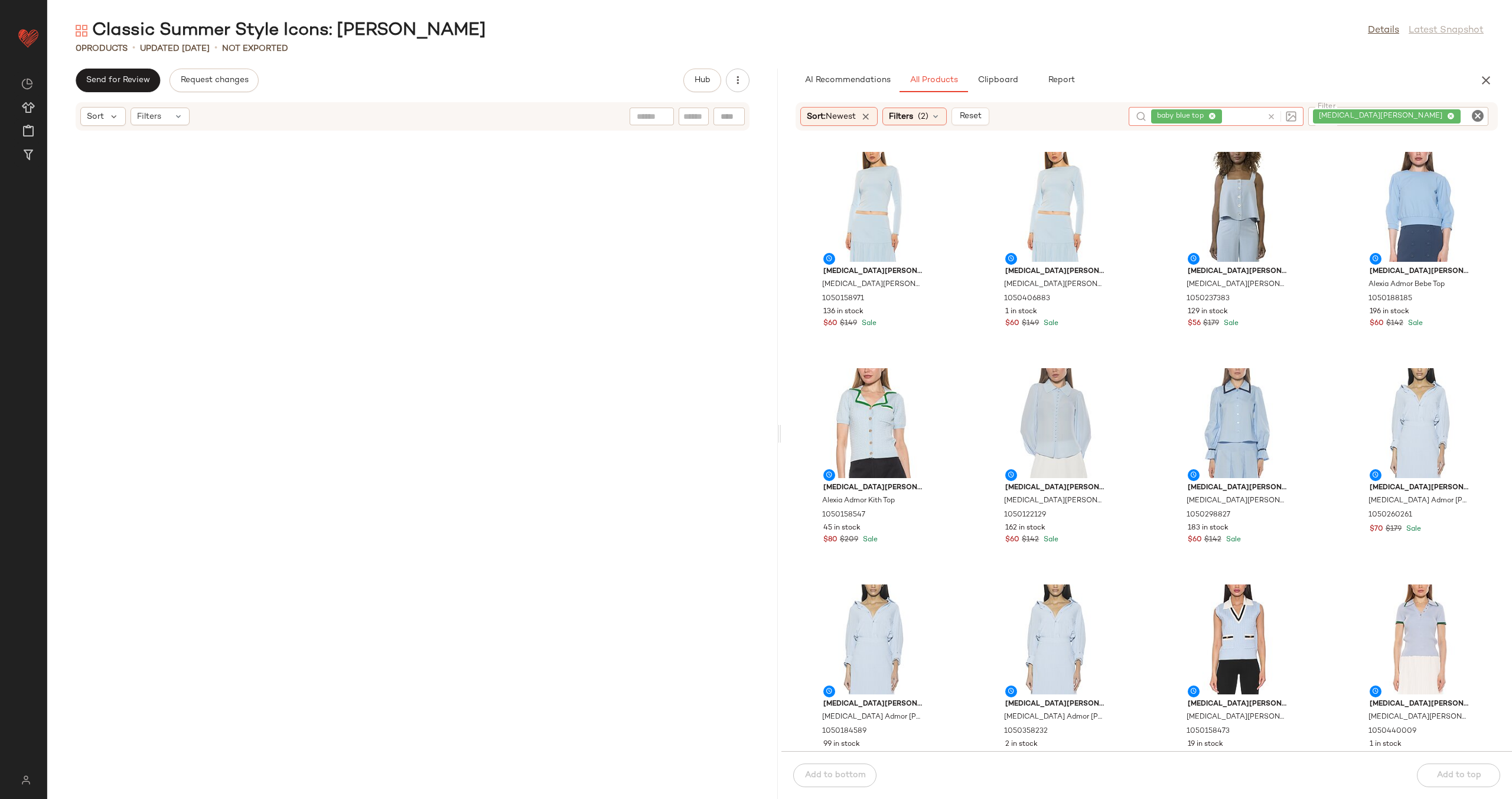
click at [1276, 115] on icon at bounding box center [1272, 116] width 9 height 9
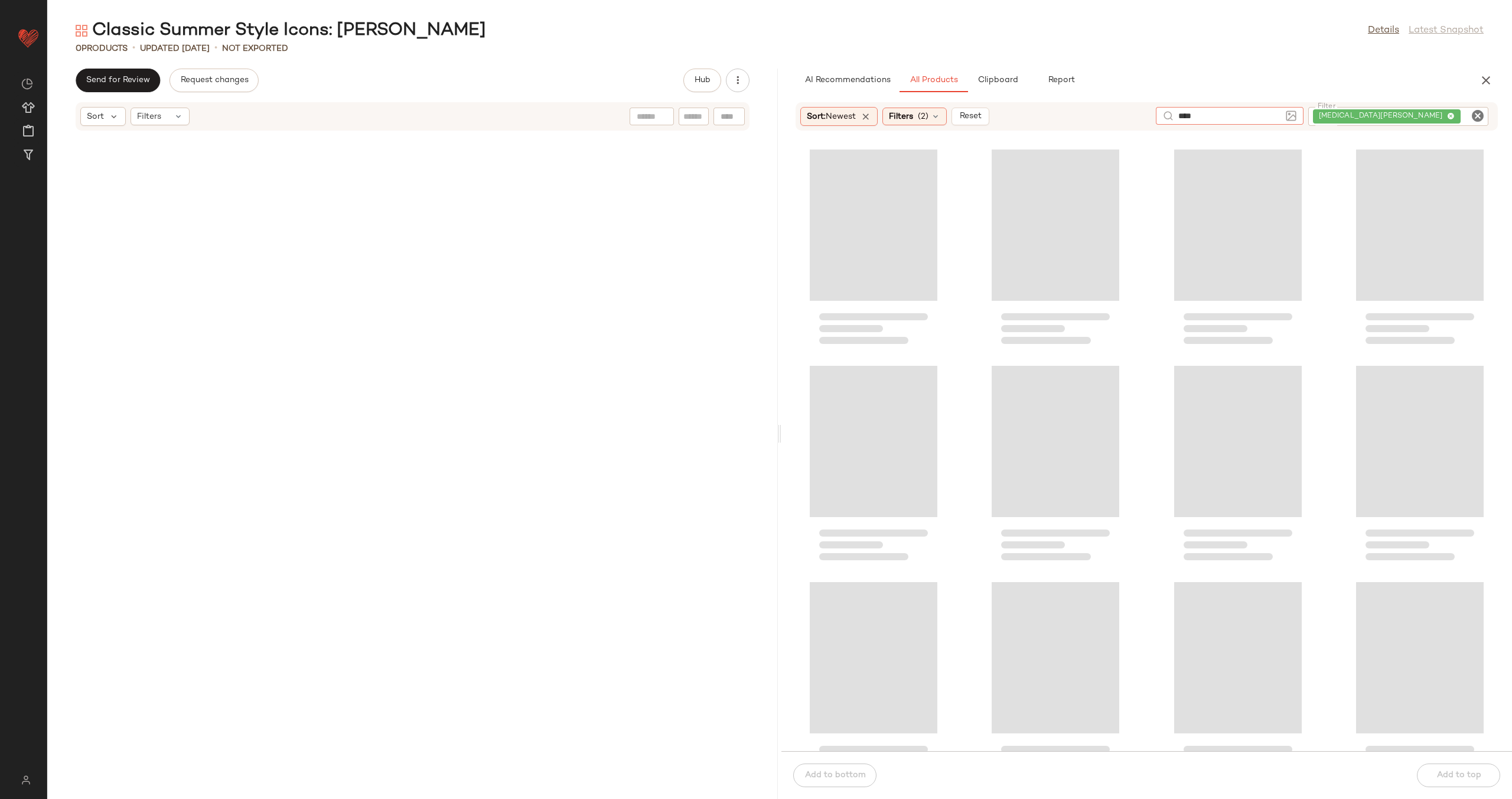
type input "*****"
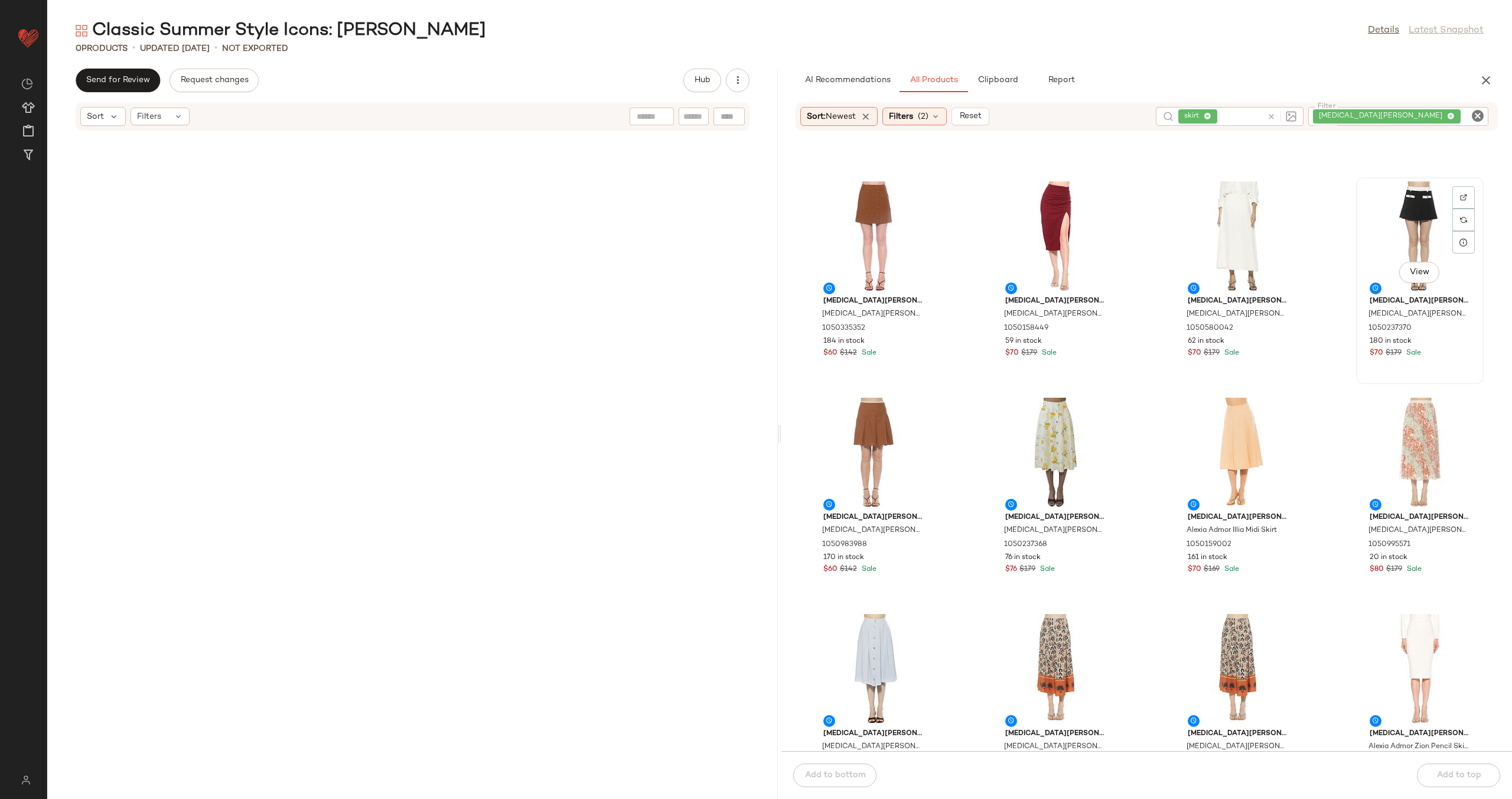
scroll to position [1491, 0]
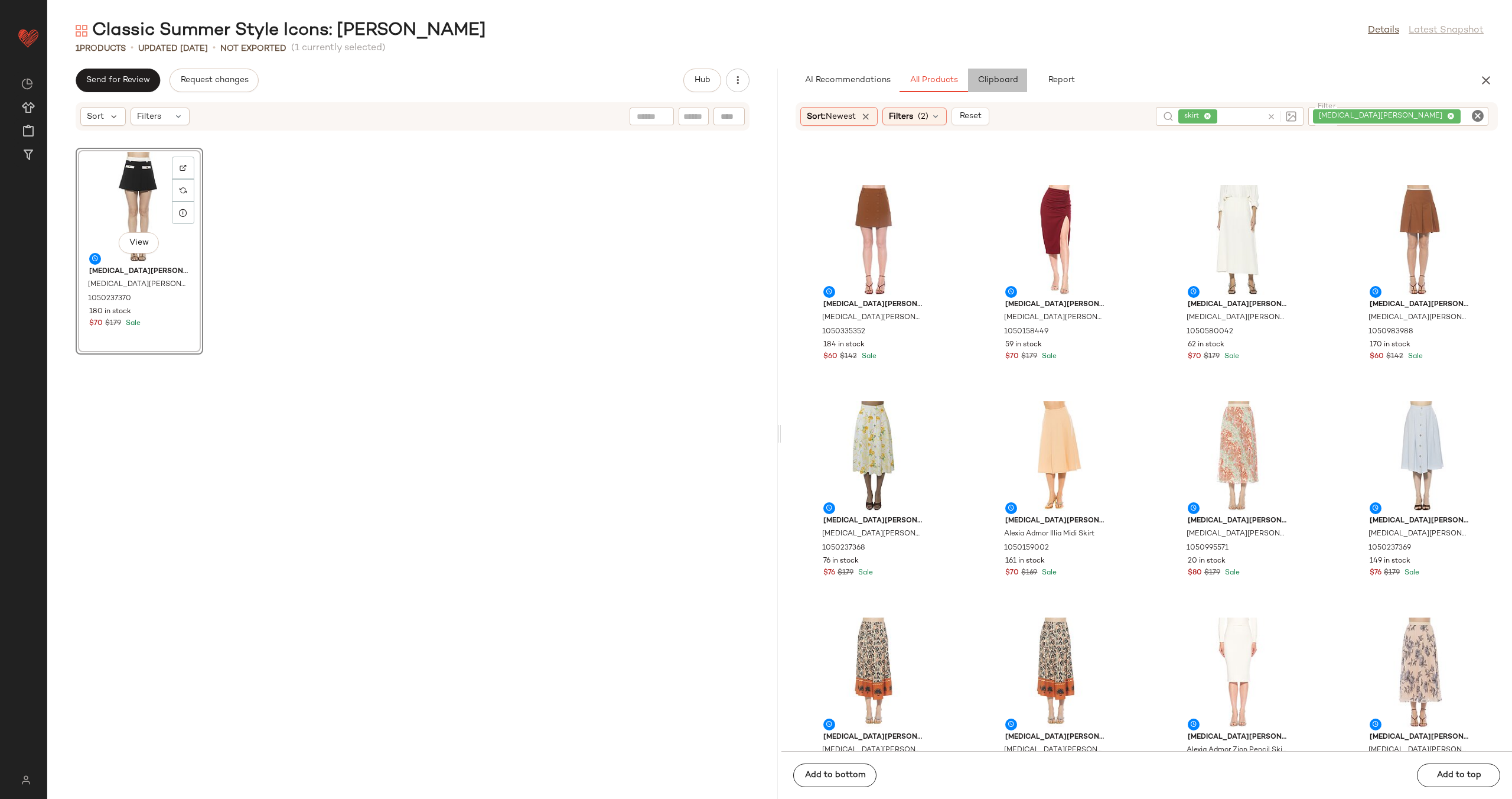
click at [995, 84] on span "Clipboard" at bounding box center [998, 80] width 41 height 10
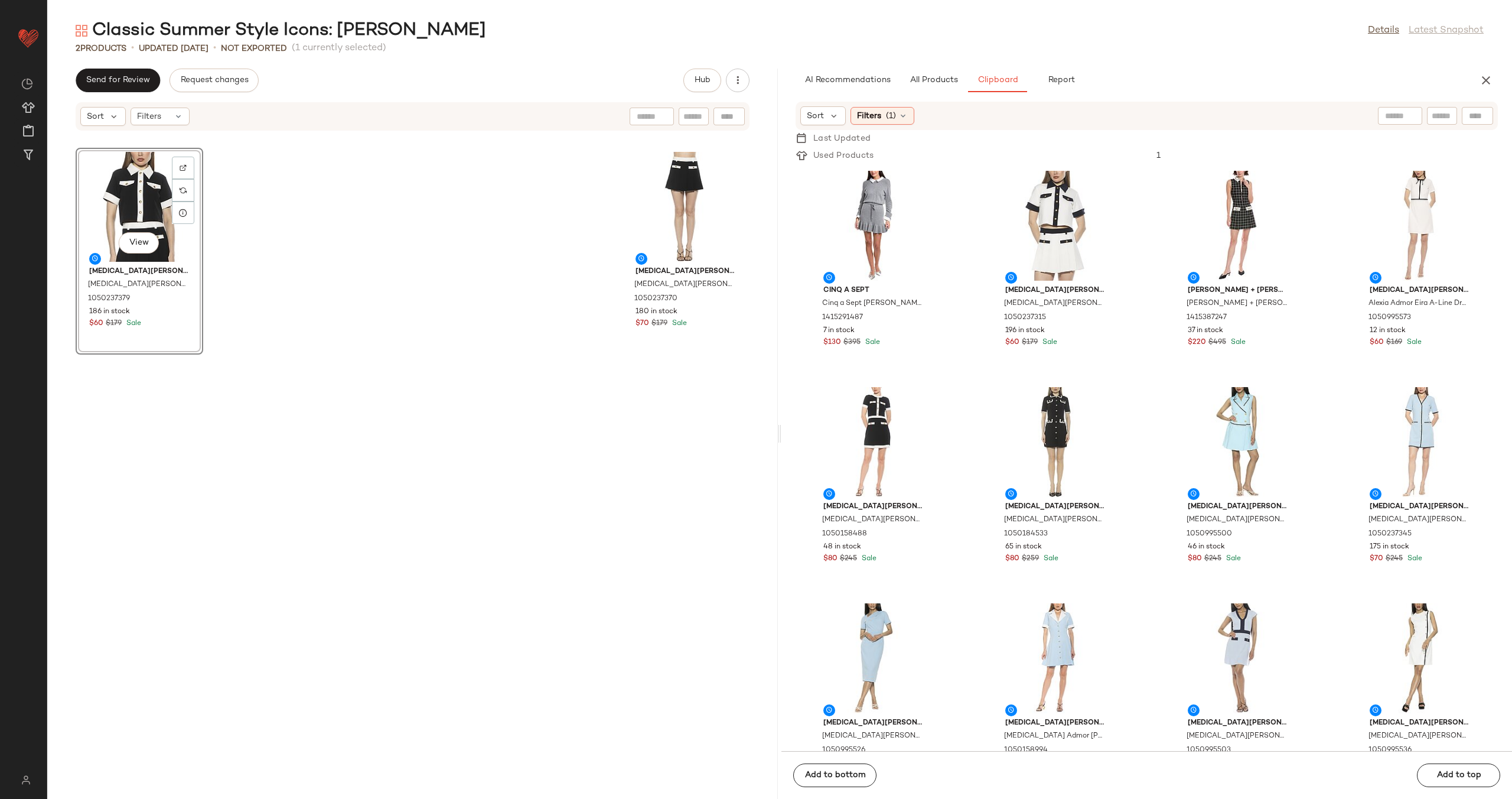
click at [400, 280] on div "View [MEDICAL_DATA][PERSON_NAME] [MEDICAL_DATA][PERSON_NAME] Top 1050237379 186…" at bounding box center [413, 472] width 731 height 654
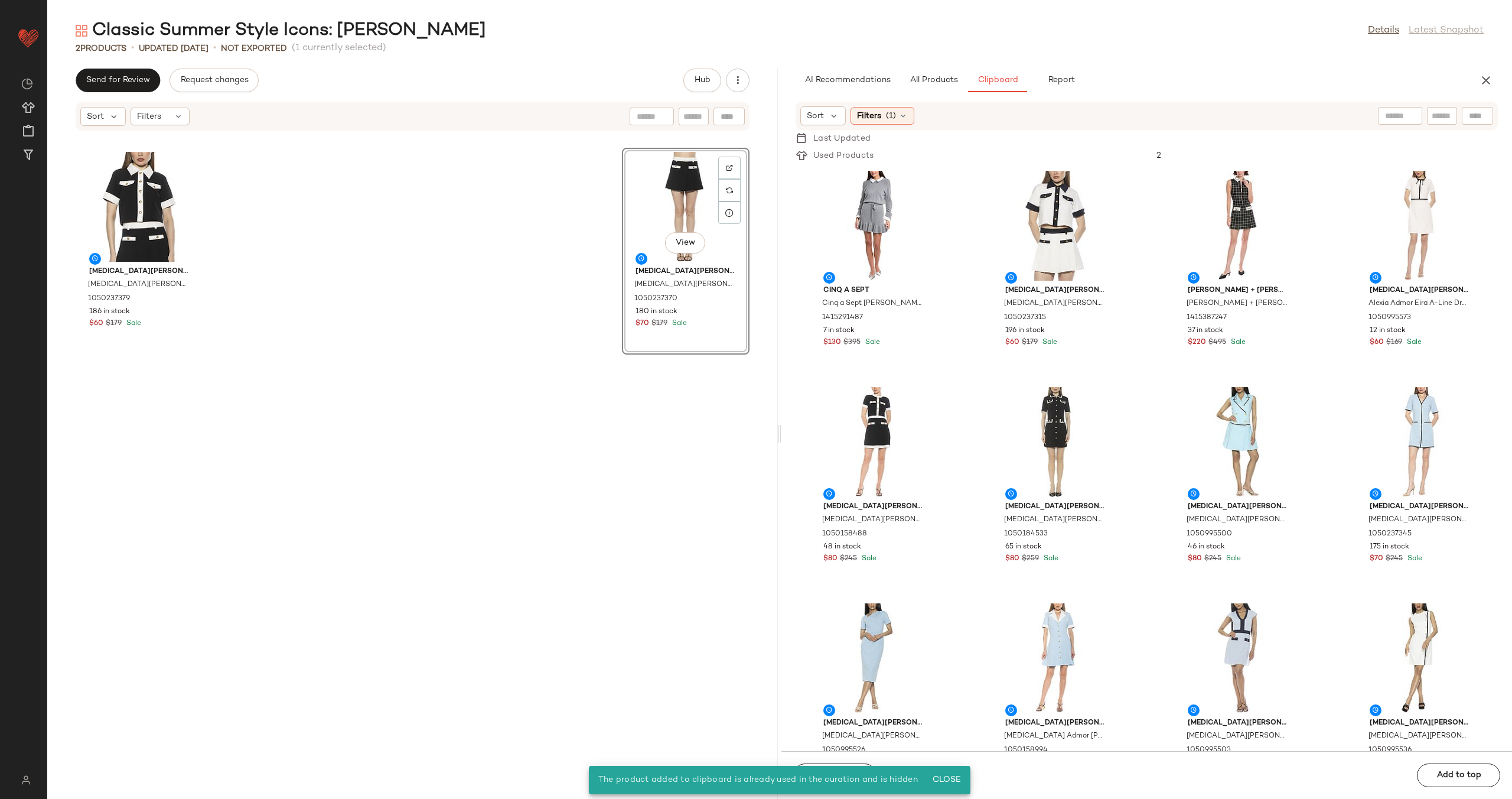
click at [454, 240] on div "[MEDICAL_DATA][PERSON_NAME] [MEDICAL_DATA][PERSON_NAME] Top 1050237379 186 in s…" at bounding box center [413, 472] width 731 height 654
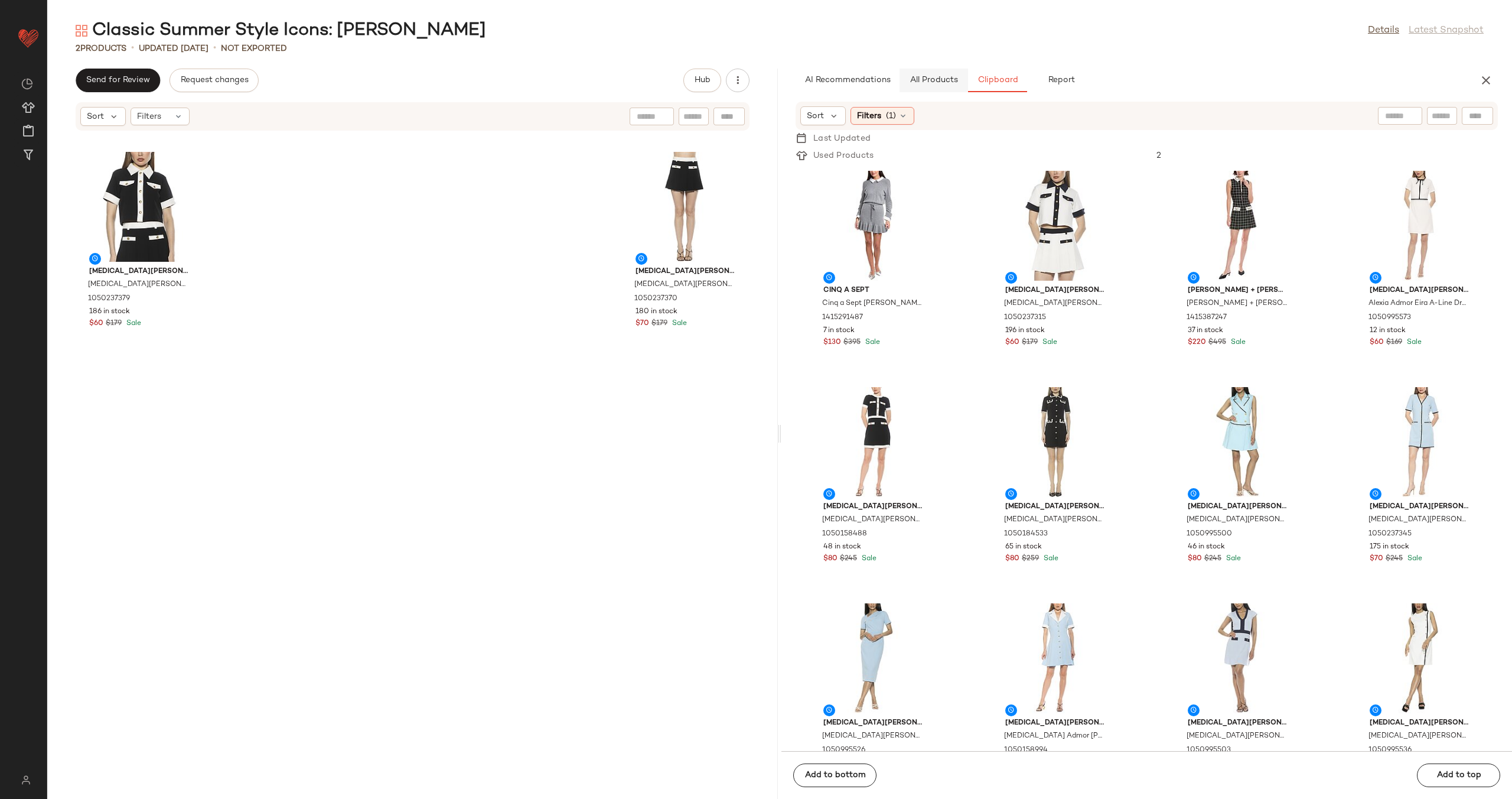
click at [931, 69] on button "All Products" at bounding box center [934, 80] width 69 height 24
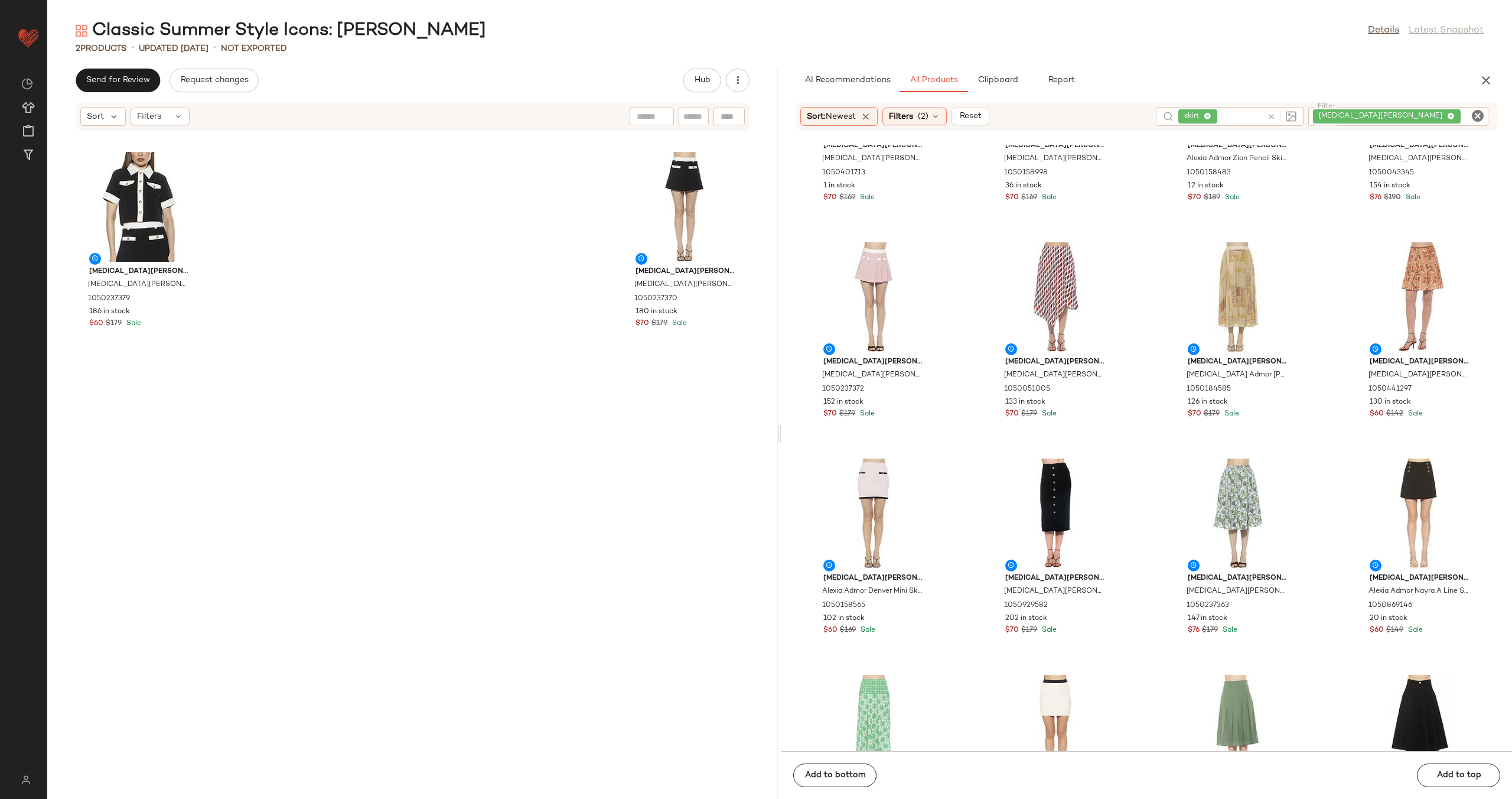
scroll to position [2135, 0]
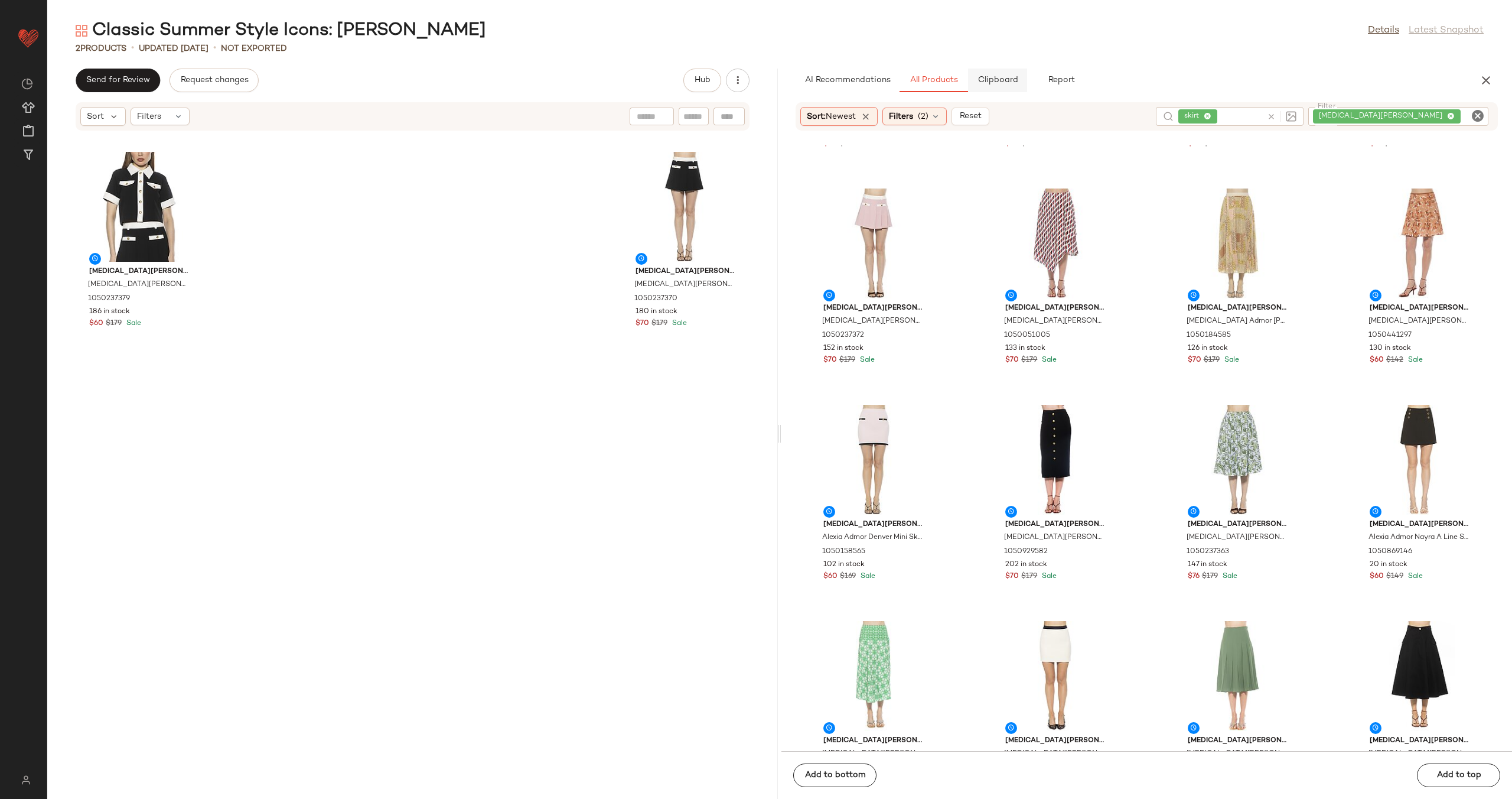
click at [999, 79] on span "Clipboard" at bounding box center [998, 80] width 41 height 10
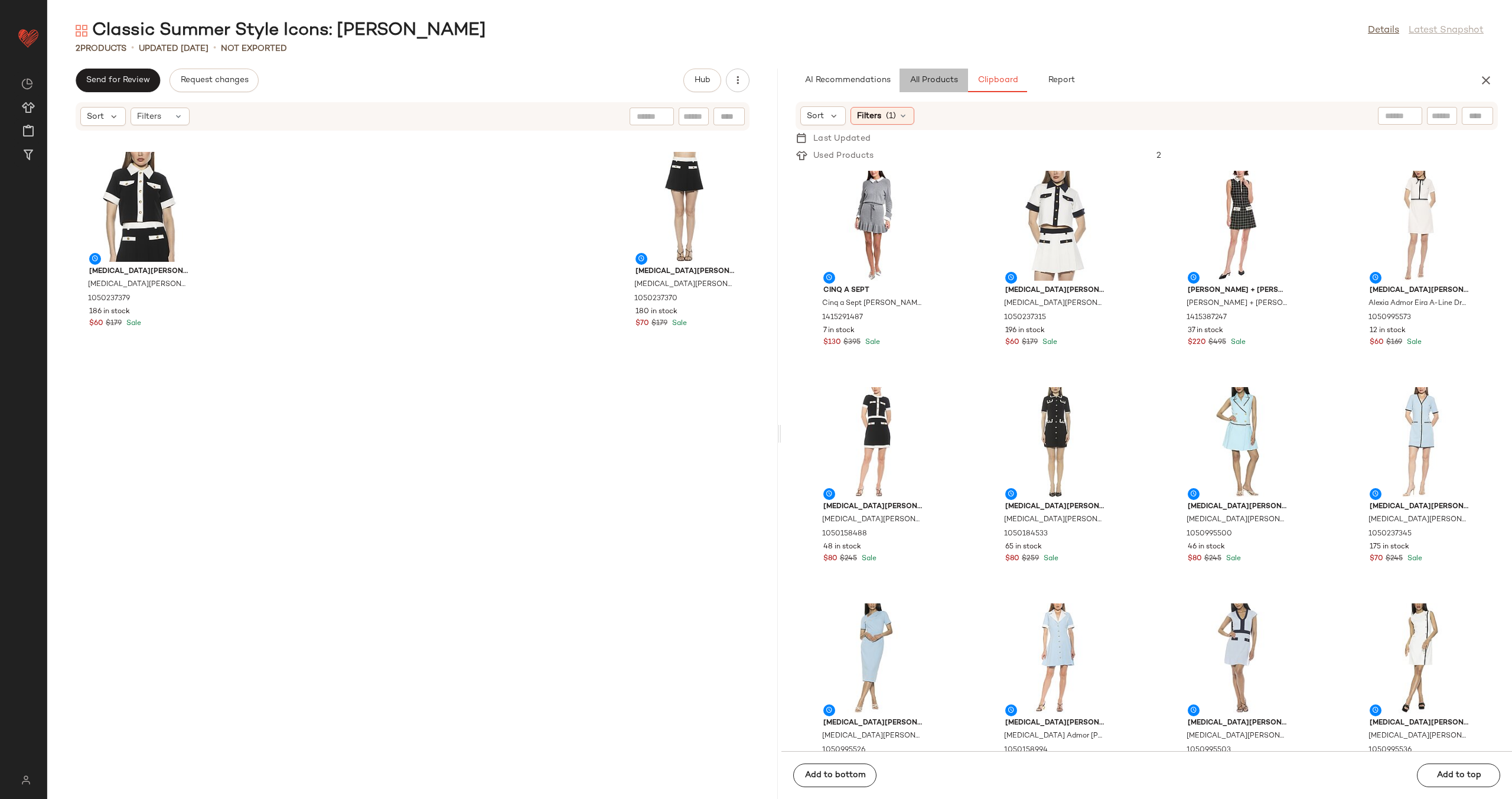
click at [944, 80] on span "All Products" at bounding box center [933, 80] width 48 height 10
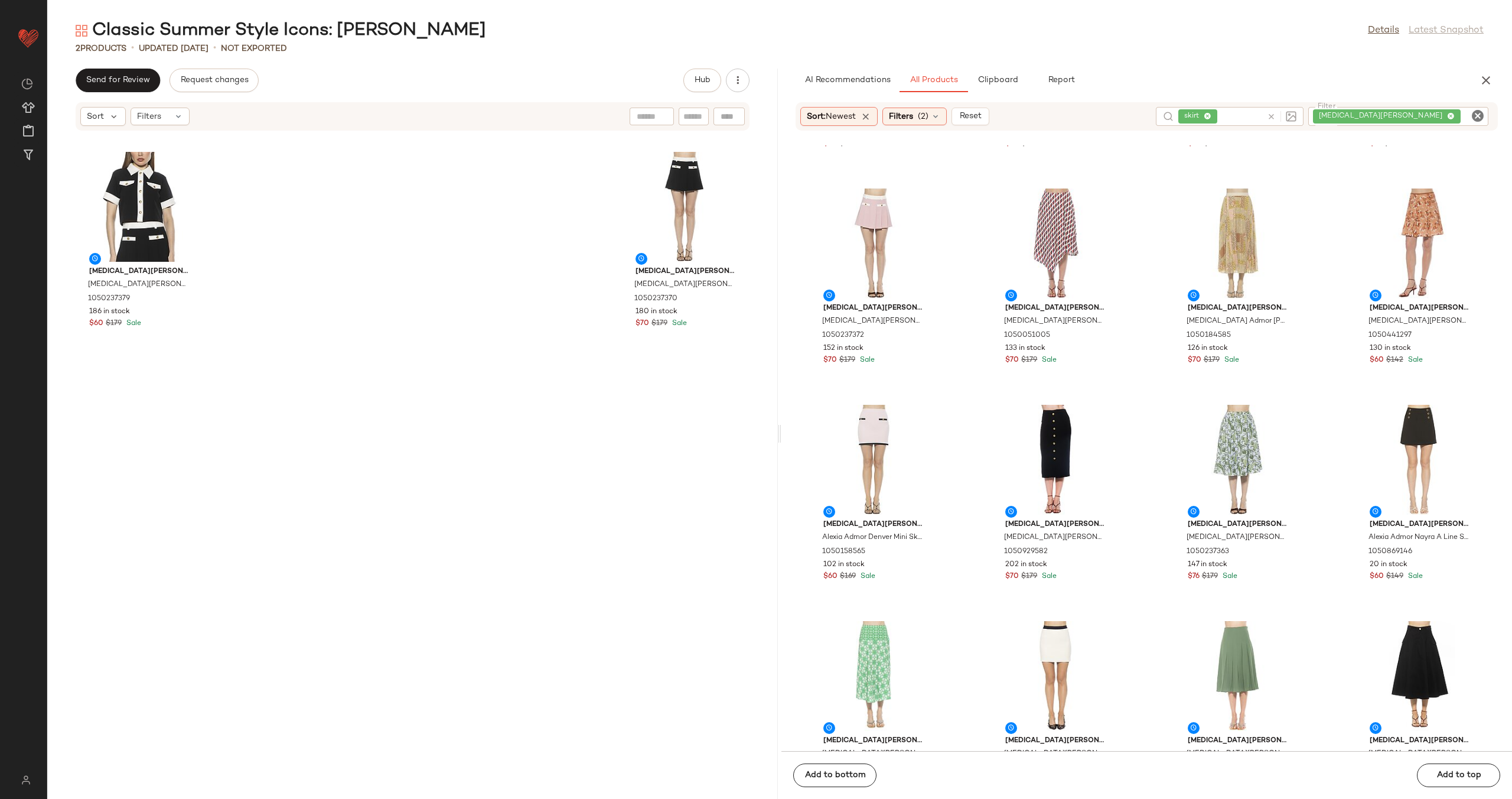
click at [1276, 117] on icon at bounding box center [1272, 116] width 9 height 9
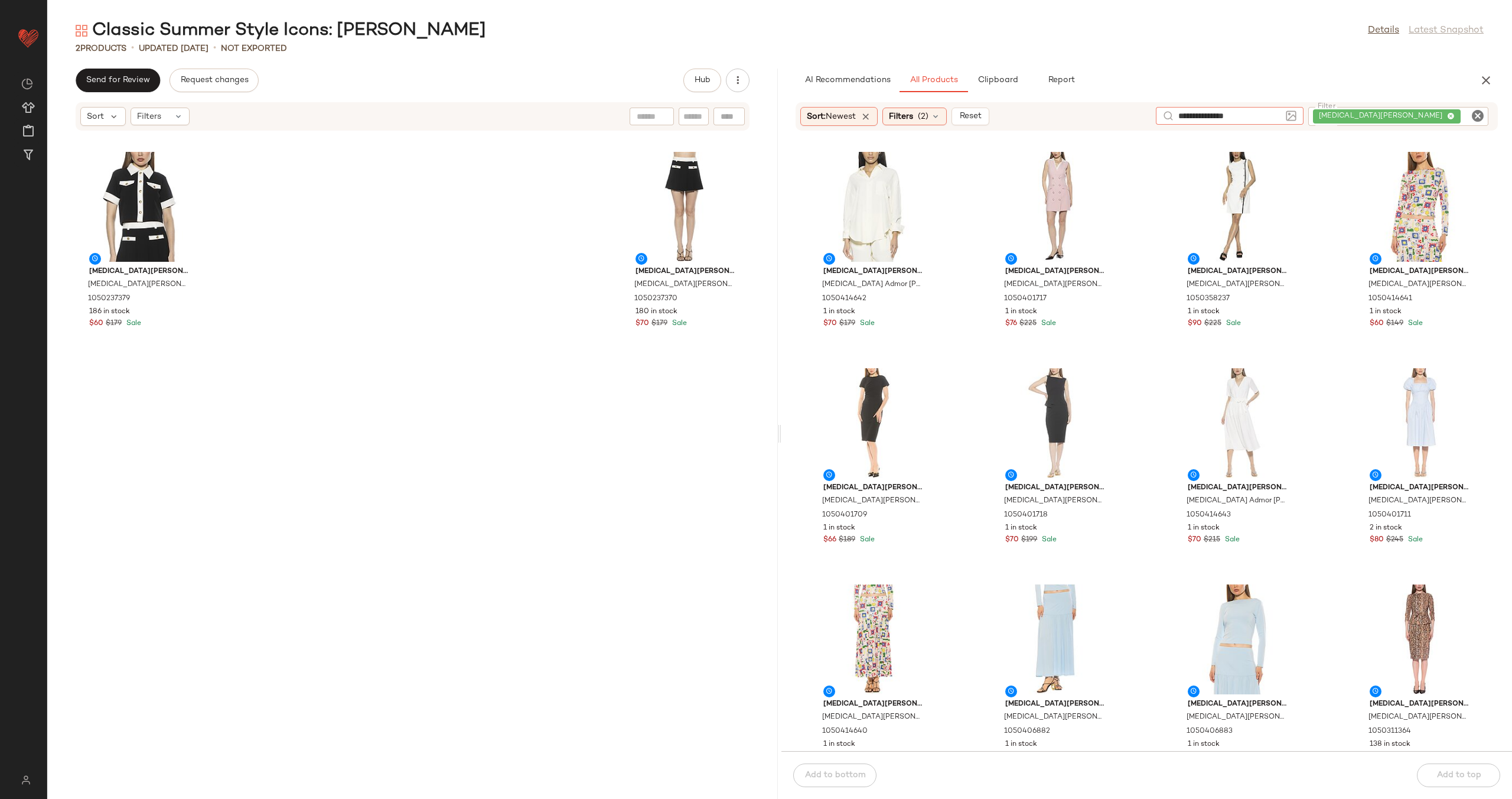
click at [1483, 117] on icon "Clear Filter" at bounding box center [1478, 115] width 14 height 14
type input "**********"
click at [969, 196] on div "[MEDICAL_DATA][PERSON_NAME] [PERSON_NAME] Admor Amber Linen-Blend Shirt 1050414…" at bounding box center [1147, 448] width 731 height 606
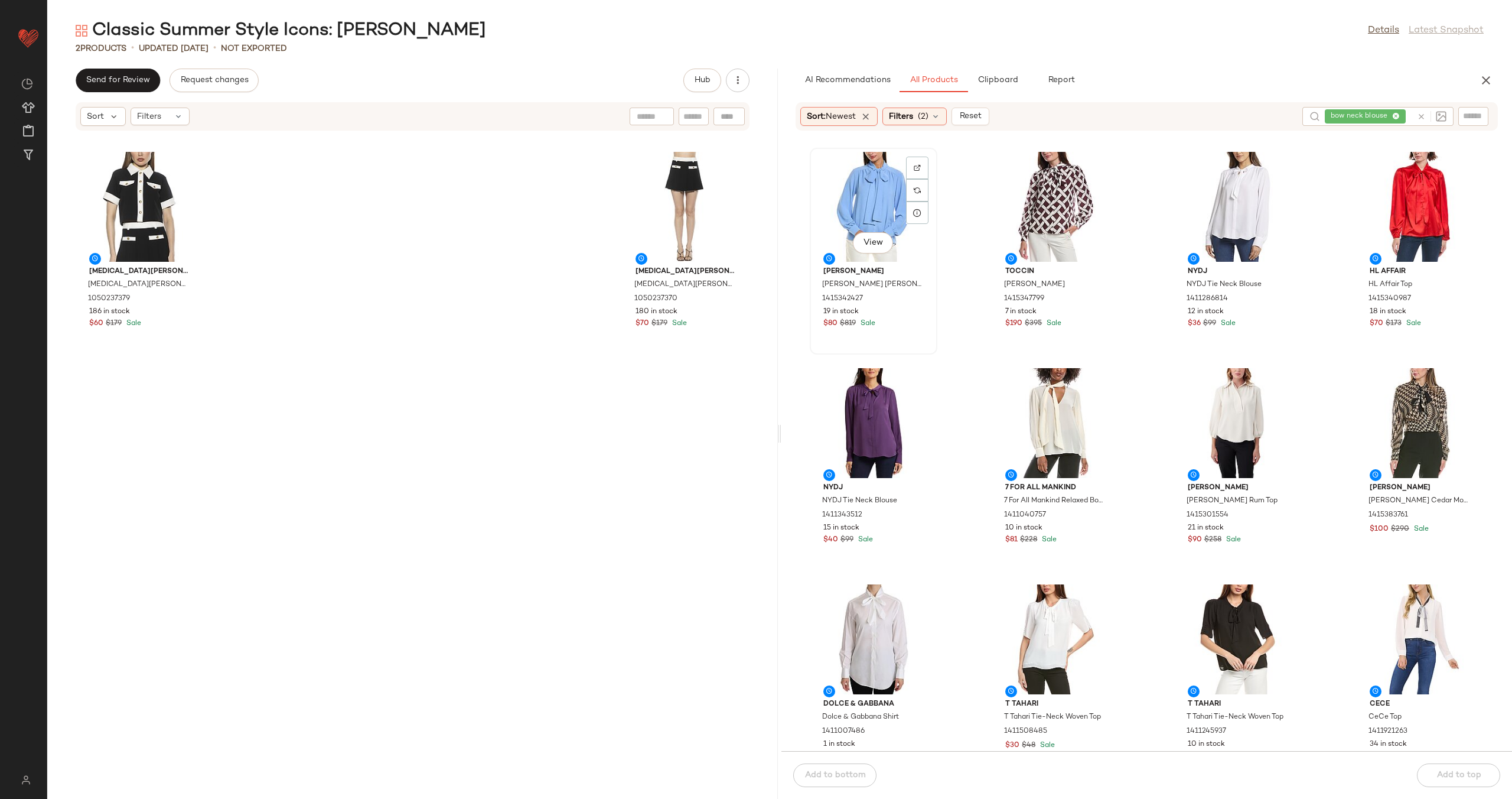
click at [850, 189] on div "View" at bounding box center [874, 206] width 120 height 110
click at [1223, 208] on div "View" at bounding box center [1238, 206] width 120 height 110
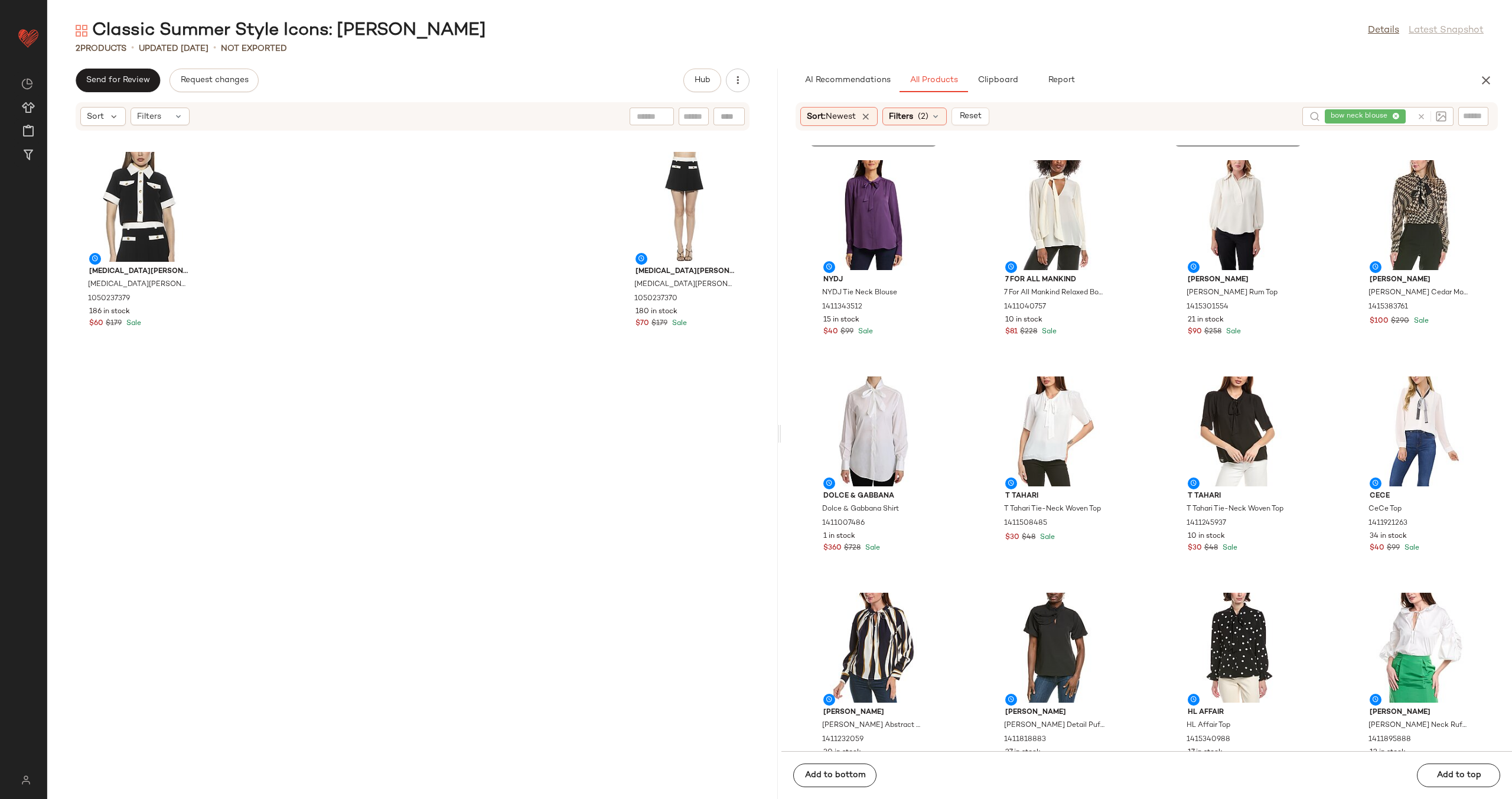
scroll to position [259, 0]
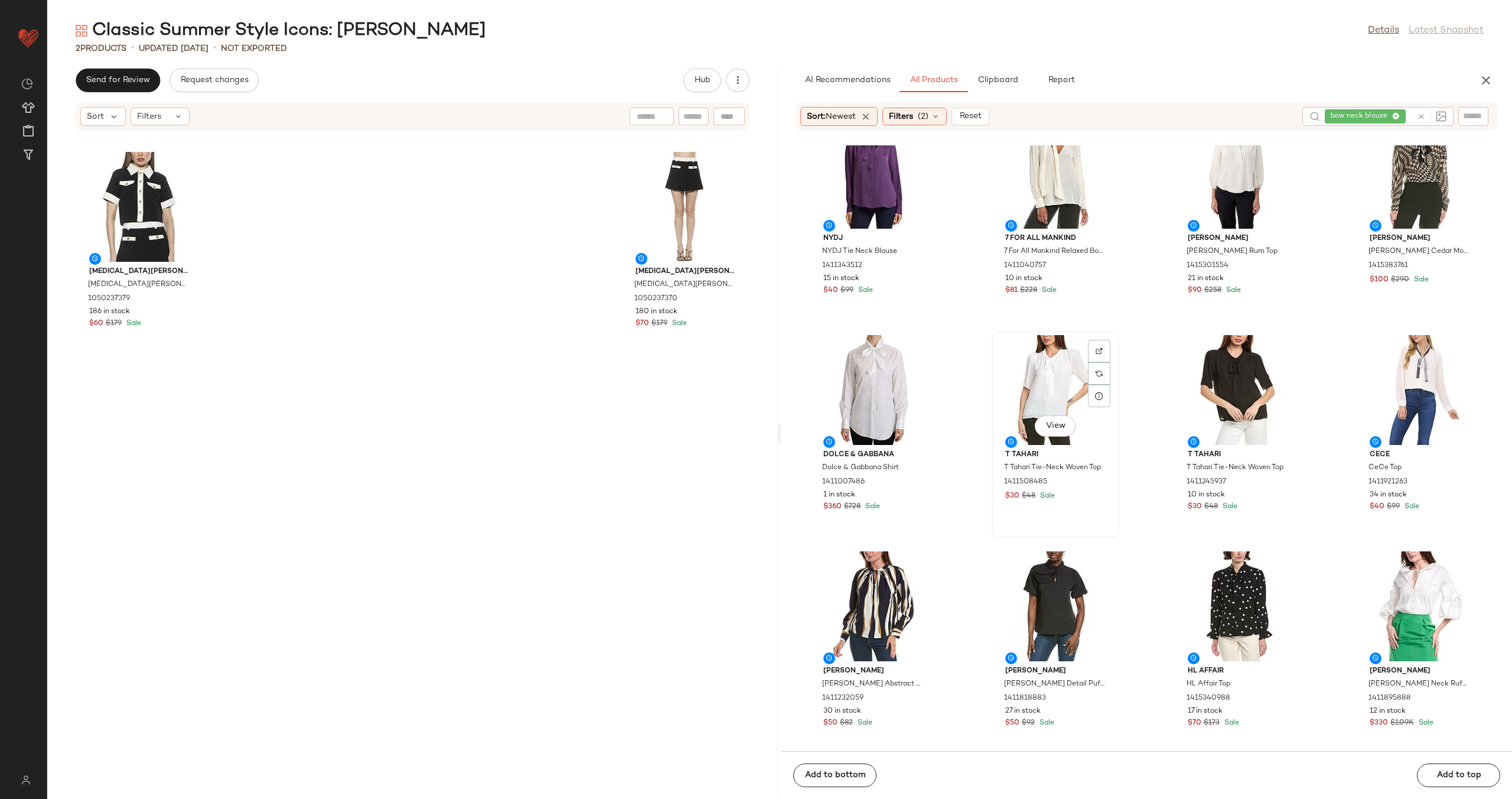
click at [1033, 387] on div "View" at bounding box center [1056, 389] width 120 height 110
click at [1225, 375] on div "View" at bounding box center [1238, 389] width 120 height 110
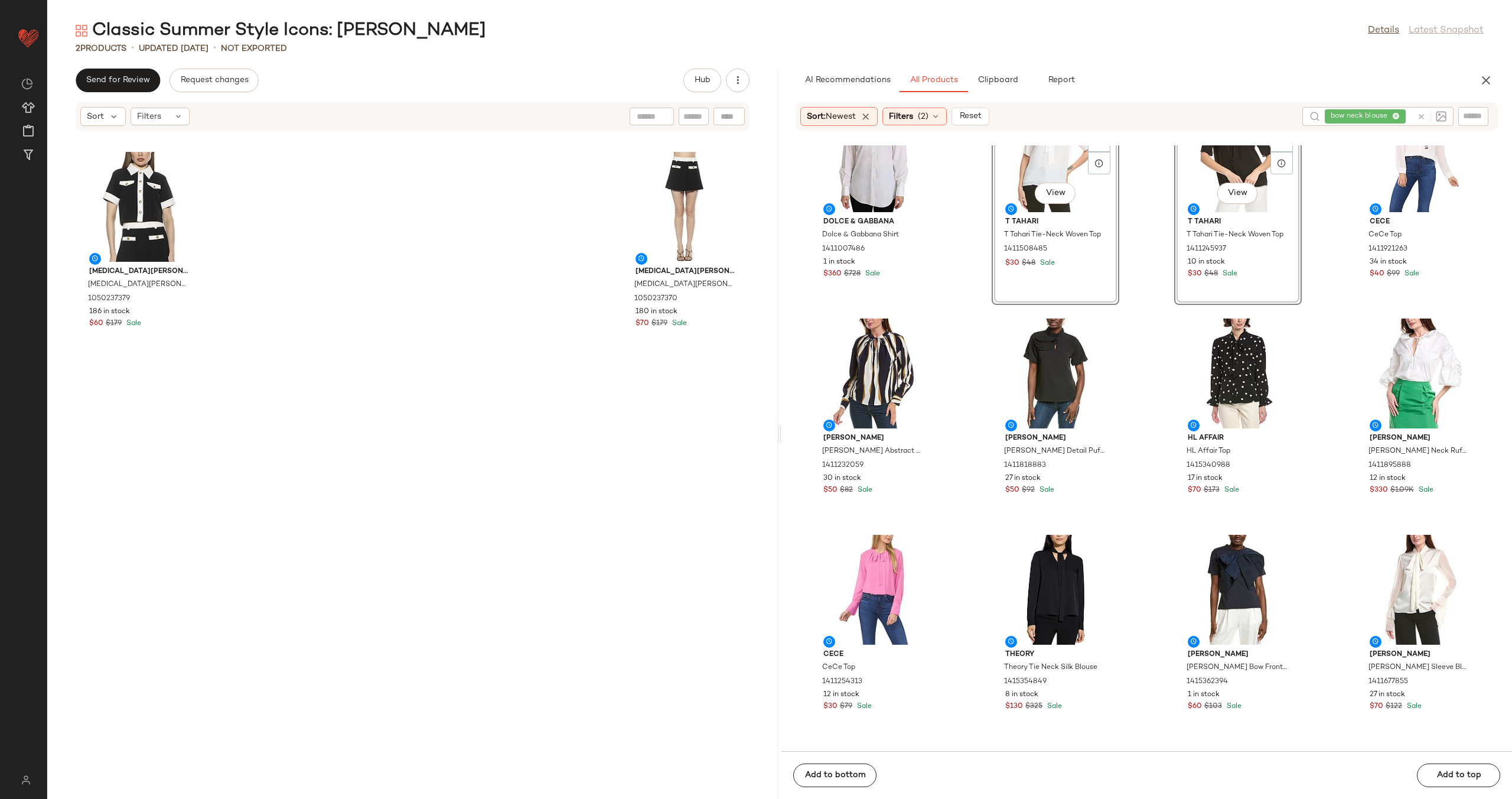
scroll to position [514, 0]
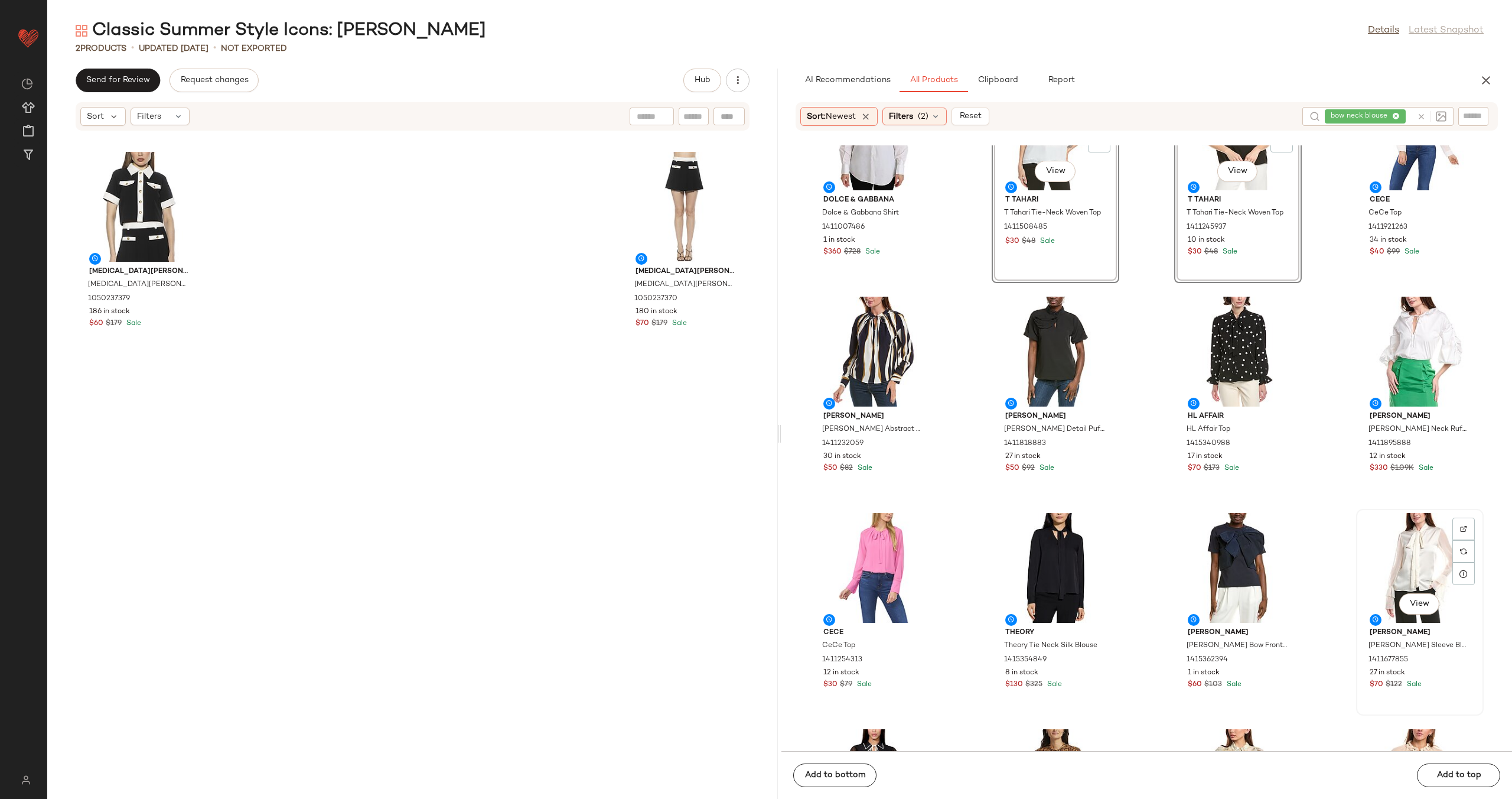
click at [1394, 564] on div "View" at bounding box center [1420, 567] width 120 height 110
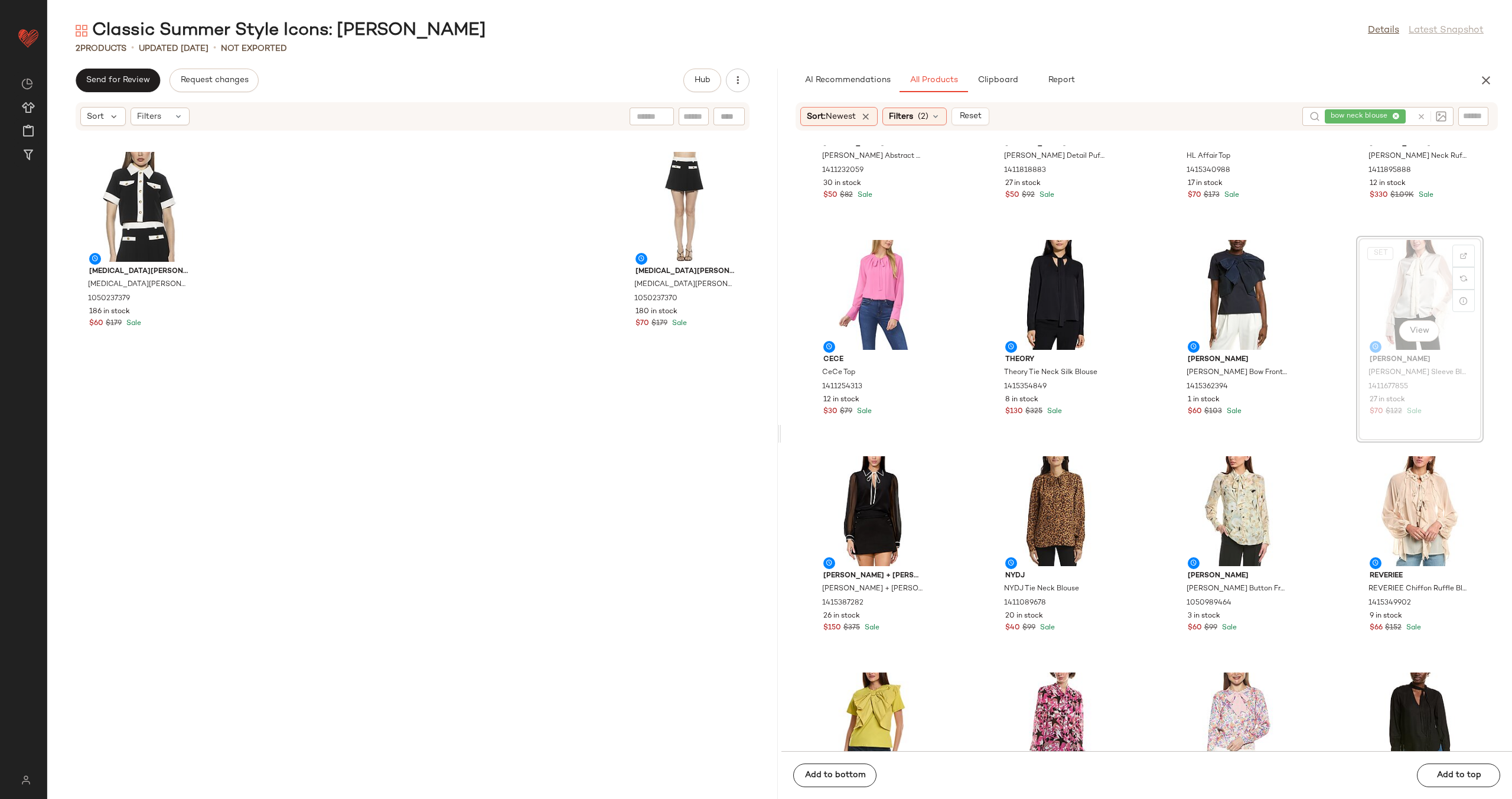
scroll to position [775, 0]
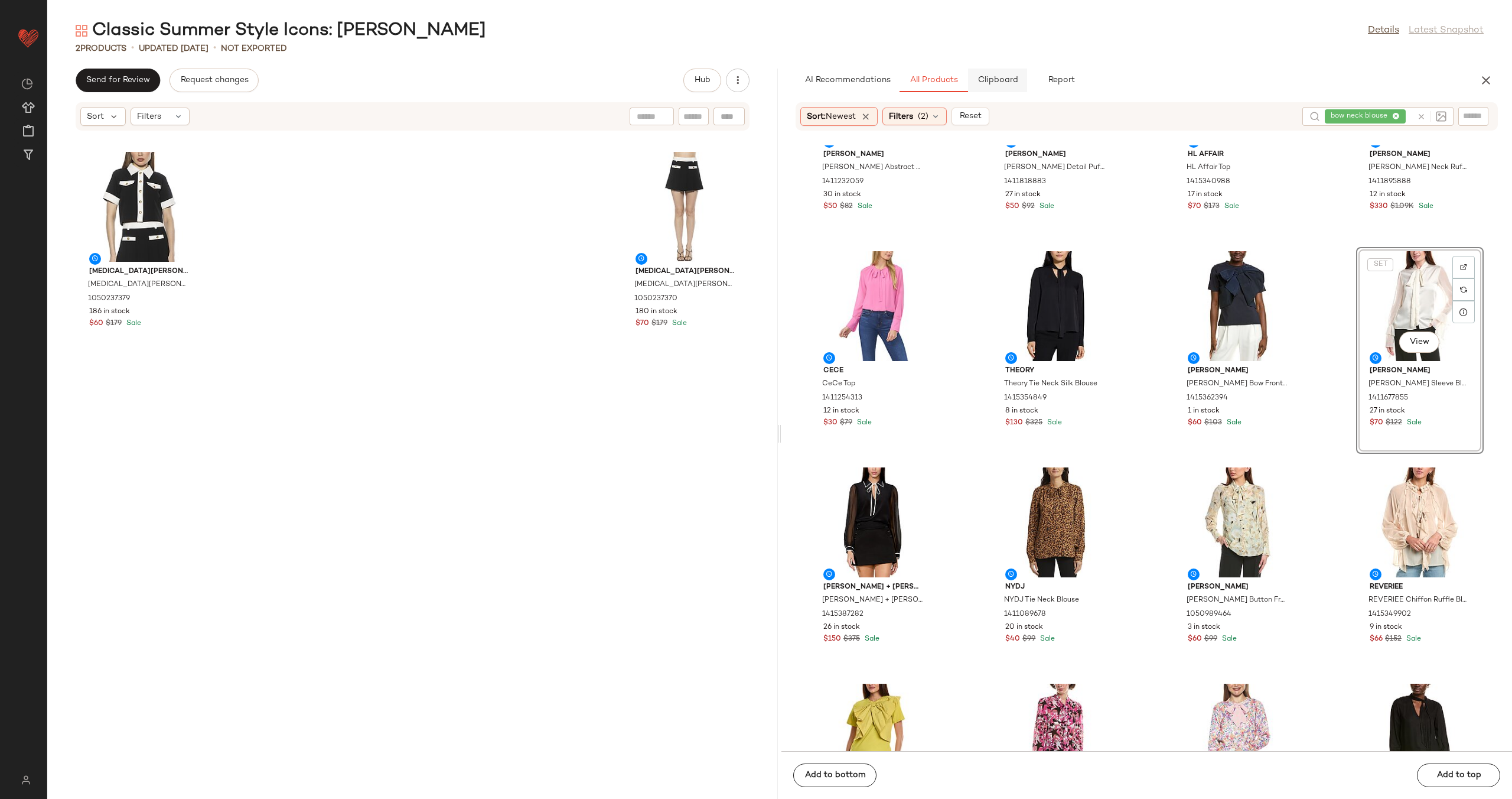
click at [1001, 84] on span "Clipboard" at bounding box center [998, 80] width 41 height 10
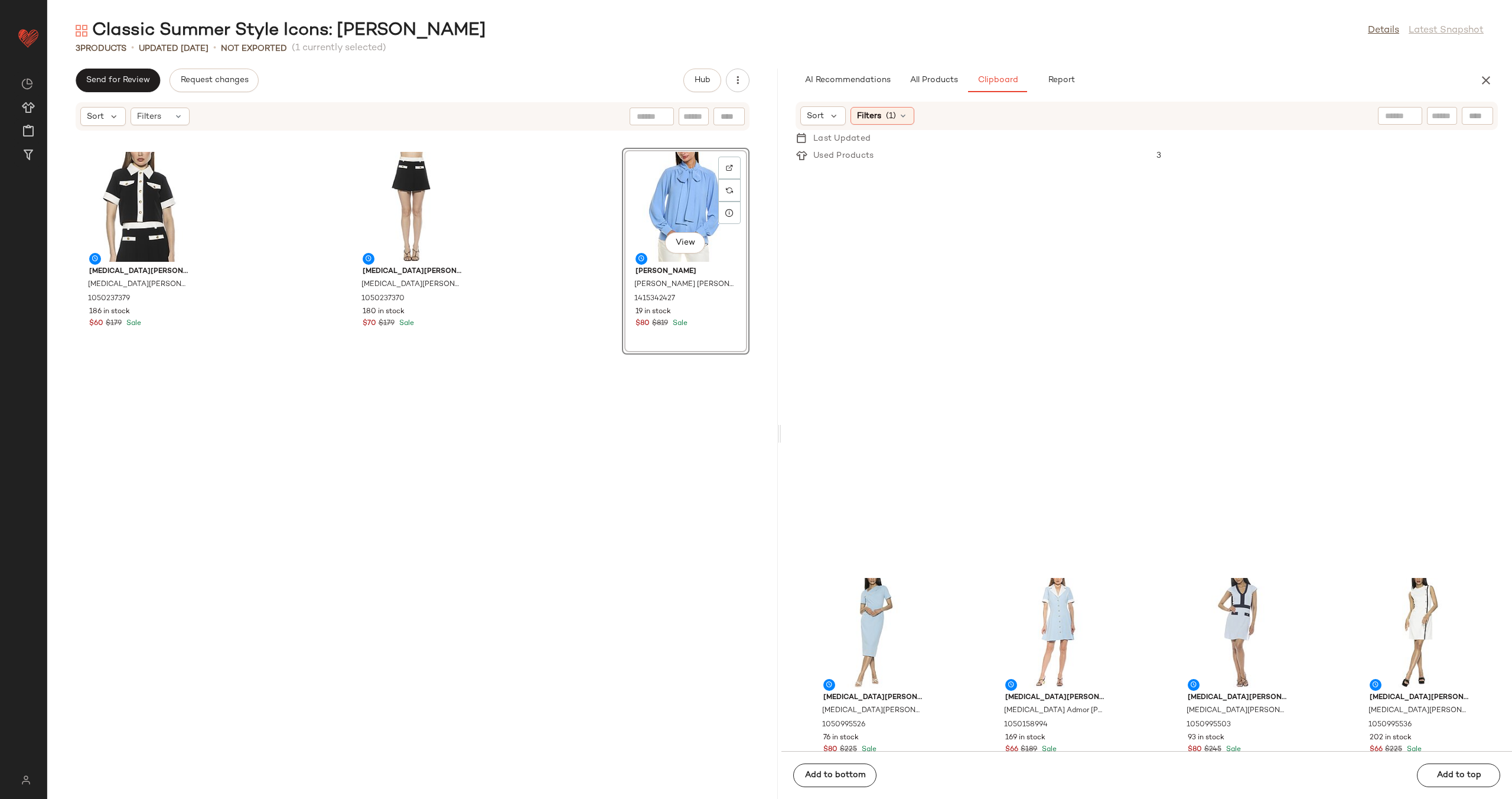
scroll to position [0, 0]
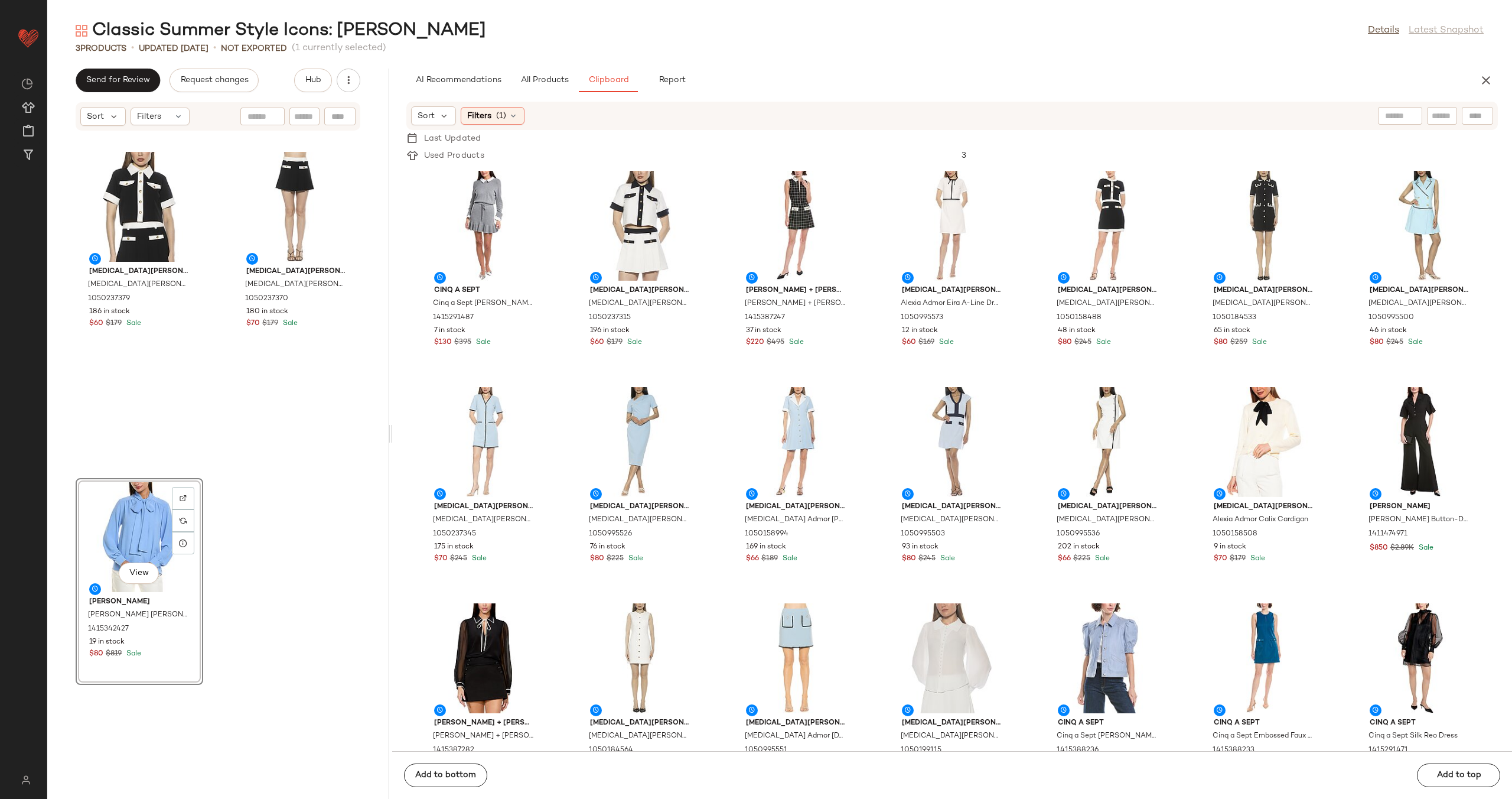
drag, startPoint x: 779, startPoint y: 436, endPoint x: 392, endPoint y: 438, distance: 387.0
click at [392, 438] on div "Classic Summer Style Icons: [PERSON_NAME] Details Latest Snapshot 3 Products • …" at bounding box center [780, 408] width 1465 height 780
click at [551, 83] on span "All Products" at bounding box center [543, 80] width 48 height 10
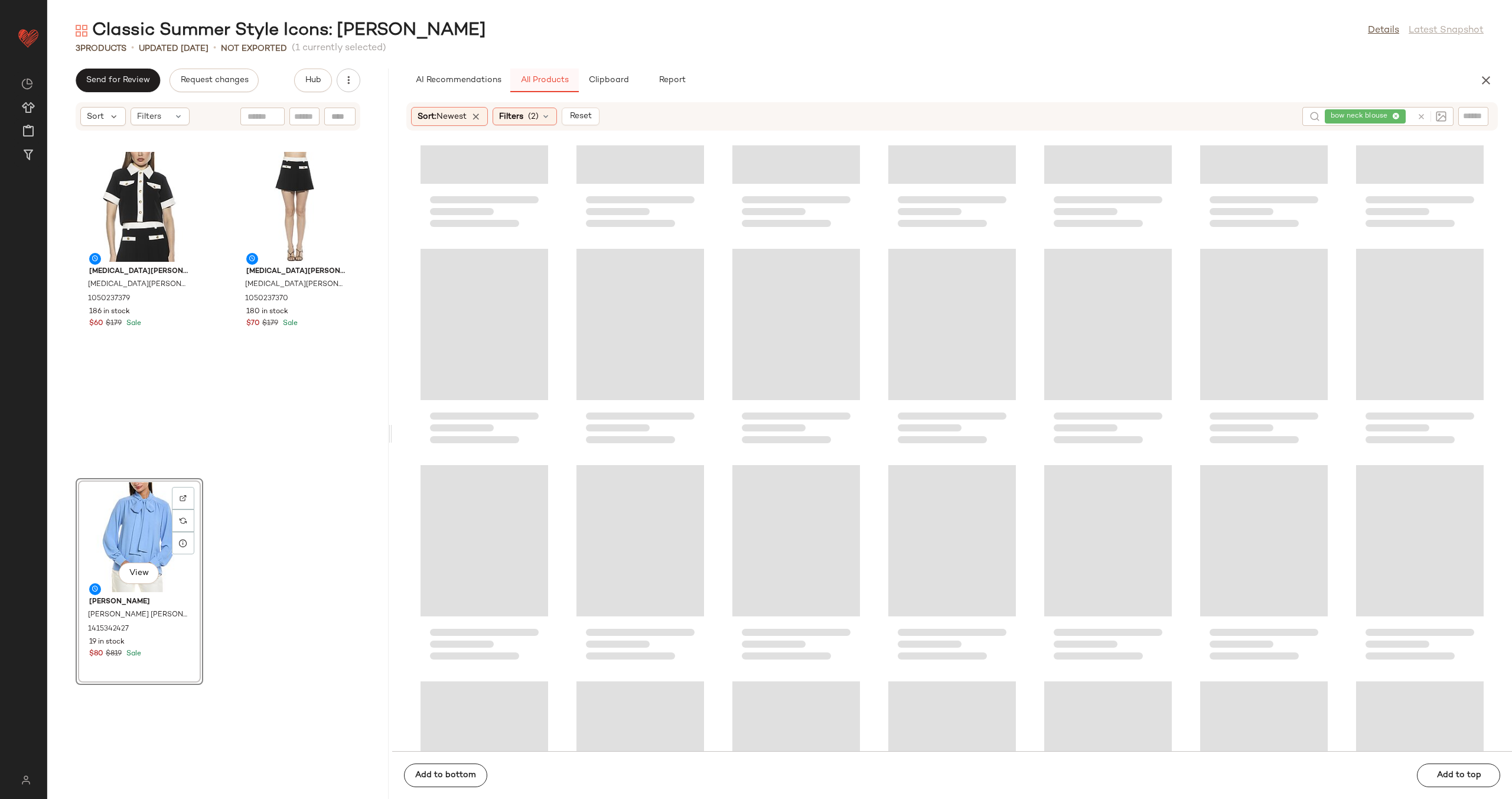
scroll to position [217, 0]
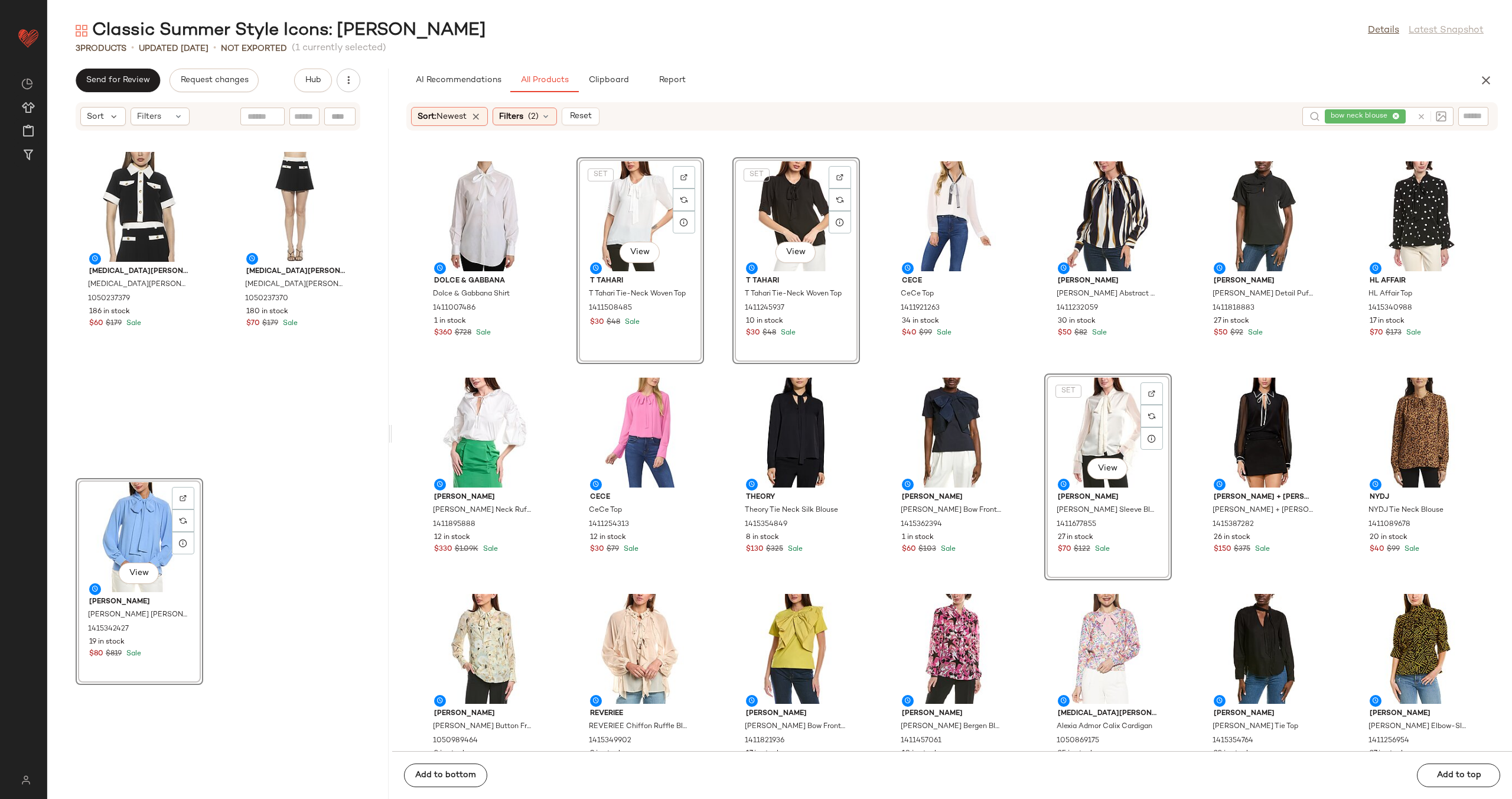
click at [1419, 117] on icon at bounding box center [1421, 116] width 9 height 9
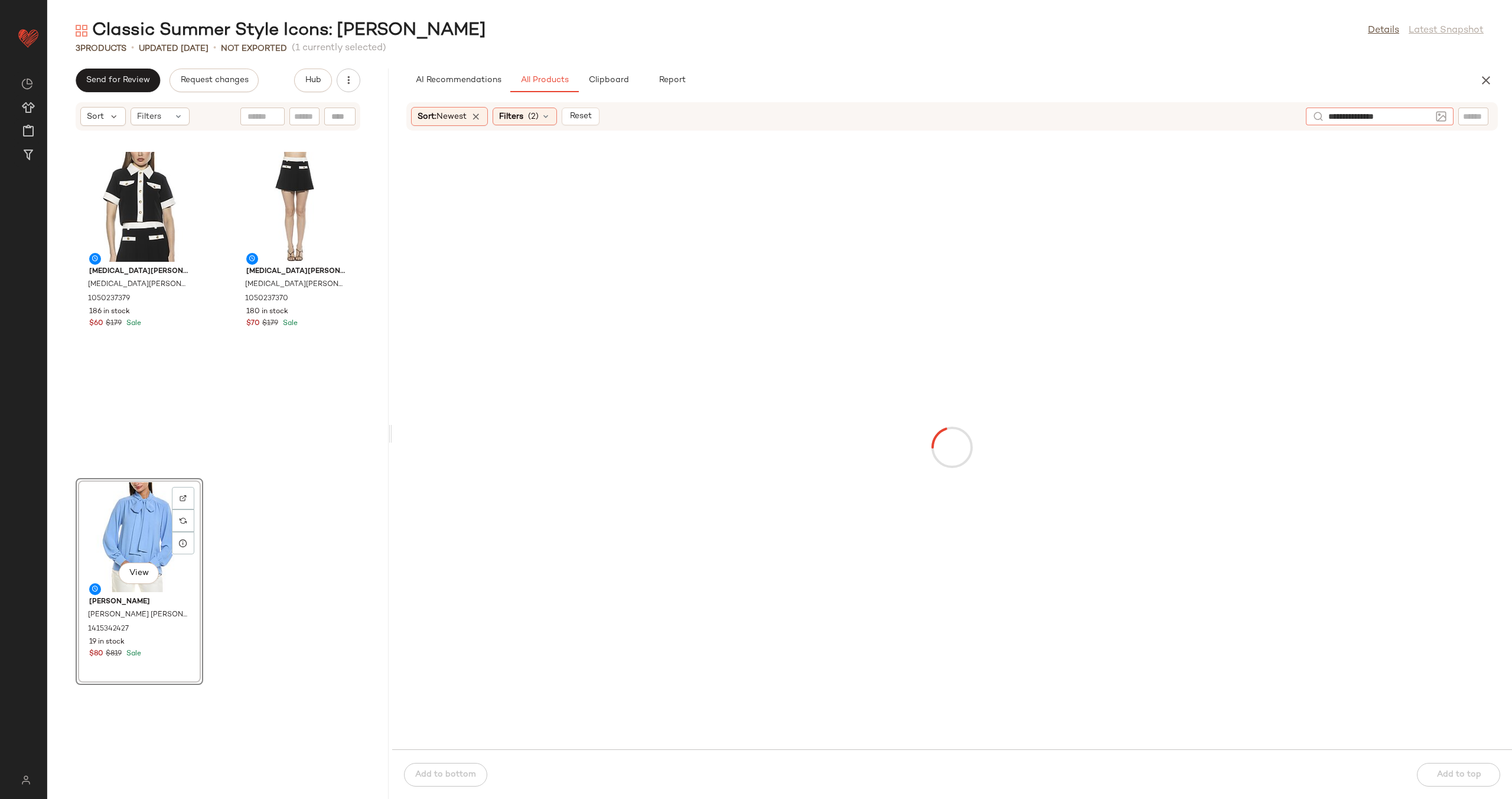
type input "**********"
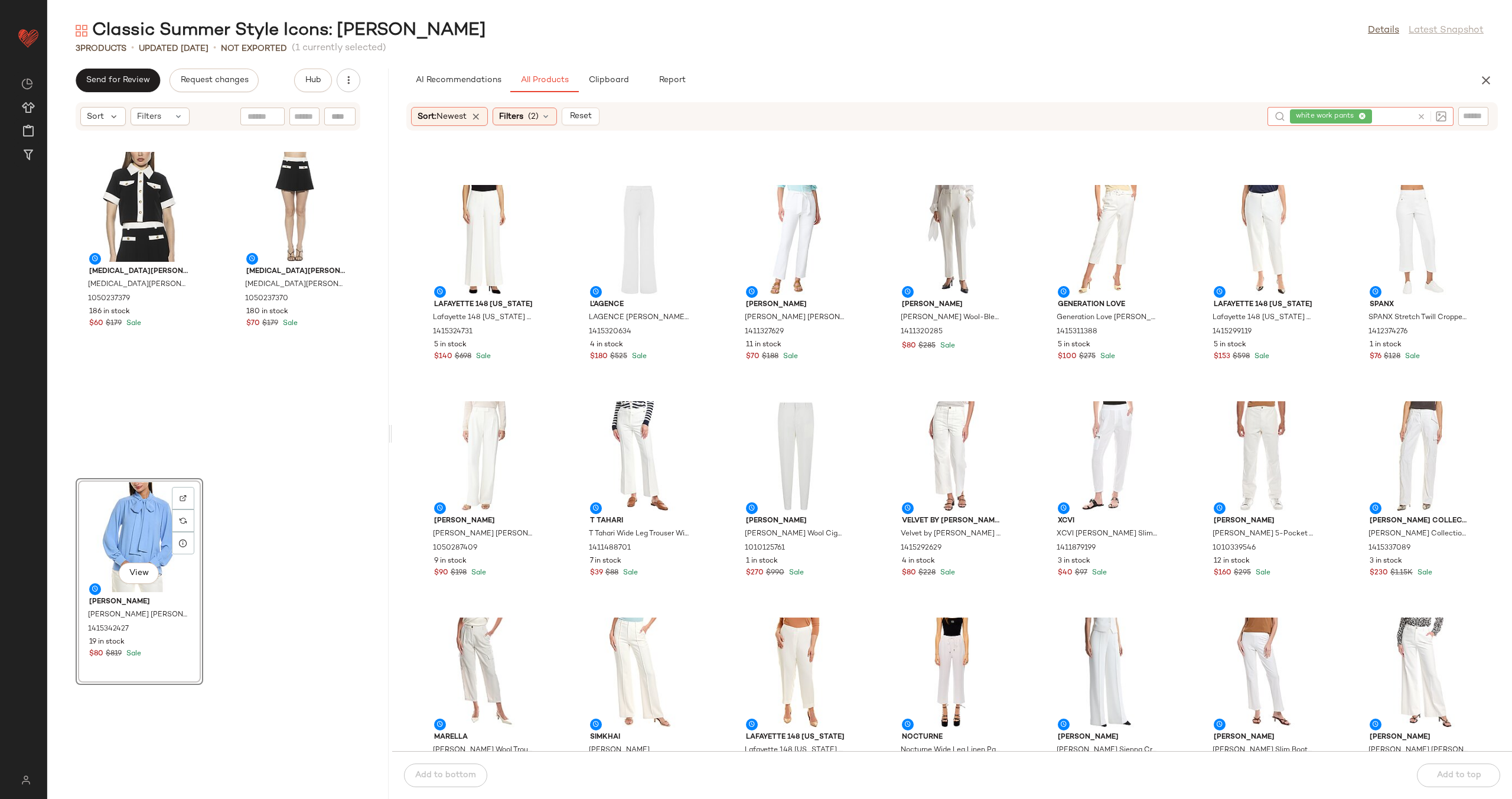
scroll to position [282, 0]
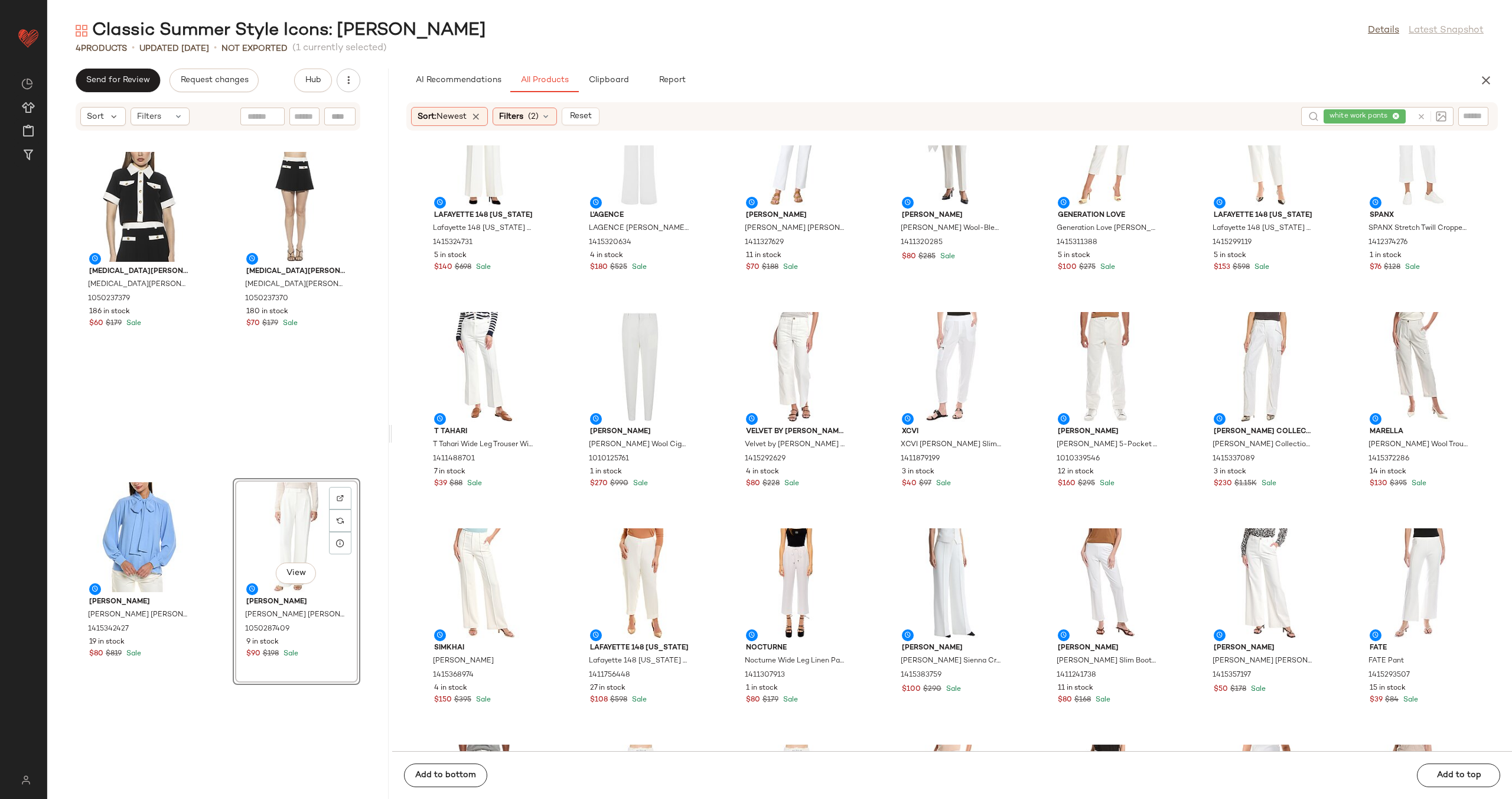
click at [232, 459] on div "[MEDICAL_DATA][PERSON_NAME] [MEDICAL_DATA][PERSON_NAME] Mini Skirt 1050237370 1…" at bounding box center [296, 308] width 128 height 321
click at [603, 77] on span "Clipboard" at bounding box center [608, 80] width 41 height 10
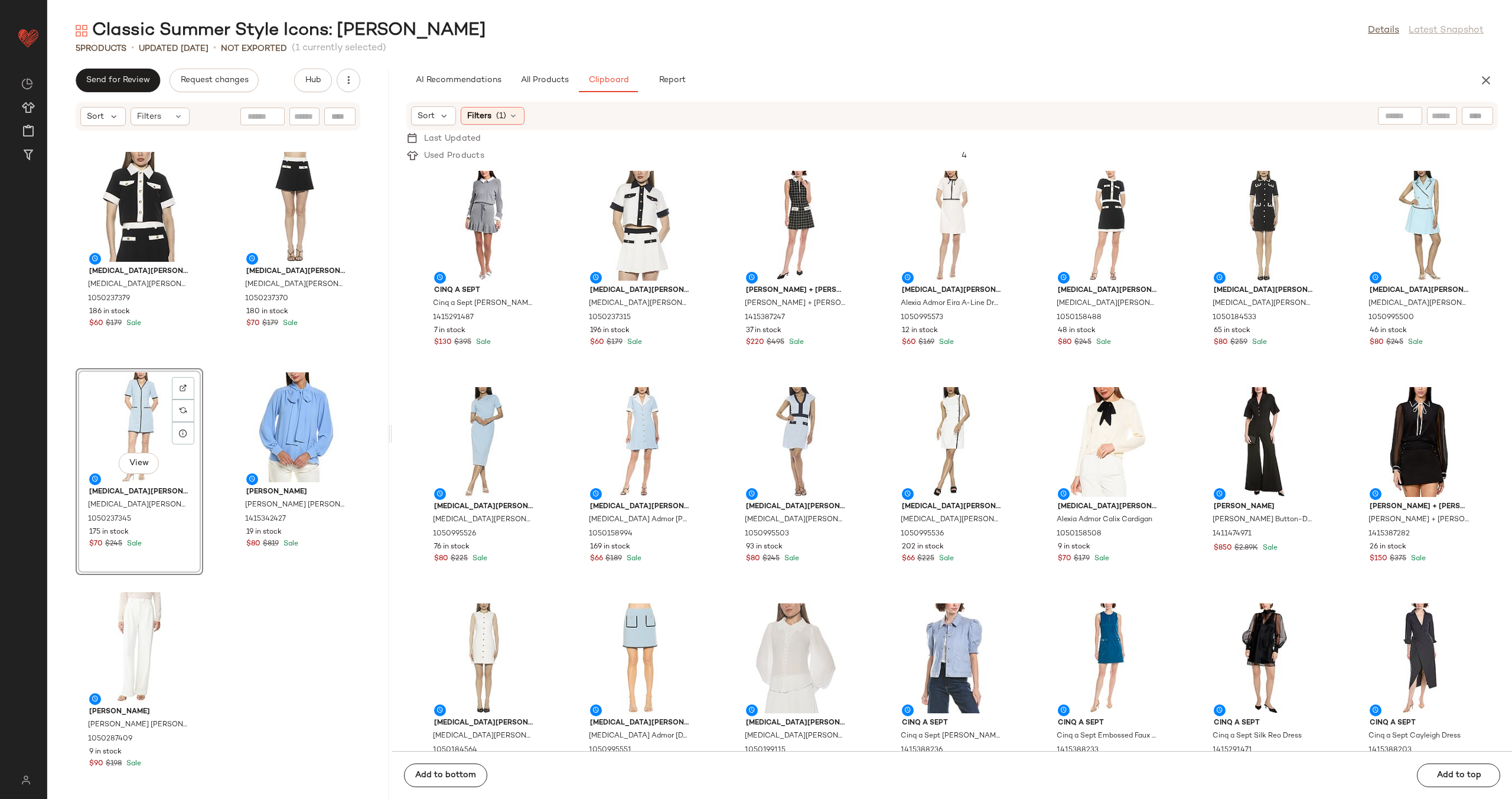
click at [214, 433] on div "[MEDICAL_DATA][PERSON_NAME] [MEDICAL_DATA][PERSON_NAME] Top 1050237379 186 in s…" at bounding box center [218, 472] width 342 height 654
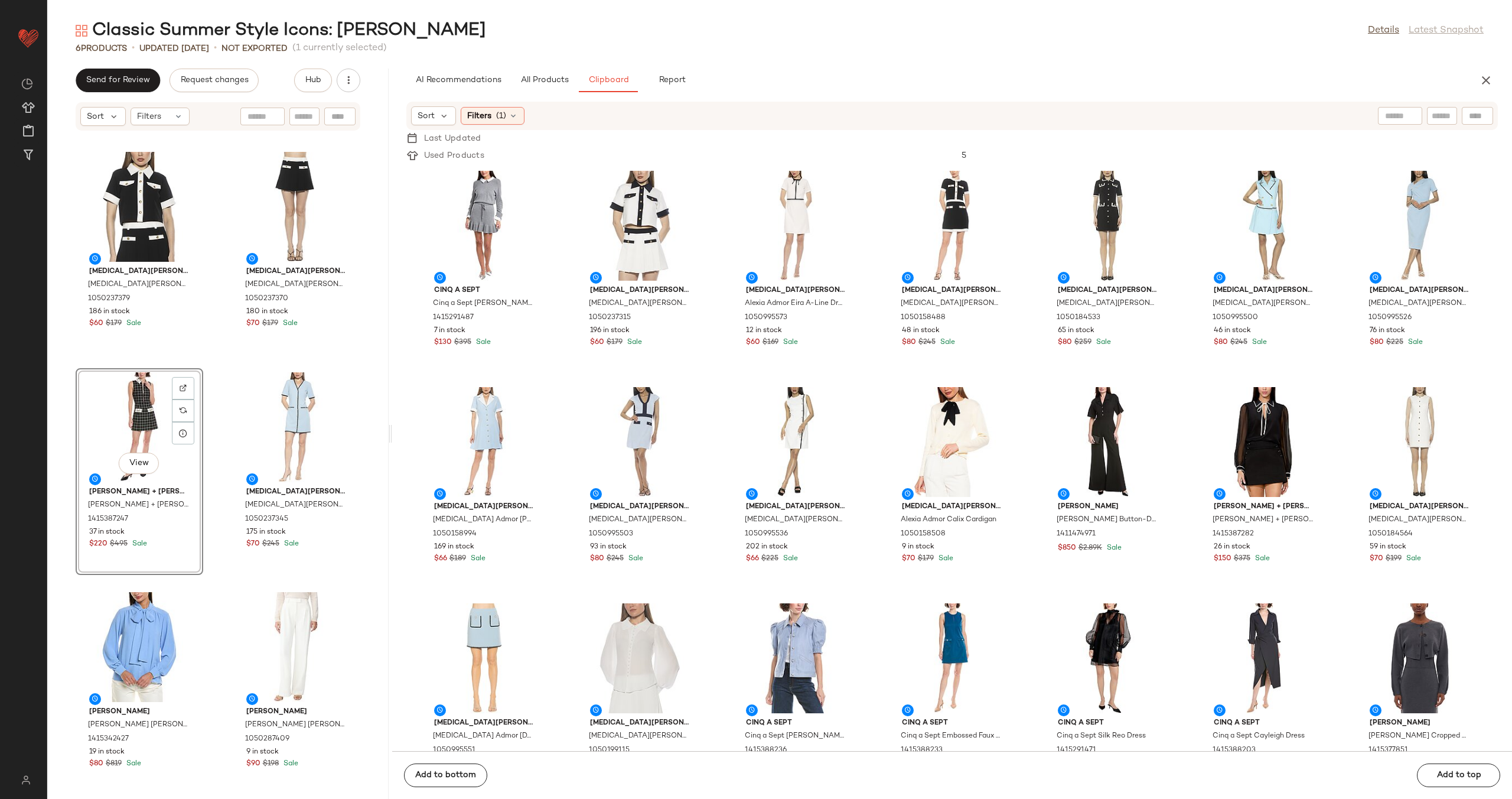
click at [217, 464] on div "[MEDICAL_DATA] Admor [MEDICAL_DATA][PERSON_NAME] Top 1050237379 186 in stock $6…" at bounding box center [218, 472] width 342 height 654
click at [216, 411] on div "[MEDICAL_DATA][PERSON_NAME] [MEDICAL_DATA][PERSON_NAME] Top 1050237379 186 in s…" at bounding box center [218, 472] width 342 height 654
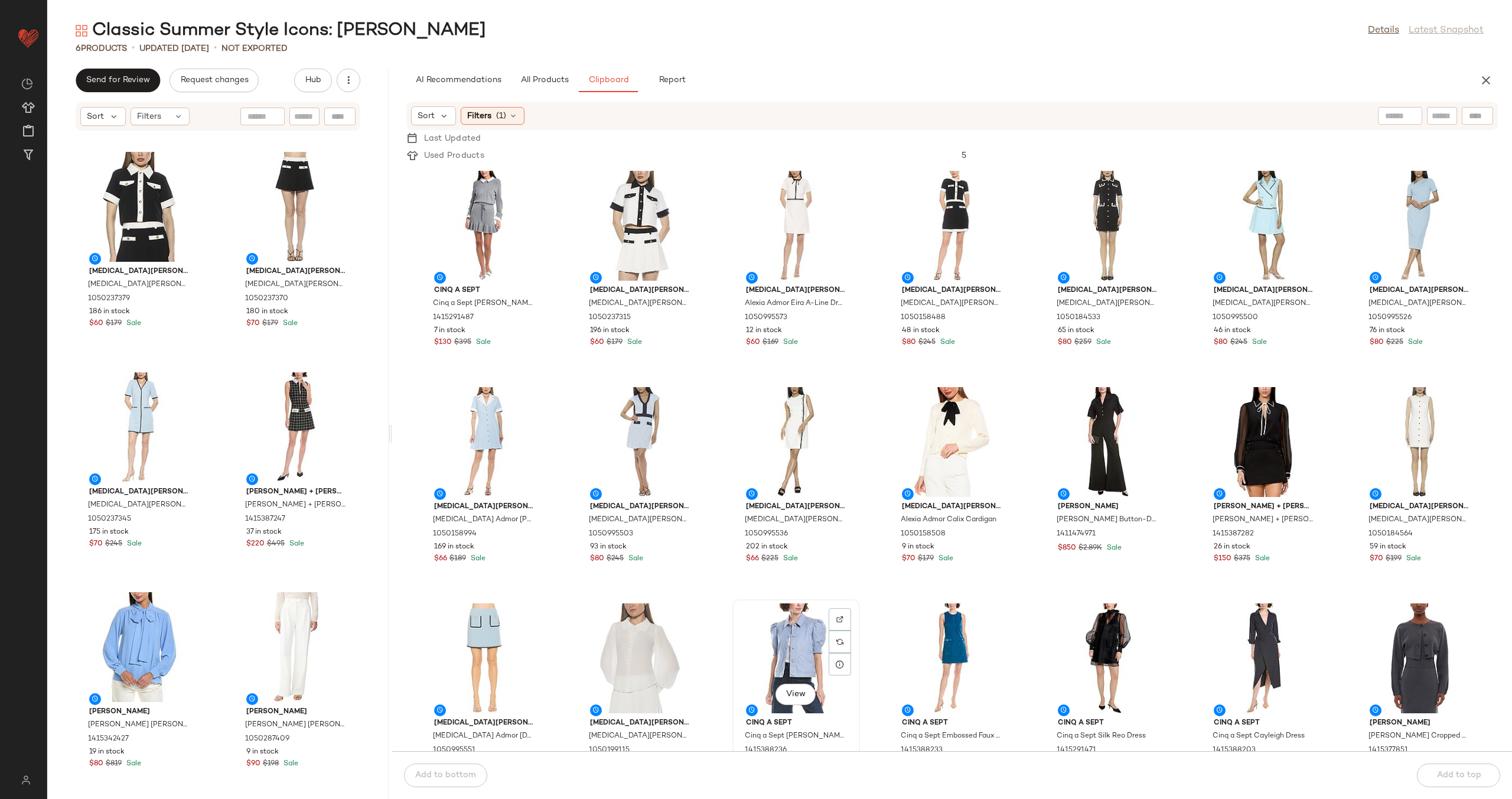
scroll to position [3, 0]
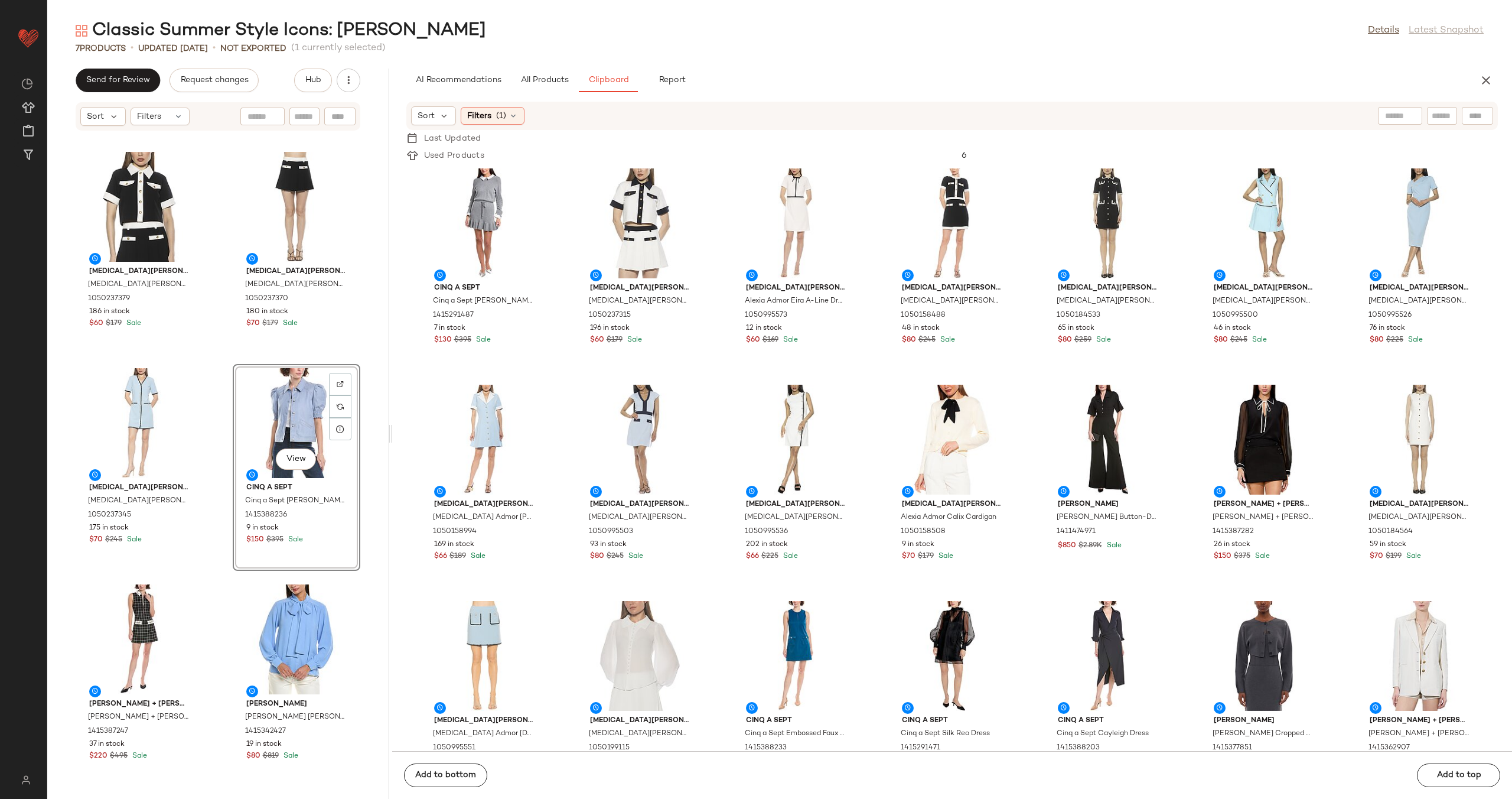
click at [218, 457] on div "[MEDICAL_DATA][PERSON_NAME] [MEDICAL_DATA][PERSON_NAME] Top 1050237379 186 in s…" at bounding box center [218, 472] width 342 height 654
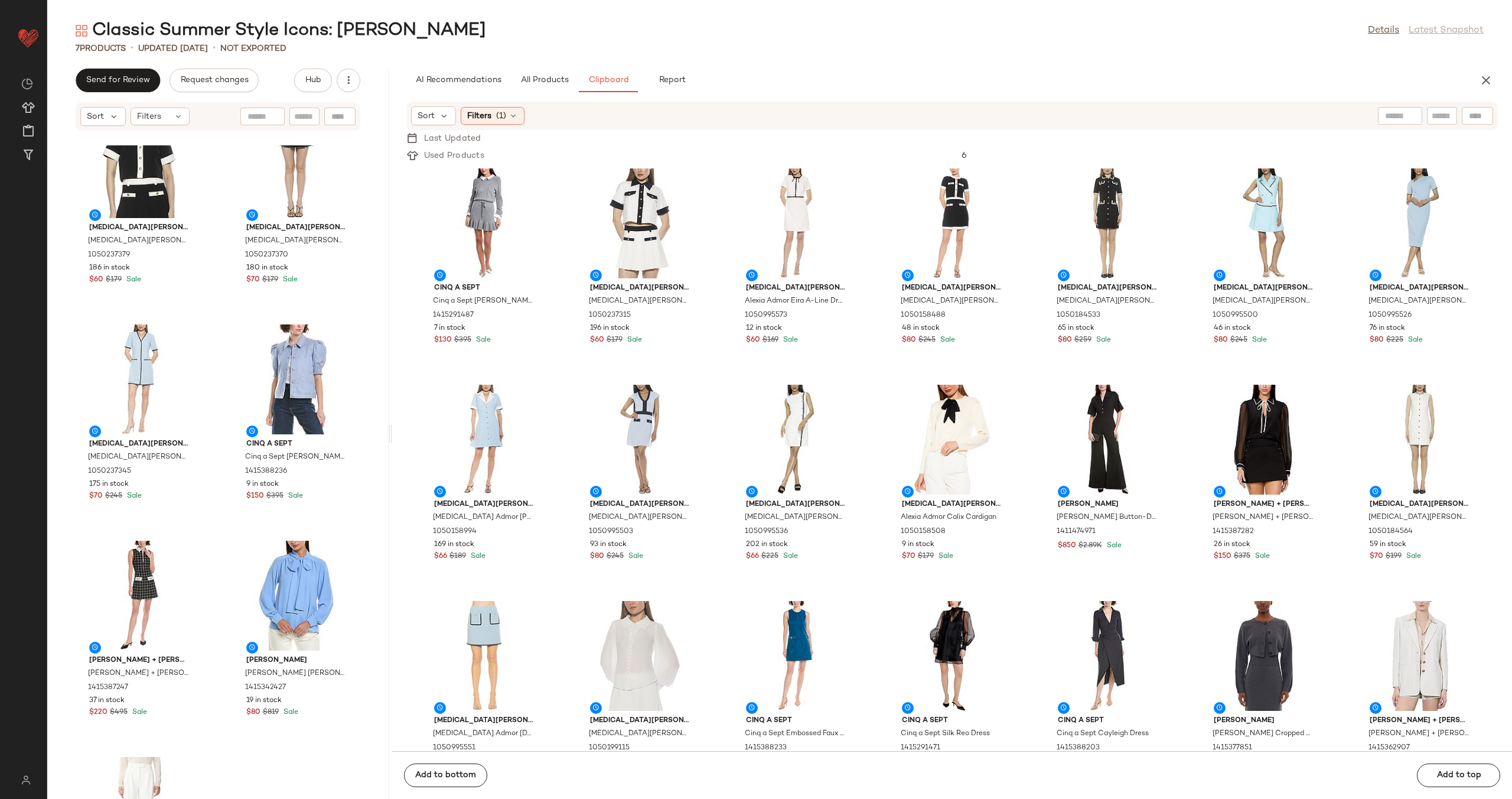
scroll to position [157, 0]
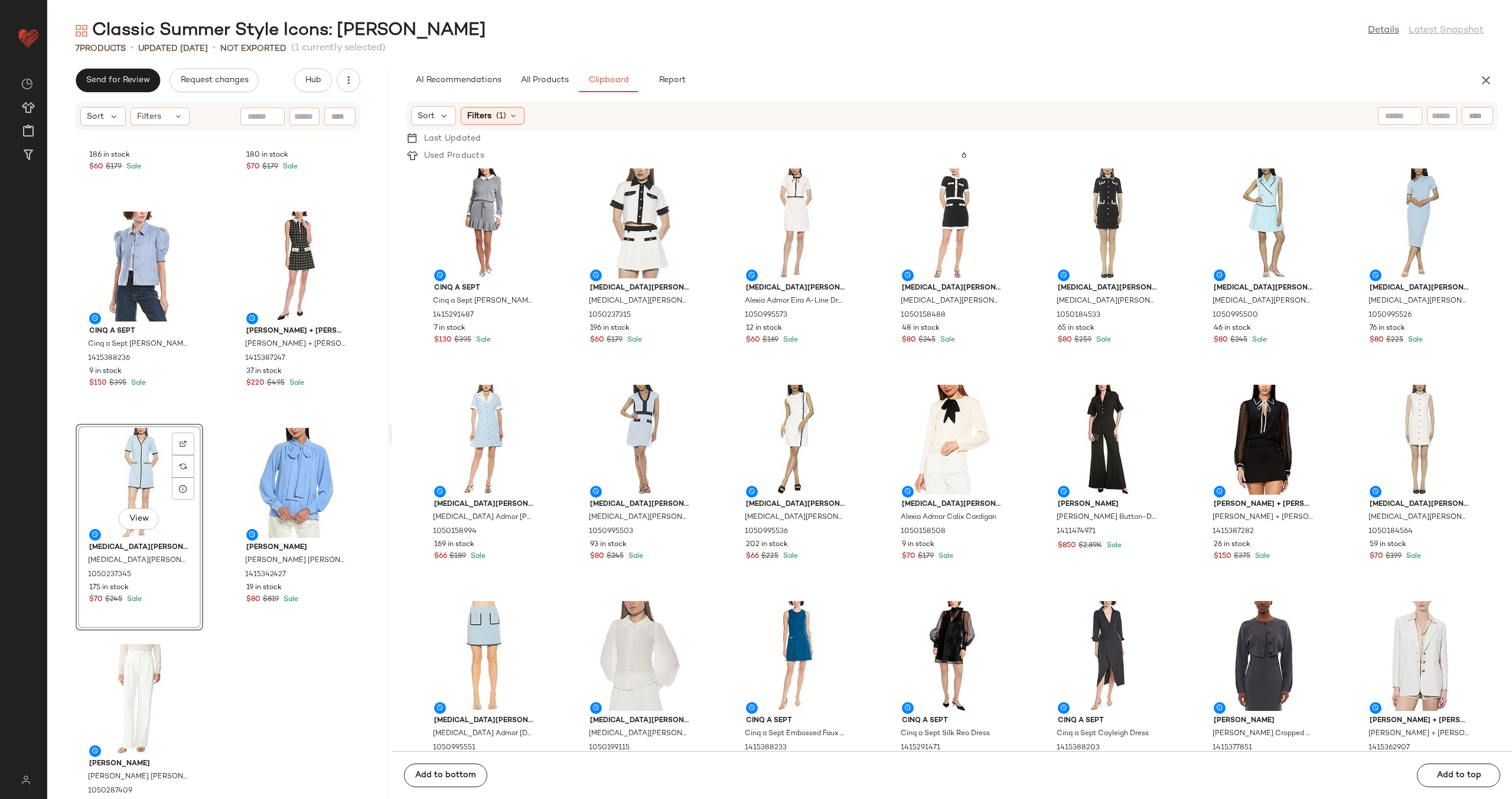
click at [211, 418] on div "[MEDICAL_DATA] Admor [MEDICAL_DATA][PERSON_NAME] Top 1050237379 186 in stock $6…" at bounding box center [218, 472] width 342 height 654
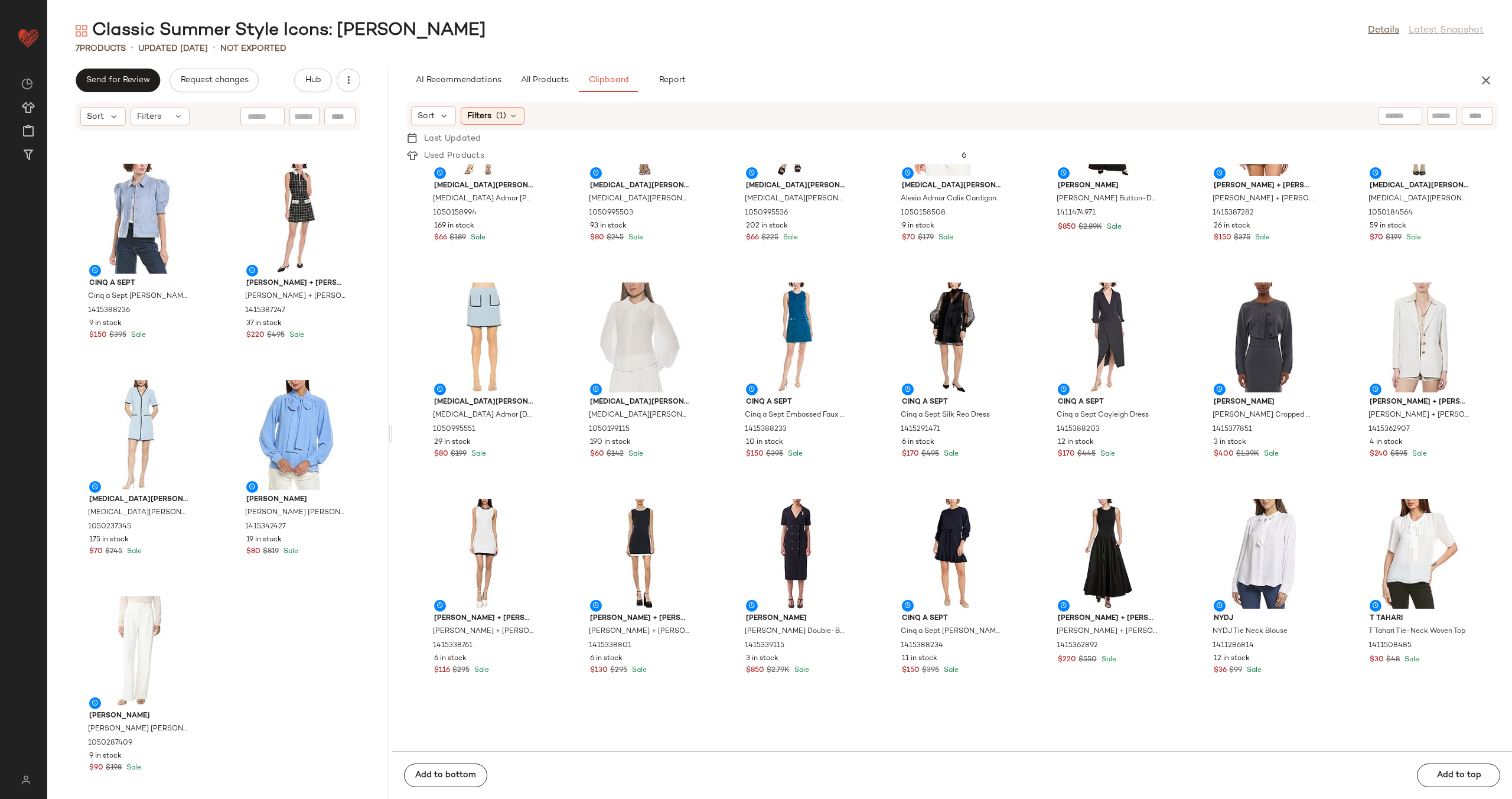
scroll to position [497, 0]
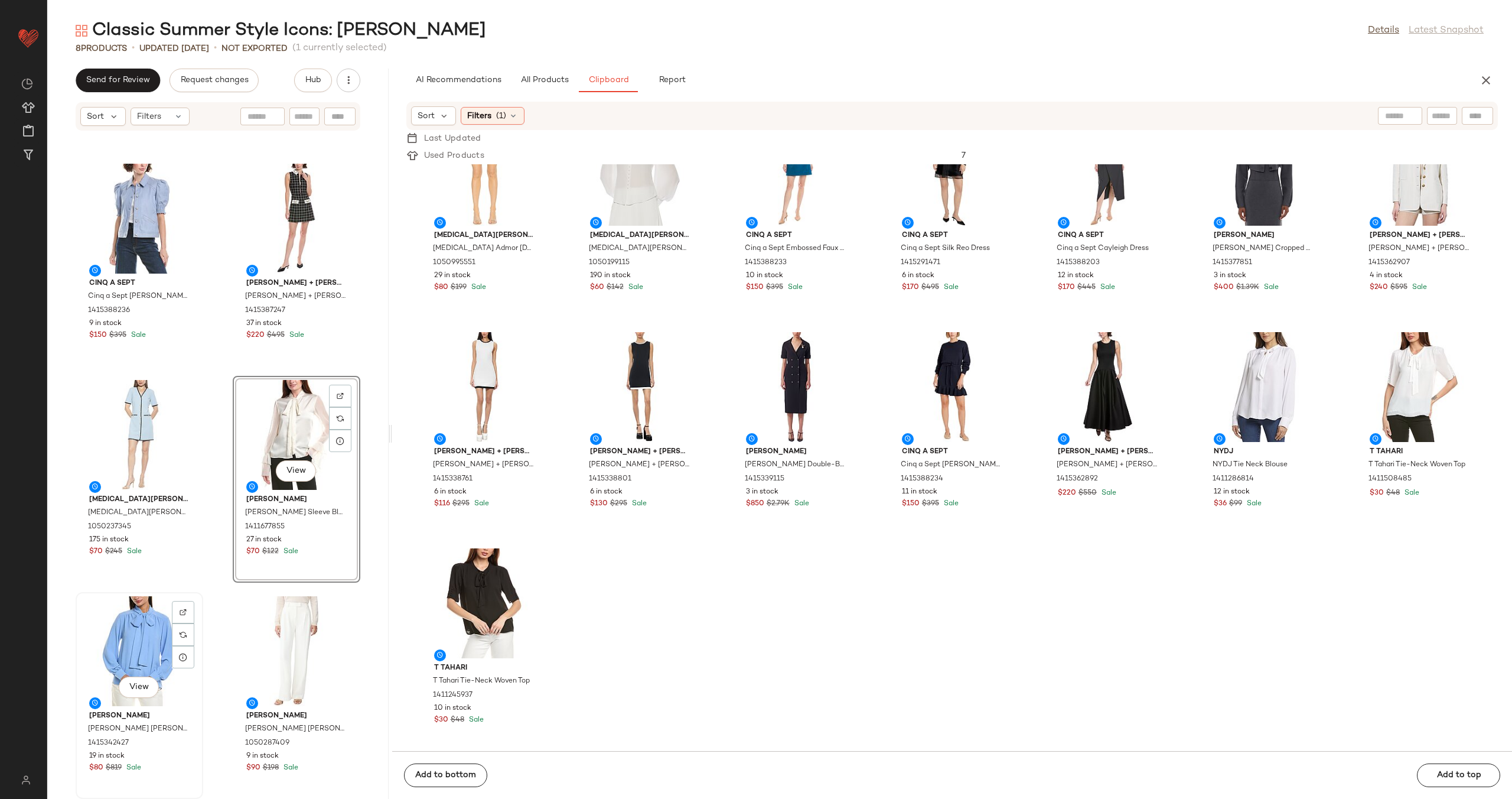
click at [141, 619] on div "View" at bounding box center [140, 651] width 120 height 110
click at [299, 625] on div "View" at bounding box center [297, 651] width 120 height 110
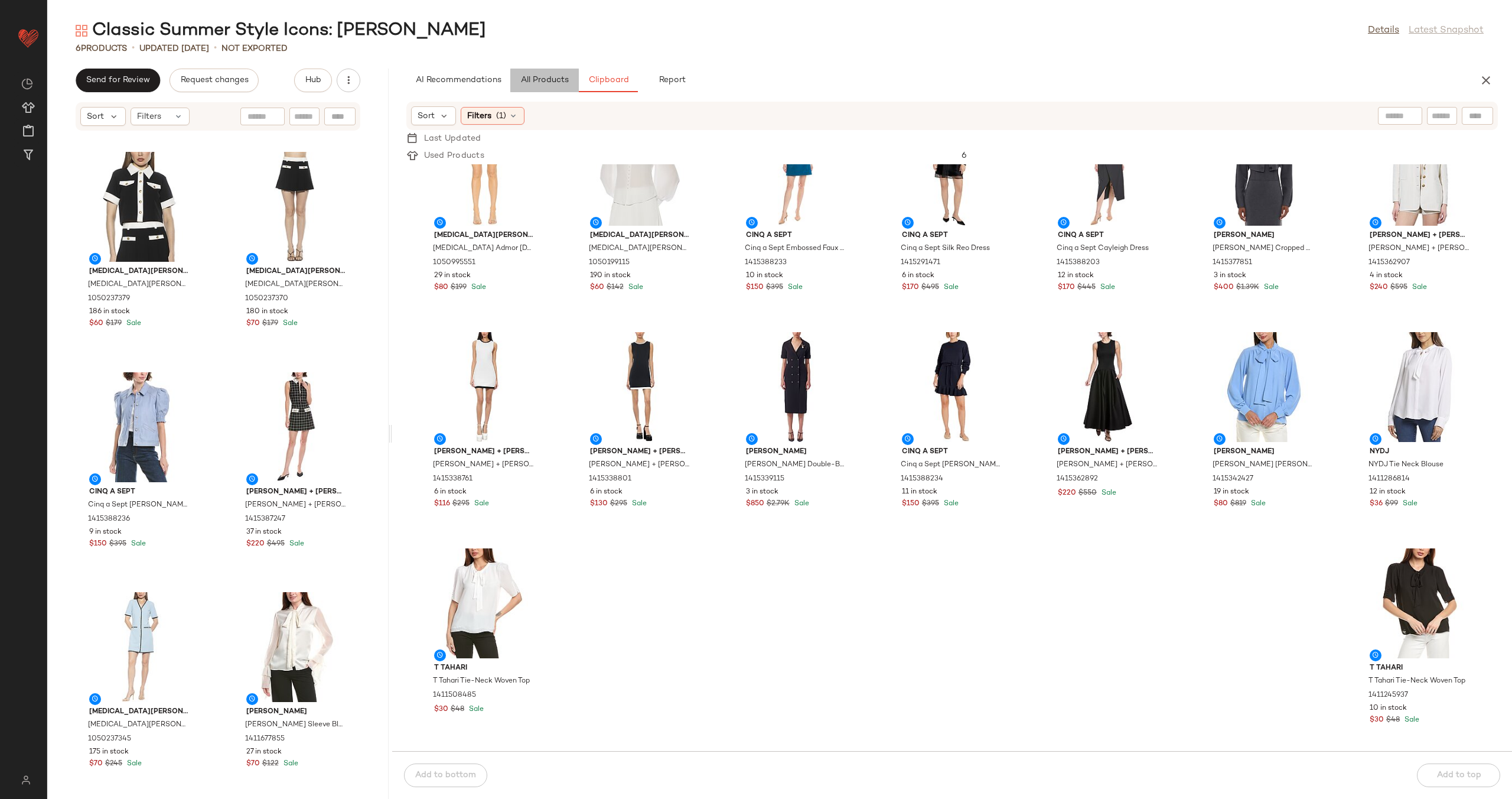
click at [534, 78] on span "All Products" at bounding box center [543, 80] width 48 height 10
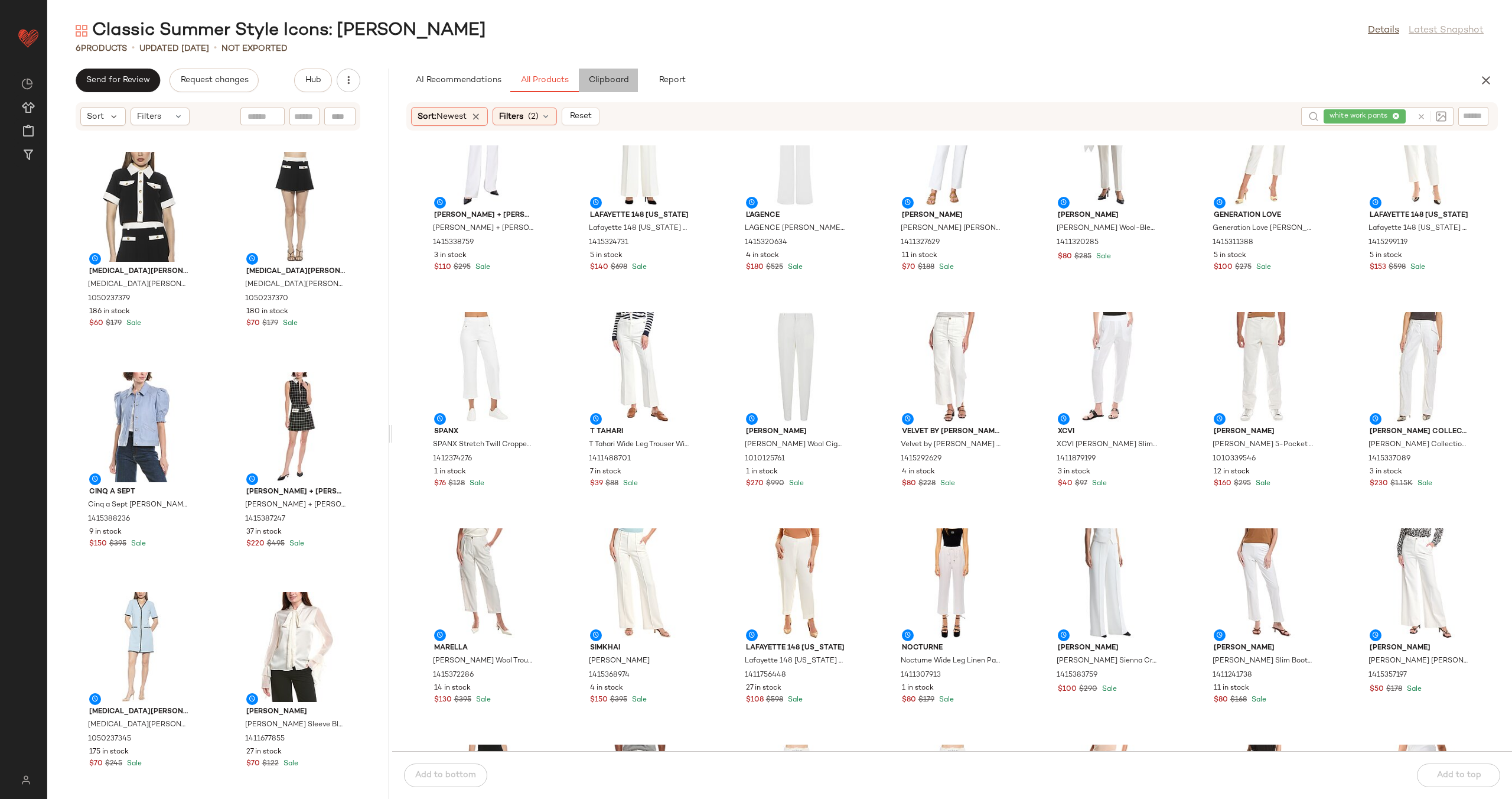
click at [609, 76] on span "Clipboard" at bounding box center [608, 80] width 41 height 10
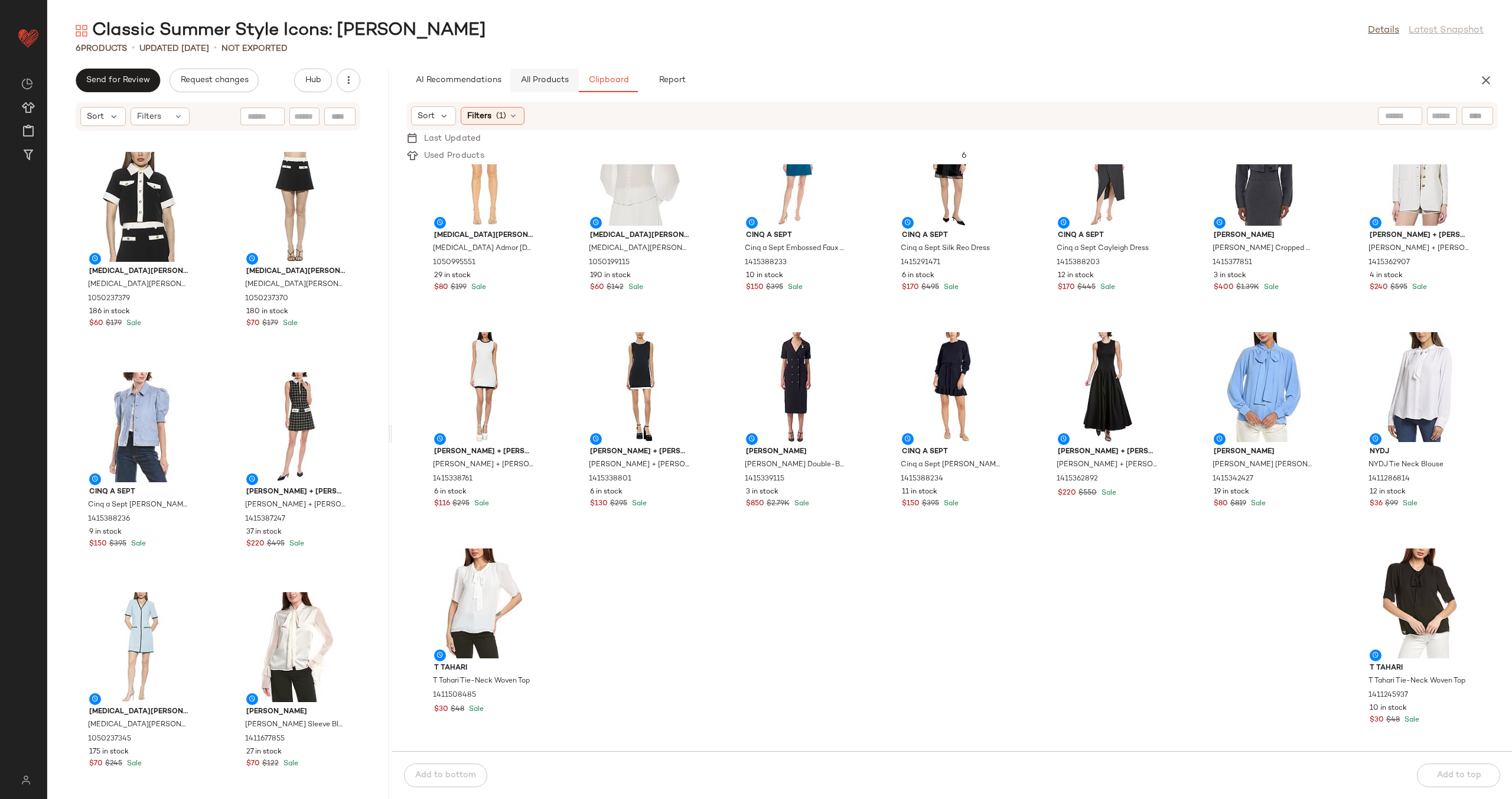
click at [548, 84] on span "All Products" at bounding box center [543, 80] width 48 height 10
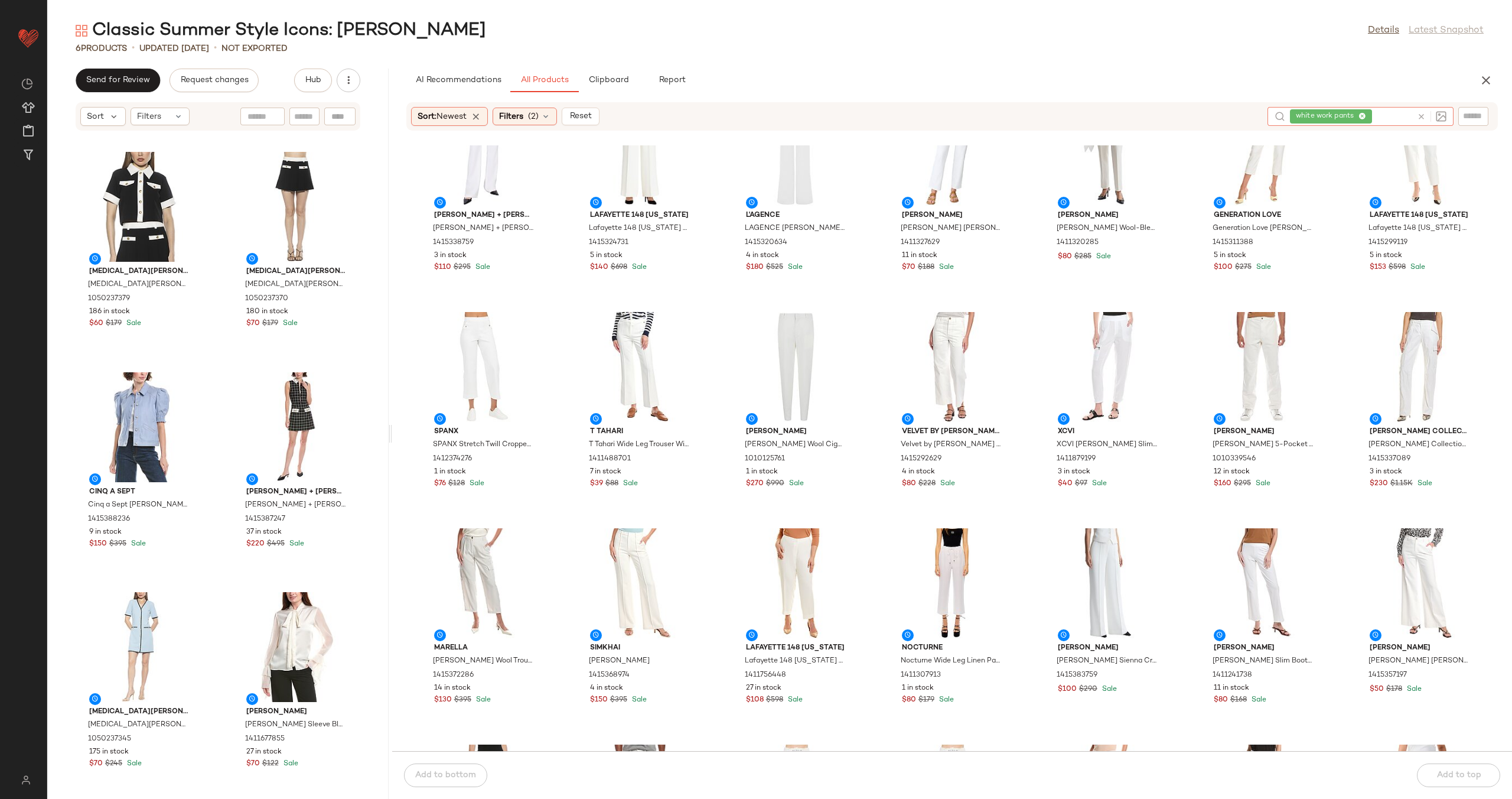
click at [1422, 118] on icon at bounding box center [1421, 116] width 9 height 9
click at [1469, 115] on input "text" at bounding box center [1473, 116] width 20 height 12
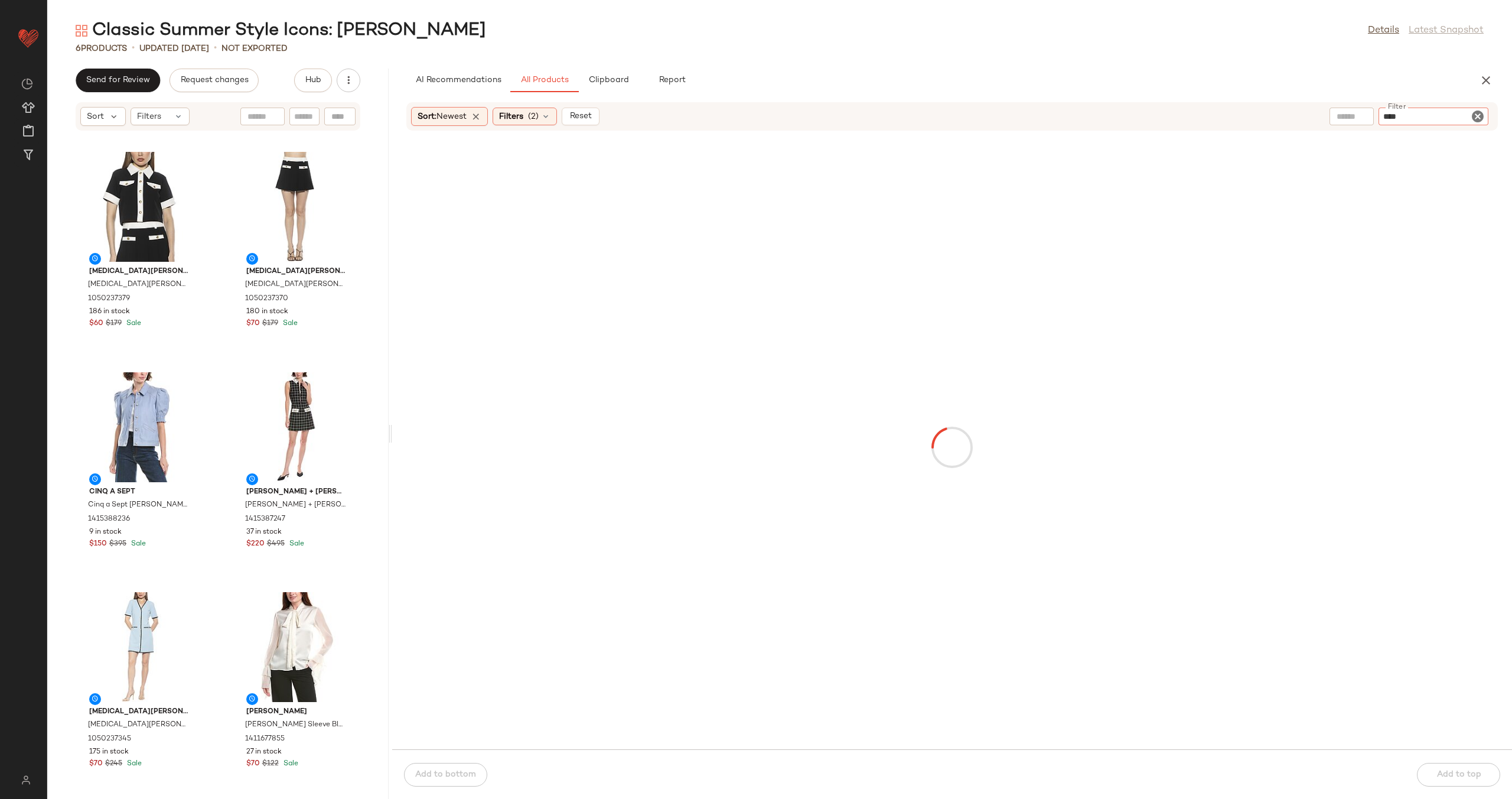
type input "*****"
click at [1298, 114] on input "text" at bounding box center [1307, 116] width 30 height 12
type input "*****"
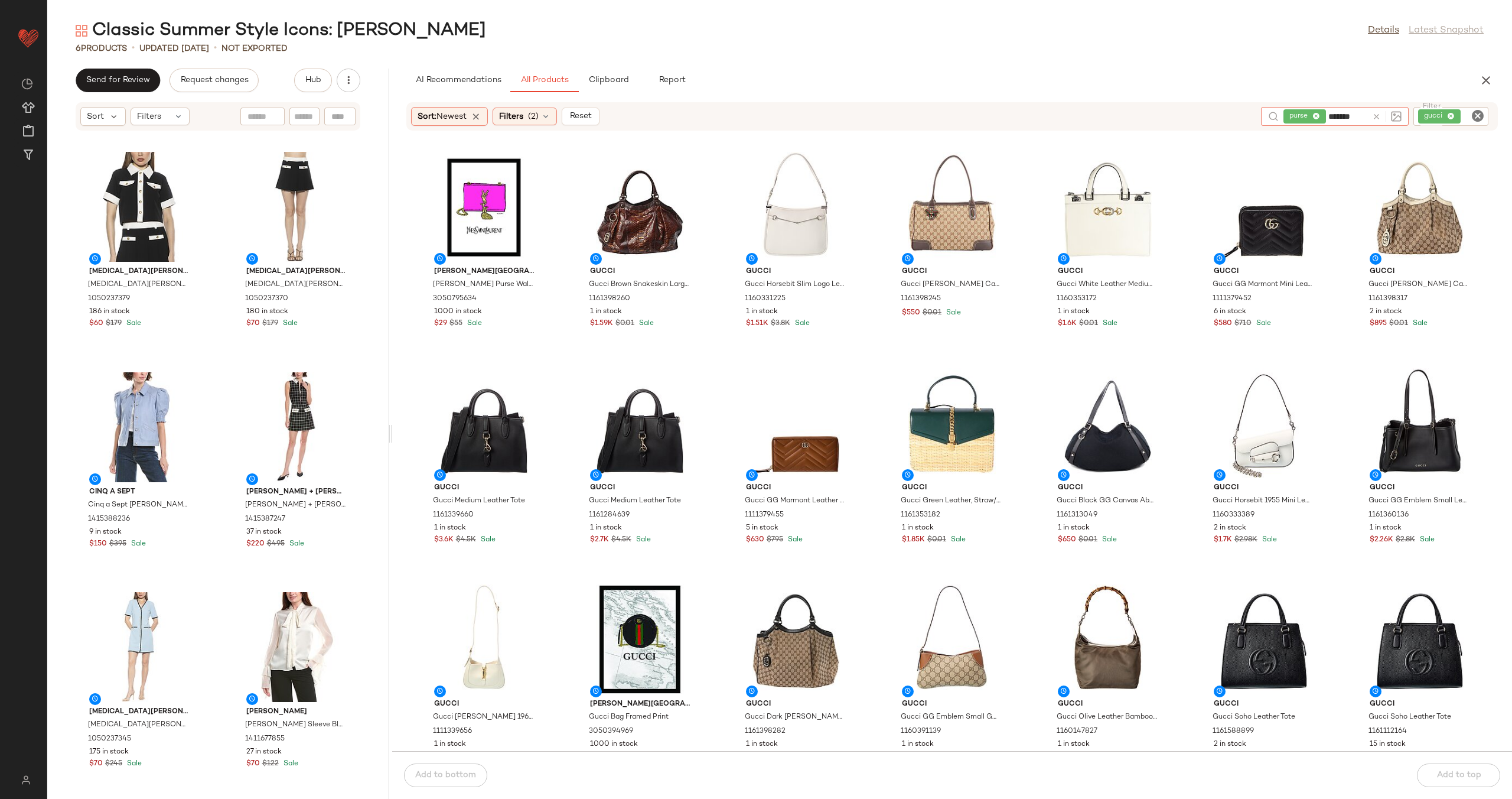
type input "********"
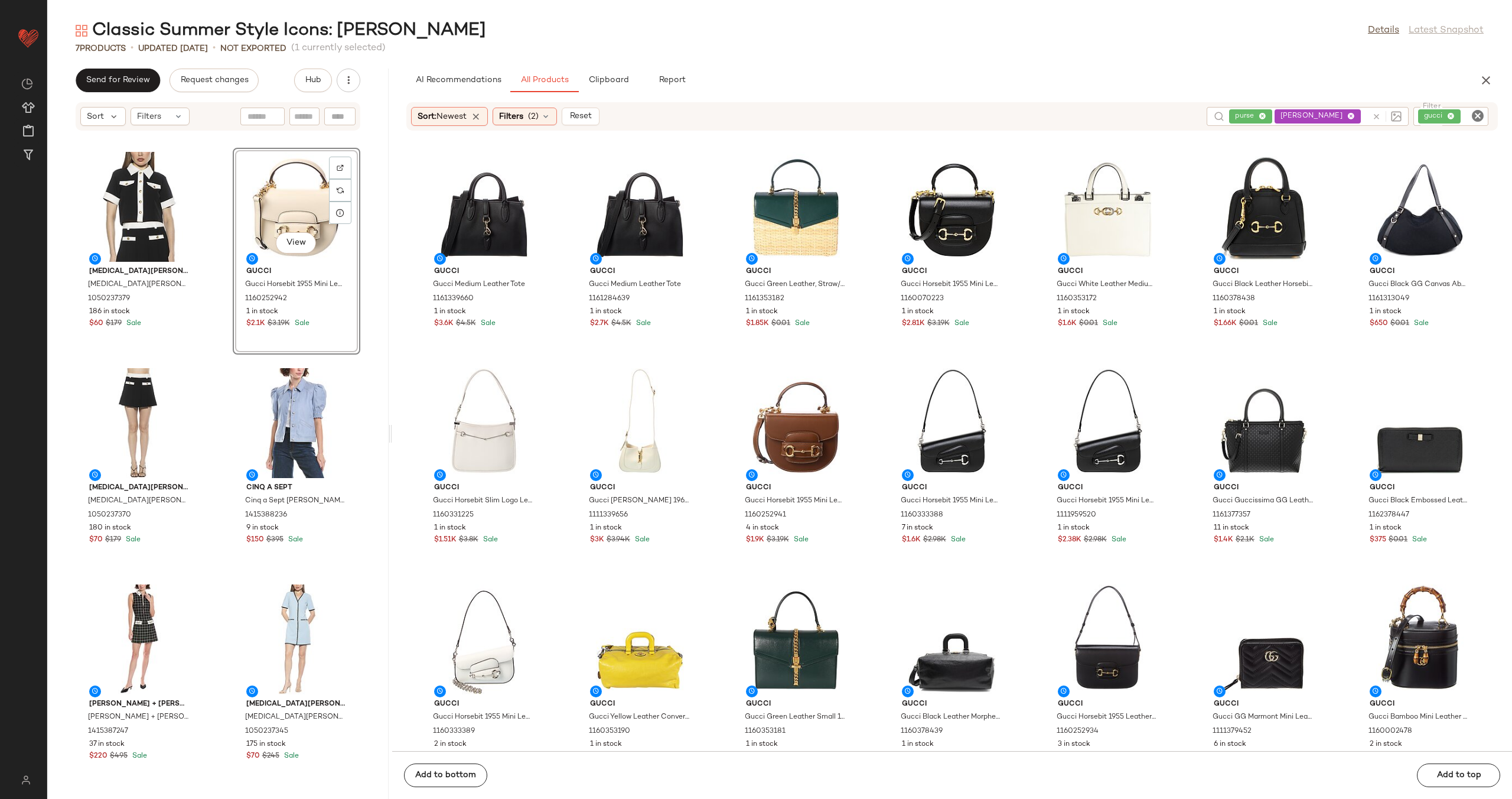
click at [216, 250] on div "[MEDICAL_DATA][PERSON_NAME] [MEDICAL_DATA][PERSON_NAME] Top 1050237379 186 in s…" at bounding box center [218, 472] width 342 height 654
click at [1475, 114] on icon "Clear Filter" at bounding box center [1478, 115] width 14 height 14
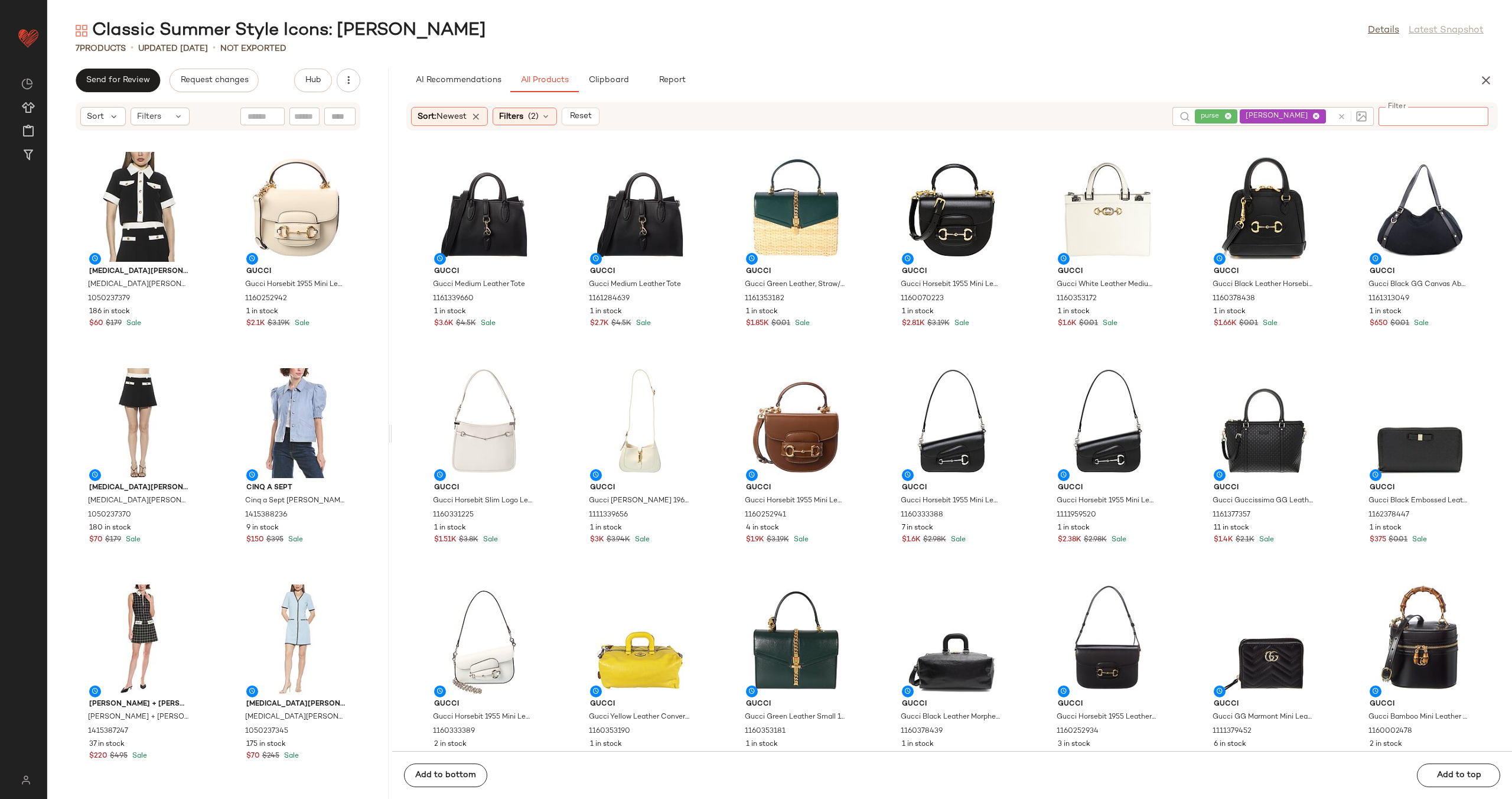
click at [1337, 112] on div "purse [PERSON_NAME]" at bounding box center [1273, 115] width 202 height 18
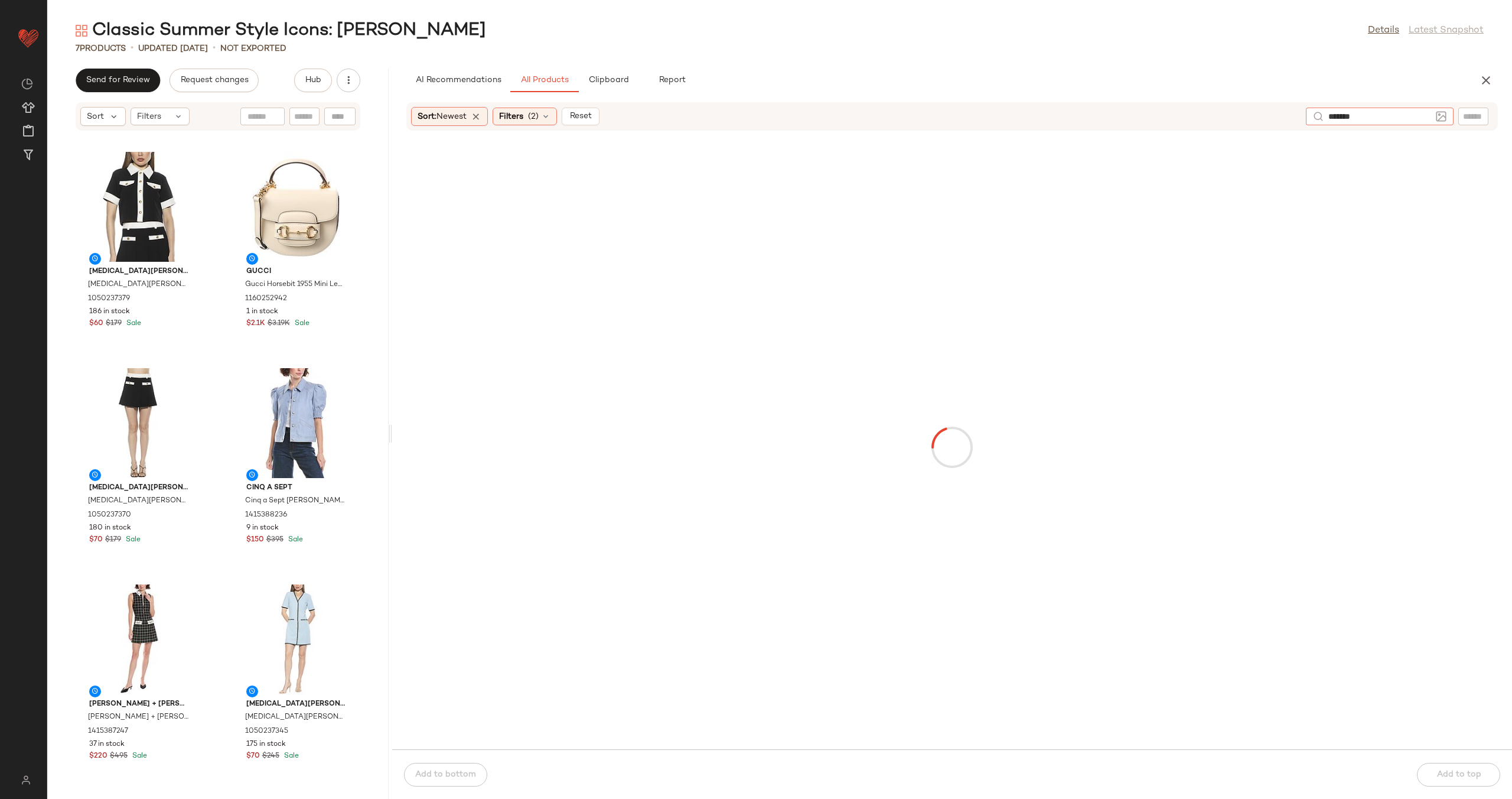
type input "********"
type input "****"
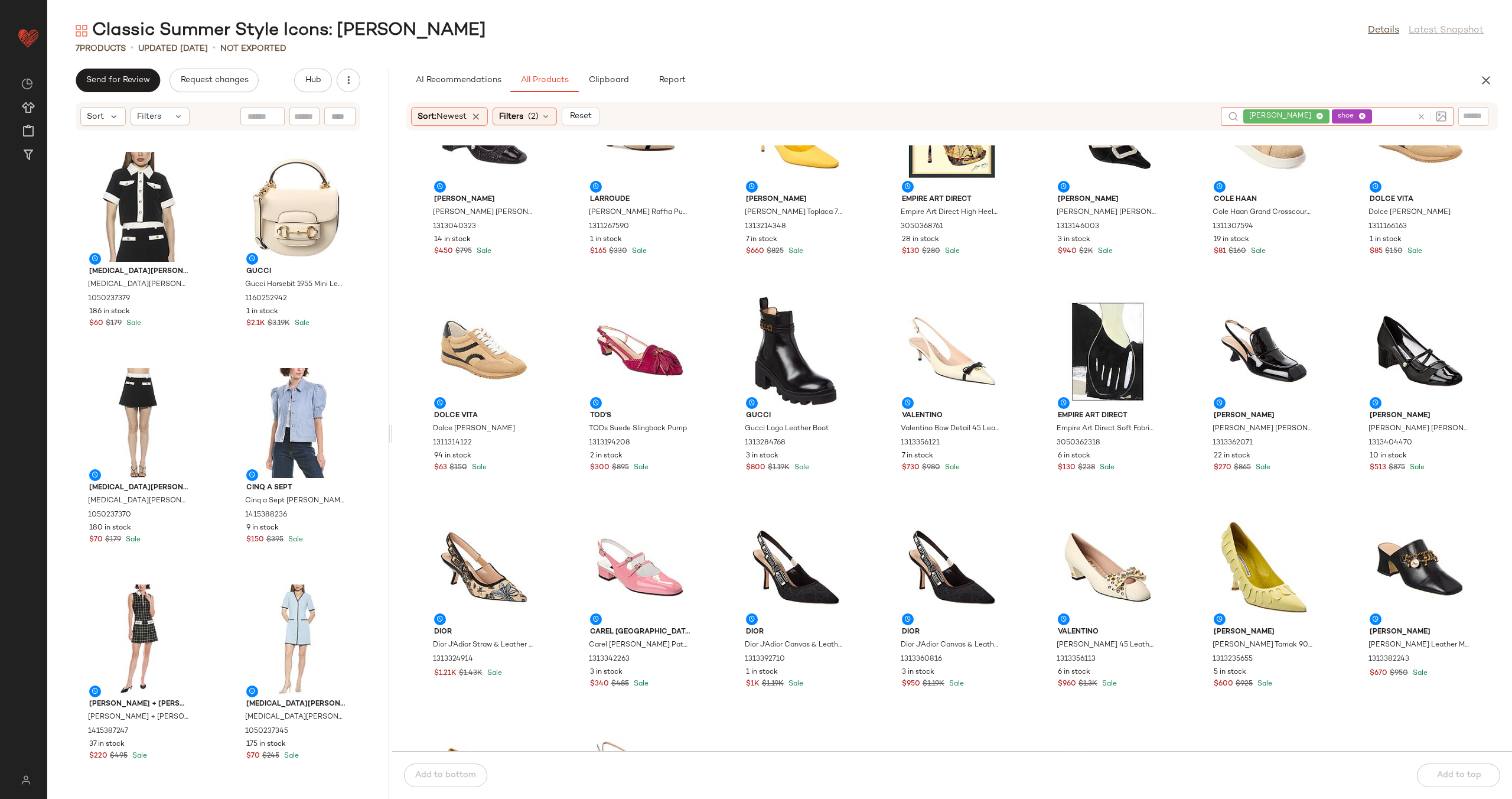
scroll to position [530, 0]
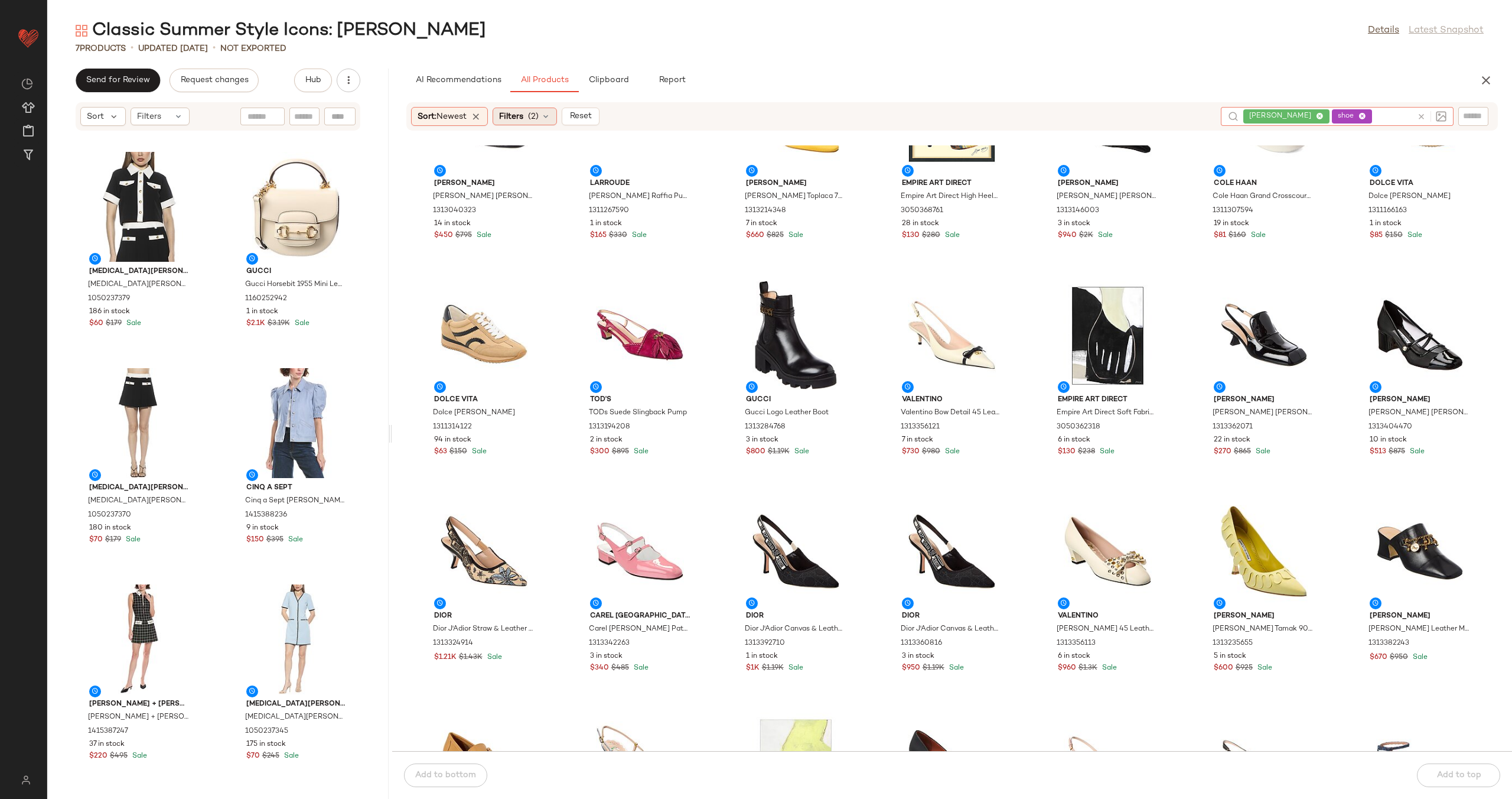
click at [537, 117] on span "(2)" at bounding box center [534, 116] width 11 height 12
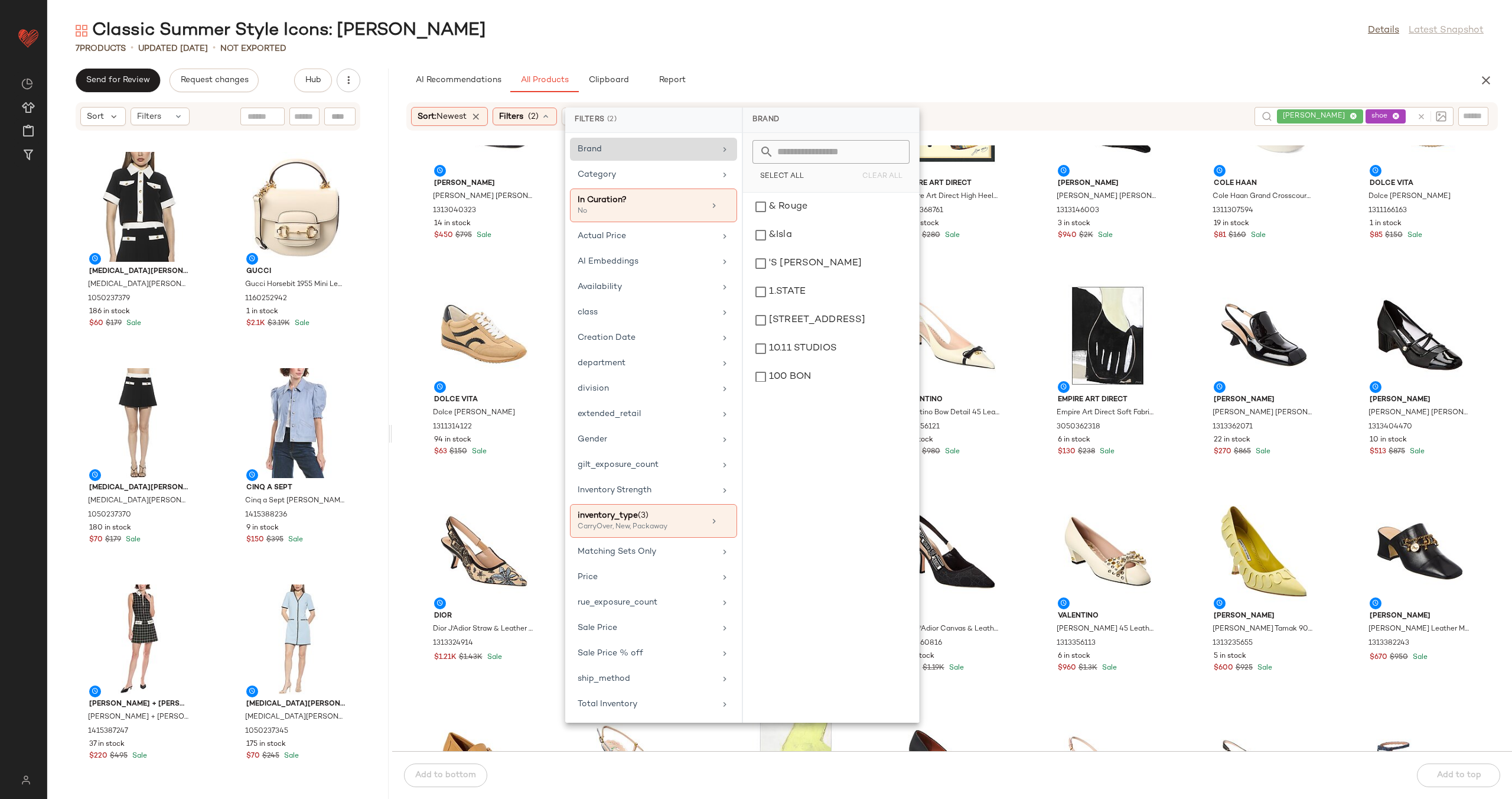
click at [676, 150] on div "Brand" at bounding box center [646, 149] width 137 height 12
click at [990, 105] on div "Sort: Newest Filters (2) Reset jackie o shoe" at bounding box center [953, 116] width 1092 height 28
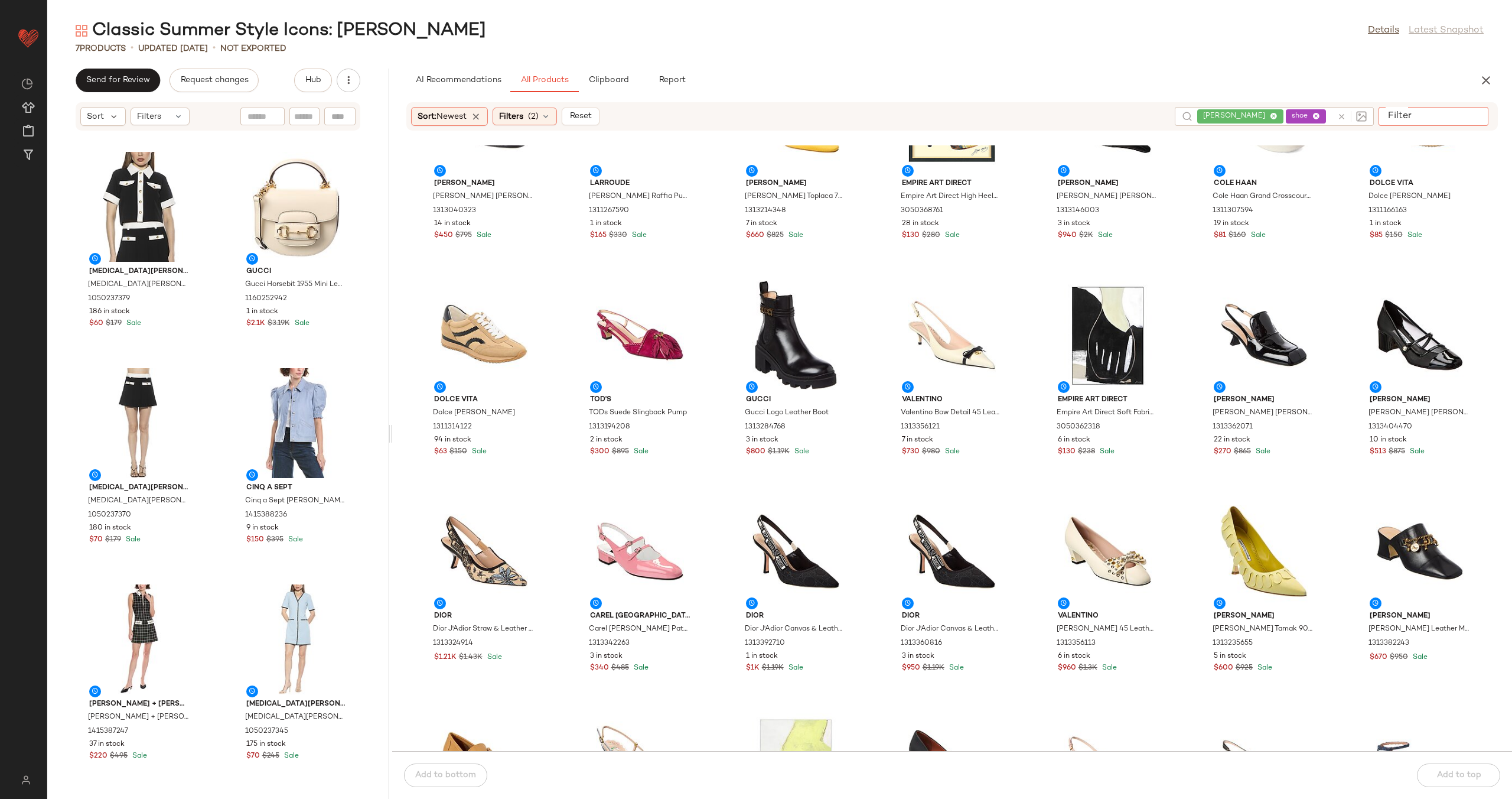
click at [1468, 122] on div at bounding box center [1434, 115] width 110 height 18
type input "**********"
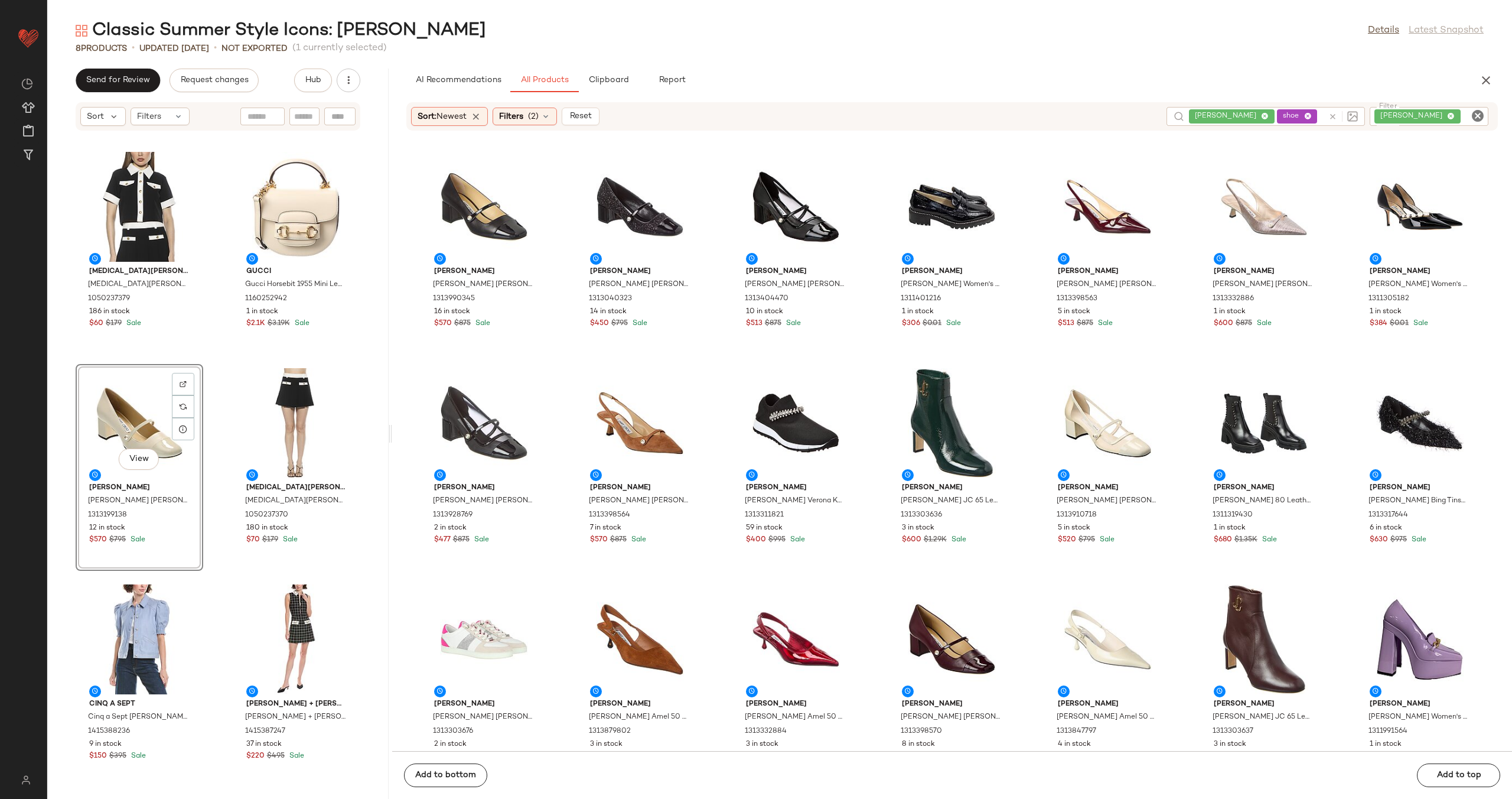
click at [210, 422] on div "Alexia Admor Alexia Admor Emery Top 1050237379 186 in stock $60 $179 Sale Gucci…" at bounding box center [218, 472] width 342 height 654
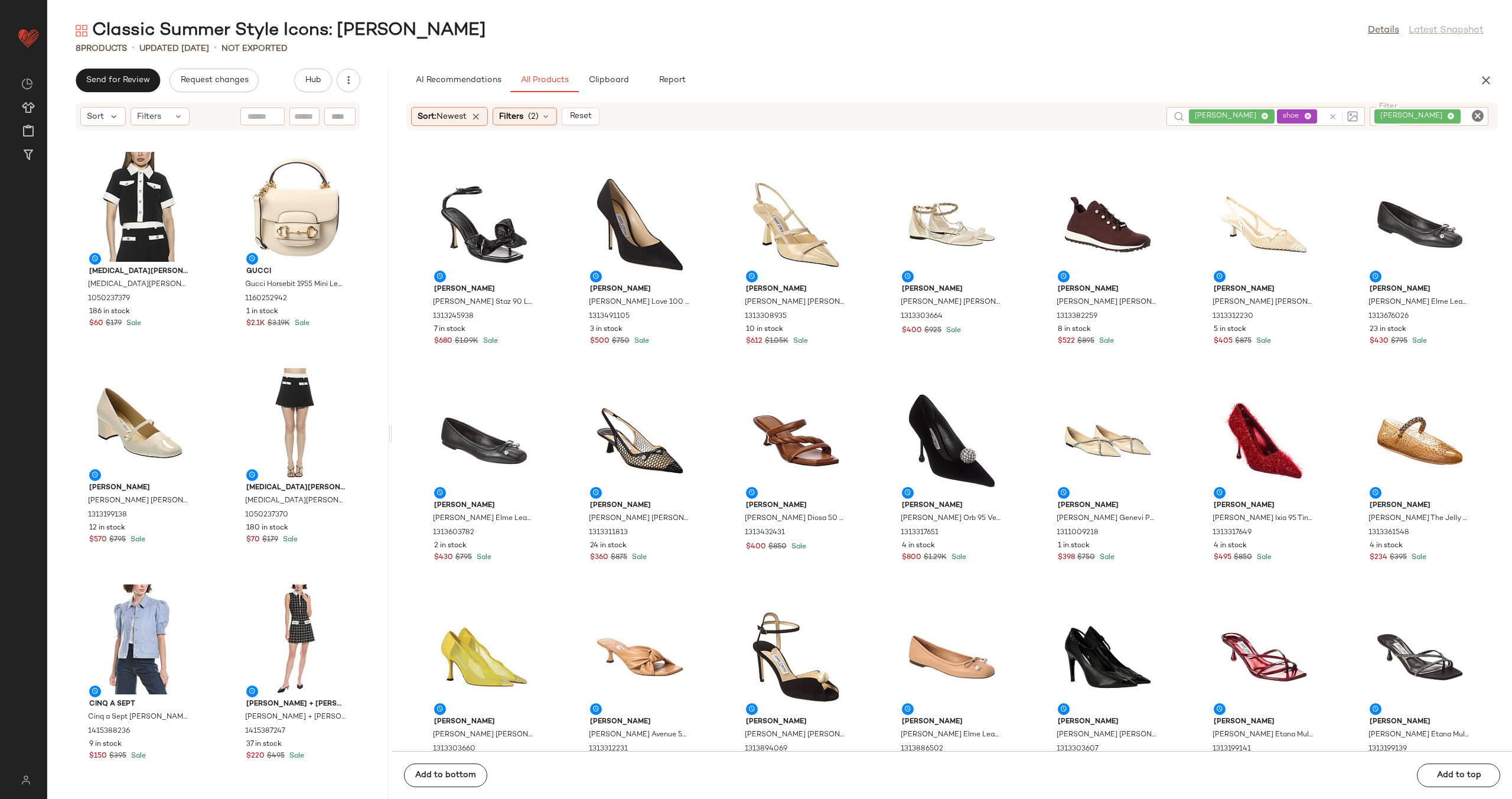
scroll to position [3147, 0]
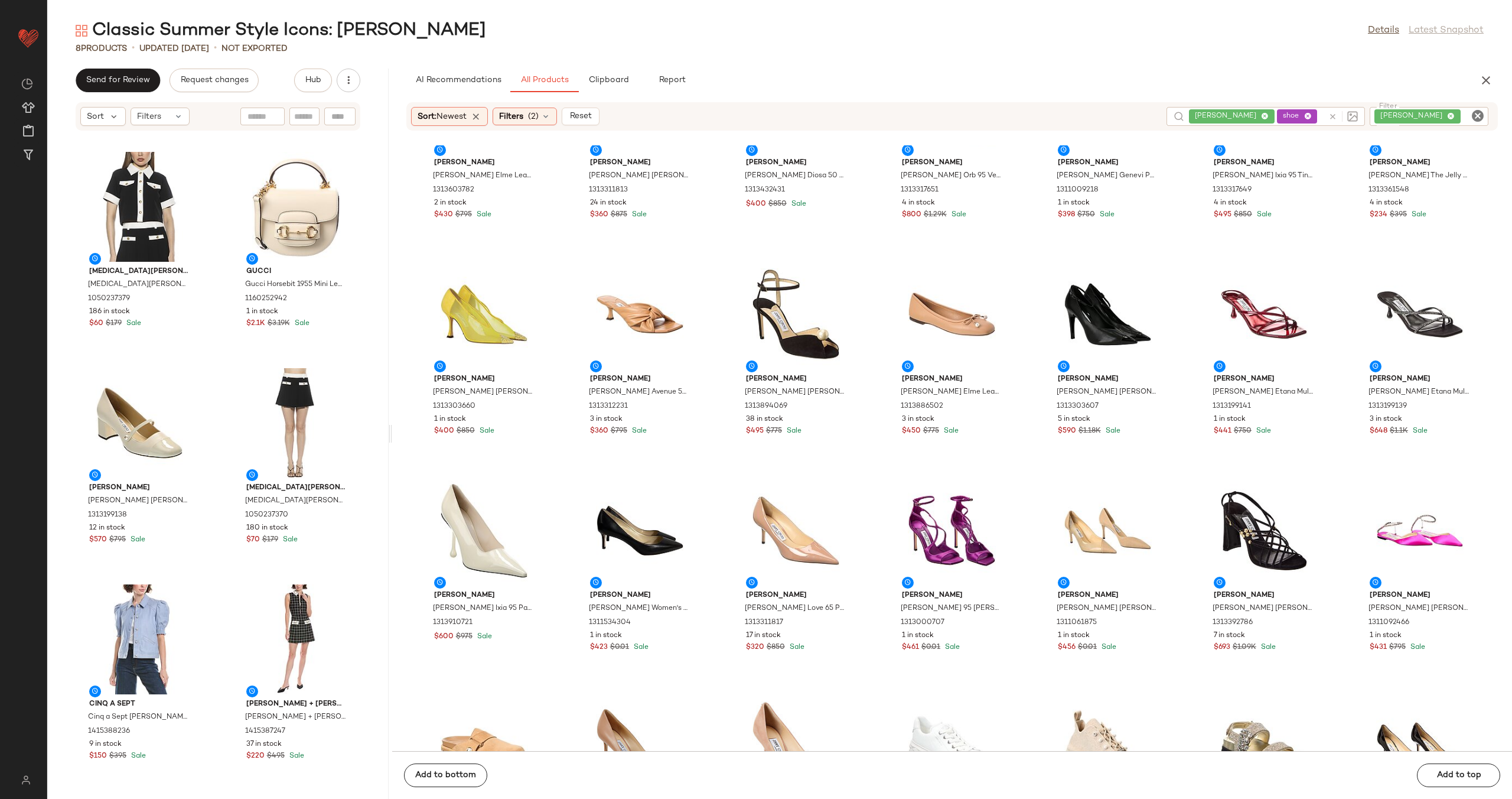
click at [1475, 116] on icon "Clear Filter" at bounding box center [1478, 115] width 14 height 14
click at [1329, 115] on div "jackie o shoe" at bounding box center [1265, 115] width 136 height 18
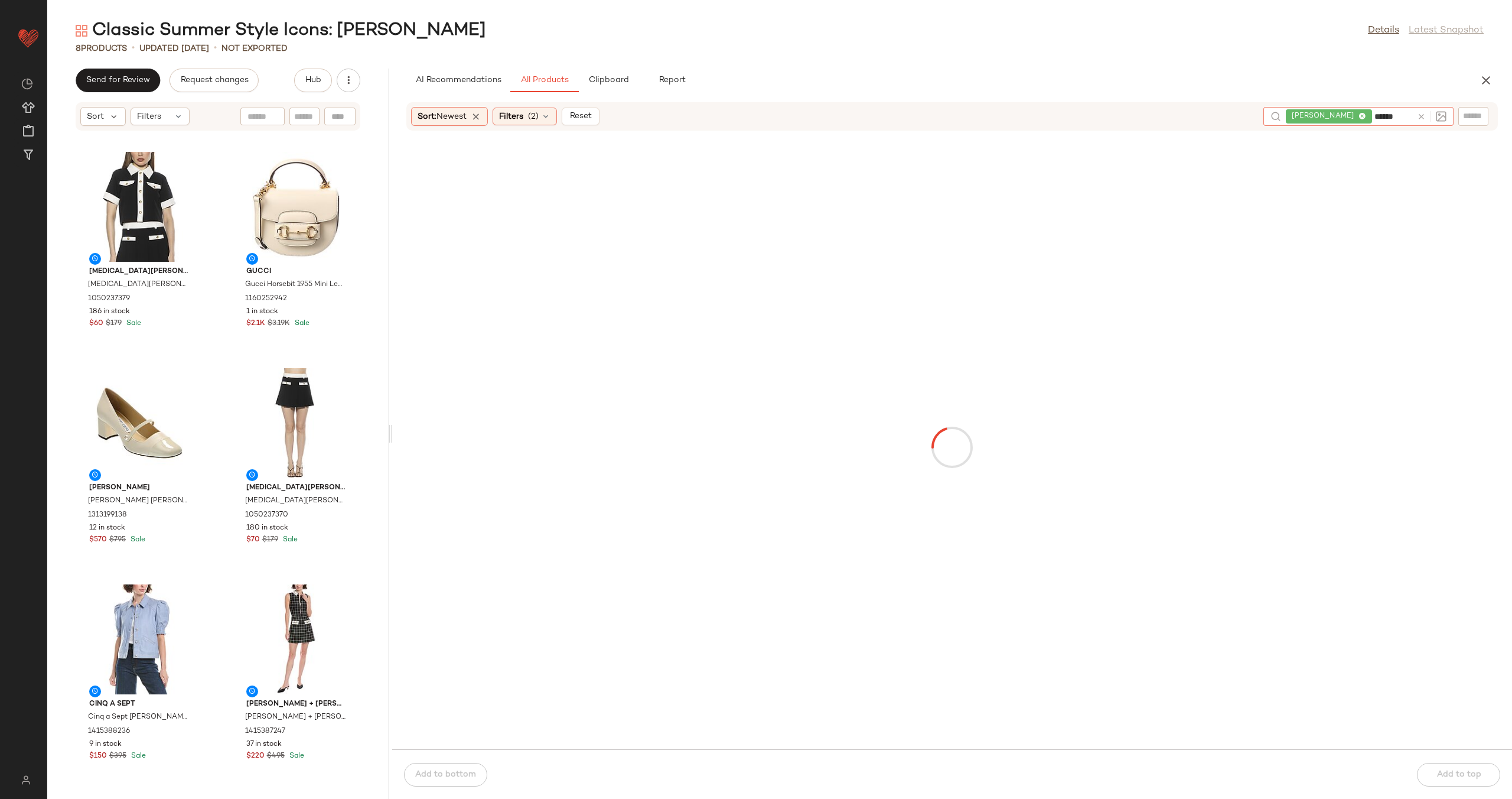
type input "*******"
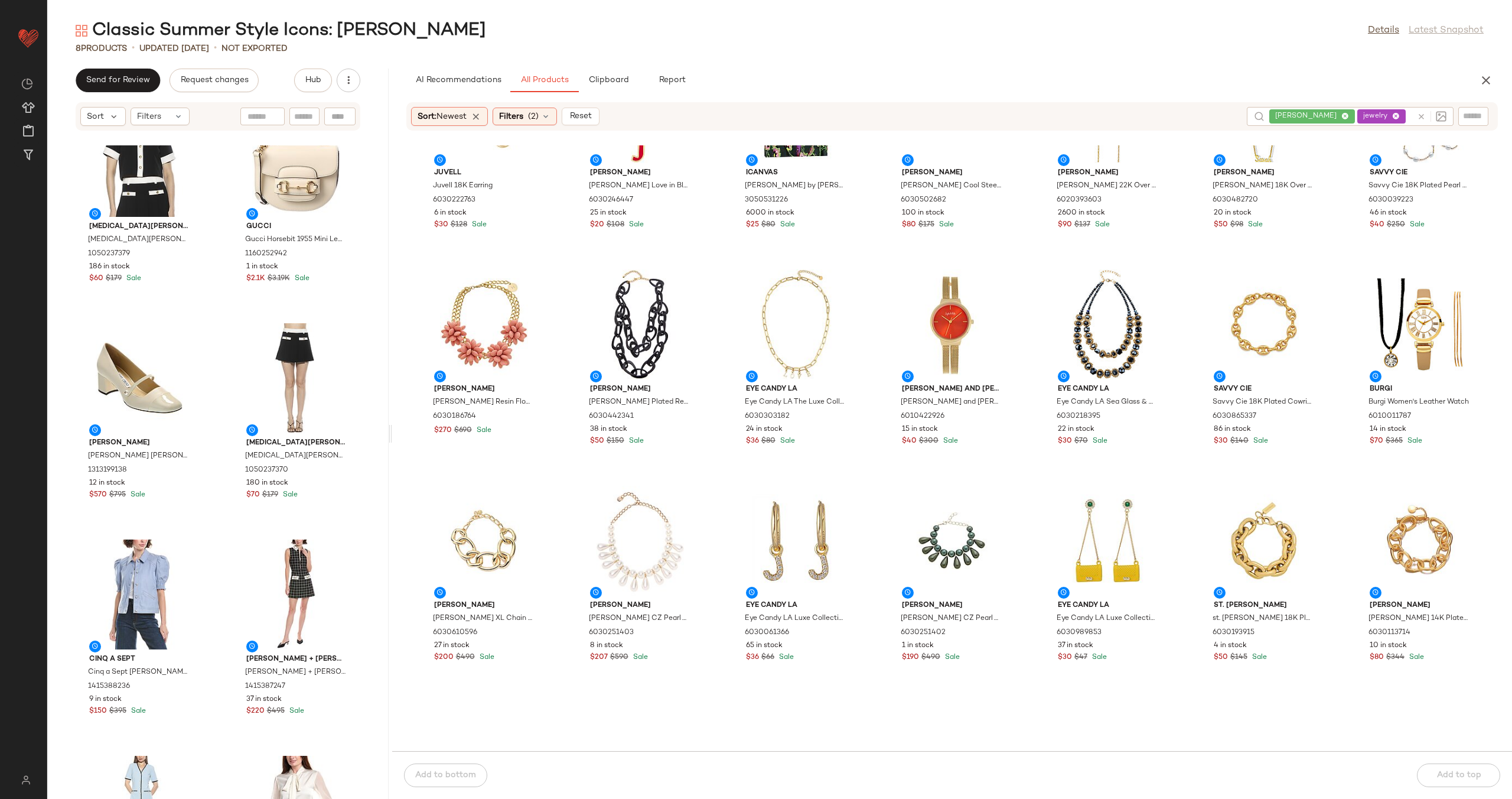
scroll to position [577, 0]
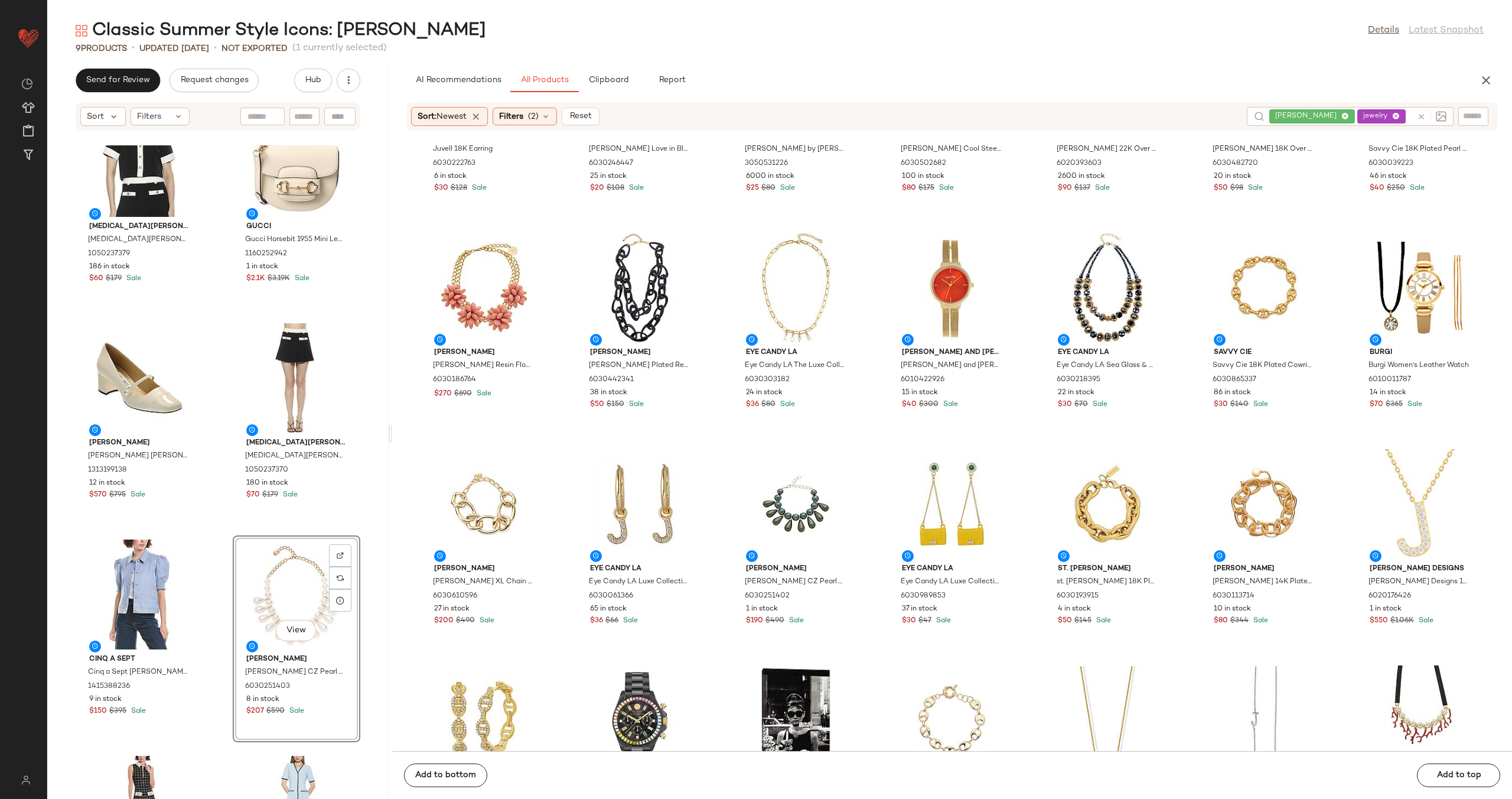
click at [220, 562] on div "Alexia Admor Alexia Admor Emery Top 1050237379 186 in stock $60 $179 Sale Gucci…" at bounding box center [218, 472] width 342 height 654
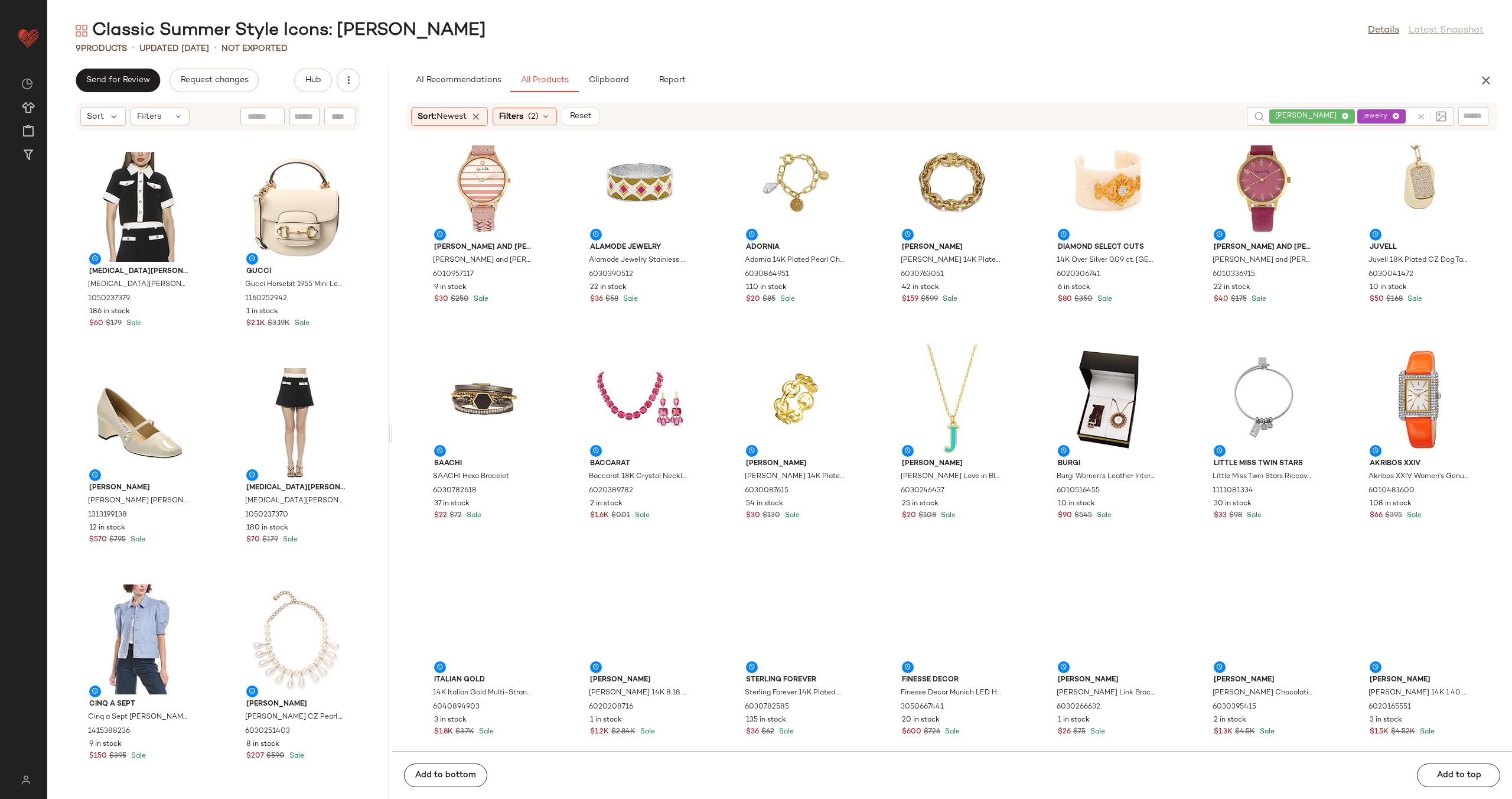
scroll to position [1766, 0]
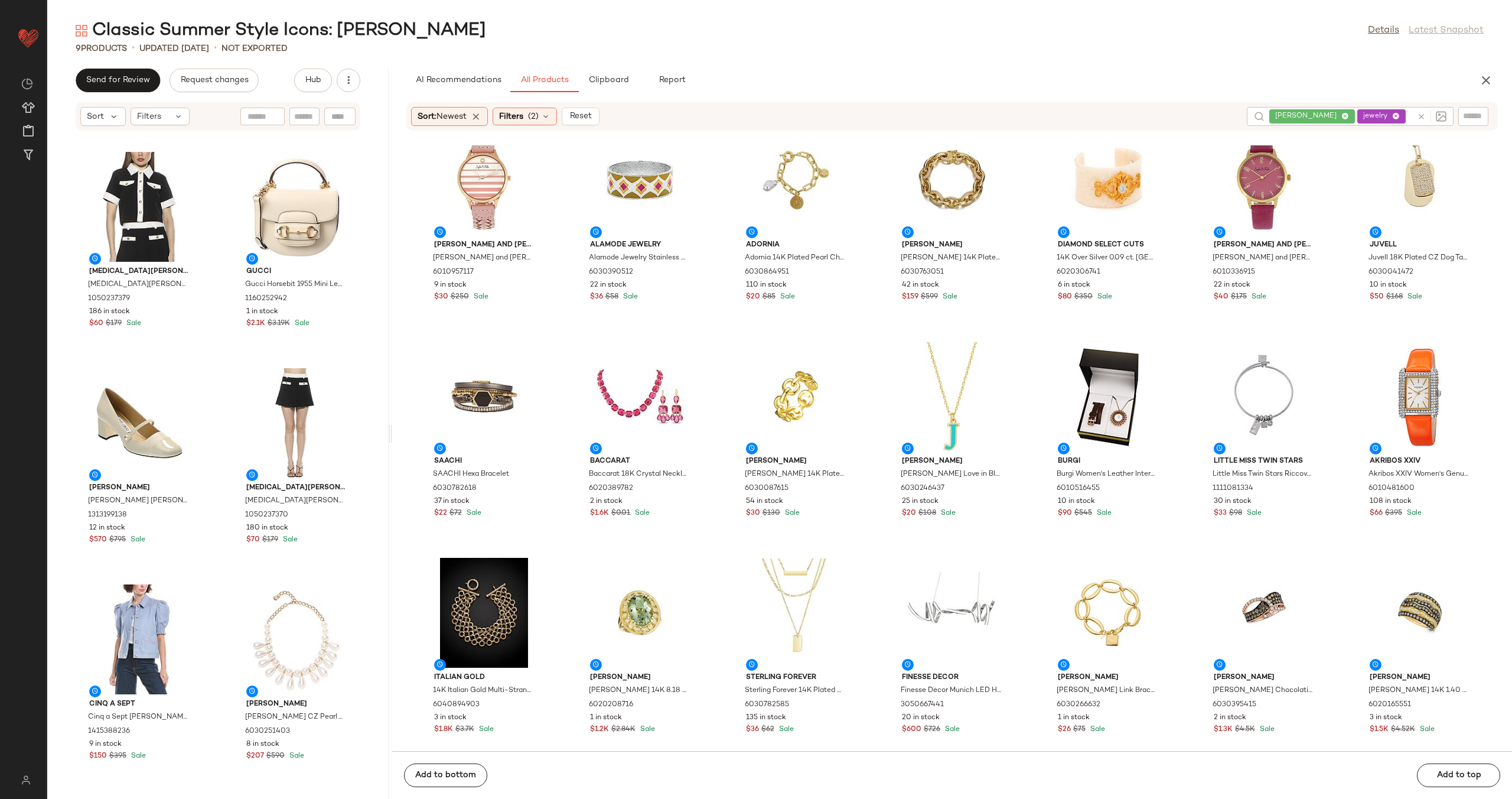
click at [1421, 115] on icon at bounding box center [1421, 116] width 9 height 9
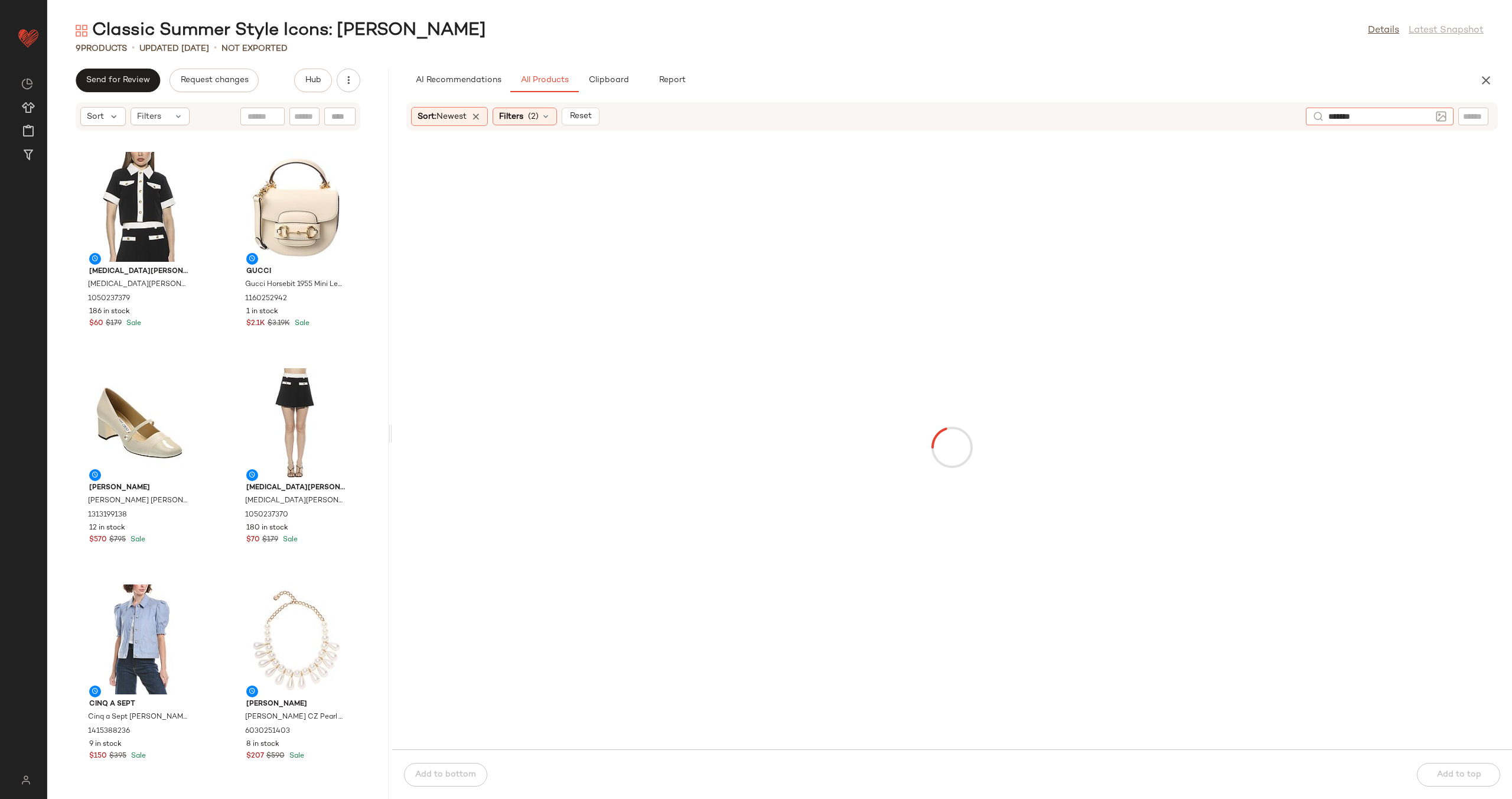
type input "********"
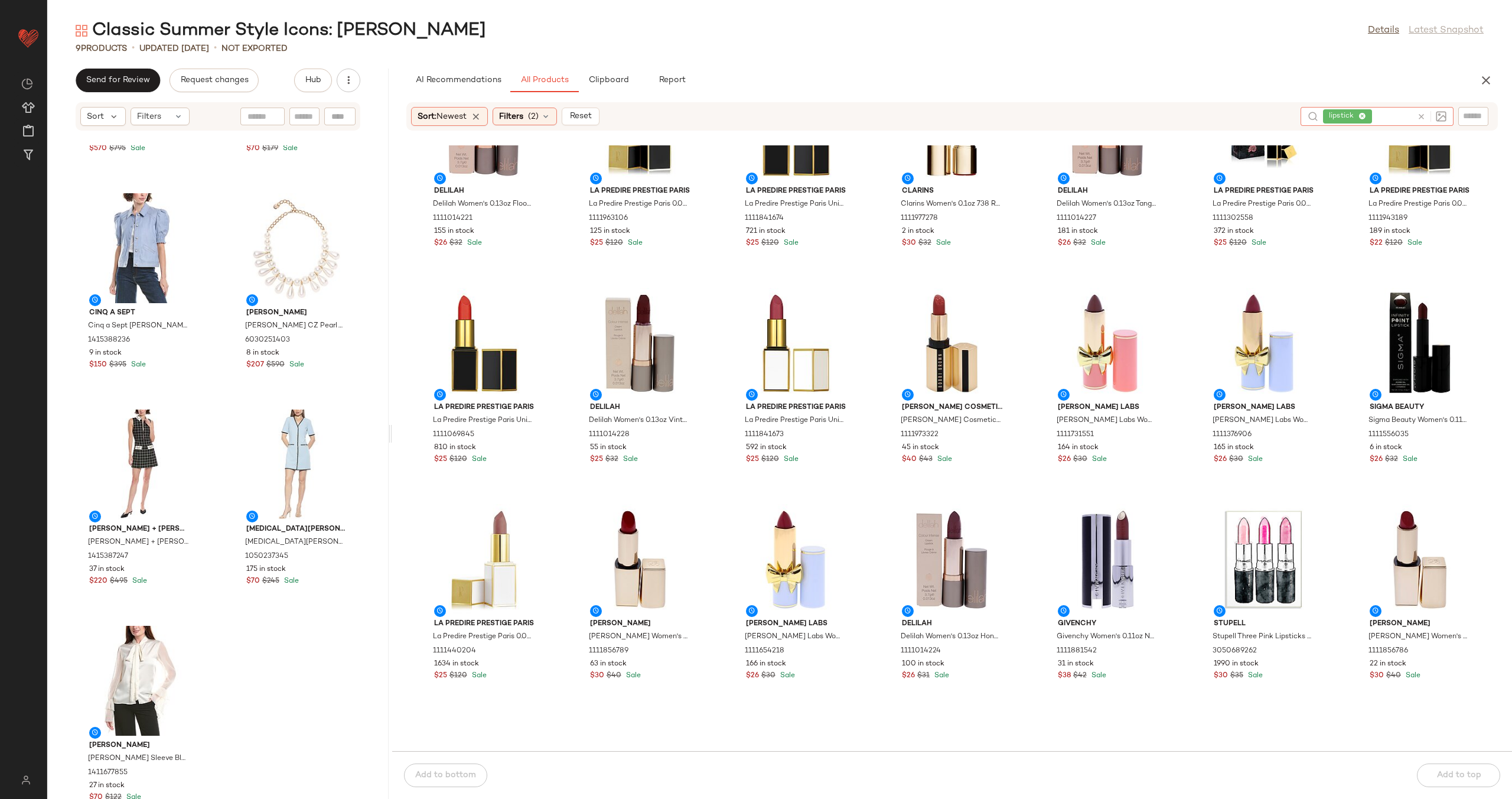
scroll to position [523, 0]
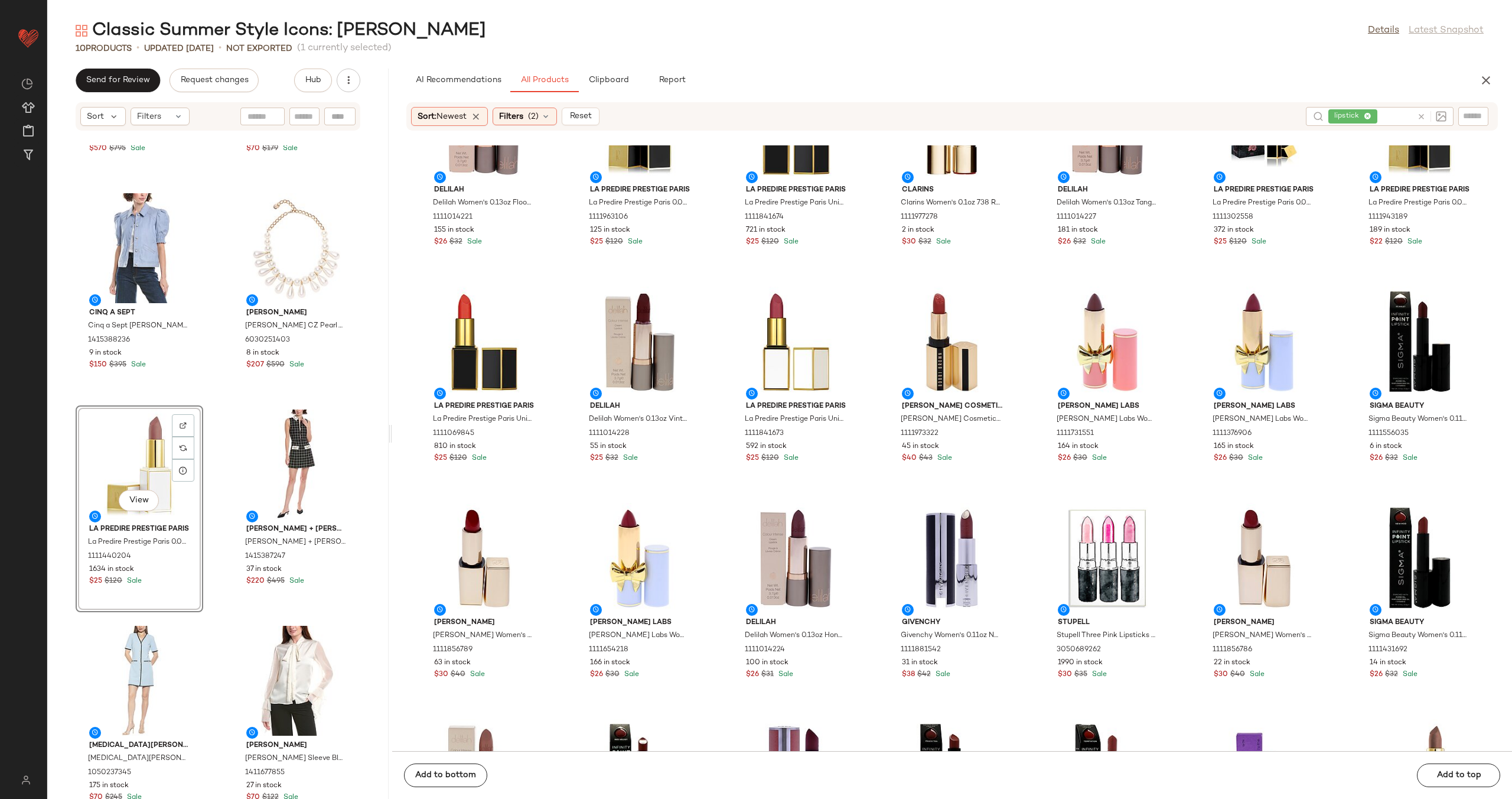
click at [212, 504] on div "Jimmy Choo Jimmy Choo Elisa 45 Leather & Patent Pump 1313199138 12 in stock $57…" at bounding box center [218, 472] width 342 height 654
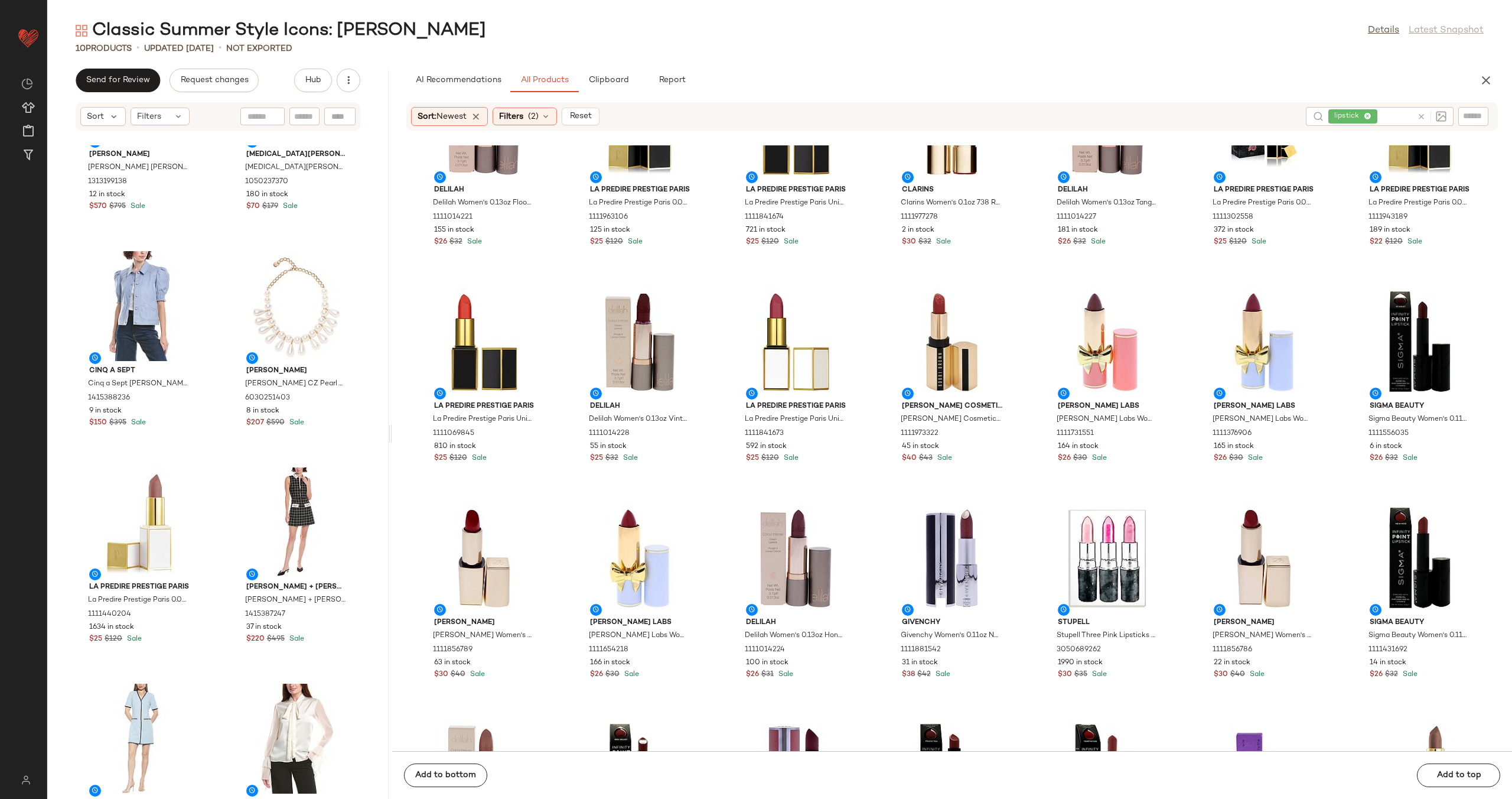
scroll to position [344, 0]
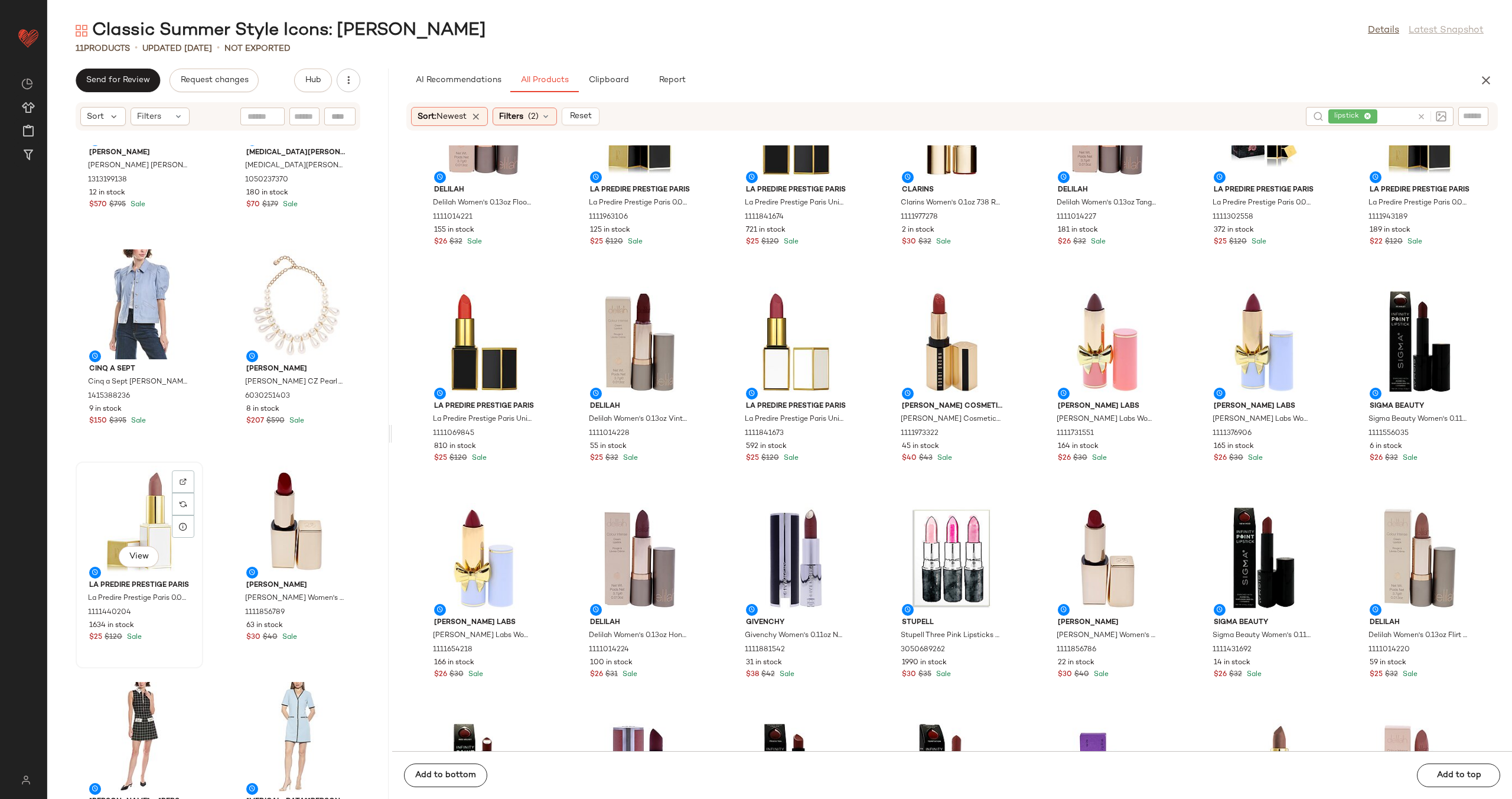
click at [136, 523] on div "View" at bounding box center [140, 521] width 120 height 110
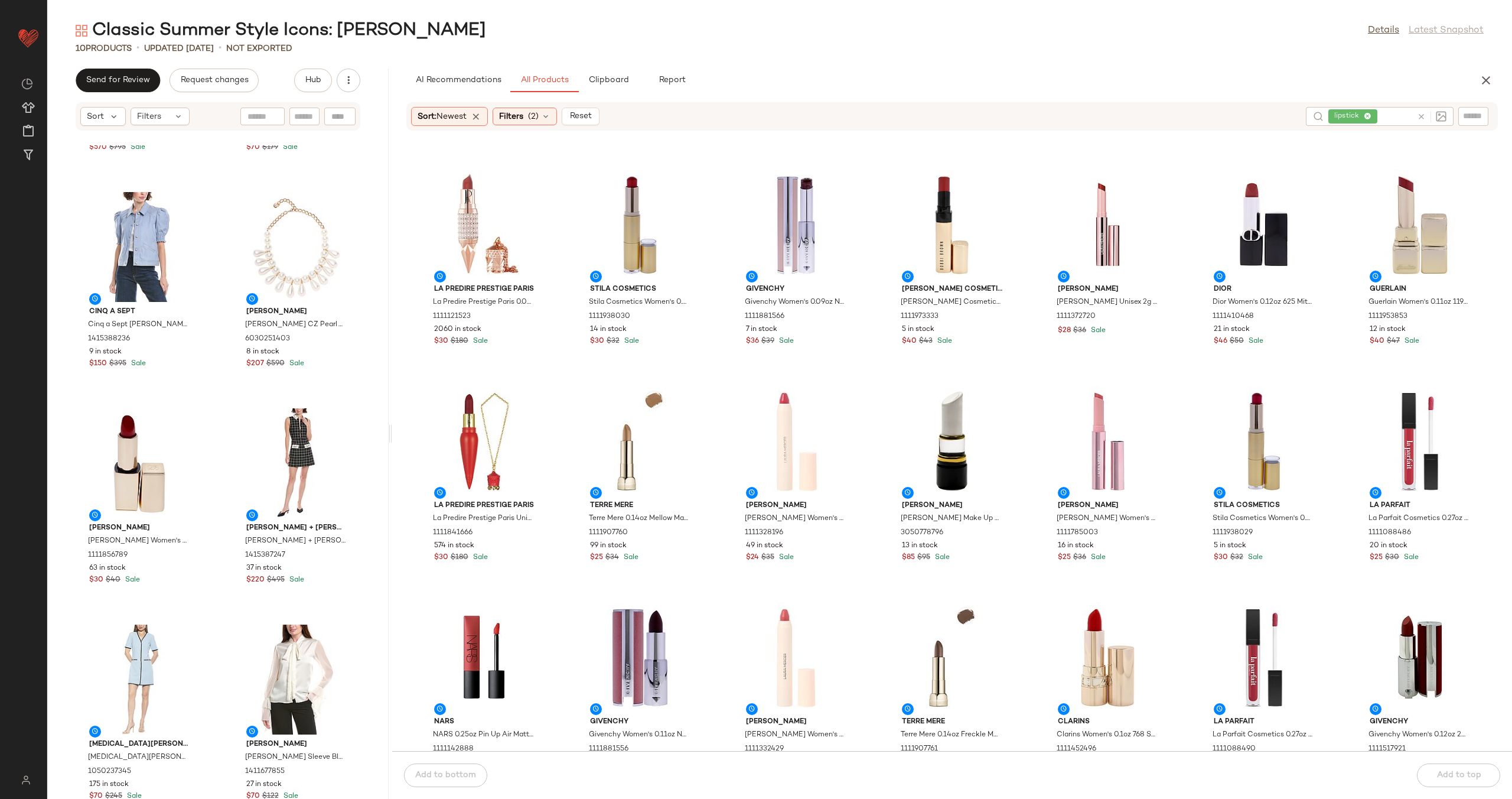
scroll to position [430, 0]
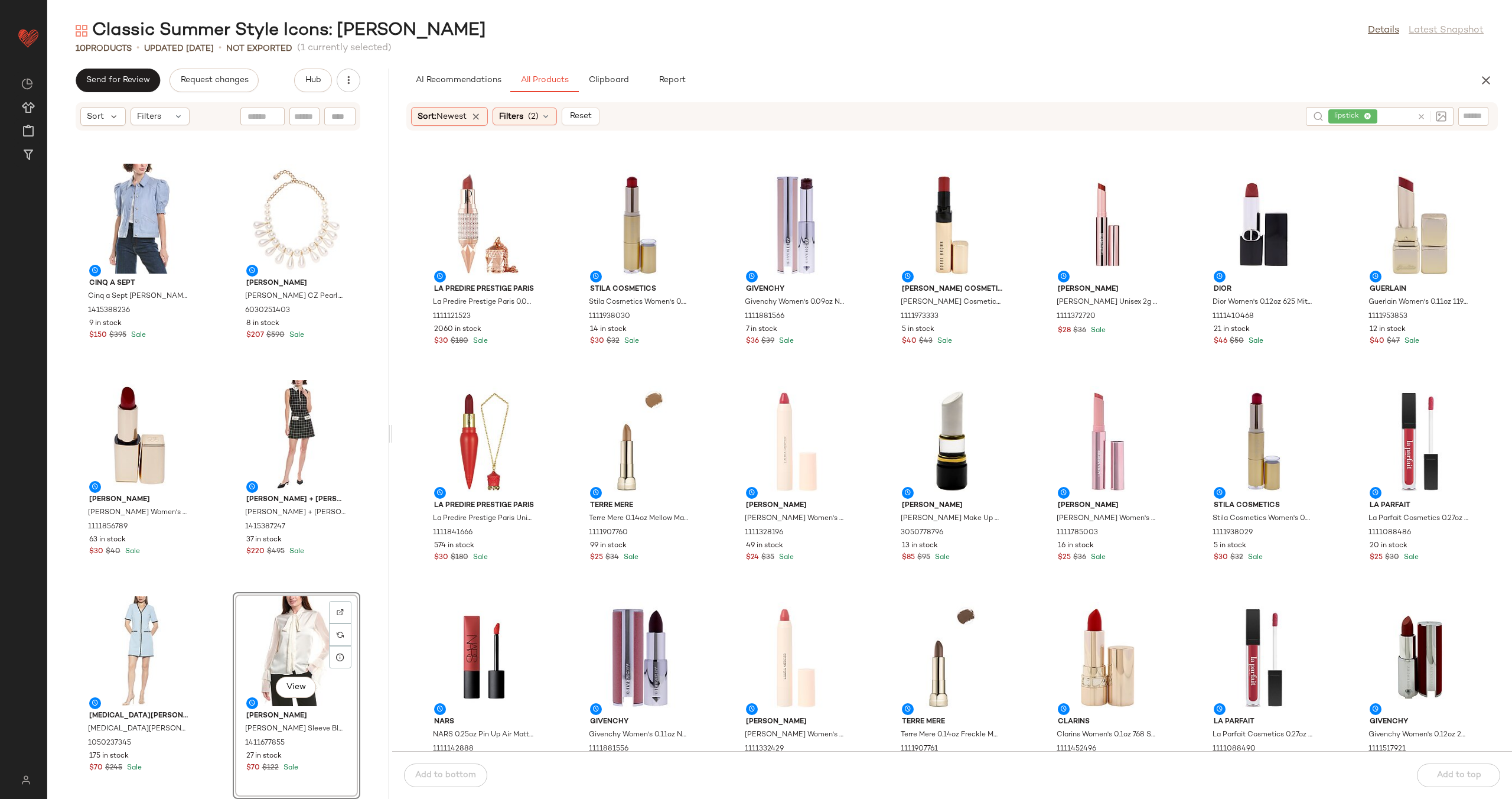
click at [219, 587] on div "Jimmy Choo Jimmy Choo Elisa 45 Leather & Patent Pump 1313199138 12 in stock $57…" at bounding box center [218, 472] width 342 height 654
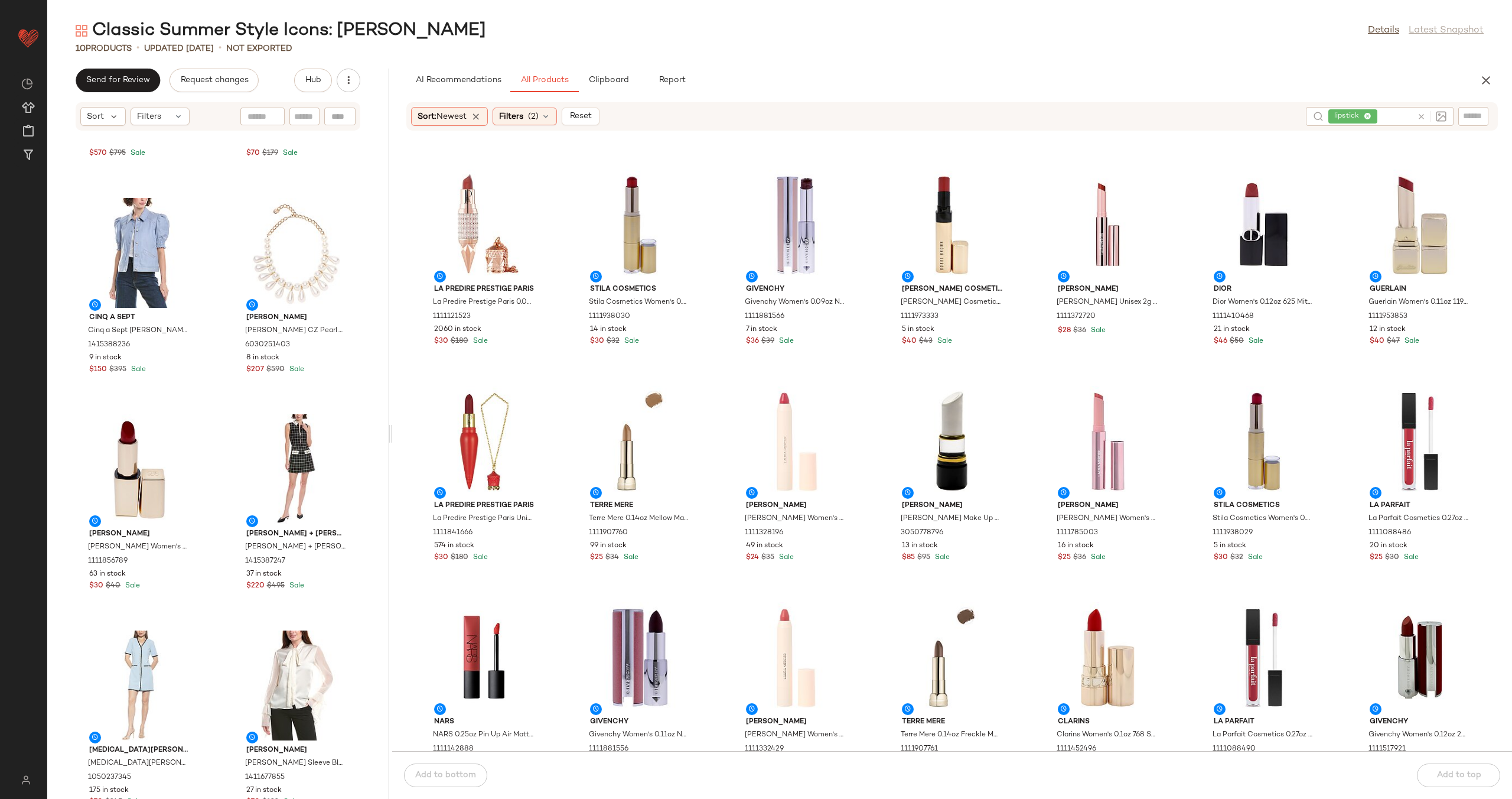
scroll to position [430, 0]
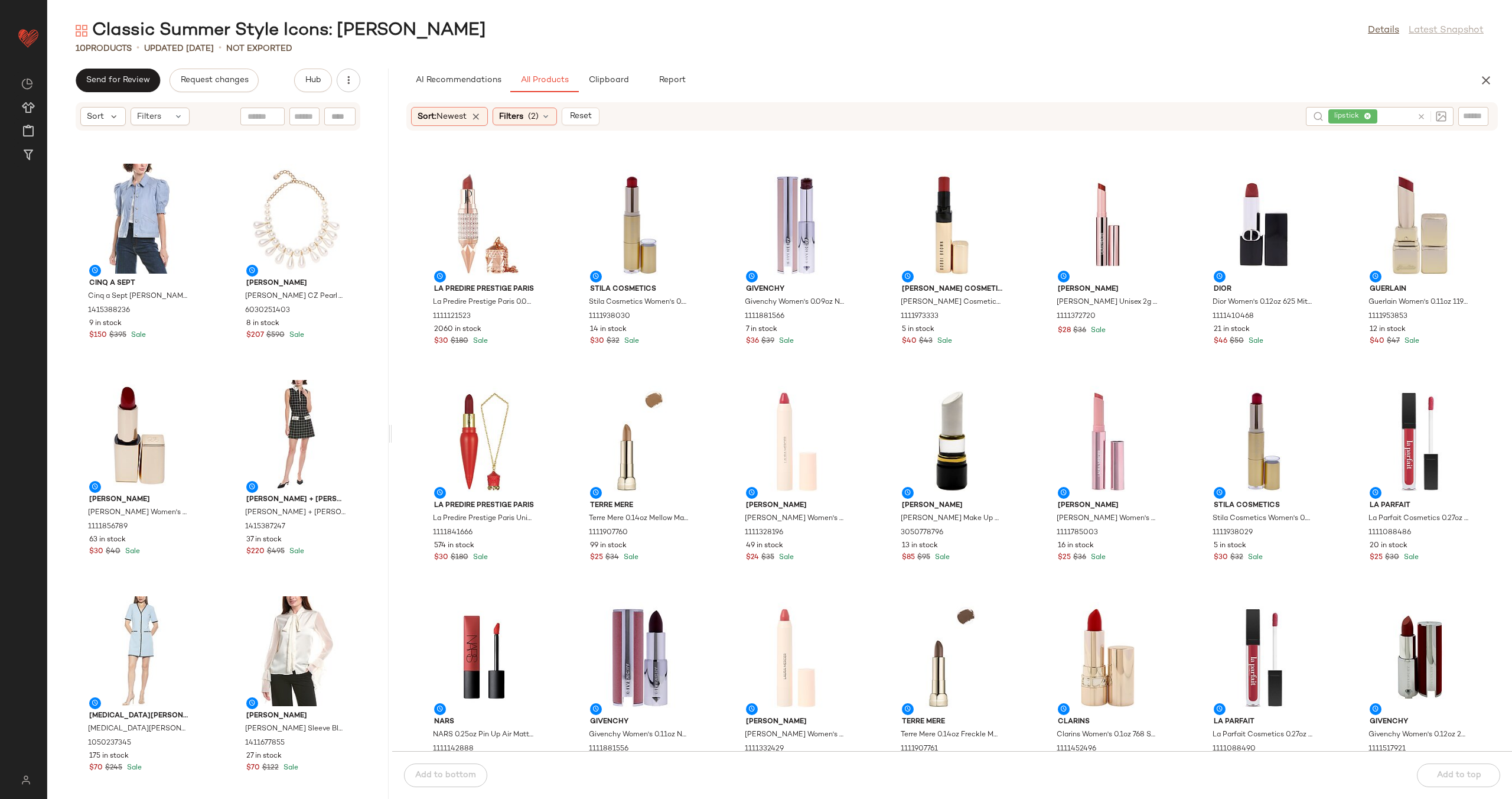
click at [1420, 115] on icon at bounding box center [1421, 116] width 9 height 9
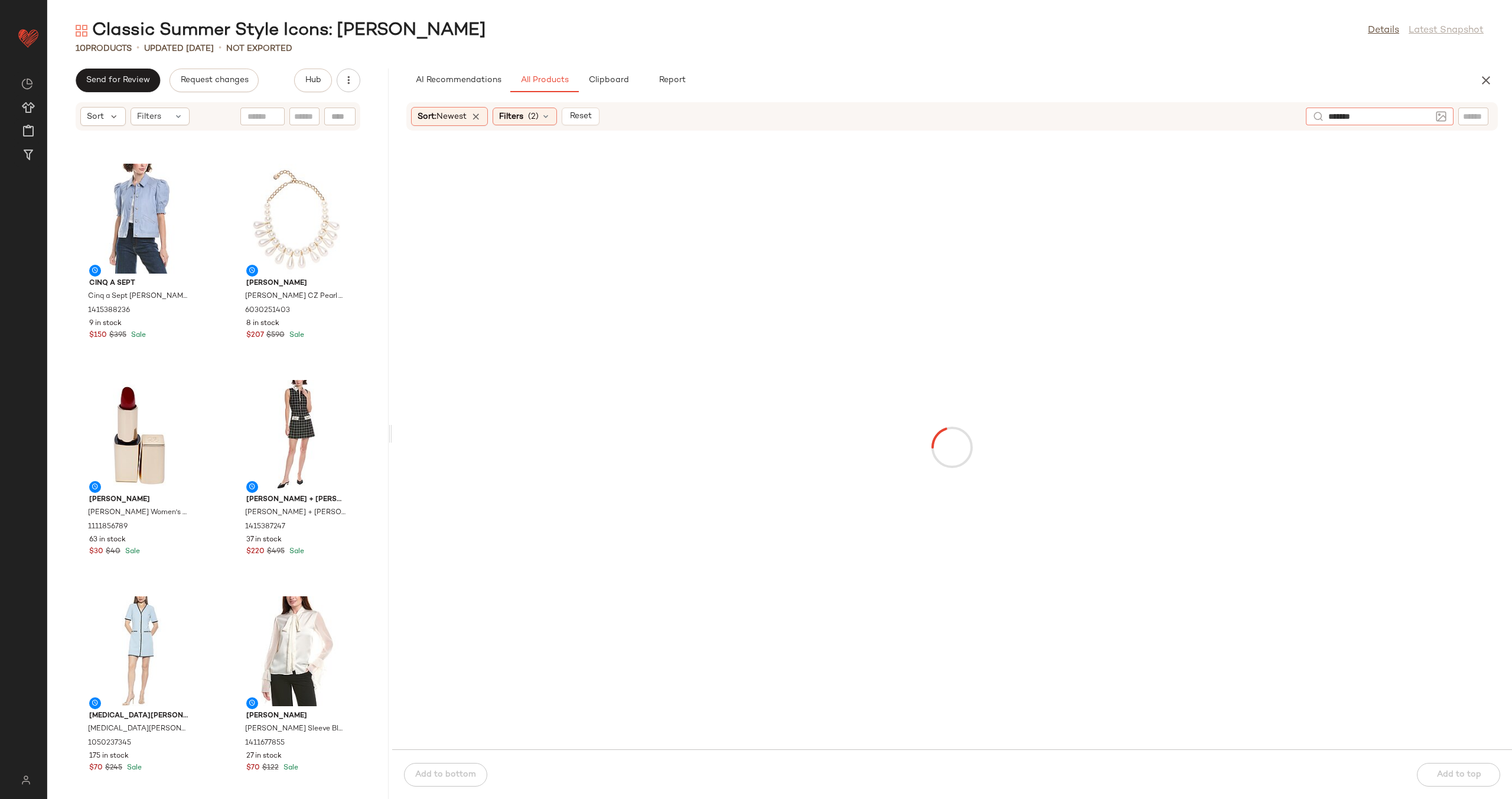
type input "********"
type input "***"
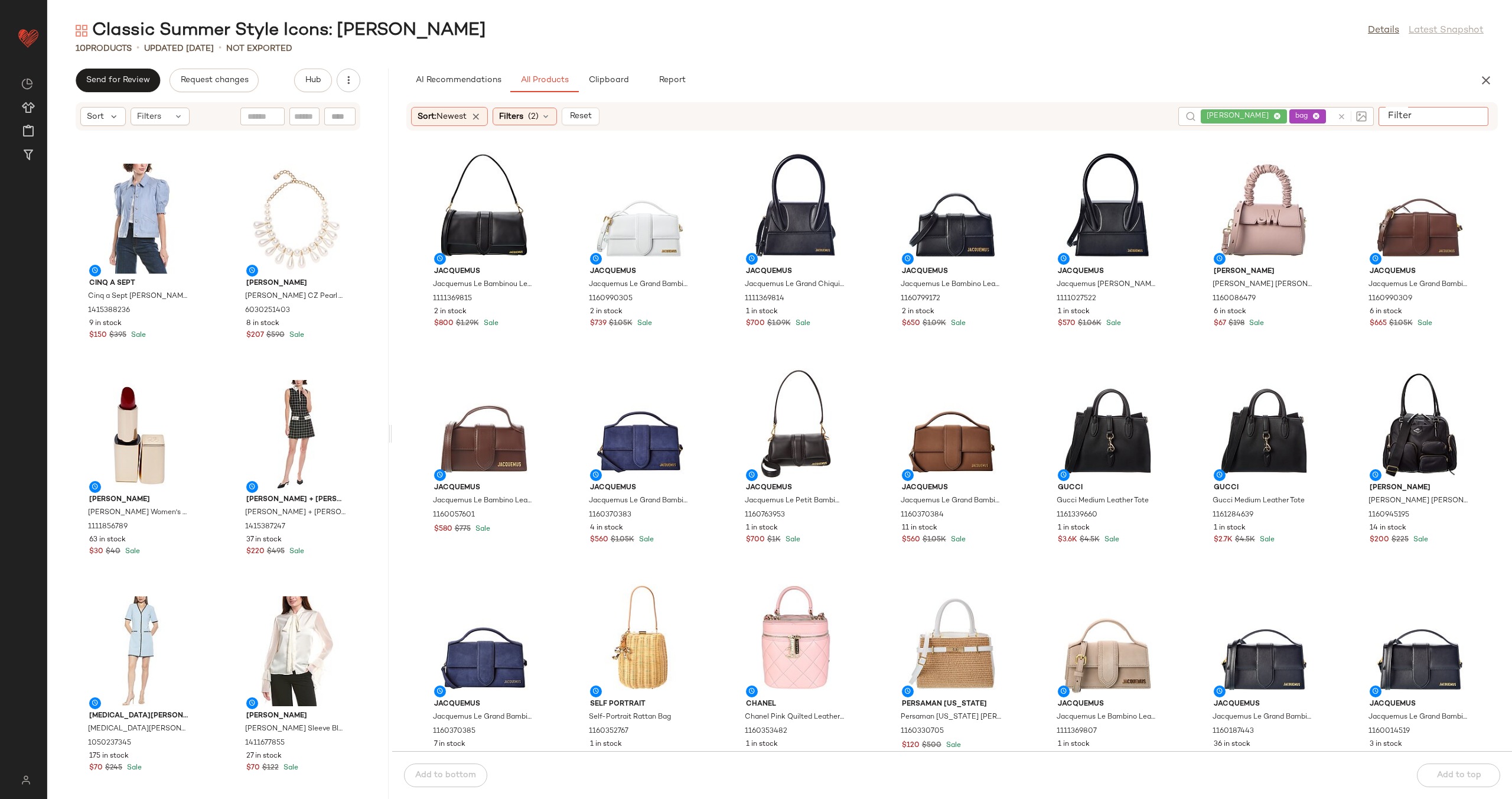
click at [1475, 118] on input "Filter" at bounding box center [1434, 116] width 100 height 12
type input "*****"
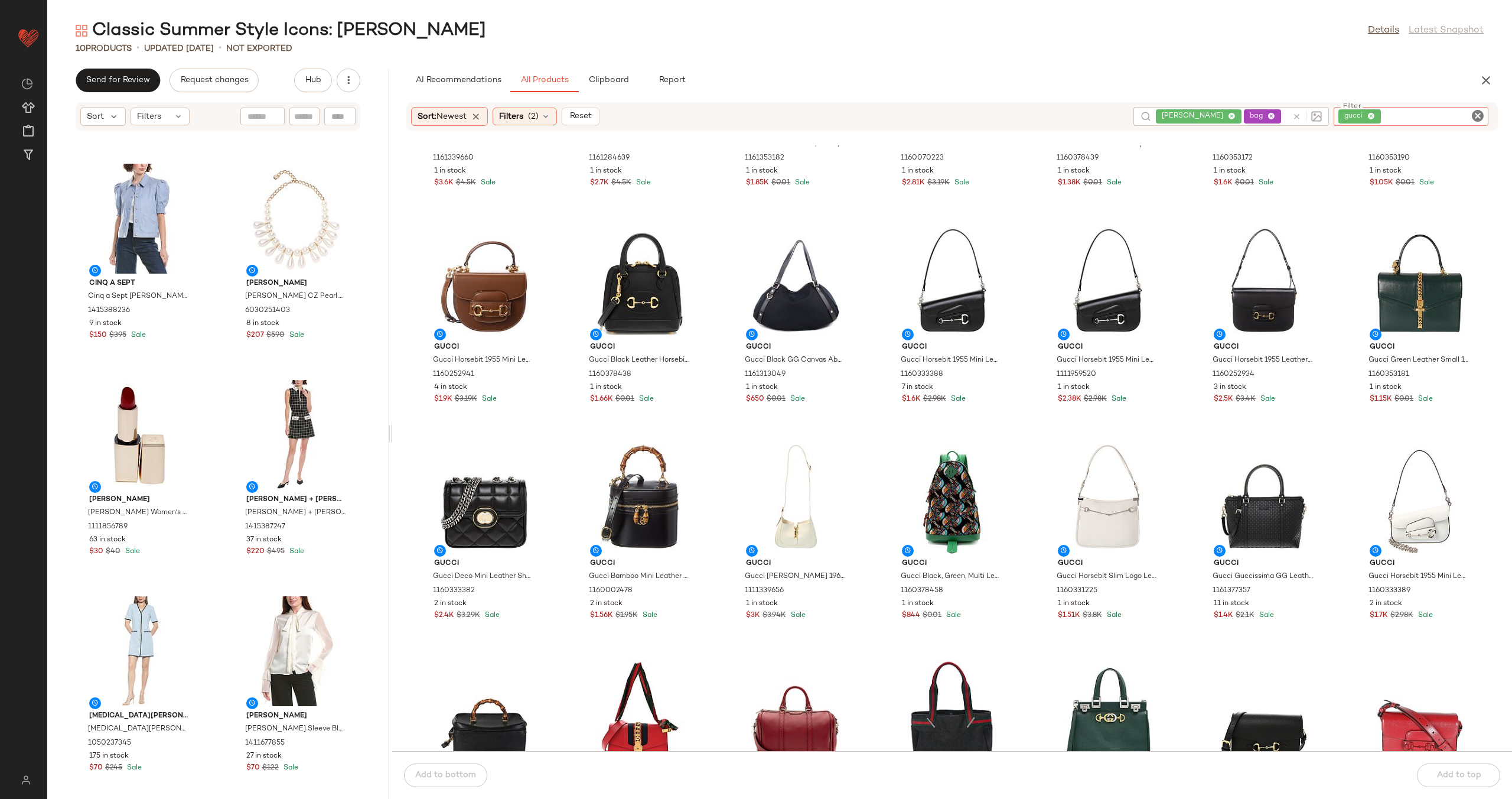
scroll to position [143, 0]
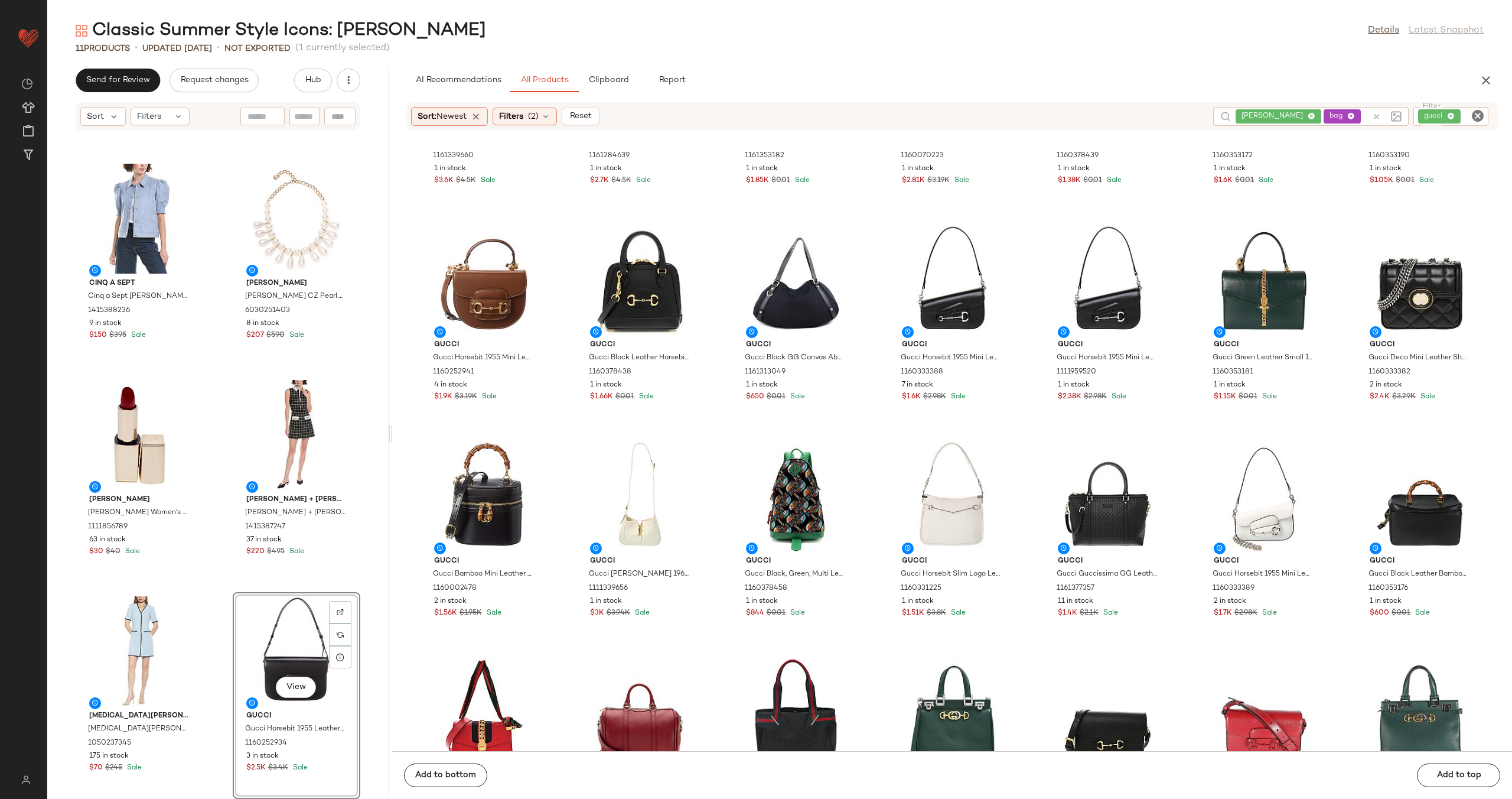
click at [216, 570] on div "Jimmy Choo Jimmy Choo Elisa 45 Leather & Patent Pump 1313199138 12 in stock $57…" at bounding box center [218, 472] width 342 height 654
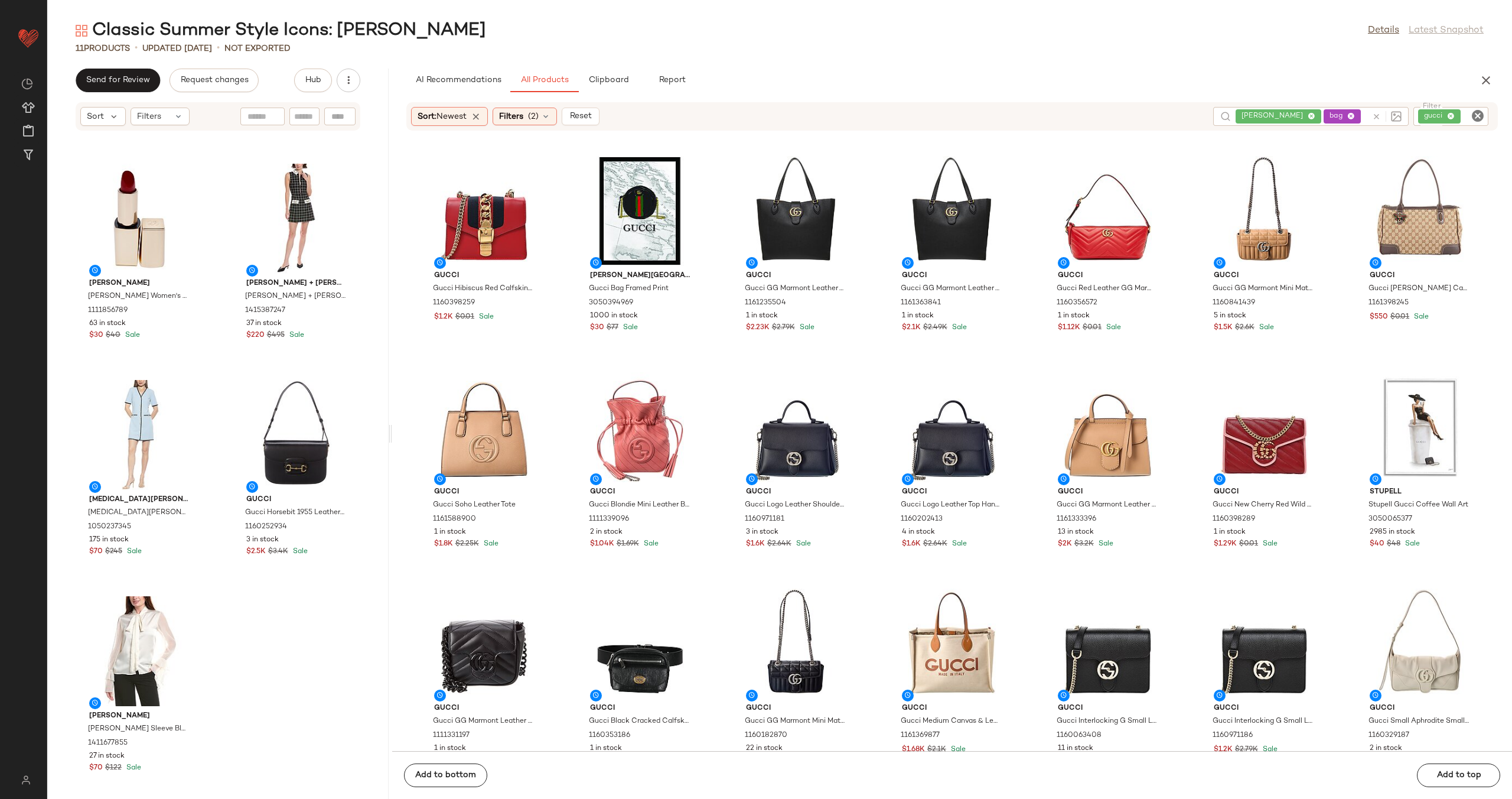
scroll to position [1610, 0]
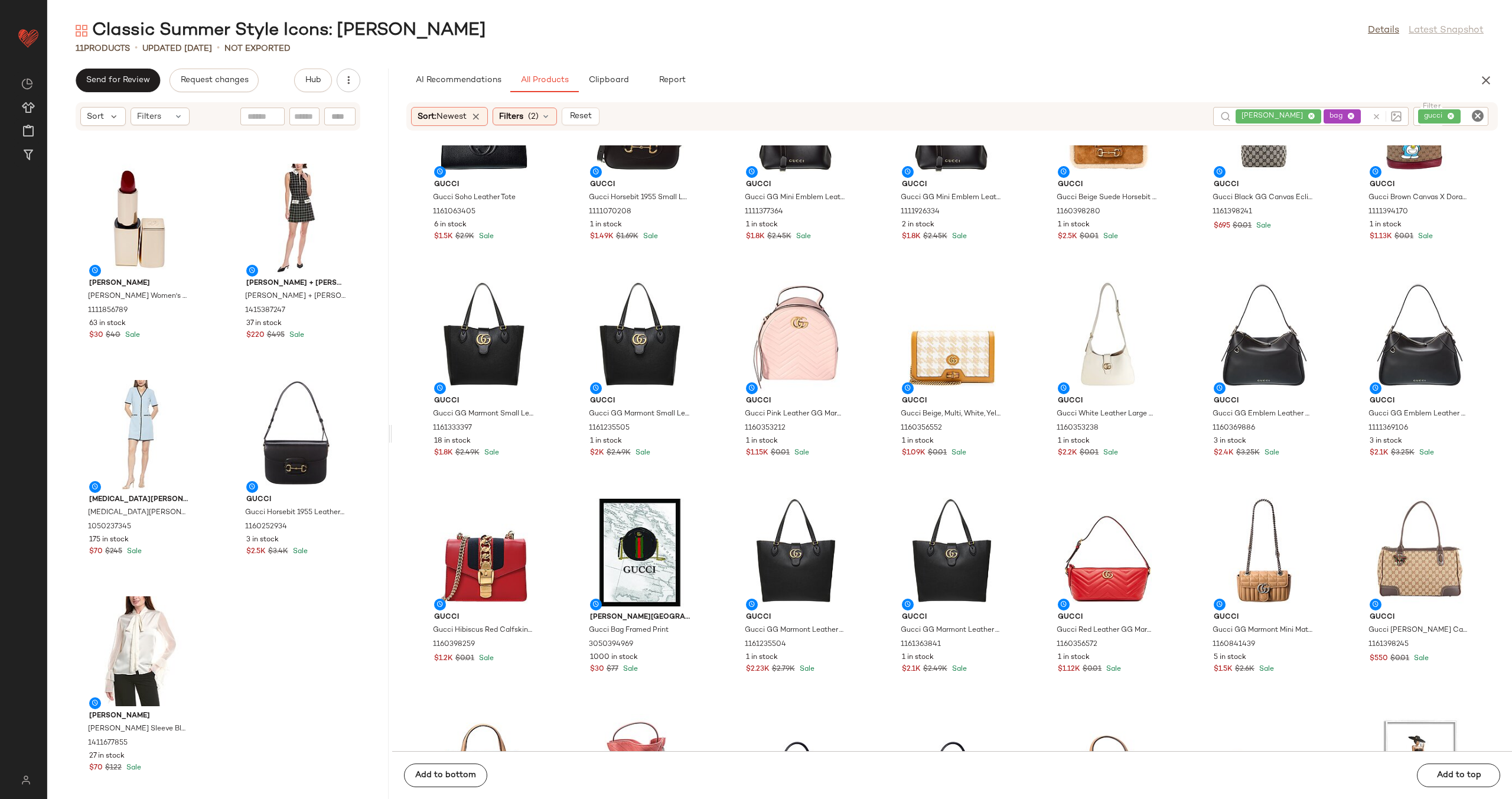
click at [1480, 111] on icon "Clear Filter" at bounding box center [1478, 115] width 14 height 14
click at [1332, 115] on div "jackie o bag" at bounding box center [1267, 115] width 132 height 18
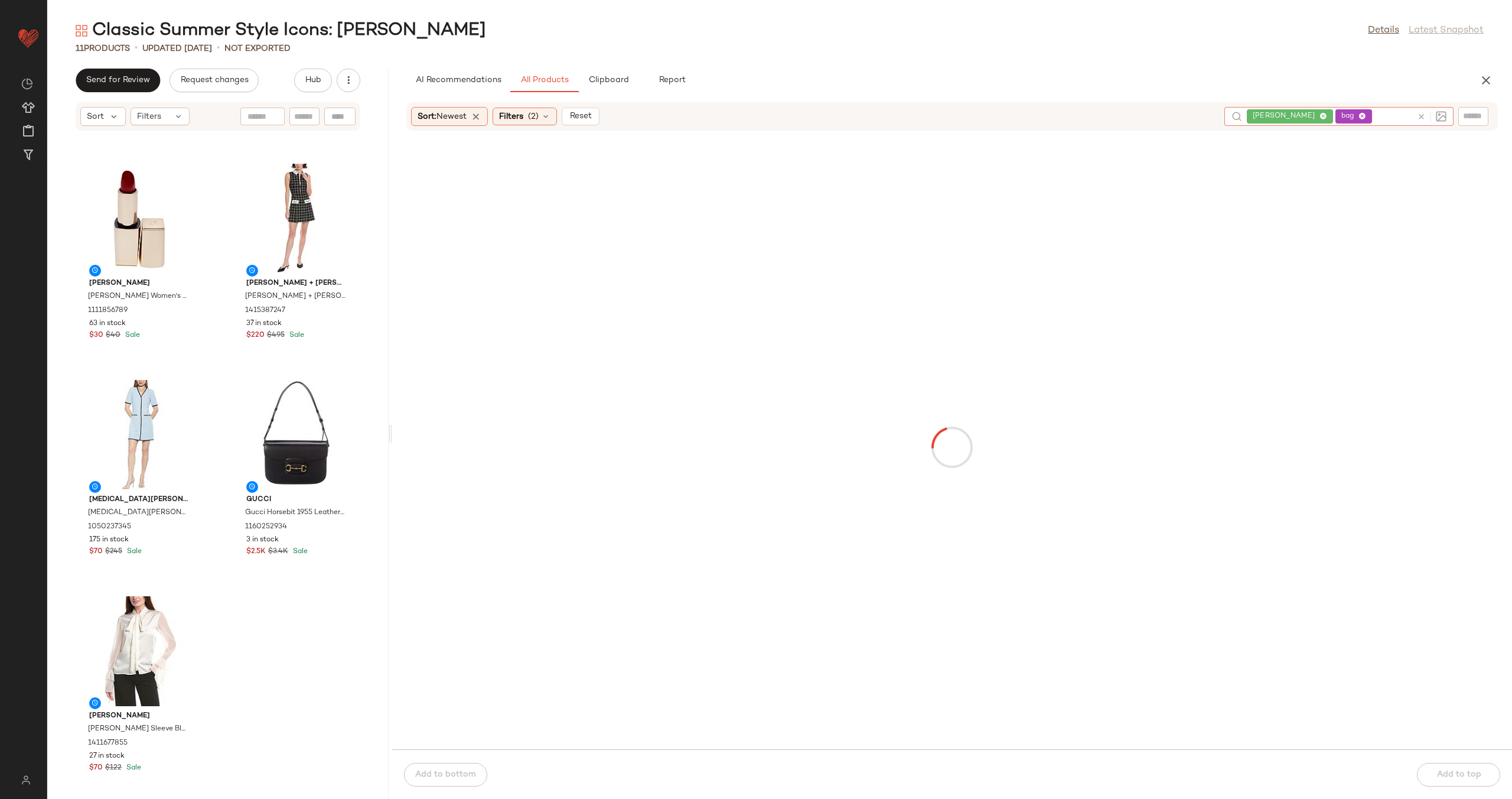
click at [1420, 115] on icon at bounding box center [1421, 116] width 9 height 9
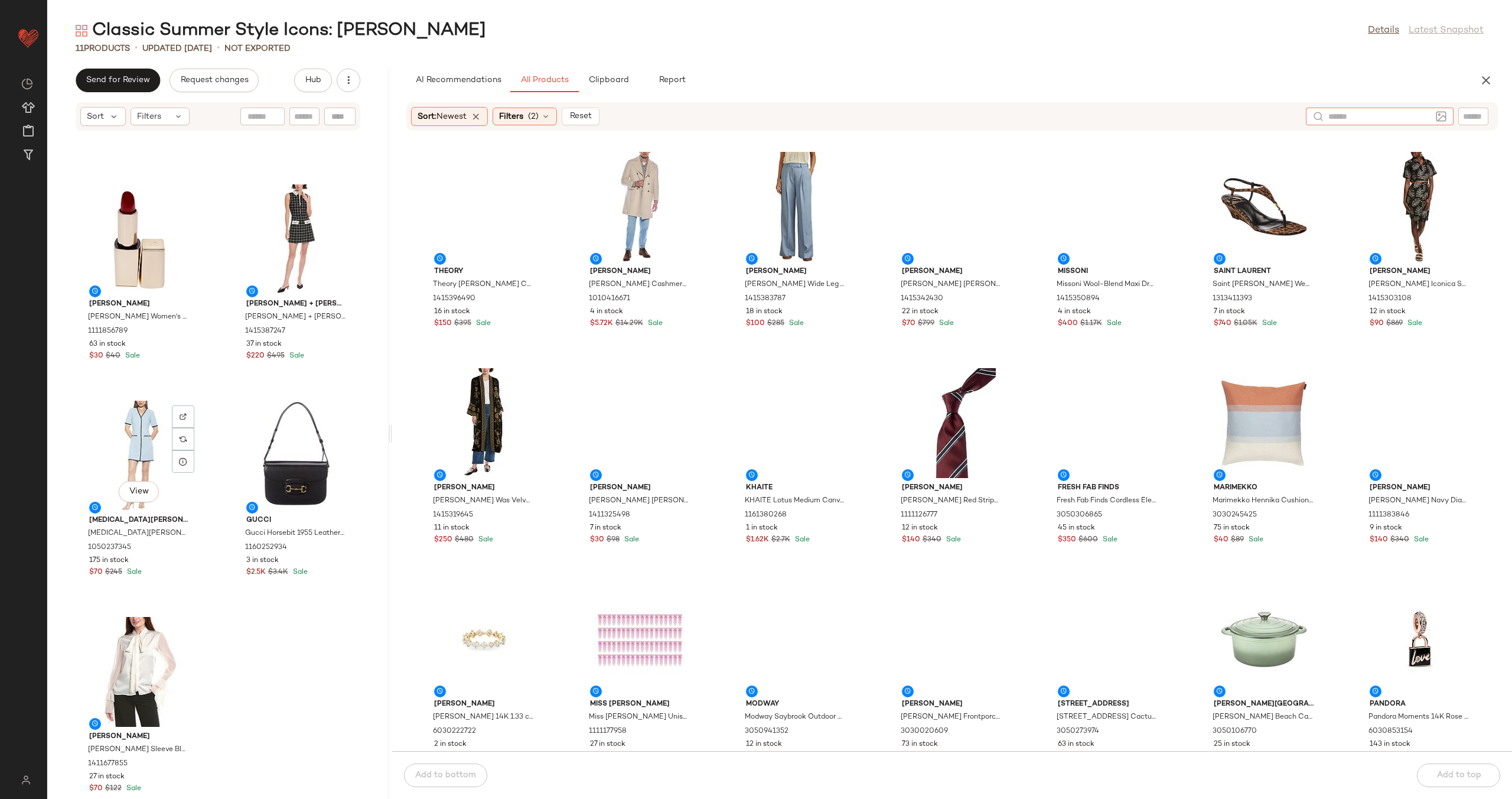
scroll to position [647, 0]
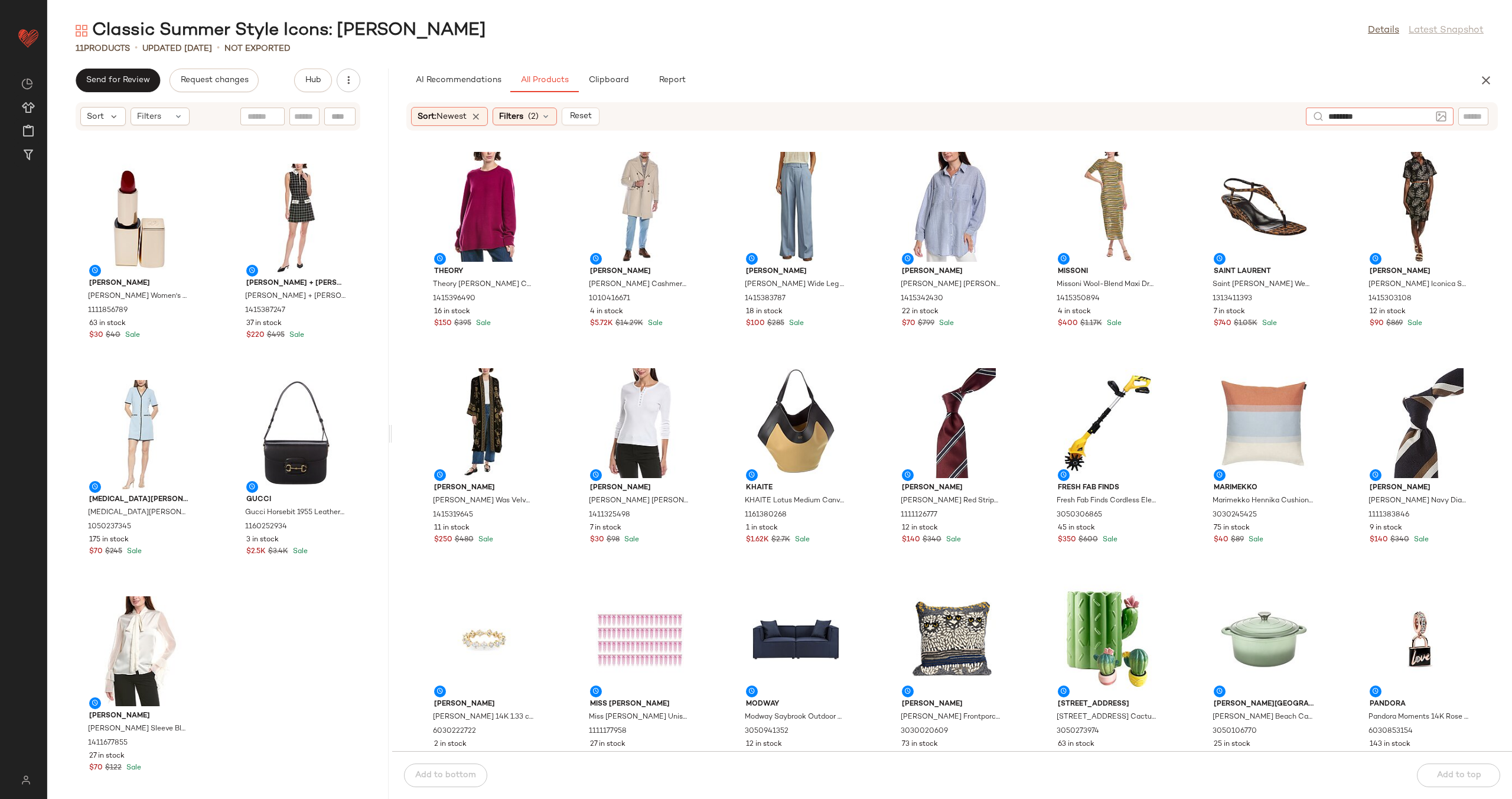
type input "*********"
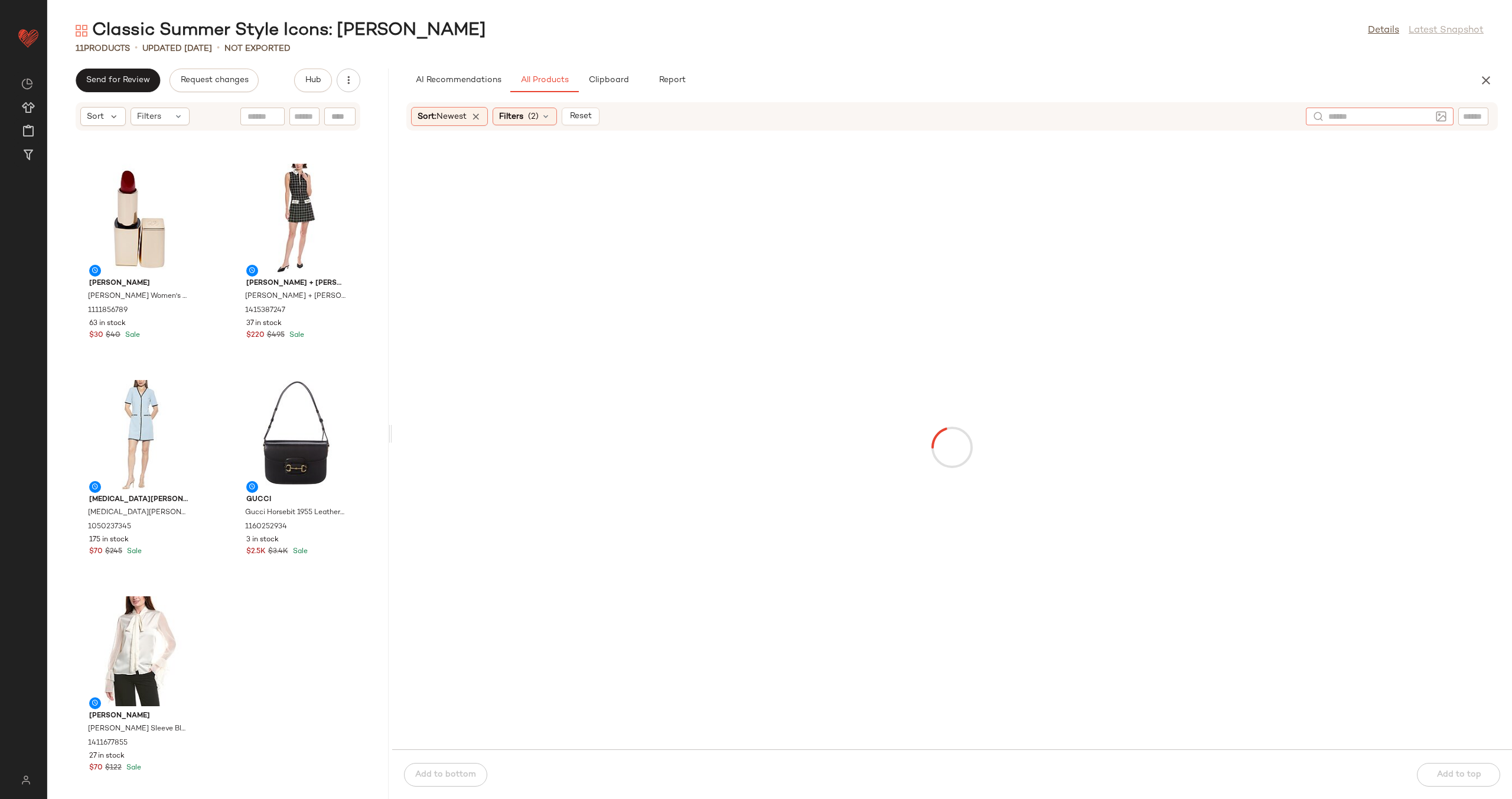
click at [1481, 116] on input "text" at bounding box center [1473, 116] width 20 height 12
type input "*********"
click at [1296, 119] on input "text" at bounding box center [1294, 116] width 30 height 12
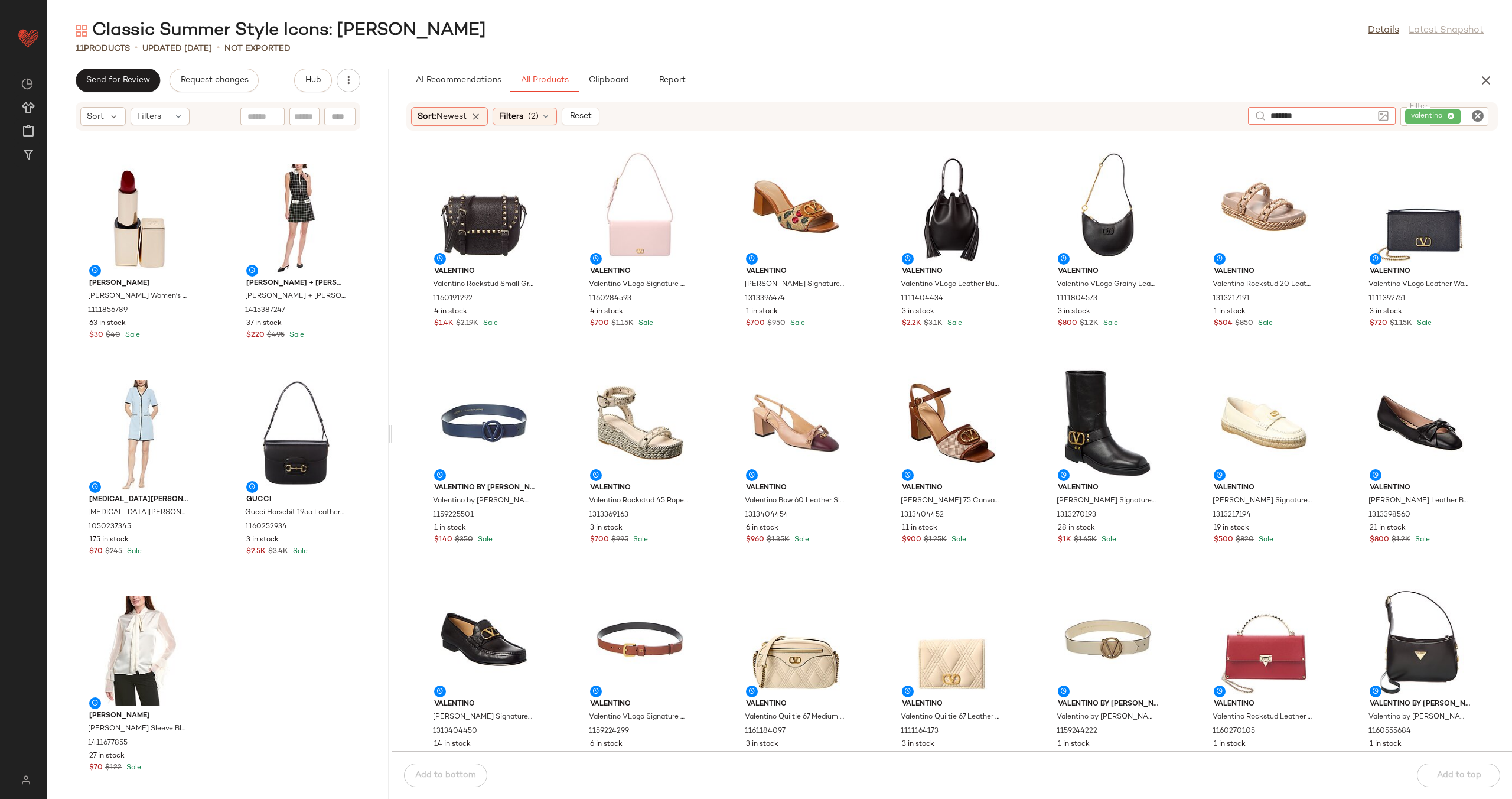
type input "********"
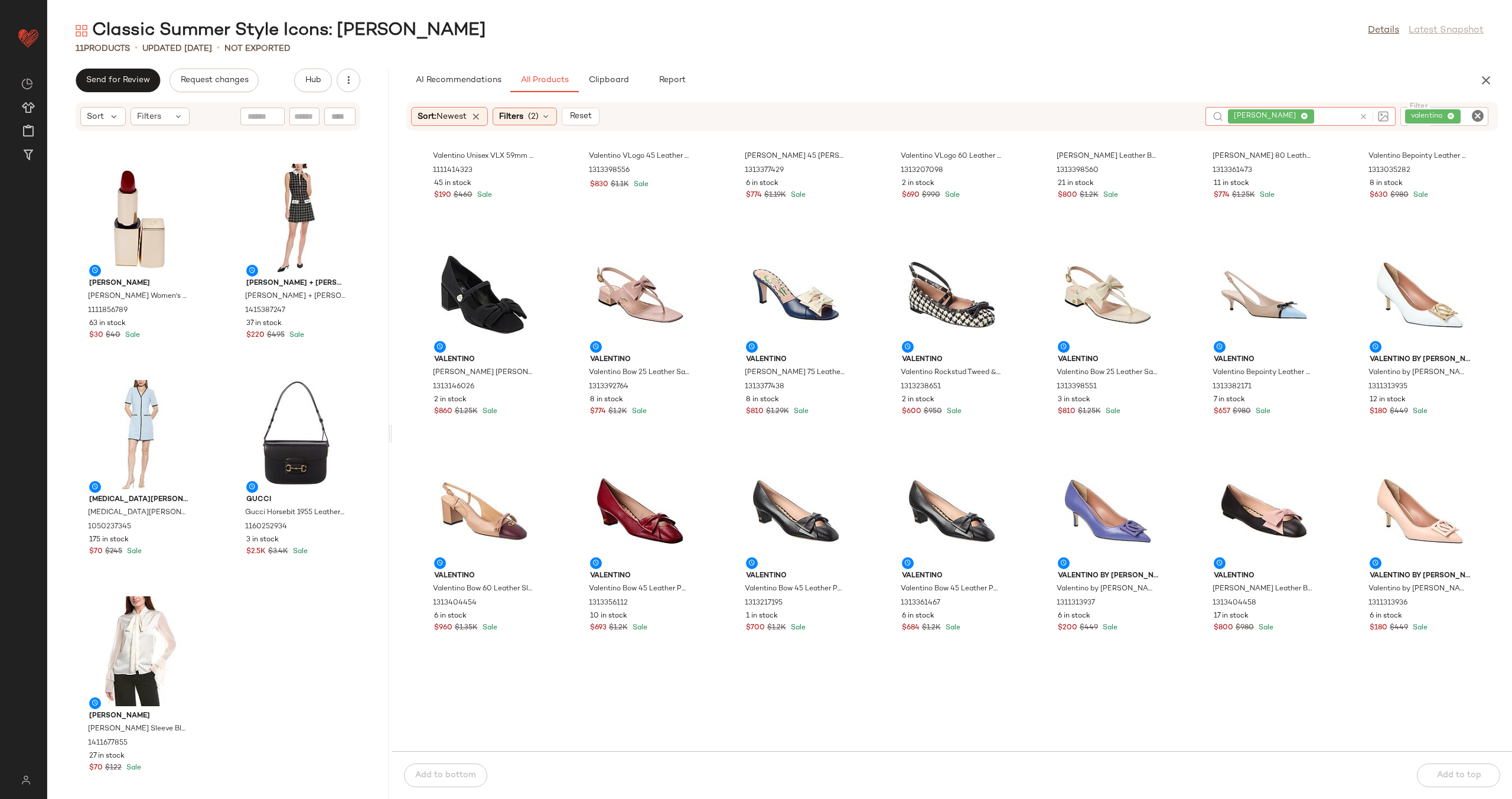
scroll to position [573, 0]
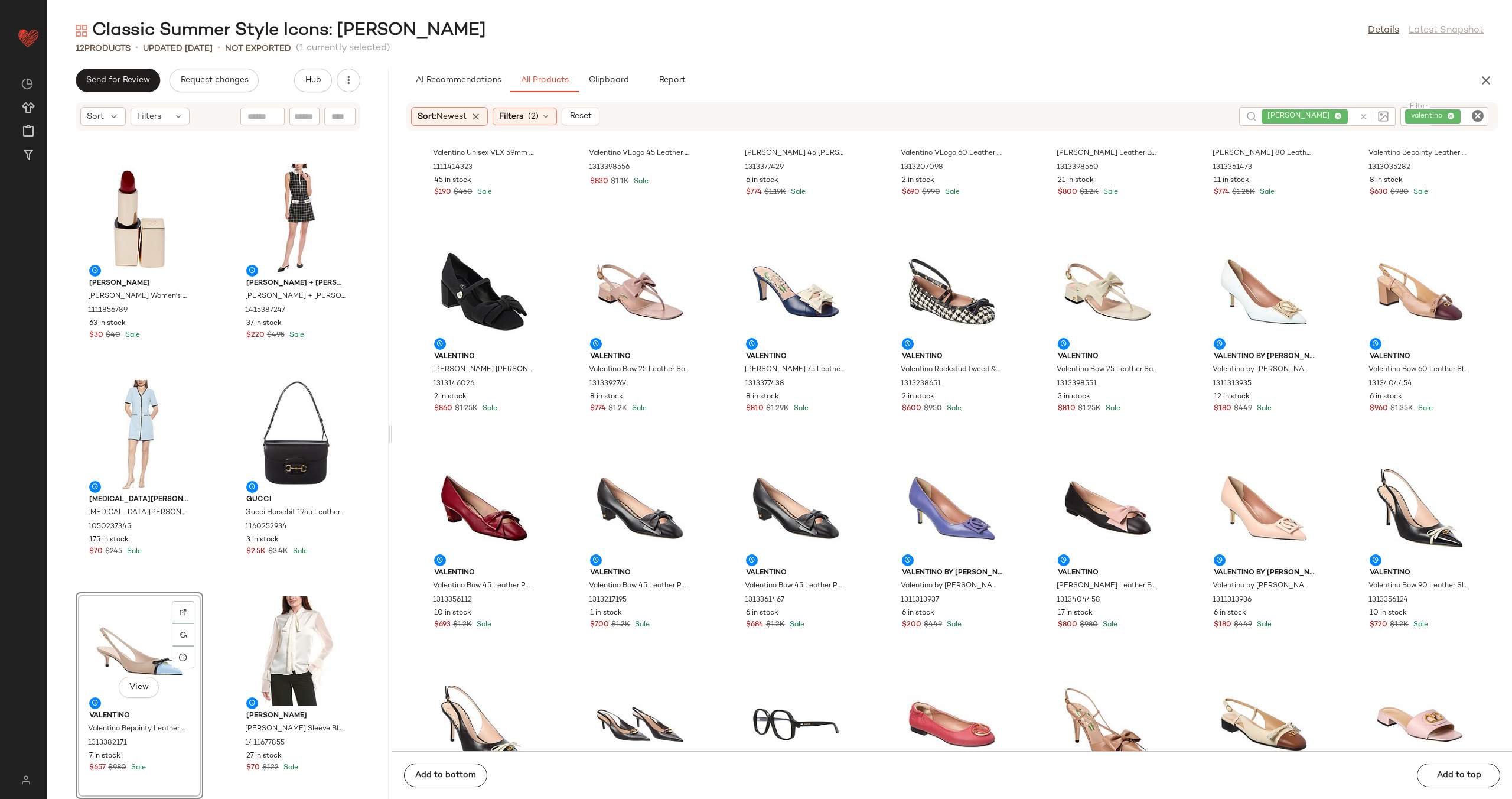
click at [222, 580] on div "Cinq a Sept Cinq a Sept Roselyn Jacket 1415388236 9 in stock $150 $395 Sale Car…" at bounding box center [218, 472] width 342 height 654
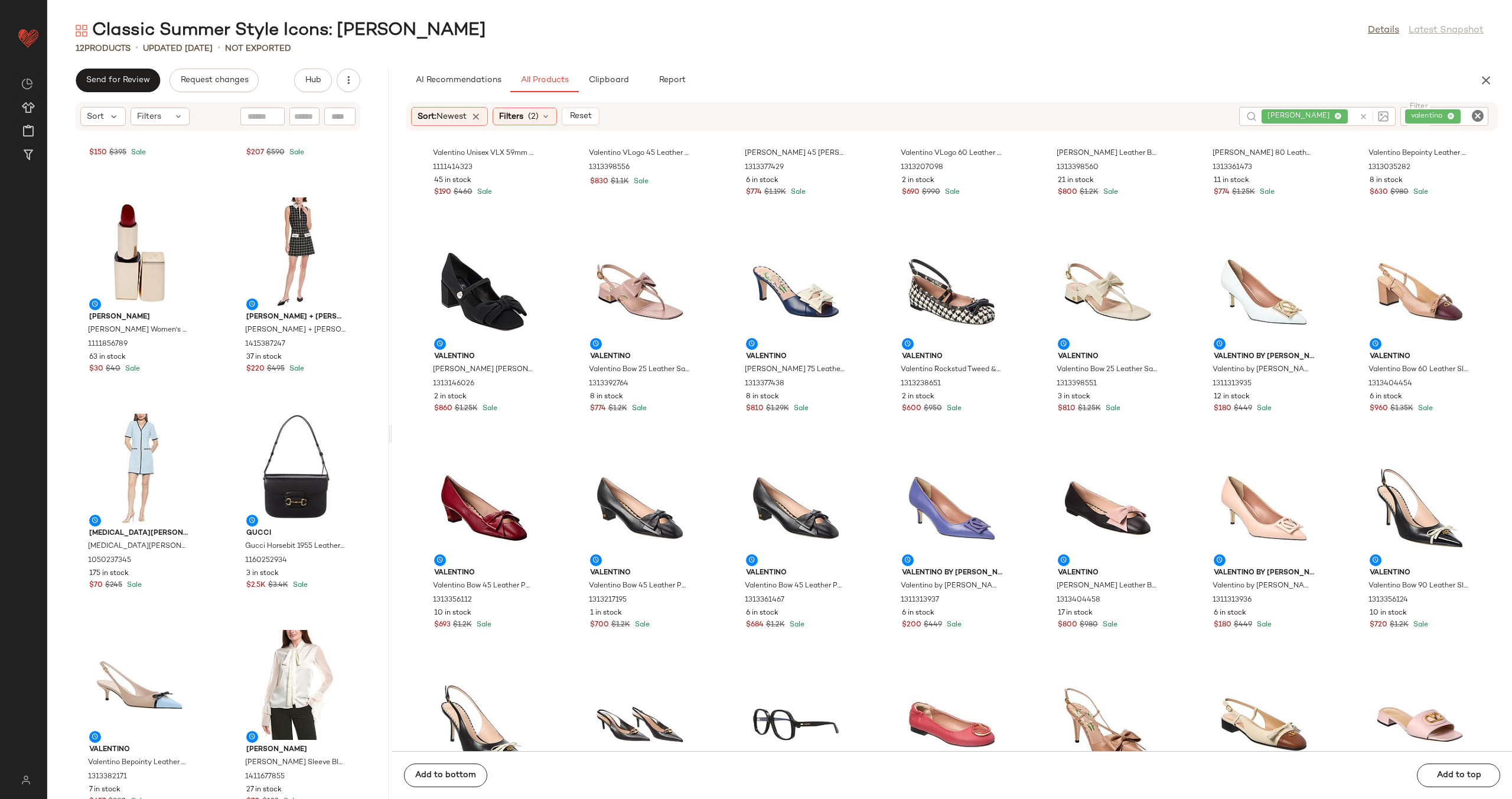
scroll to position [647, 0]
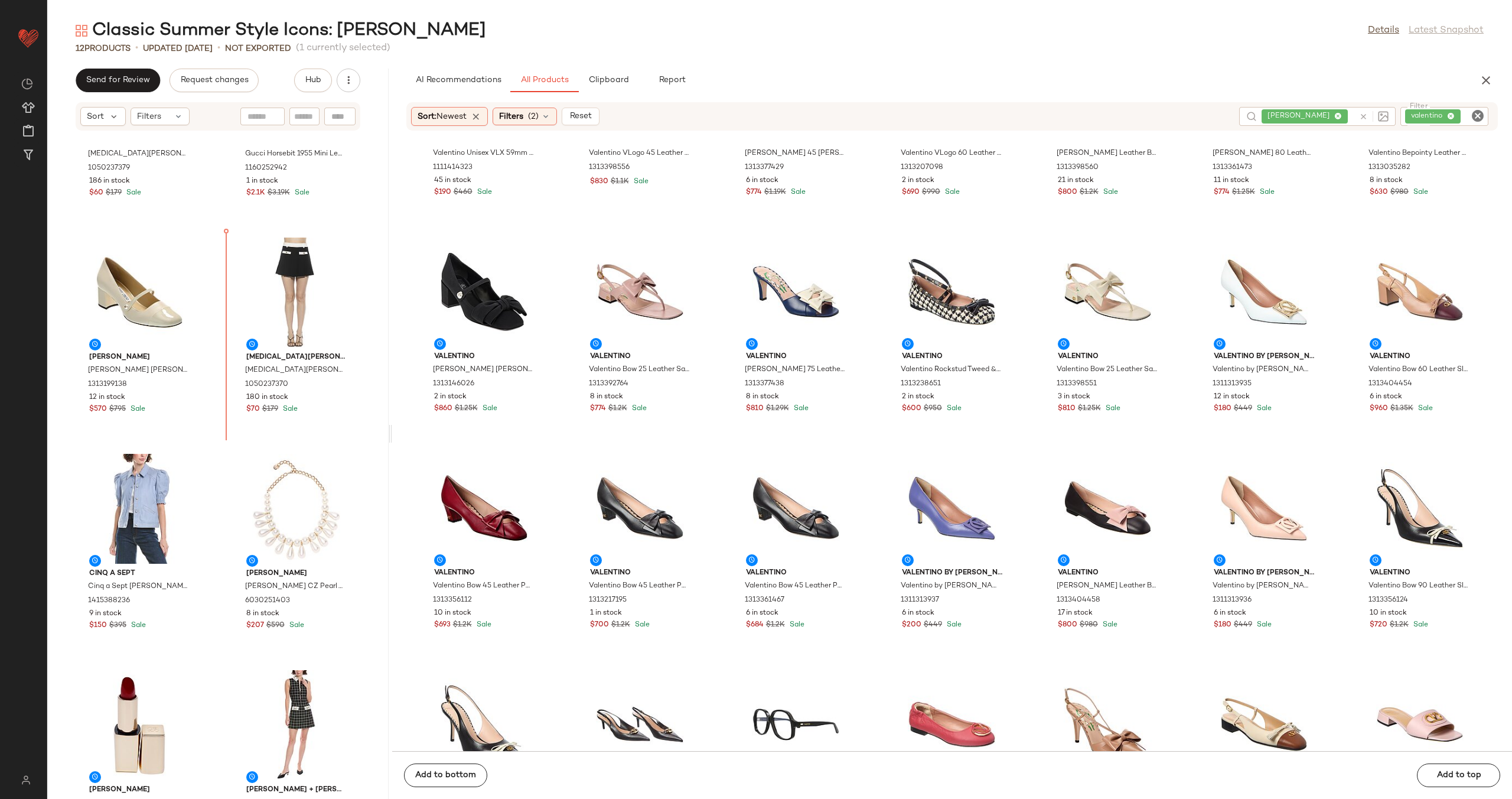
scroll to position [129, 0]
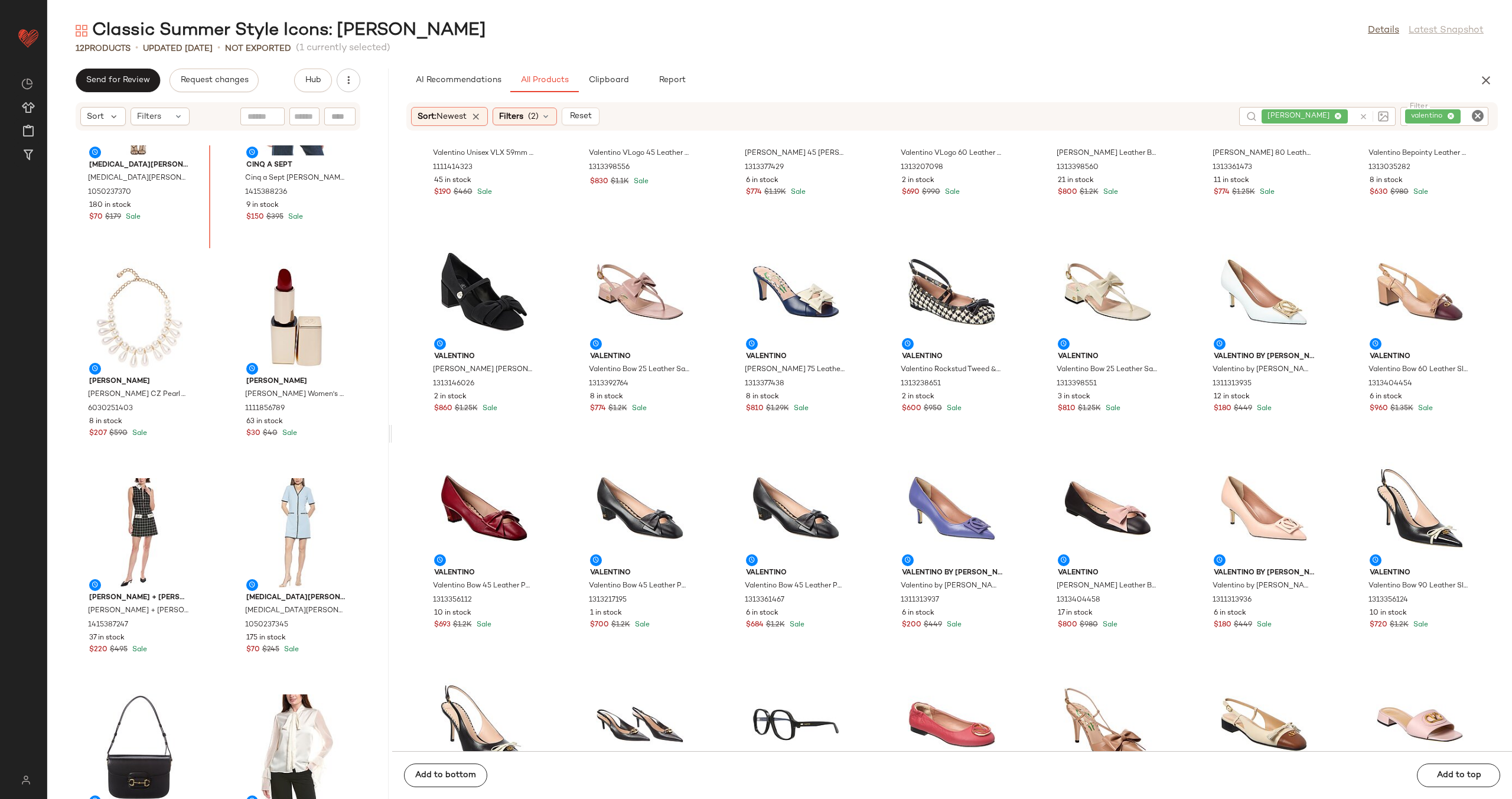
scroll to position [647, 0]
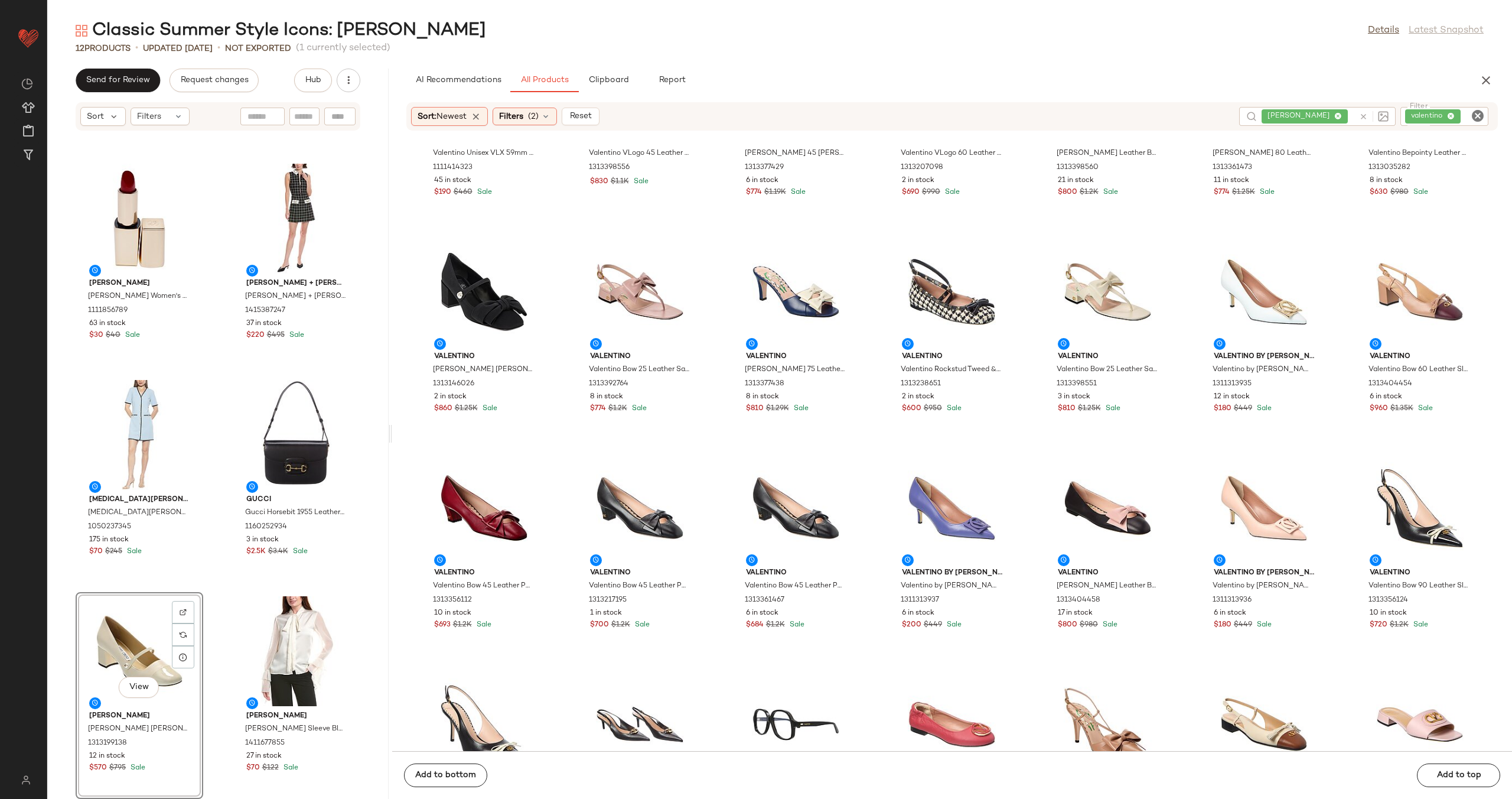
click at [212, 559] on div "Cinq a Sept Cinq a Sept Roselyn Jacket 1415388236 9 in stock $150 $395 Sale Car…" at bounding box center [218, 472] width 342 height 654
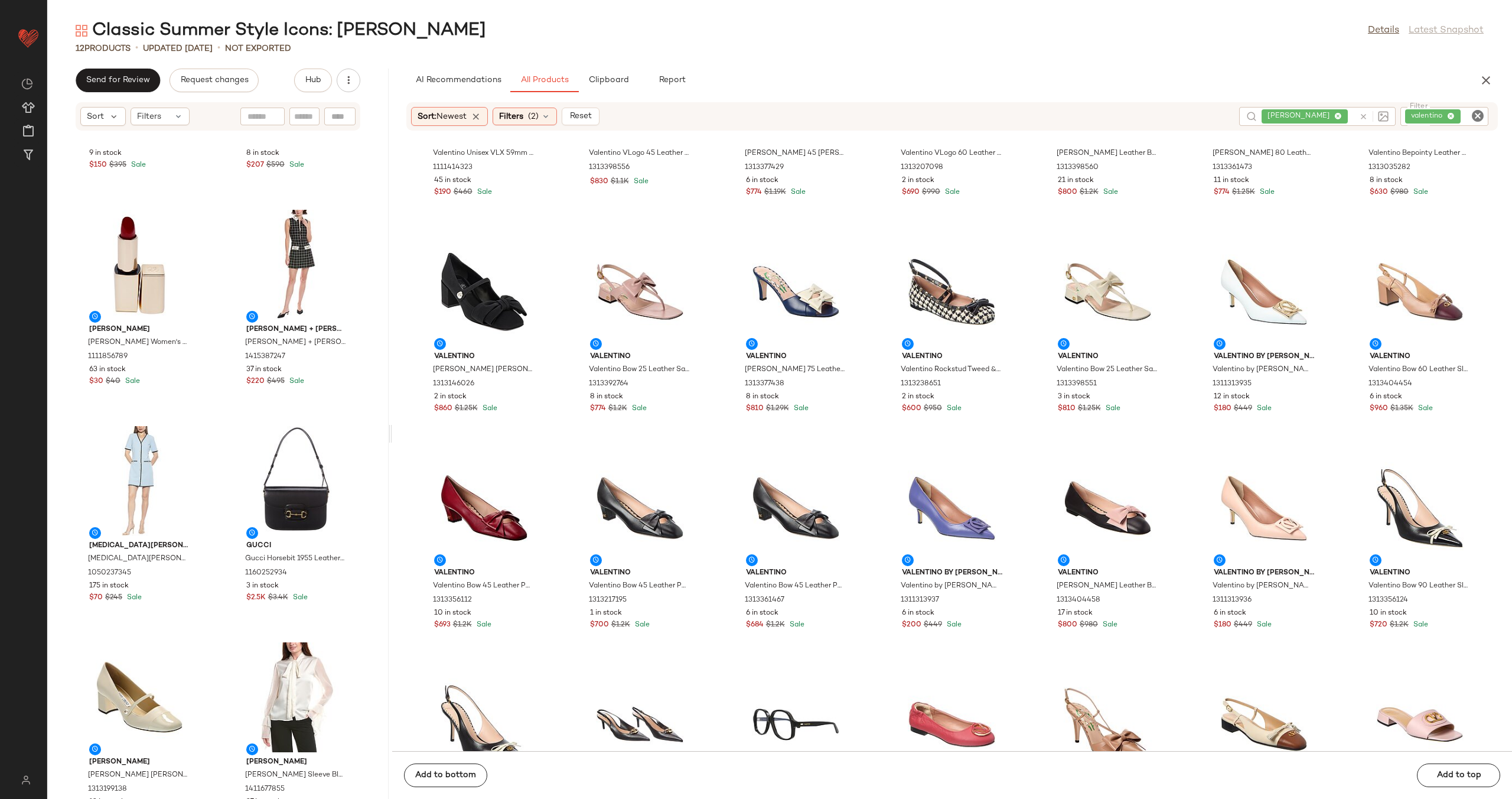
scroll to position [647, 0]
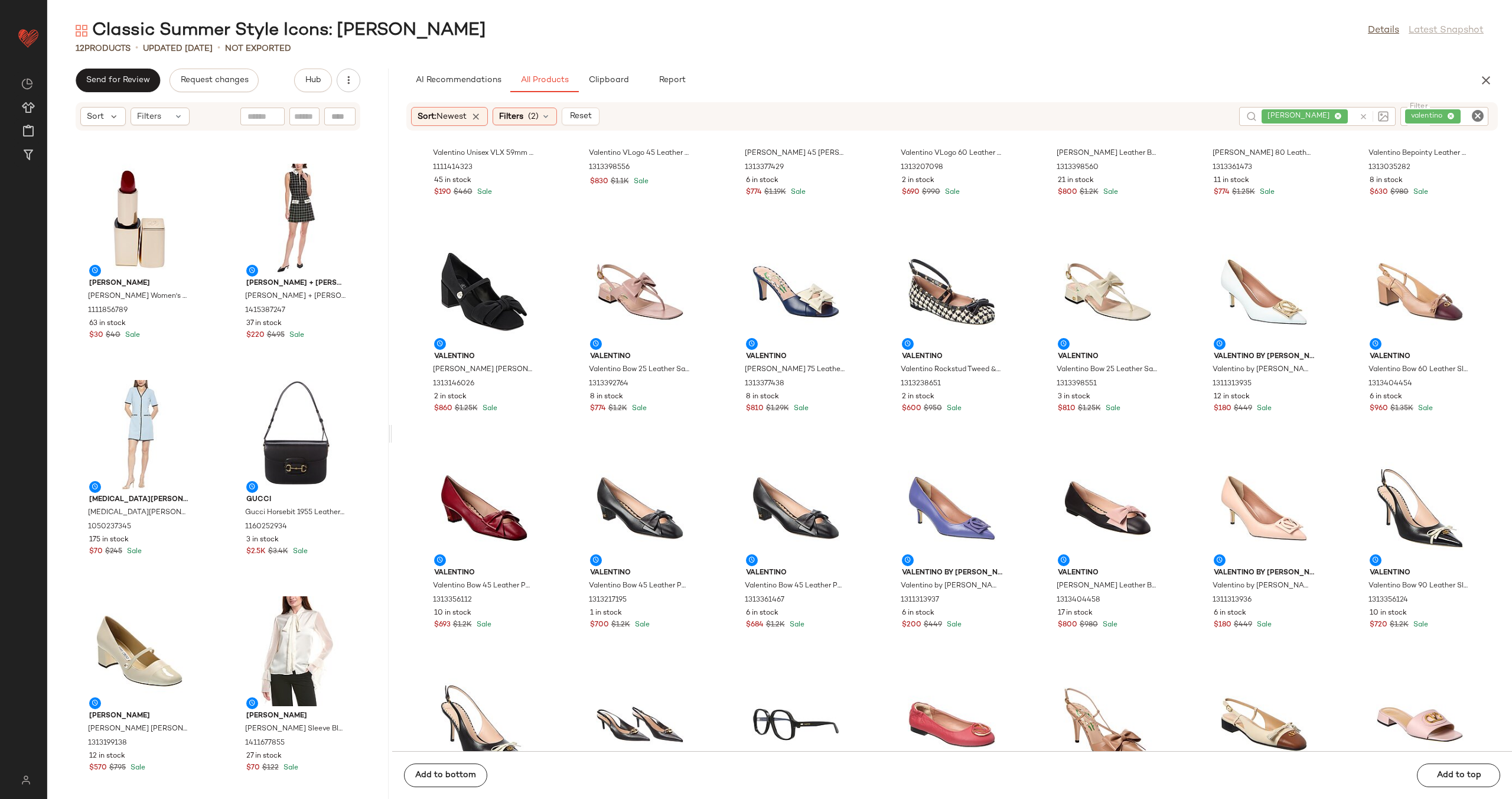
click at [1479, 115] on icon "Clear Filter" at bounding box center [1478, 115] width 14 height 14
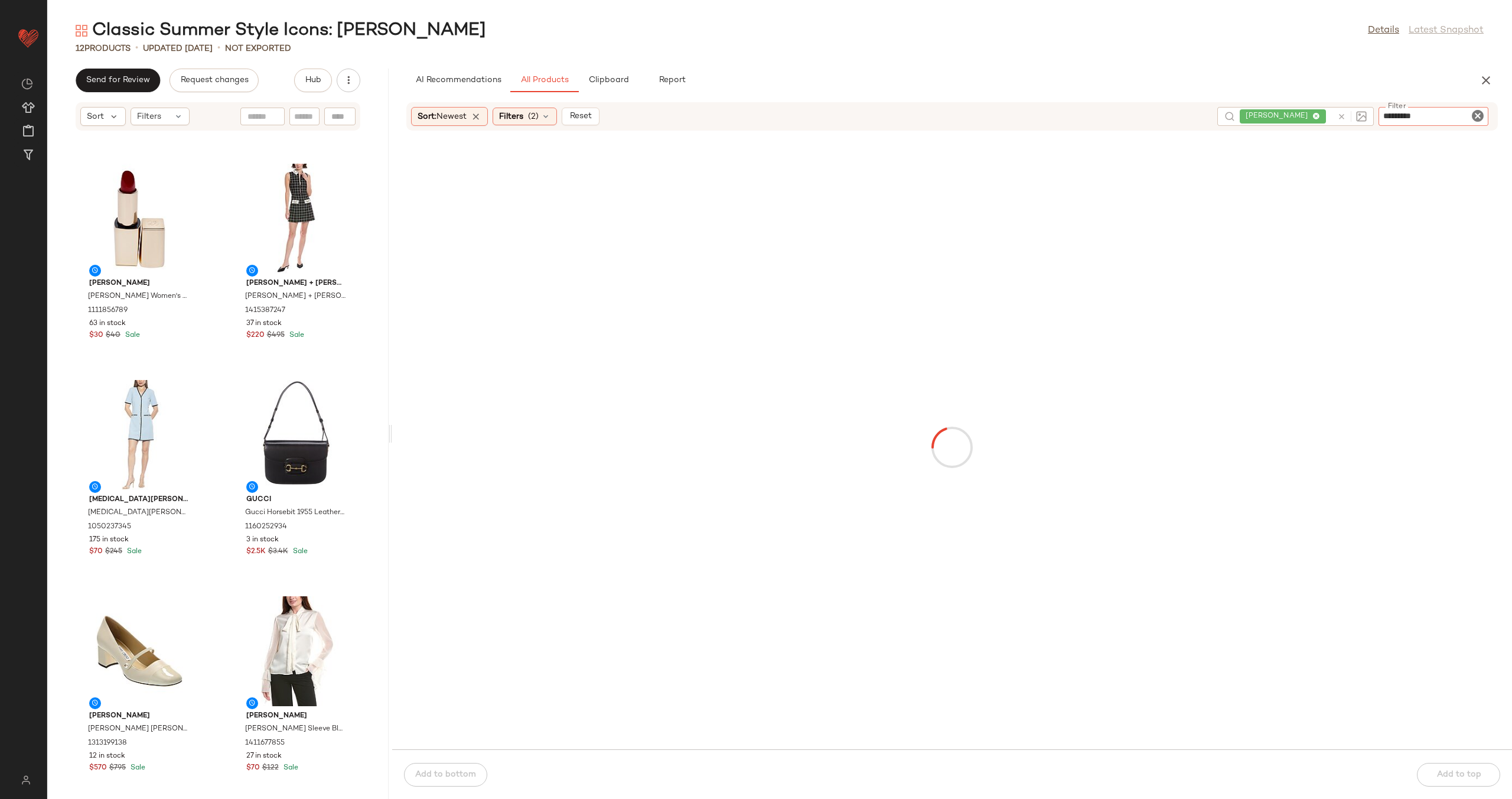
type input "**********"
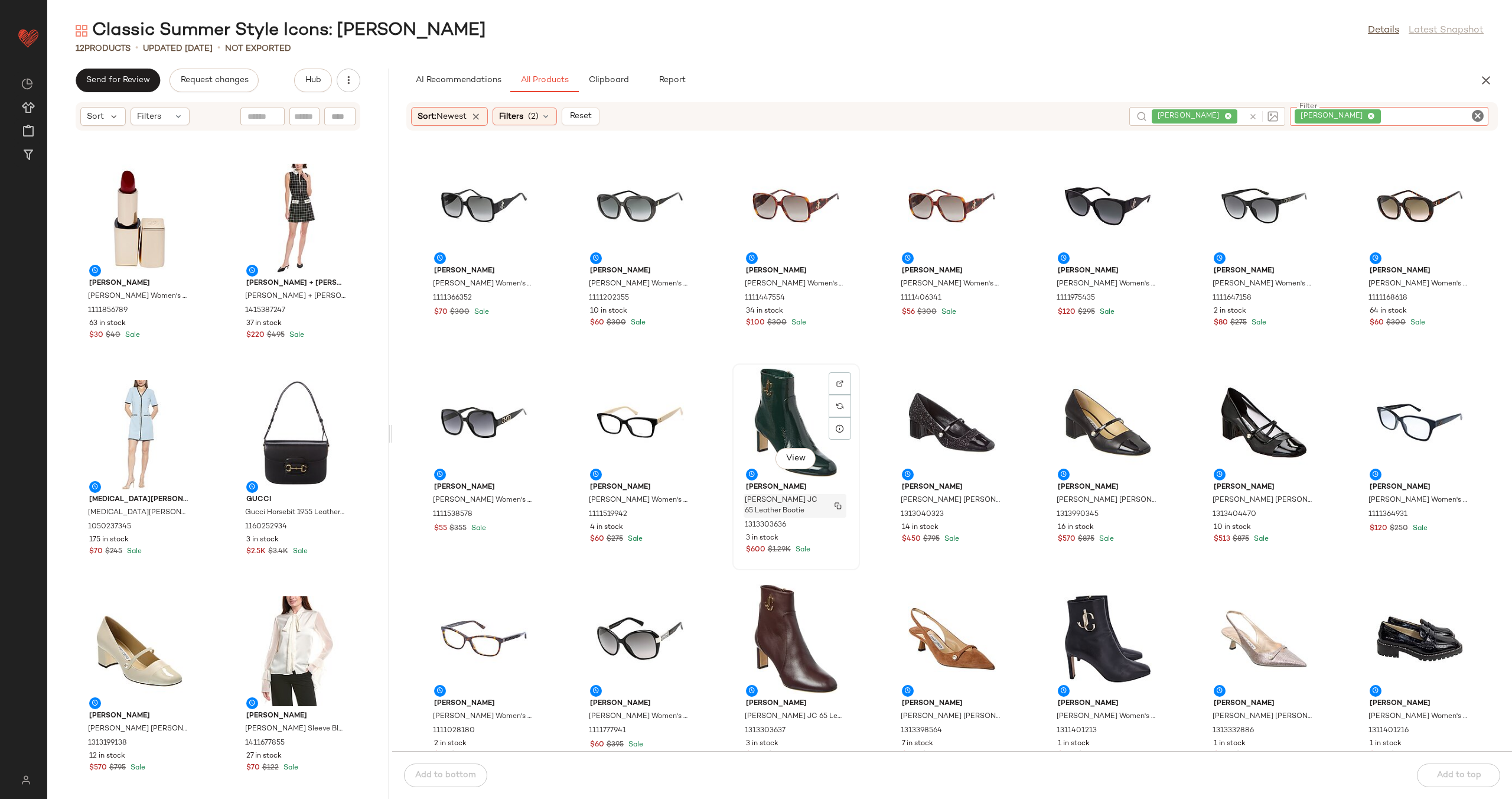
scroll to position [0, 0]
click at [1479, 111] on icon "Clear Filter" at bounding box center [1478, 115] width 14 height 14
click at [1306, 111] on div "jackie o" at bounding box center [1359, 115] width 190 height 18
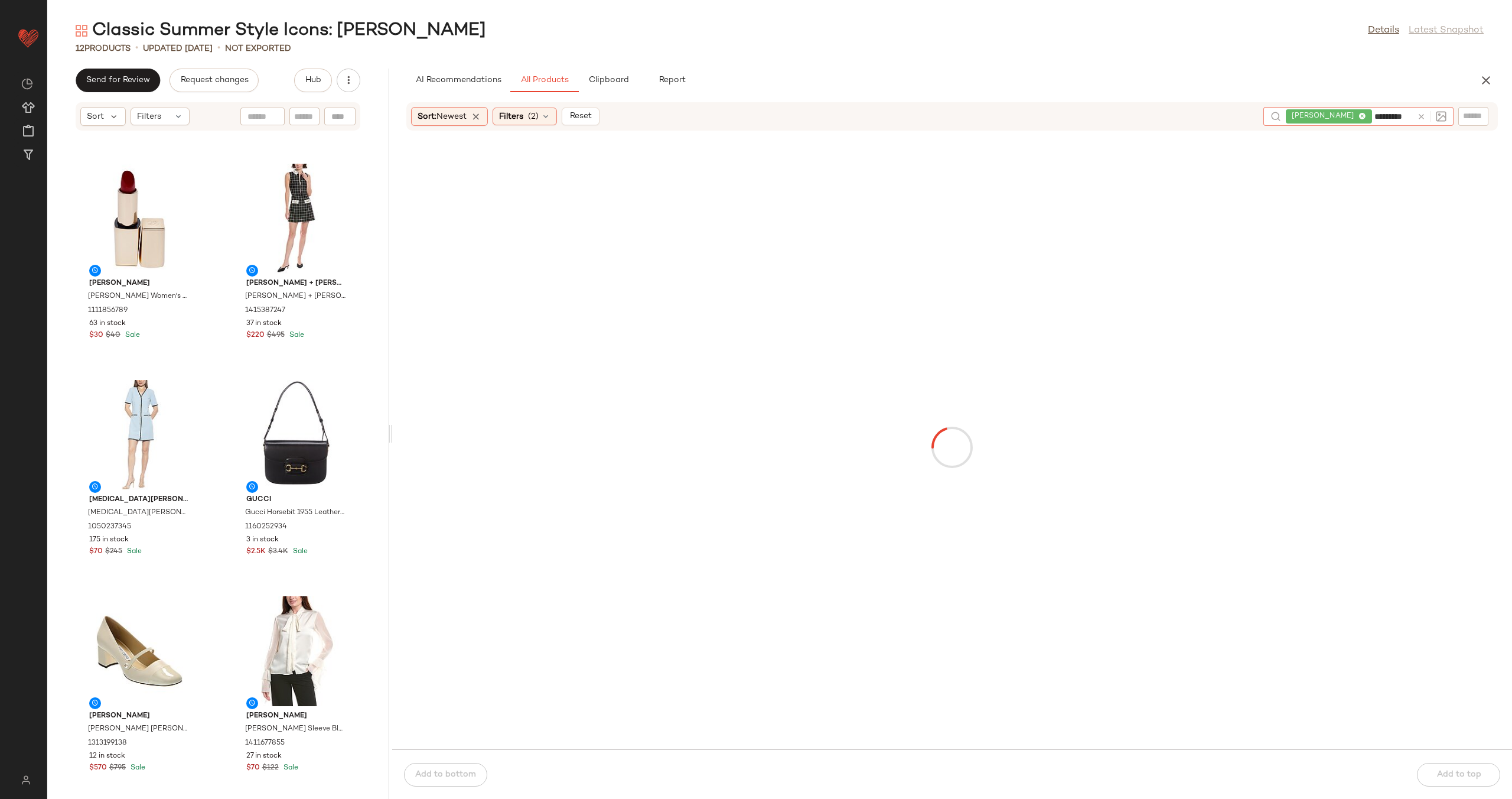
type input "**********"
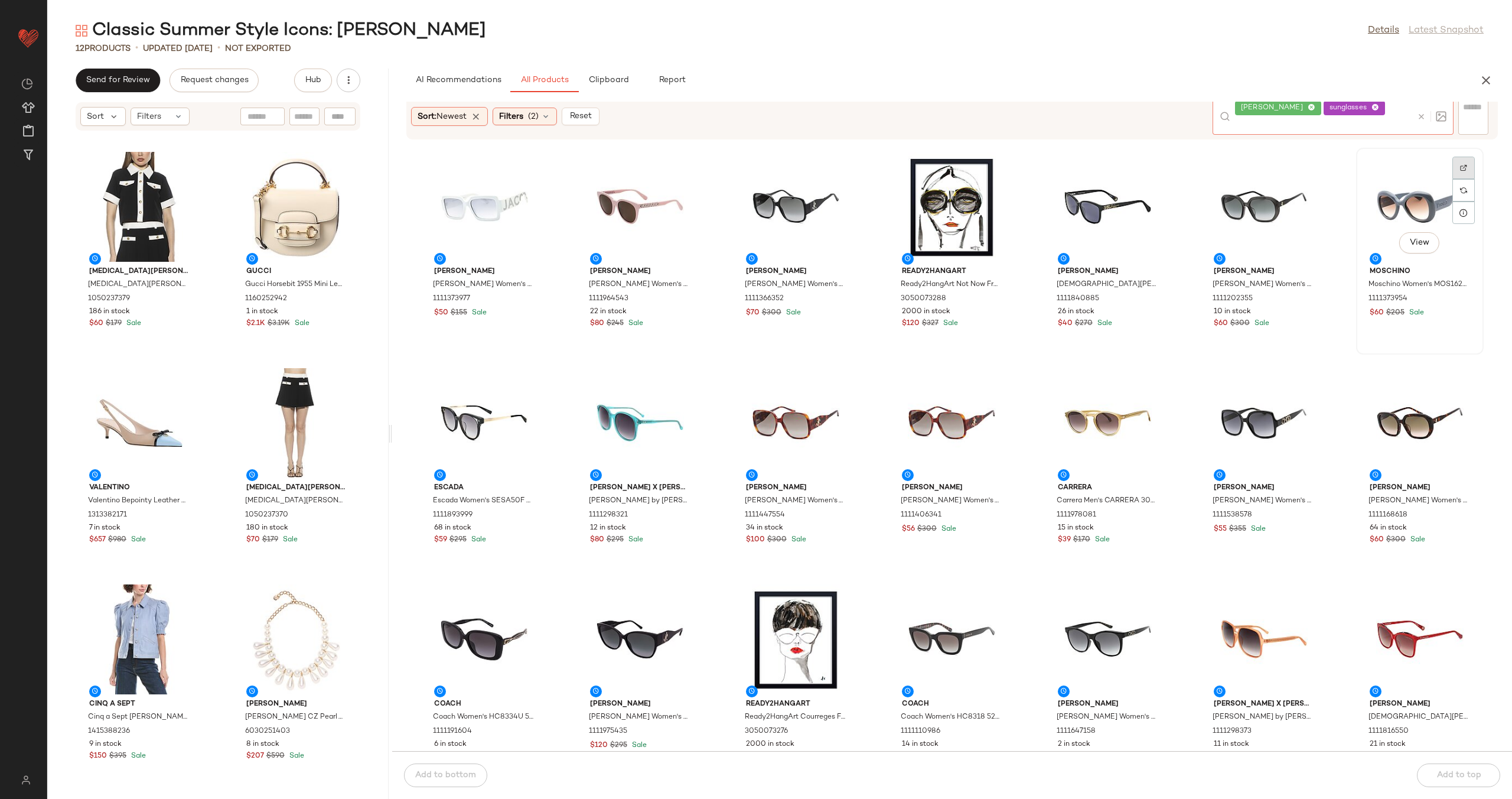
click at [1460, 166] on img at bounding box center [1464, 167] width 7 height 7
click at [1426, 117] on icon at bounding box center [1421, 116] width 9 height 9
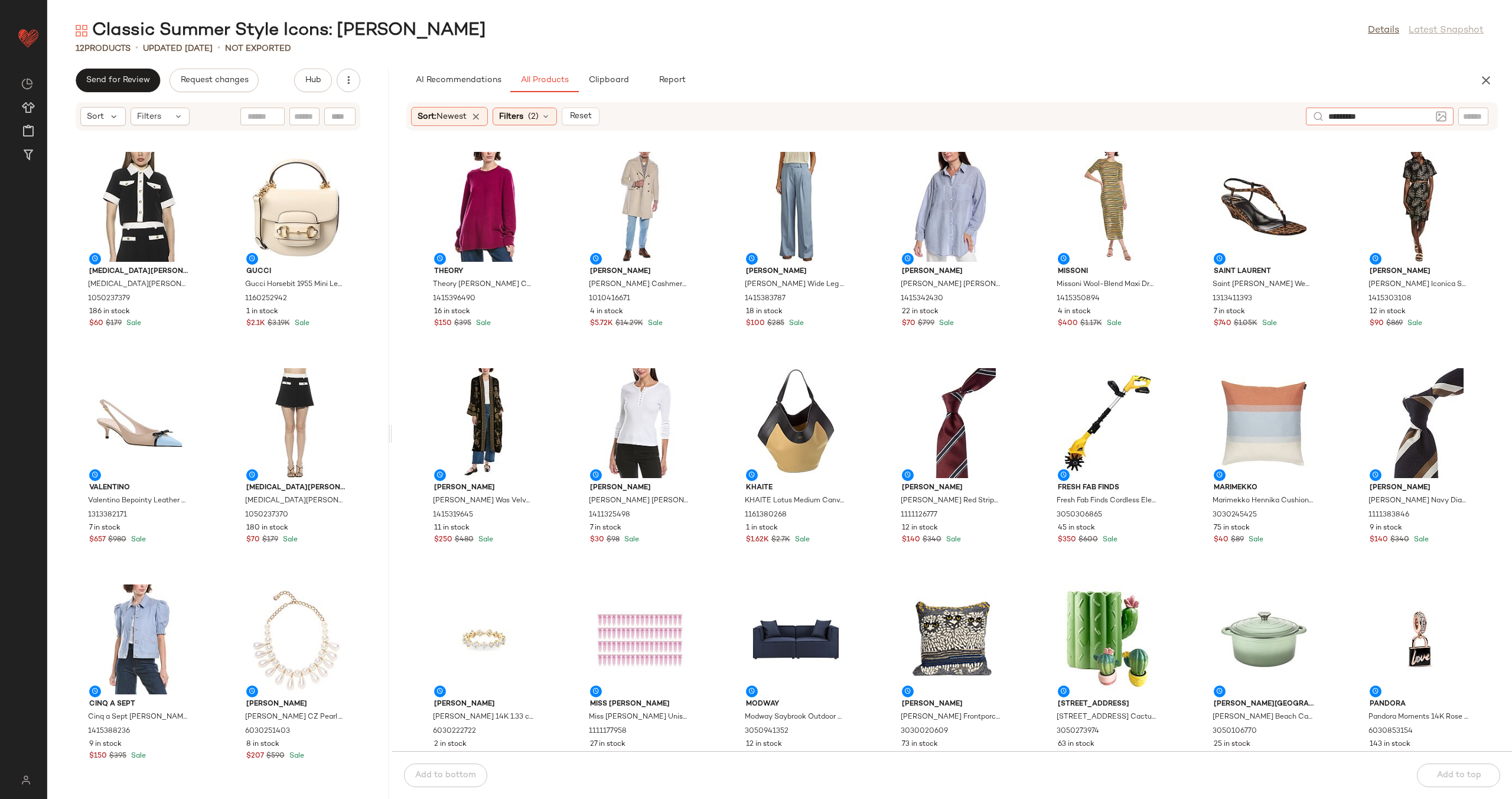
type input "**********"
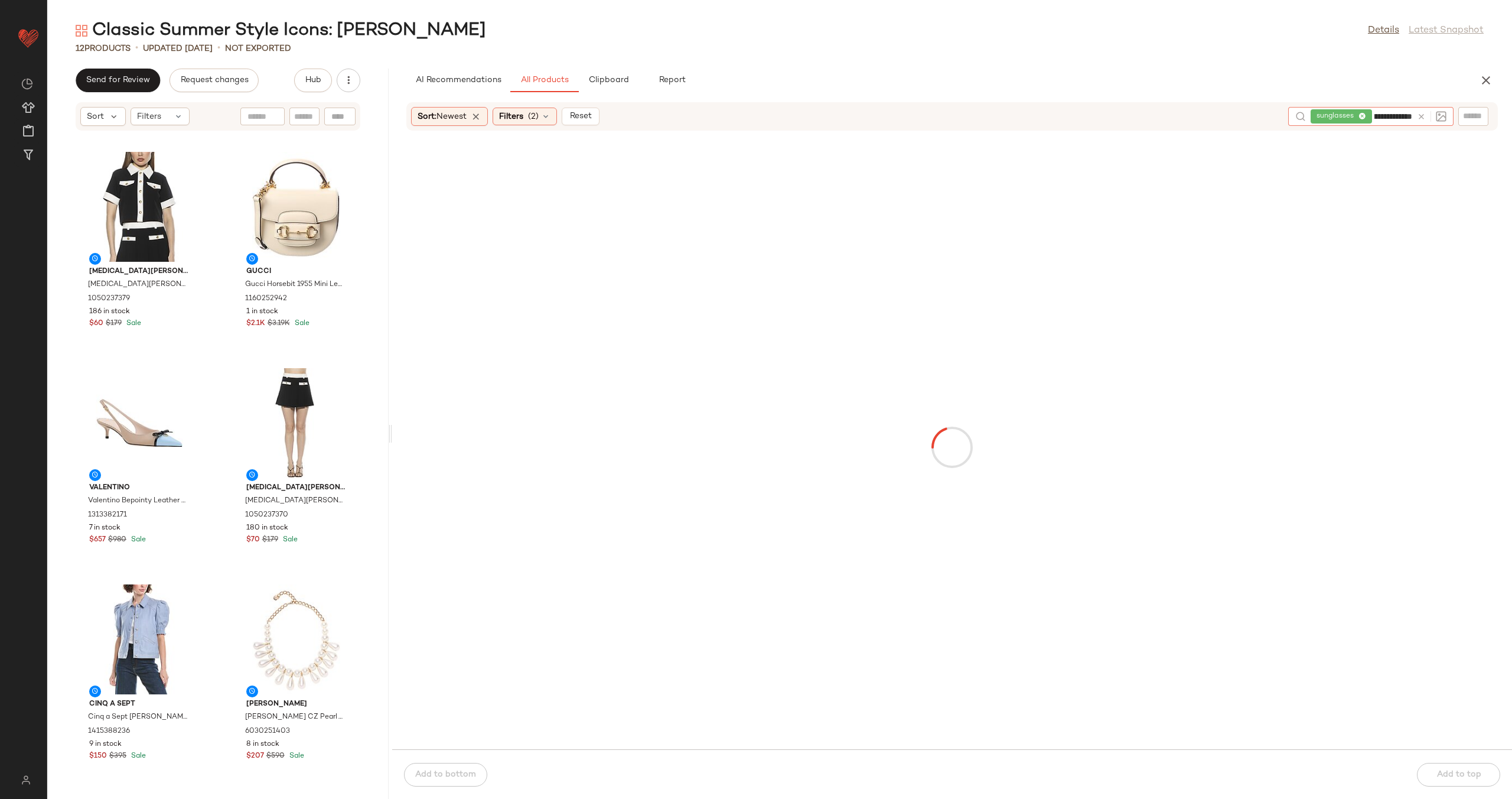
type input "**********"
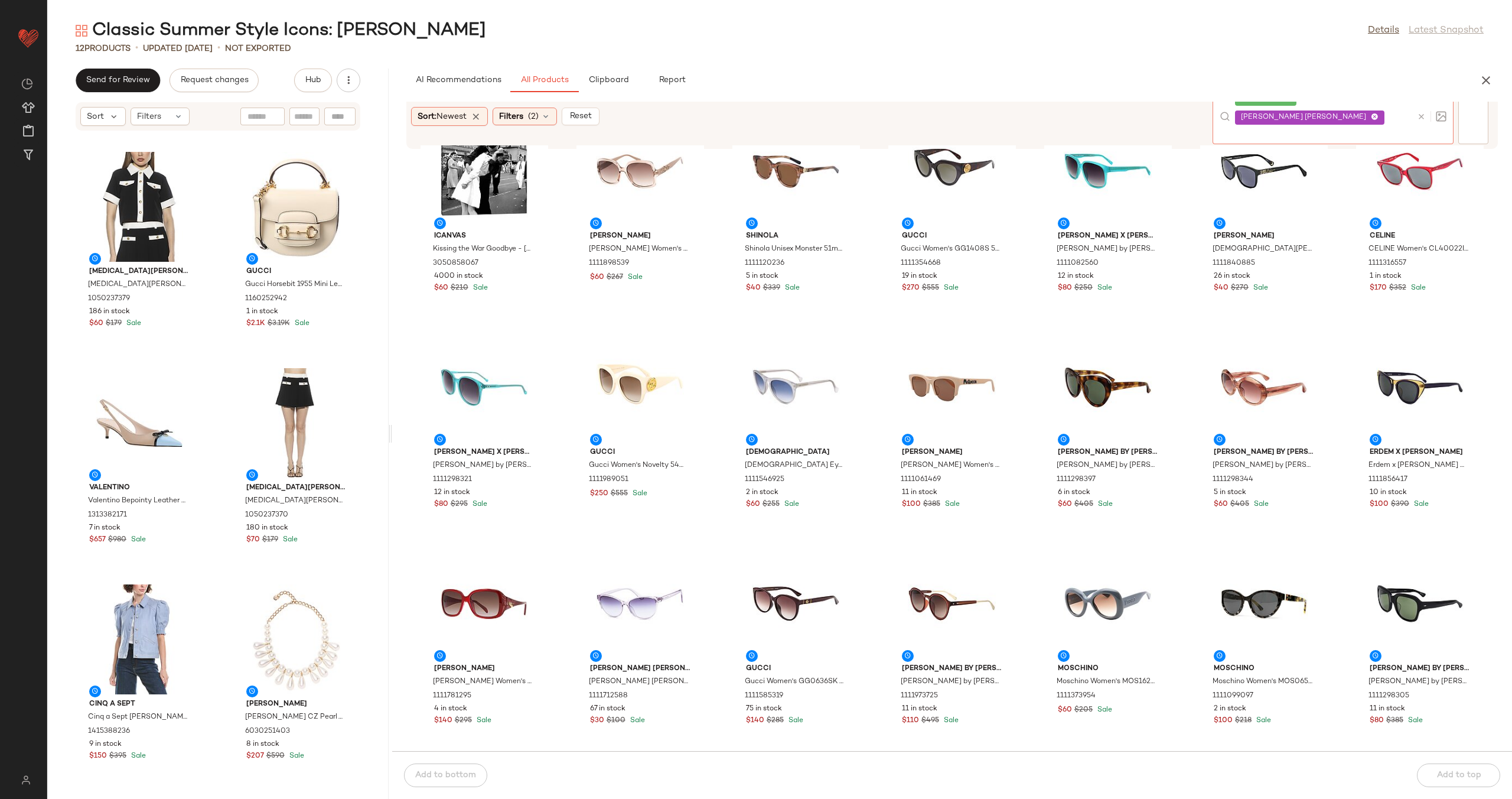
scroll to position [188, 0]
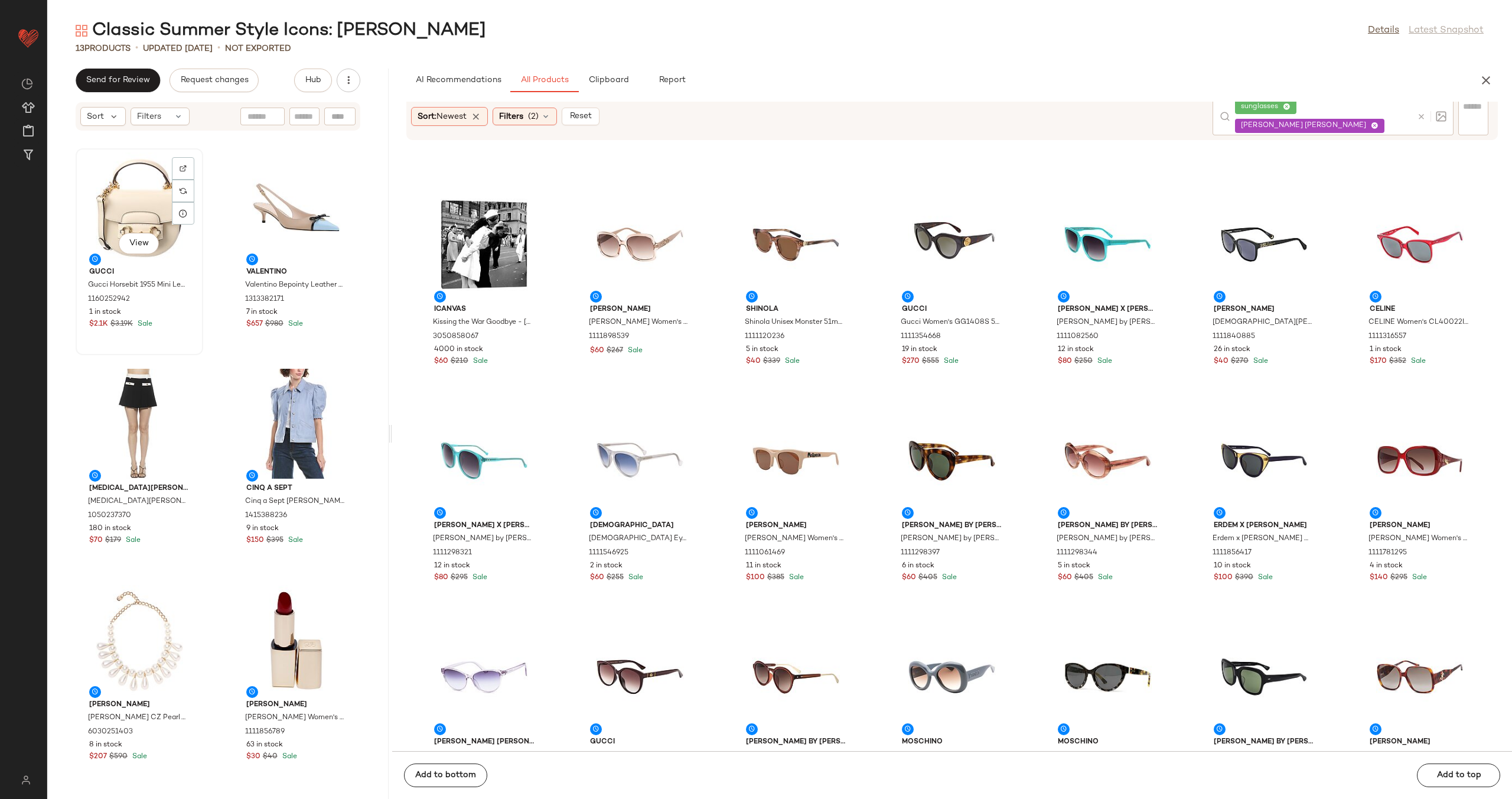
scroll to position [212, 0]
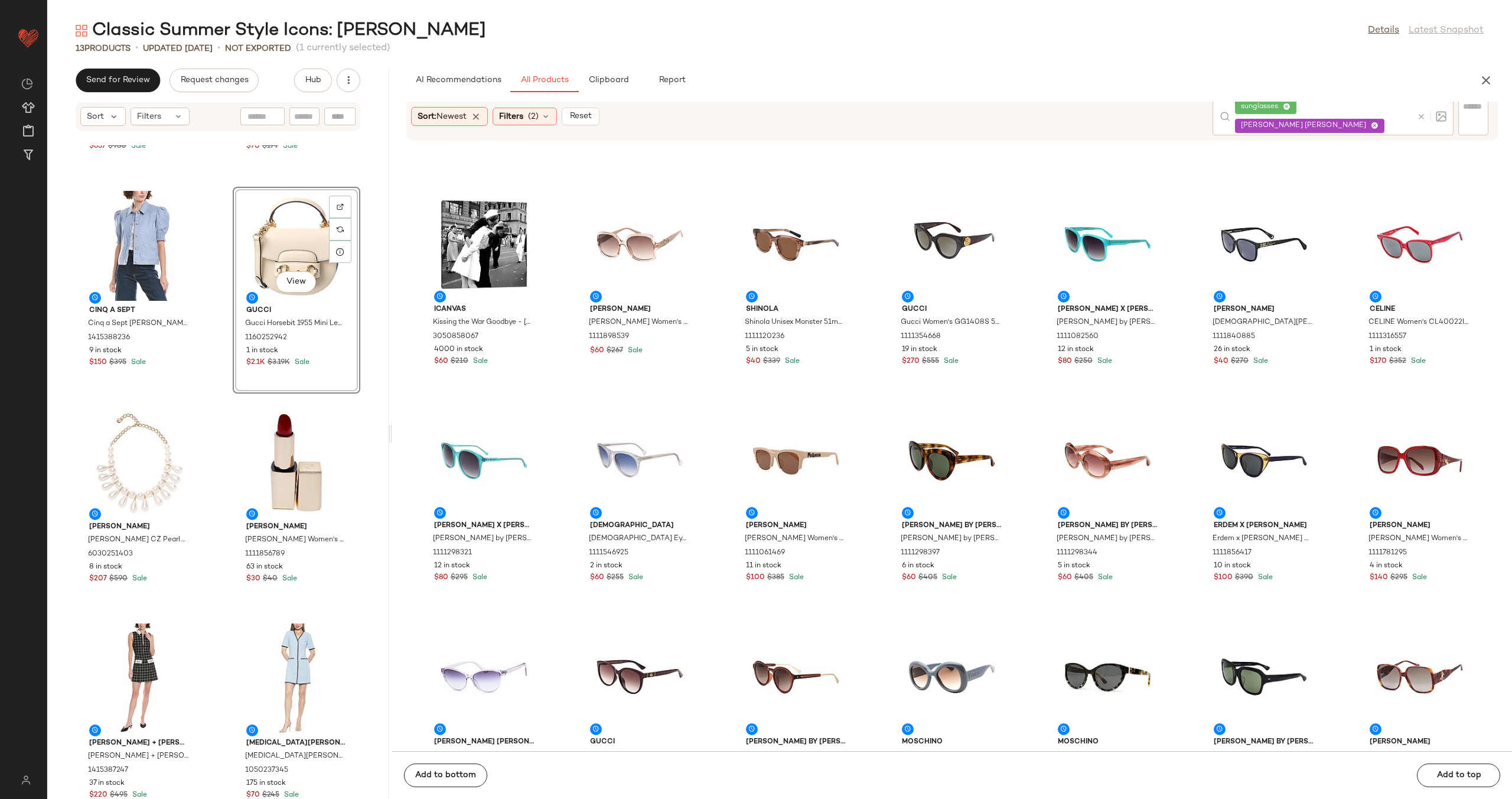
scroll to position [511, 0]
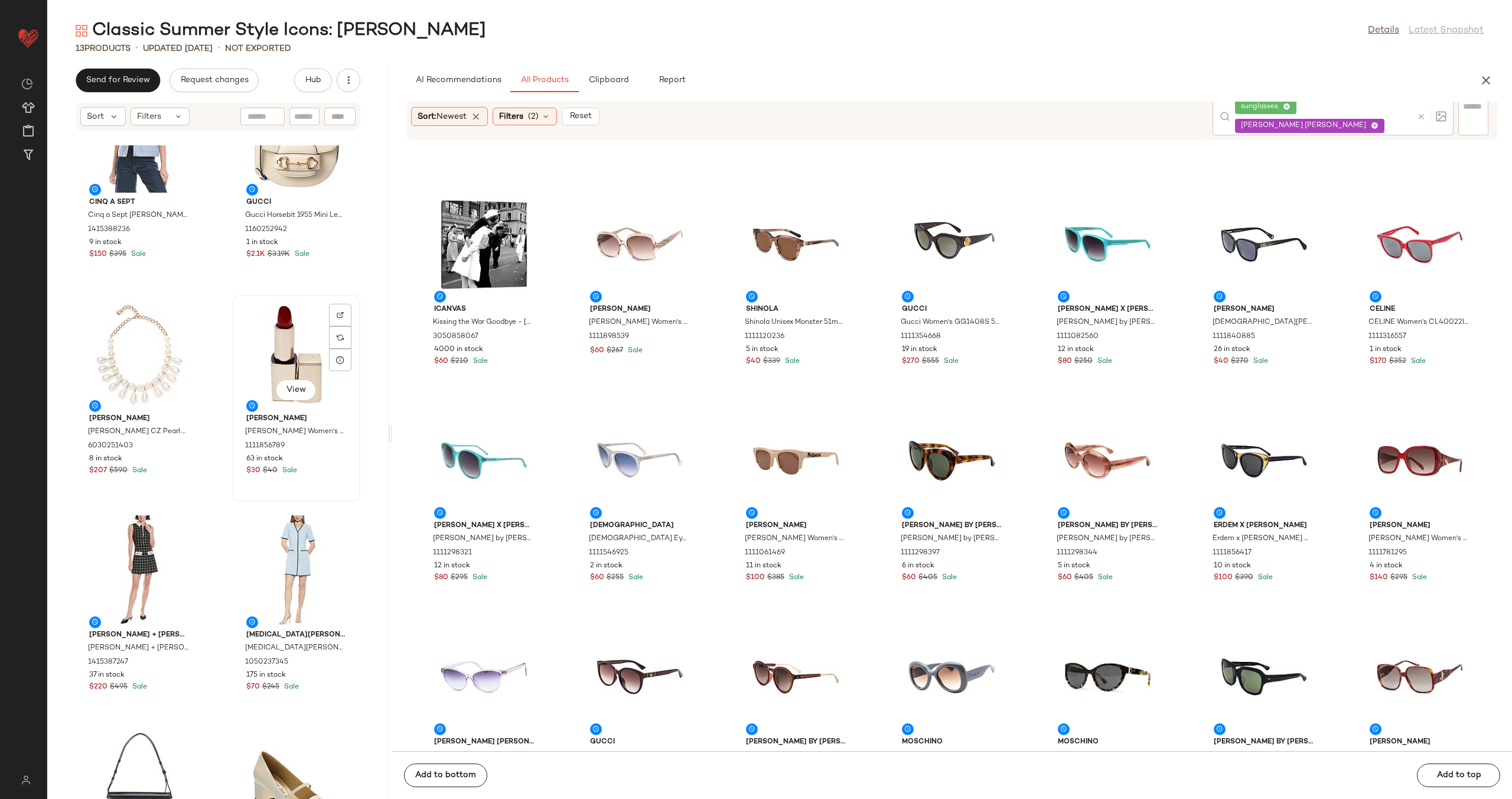
click at [298, 359] on div "View" at bounding box center [297, 353] width 120 height 110
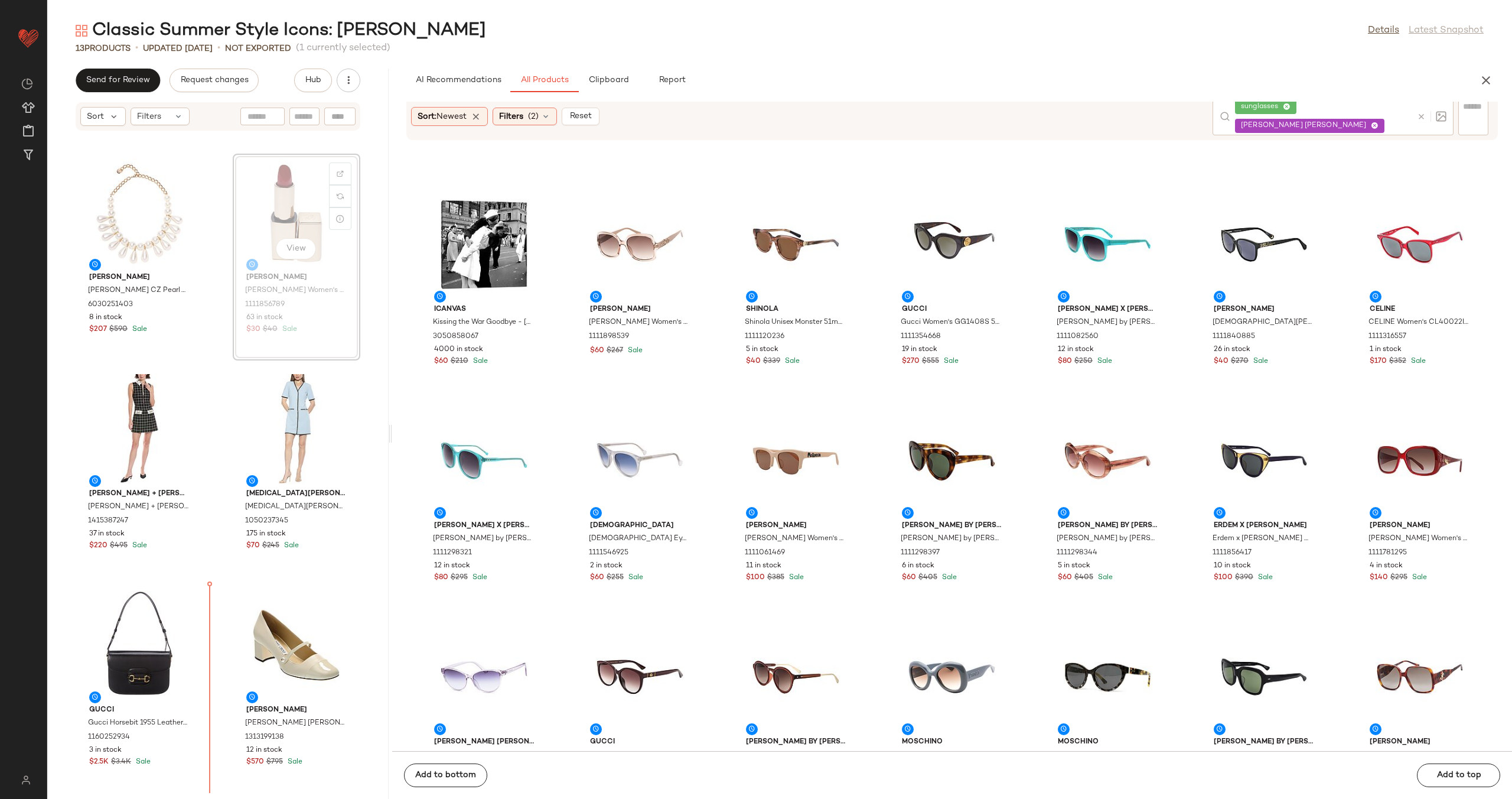
scroll to position [658, 0]
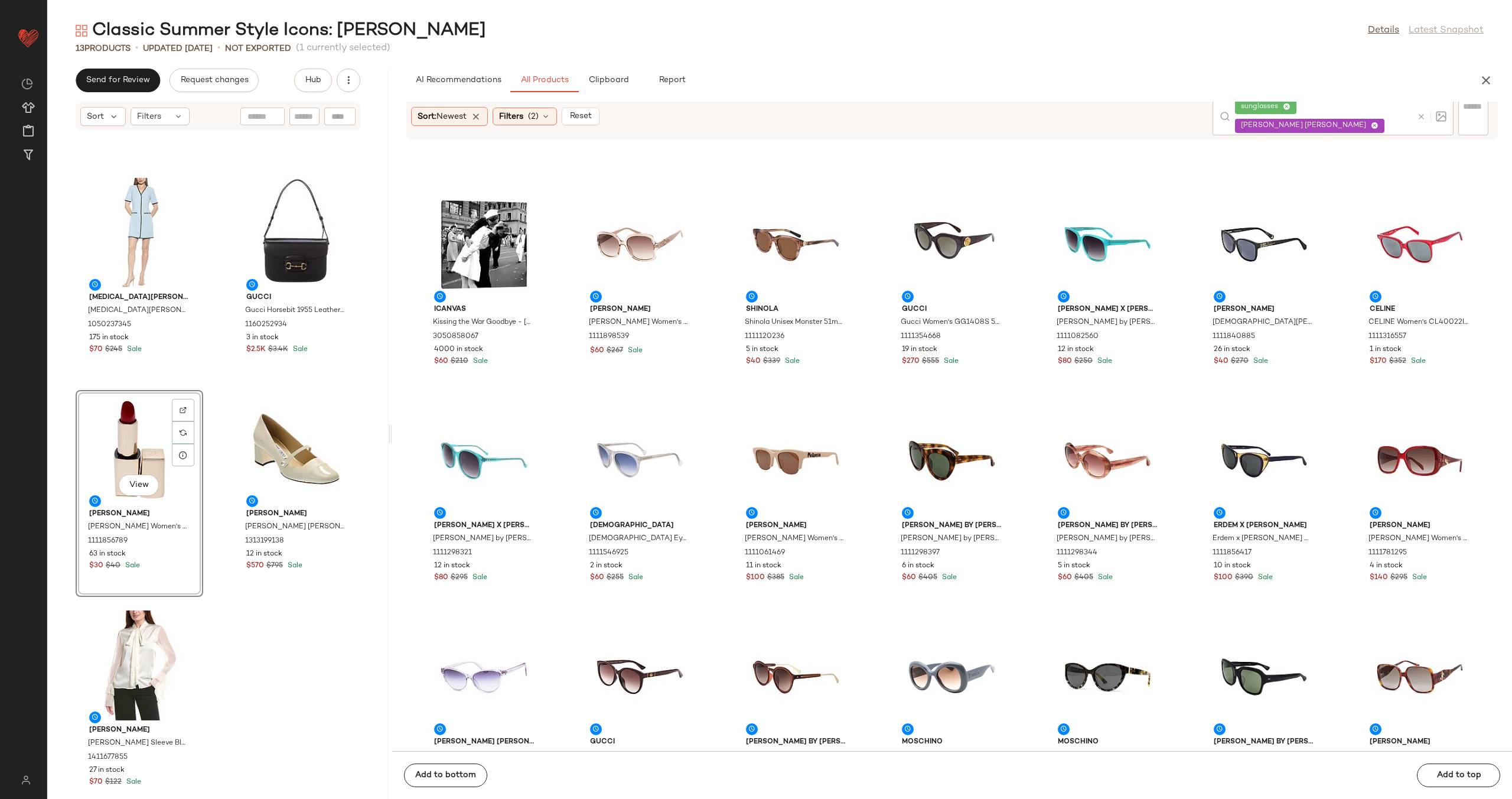
scroll to position [845, 0]
click at [291, 443] on div "View" at bounding box center [297, 452] width 120 height 110
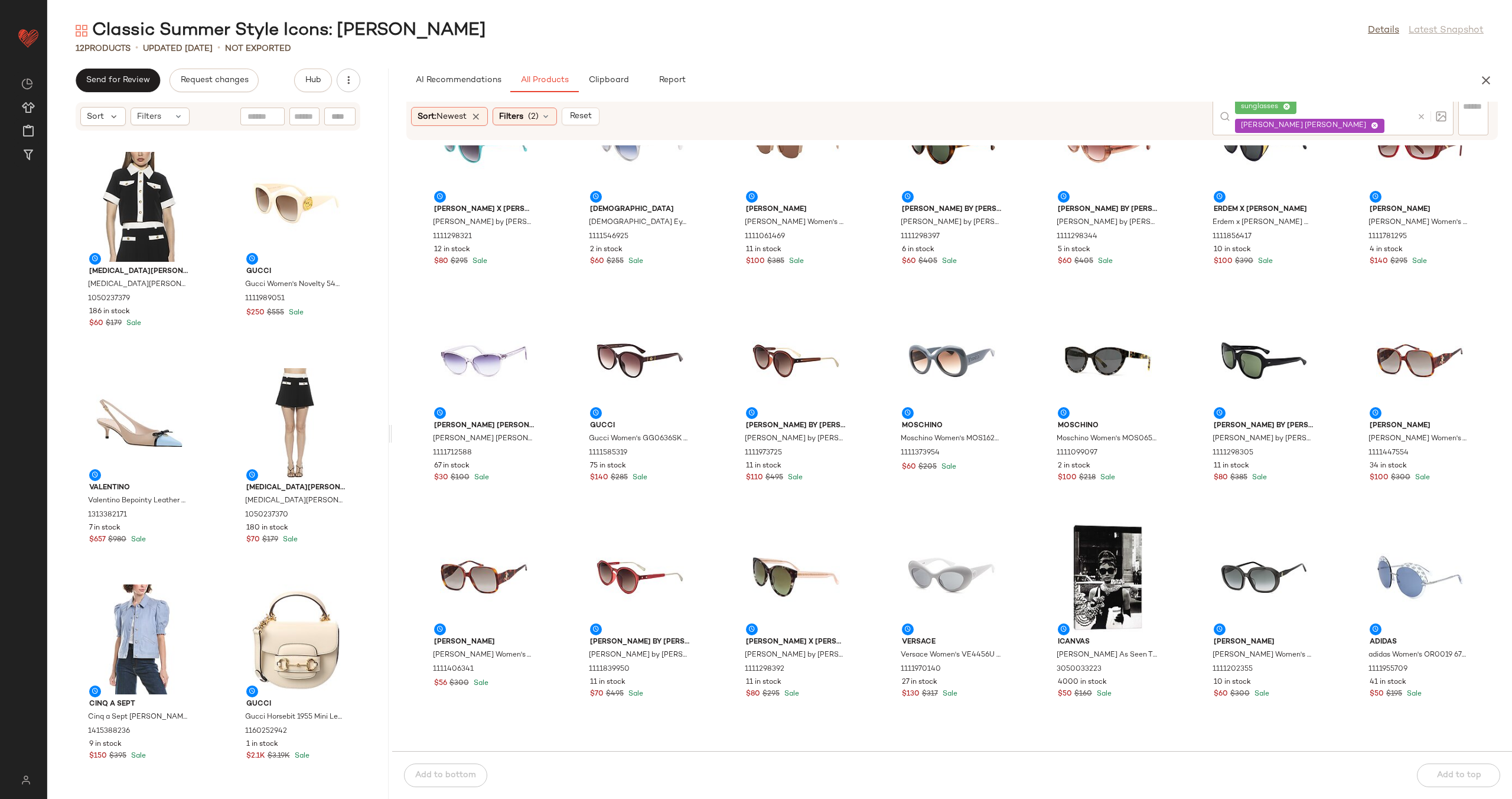
scroll to position [403, 0]
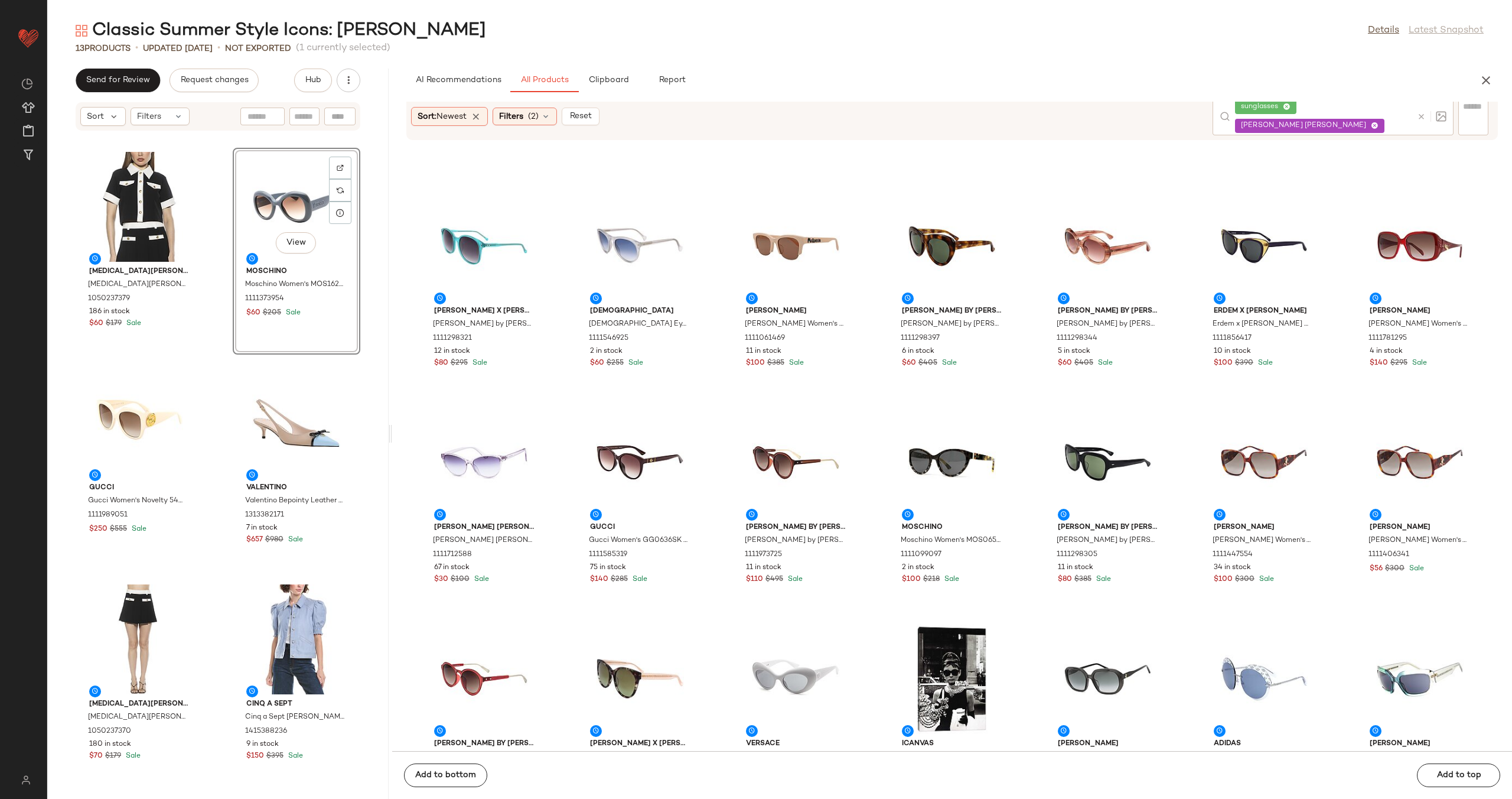
click at [215, 321] on div "Alexia Admor Alexia Admor Emery Top 1050237379 186 in stock $60 $179 Sale View …" at bounding box center [218, 472] width 342 height 654
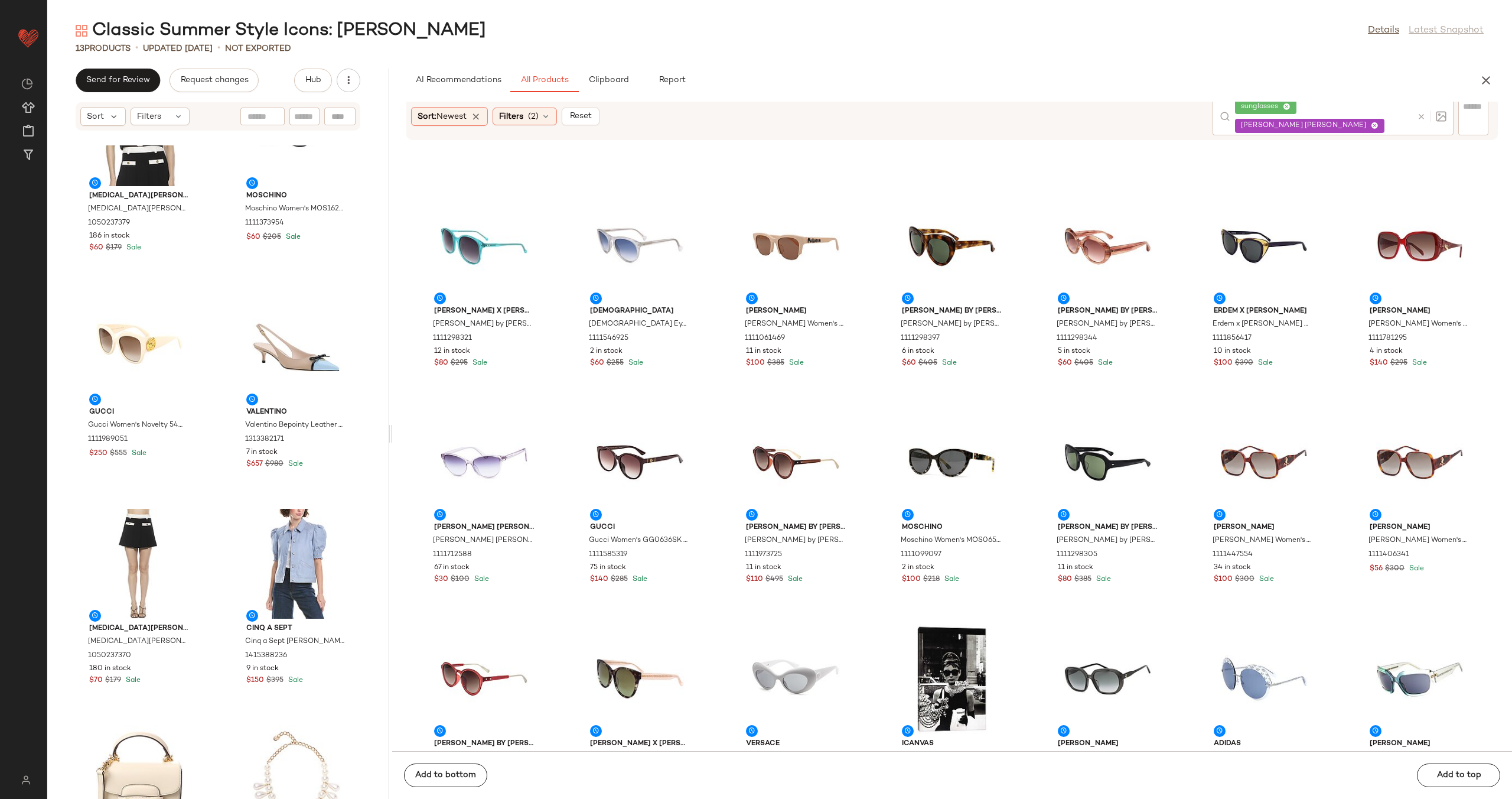
scroll to position [100, 0]
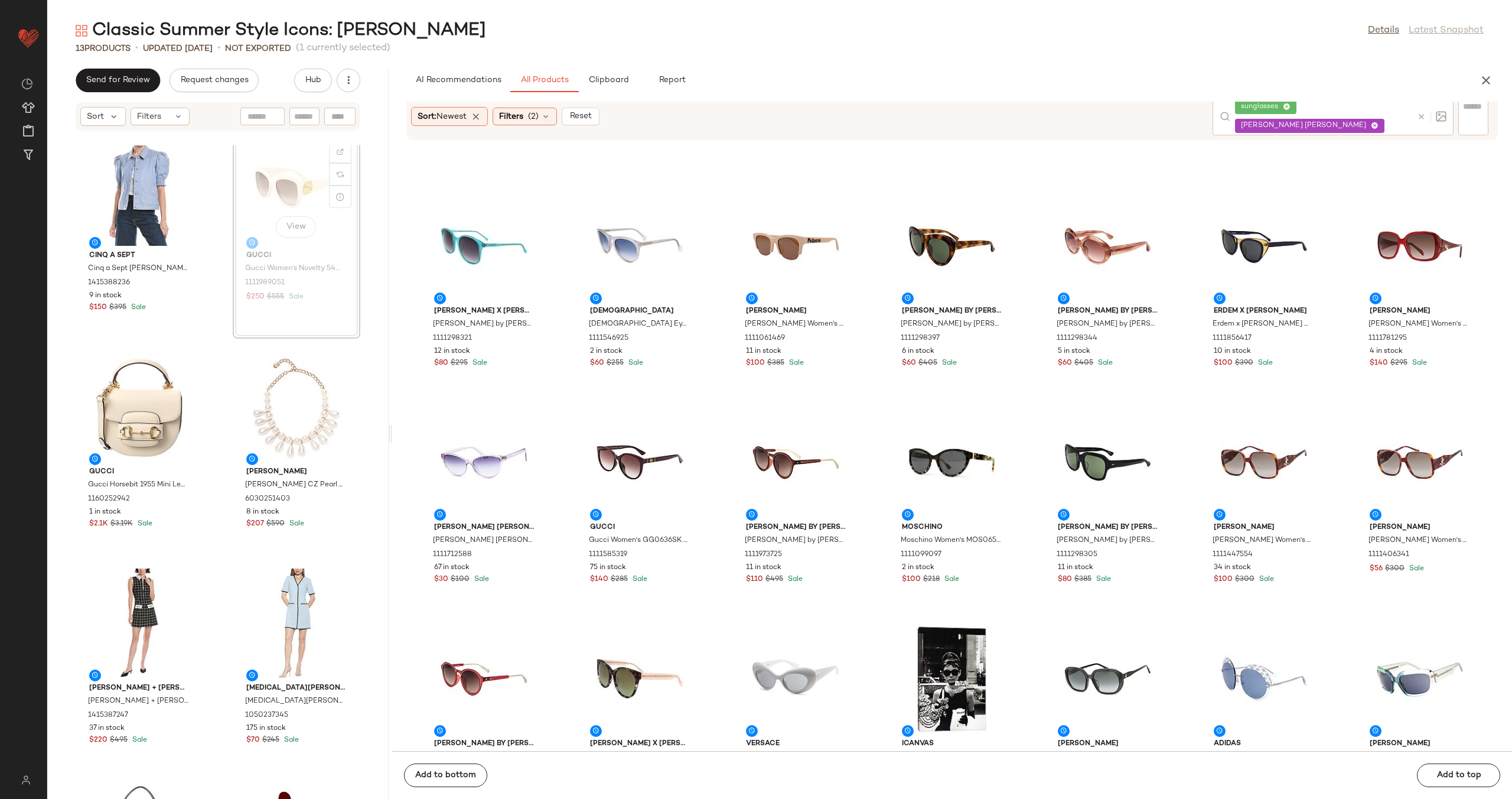
scroll to position [455, 0]
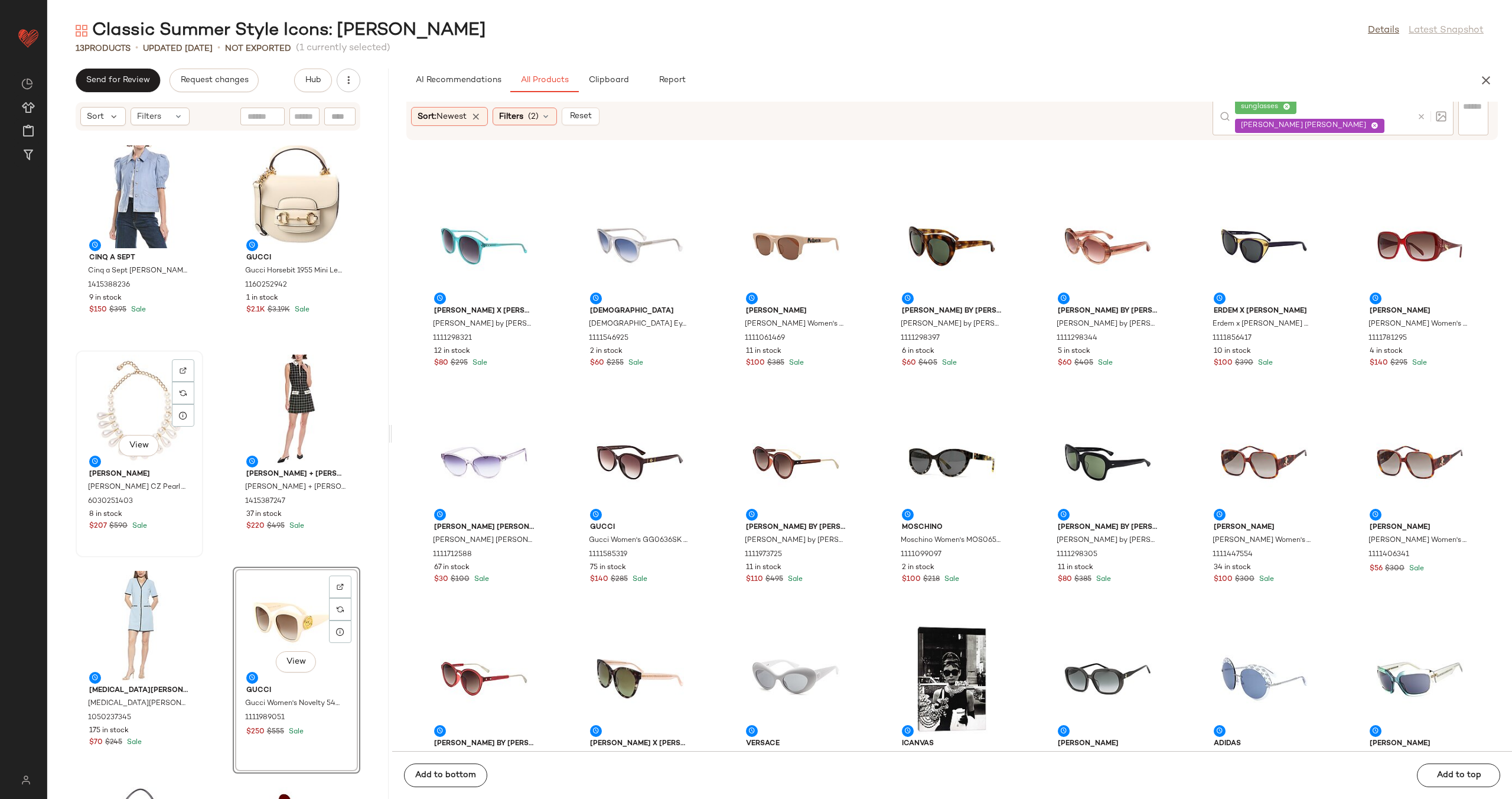
click at [200, 548] on div "View Carolina Herrera Carolina Herrera CZ Pearl Teardrop Necklace 6030251403 8 …" at bounding box center [139, 454] width 125 height 204
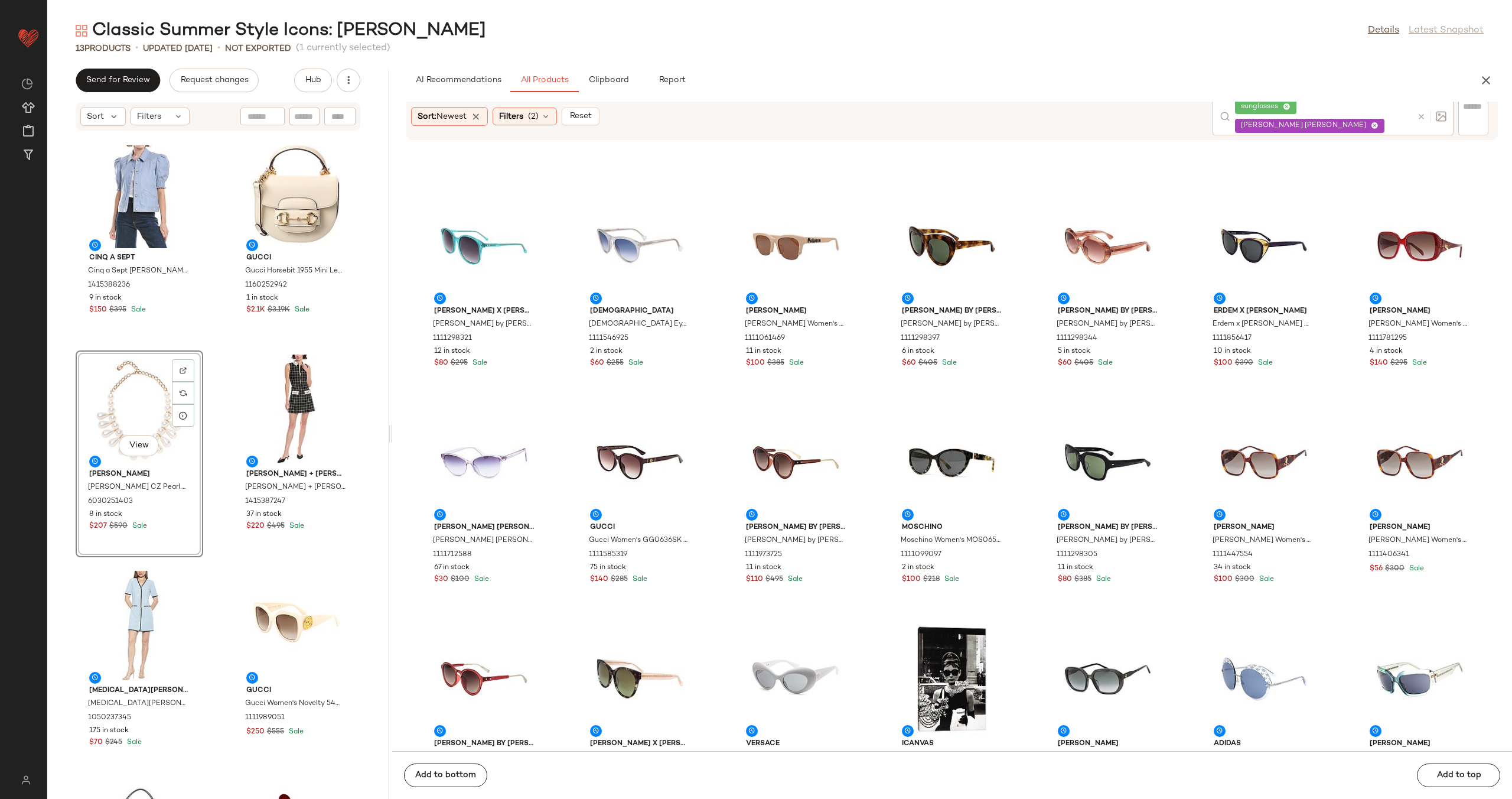
click at [212, 532] on div "Cinq a Sept Cinq a Sept Roselyn Jacket 1415388236 9 in stock $150 $395 Sale Guc…" at bounding box center [218, 472] width 342 height 654
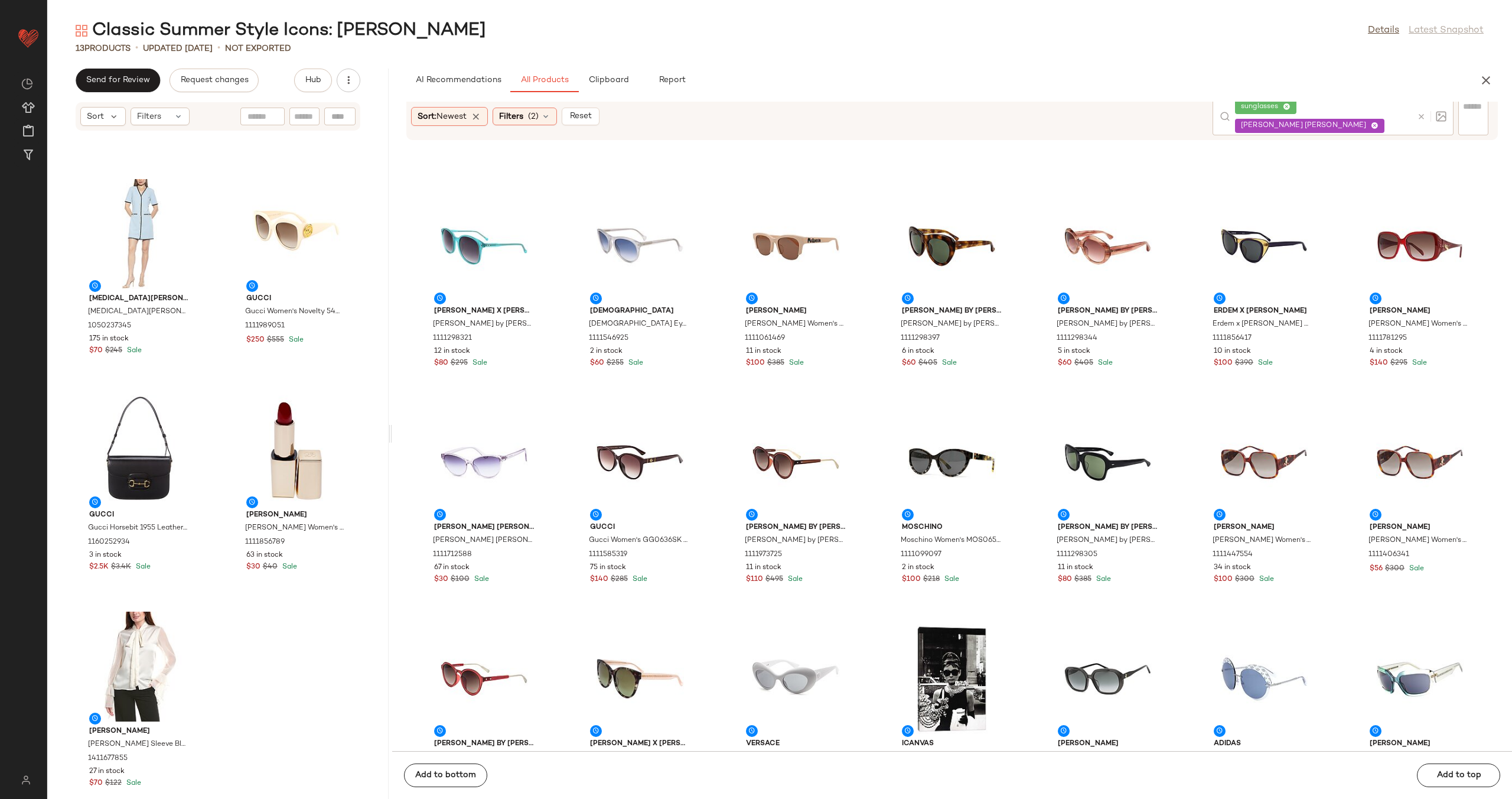
scroll to position [862, 0]
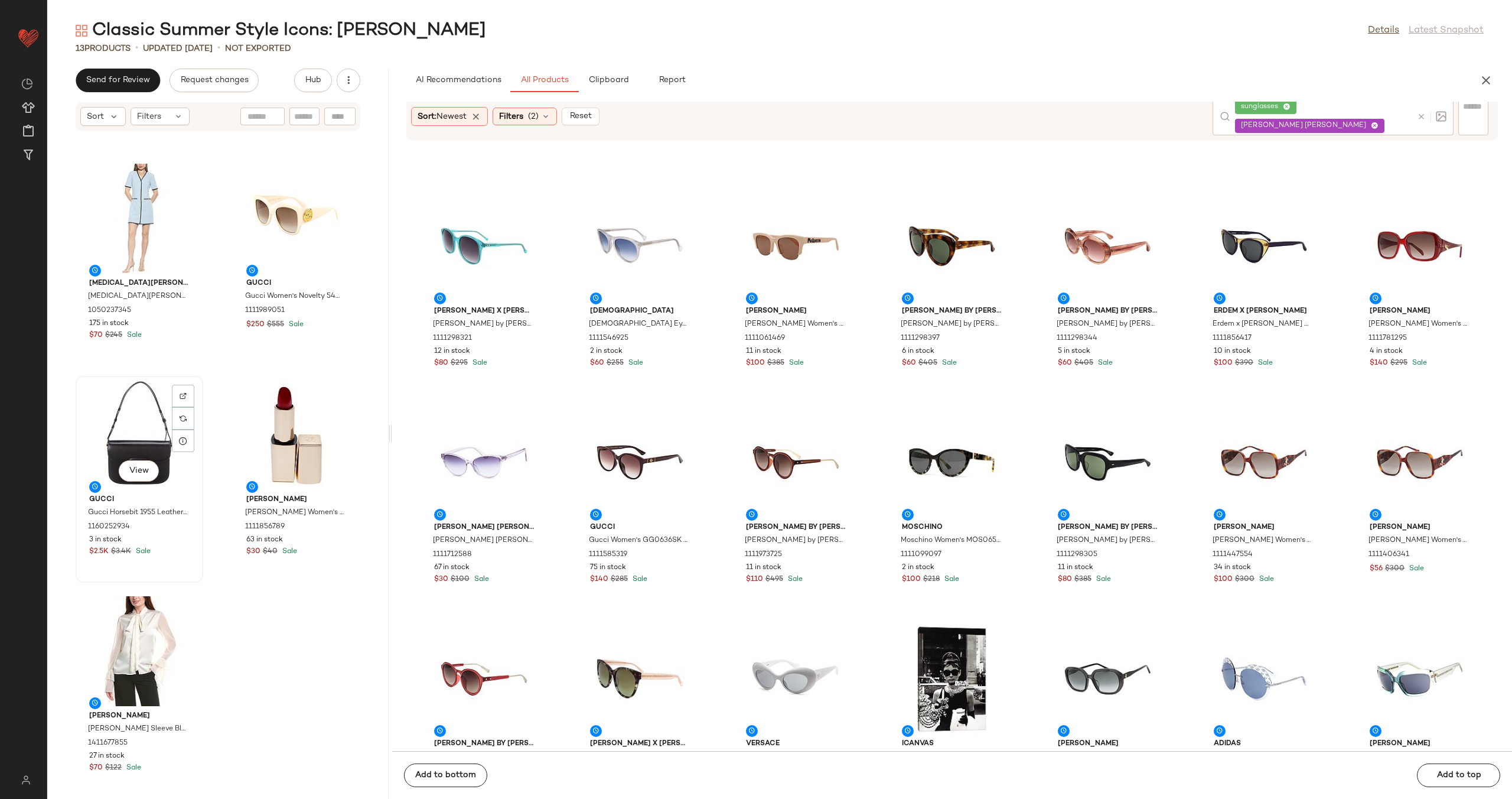
click at [125, 414] on div "View" at bounding box center [140, 434] width 120 height 110
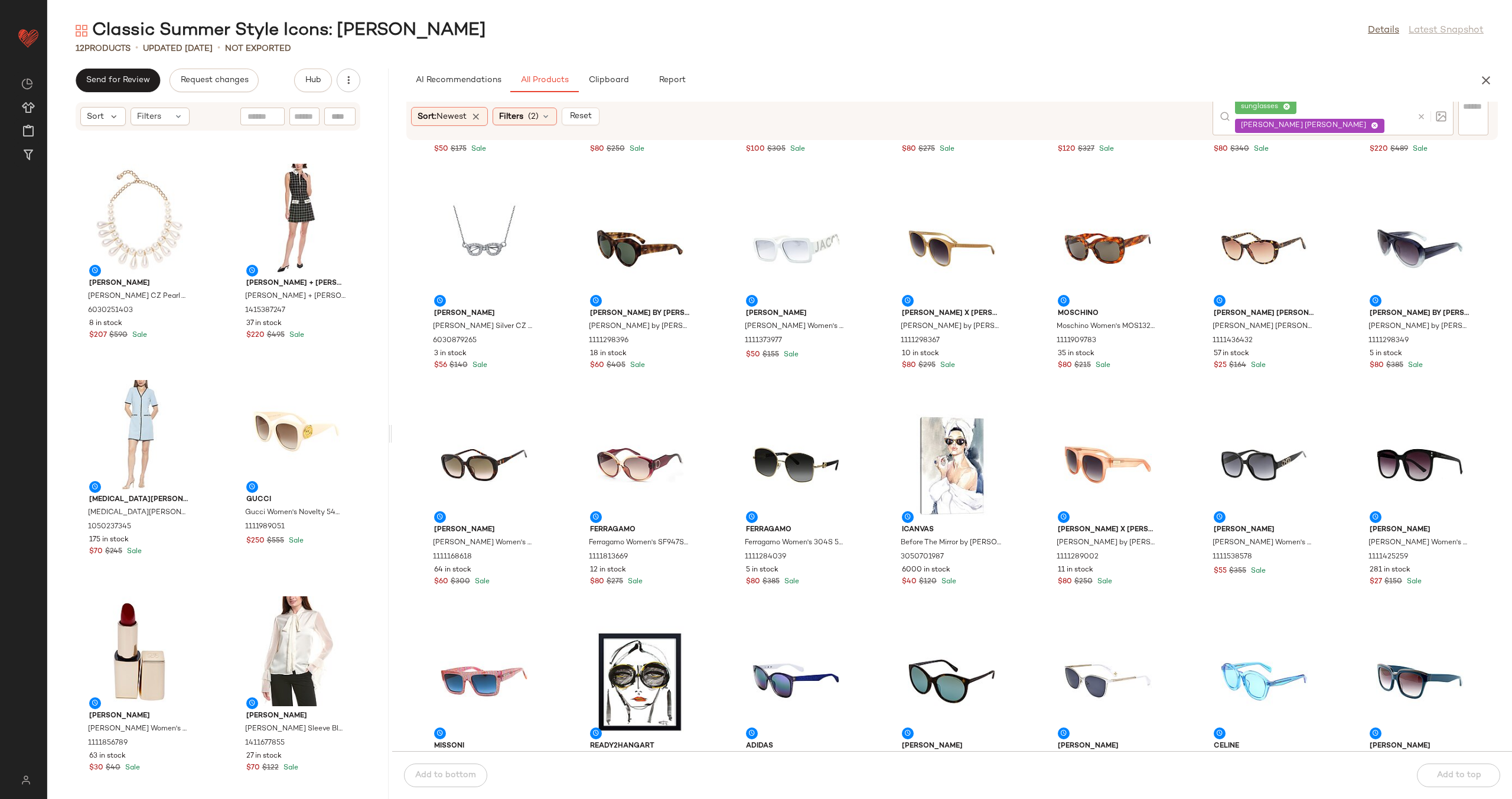
scroll to position [1616, 0]
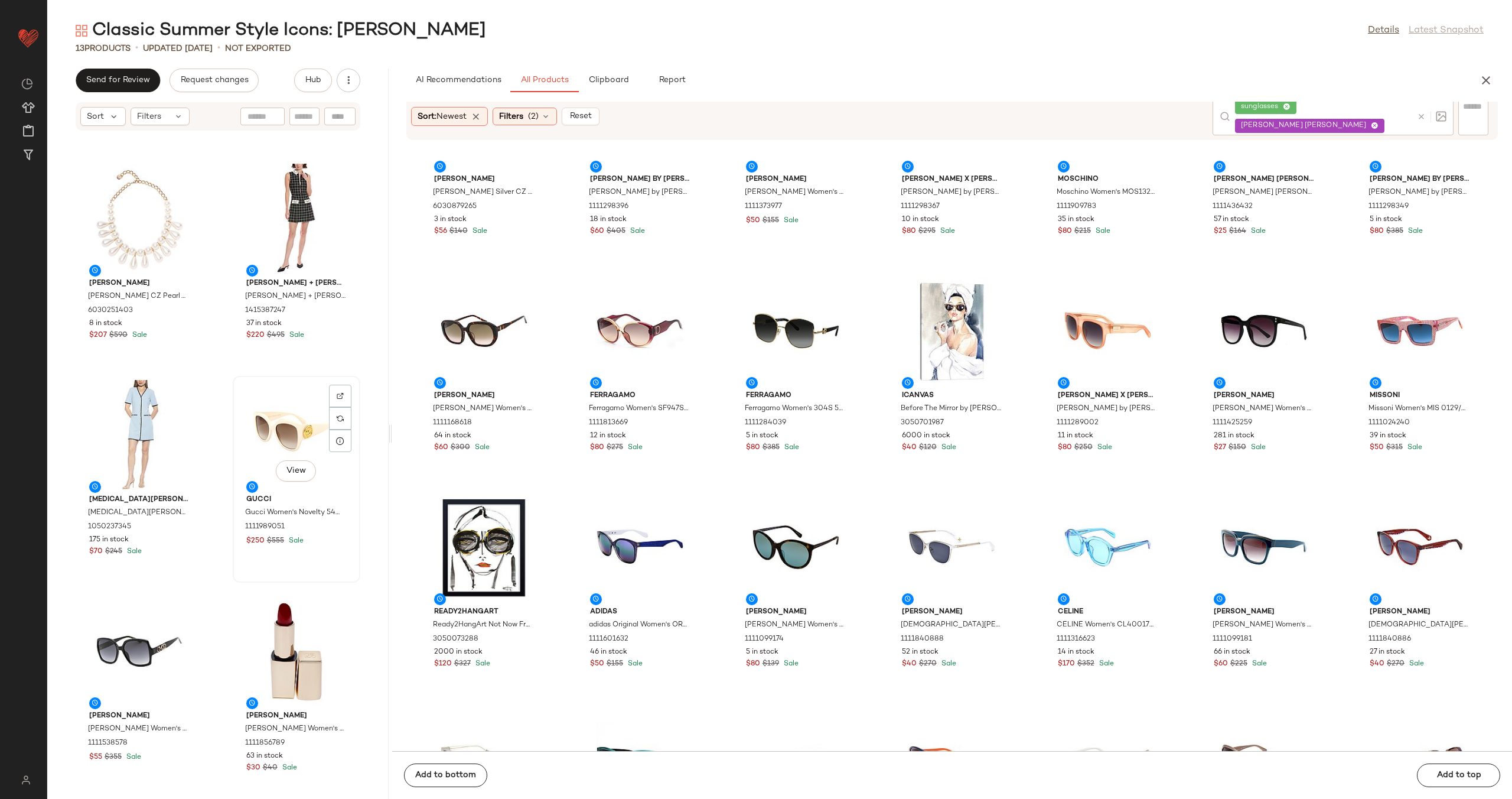
click at [267, 432] on div "View" at bounding box center [297, 434] width 120 height 110
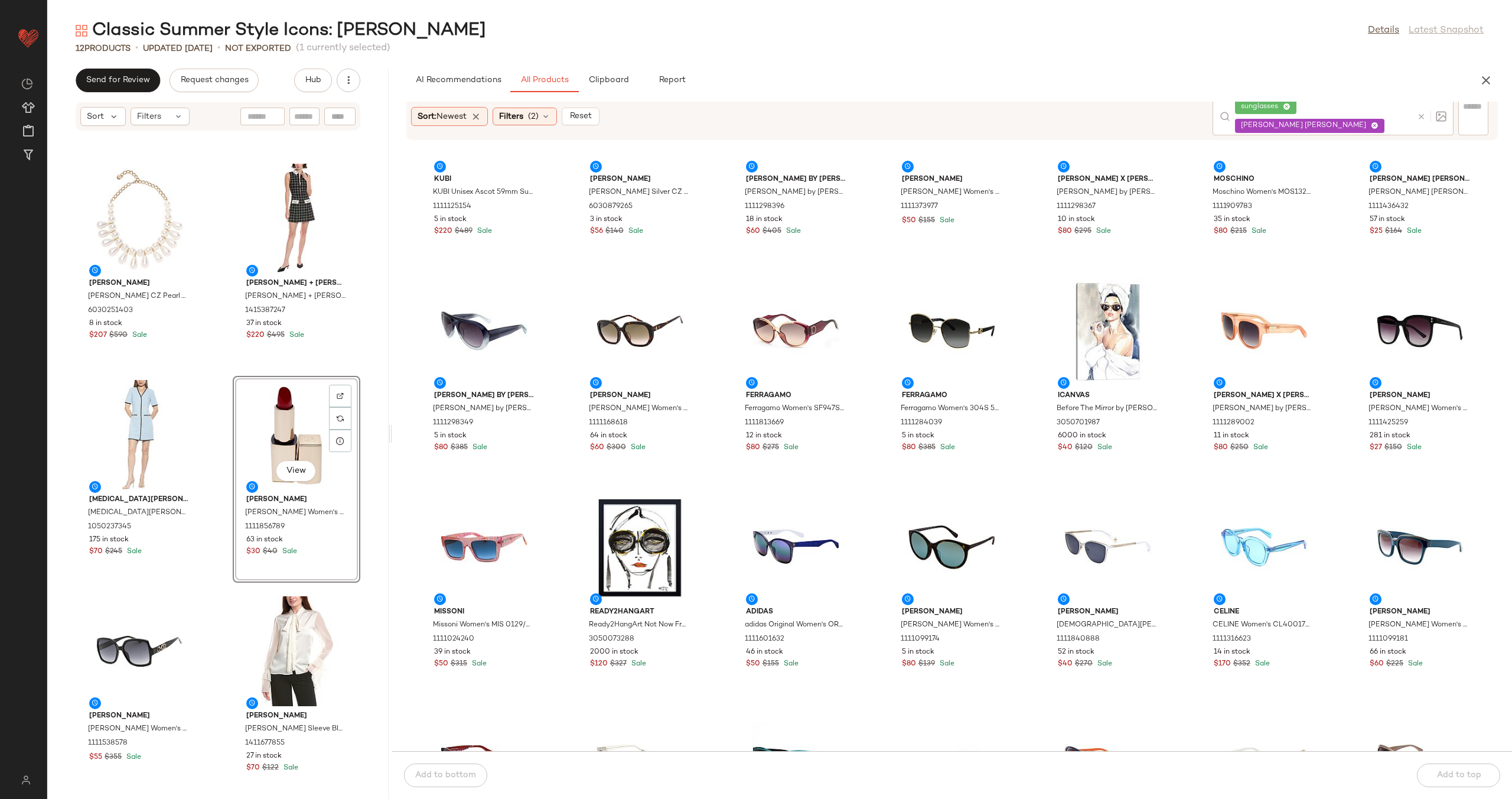
click at [207, 489] on div "Cinq a Sept Cinq a Sept Roselyn Jacket 1415388236 9 in stock $150 $395 Sale Guc…" at bounding box center [218, 472] width 342 height 654
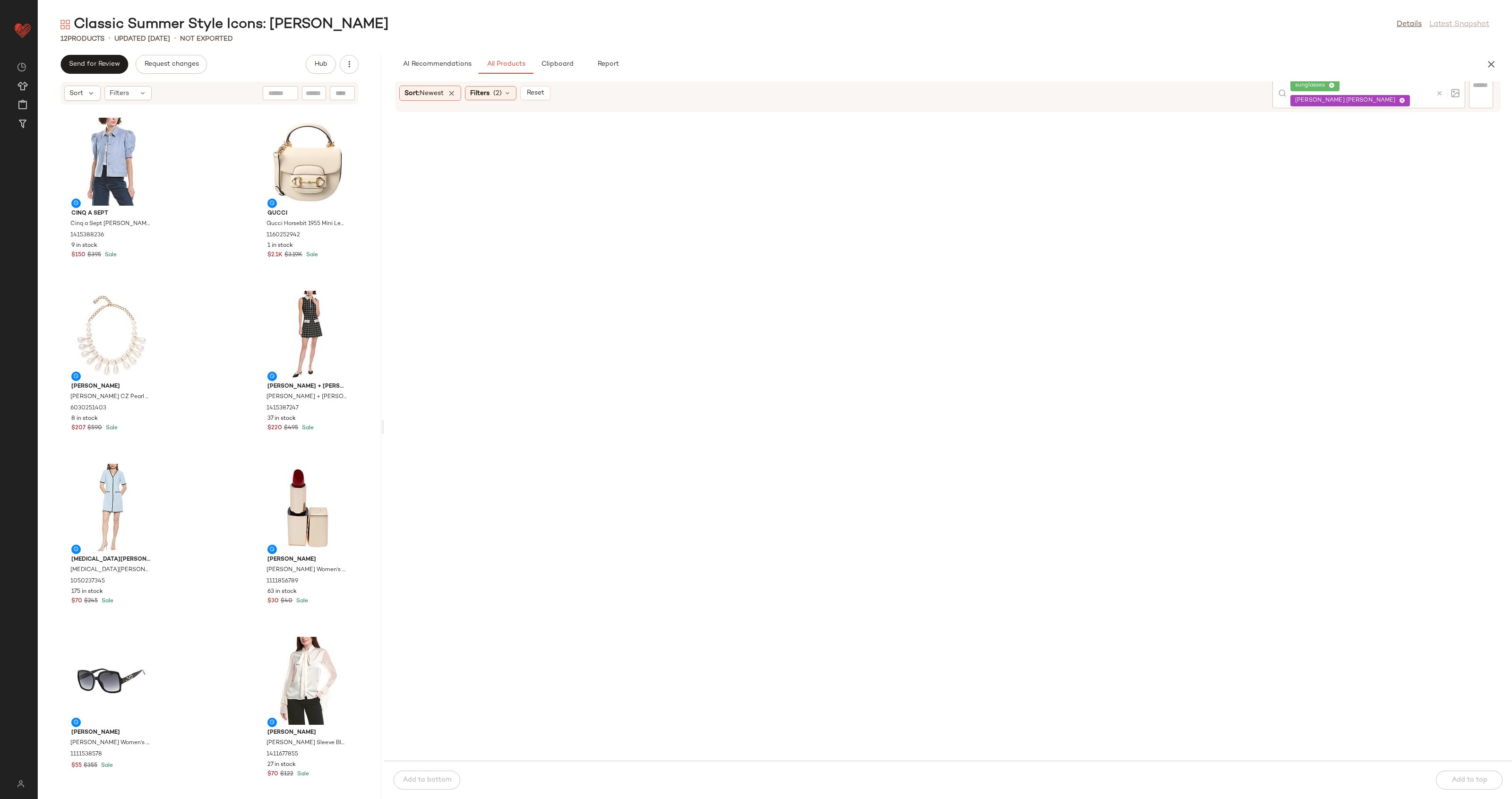
scroll to position [1293, 0]
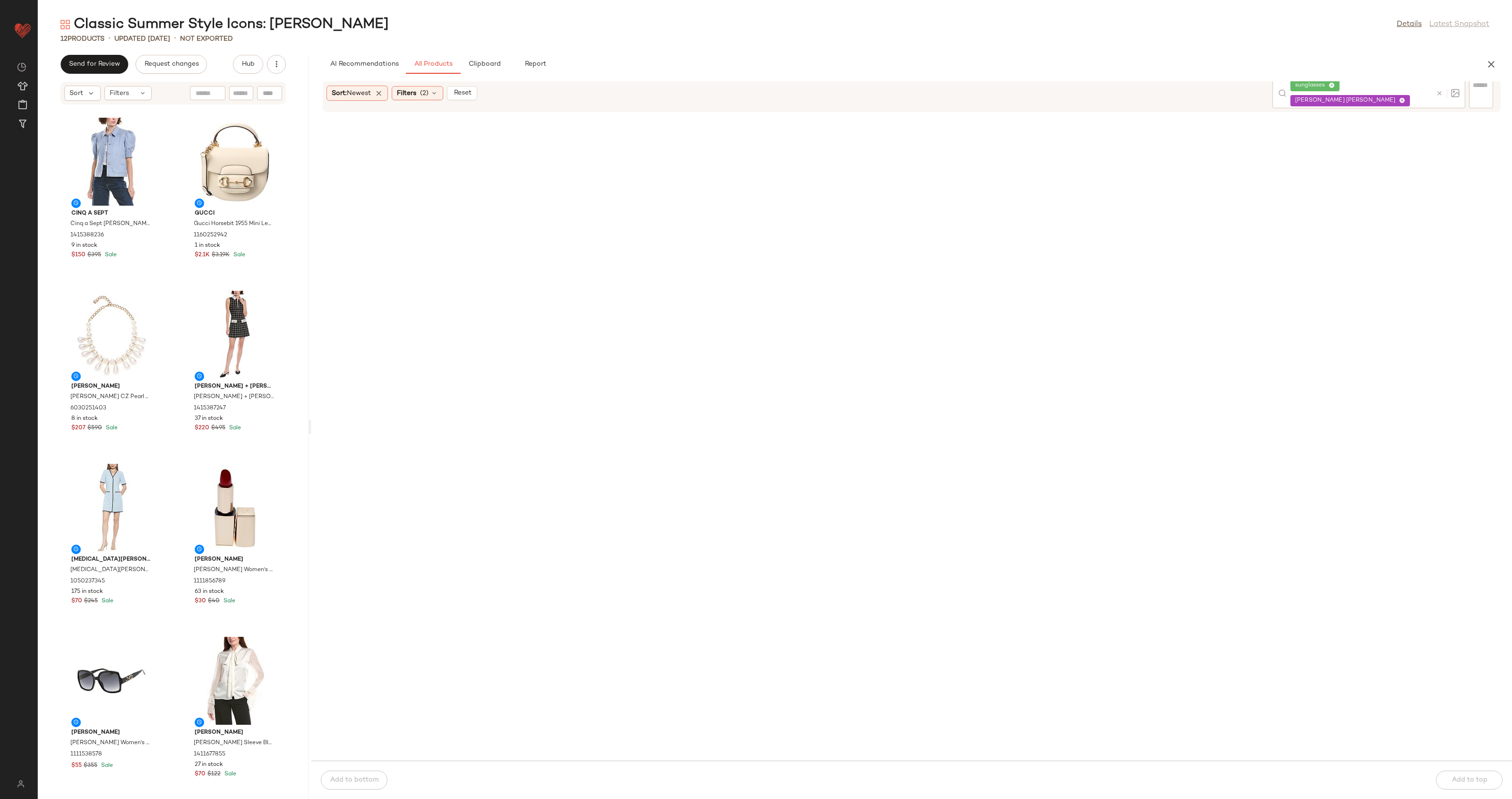
drag, startPoint x: 382, startPoint y: 430, endPoint x: 306, endPoint y: 430, distance: 76.0
click at [311, 428] on div "Classic Summer Style Icons: Jackie O Details Latest Snapshot 12 Products • upda…" at bounding box center [775, 407] width 1474 height 783
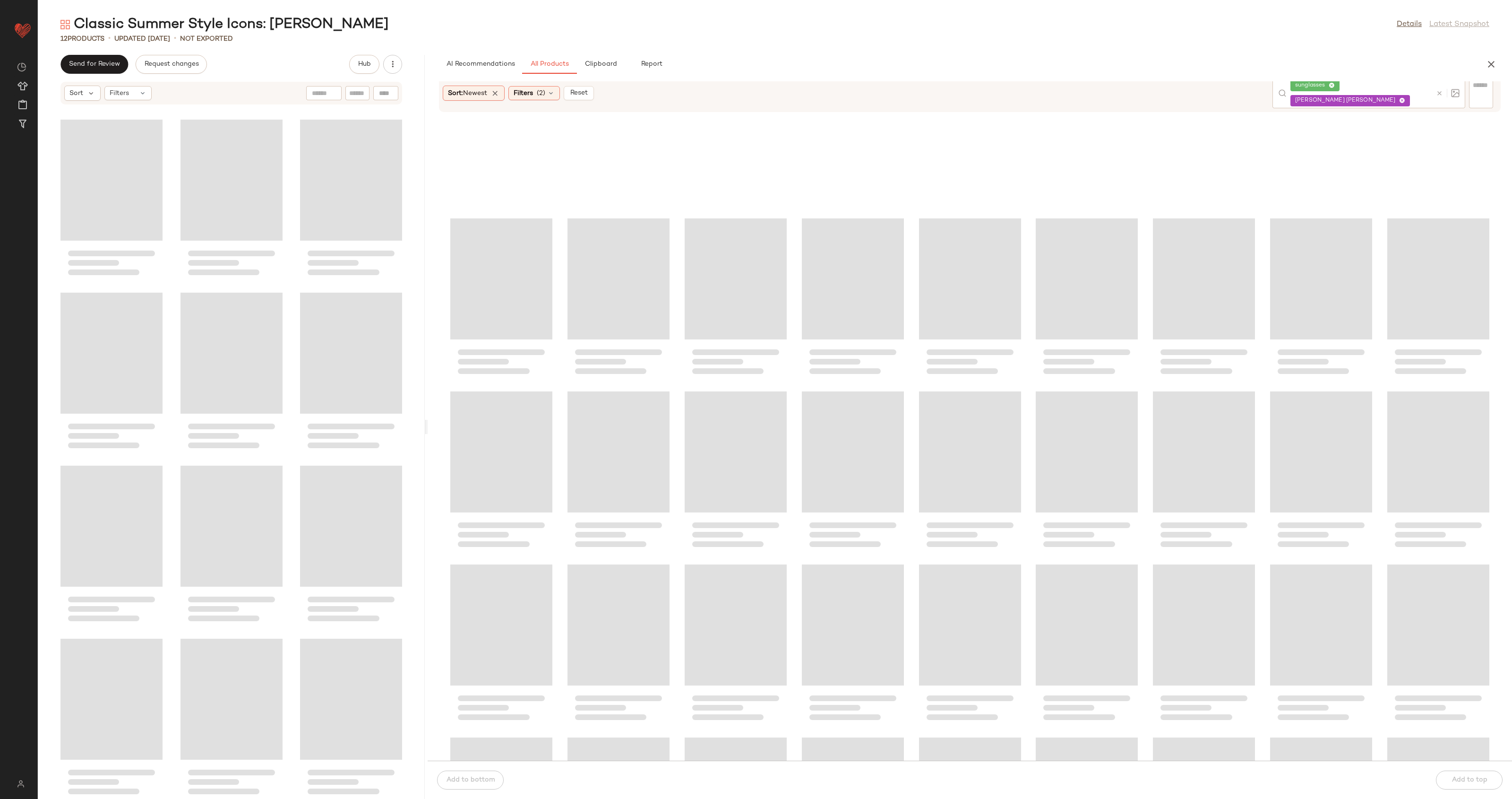
scroll to position [1466, 0]
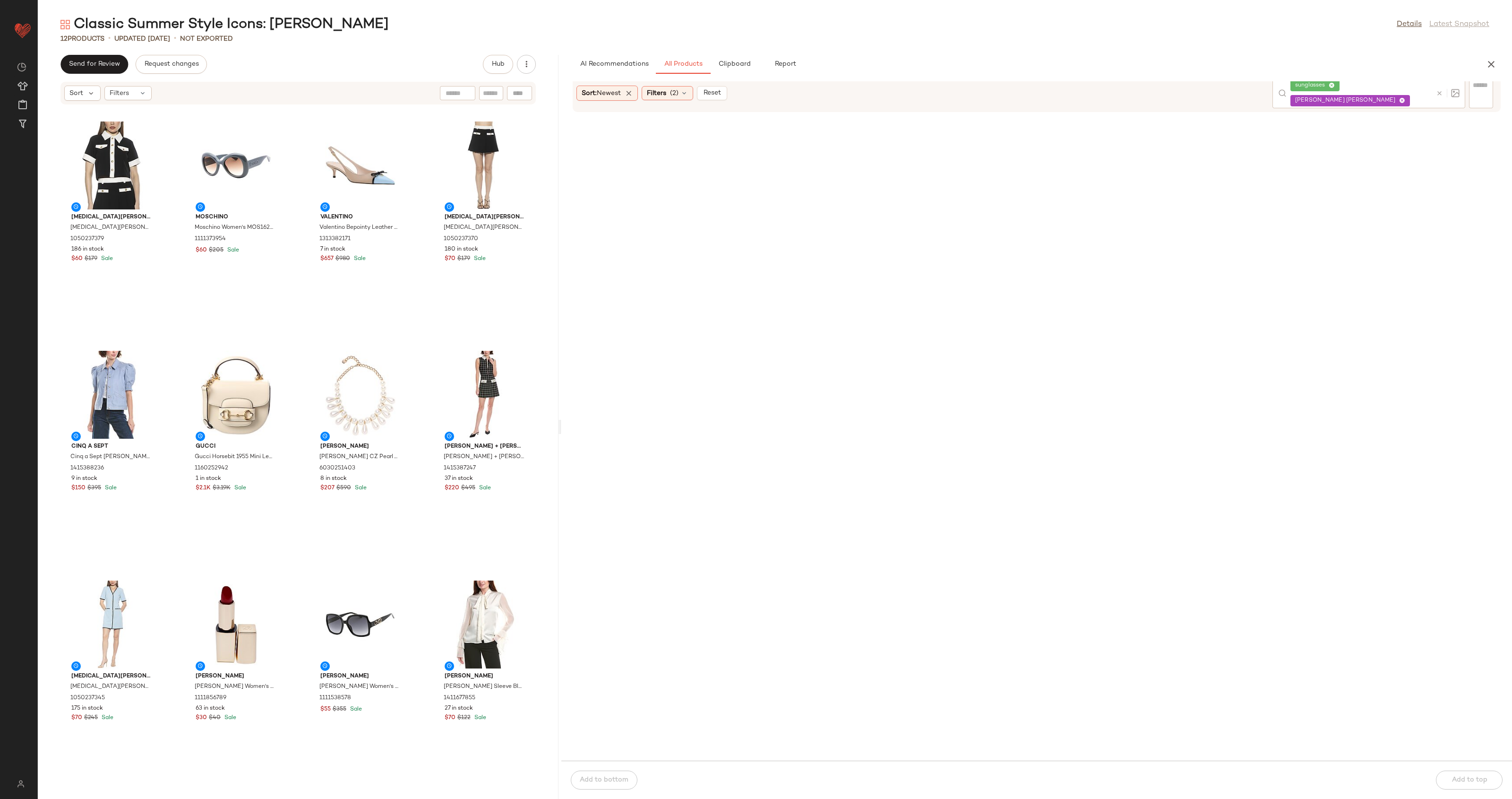
drag, startPoint x: 310, startPoint y: 427, endPoint x: 561, endPoint y: 421, distance: 251.1
click at [561, 421] on div "Classic Summer Style Icons: Jackie O Details Latest Snapshot 12 Products • upda…" at bounding box center [775, 407] width 1474 height 783
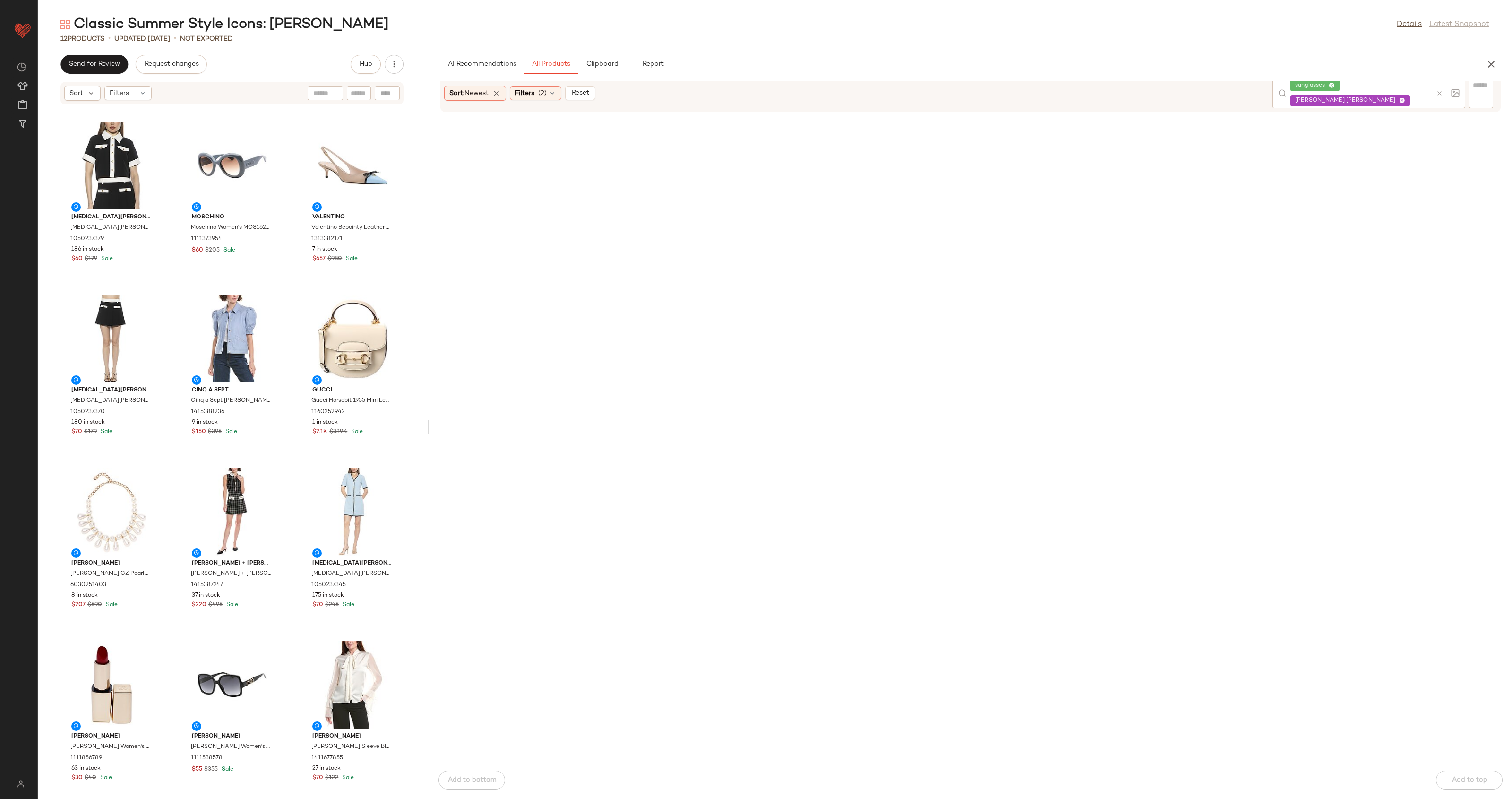
drag, startPoint x: 559, startPoint y: 424, endPoint x: 428, endPoint y: 426, distance: 131.0
click at [428, 426] on div "Classic Summer Style Icons: Jackie O Details Latest Snapshot 12 Products • upda…" at bounding box center [775, 407] width 1474 height 783
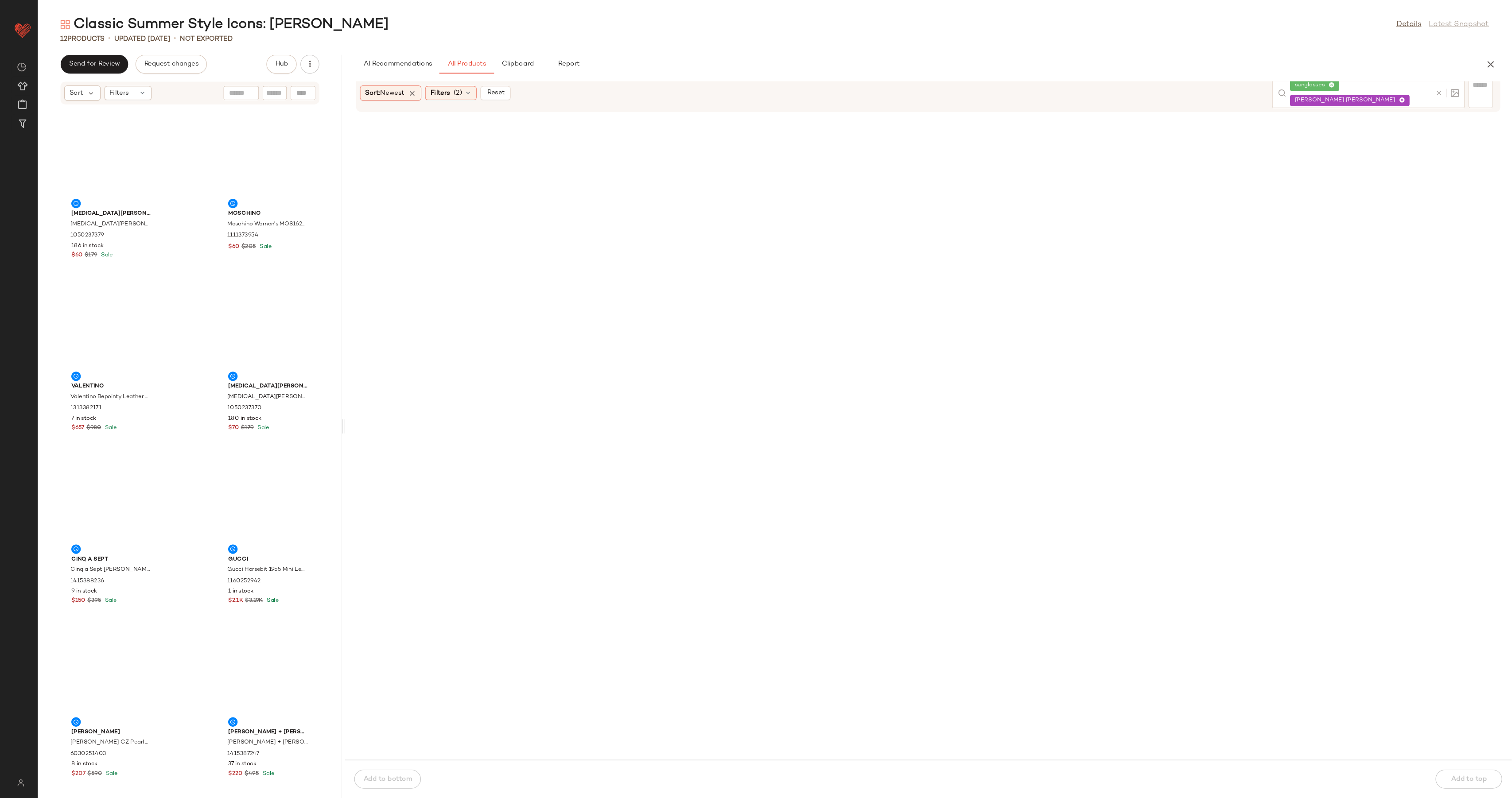
scroll to position [0, 0]
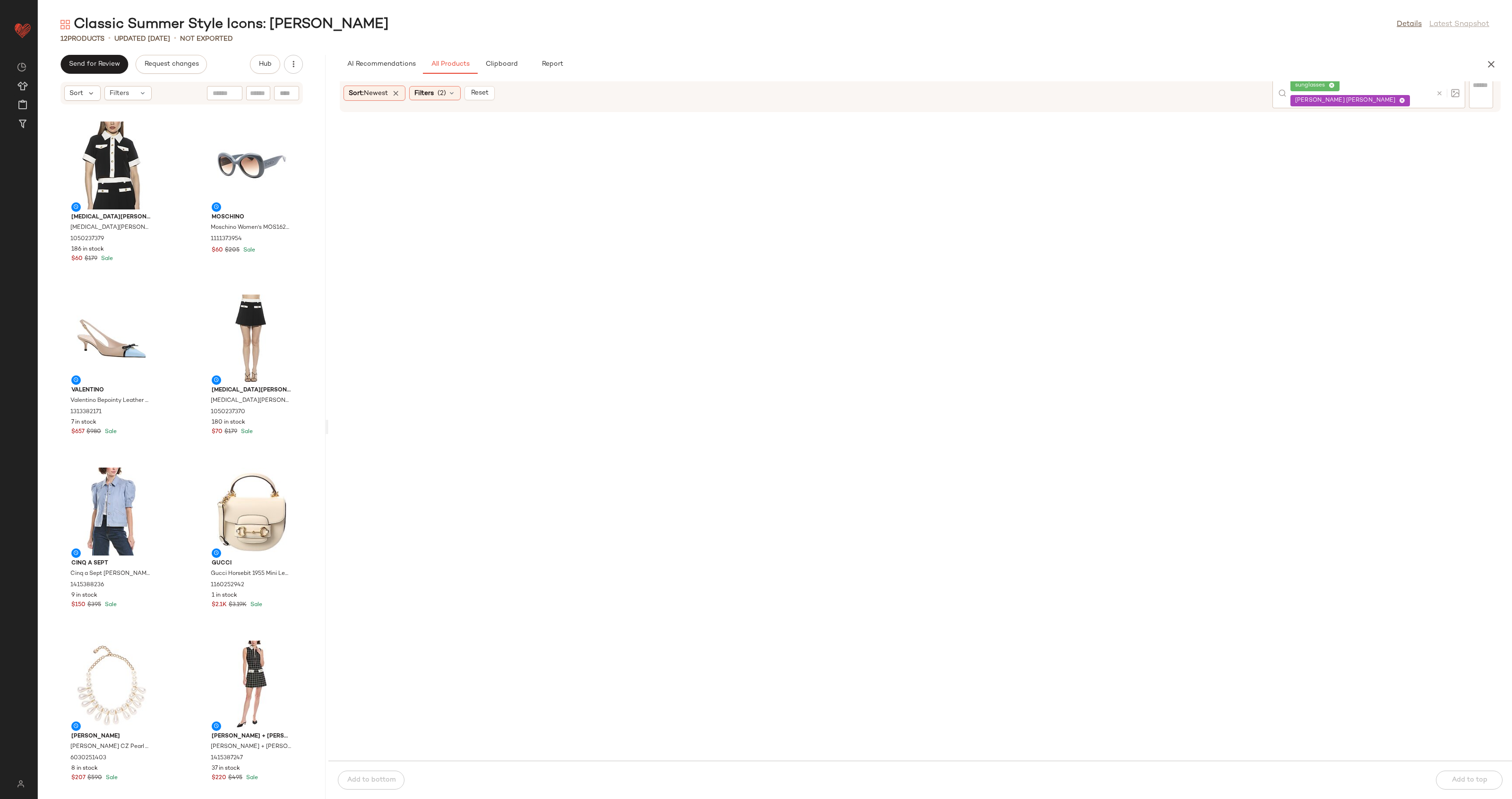
drag, startPoint x: 428, startPoint y: 424, endPoint x: 327, endPoint y: 434, distance: 101.5
click at [327, 434] on div "Classic Summer Style Icons: Jackie O Details Latest Snapshot 12 Products • upda…" at bounding box center [775, 407] width 1474 height 783
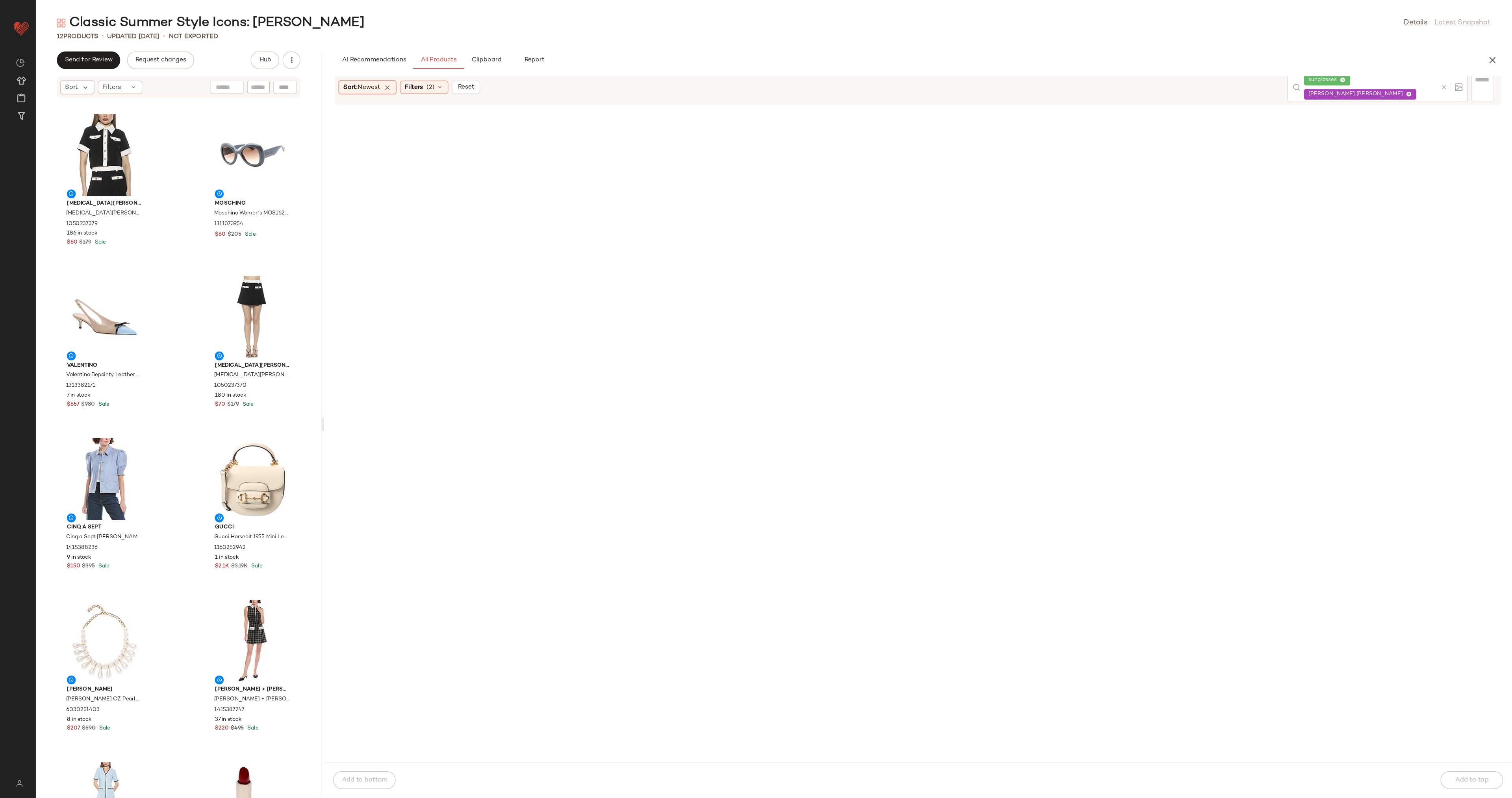
scroll to position [1221, 0]
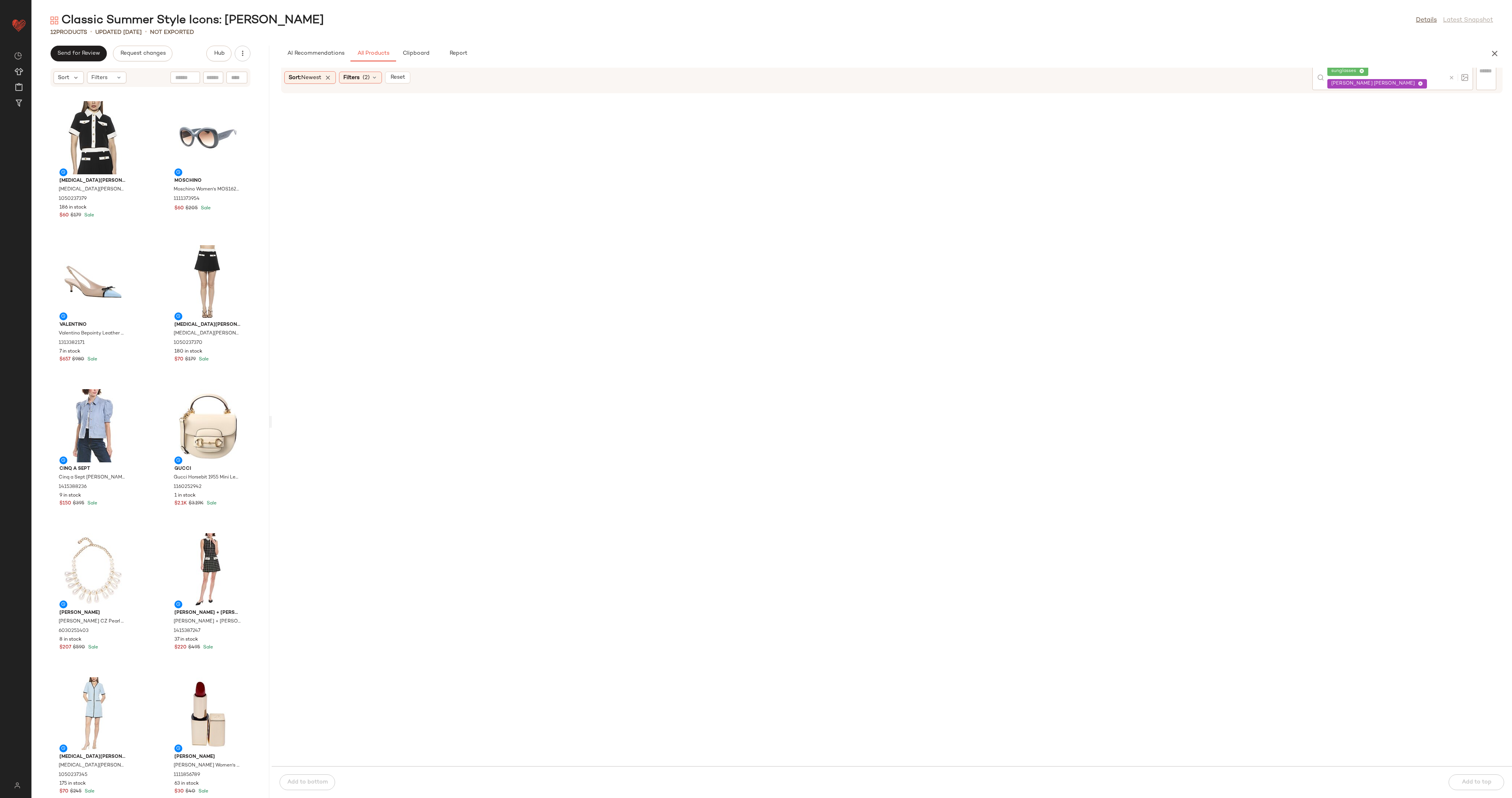
drag, startPoint x: 320, startPoint y: 418, endPoint x: 271, endPoint y: 420, distance: 49.0
click at [271, 420] on div "Classic Summer Style Icons: Jackie O Details Latest Snapshot 12 Products • upda…" at bounding box center [772, 405] width 1480 height 786
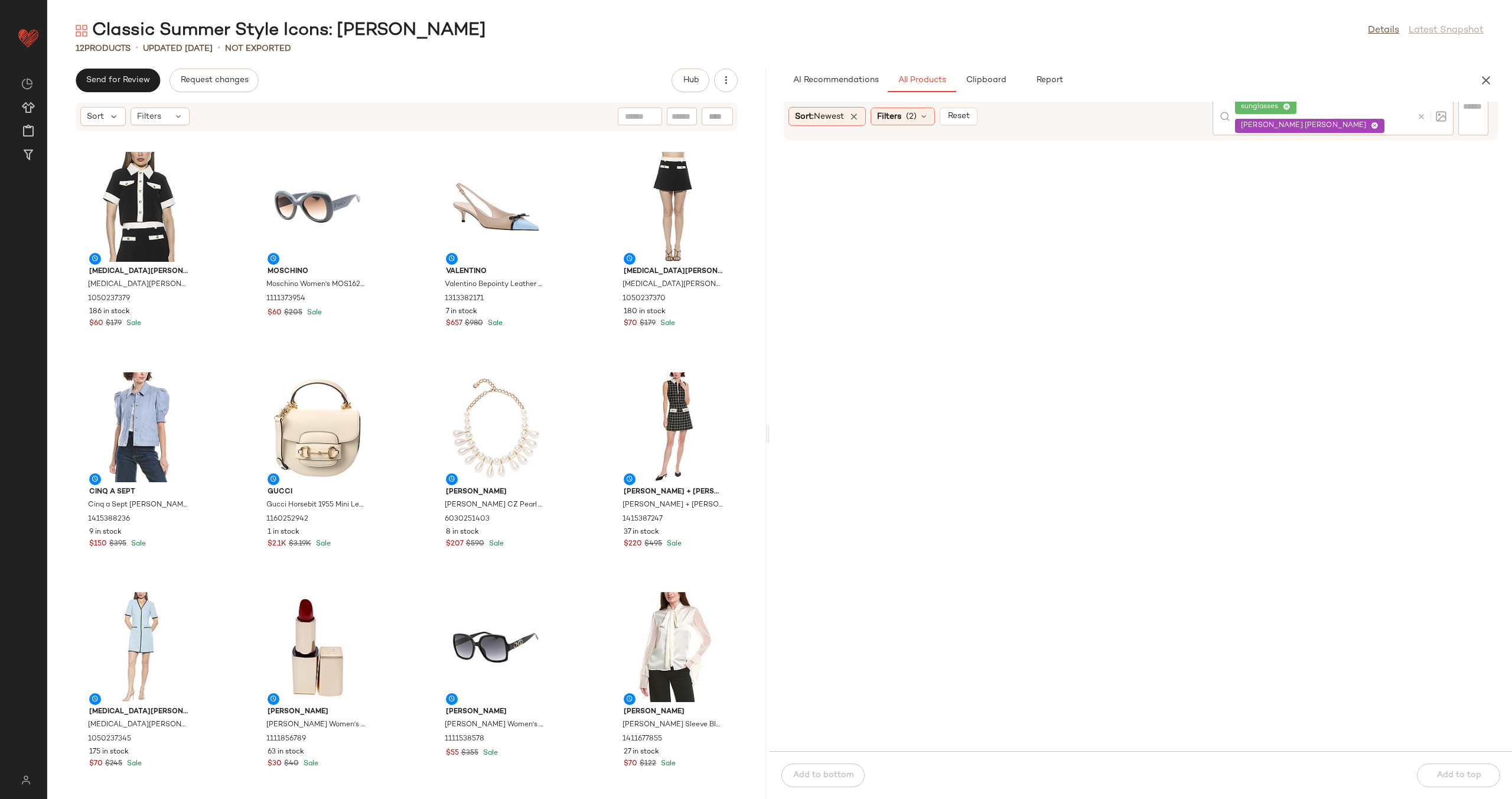
scroll to position [2049, 0]
drag, startPoint x: 283, startPoint y: 435, endPoint x: 712, endPoint y: 446, distance: 429.1
click at [765, 430] on div "Classic Summer Style Icons: Jackie O Details Latest Snapshot 12 Products • upda…" at bounding box center [780, 408] width 1465 height 780
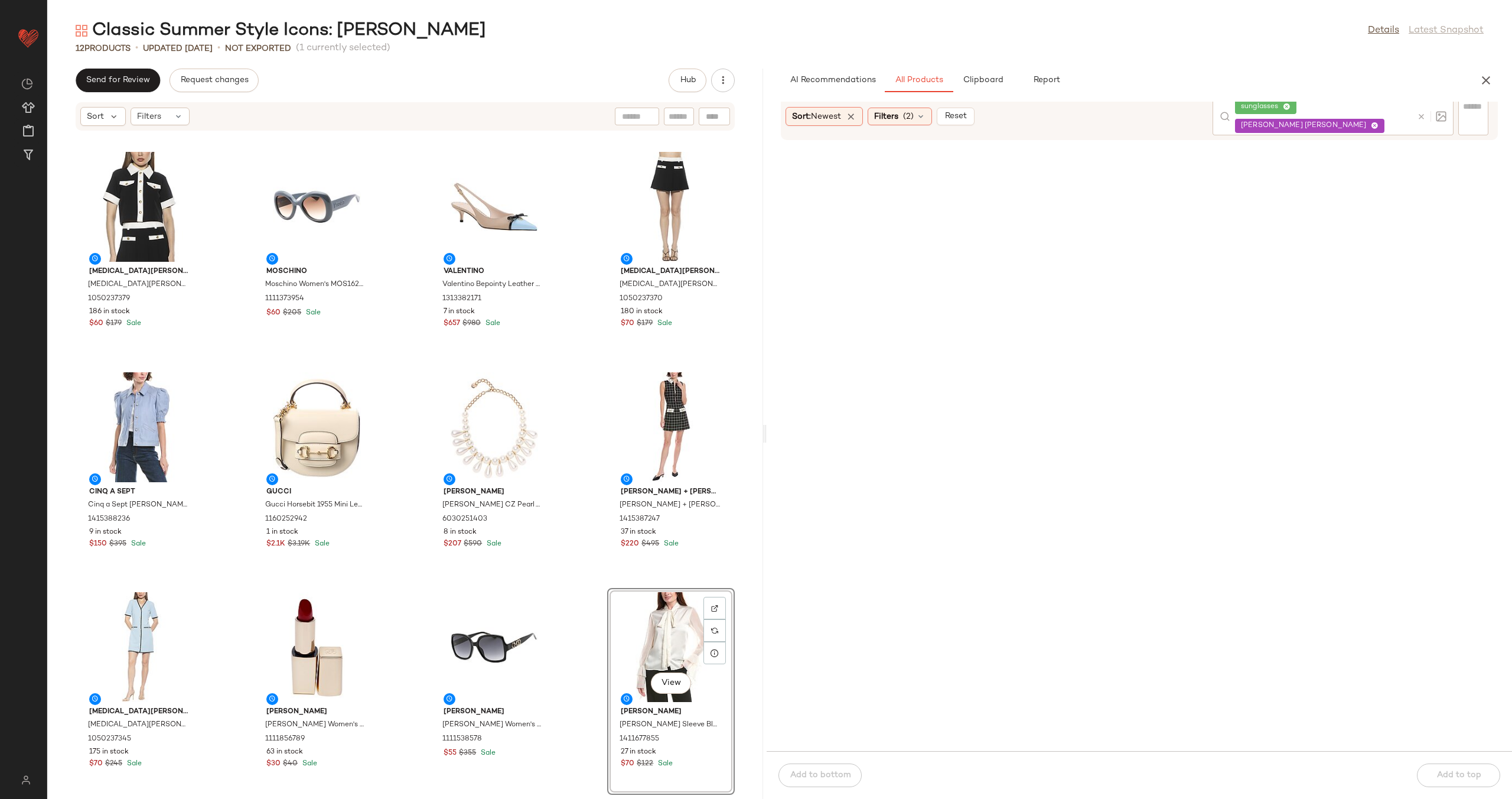
click at [590, 585] on div "Alexia Admor Alexia Admor Emery Top 1050237379 186 in stock $60 $179 Sale Mosch…" at bounding box center [405, 472] width 716 height 654
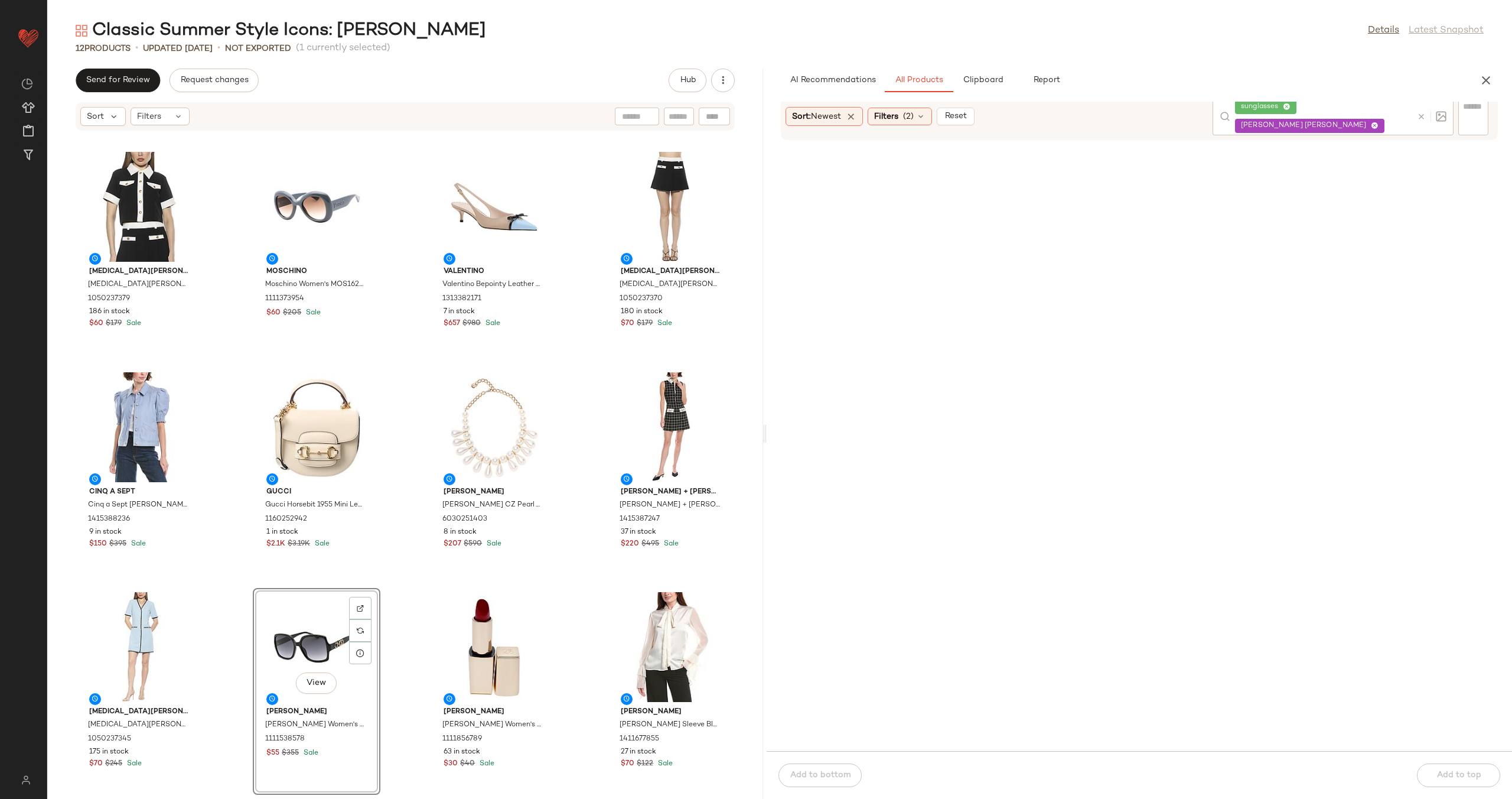
click at [406, 571] on div "Alexia Admor Alexia Admor Emery Top 1050237379 186 in stock $60 $179 Sale Mosch…" at bounding box center [405, 472] width 716 height 654
click at [398, 477] on div "Alexia Admor Alexia Admor Emery Top 1050237379 186 in stock $60 $179 Sale Mosch…" at bounding box center [405, 472] width 716 height 654
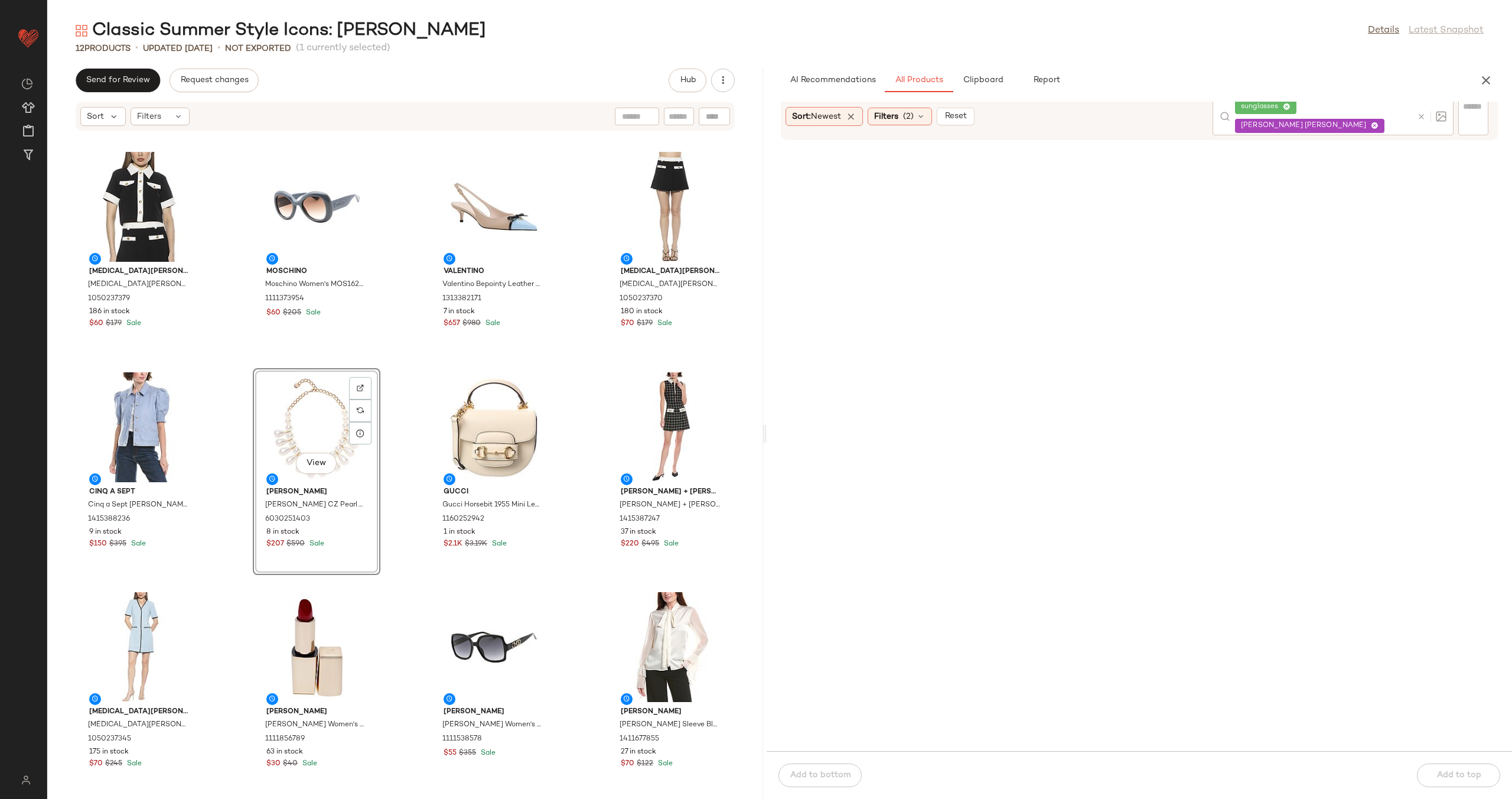
click at [409, 450] on div "Alexia Admor Alexia Admor Emery Top 1050237379 186 in stock $60 $179 Sale Mosch…" at bounding box center [405, 472] width 716 height 654
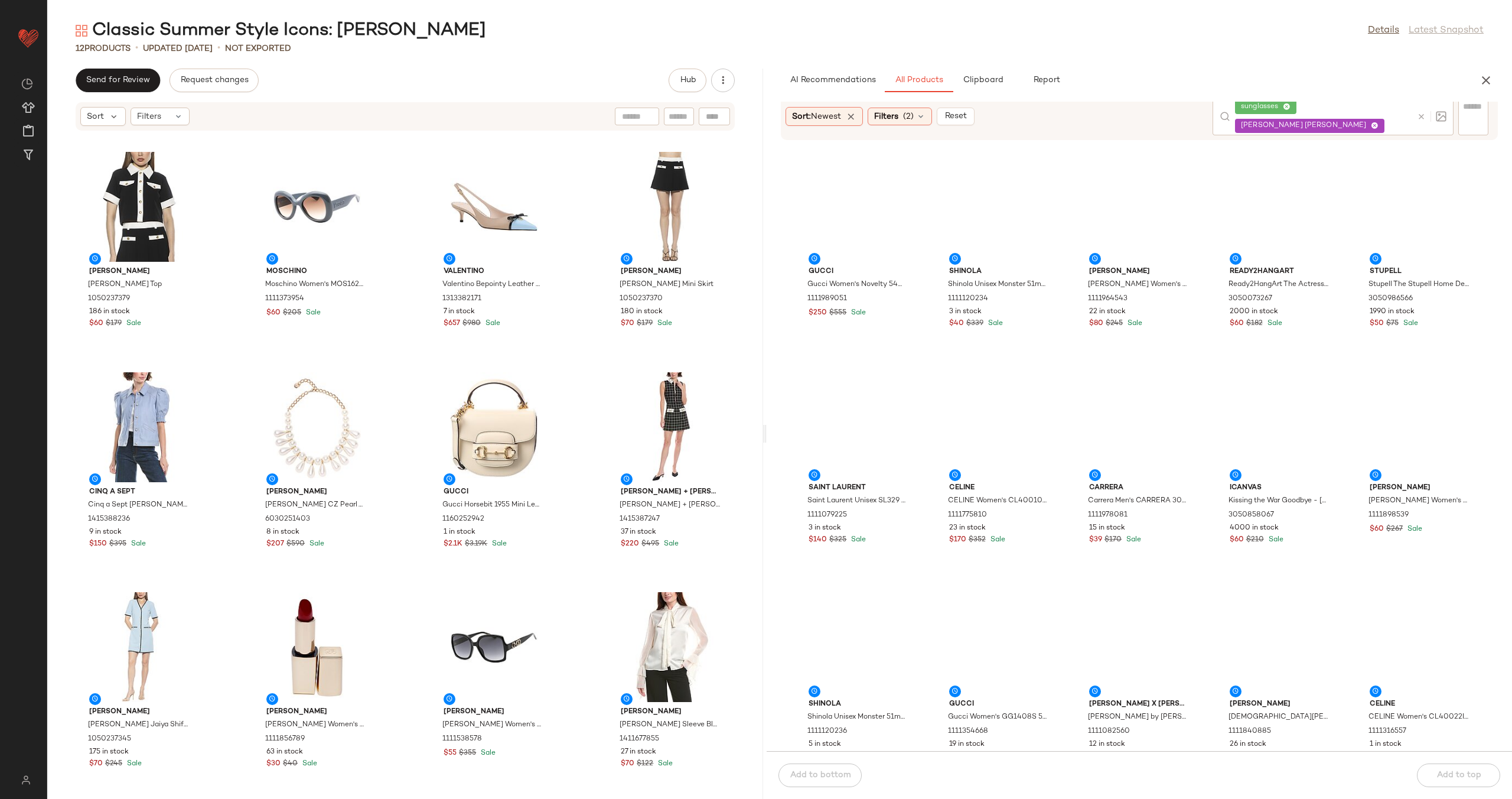
scroll to position [2049, 0]
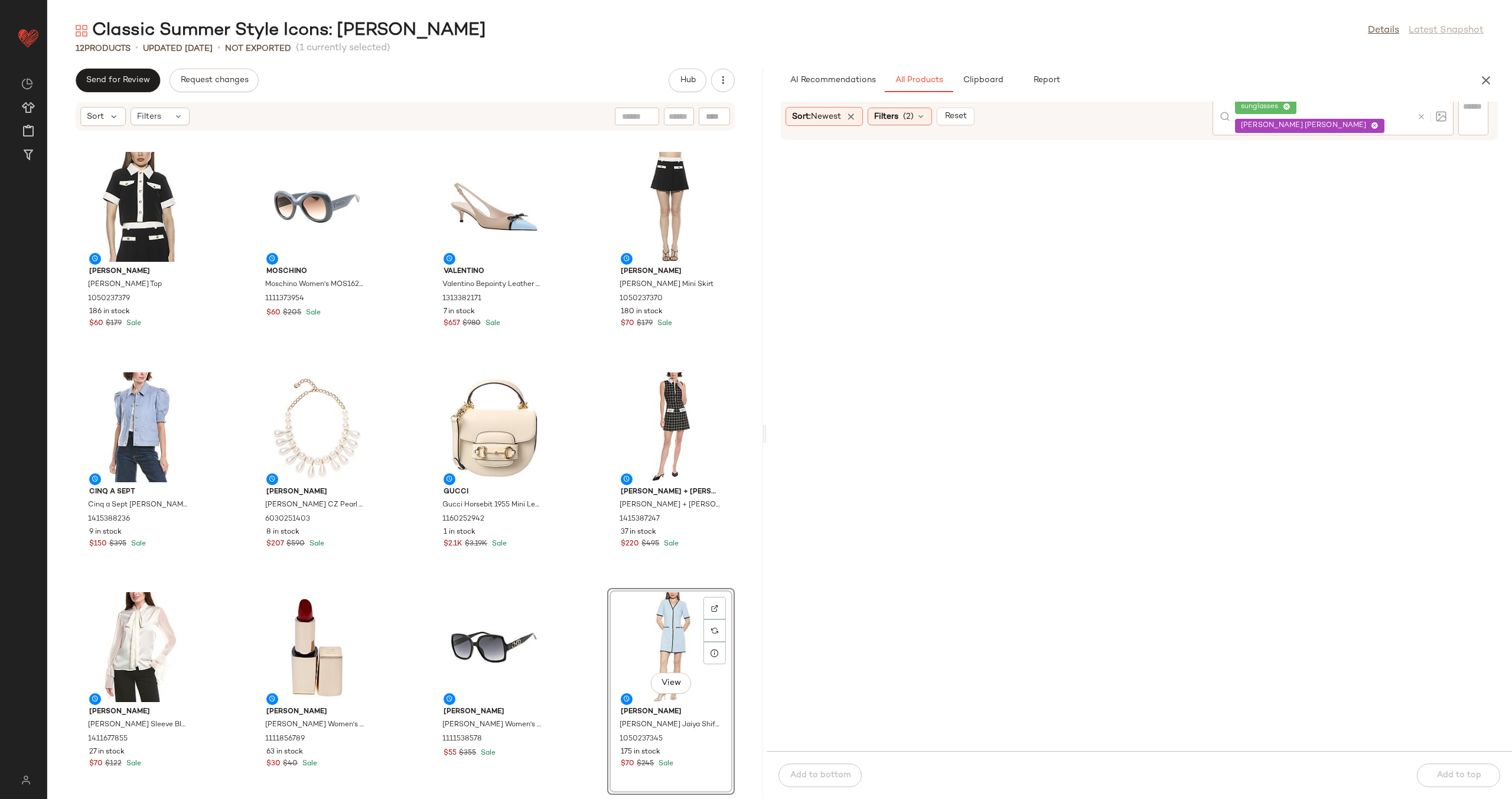
click at [575, 585] on div "Alexia Admor Alexia Admor Emery Top 1050237379 186 in stock $60 $179 Sale Mosch…" at bounding box center [405, 472] width 716 height 654
click at [586, 570] on div "Alexia Admor Alexia Admor Emery Top 1050237379 186 in stock $60 $179 Sale Mosch…" at bounding box center [405, 472] width 716 height 654
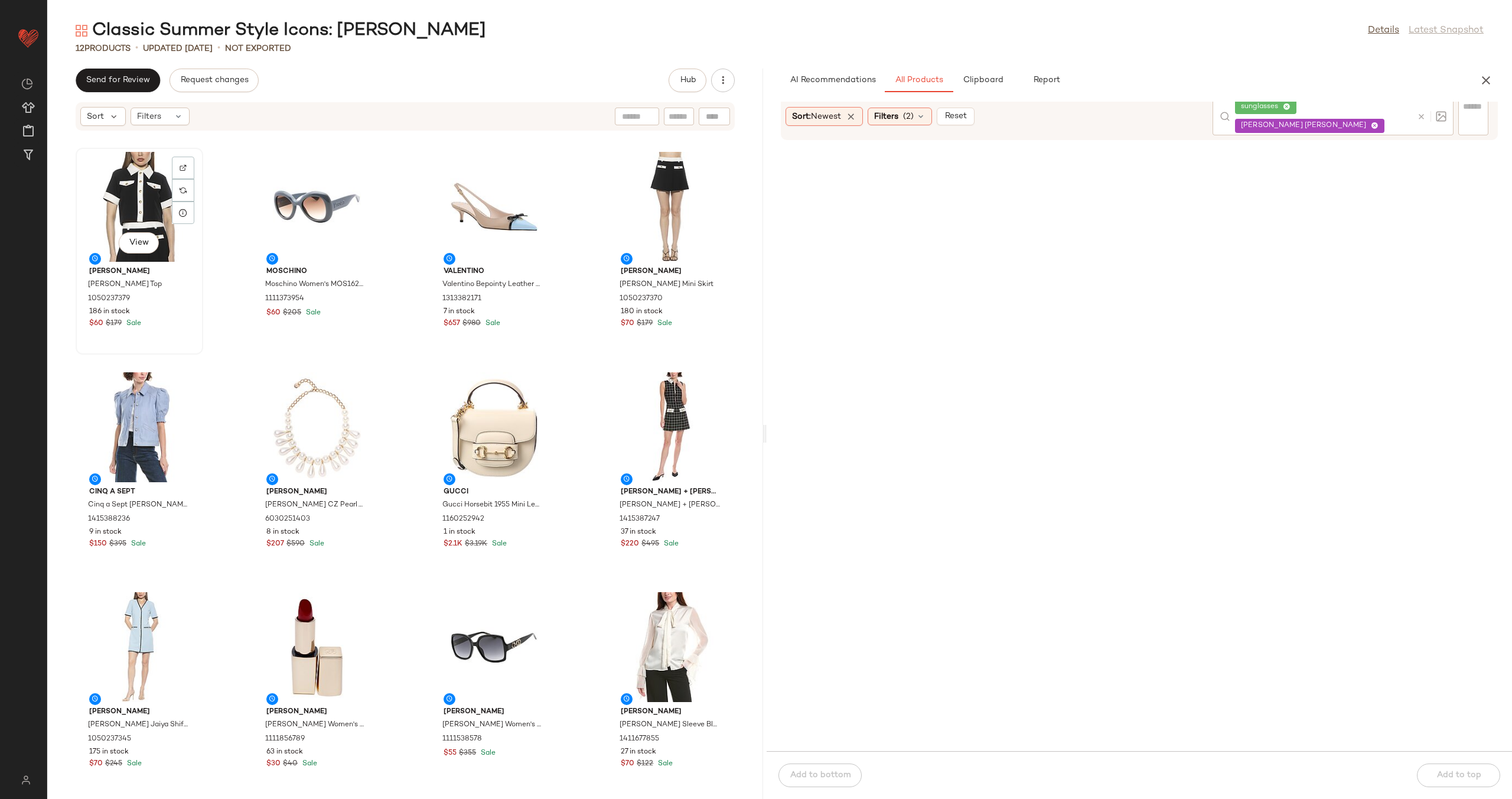
click at [127, 198] on div "View" at bounding box center [140, 206] width 120 height 110
click at [645, 640] on div "View" at bounding box center [671, 647] width 120 height 110
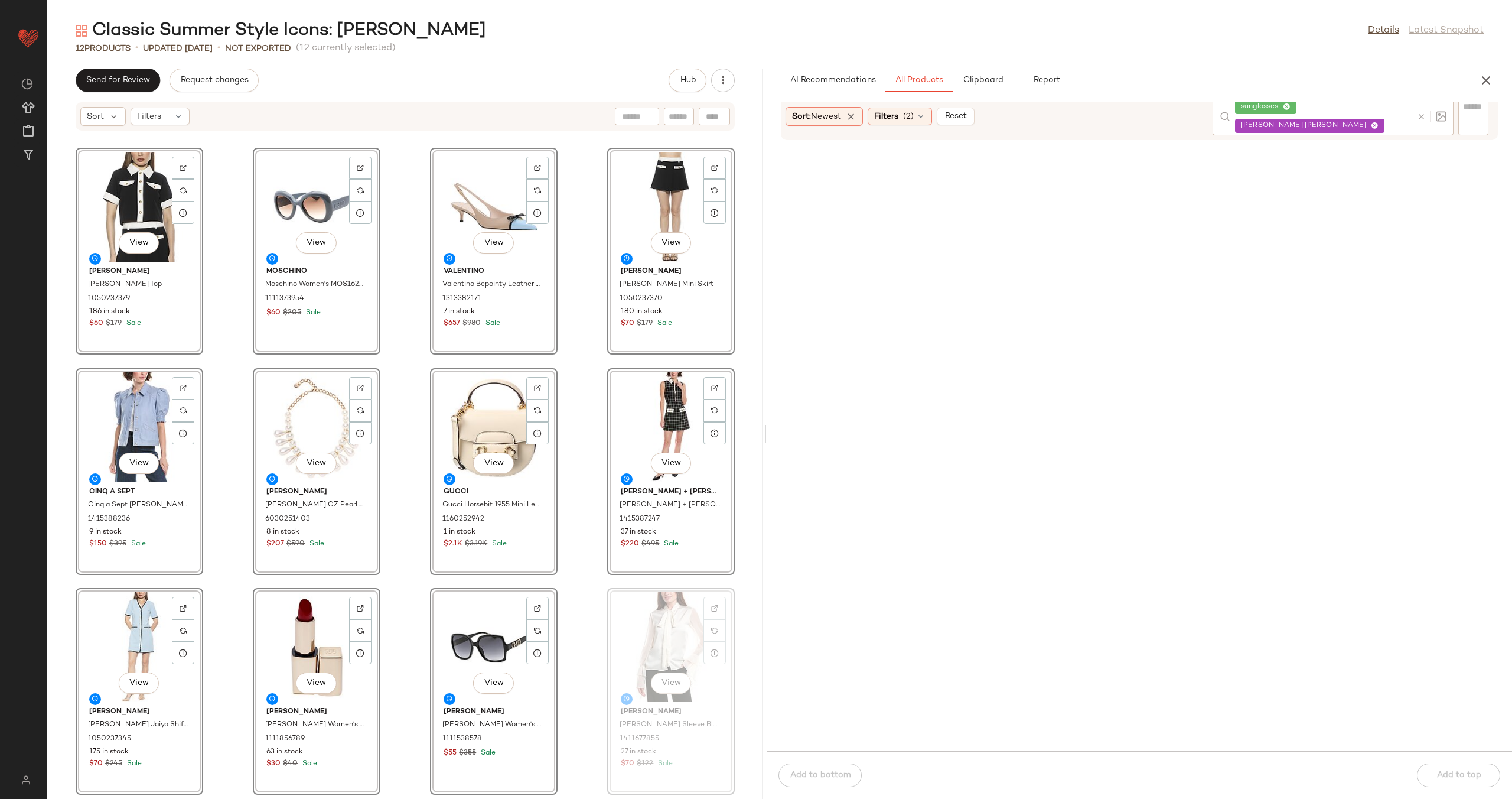
scroll to position [1994, 0]
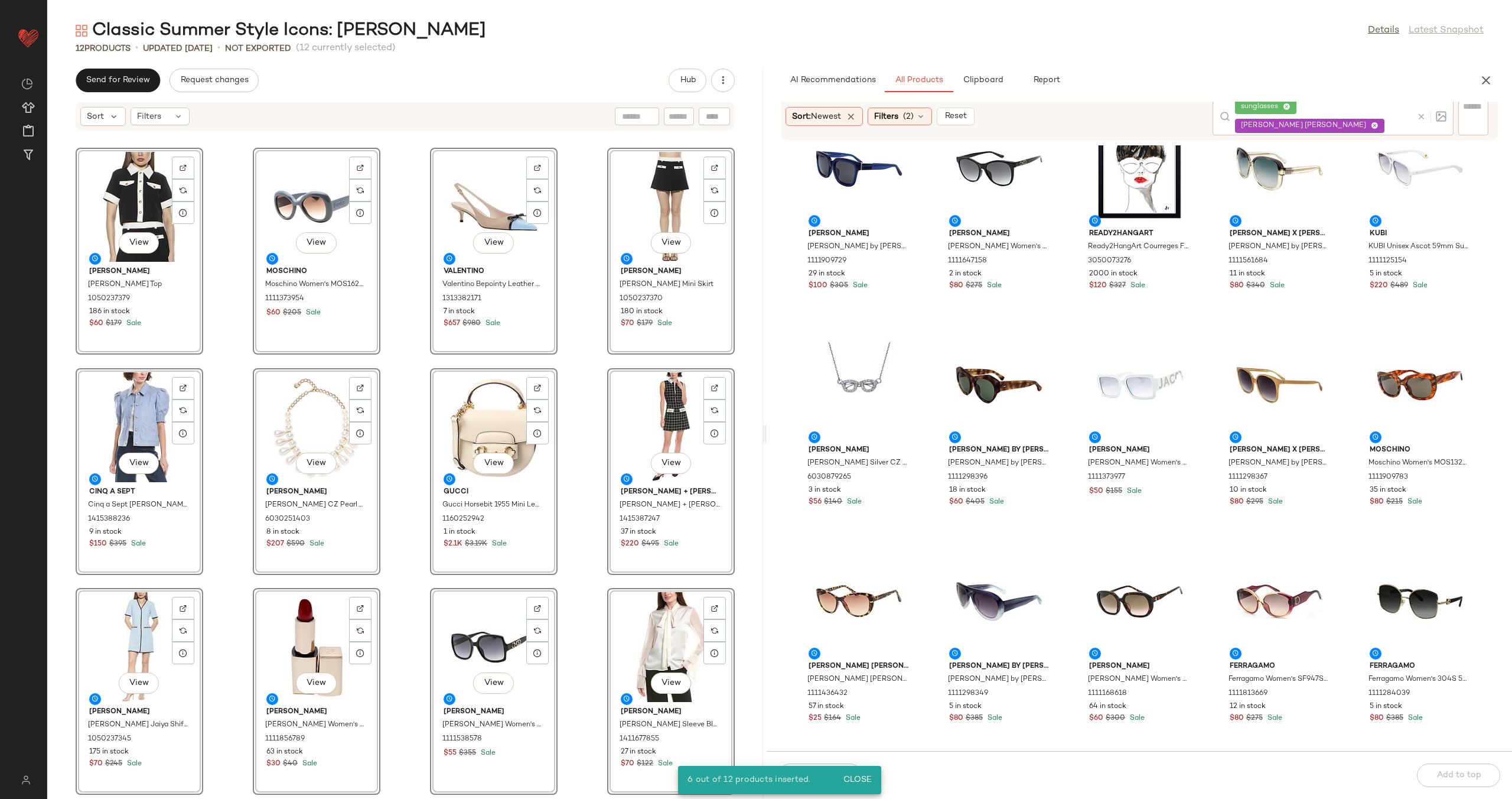
click at [789, 405] on div "Linda Farrow Phillip Lim by Linda Farrow Men's PL51 55mm Sunglasses 1111909729 …" at bounding box center [1140, 448] width 746 height 606
click at [232, 247] on div "View Alexia Admor Alexia Admor Emery Top 1050237379 186 in stock $60 $179 Sale …" at bounding box center [405, 472] width 716 height 654
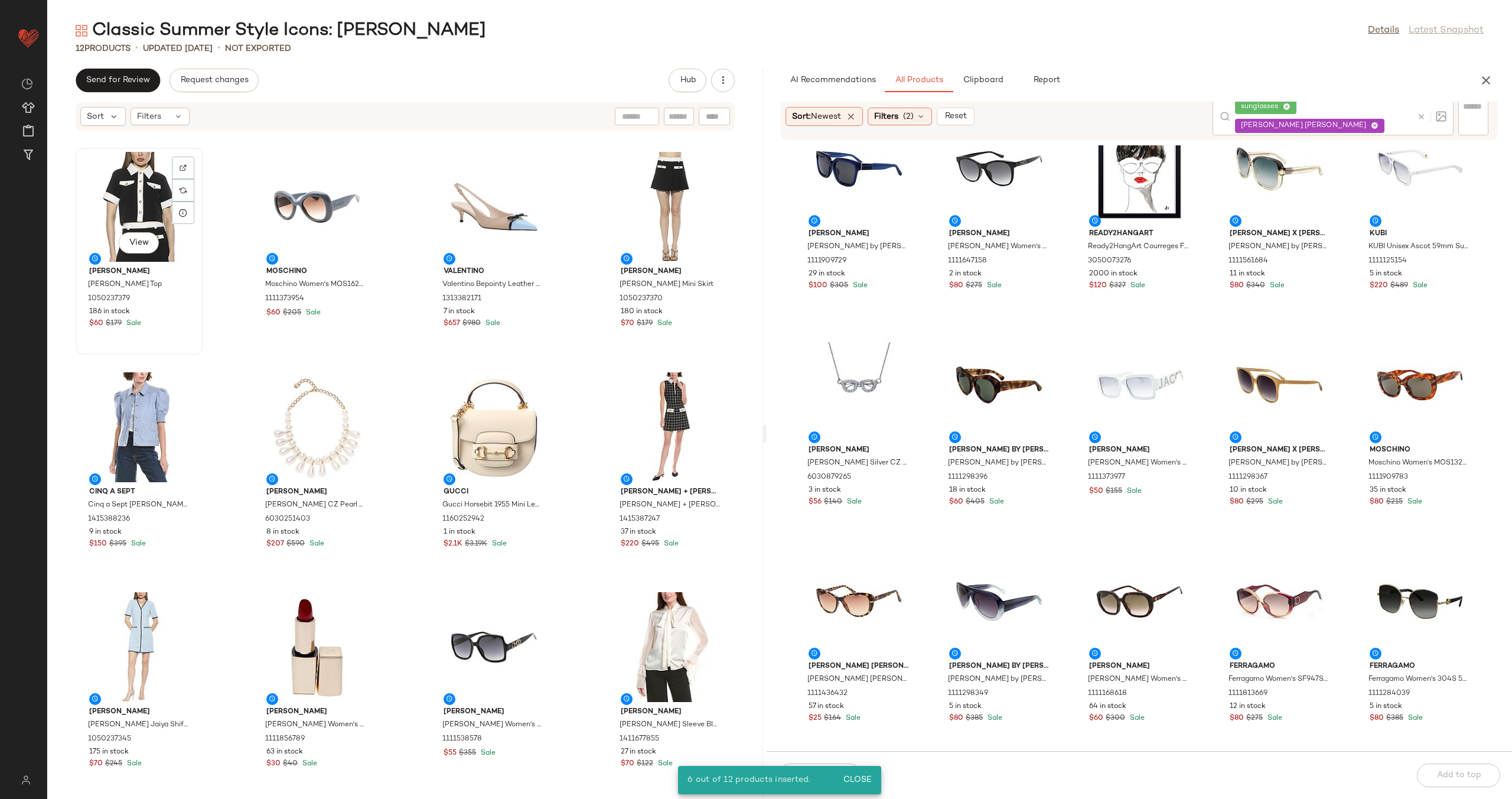
click at [123, 211] on div "View" at bounding box center [140, 206] width 120 height 110
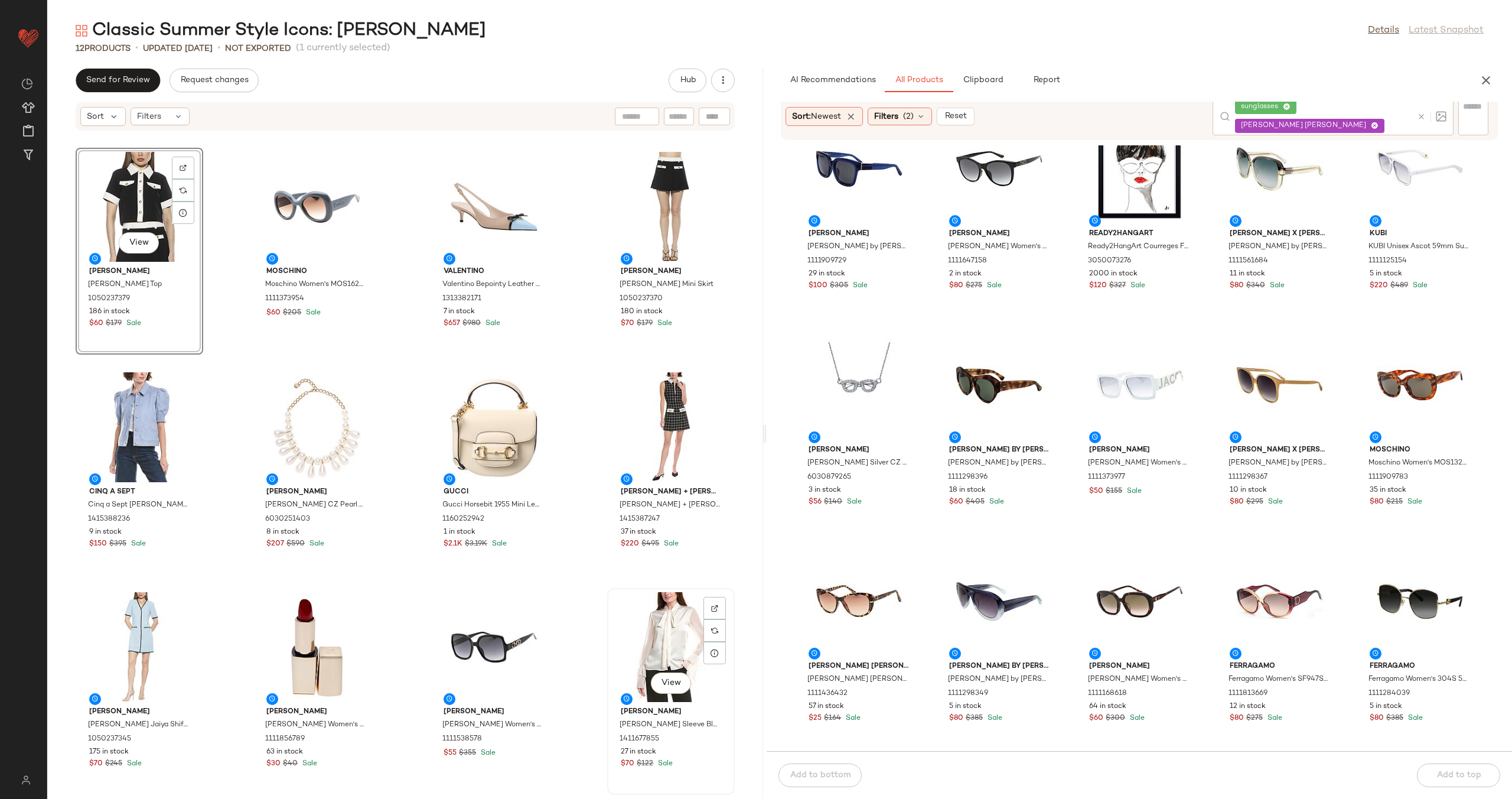
click at [639, 650] on div "View" at bounding box center [671, 647] width 120 height 110
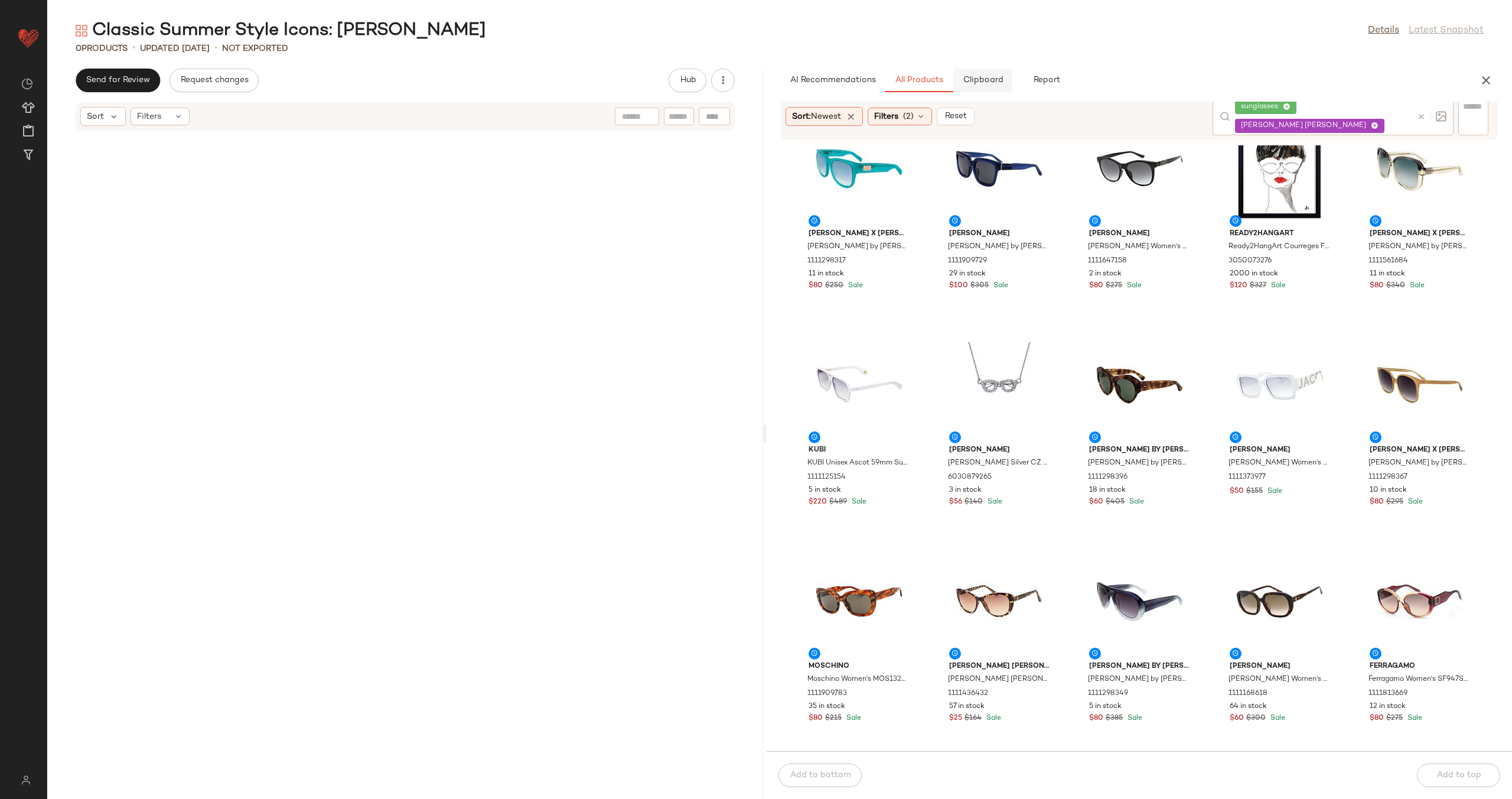
click at [980, 80] on span "Clipboard" at bounding box center [983, 80] width 41 height 10
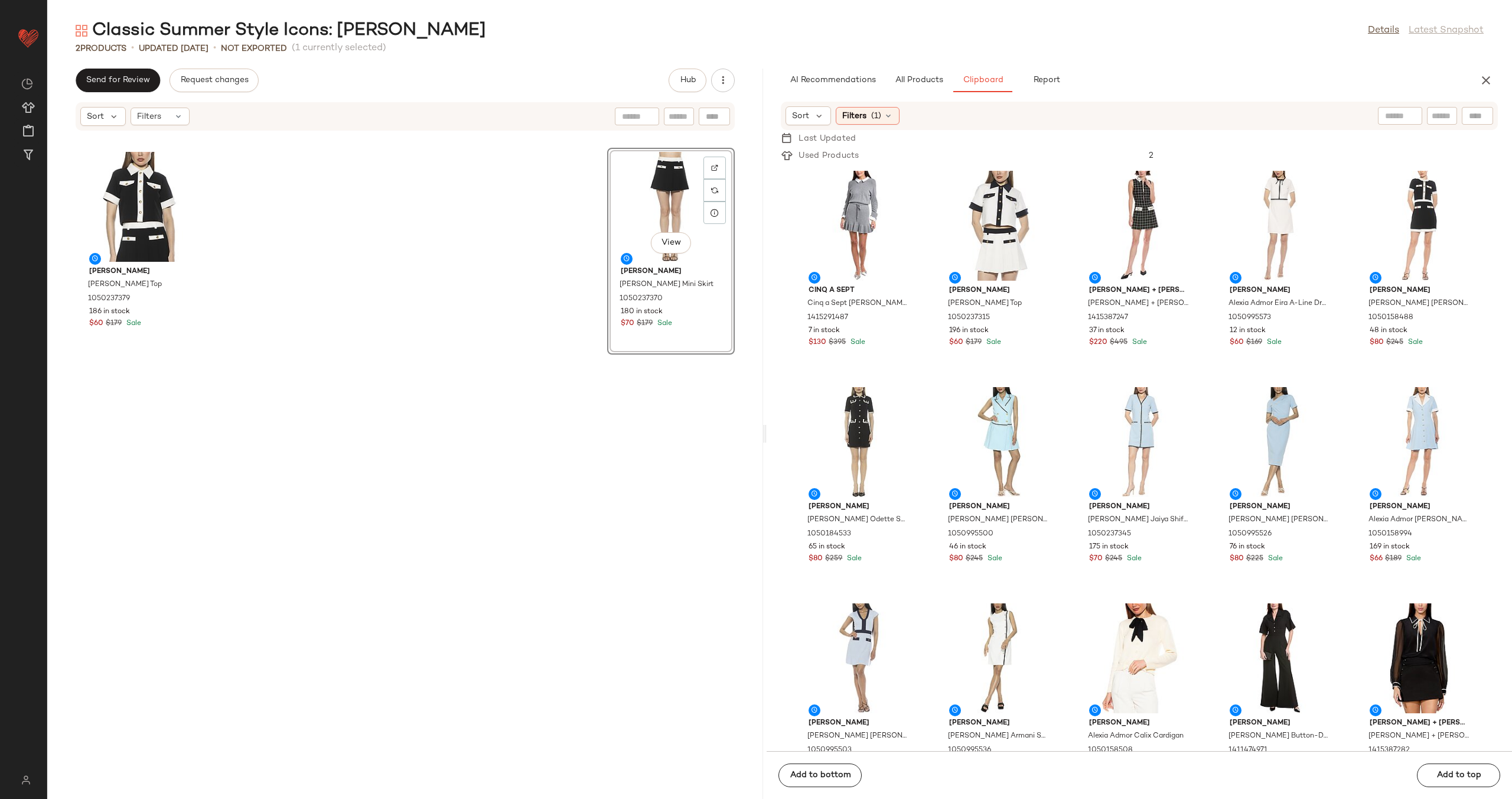
click at [415, 265] on div "[MEDICAL_DATA][PERSON_NAME] [MEDICAL_DATA][PERSON_NAME] Top 1050237379 186 in s…" at bounding box center [405, 472] width 716 height 654
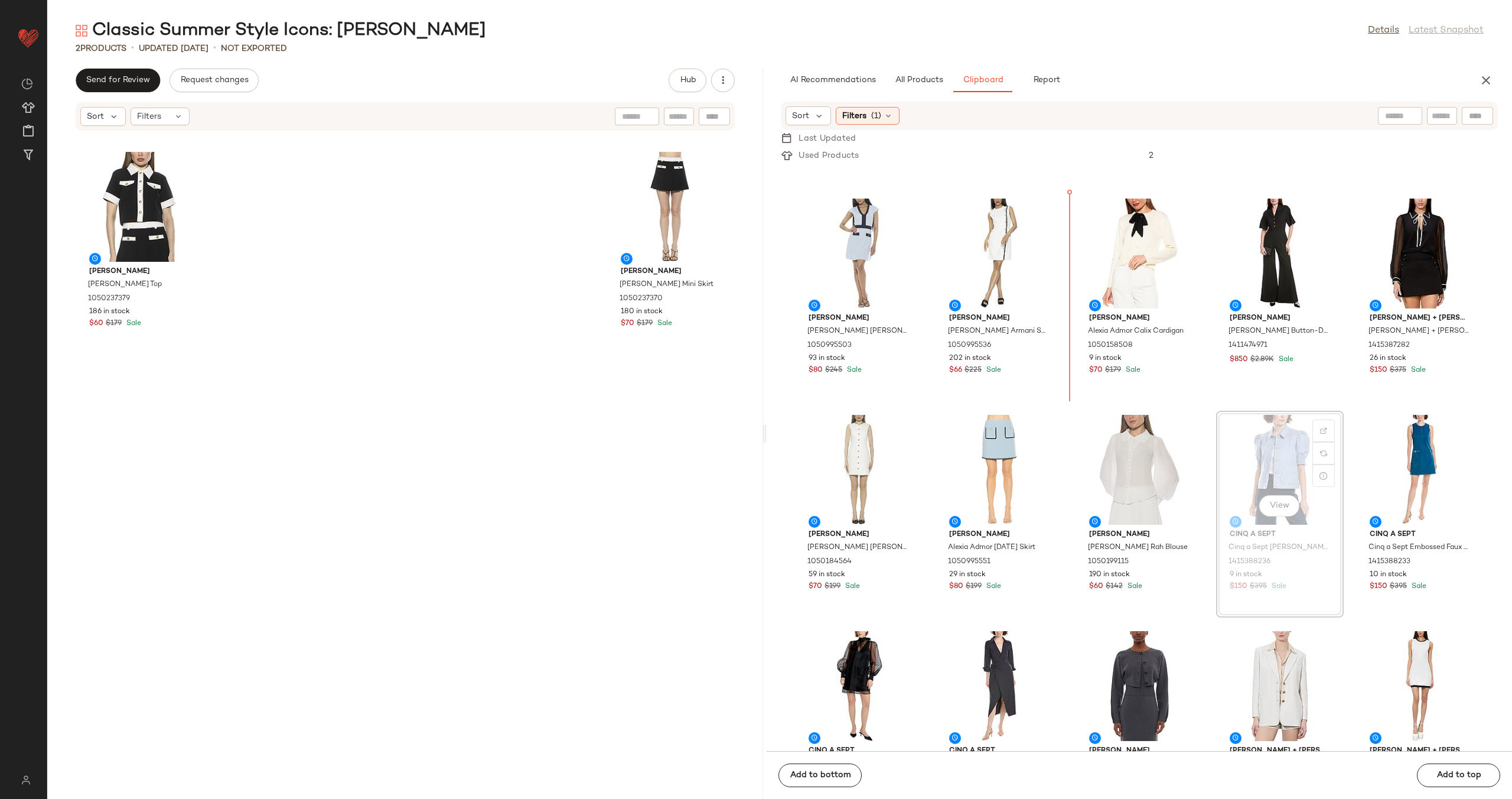
scroll to position [409, 0]
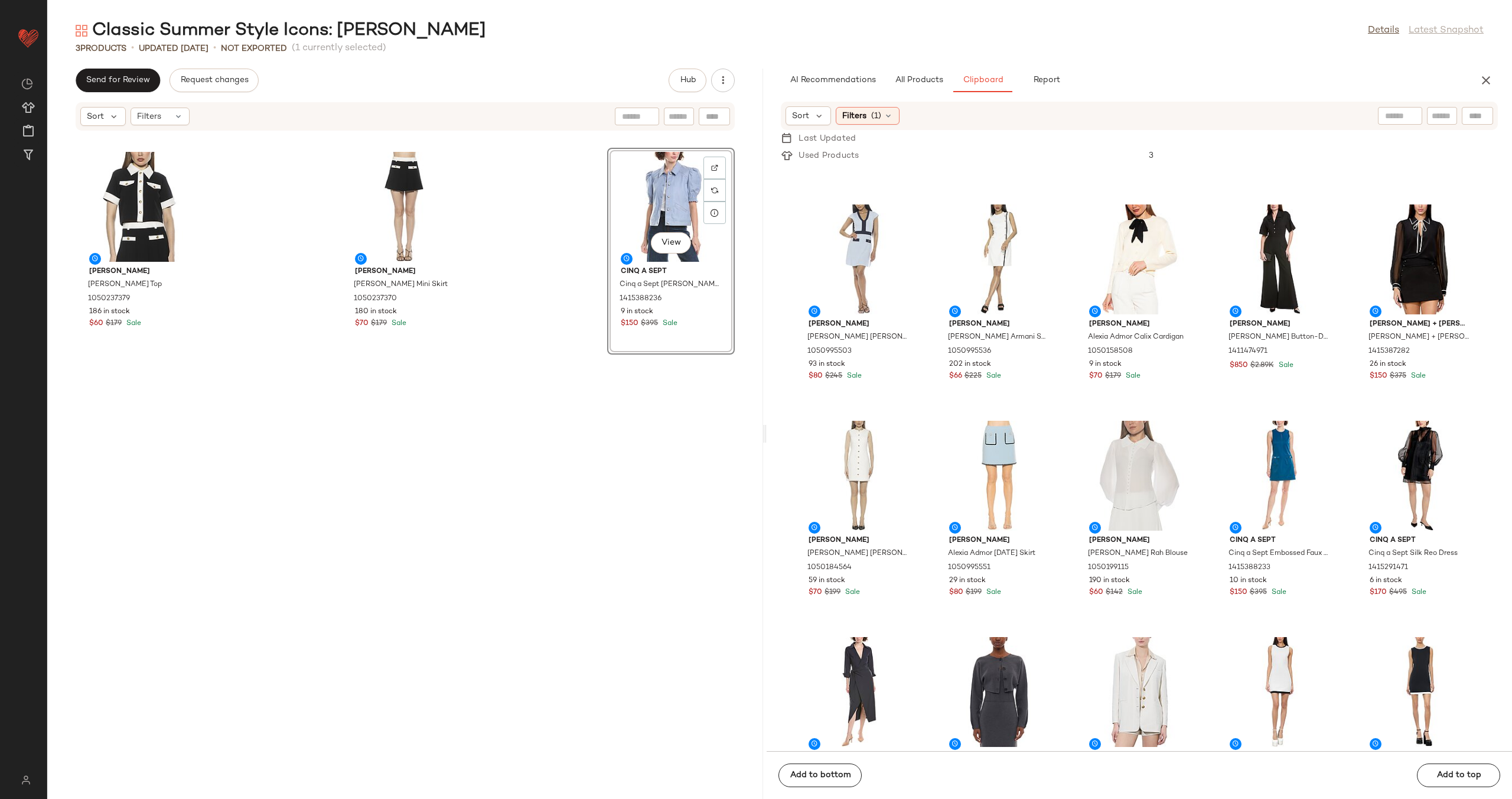
drag, startPoint x: 1246, startPoint y: 459, endPoint x: 988, endPoint y: 10, distance: 517.8
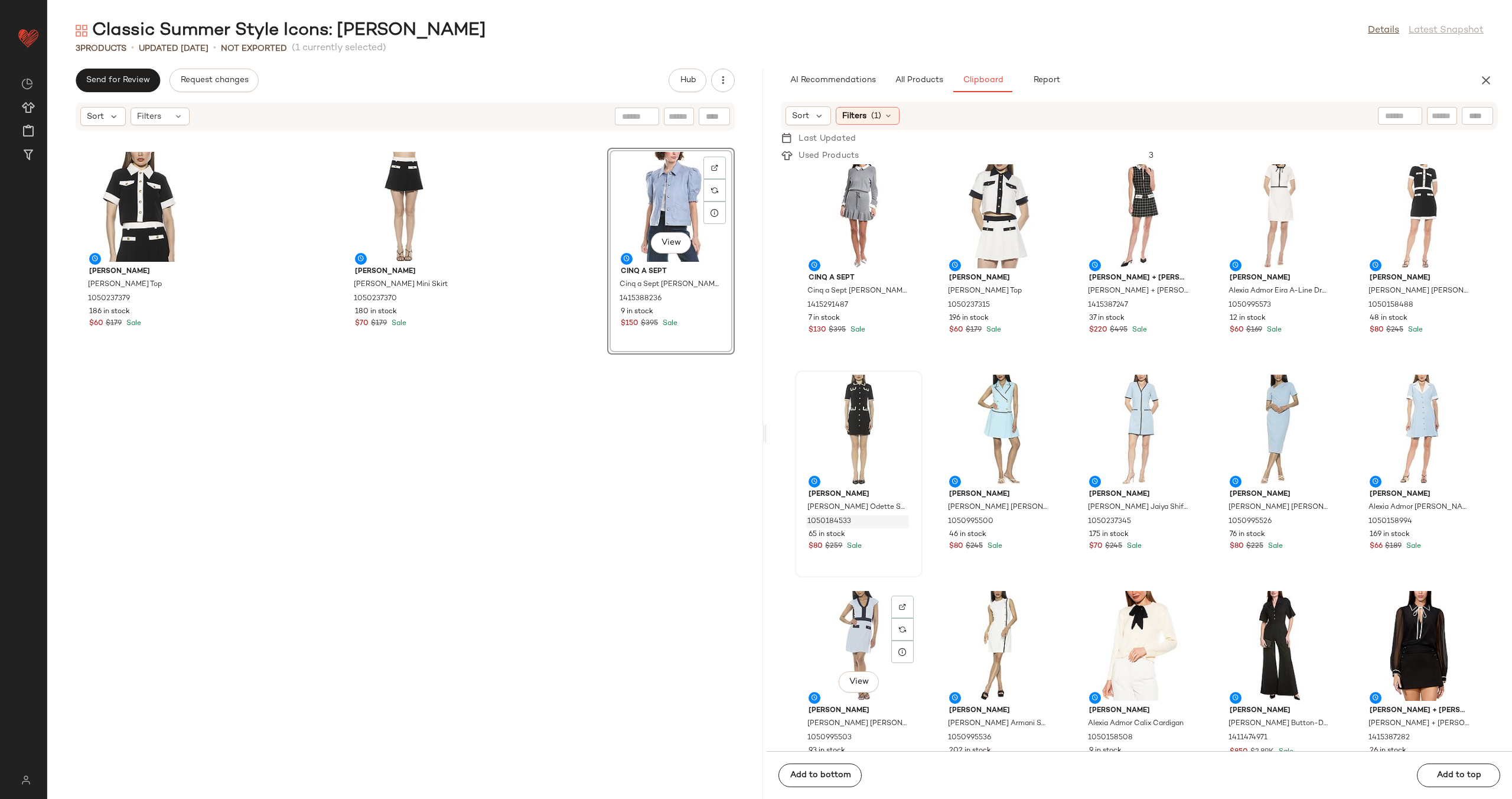
scroll to position [0, 0]
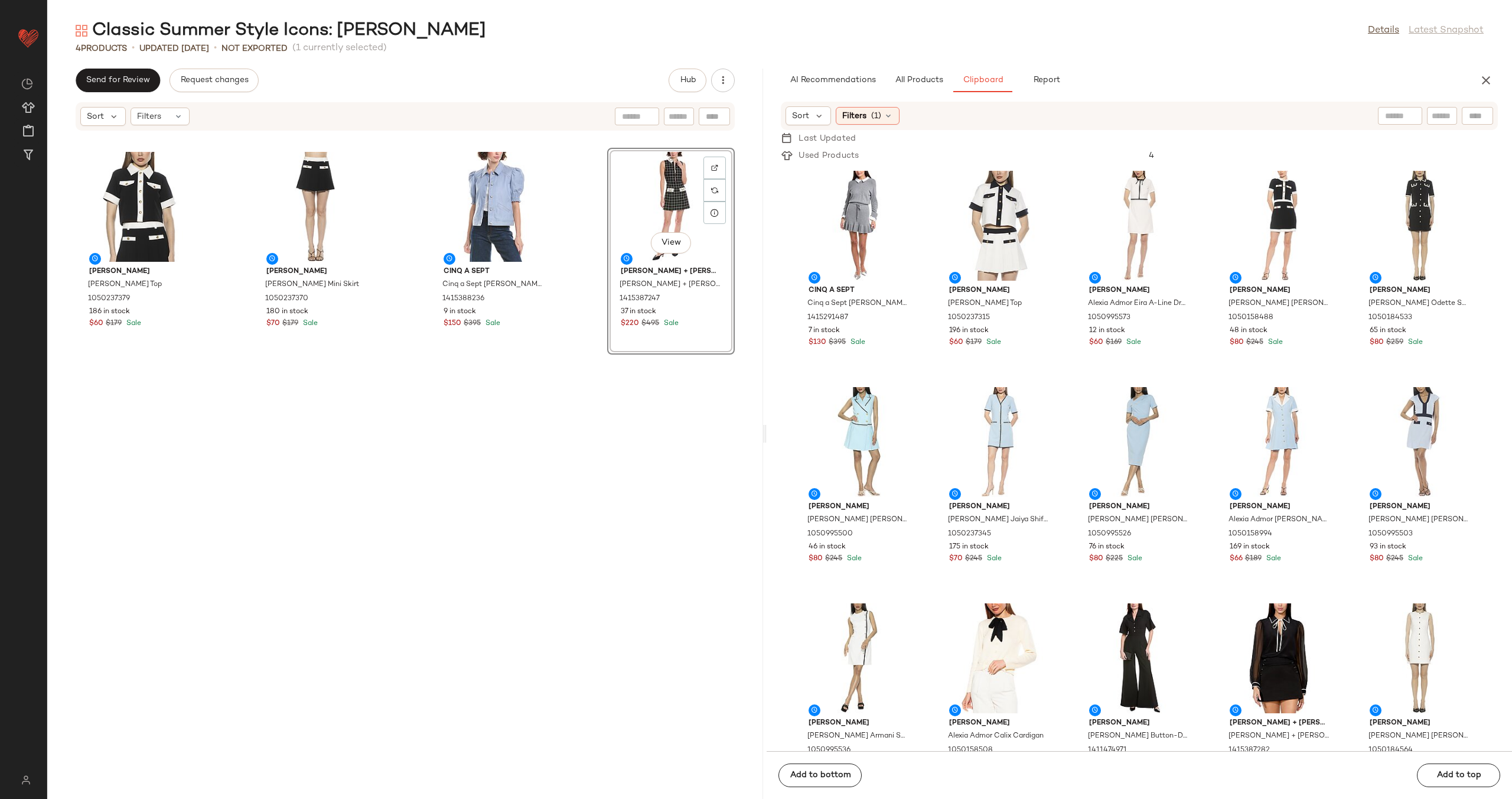
drag, startPoint x: 1104, startPoint y: 220, endPoint x: 999, endPoint y: 3, distance: 241.1
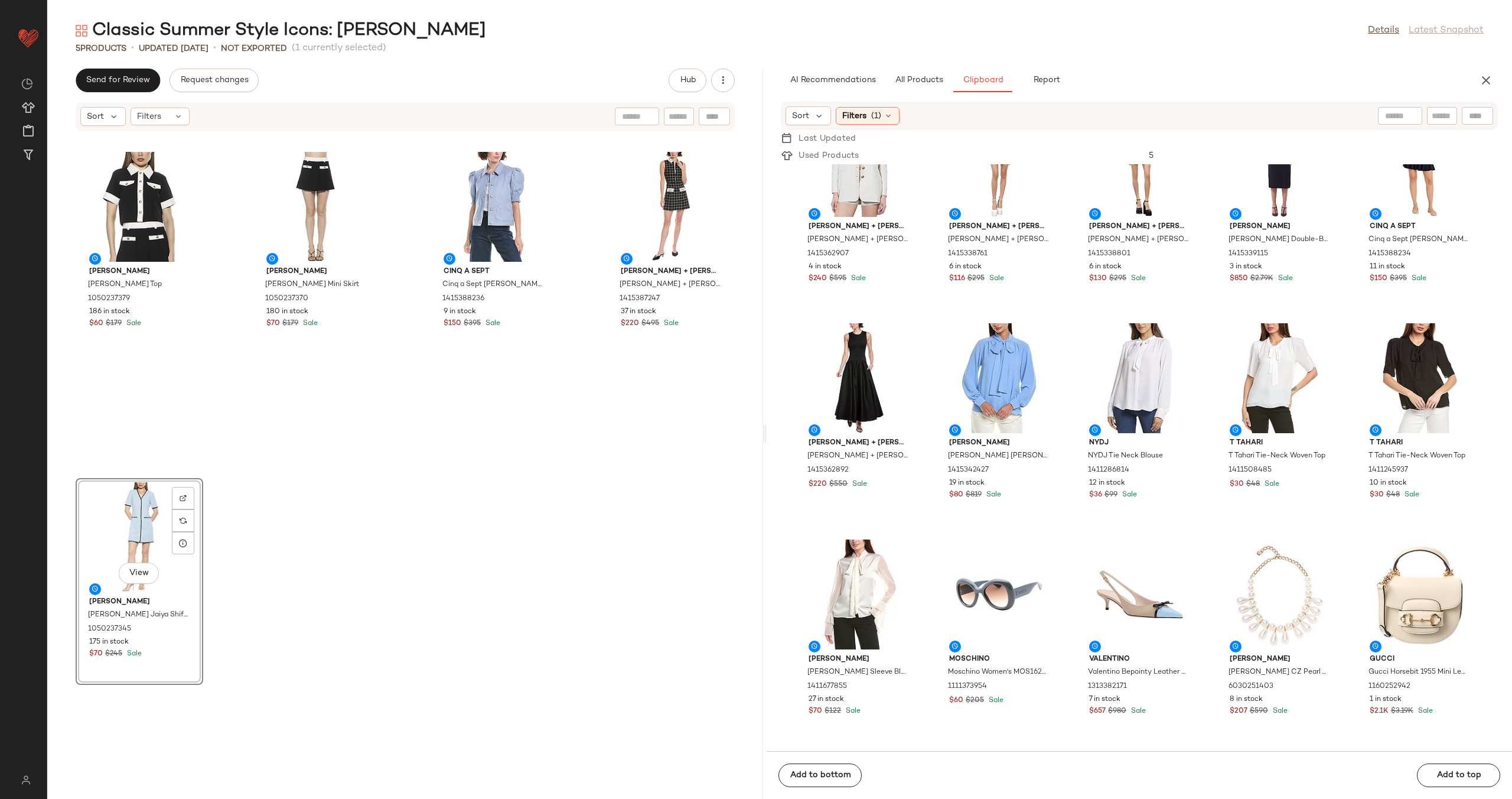
scroll to position [966, 0]
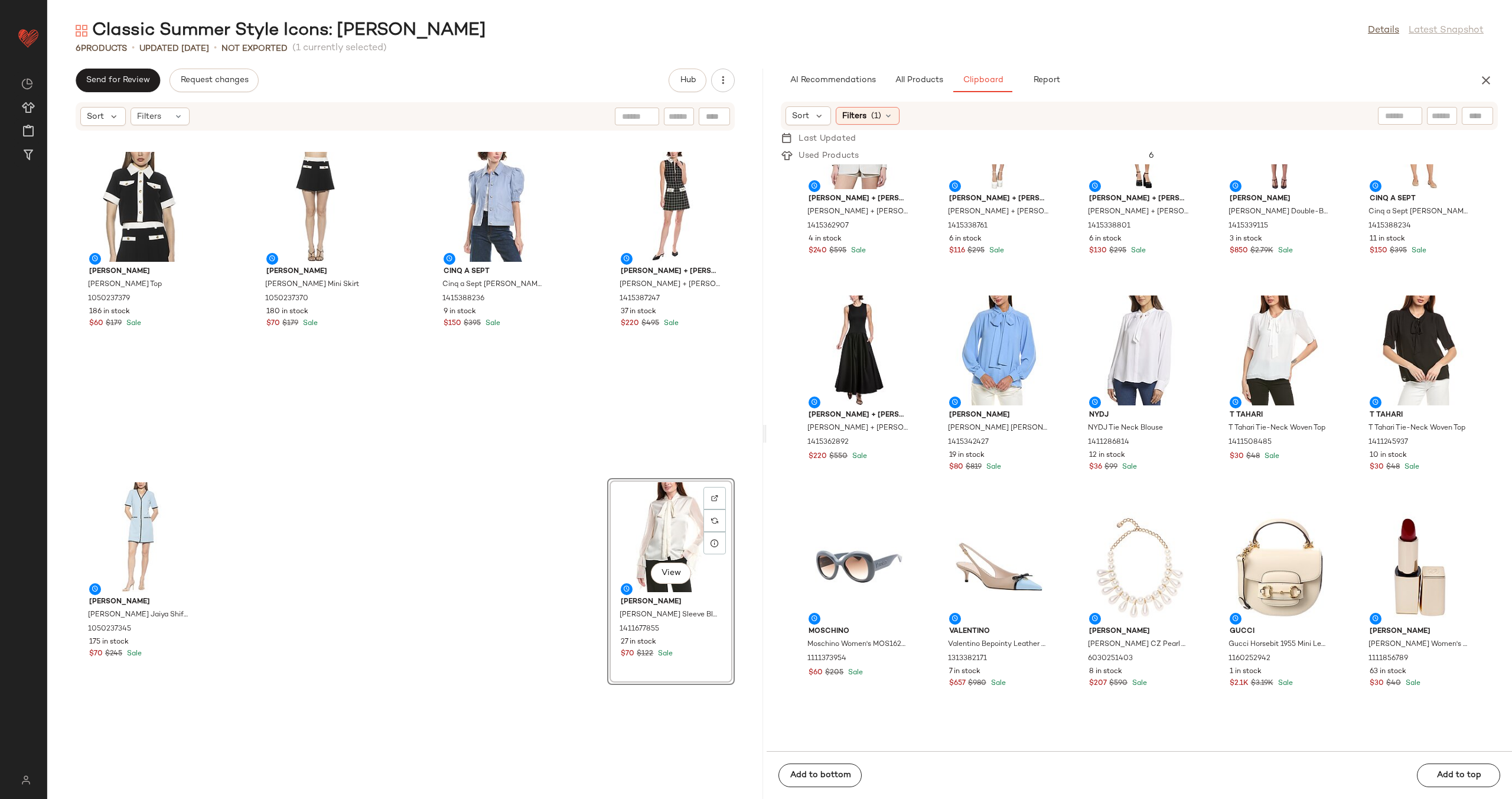
click at [276, 537] on div "Alexia Admor Alexia Admor Emery Top 1050237379 186 in stock $60 $179 Sale Alexi…" at bounding box center [405, 472] width 716 height 654
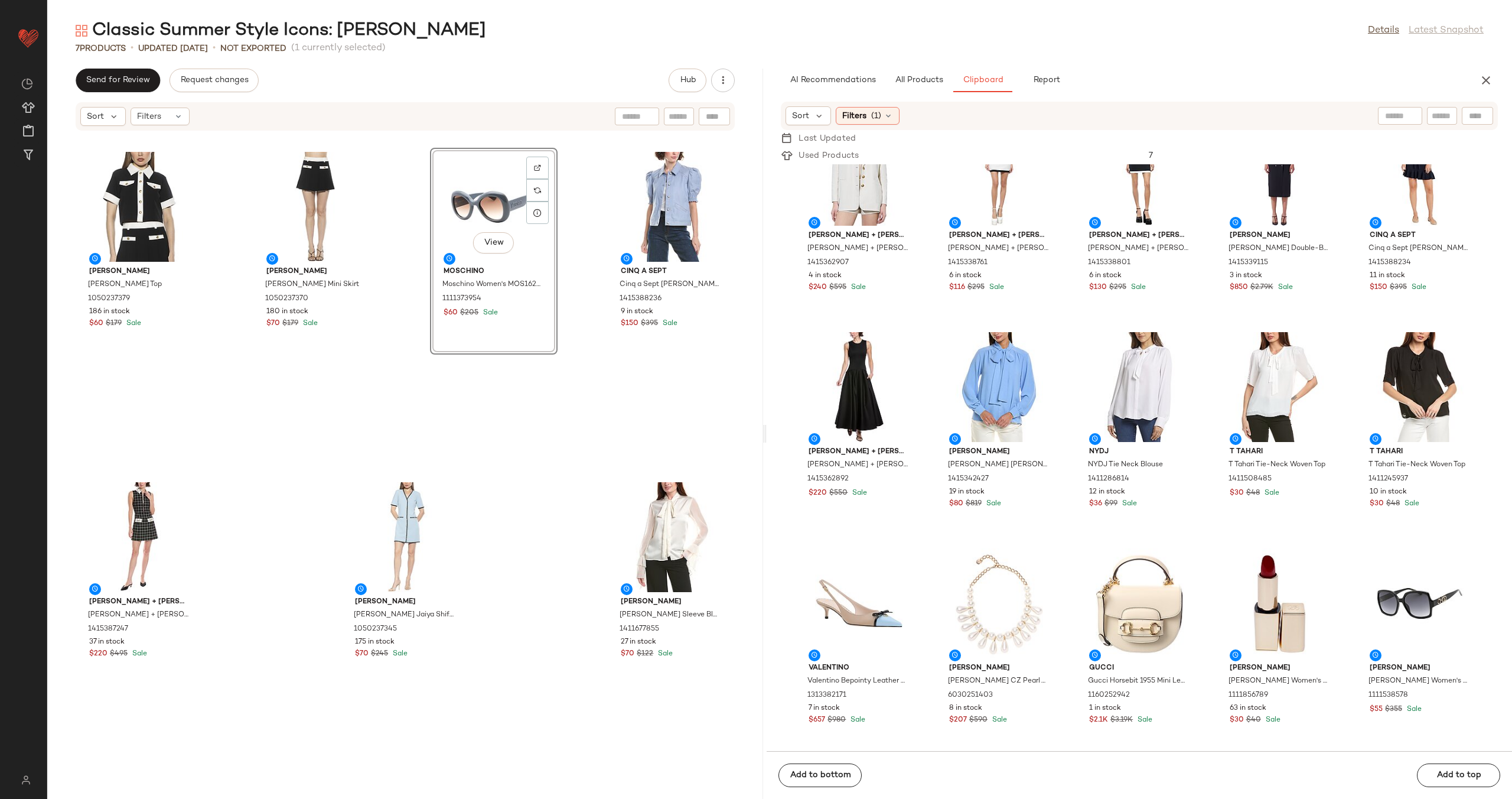
scroll to position [929, 0]
drag, startPoint x: 861, startPoint y: 555, endPoint x: 561, endPoint y: 2, distance: 629.1
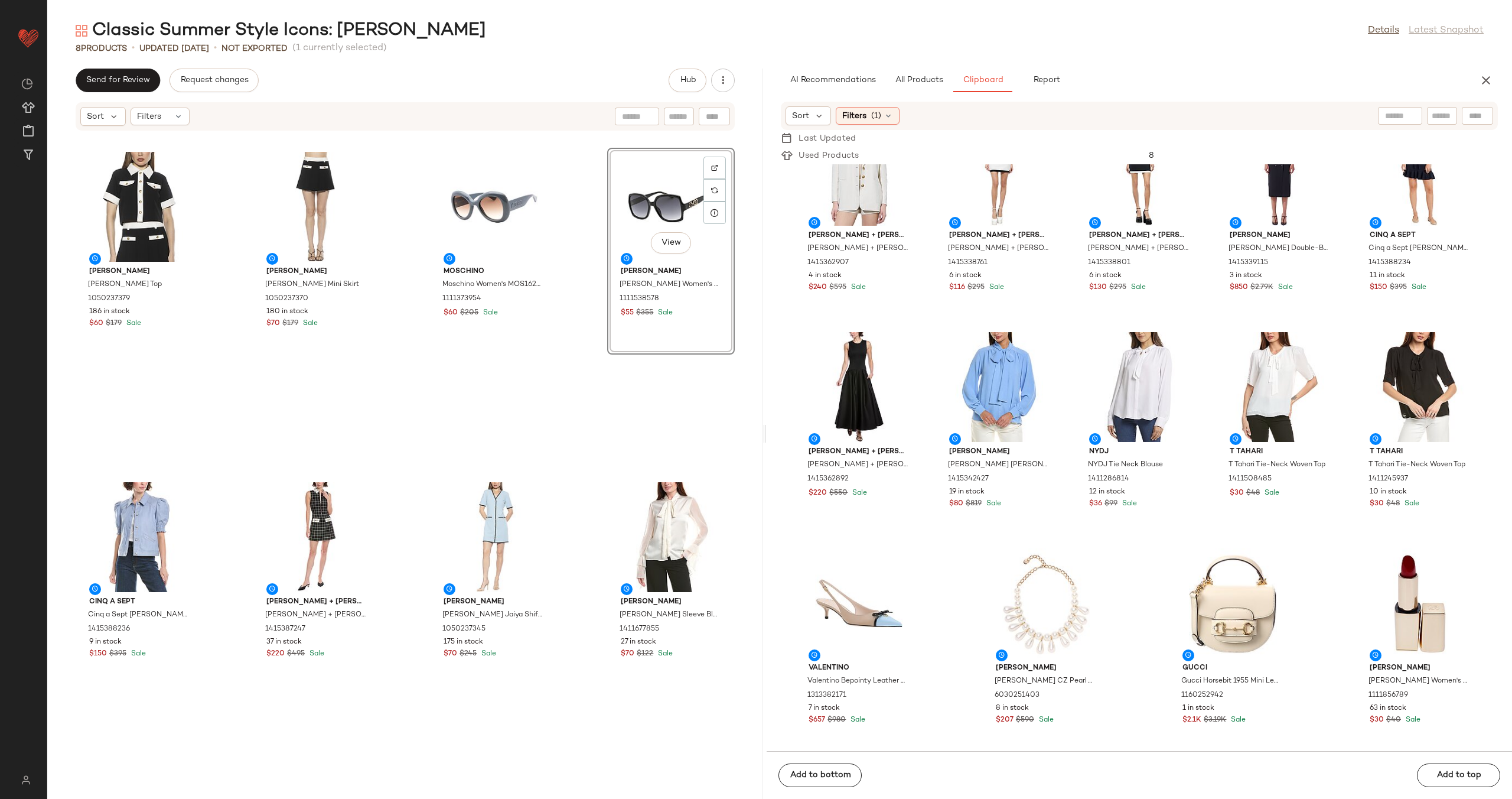
click at [586, 317] on div "Alexia Admor Alexia Admor Emery Top 1050237379 186 in stock $60 $179 Sale Alexi…" at bounding box center [405, 472] width 716 height 654
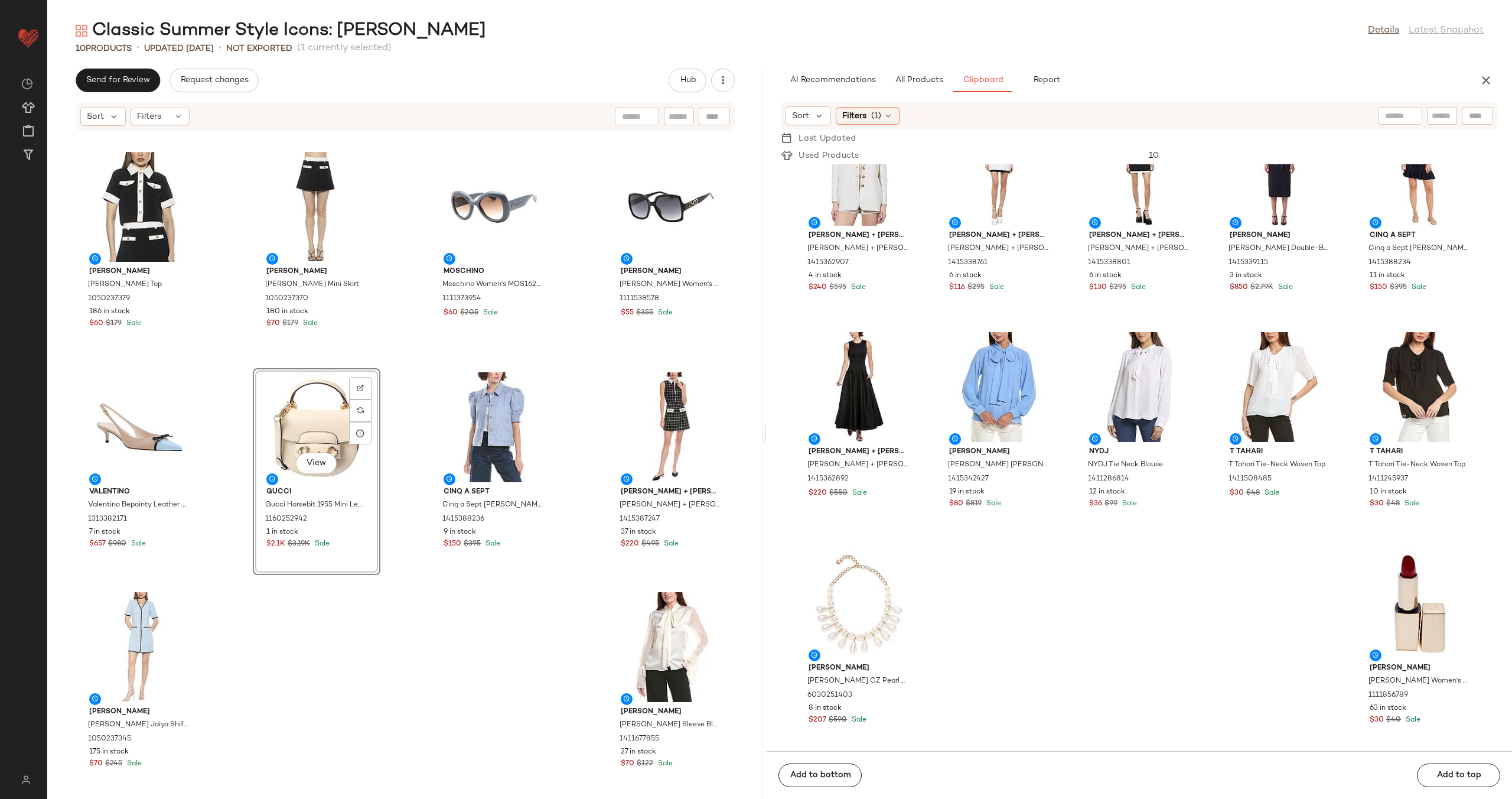
click at [395, 433] on div "Alexia Admor Alexia Admor Emery Top 1050237379 186 in stock $60 $179 Sale Alexi…" at bounding box center [405, 472] width 716 height 654
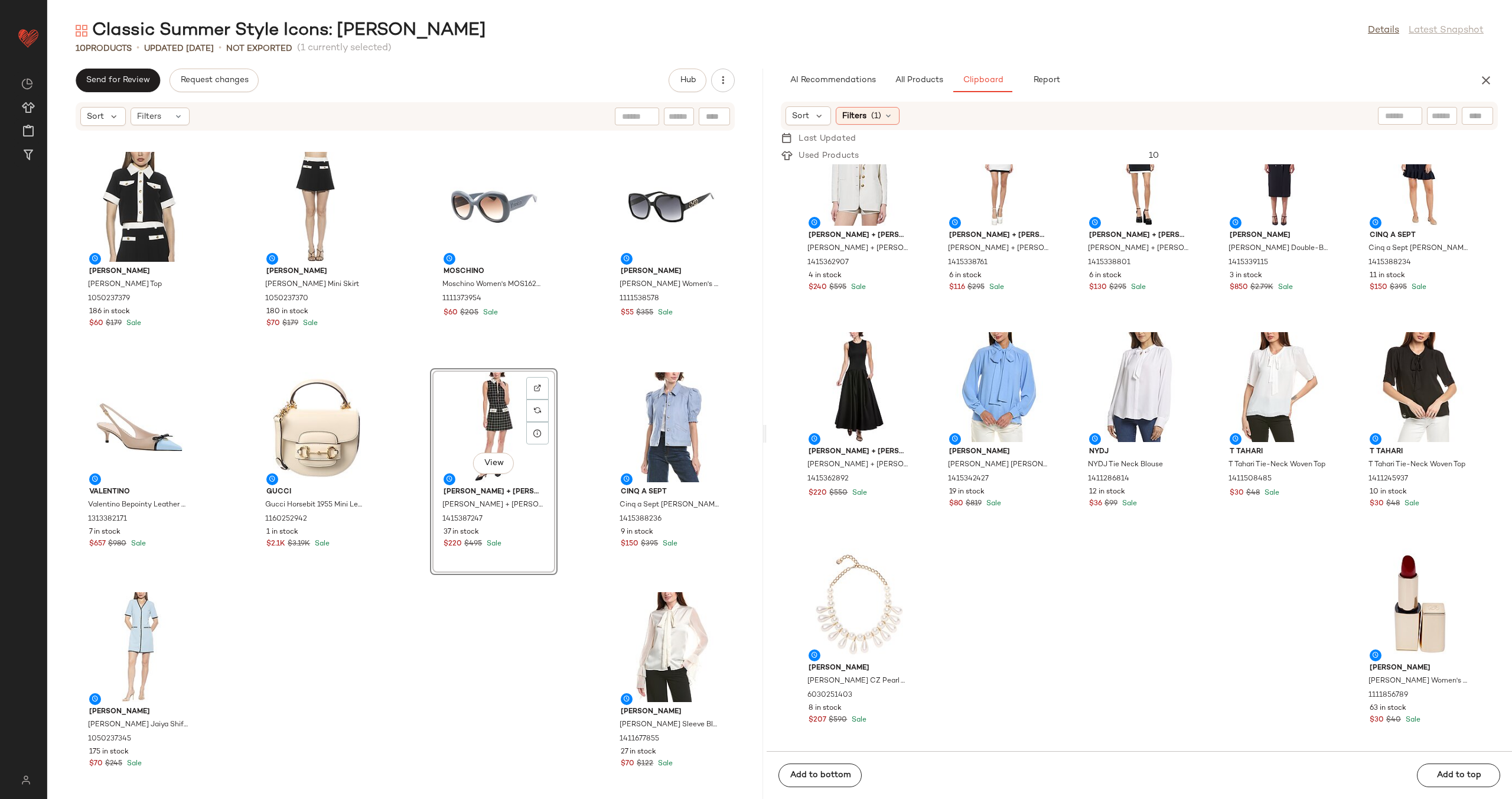
click at [572, 441] on div "Alexia Admor Alexia Admor Emery Top 1050237379 186 in stock $60 $179 Sale Alexi…" at bounding box center [405, 472] width 716 height 654
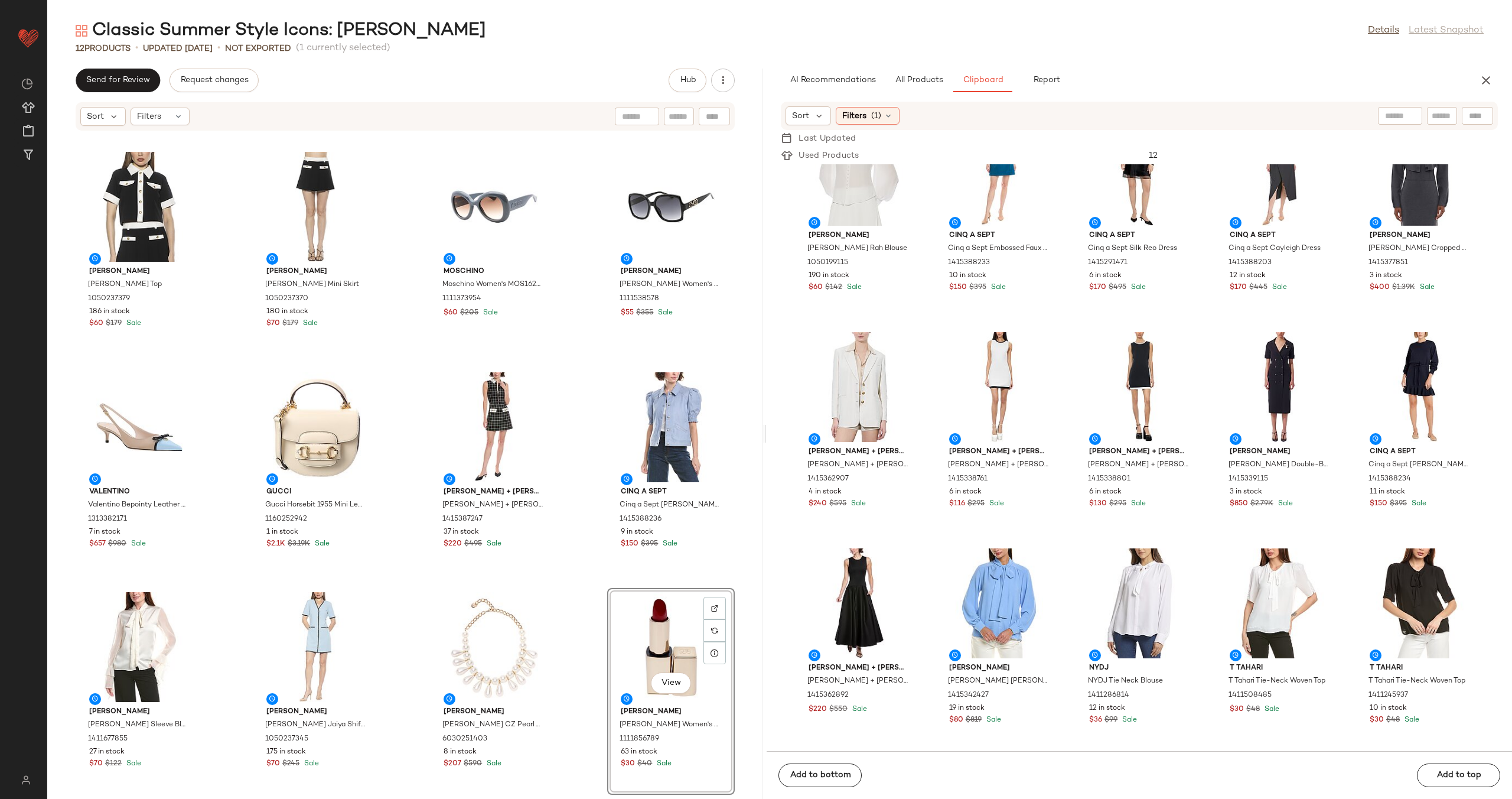
scroll to position [714, 0]
click at [570, 613] on div "Alexia Admor Alexia Admor Emery Top 1050237379 186 in stock $60 $179 Sale Alexi…" at bounding box center [405, 472] width 716 height 654
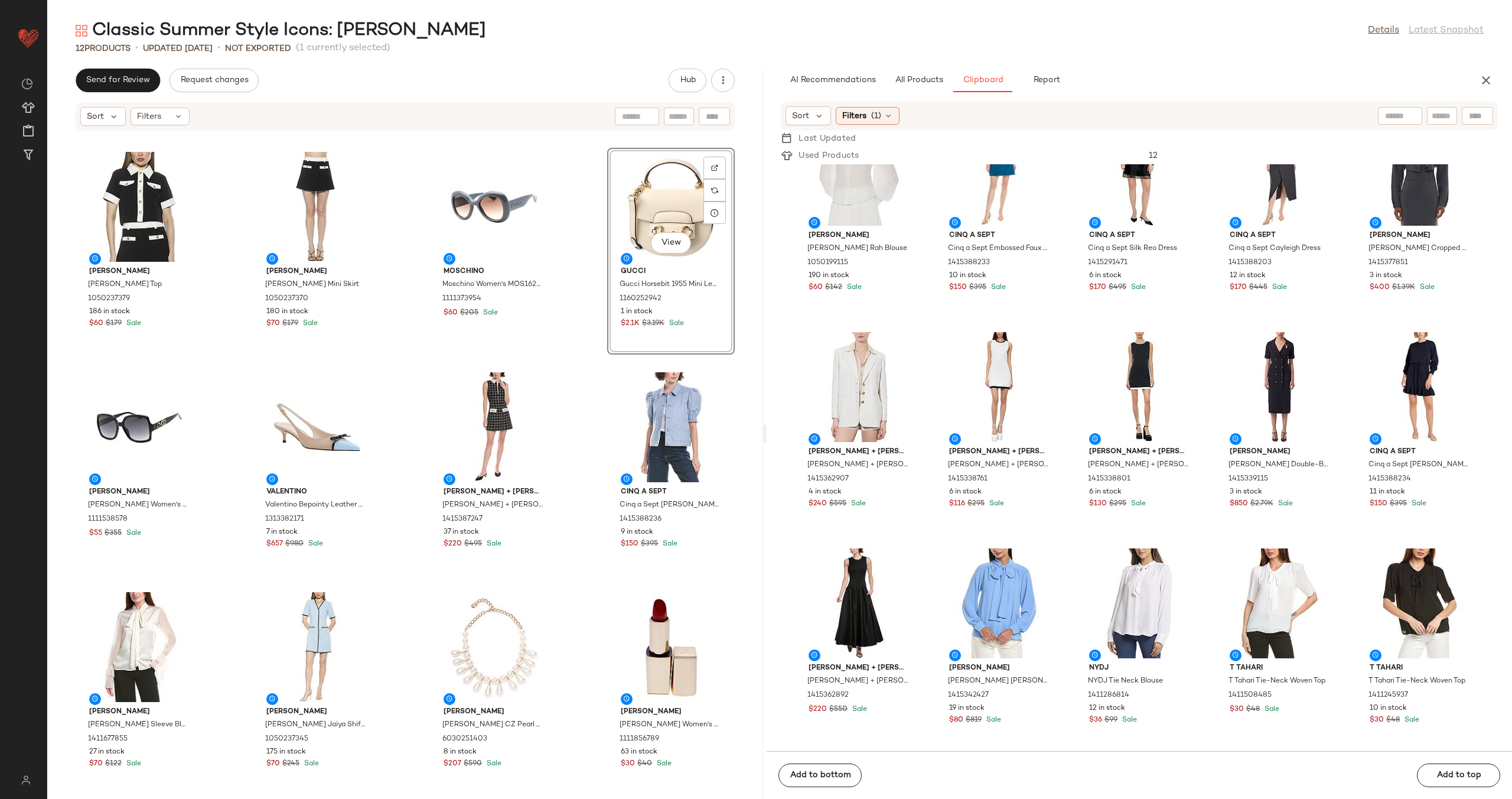
click at [575, 293] on div "Alexia Admor Alexia Admor Emery Top 1050237379 186 in stock $60 $179 Sale Alexi…" at bounding box center [405, 472] width 716 height 654
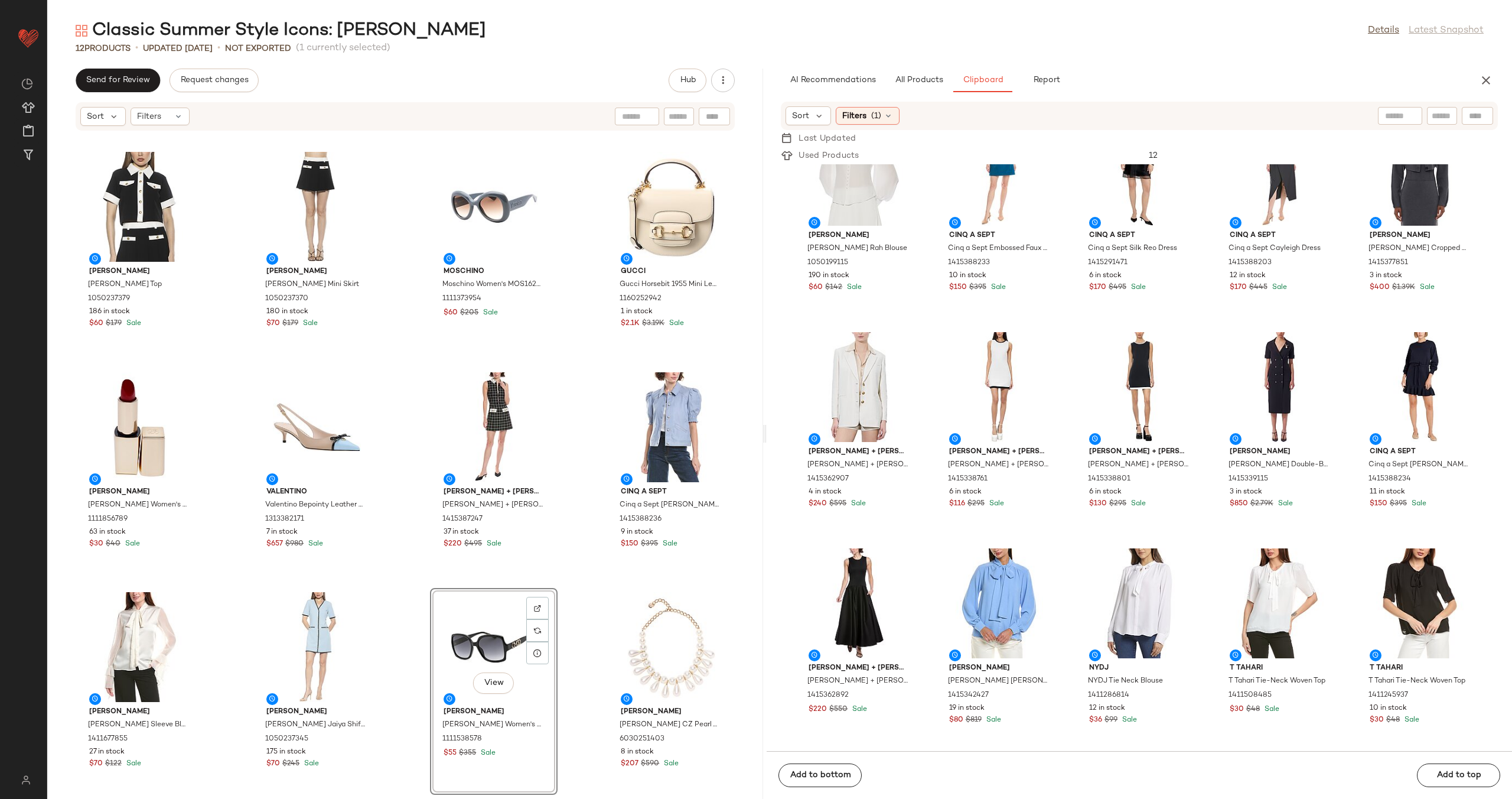
click at [578, 584] on div "Alexia Admor Alexia Admor Emery Top 1050237379 186 in stock $60 $179 Sale Alexi…" at bounding box center [405, 472] width 716 height 654
click at [580, 578] on div "Alexia Admor Alexia Admor Emery Top 1050237379 186 in stock $60 $179 Sale Alexi…" at bounding box center [405, 472] width 716 height 654
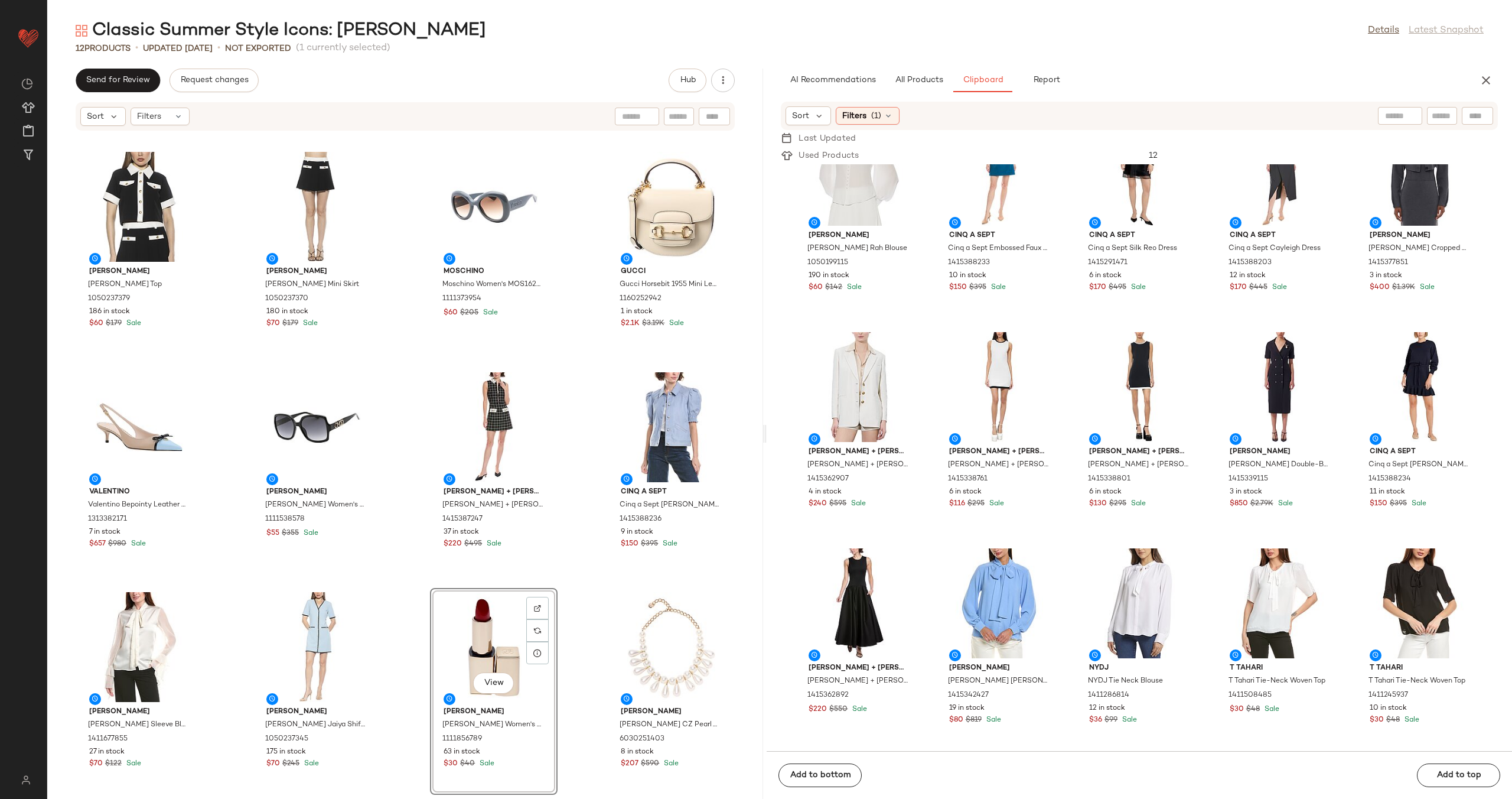
click at [568, 568] on div "Alexia Admor Alexia Admor Emery Top 1050237379 186 in stock $60 $179 Sale Alexi…" at bounding box center [405, 472] width 716 height 654
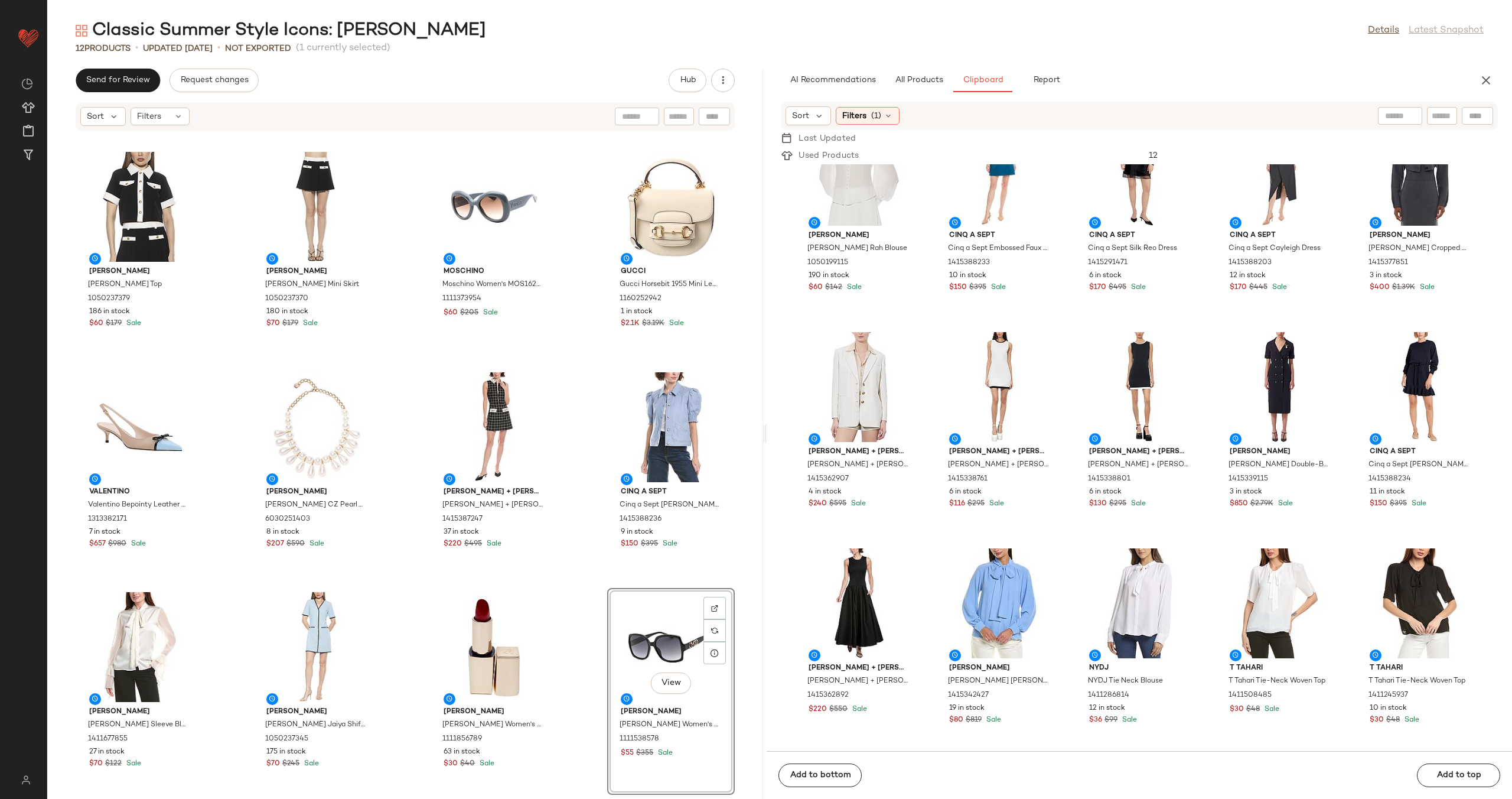
click at [578, 575] on div "Alexia Admor Alexia Admor Emery Top 1050237379 186 in stock $60 $179 Sale Alexi…" at bounding box center [405, 472] width 716 height 654
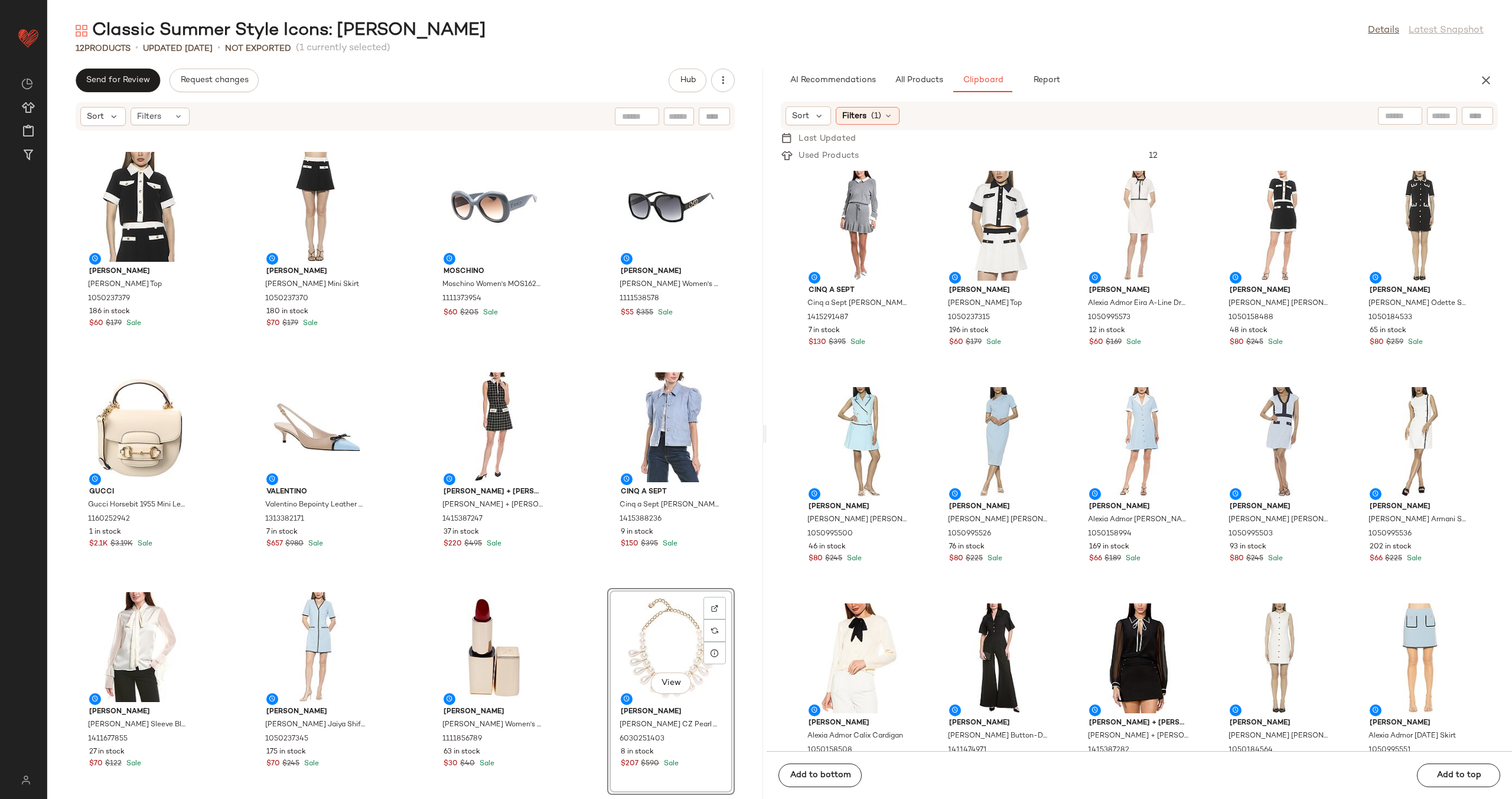
click at [572, 581] on div "Alexia Admor Alexia Admor Emery Top 1050237379 186 in stock $60 $179 Sale Alexi…" at bounding box center [405, 472] width 716 height 654
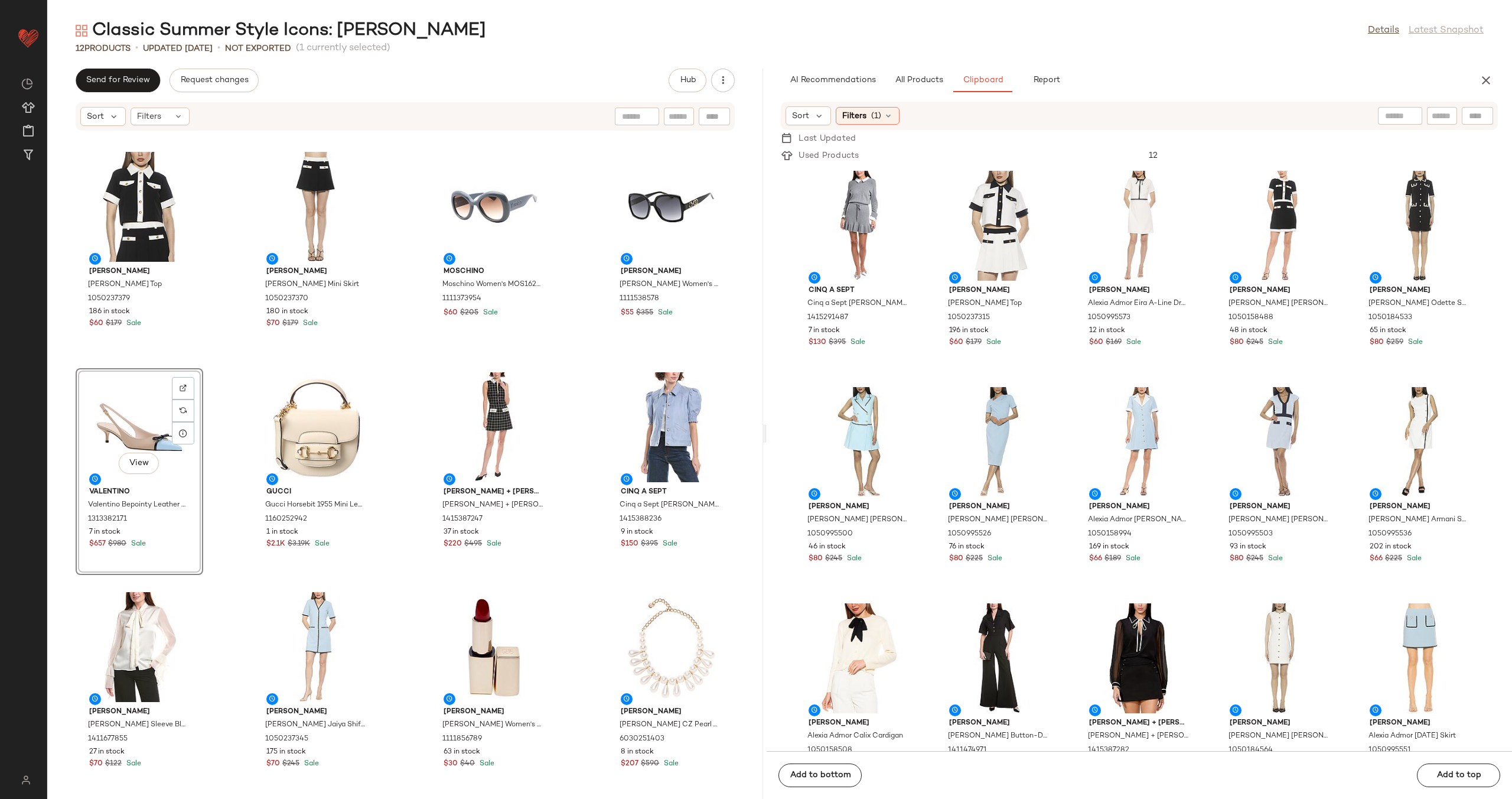
click at [414, 459] on div "Alexia Admor Alexia Admor Emery Top 1050237379 186 in stock $60 $179 Sale Alexi…" at bounding box center [405, 472] width 716 height 654
click at [909, 85] on span "All Products" at bounding box center [918, 80] width 48 height 10
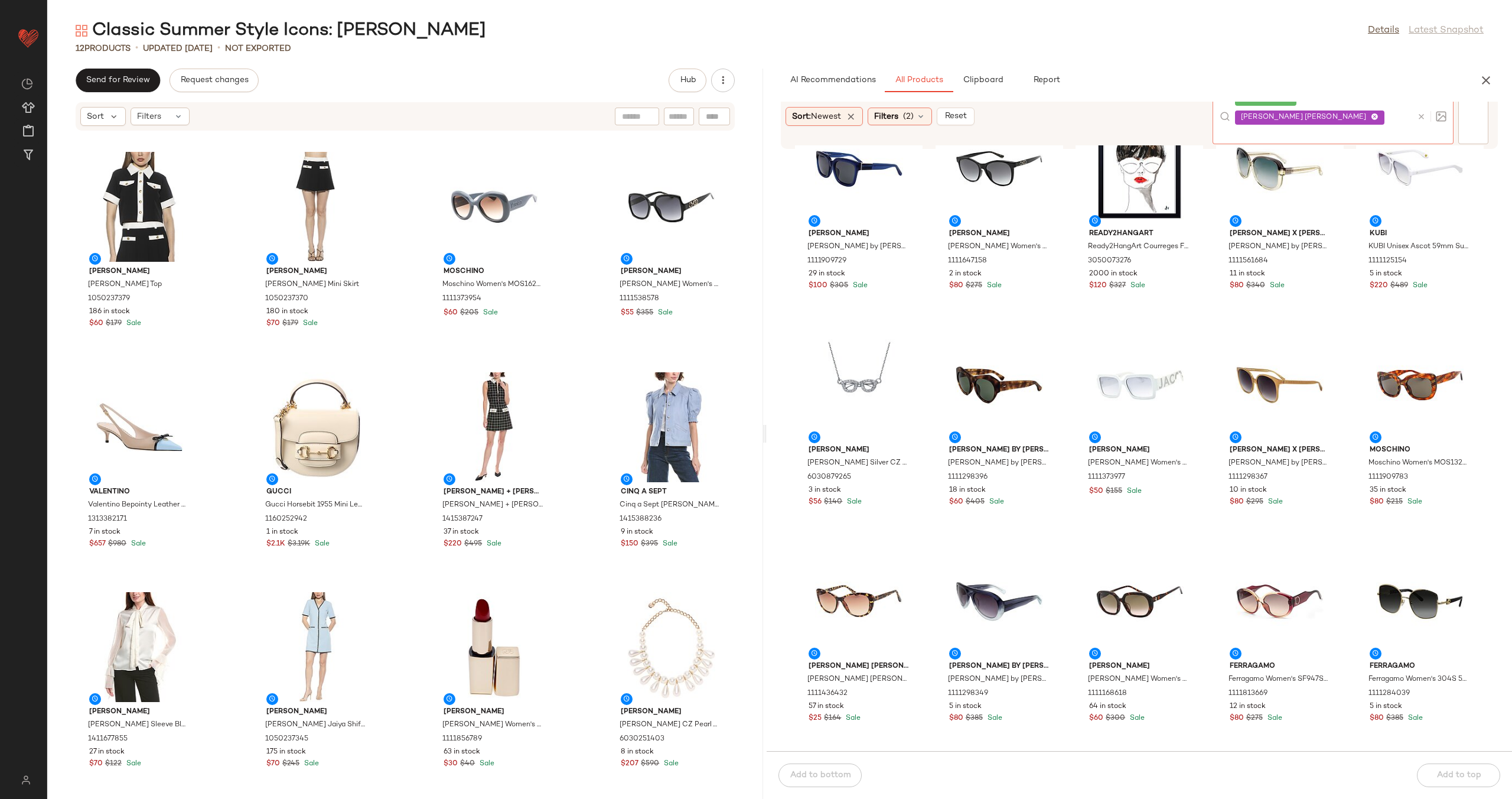
click at [1419, 115] on icon at bounding box center [1421, 116] width 9 height 9
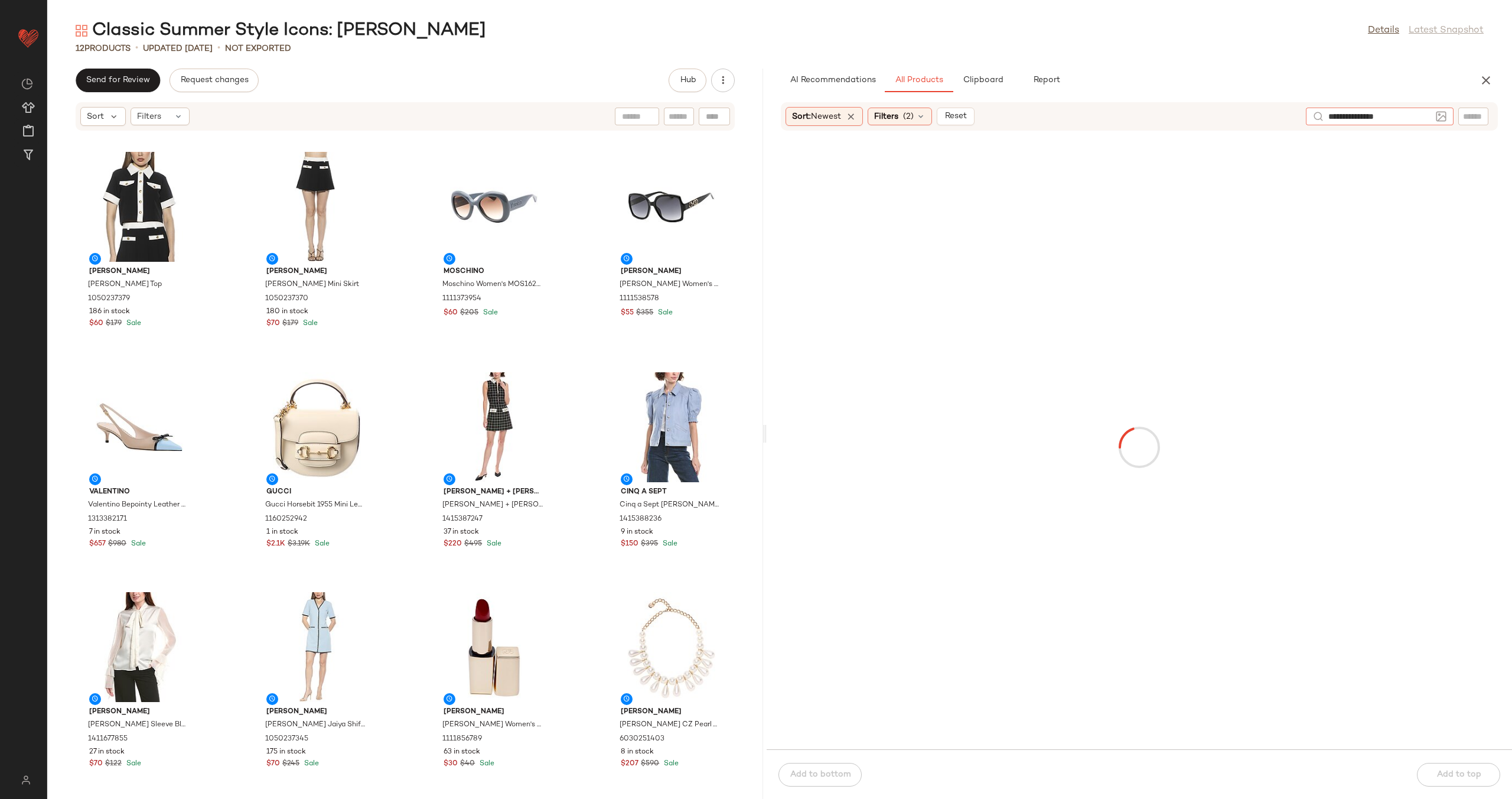
type input "**********"
type input "*******"
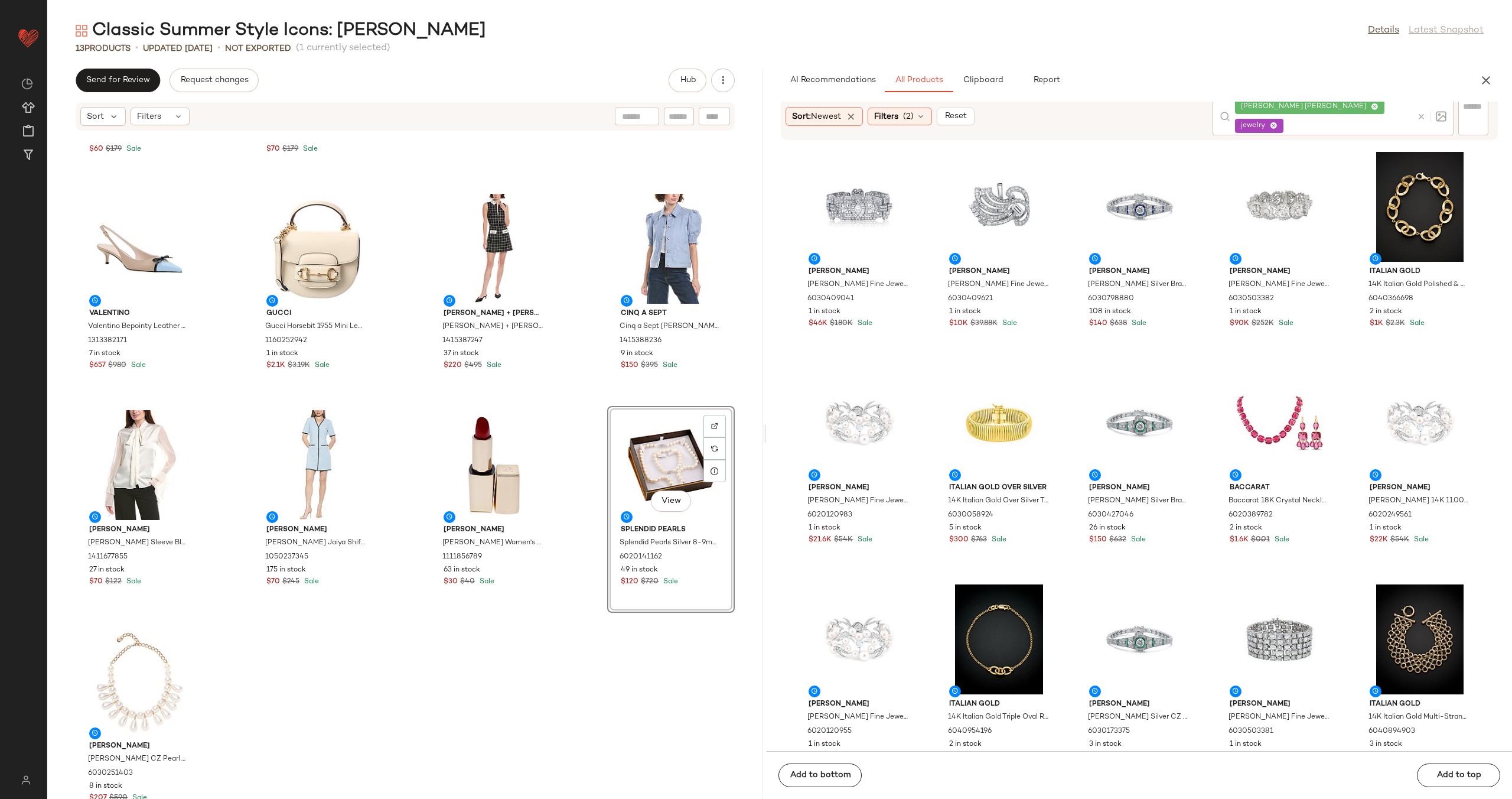
scroll to position [204, 0]
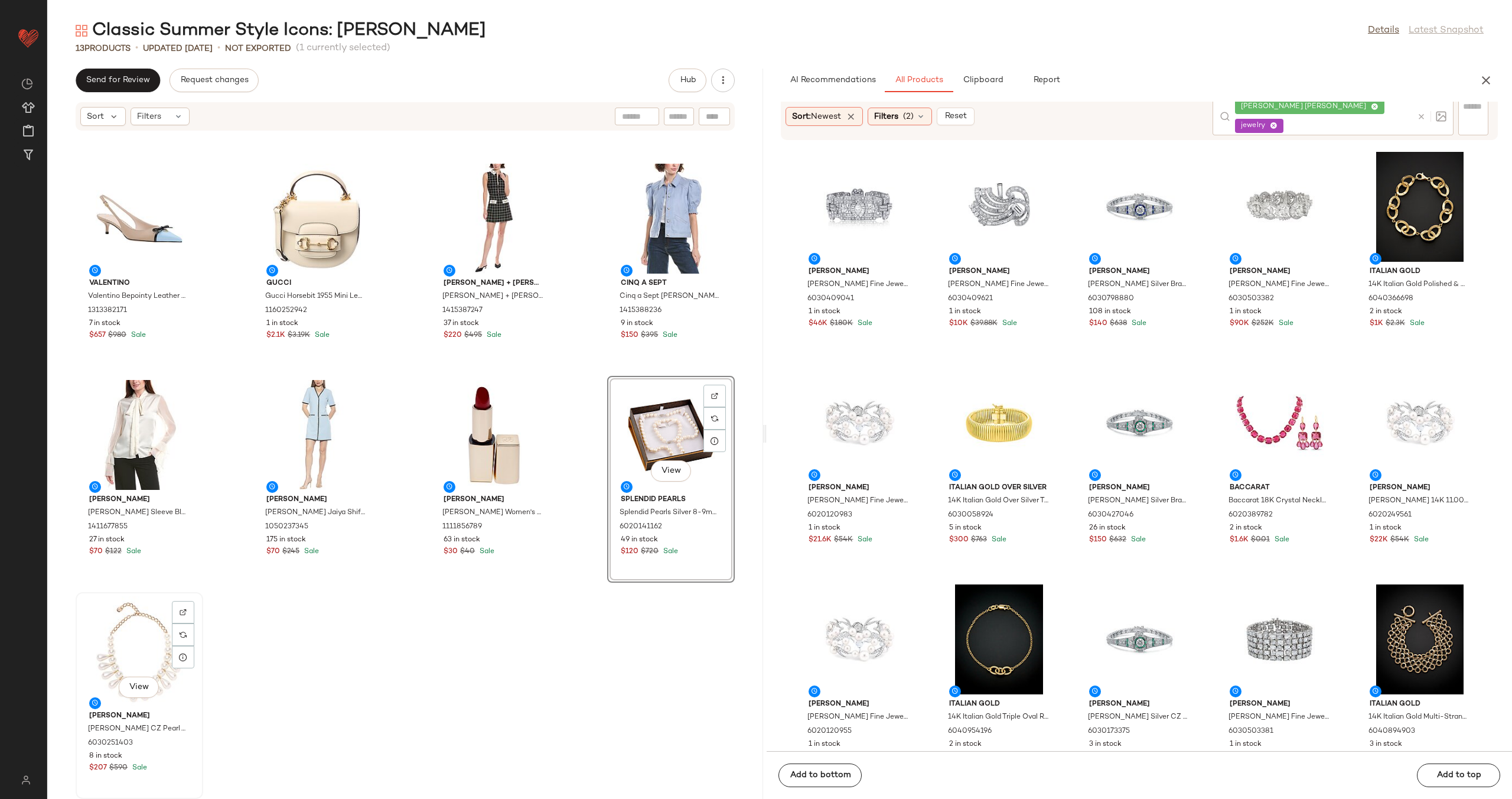
click at [129, 630] on div "View" at bounding box center [140, 651] width 120 height 110
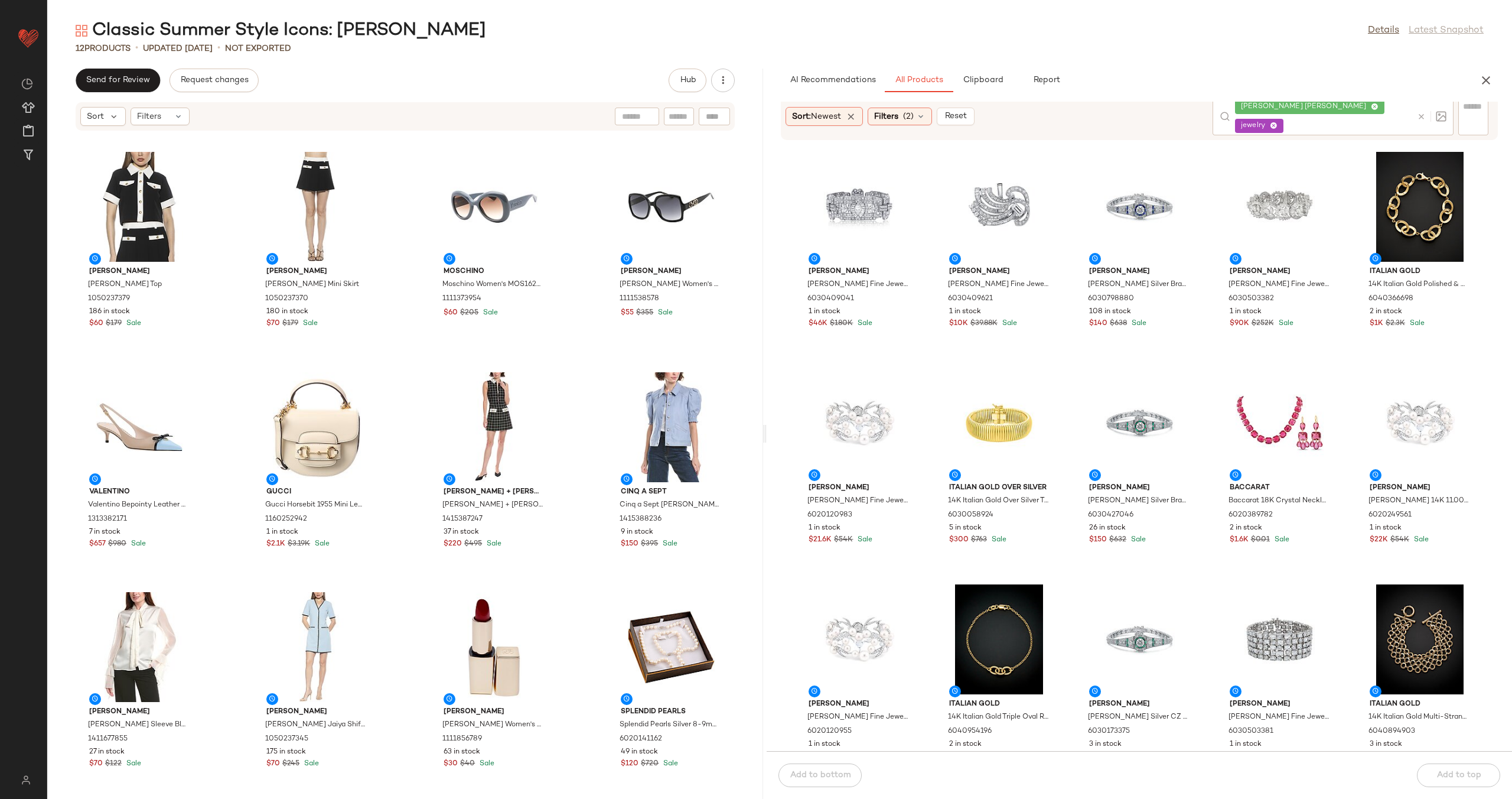
click at [1425, 117] on icon at bounding box center [1421, 116] width 9 height 9
click at [1479, 117] on input "Filter" at bounding box center [1434, 116] width 100 height 12
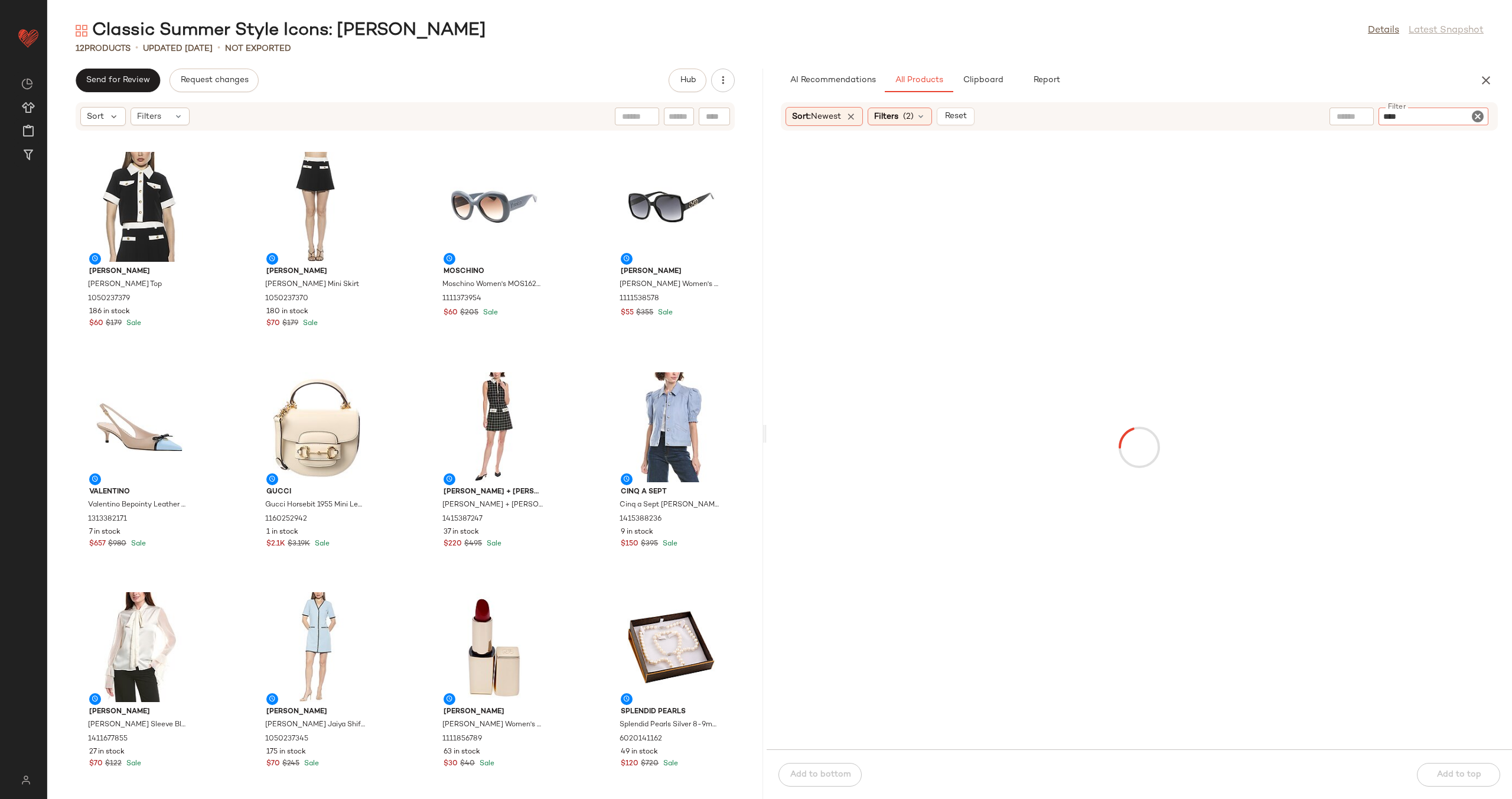
type input "*****"
type input "*********"
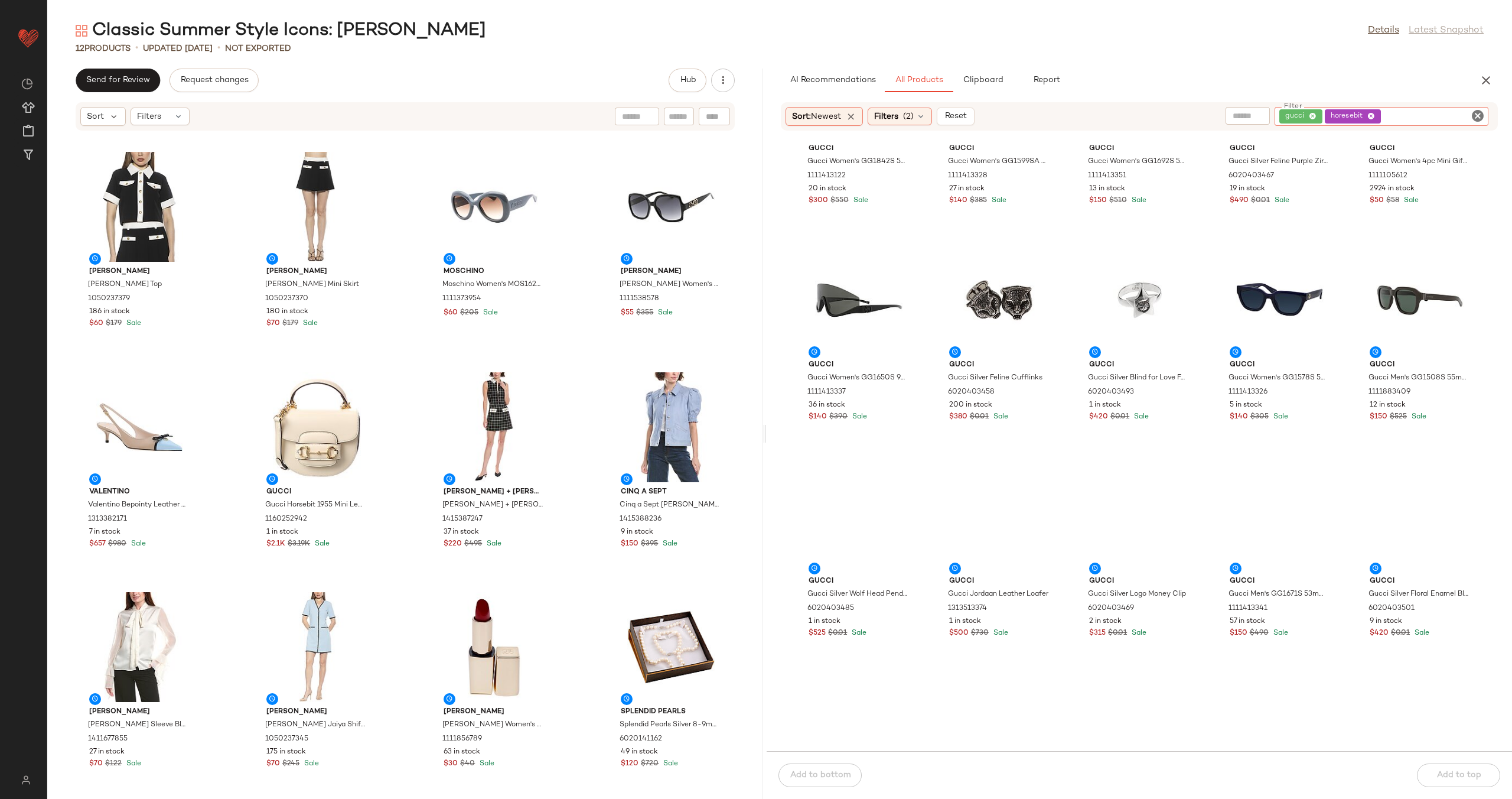
scroll to position [360, 0]
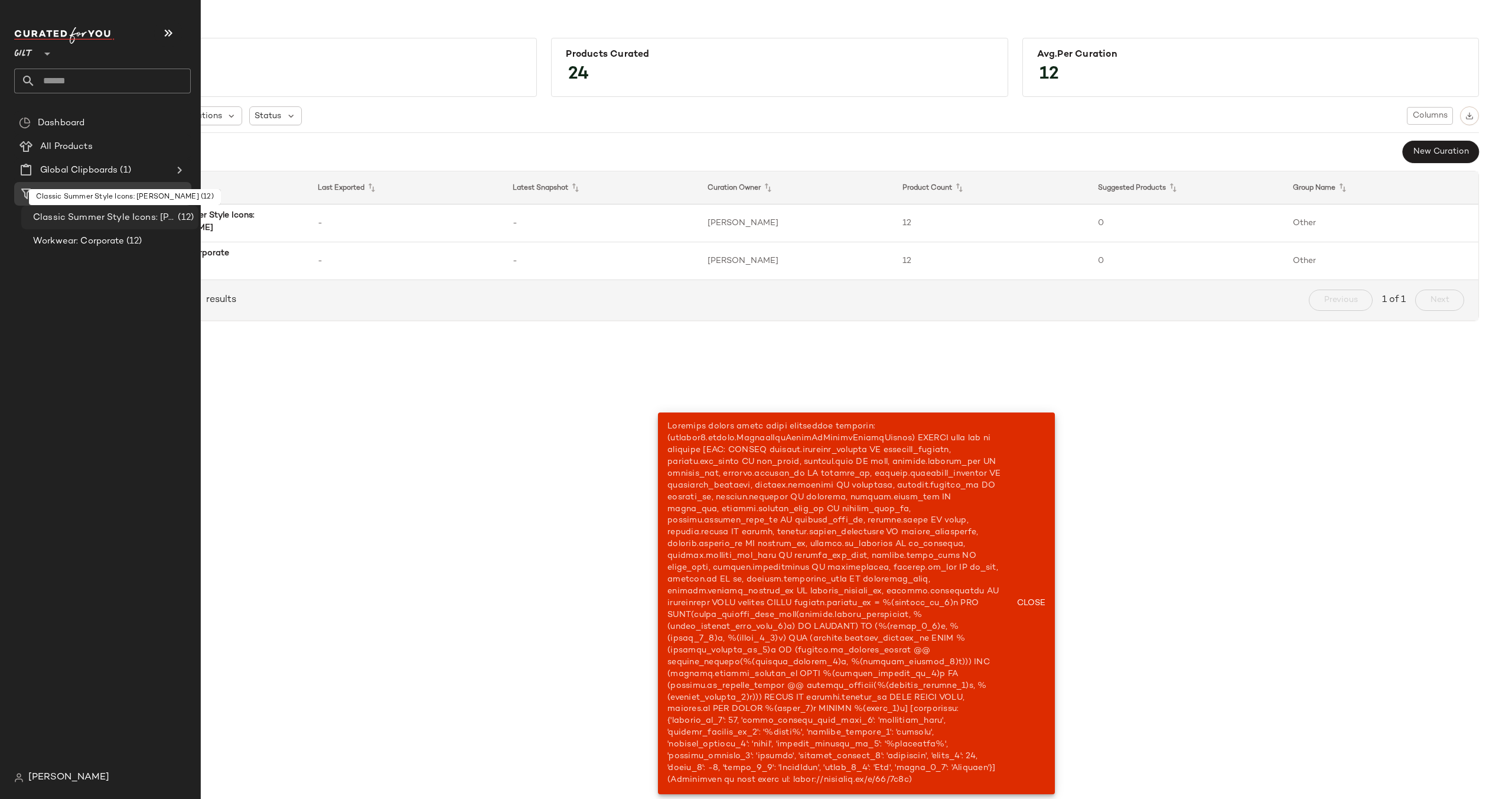
click at [107, 225] on div "Classic Summer Style Icons: Jackie O (12)" at bounding box center [109, 217] width 177 height 24
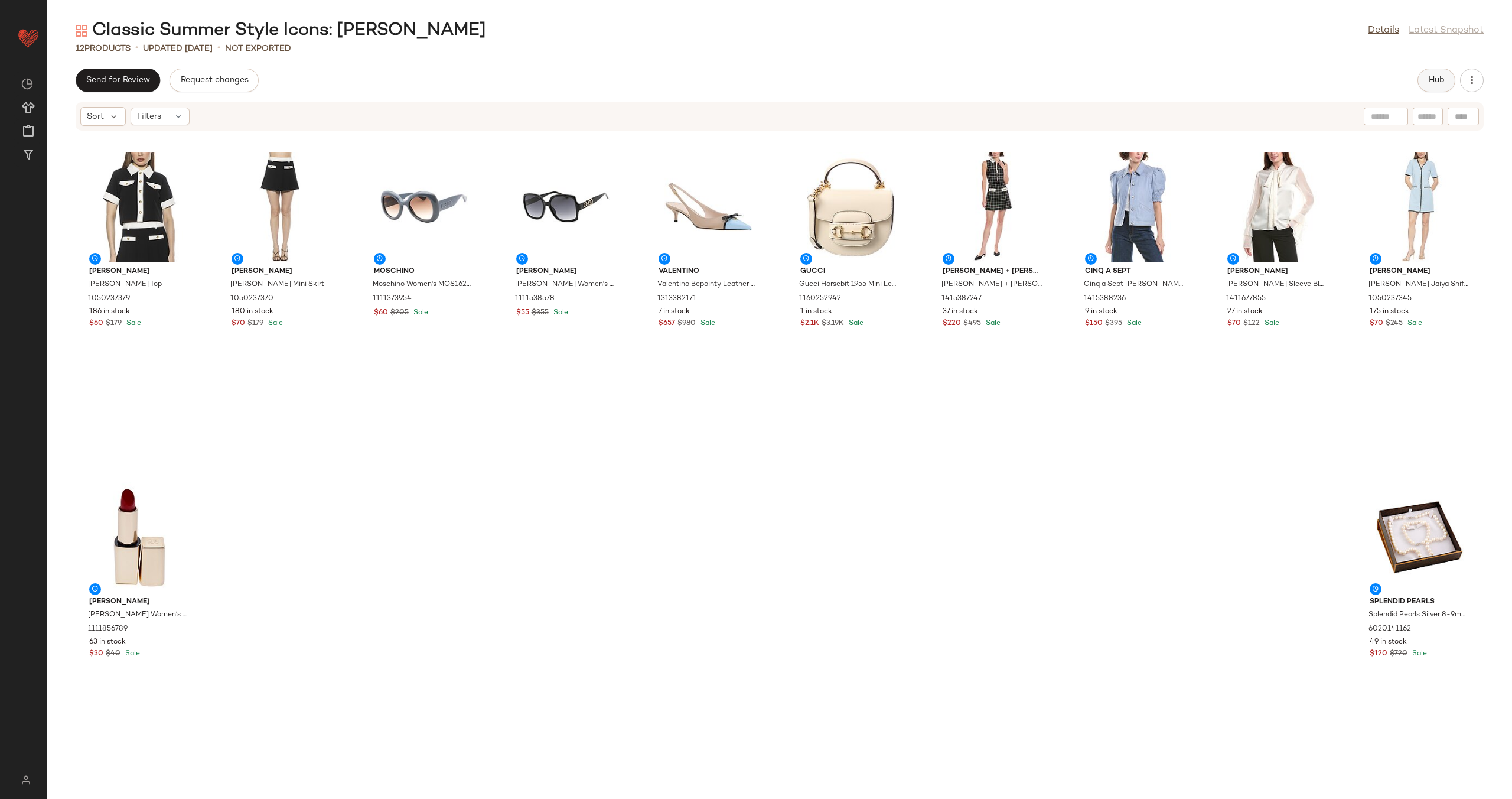
click at [1426, 87] on button "Hub" at bounding box center [1436, 80] width 38 height 24
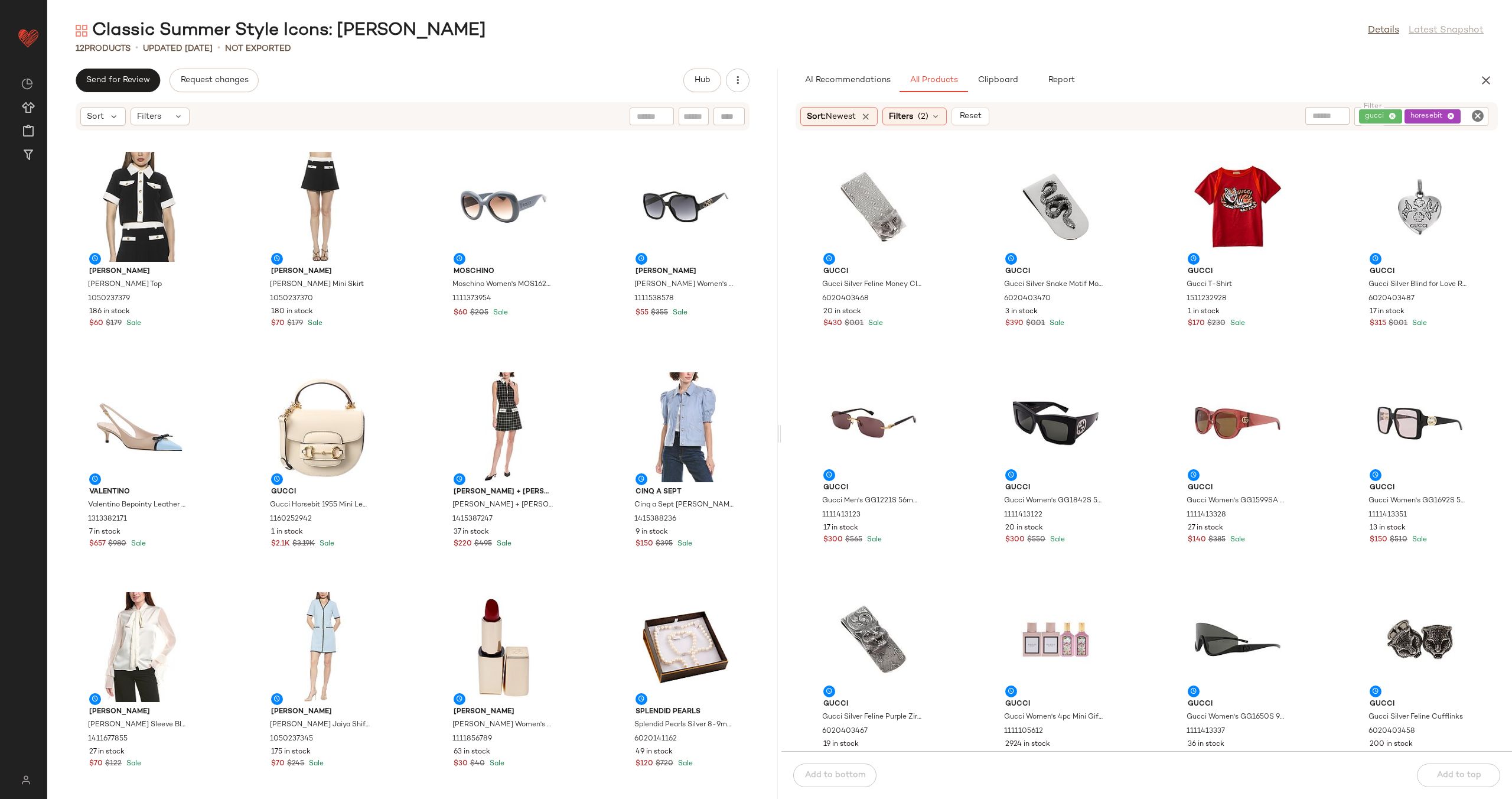
click at [1462, 120] on div "gucci horesebit" at bounding box center [1421, 115] width 134 height 18
click at [1477, 114] on icon "Clear Filter" at bounding box center [1478, 115] width 14 height 14
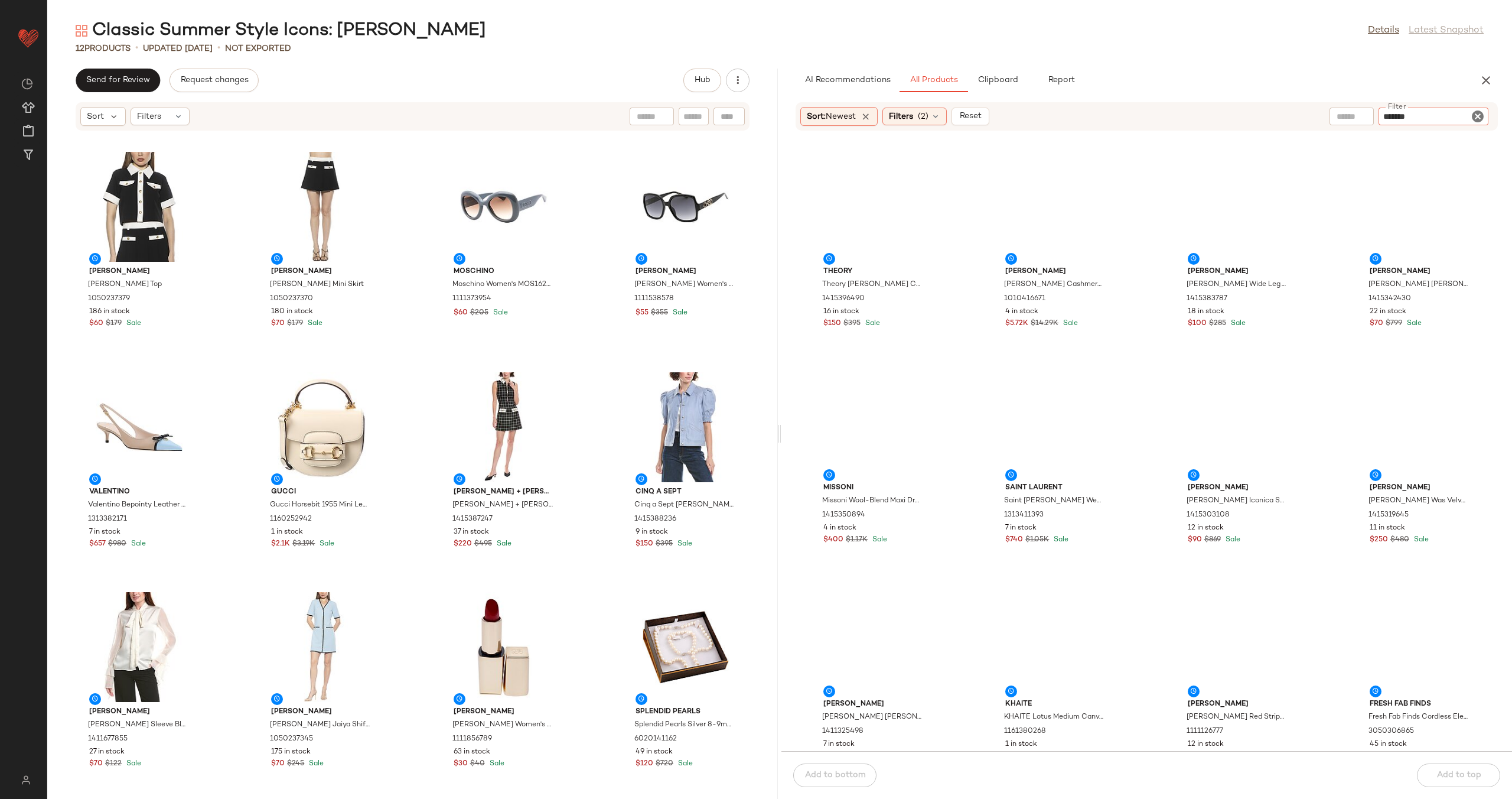
type input "********"
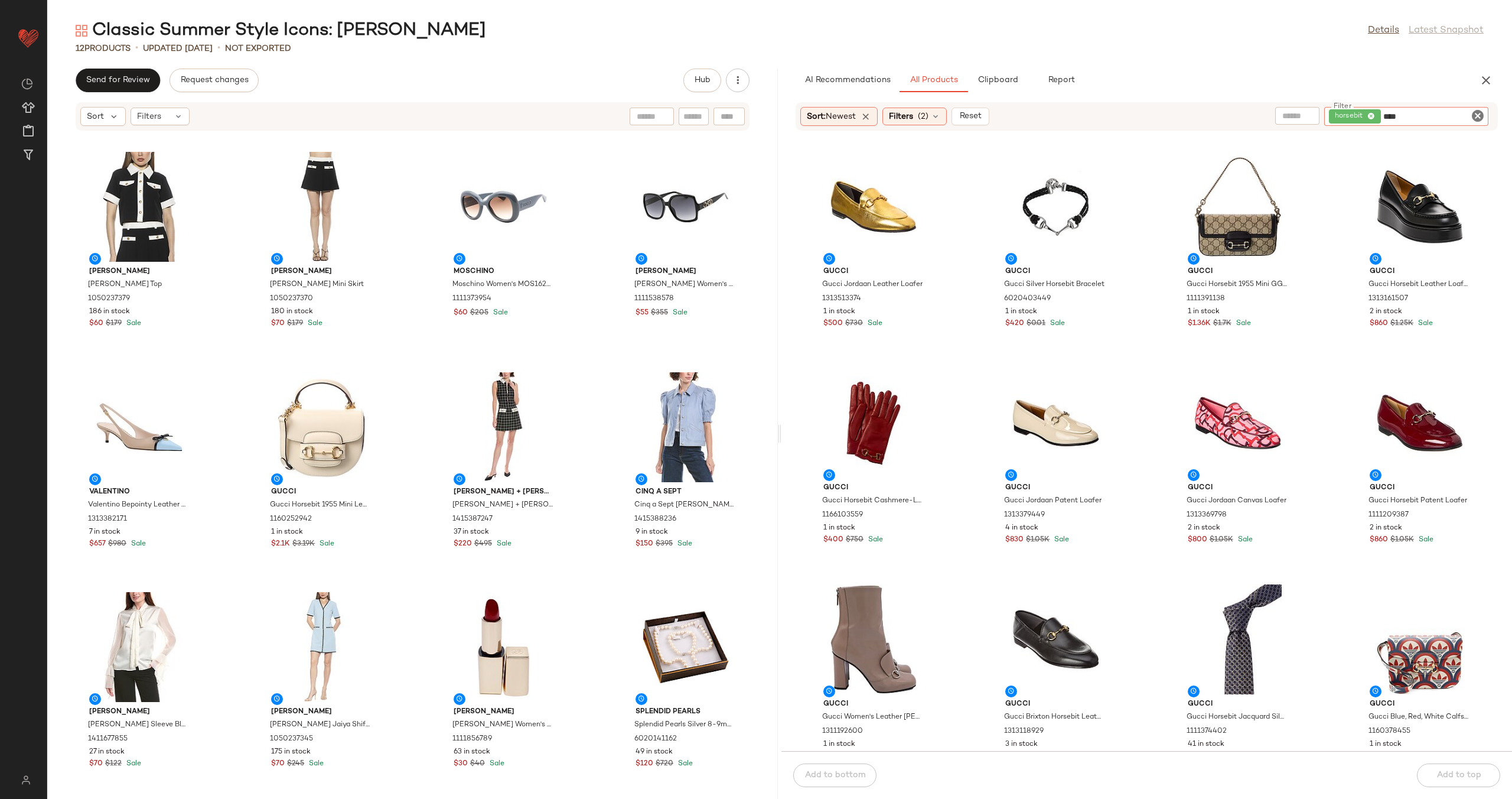
type input "*****"
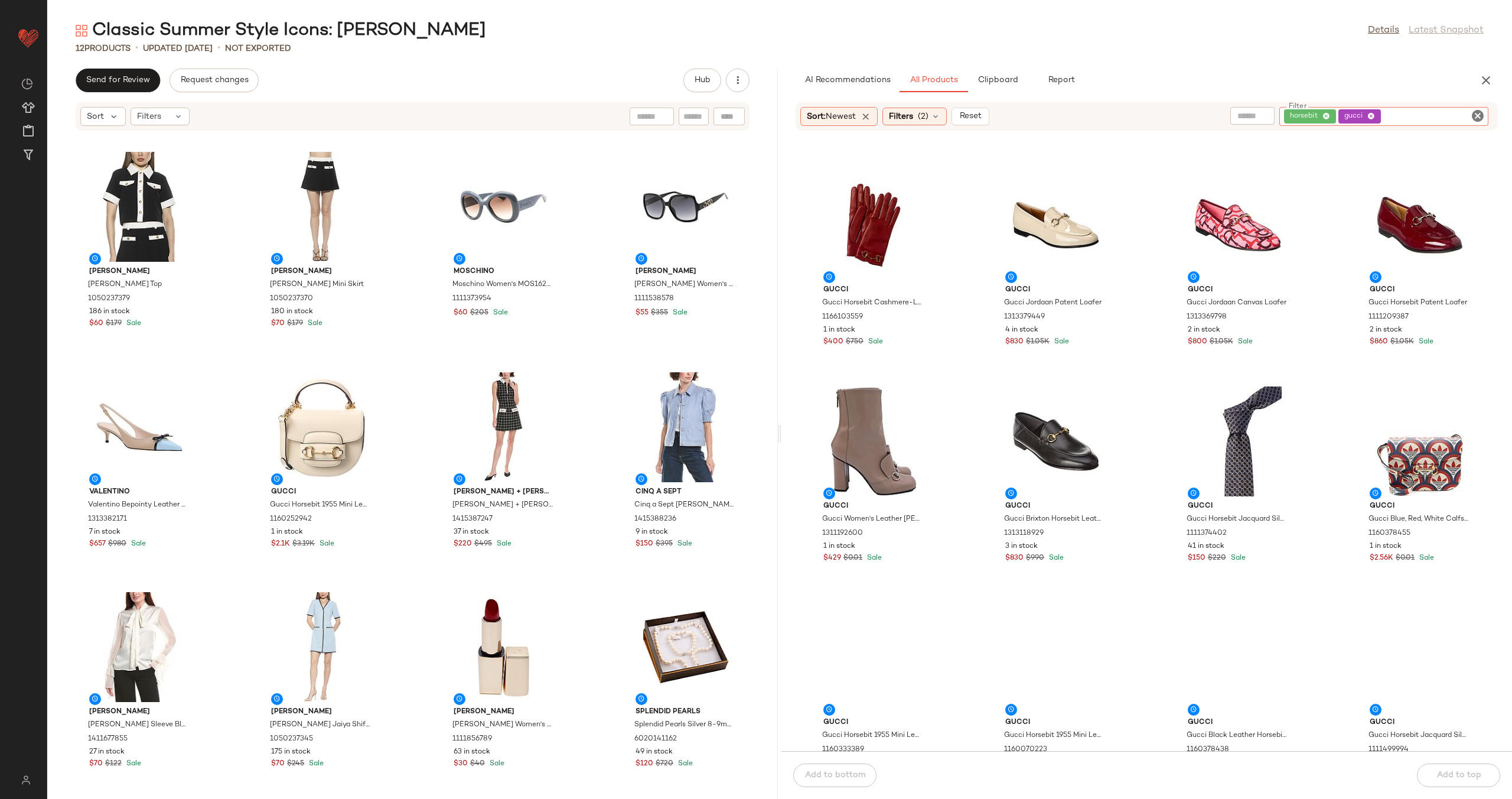
scroll to position [477, 0]
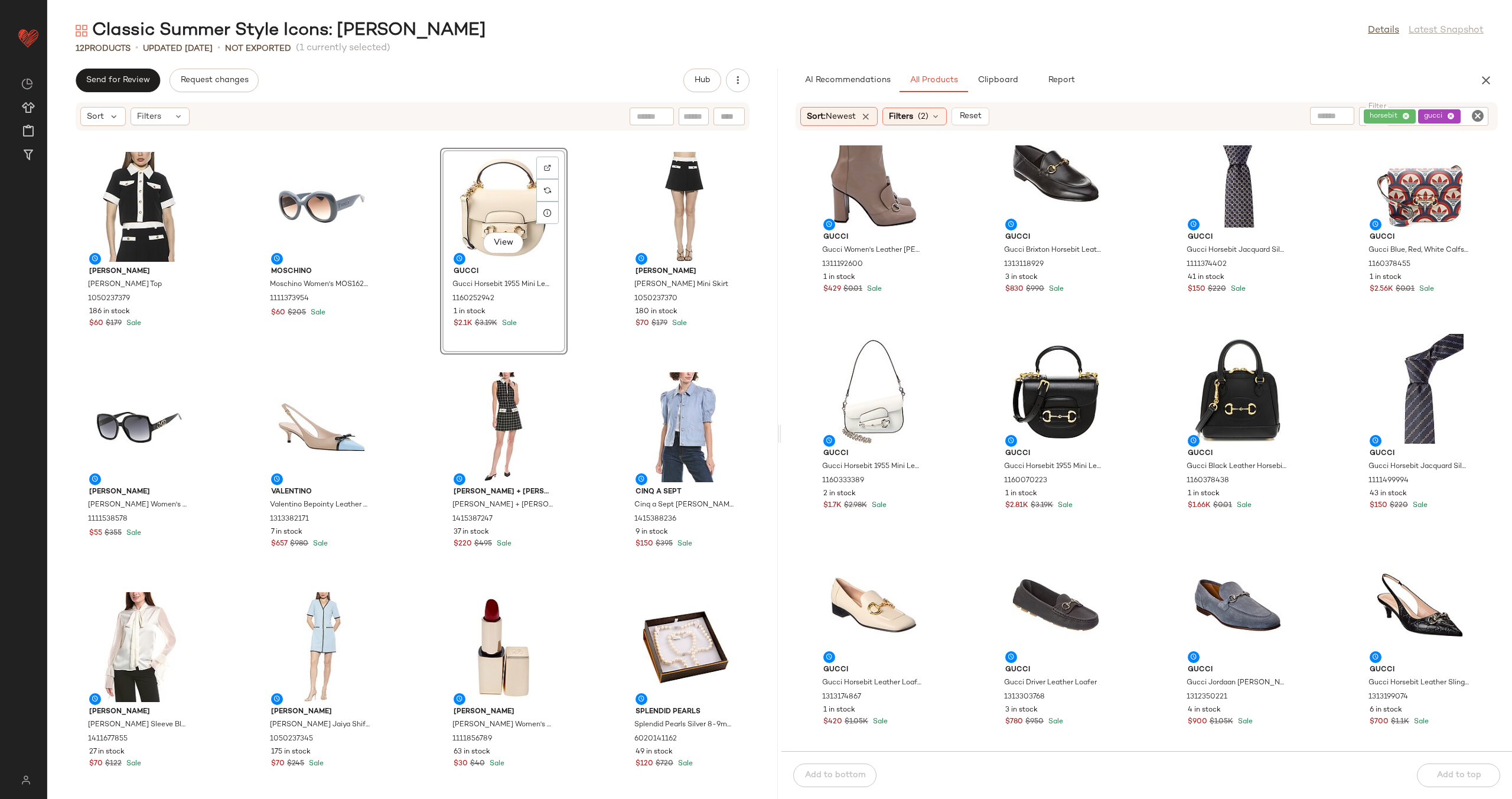
click at [586, 249] on div "Alexia Admor Alexia Admor Emery Top 1050237379 186 in stock $60 $179 Sale Mosch…" at bounding box center [413, 472] width 731 height 654
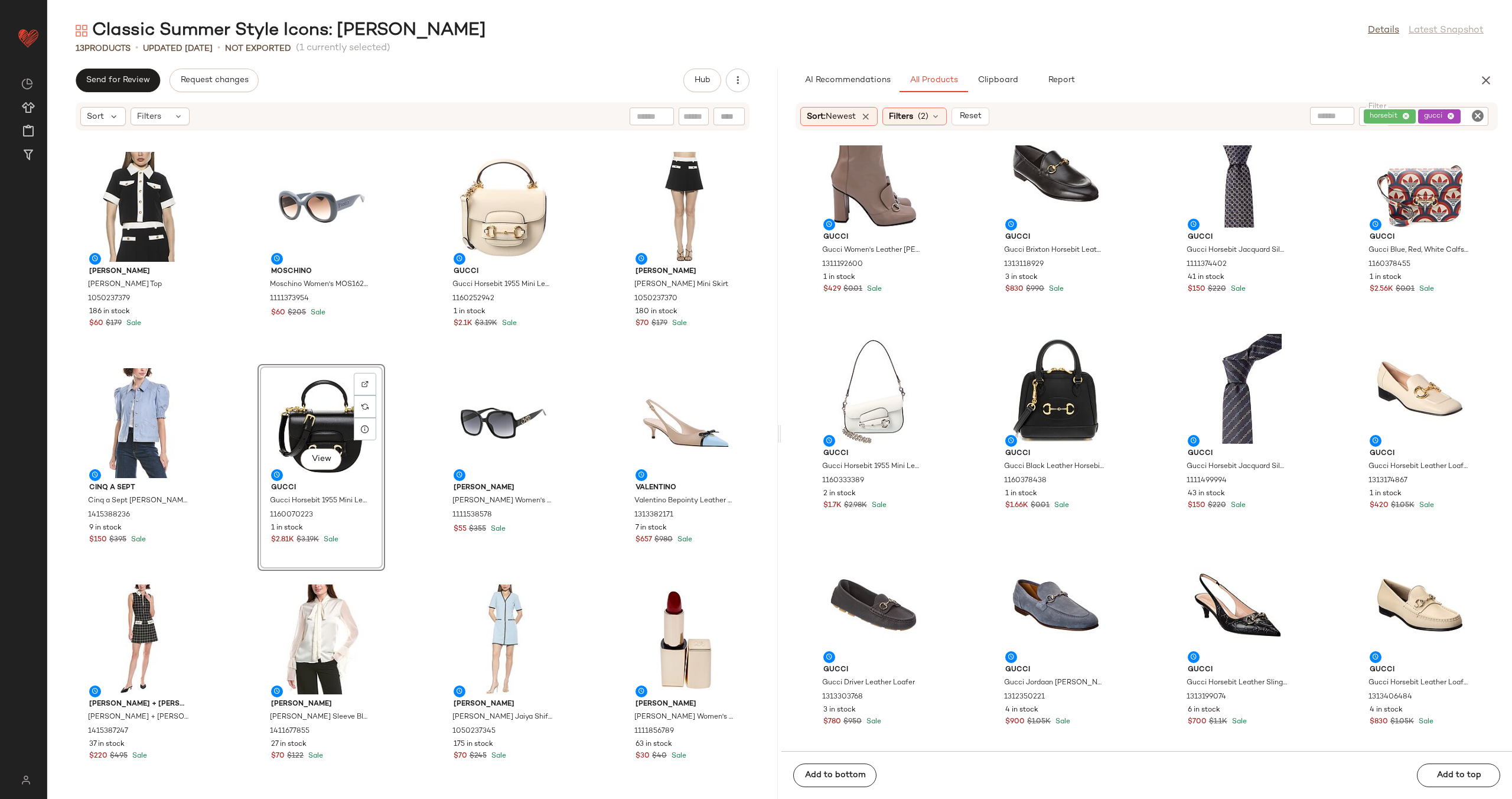
drag, startPoint x: 1041, startPoint y: 395, endPoint x: 823, endPoint y: 0, distance: 451.2
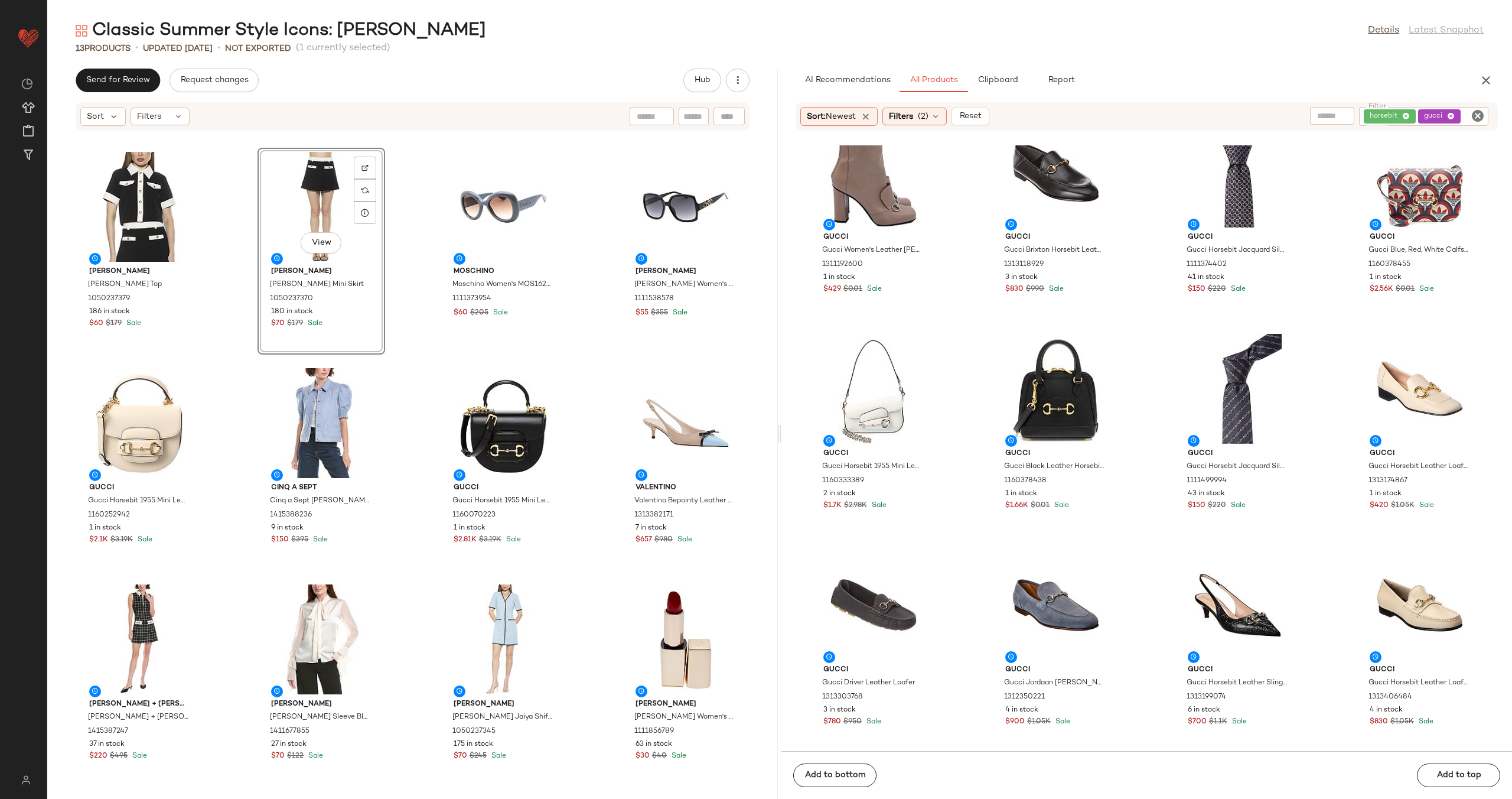
click at [593, 344] on div "Alexia Admor Alexia Admor Emery Top 1050237379 186 in stock $60 $179 Sale View …" at bounding box center [413, 472] width 731 height 654
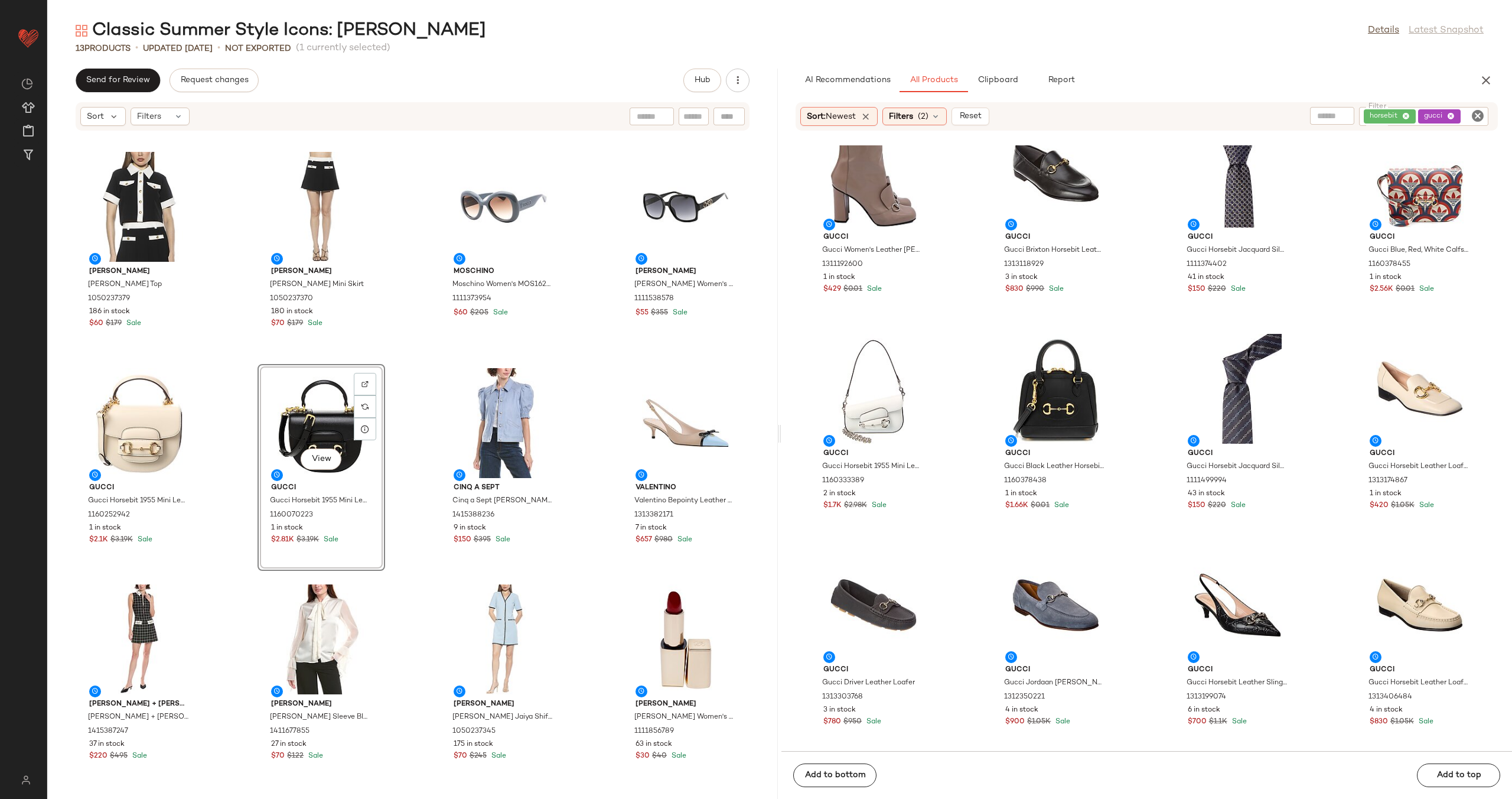
click at [417, 411] on div "Alexia Admor Alexia Admor Emery Top 1050237379 186 in stock $60 $179 Sale Alexi…" at bounding box center [413, 472] width 731 height 654
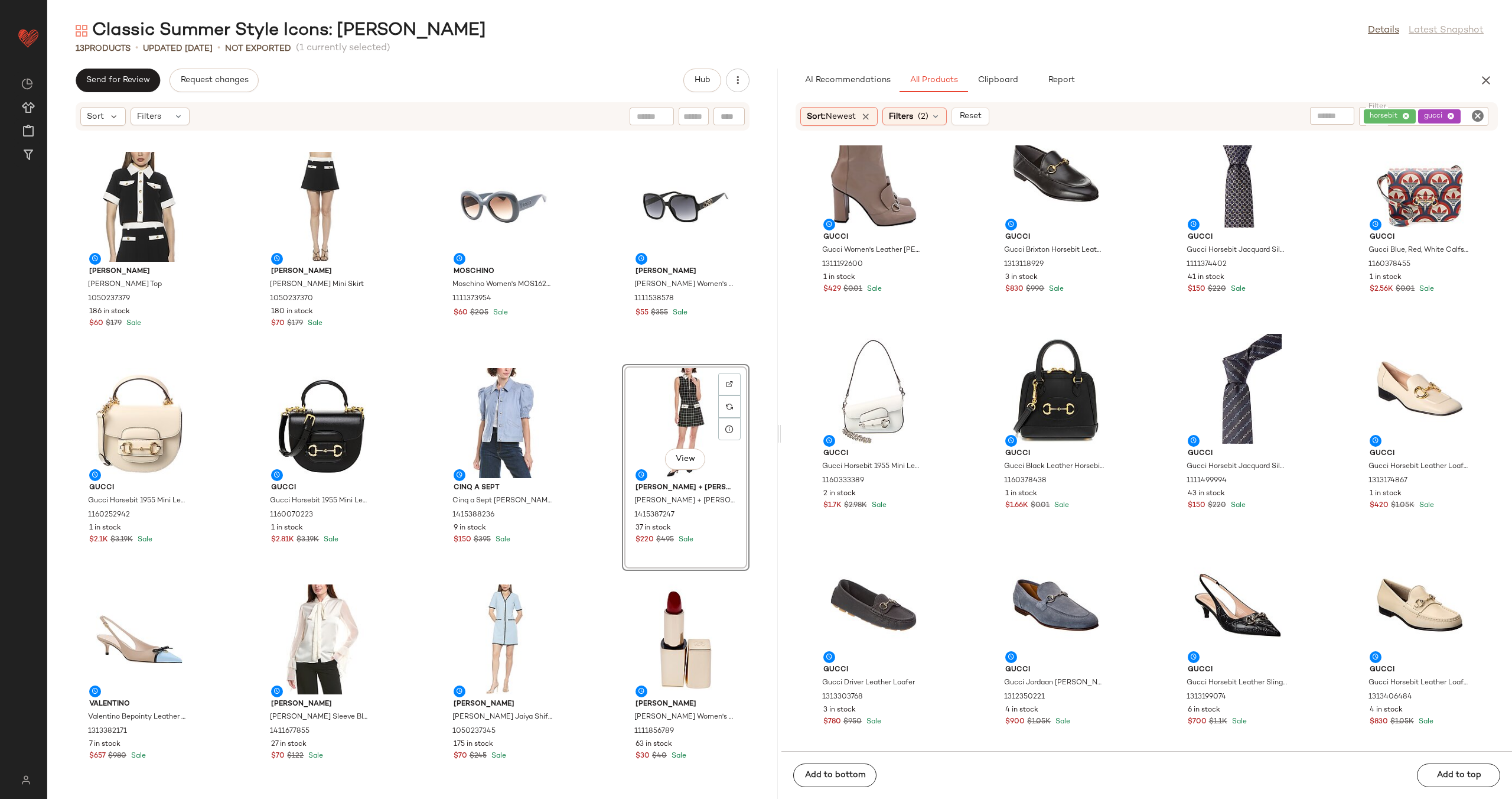
click at [600, 454] on div "Alexia Admor Alexia Admor Emery Top 1050237379 186 in stock $60 $179 Sale Alexi…" at bounding box center [413, 472] width 731 height 654
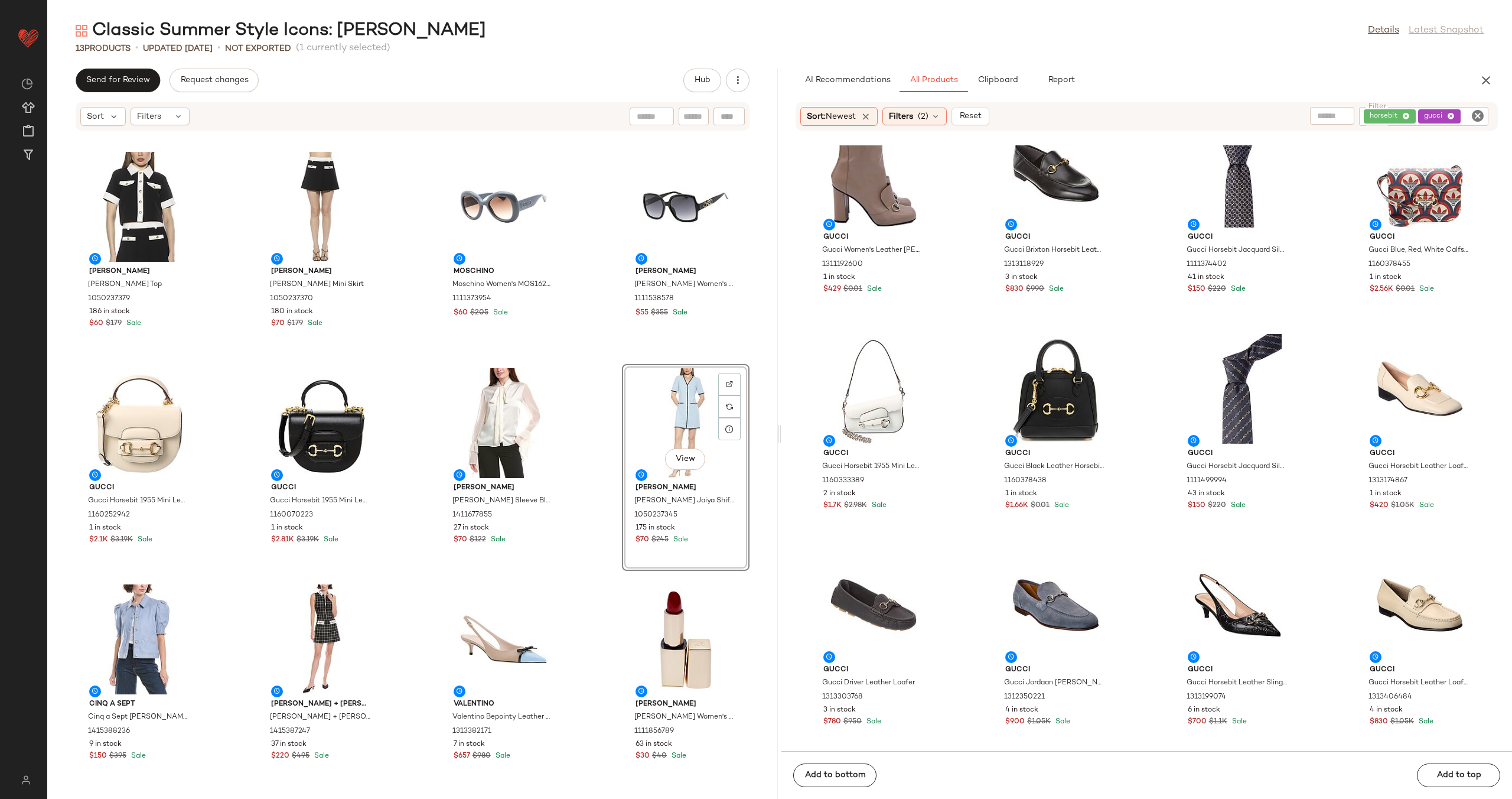
click at [593, 442] on div "Alexia Admor Alexia Admor Emery Top 1050237379 186 in stock $60 $179 Sale Alexi…" at bounding box center [413, 472] width 731 height 654
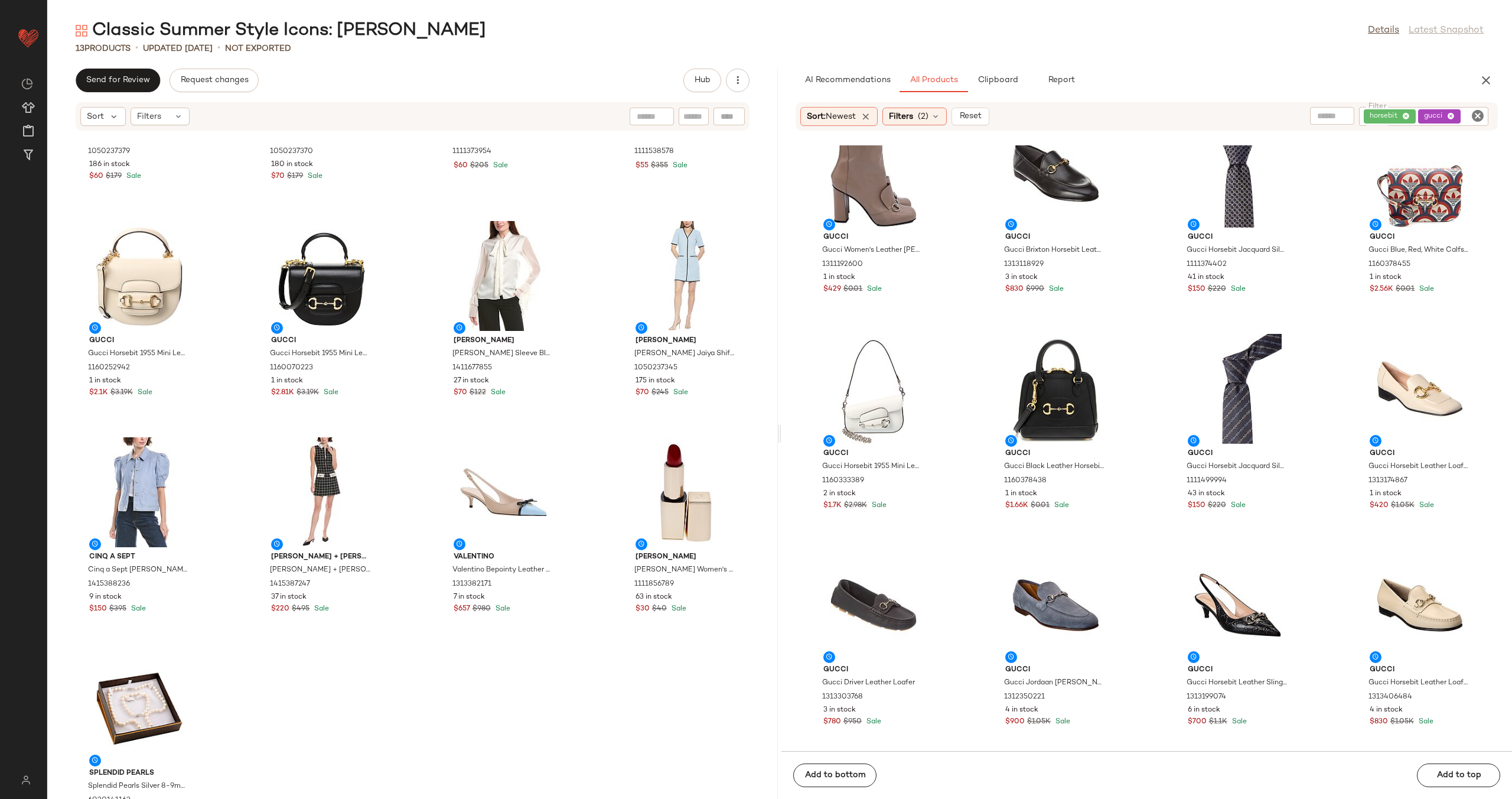
scroll to position [204, 0]
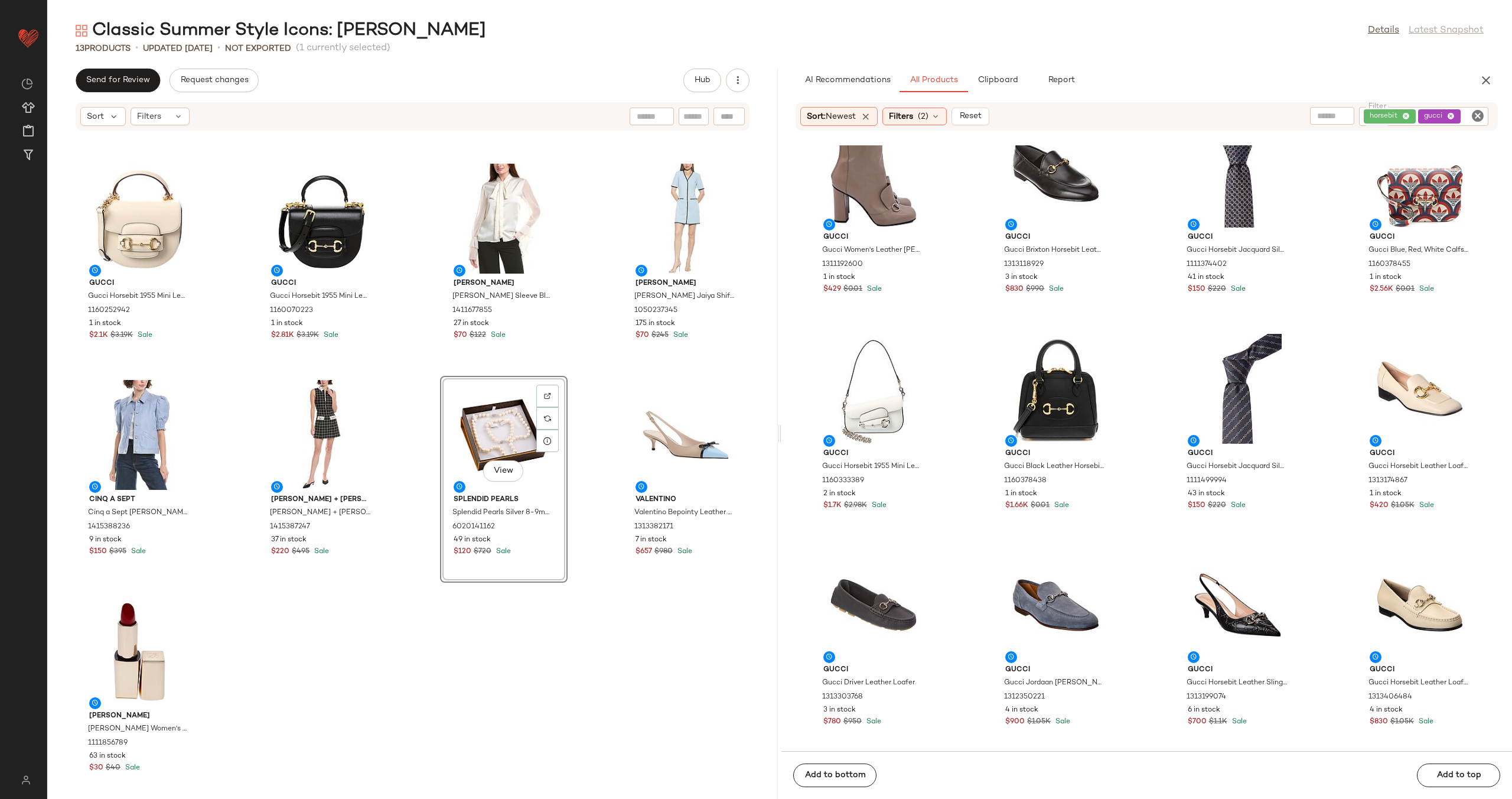
click at [414, 413] on div "Alexia Admor Alexia Admor Emery Top 1050237379 186 in stock $60 $179 Sale Alexi…" at bounding box center [413, 472] width 731 height 654
click at [106, 651] on div "View" at bounding box center [140, 651] width 120 height 110
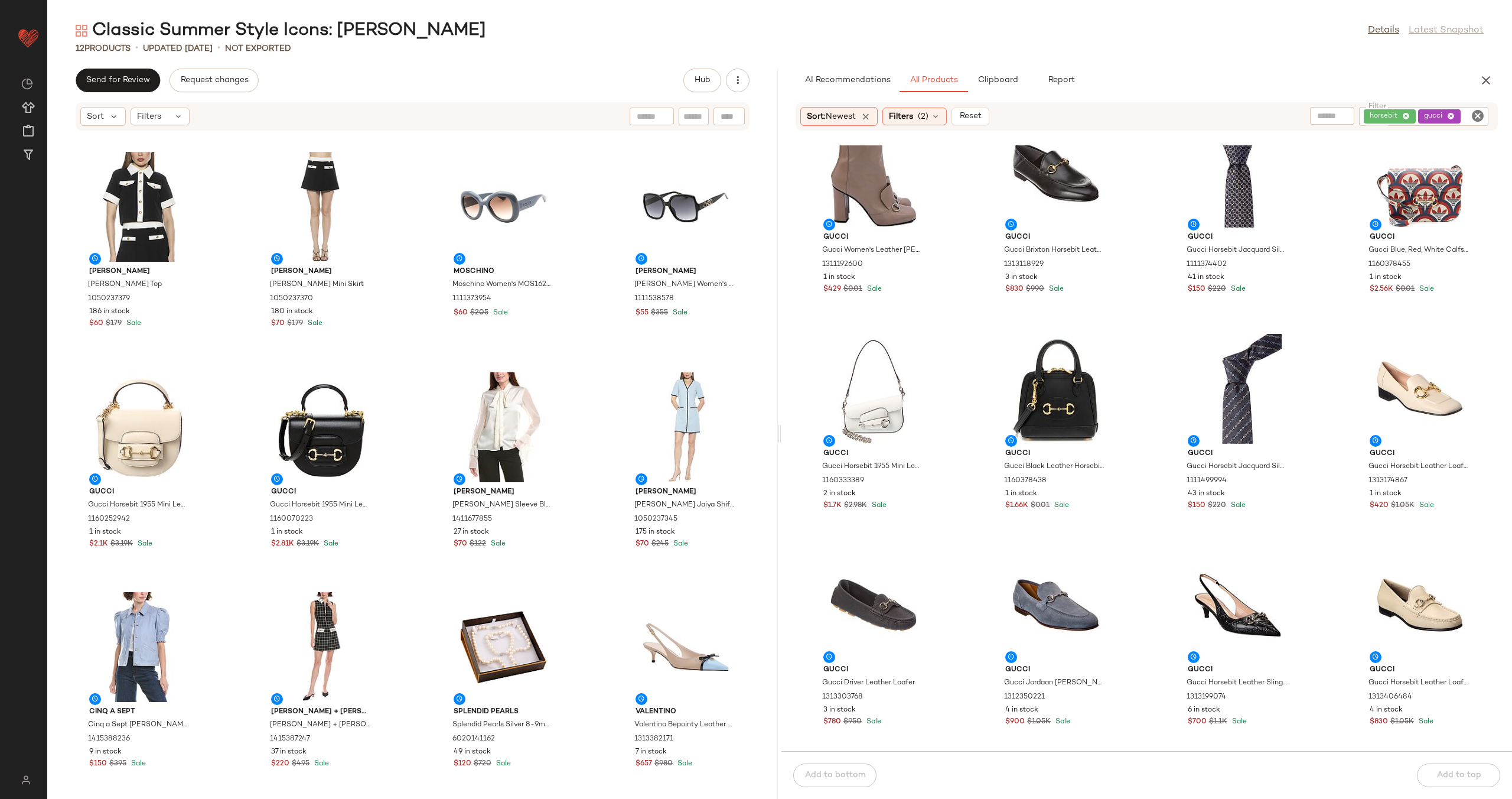
click at [594, 571] on div "Alexia Admor Alexia Admor Emery Top 1050237379 186 in stock $60 $179 Sale Alexi…" at bounding box center [413, 472] width 731 height 654
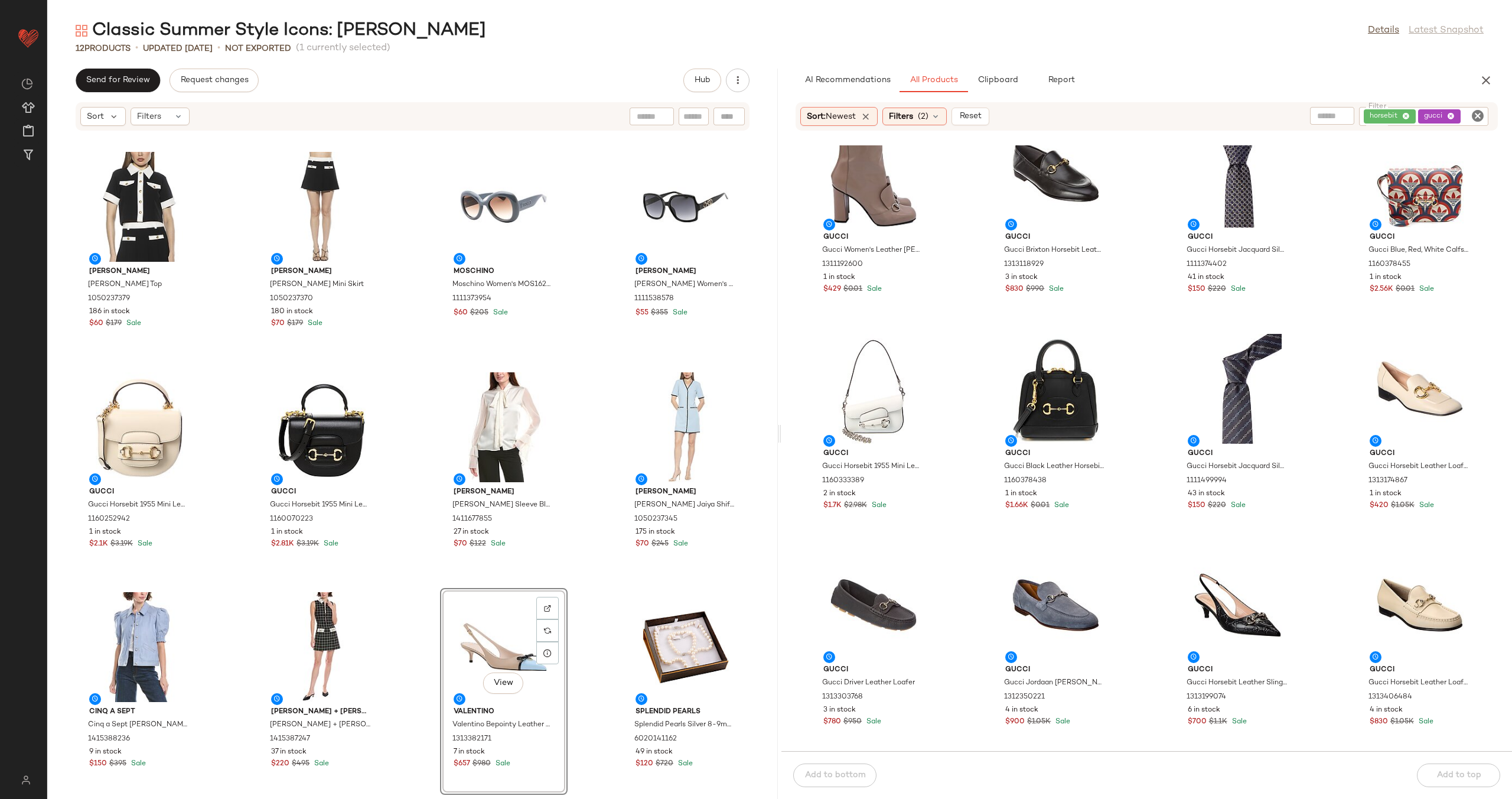
click at [585, 583] on div "Alexia Admor Alexia Admor Emery Top 1050237379 186 in stock $60 $179 Sale Alexi…" at bounding box center [413, 472] width 731 height 654
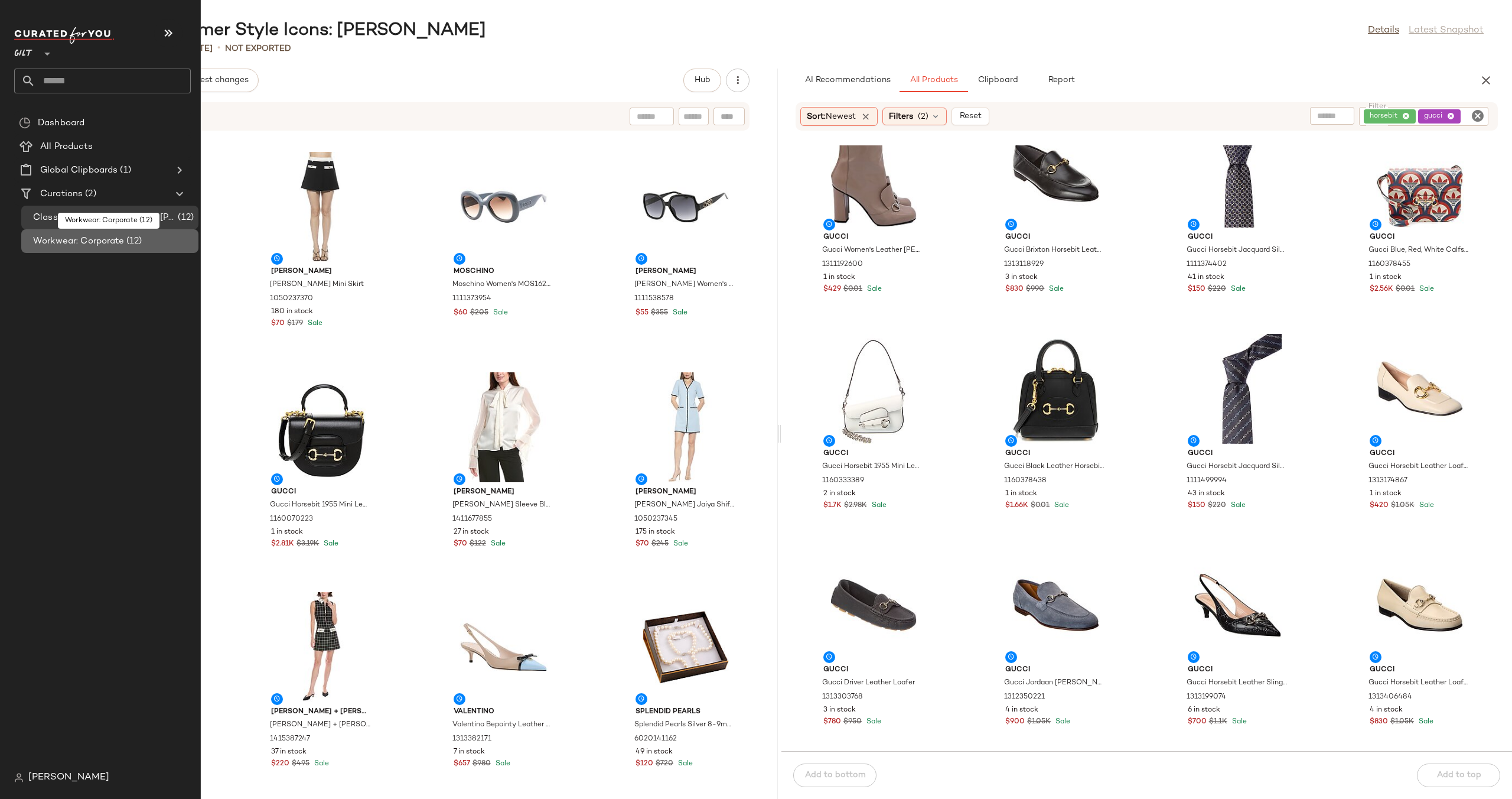
click at [100, 240] on span "Workwear: Corporate" at bounding box center [78, 240] width 91 height 13
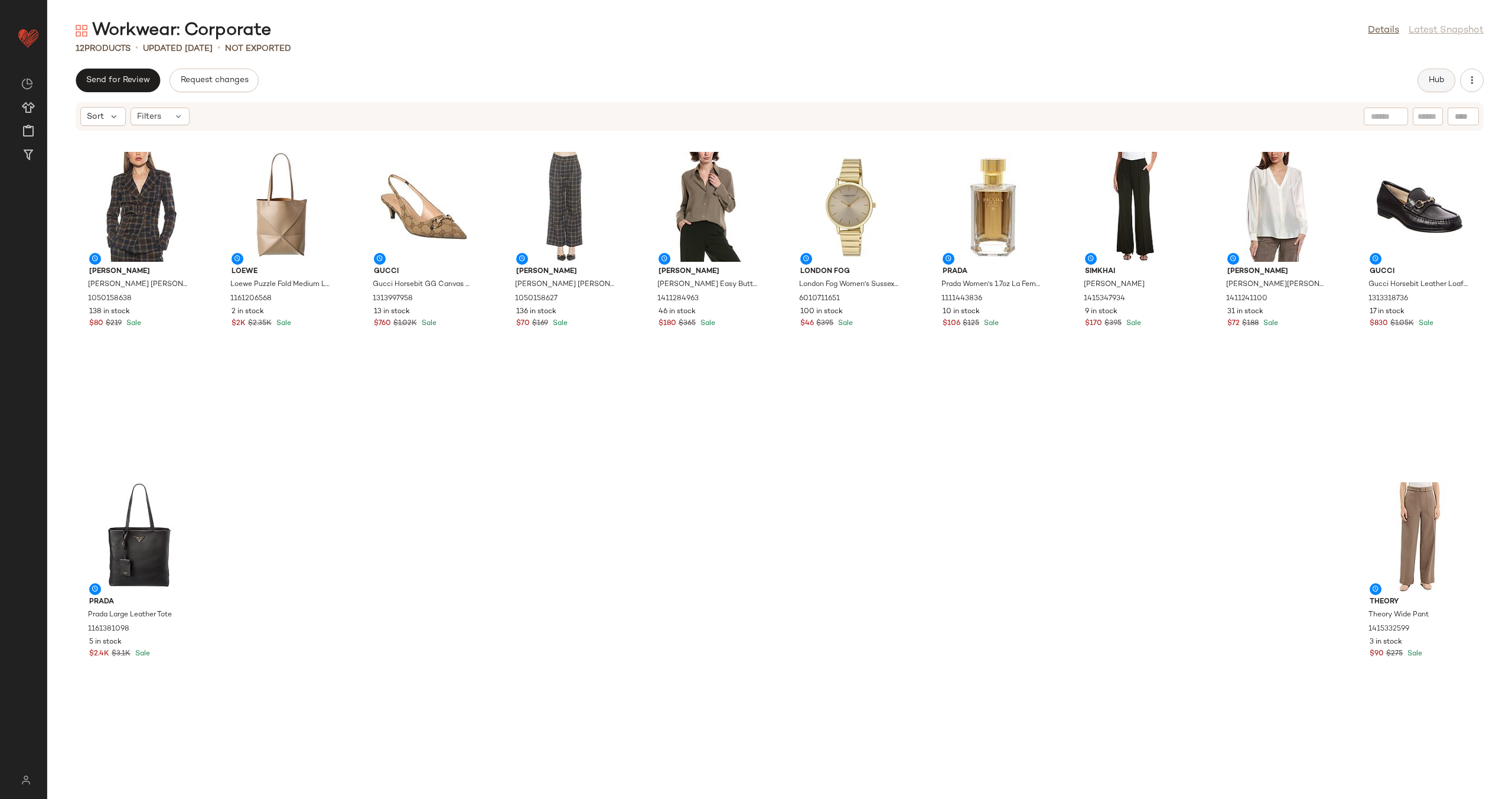
click at [1431, 76] on span "Hub" at bounding box center [1436, 80] width 17 height 10
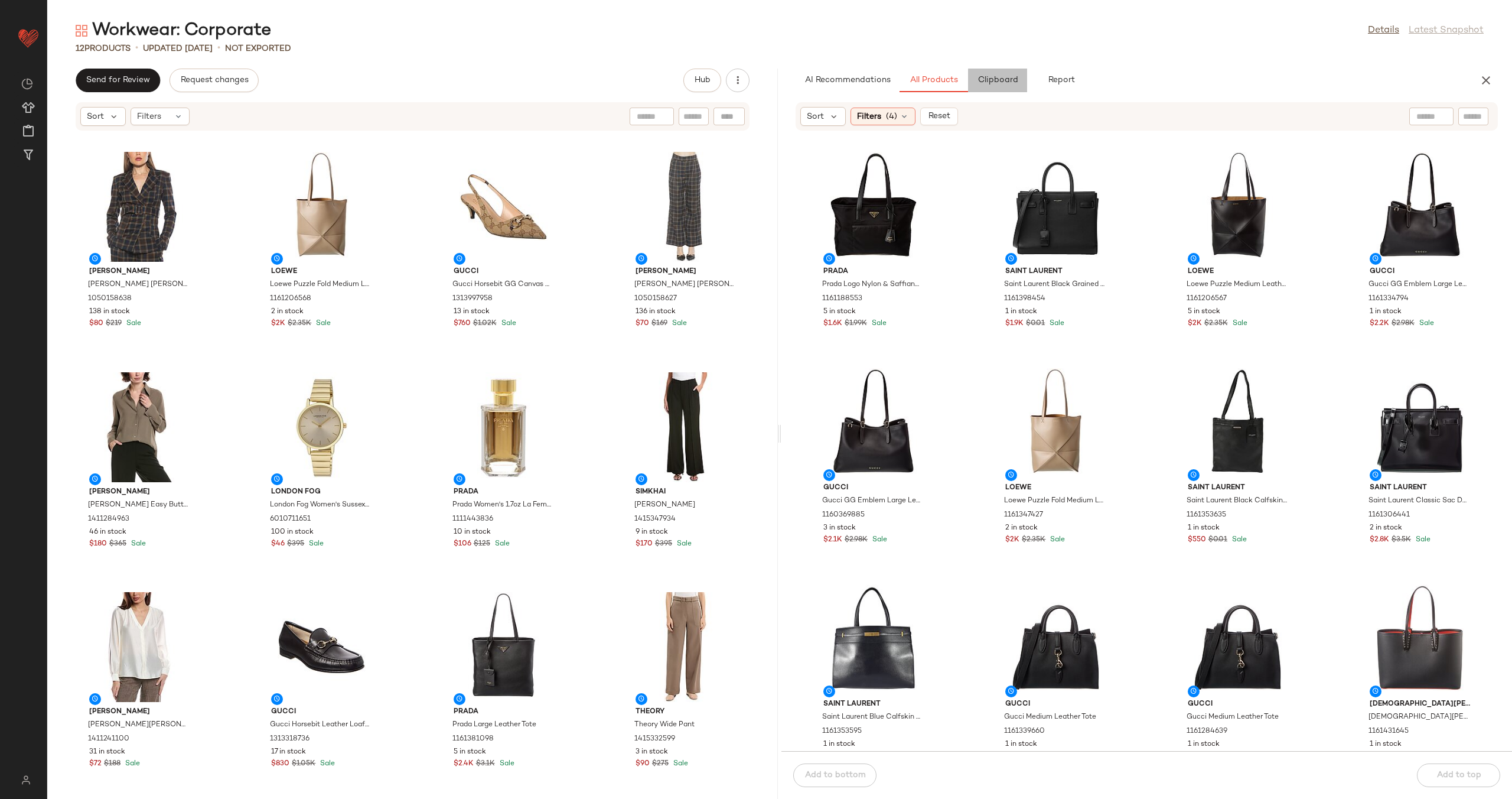
click at [1010, 75] on button "Clipboard" at bounding box center [997, 80] width 59 height 24
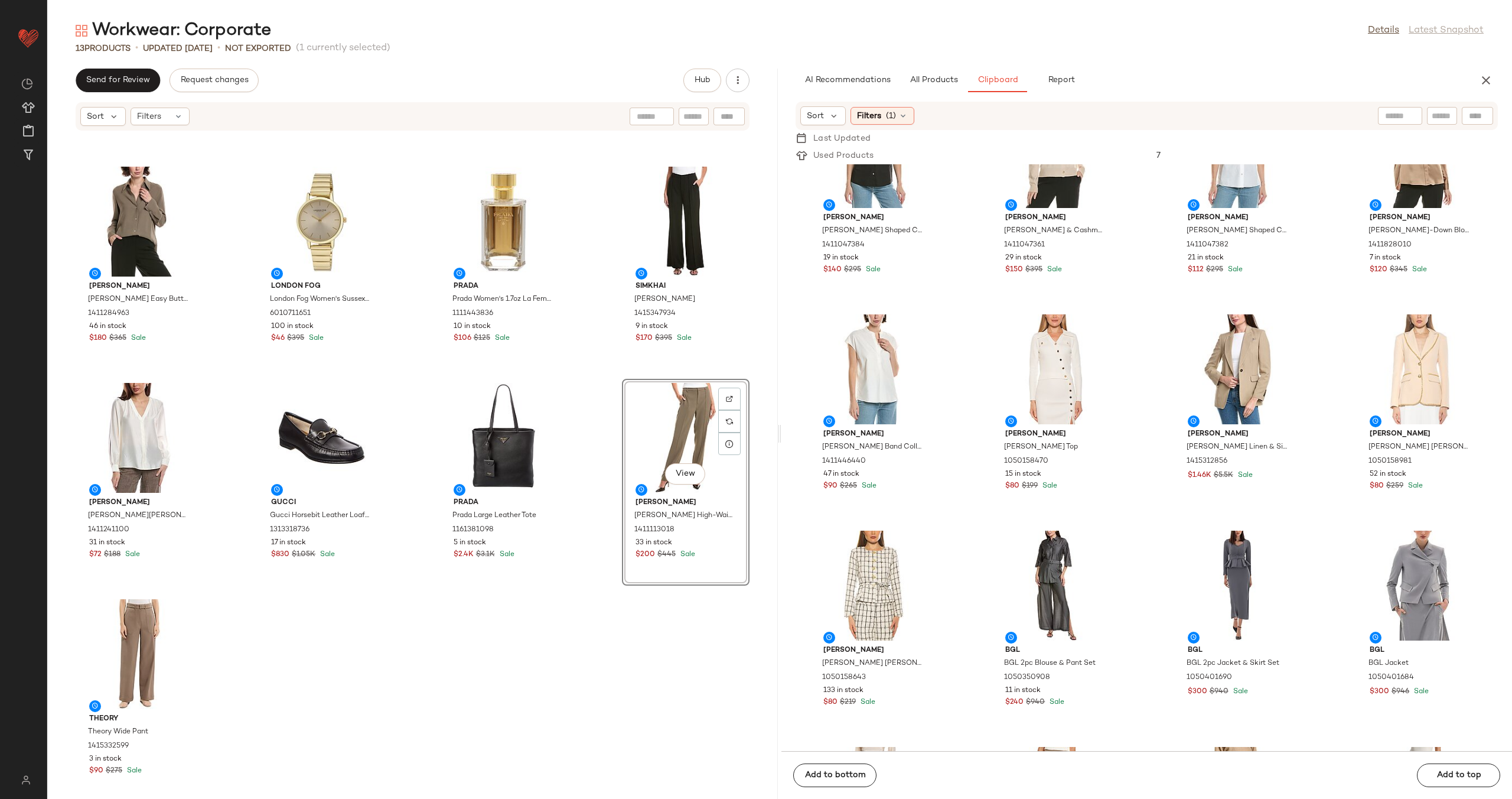
scroll to position [204, 0]
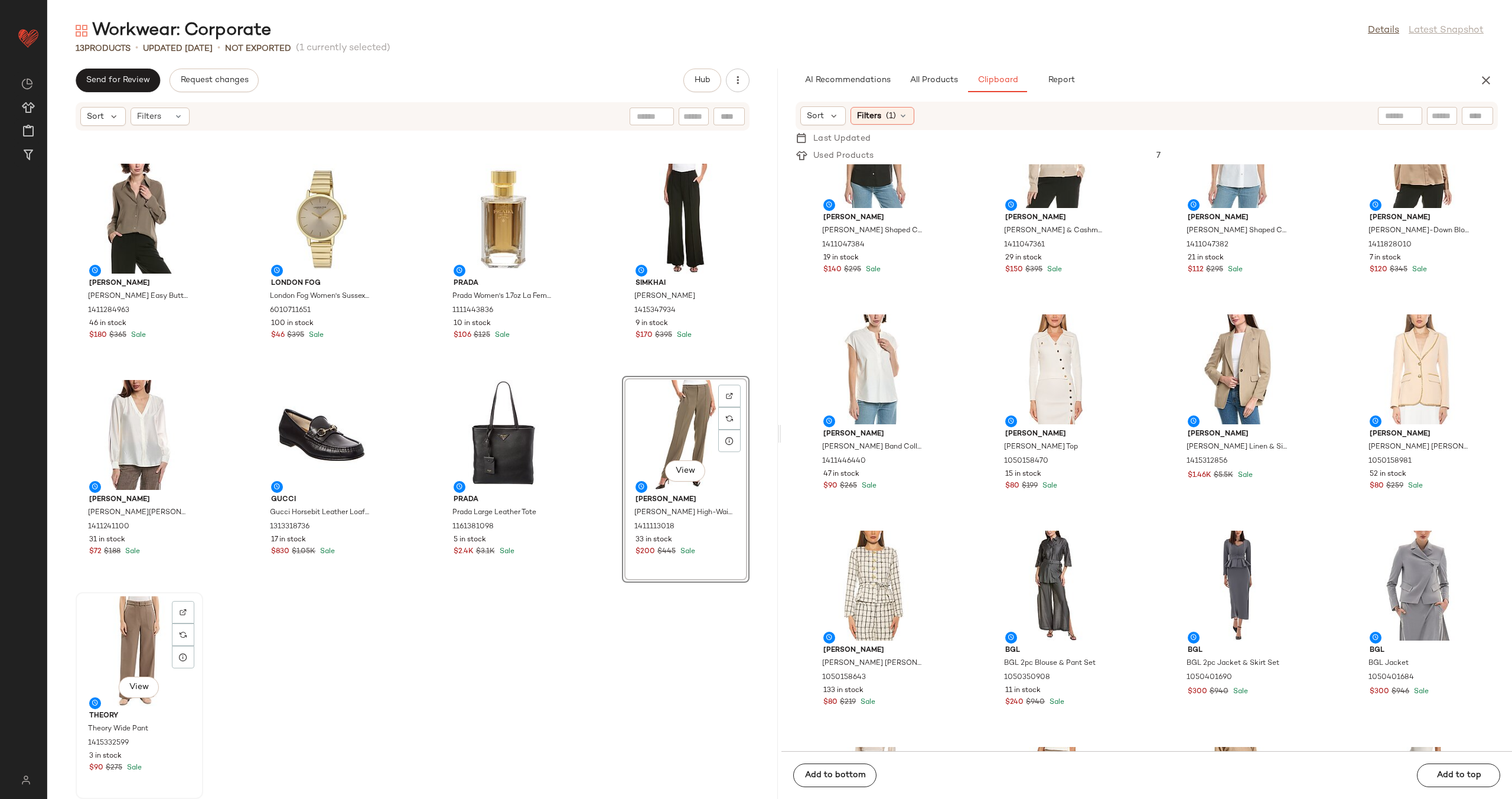
click at [143, 640] on div "View" at bounding box center [140, 651] width 120 height 110
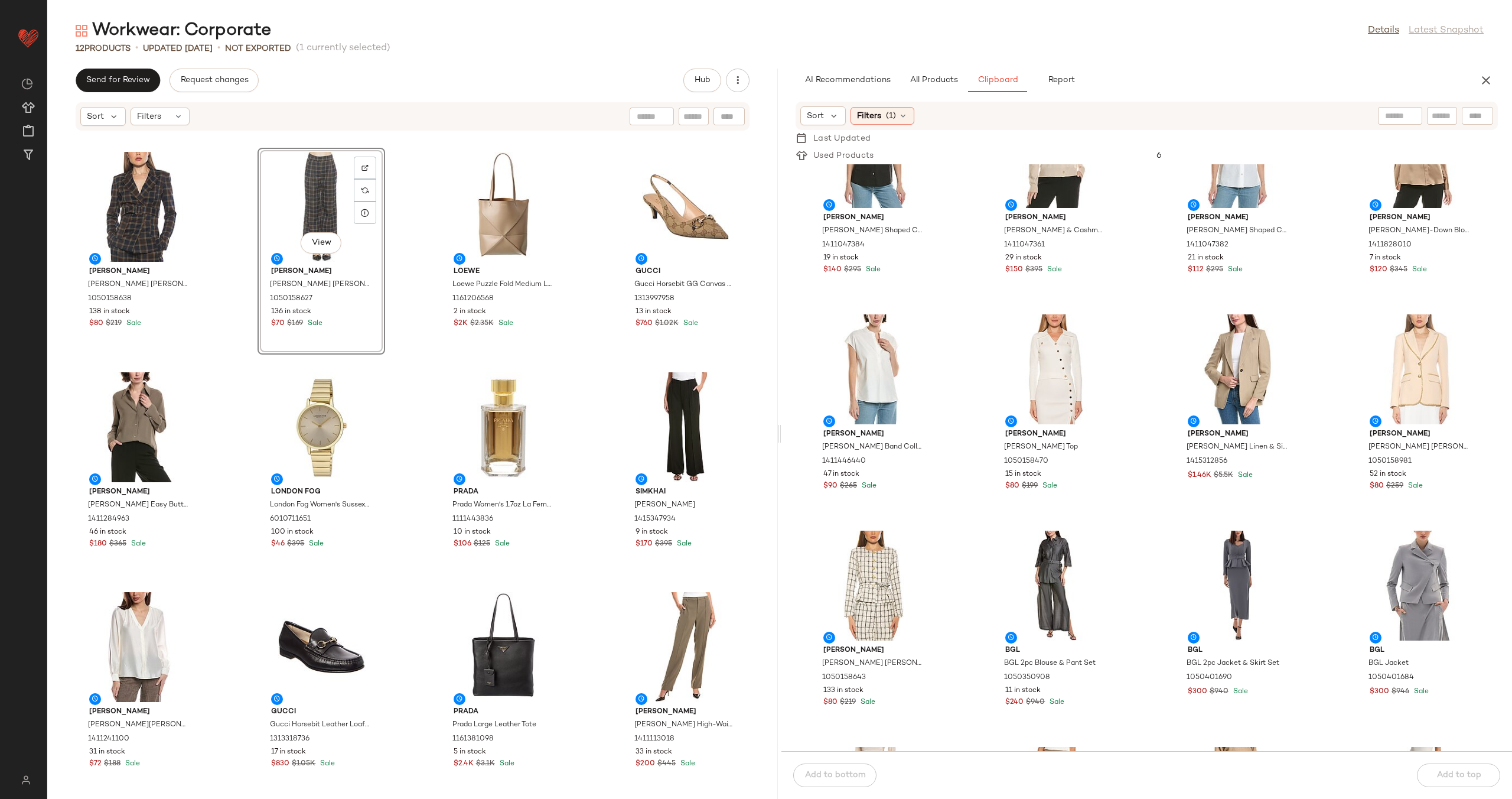
click at [575, 227] on div "Alexia Admor Alexia Admor Janna Blazer 1050158638 138 in stock $80 $219 Sale Vi…" at bounding box center [413, 472] width 731 height 654
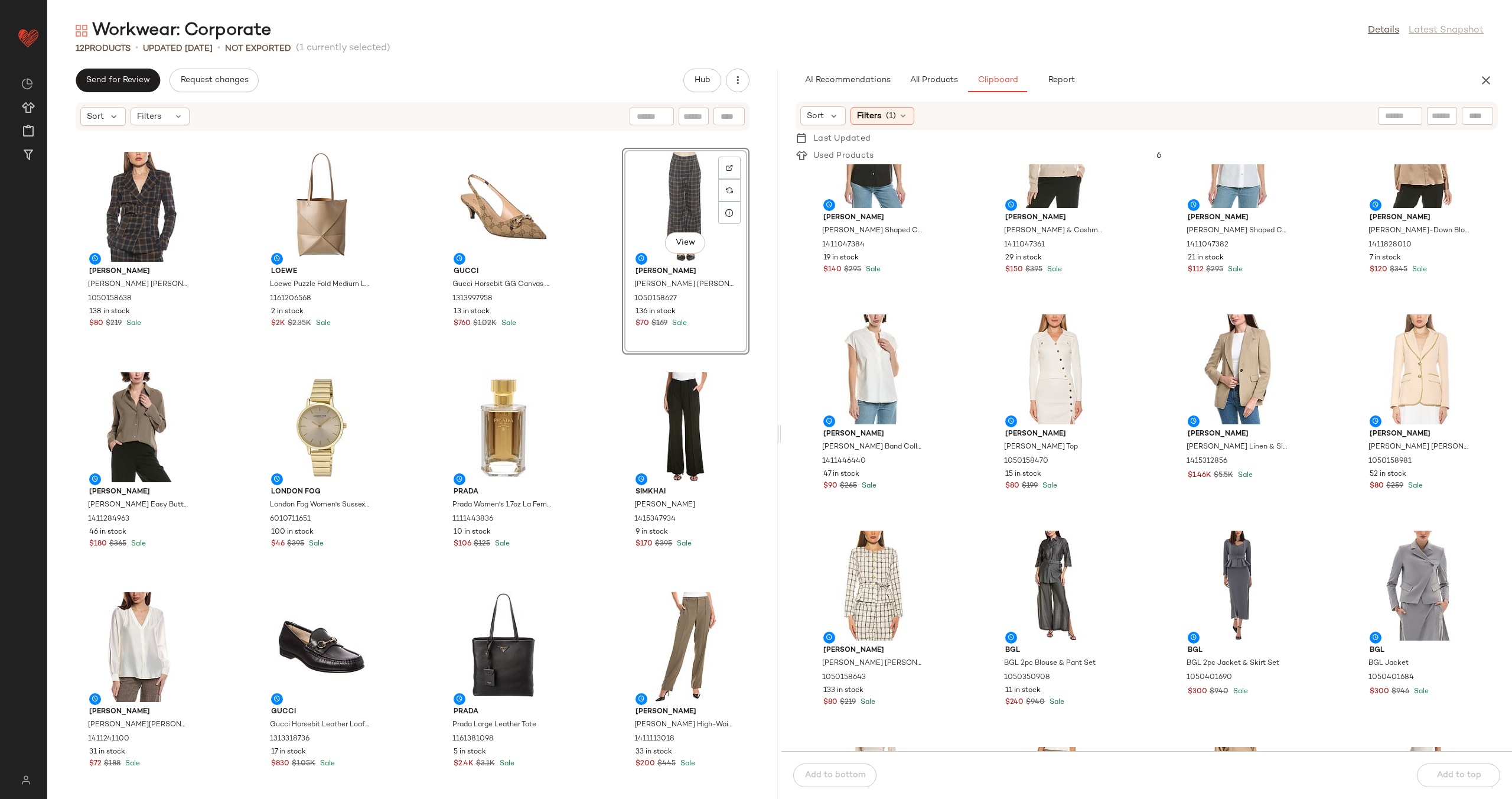
click at [592, 262] on div "Alexia Admor Alexia Admor Janna Blazer 1050158638 138 in stock $80 $219 Sale Lo…" at bounding box center [413, 472] width 731 height 654
click at [1373, 30] on link "Details" at bounding box center [1384, 31] width 32 height 14
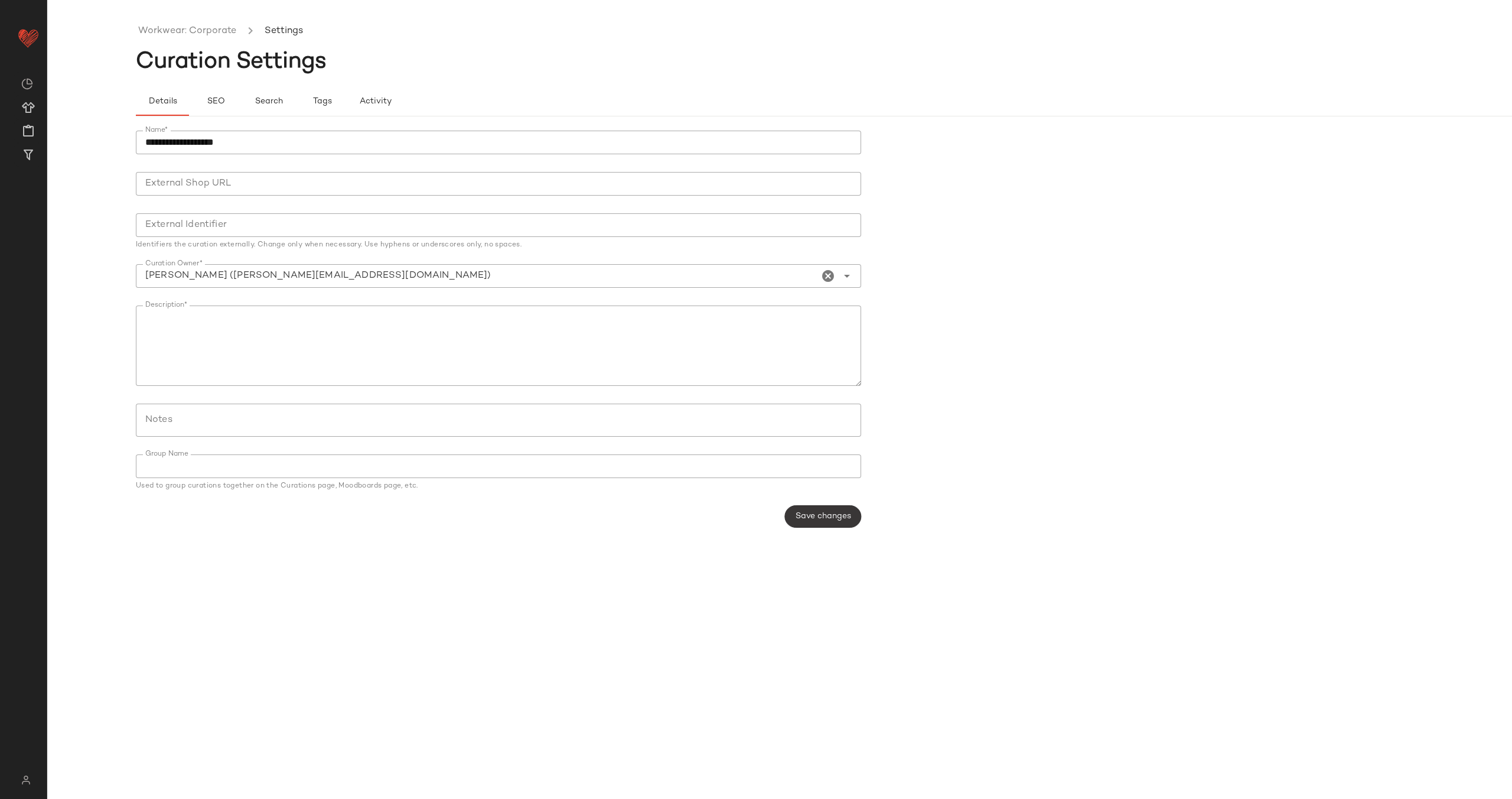
click at [828, 518] on span "Save changes" at bounding box center [823, 516] width 56 height 10
click at [170, 33] on link "Workwear: Corporate" at bounding box center [187, 31] width 98 height 15
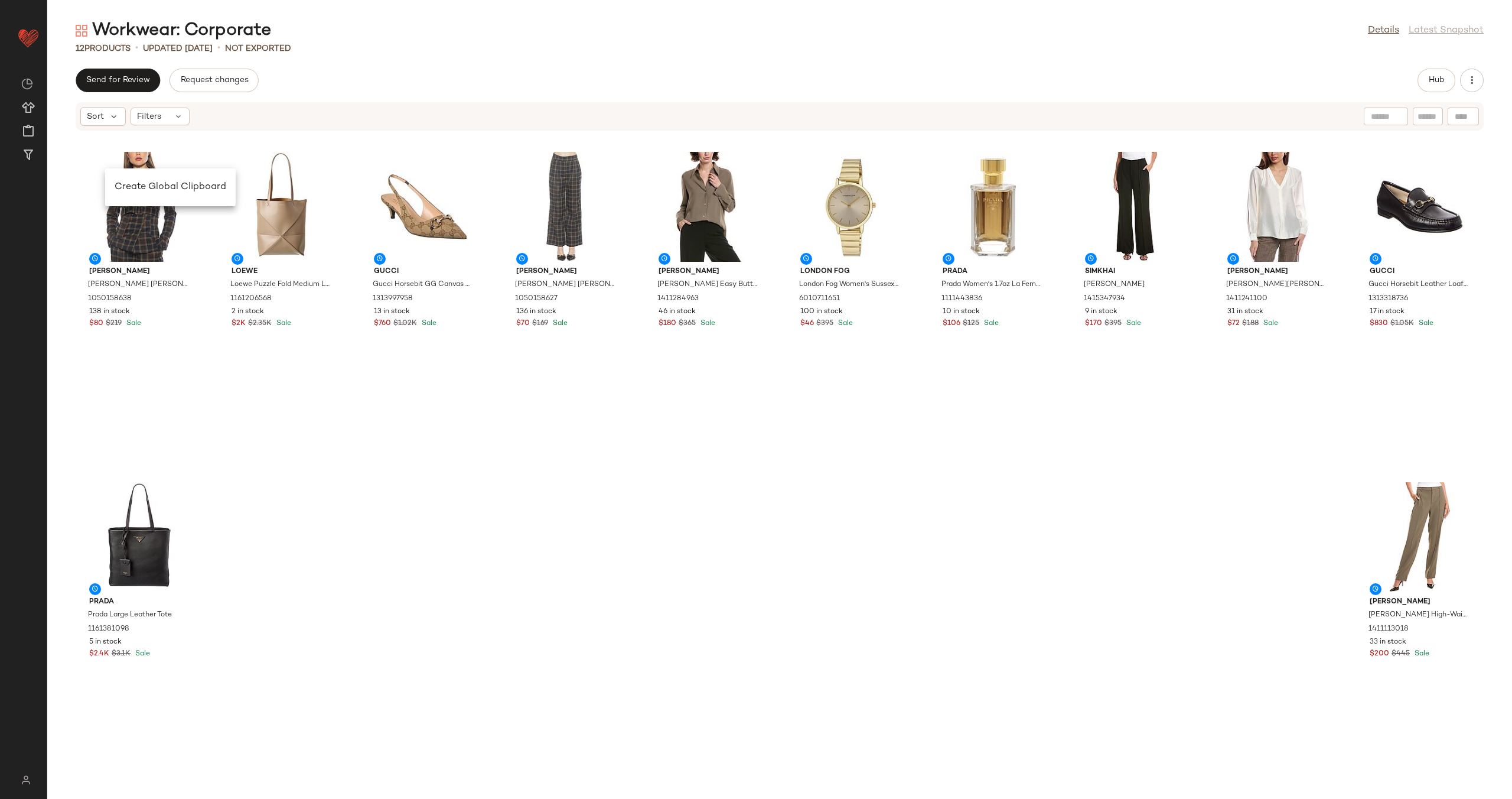
click at [360, 369] on div "Alexia Admor Alexia Admor Janna Blazer 1050158638 138 in stock $80 $219 Sale" at bounding box center [424, 308] width 128 height 321
click at [160, 184] on span "Create Global Clipboard" at bounding box center [167, 182] width 112 height 10
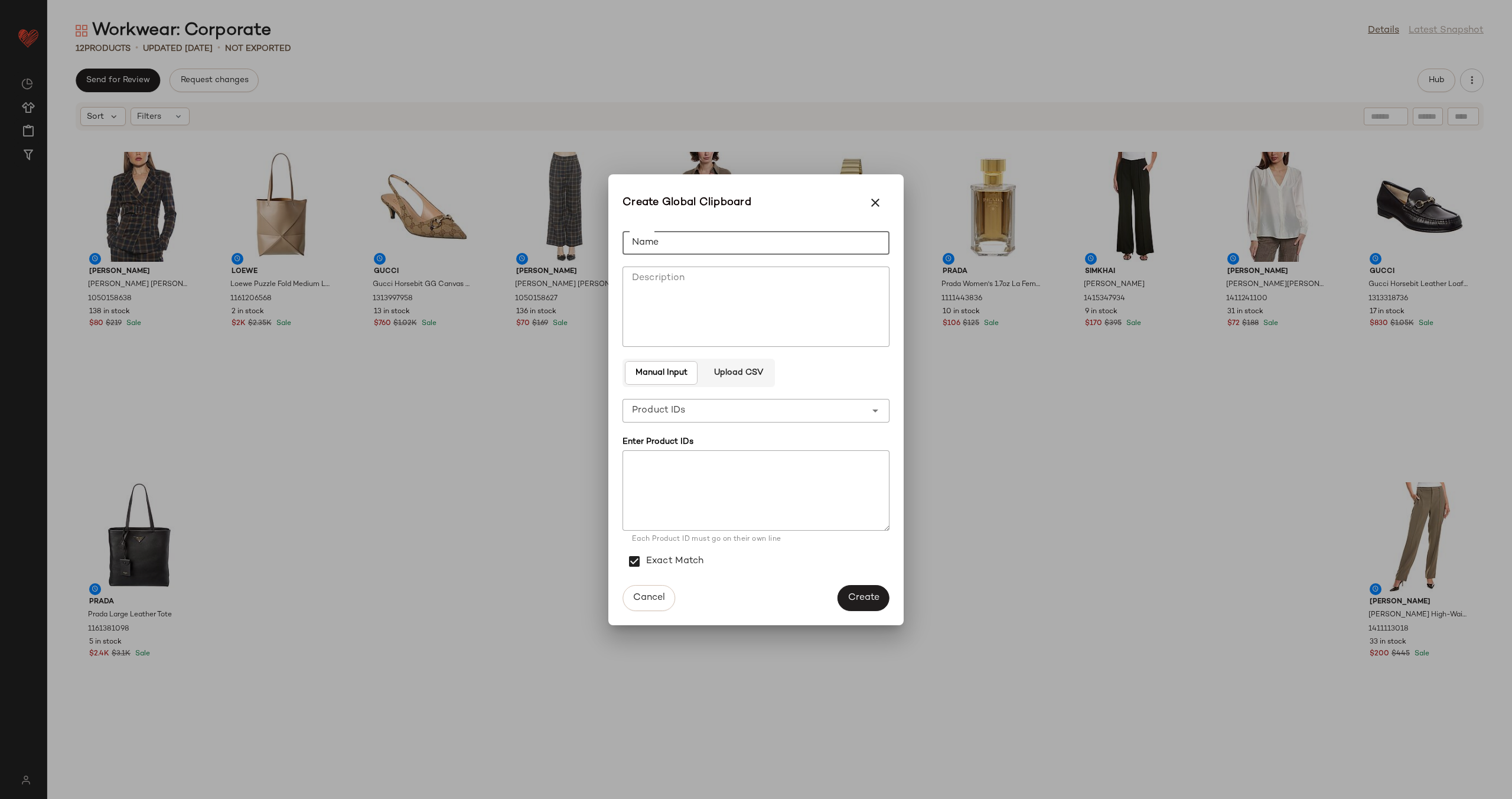
click at [709, 240] on input "Name" at bounding box center [756, 242] width 267 height 24
type input "**********"
click at [642, 601] on span "Cancel" at bounding box center [648, 597] width 33 height 11
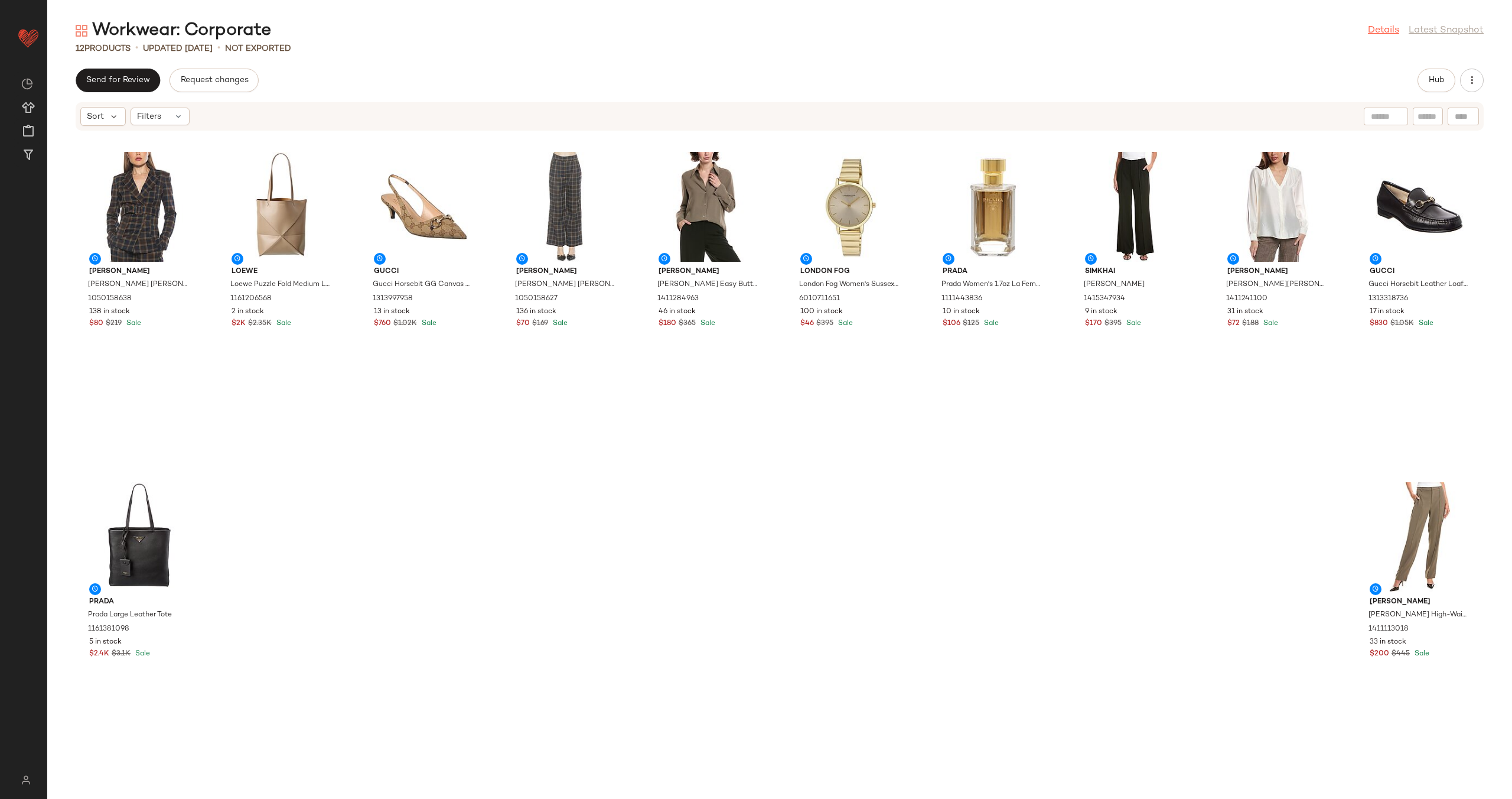
click at [1384, 30] on link "Details" at bounding box center [1384, 31] width 32 height 14
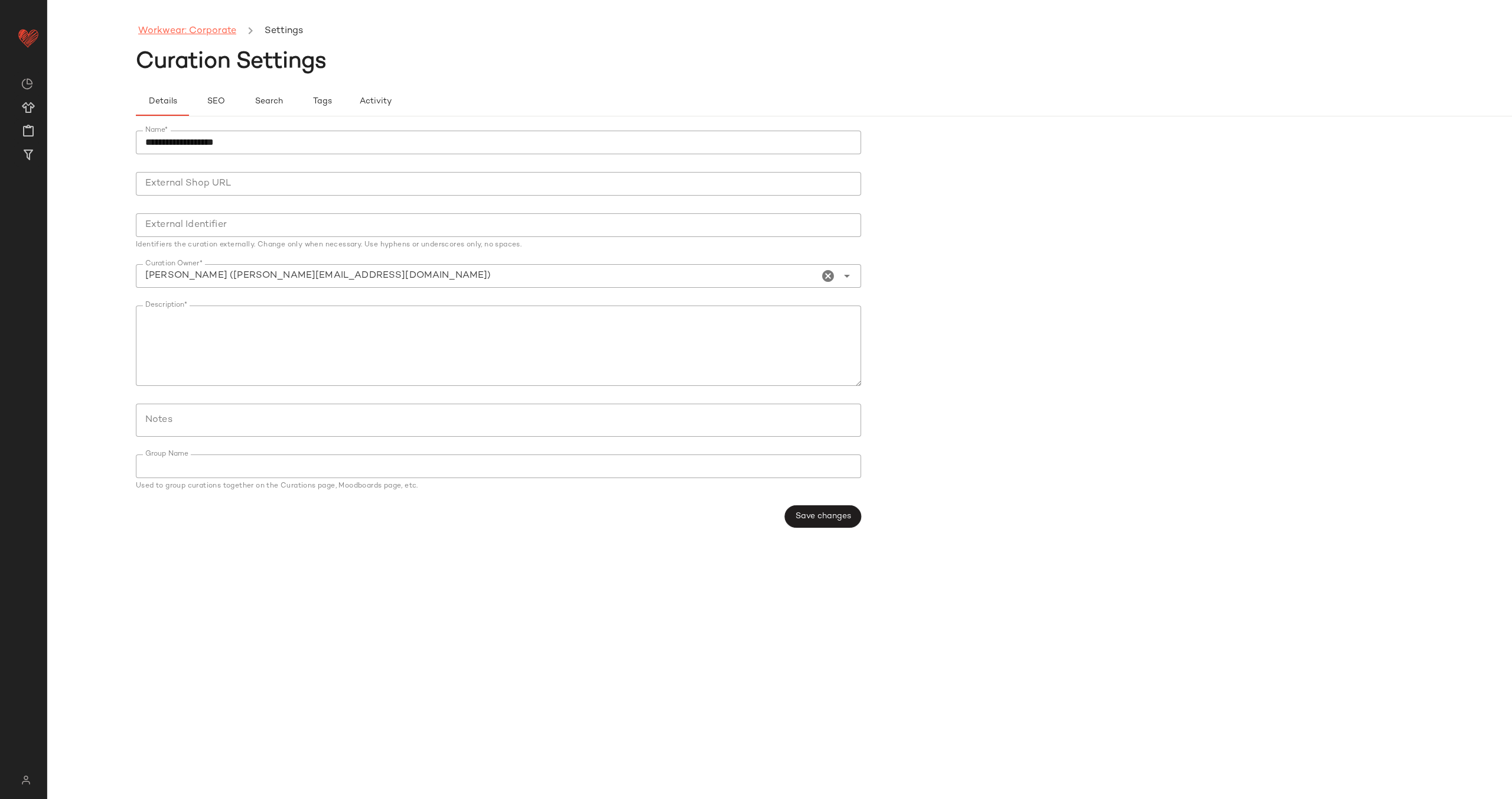
click at [176, 28] on link "Workwear: Corporate" at bounding box center [187, 31] width 98 height 15
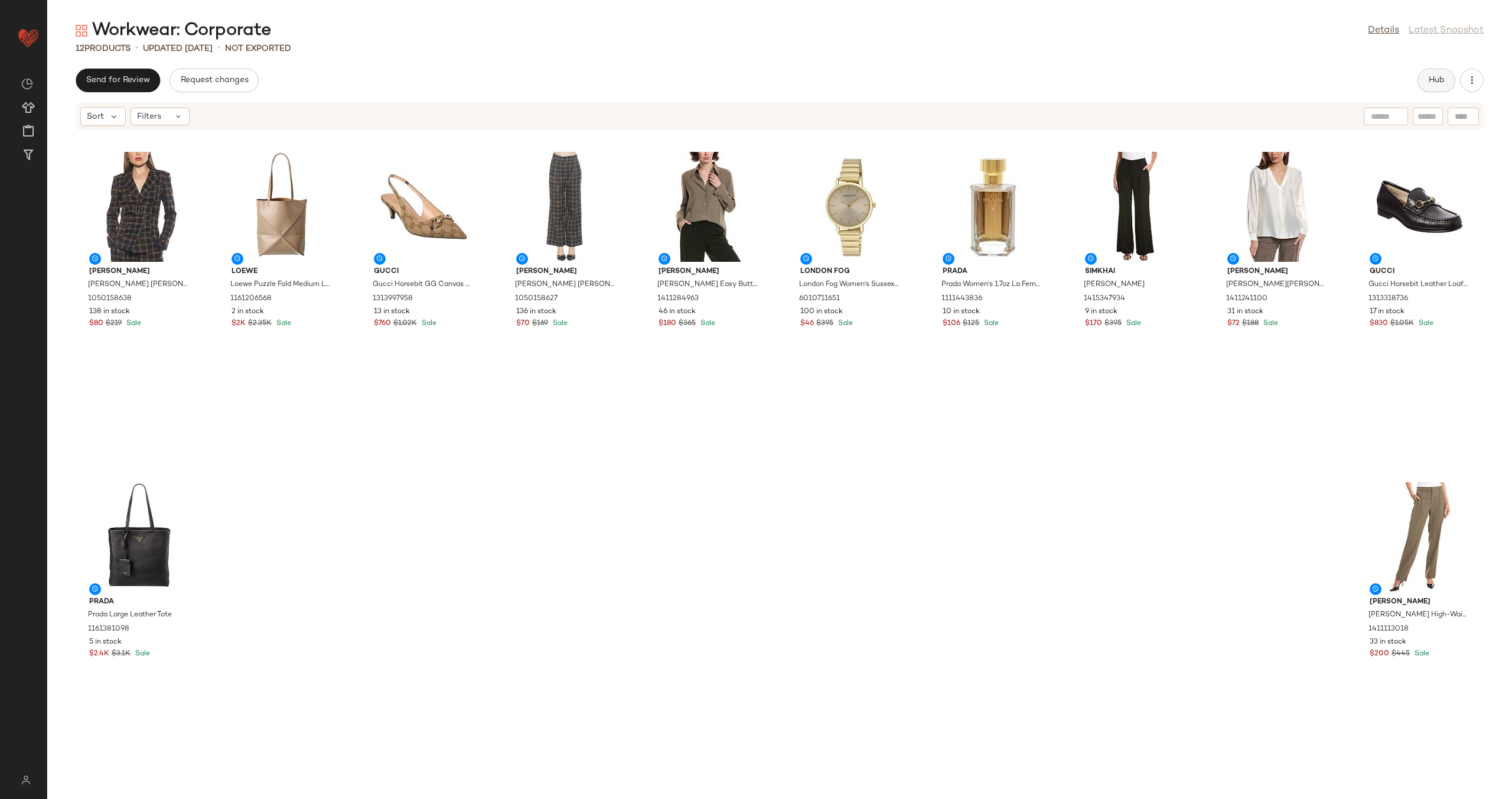
click at [1431, 82] on span "Hub" at bounding box center [1436, 80] width 17 height 10
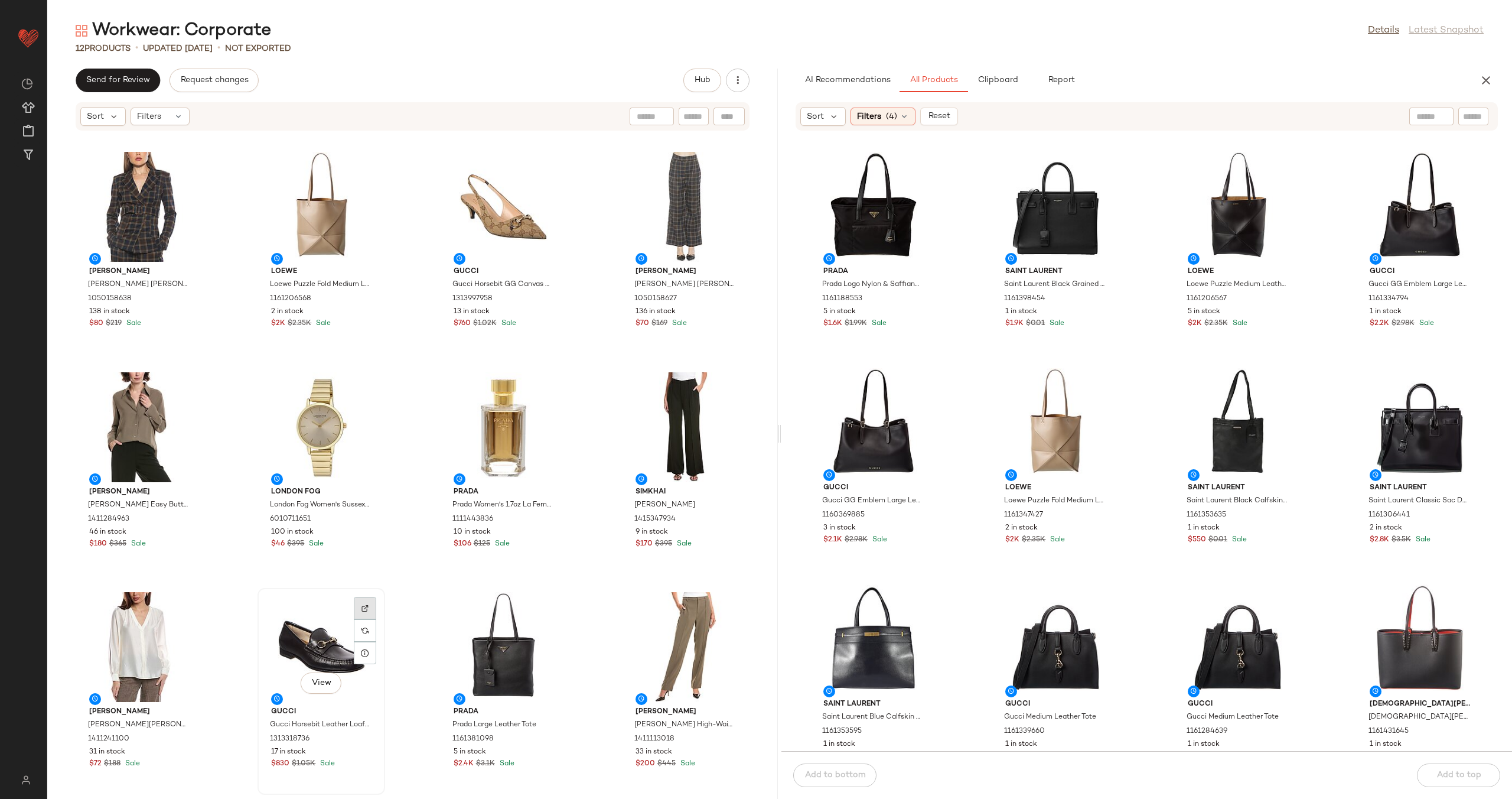
click at [369, 619] on div at bounding box center [365, 630] width 22 height 22
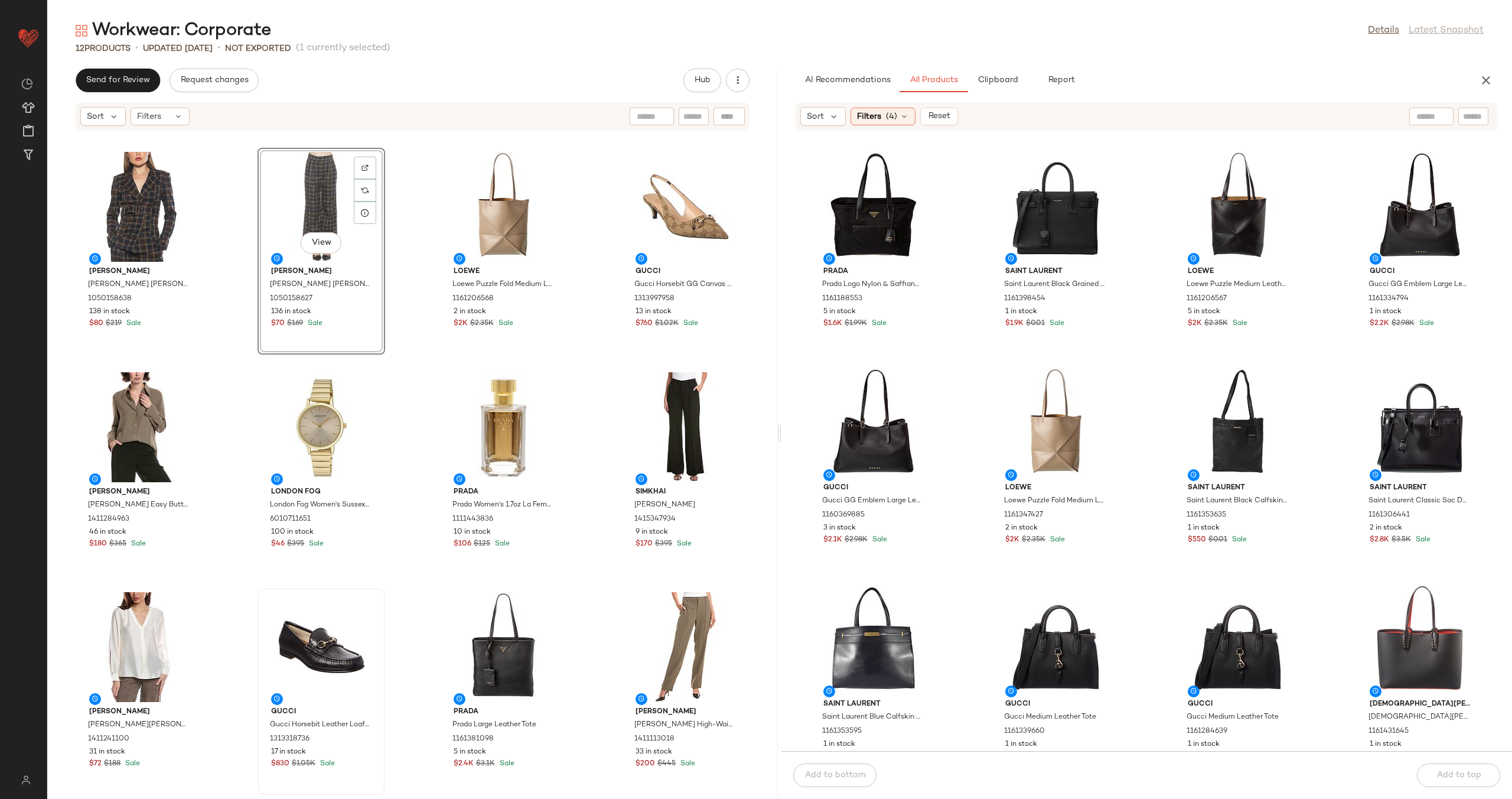
click at [591, 348] on div "Alexia Admor Alexia Admor Janna Blazer 1050158638 138 in stock $80 $219 Sale Vi…" at bounding box center [413, 472] width 731 height 654
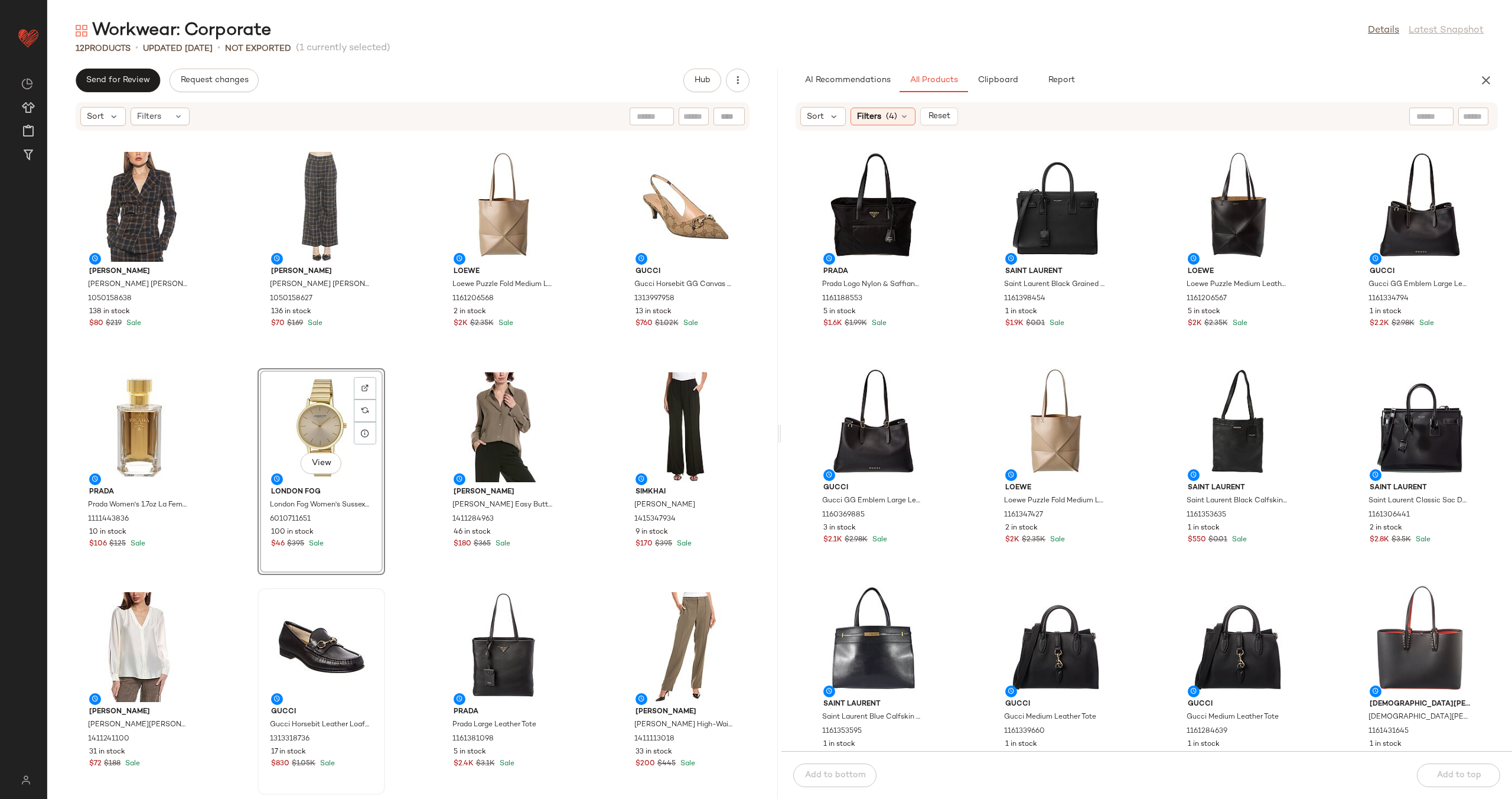
click at [591, 437] on div "Alexia Admor Alexia Admor Janna Blazer 1050158638 138 in stock $80 $219 Sale Al…" at bounding box center [413, 472] width 731 height 654
click at [1010, 73] on button "Clipboard" at bounding box center [997, 80] width 59 height 24
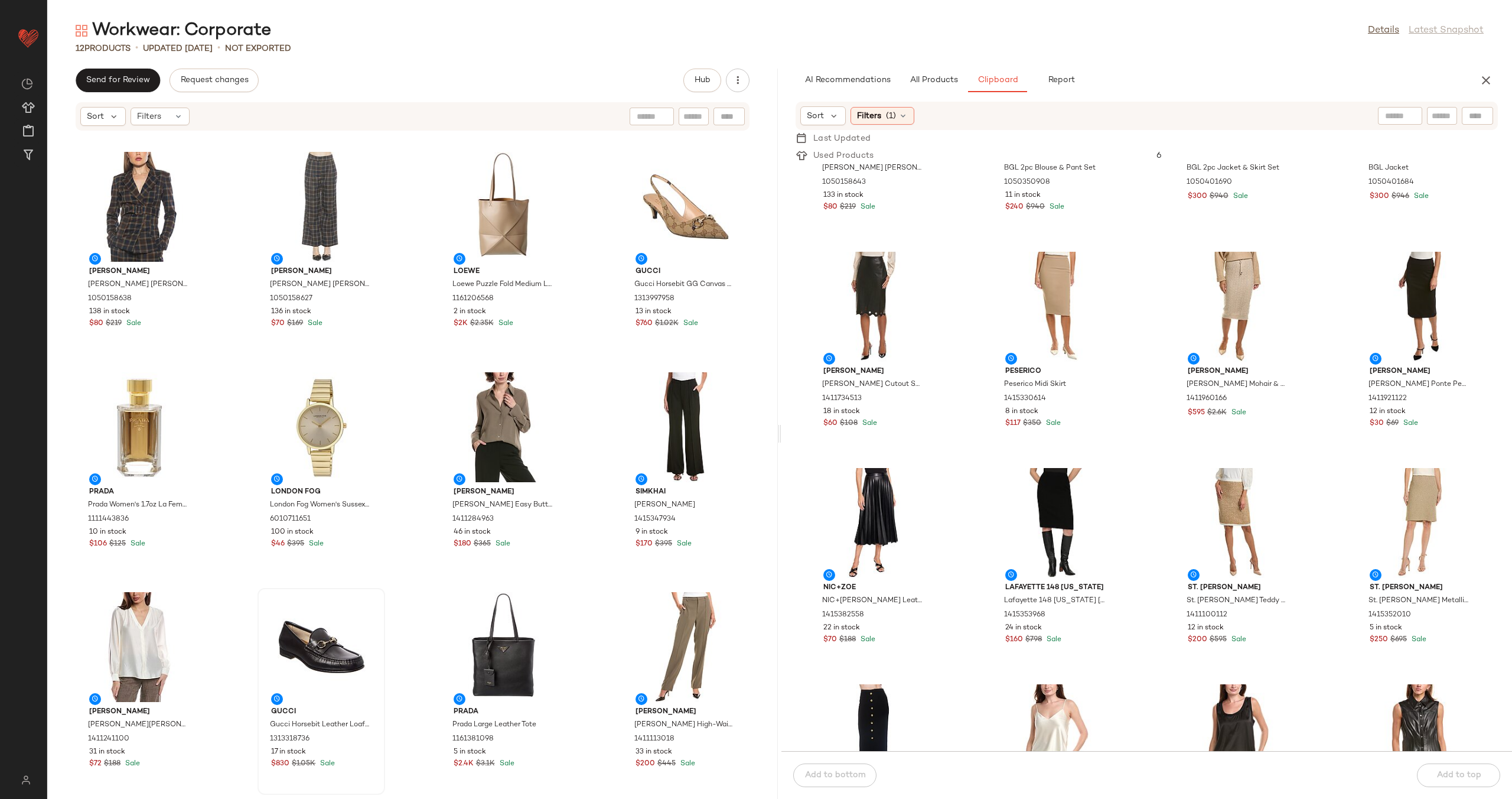
scroll to position [798, 0]
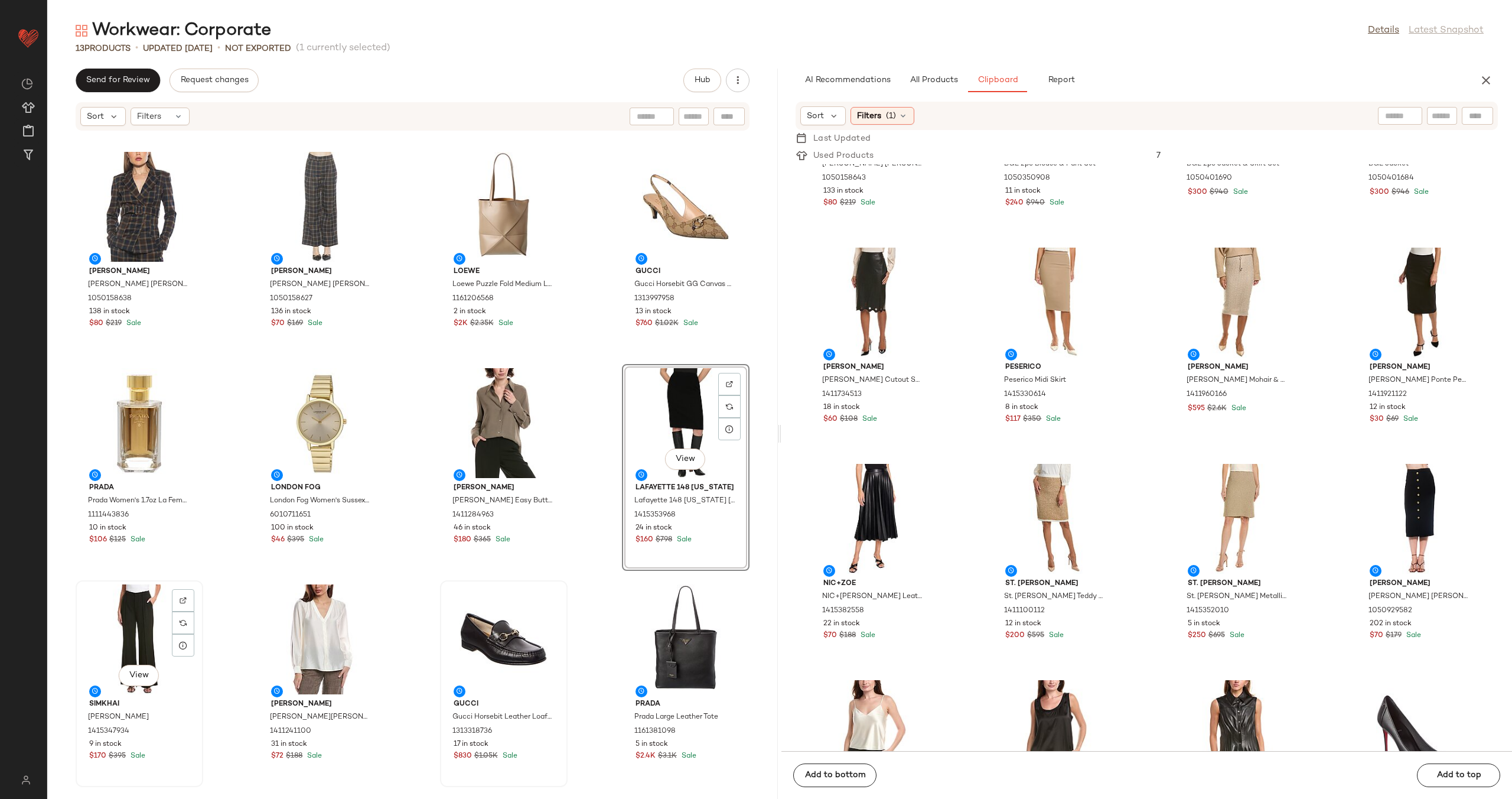
click at [127, 618] on div "View" at bounding box center [140, 639] width 120 height 110
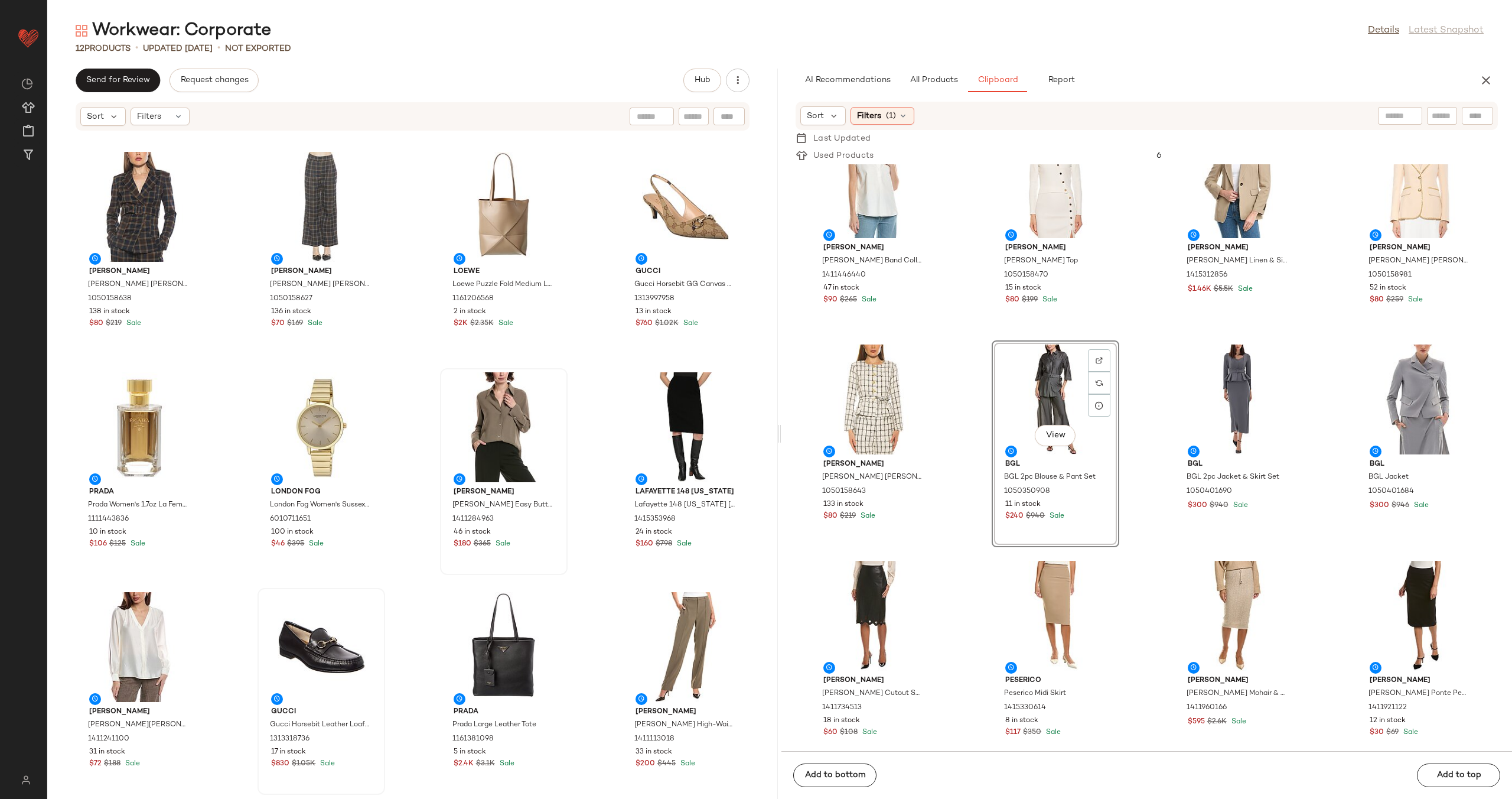
scroll to position [468, 0]
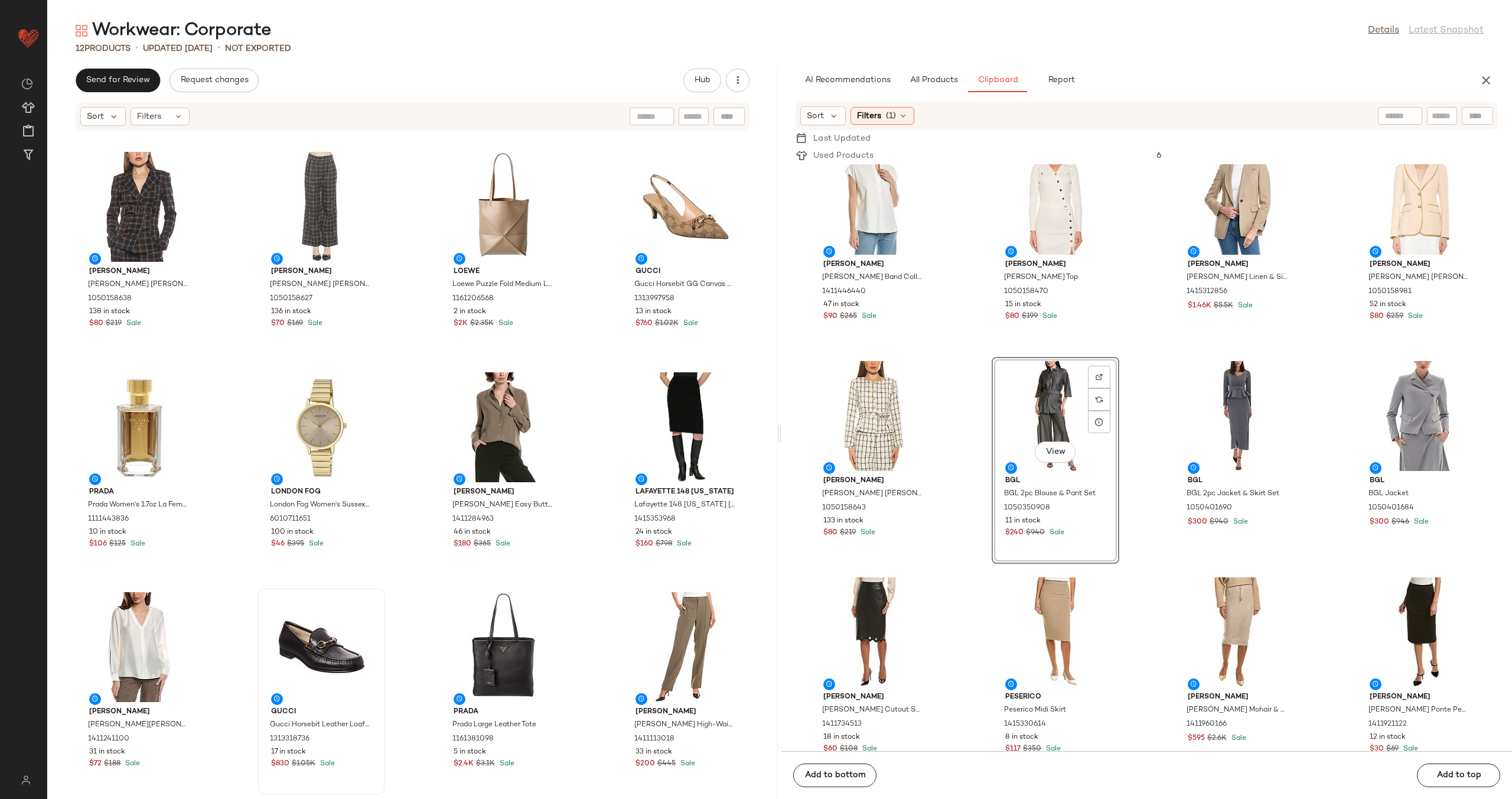
click at [589, 549] on div "Alexia Admor Alexia Admor Janna Blazer 1050158638 138 in stock $80 $219 Sale Al…" at bounding box center [413, 472] width 731 height 654
click at [955, 483] on div "Vince Vince Band Collar Linen-Blend Popover 1411446440 47 in stock $90 $265 Sal…" at bounding box center [1147, 457] width 731 height 587
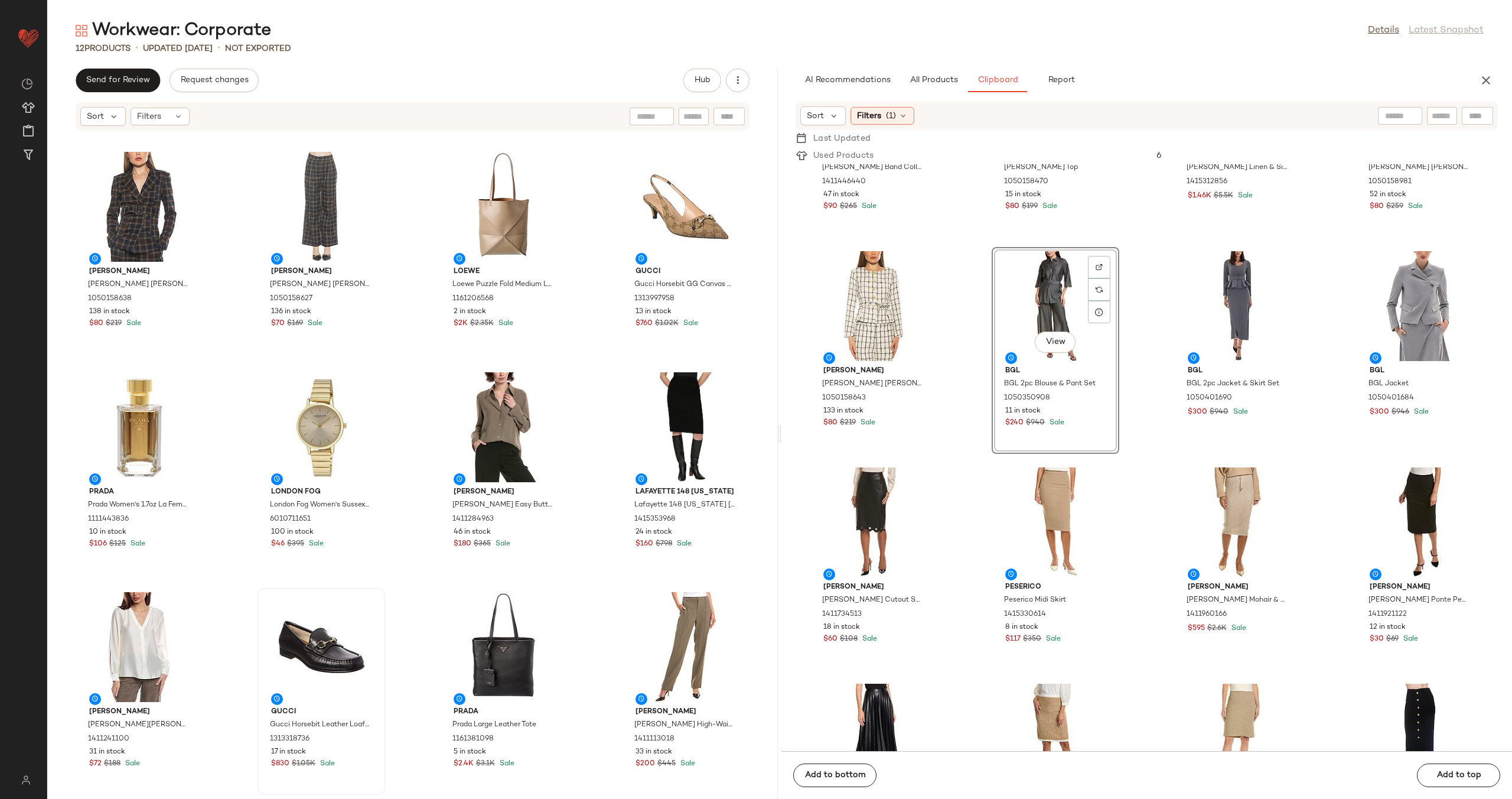
scroll to position [968, 0]
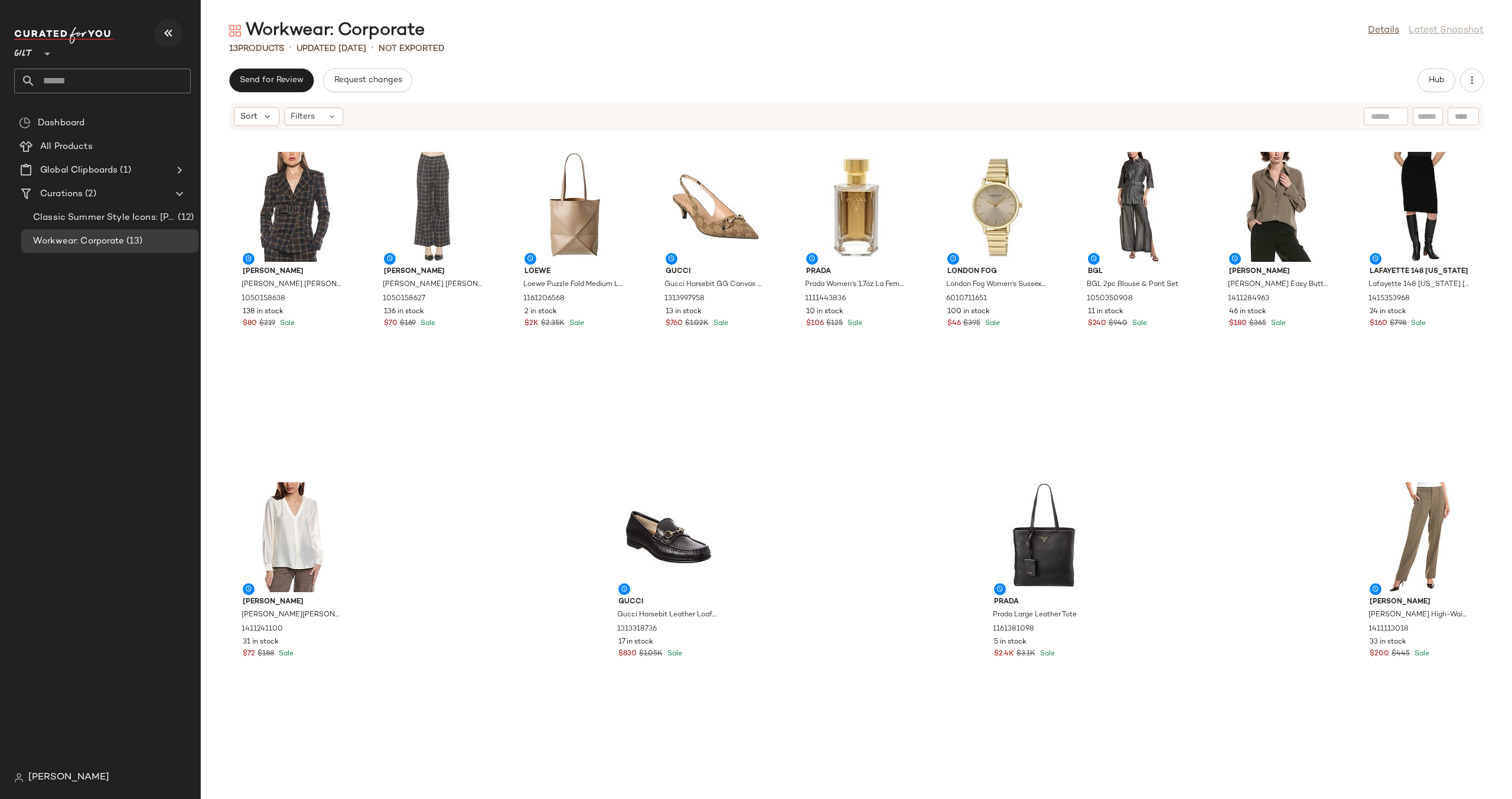
click at [173, 37] on icon "button" at bounding box center [168, 33] width 14 height 14
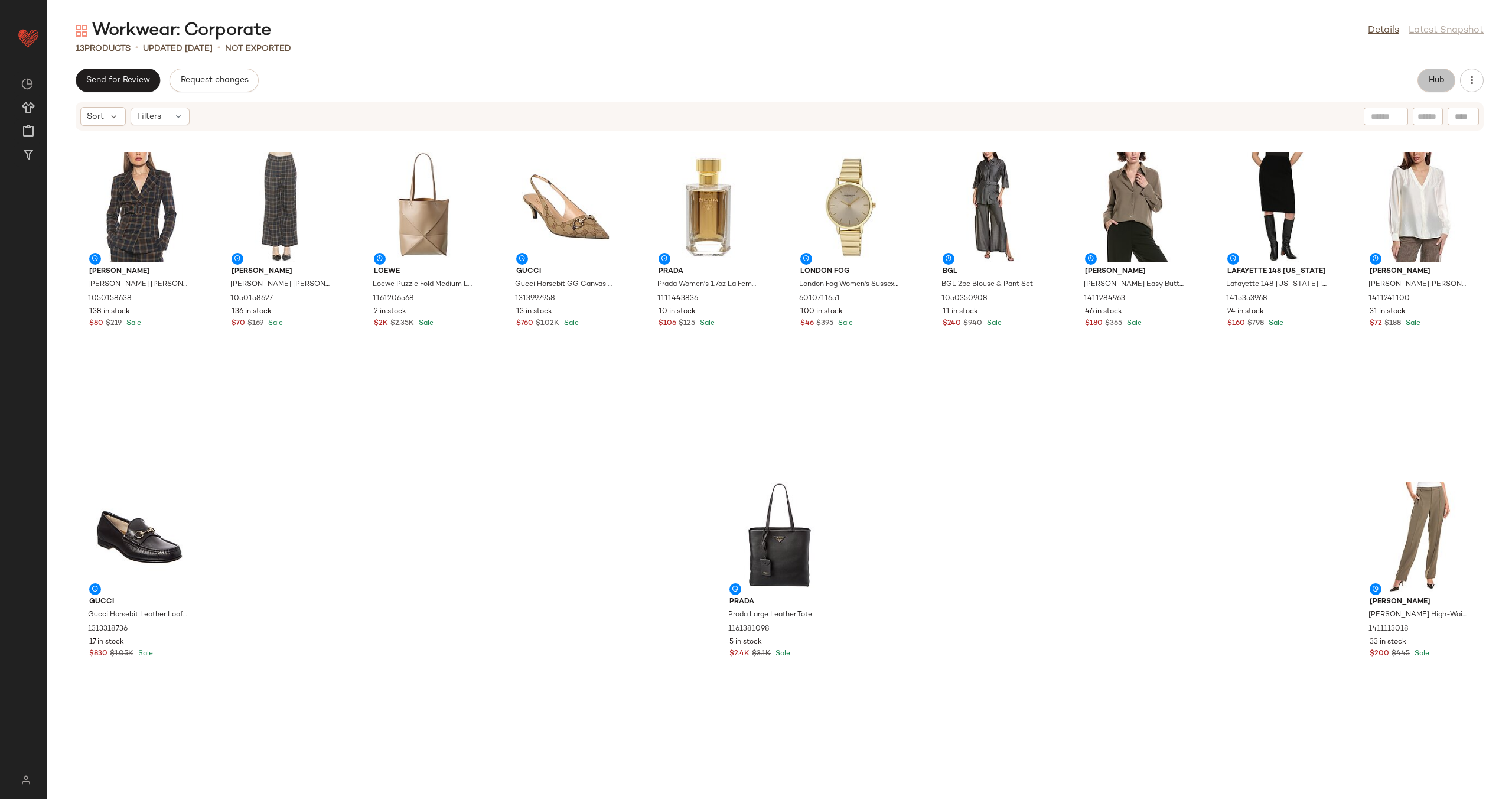
click at [1422, 78] on button "Hub" at bounding box center [1436, 80] width 38 height 24
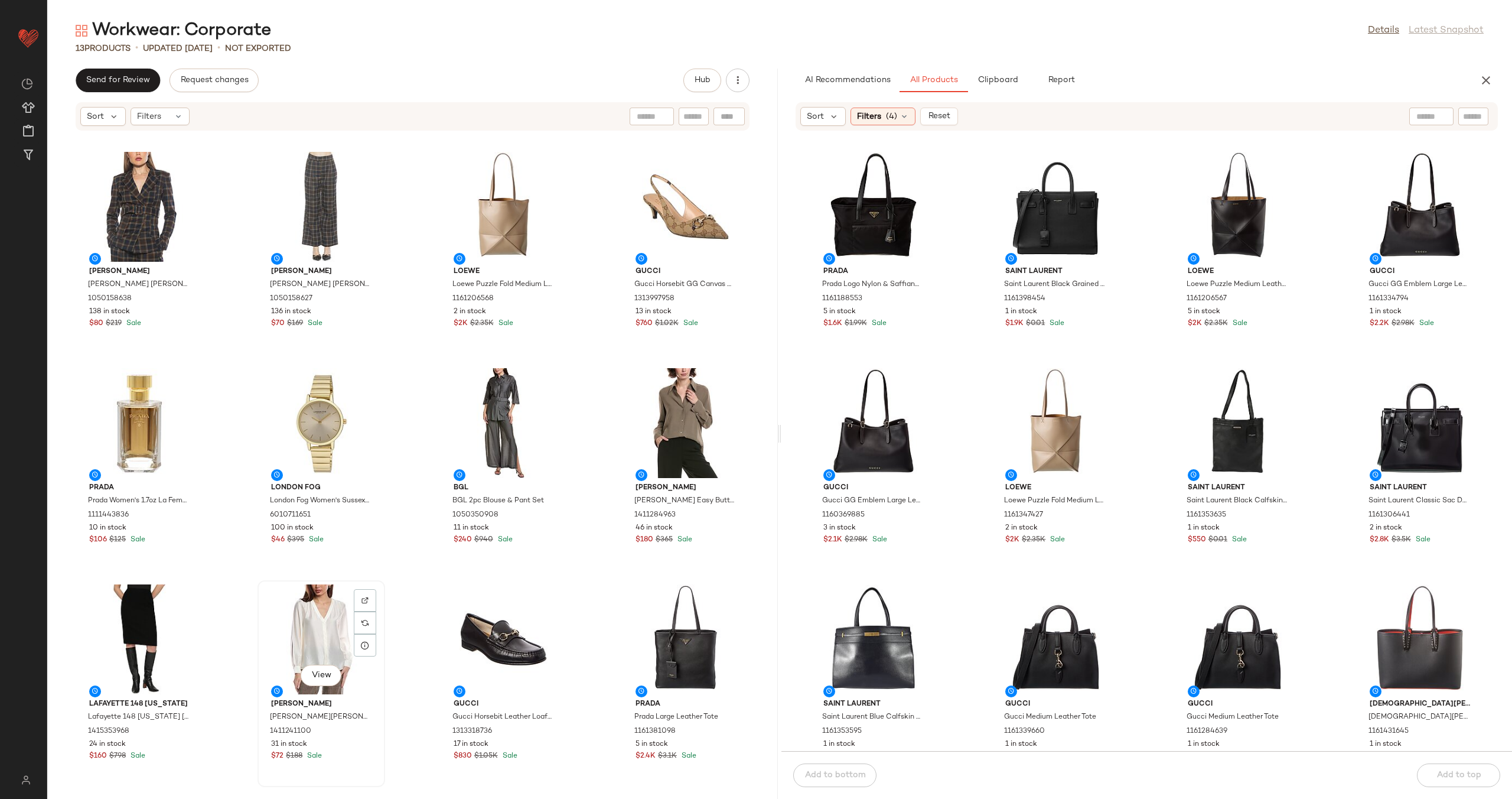
click at [333, 623] on div "View" at bounding box center [321, 639] width 120 height 110
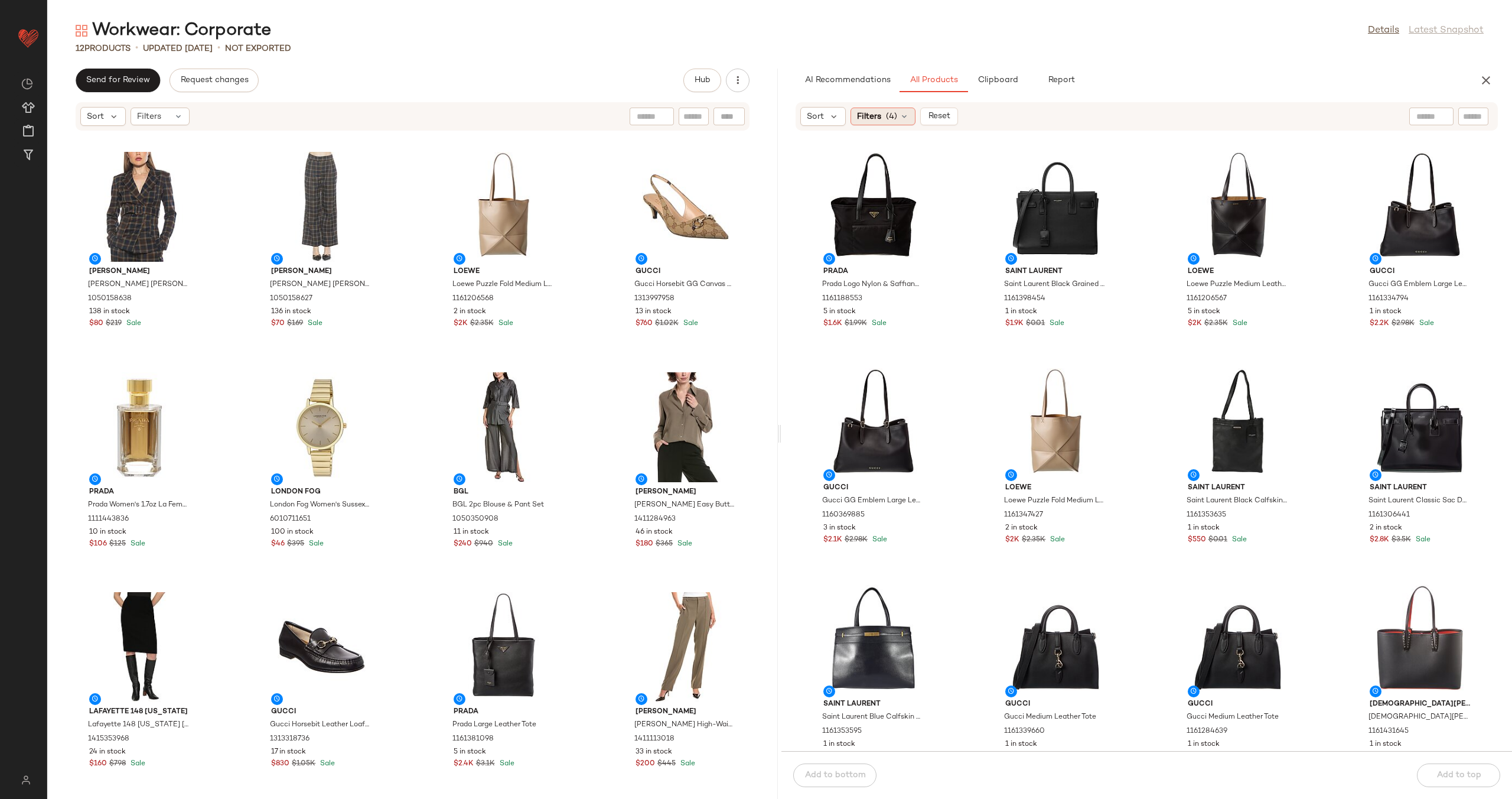
click at [907, 118] on icon at bounding box center [904, 116] width 10 height 10
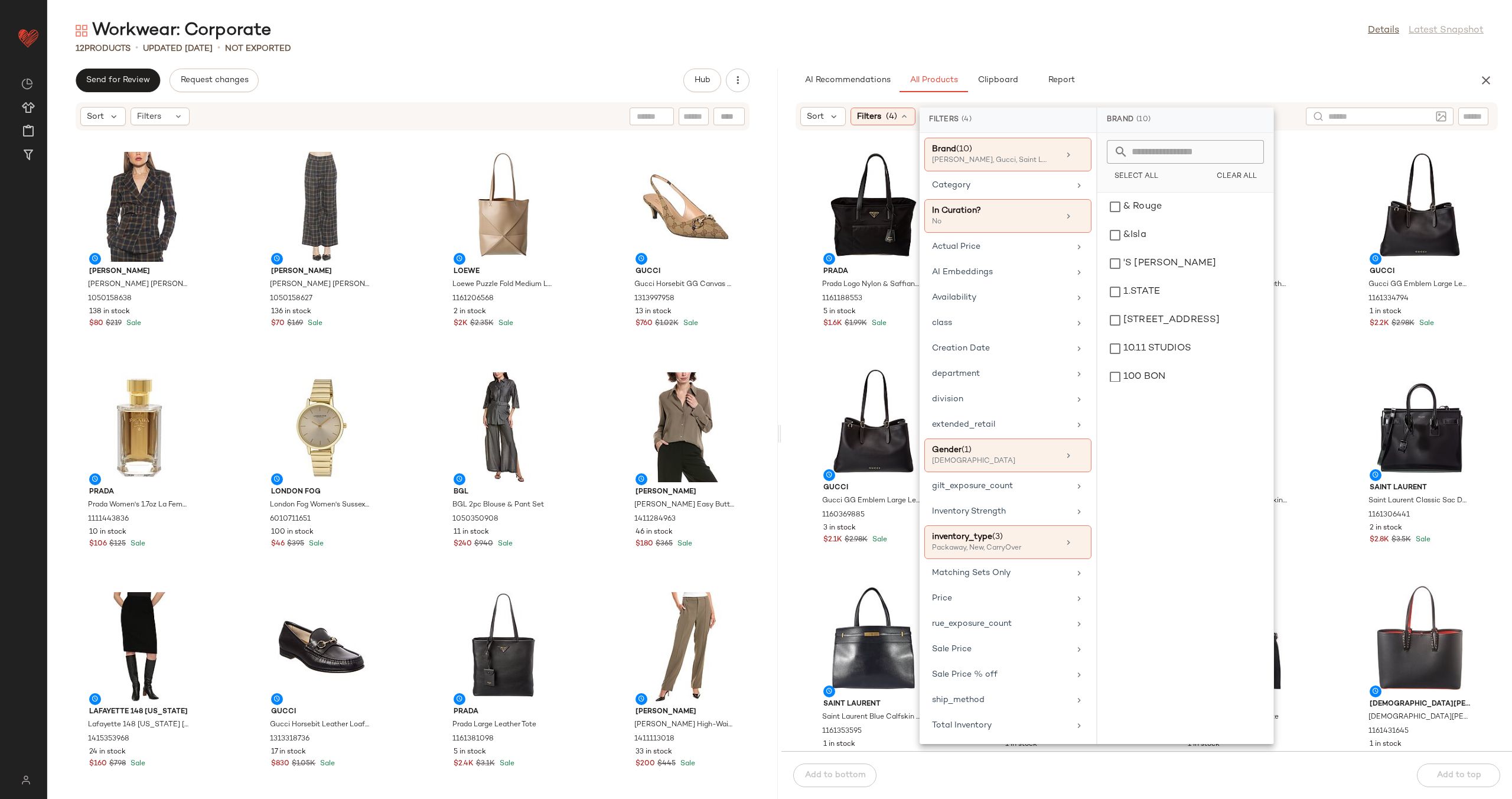
click at [1431, 115] on input "text" at bounding box center [1380, 116] width 103 height 12
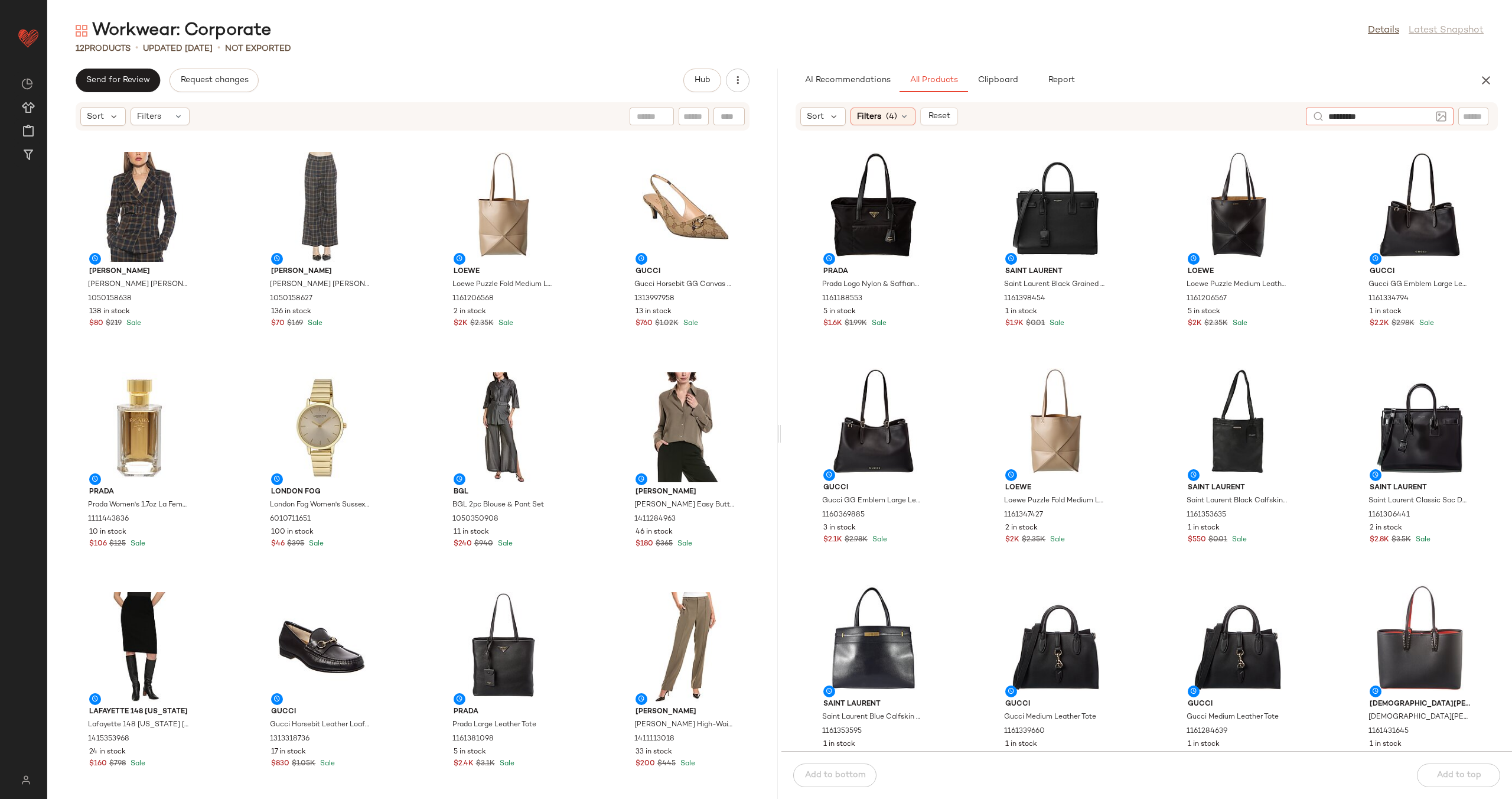
type input "**********"
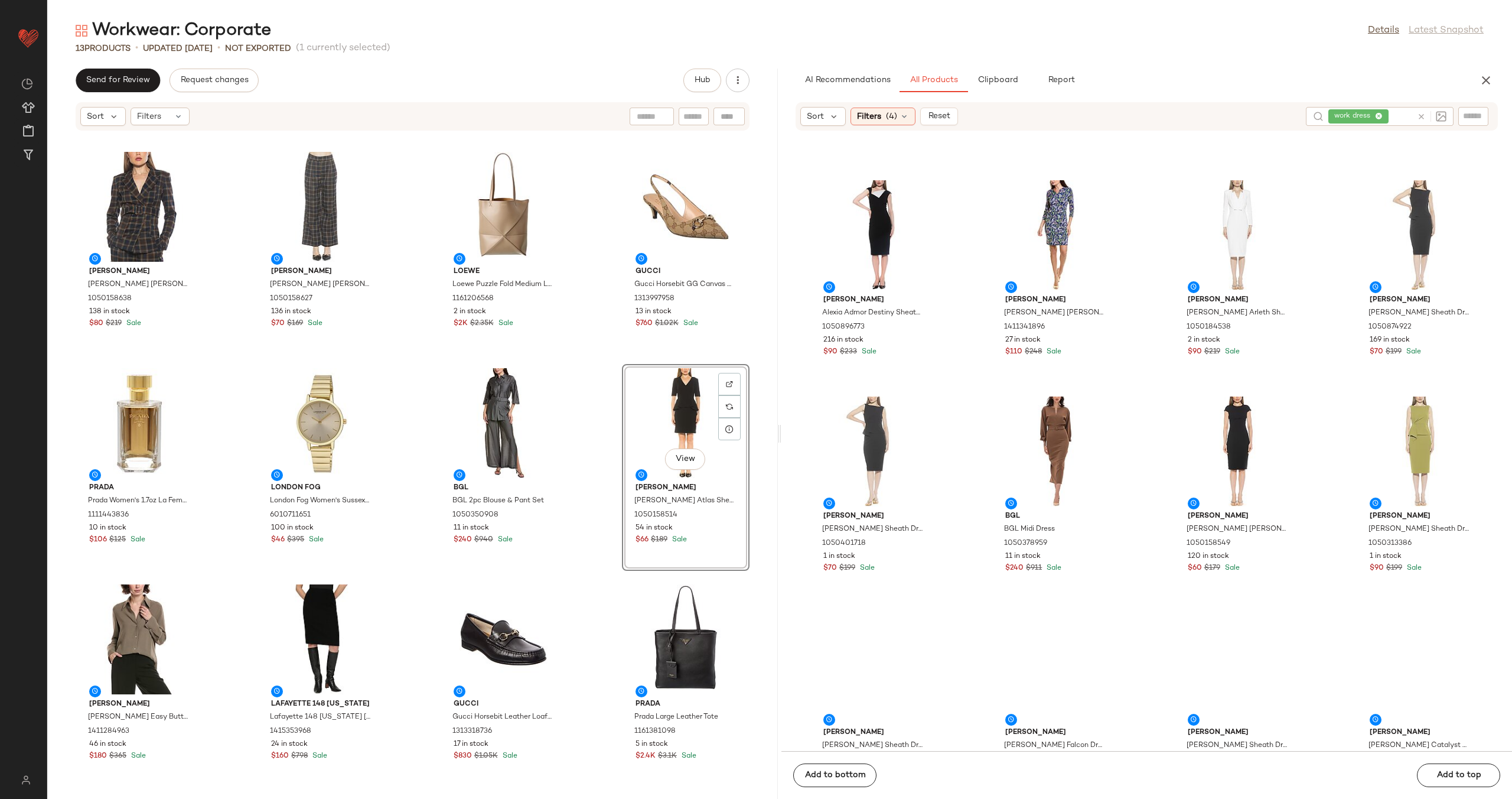
scroll to position [1594, 0]
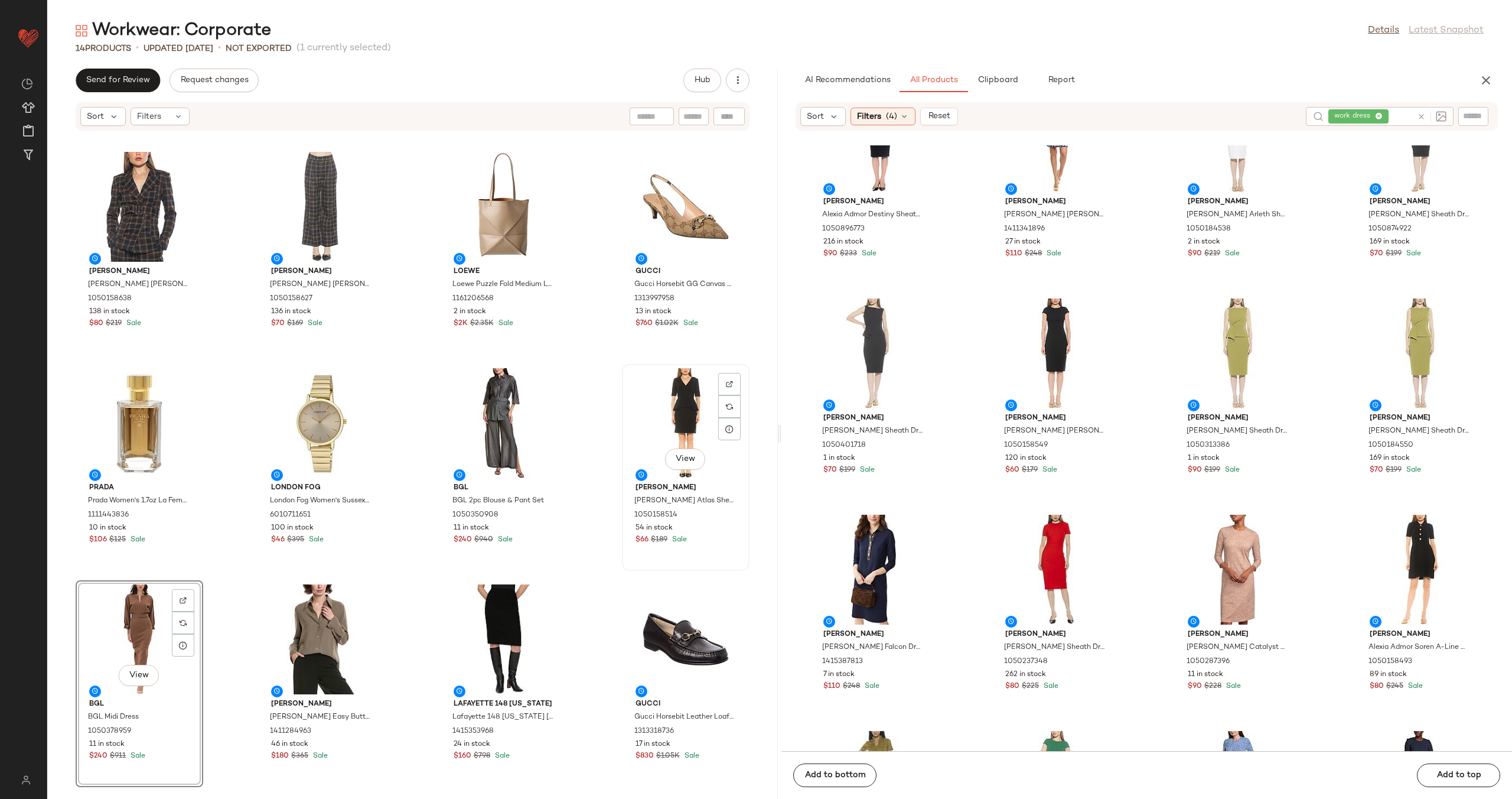
click at [657, 420] on div "View" at bounding box center [686, 423] width 120 height 110
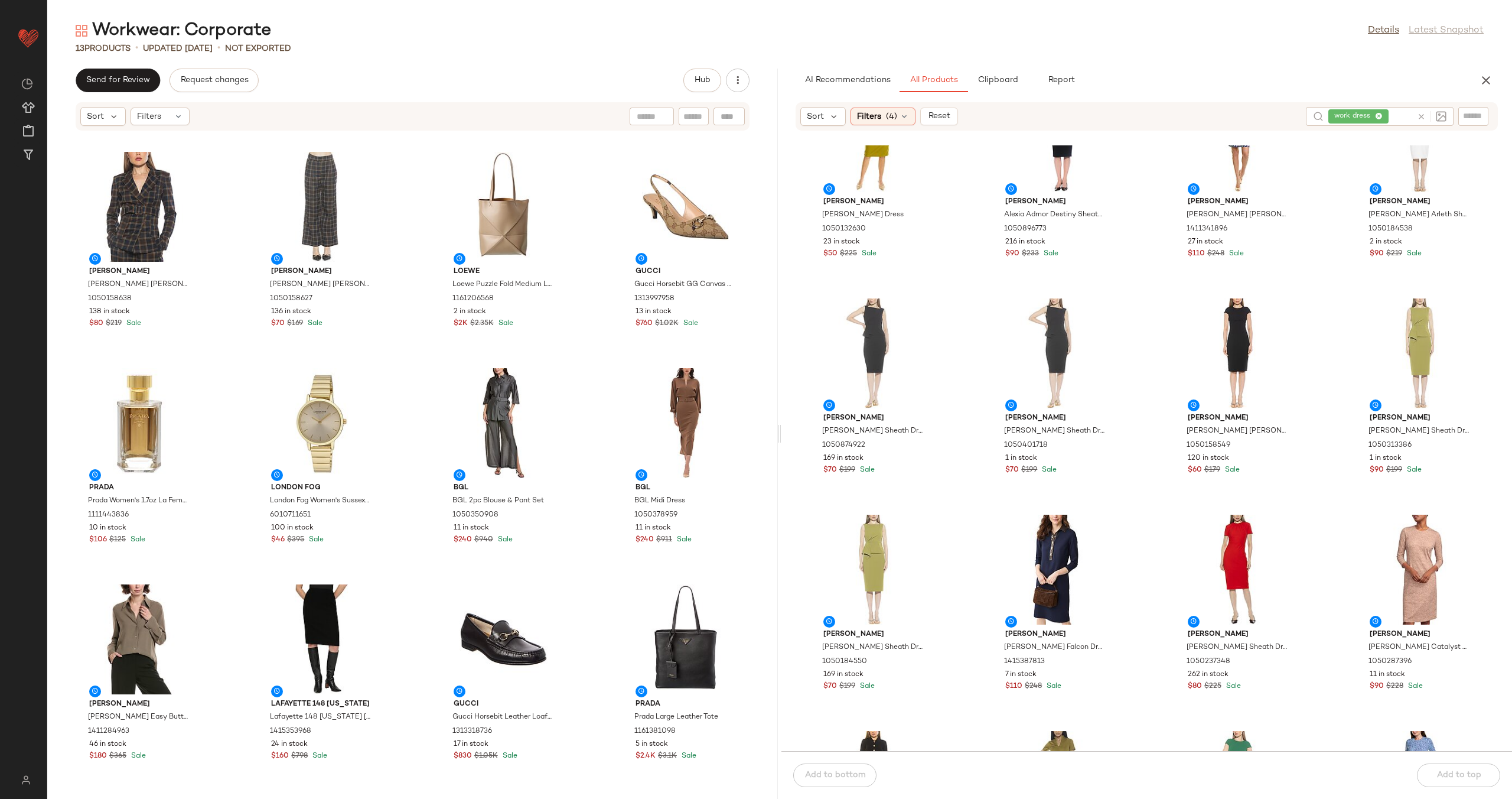
click at [566, 448] on div "Alexia Admor Alexia Admor [PERSON_NAME] 1050158638 138 in stock $80 $219 Sale […" at bounding box center [413, 472] width 731 height 654
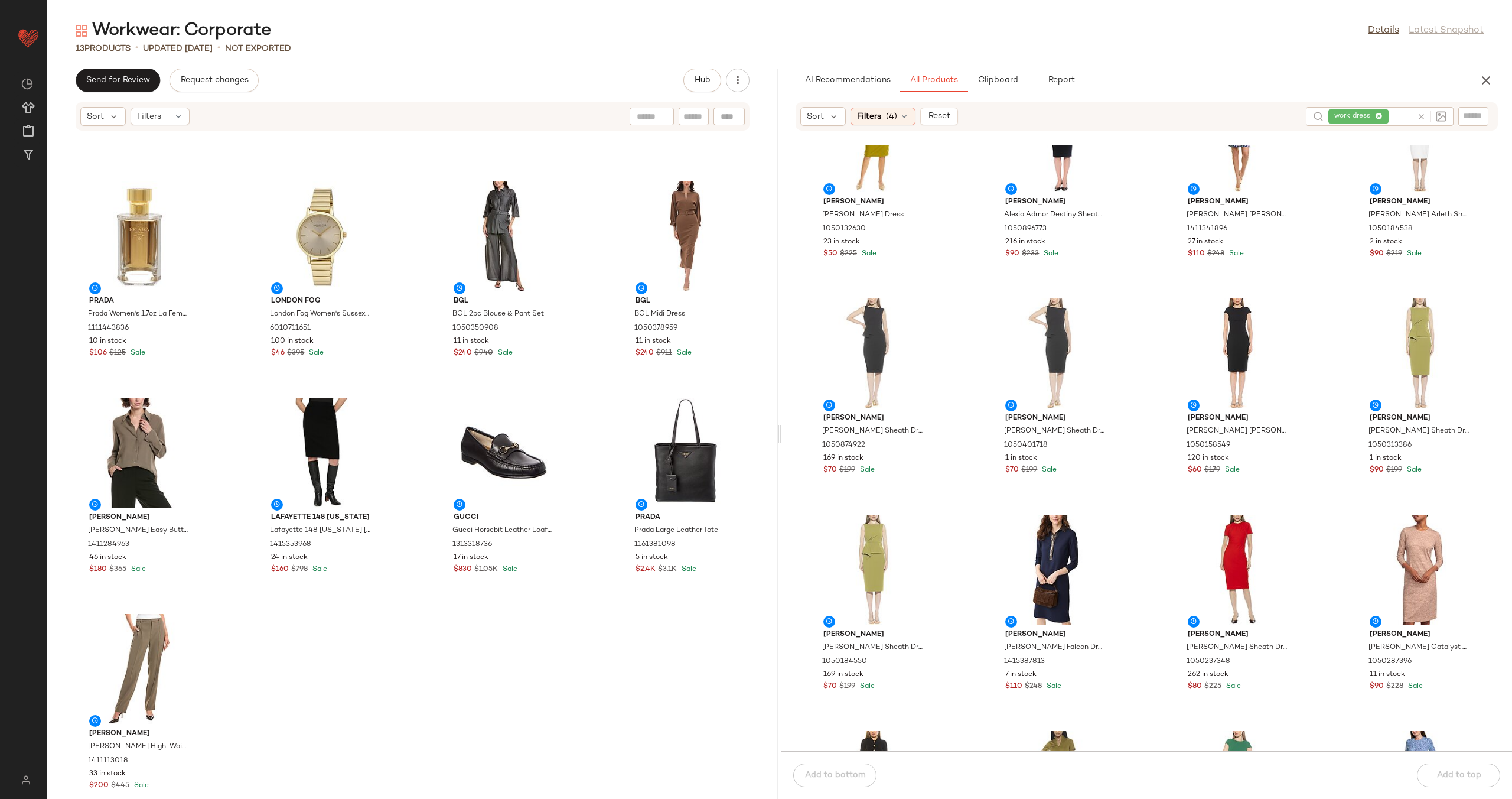
scroll to position [204, 0]
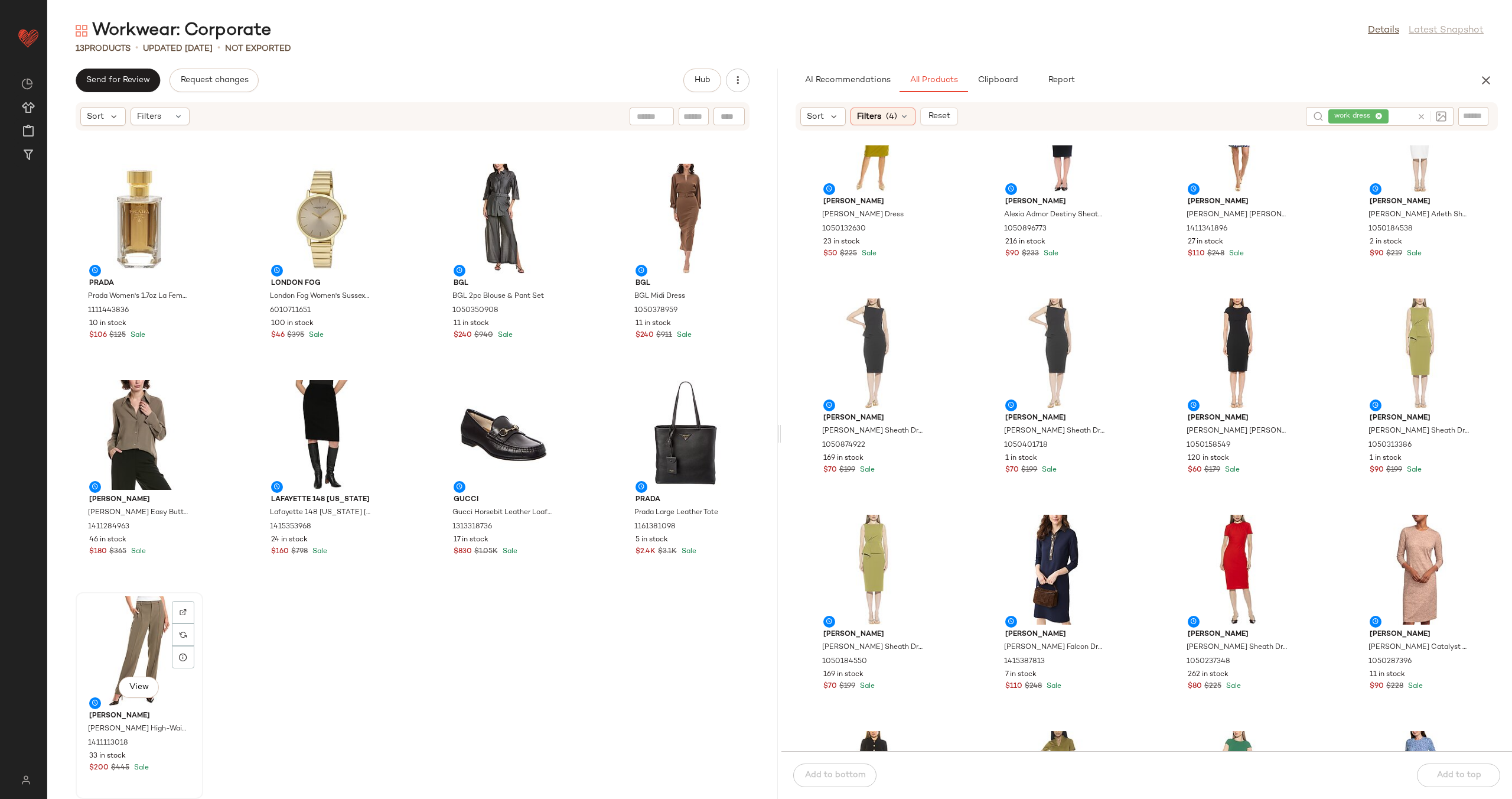
click at [126, 628] on div "View" at bounding box center [140, 651] width 120 height 110
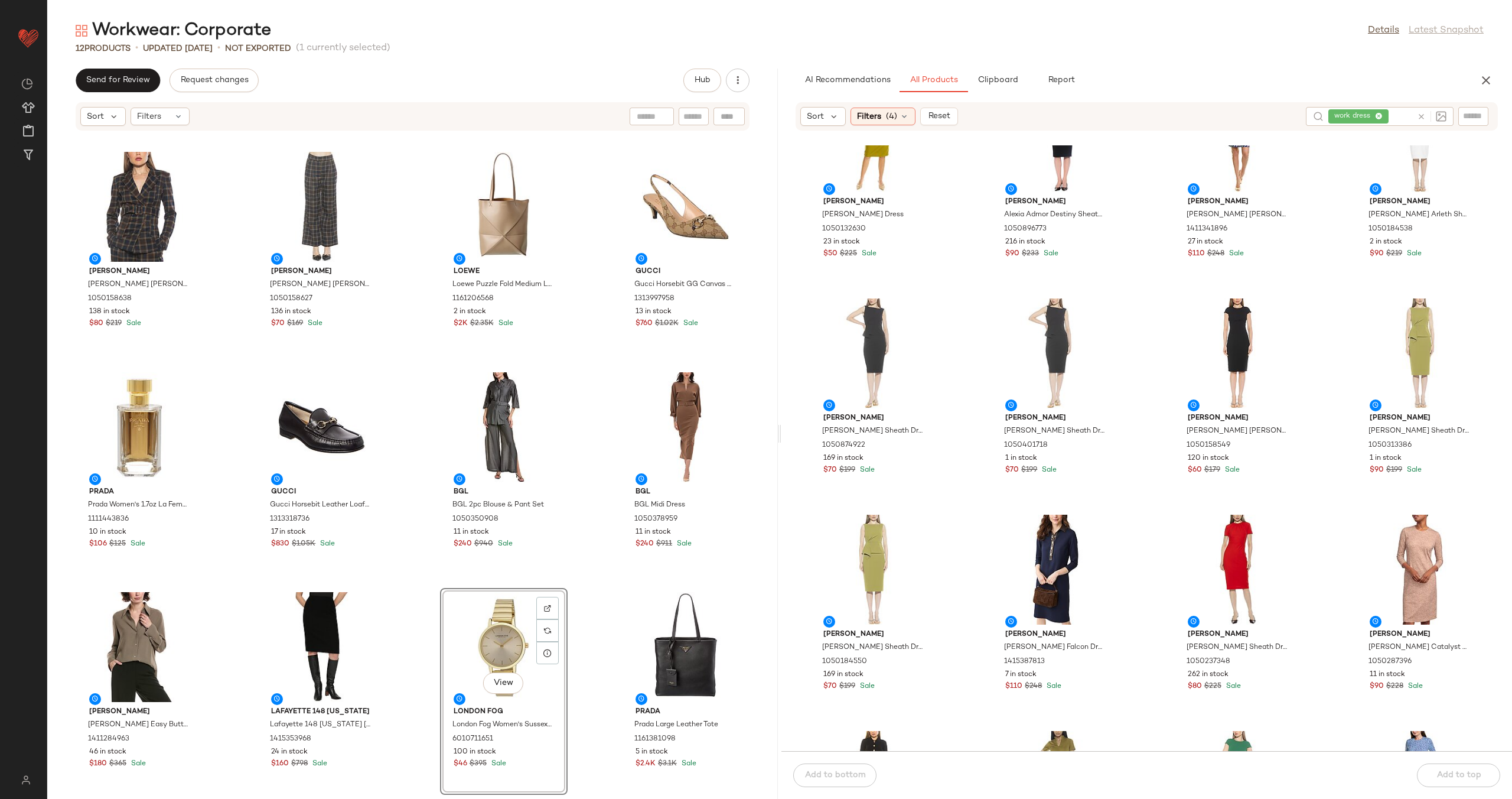
click at [588, 585] on div "Alexia Admor Alexia Admor [PERSON_NAME] 1050158638 138 in stock $80 $219 Sale […" at bounding box center [413, 472] width 731 height 654
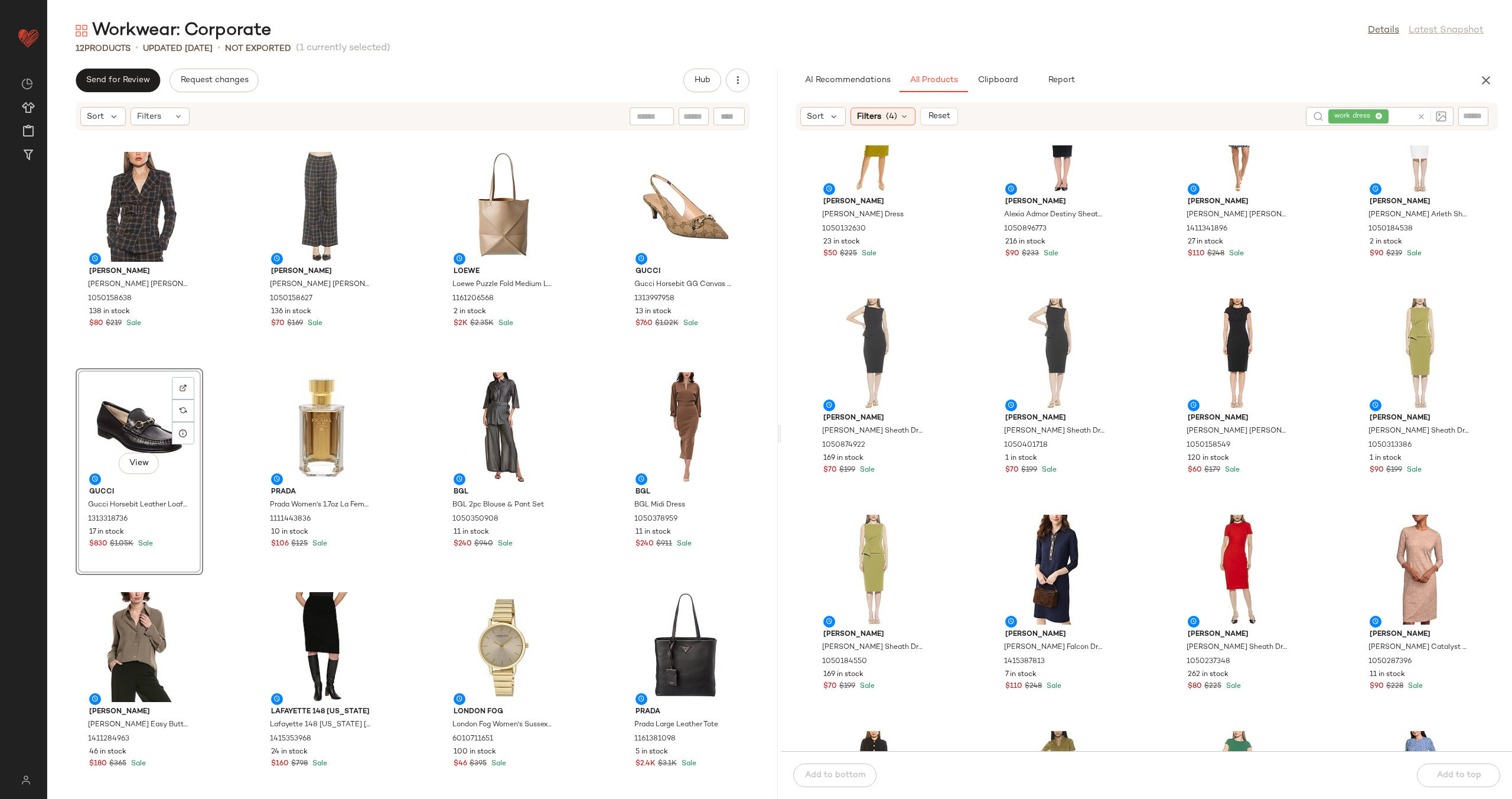
click at [393, 442] on div "Alexia Admor Alexia Admor [PERSON_NAME] 1050158638 138 in stock $80 $219 Sale […" at bounding box center [413, 472] width 731 height 654
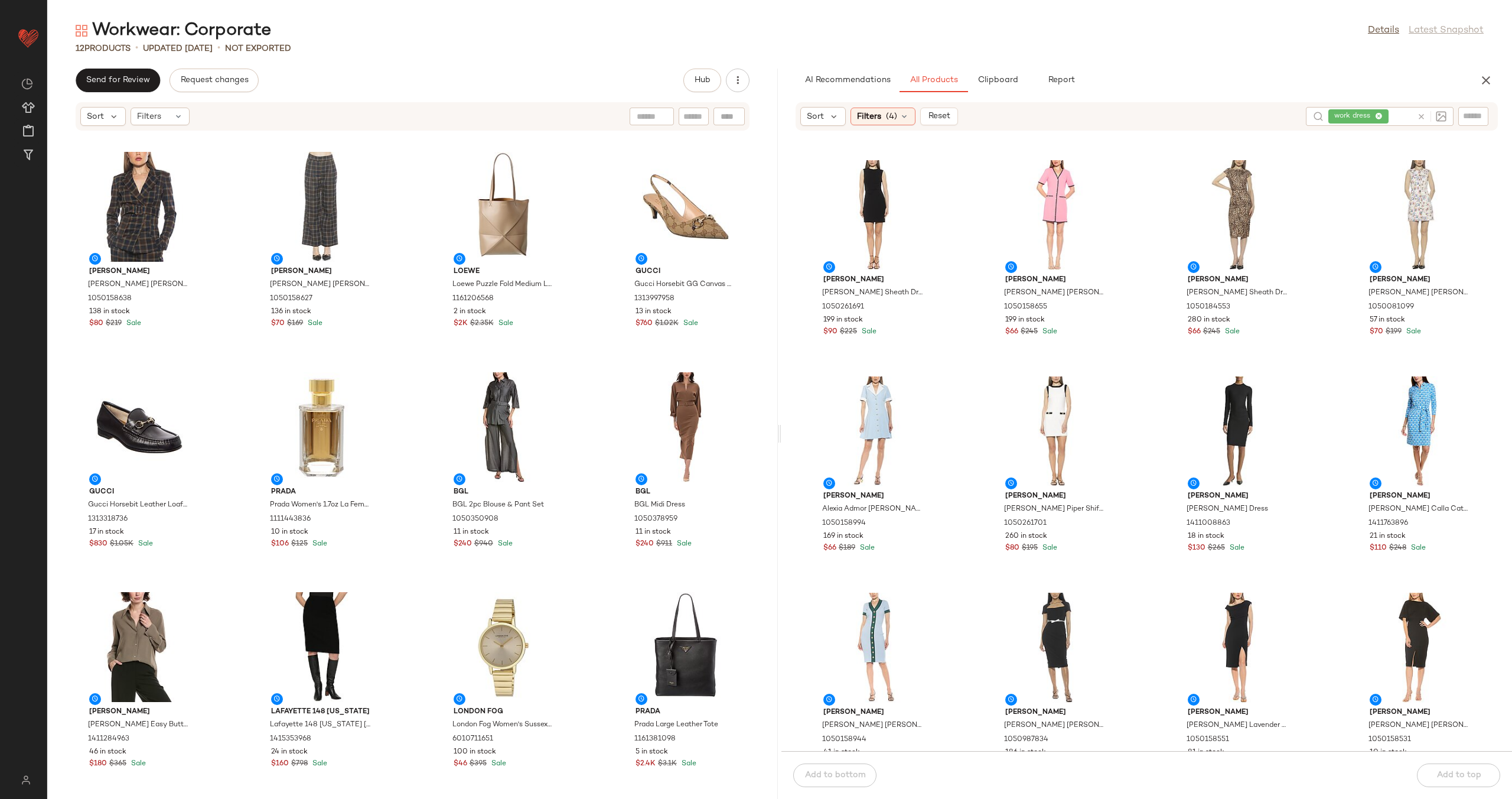
scroll to position [6710, 0]
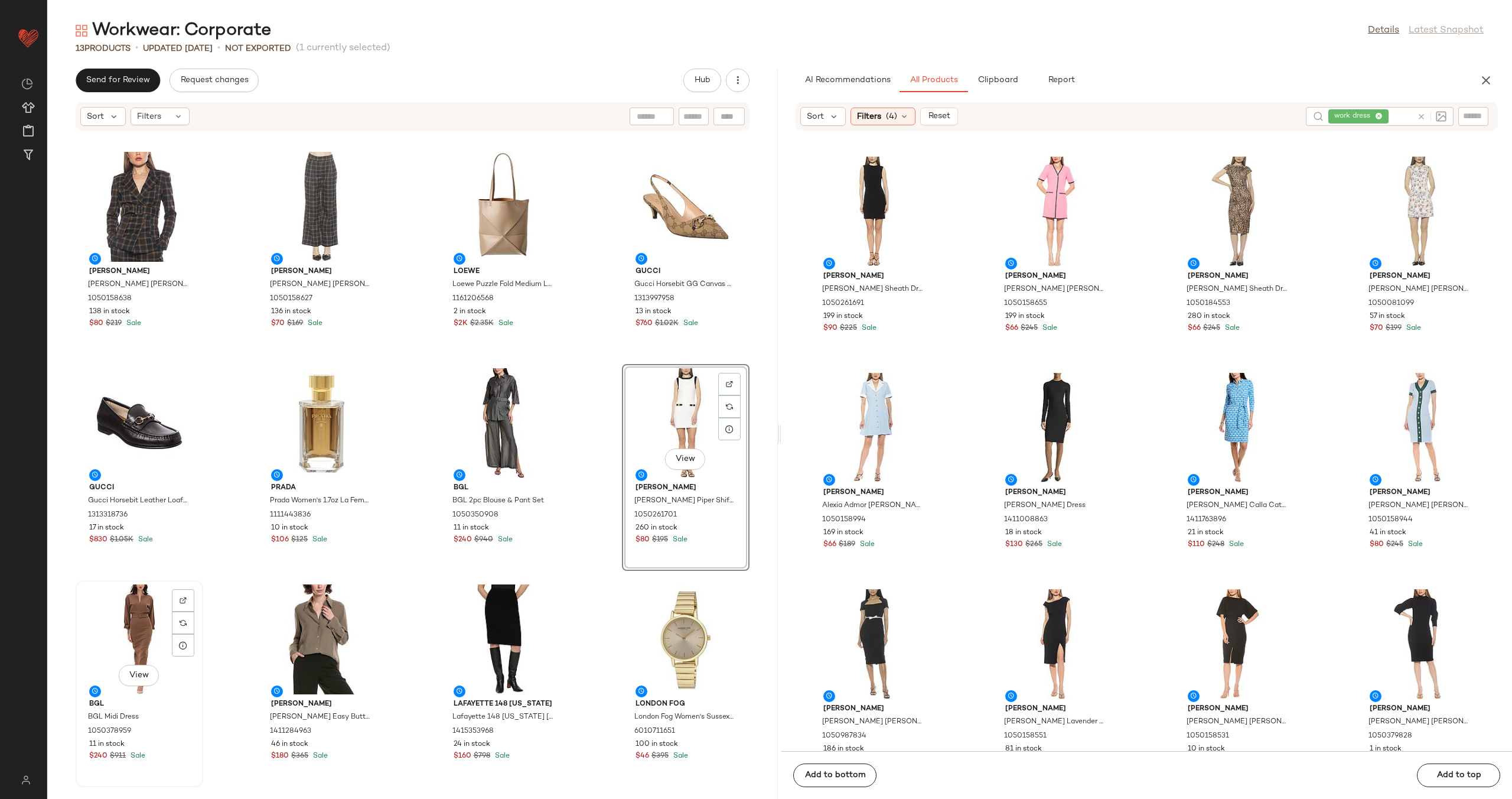
click at [125, 620] on div "View" at bounding box center [140, 639] width 120 height 110
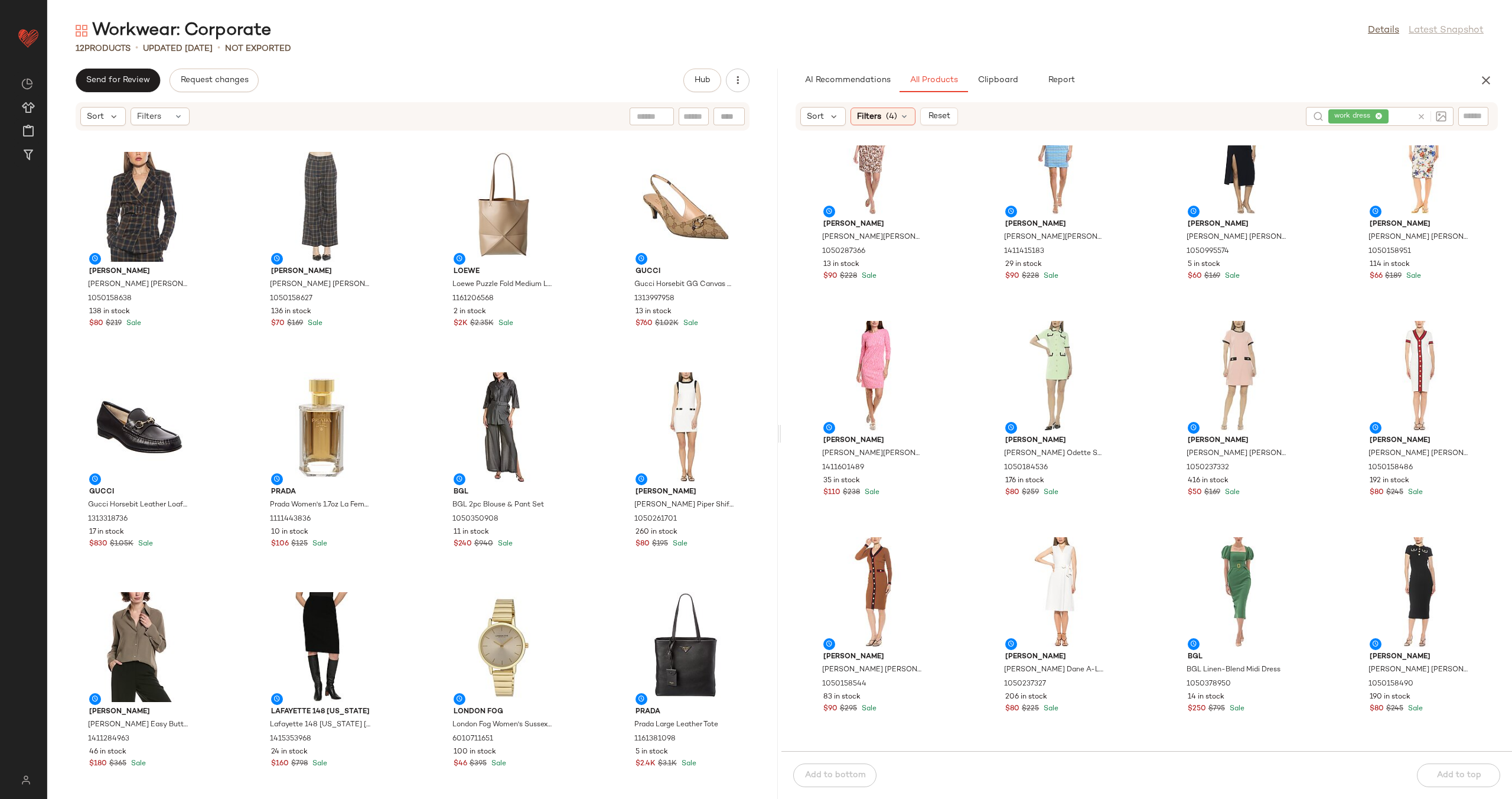
scroll to position [9956, 0]
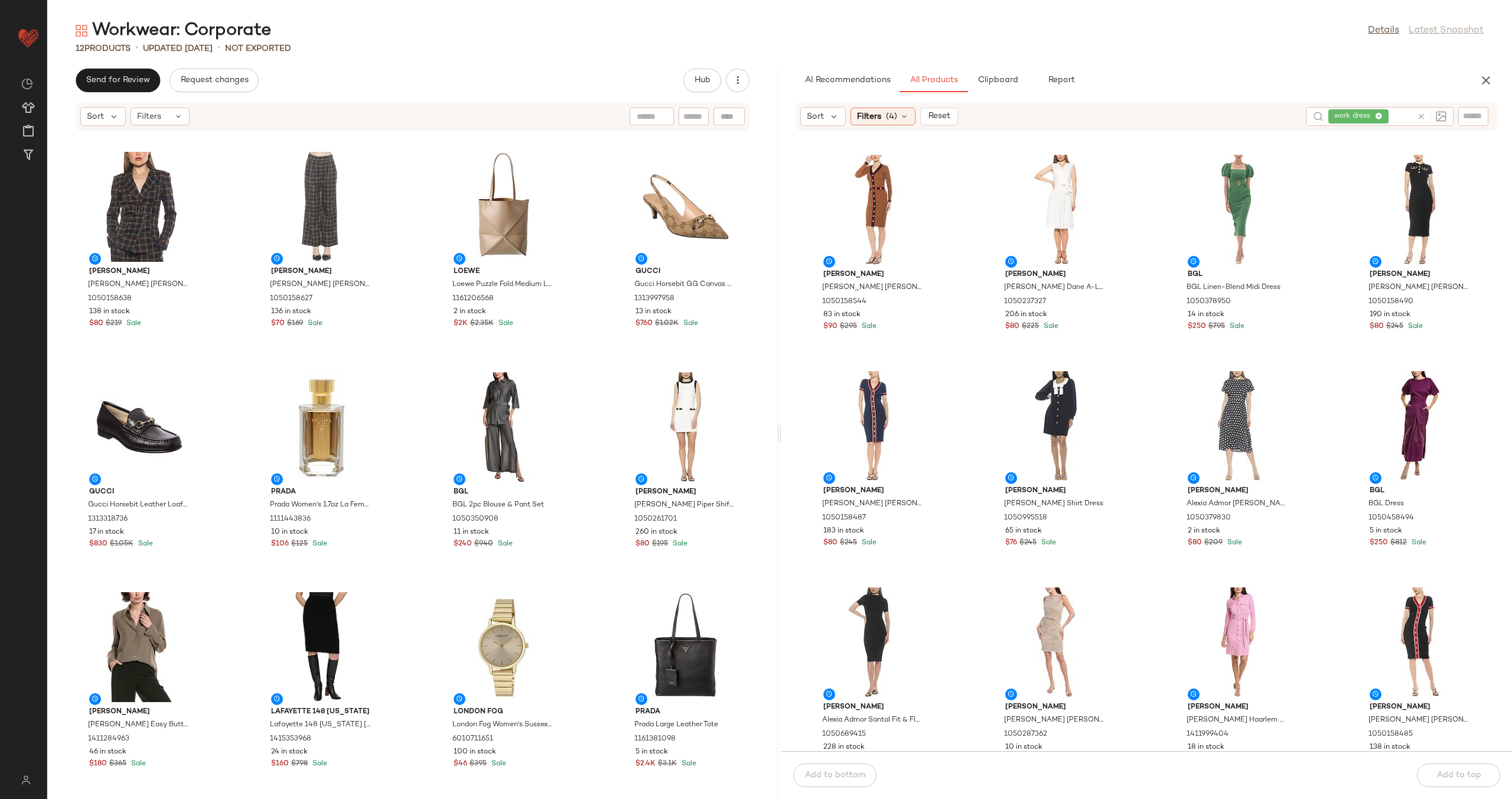
click at [1368, 122] on span "work dress" at bounding box center [1359, 116] width 60 height 14
type input "**********"
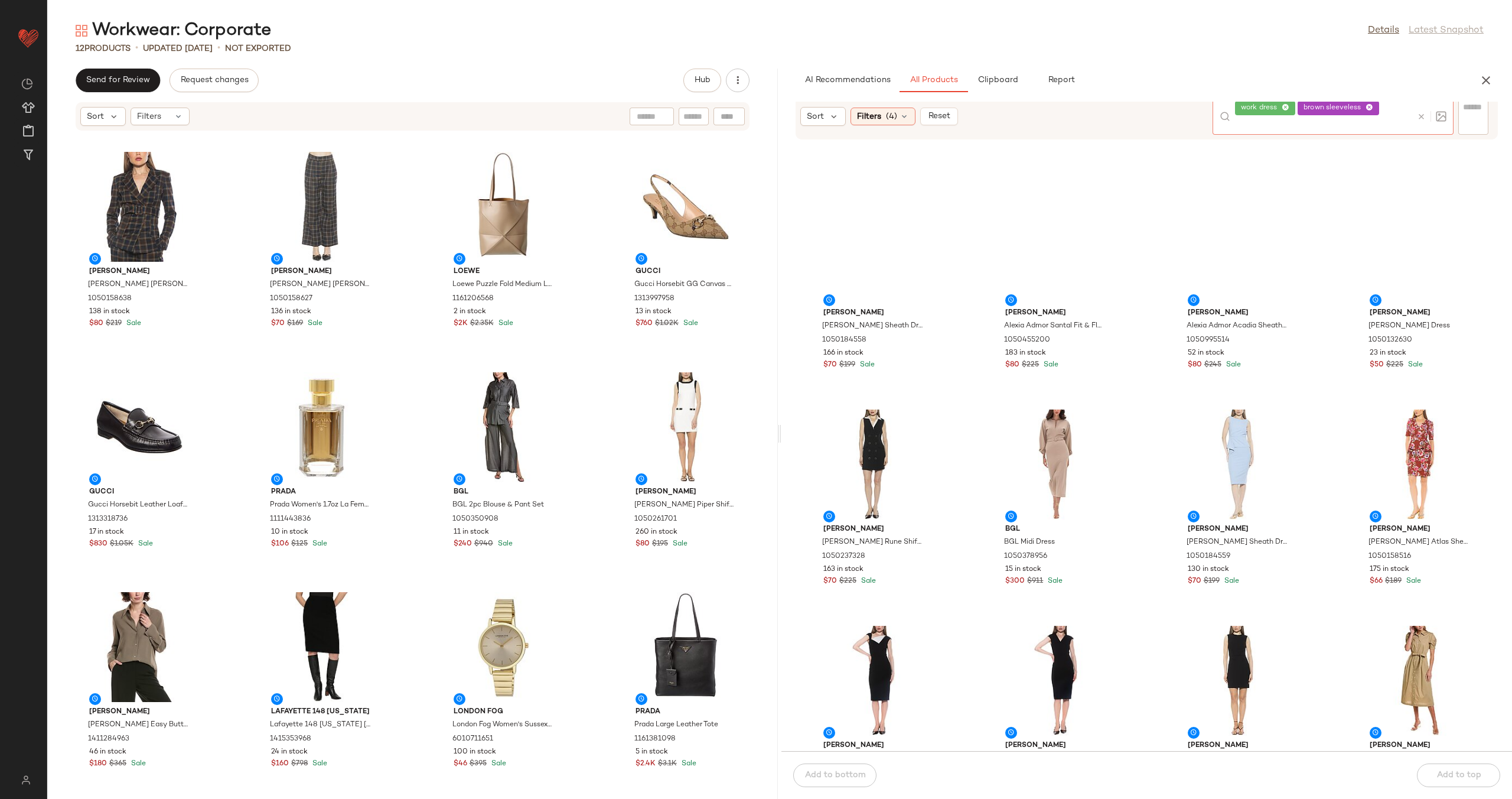
scroll to position [2738, 0]
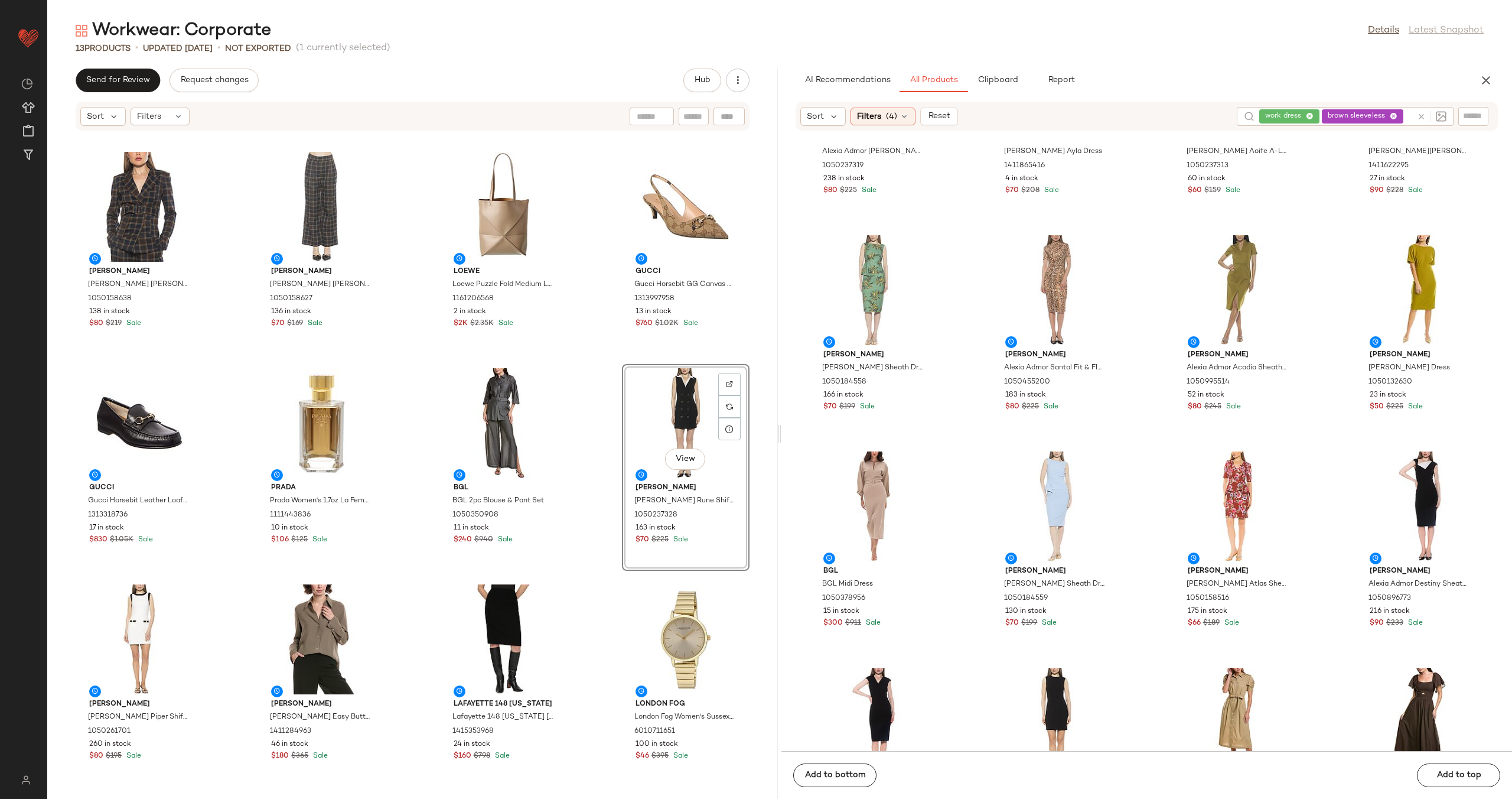
click at [602, 444] on div "Alexia Admor Alexia Admor [PERSON_NAME] 1050158638 138 in stock $80 $219 Sale […" at bounding box center [413, 472] width 731 height 654
click at [99, 636] on div "View" at bounding box center [140, 639] width 120 height 110
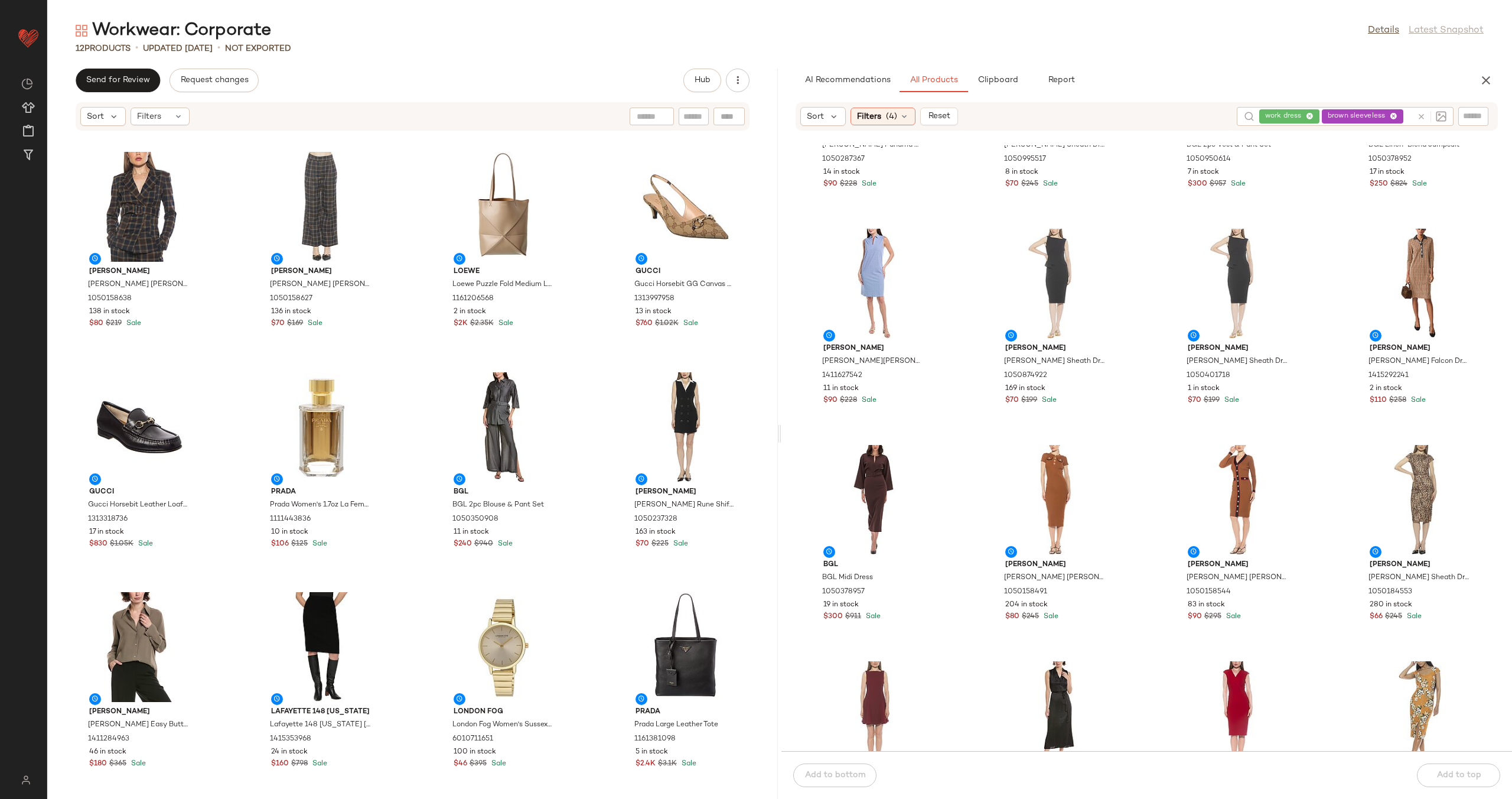
scroll to position [33, 0]
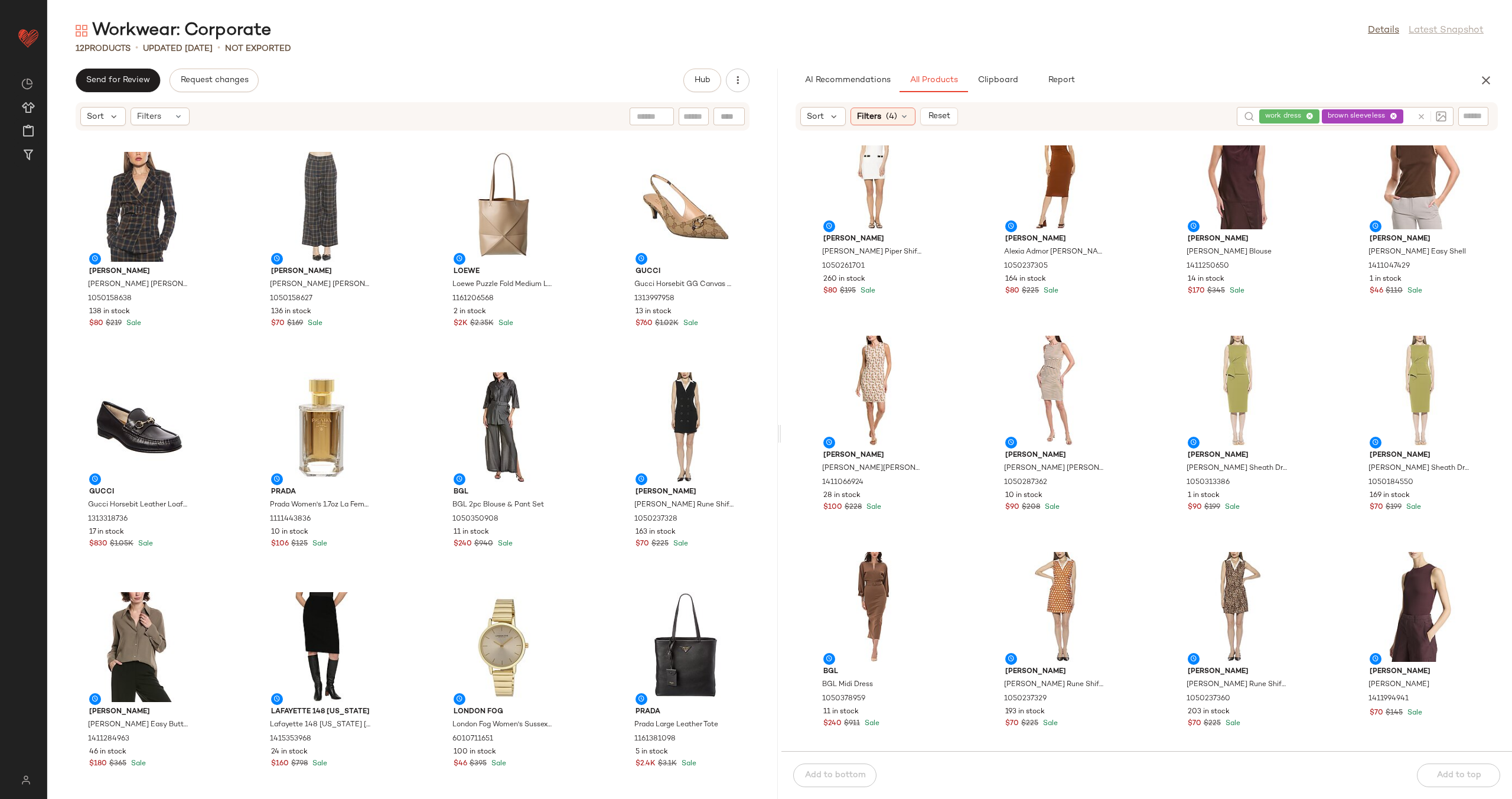
click at [1376, 122] on div "work dress brown sleeveless" at bounding box center [1336, 115] width 153 height 18
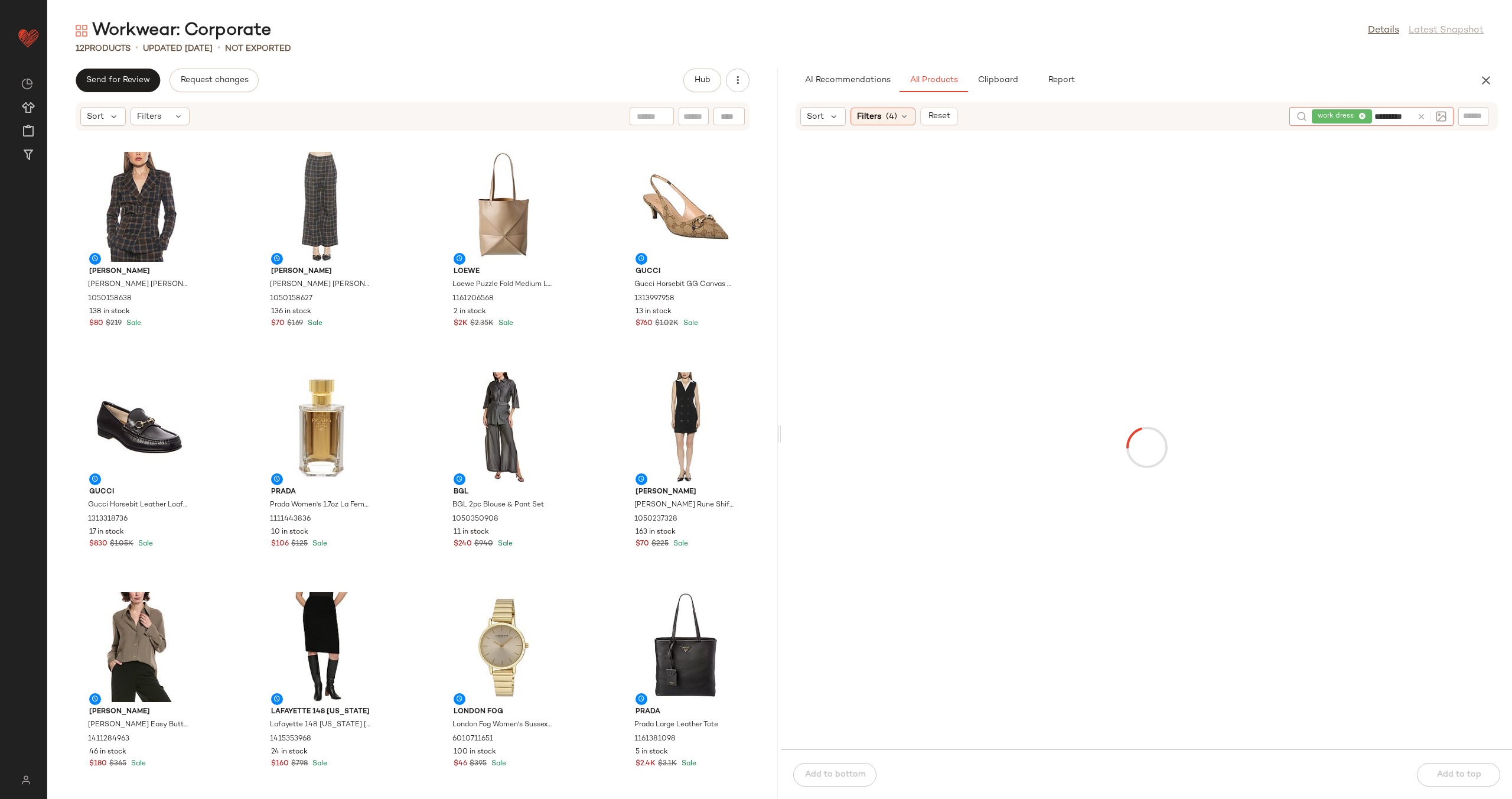
type input "**********"
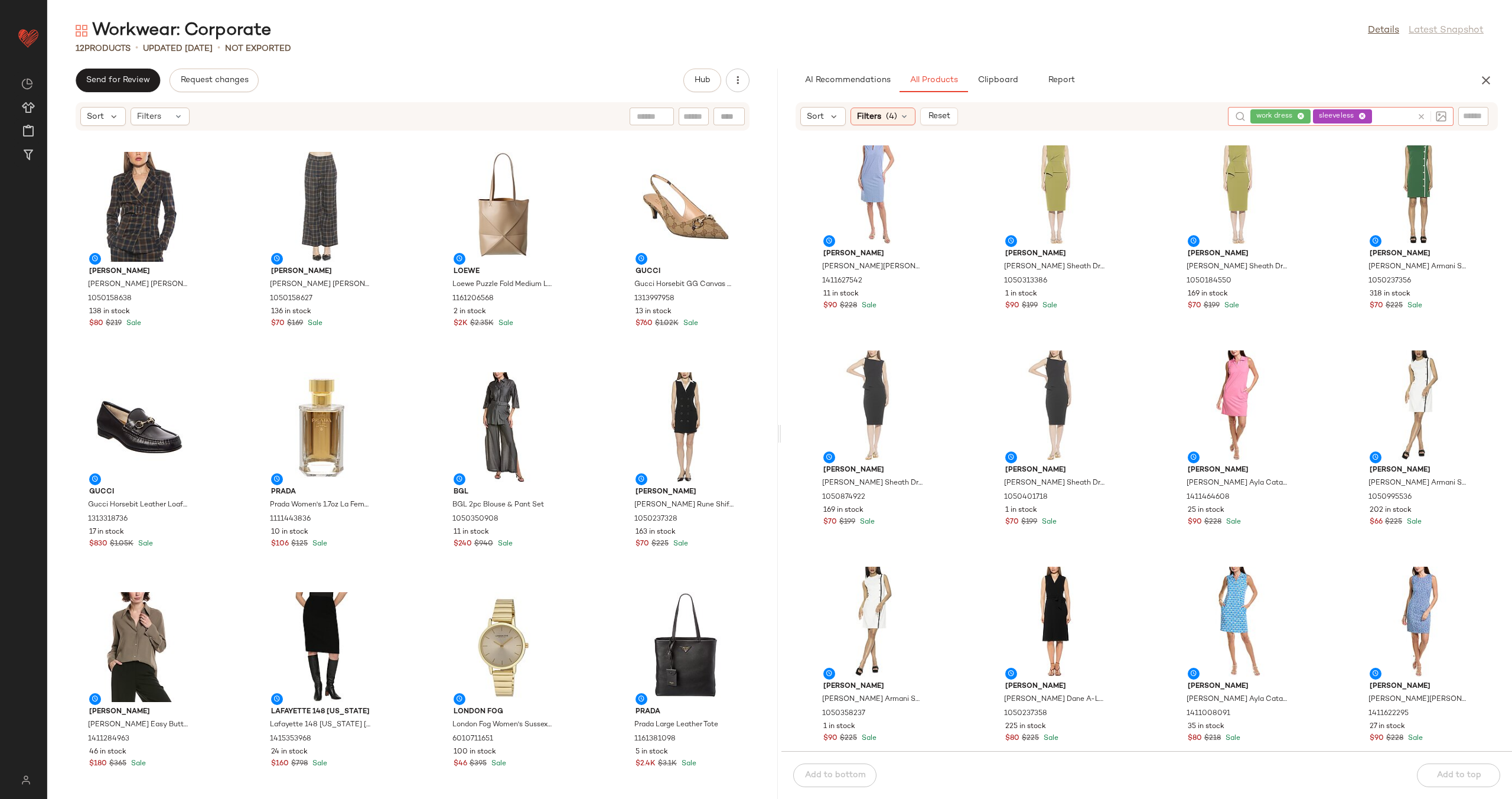
scroll to position [0, 0]
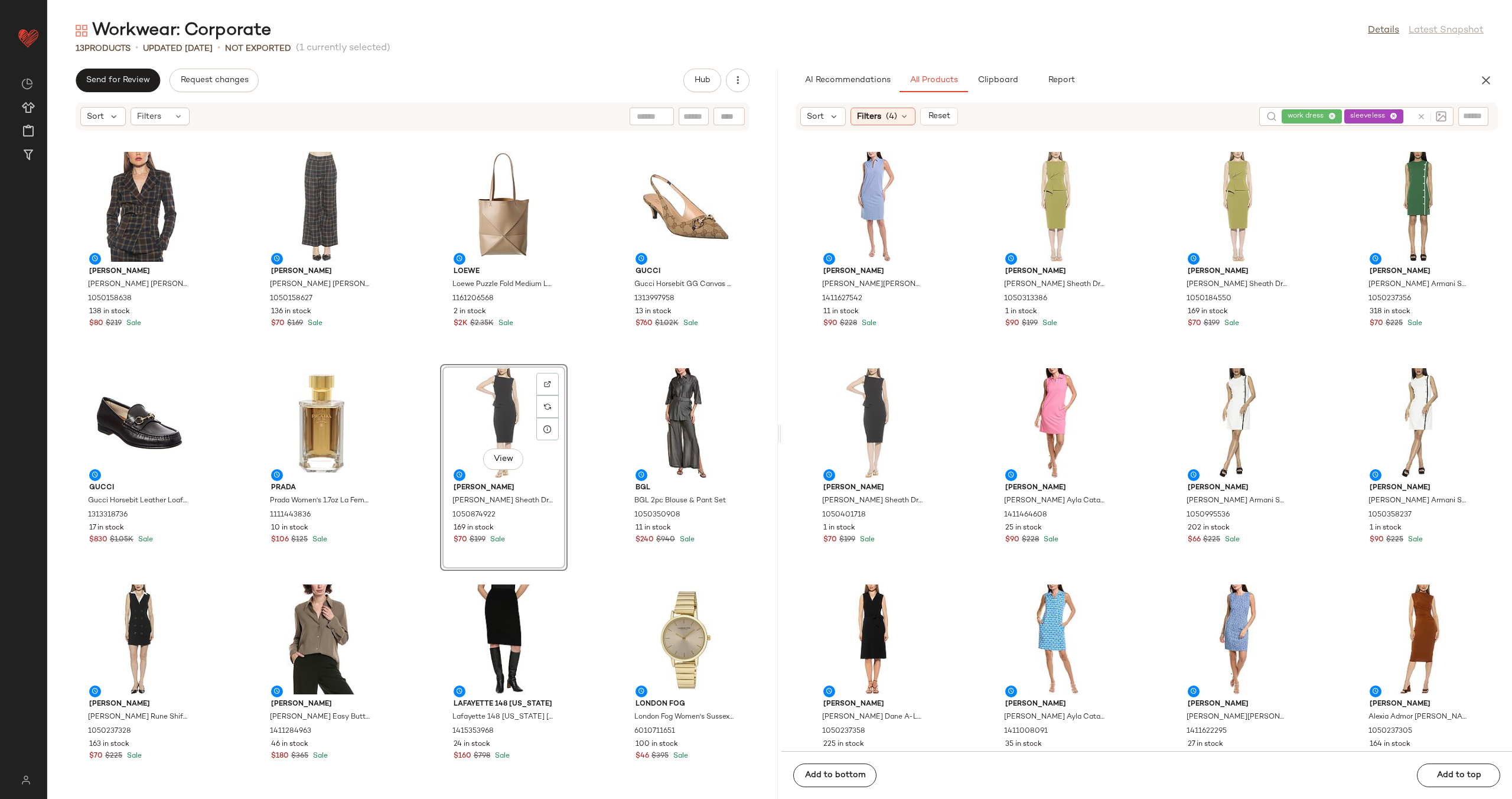
click at [1403, 118] on div "work dress sleeveless" at bounding box center [1347, 115] width 130 height 18
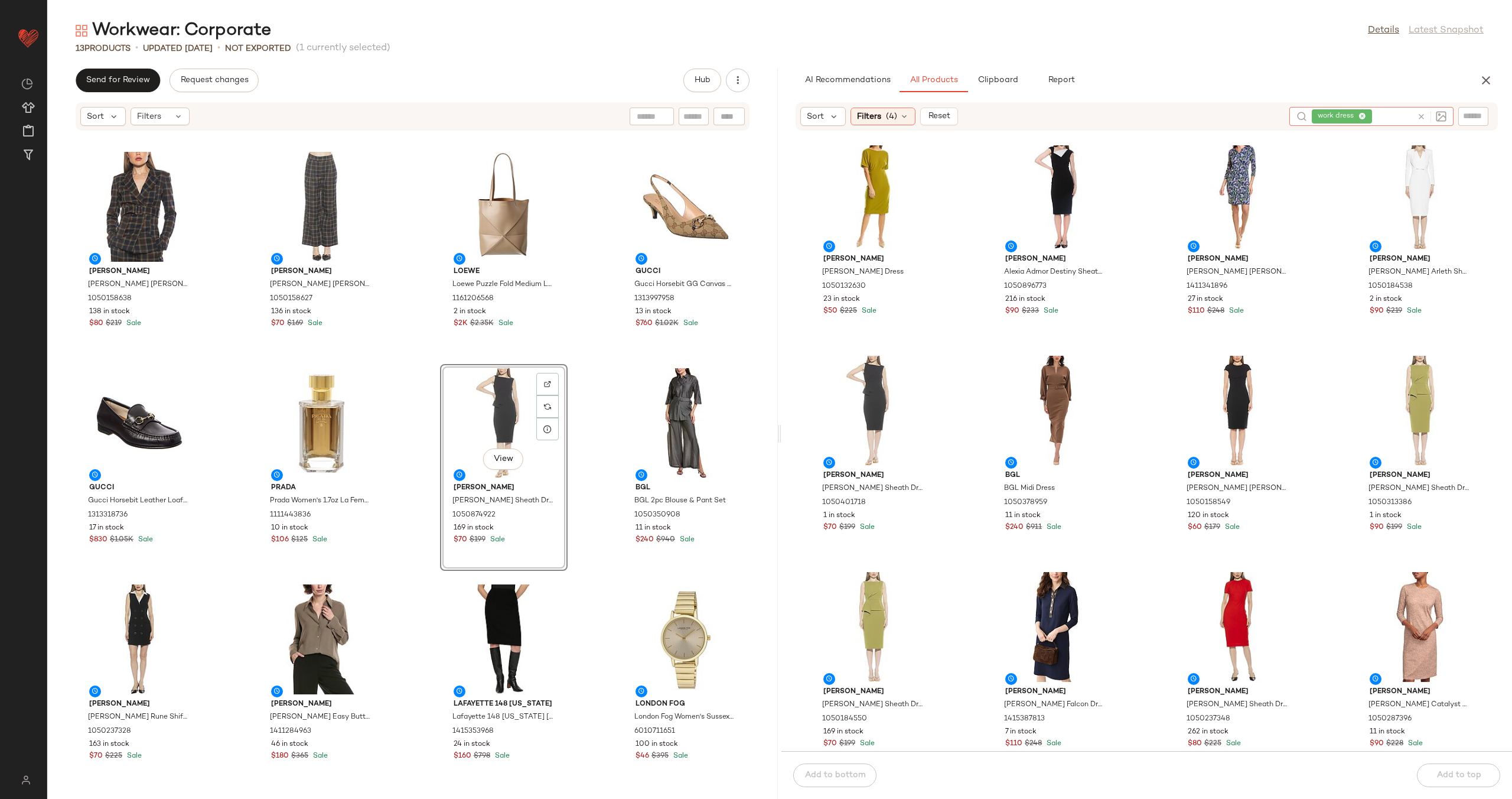
scroll to position [1552, 0]
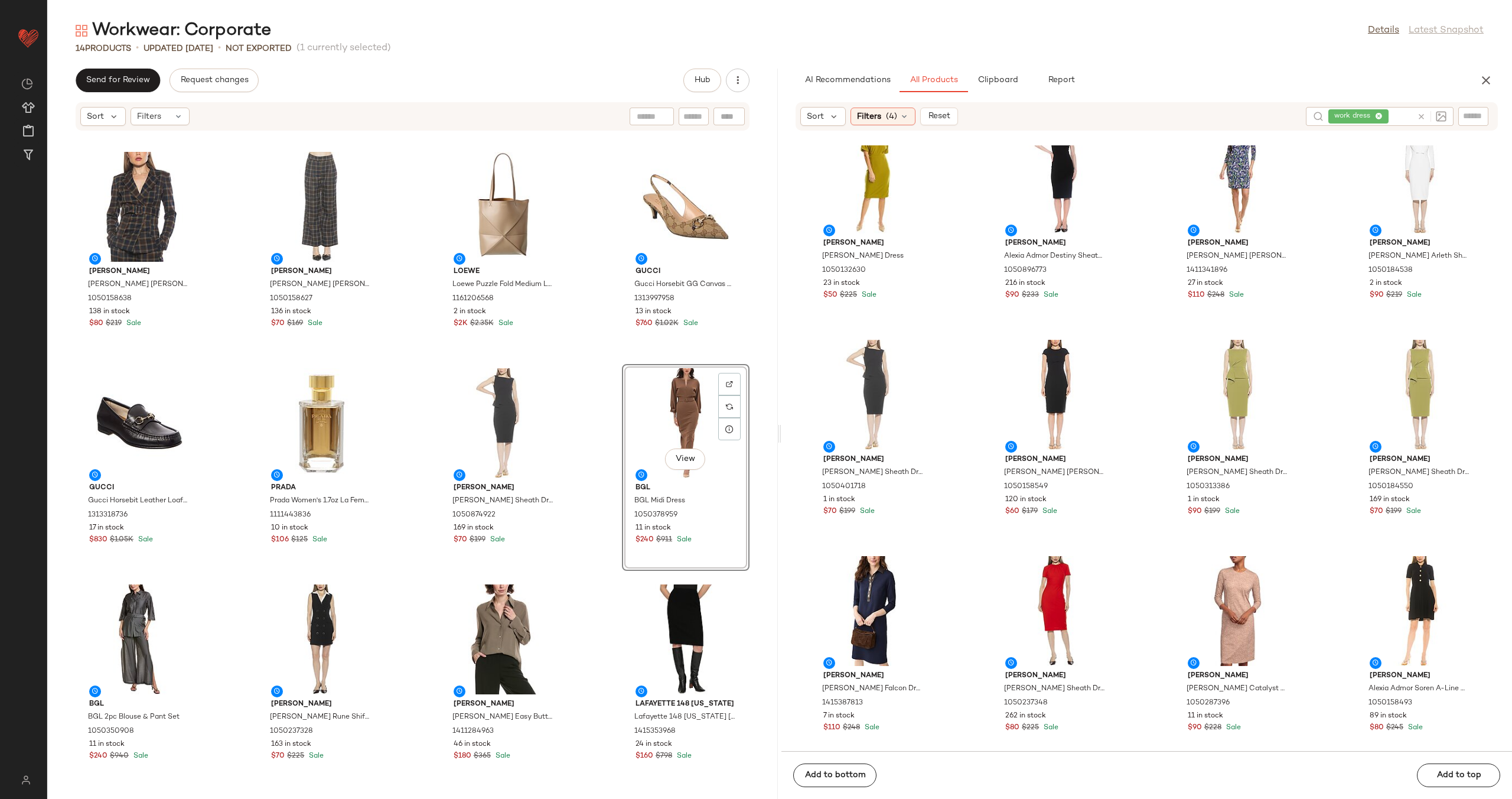
click at [611, 434] on div "Alexia Admor Alexia Admor [PERSON_NAME] 1050158638 138 in stock $80 $219 Sale […" at bounding box center [413, 472] width 731 height 654
click at [136, 633] on div "View" at bounding box center [140, 639] width 120 height 110
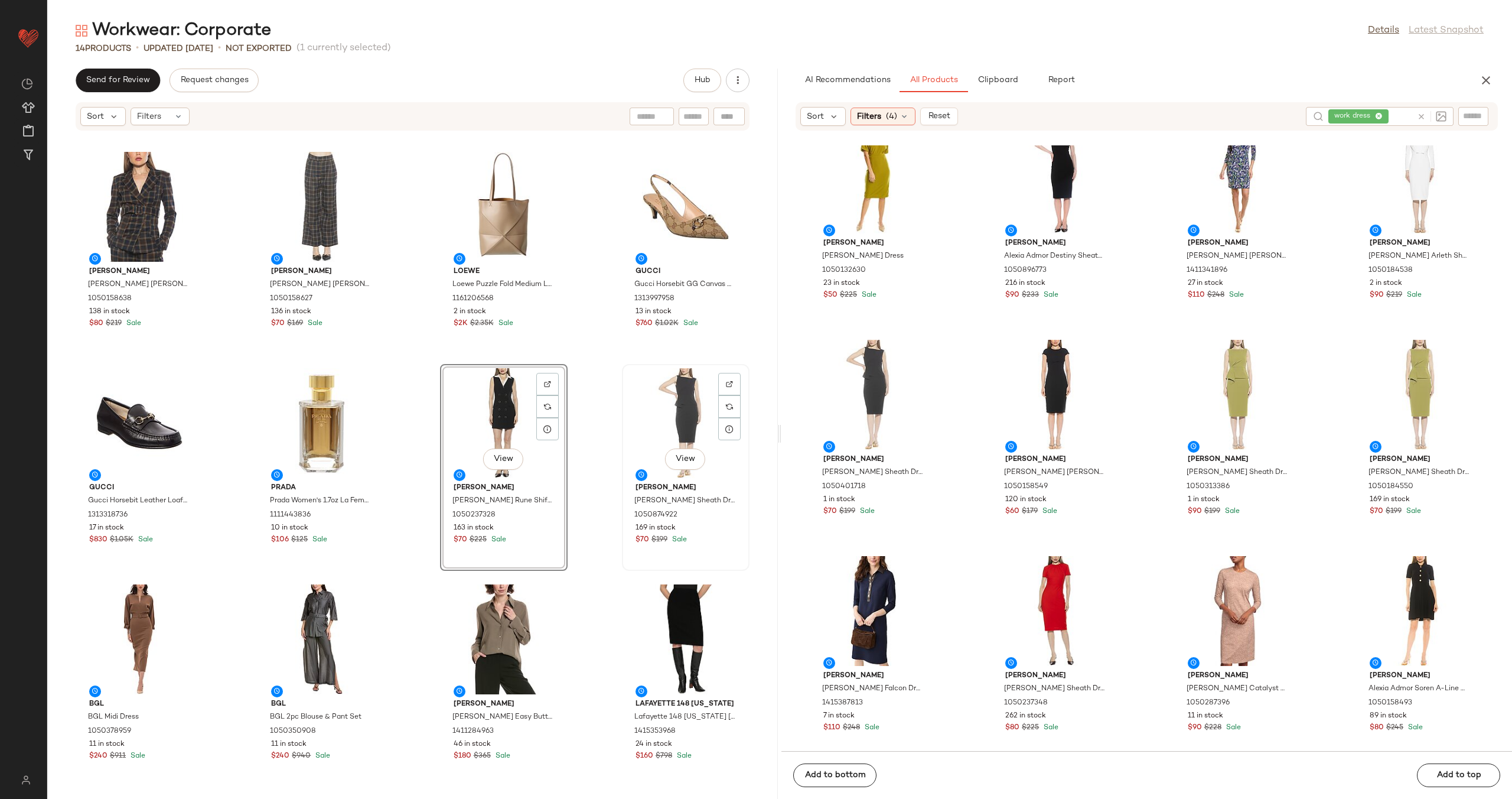
click at [649, 426] on div "View" at bounding box center [686, 423] width 120 height 110
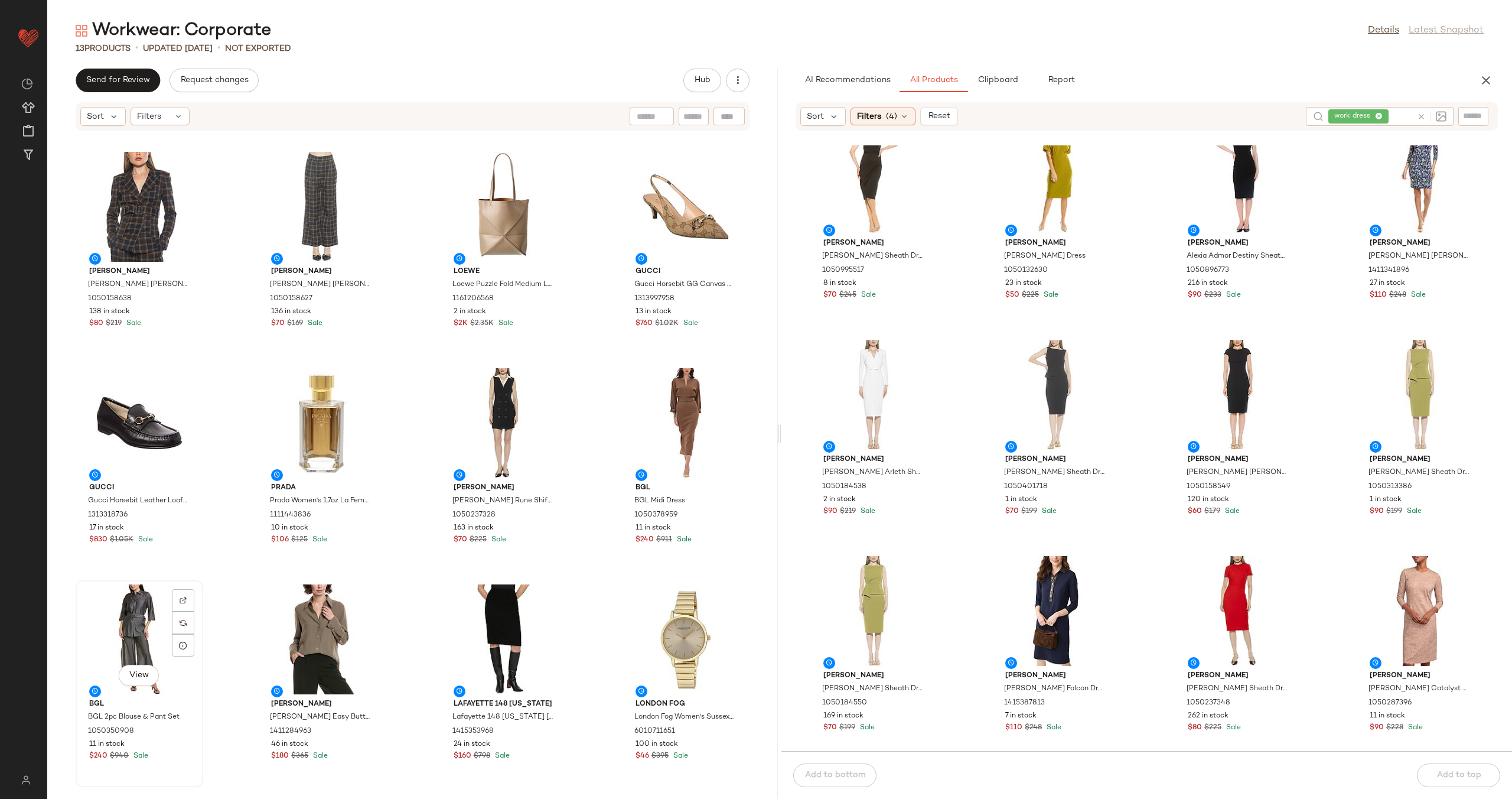
click at [139, 642] on div "View" at bounding box center [140, 639] width 120 height 110
click at [1000, 70] on button "Clipboard" at bounding box center [997, 80] width 59 height 24
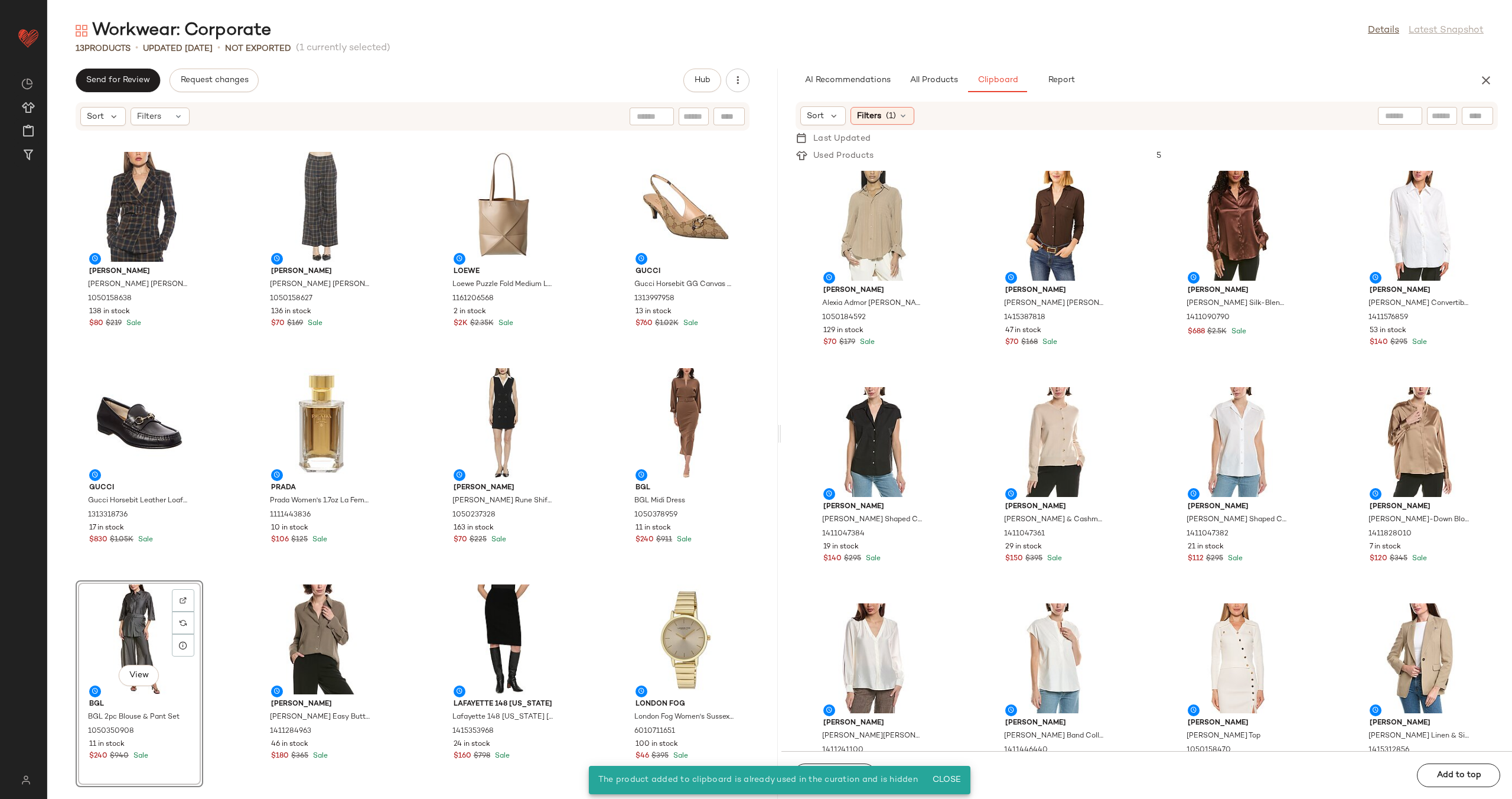
click at [218, 614] on div "Alexia Admor Alexia Admor [PERSON_NAME] 1050158638 138 in stock $80 $219 Sale […" at bounding box center [413, 472] width 731 height 654
click at [130, 636] on div "View" at bounding box center [140, 639] width 120 height 110
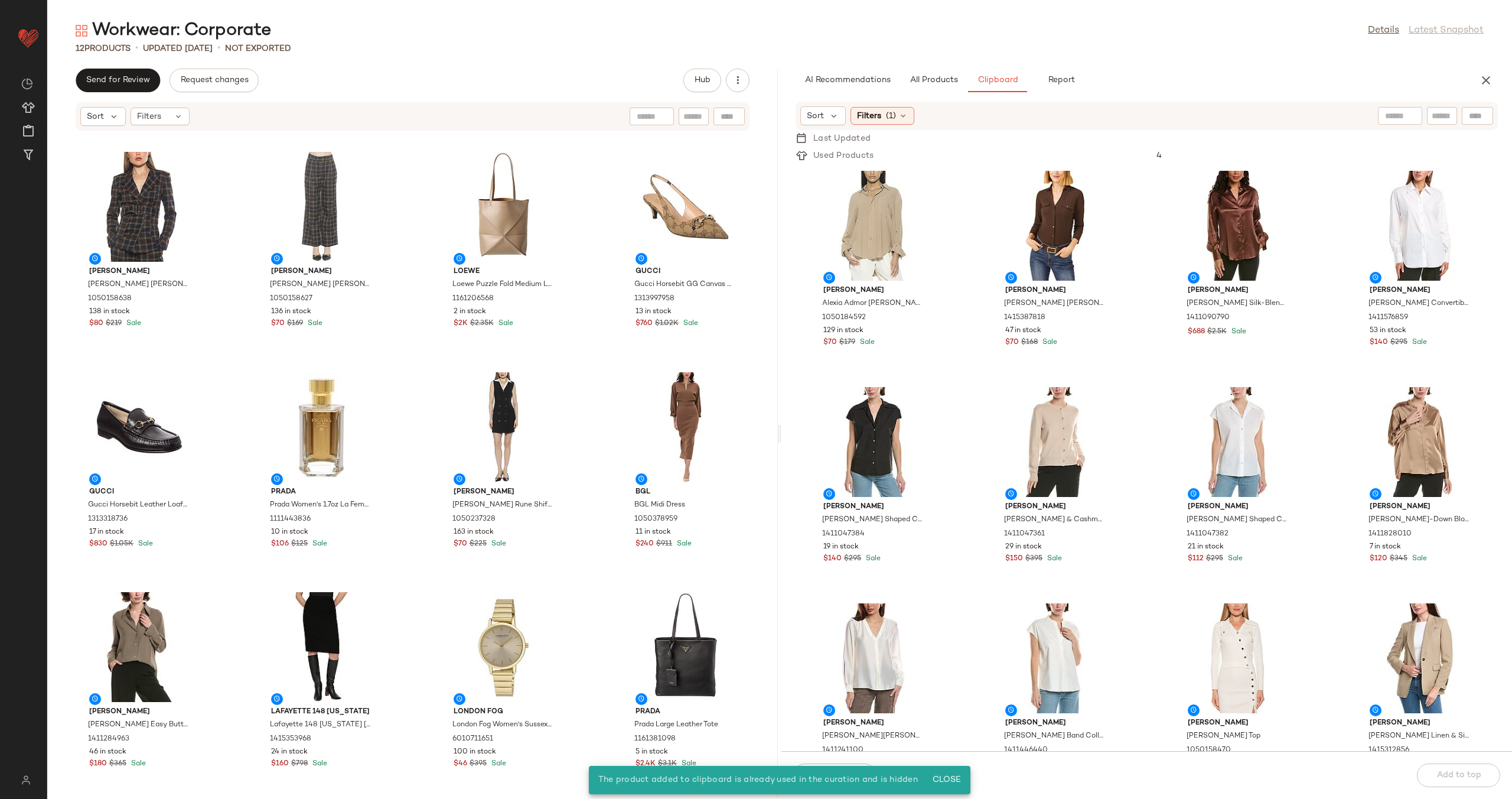
click at [575, 569] on div "Alexia Admor Alexia Admor [PERSON_NAME] 1050158638 138 in stock $80 $219 Sale […" at bounding box center [413, 472] width 731 height 654
